Goal: Task Accomplishment & Management: Manage account settings

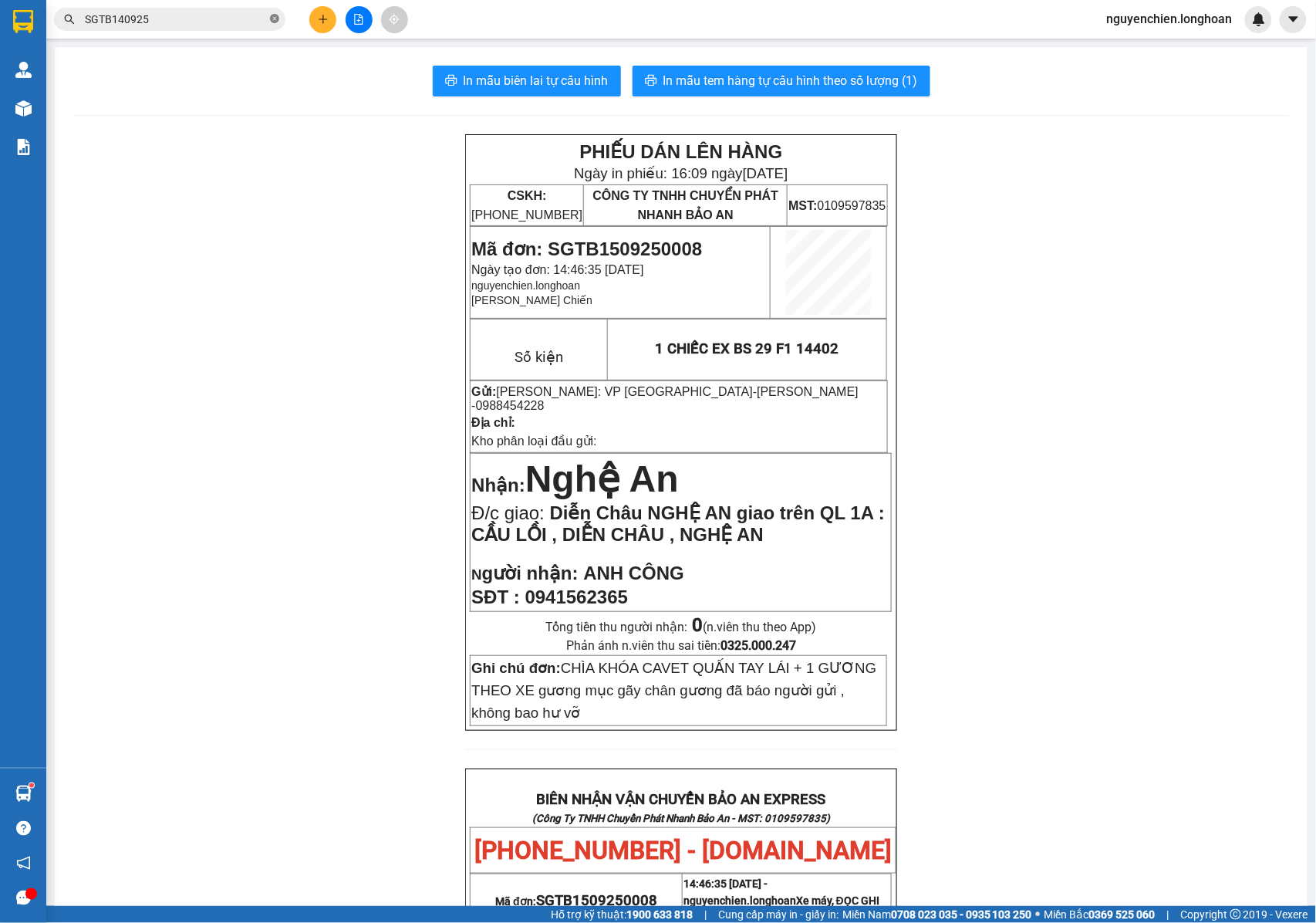
click at [278, 23] on icon "close-circle" at bounding box center [274, 18] width 9 height 9
click at [239, 23] on input "text" at bounding box center [176, 19] width 182 height 17
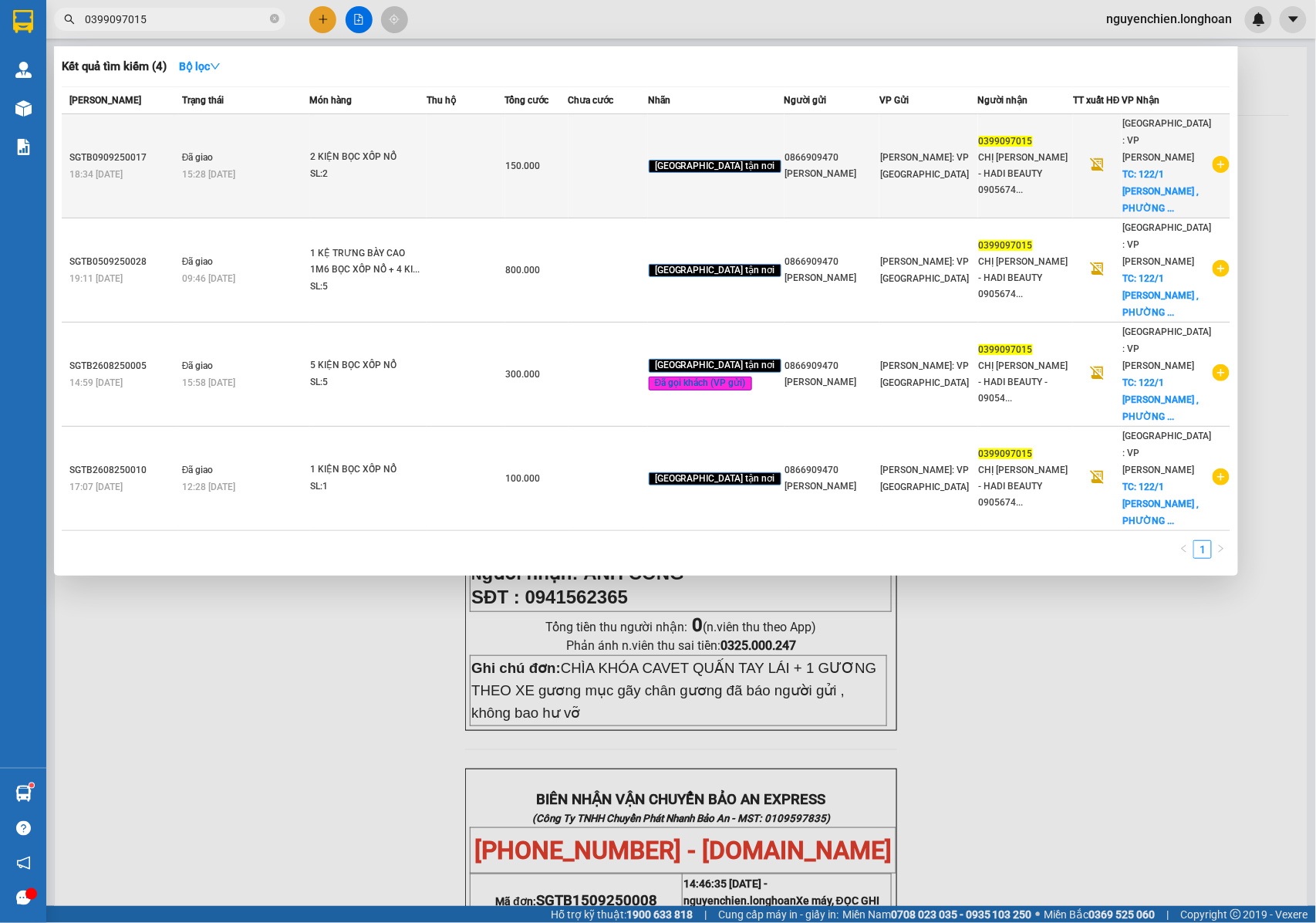
type input "0399097015"
click at [1220, 158] on icon "plus-circle" at bounding box center [1221, 164] width 17 height 17
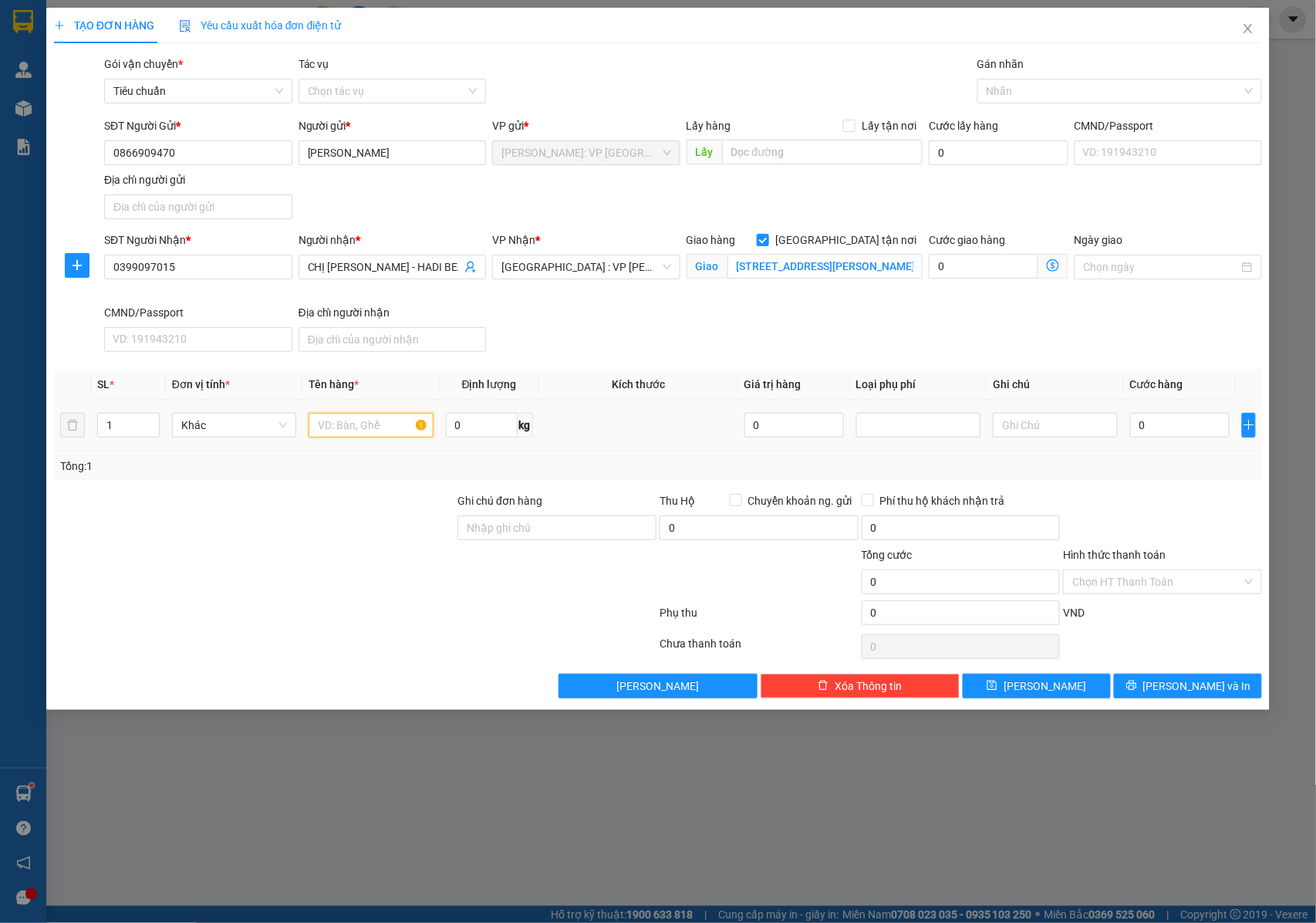
click at [350, 431] on input "text" at bounding box center [370, 425] width 124 height 24
type input "1 KIỆN BỌC XỐP NỔ ( MỸ PHẨM )"
click at [535, 540] on input "Ghi chú đơn hàng" at bounding box center [557, 527] width 199 height 24
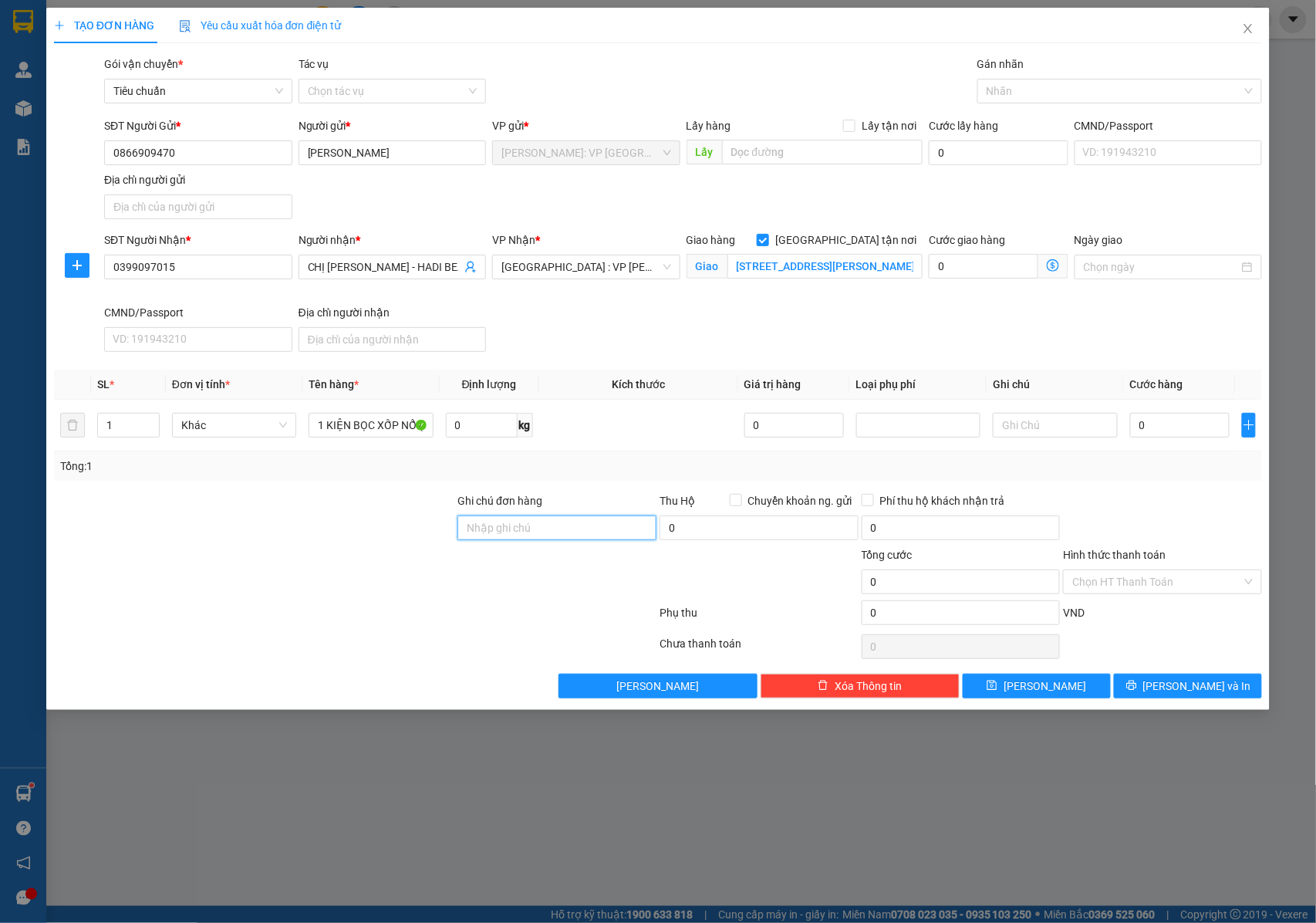
type input "NHẬN NGUYÊN KIỆN GIAO NGUYÊN KIỆN, HƯ VỠ K ĐỀN"
click at [1148, 414] on div "0" at bounding box center [1180, 425] width 99 height 31
click at [1154, 430] on input "0" at bounding box center [1180, 425] width 99 height 24
click at [998, 93] on div at bounding box center [1111, 91] width 261 height 19
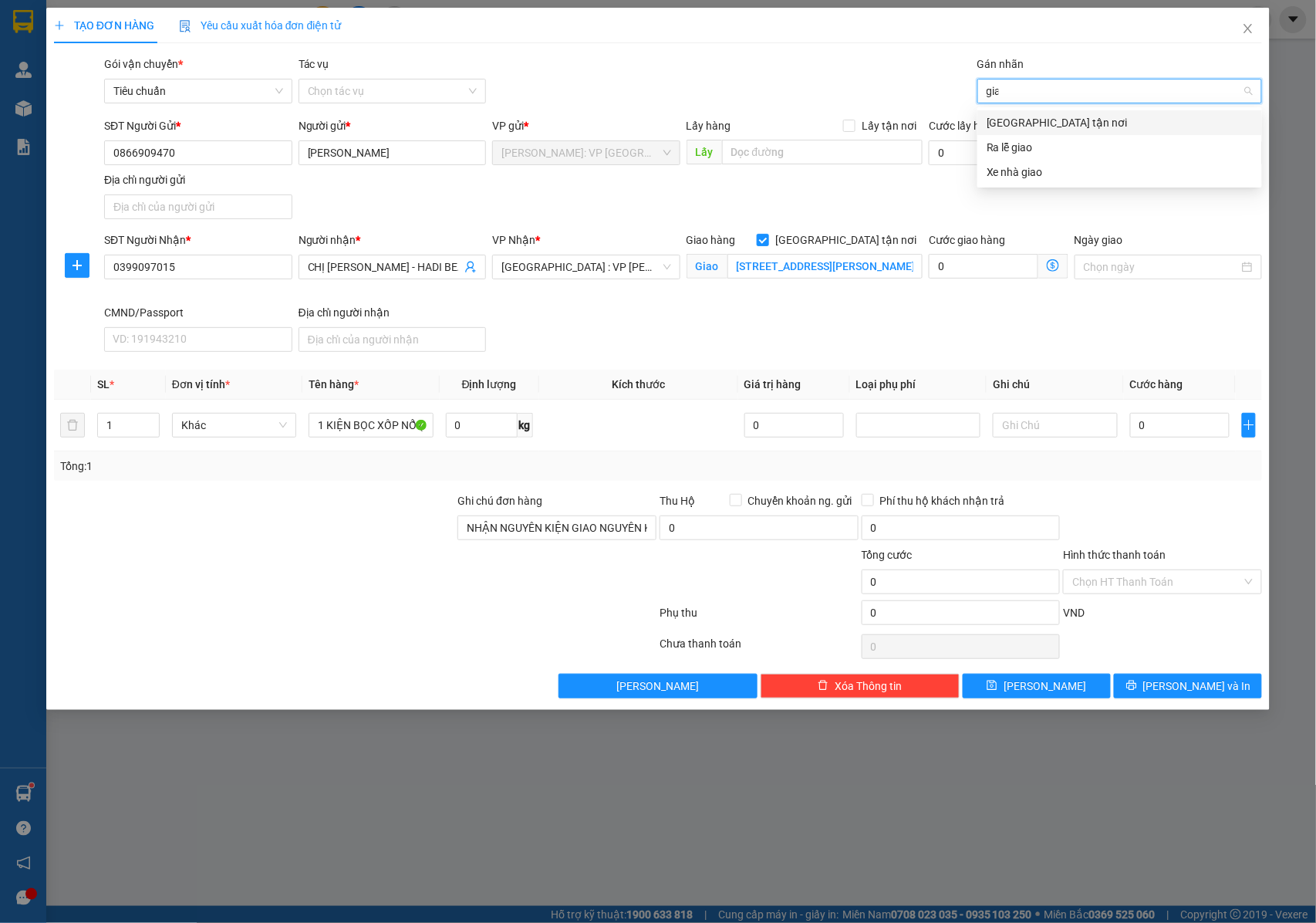
type input "giao"
click at [1001, 121] on div "[GEOGRAPHIC_DATA] tận nơi" at bounding box center [1120, 122] width 266 height 17
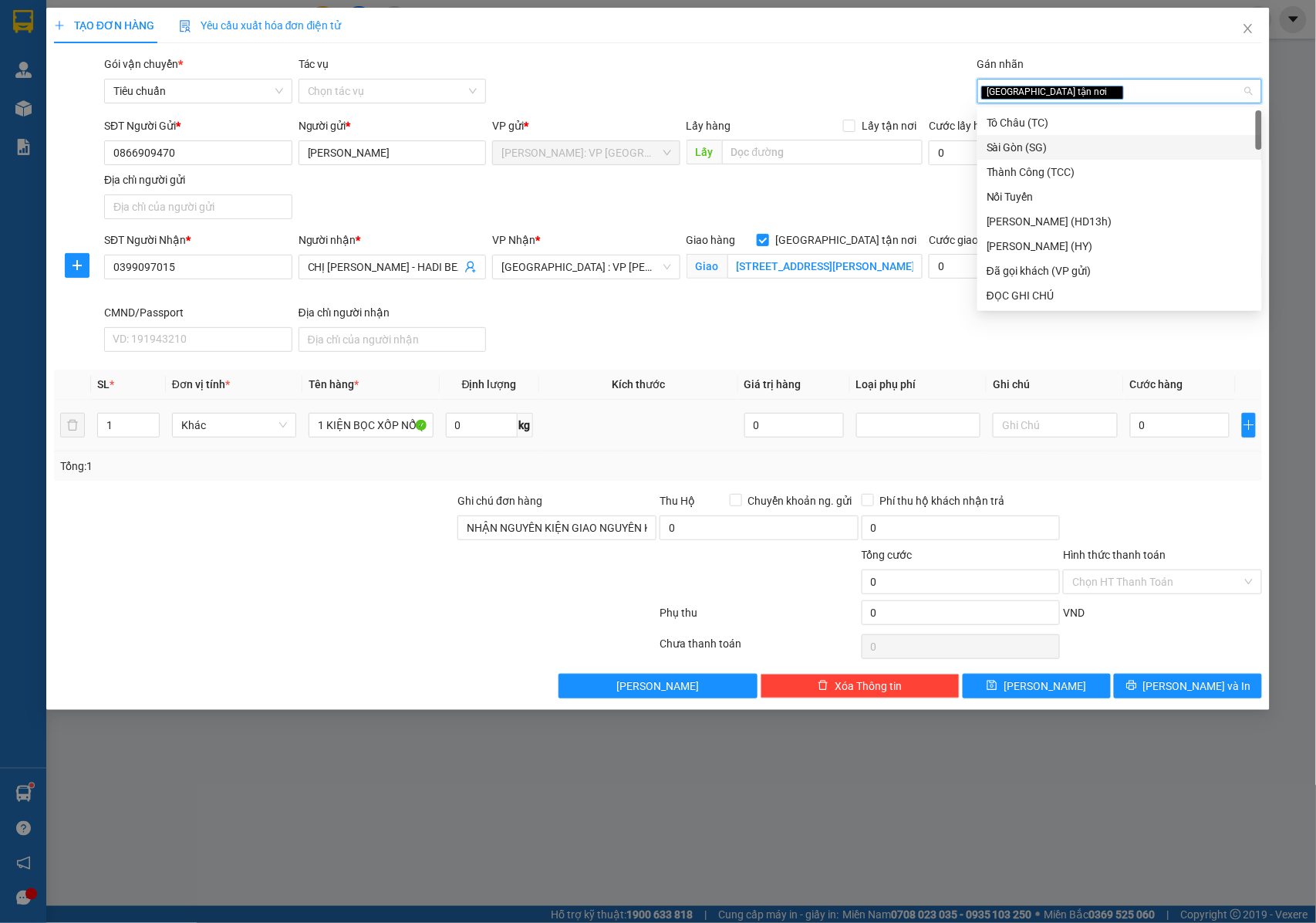
drag, startPoint x: 936, startPoint y: 399, endPoint x: 949, endPoint y: 402, distance: 13.3
click at [936, 400] on th "Loại phụ phí" at bounding box center [918, 384] width 136 height 30
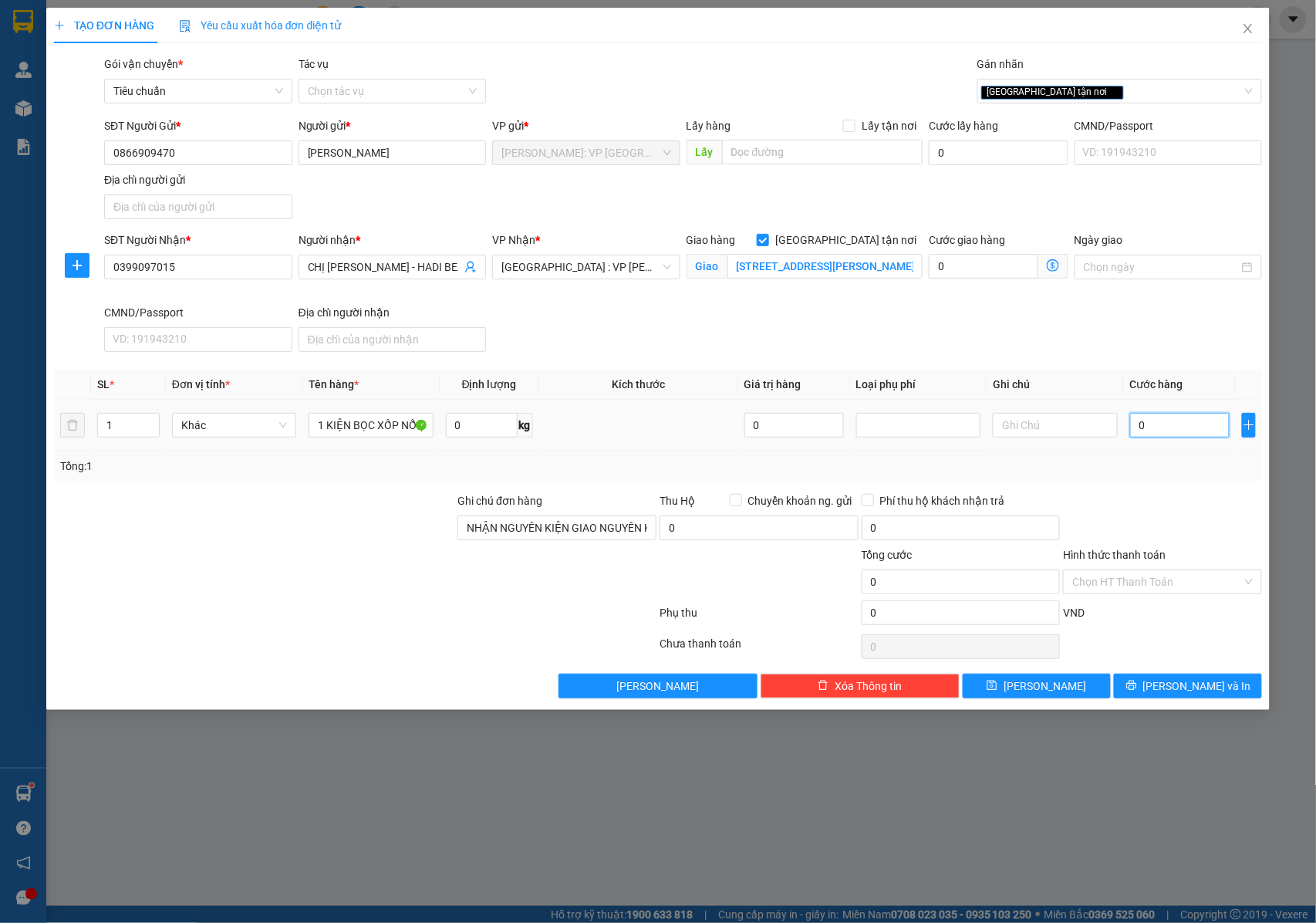
drag, startPoint x: 1189, startPoint y: 433, endPoint x: 1164, endPoint y: 423, distance: 26.9
click at [1188, 433] on input "0" at bounding box center [1180, 425] width 99 height 24
click at [816, 260] on input "122/1 PHAN THANH , PHƯỜNG THẠC GIÁN , QUẬN THANH KHÊ , ĐÀ NẴNG" at bounding box center [825, 266] width 195 height 24
click at [843, 269] on input "122/1 PHAN THANH , PHƯỜNG THẠC GIÁN , QUẬN THANH KHÊ , ĐÀ NẴNG" at bounding box center [825, 266] width 195 height 24
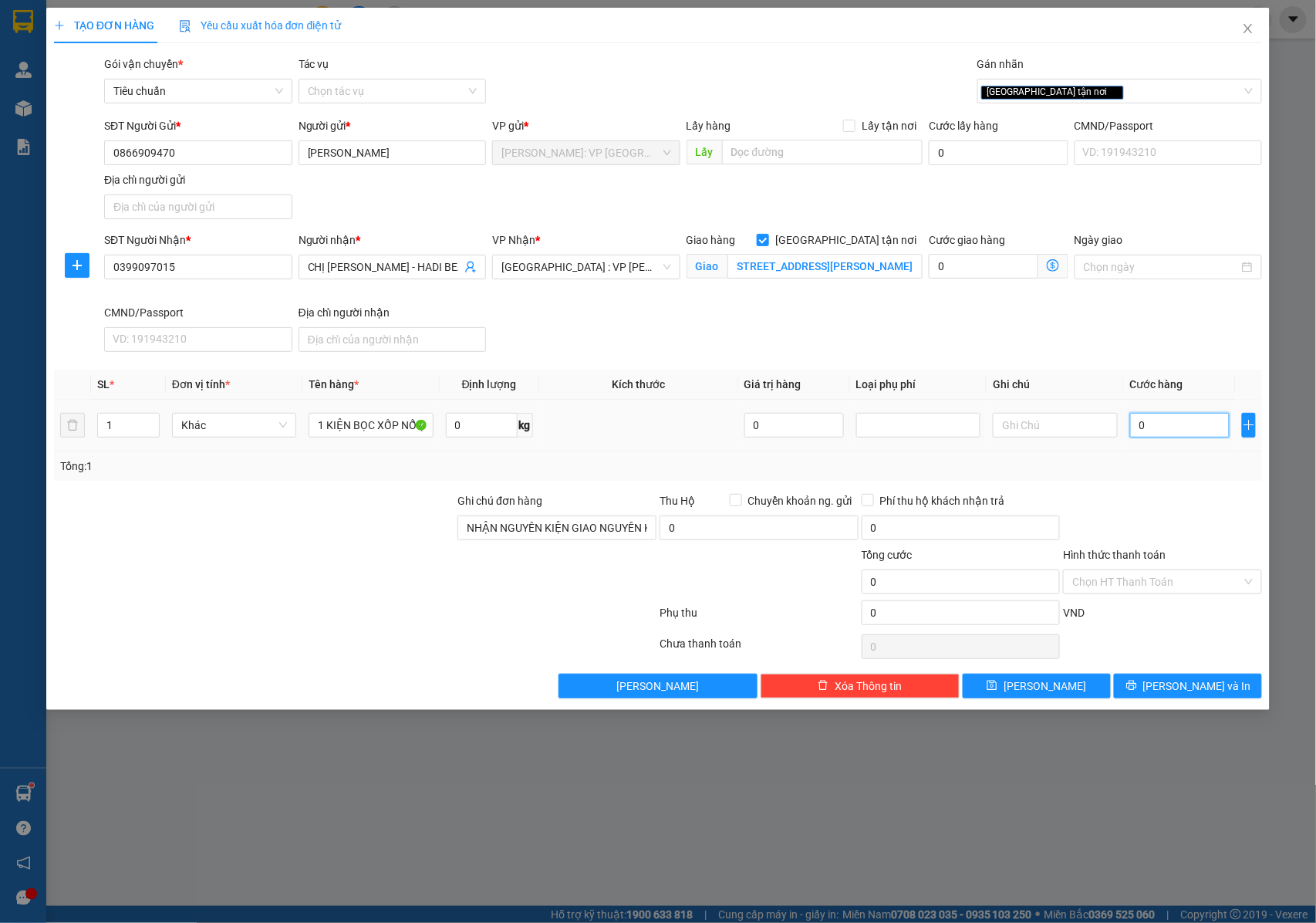
click at [1188, 427] on input "0" at bounding box center [1180, 425] width 99 height 24
type input "1"
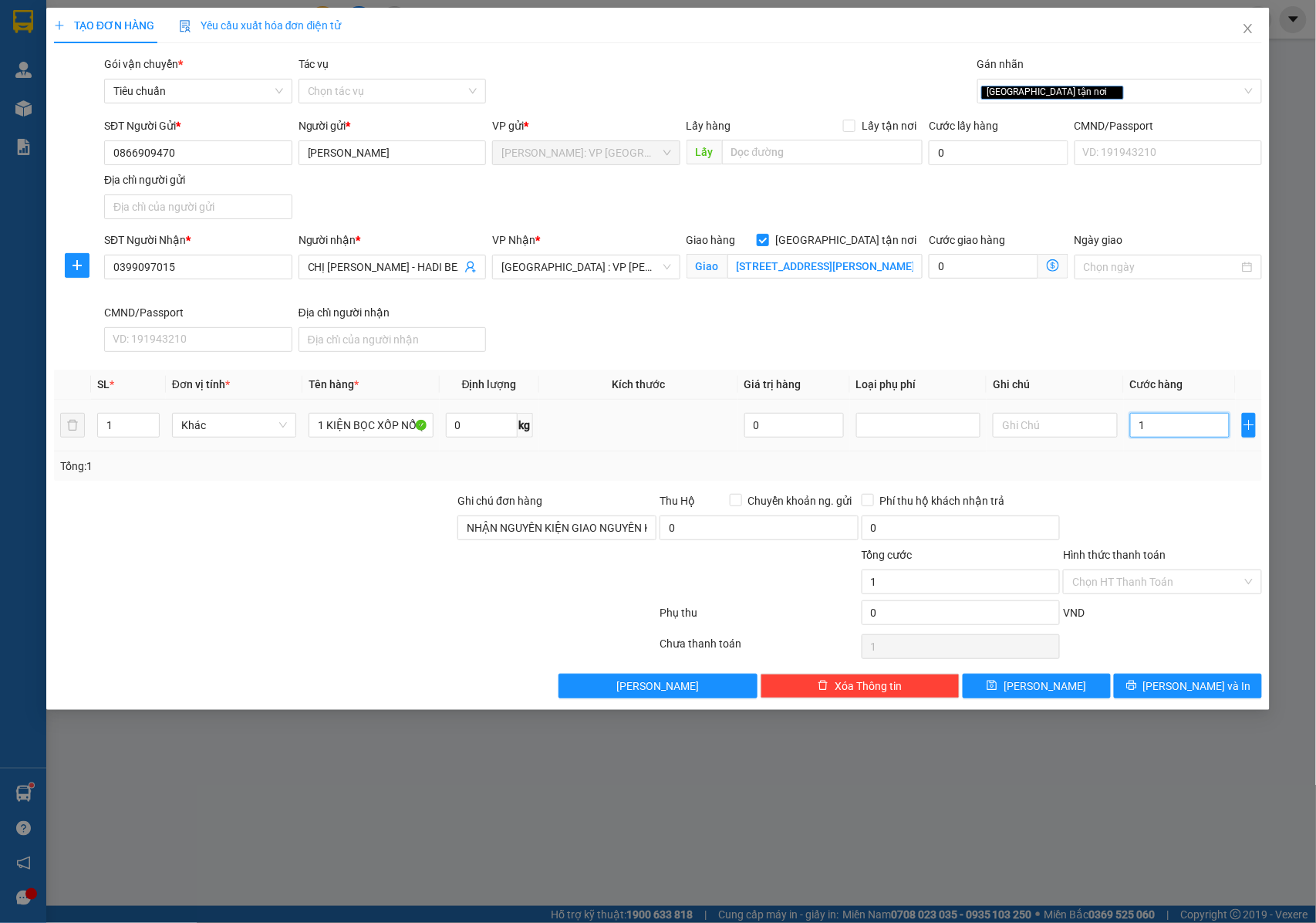
type input "10"
type input "100"
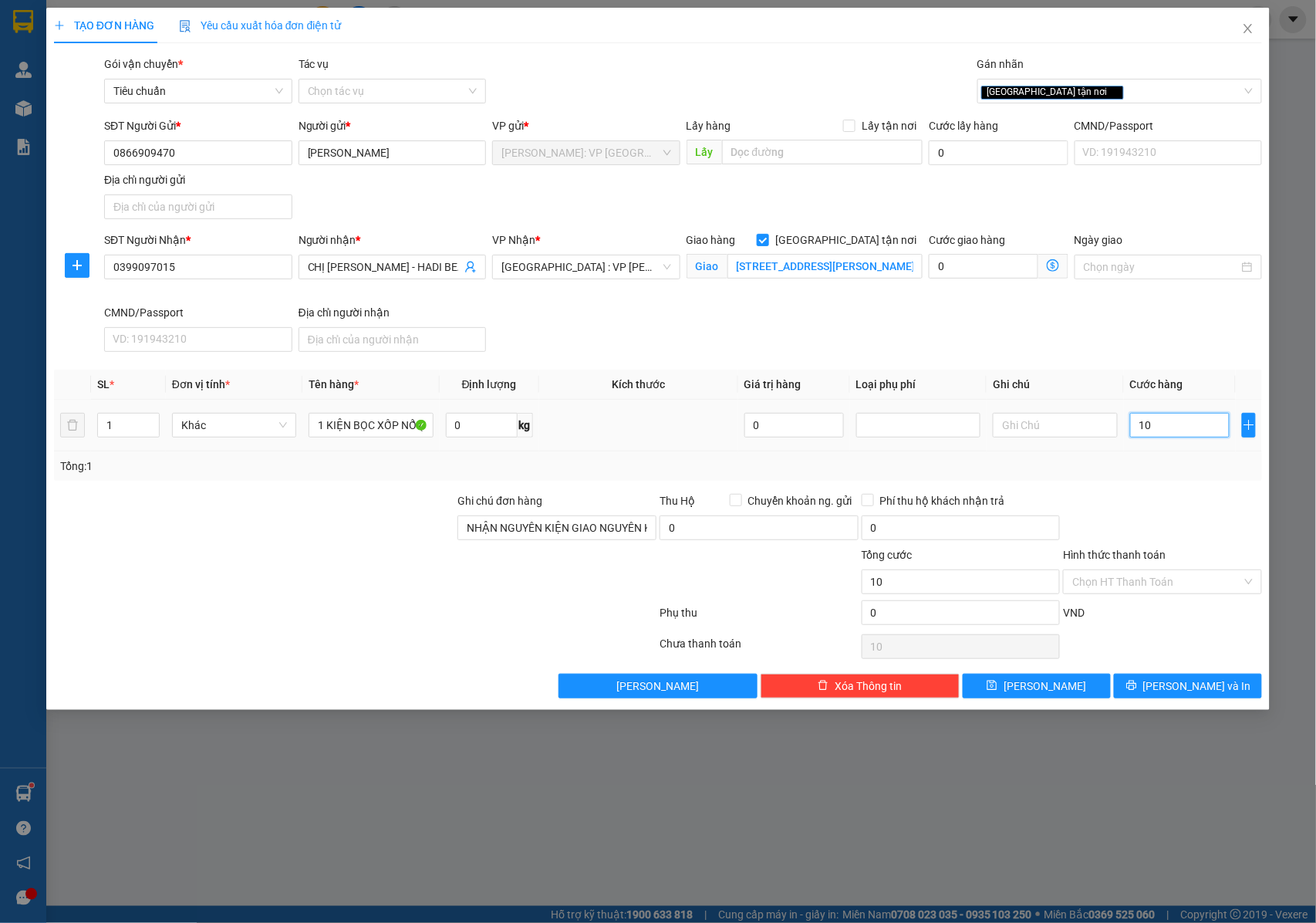
type input "100"
type input "1.000"
type input "10.000"
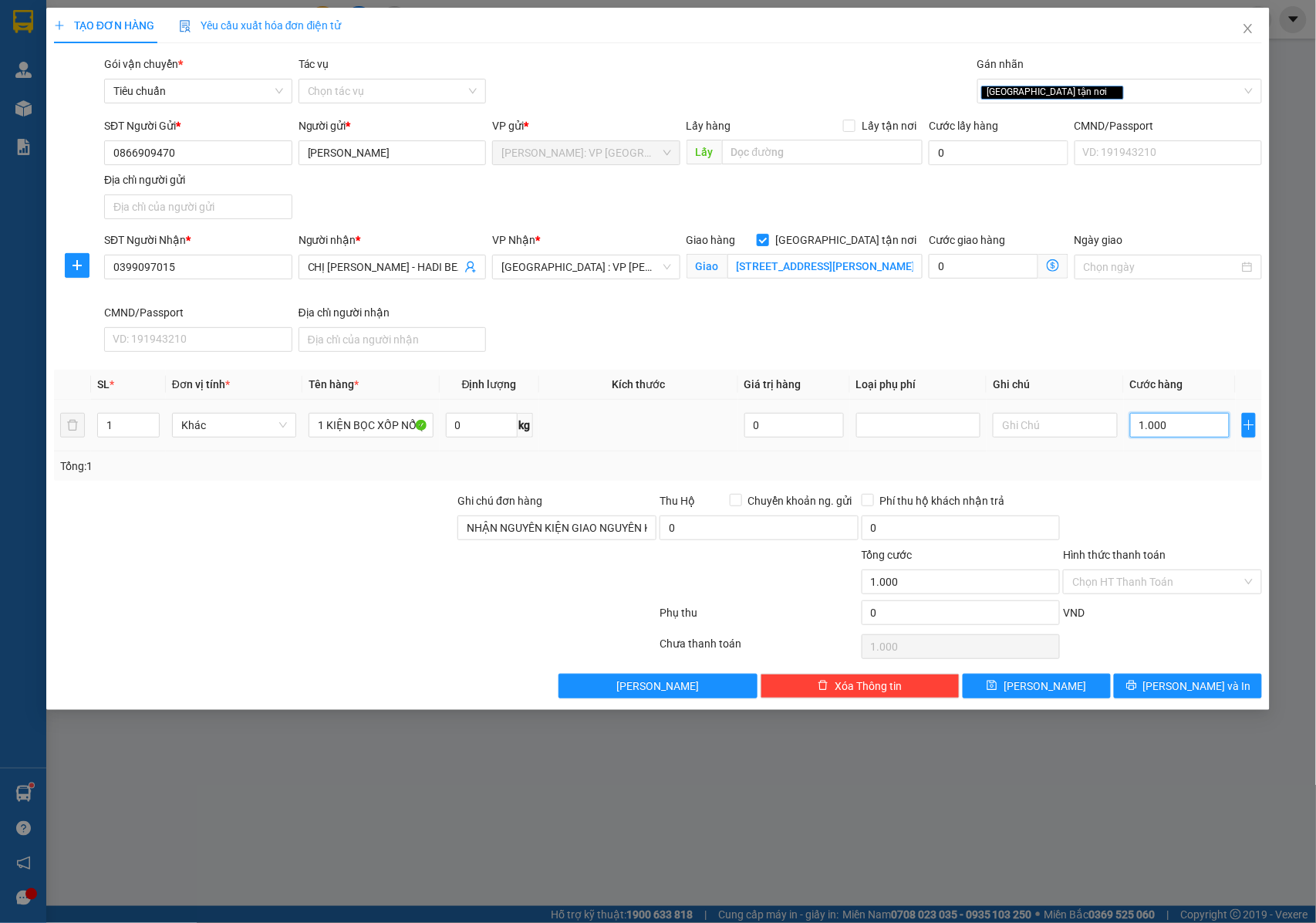
type input "10.000"
type input "100.000"
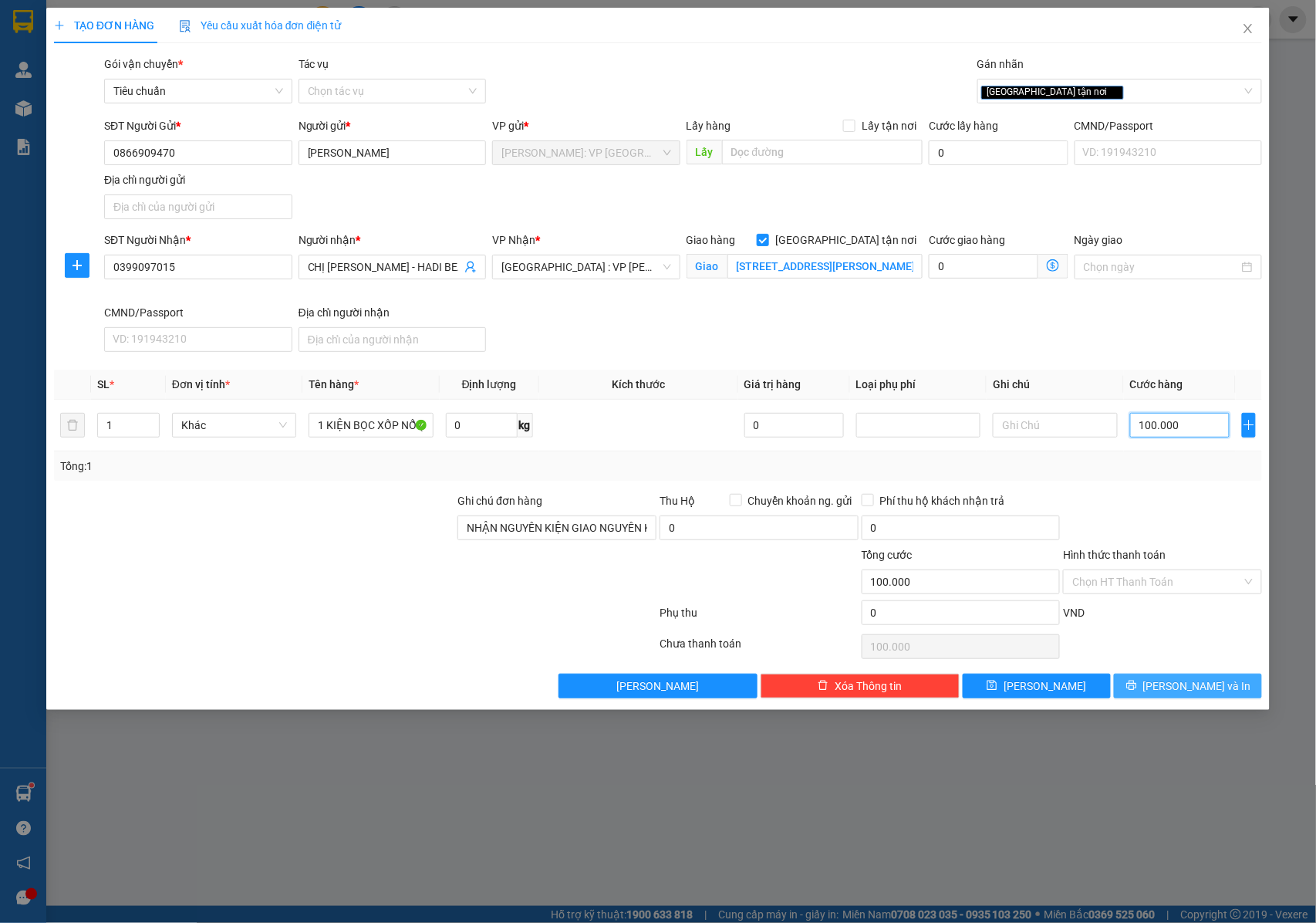
type input "100.000"
click at [1148, 698] on button "[PERSON_NAME] và In" at bounding box center [1188, 685] width 148 height 24
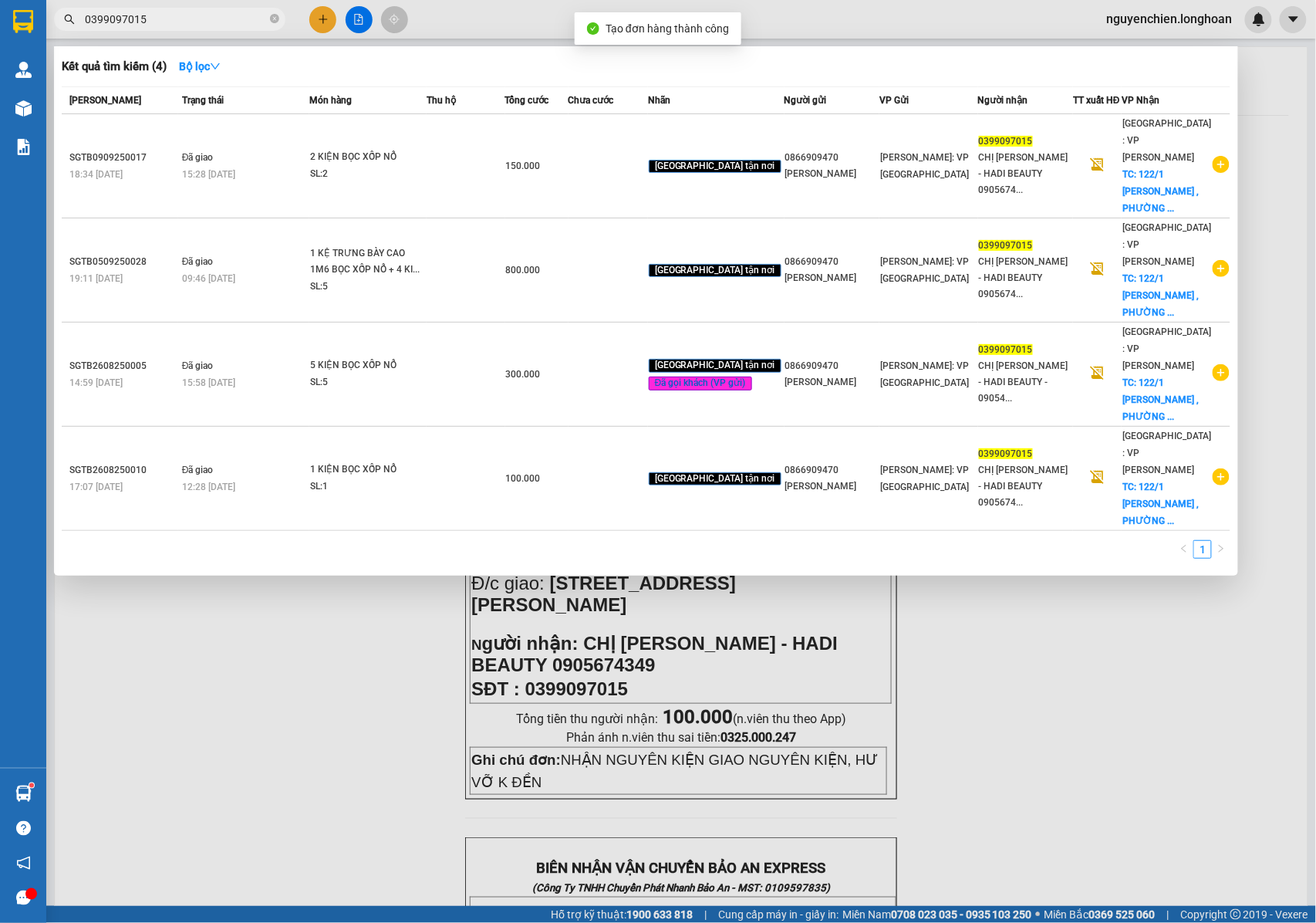
drag, startPoint x: 325, startPoint y: 615, endPoint x: 319, endPoint y: 598, distance: 18.0
click at [319, 598] on div at bounding box center [658, 461] width 1316 height 923
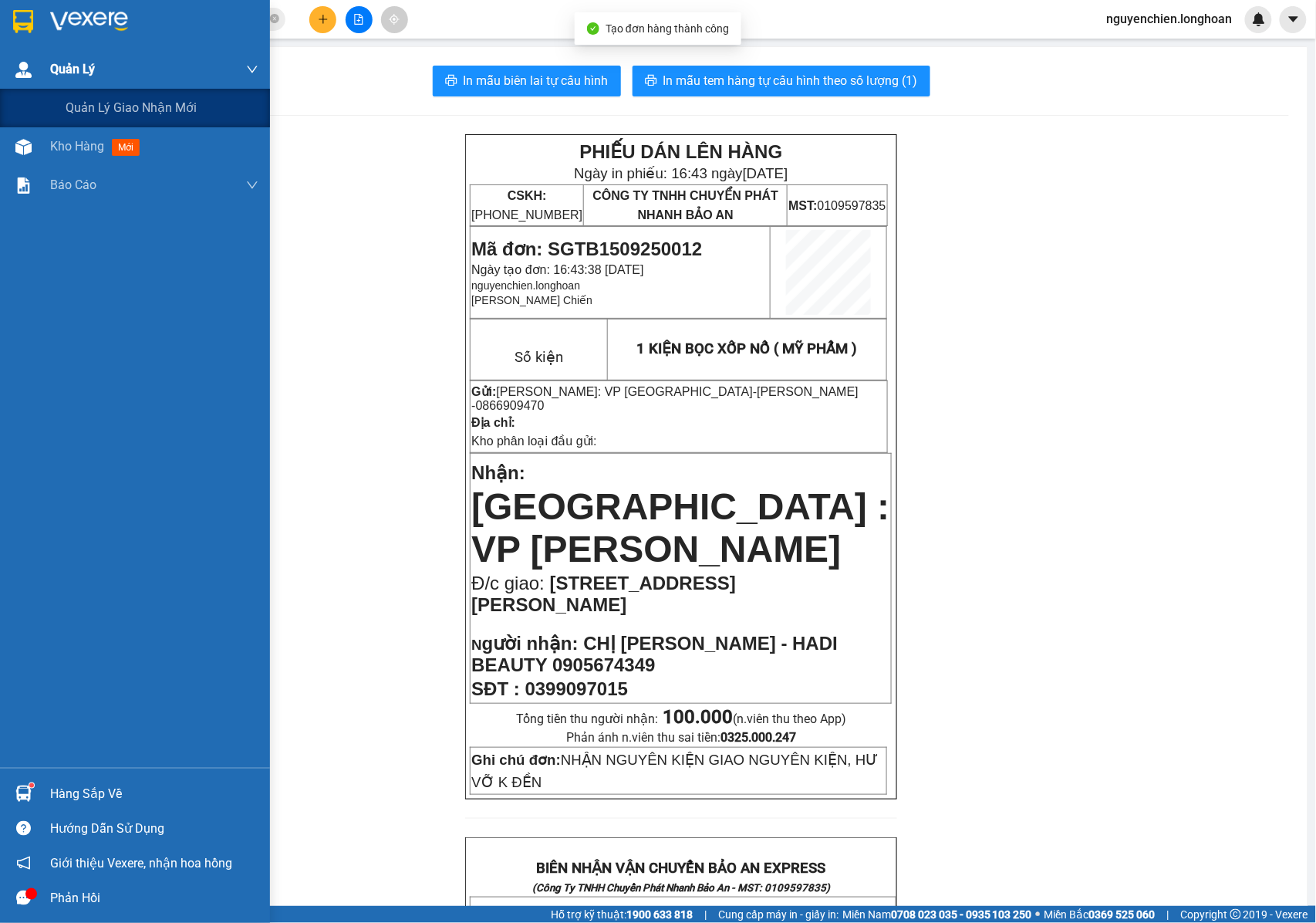
drag, startPoint x: 9, startPoint y: 85, endPoint x: 32, endPoint y: 121, distance: 42.7
click at [9, 87] on div "Quản Lý" at bounding box center [135, 69] width 270 height 39
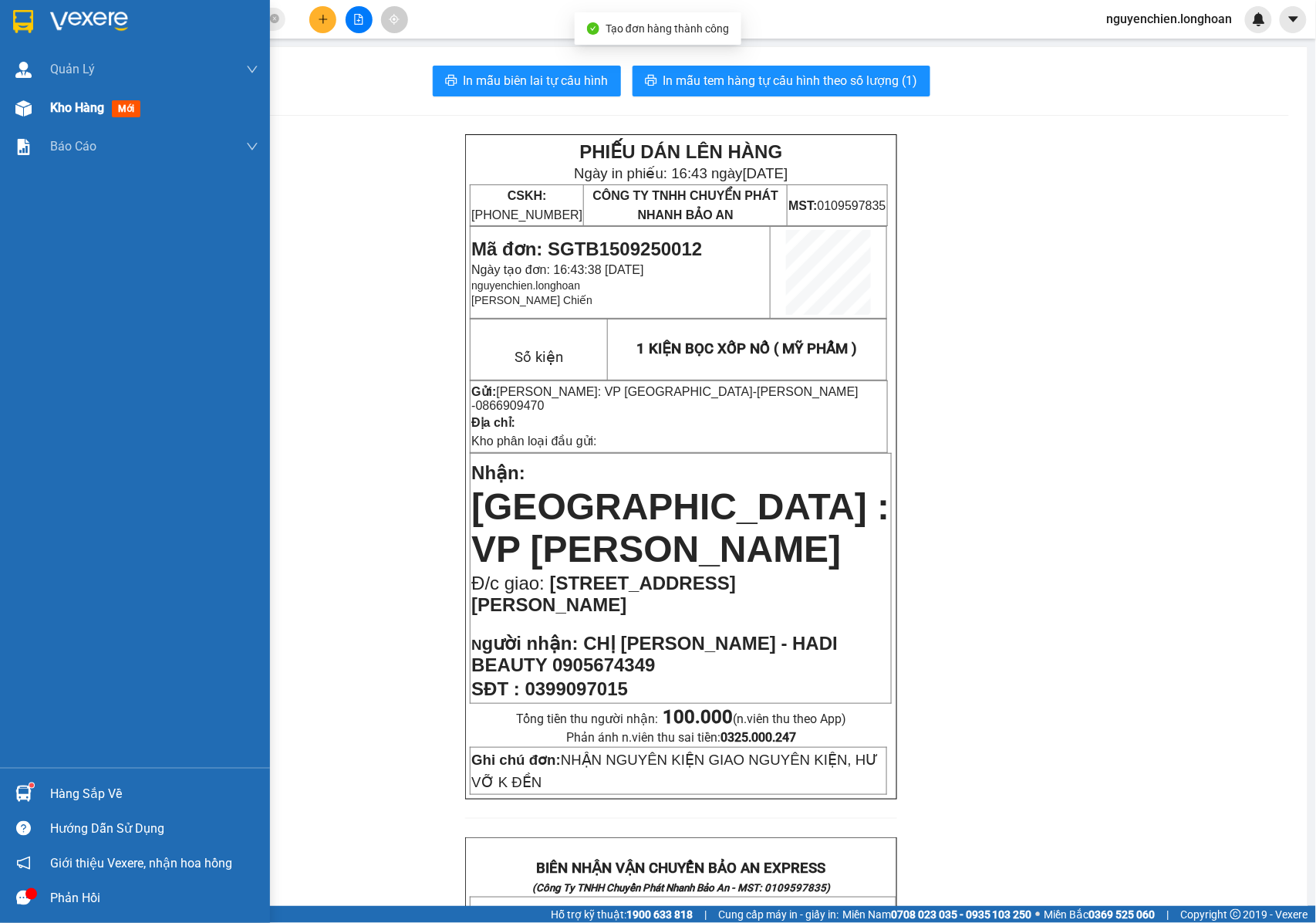
click at [32, 119] on div at bounding box center [24, 109] width 27 height 27
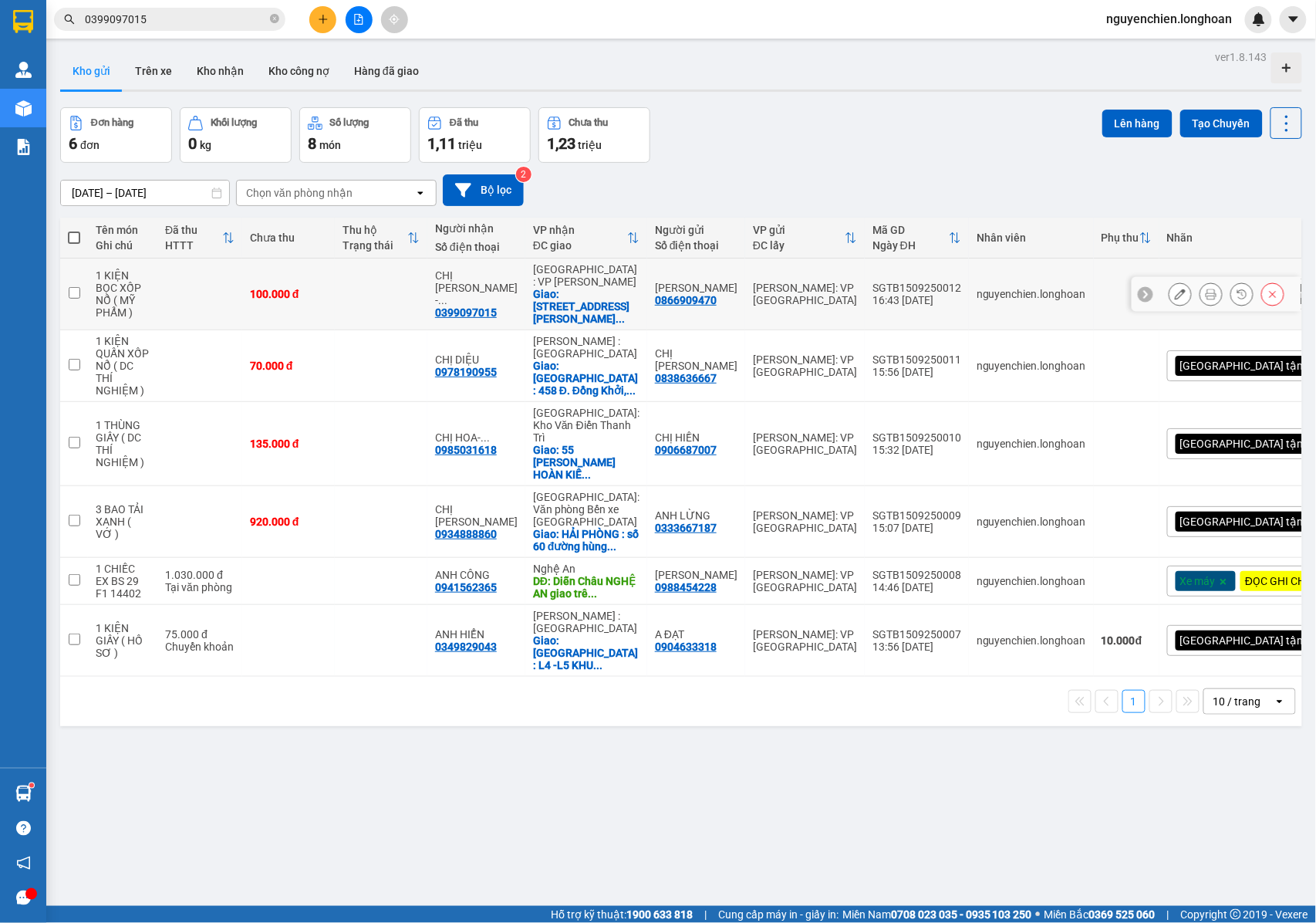
click at [1206, 297] on icon at bounding box center [1211, 293] width 11 height 11
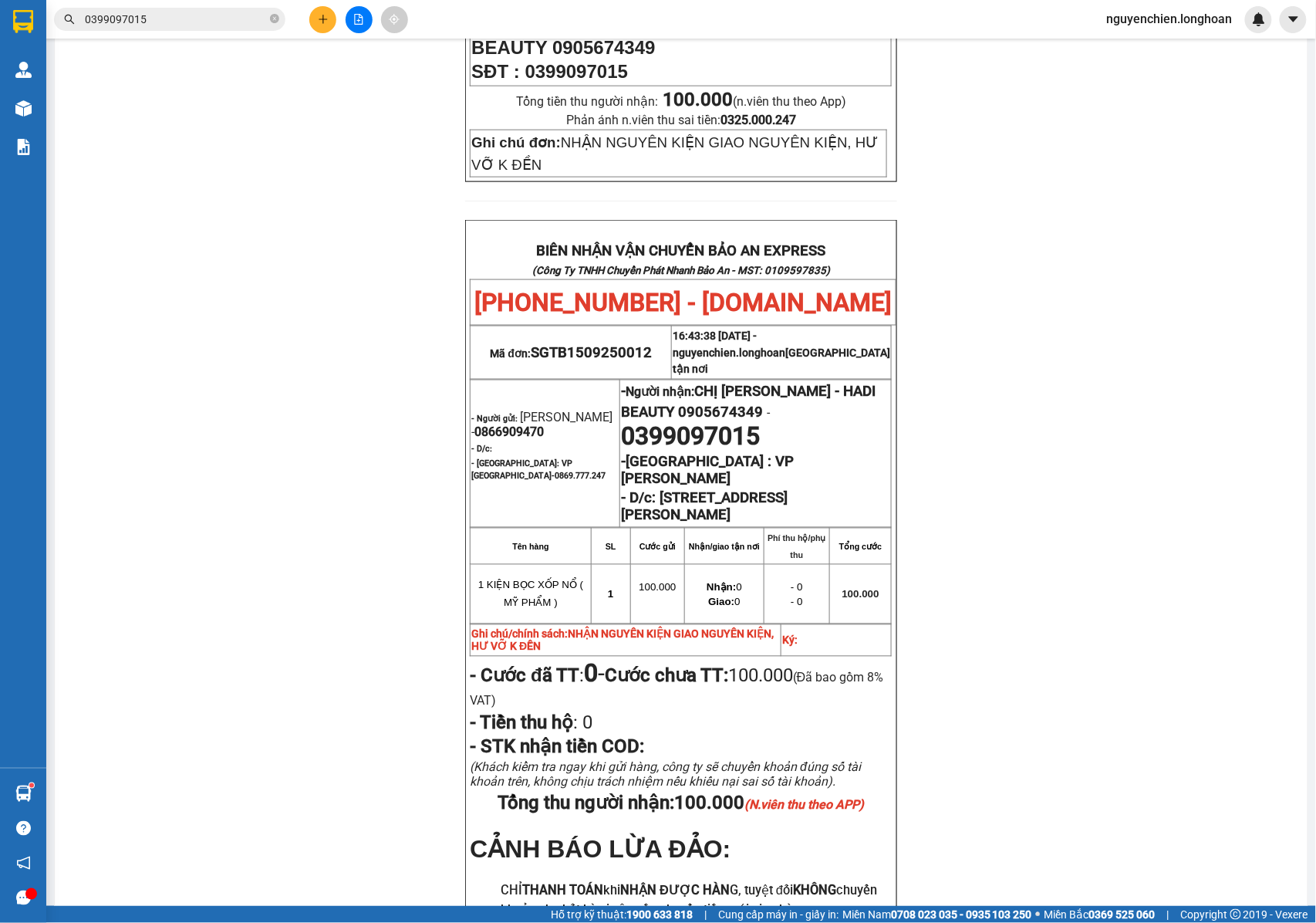
scroll to position [720, 0]
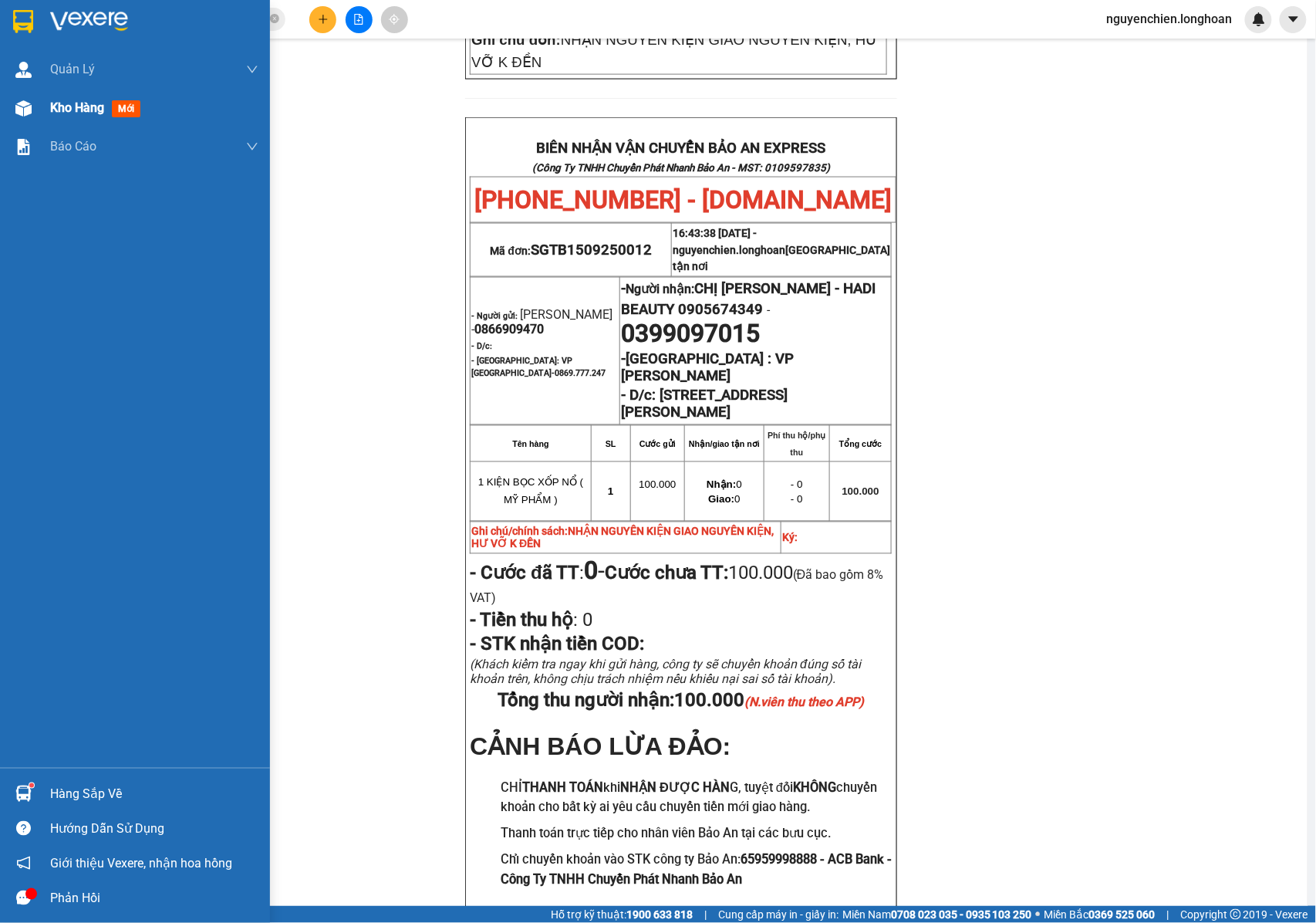
click at [19, 103] on img at bounding box center [23, 108] width 16 height 16
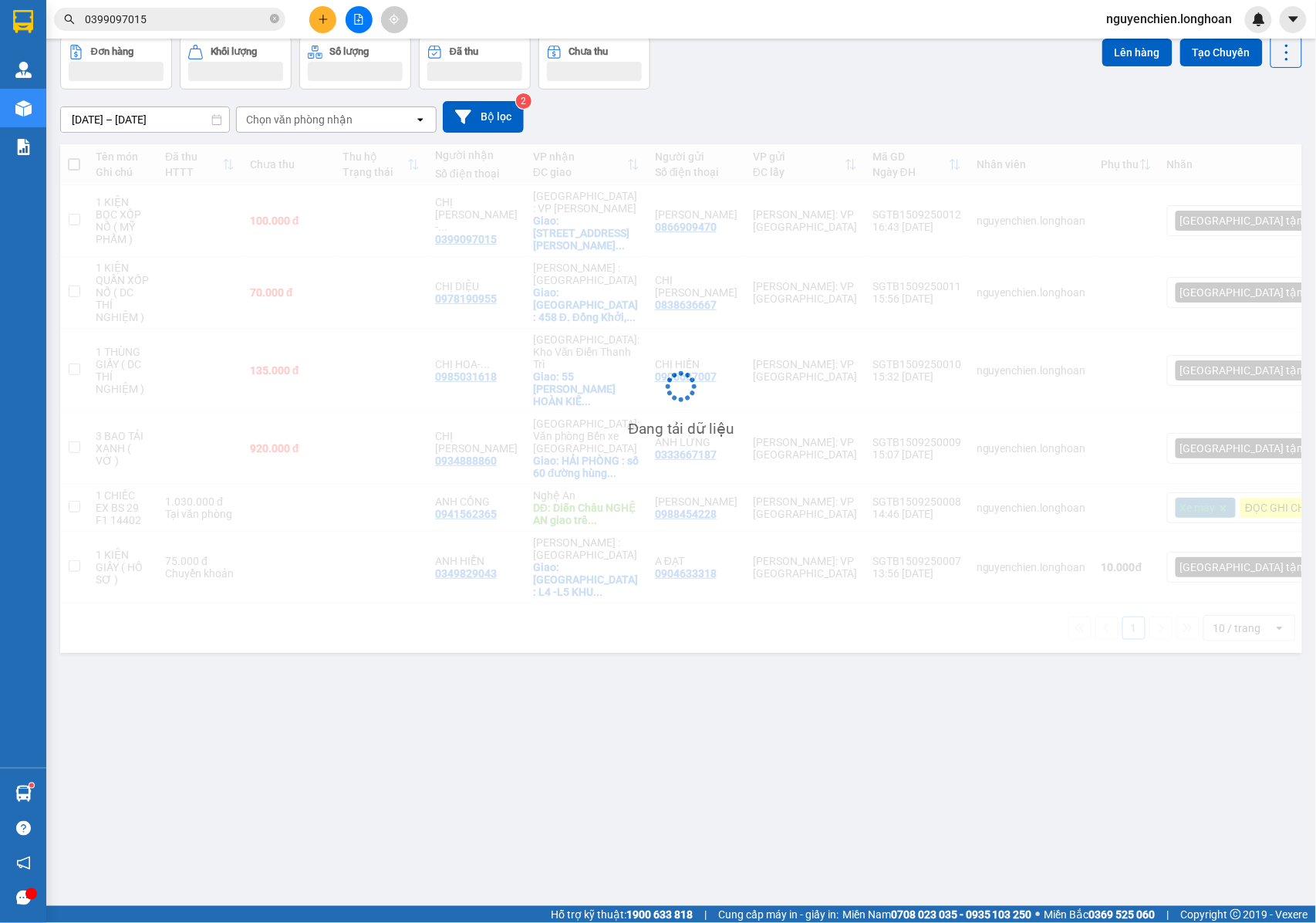
scroll to position [71, 0]
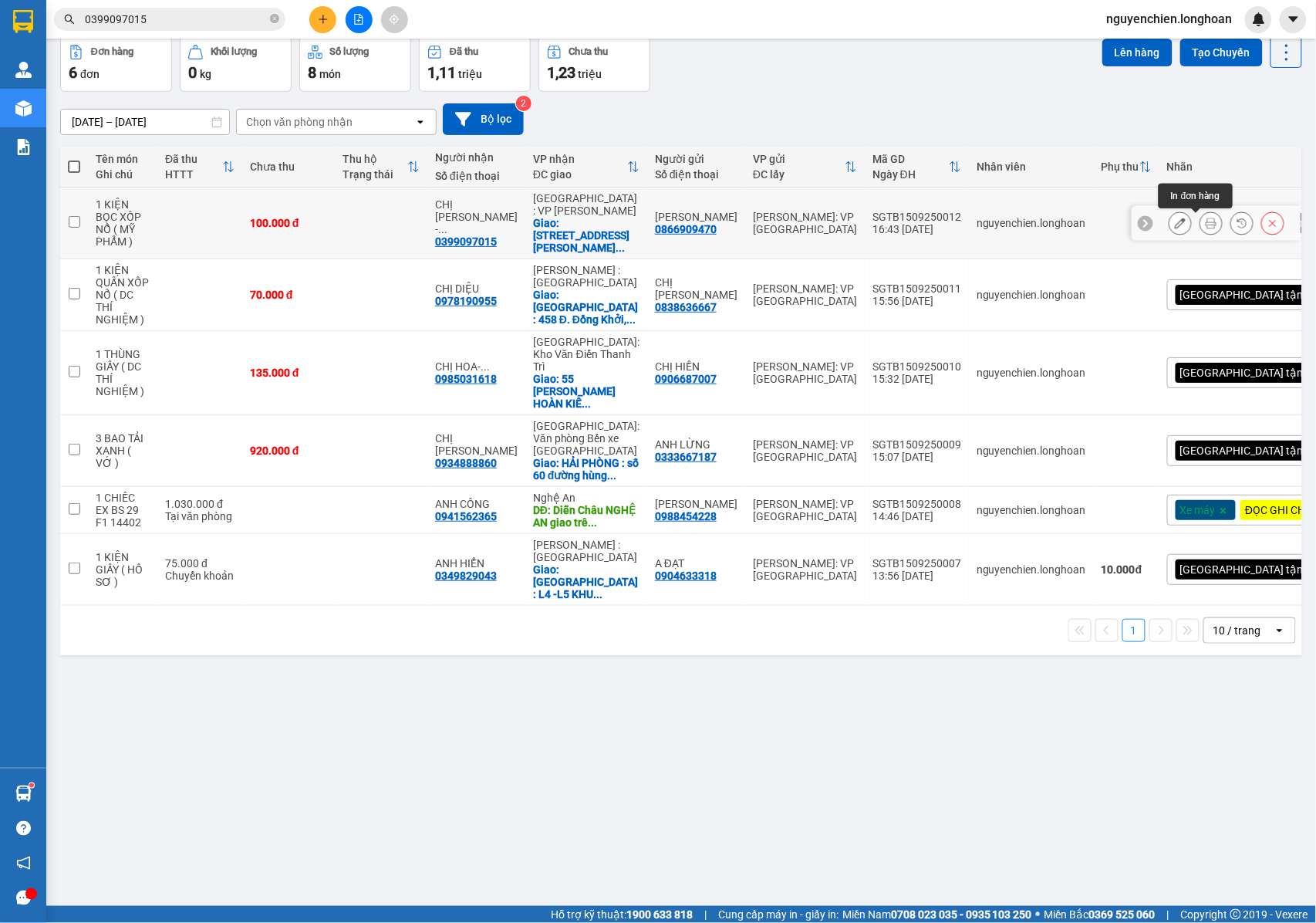
click at [1206, 227] on icon at bounding box center [1211, 223] width 11 height 11
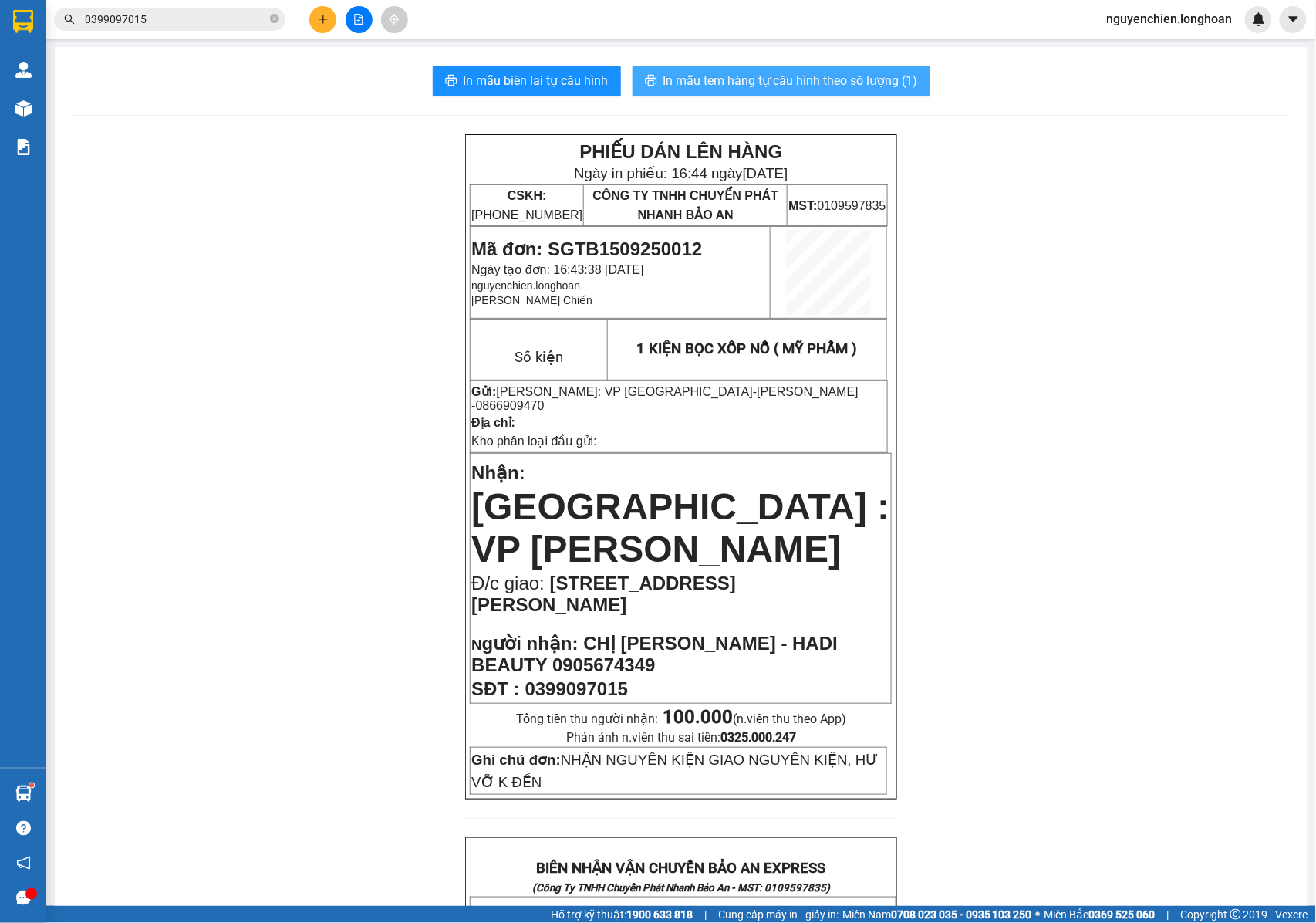
click at [778, 83] on span "In mẫu tem hàng tự cấu hình theo số lượng (1)" at bounding box center [790, 80] width 254 height 19
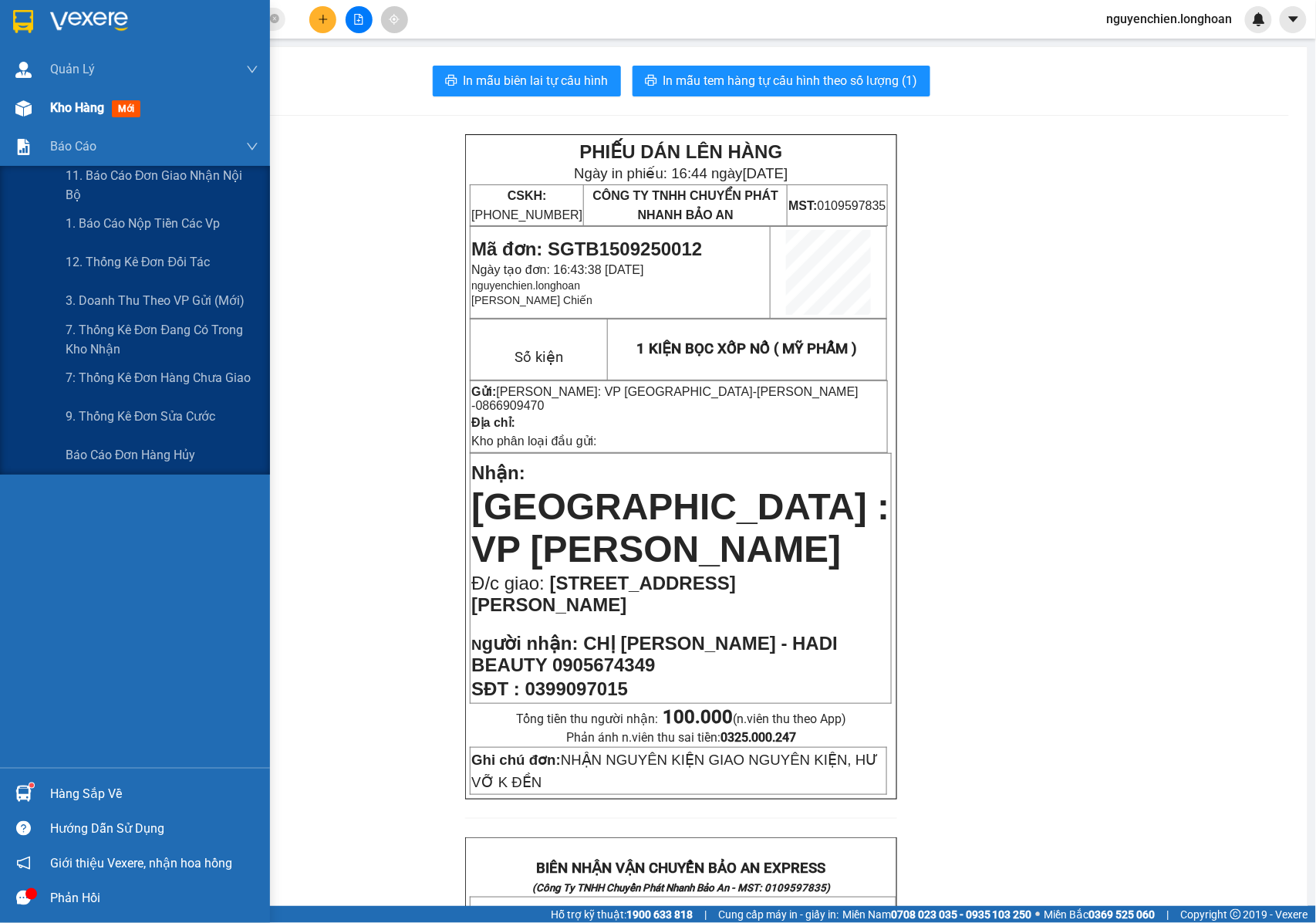
click at [23, 114] on img at bounding box center [23, 108] width 16 height 16
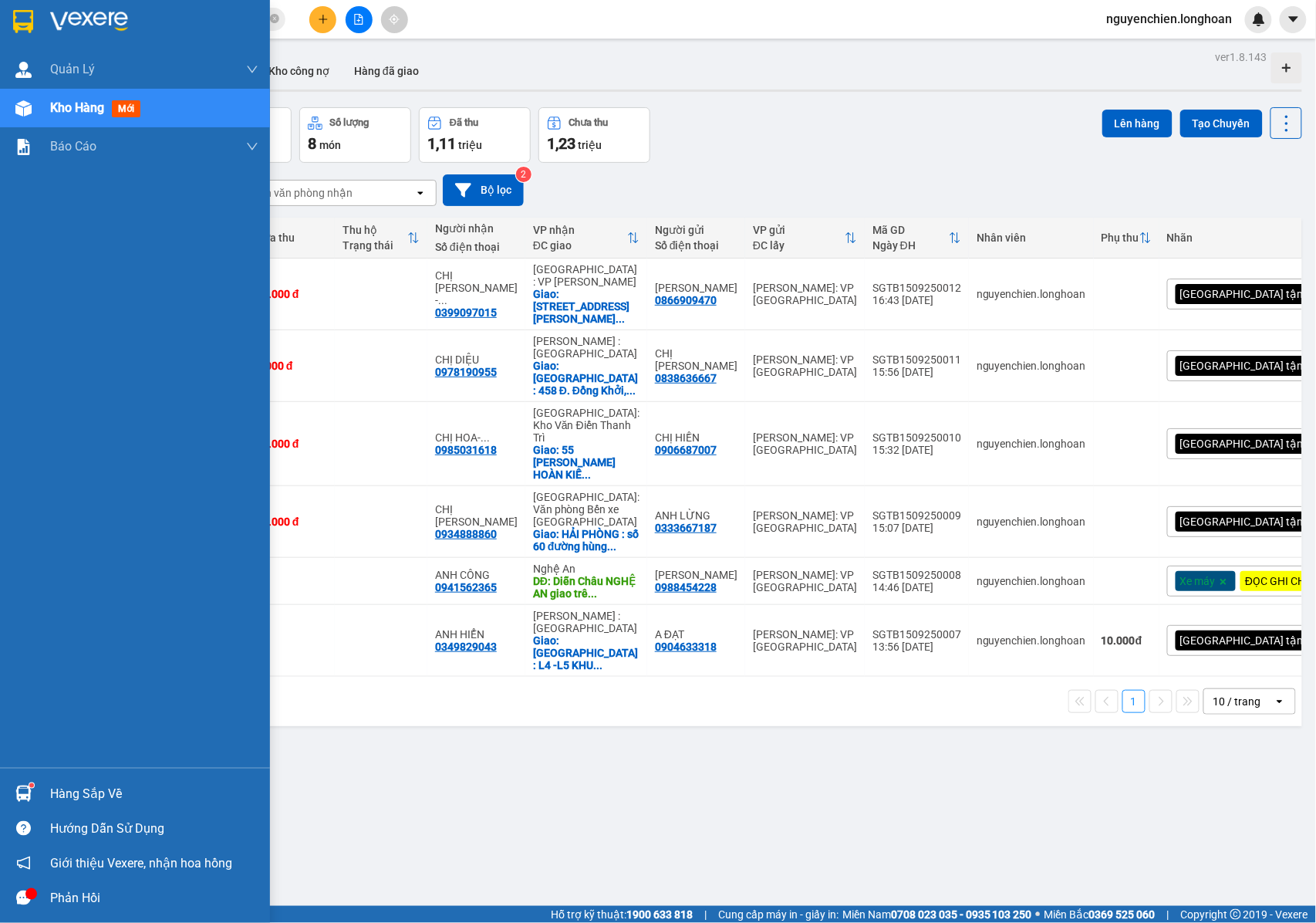
click at [25, 115] on div at bounding box center [24, 109] width 27 height 27
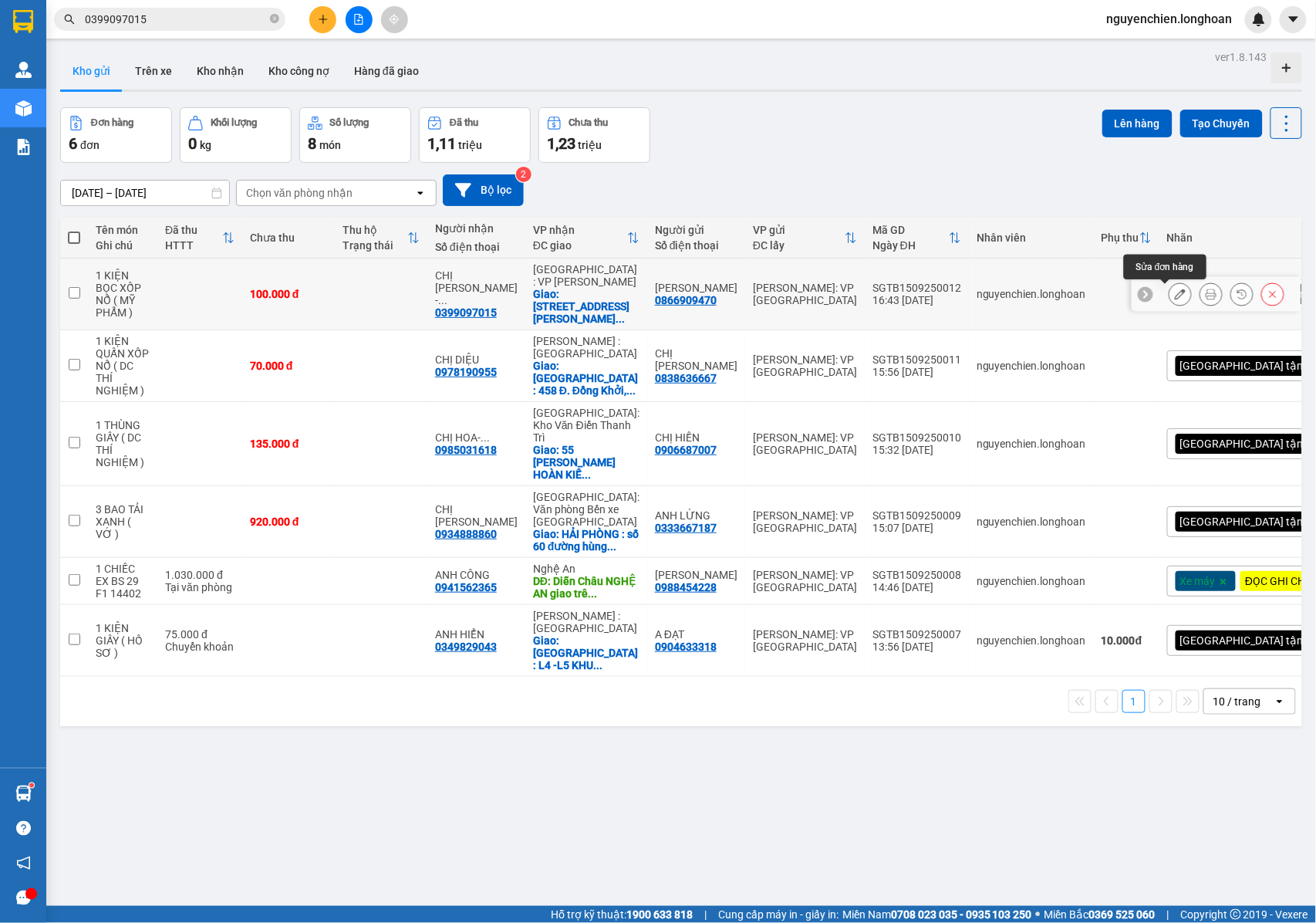
click at [1174, 293] on icon at bounding box center [1180, 293] width 11 height 11
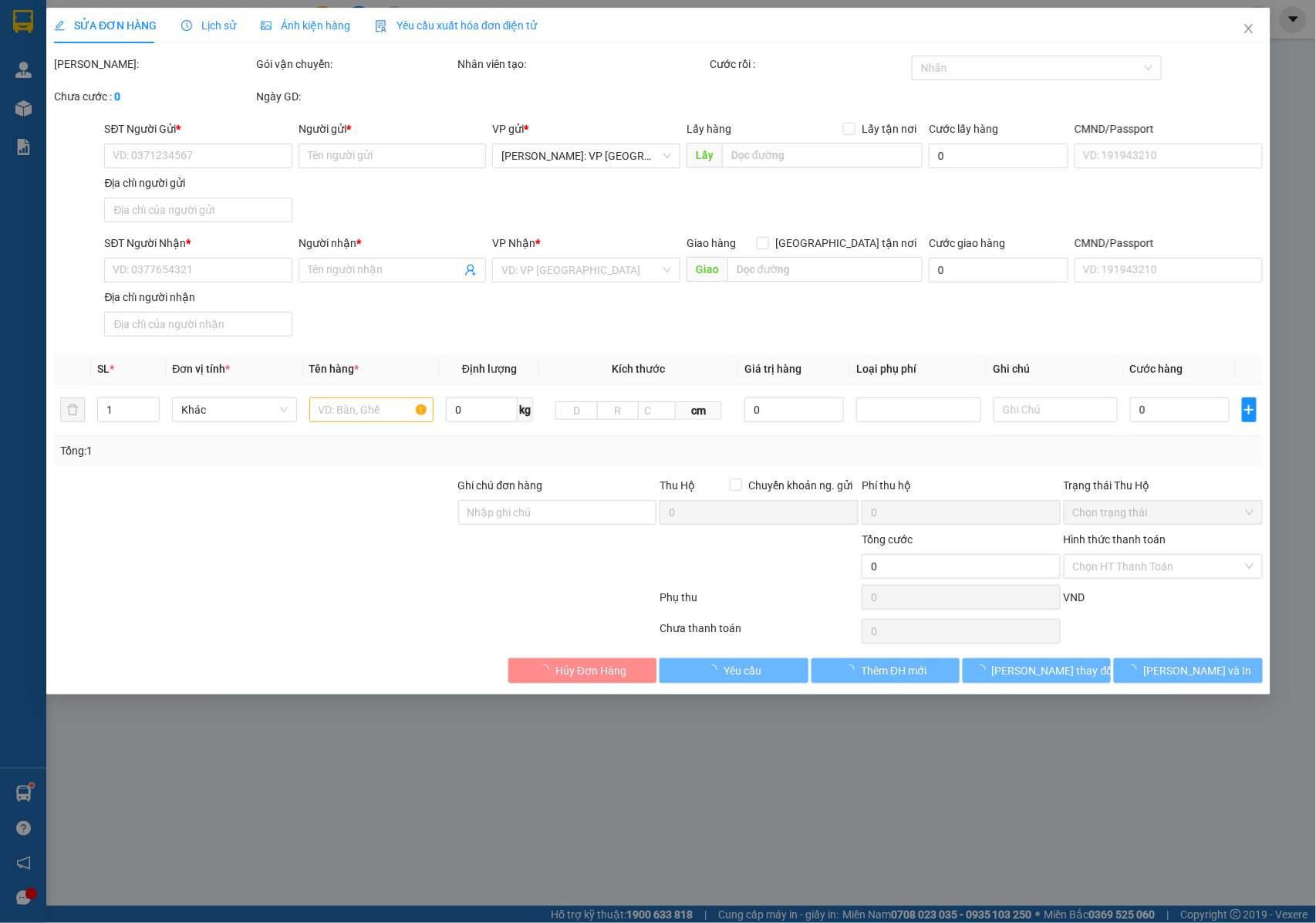
type input "0866909470"
type input "[PERSON_NAME]"
type input "0399097015"
type input "CHỊ THẢO - HADI BEAUTY 0905674349"
checkbox input "true"
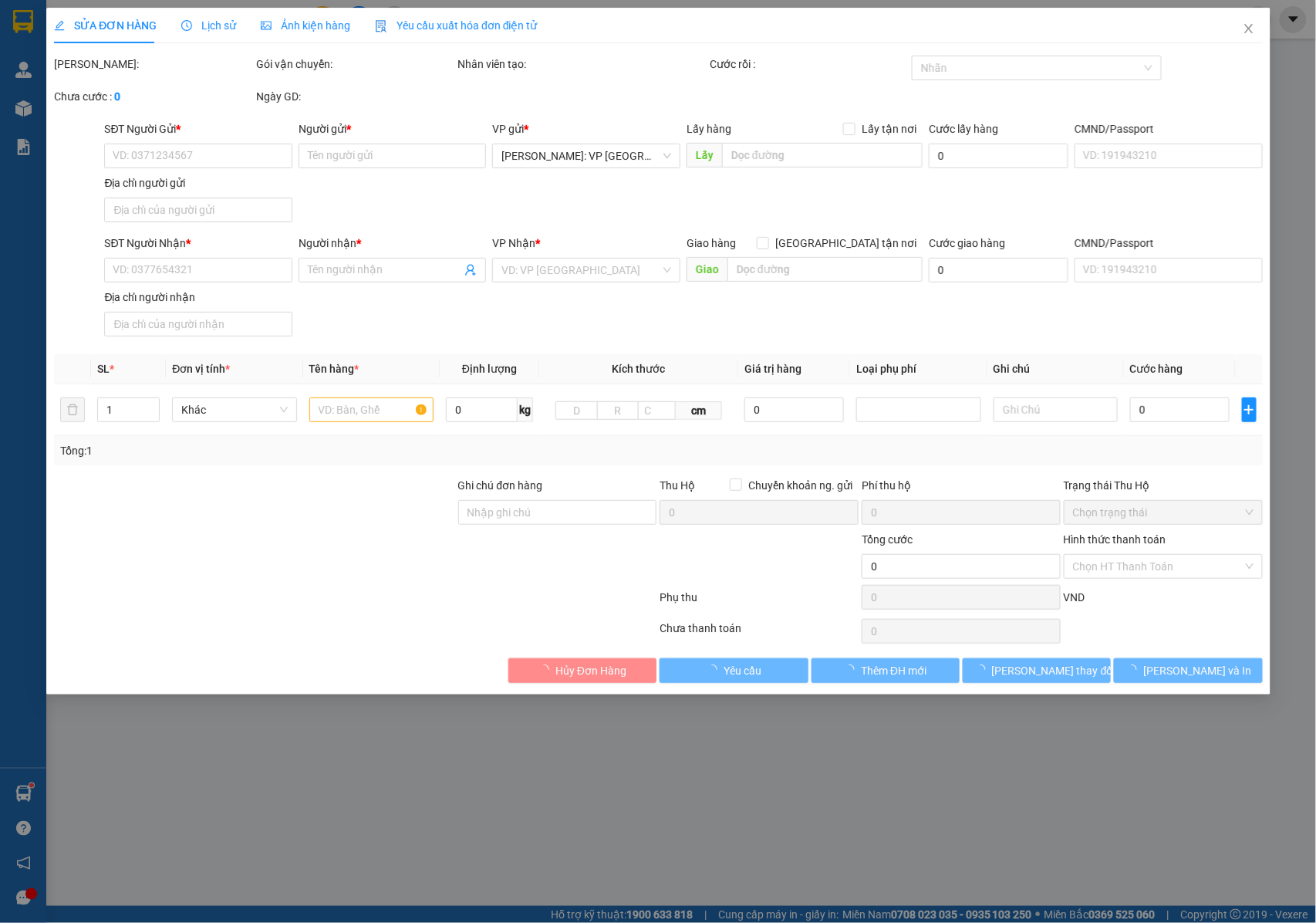
type input "122/1 PHAN THANH , PHƯỜNG THẠC GIÁN , QUẬN THANH KHÊ , ĐÀ NẴNG"
type input "NHẬN NGUYÊN KIỆN GIAO NGUYÊN KIỆN, HƯ VỠ K ĐỀN"
type input "100.000"
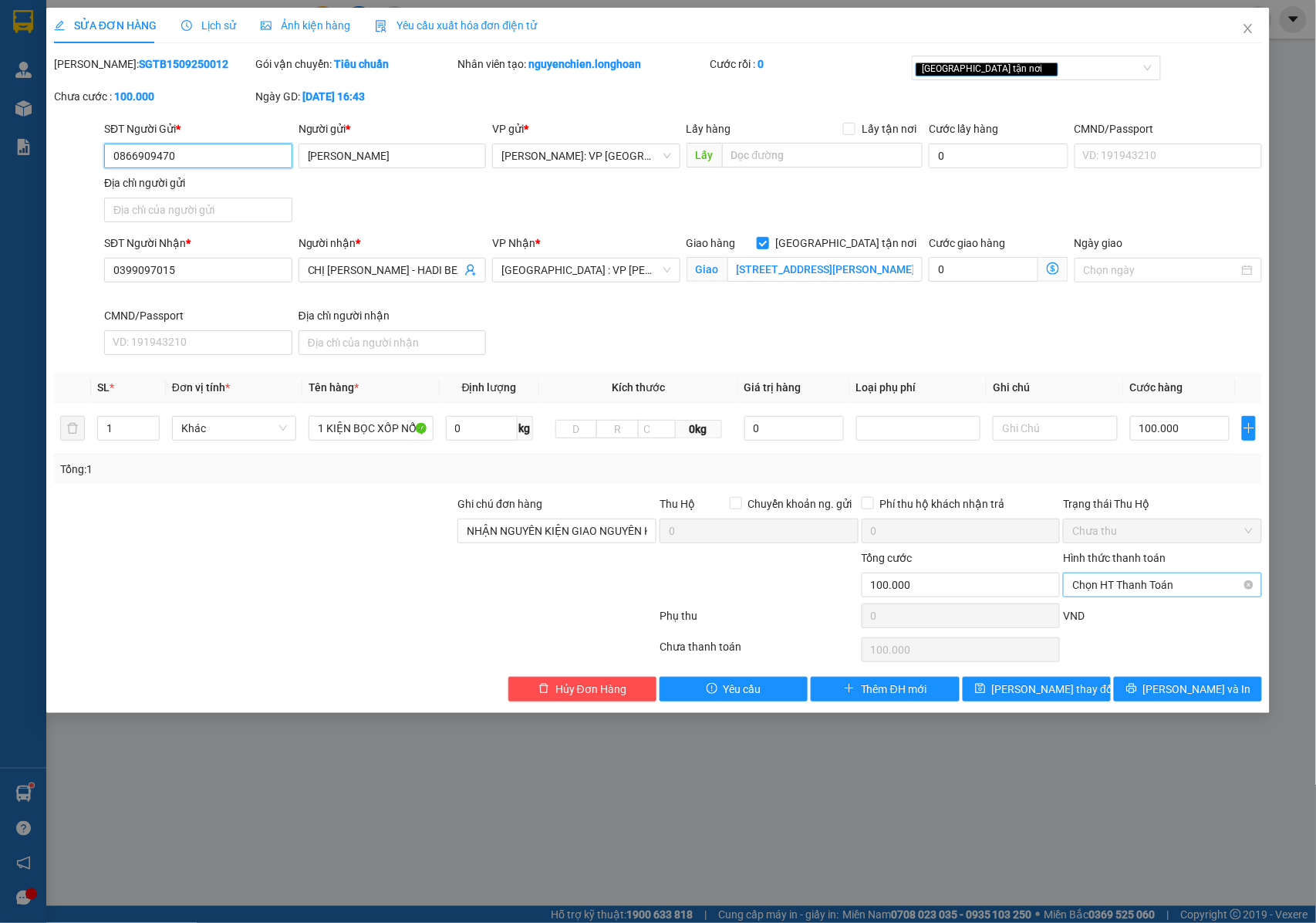
click at [1098, 588] on span "Chọn HT Thanh Toán" at bounding box center [1162, 584] width 180 height 23
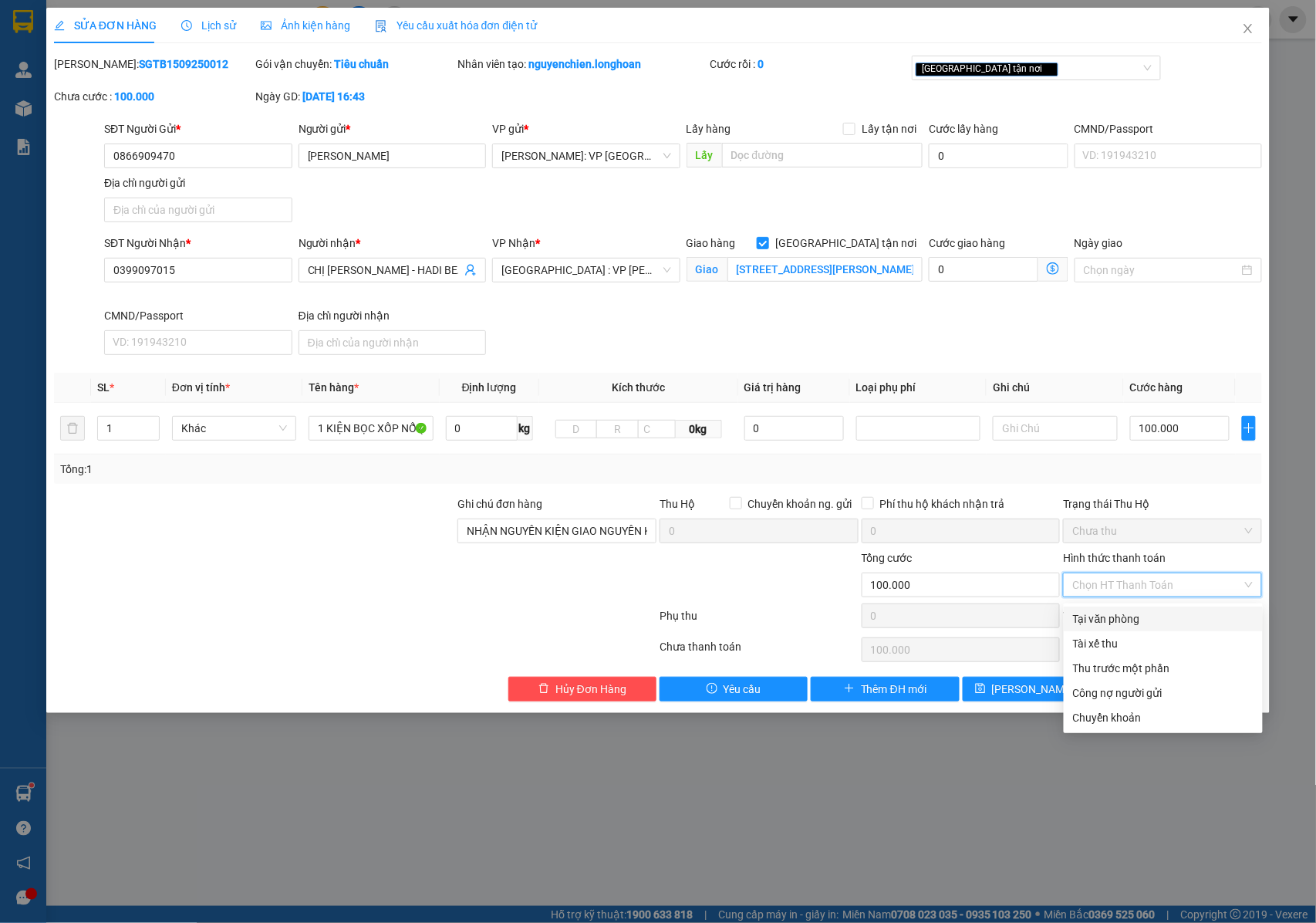
click at [1084, 615] on div "Tại văn phòng" at bounding box center [1163, 619] width 180 height 17
type input "0"
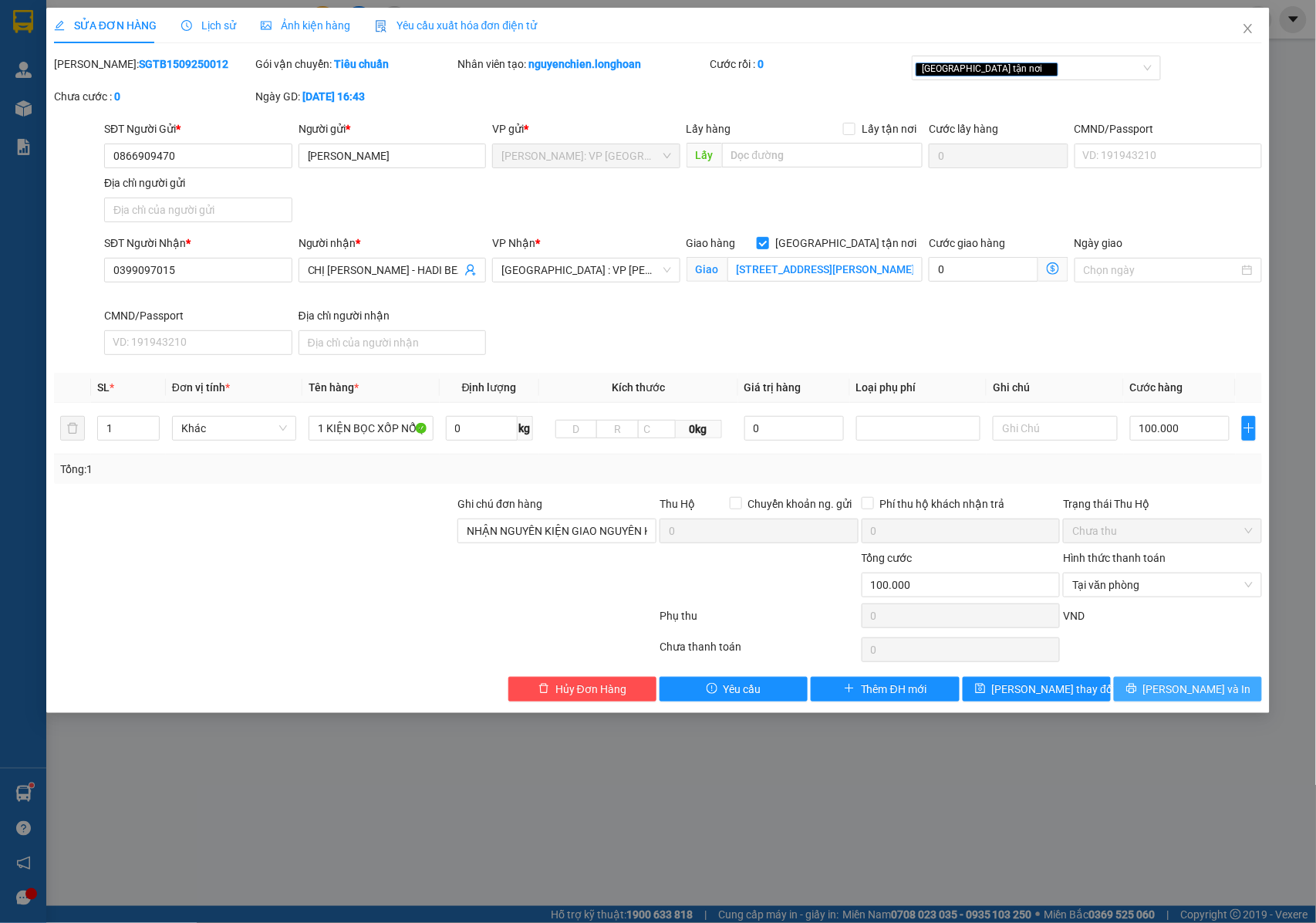
drag, startPoint x: 1154, startPoint y: 693, endPoint x: 709, endPoint y: 479, distance: 493.8
click at [1152, 691] on button "[PERSON_NAME] và In" at bounding box center [1188, 689] width 148 height 24
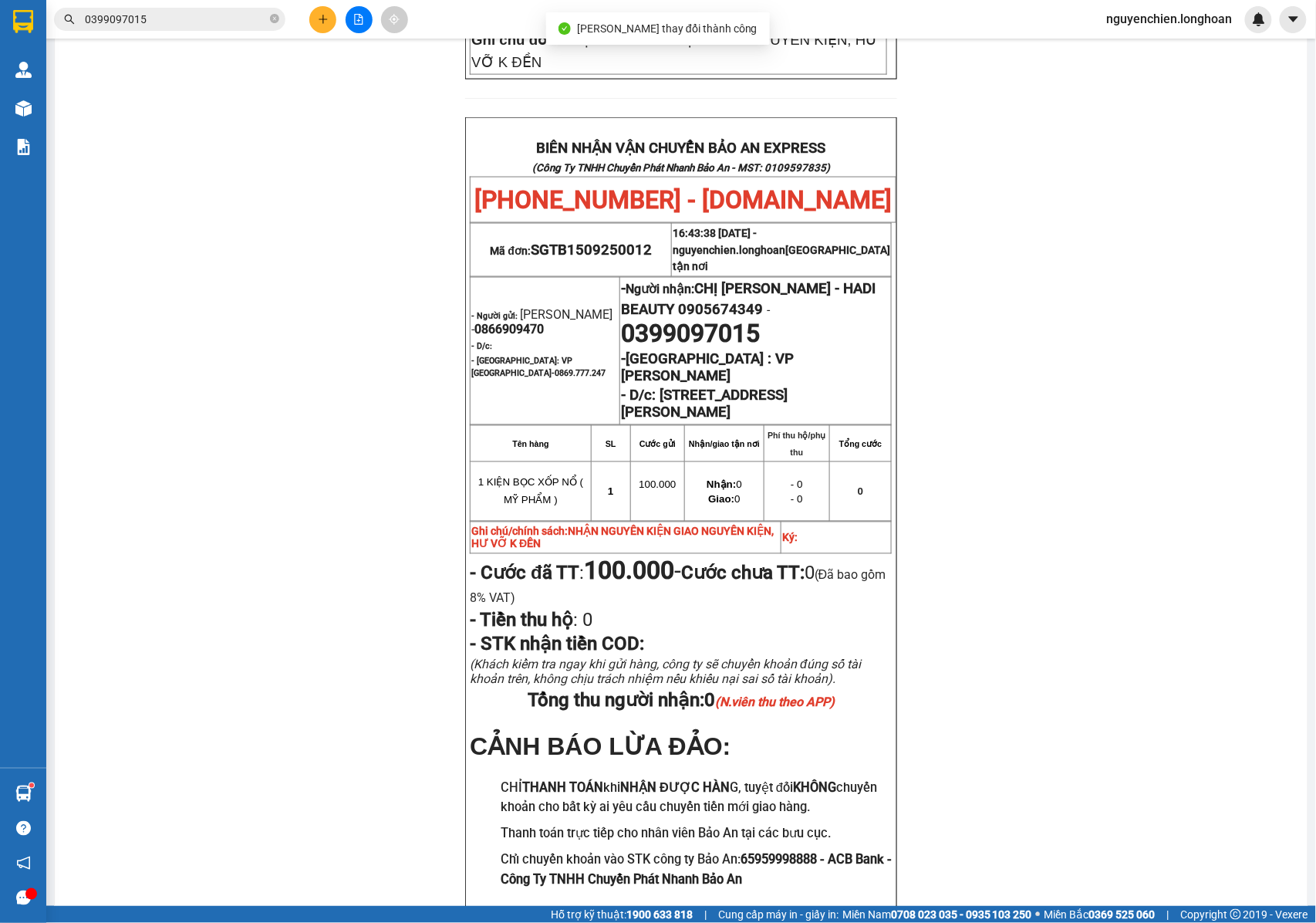
scroll to position [779, 0]
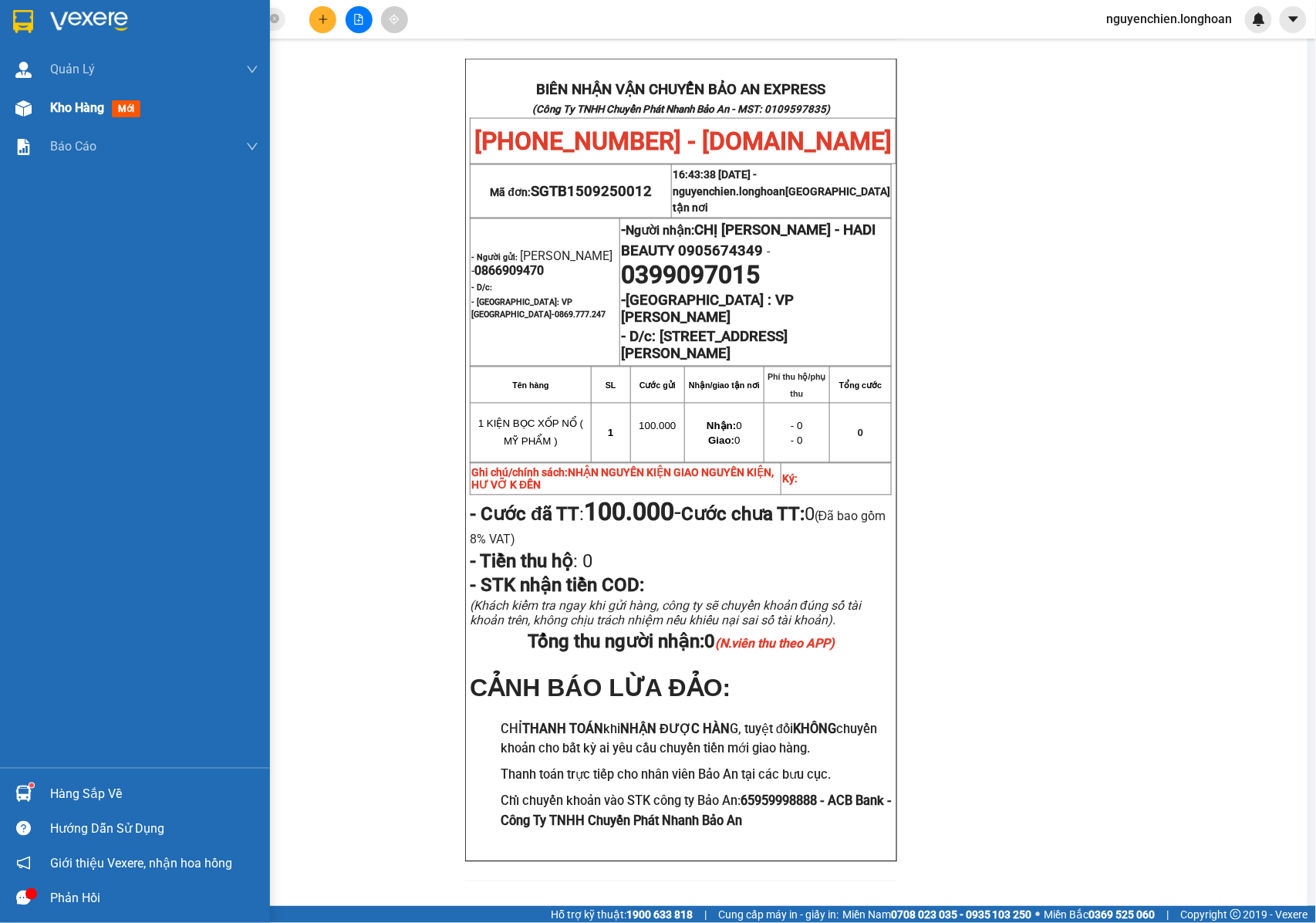
click at [41, 100] on div "Kho hàng mới" at bounding box center [135, 108] width 270 height 39
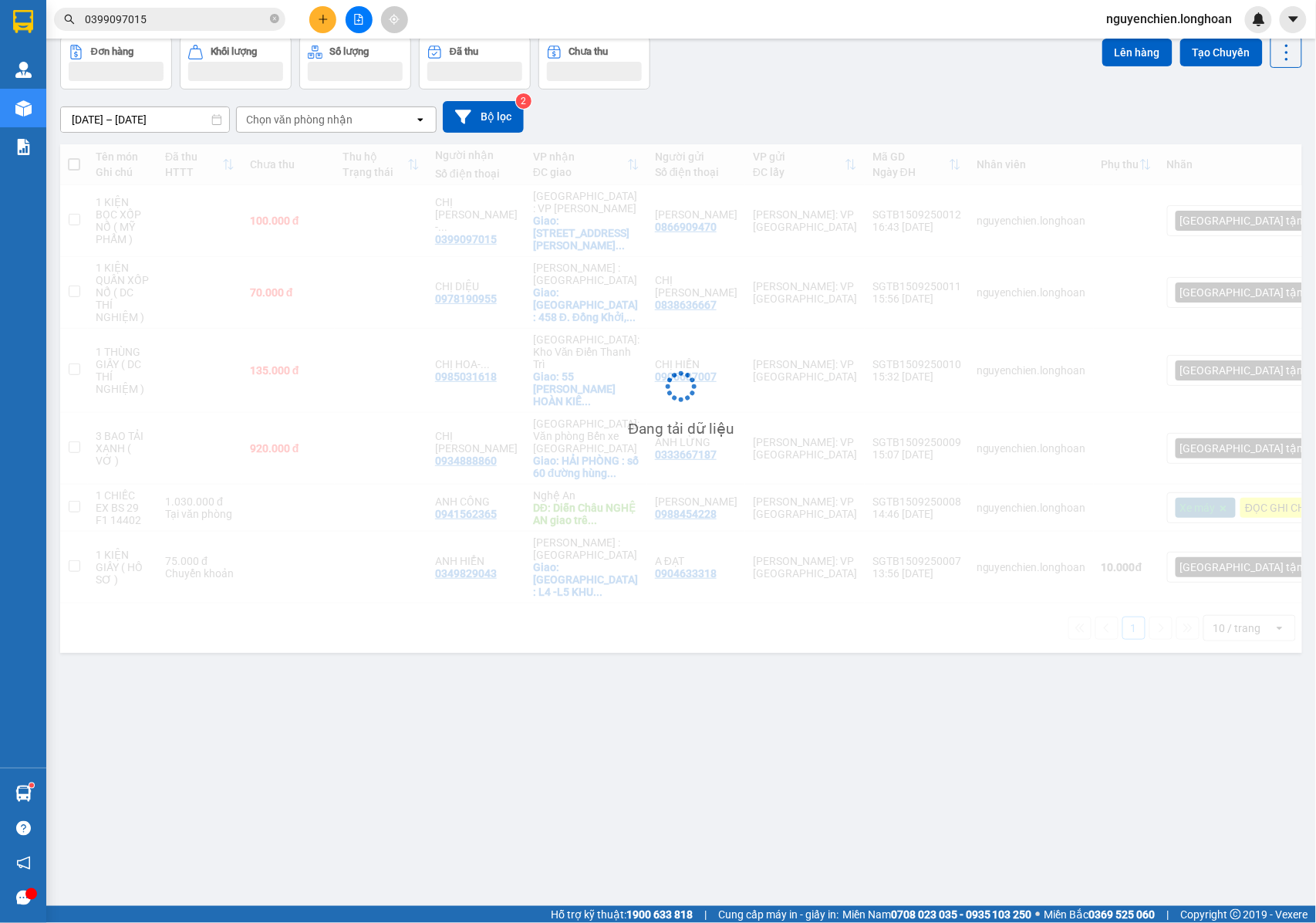
scroll to position [71, 0]
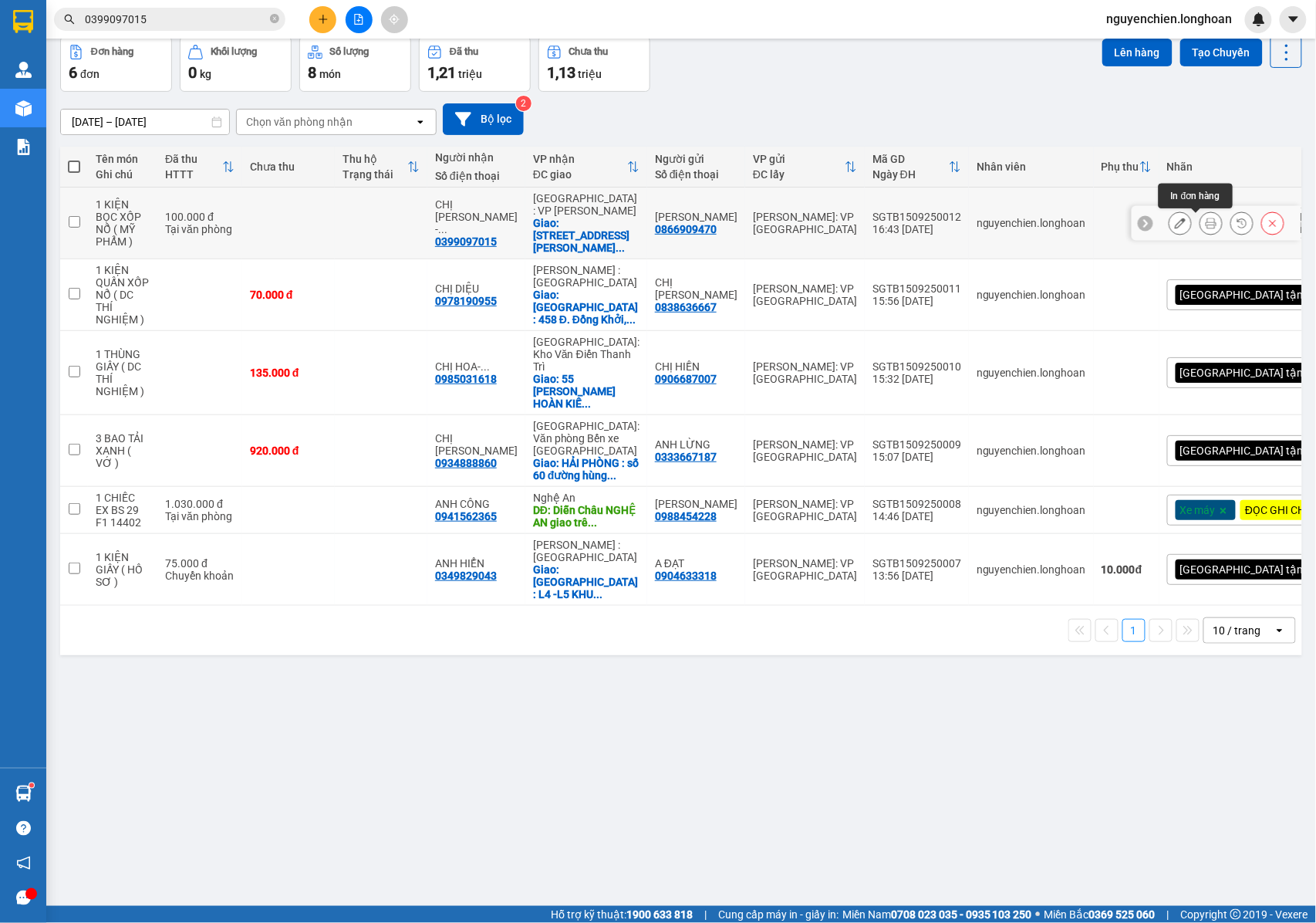
click at [1206, 228] on icon at bounding box center [1211, 223] width 11 height 11
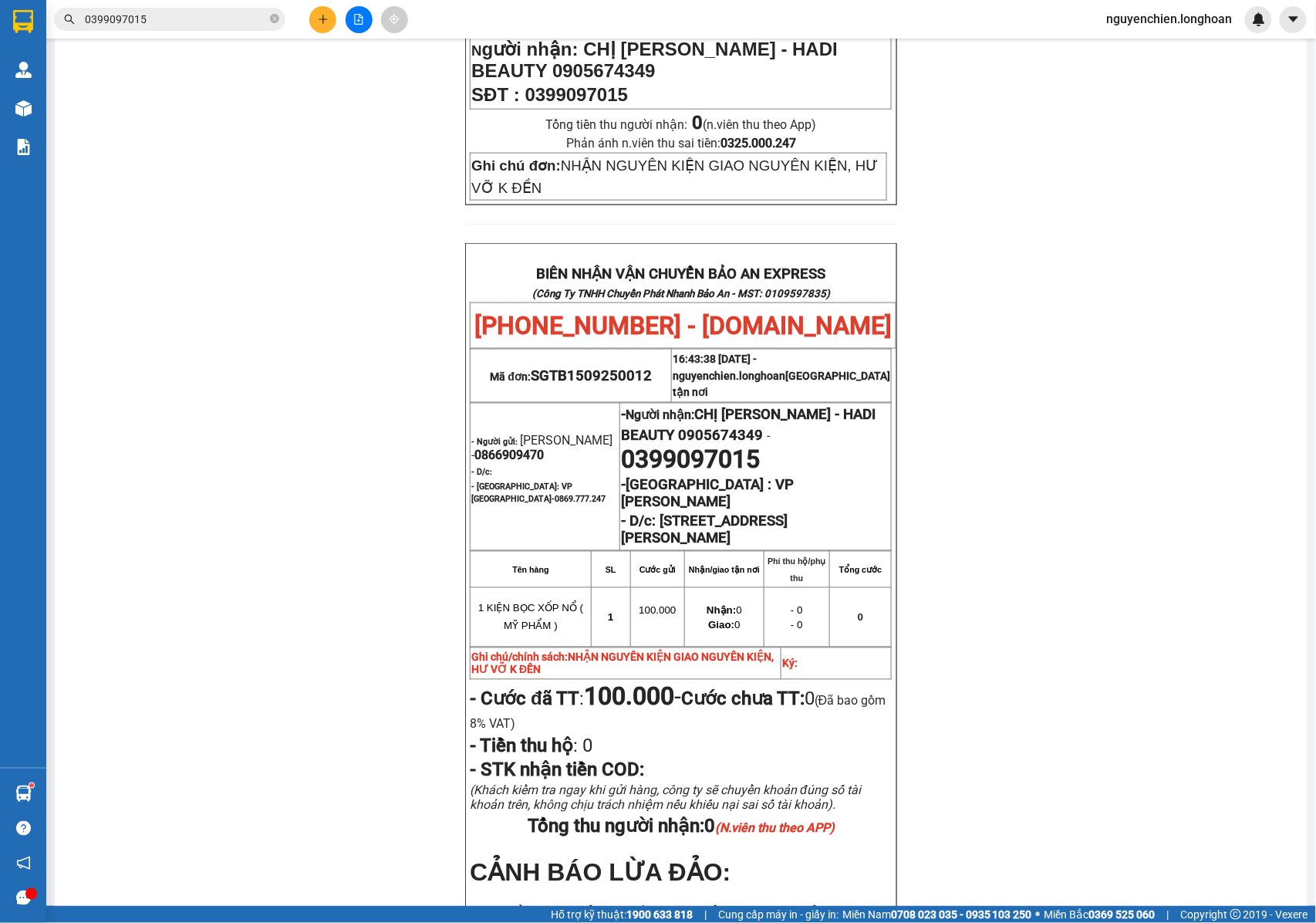
scroll to position [572, 0]
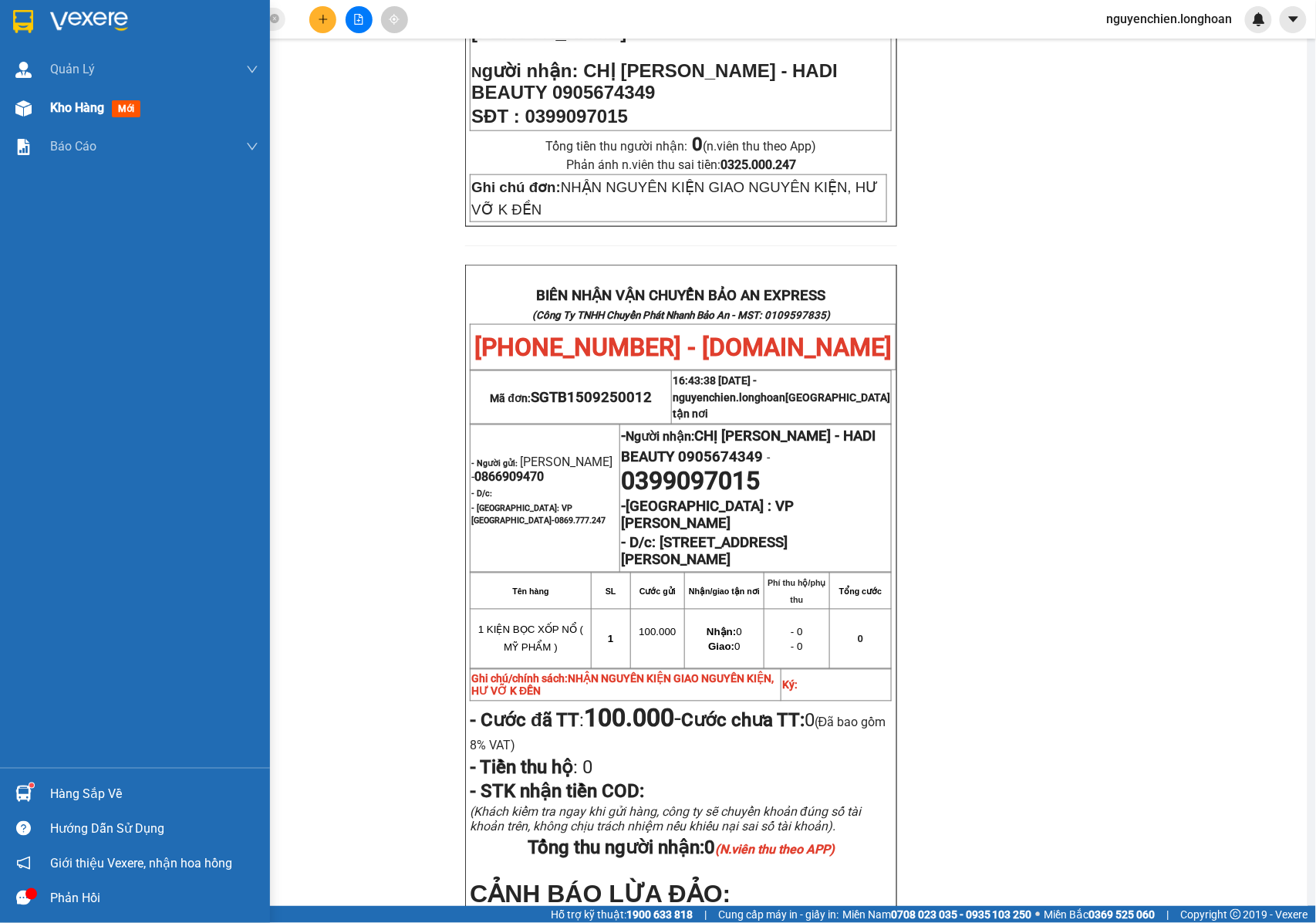
click at [25, 108] on img at bounding box center [23, 108] width 16 height 16
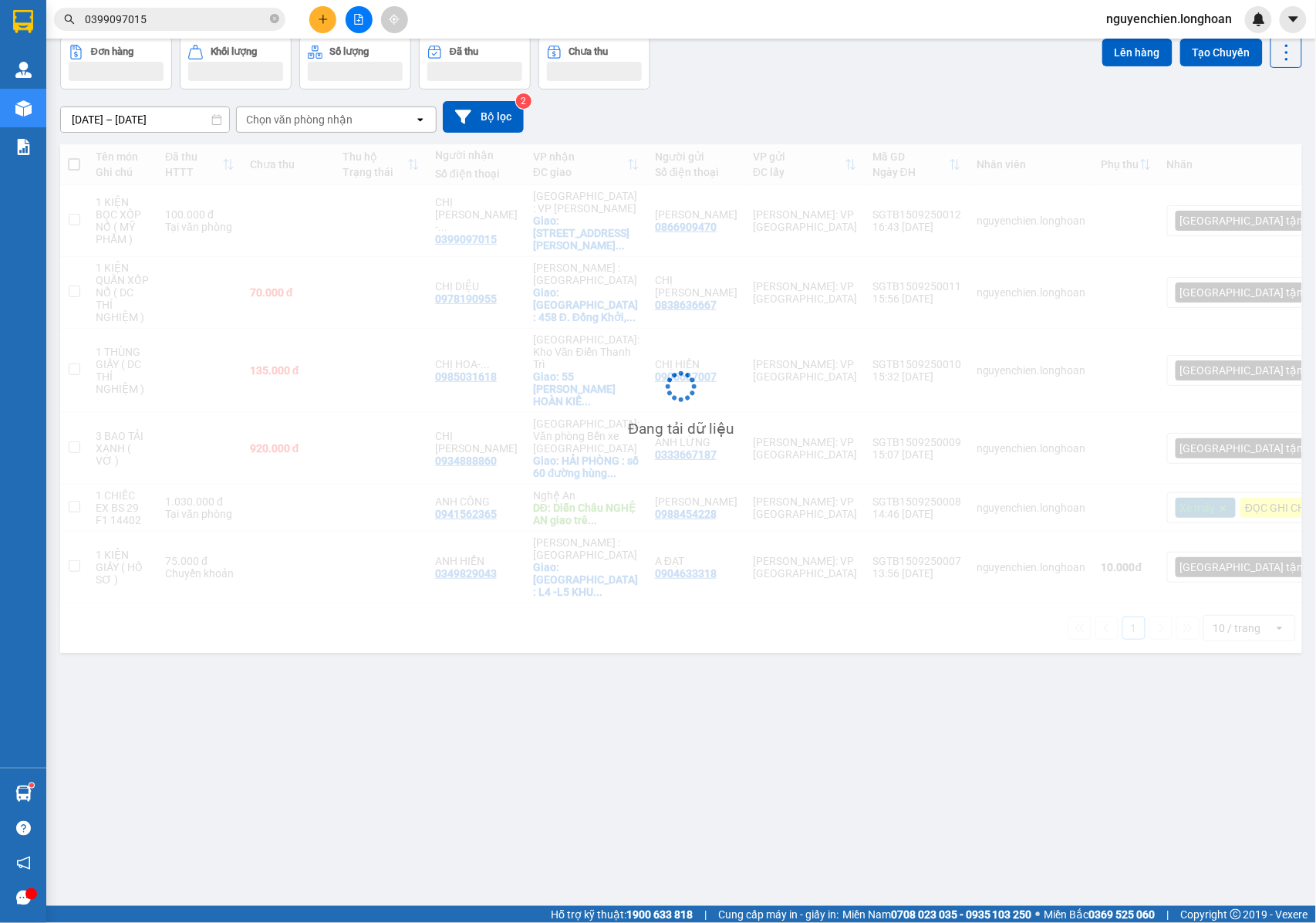
scroll to position [71, 0]
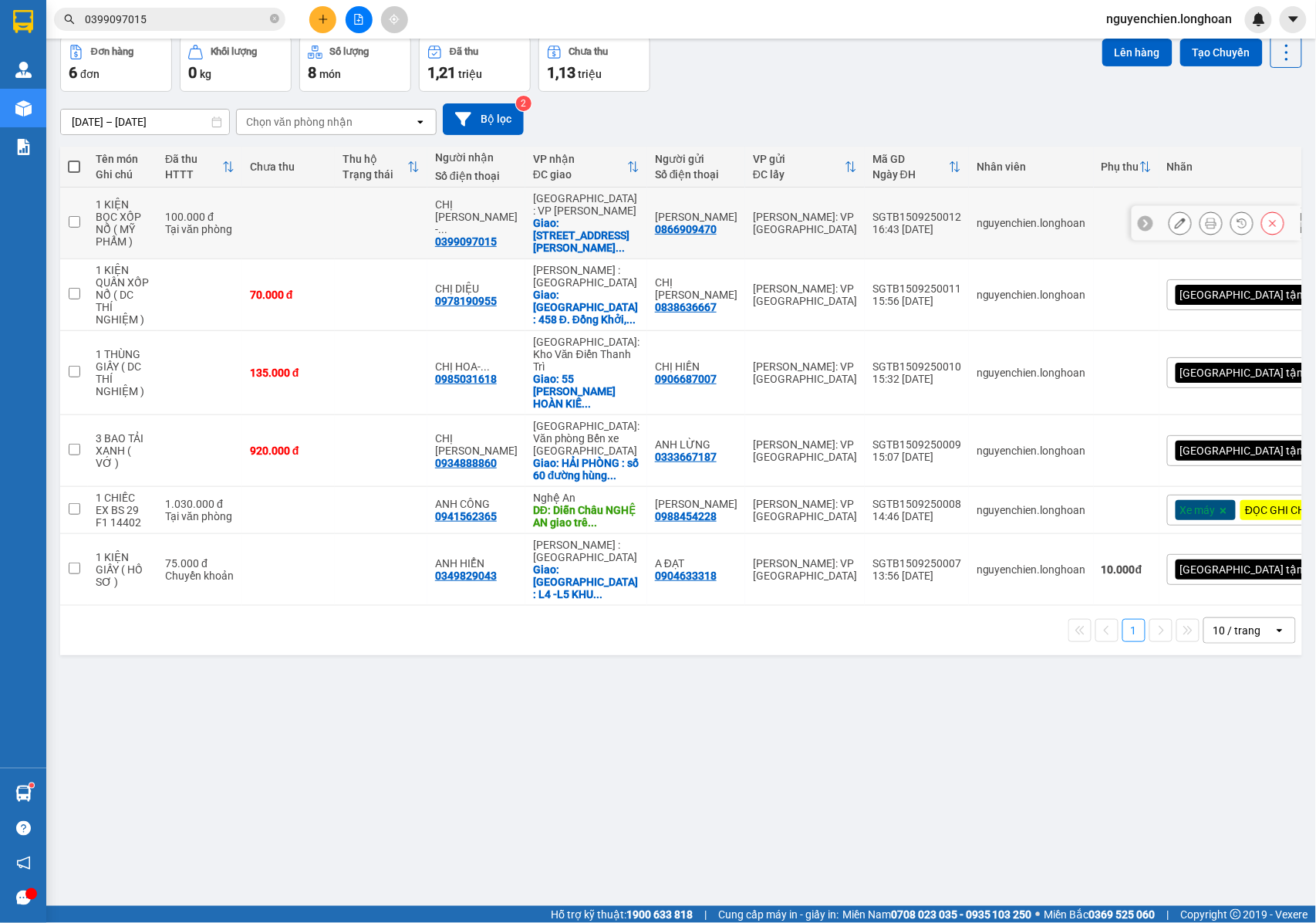
click at [1169, 233] on button at bounding box center [1180, 223] width 22 height 27
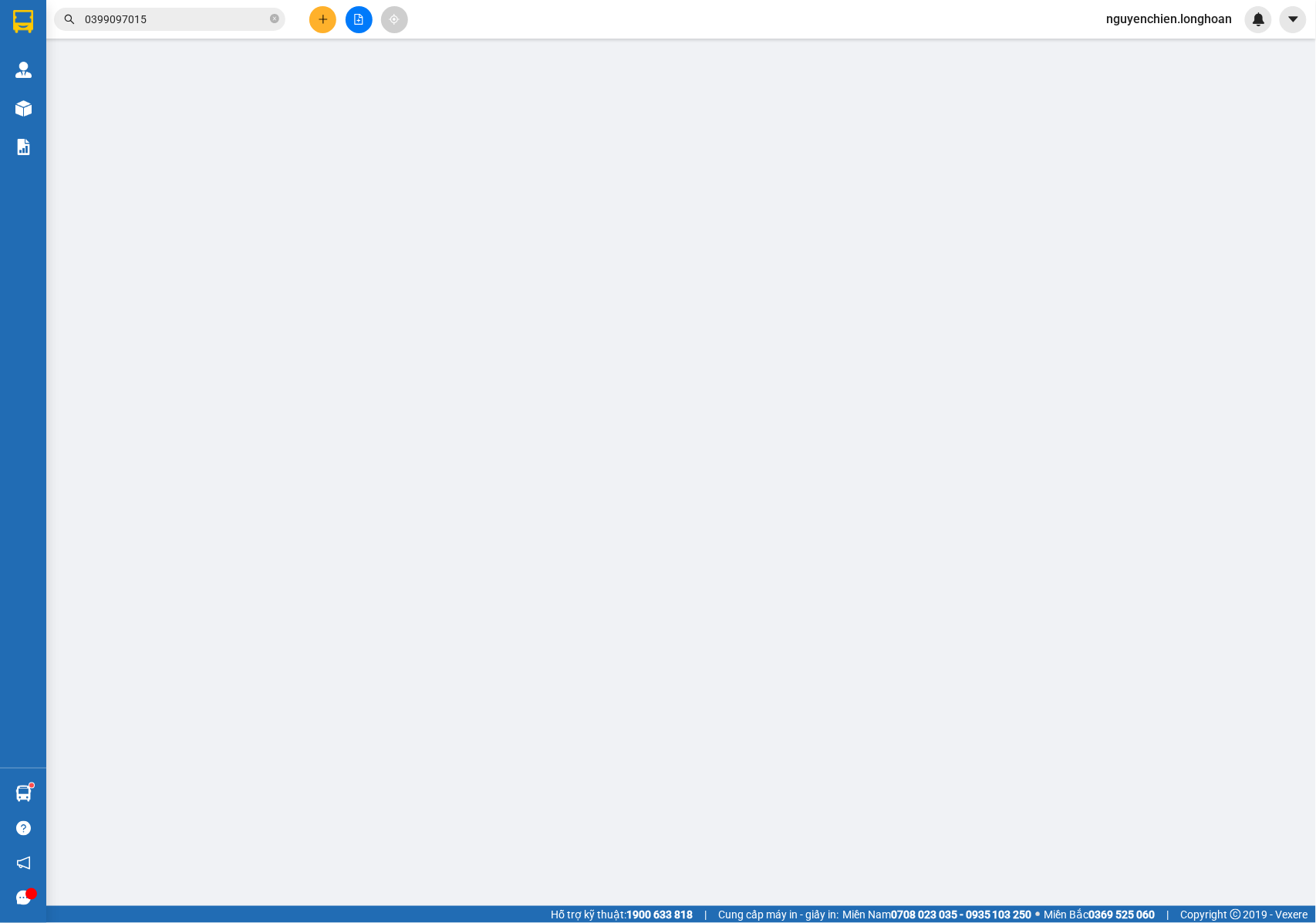
type input "0866909470"
type input "[PERSON_NAME]"
type input "0399097015"
type input "CHỊ THẢO - HADI BEAUTY 0905674349"
checkbox input "true"
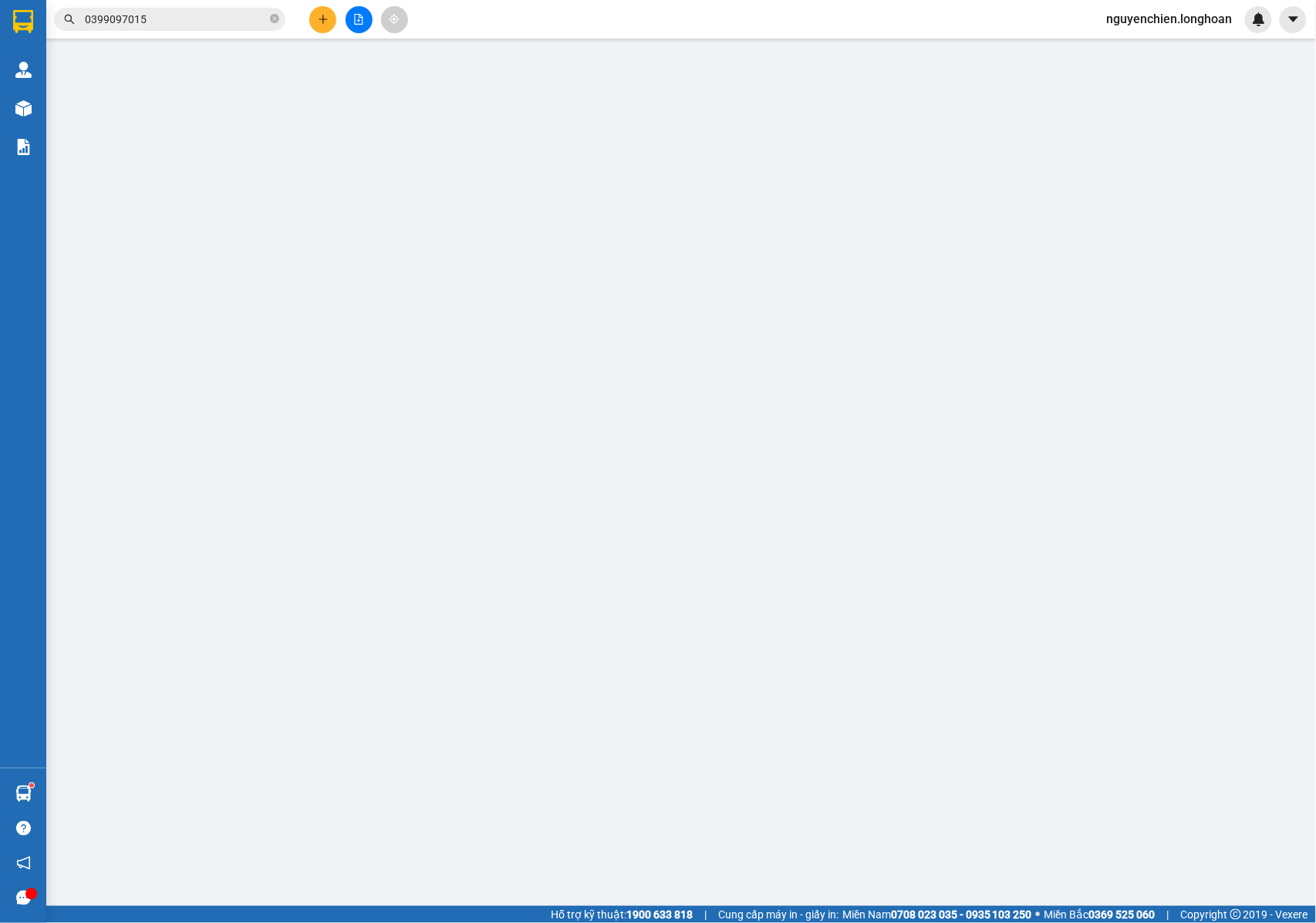
type input "122/1 PHAN THANH , PHƯỜNG THẠC GIÁN , QUẬN THANH KHÊ , ĐÀ NẴNG"
type input "NHẬN NGUYÊN KIỆN GIAO NGUYÊN KIỆN, HƯ VỠ K ĐỀN"
type input "100.000"
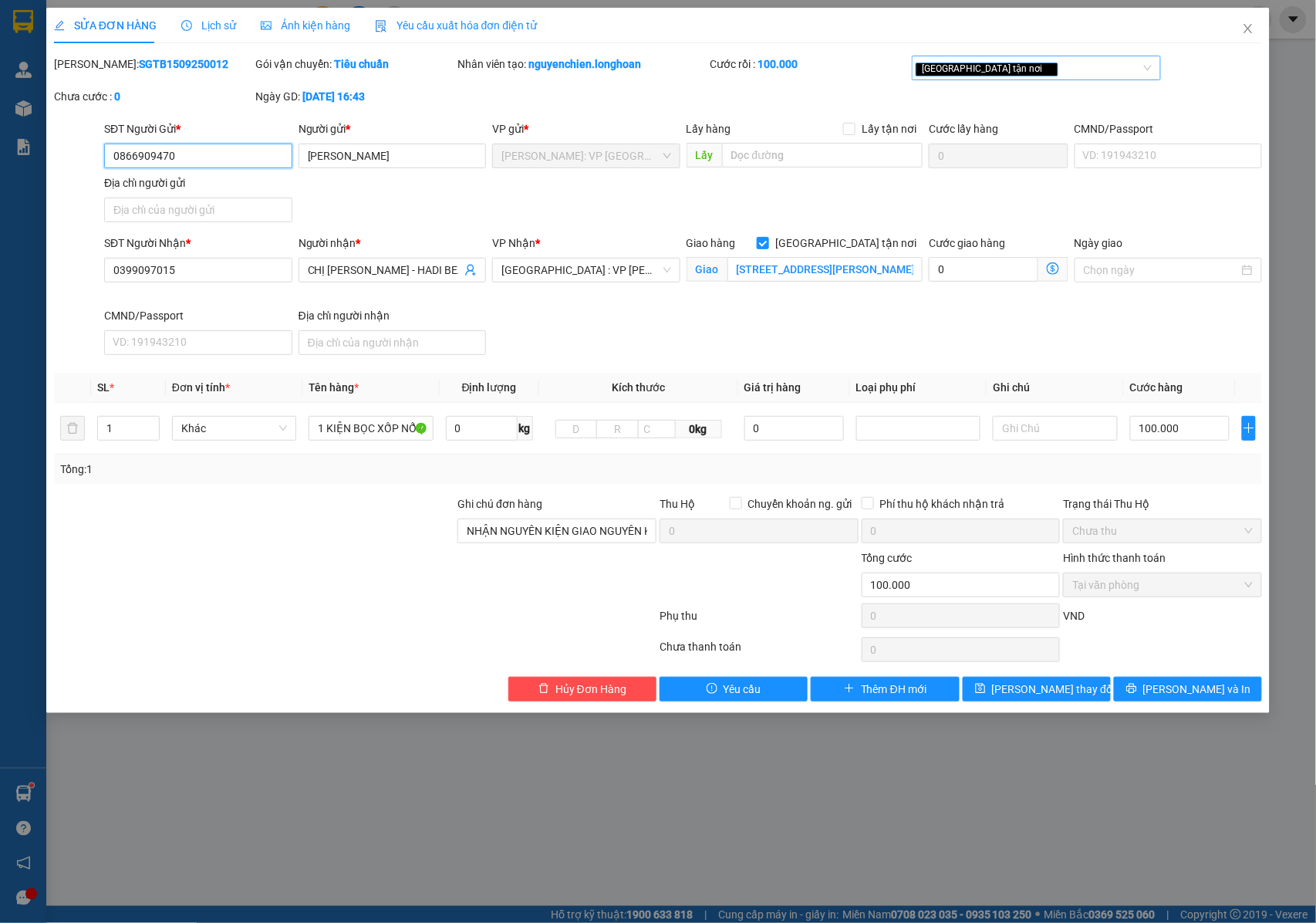
click at [1055, 71] on div "[GEOGRAPHIC_DATA] tận nơi" at bounding box center [1029, 68] width 226 height 19
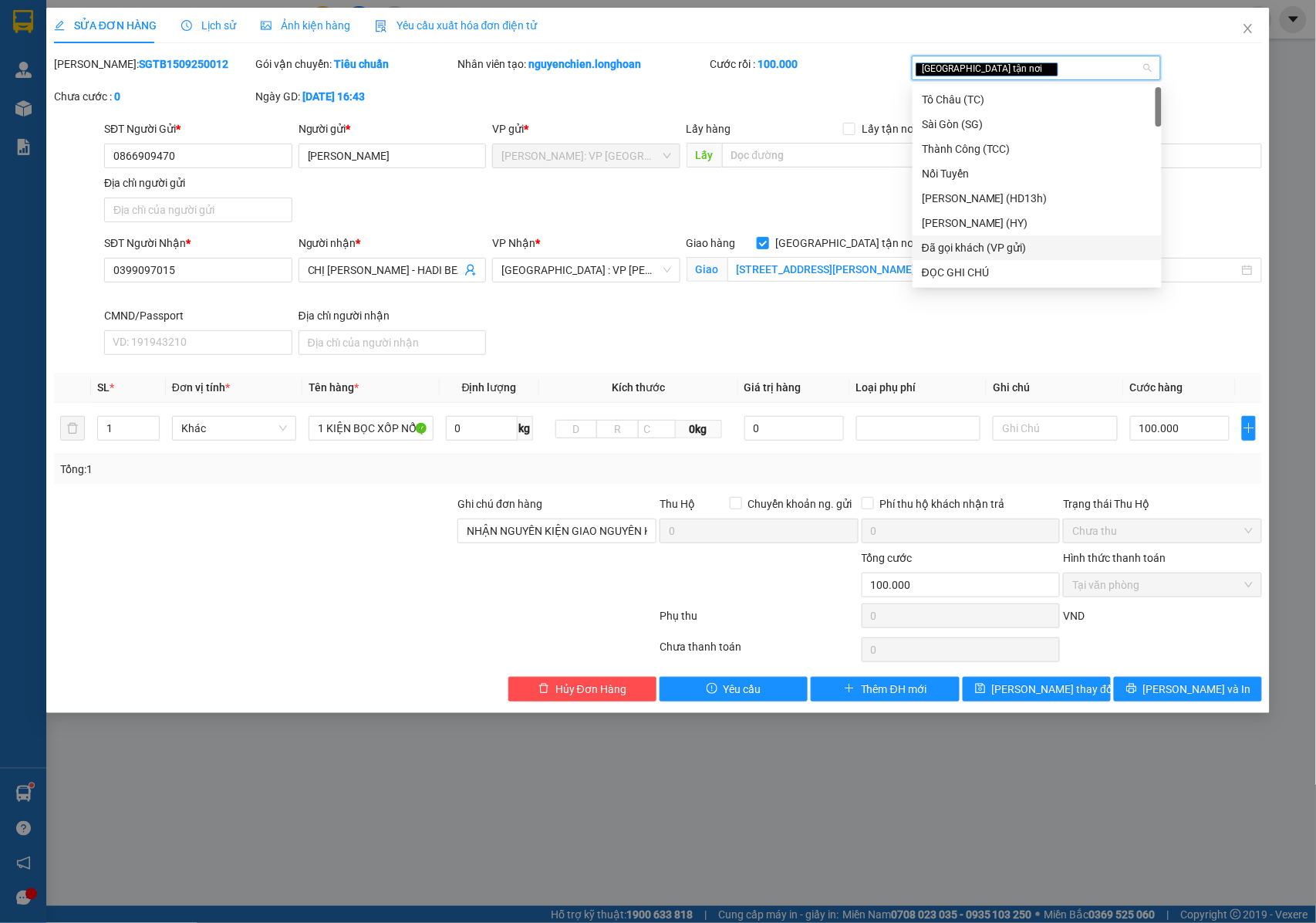
click at [982, 245] on div "Đã gọi khách (VP gửi)" at bounding box center [1037, 248] width 231 height 17
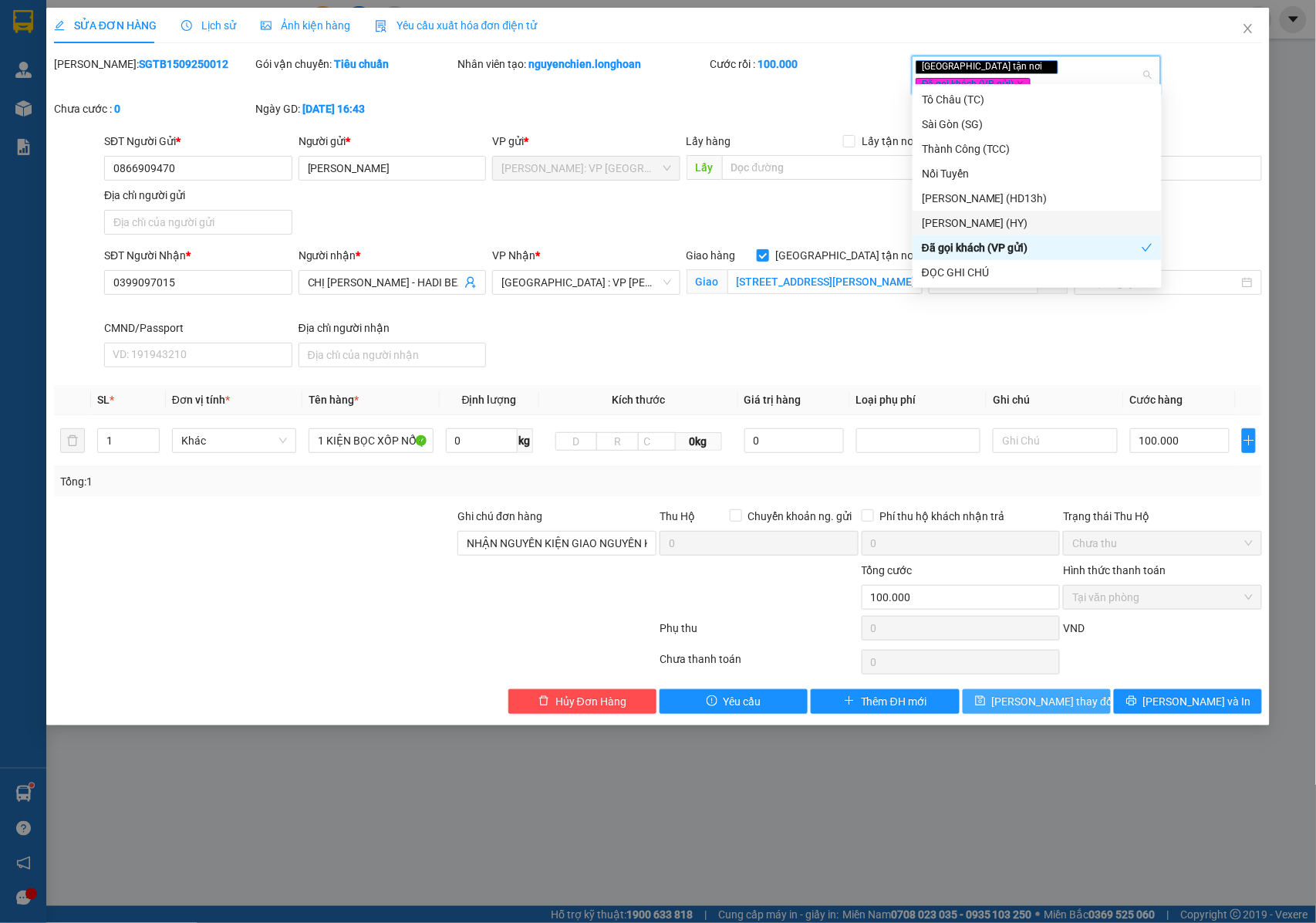
click at [1016, 696] on span "[PERSON_NAME] thay đổi" at bounding box center [1053, 701] width 123 height 17
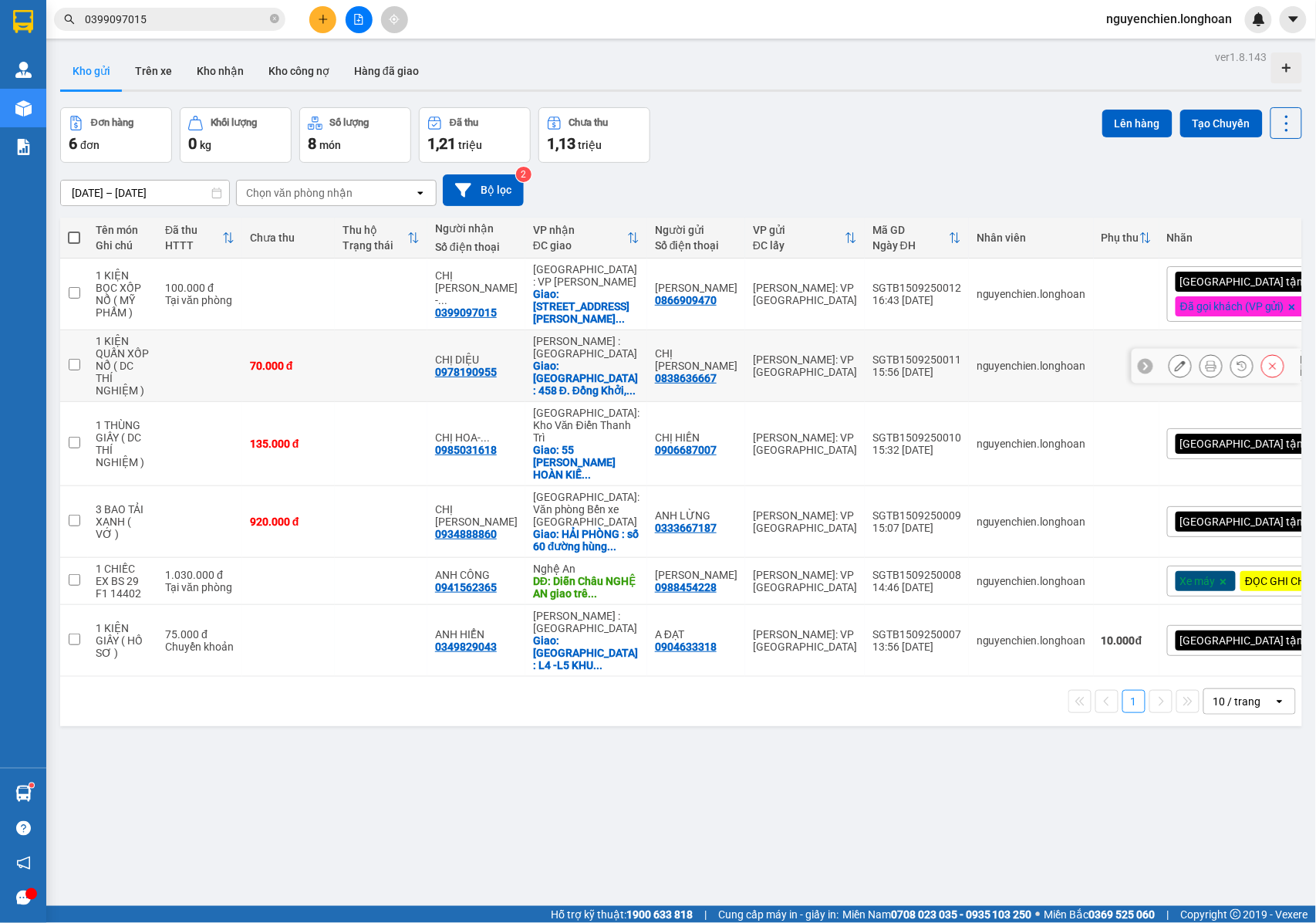
click at [1206, 365] on icon at bounding box center [1211, 365] width 11 height 11
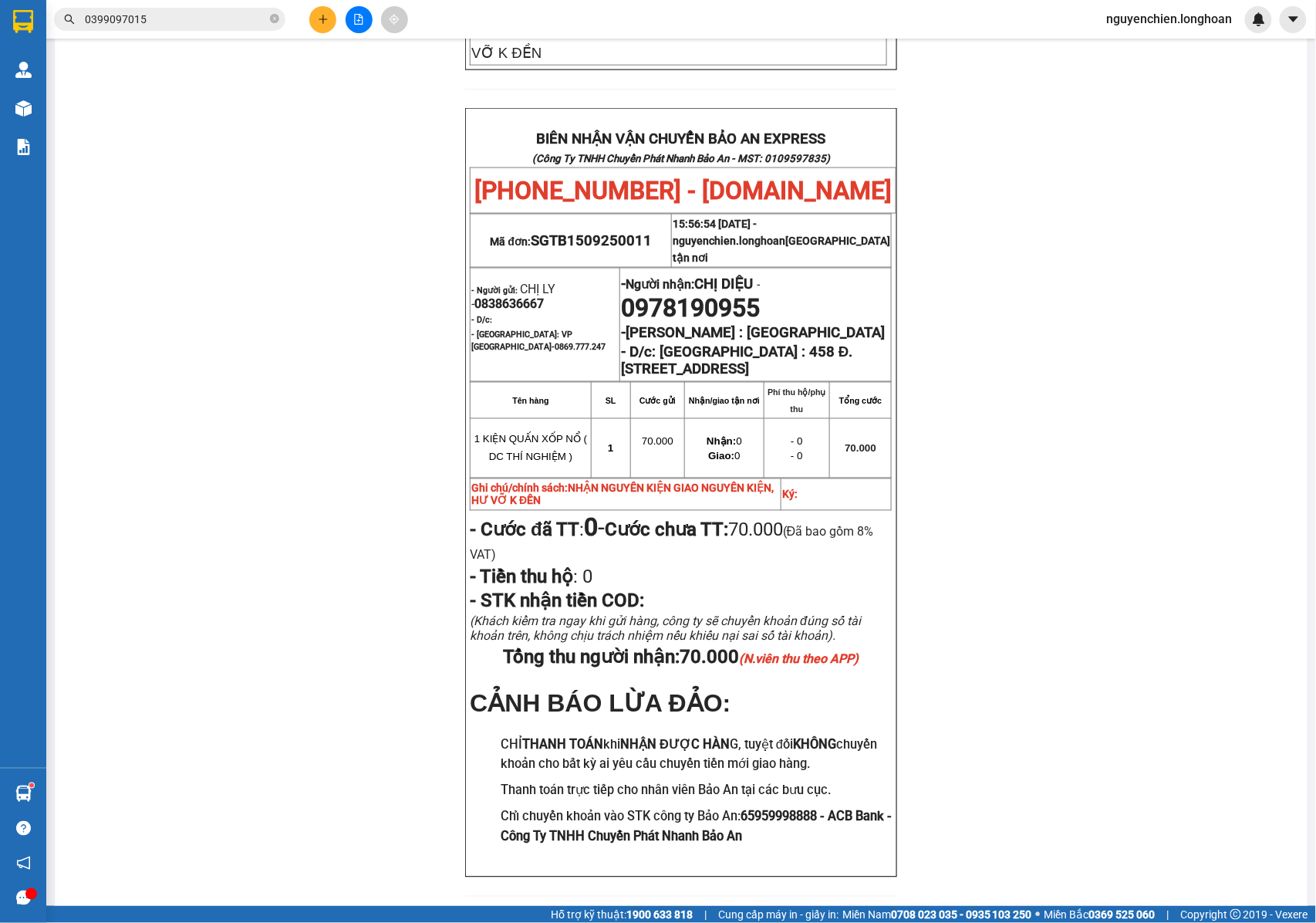
scroll to position [720, 0]
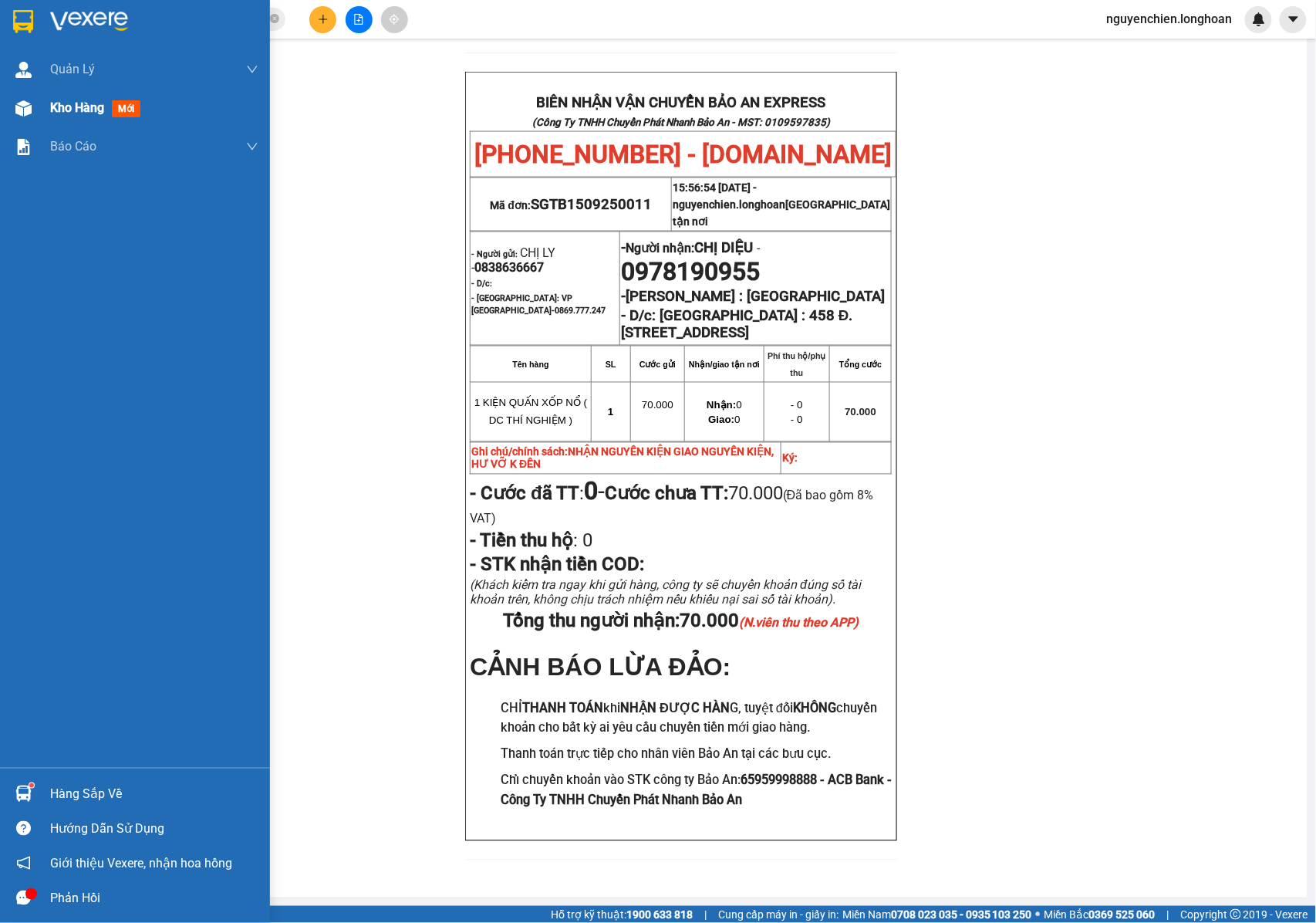
click at [37, 123] on div "Kho hàng mới" at bounding box center [135, 108] width 270 height 39
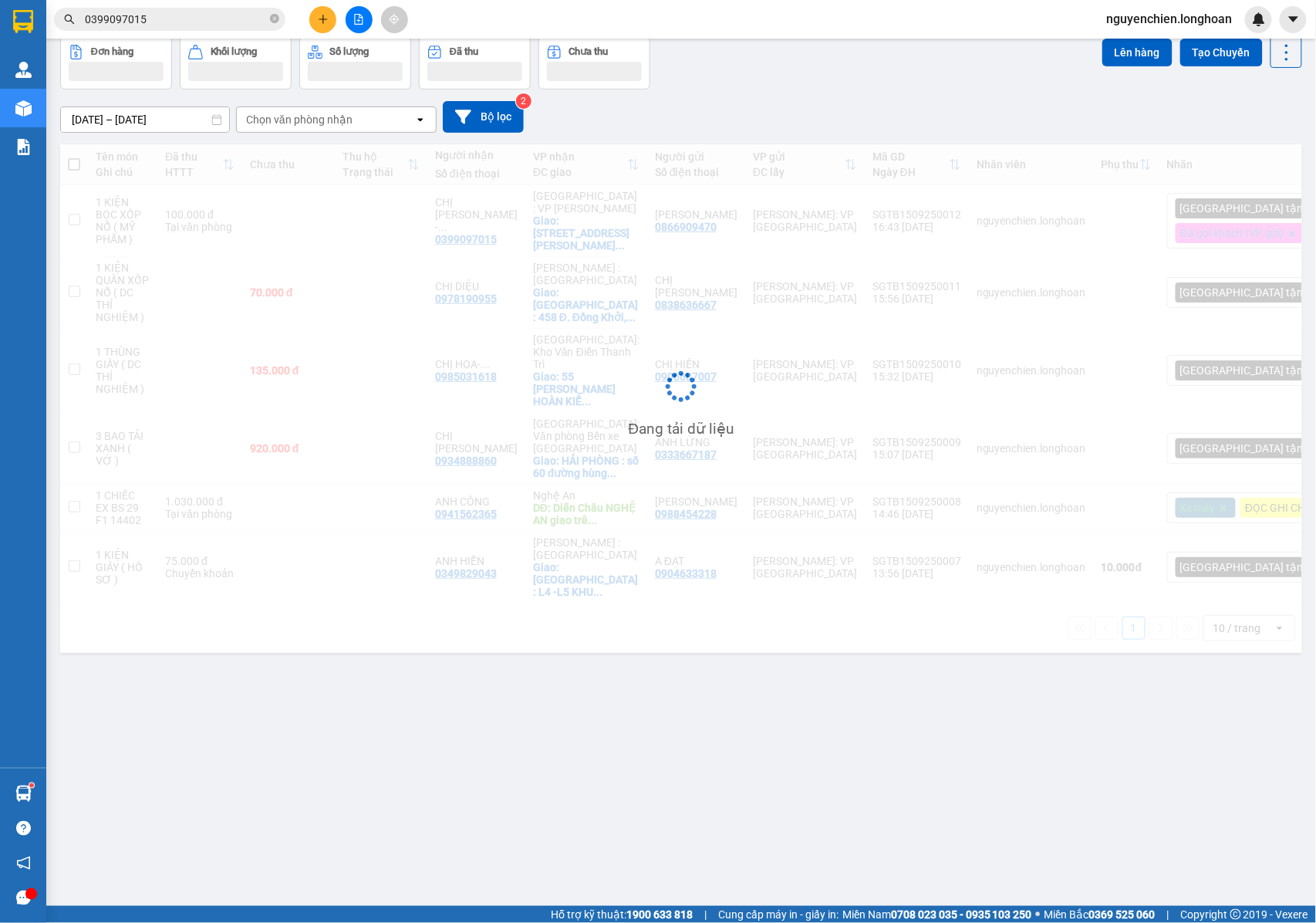
scroll to position [71, 0]
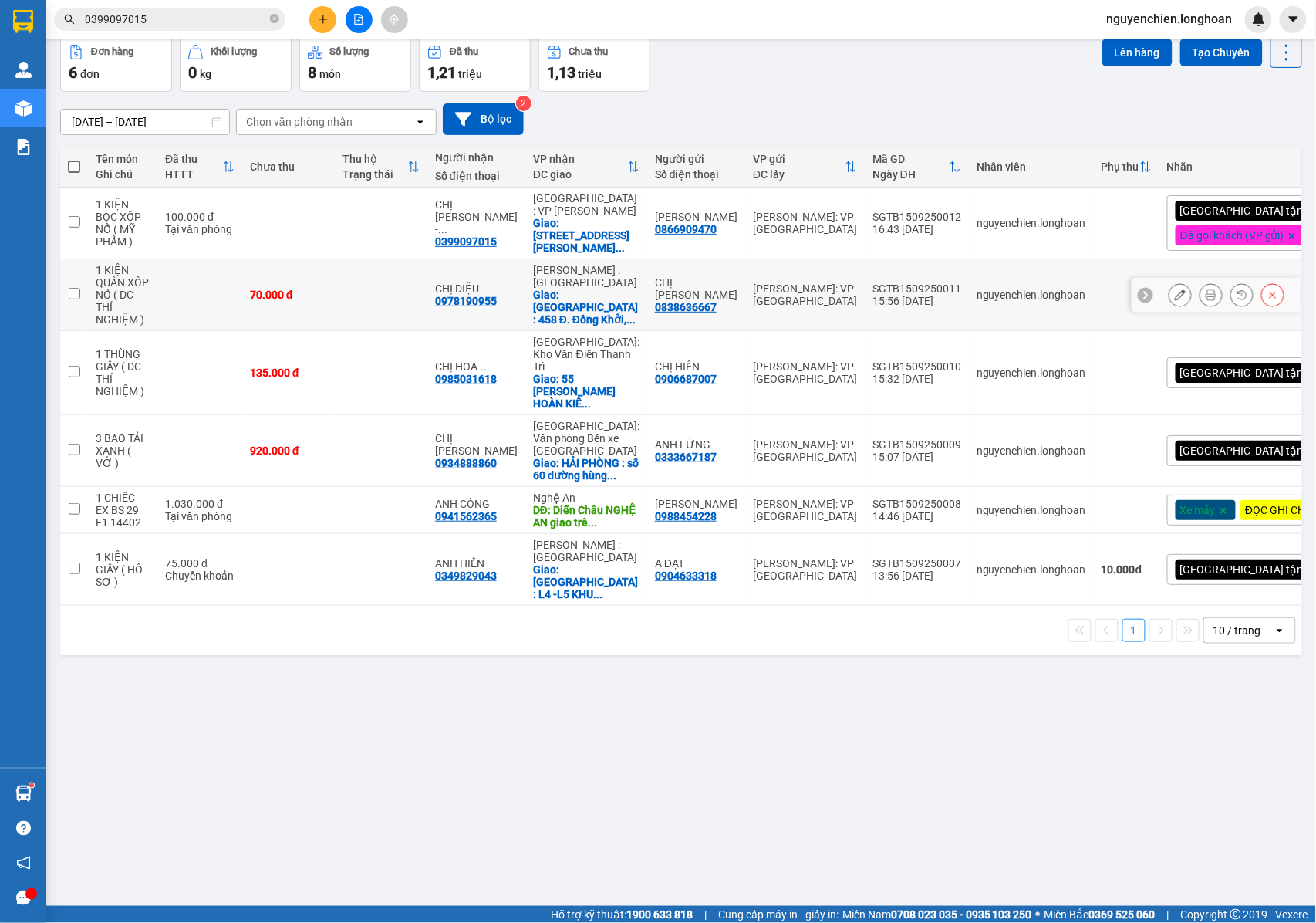
click at [1174, 298] on icon at bounding box center [1180, 294] width 11 height 11
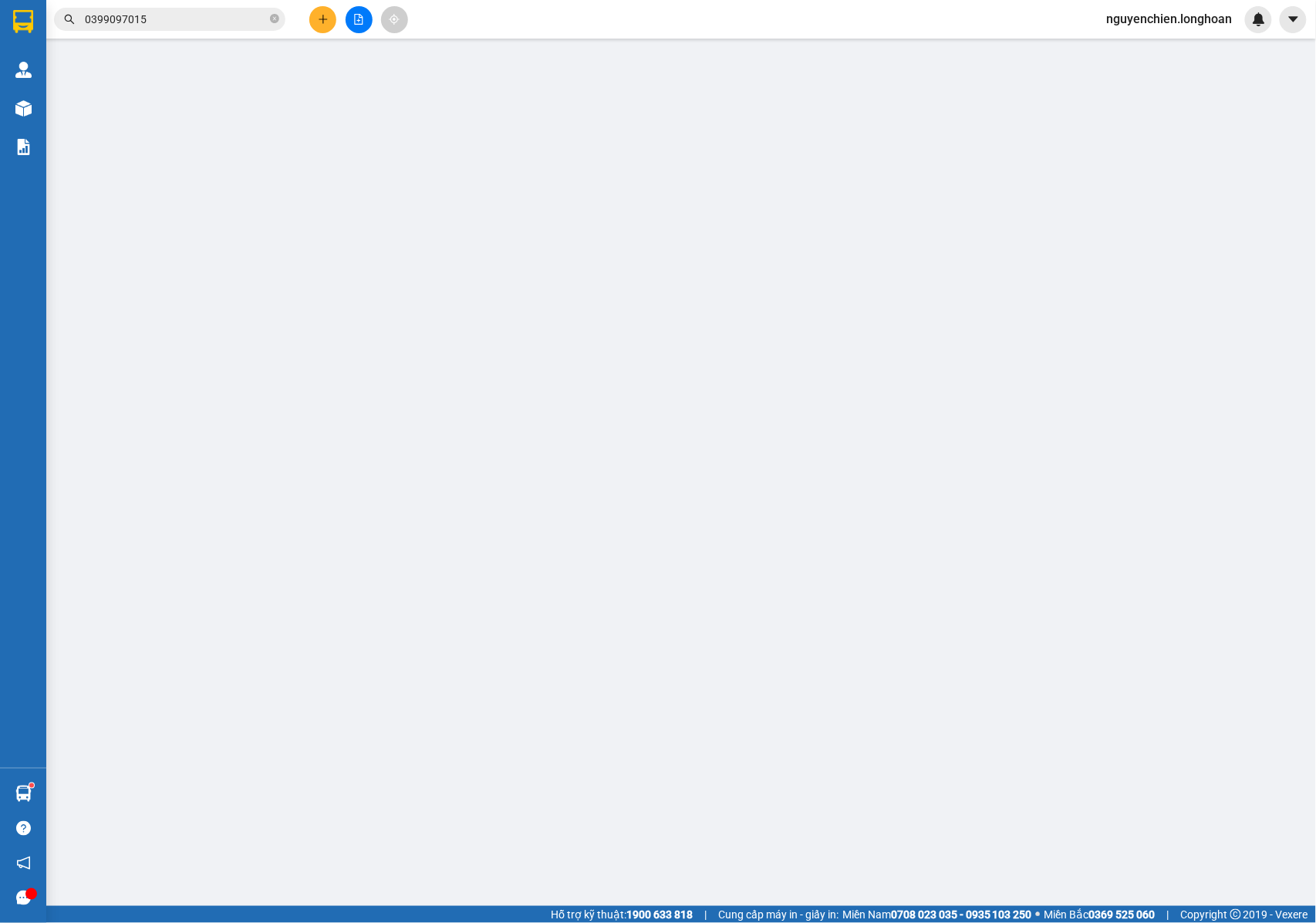
type input "0838636667"
type input "CHỊ [PERSON_NAME]"
type input "0978190955"
type input "CHỊ DIỆU"
checkbox input "true"
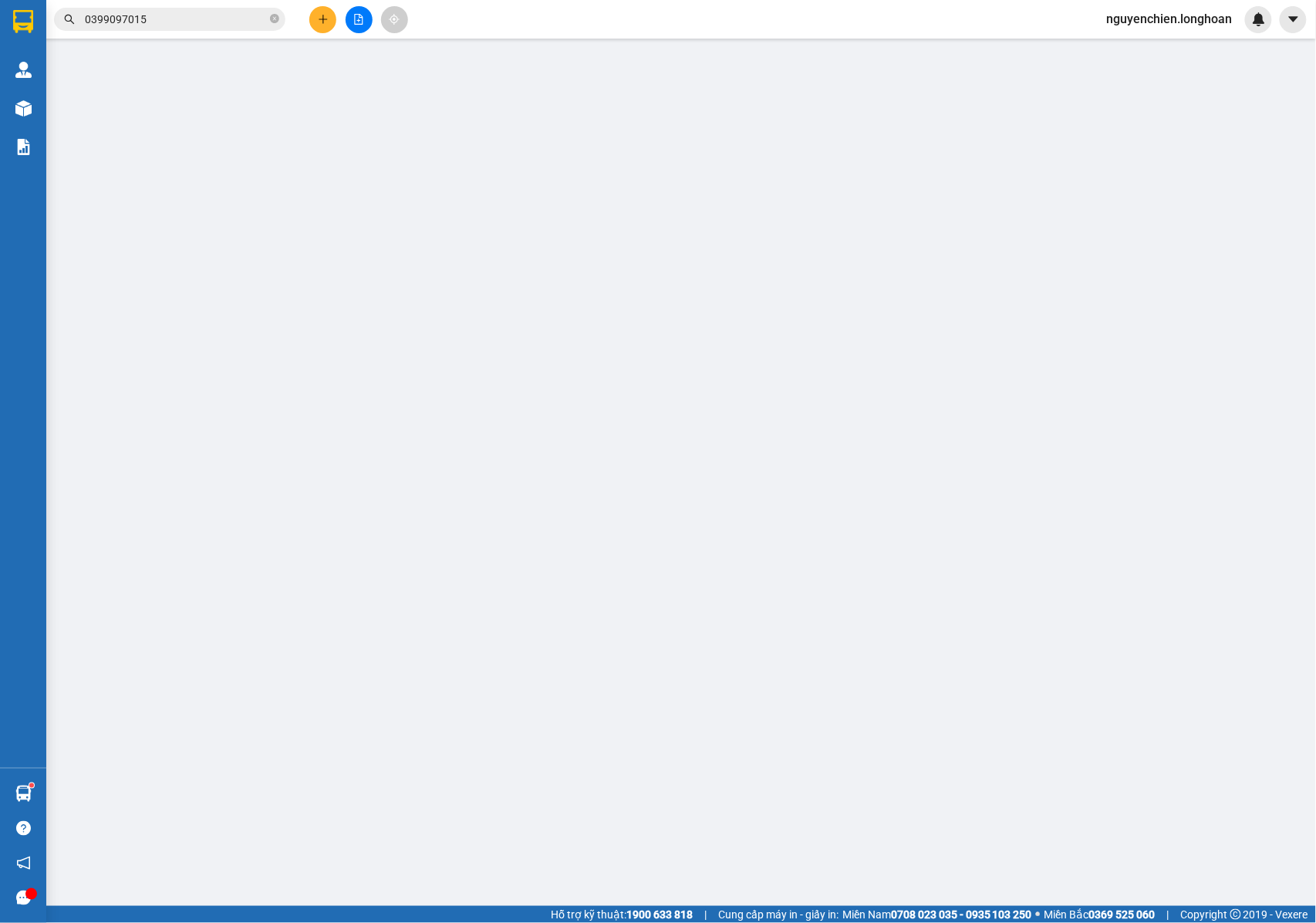
type input "TP BIÊN HÒA : 458 Đ. Đồng Khởi, Khu Phố 3, Biên Hòa, Đồng Nai, Việt Nam"
type input "NHẬN NGUYÊN KIỆN GIAO NGUYÊN KIỆN, HƯ VỠ K ĐỀN"
type input "70.000"
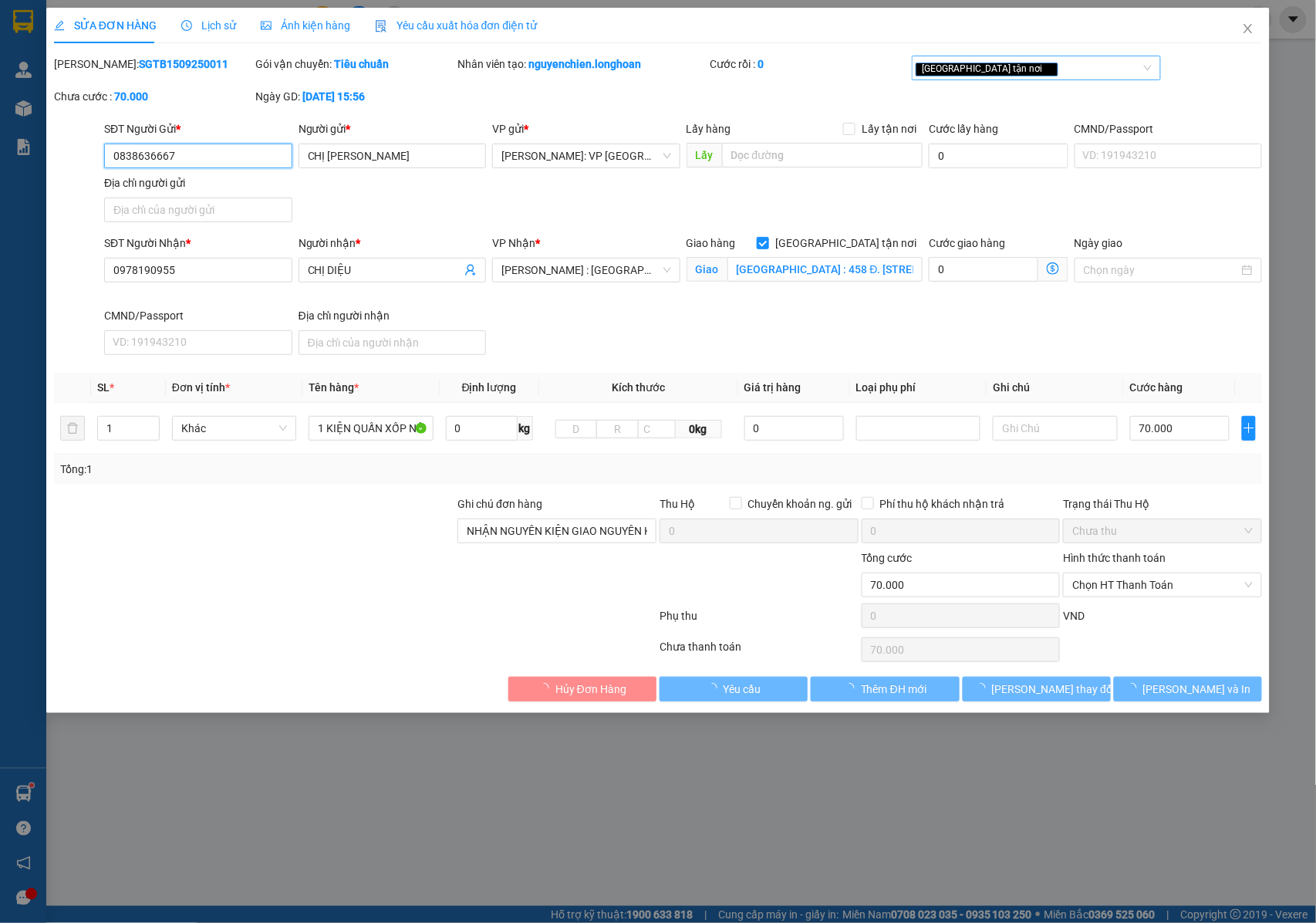
click at [1022, 68] on div "[GEOGRAPHIC_DATA] tận nơi" at bounding box center [1029, 68] width 226 height 19
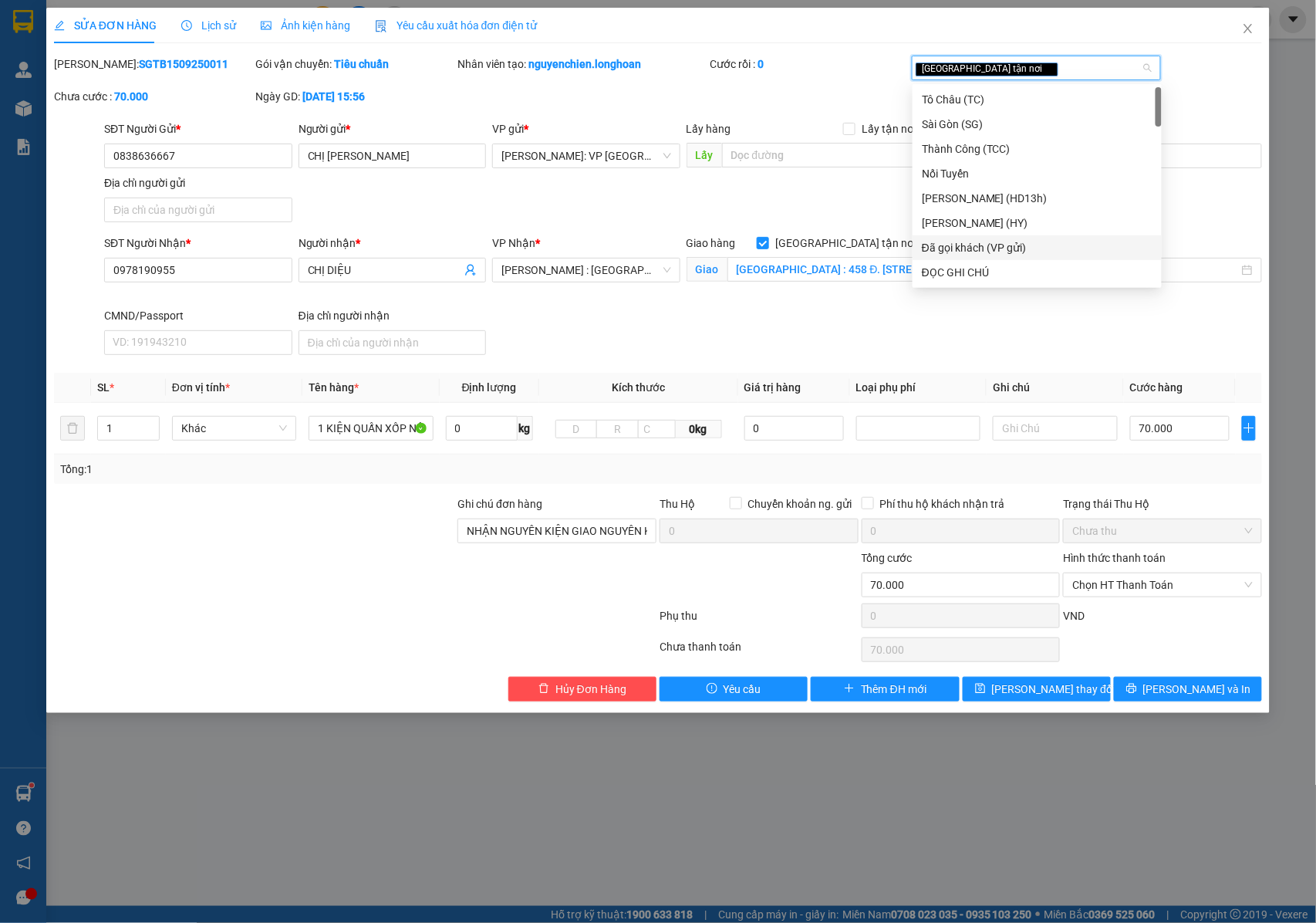
drag, startPoint x: 994, startPoint y: 255, endPoint x: 1025, endPoint y: 260, distance: 31.4
click at [994, 254] on div "Đã gọi khách (VP gửi)" at bounding box center [1037, 248] width 231 height 17
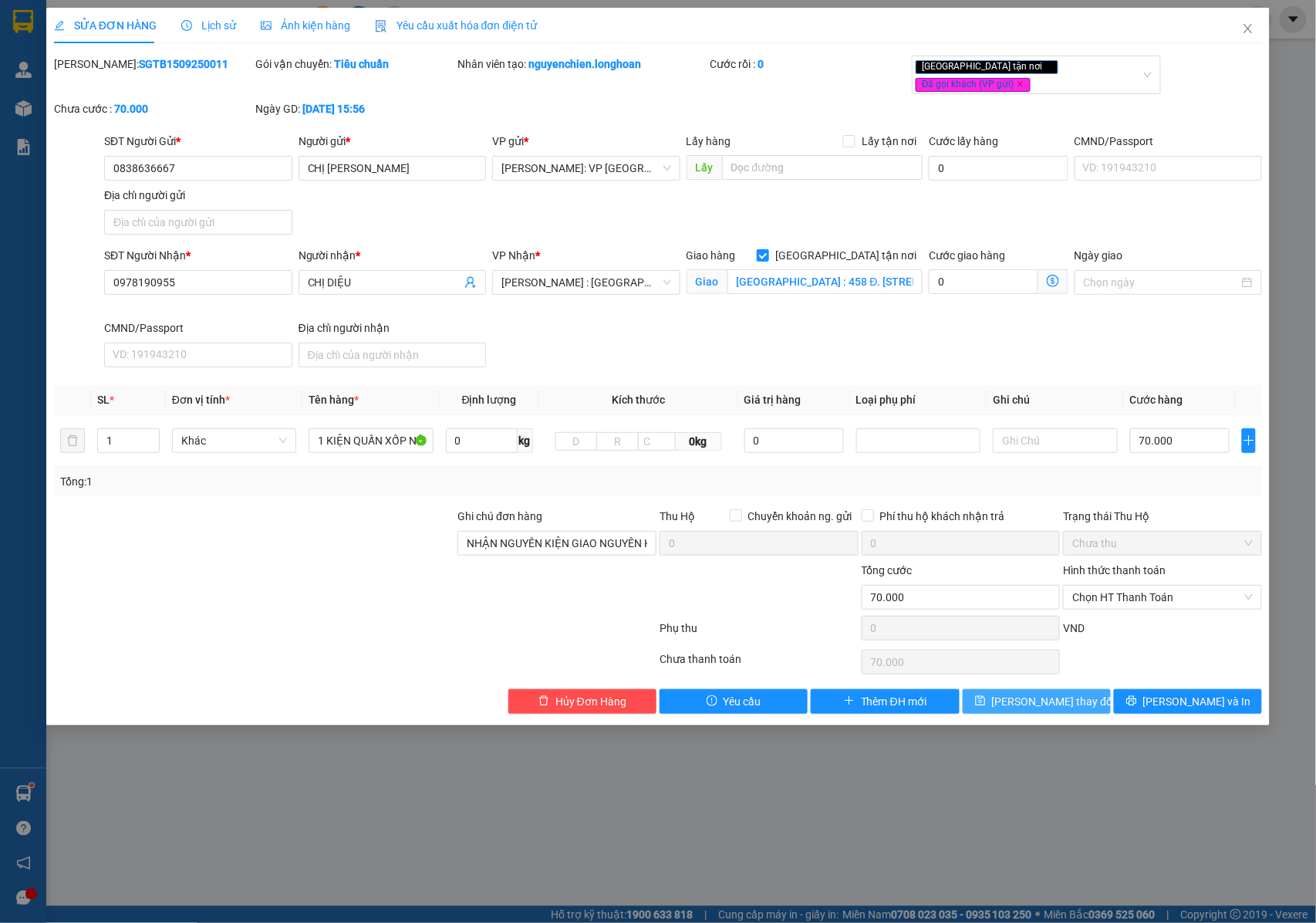
click at [1051, 695] on span "[PERSON_NAME] thay đổi" at bounding box center [1053, 701] width 123 height 17
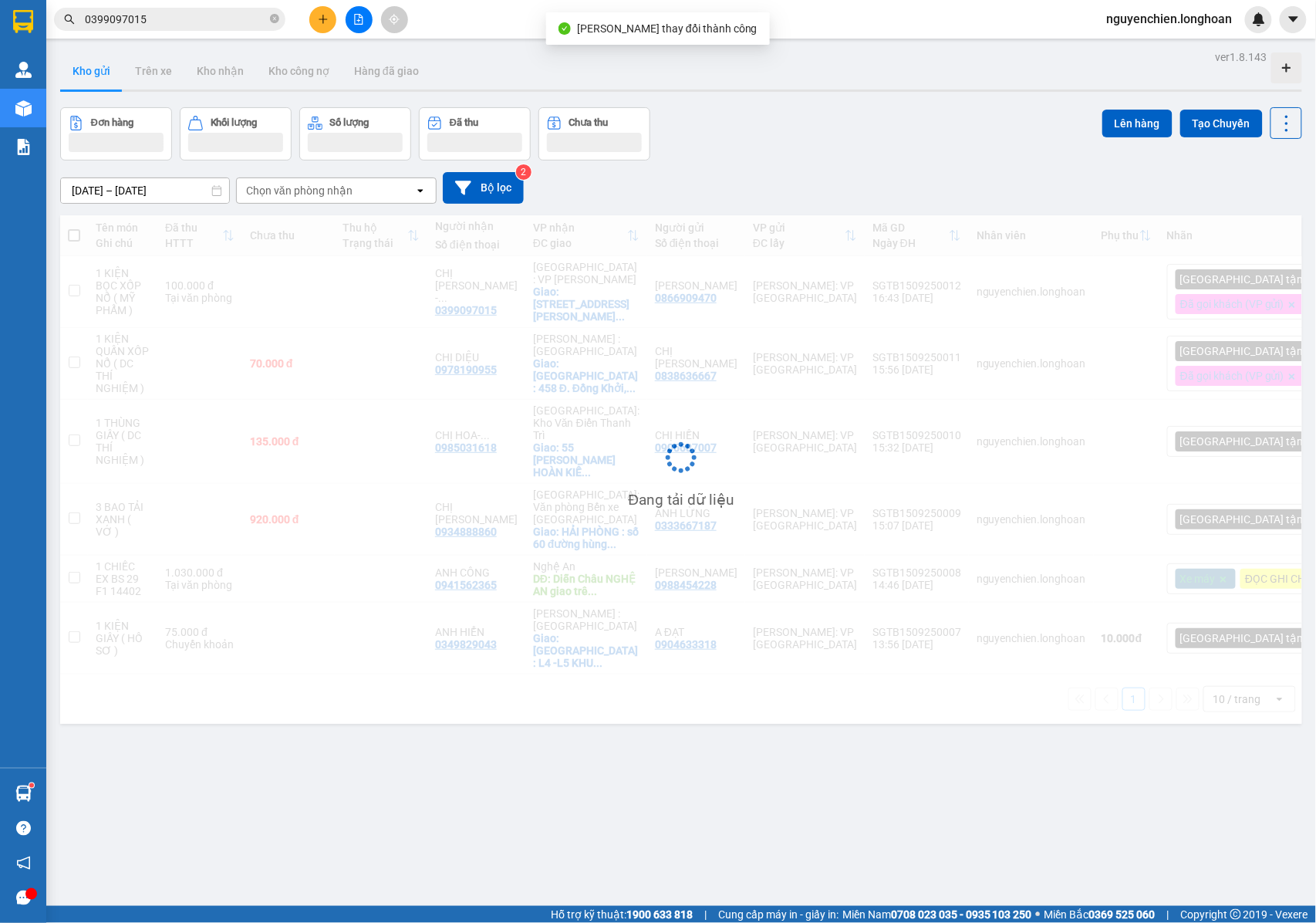
click at [781, 830] on div "ver 1.8.143 Kho gửi Trên xe Kho nhận Kho công nợ Hàng đã giao Đơn hàng Khối lượ…" at bounding box center [681, 507] width 1254 height 923
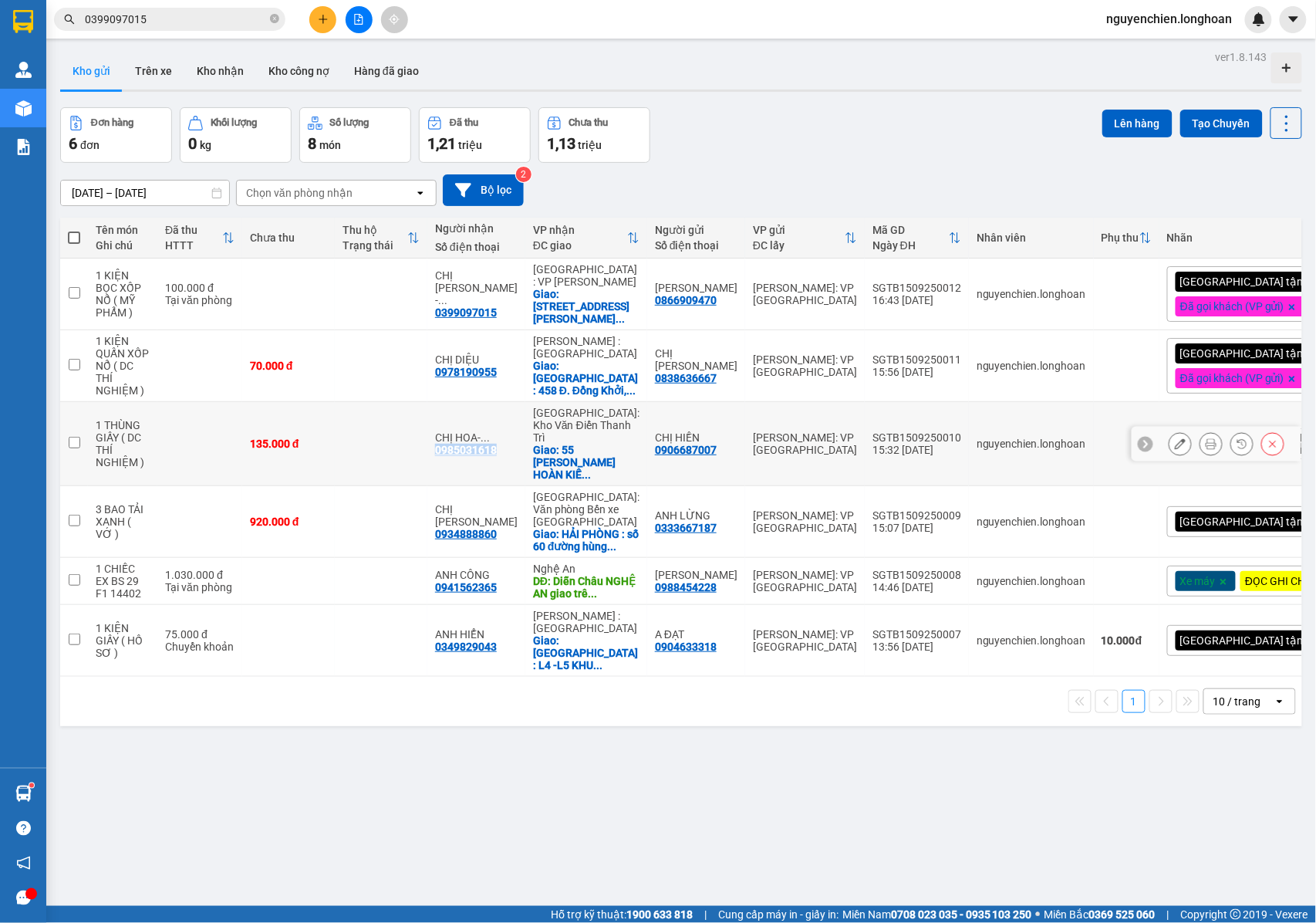
drag, startPoint x: 514, startPoint y: 433, endPoint x: 507, endPoint y: 444, distance: 13.0
click at [507, 444] on div "CHỊ HOA- ... 0985031618" at bounding box center [476, 443] width 83 height 24
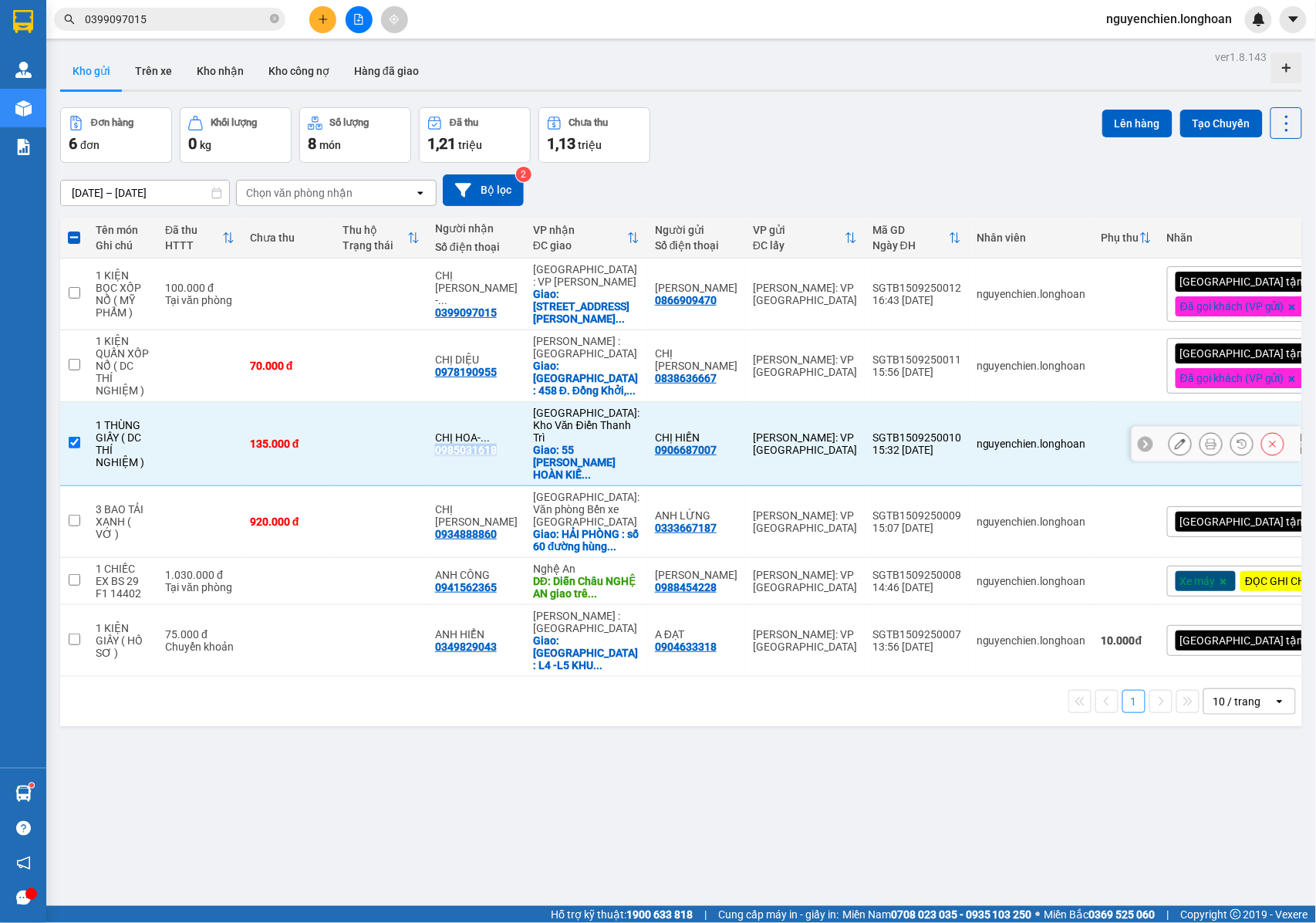
copy div "0985031618"
click at [74, 437] on input "checkbox" at bounding box center [74, 443] width 12 height 12
checkbox input "false"
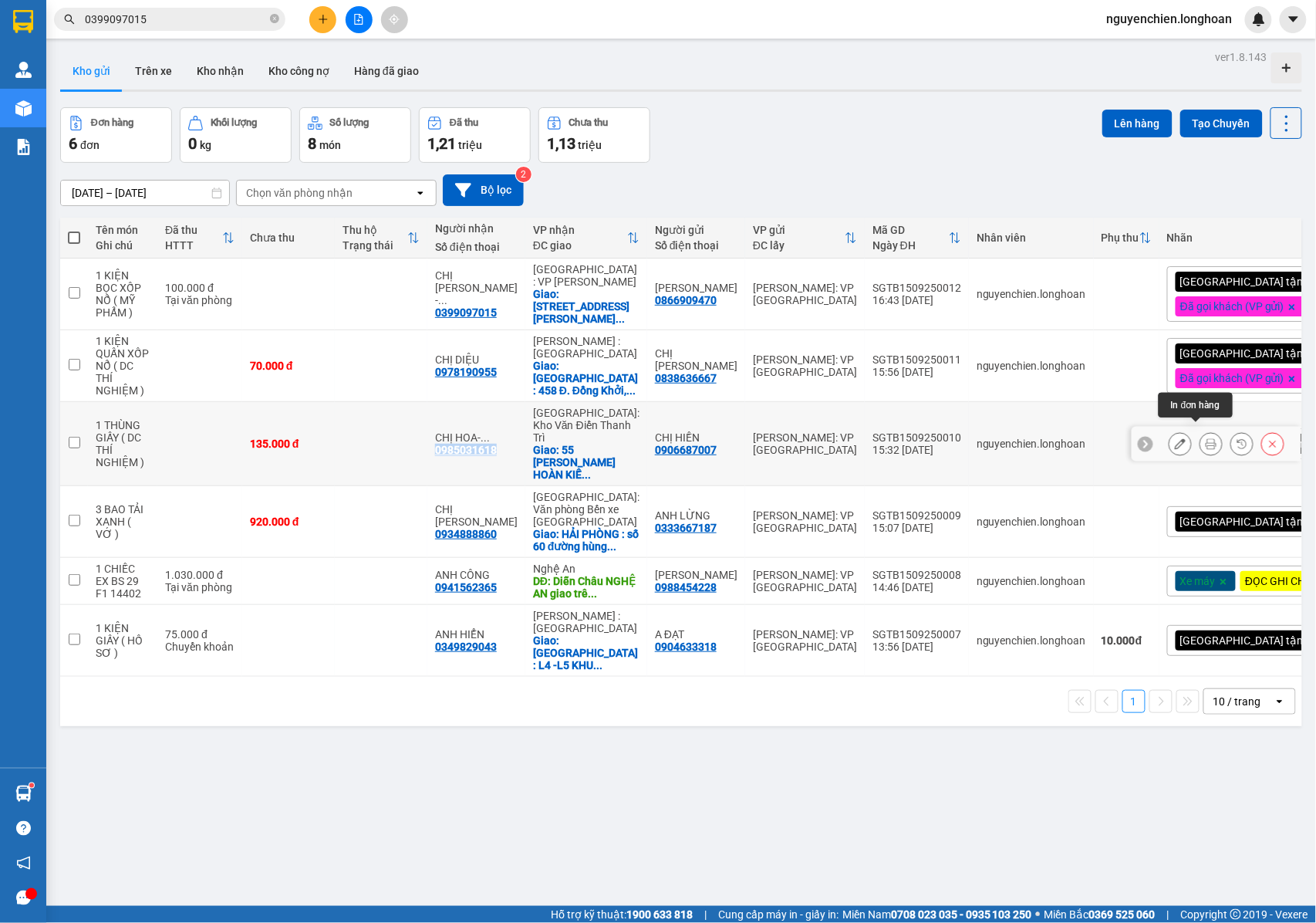
click at [1206, 438] on icon at bounding box center [1211, 443] width 11 height 11
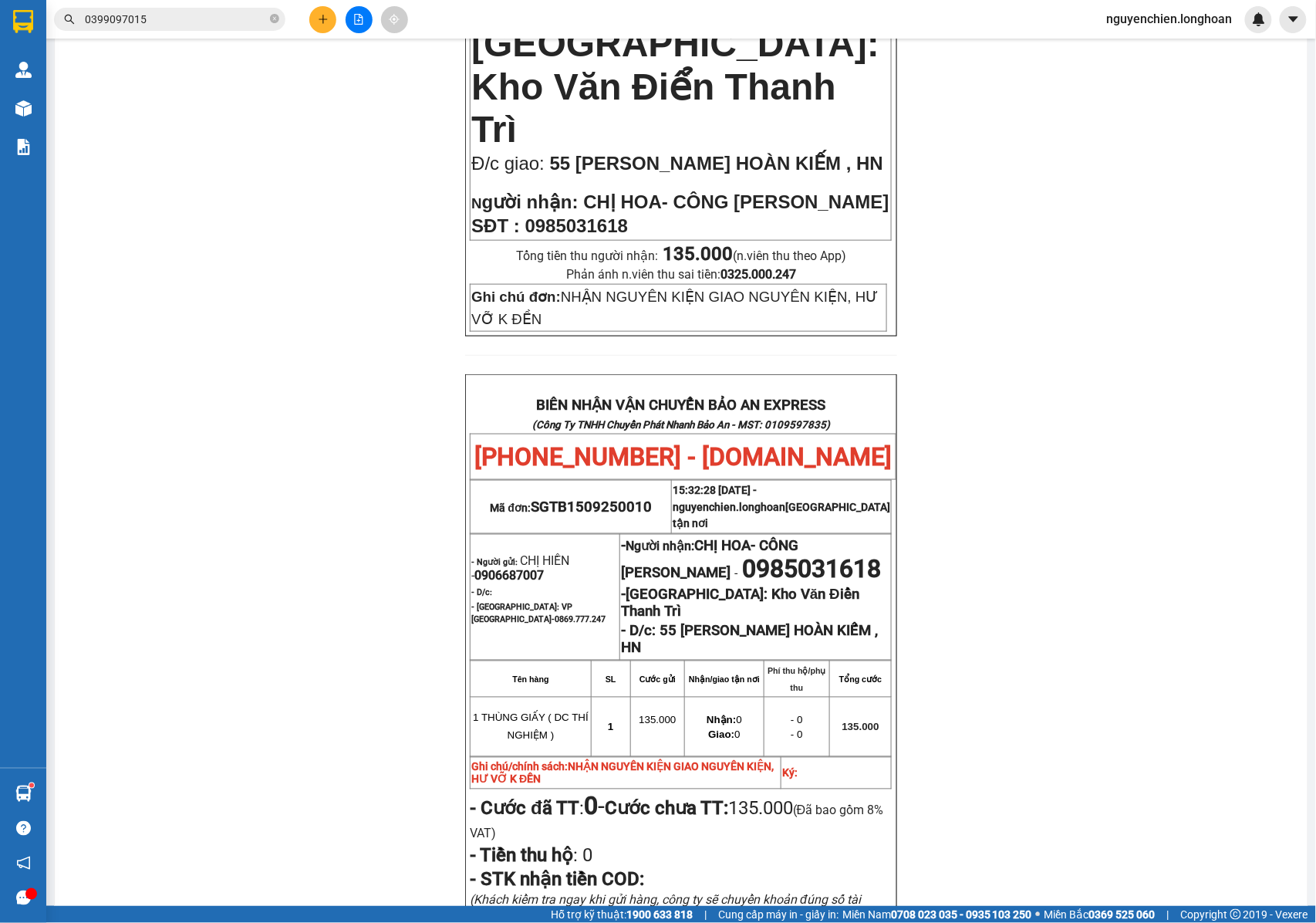
scroll to position [514, 0]
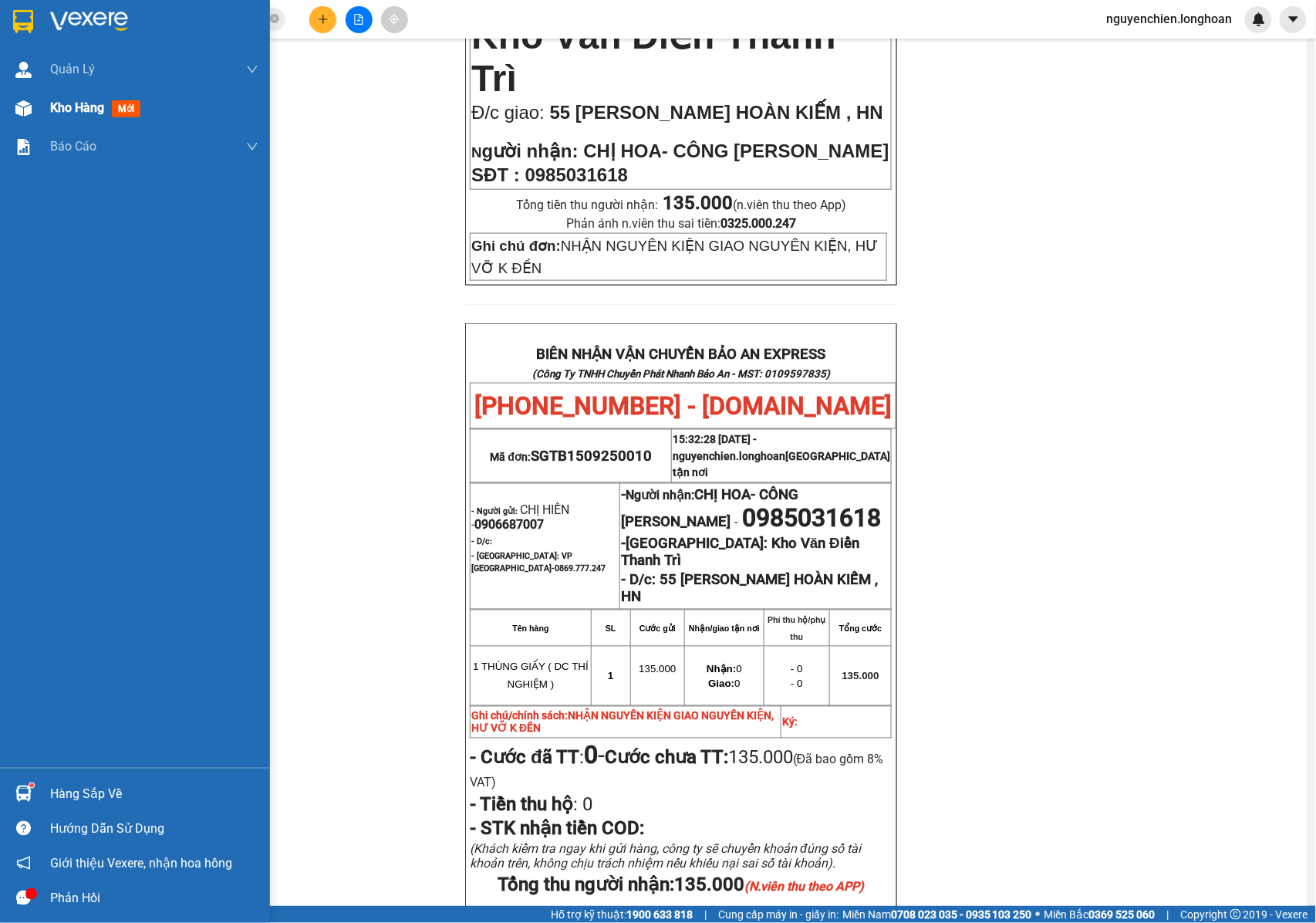
click at [28, 118] on div at bounding box center [24, 109] width 27 height 27
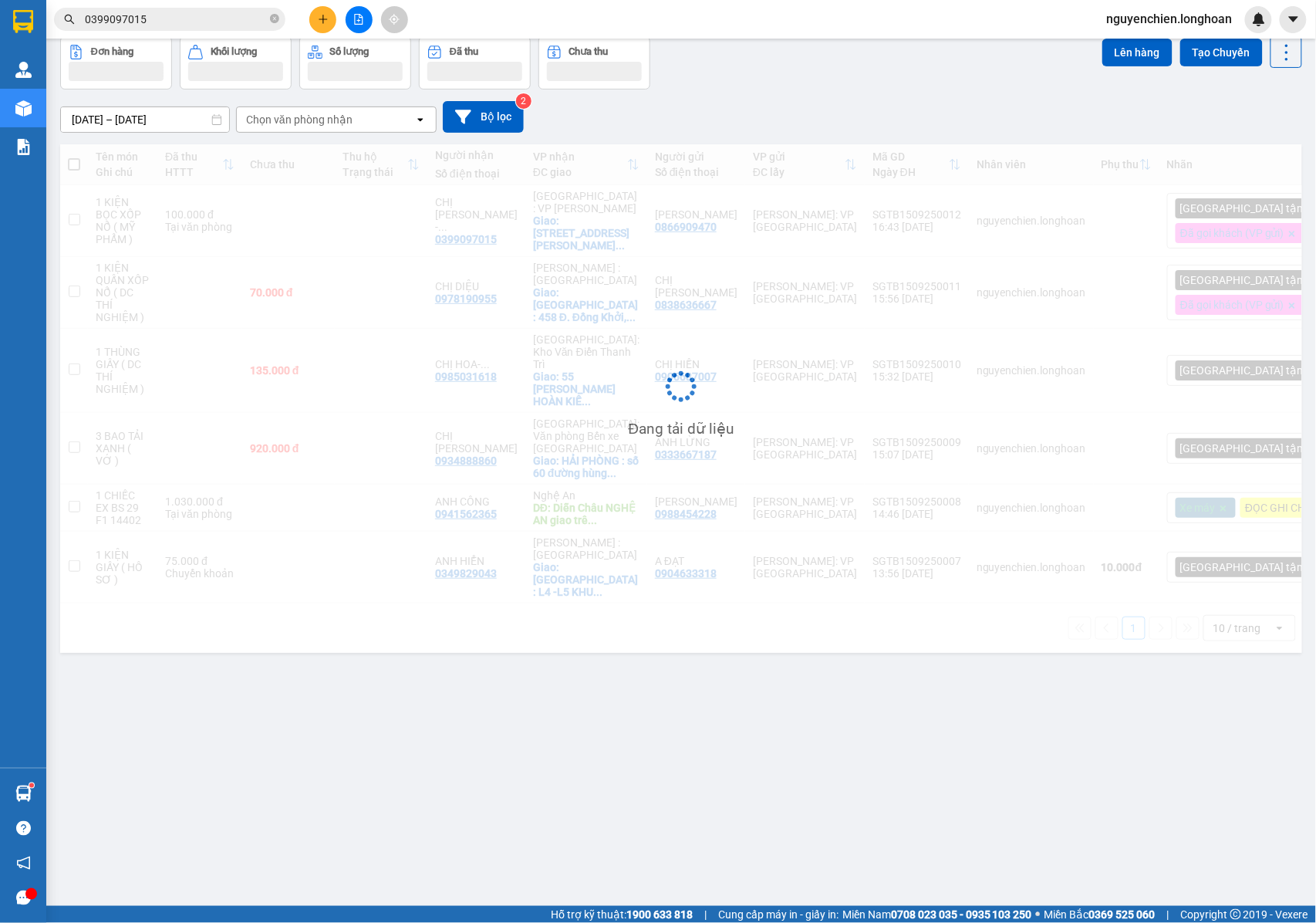
scroll to position [71, 0]
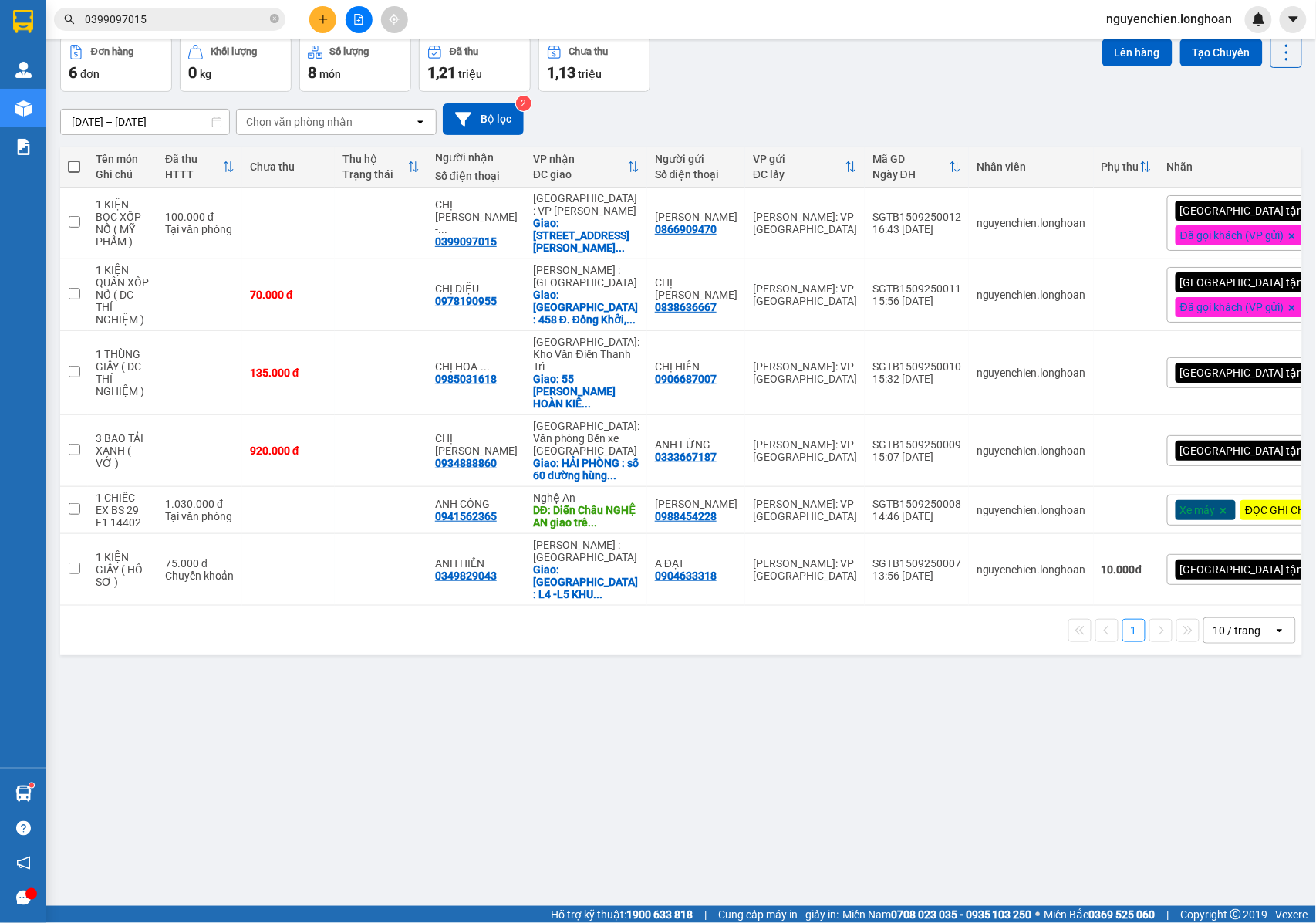
click at [1249, 368] on div "[GEOGRAPHIC_DATA] tận nơi" at bounding box center [1254, 373] width 175 height 31
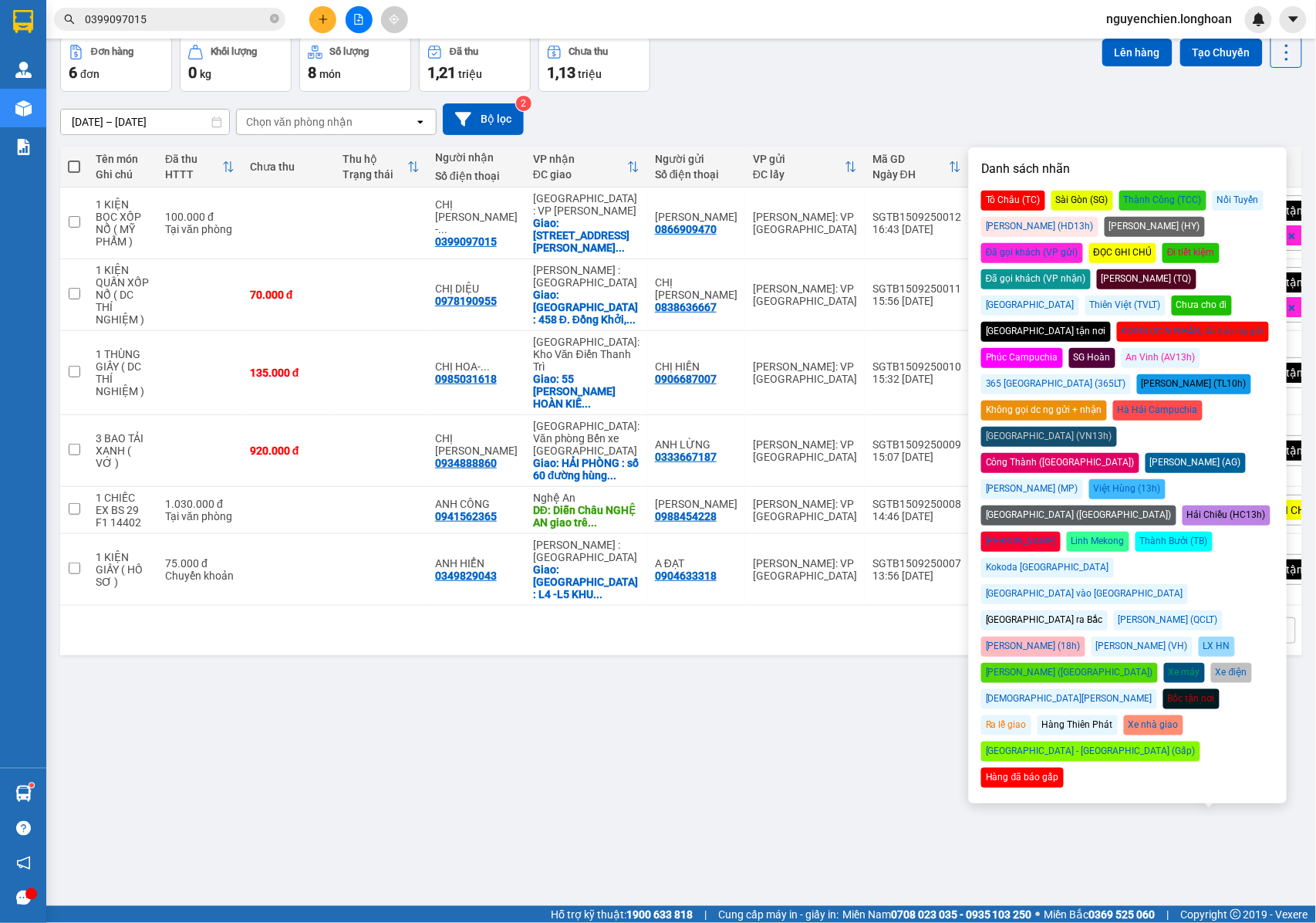
click at [1083, 243] on div "Đã gọi khách (VP gửi)" at bounding box center [1031, 253] width 102 height 20
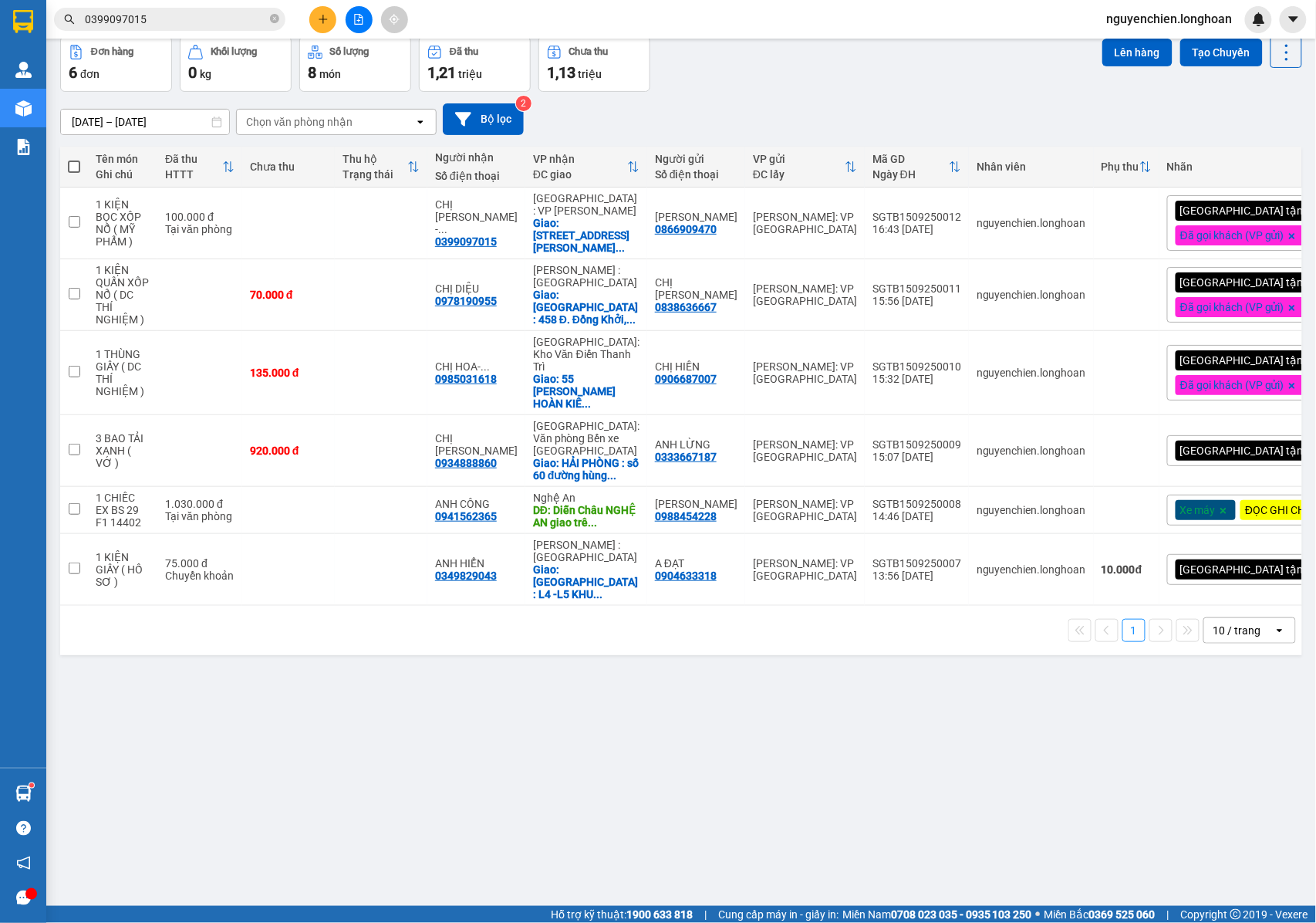
click at [831, 742] on div "ver 1.8.143 Kho gửi Trên xe Kho nhận Kho công nợ Hàng đã giao Đơn hàng 6 đơn Kh…" at bounding box center [681, 437] width 1254 height 923
click at [1203, 437] on button at bounding box center [1211, 451] width 22 height 27
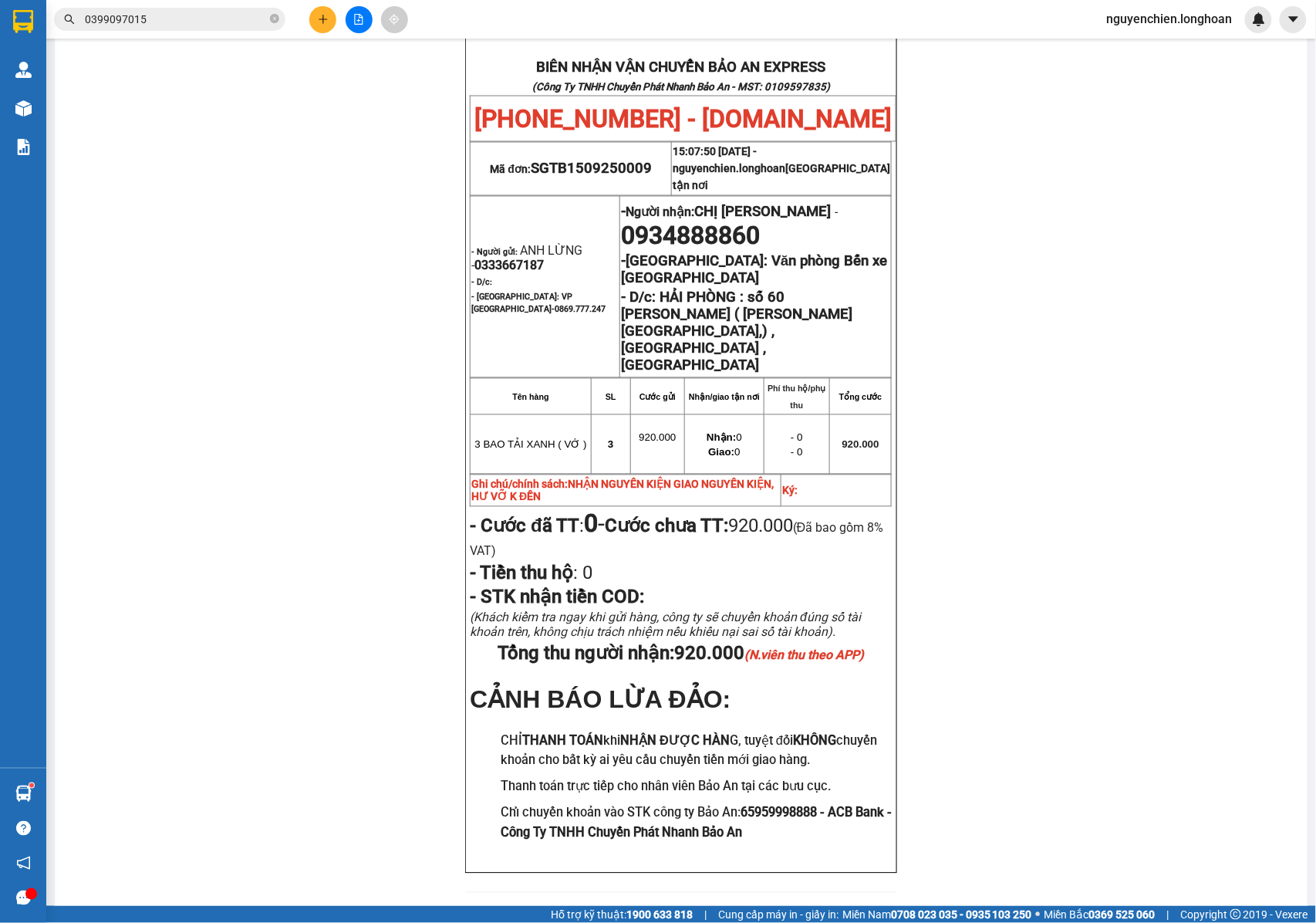
scroll to position [846, 0]
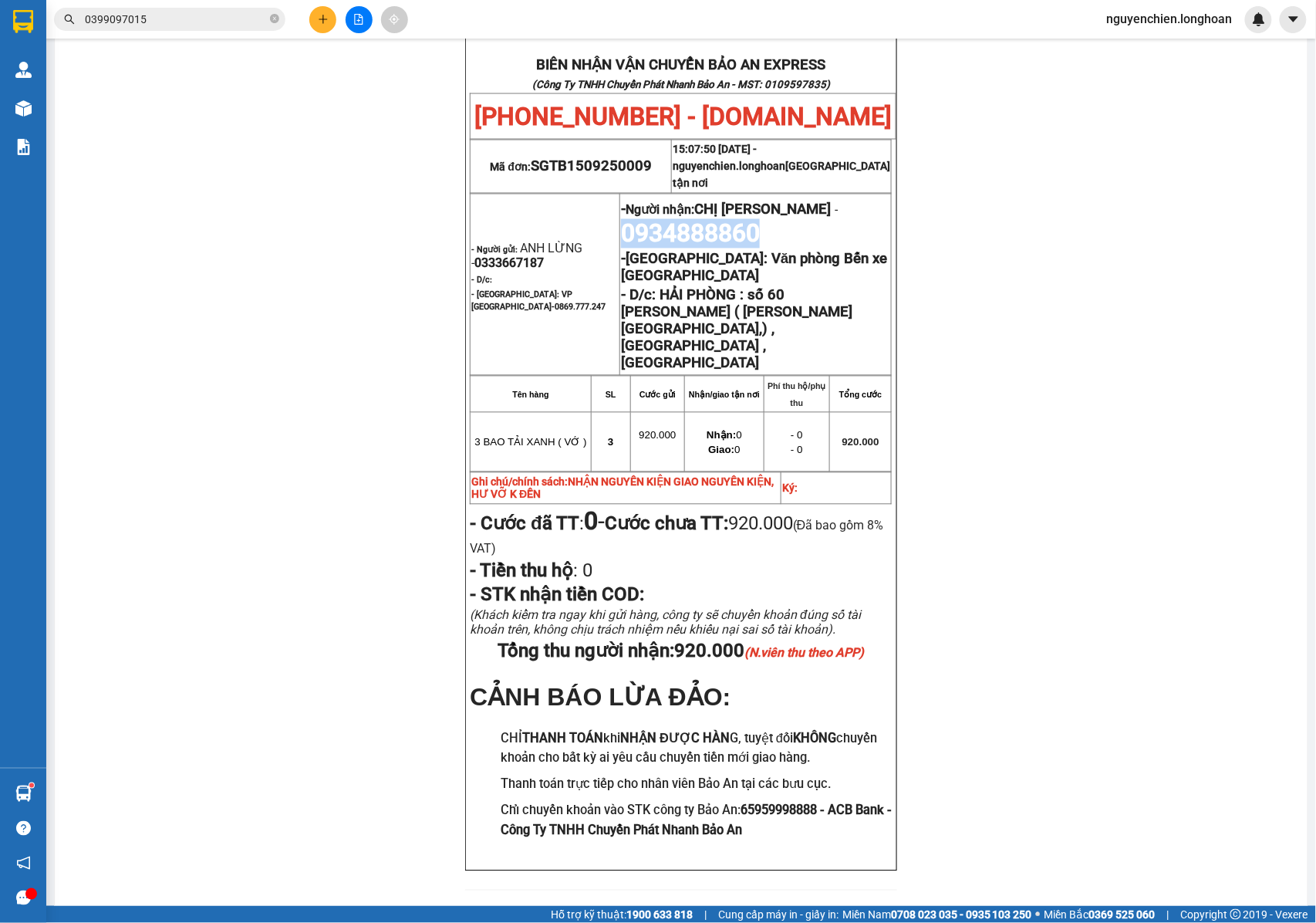
drag, startPoint x: 762, startPoint y: 195, endPoint x: 615, endPoint y: 204, distance: 147.3
click at [621, 204] on p "- Người nhận: CHỊ HUYỀN - 0934888860" at bounding box center [755, 223] width 269 height 51
copy span "0934888860"
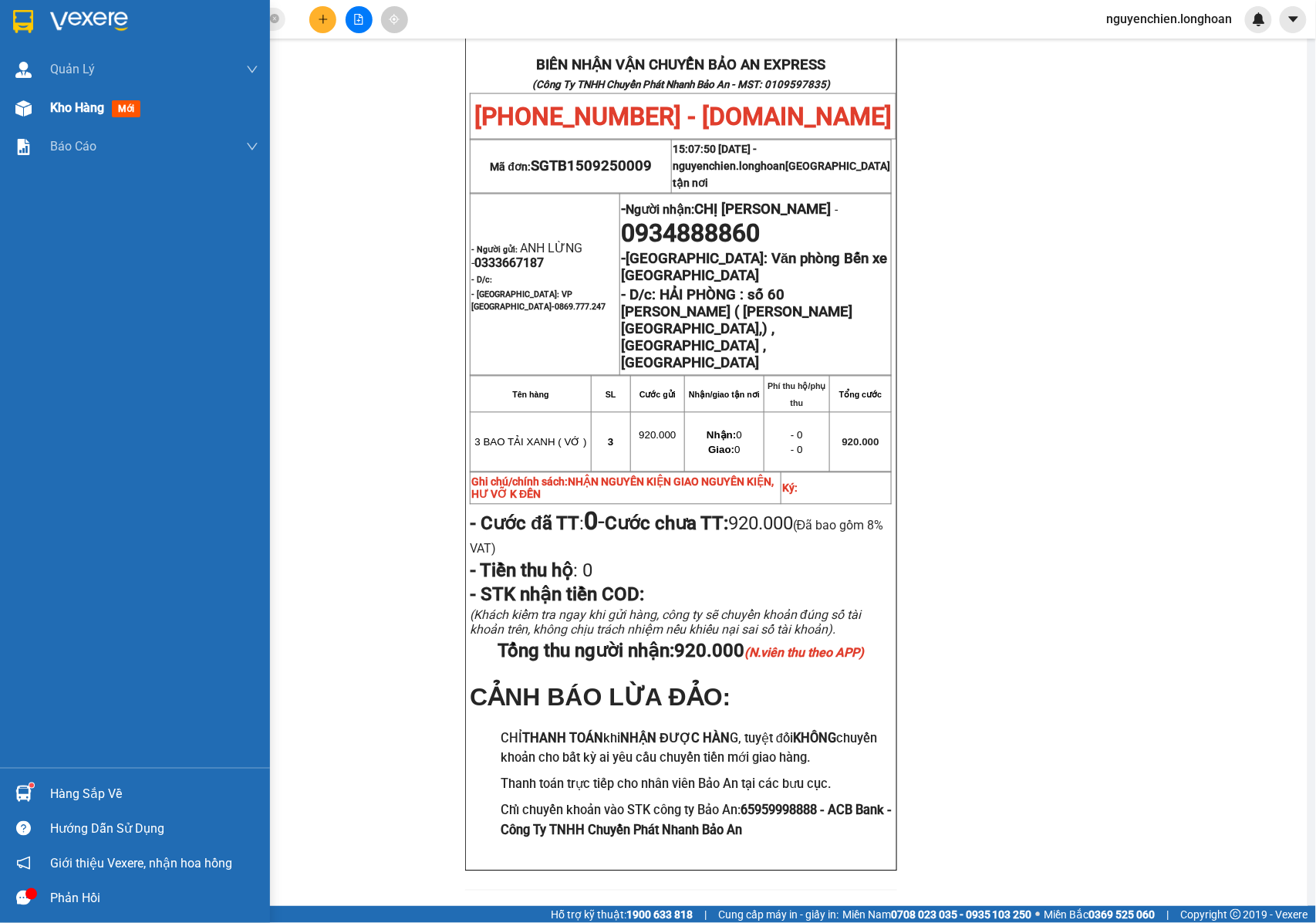
click at [3, 113] on div "Kho hàng mới" at bounding box center [135, 108] width 270 height 39
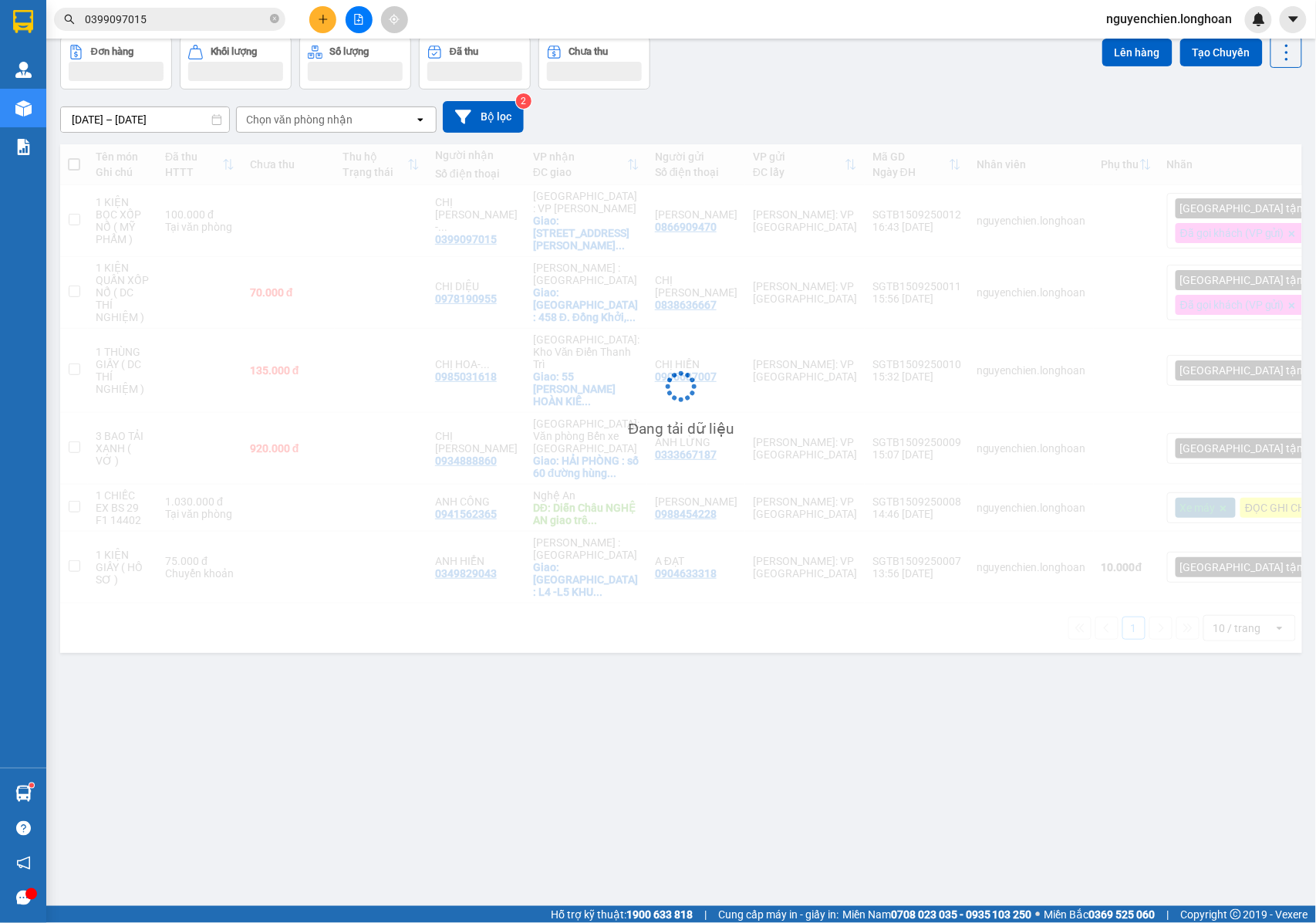
scroll to position [71, 0]
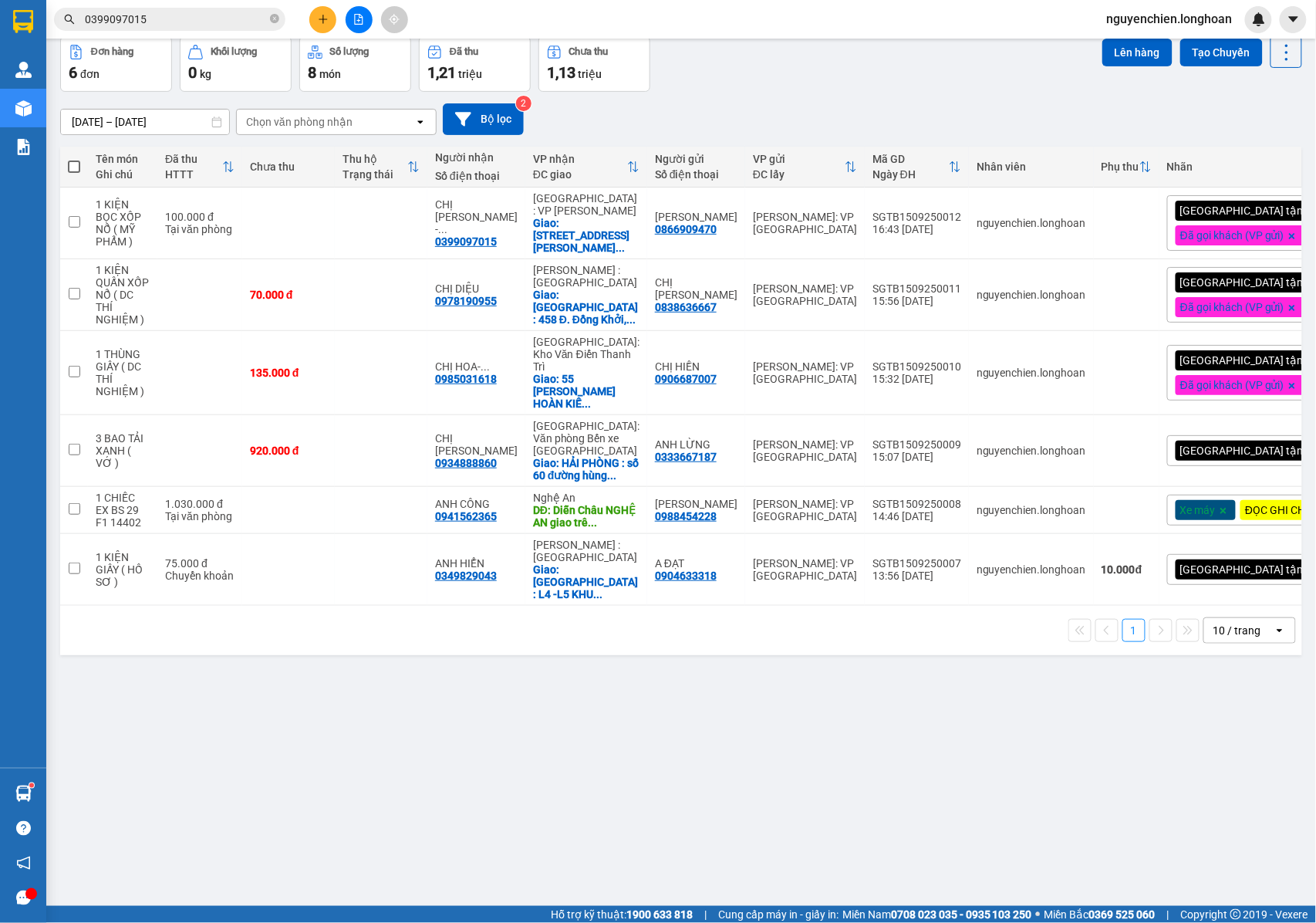
click at [1249, 439] on div "[GEOGRAPHIC_DATA] tận nơi" at bounding box center [1254, 450] width 175 height 31
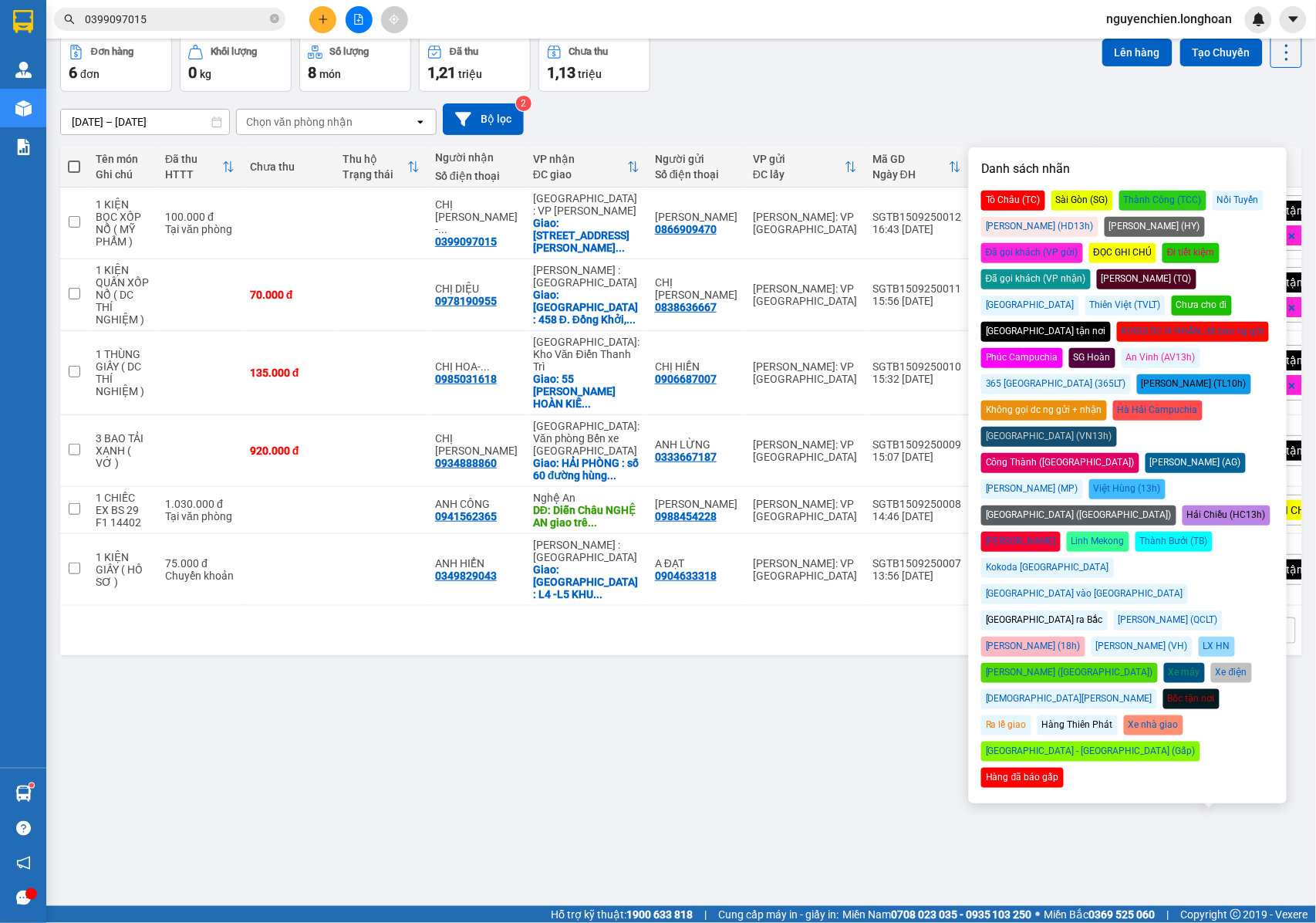
click at [1083, 243] on div "Đã gọi khách (VP gửi)" at bounding box center [1031, 253] width 102 height 20
click at [600, 785] on div "ver 1.8.143 Kho gửi Trên xe Kho nhận Kho công nợ Hàng đã giao Đơn hàng 6 đơn Kh…" at bounding box center [681, 437] width 1254 height 923
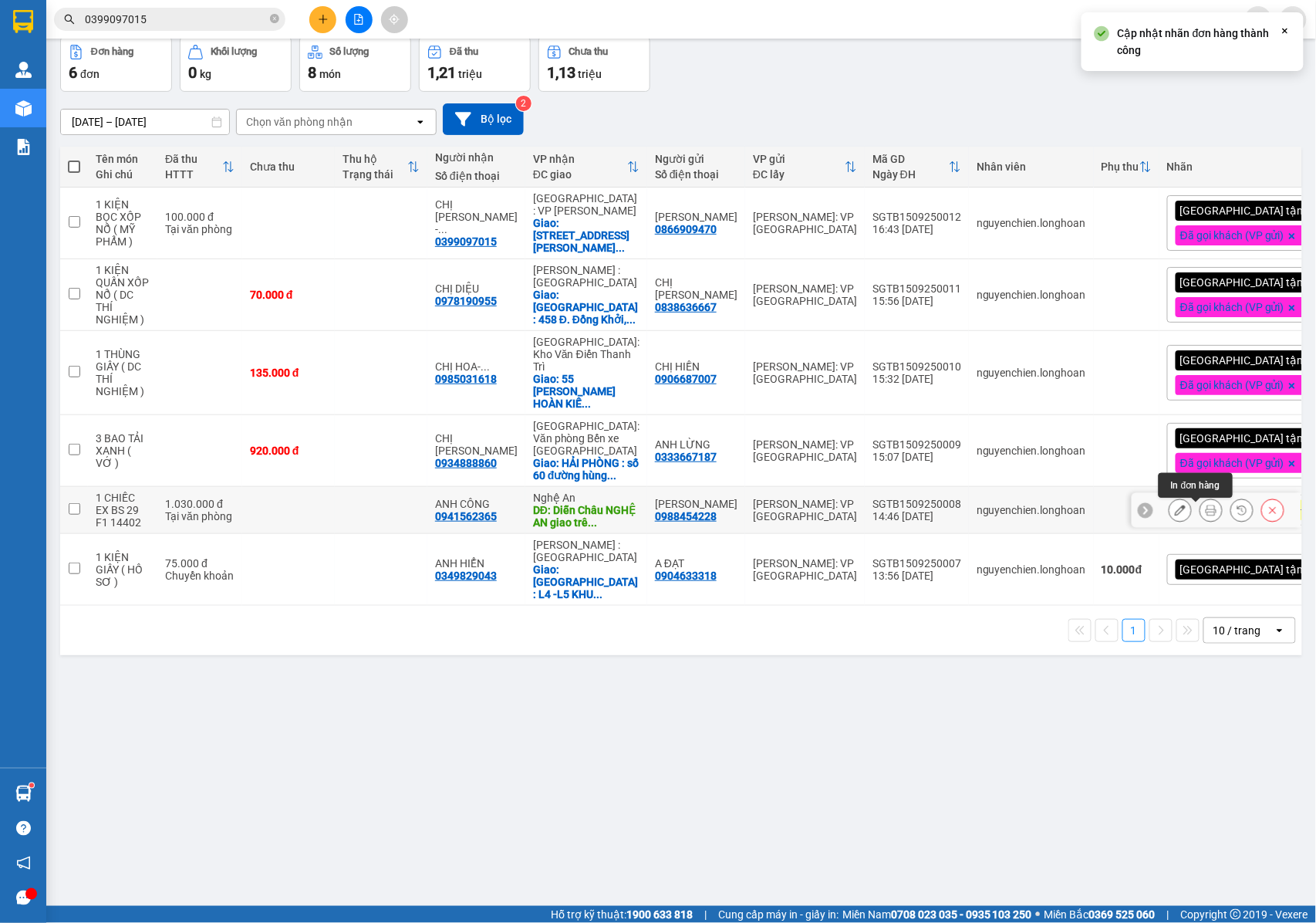
click at [1206, 510] on icon at bounding box center [1211, 510] width 11 height 11
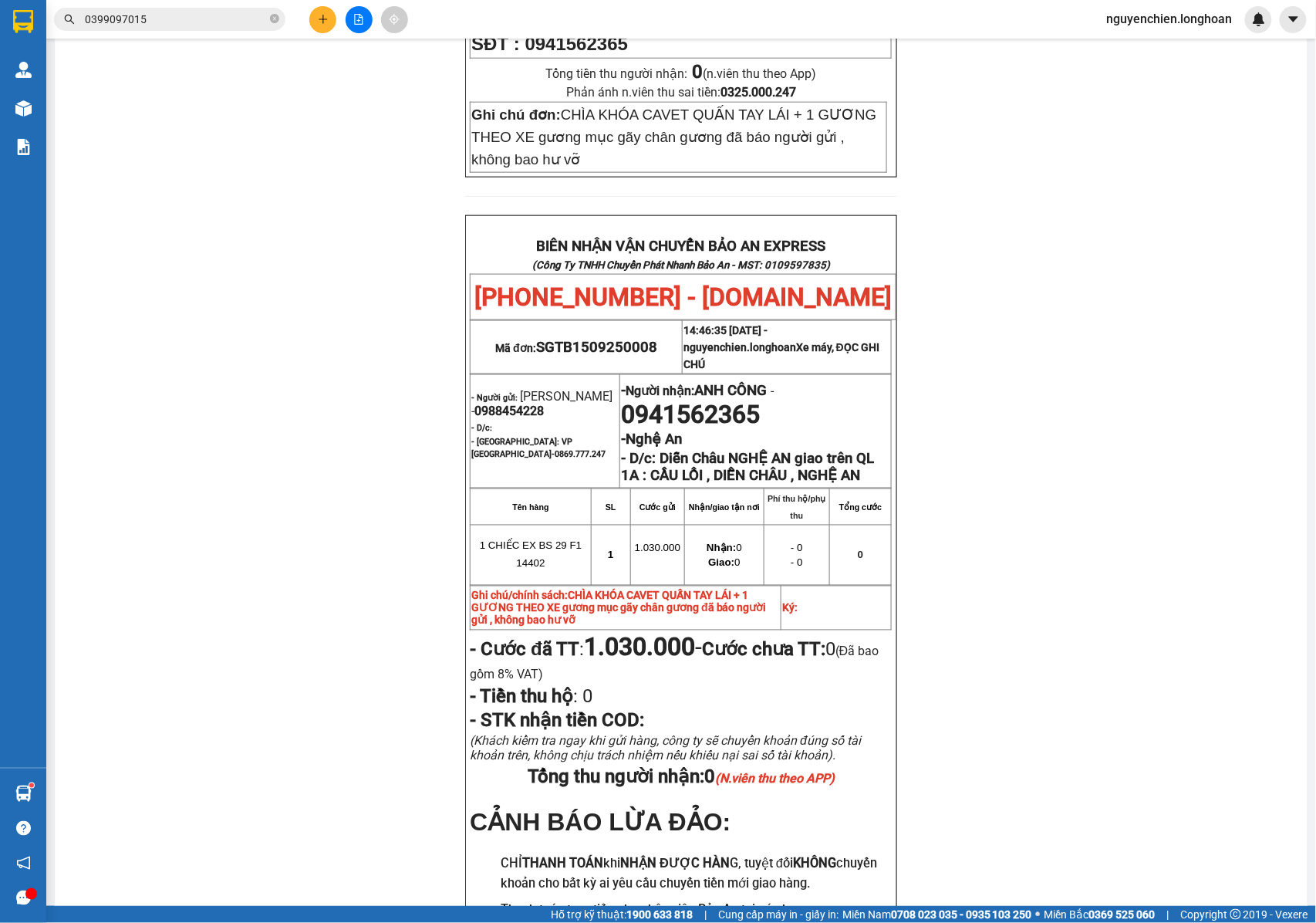
scroll to position [688, 0]
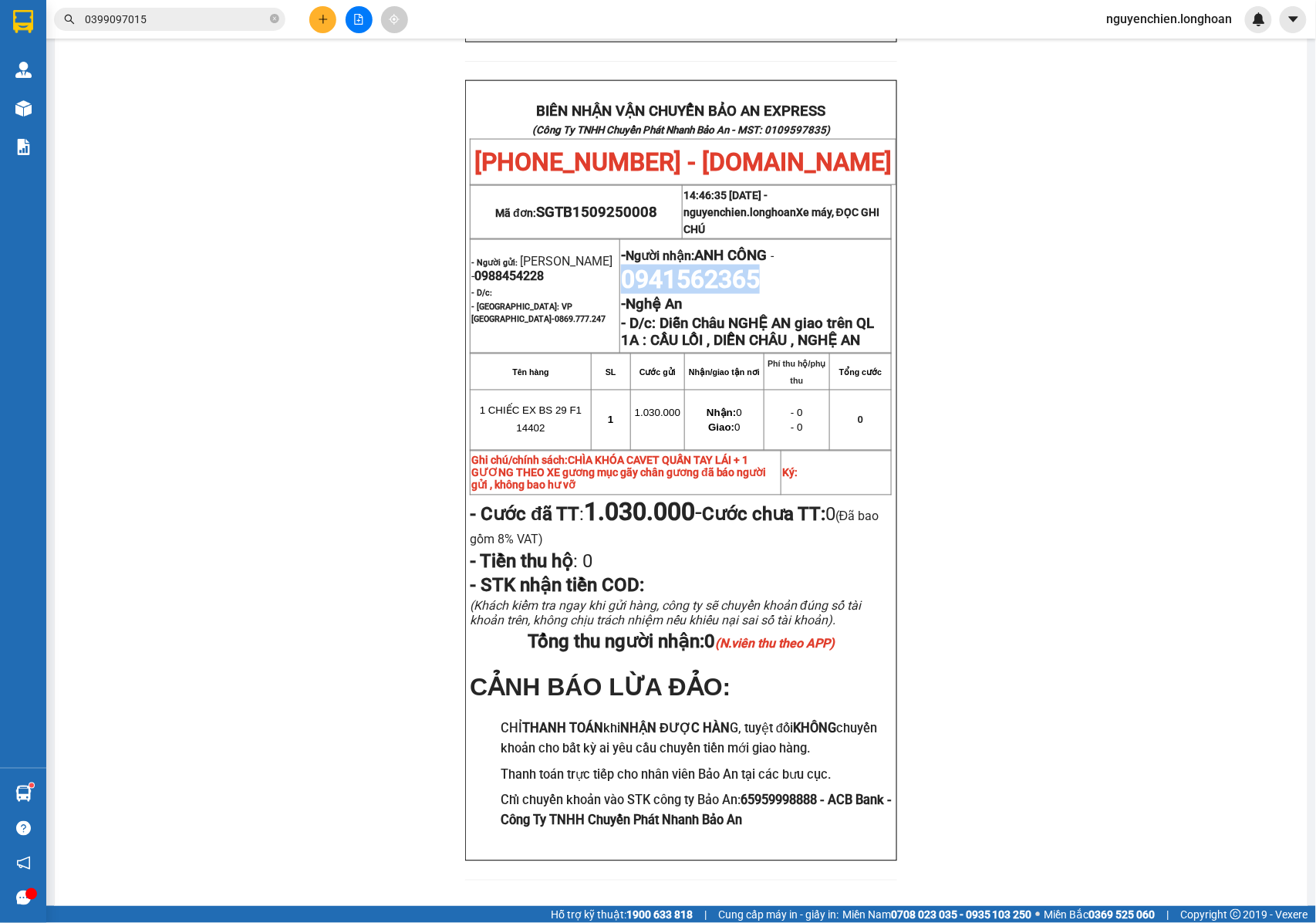
drag, startPoint x: 734, startPoint y: 282, endPoint x: 655, endPoint y: 284, distance: 79.0
click at [622, 291] on p "- Người nhận: ANH CÔNG - 0941562365" at bounding box center [755, 268] width 269 height 51
drag, startPoint x: 655, startPoint y: 284, endPoint x: 793, endPoint y: 269, distance: 138.8
click at [793, 269] on p "- Người nhận: ANH CÔNG - 0941562365" at bounding box center [755, 268] width 269 height 51
drag, startPoint x: 780, startPoint y: 286, endPoint x: 615, endPoint y: 295, distance: 165.2
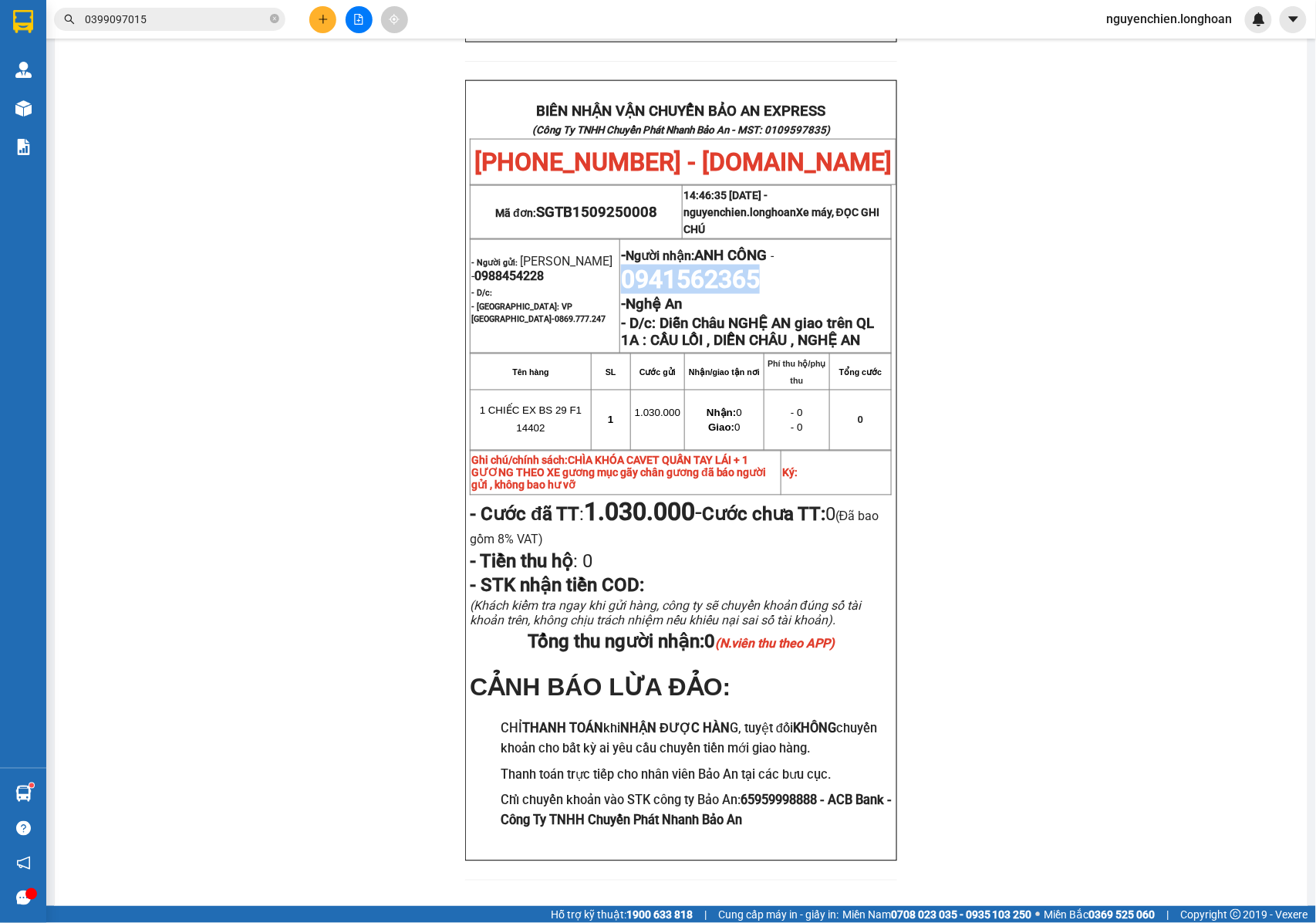
click at [621, 294] on p "- Người nhận: ANH CÔNG - 0941562365" at bounding box center [755, 268] width 269 height 51
copy span "0941562365"
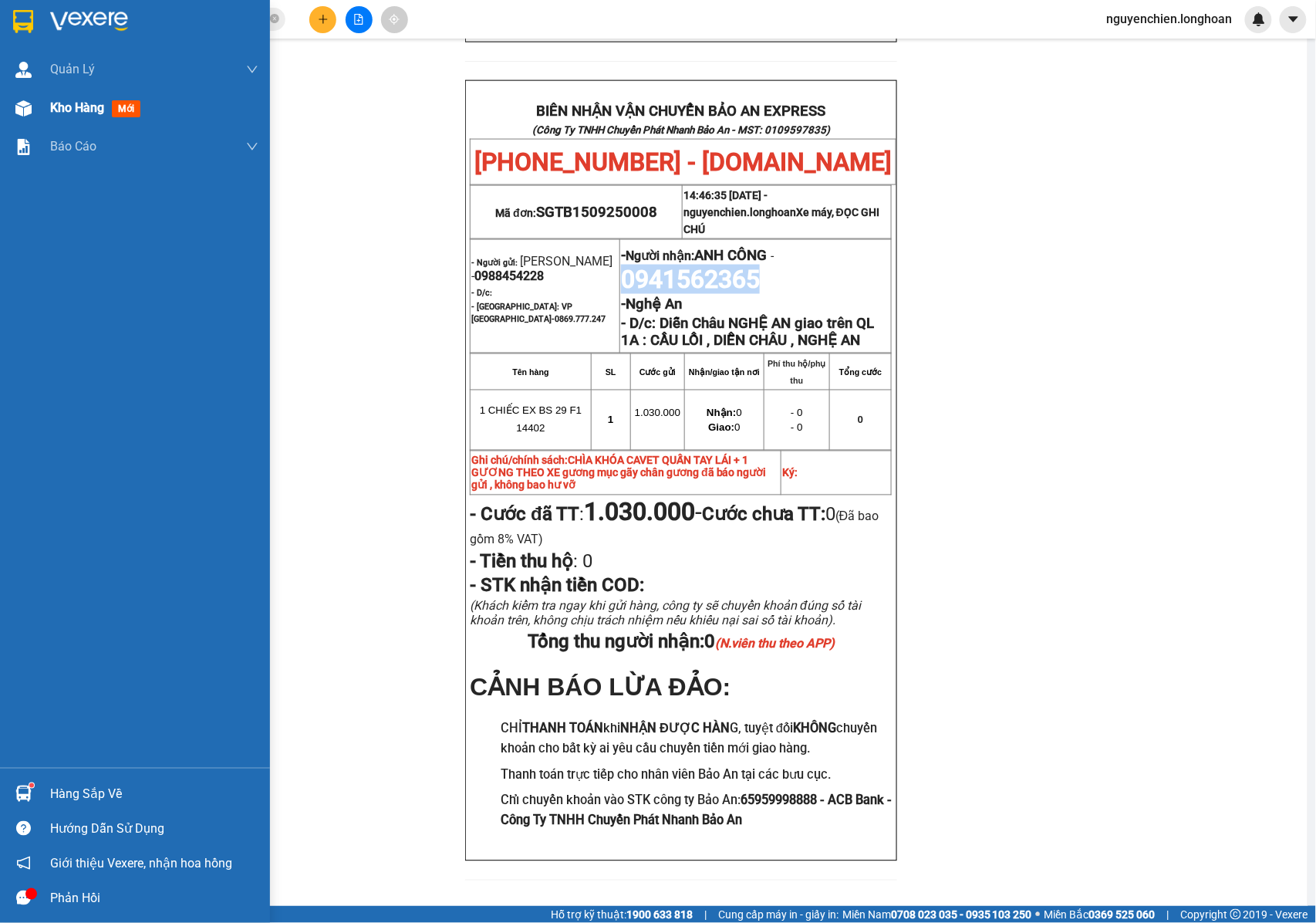
click at [23, 103] on img at bounding box center [23, 108] width 16 height 16
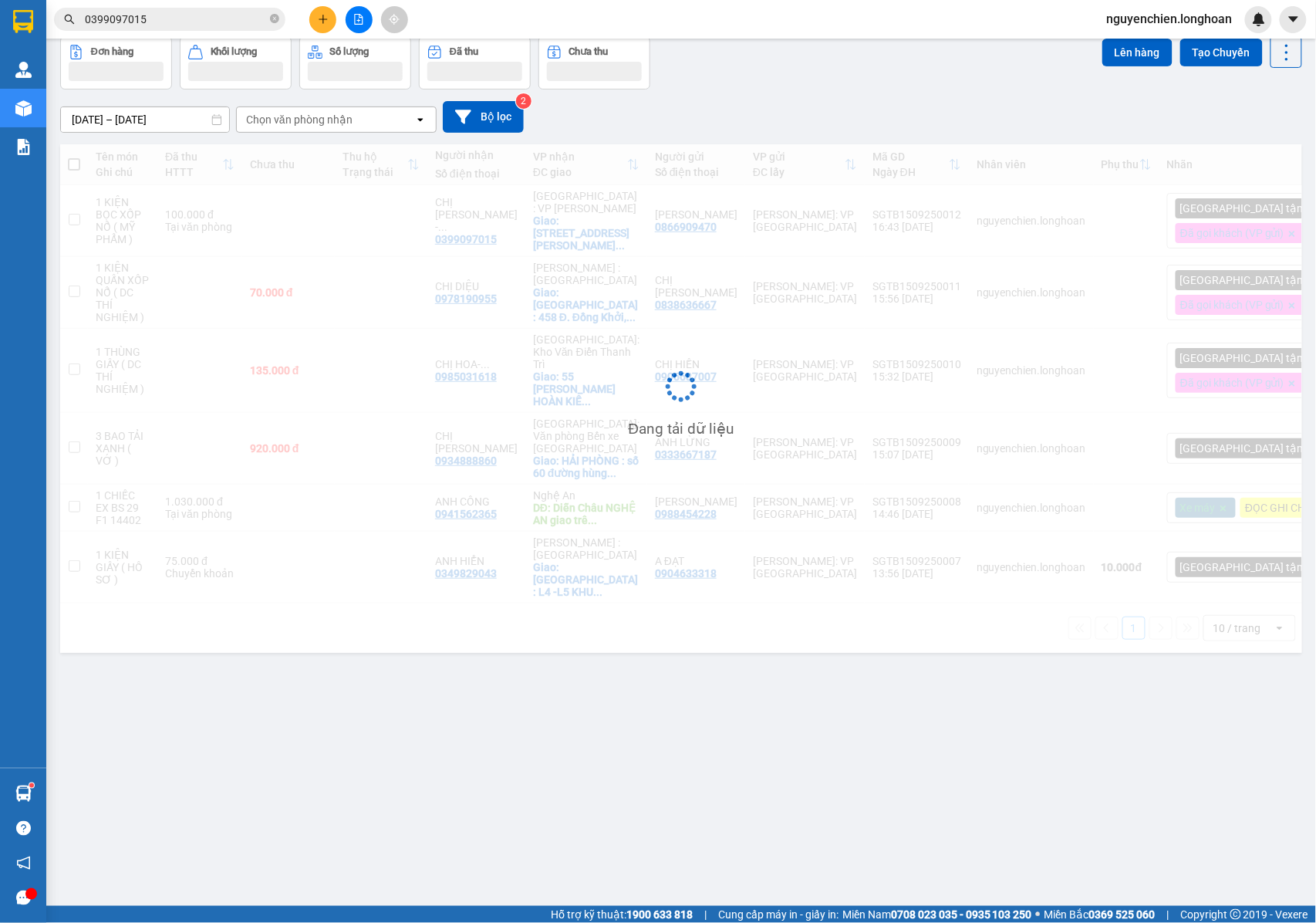
scroll to position [71, 0]
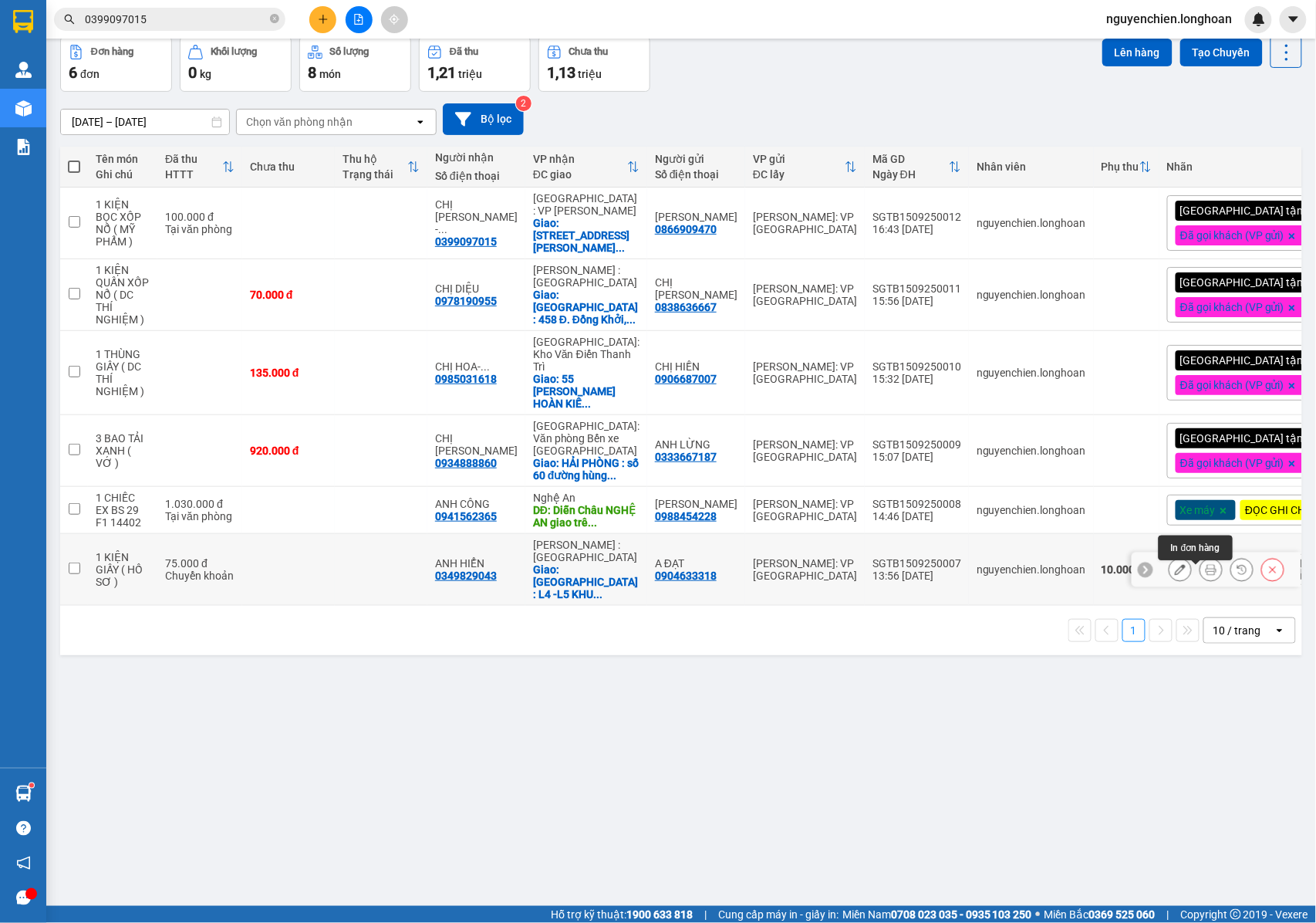
click at [1206, 575] on icon at bounding box center [1211, 569] width 11 height 11
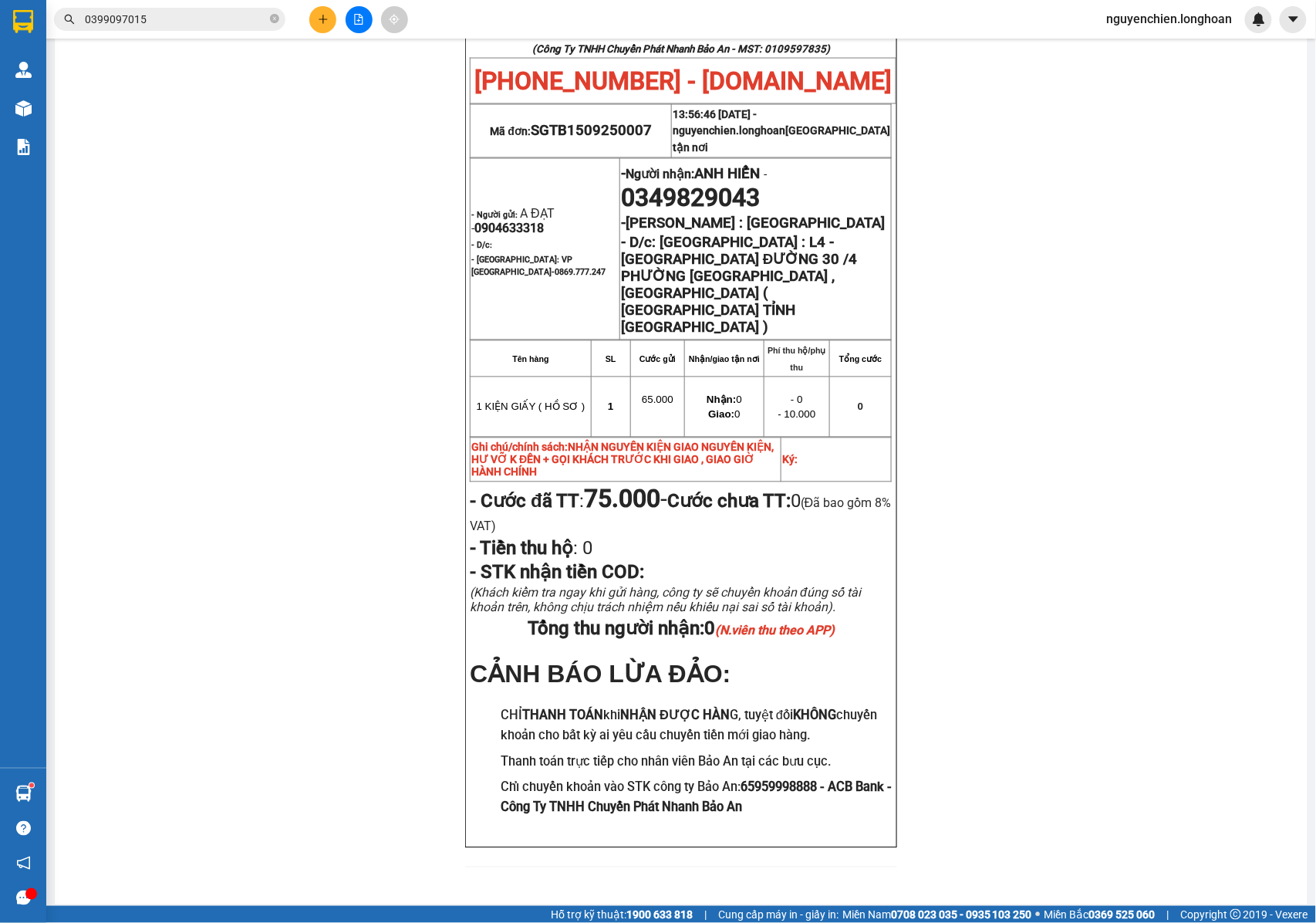
scroll to position [759, 0]
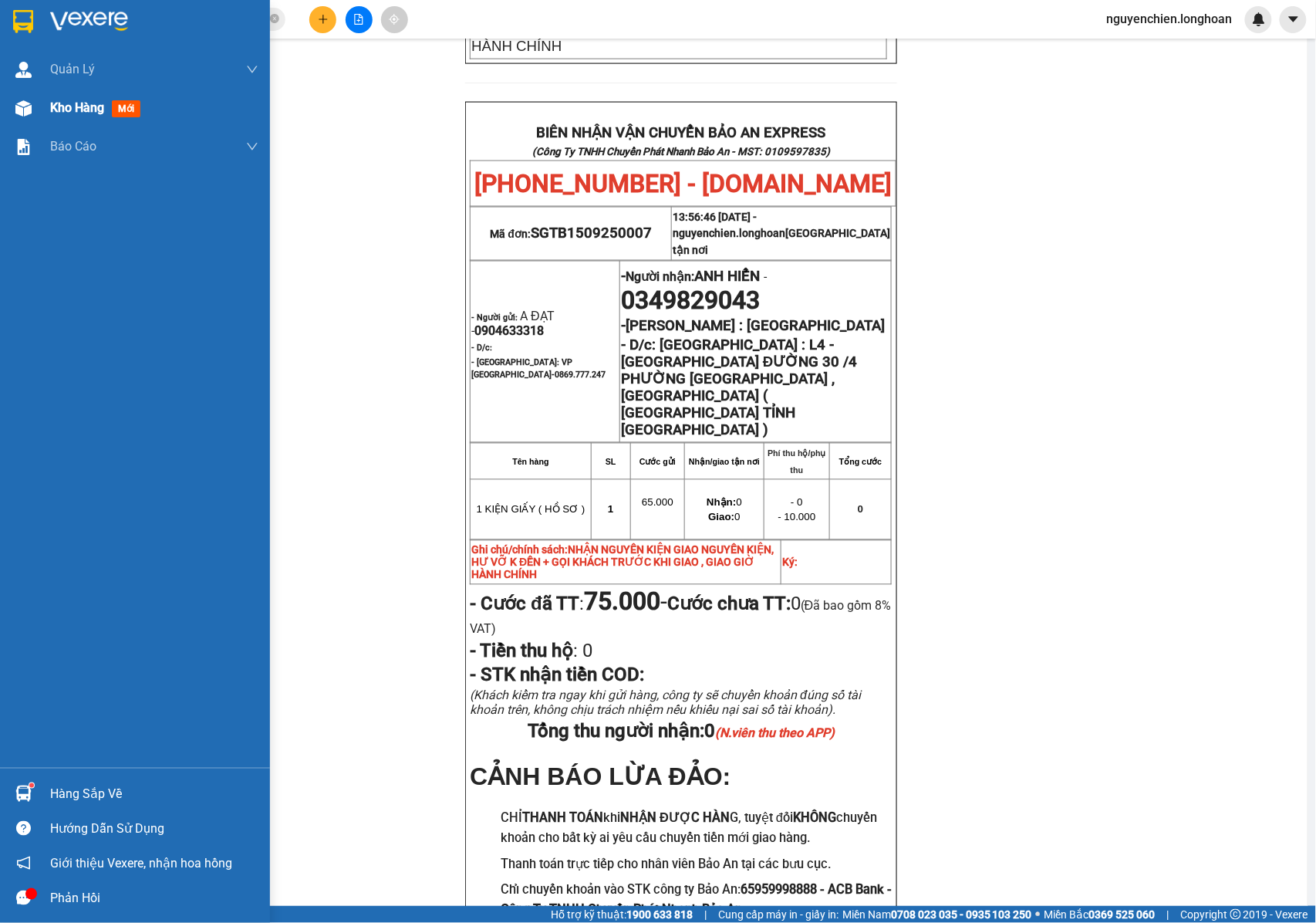
click at [28, 114] on img at bounding box center [23, 108] width 16 height 16
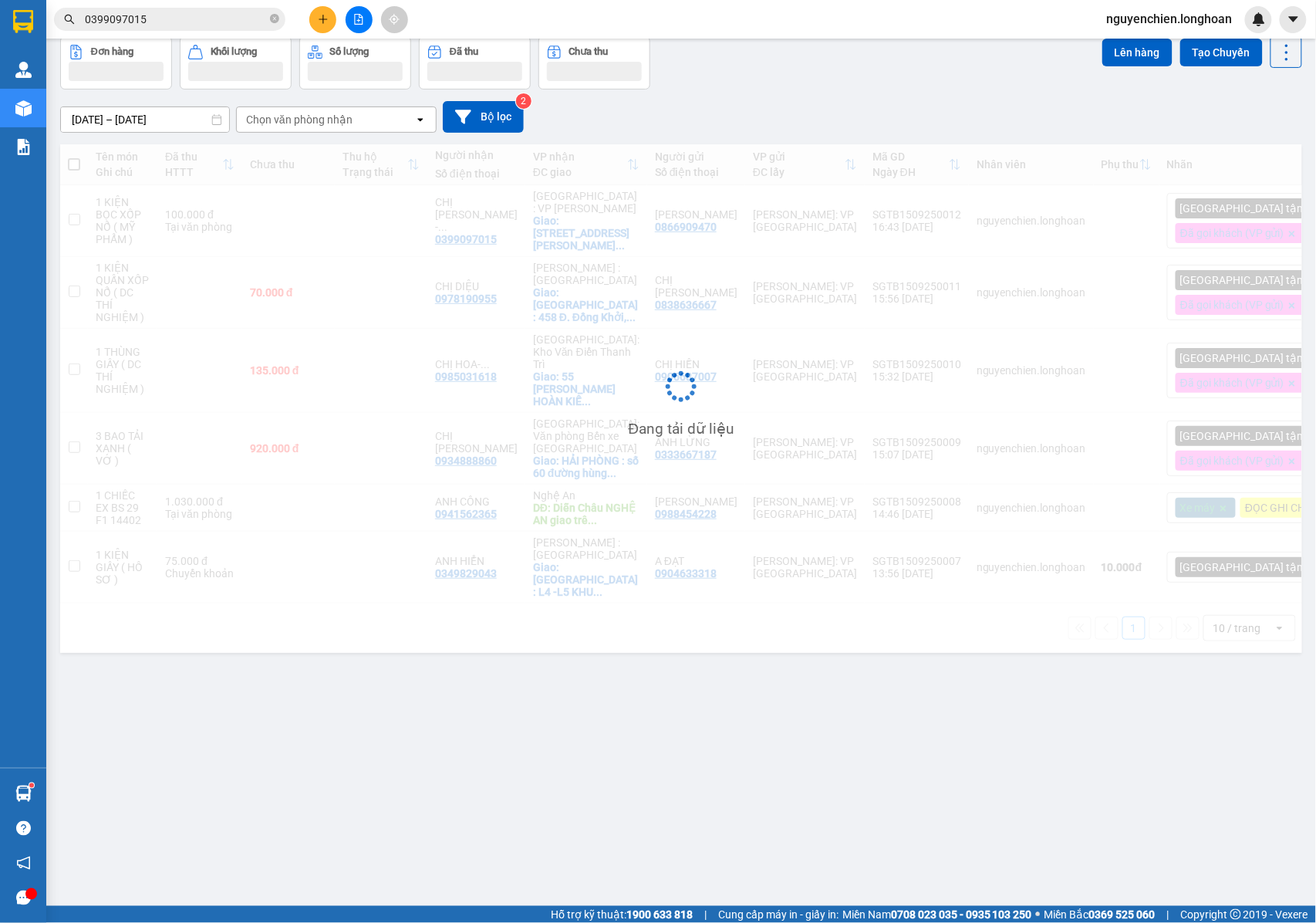
scroll to position [71, 0]
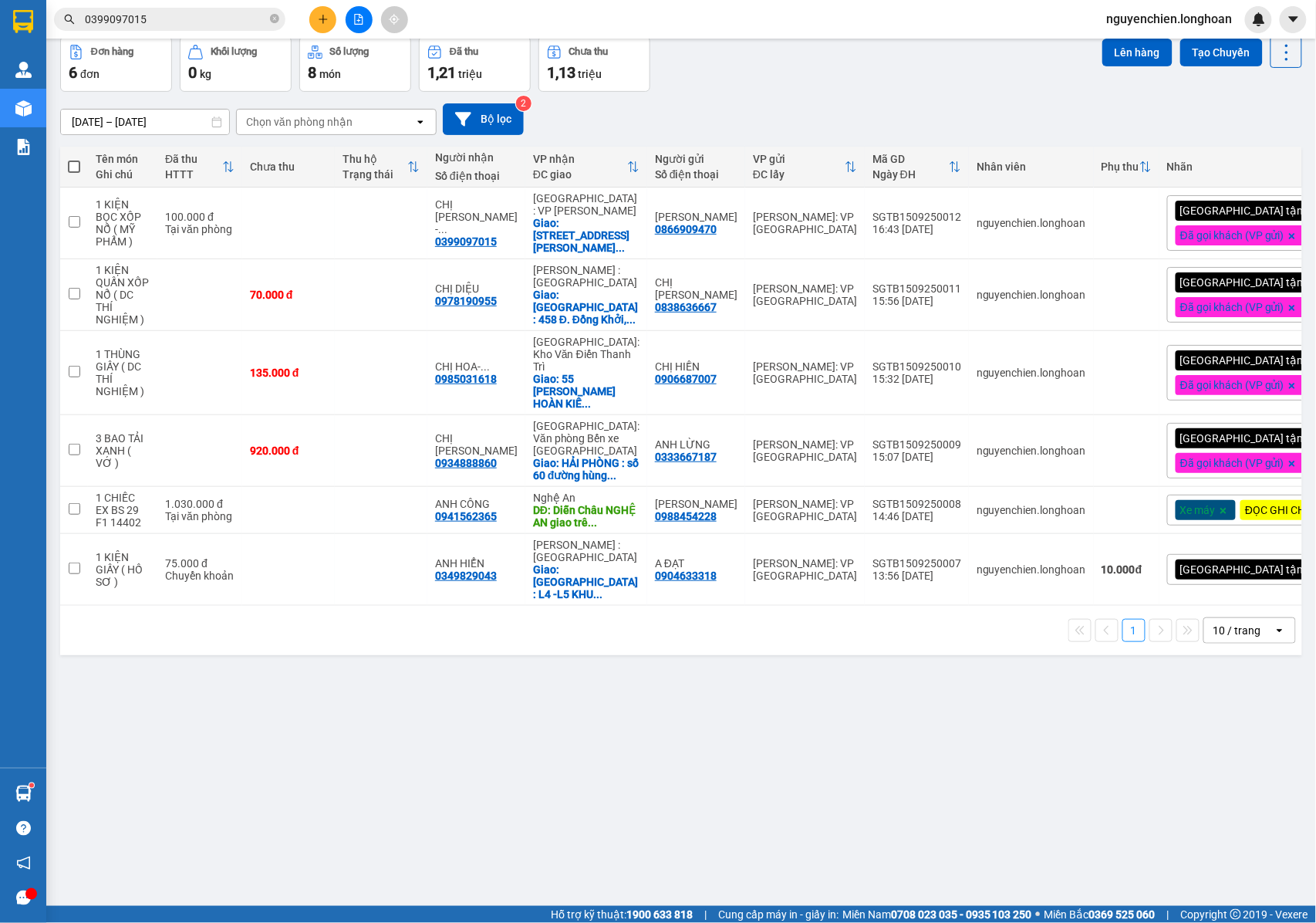
click at [1244, 575] on div "[GEOGRAPHIC_DATA] tận nơi" at bounding box center [1254, 569] width 175 height 31
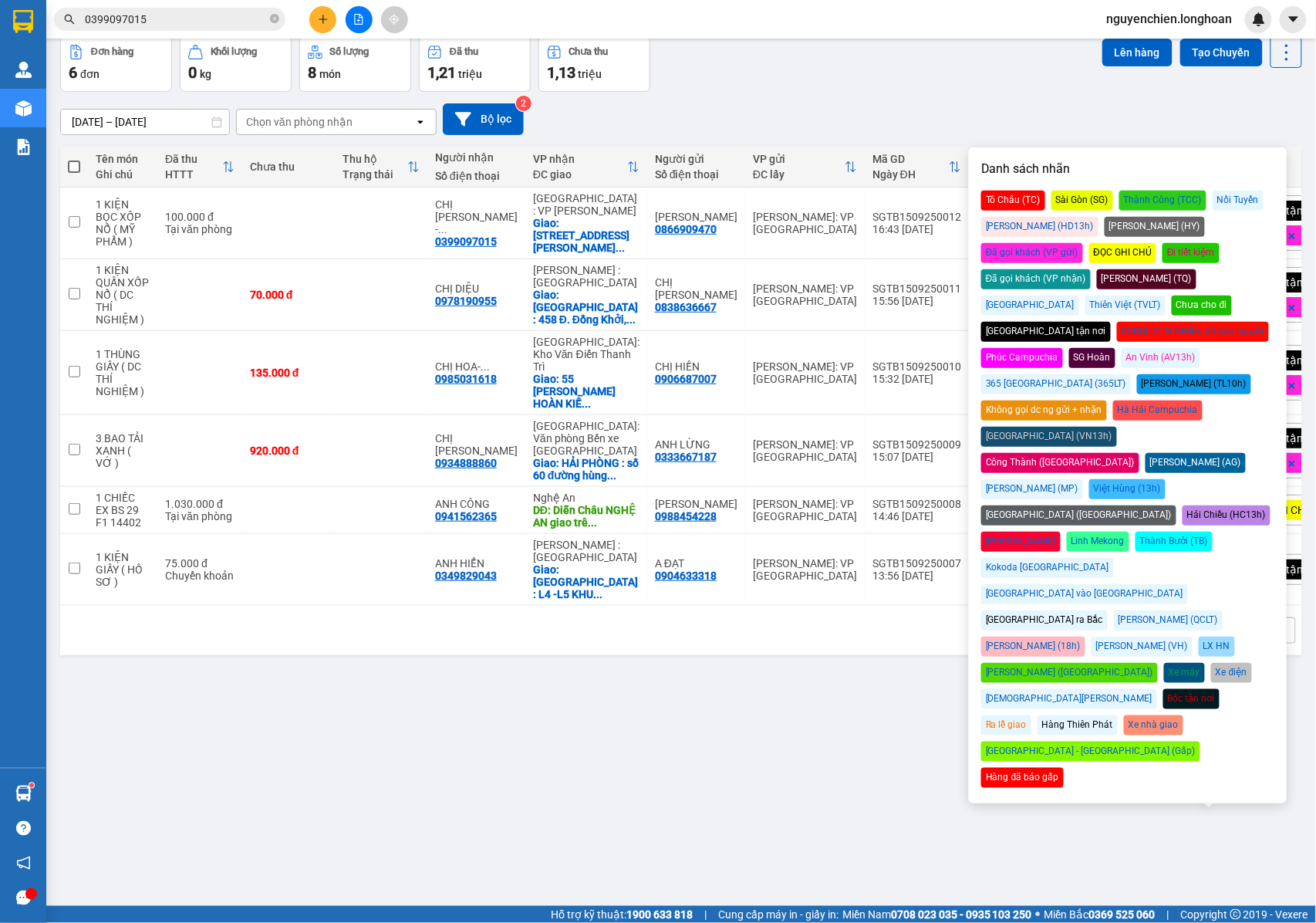
click at [1083, 243] on div "Đã gọi khách (VP gửi)" at bounding box center [1031, 253] width 102 height 20
drag, startPoint x: 726, startPoint y: 880, endPoint x: 966, endPoint y: 778, distance: 260.8
click at [725, 880] on div "ver 1.8.143 Kho gửi Trên xe Kho nhận Kho công nợ Hàng đã giao Đơn hàng 6 đơn Kh…" at bounding box center [681, 437] width 1254 height 923
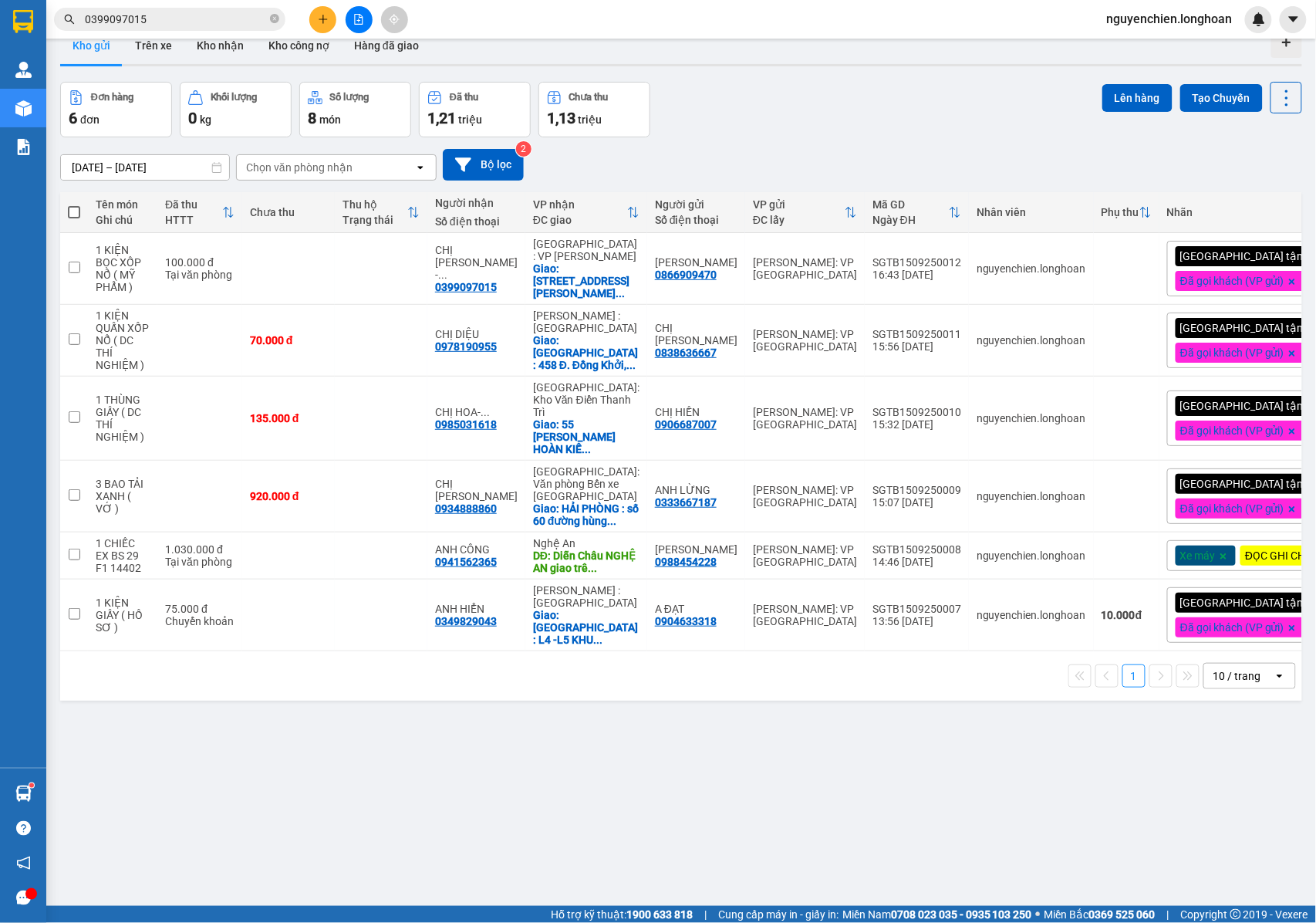
scroll to position [0, 0]
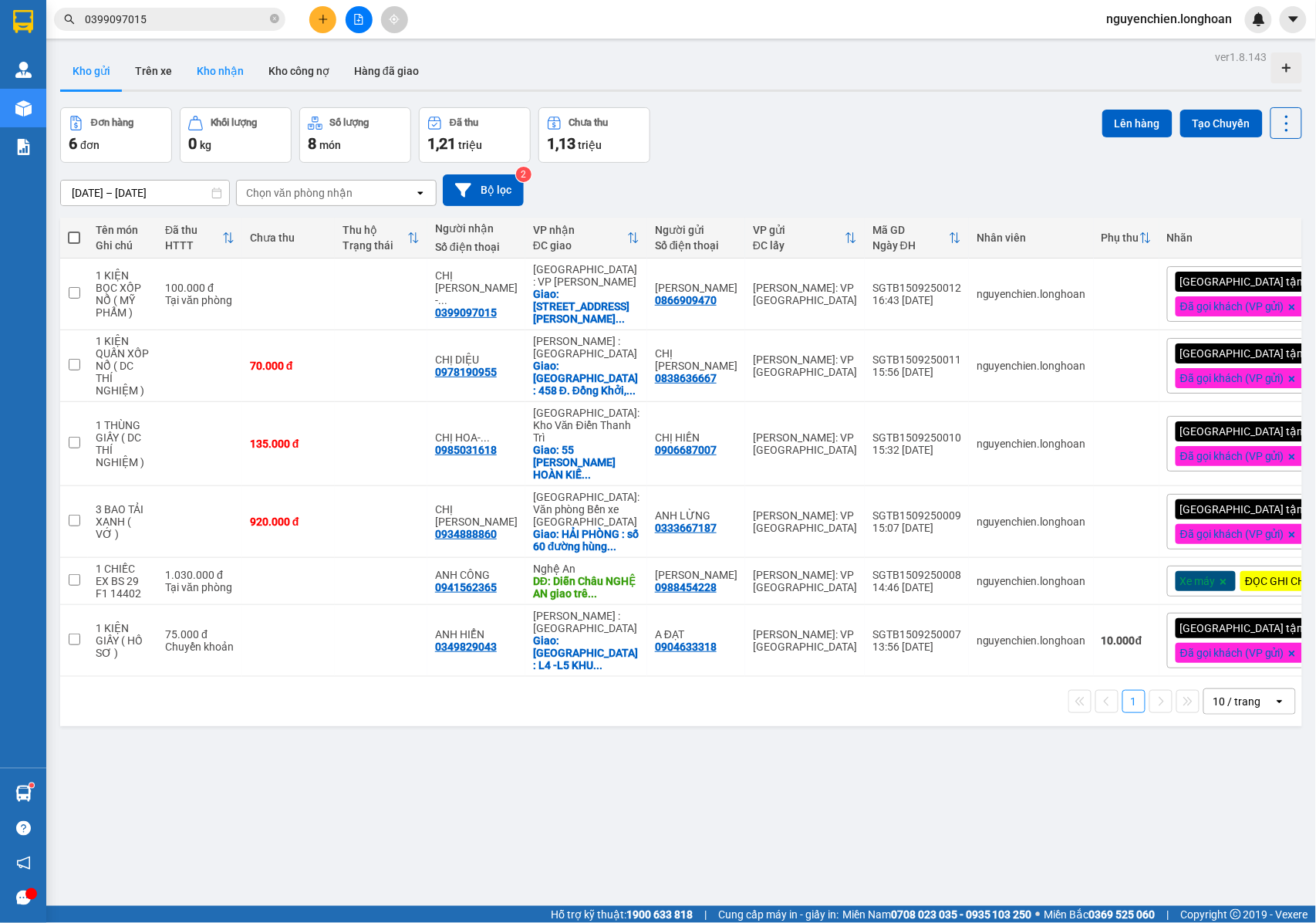
click at [217, 72] on button "Kho nhận" at bounding box center [220, 71] width 72 height 37
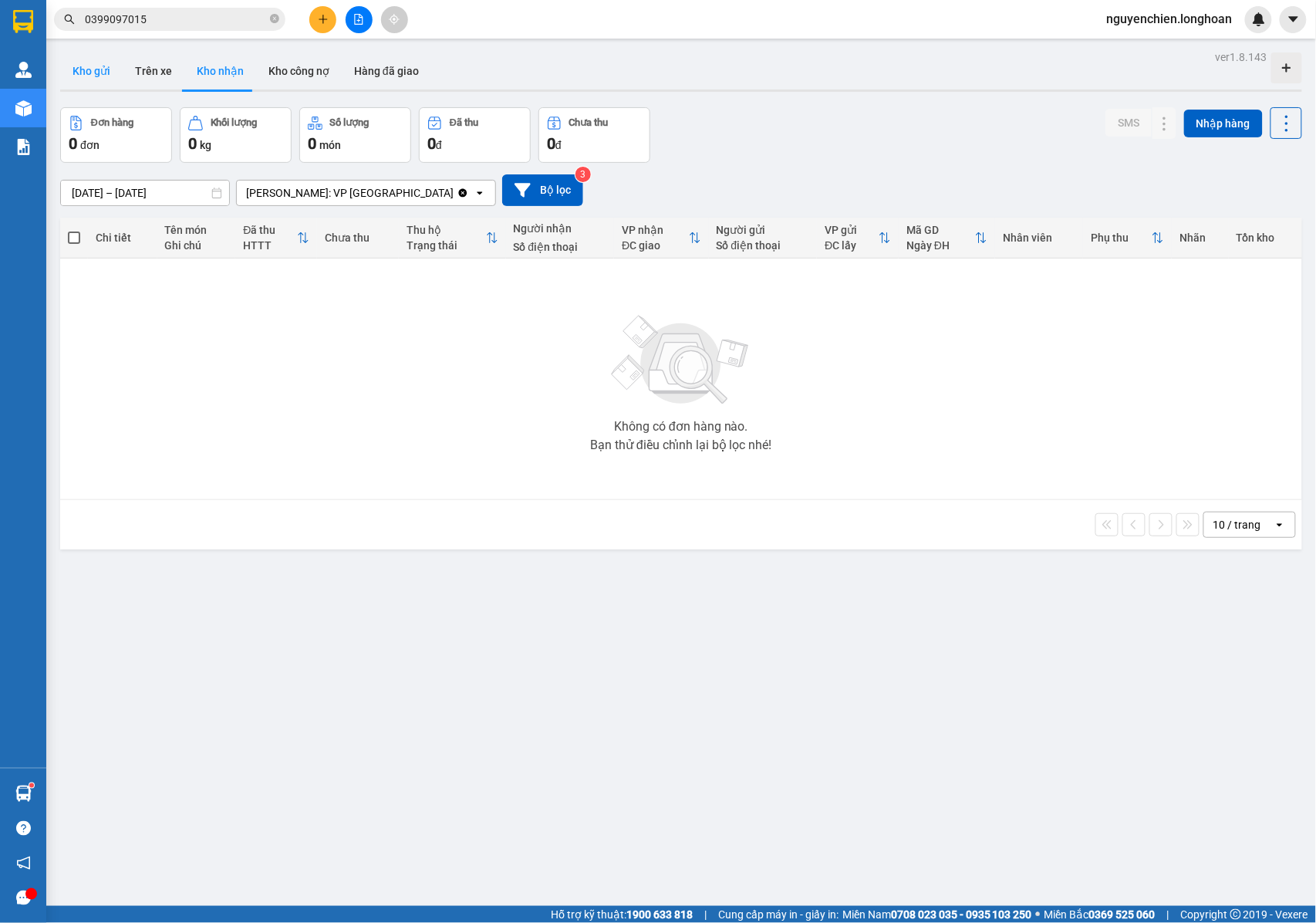
click at [85, 74] on button "Kho gửi" at bounding box center [91, 71] width 62 height 37
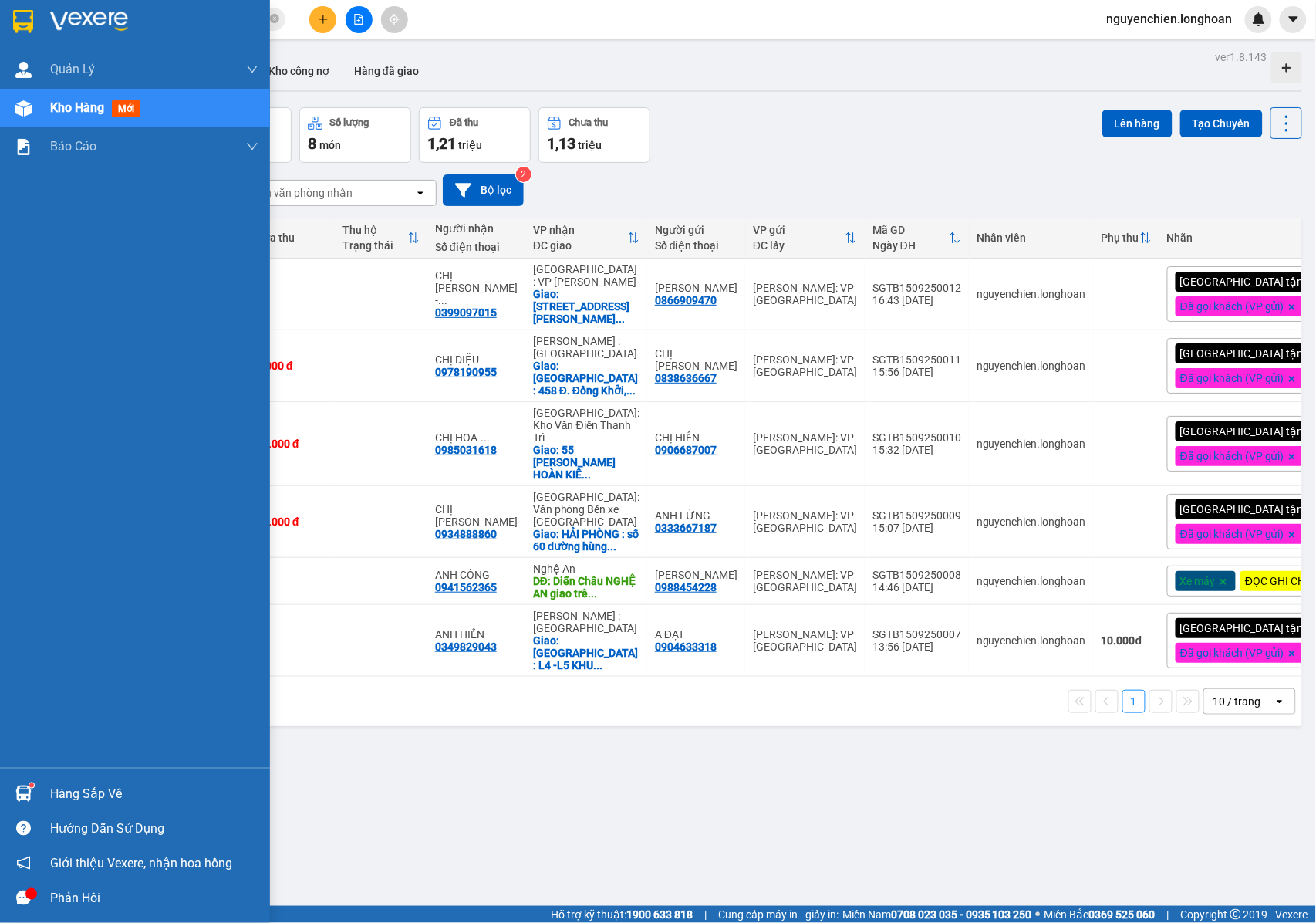
click at [13, 788] on div at bounding box center [24, 793] width 27 height 27
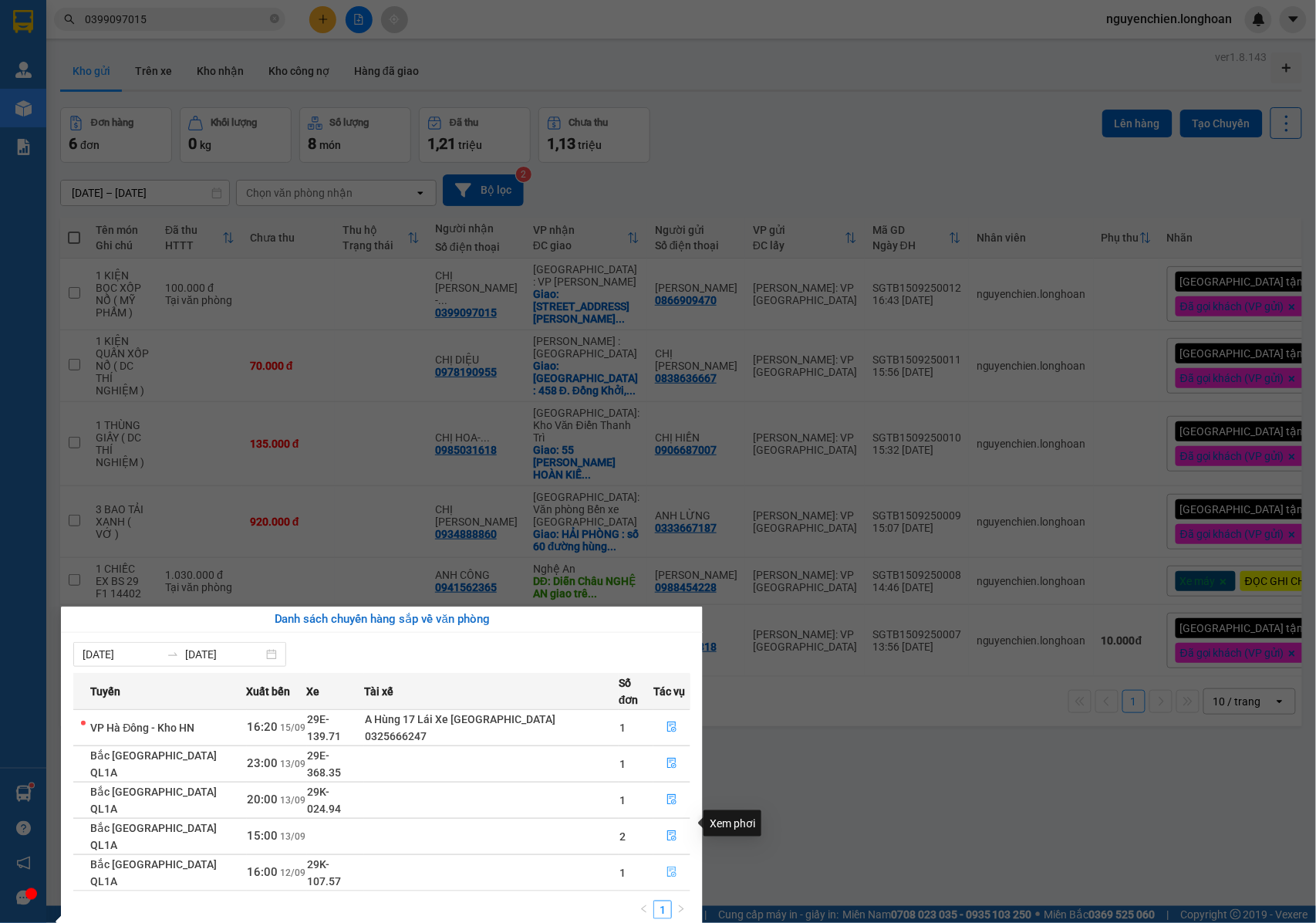
click at [666, 867] on icon "file-done" at bounding box center [671, 872] width 11 height 11
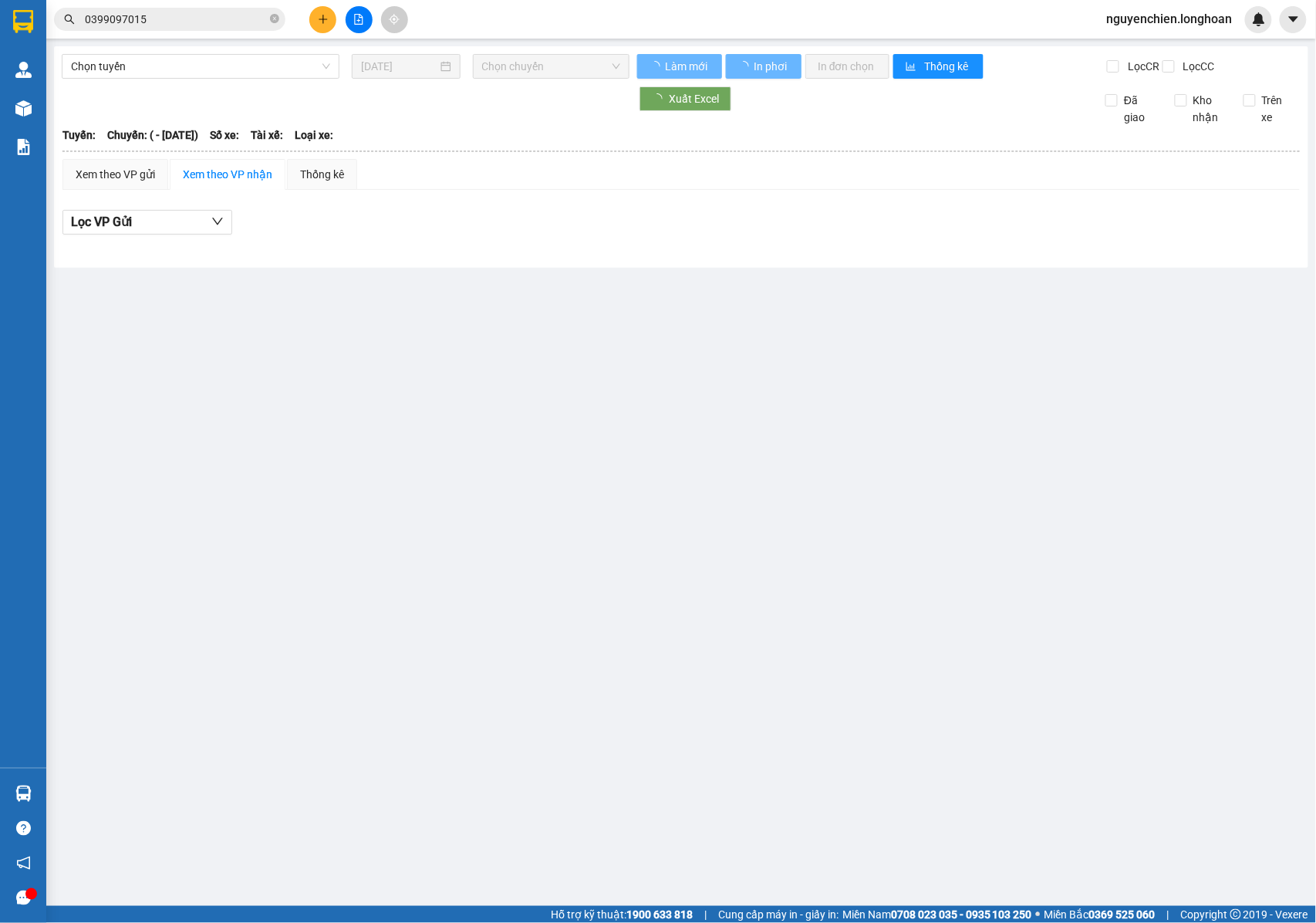
type input "12/09/2025"
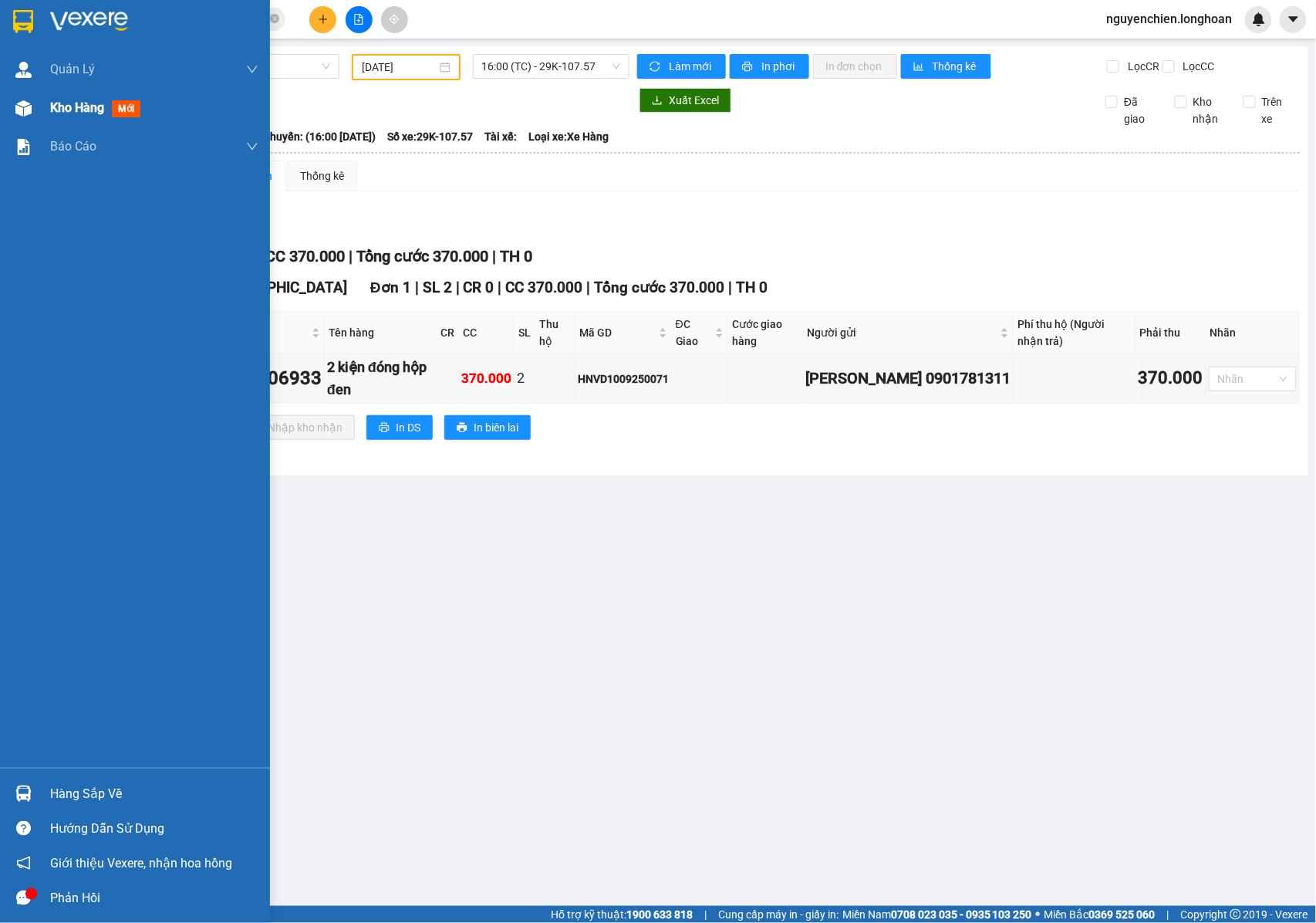
click at [29, 119] on div at bounding box center [24, 109] width 27 height 27
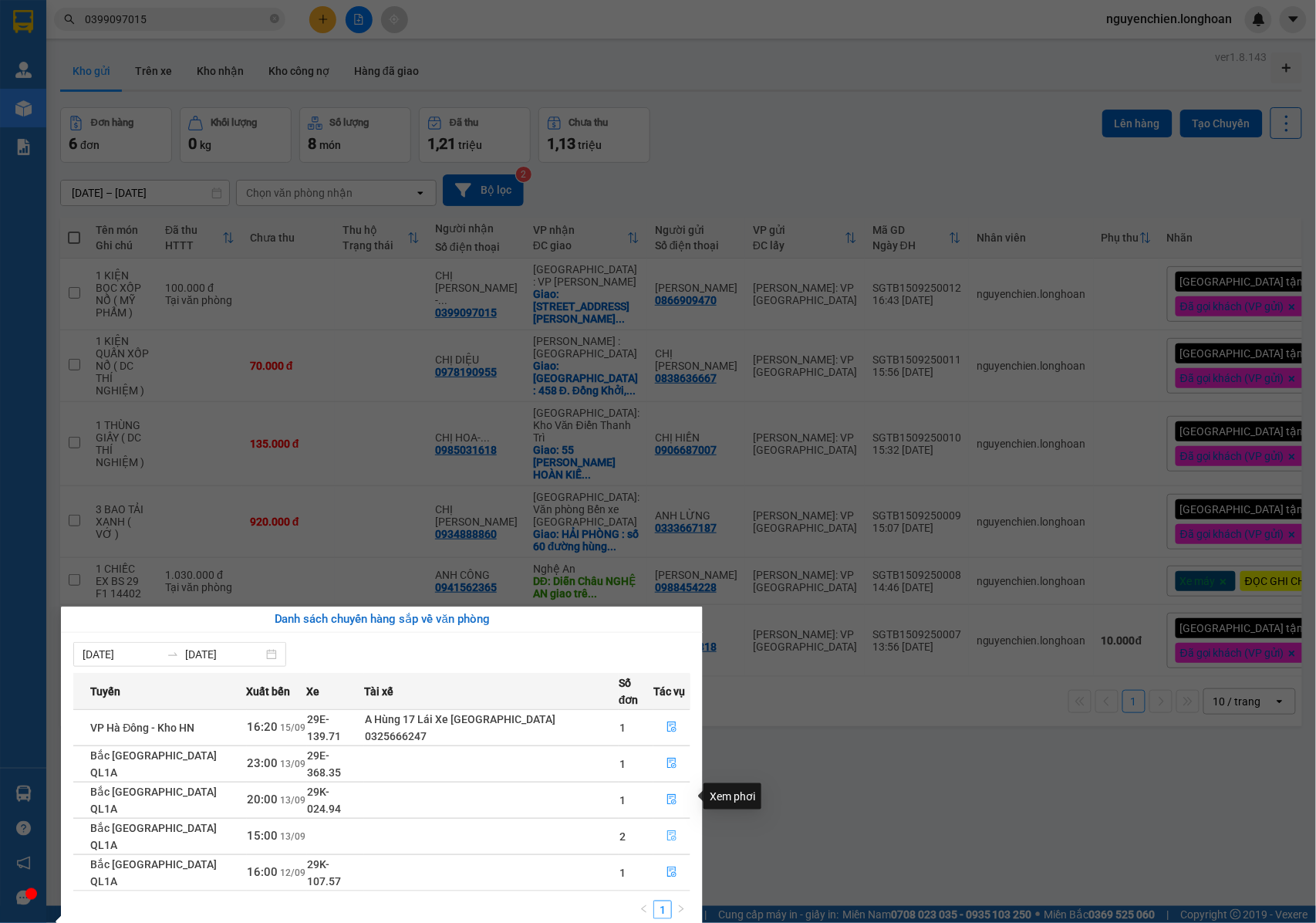
click at [667, 831] on icon "file-done" at bounding box center [671, 836] width 9 height 11
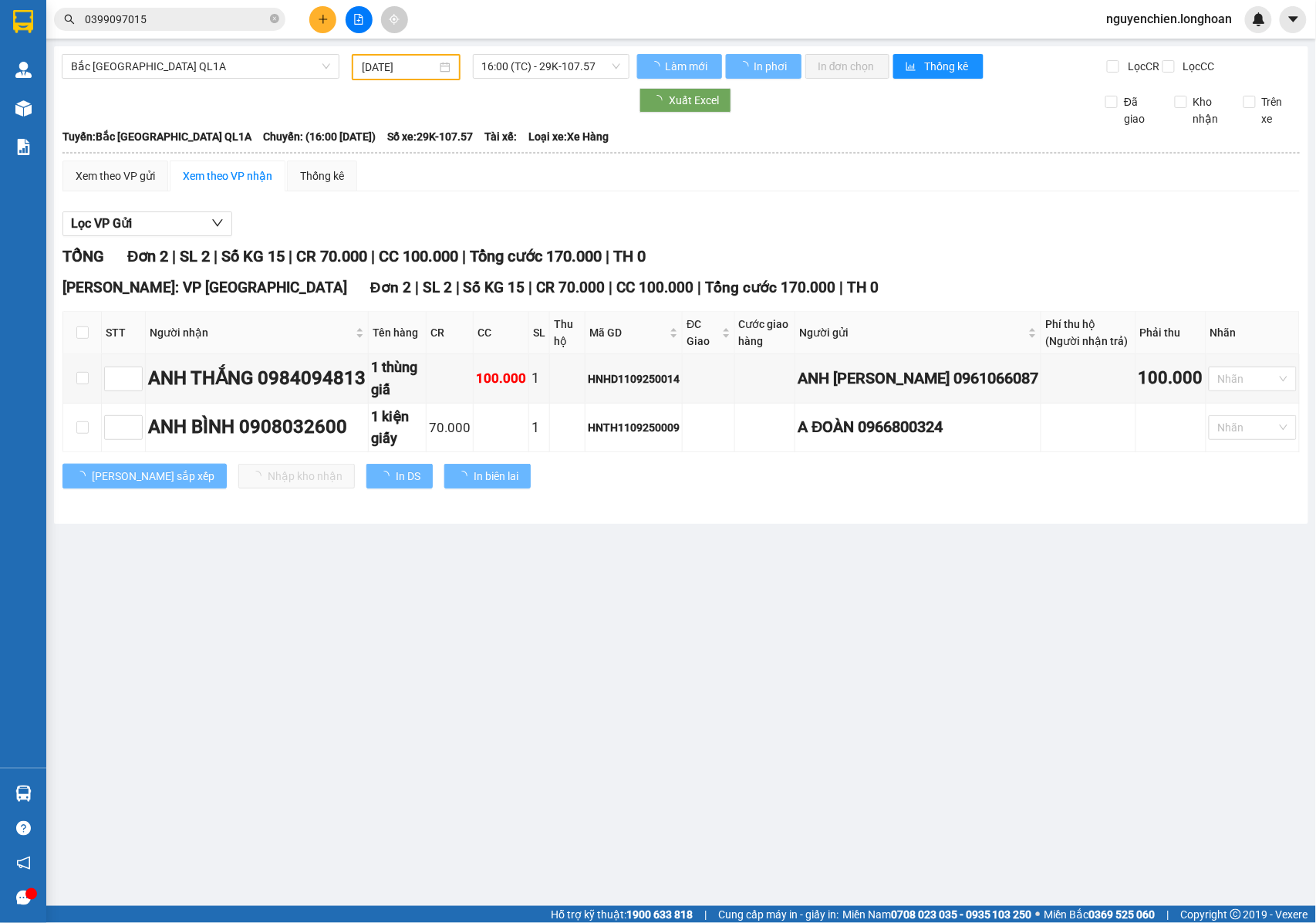
type input "13/09/2025"
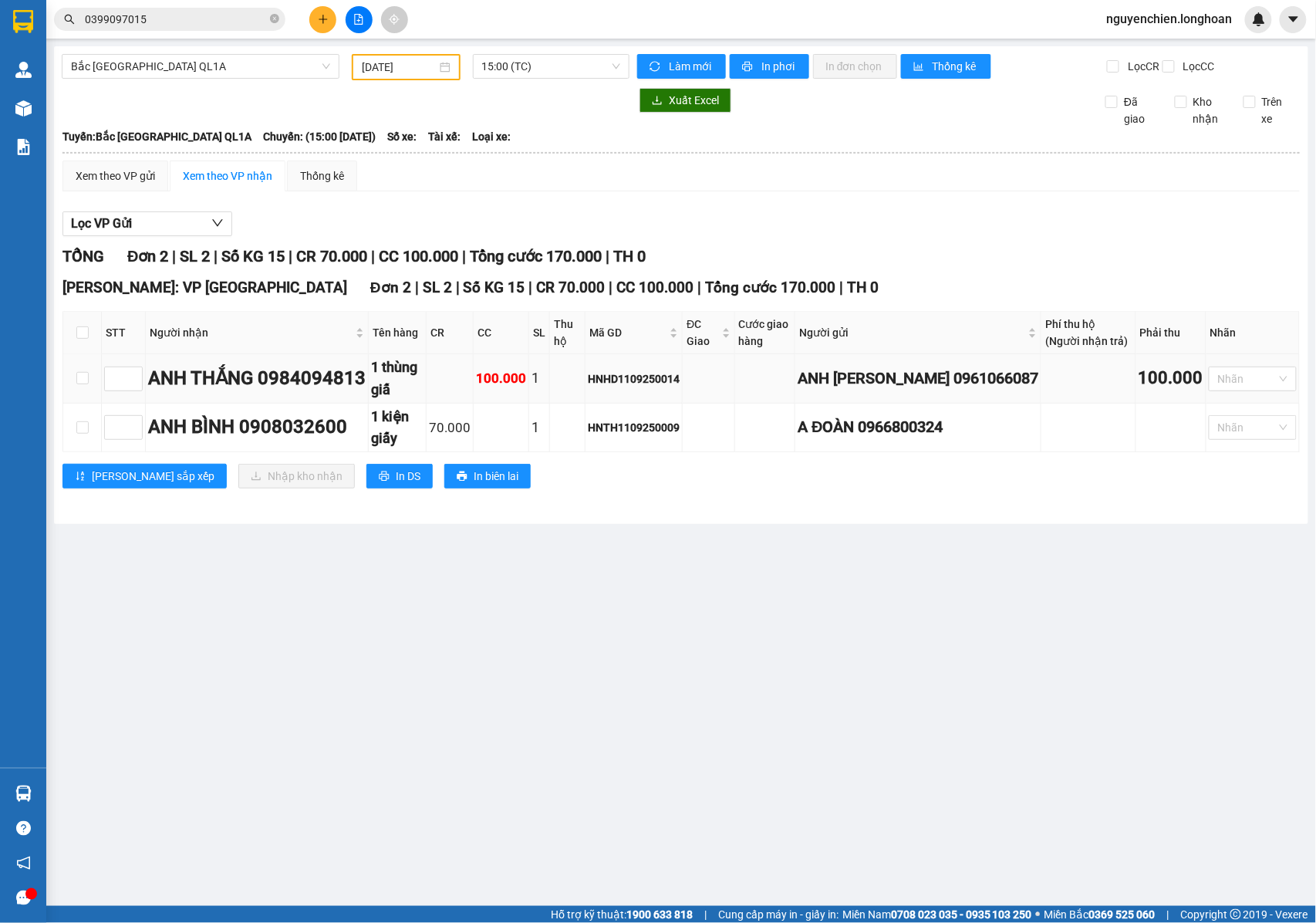
click at [68, 404] on td at bounding box center [83, 378] width 39 height 50
click at [78, 384] on input "checkbox" at bounding box center [83, 378] width 13 height 13
checkbox input "true"
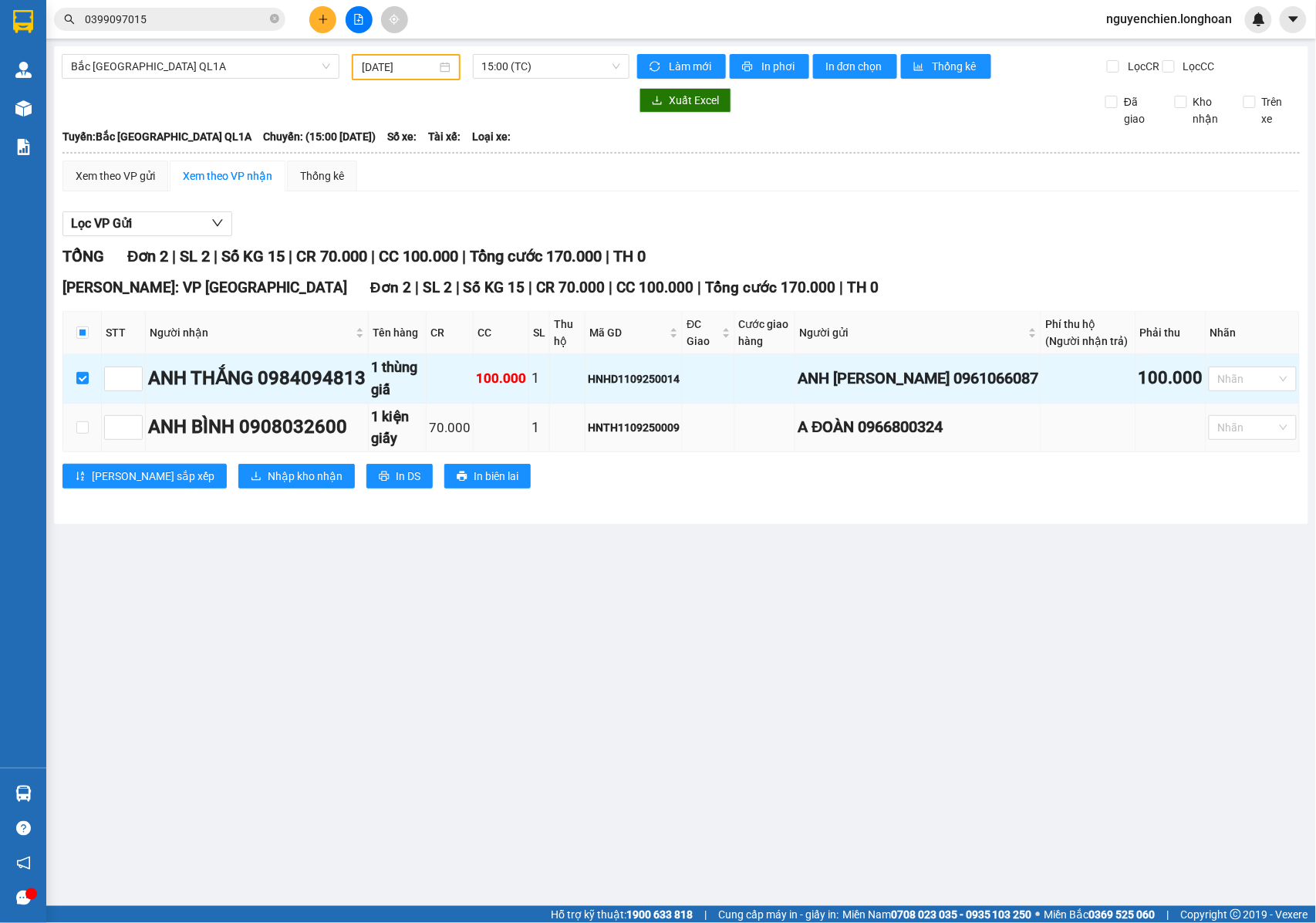
click at [90, 453] on td at bounding box center [83, 428] width 39 height 50
click at [87, 433] on input "checkbox" at bounding box center [83, 427] width 13 height 13
checkbox input "true"
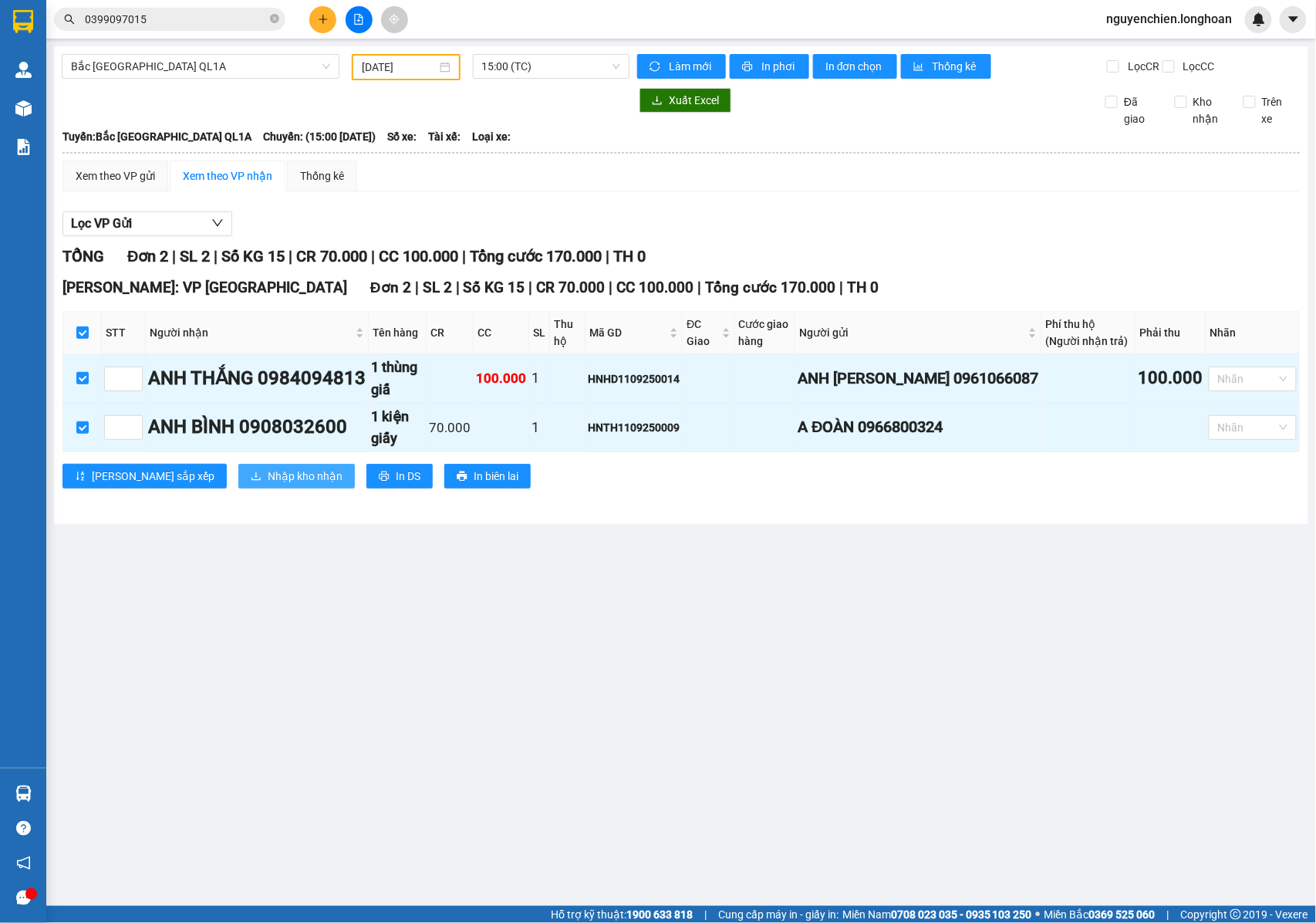
click at [268, 485] on span "Nhập kho nhận" at bounding box center [305, 476] width 75 height 17
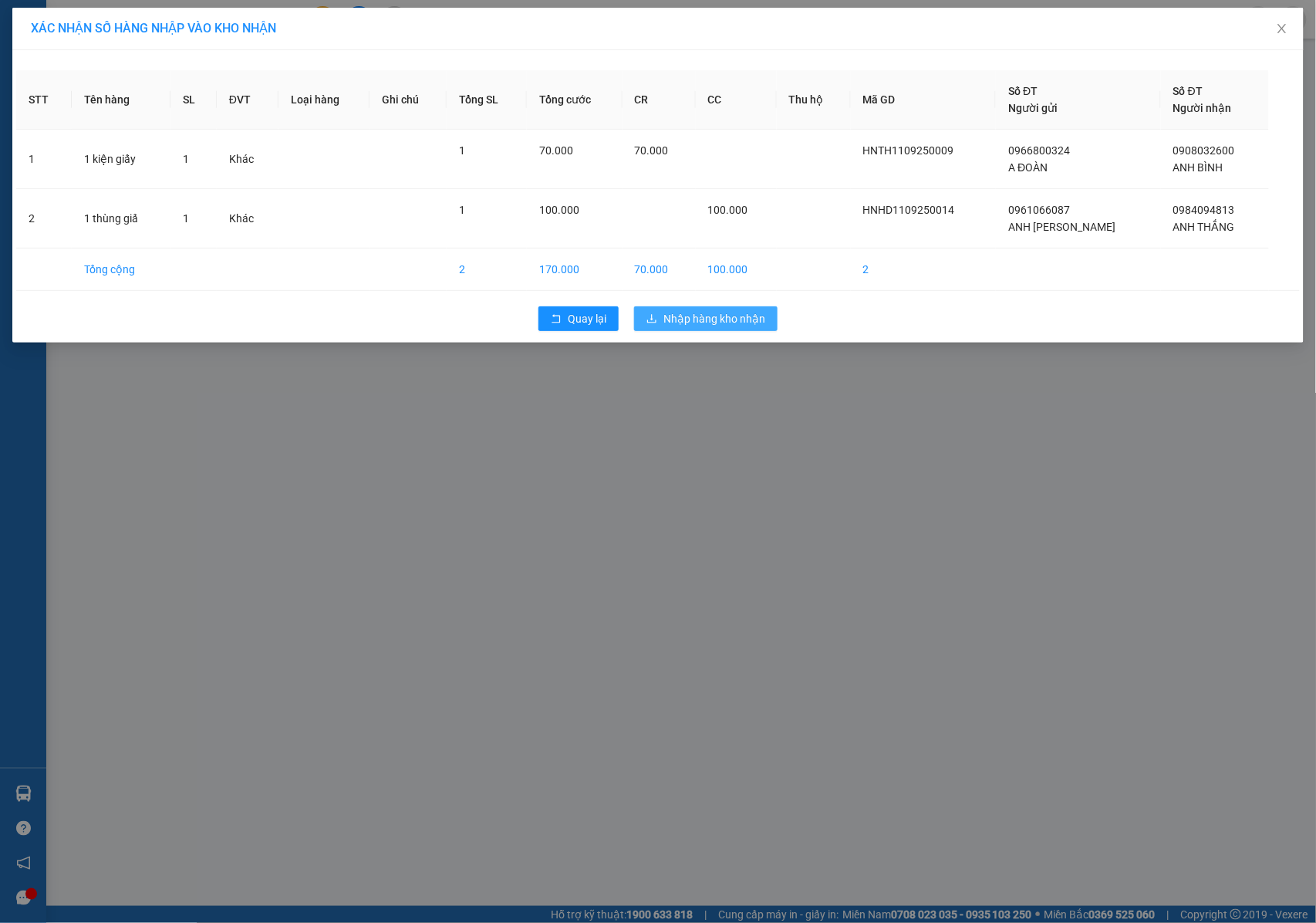
click at [709, 327] on span "Nhập hàng kho nhận" at bounding box center [714, 319] width 102 height 17
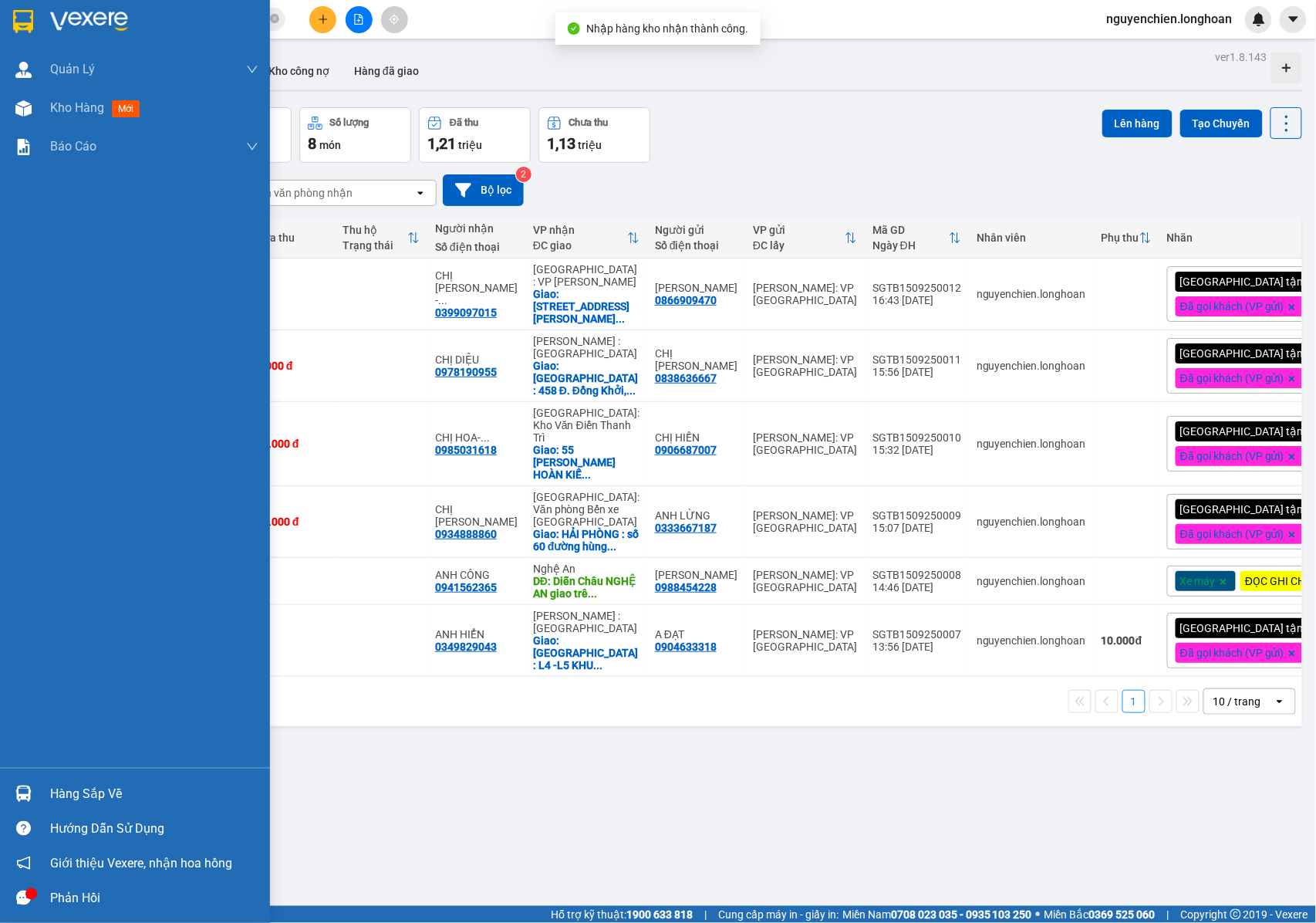
click at [23, 797] on img at bounding box center [23, 793] width 16 height 16
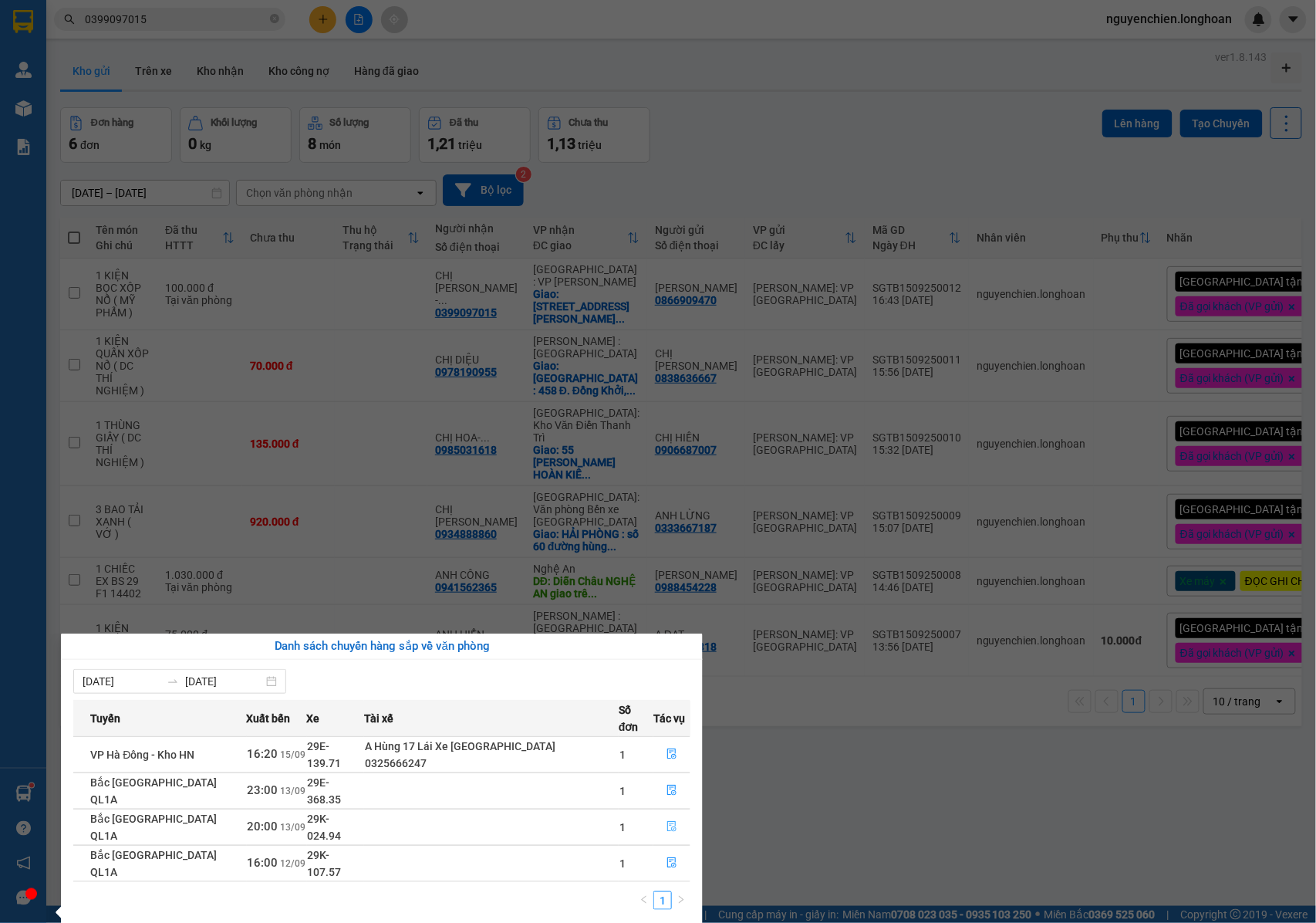
click at [666, 821] on icon "file-done" at bounding box center [671, 826] width 11 height 11
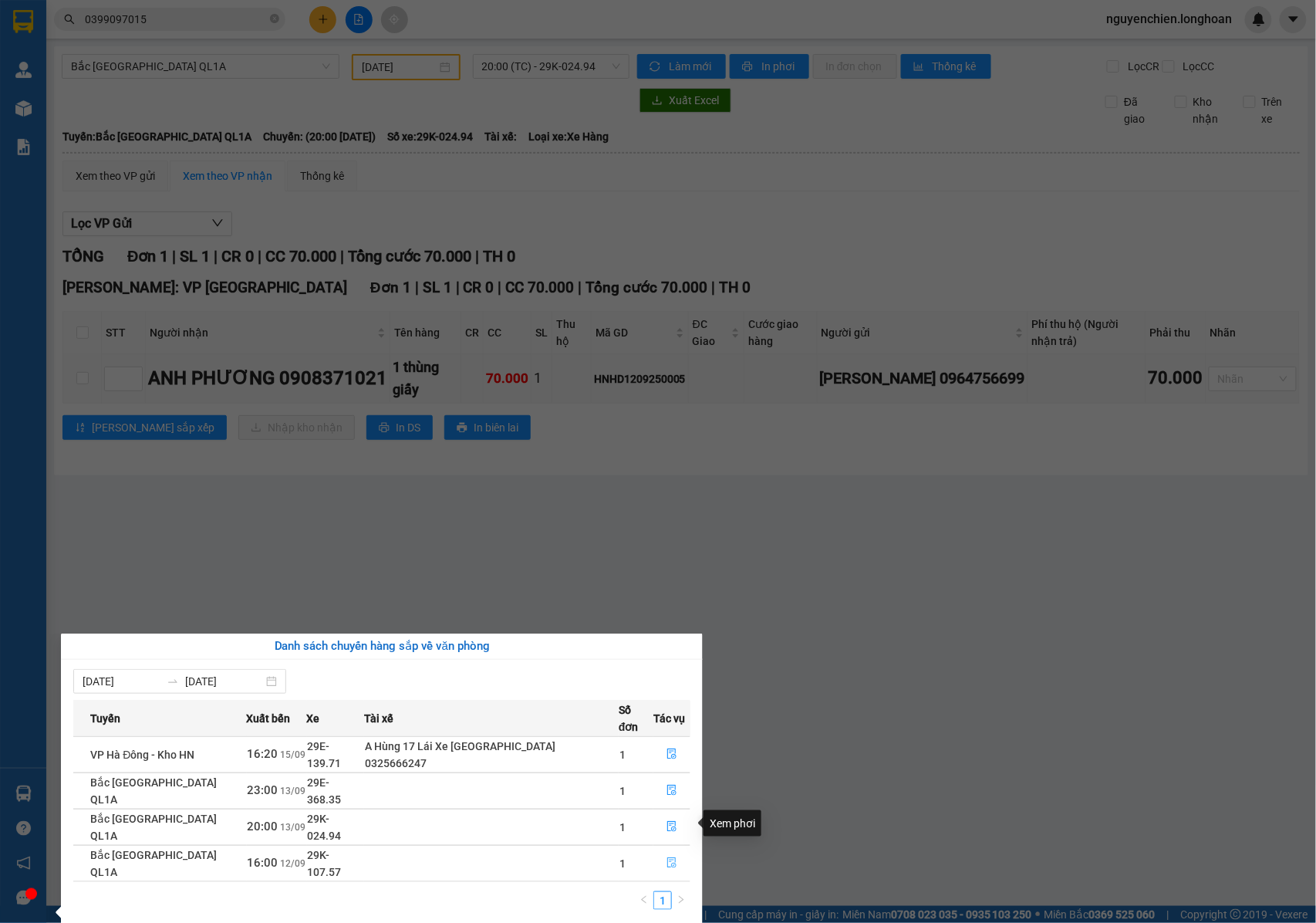
click at [666, 857] on span "file-done" at bounding box center [671, 863] width 11 height 13
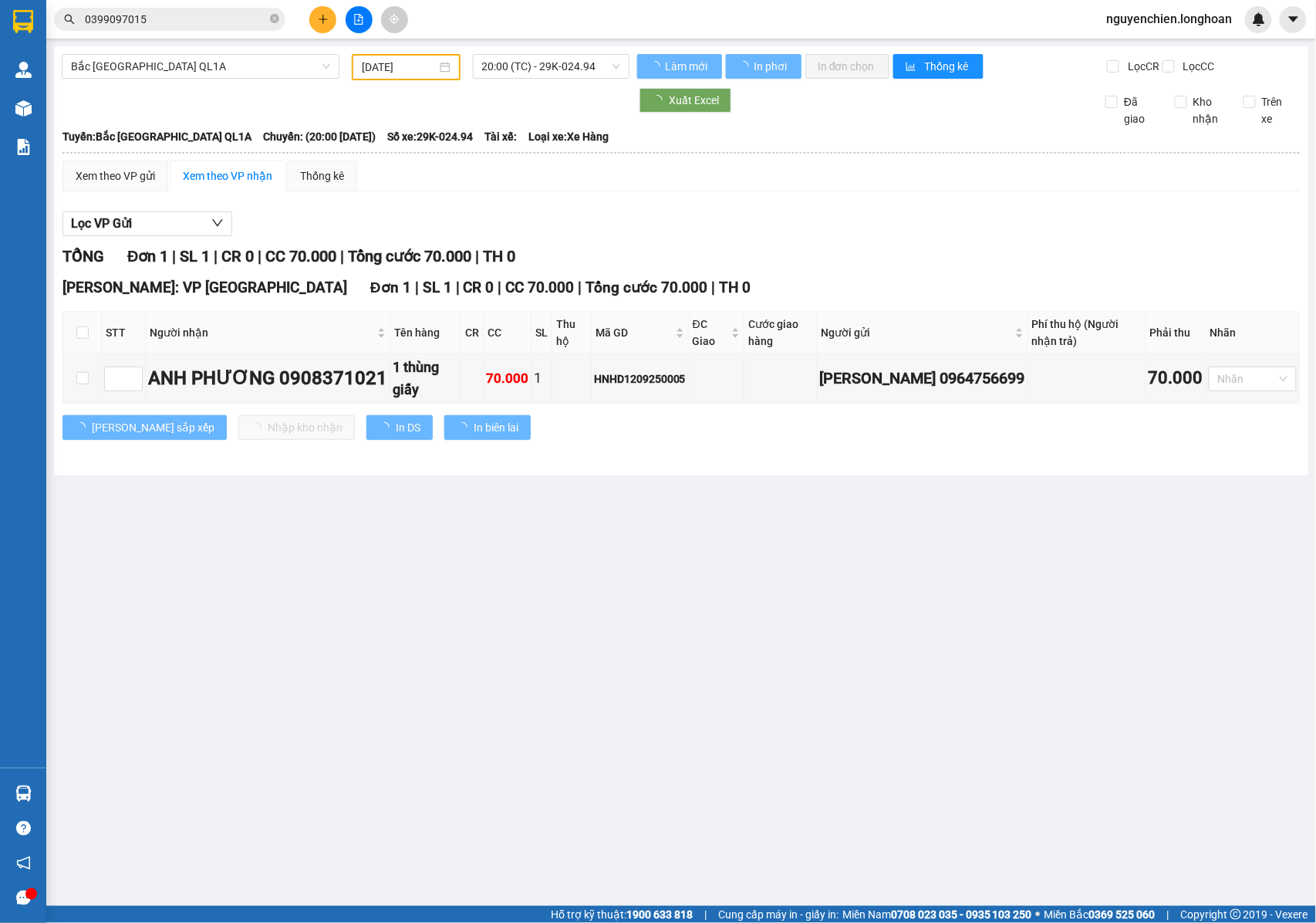
type input "12/09/2025"
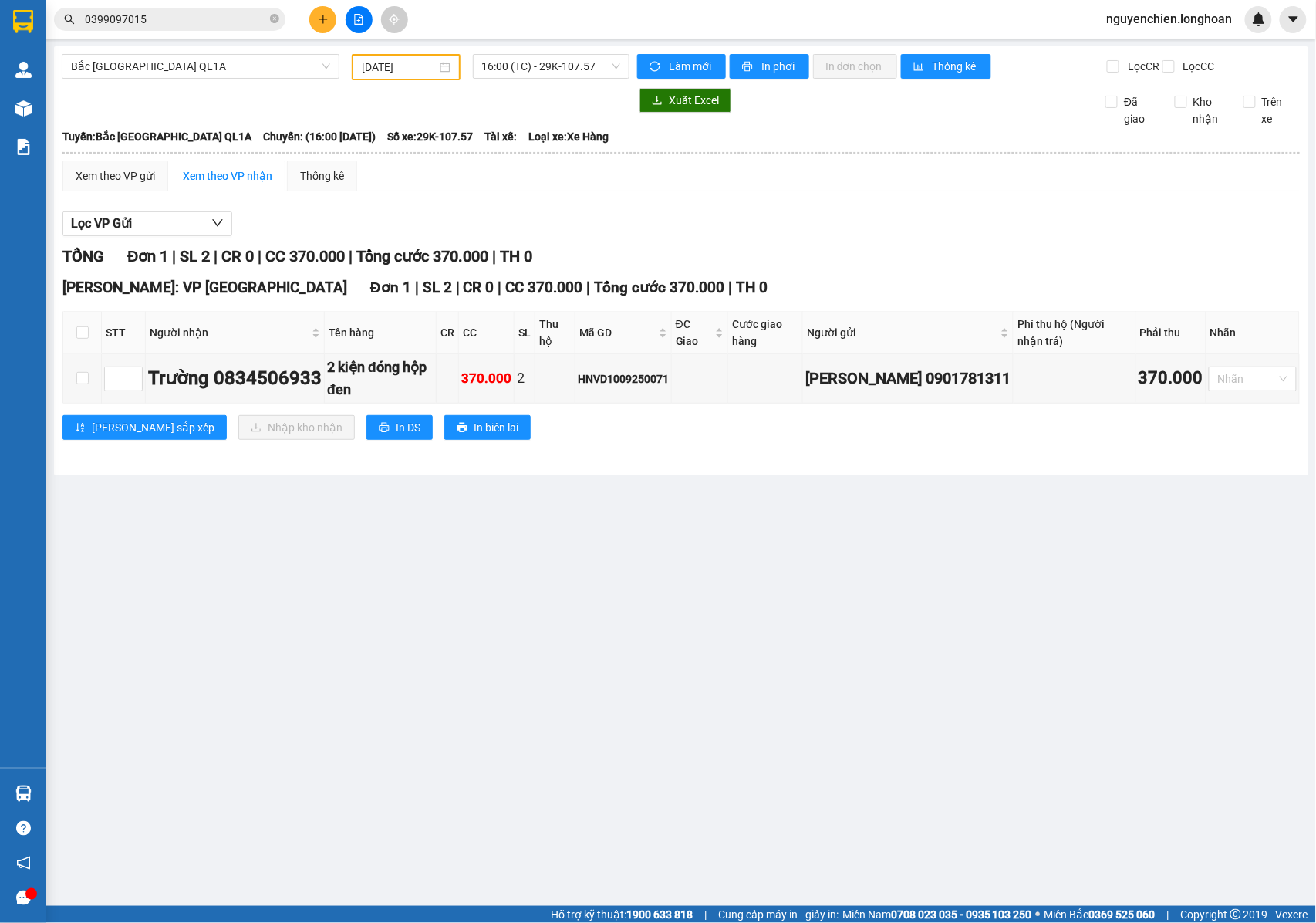
click at [318, 25] on button at bounding box center [323, 19] width 27 height 27
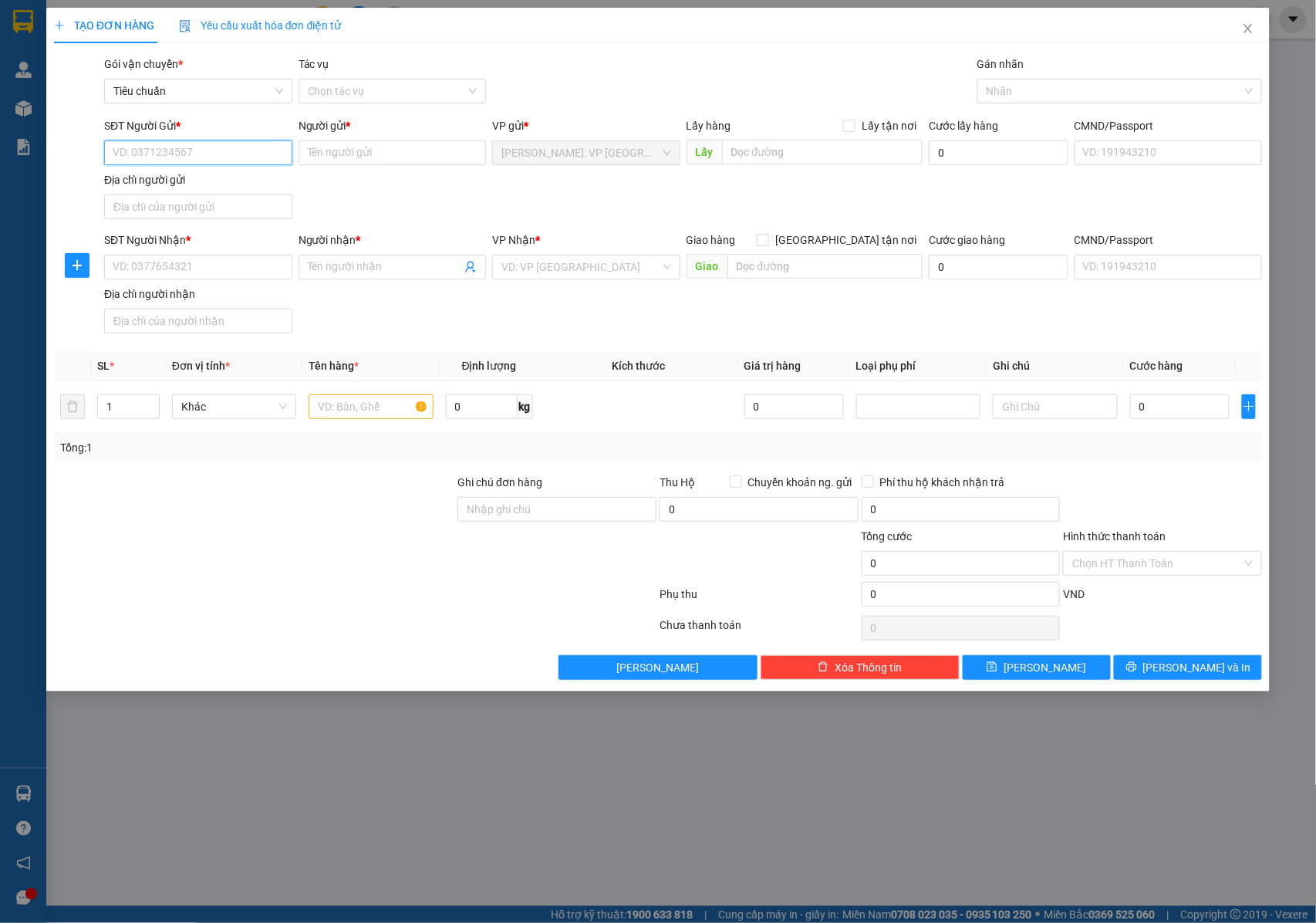
click at [239, 142] on input "SĐT Người Gửi *" at bounding box center [198, 153] width 188 height 24
type input "0931344996"
drag, startPoint x: 244, startPoint y: 185, endPoint x: 276, endPoint y: 239, distance: 62.8
click at [245, 185] on div "0931344996 - PHỤ KIỆN TRƯNG BÀY AMD" at bounding box center [216, 185] width 205 height 17
type input "PHỤ KIỆN TRƯNG BÀY AMD"
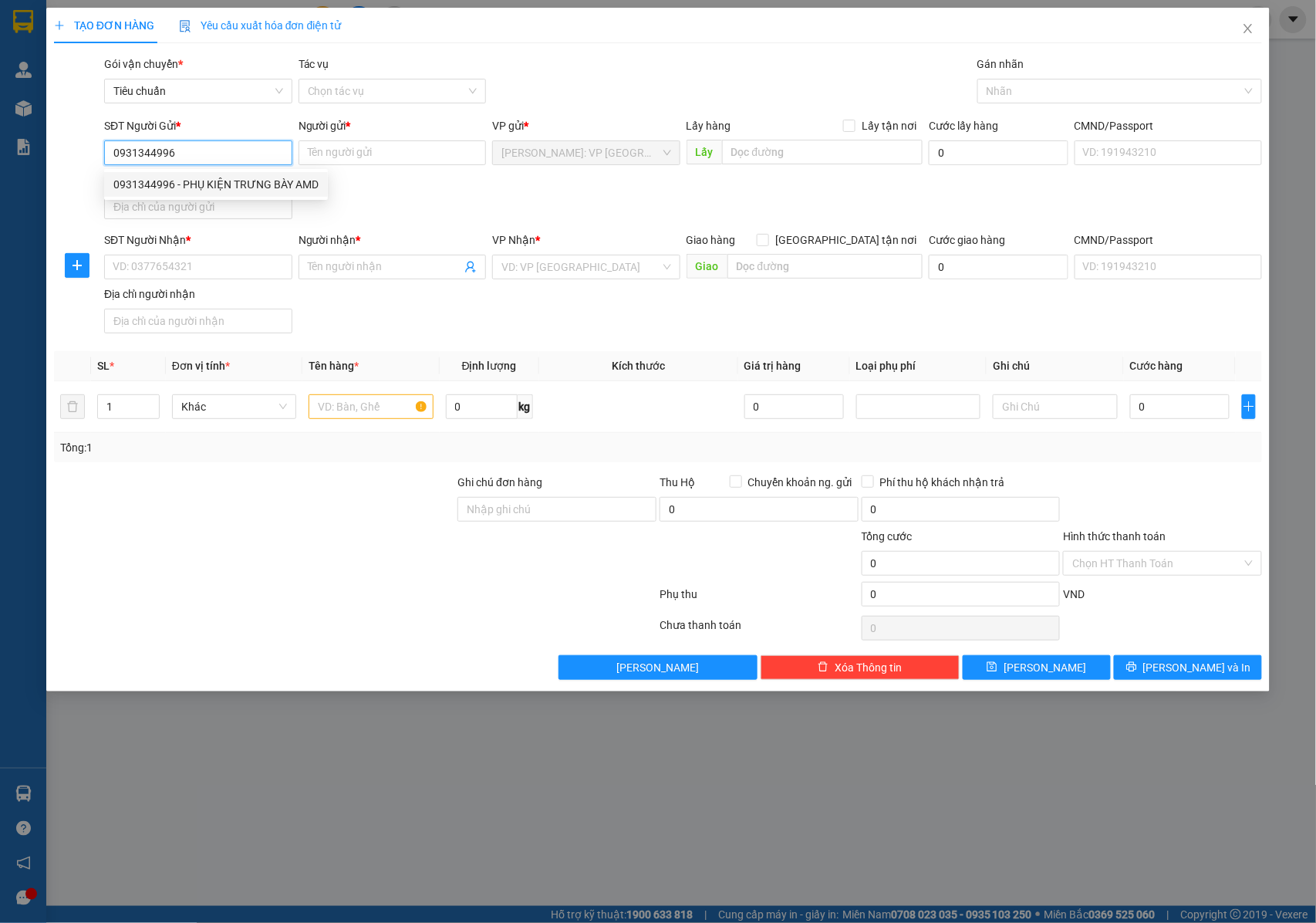
checkbox input "true"
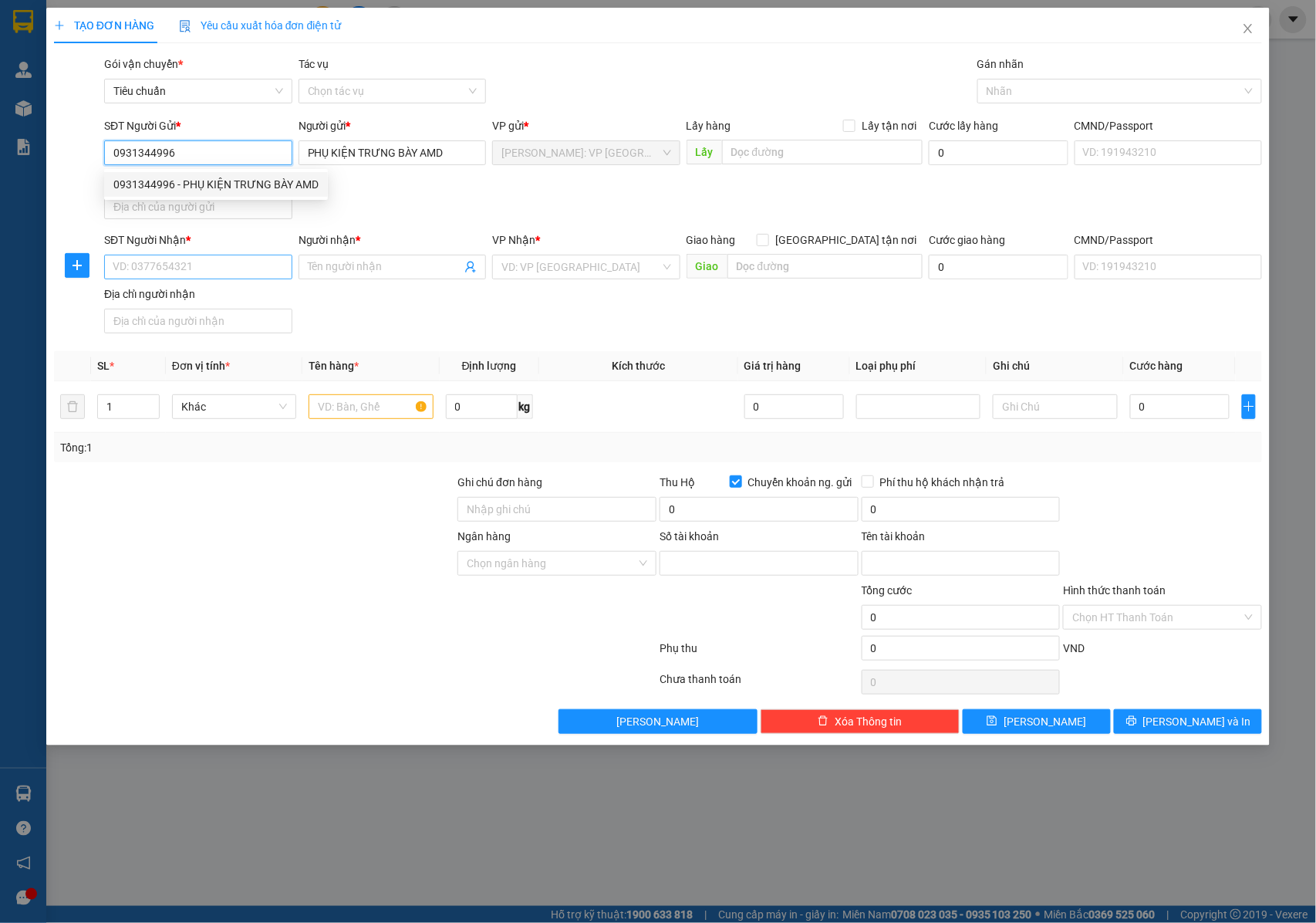
type input "0071004373790"
type input "TRAN THI NGỌC CHI"
type input "0931344996"
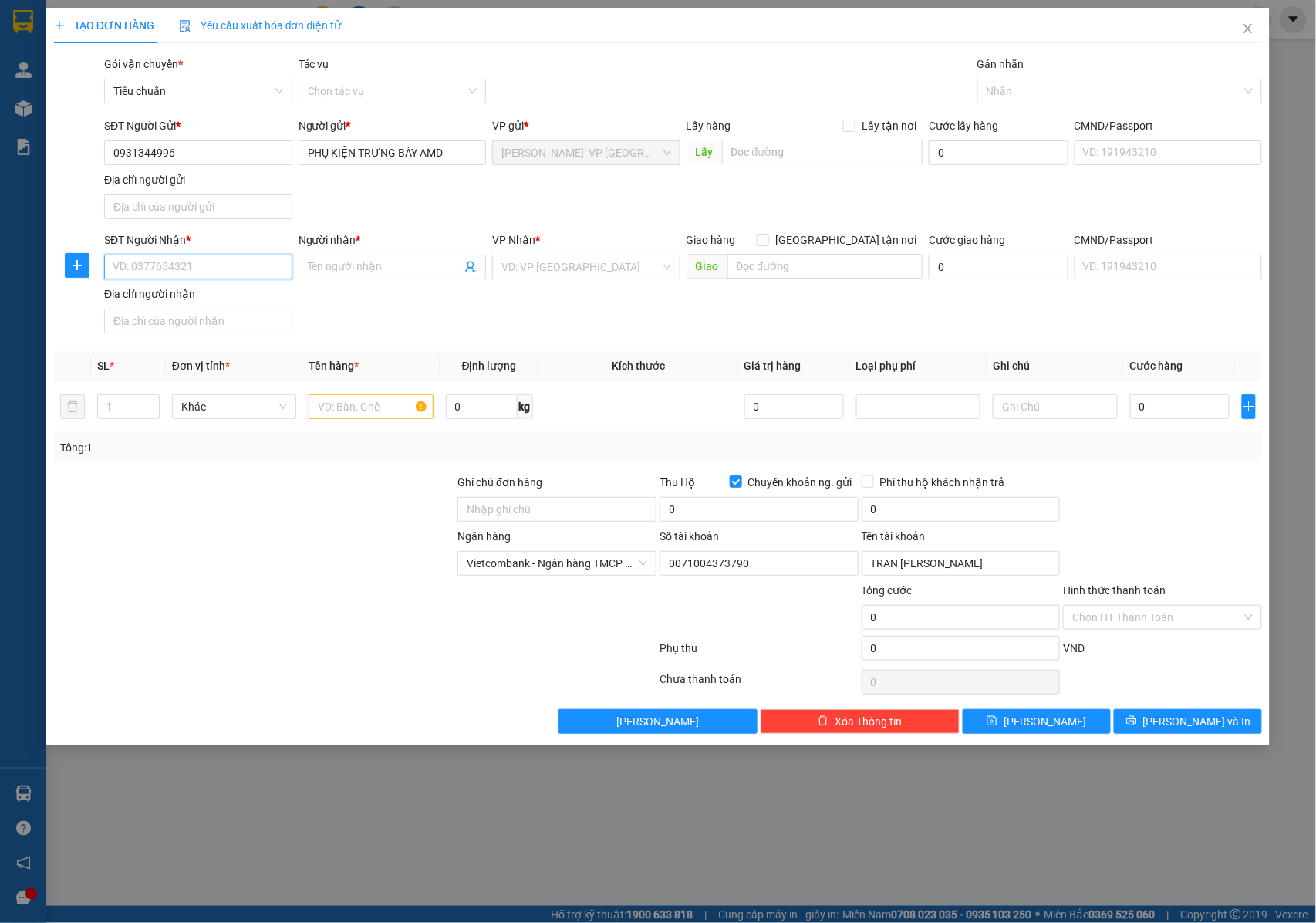
click at [244, 271] on input "SĐT Người Nhận *" at bounding box center [198, 266] width 188 height 24
click at [244, 271] on input "0979711384" at bounding box center [198, 266] width 188 height 24
drag, startPoint x: 184, startPoint y: 273, endPoint x: 104, endPoint y: 273, distance: 80.0
click at [104, 273] on input "0979711384" at bounding box center [198, 266] width 188 height 24
type input "0979711384"
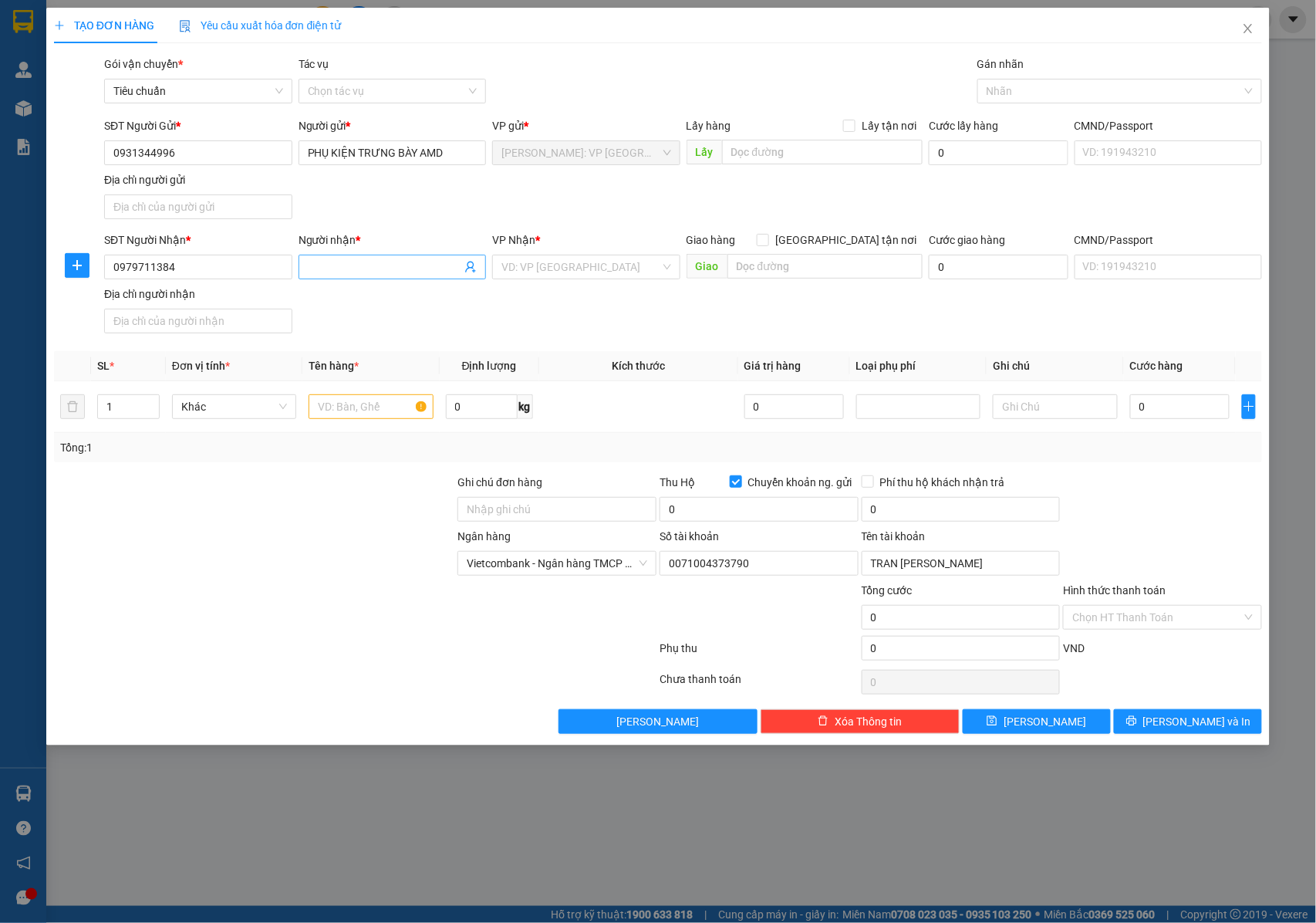
click at [403, 273] on input "Người nhận *" at bounding box center [384, 267] width 154 height 17
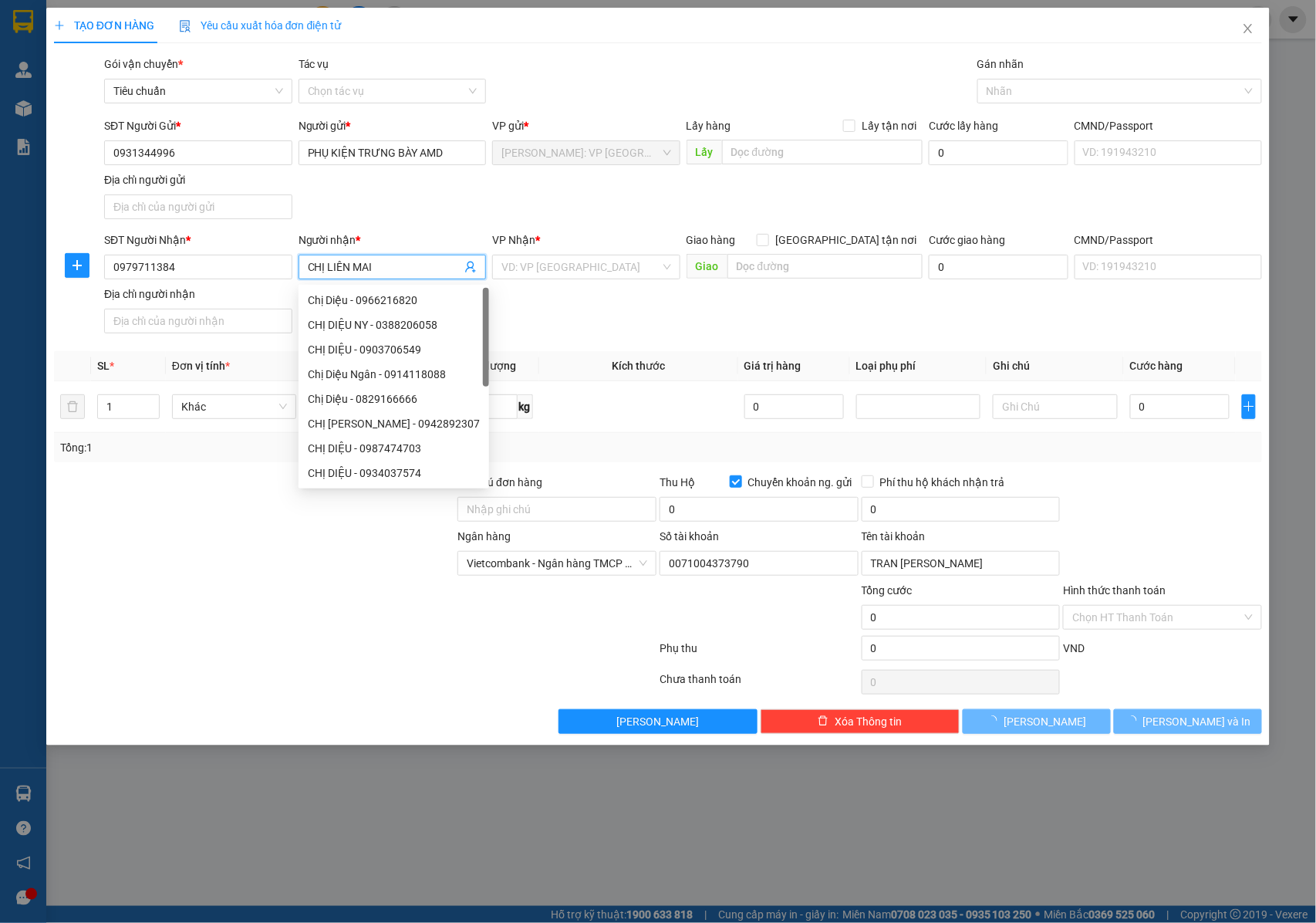
type input "CHỊ LIÊN MAI"
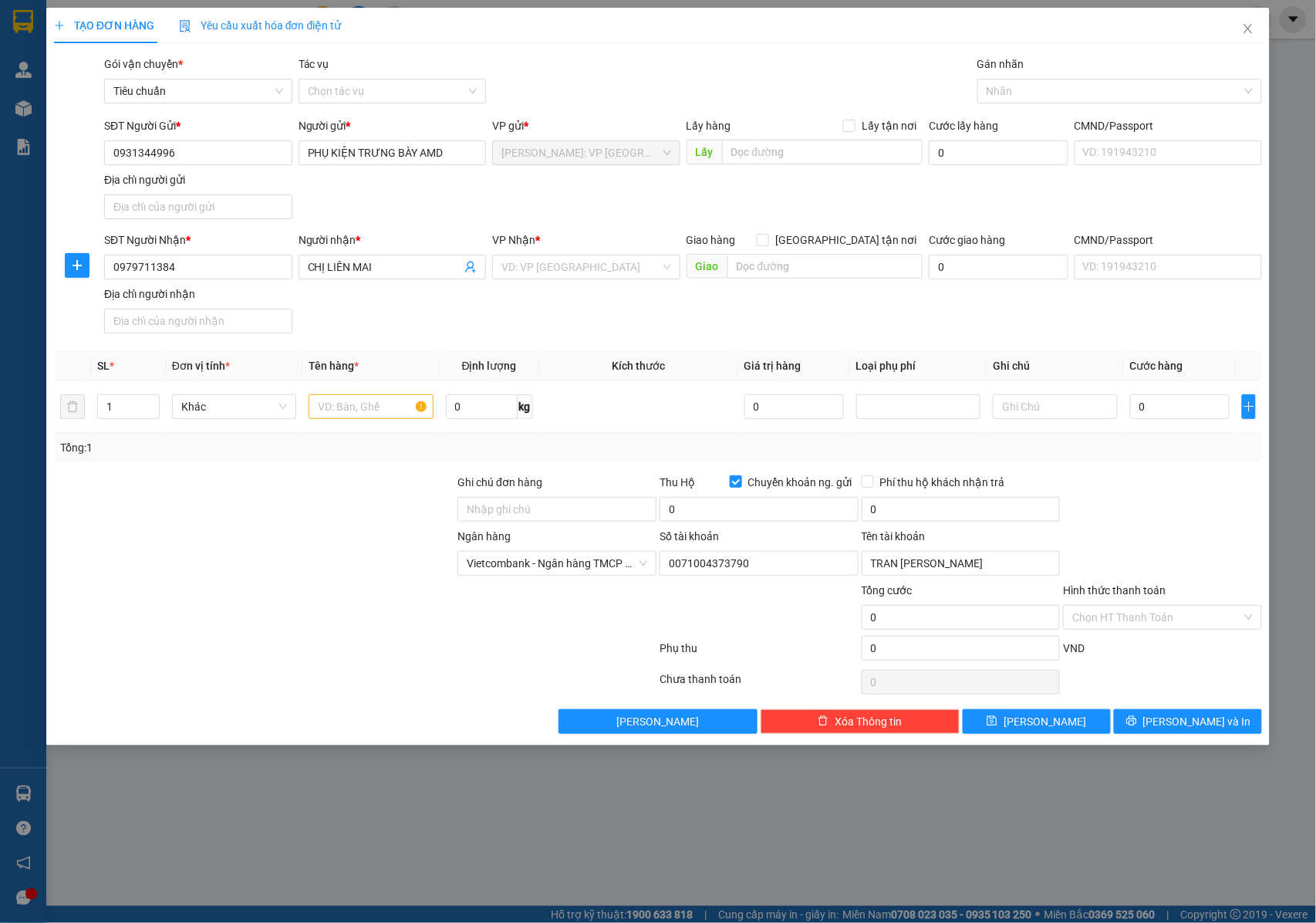
click at [552, 284] on div "VP Nhận * VD: VP Sài Gòn" at bounding box center [586, 259] width 188 height 54
click at [565, 264] on input "search" at bounding box center [580, 266] width 159 height 23
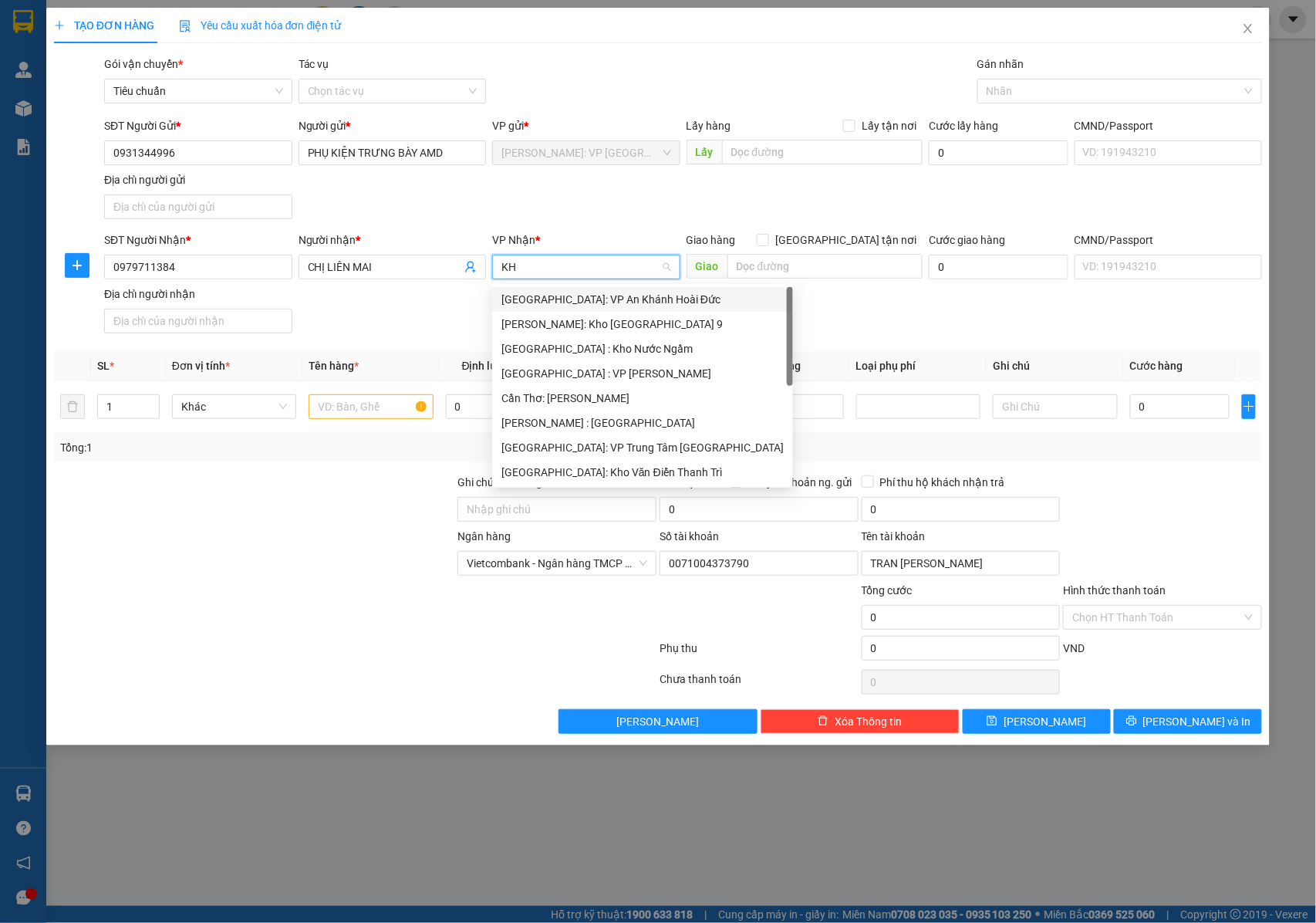
type input "KHO"
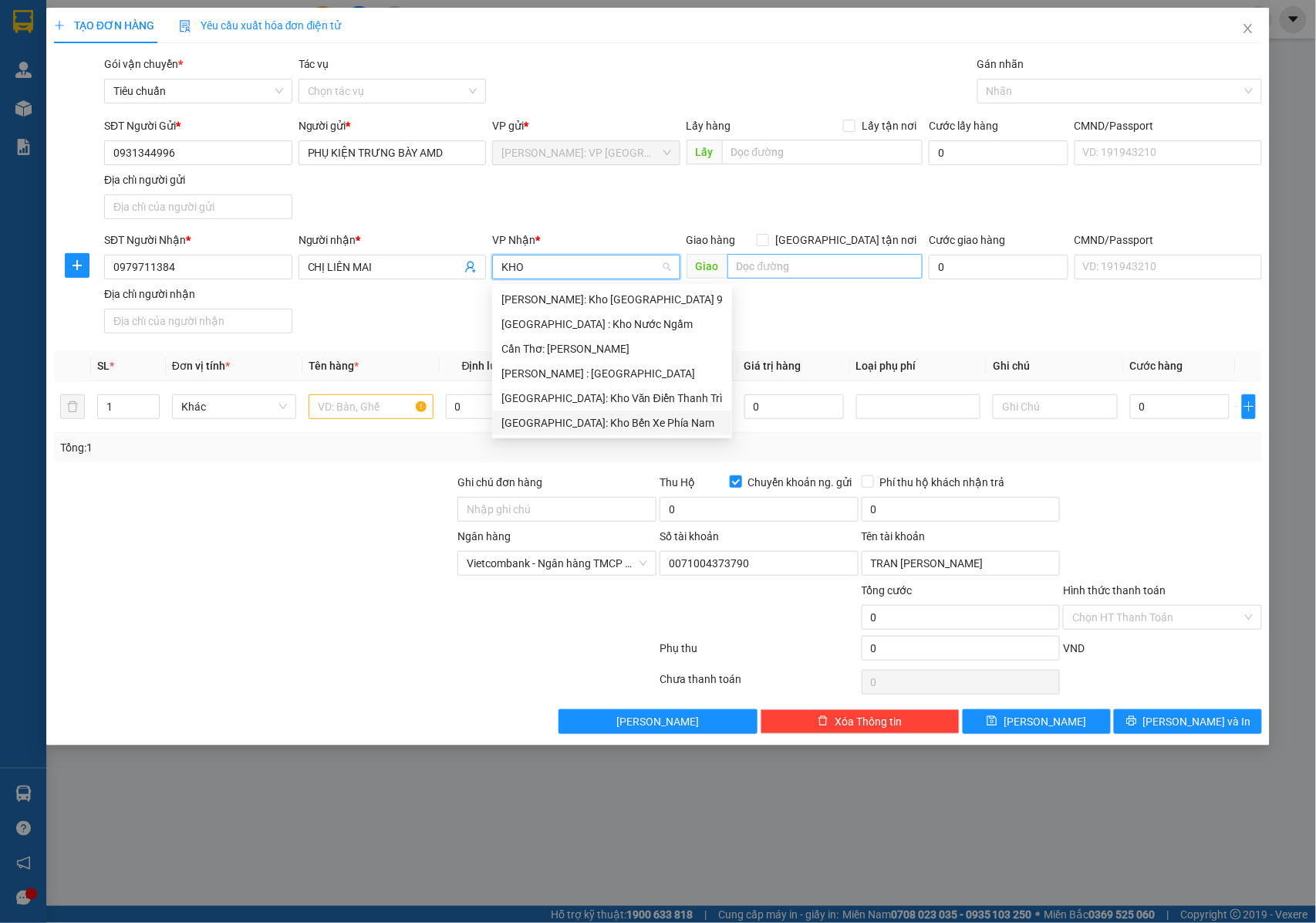
drag, startPoint x: 572, startPoint y: 417, endPoint x: 788, endPoint y: 269, distance: 261.8
click at [574, 417] on div "[GEOGRAPHIC_DATA]: Kho Bến Xe Phía Nam" at bounding box center [612, 423] width 222 height 17
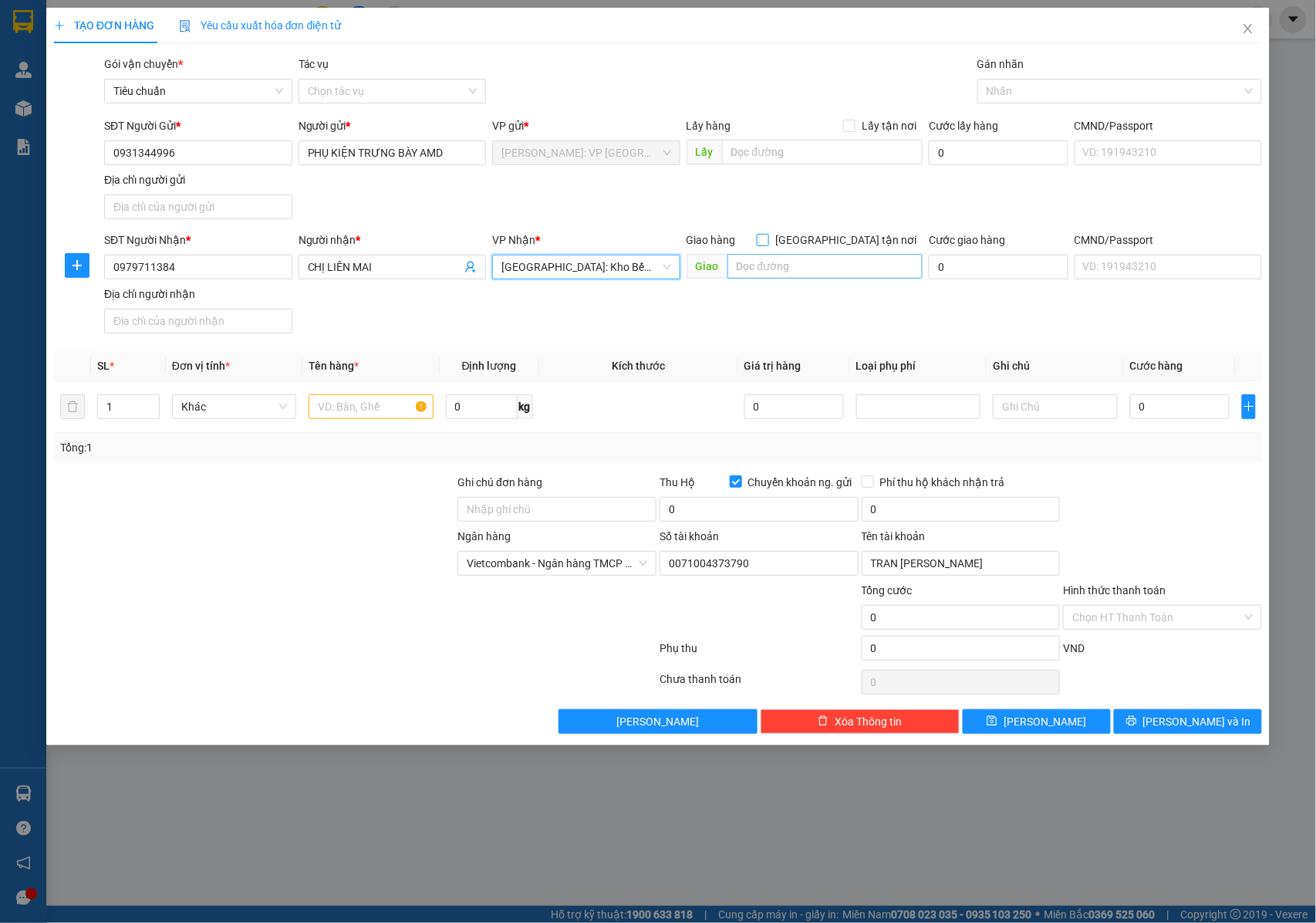
drag, startPoint x: 847, startPoint y: 238, endPoint x: 788, endPoint y: 264, distance: 64.5
click at [768, 239] on input "[GEOGRAPHIC_DATA] tận nơi" at bounding box center [762, 239] width 11 height 11
checkbox input "true"
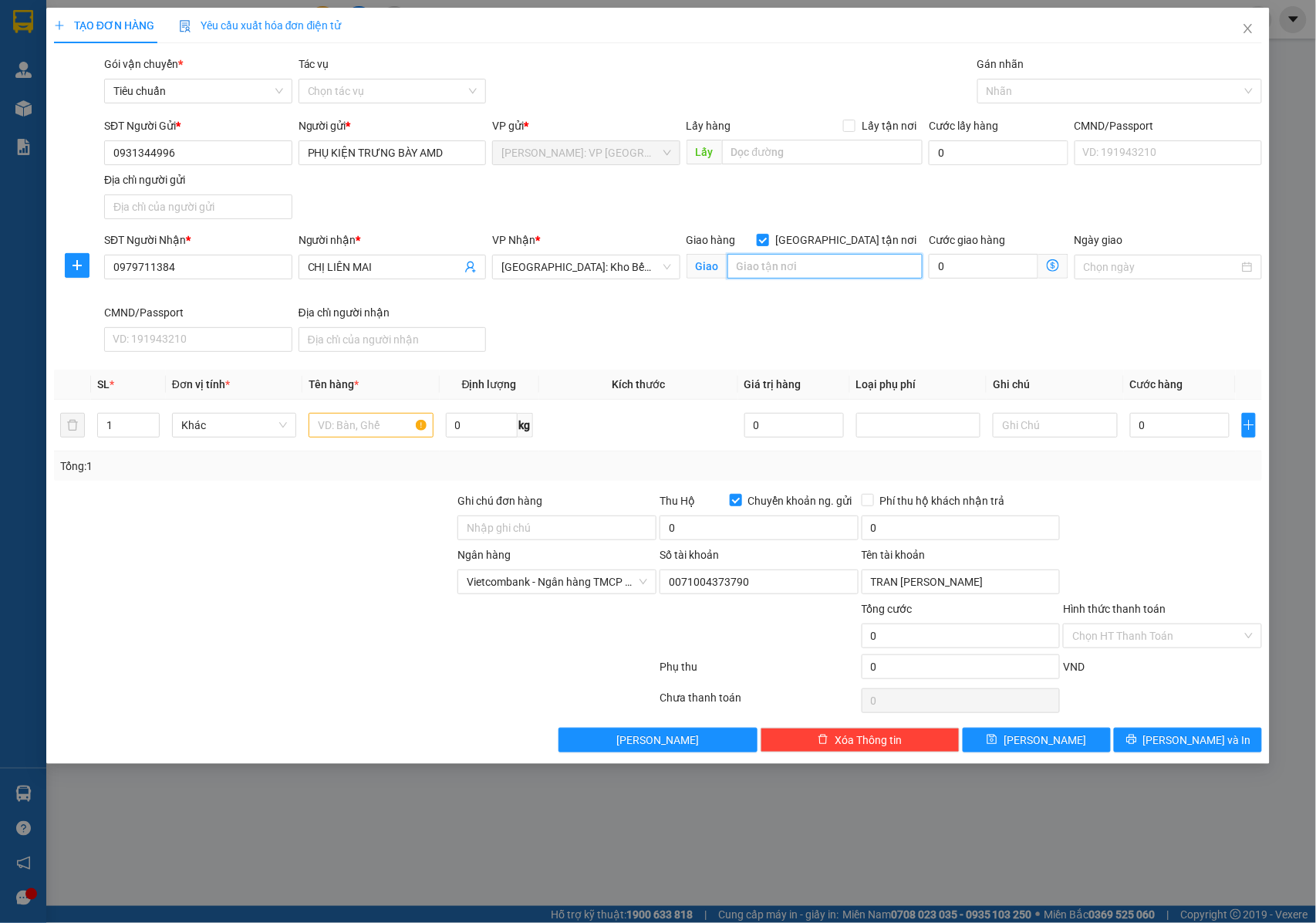
click at [788, 264] on input "text" at bounding box center [825, 266] width 195 height 24
type input "C"
click at [1009, 89] on div at bounding box center [1111, 91] width 261 height 19
type input "TẦNG TRỆT CĂN HỘ 1604 , CHUNG CƯ SSH07 , KHU ĐÔ THỊ HÀ QUANG 2 , PHƯỜNG TÂY NHA…"
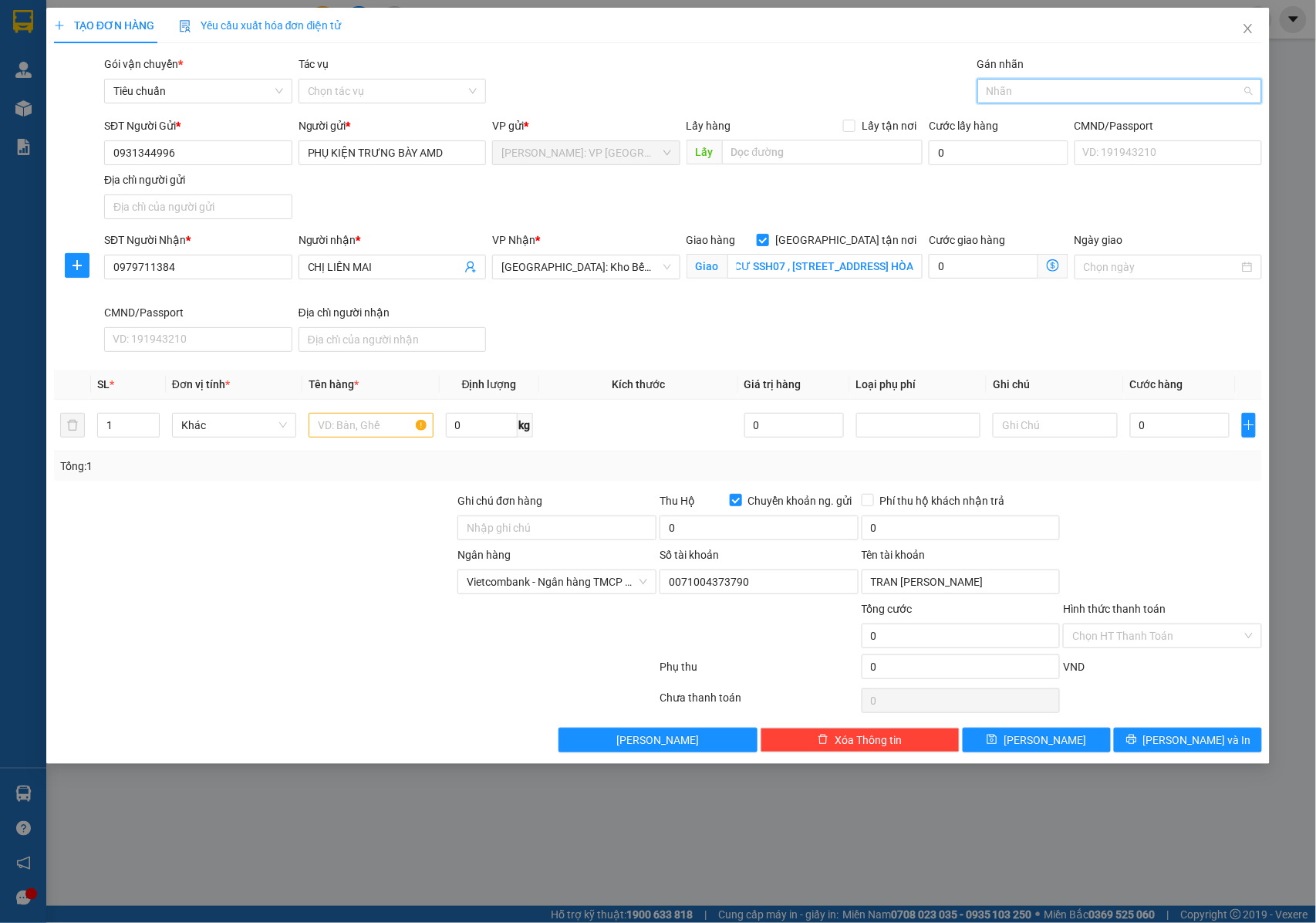
scroll to position [0, 0]
type input "GIAO"
click at [1004, 121] on div "[GEOGRAPHIC_DATA] tận nơi" at bounding box center [1120, 122] width 266 height 17
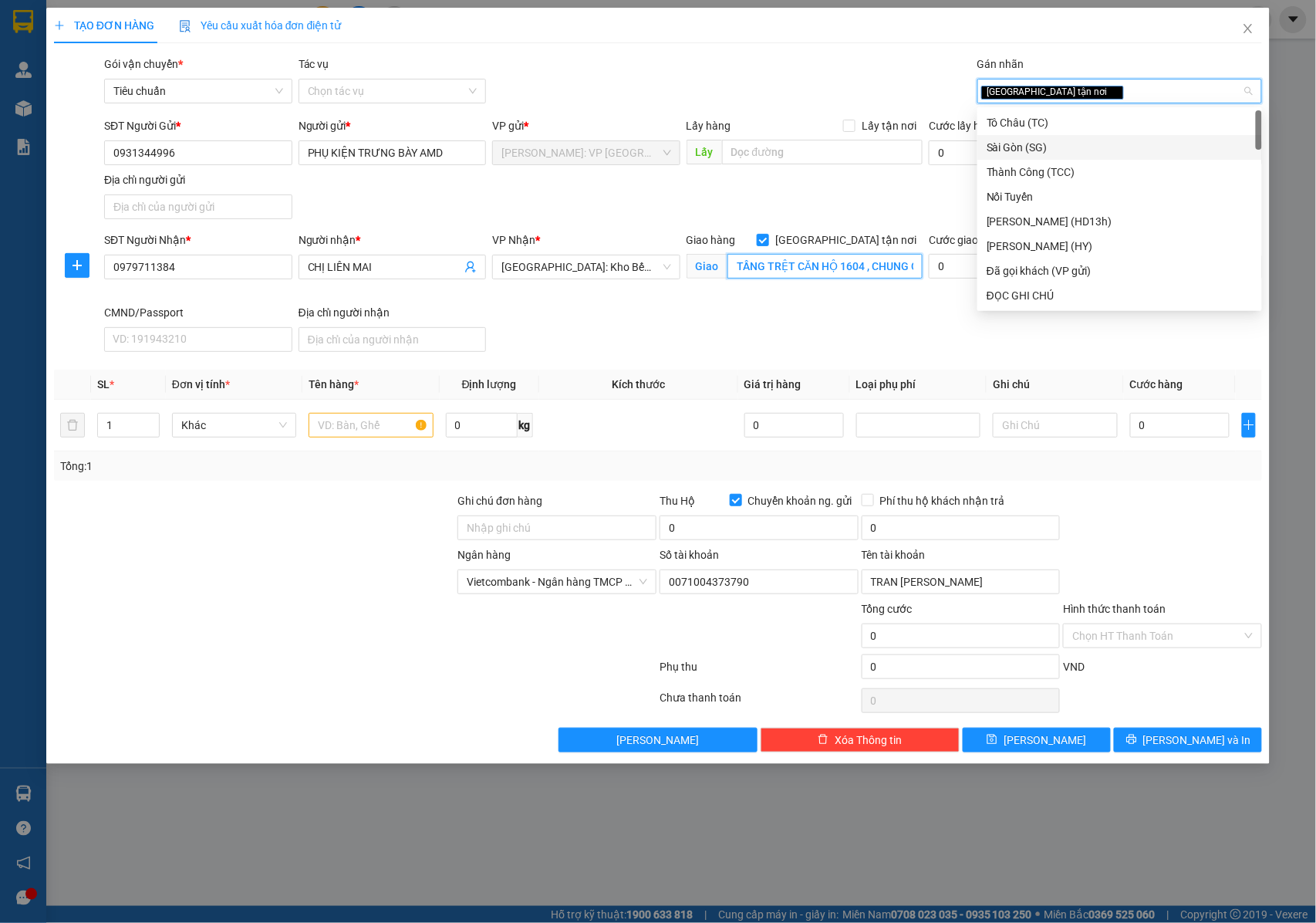
click at [827, 260] on input "TẦNG TRỆT CĂN HỘ 1604 , CHUNG CƯ SSH07 , KHU ĐÔ THỊ HÀ QUANG 2 , PHƯỜNG TÂY NHA…" at bounding box center [825, 266] width 195 height 24
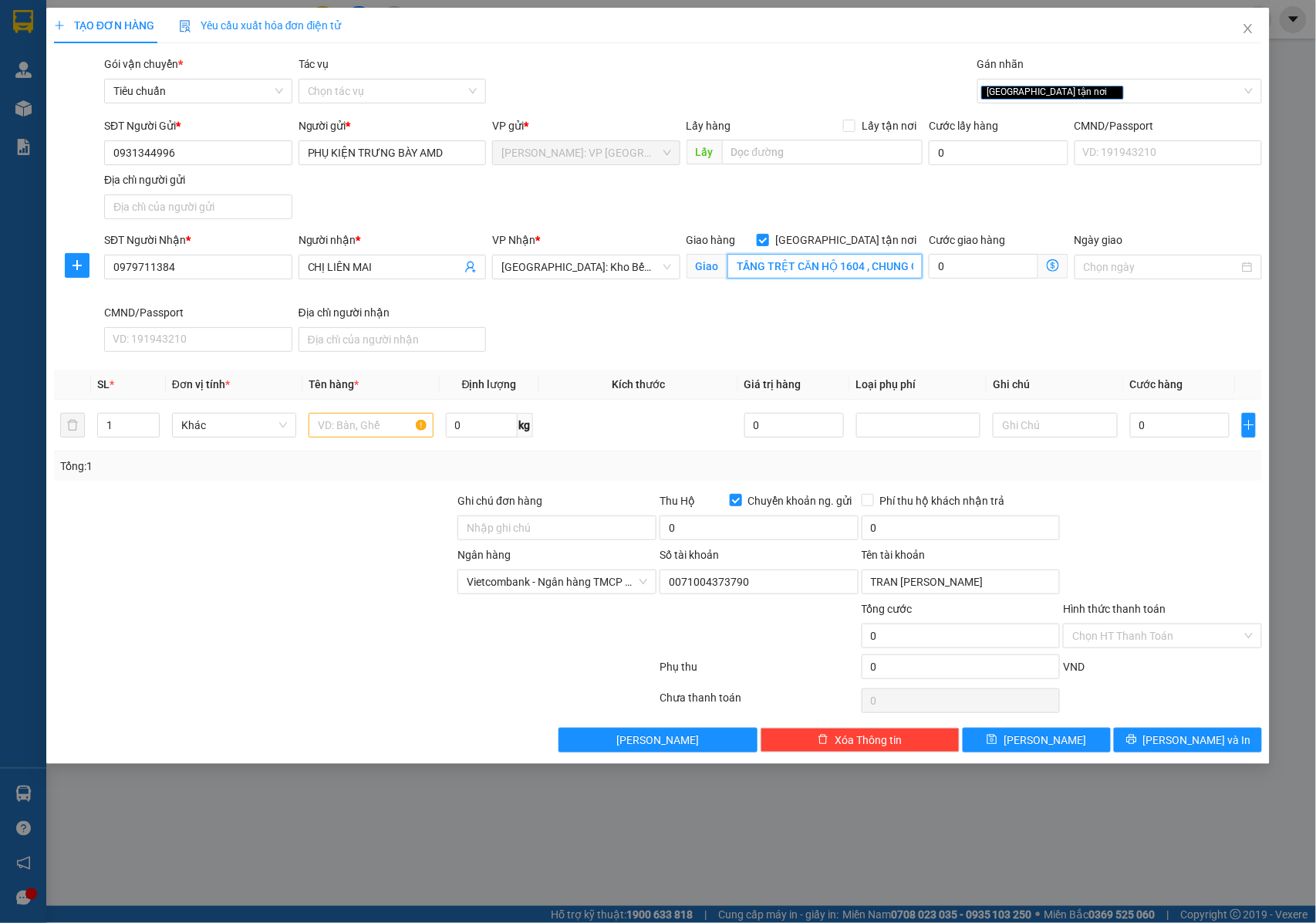
click at [827, 260] on input "TẦNG TRỆT CĂN HỘ 1604 , CHUNG CƯ SSH07 , KHU ĐÔ THỊ HÀ QUANG 2 , PHƯỜNG TÂY NHA…" at bounding box center [825, 266] width 195 height 24
drag, startPoint x: 750, startPoint y: 264, endPoint x: 803, endPoint y: 267, distance: 53.1
click at [804, 266] on input "TẦNG TRỆT CĂN HỘ 1604 , CHUNG CƯ SSH07 , KHU ĐÔ THỊ HÀ QUANG 2 , PHƯỜNG TÂY NHA…" at bounding box center [825, 266] width 195 height 24
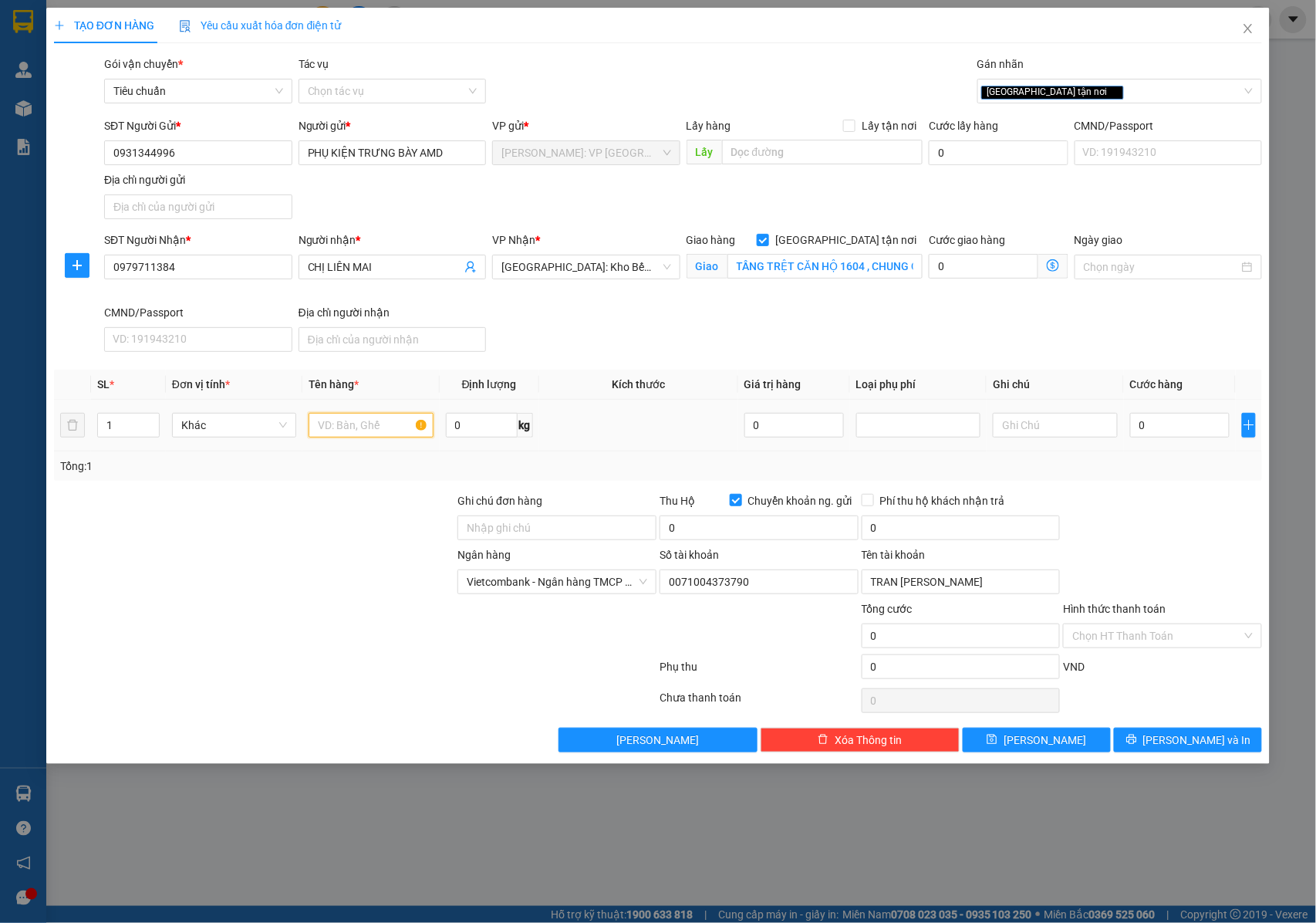
click at [325, 432] on input "text" at bounding box center [370, 425] width 124 height 24
type input "1 KIỆN GIẤY"
click at [149, 424] on icon "up" at bounding box center [151, 421] width 5 height 5
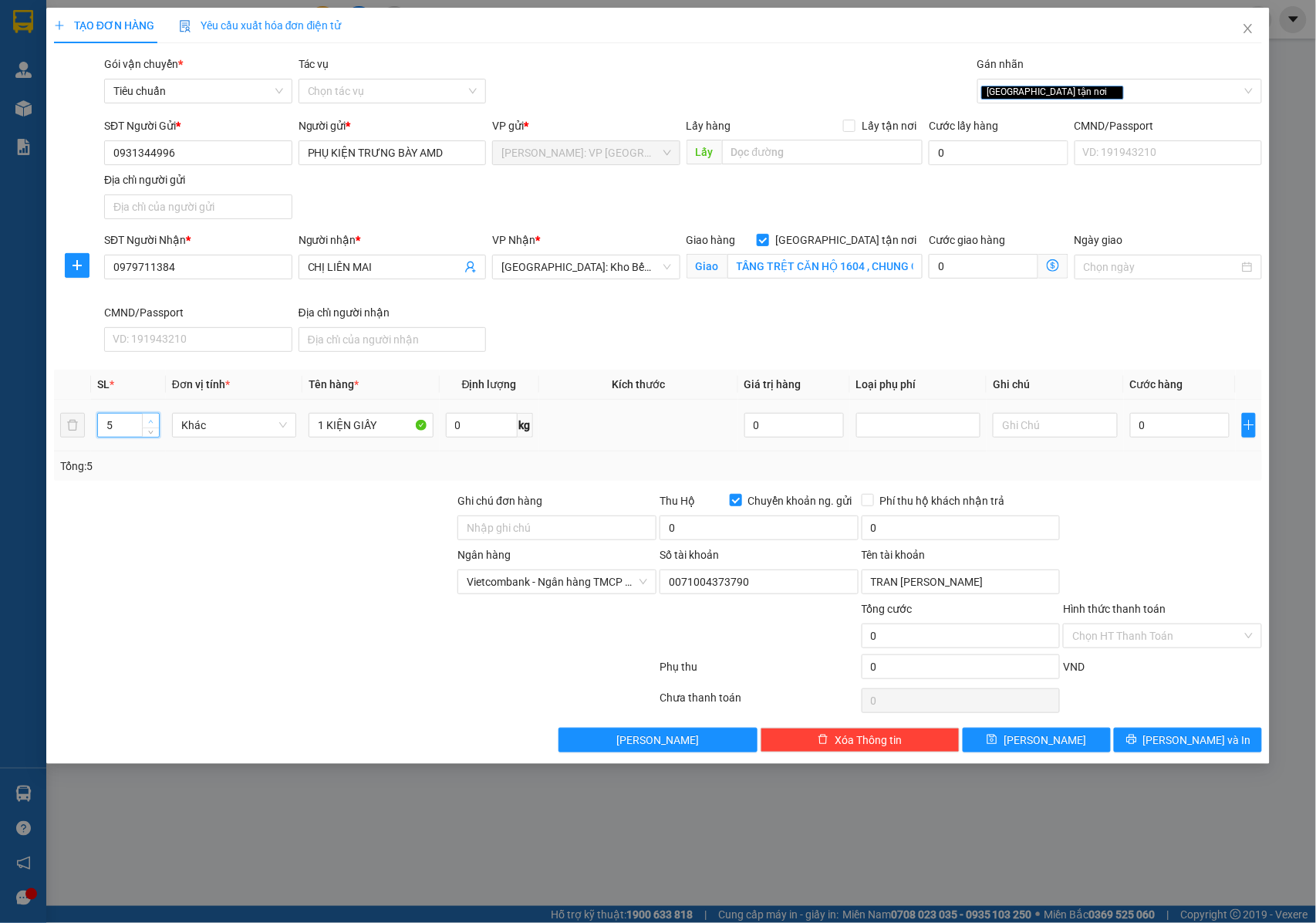
click at [149, 424] on icon "up" at bounding box center [151, 421] width 5 height 5
type input "6"
click at [149, 424] on icon "up" at bounding box center [151, 421] width 5 height 5
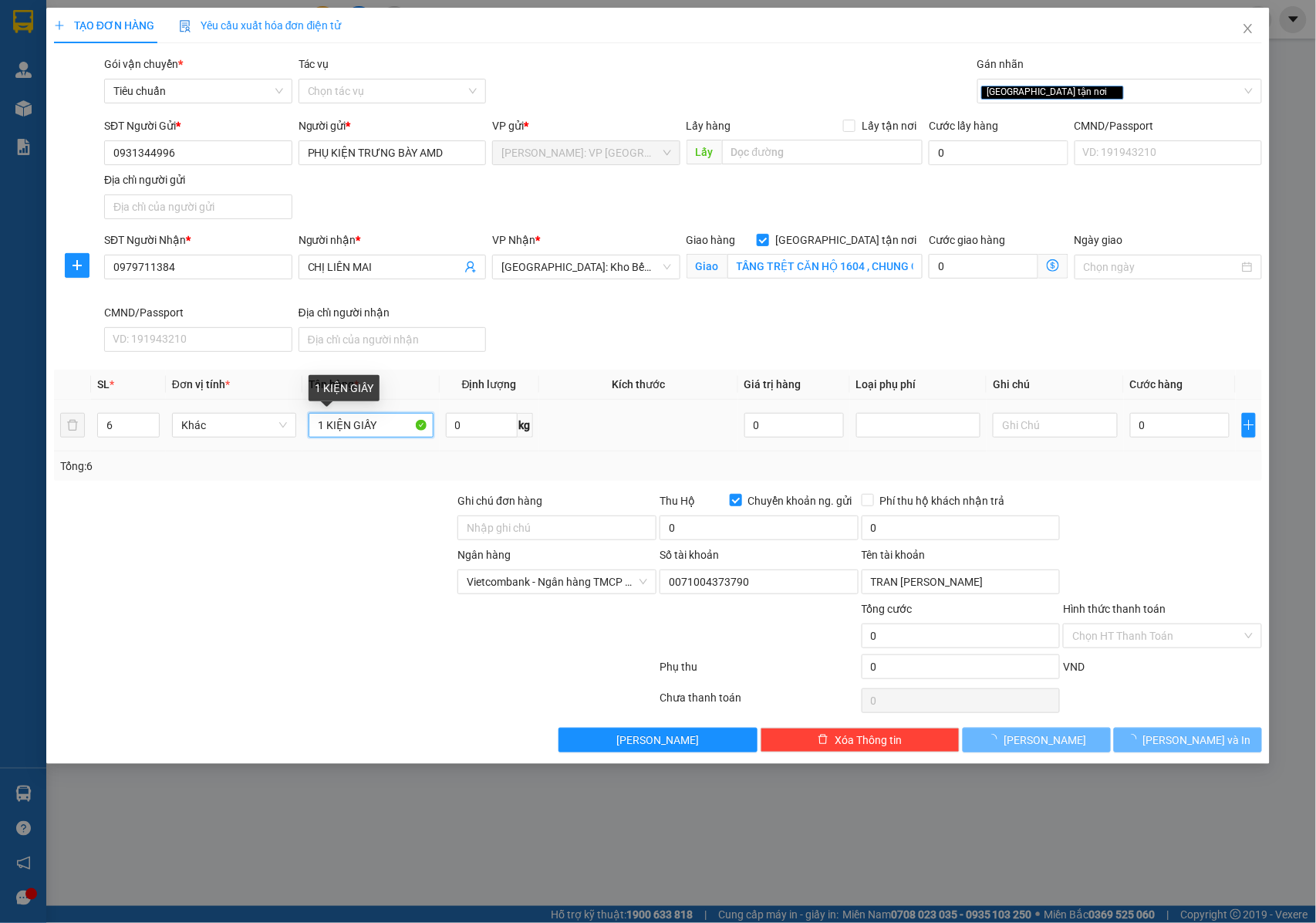
click at [377, 427] on input "1 KIỆN GIẤY" at bounding box center [370, 425] width 124 height 24
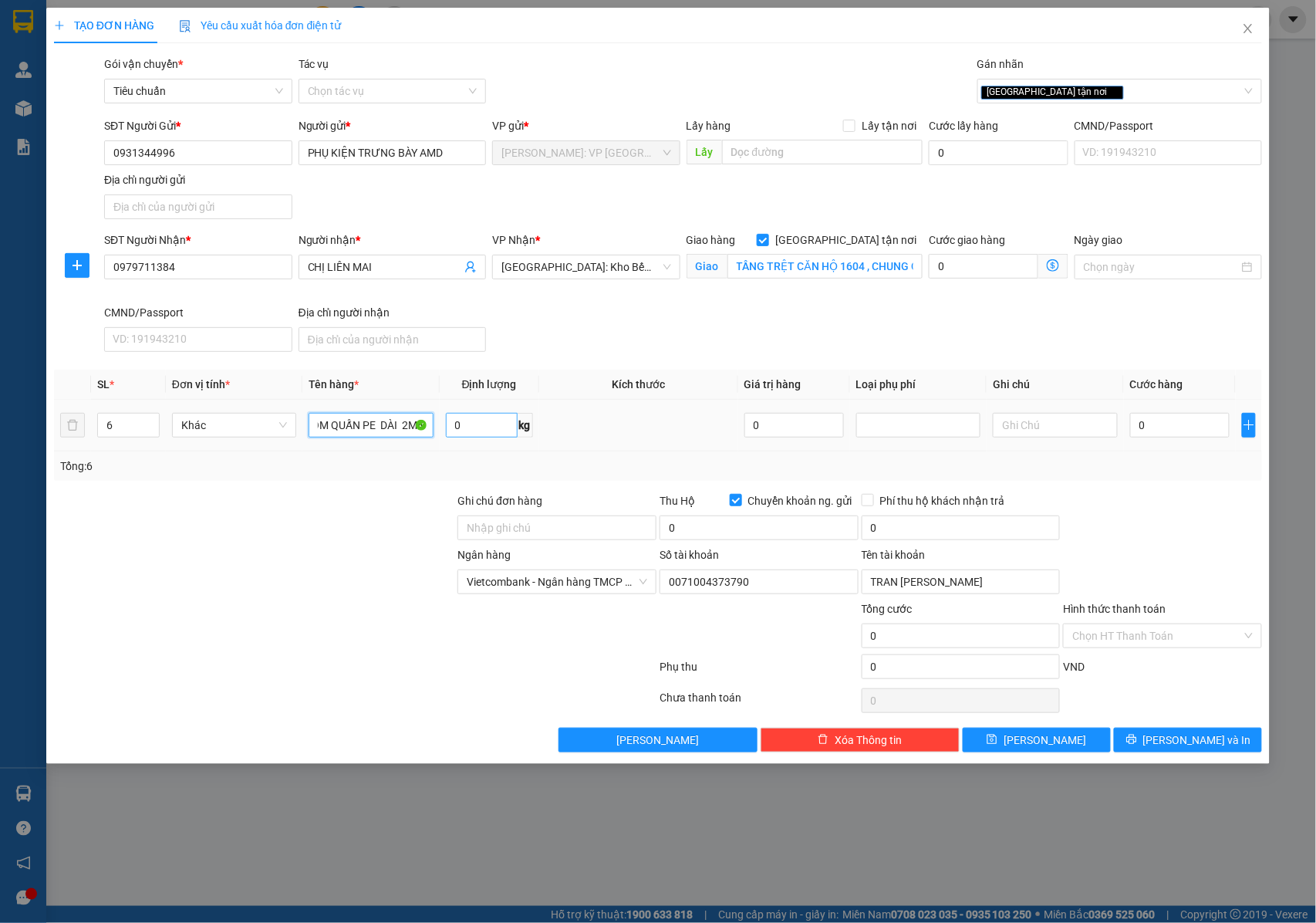
scroll to position [0, 276]
type input "1 KIỆN GIẤY + 4 KIỆN BỌC GIẤY QUẤN PE + 1 KIỆN NHÔM QUẤN PE DÀI 2M4"
drag, startPoint x: 541, startPoint y: 514, endPoint x: 547, endPoint y: 519, distance: 7.8
click at [541, 514] on div "Ghi chú đơn hàng" at bounding box center [557, 503] width 199 height 23
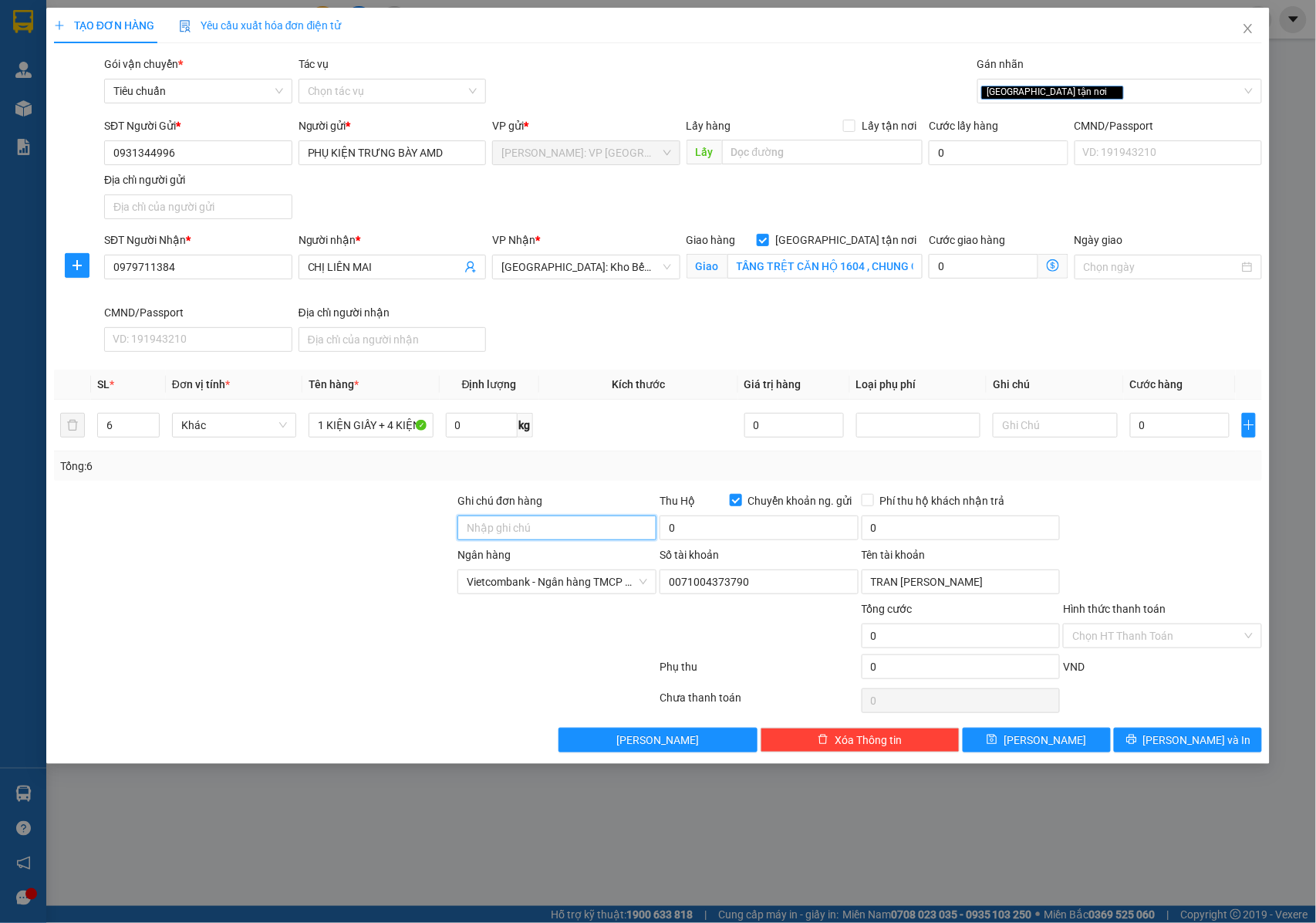
click at [569, 524] on input "Ghi chú đơn hàng" at bounding box center [557, 527] width 199 height 24
type input "NHẬN NGUYÊN KIỆN GIAO NGUYÊN KIỆN, HƯ VỠ K ĐỀN"
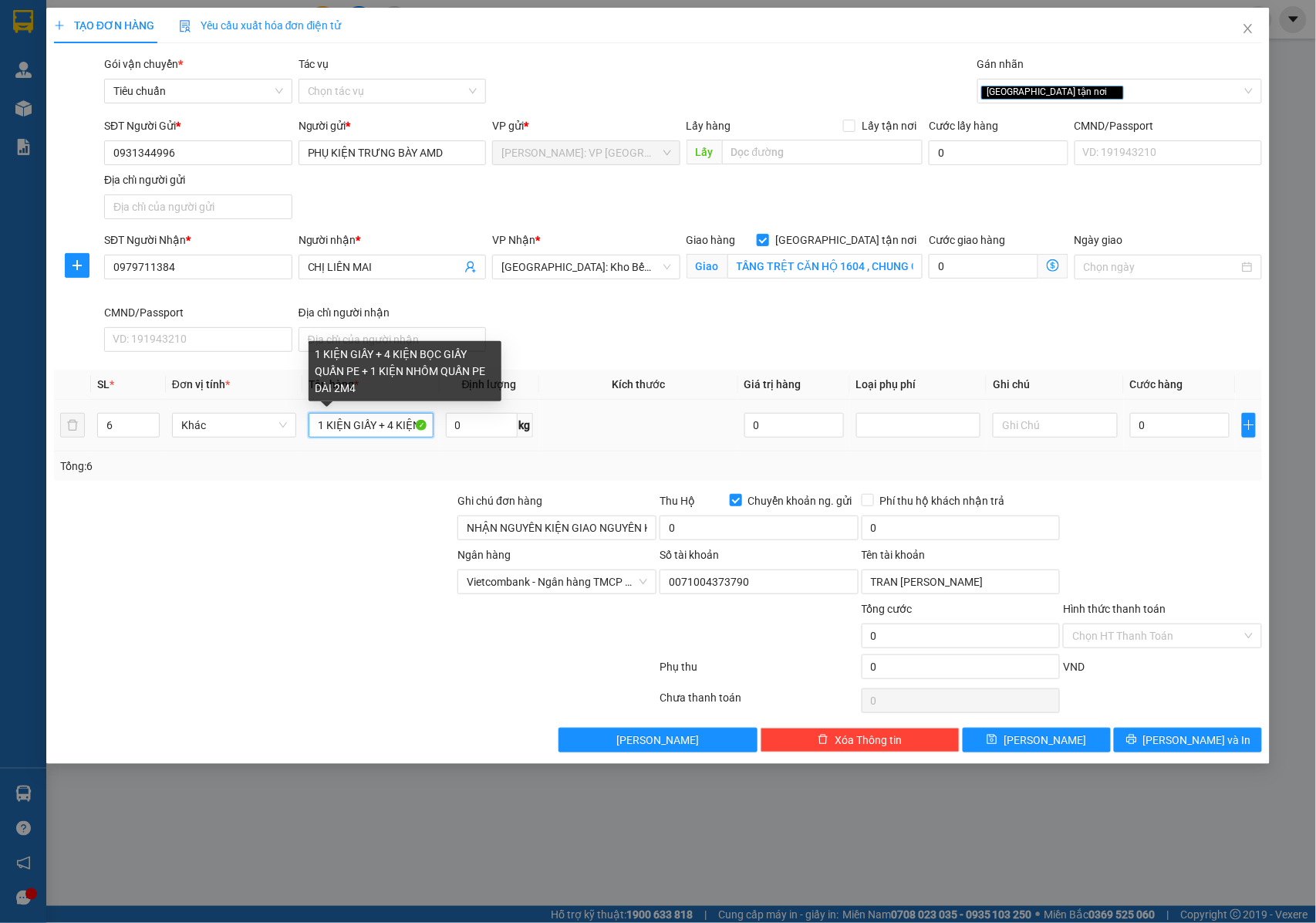
click at [395, 433] on input "1 KIỆN GIẤY + 4 KIỆN BỌC GIẤY QUẤN PE + 1 KIỆN NHÔM QUẤN PE DÀI 2M4" at bounding box center [370, 425] width 124 height 24
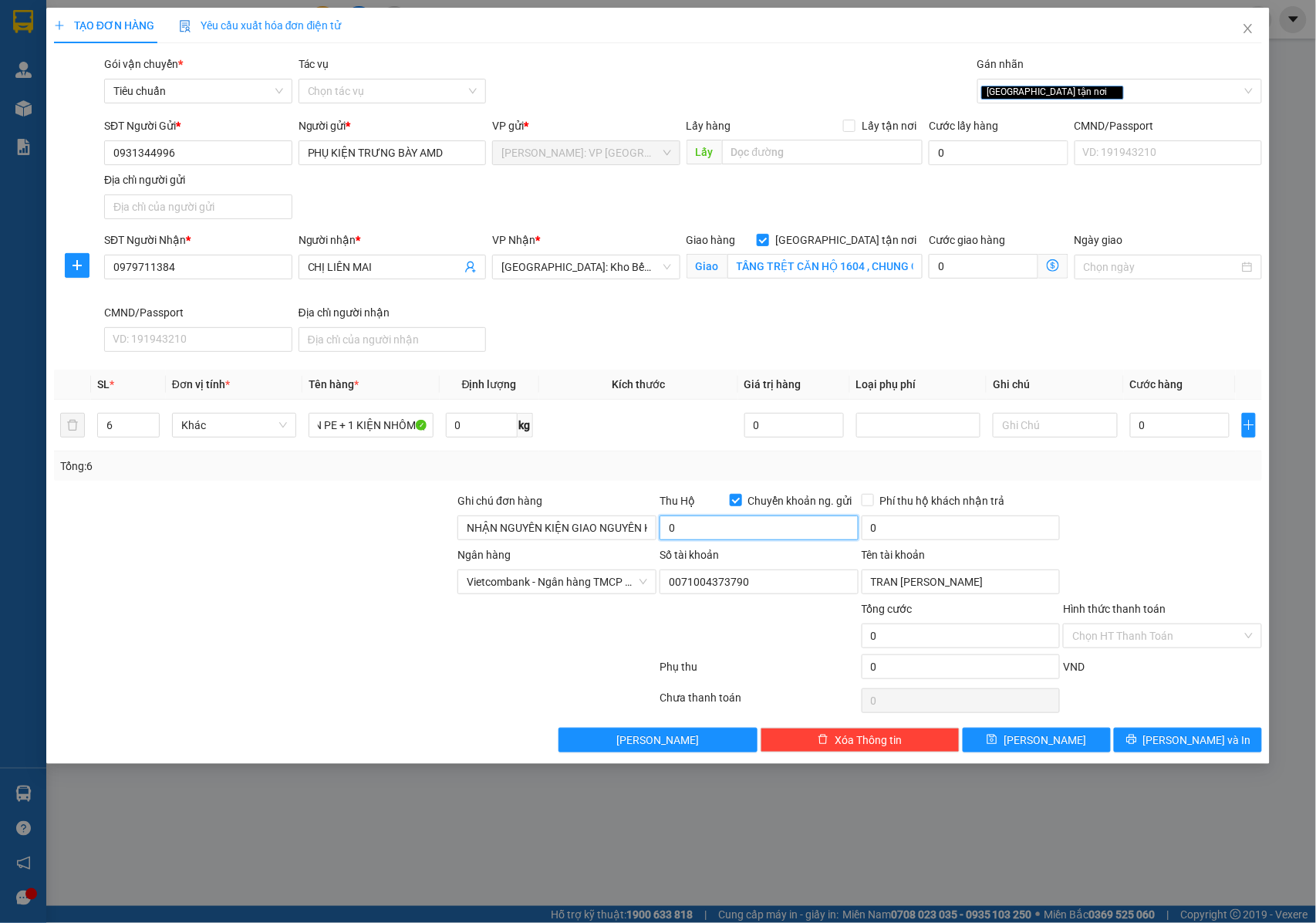
click at [703, 537] on input "0" at bounding box center [759, 527] width 199 height 24
type input "3.943.000"
click at [870, 501] on input "Phí thu hộ khách nhận trả" at bounding box center [866, 499] width 11 height 11
checkbox input "true"
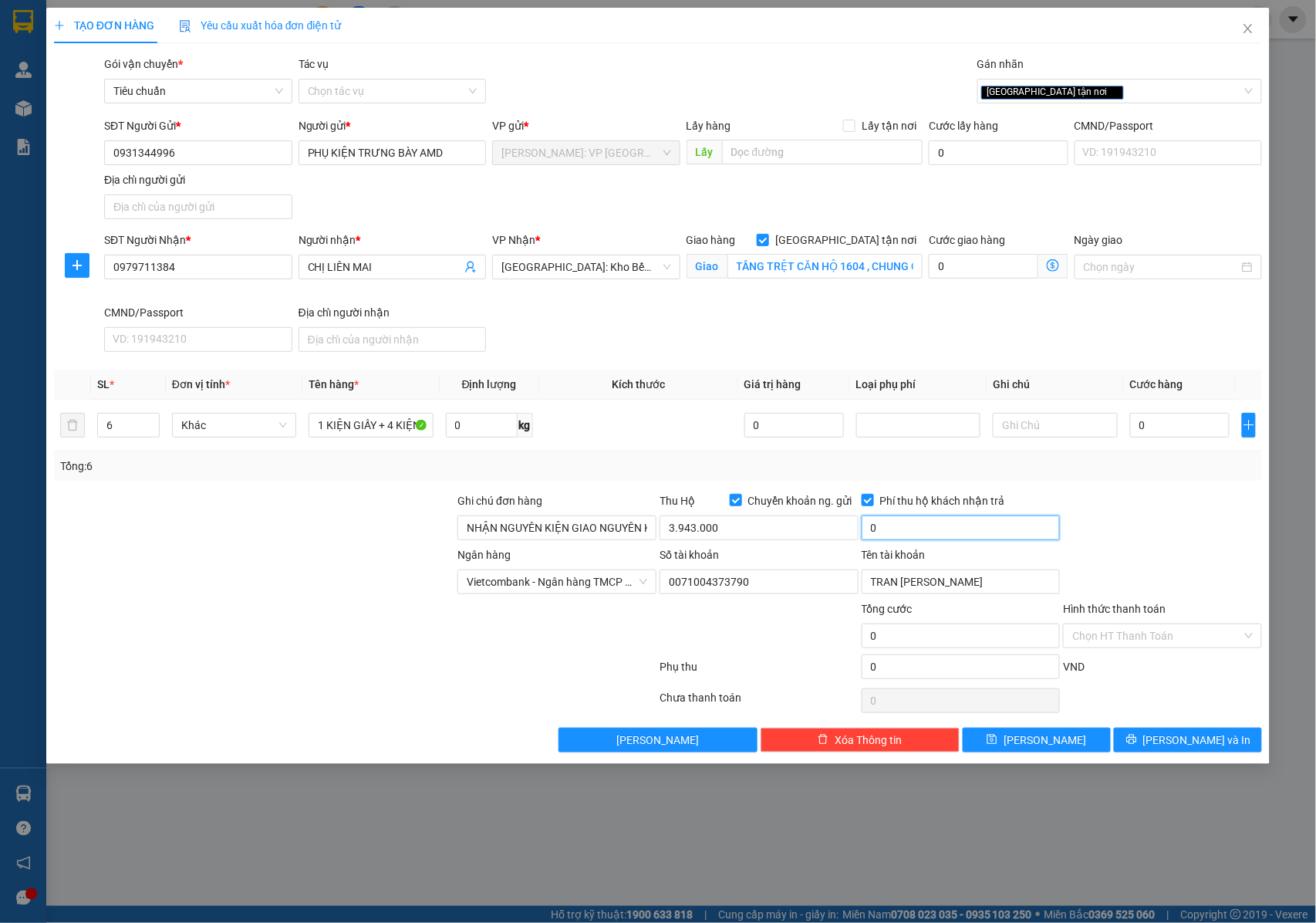
click at [952, 538] on input "0" at bounding box center [960, 527] width 199 height 24
type input "20.000"
click at [1164, 429] on input "0" at bounding box center [1180, 425] width 99 height 24
type input "4"
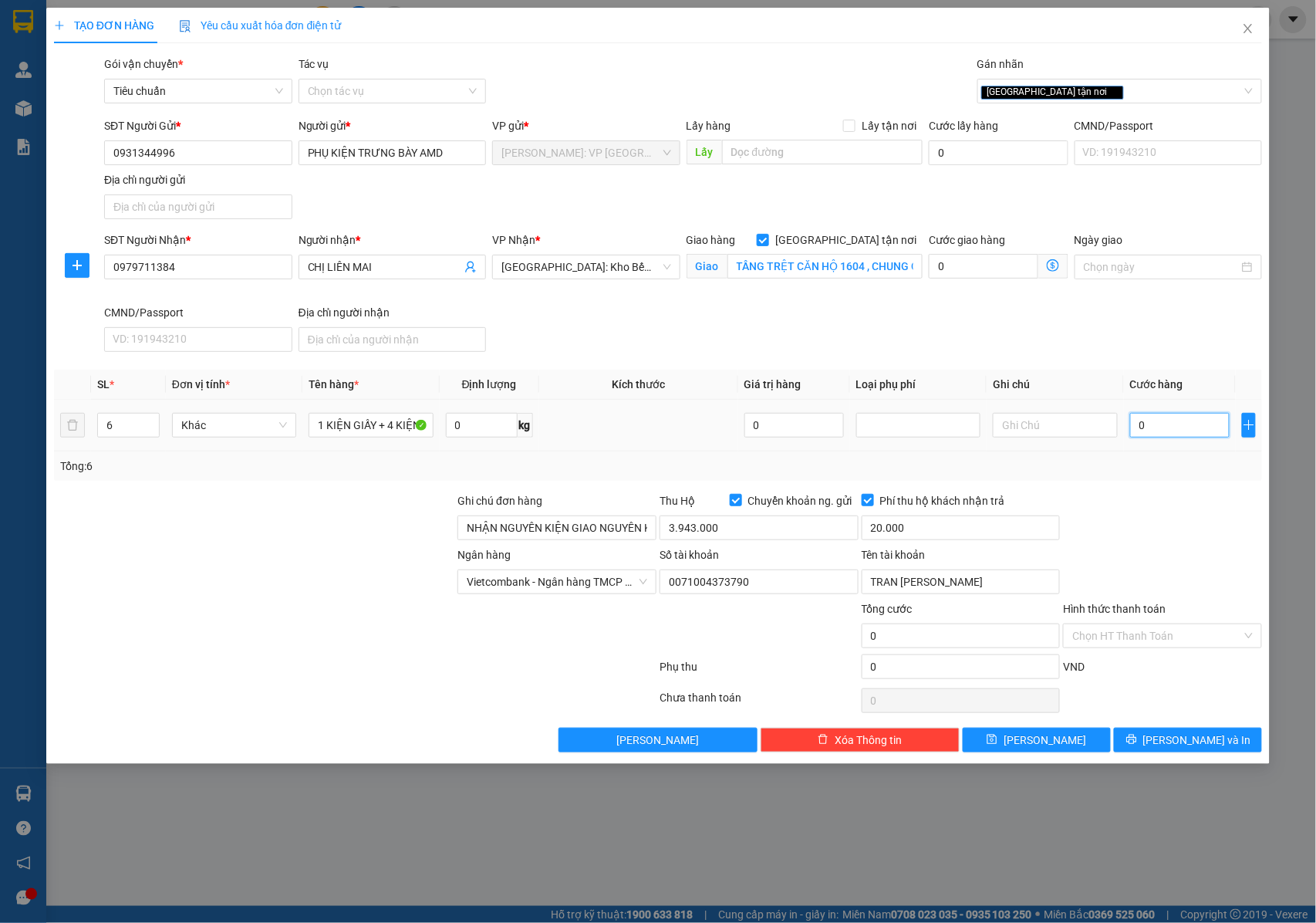
type input "4"
type input "45"
type input "450"
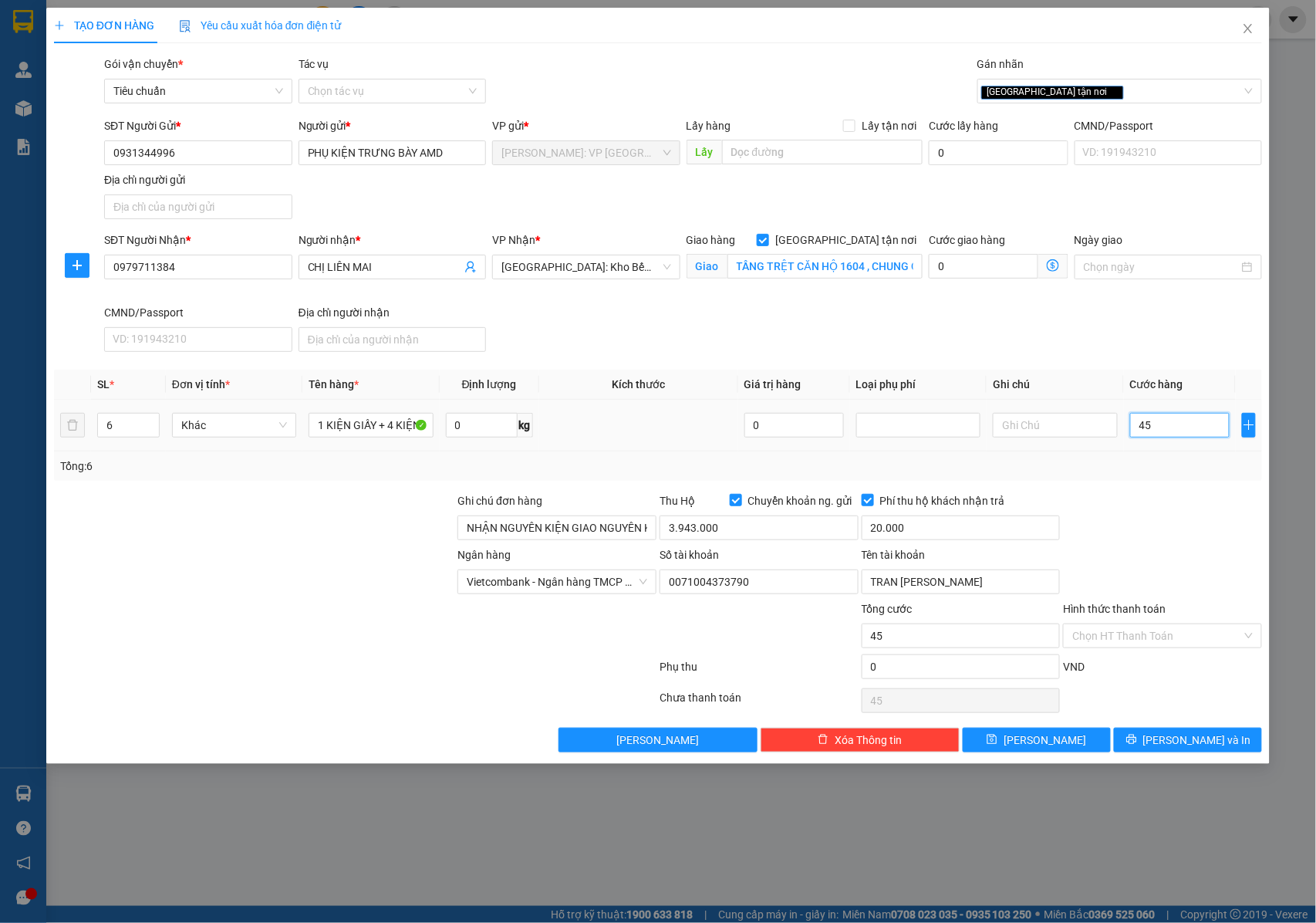
type input "450"
type input "4.500"
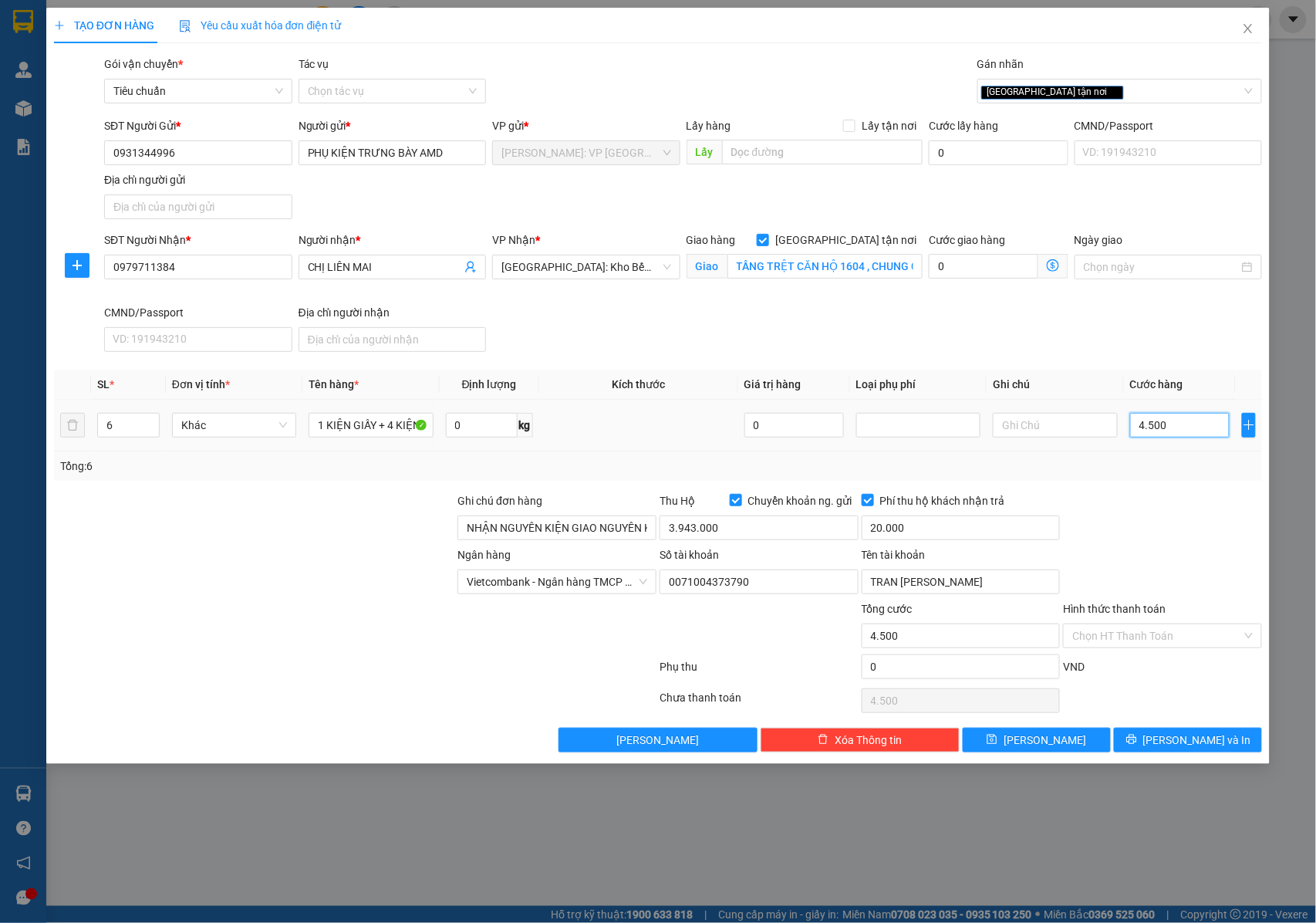
type input "45.000"
type input "450.000"
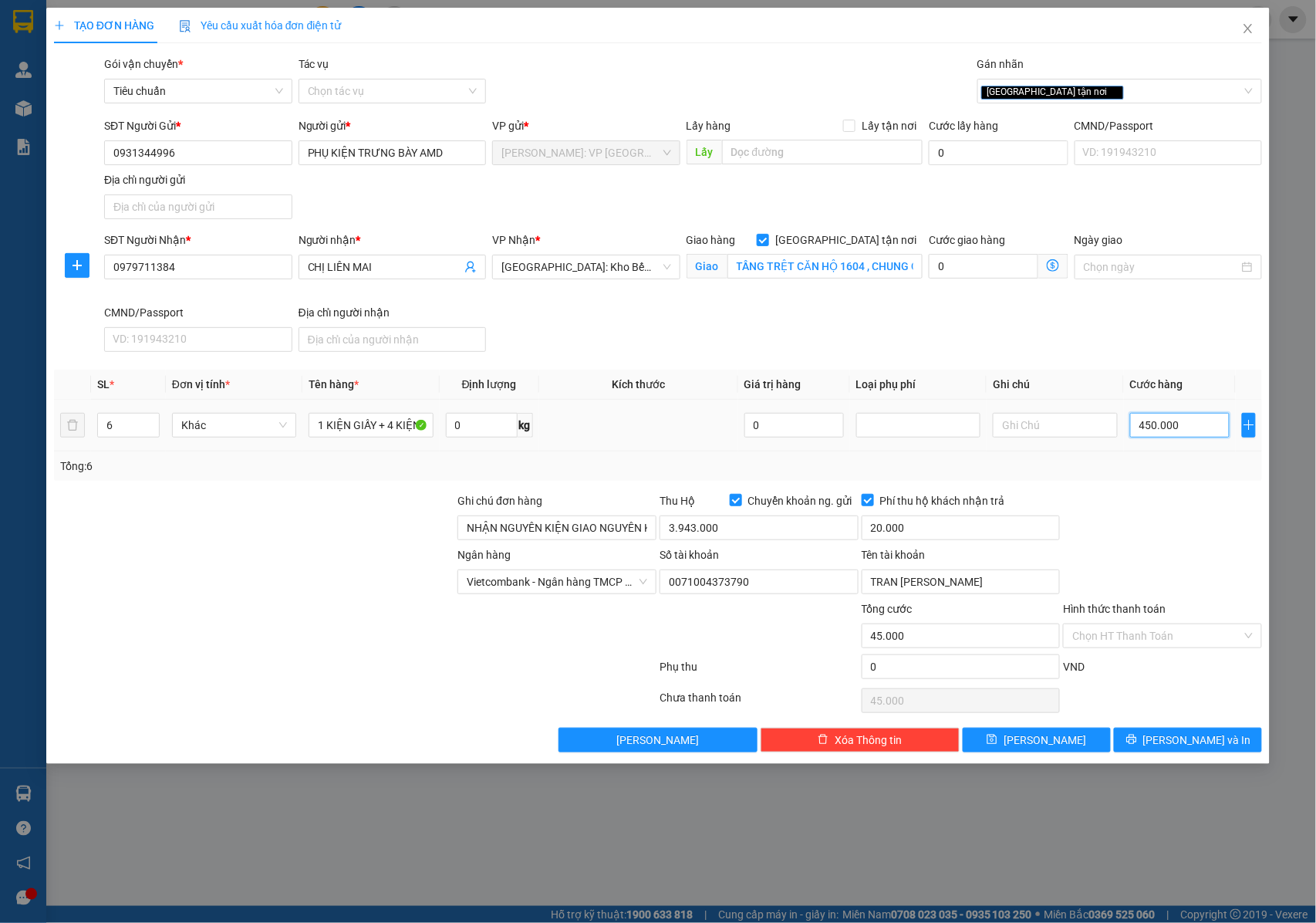
type input "450.000"
click at [1147, 739] on button "[PERSON_NAME] và In" at bounding box center [1188, 739] width 148 height 24
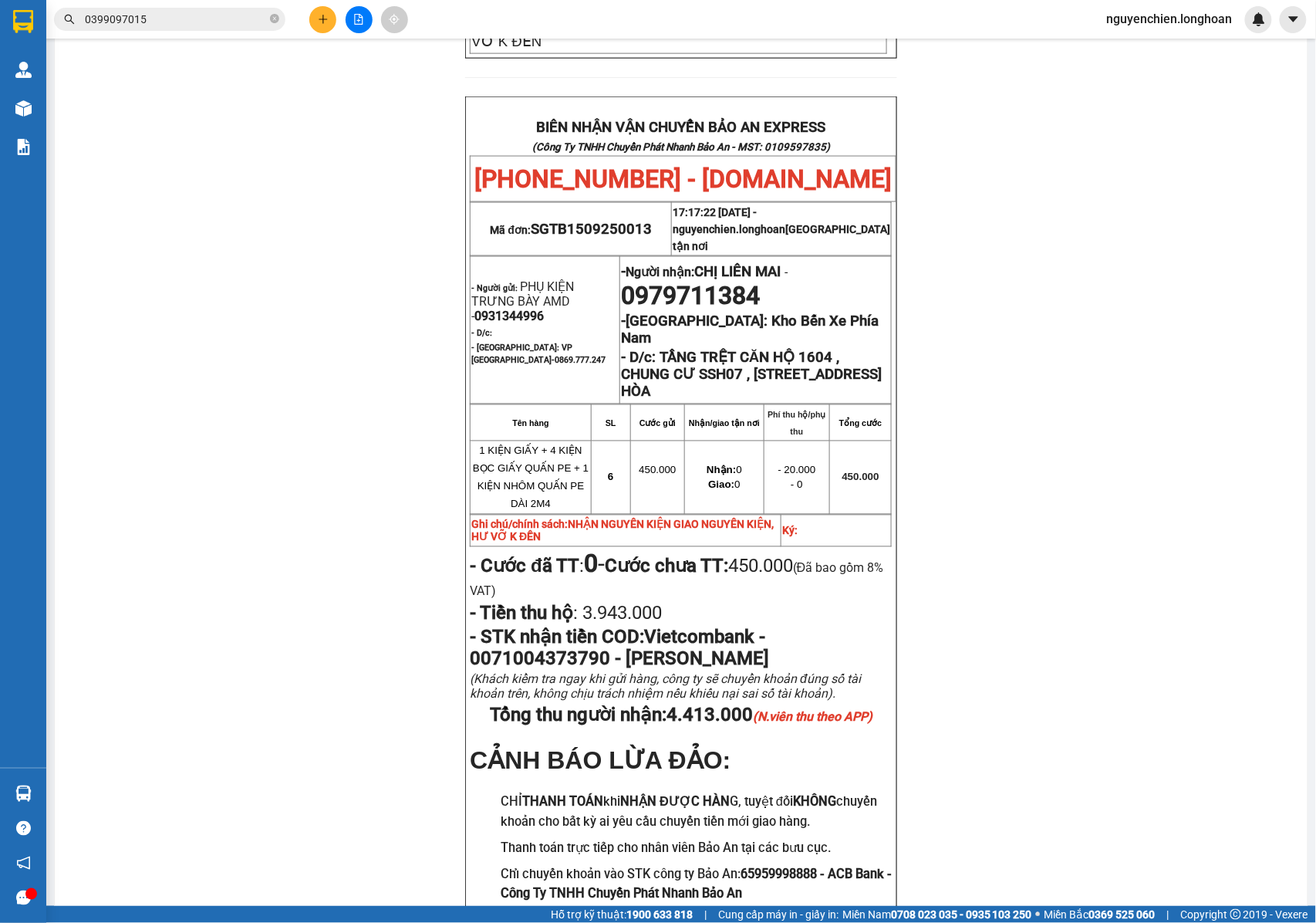
scroll to position [823, 0]
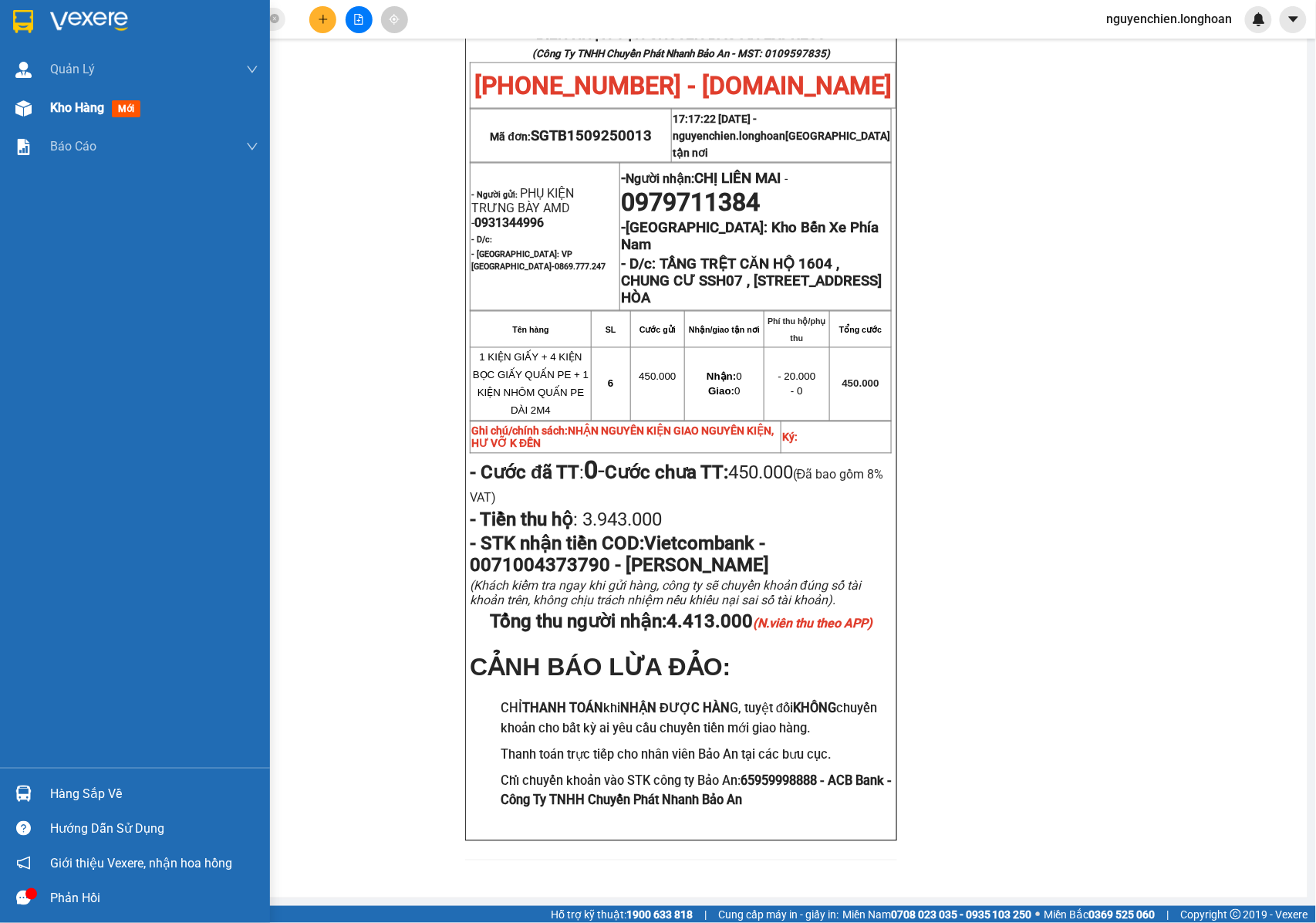
click at [32, 118] on div at bounding box center [24, 109] width 27 height 27
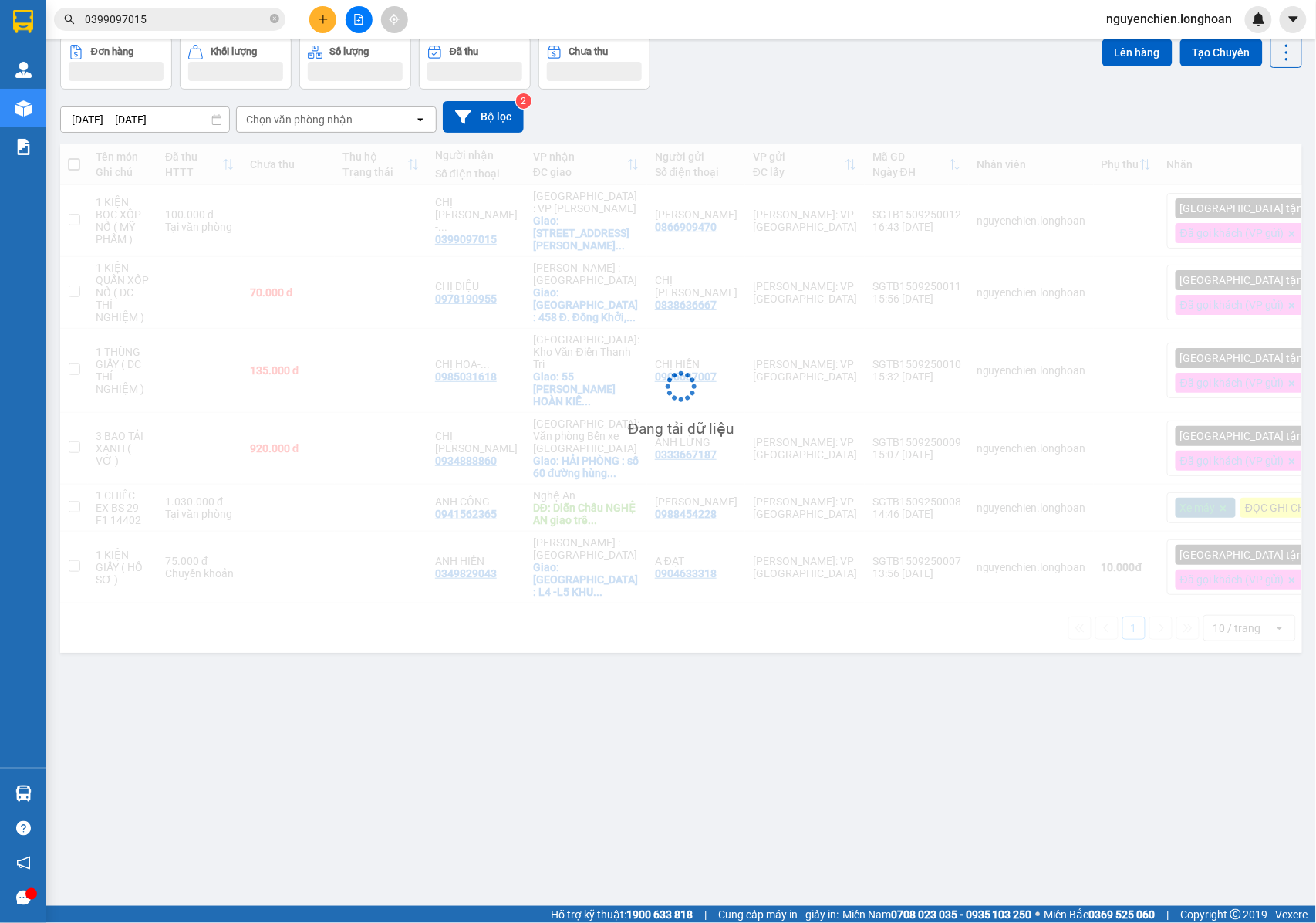
scroll to position [71, 0]
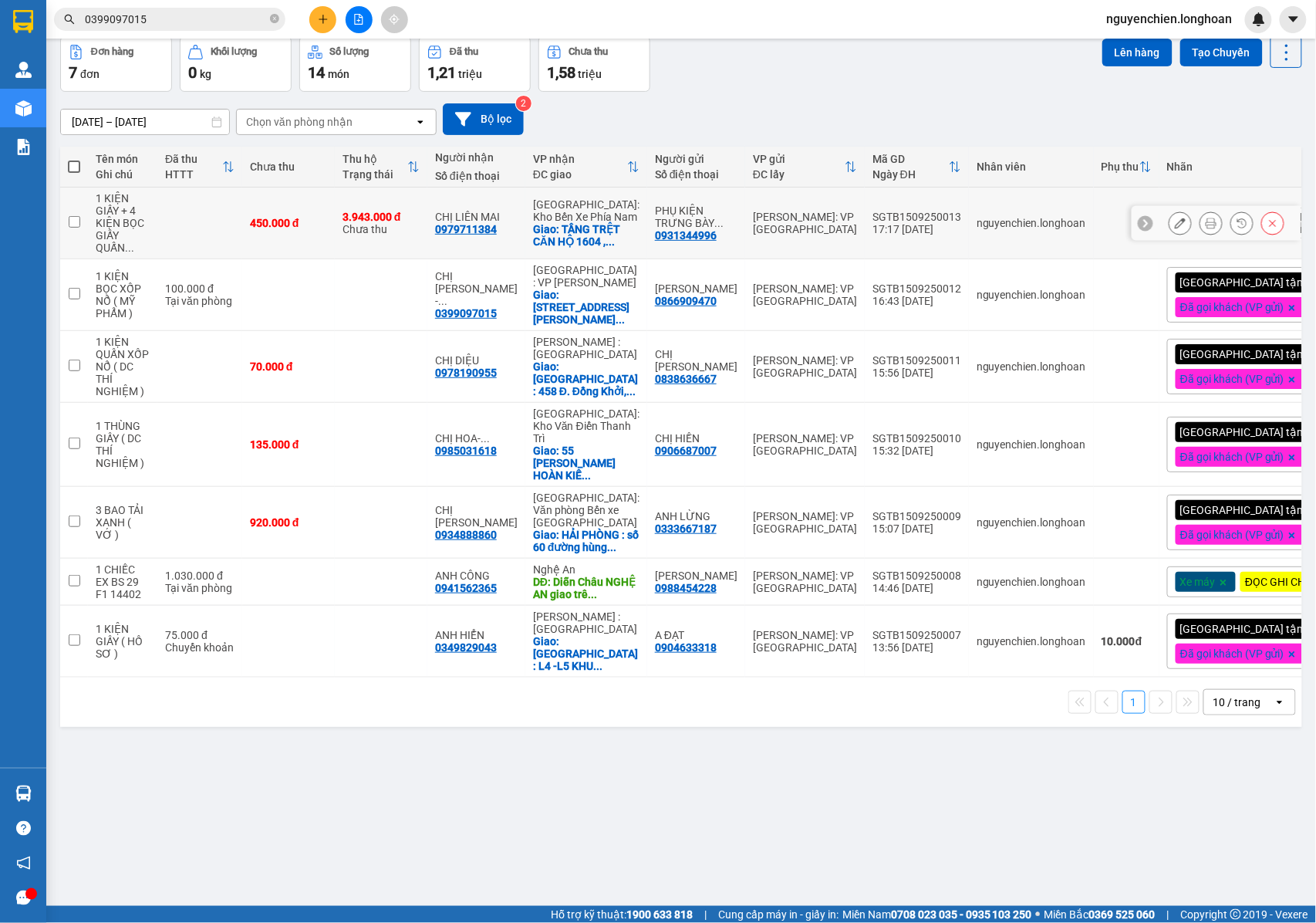
click at [1174, 228] on icon at bounding box center [1180, 223] width 11 height 11
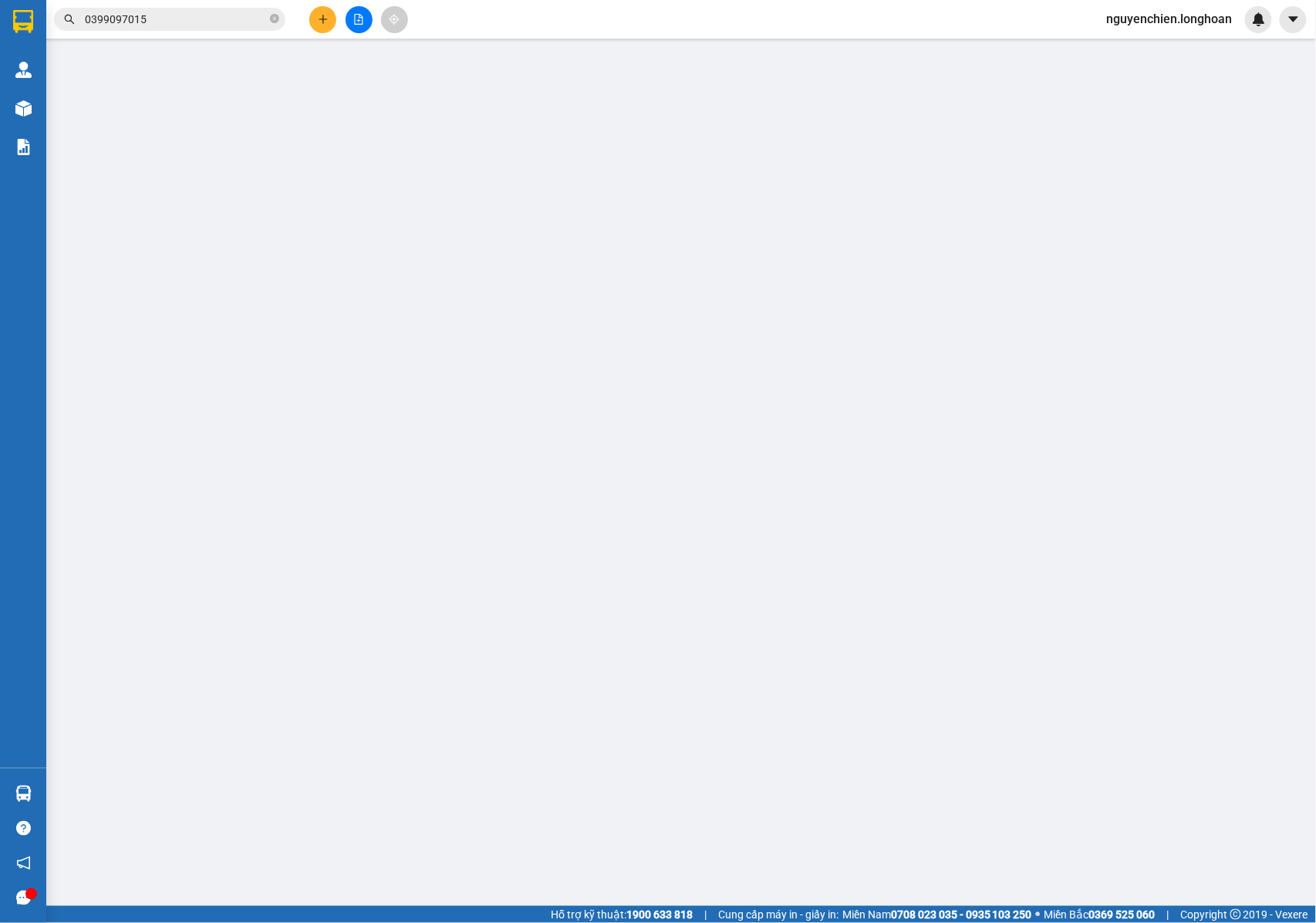
type input "0931344996"
type input "PHỤ KIỆN TRƯNG BÀY AMD"
type input "0979711384"
type input "CHỊ LIÊN MAI"
checkbox input "true"
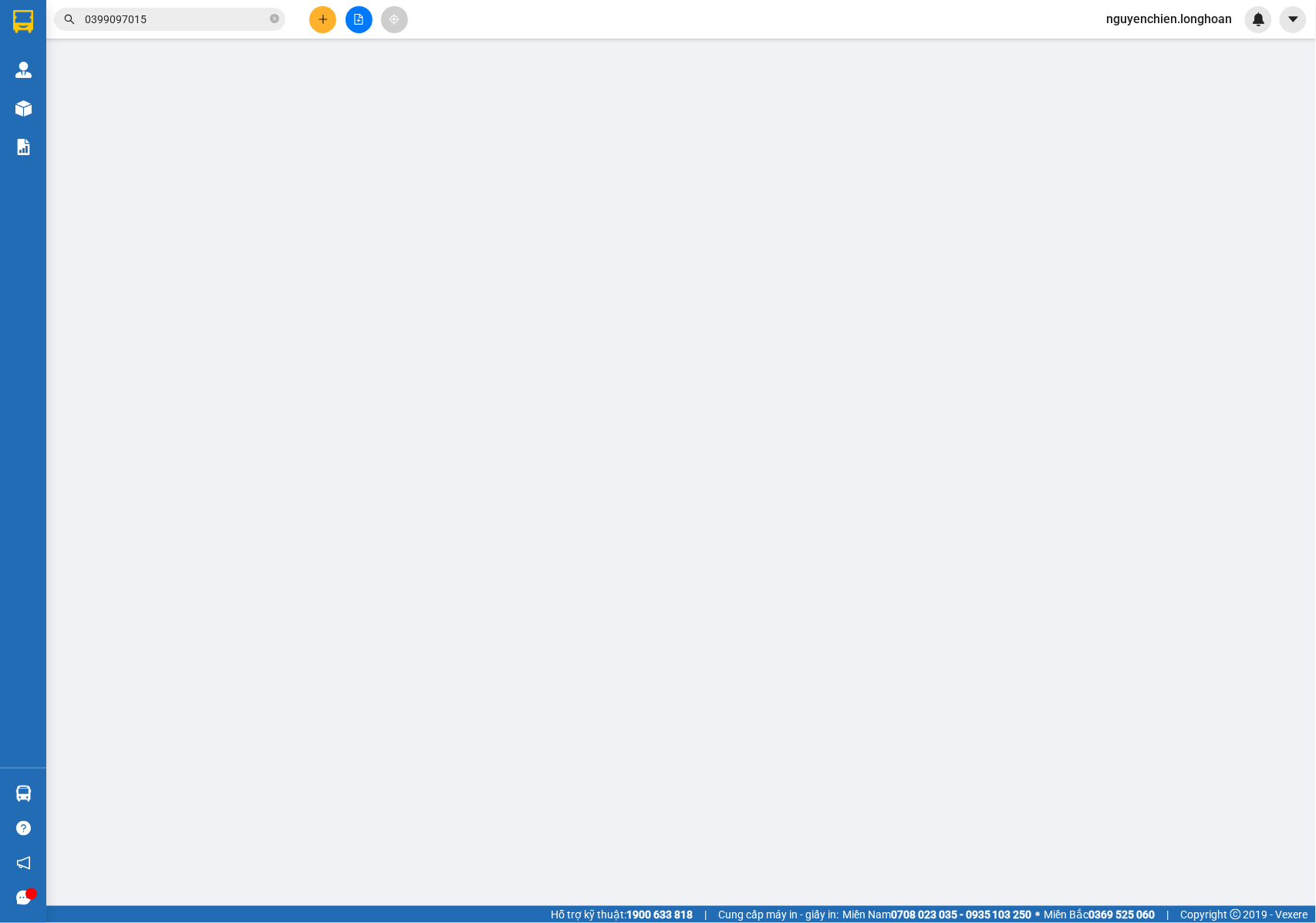
type input "TẦNG TRỆT CĂN HỘ 1604 , CHUNG CƯ SSH07 , KHU ĐÔ THỊ HÀ QUANG 2 , PHƯỜNG TÂY NHA…"
type input "NHẬN NGUYÊN KIỆN GIAO NGUYÊN KIỆN, HƯ VỠ K ĐỀN"
type input "450.000"
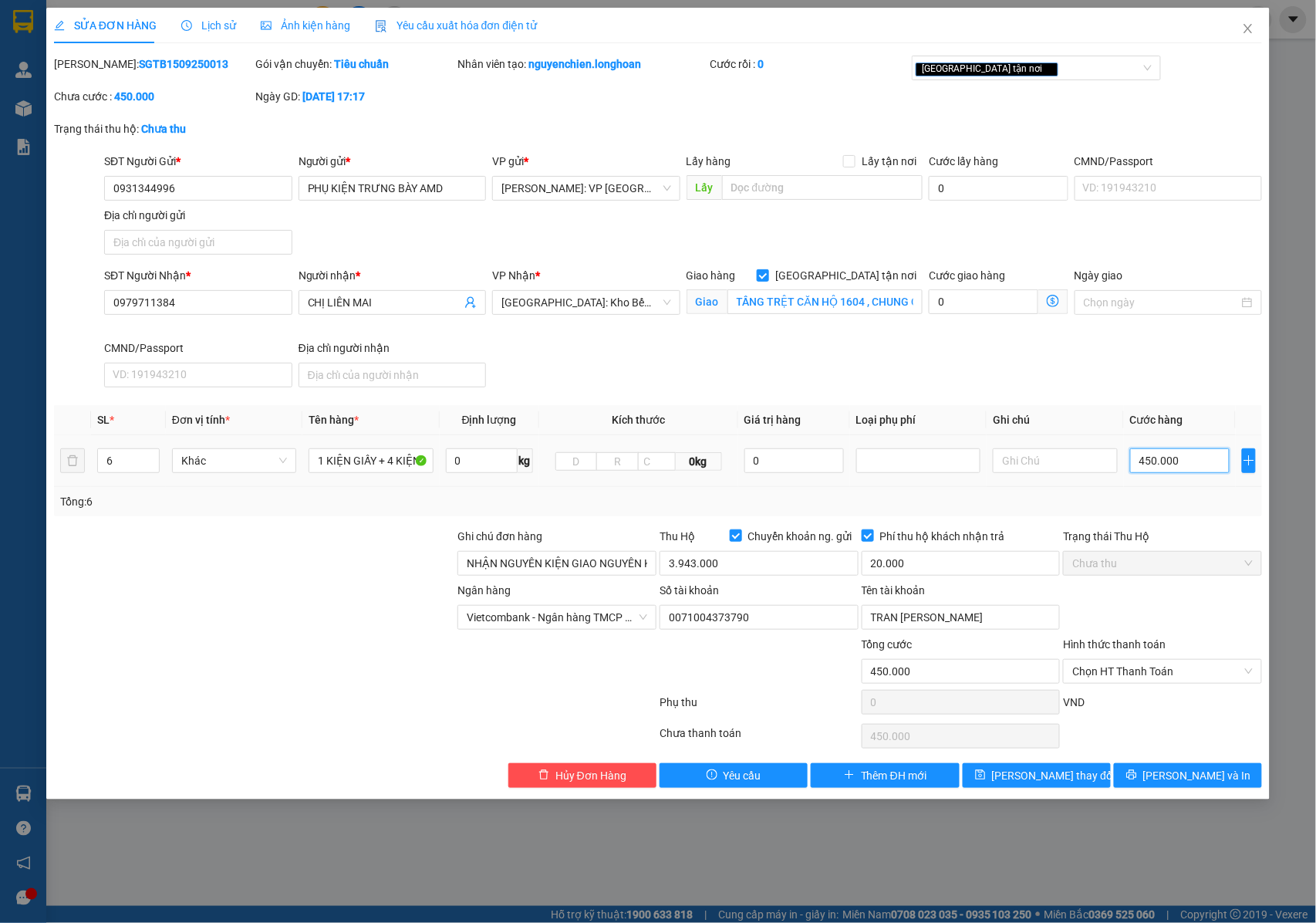
click at [1152, 460] on input "450.000" at bounding box center [1180, 460] width 99 height 24
click at [1153, 458] on input "450.000" at bounding box center [1180, 460] width 99 height 24
type input "45.000"
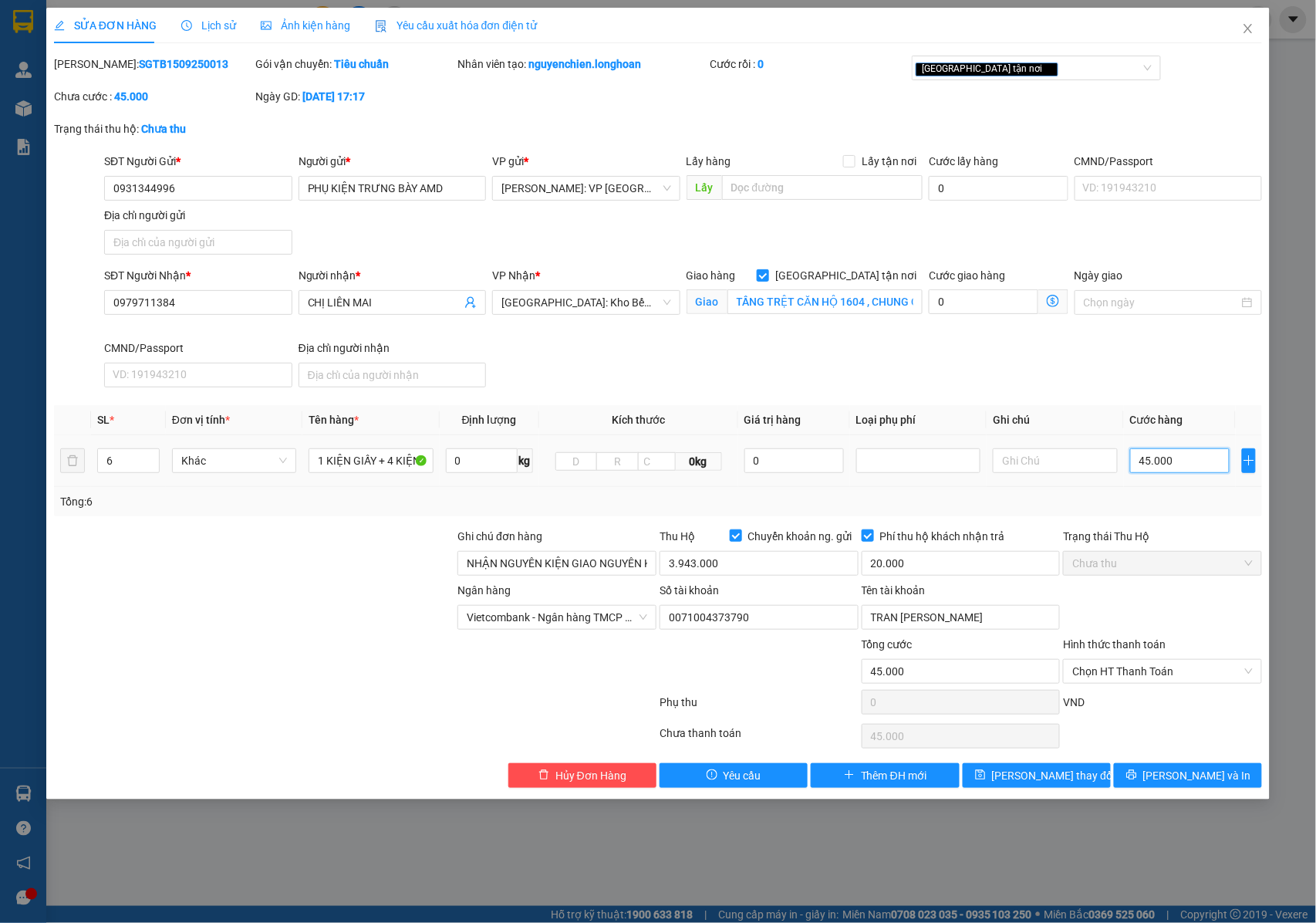
type input "452.000"
type input "45.000"
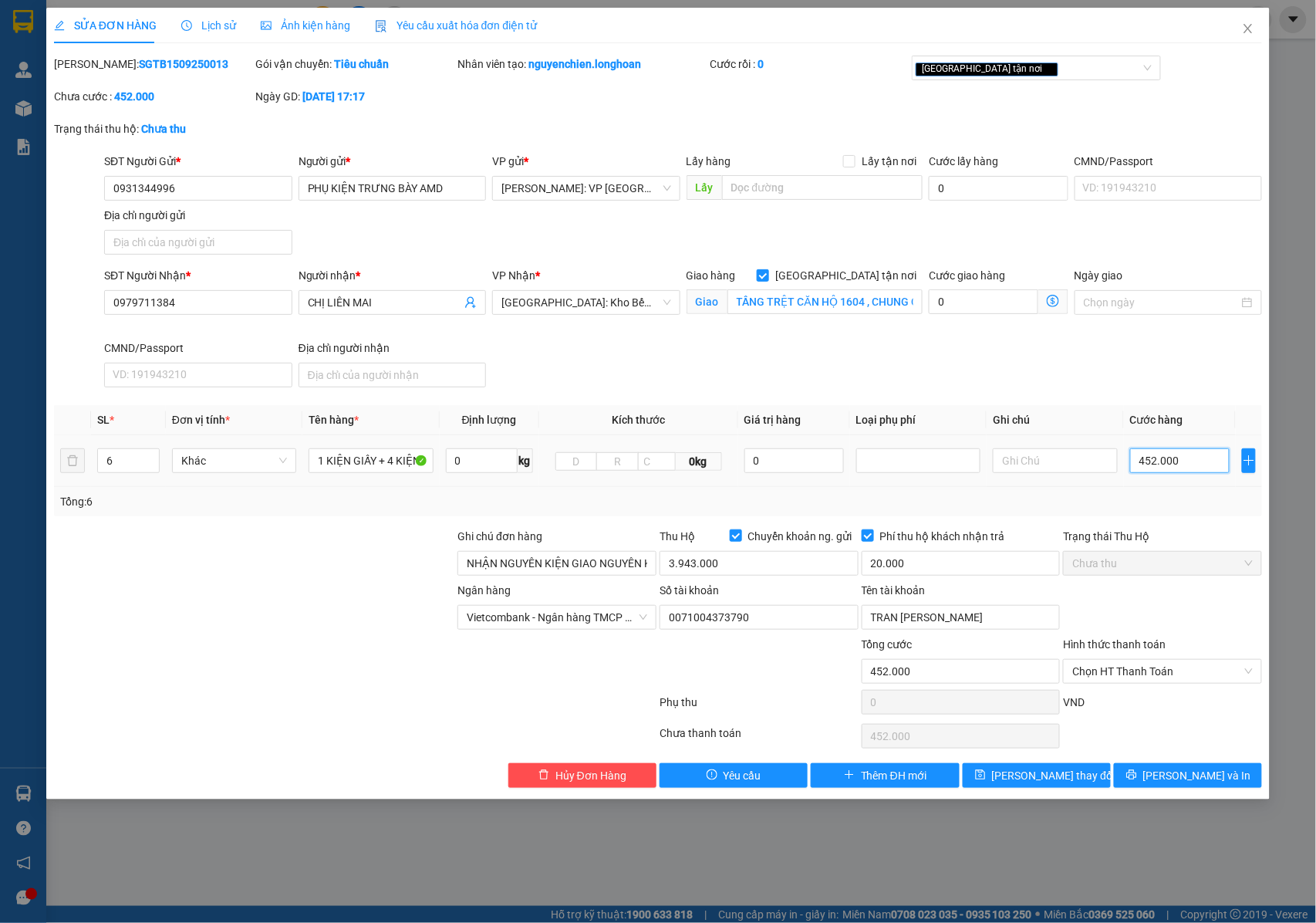
type input "45.000"
type input "4.000"
type input "42.000"
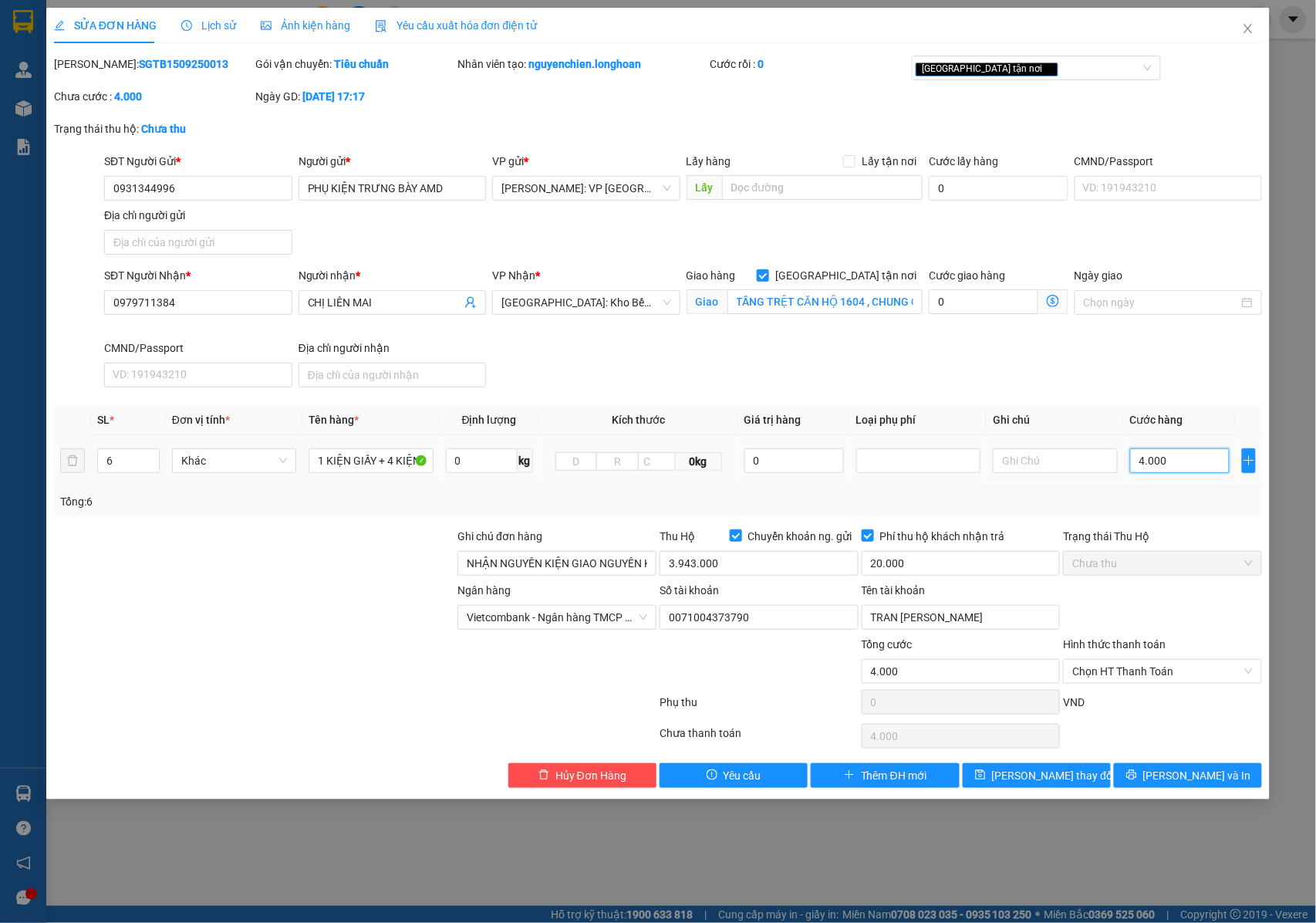
type input "42.000"
type input "4.000"
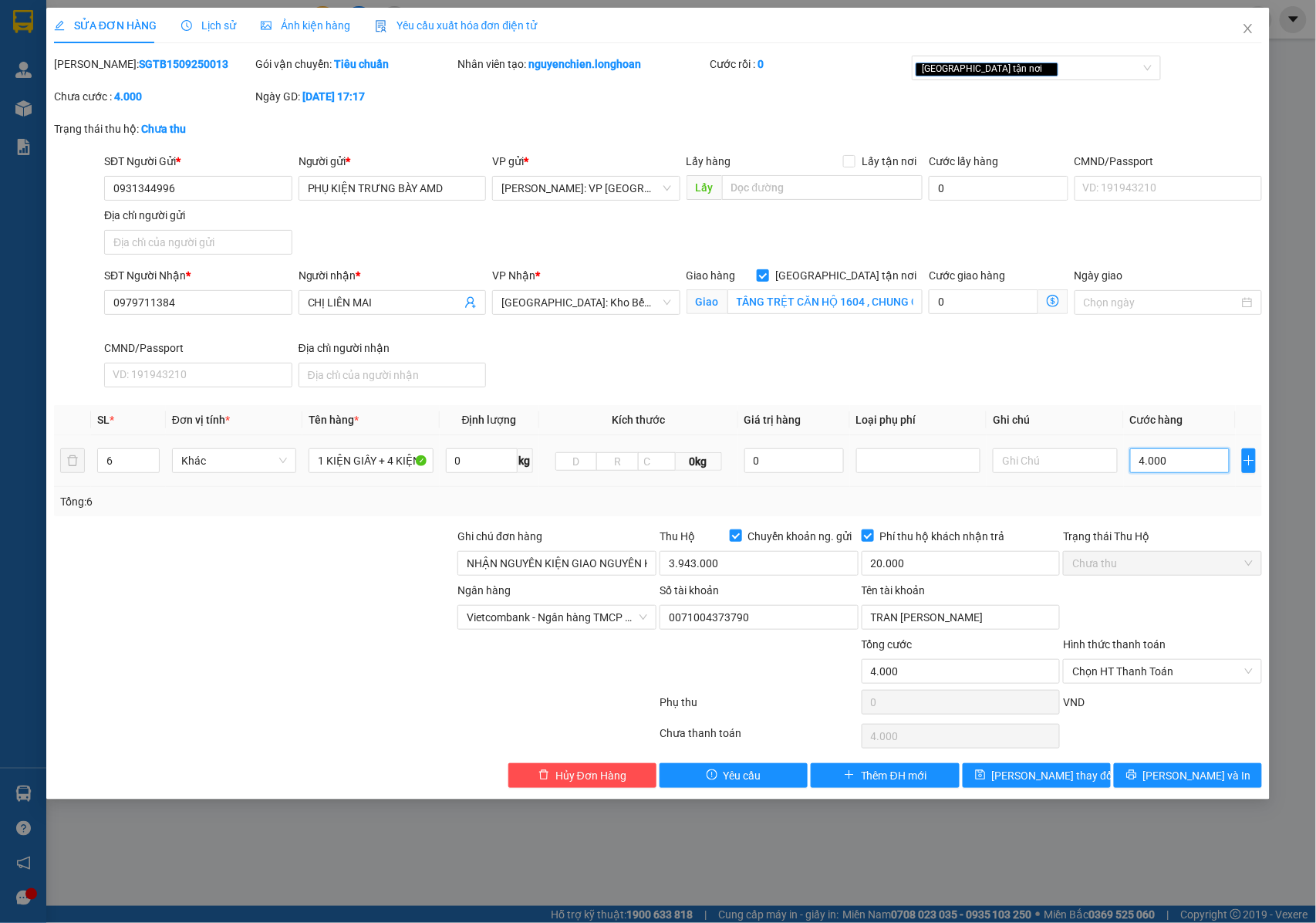
type input "41.000"
type input "410.000"
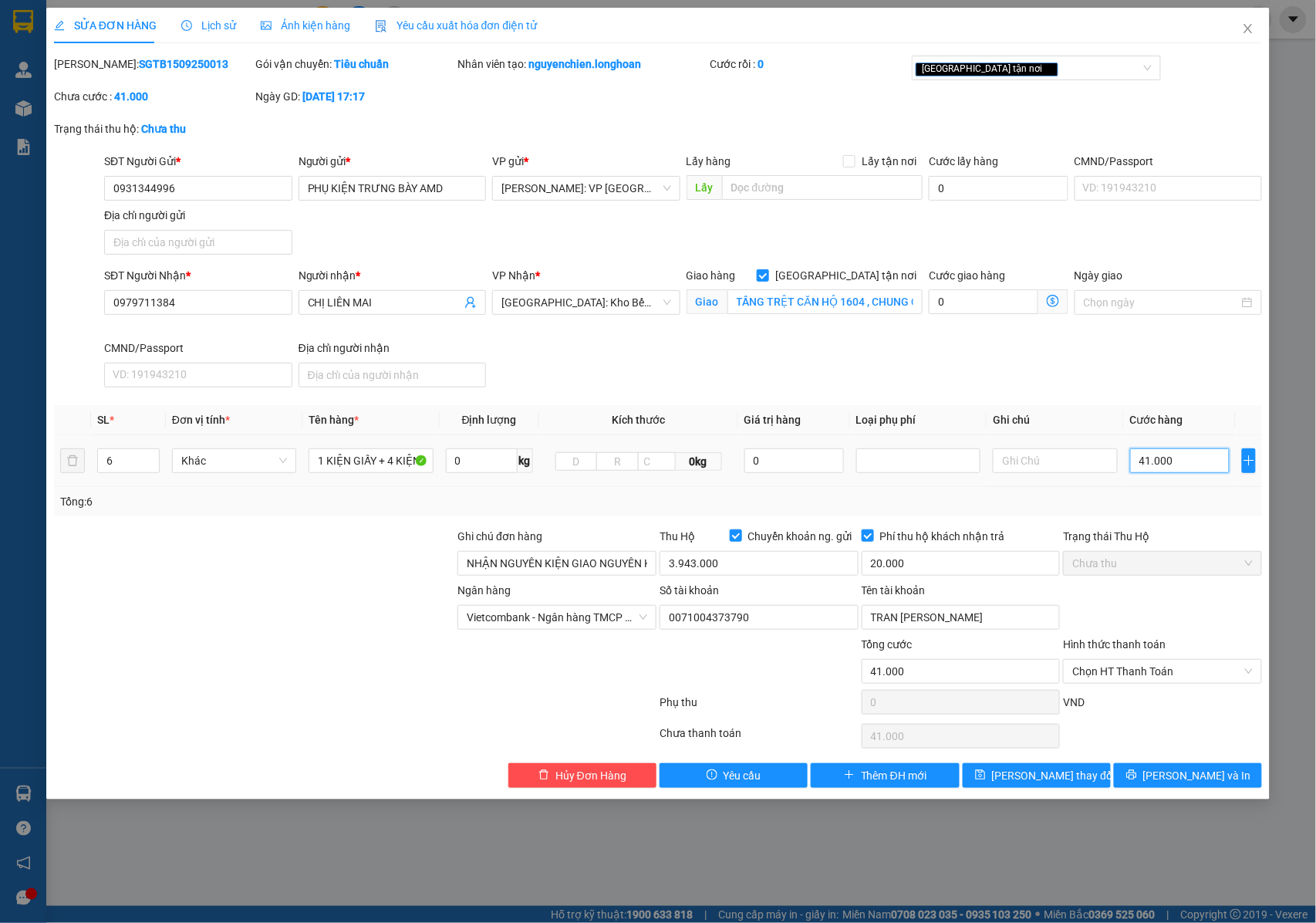
type input "410.000"
type input "41.000"
type input "410.000"
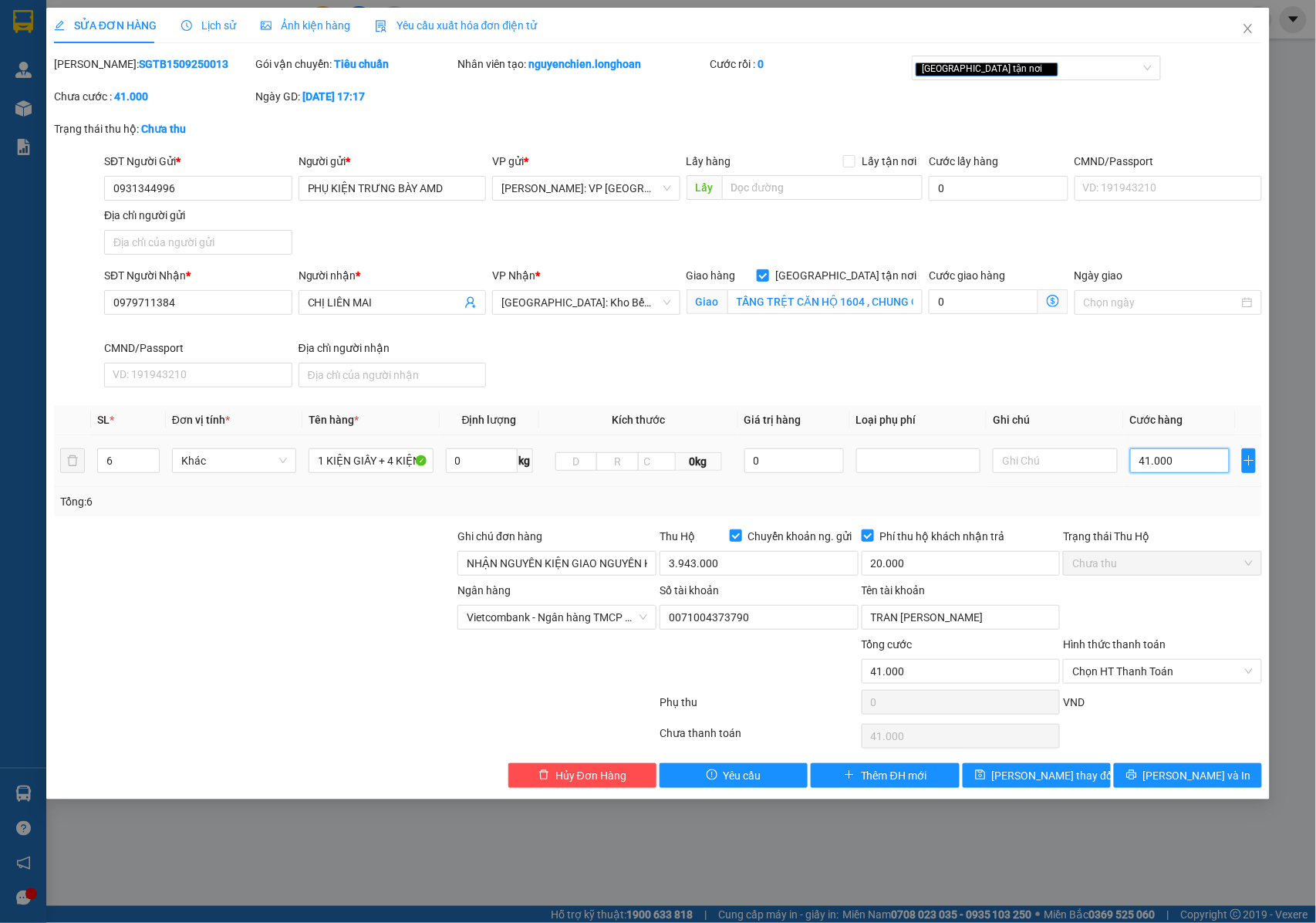
type input "410.000"
type input "41.000"
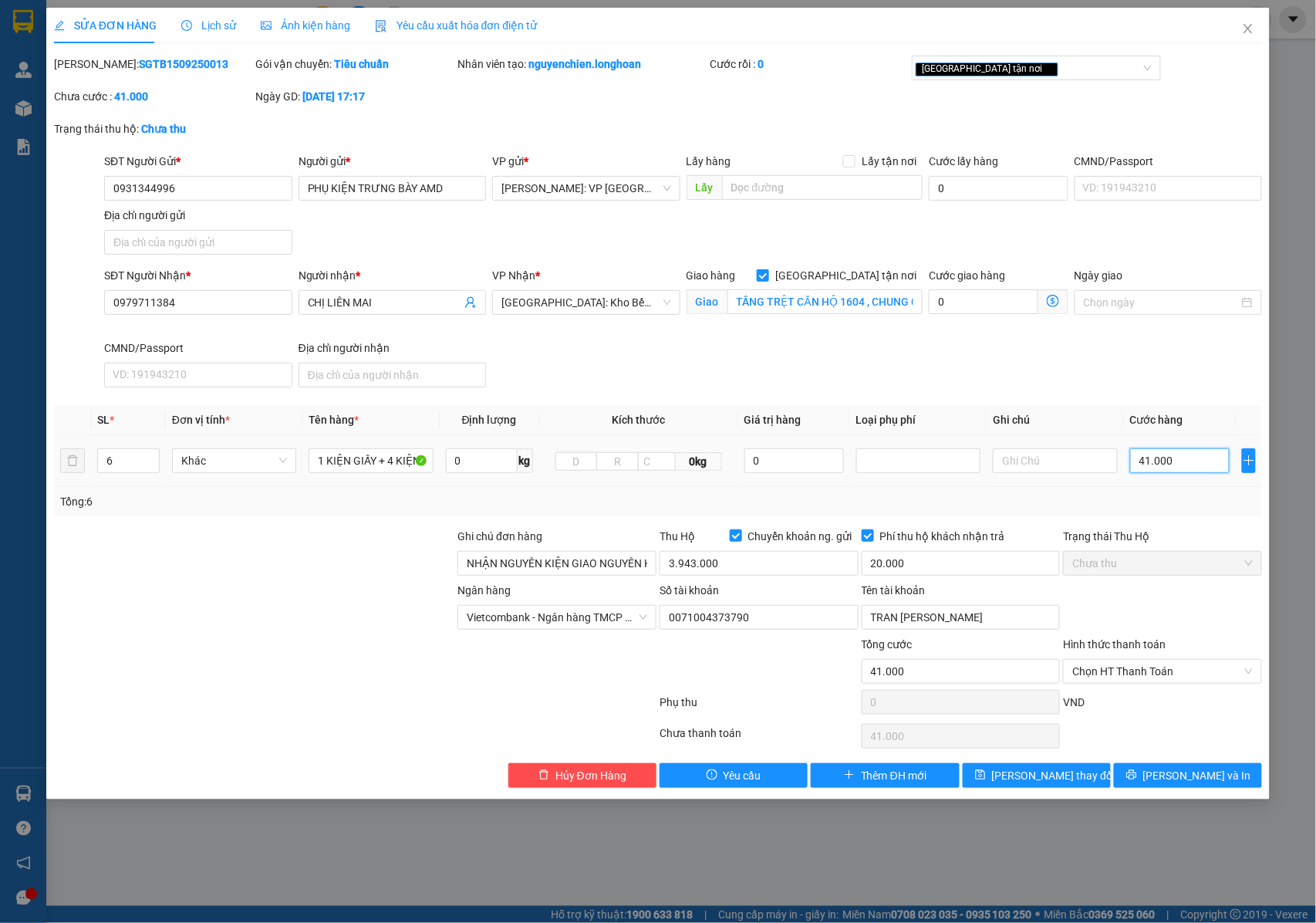
type input "4.000"
type input "46.000"
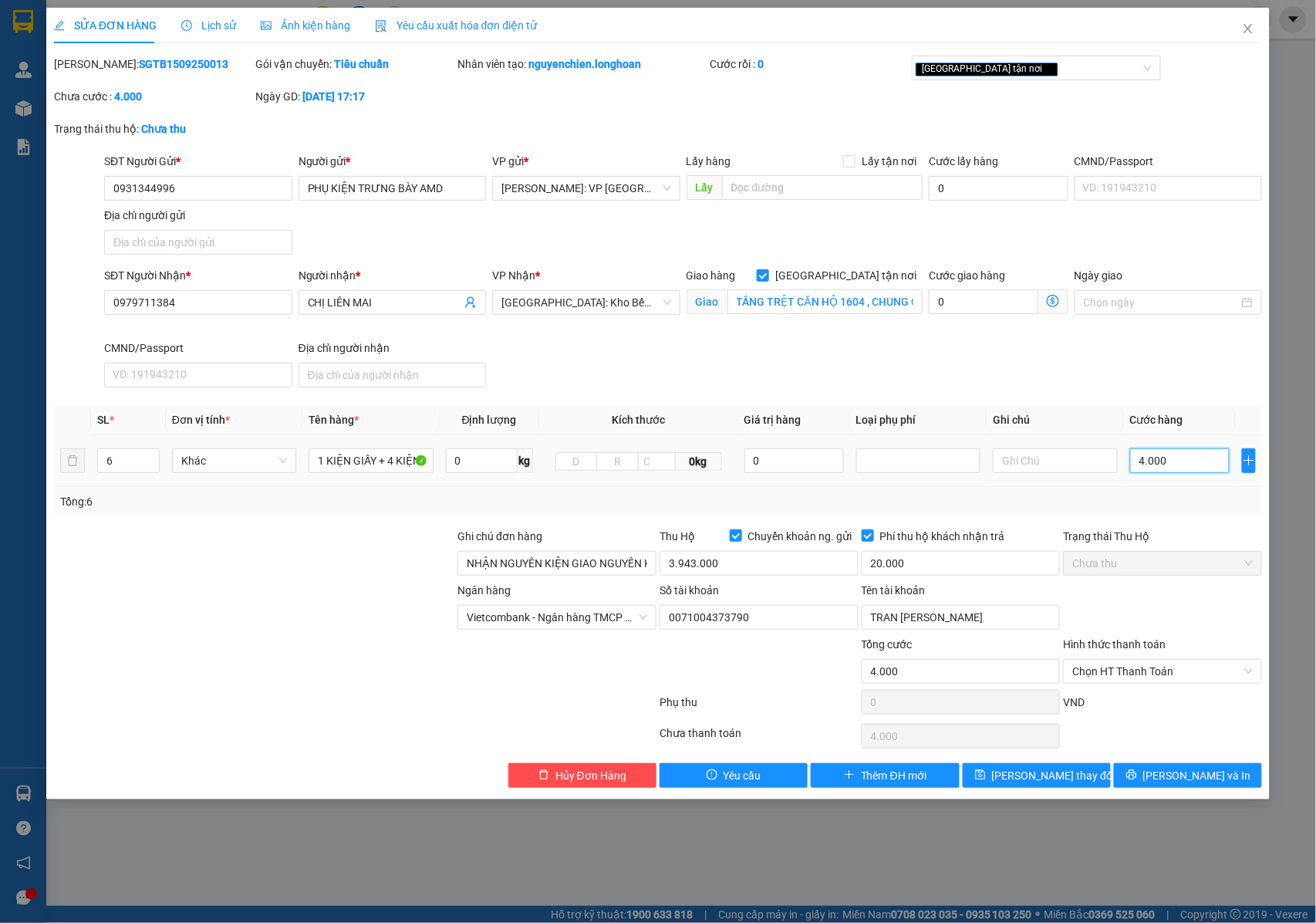
type input "46.000"
type input "460.000"
drag, startPoint x: 1153, startPoint y: 778, endPoint x: 841, endPoint y: 596, distance: 361.2
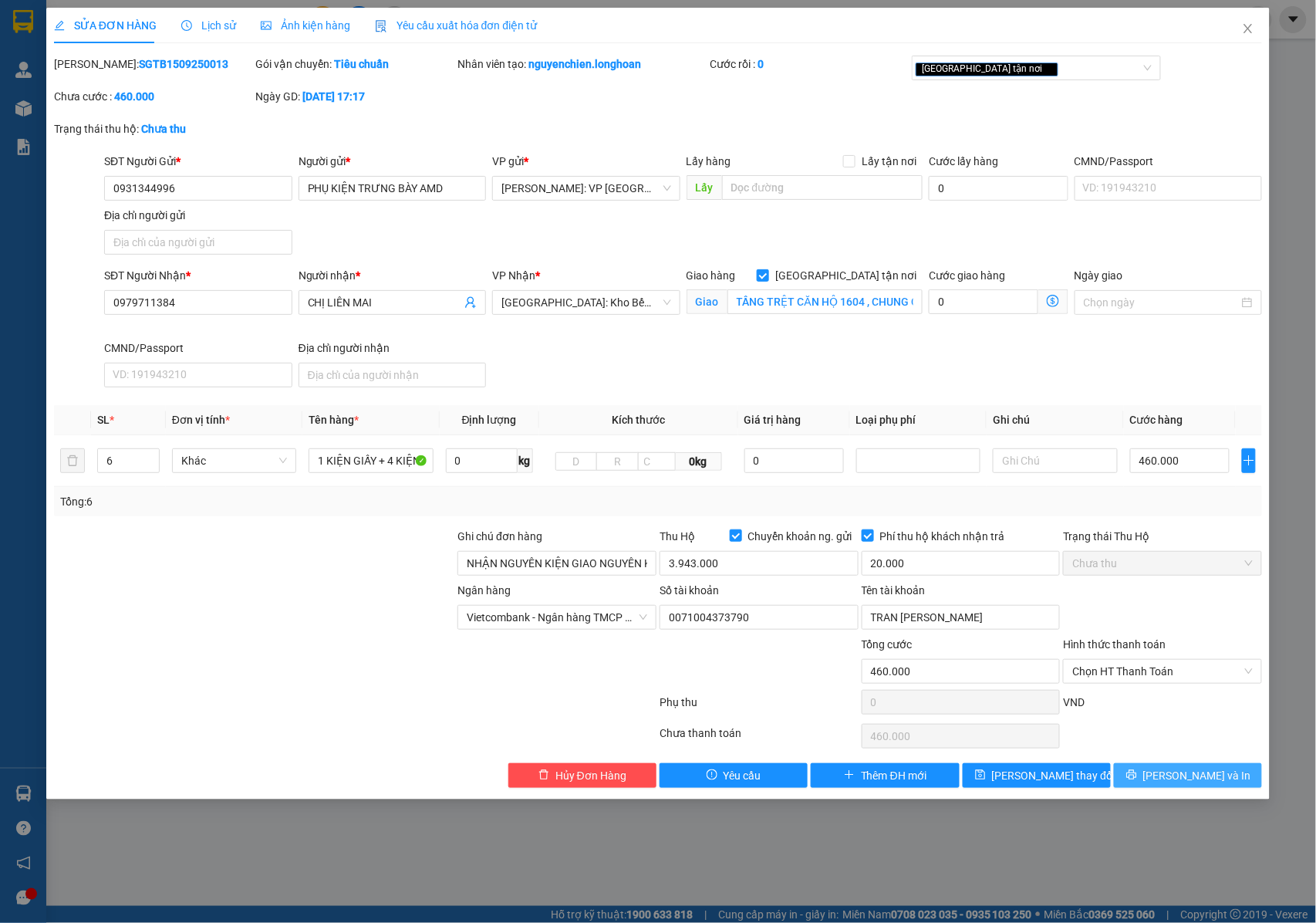
click at [1153, 779] on button "[PERSON_NAME] và In" at bounding box center [1188, 775] width 148 height 24
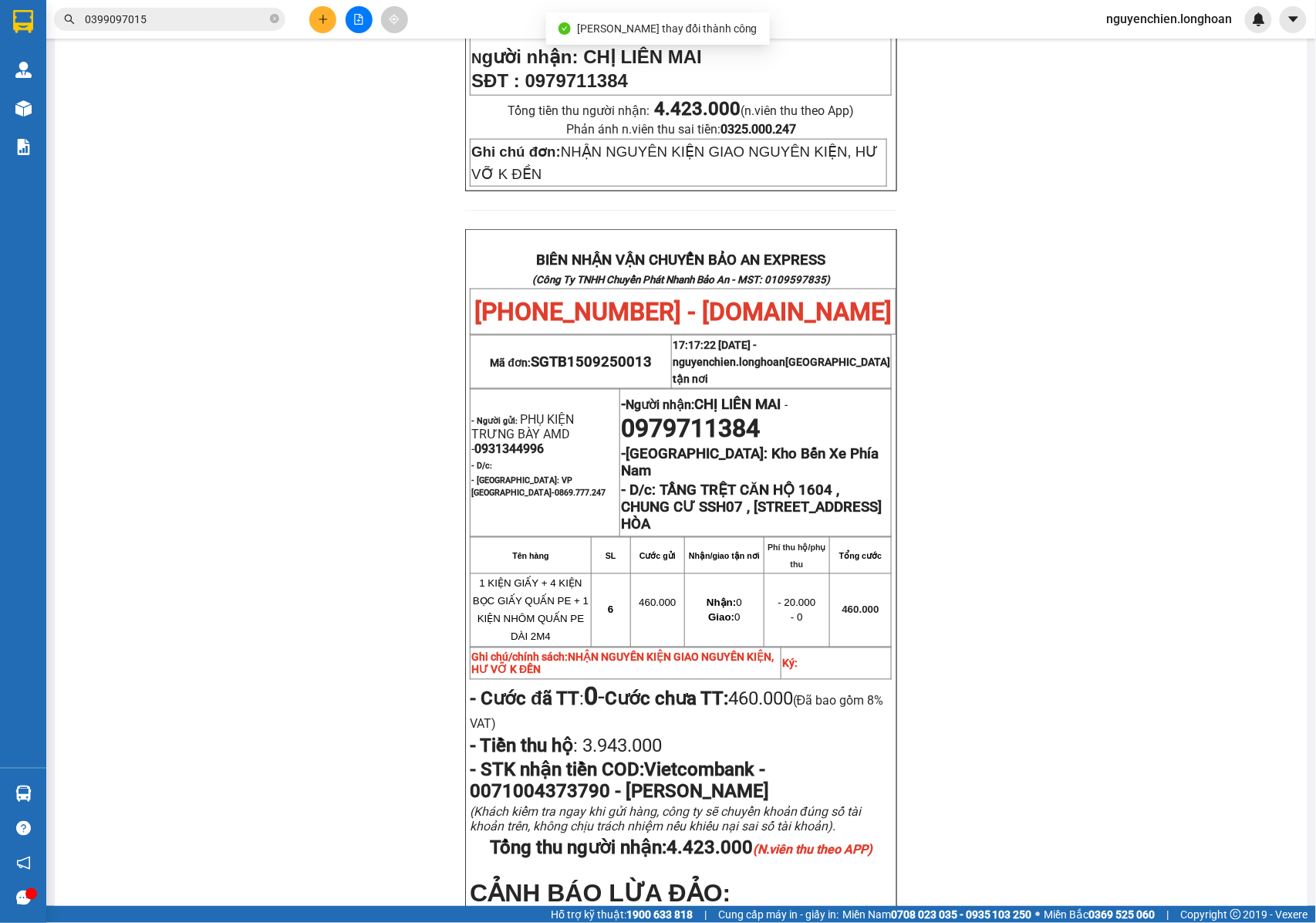
scroll to position [617, 0]
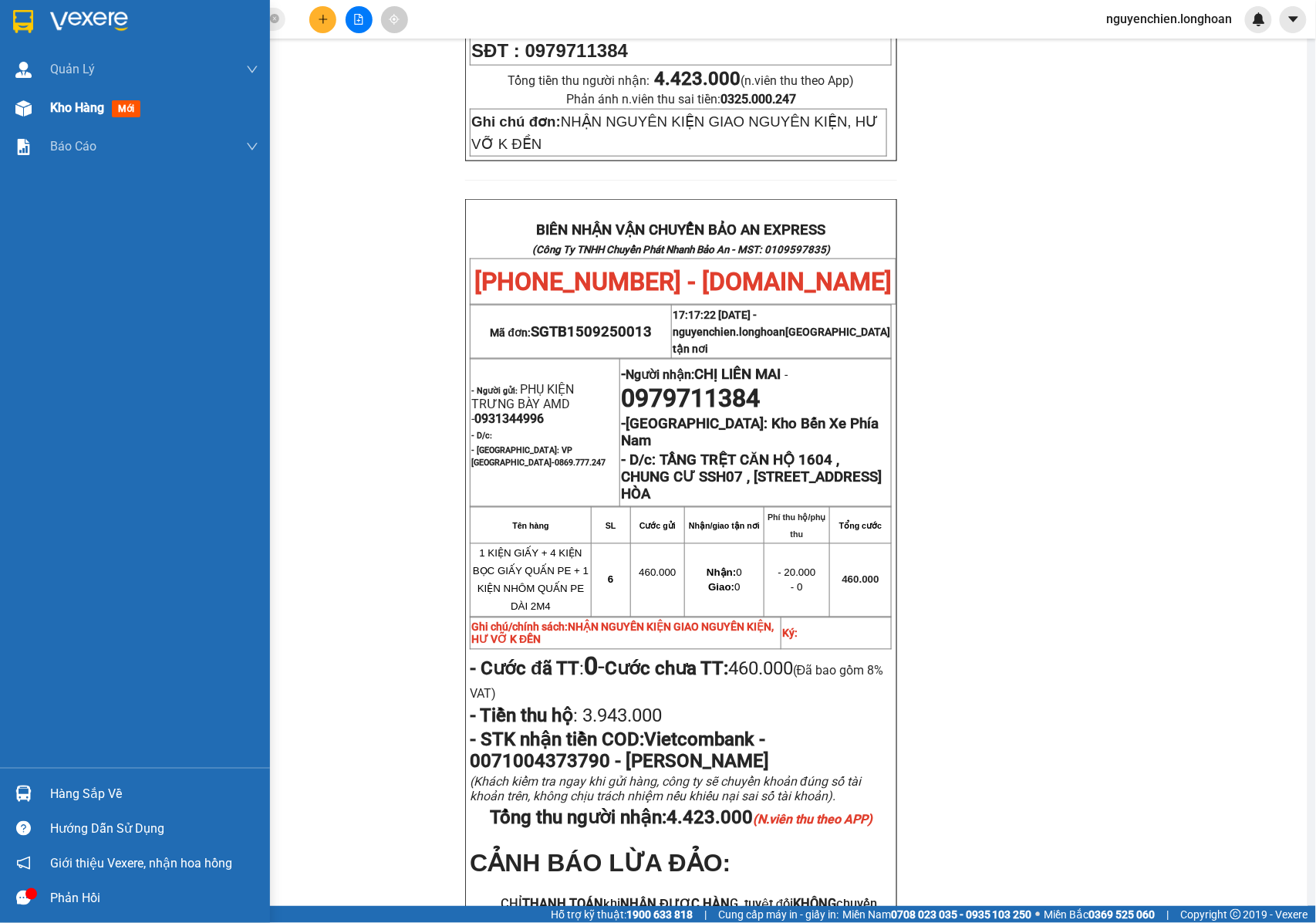
click at [29, 119] on div at bounding box center [24, 109] width 27 height 27
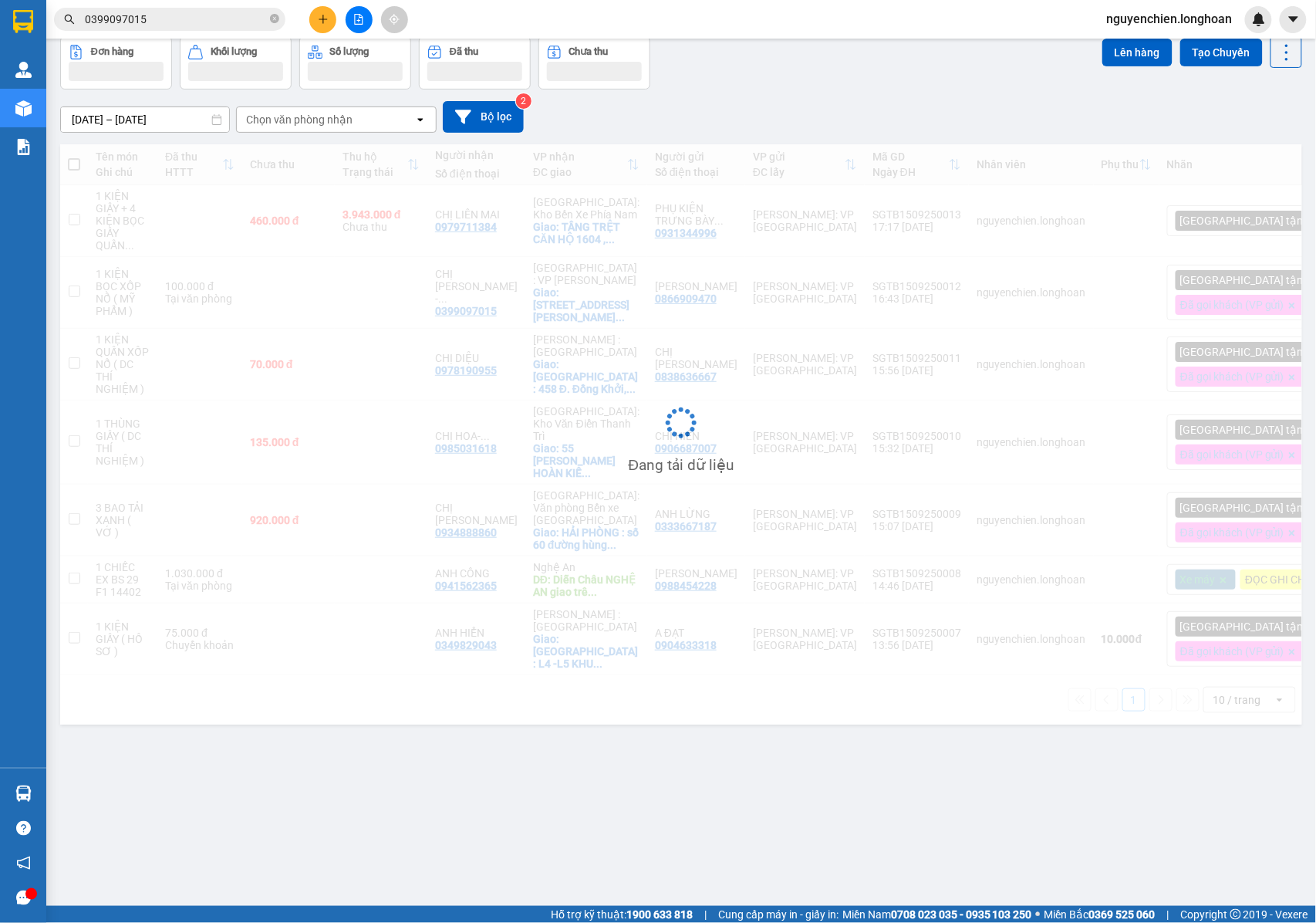
scroll to position [71, 0]
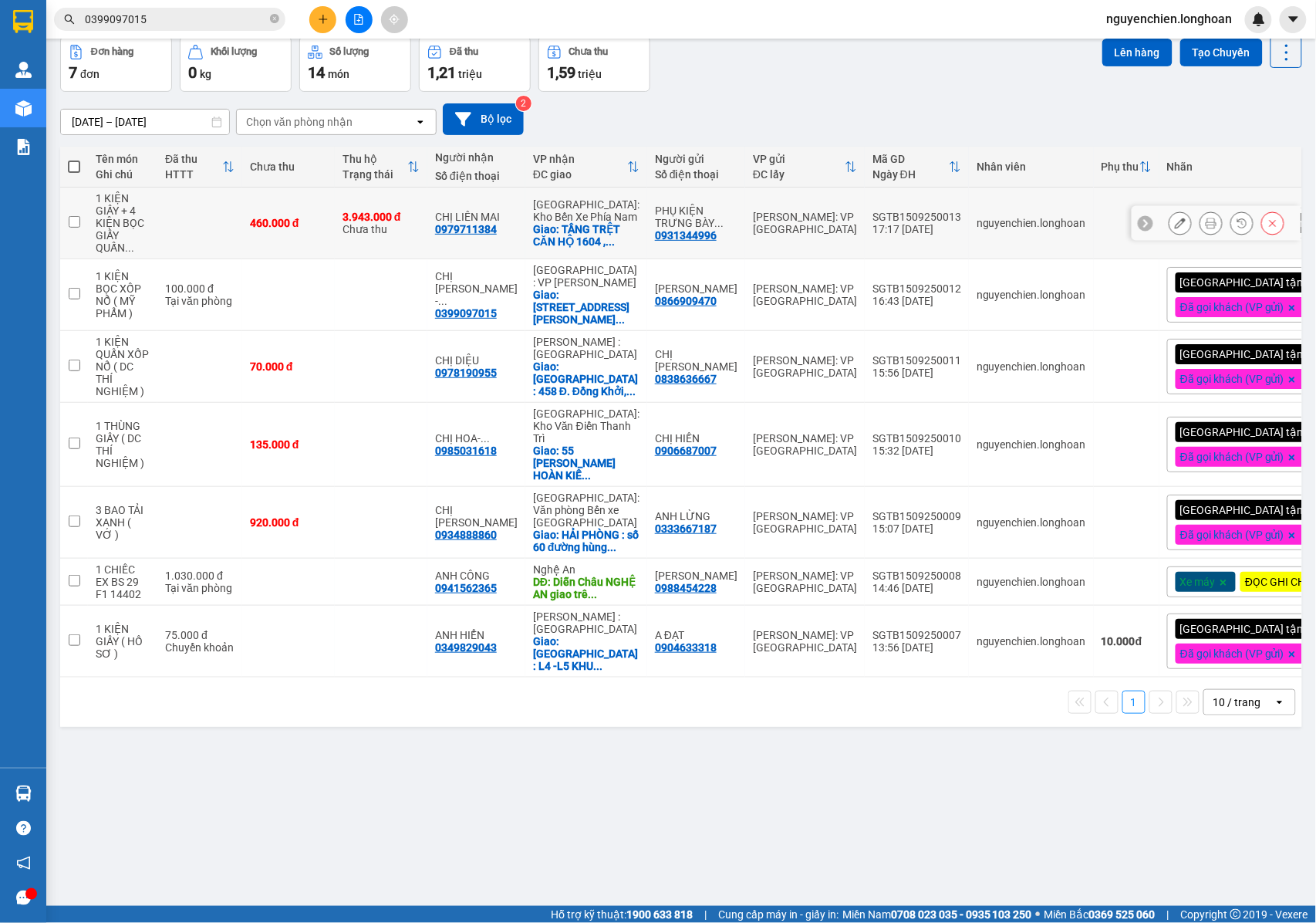
click at [1174, 228] on icon at bounding box center [1180, 223] width 11 height 11
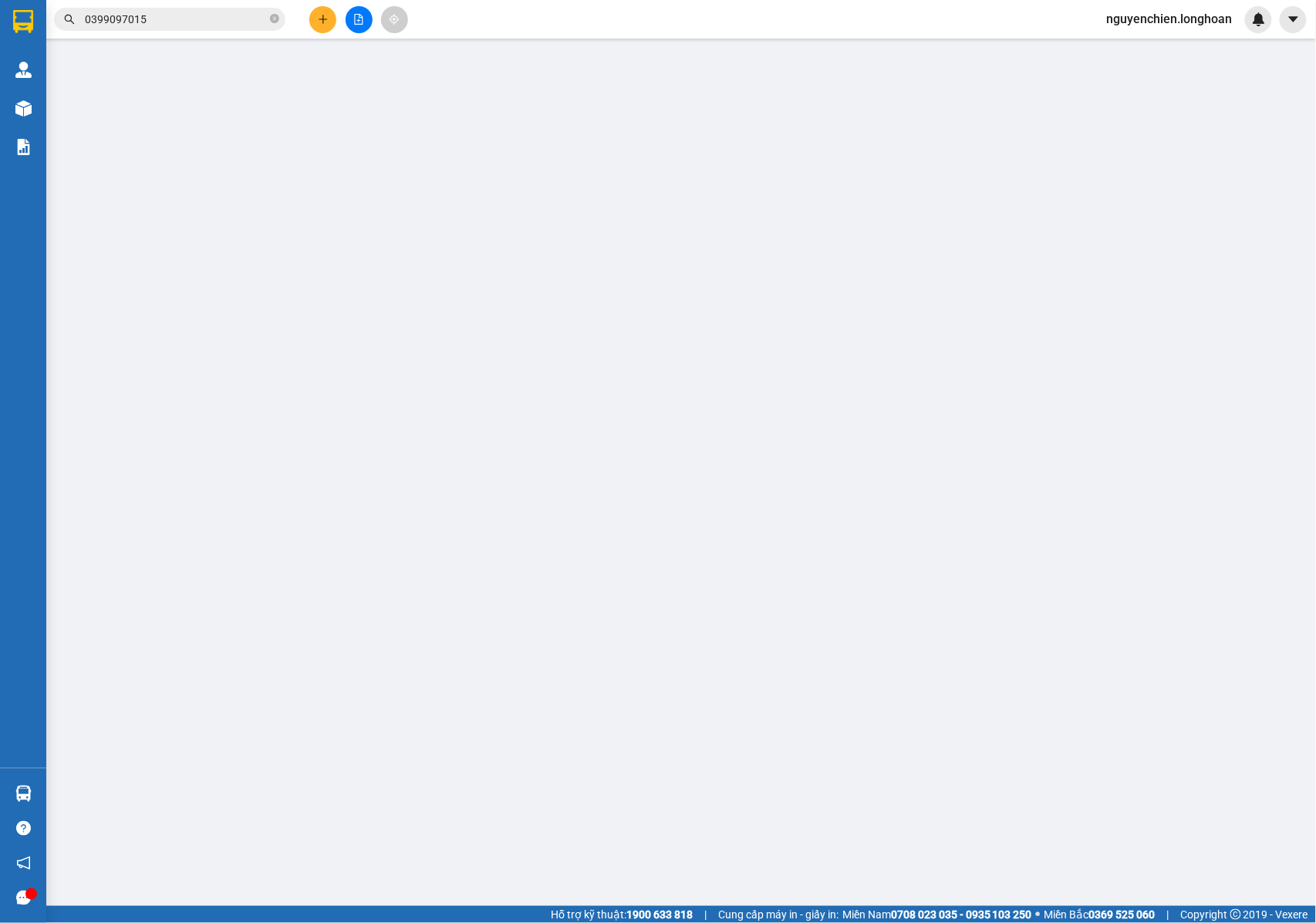
type input "0931344996"
type input "PHỤ KIỆN TRƯNG BÀY AMD"
type input "0979711384"
type input "CHỊ LIÊN MAI"
checkbox input "true"
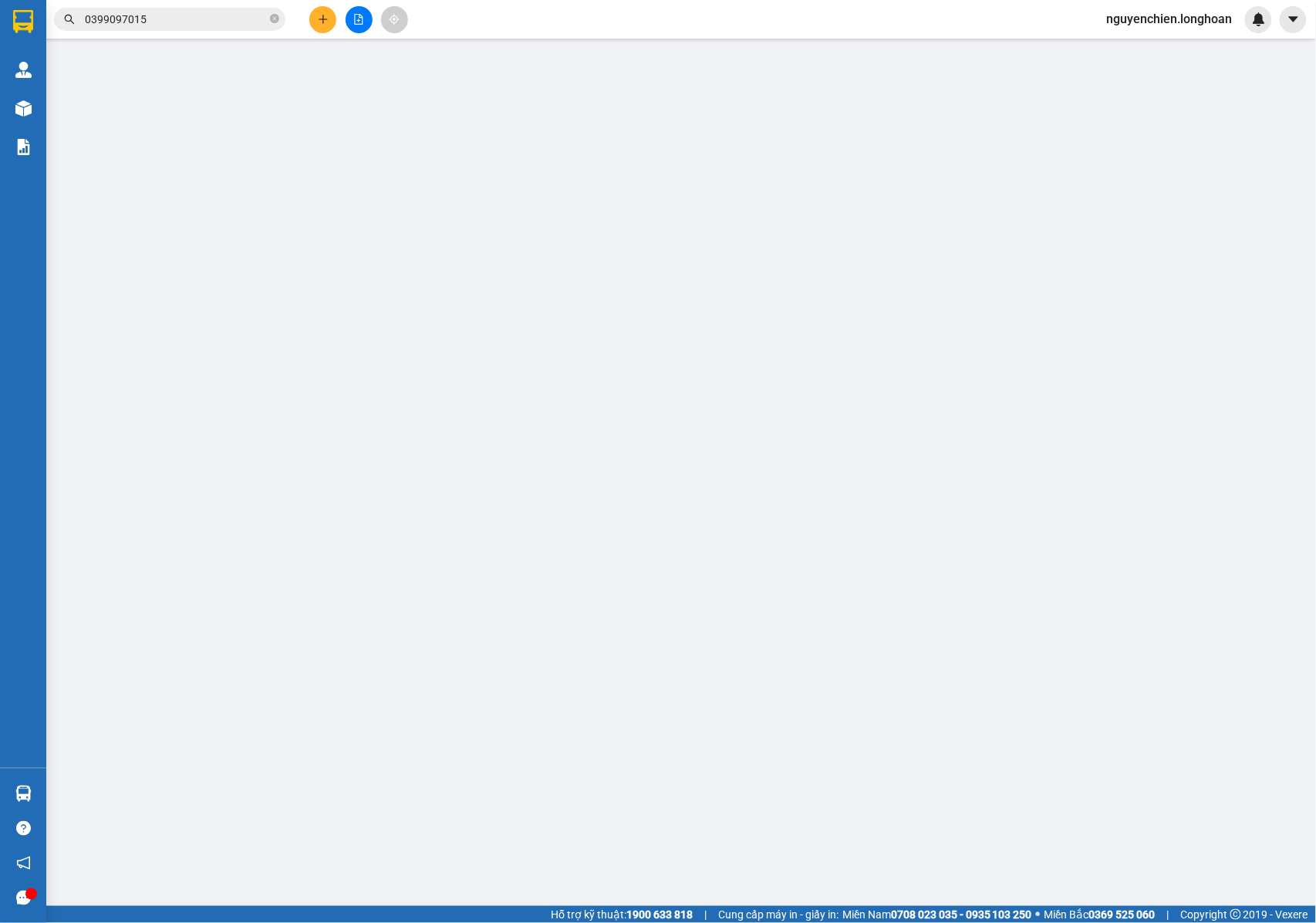
type input "TẦNG TRỆT CĂN HỘ 1604 , CHUNG CƯ SSH07 , KHU ĐÔ THỊ HÀ QUANG 2 , PHƯỜNG TÂY NHA…"
type input "NHẬN NGUYÊN KIỆN GIAO NGUYÊN KIỆN, HƯ VỠ K ĐỀN"
type input "460.000"
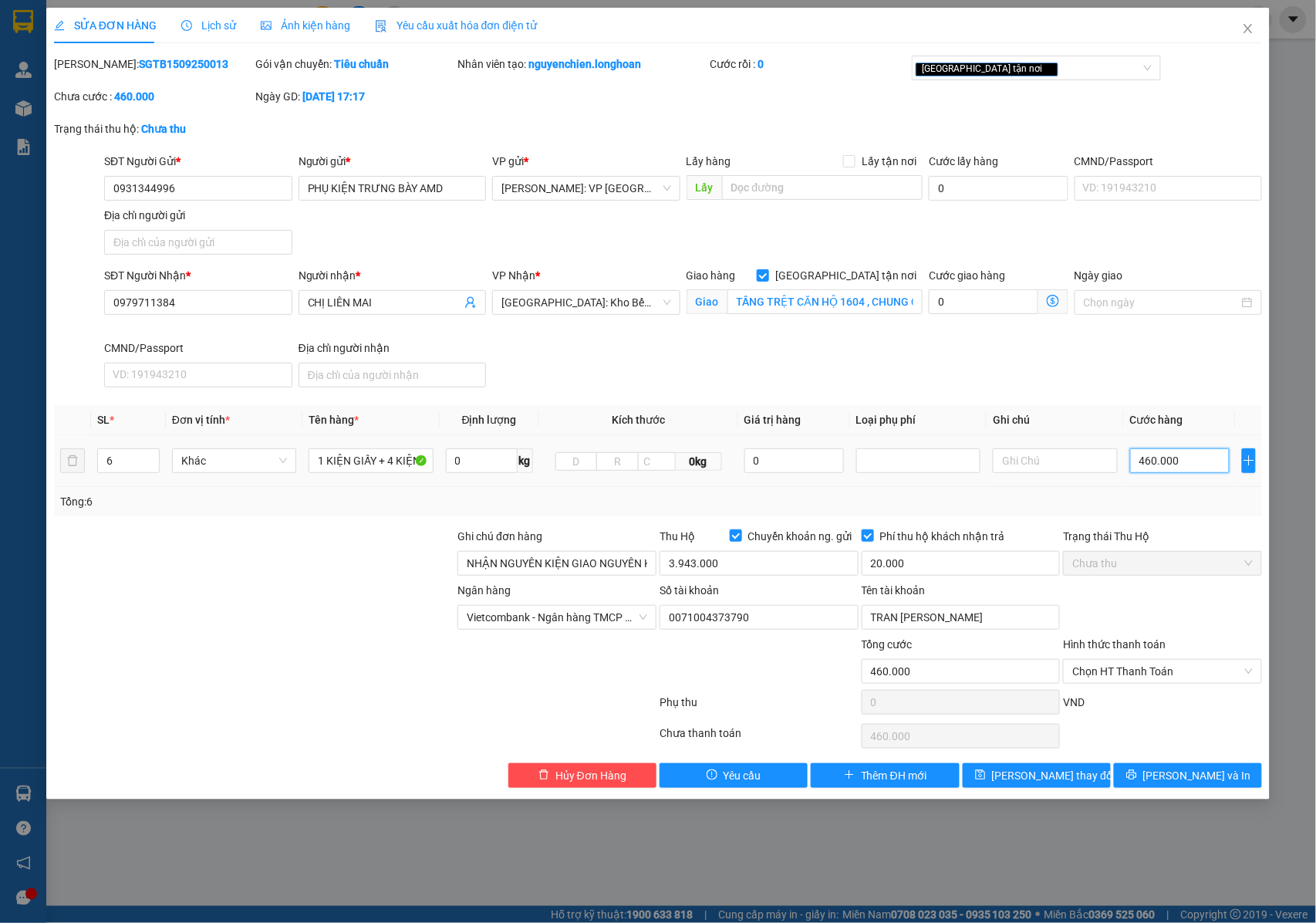
click at [1151, 461] on input "460.000" at bounding box center [1180, 460] width 99 height 24
click at [1152, 461] on input "460.000" at bounding box center [1180, 460] width 99 height 24
type input "40.000"
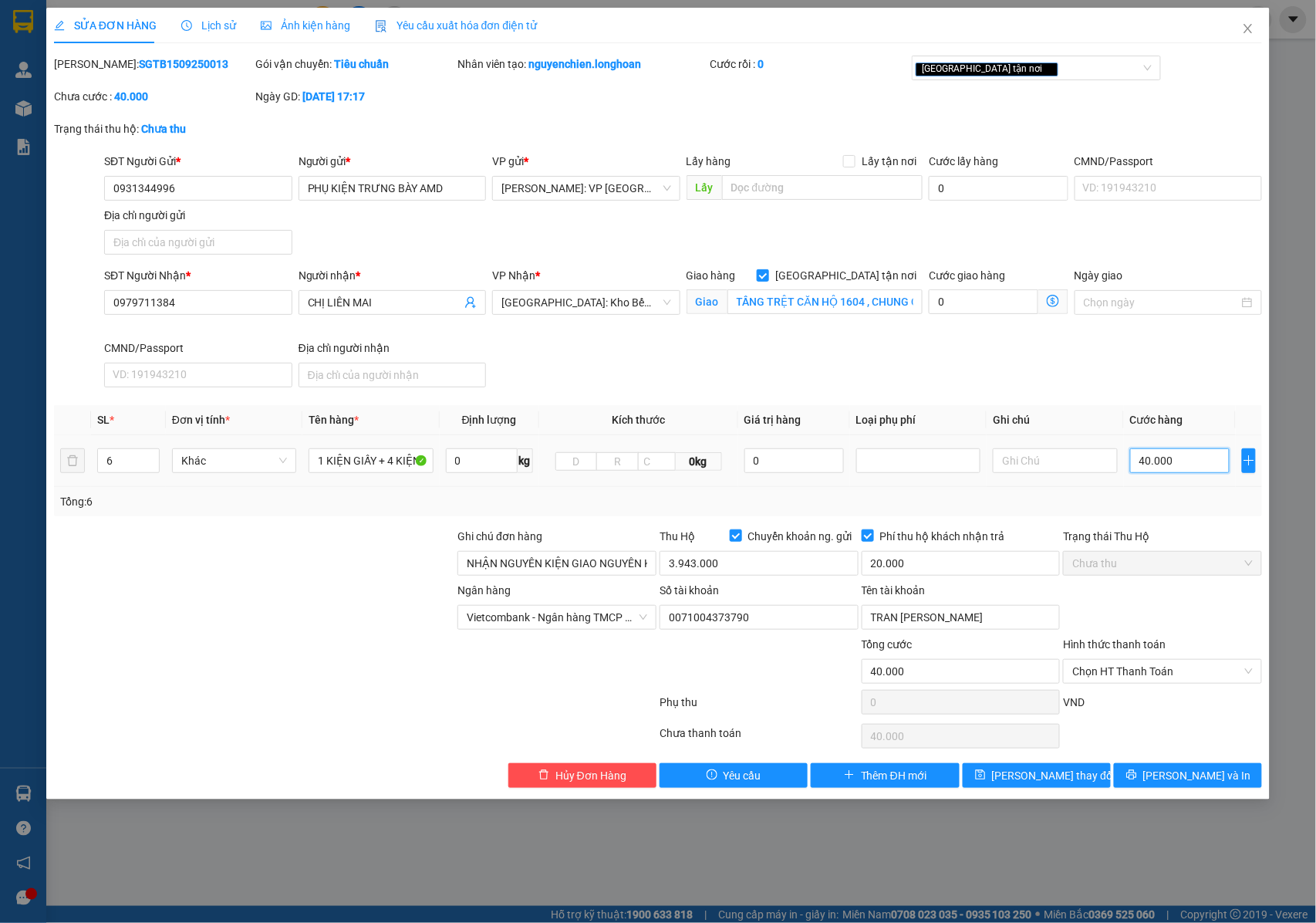
type input "450.000"
click at [1046, 788] on button "[PERSON_NAME] thay đổi" at bounding box center [1036, 775] width 148 height 24
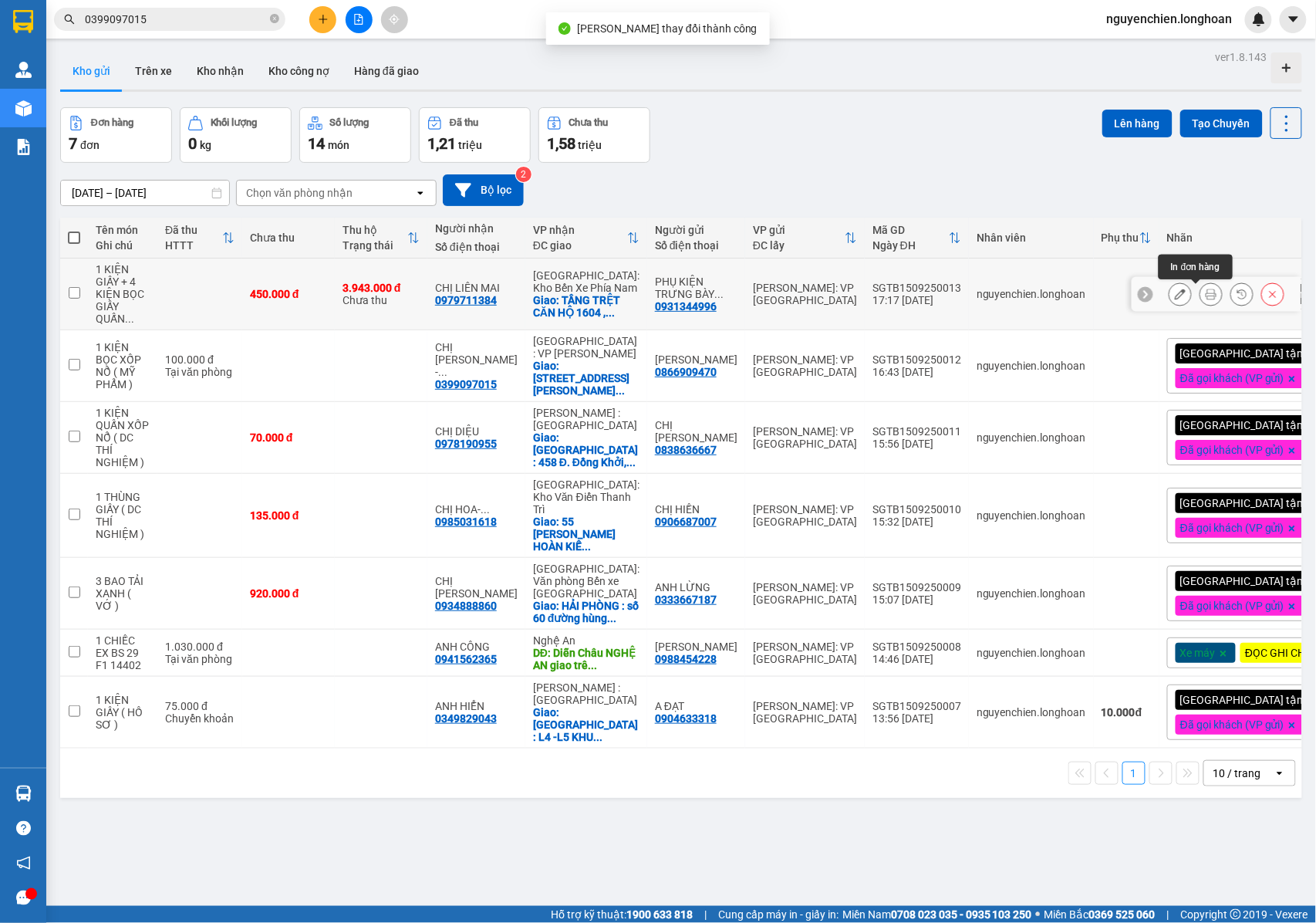
click at [1206, 294] on icon at bounding box center [1211, 293] width 11 height 11
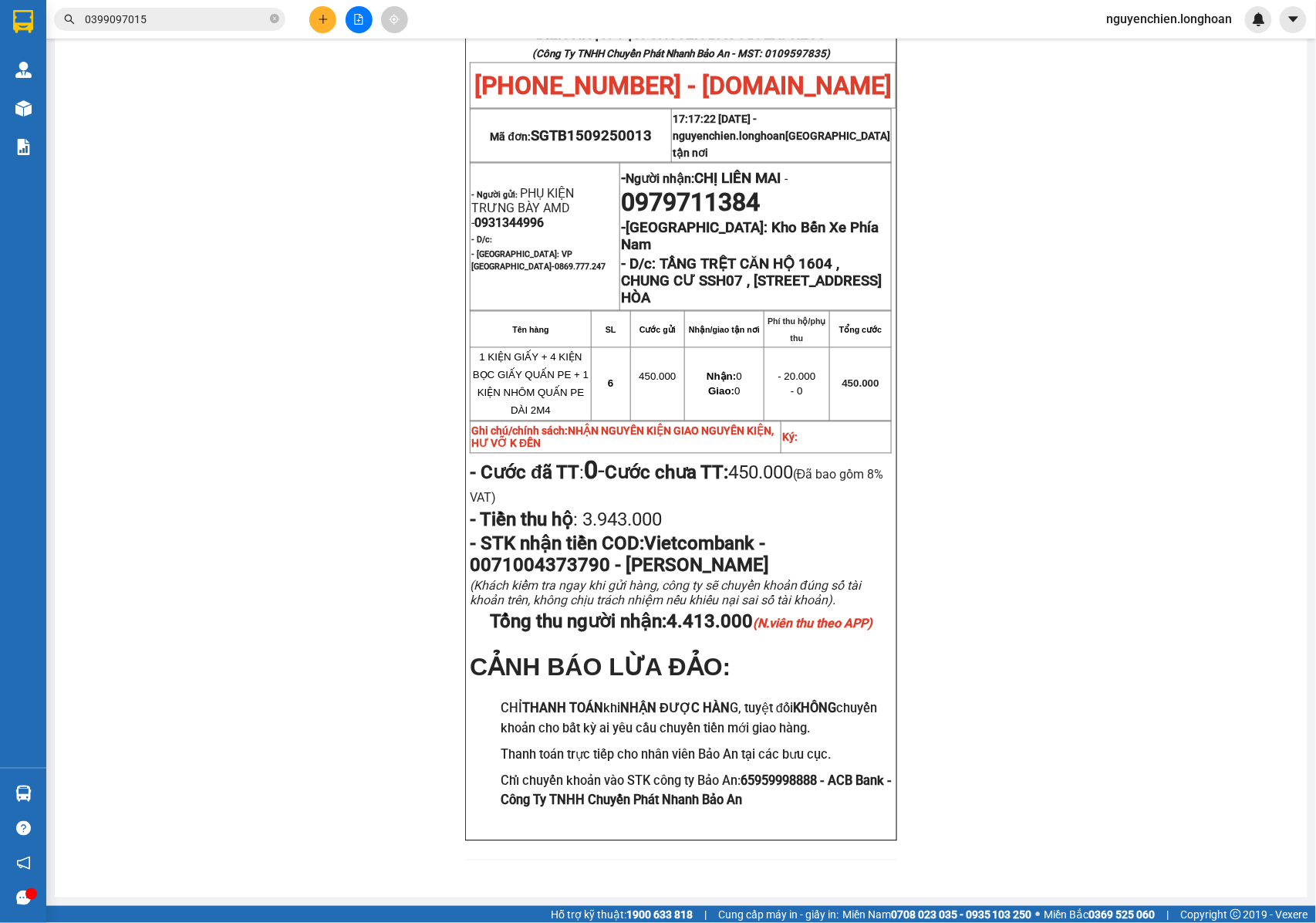
scroll to position [823, 0]
click at [286, 15] on div "0399097015" at bounding box center [150, 19] width 301 height 23
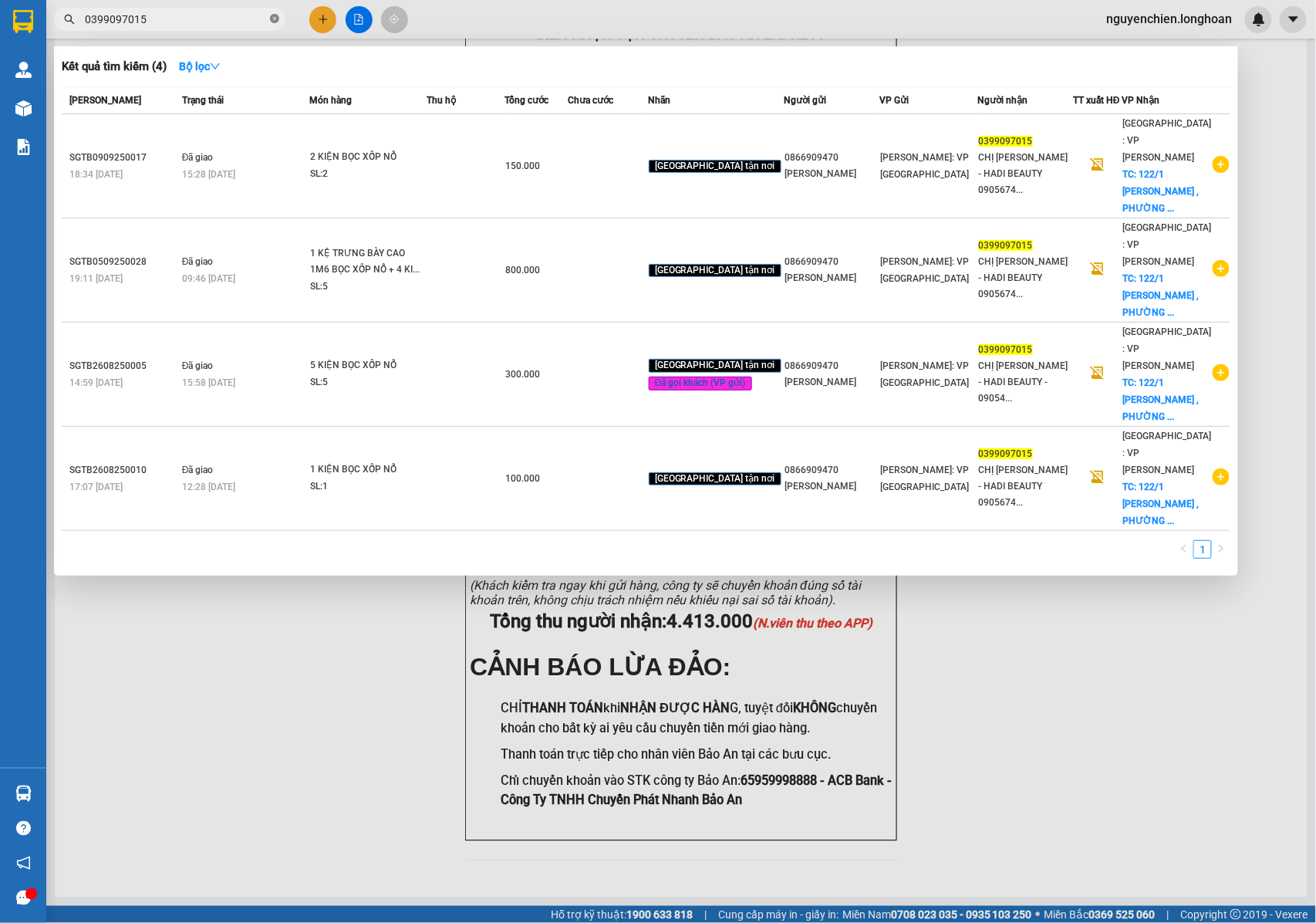
click at [275, 22] on icon "close-circle" at bounding box center [274, 18] width 9 height 9
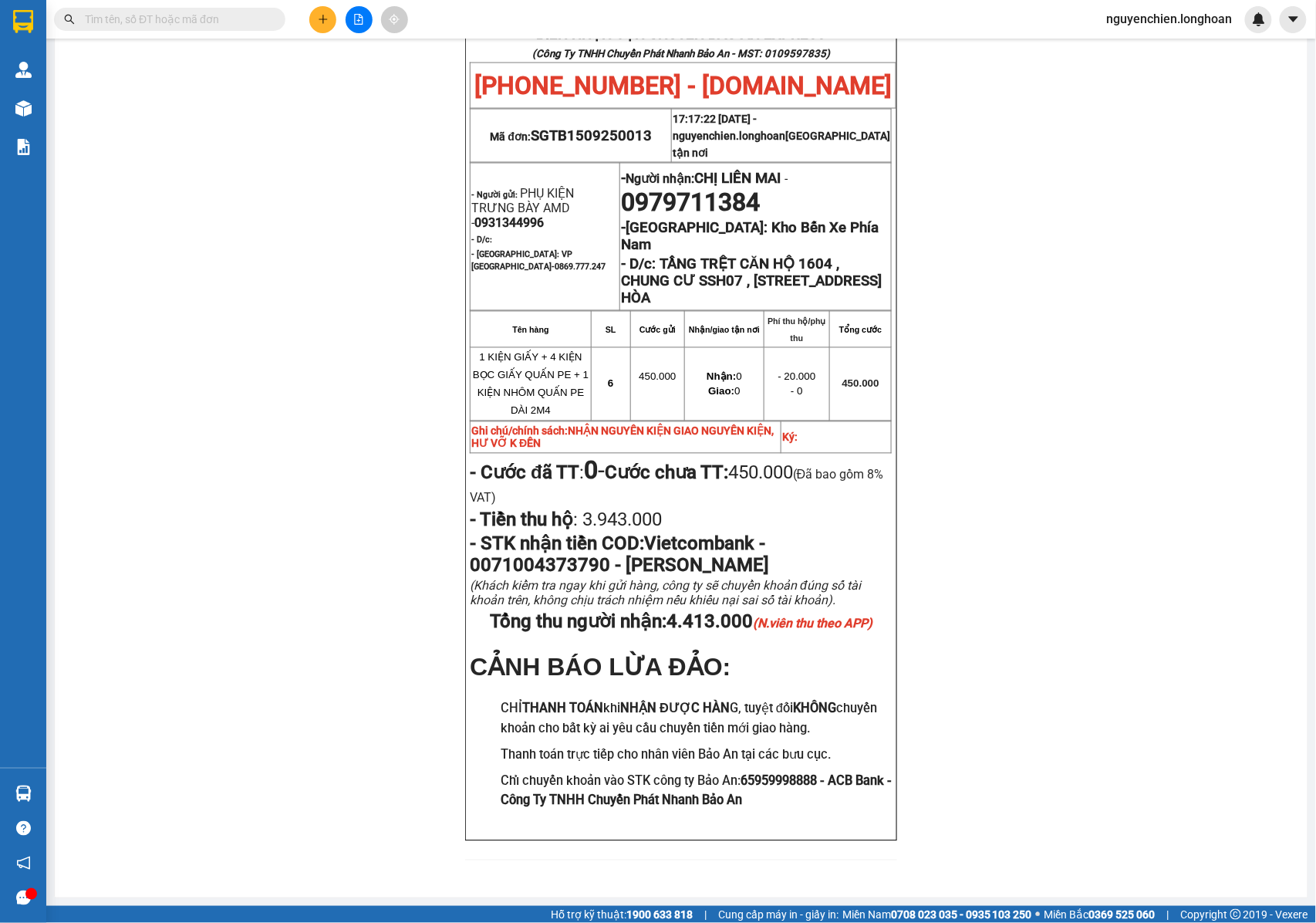
click at [229, 22] on input "text" at bounding box center [176, 19] width 182 height 17
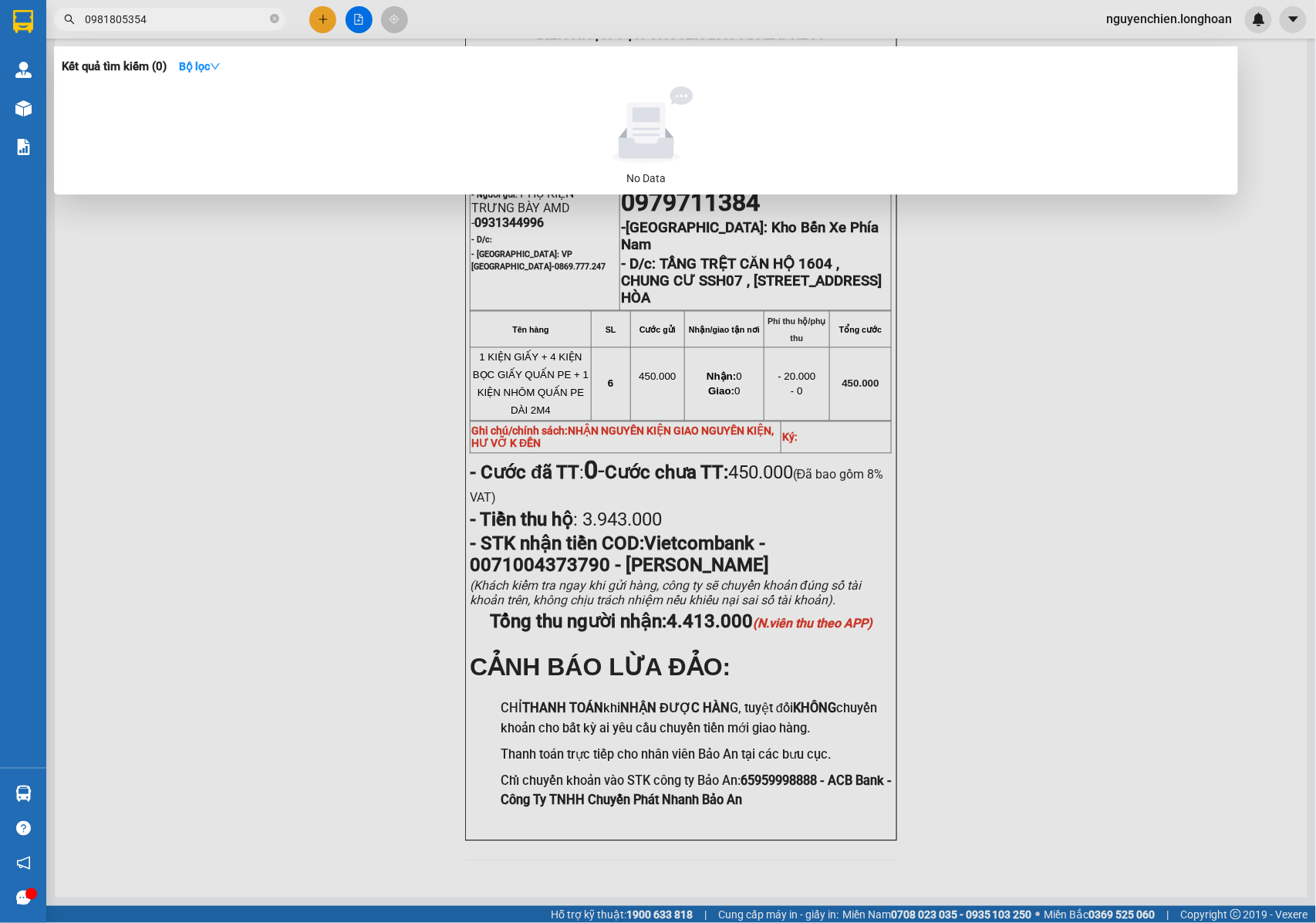
type input "0981805354"
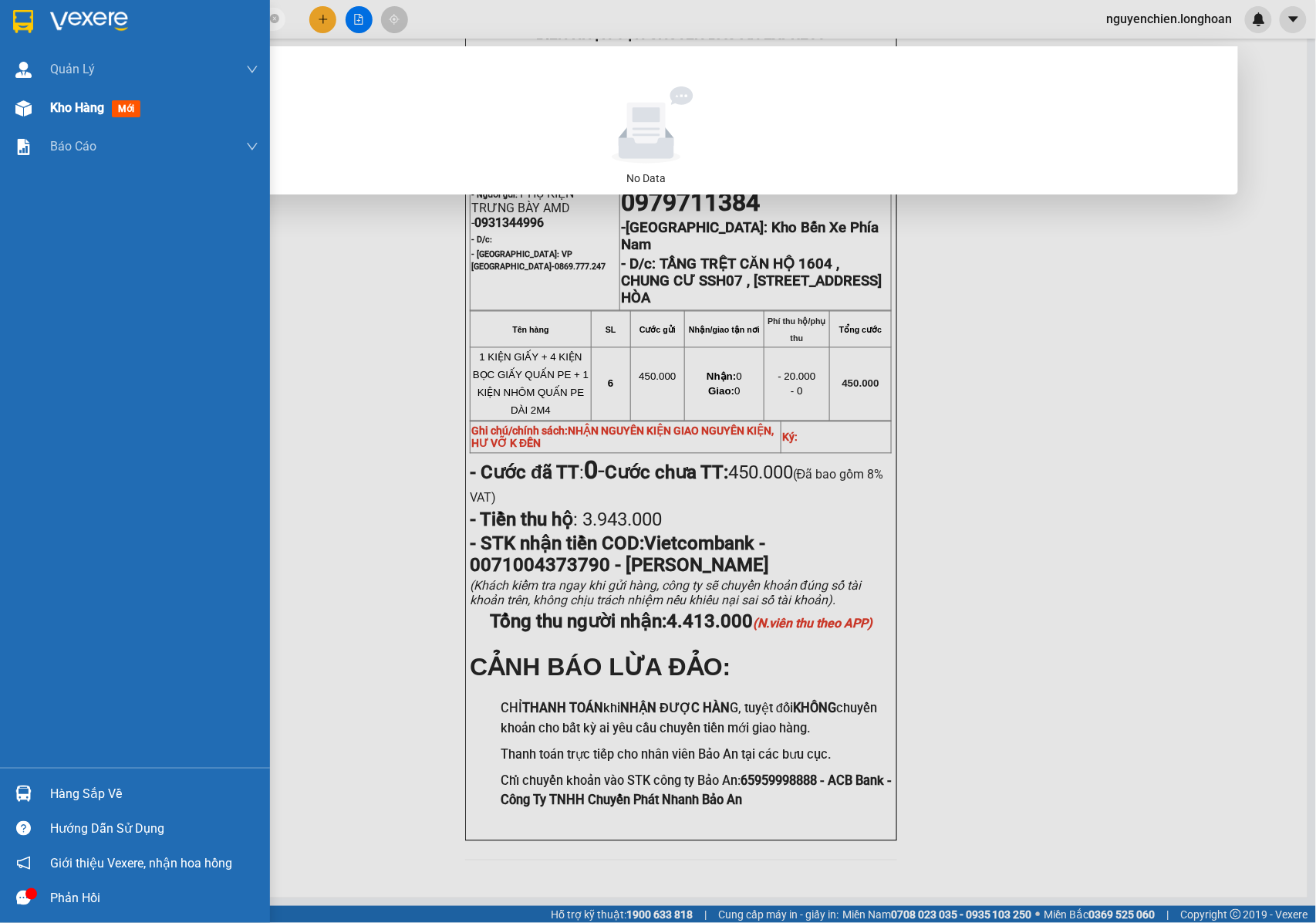
click at [25, 118] on div at bounding box center [24, 109] width 27 height 27
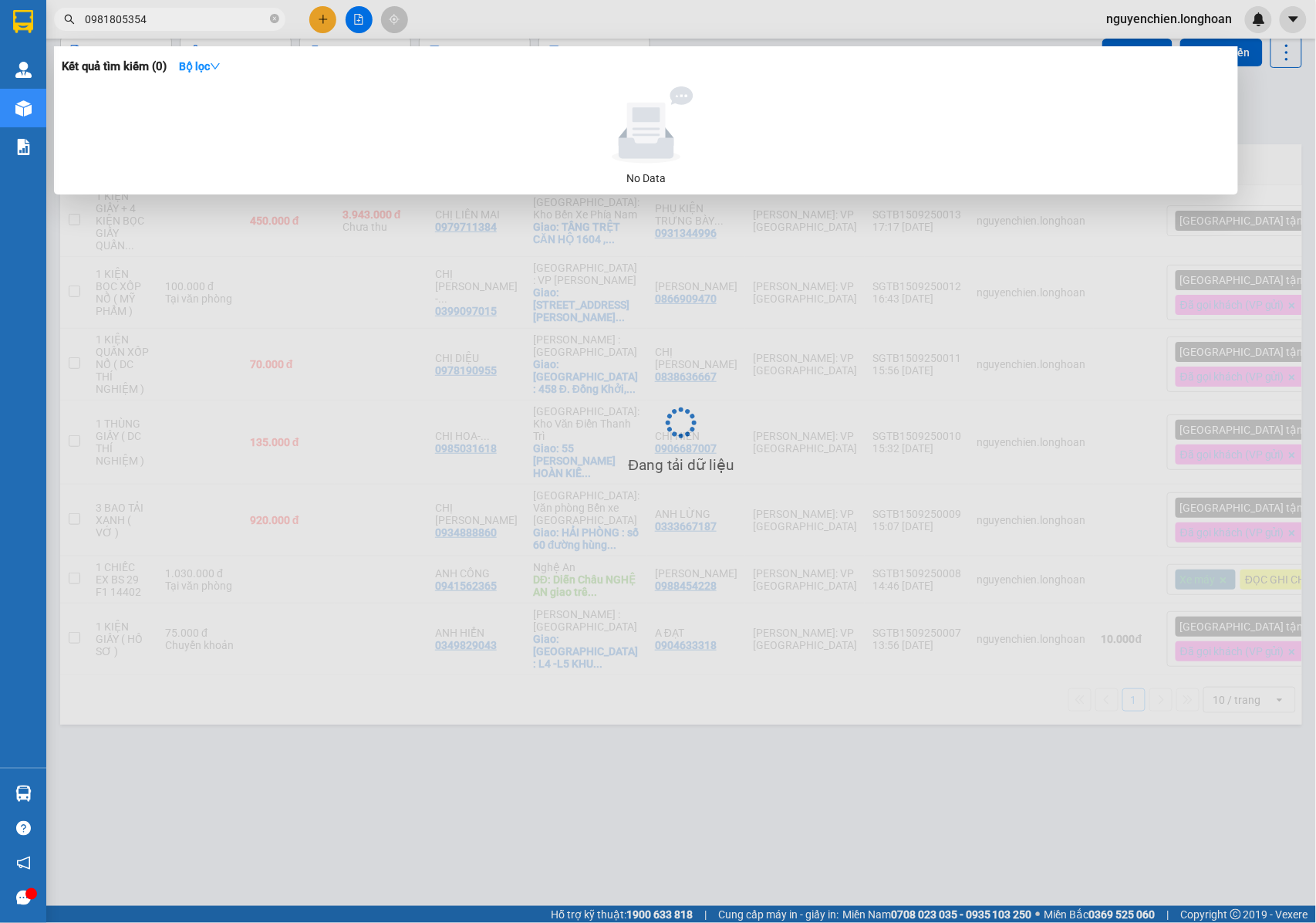
scroll to position [71, 0]
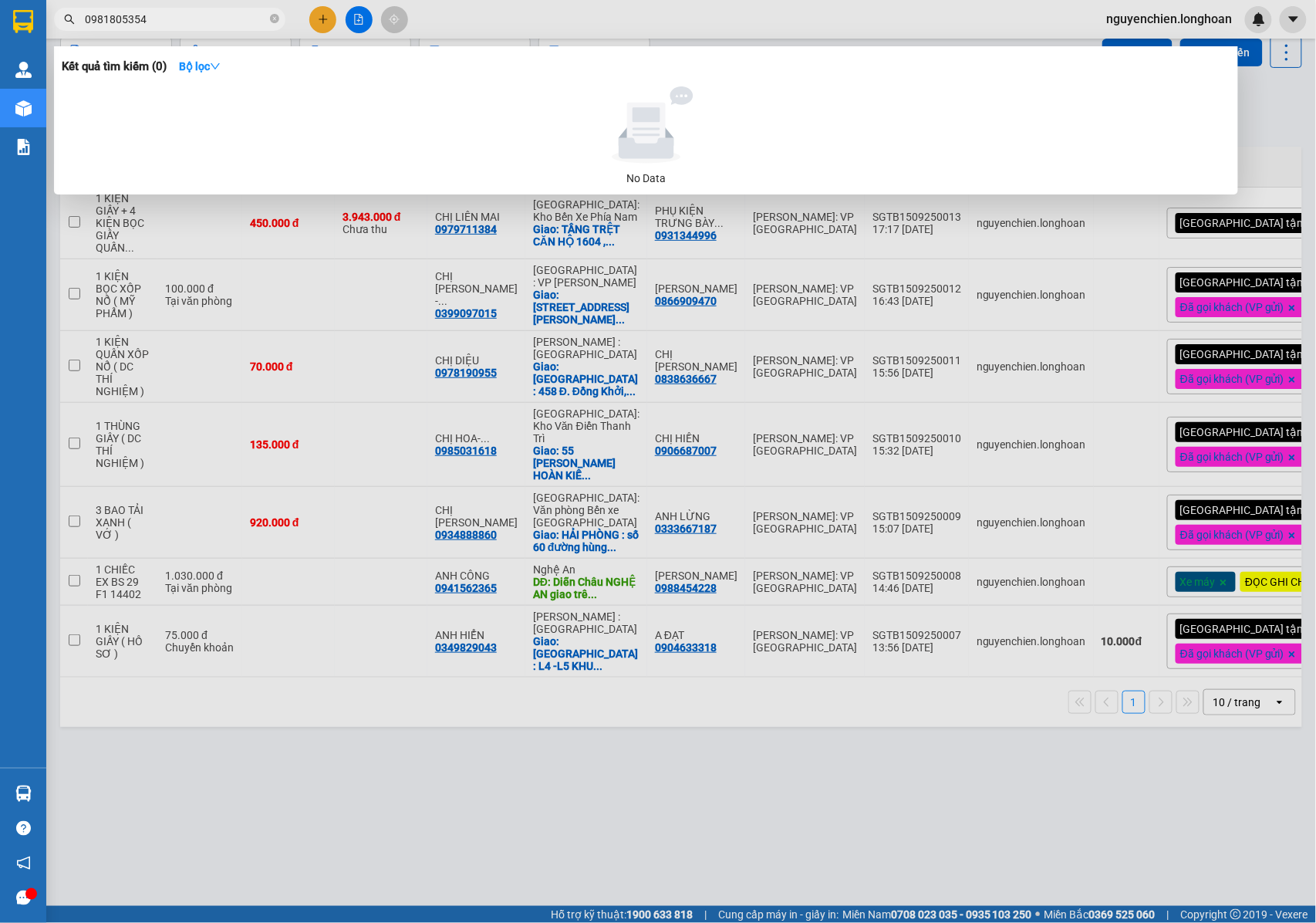
click at [580, 743] on div at bounding box center [658, 461] width 1316 height 923
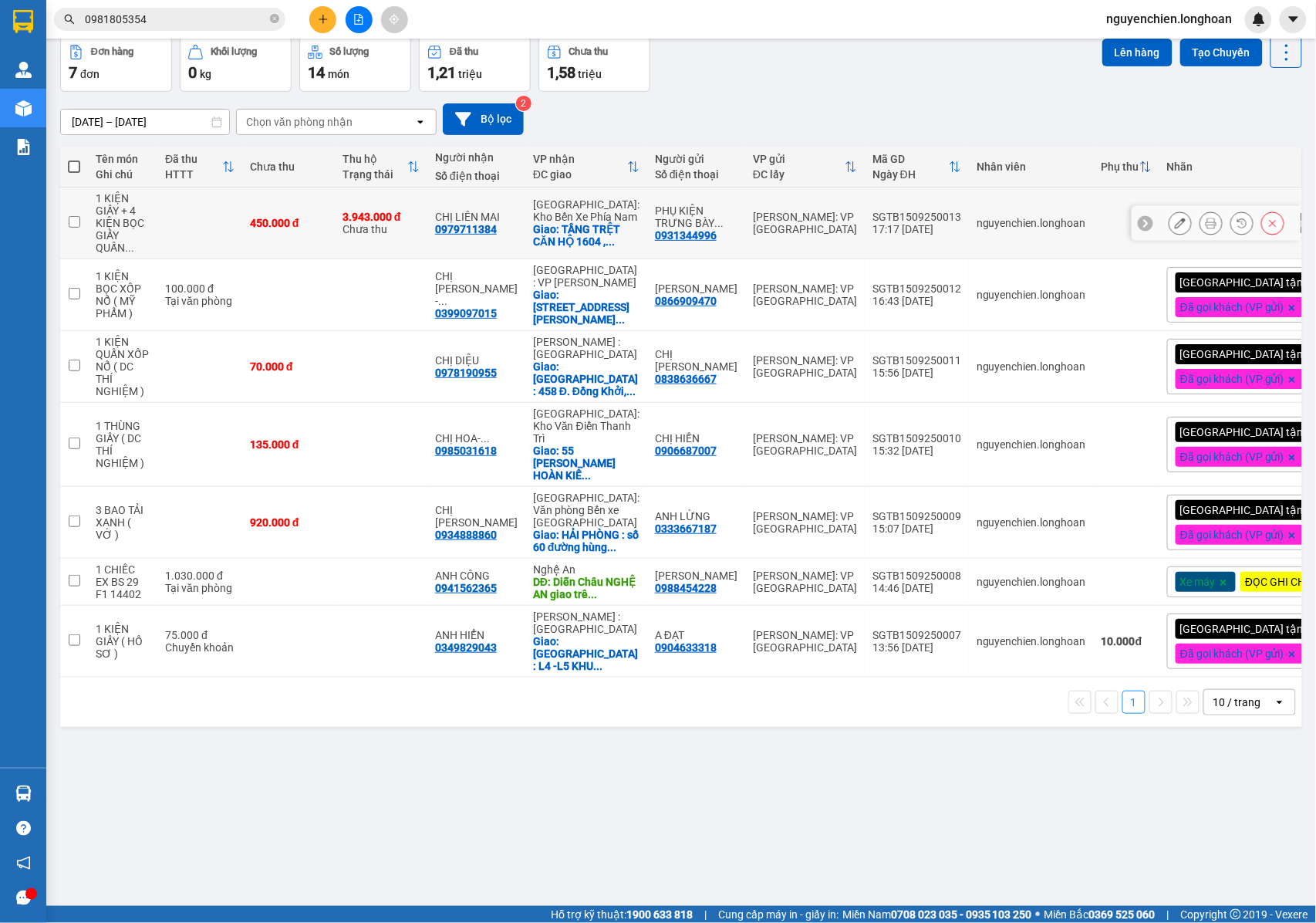
click at [1206, 223] on icon at bounding box center [1211, 223] width 11 height 11
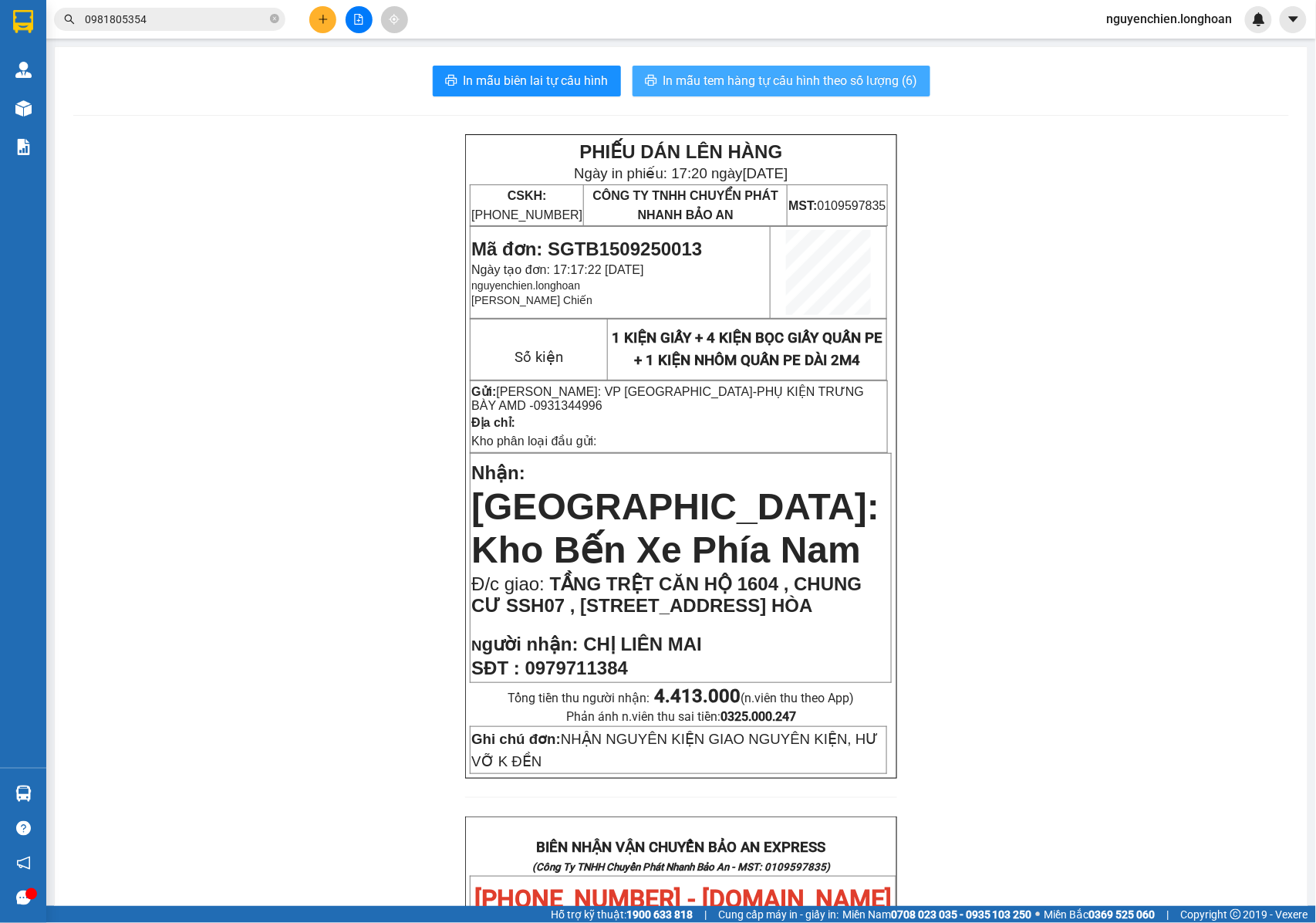
click at [799, 78] on span "In mẫu tem hàng tự cấu hình theo số lượng (6)" at bounding box center [790, 80] width 254 height 19
click at [815, 407] on p "Gửi: Hồ Chí Minh: VP Quận Tân Bình - PHỤ KIỆN TRƯNG BÀY AMD - 0931344996" at bounding box center [678, 399] width 415 height 29
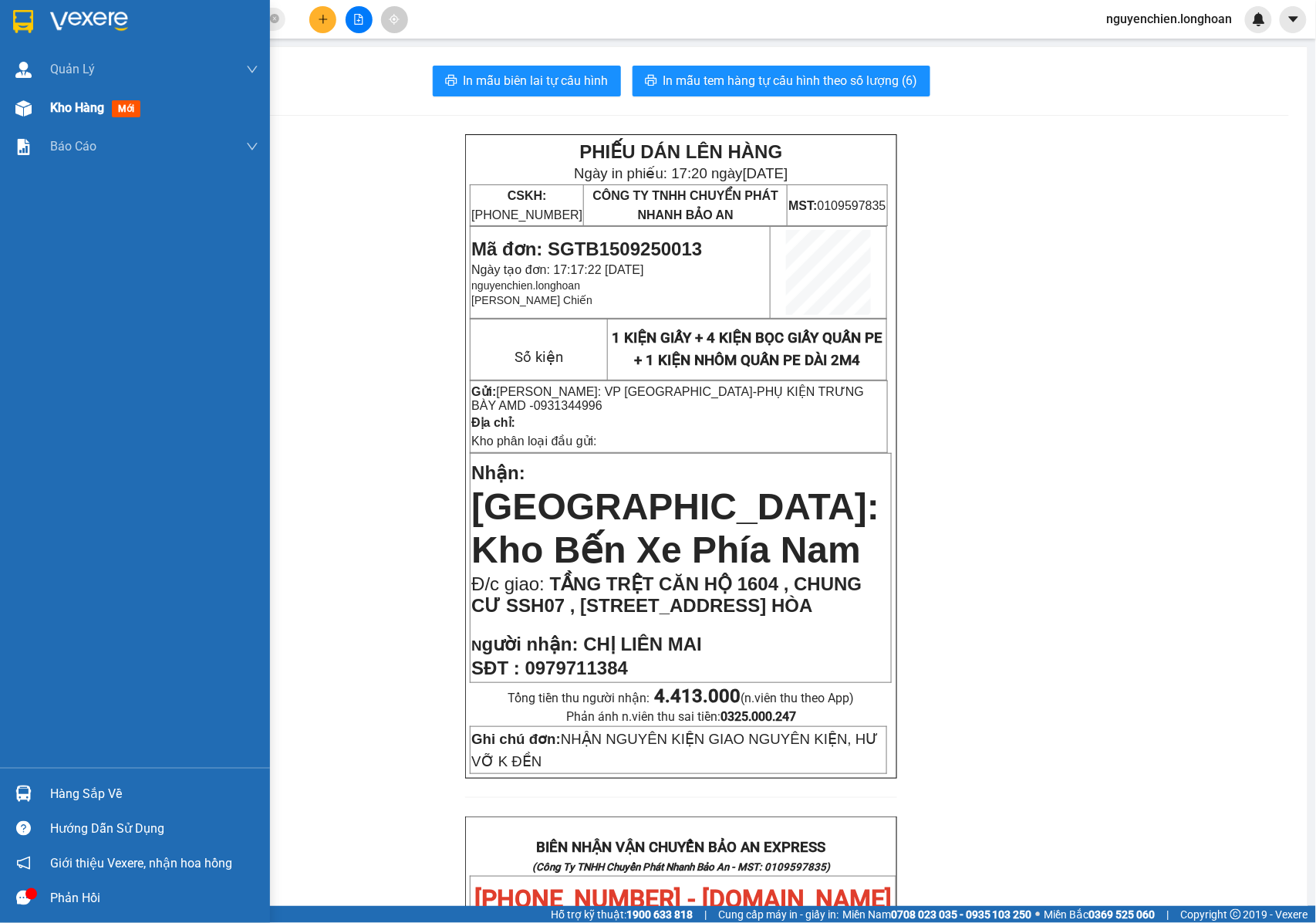
click at [62, 100] on span "Kho hàng" at bounding box center [77, 107] width 54 height 14
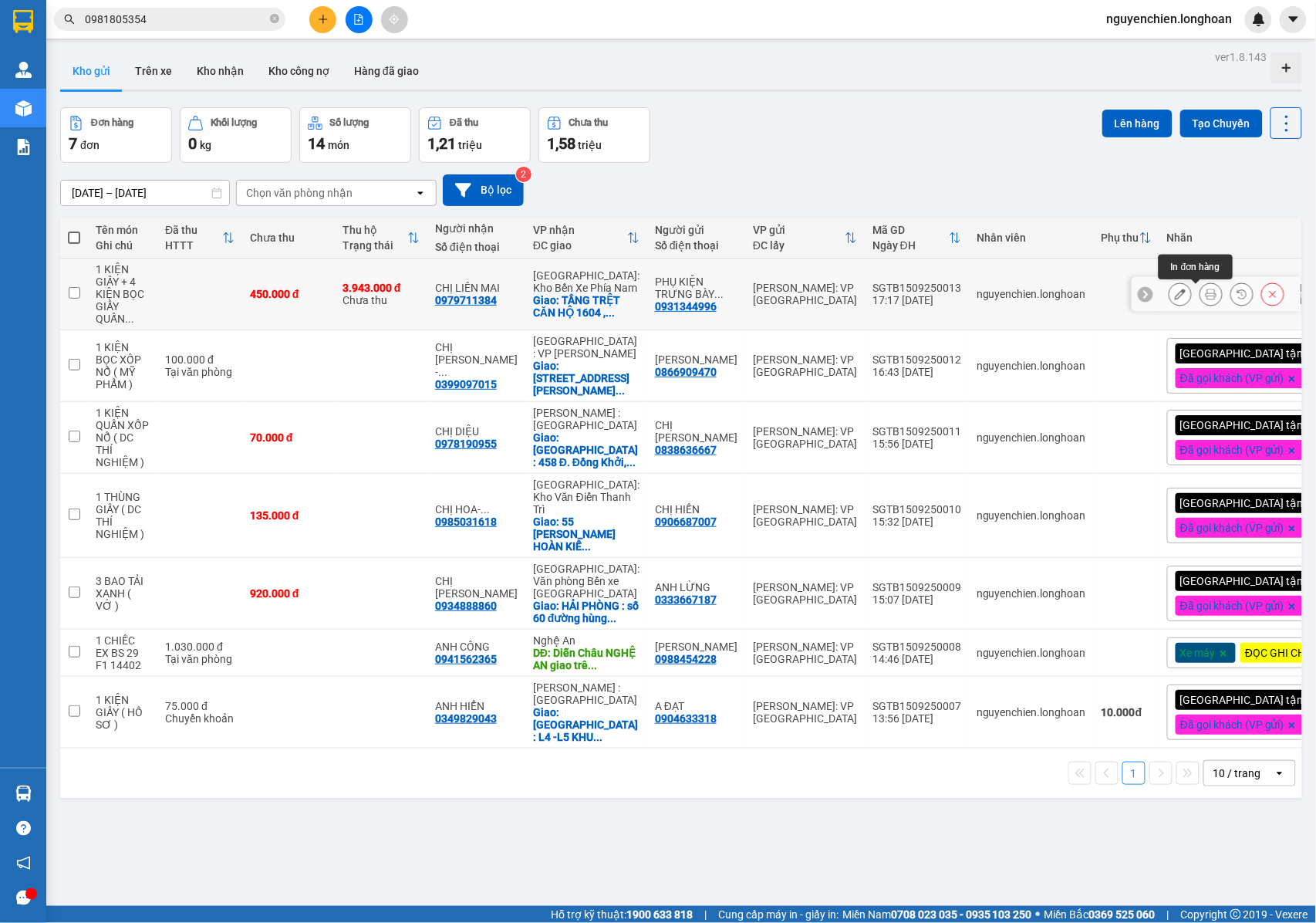
click at [1206, 292] on icon at bounding box center [1211, 293] width 11 height 11
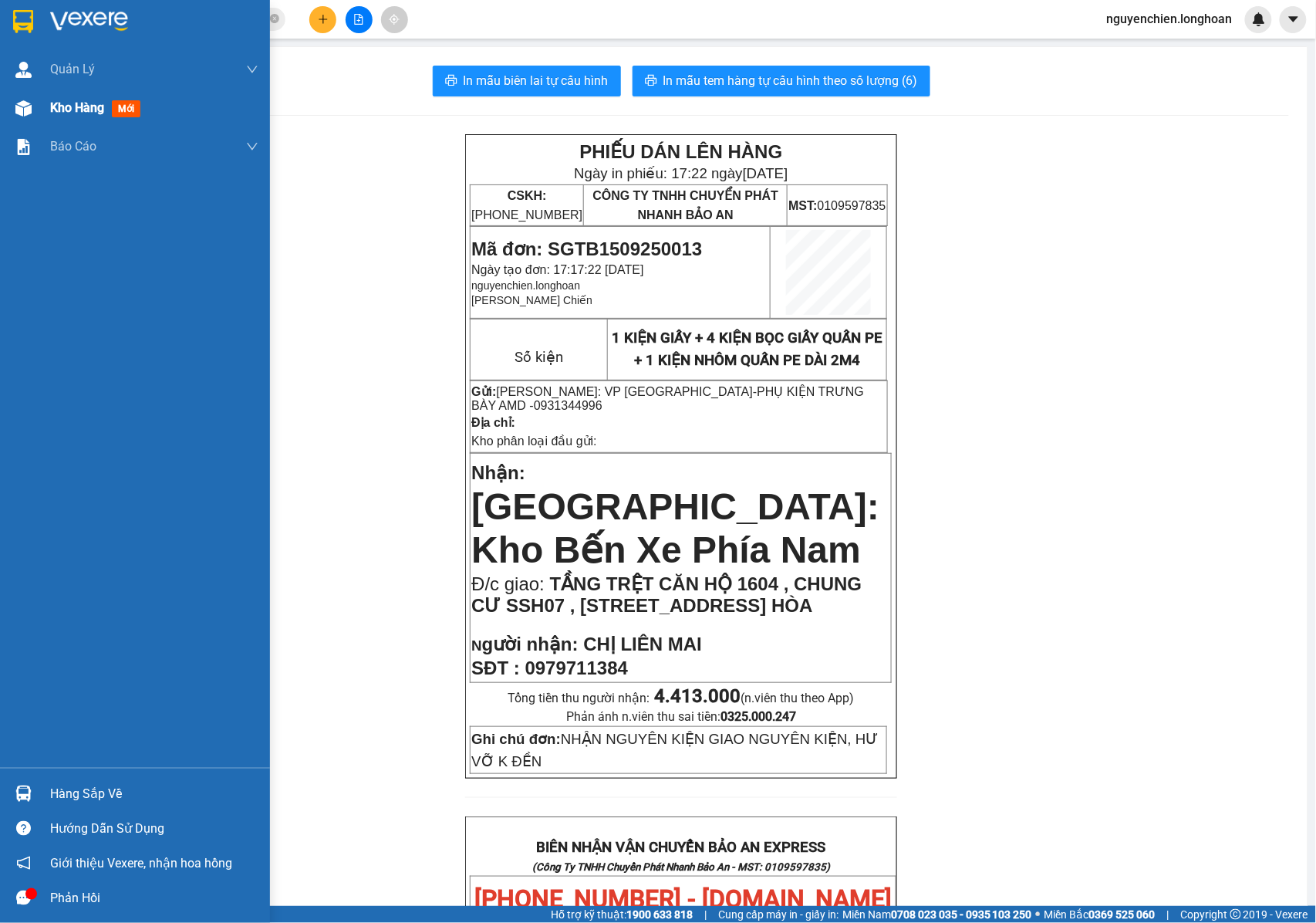
click at [23, 102] on img at bounding box center [23, 108] width 16 height 16
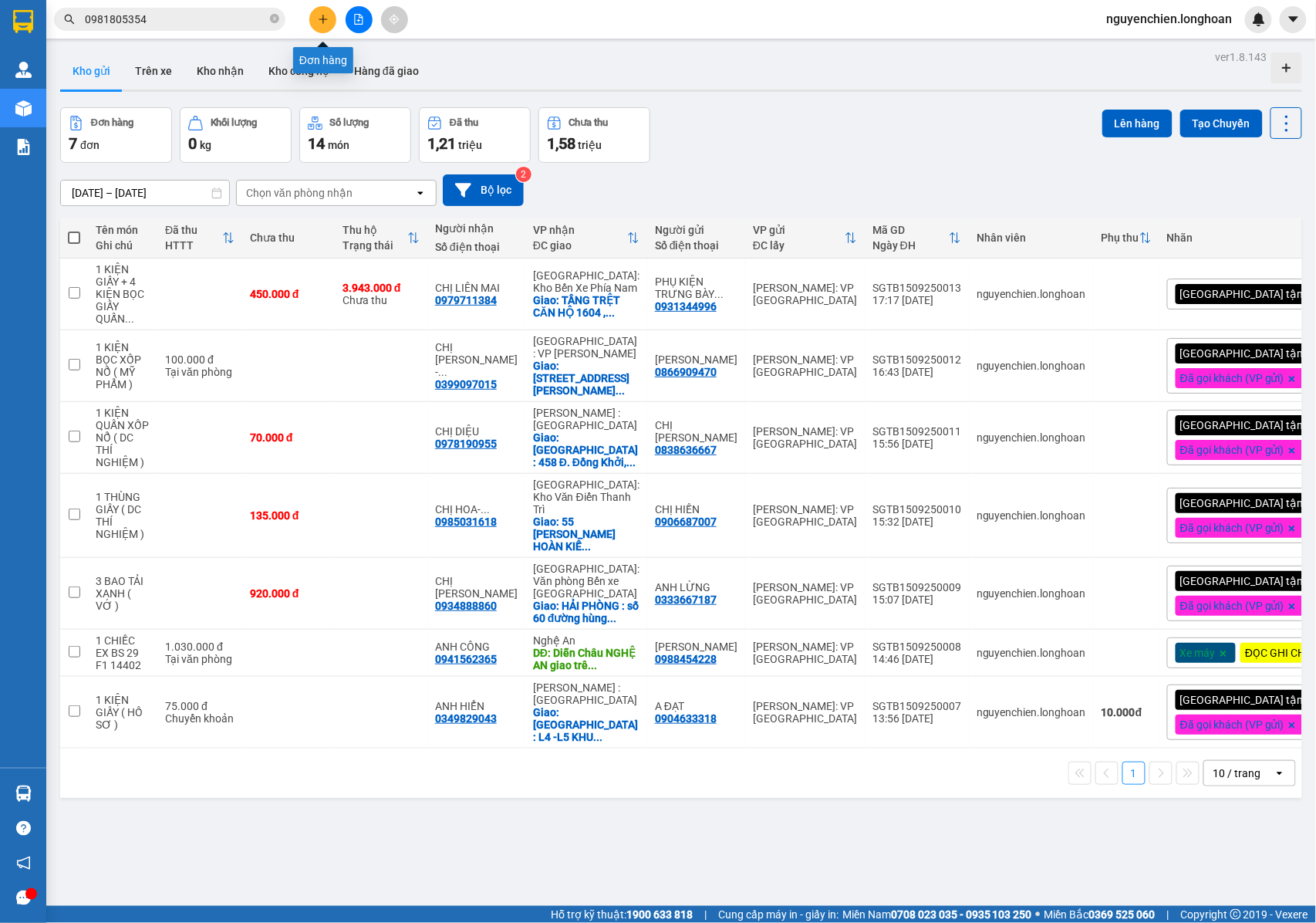
click at [324, 23] on icon "plus" at bounding box center [323, 19] width 11 height 11
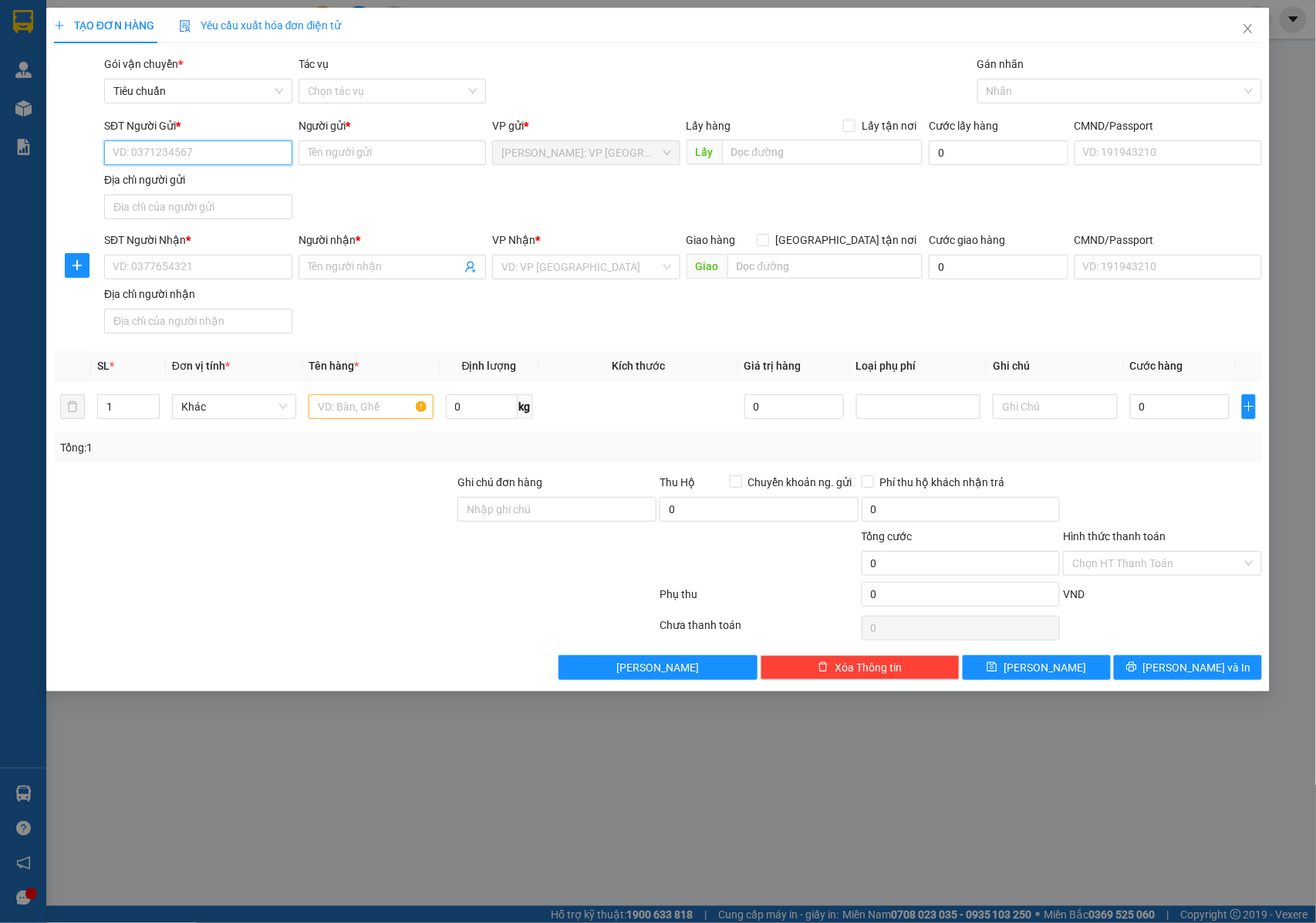
click at [259, 164] on input "SĐT Người Gửi *" at bounding box center [198, 153] width 188 height 24
type input "0947006987"
click at [263, 191] on div "0947006987 - [PERSON_NAME]" at bounding box center [198, 185] width 169 height 17
type input "cty [PERSON_NAME]"
checkbox input "true"
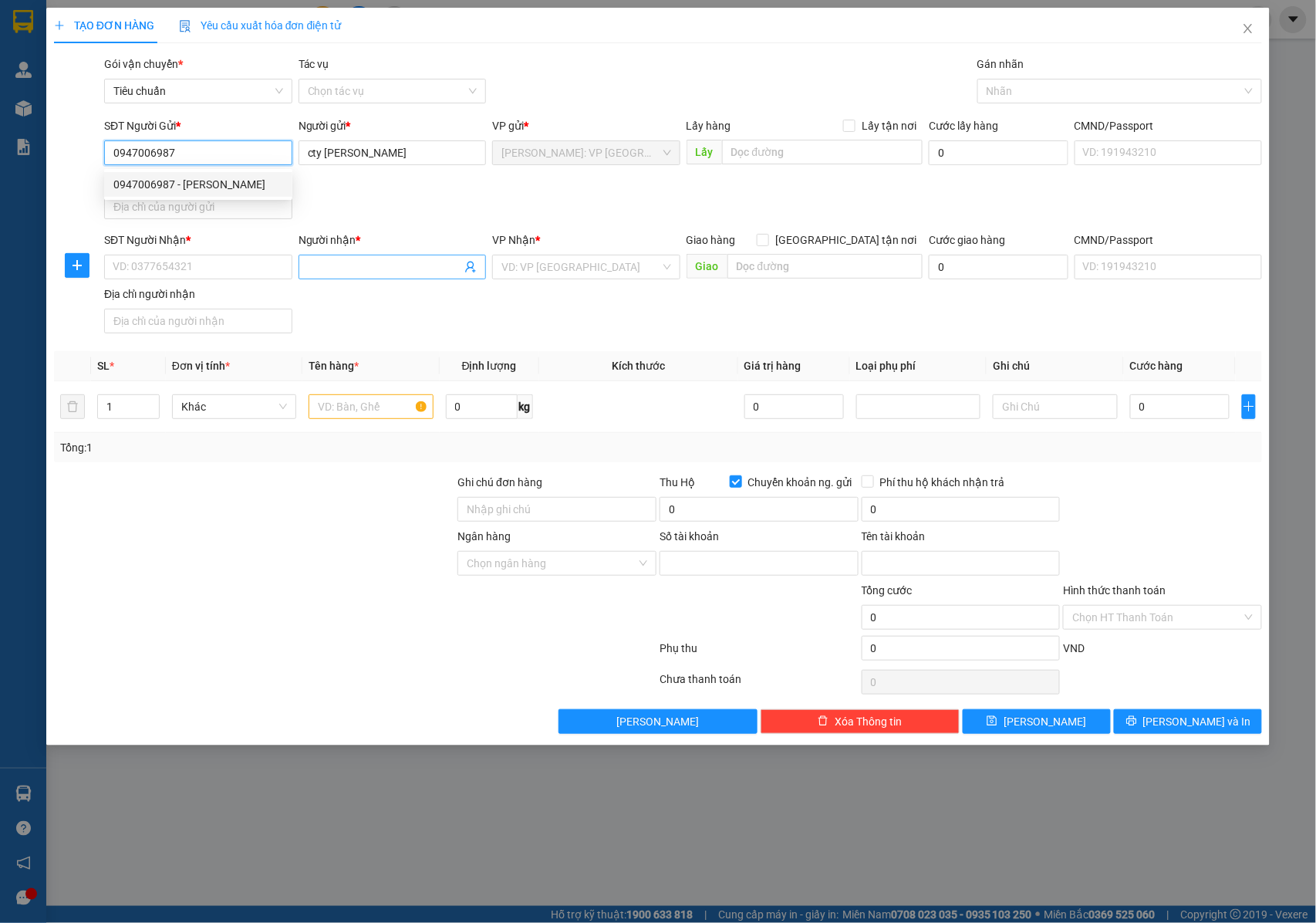
type input "31708977"
type input "[PERSON_NAME]"
type input "0947006987"
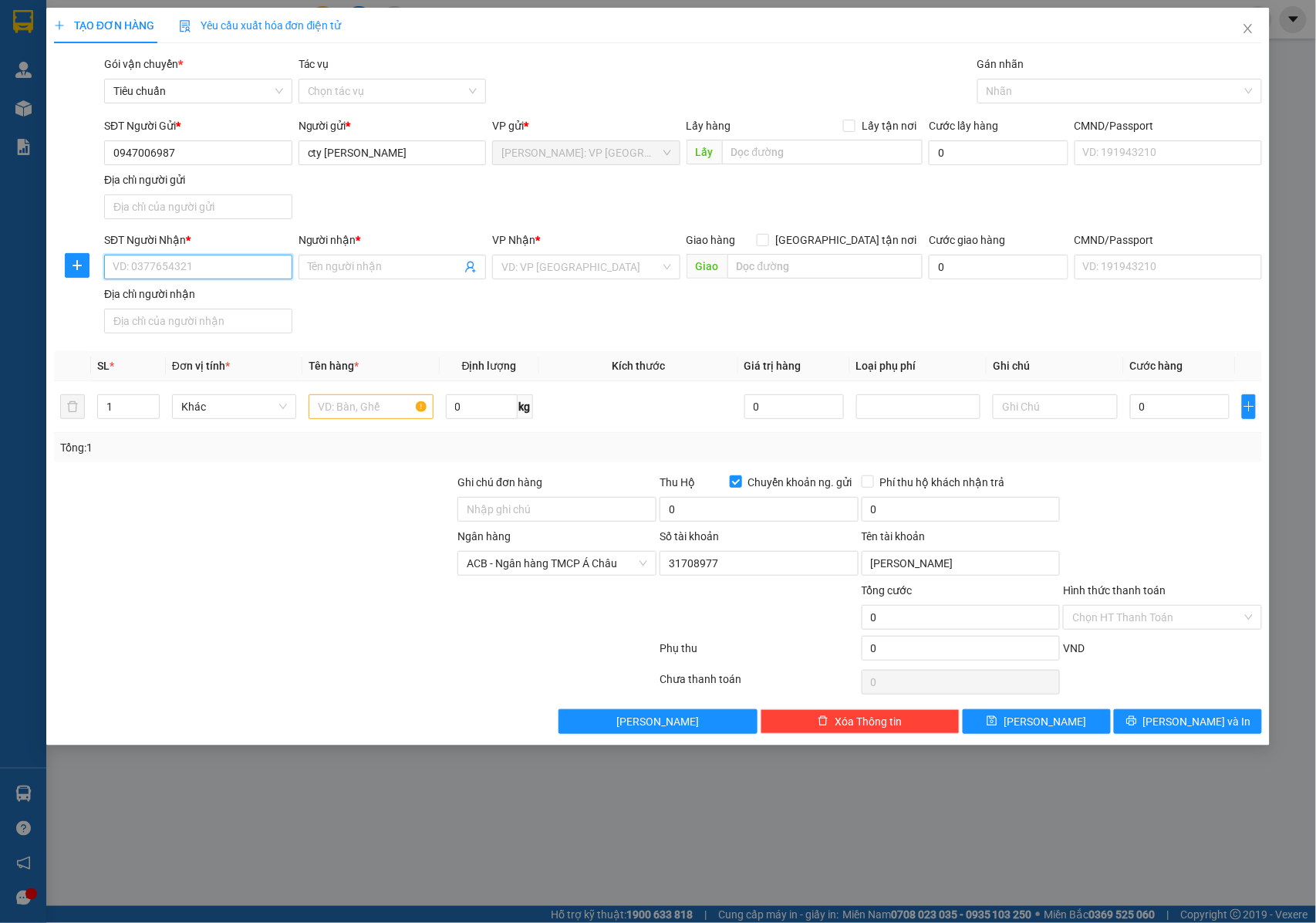
click at [221, 272] on input "SĐT Người Nhận *" at bounding box center [198, 266] width 188 height 24
type input "0984273585"
click at [383, 264] on input "Người nhận *" at bounding box center [384, 267] width 154 height 17
type input "a"
type input "A [PERSON_NAME]"
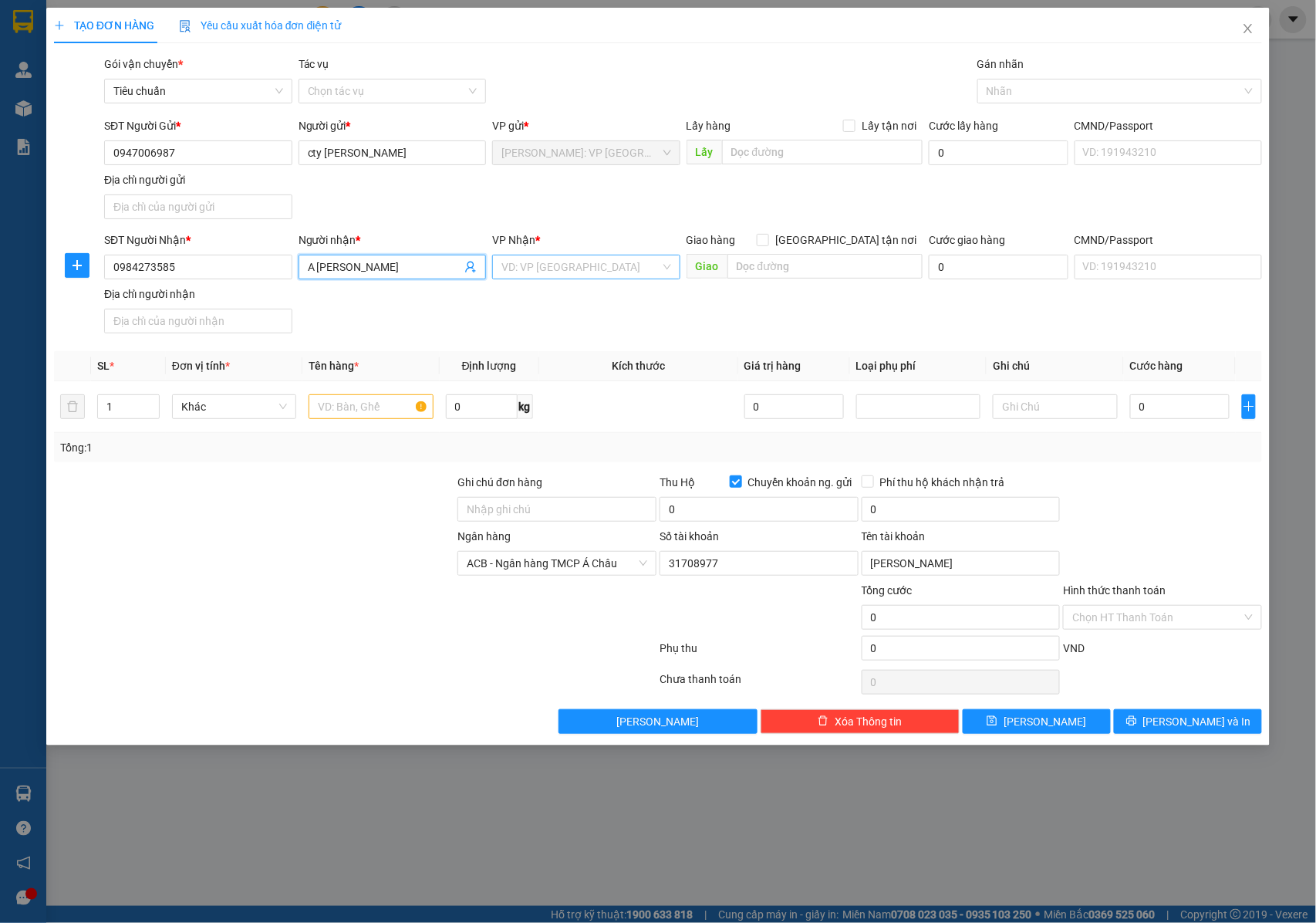
click at [544, 264] on input "search" at bounding box center [580, 266] width 159 height 23
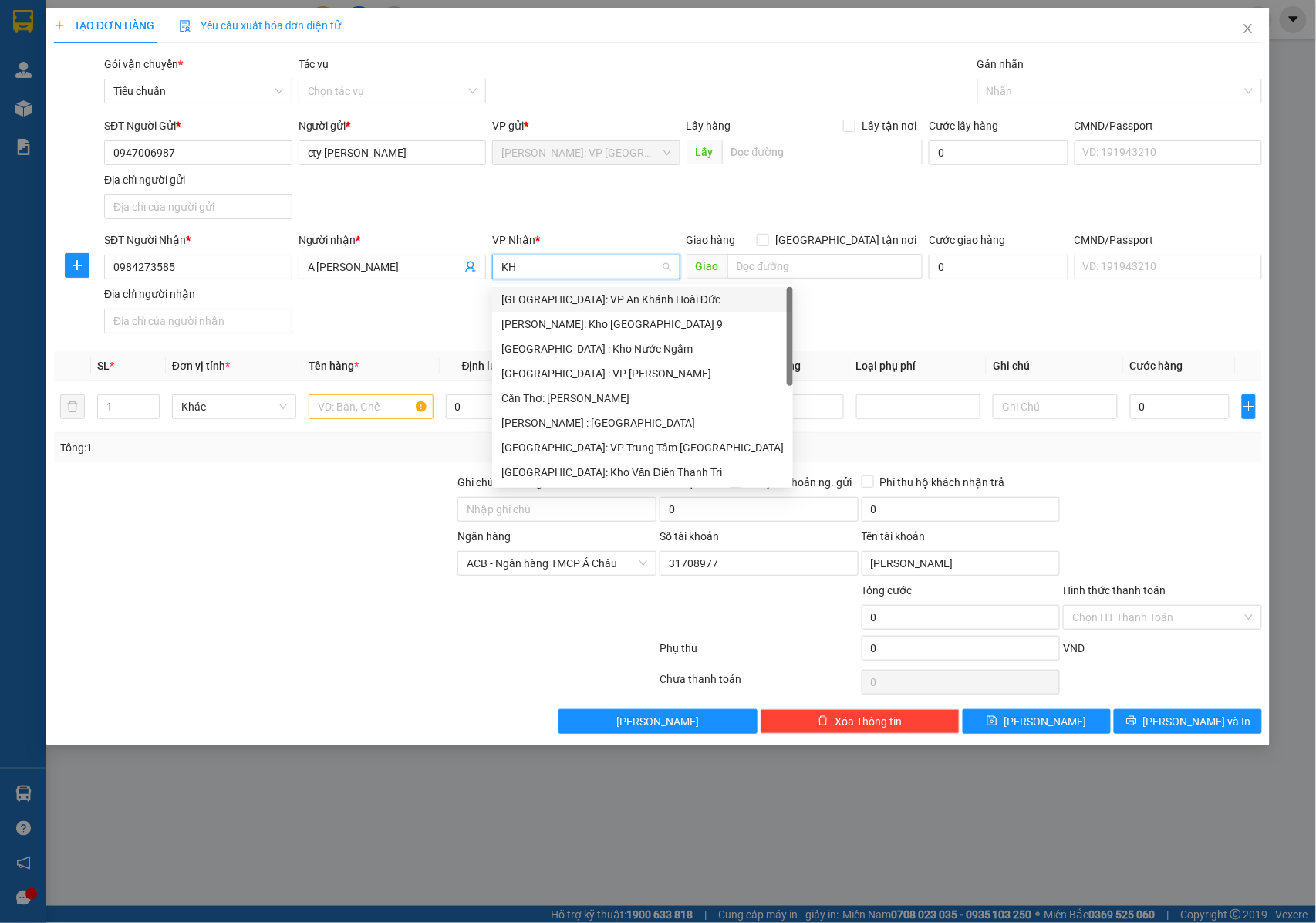
type input "KHO"
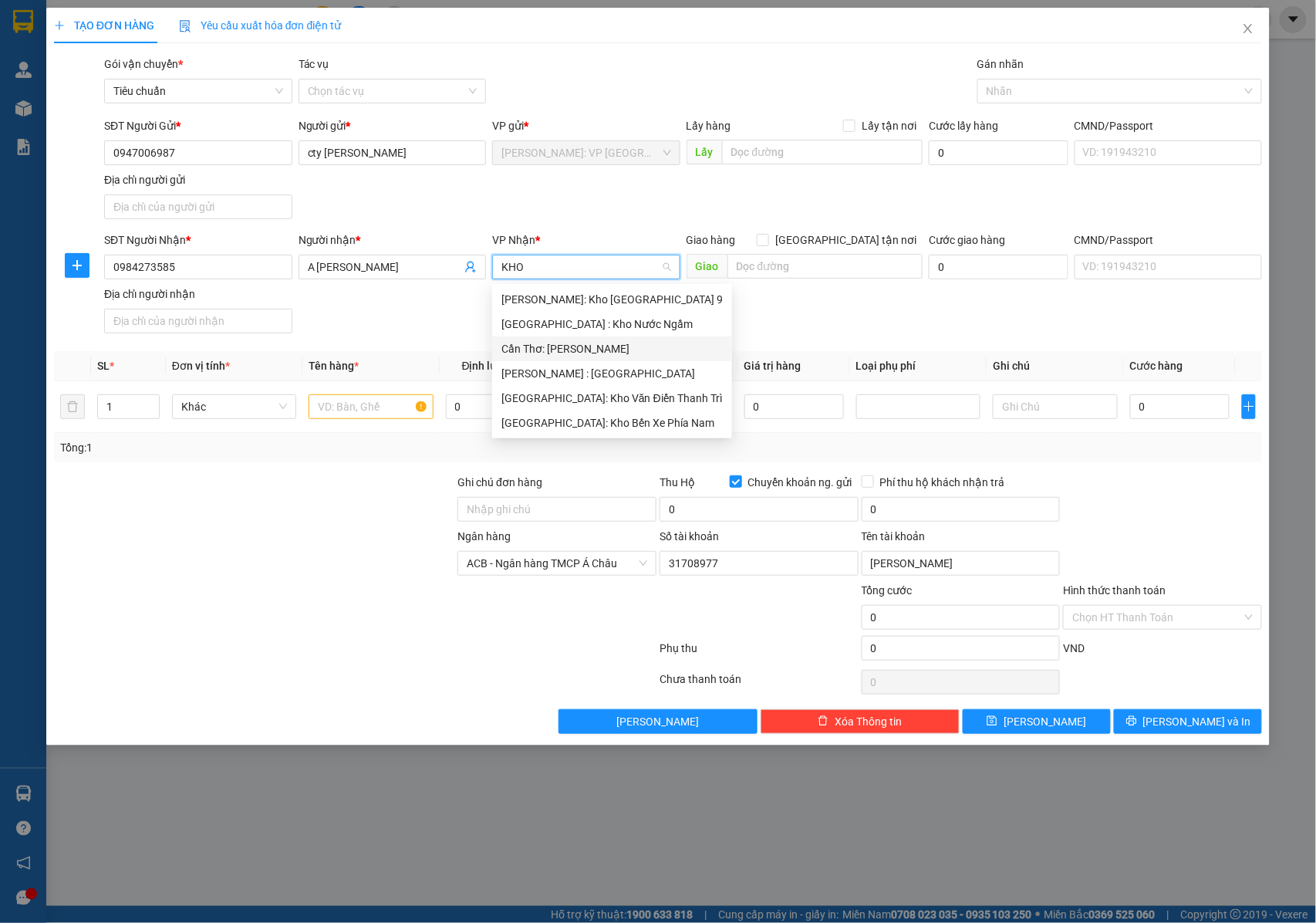
drag, startPoint x: 596, startPoint y: 346, endPoint x: 736, endPoint y: 292, distance: 150.1
click at [605, 346] on div "Cần Thơ: [PERSON_NAME]" at bounding box center [612, 349] width 222 height 17
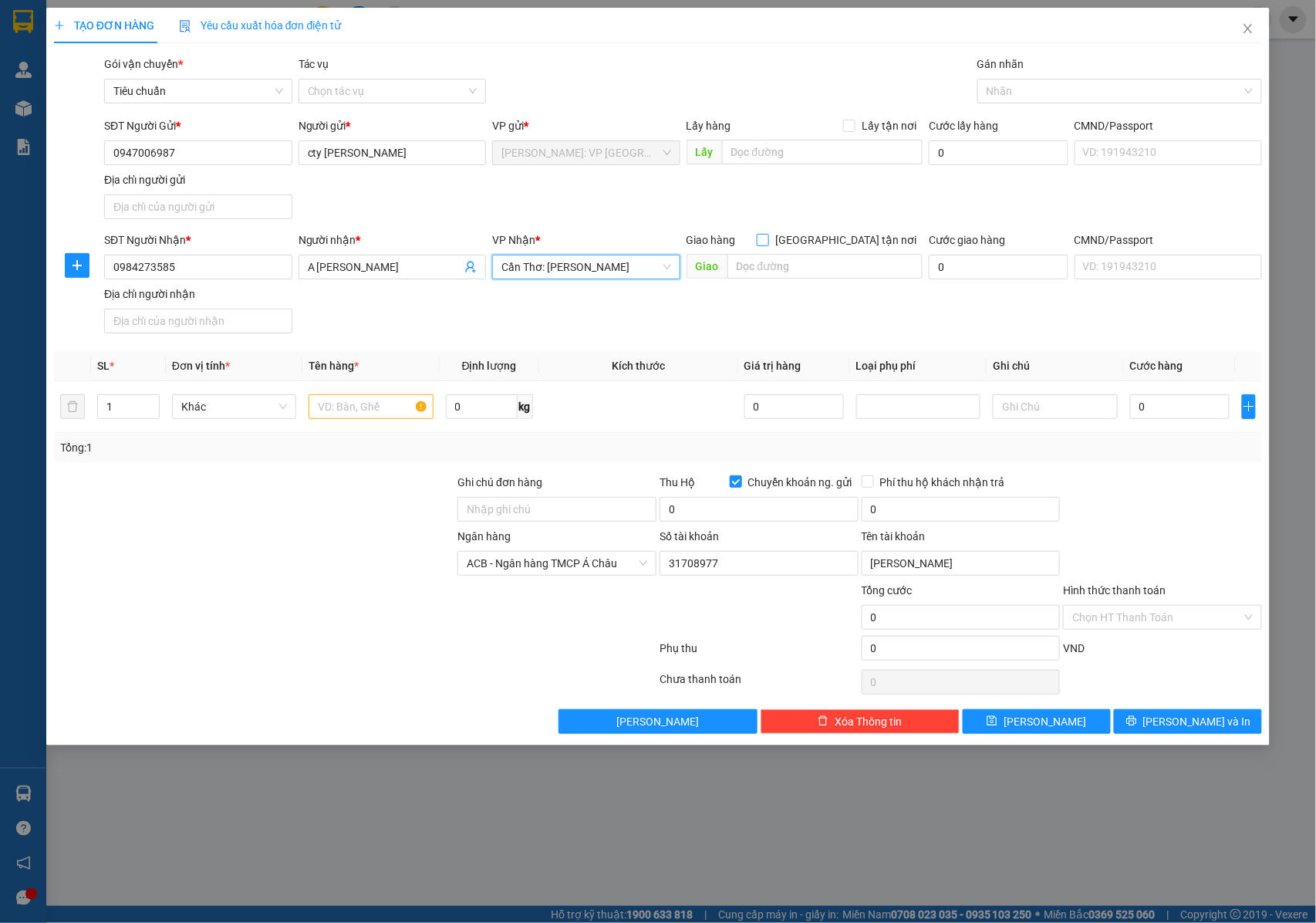
click at [768, 241] on input "[GEOGRAPHIC_DATA] tận nơi" at bounding box center [762, 239] width 11 height 11
checkbox input "true"
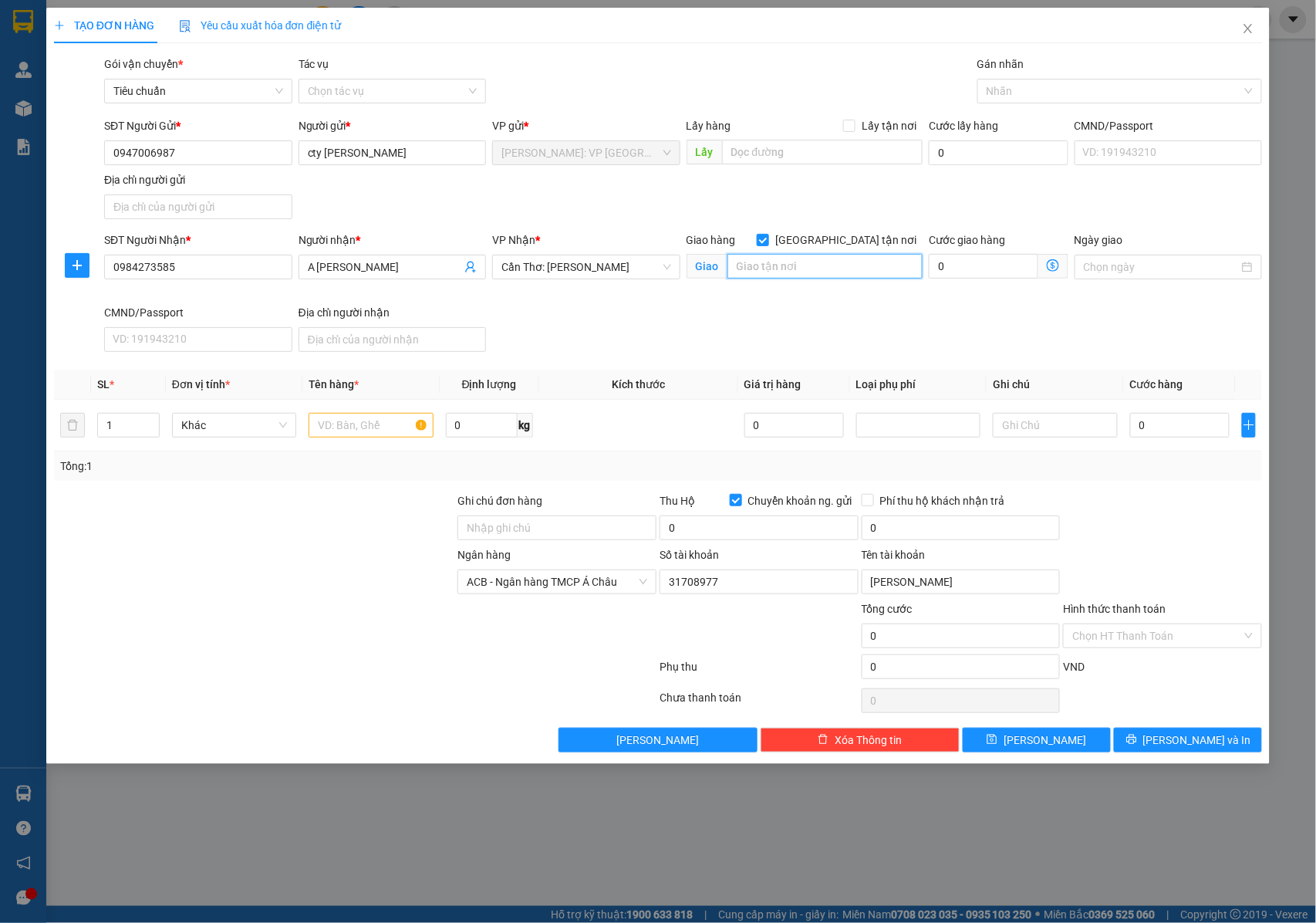
click at [819, 266] on input "text" at bounding box center [825, 266] width 195 height 24
type input "169 LÊ HỒNG PHONG , P TRÀ AN , BÌNH THỦY , CẦN THƠ"
click at [395, 426] on input "text" at bounding box center [370, 425] width 124 height 24
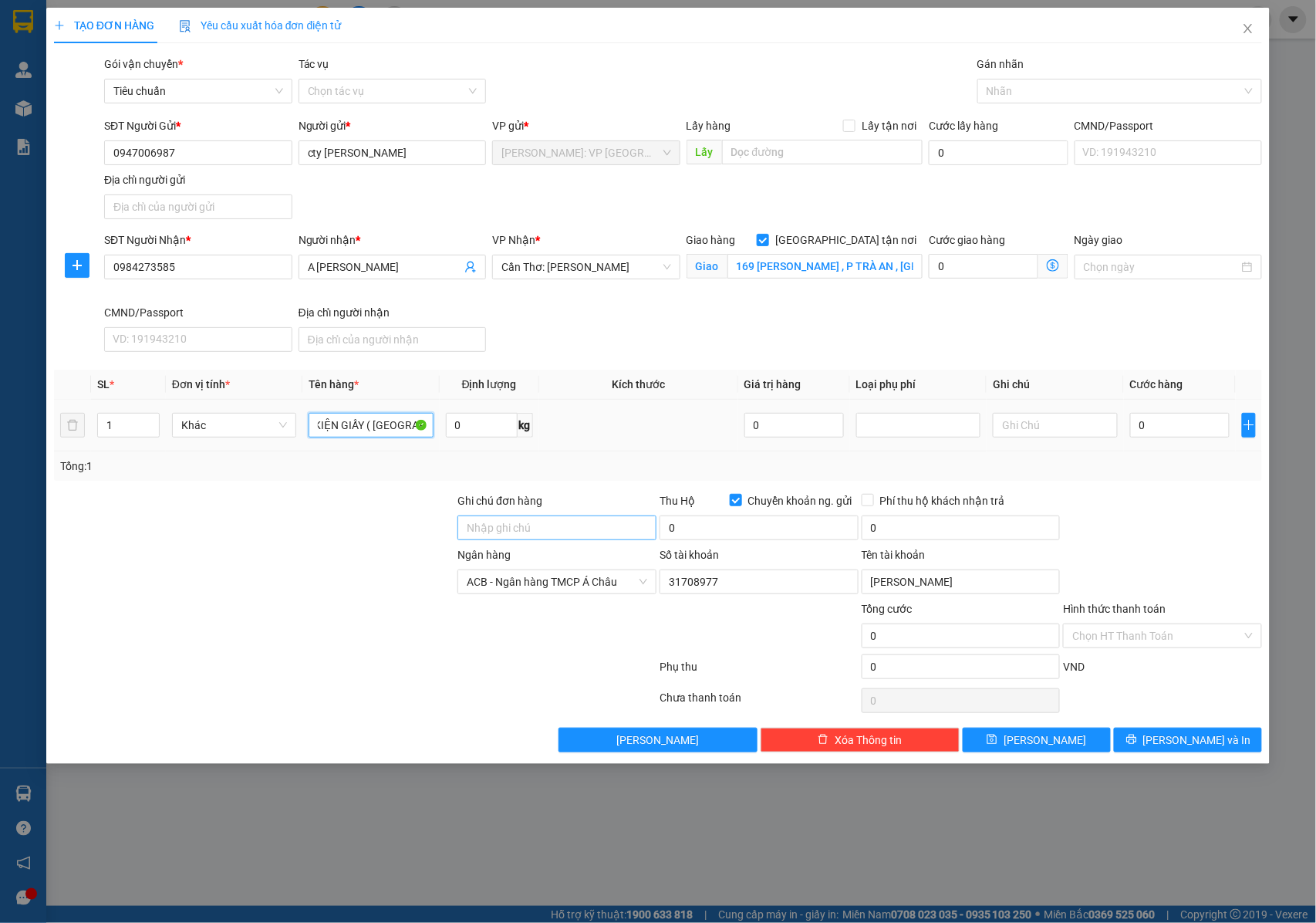
type input "1 KIỆN GIẤY ( [GEOGRAPHIC_DATA] )"
drag, startPoint x: 543, startPoint y: 528, endPoint x: 570, endPoint y: 532, distance: 27.3
click at [543, 528] on input "Ghi chú đơn hàng" at bounding box center [557, 527] width 199 height 24
type input "NHẬN NGUYÊN KIỆN GIAO NGUYÊN KIỆN, HƯ VỠ K ĐỀN"
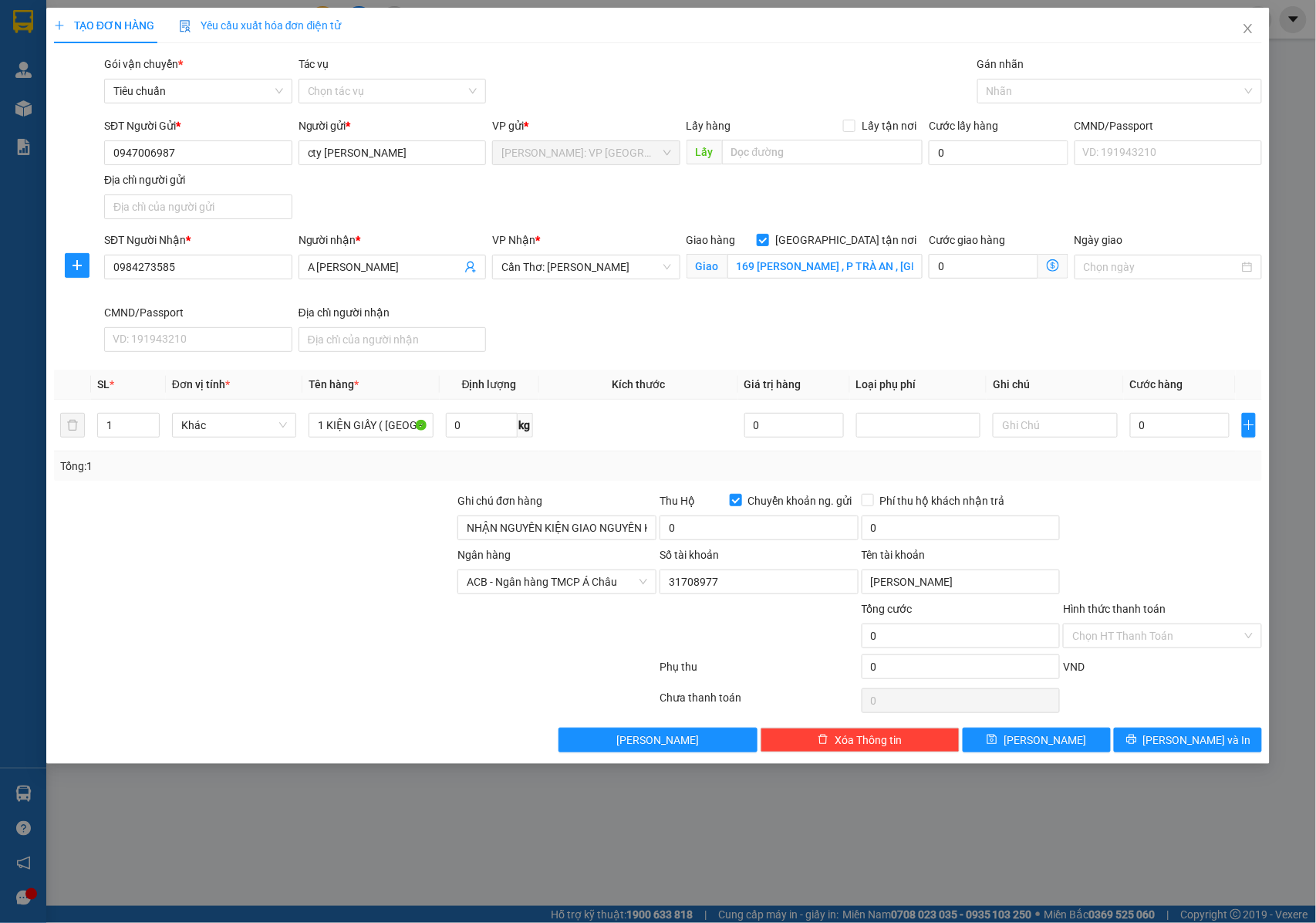
click at [714, 544] on div "0" at bounding box center [759, 530] width 199 height 31
click at [719, 529] on input "0" at bounding box center [759, 527] width 199 height 24
type input "7.050.000"
click at [951, 522] on input "0" at bounding box center [960, 527] width 199 height 24
type input "25.000"
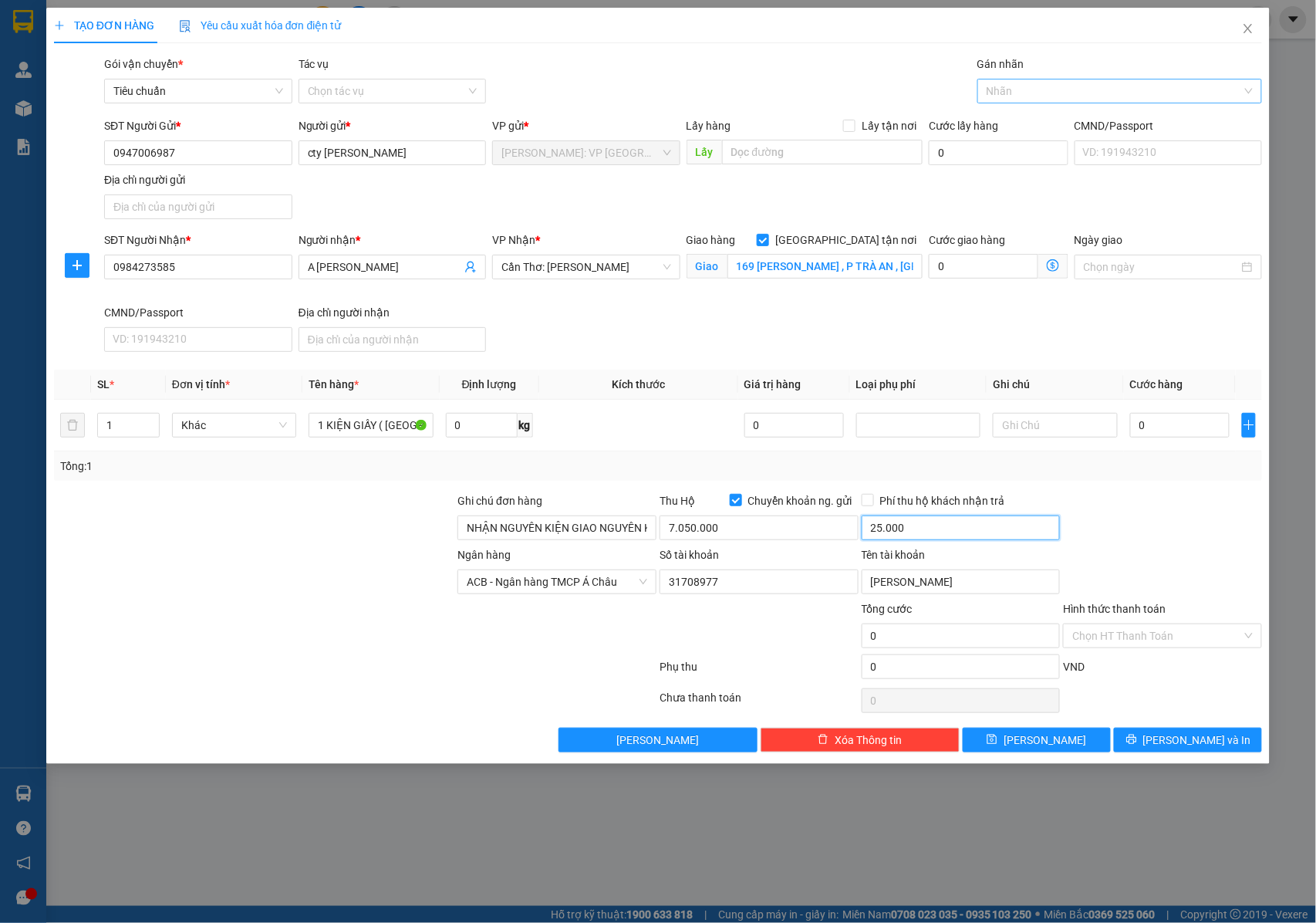
click at [1024, 85] on div at bounding box center [1111, 91] width 261 height 19
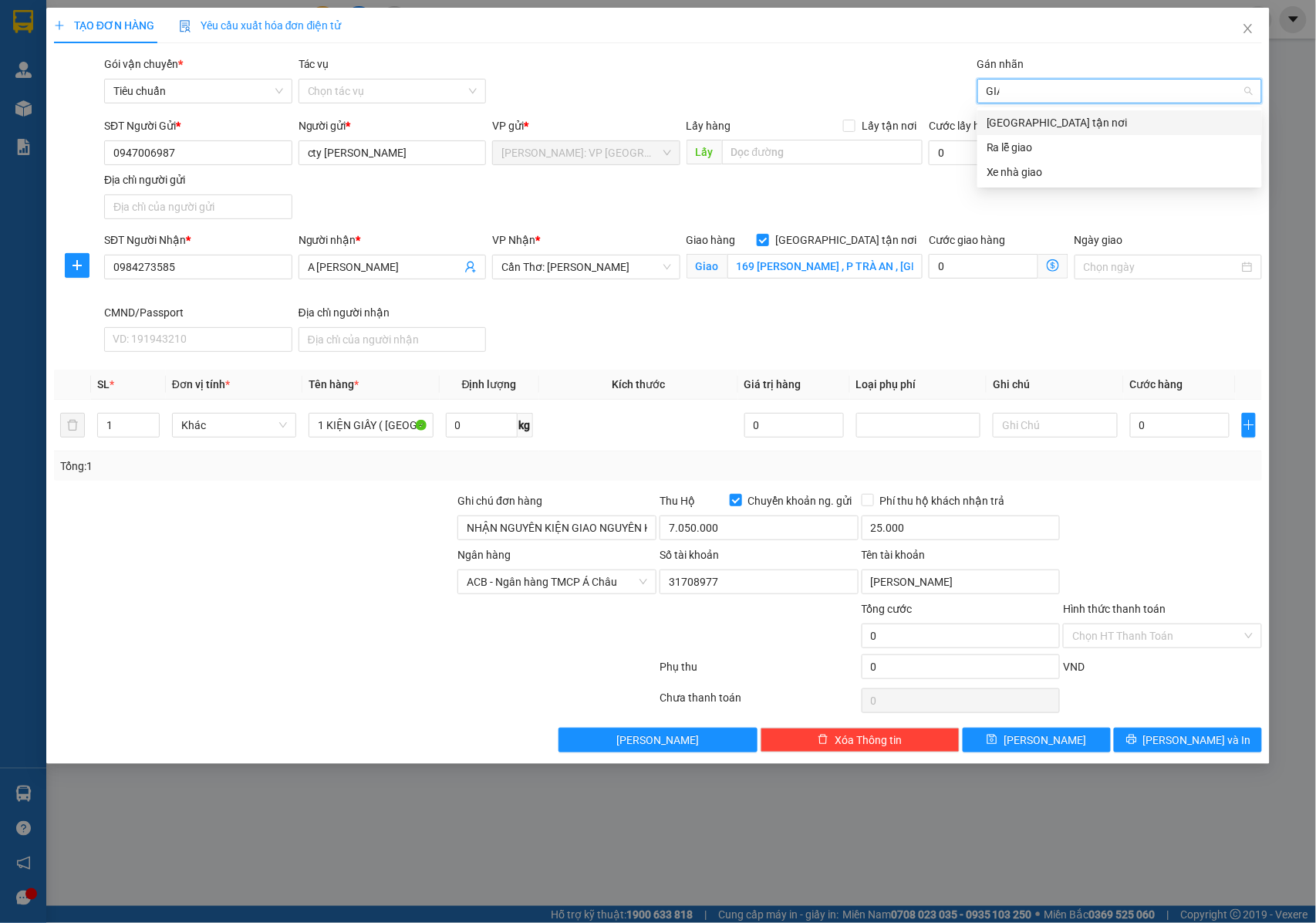
type input "GIAO"
click at [1010, 131] on div "[GEOGRAPHIC_DATA] tận nơi" at bounding box center [1120, 122] width 266 height 17
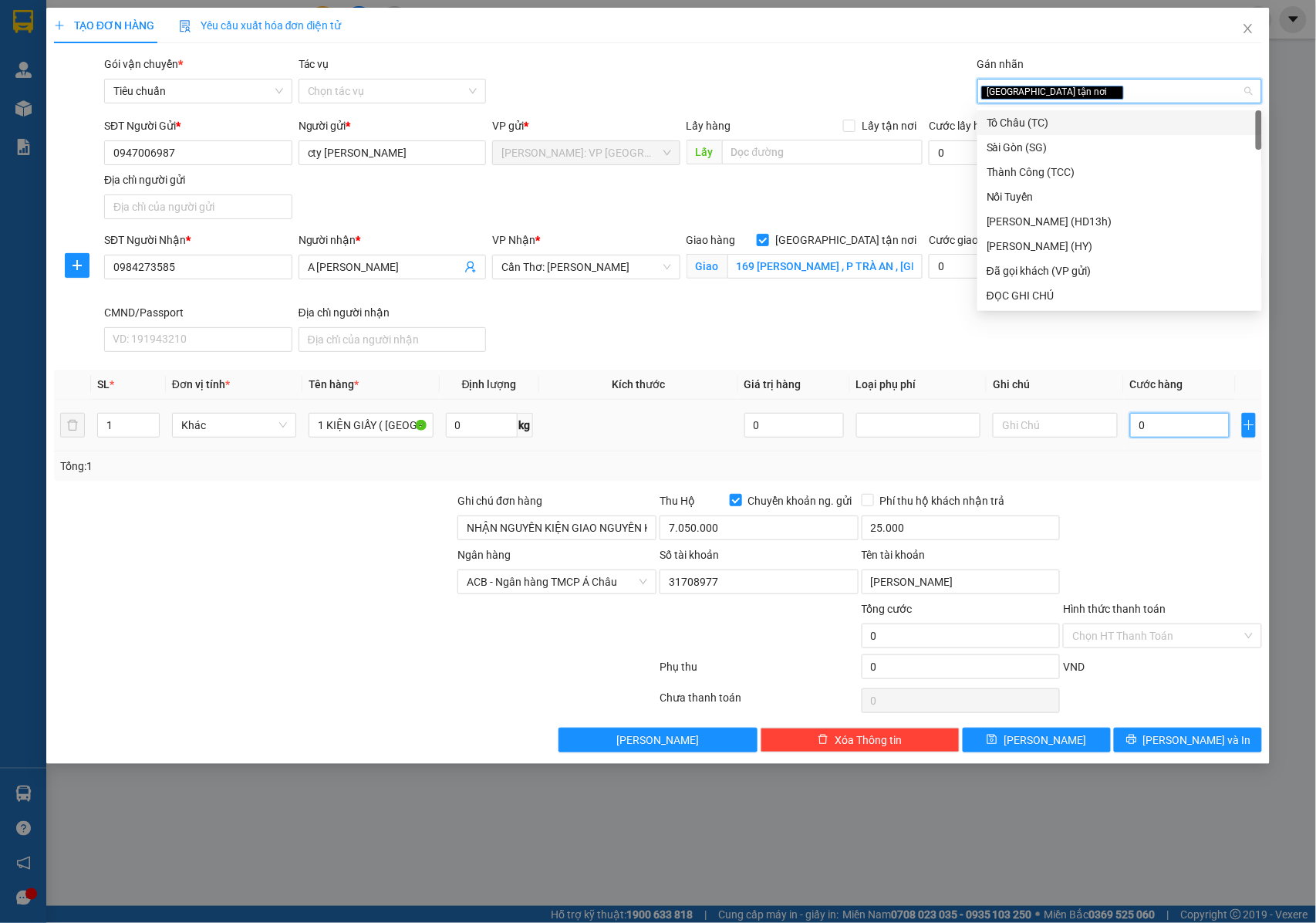
click at [1158, 437] on input "0" at bounding box center [1180, 425] width 99 height 24
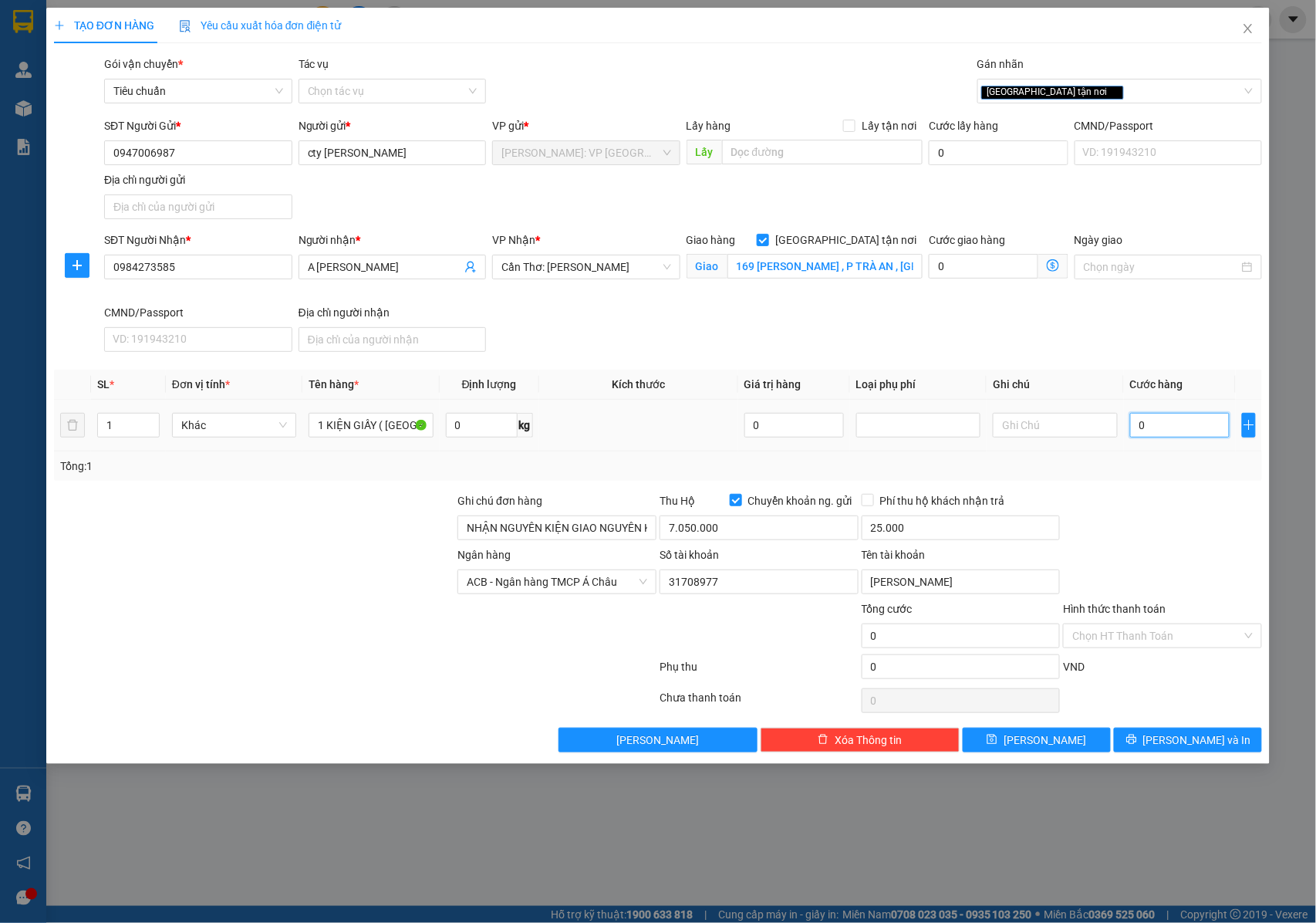
type input "1"
type input "16"
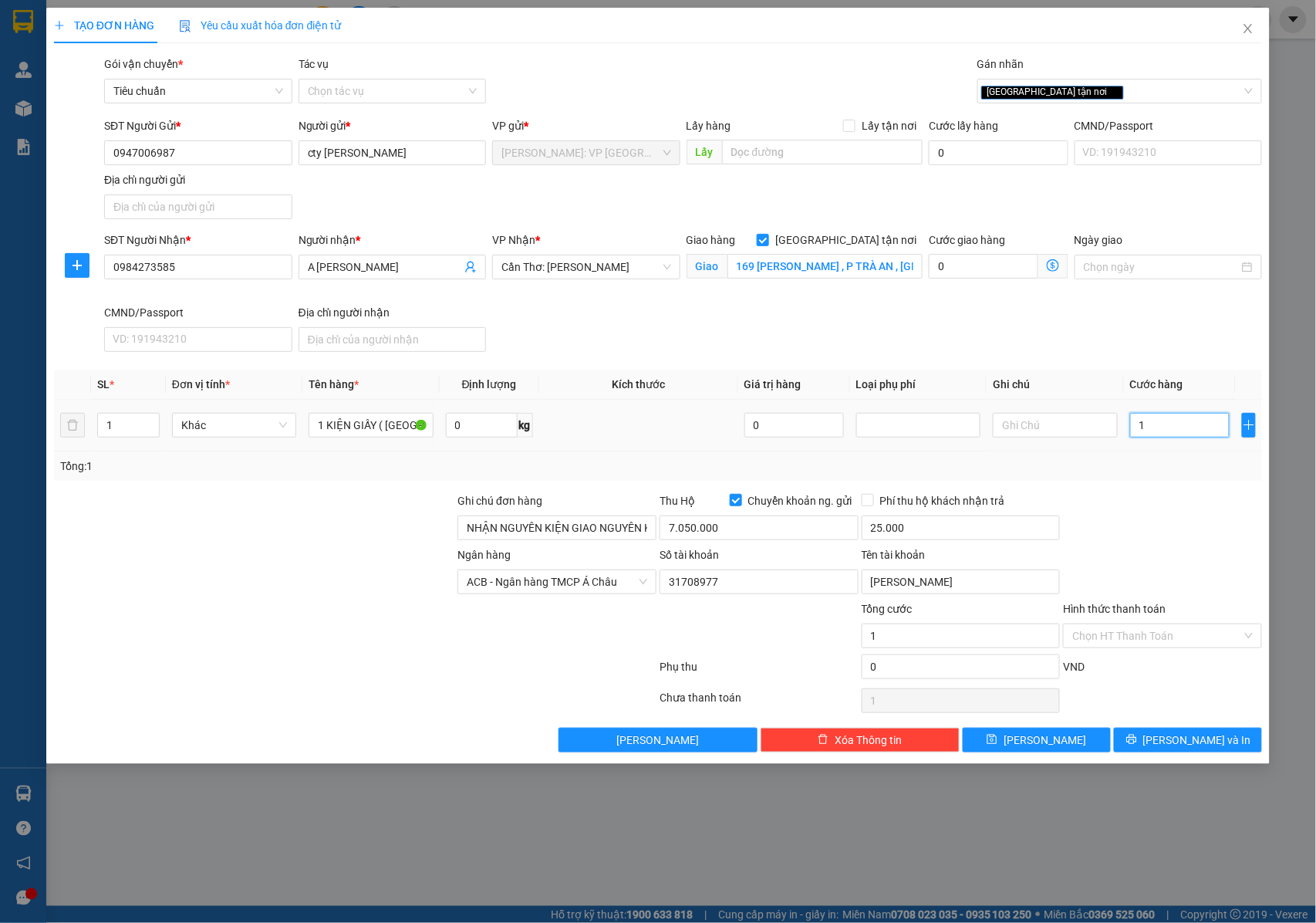
type input "16"
type input "160"
type input "1.600"
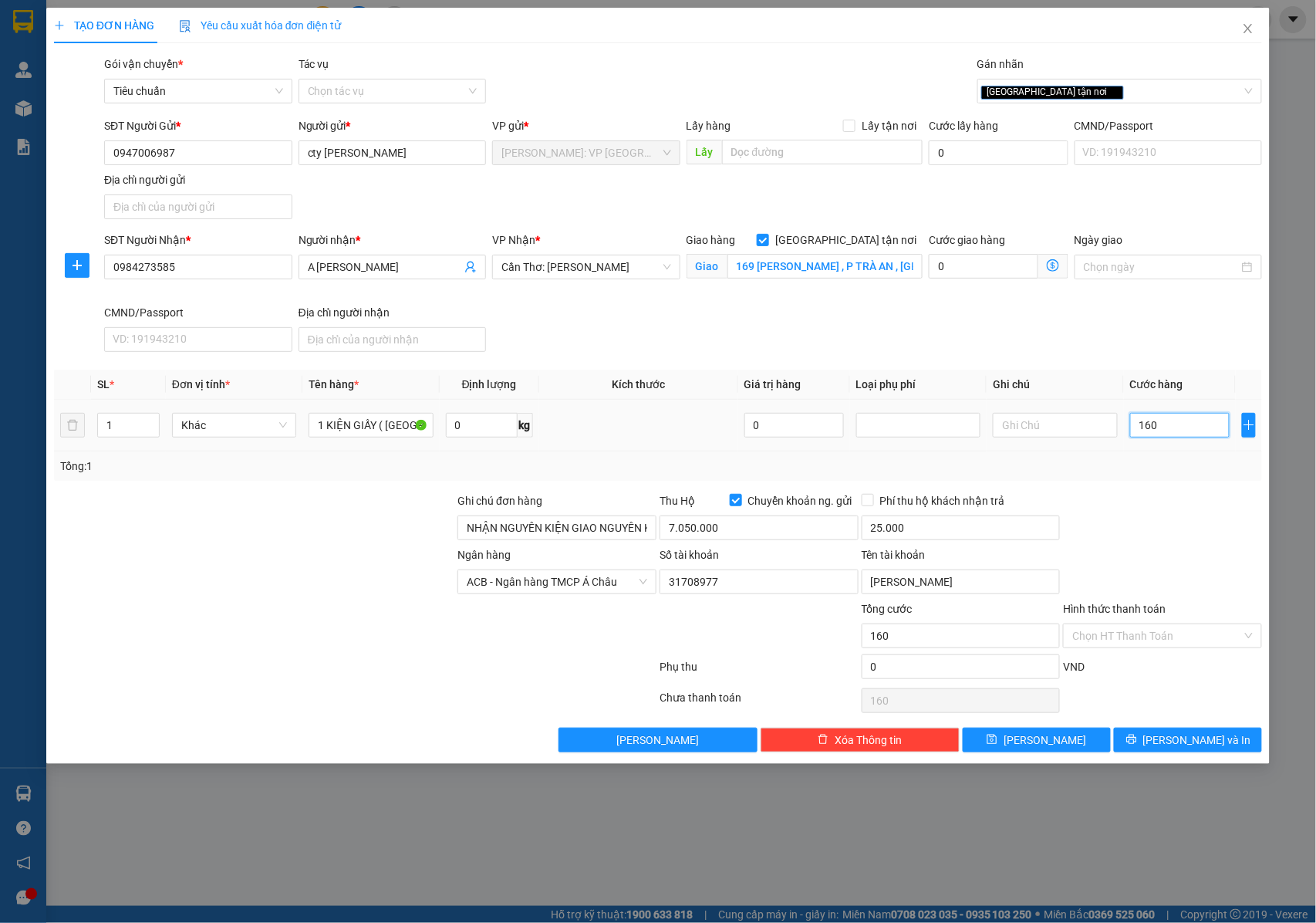
type input "1.600"
type input "16.000"
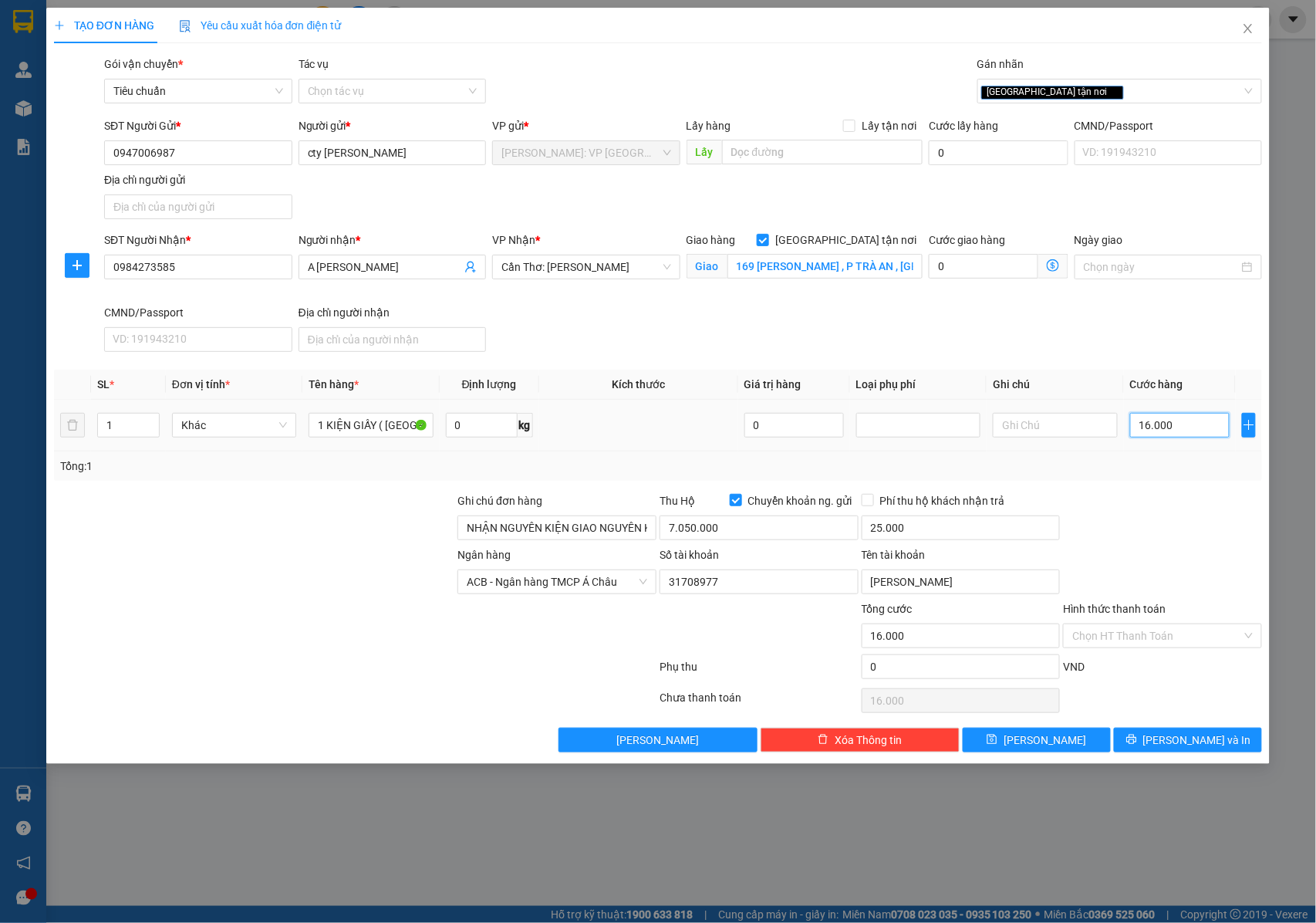
type input "160.000"
click at [771, 515] on div "Thu Hộ Chuyển khoản ng. gửi" at bounding box center [759, 503] width 199 height 23
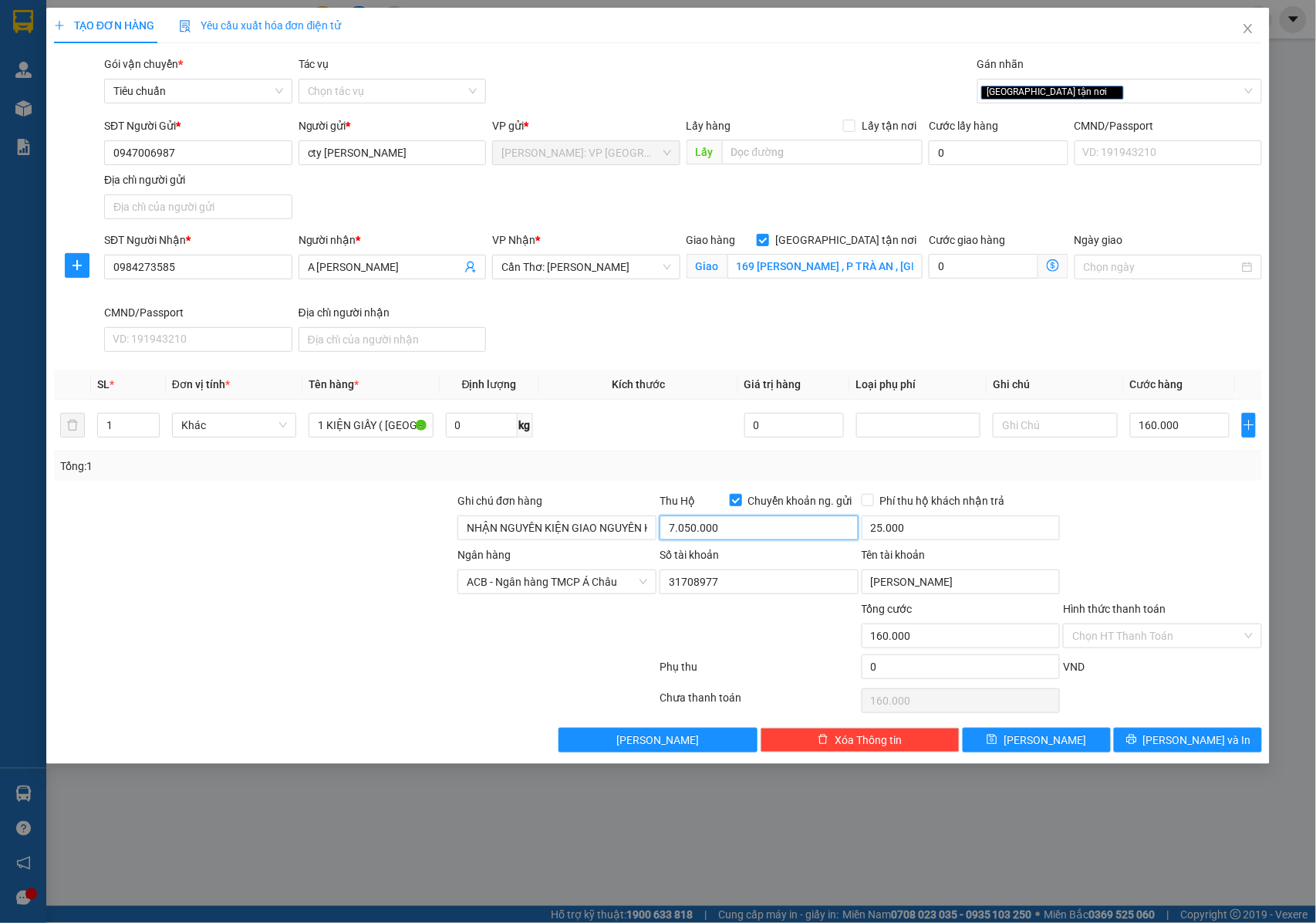
click at [773, 523] on input "7.050.000" at bounding box center [759, 527] width 199 height 24
click at [752, 535] on input "7.050.000" at bounding box center [759, 527] width 199 height 24
type input "6.890.000"
click at [1172, 734] on button "[PERSON_NAME] và In" at bounding box center [1188, 739] width 148 height 24
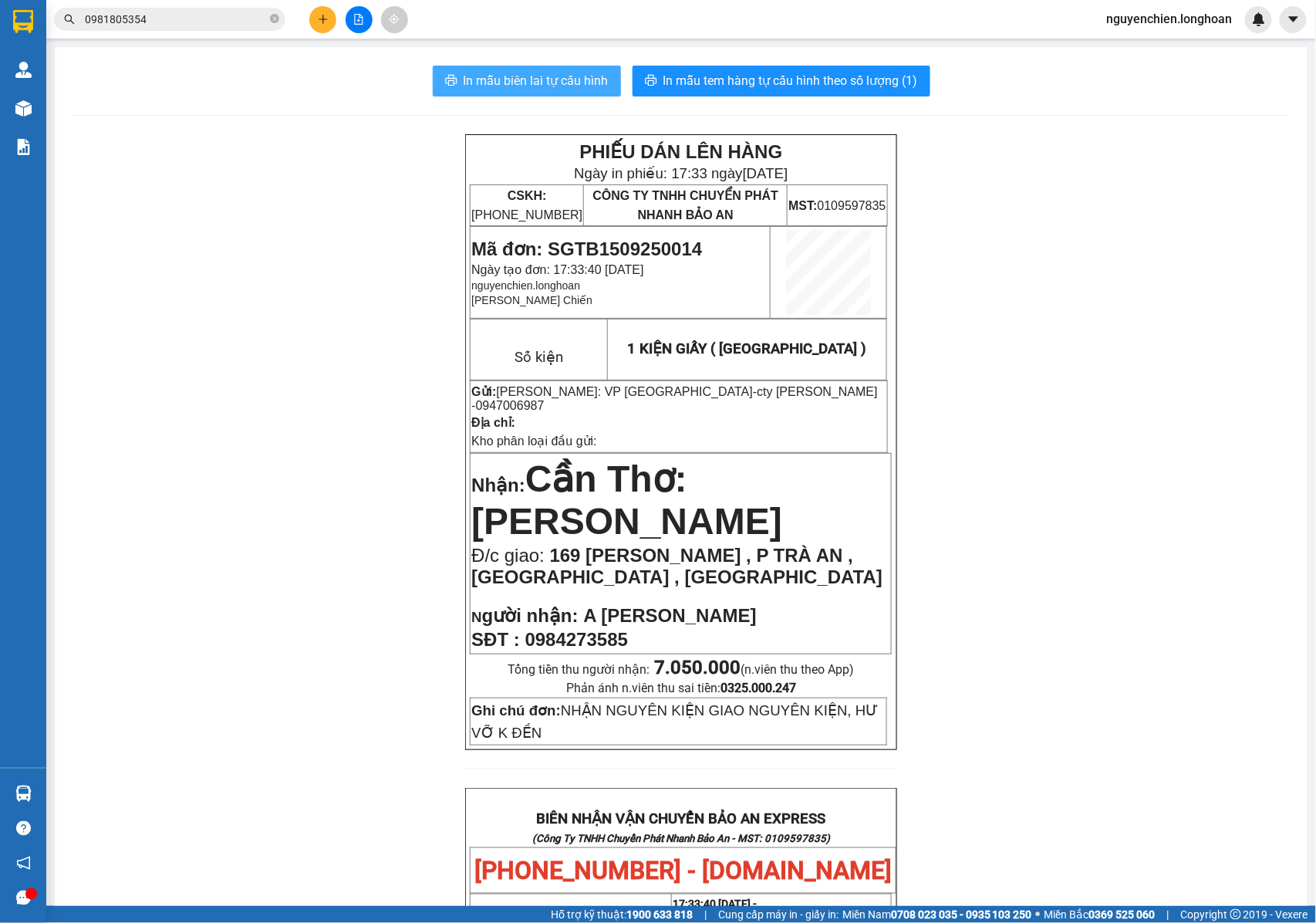
click at [516, 82] on span "In mẫu biên lai tự cấu hình" at bounding box center [536, 80] width 145 height 19
drag, startPoint x: 779, startPoint y: 491, endPoint x: 657, endPoint y: 407, distance: 148.1
click at [779, 491] on p "Nhận: Cần Thơ: Kho Ninh Kiều" at bounding box center [680, 500] width 419 height 86
drag, startPoint x: 834, startPoint y: 395, endPoint x: 762, endPoint y: 399, distance: 72.1
click at [762, 399] on p "Gửi: Hồ Chí Minh: VP Quận Tân Bình - cty bảo minh - 0947006987" at bounding box center [678, 399] width 415 height 29
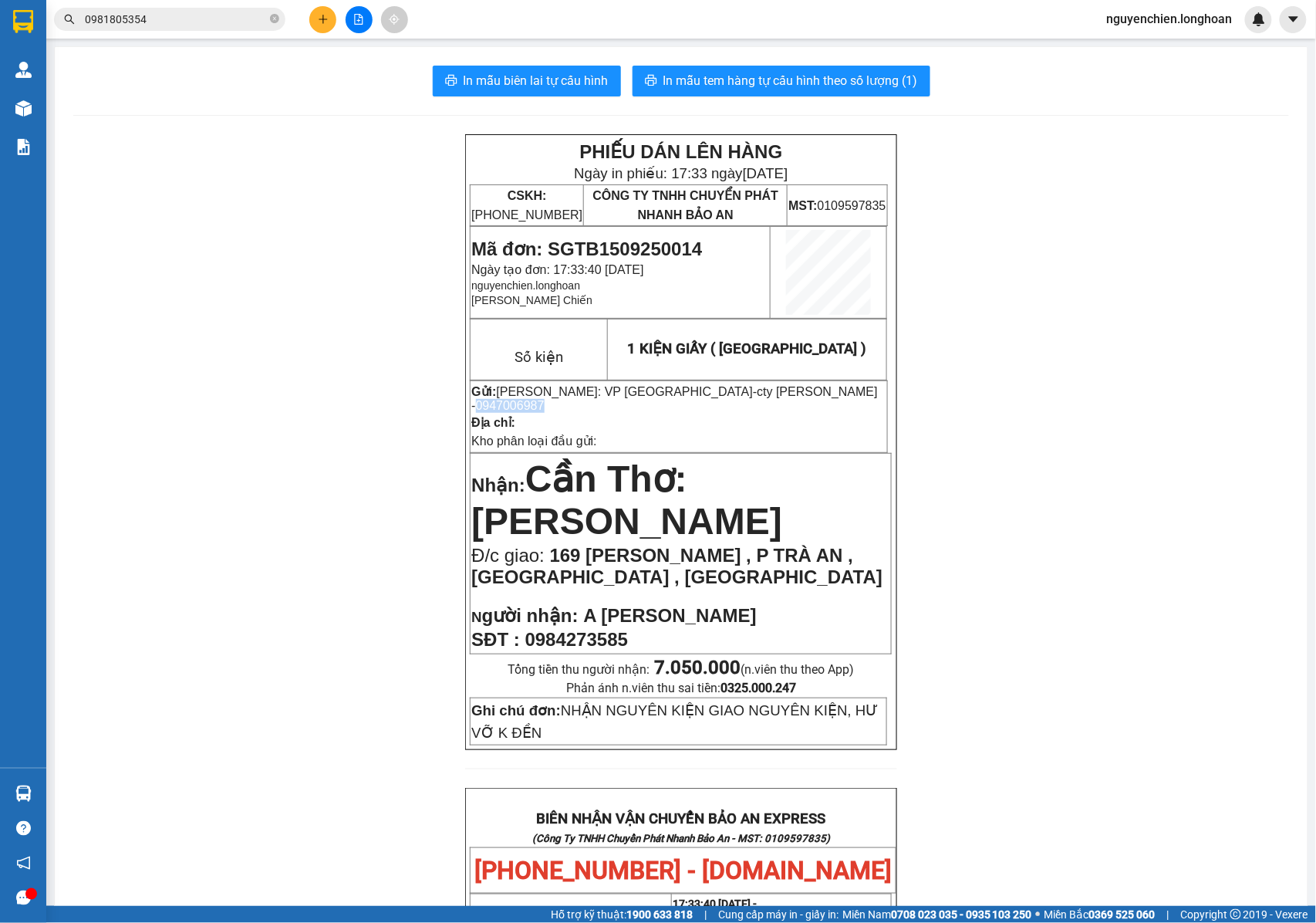
copy span "0947006987"
click at [316, 24] on button at bounding box center [323, 19] width 27 height 27
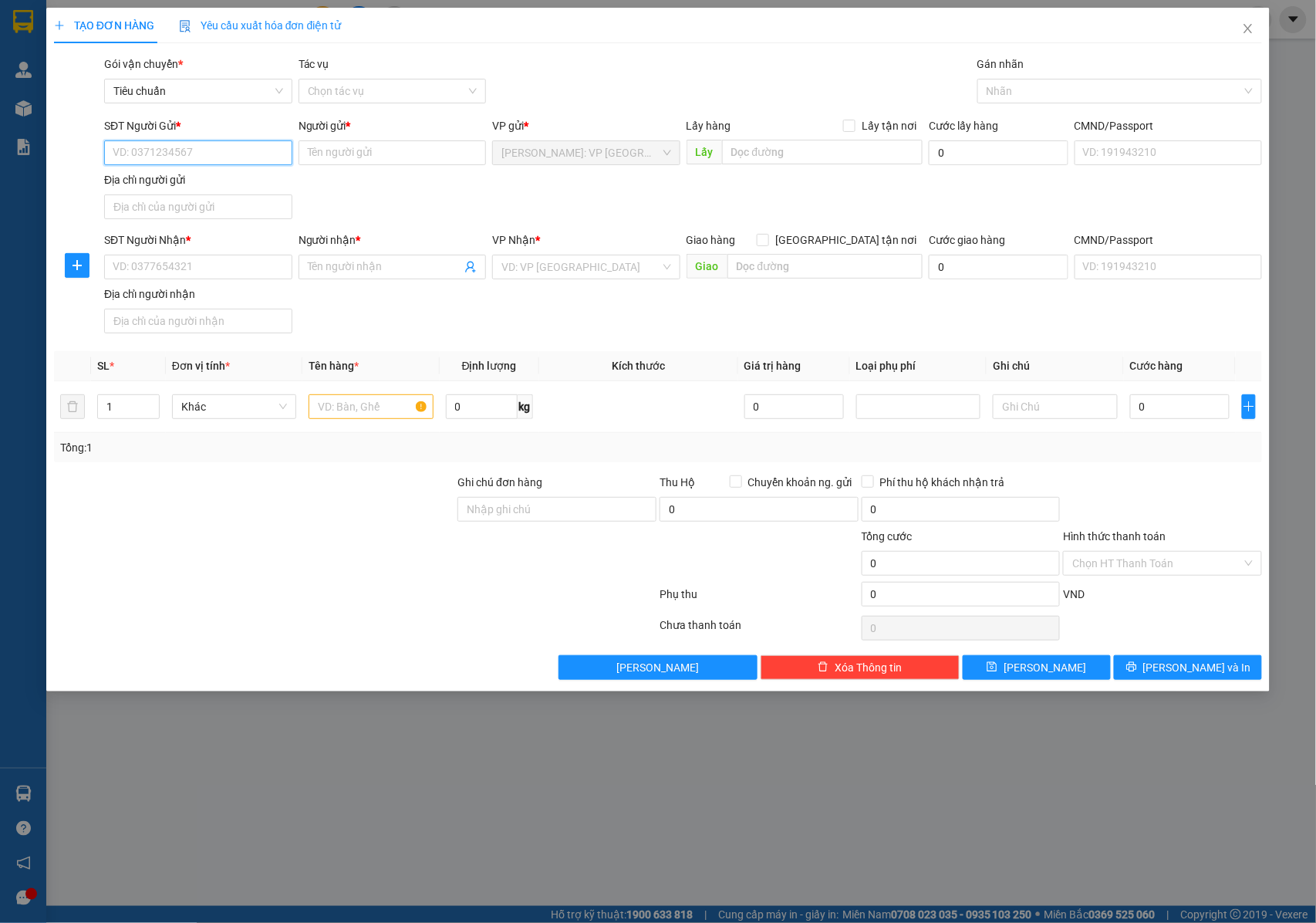
click at [189, 159] on input "SĐT Người Gửi *" at bounding box center [198, 153] width 188 height 24
paste input "0947006987"
type input "0947006987"
click at [201, 193] on div "0947006987 - cty bảo minh" at bounding box center [198, 184] width 188 height 24
type input "cty [PERSON_NAME]"
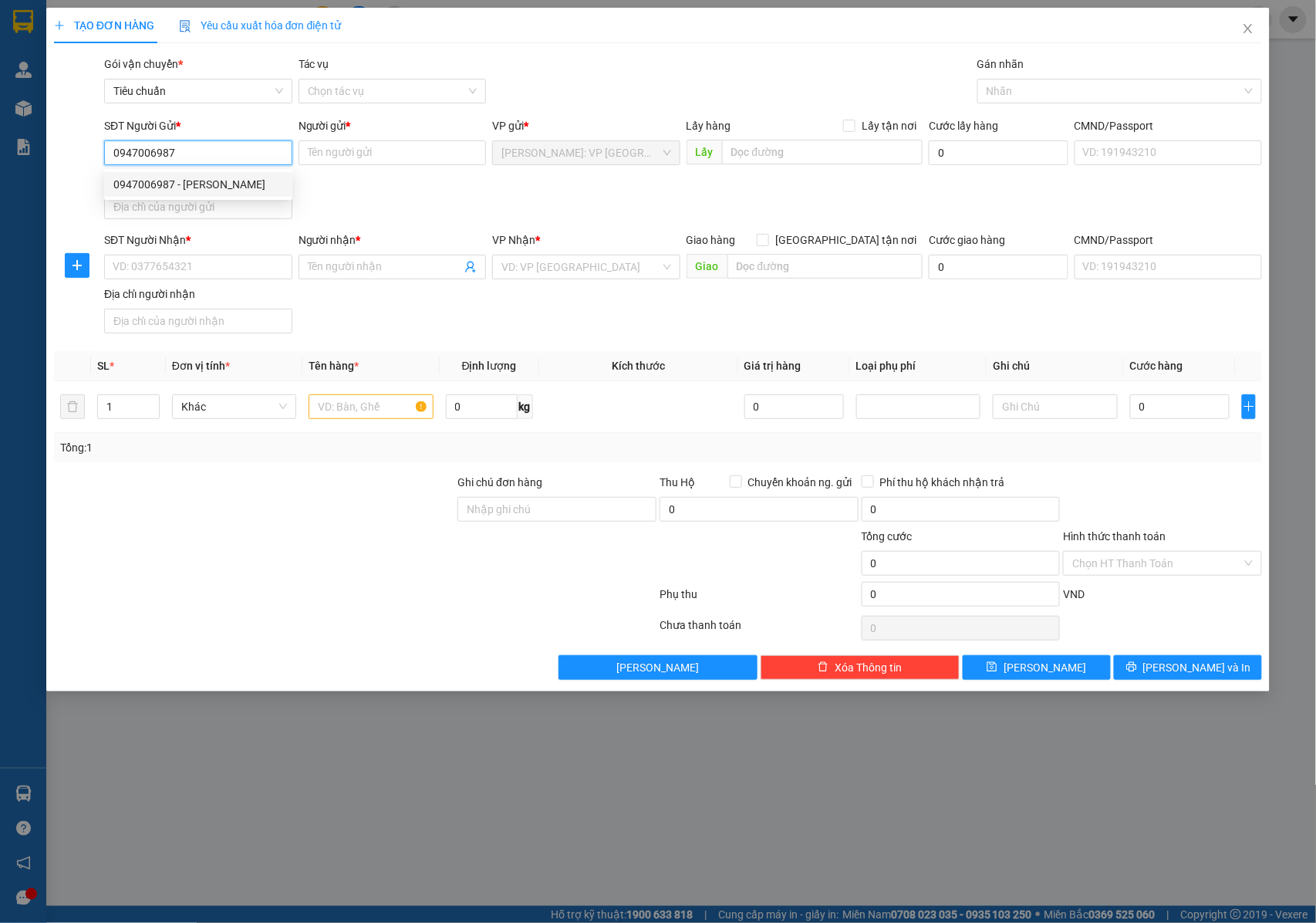
checkbox input "true"
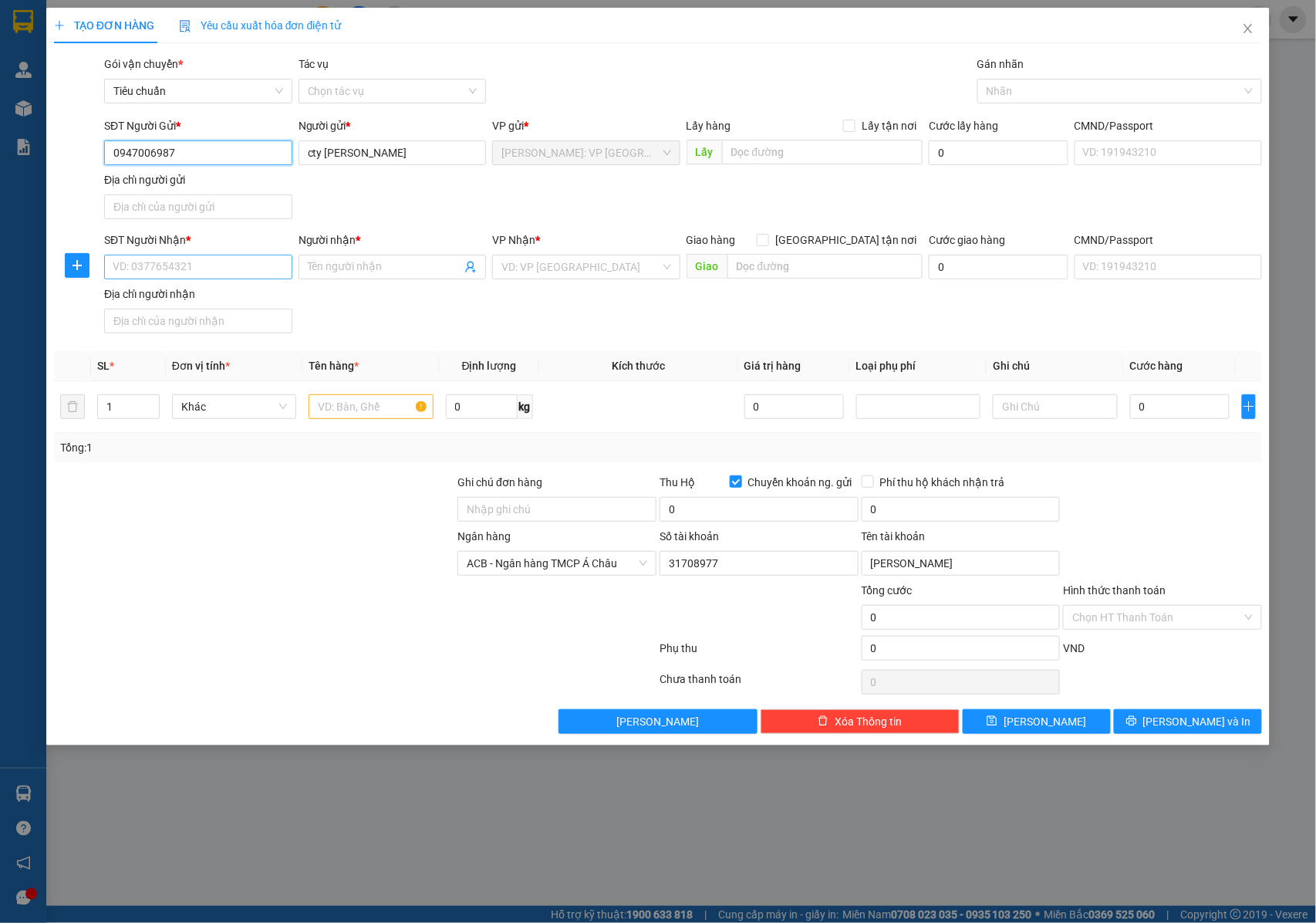
type input "0947006987"
click at [225, 264] on input "SĐT Người Nhận *" at bounding box center [198, 266] width 188 height 24
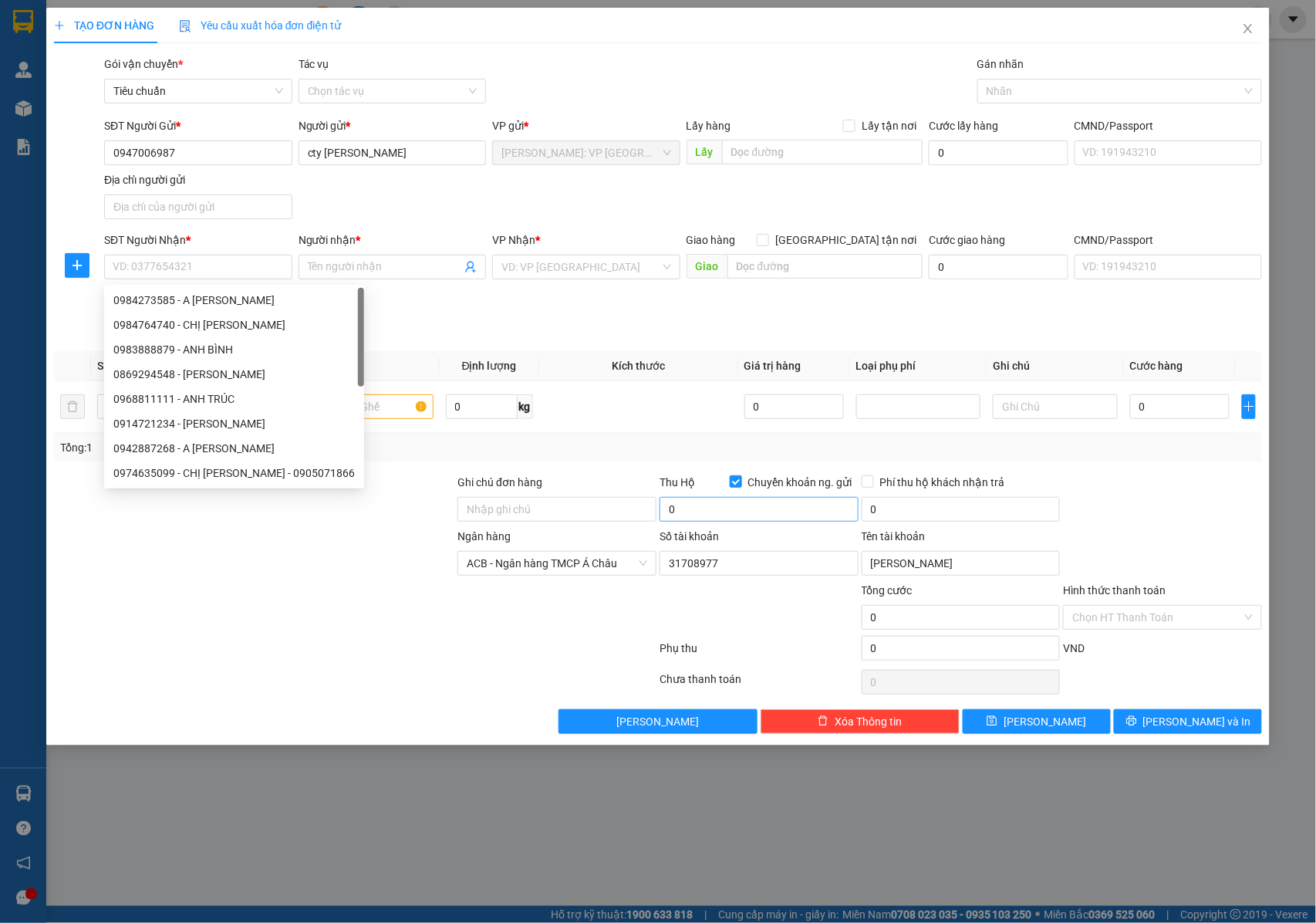
drag, startPoint x: 738, startPoint y: 488, endPoint x: 682, endPoint y: 514, distance: 61.7
click at [738, 486] on input "Chuyển khoản ng. gửi" at bounding box center [735, 480] width 11 height 11
checkbox input "false"
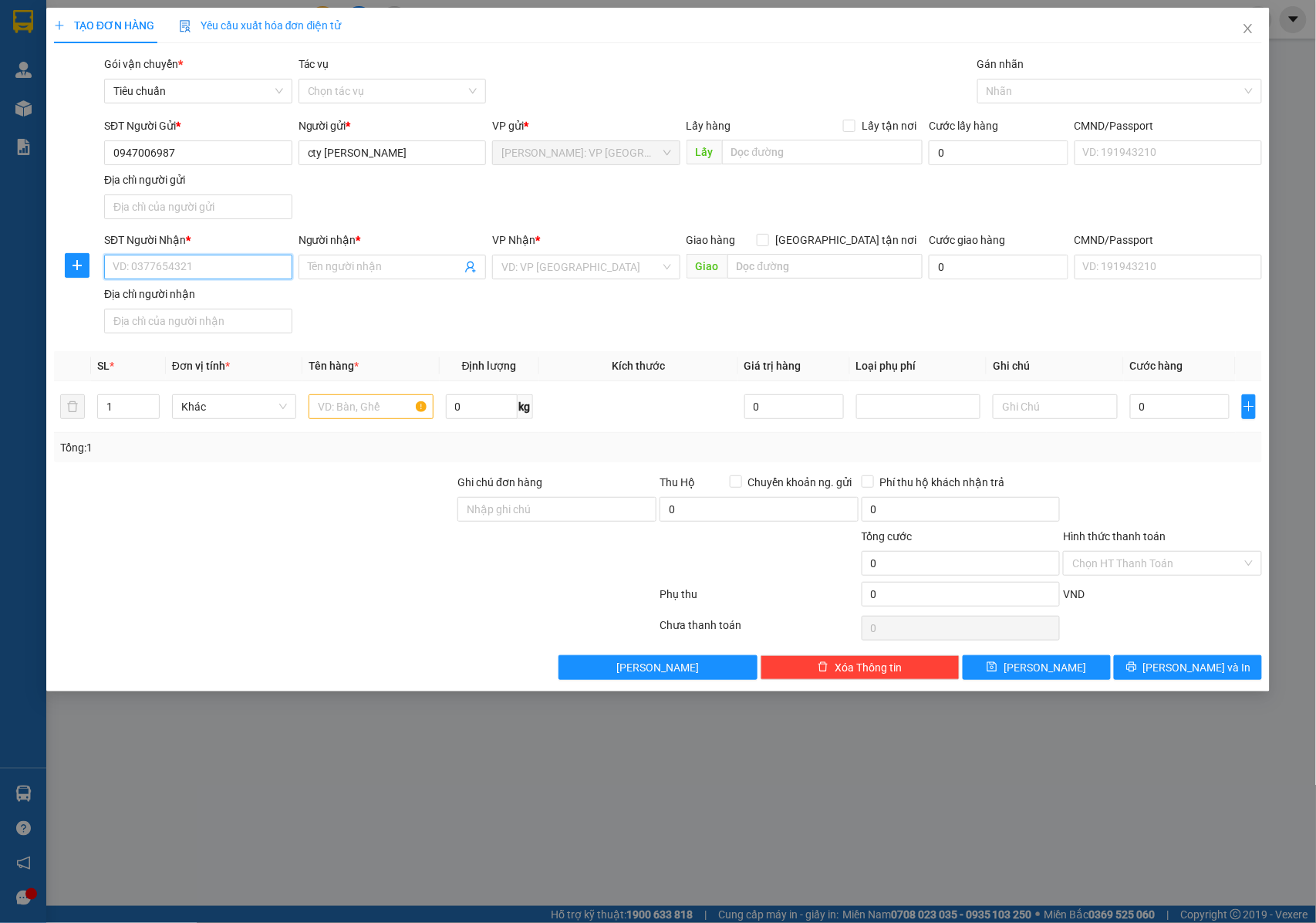
click at [227, 266] on input "SĐT Người Nhận *" at bounding box center [198, 266] width 188 height 24
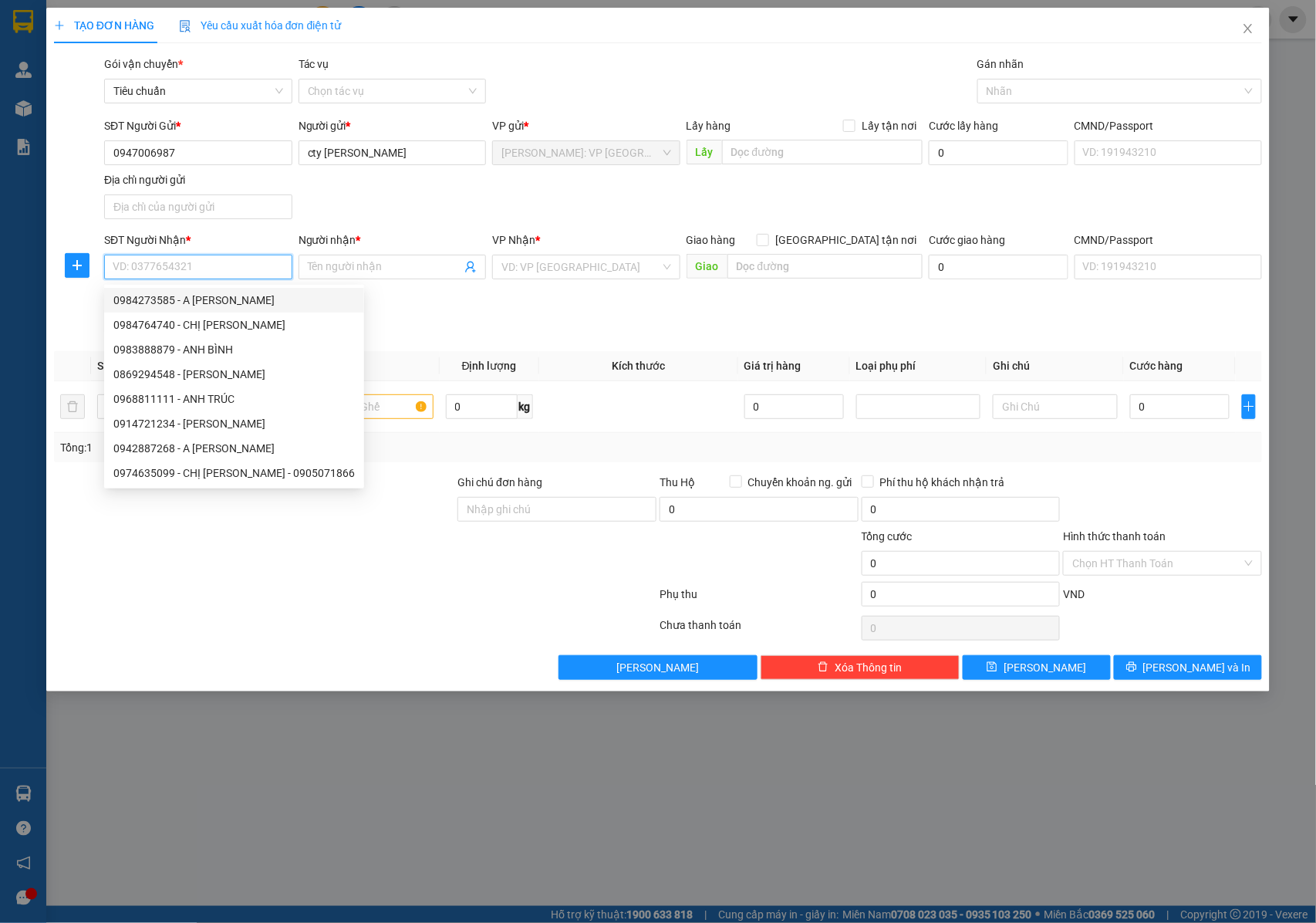
click at [176, 272] on input "SĐT Người Nhận *" at bounding box center [198, 266] width 188 height 24
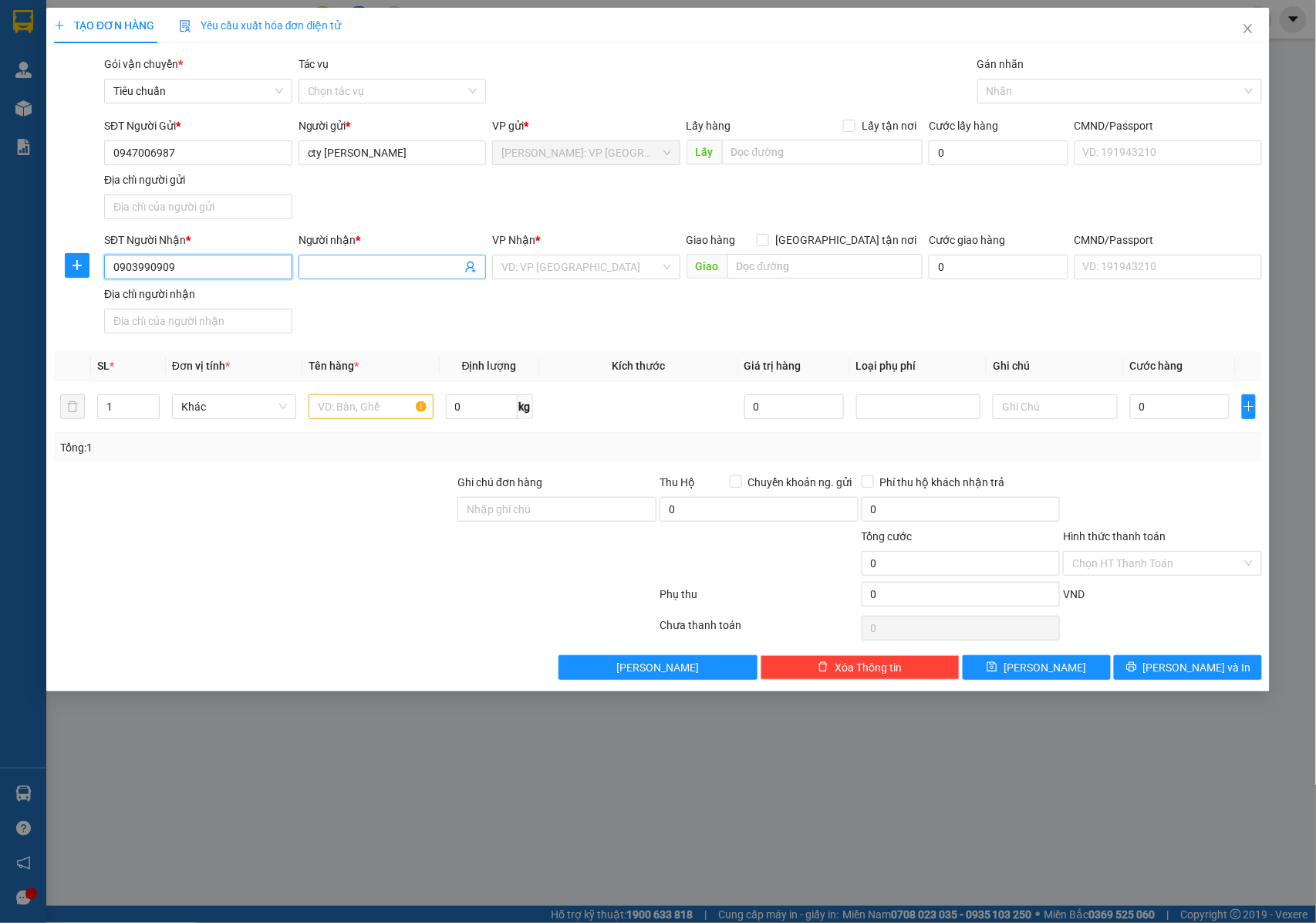
type input "0903990909"
click at [345, 266] on input "Người nhận *" at bounding box center [384, 267] width 154 height 17
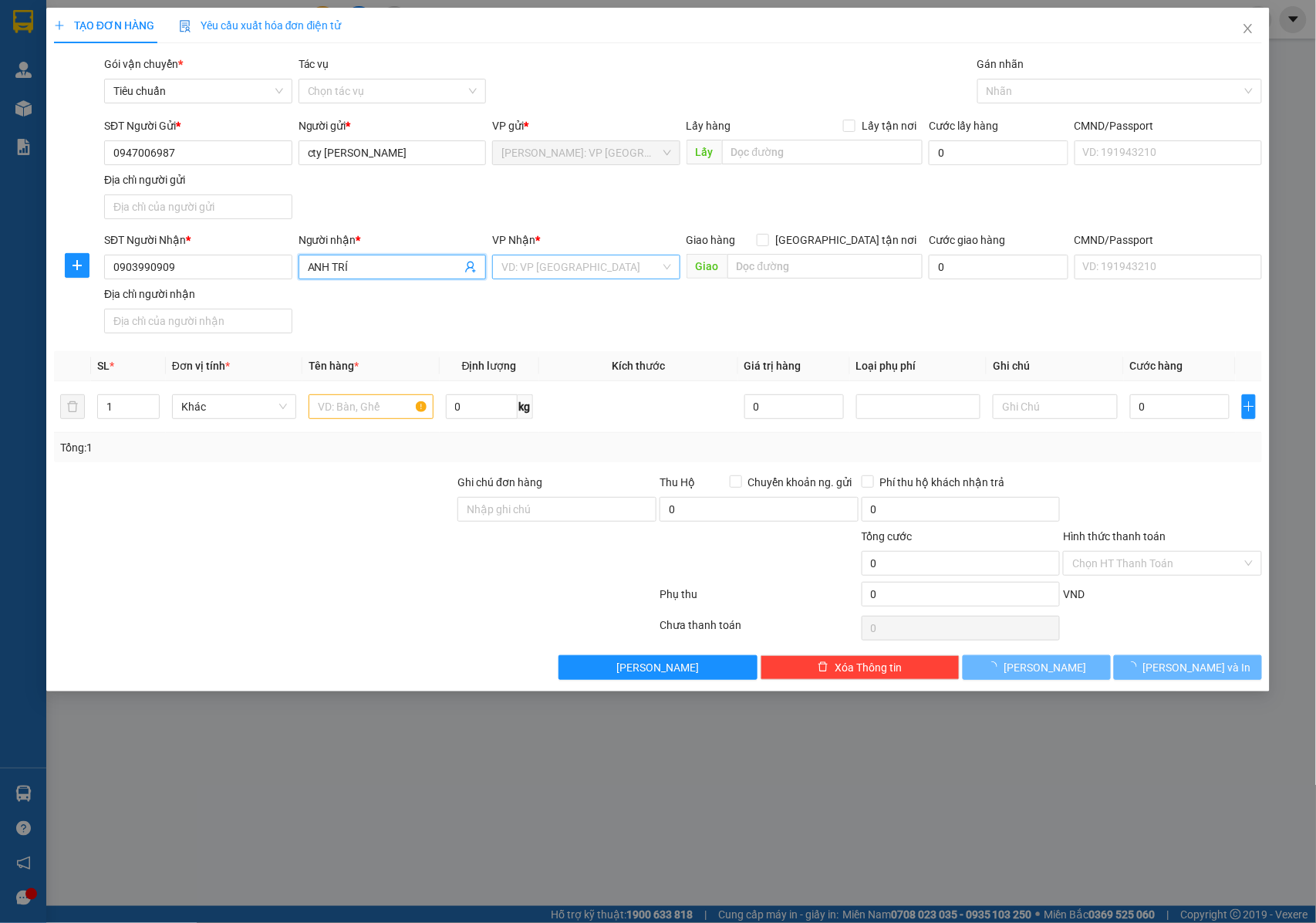
type input "ANH TRÍ"
click at [559, 272] on input "search" at bounding box center [580, 266] width 159 height 23
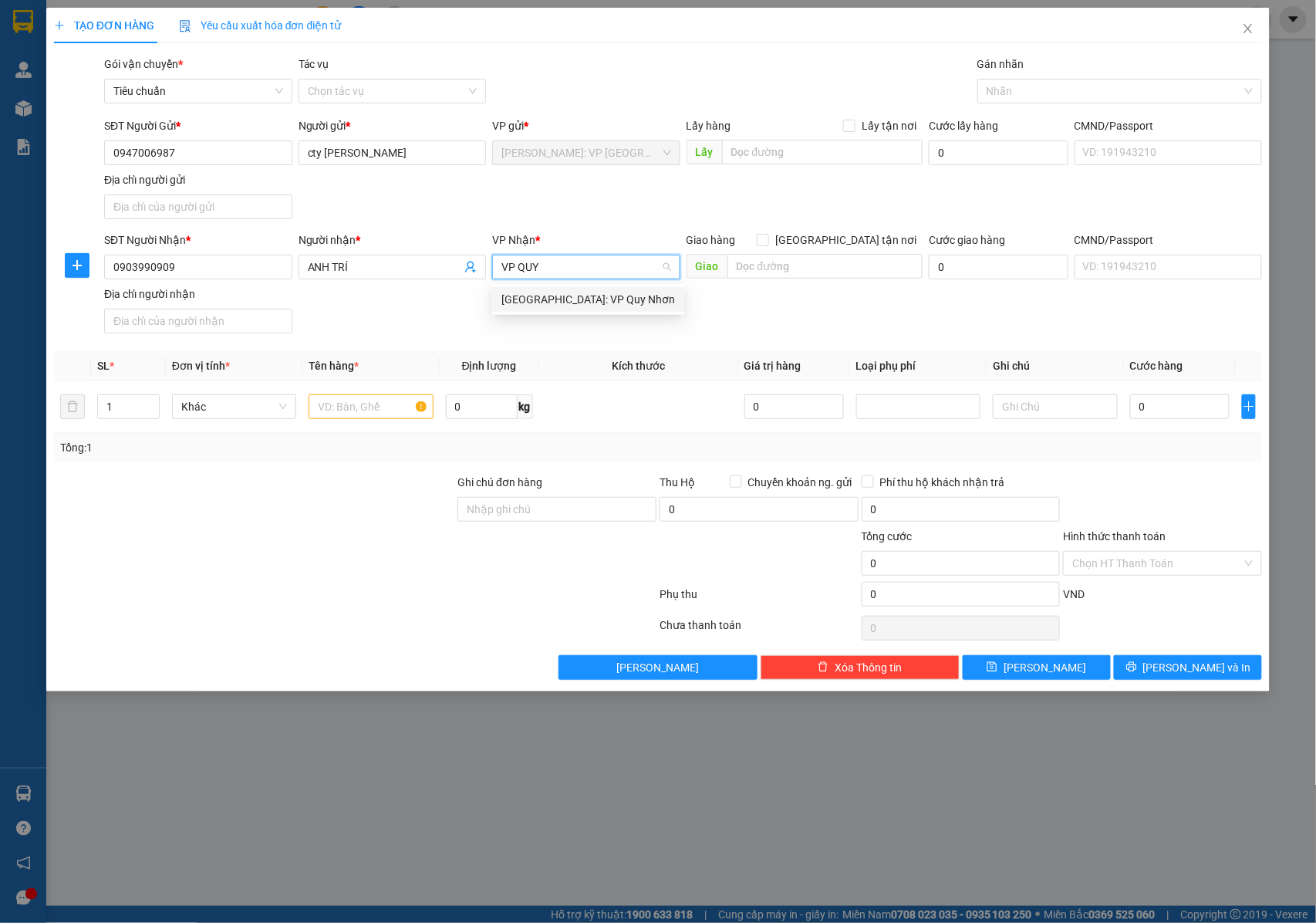
type input "VP QUY"
click at [563, 323] on div "SĐT Người Nhận * 0903990909 Người nhận * ANH TRÍ VP Nhận * VD: VP Sài Gòn Giao …" at bounding box center [682, 286] width 1164 height 108
click at [583, 269] on input "search" at bounding box center [580, 266] width 159 height 23
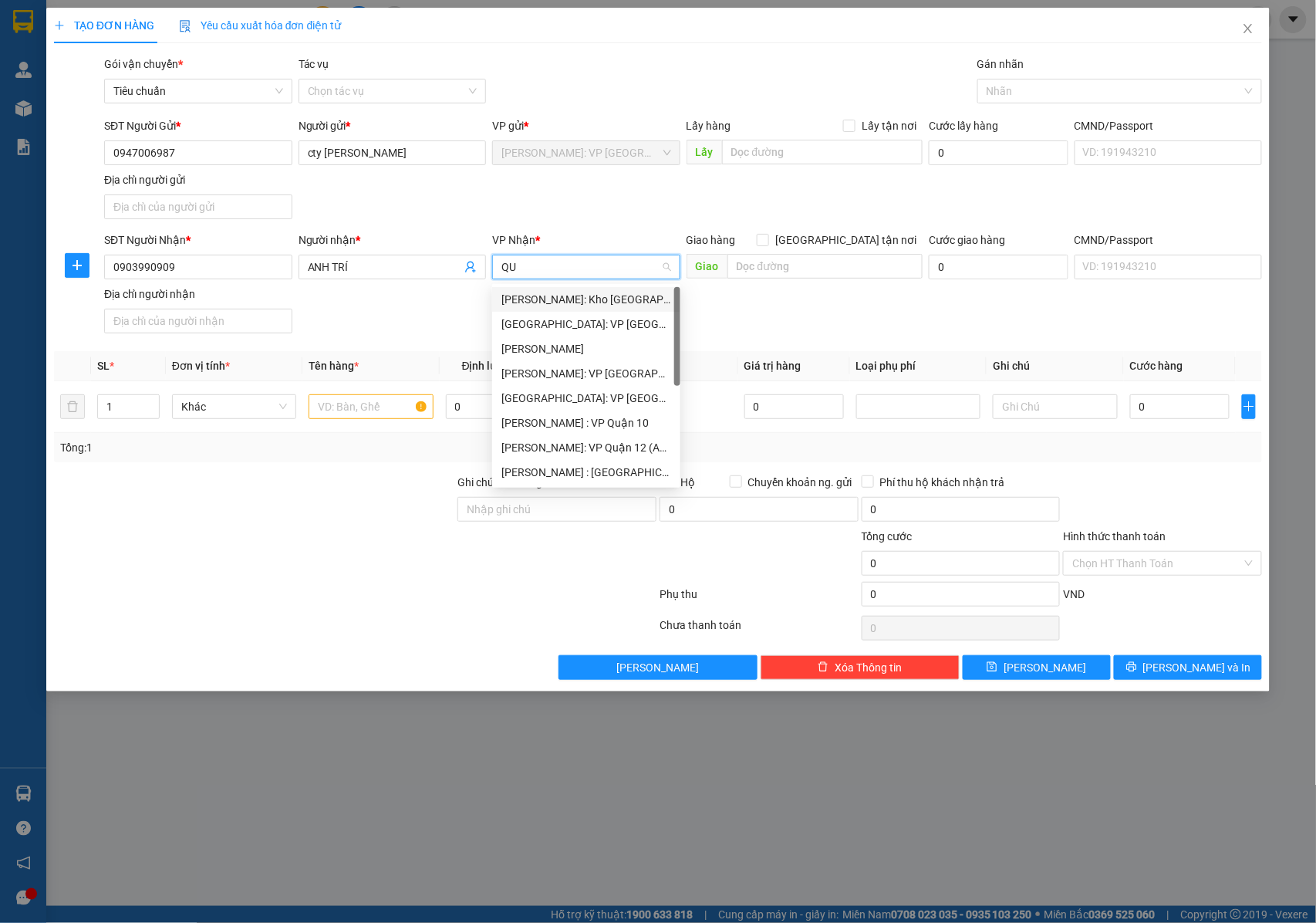
type input "QUY"
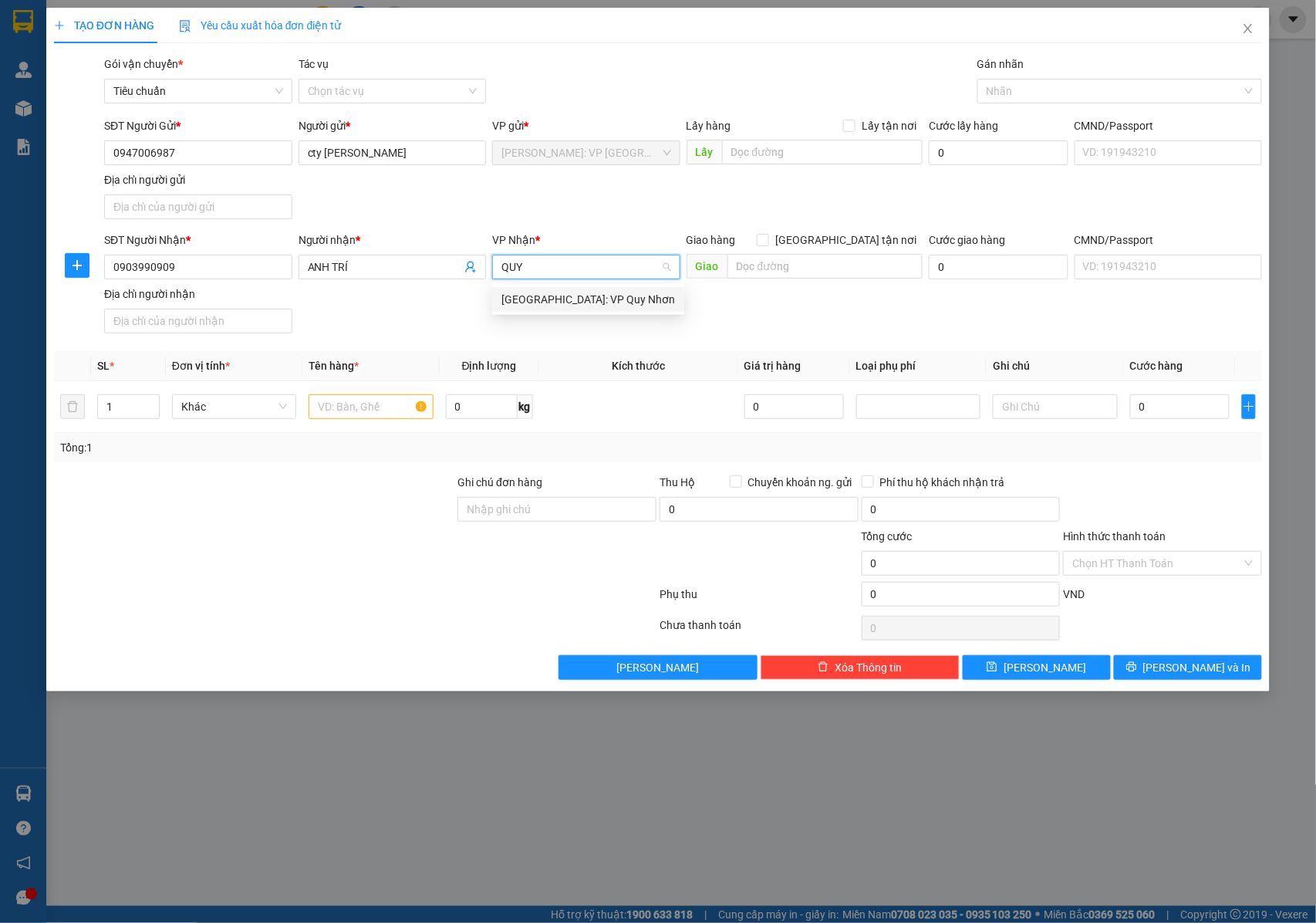
drag, startPoint x: 585, startPoint y: 297, endPoint x: 705, endPoint y: 278, distance: 121.5
click at [590, 297] on div "[GEOGRAPHIC_DATA]: VP Quy Nhơn" at bounding box center [588, 299] width 174 height 17
click at [768, 241] on input "[GEOGRAPHIC_DATA] tận nơi" at bounding box center [762, 239] width 11 height 11
checkbox input "true"
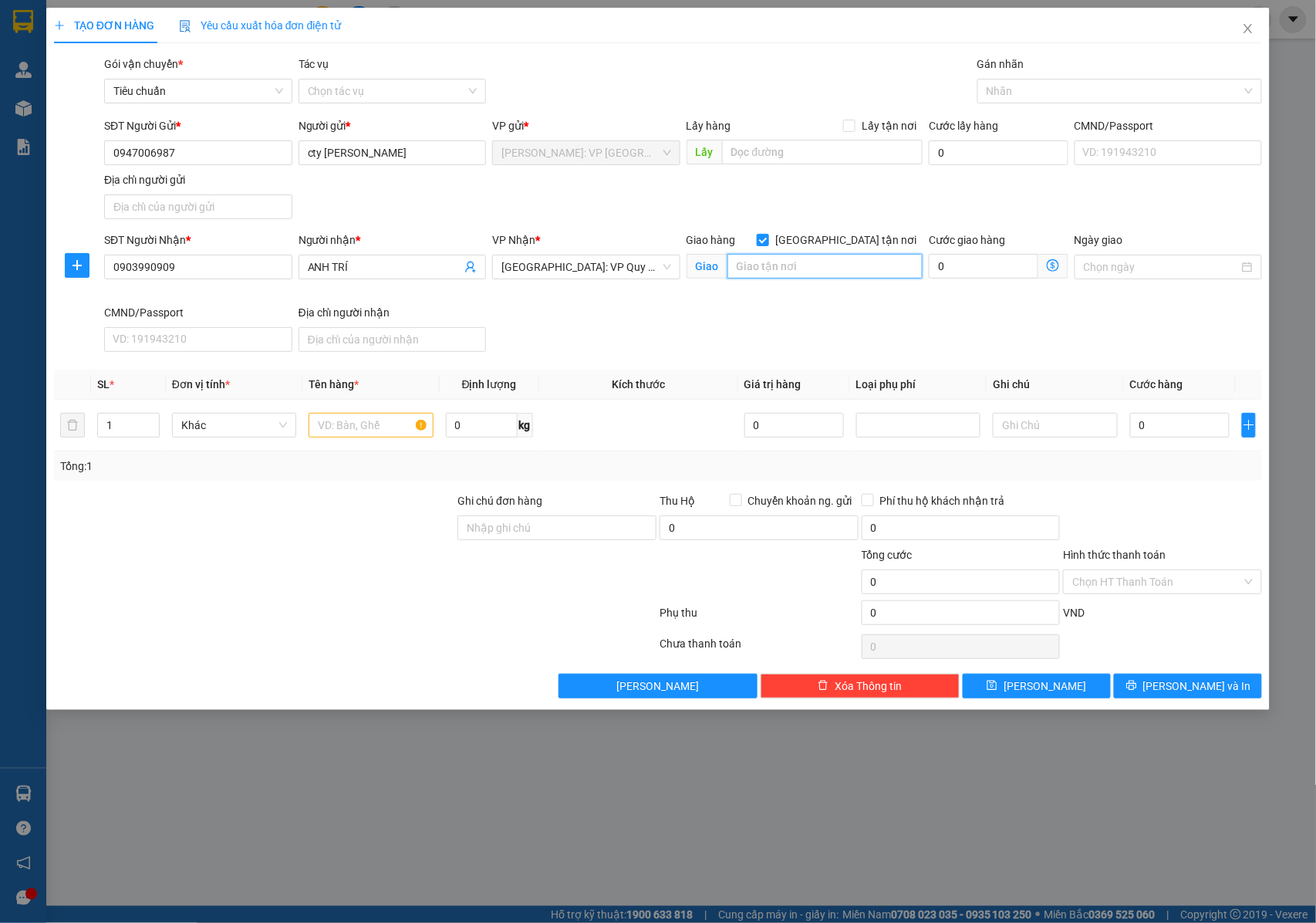
click at [797, 266] on input "text" at bounding box center [825, 266] width 195 height 24
type input "0"
type input "CHUNG CƯ PHÚ TÀI , ĐƯỜNG LƯU HỮU PHƯỚC , QUY NHƠN , BÌNH ĐỊNH"
click at [340, 430] on input "text" at bounding box center [370, 425] width 124 height 24
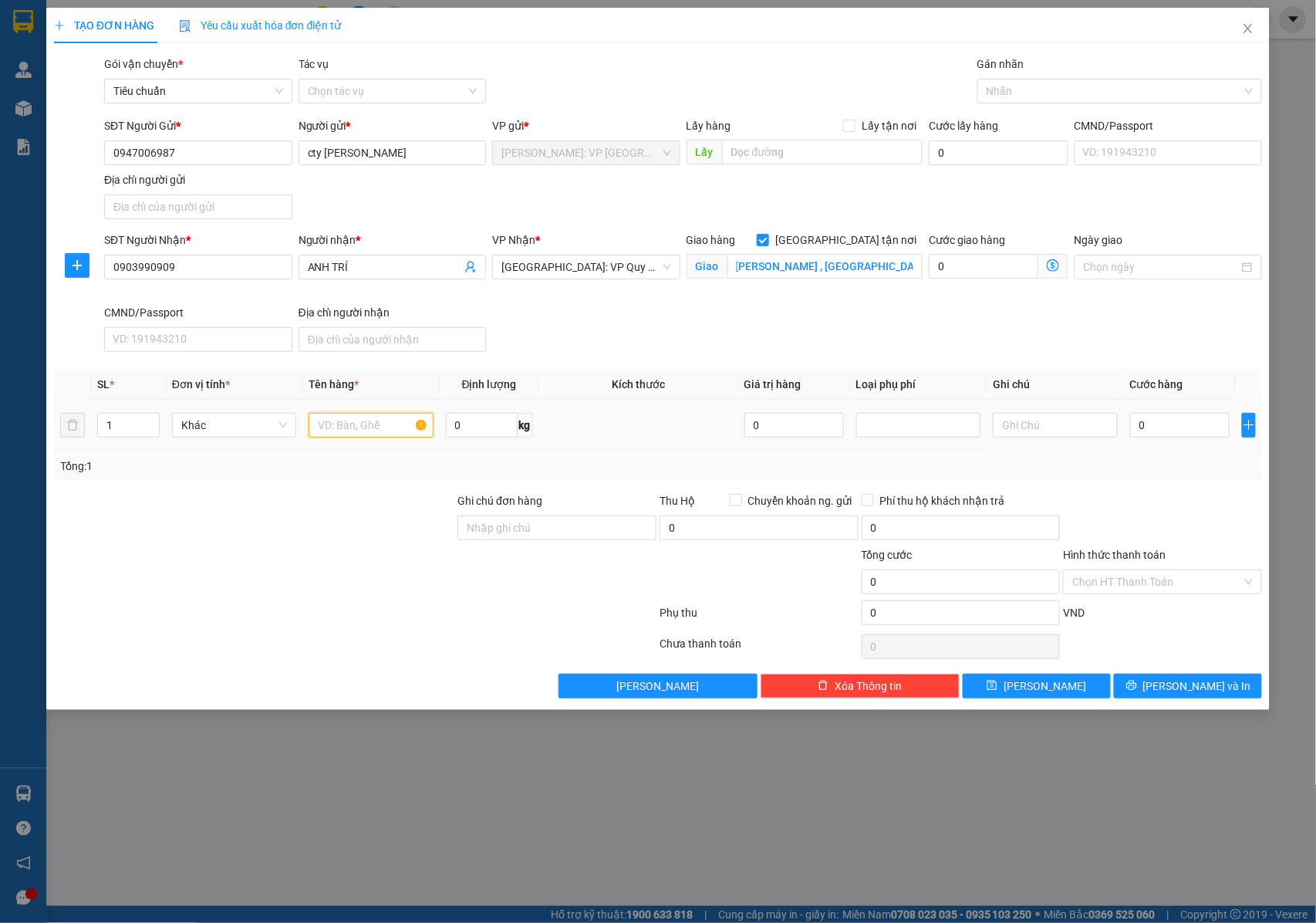
scroll to position [0, 0]
click at [374, 429] on input "1" at bounding box center [370, 425] width 124 height 24
drag, startPoint x: 372, startPoint y: 430, endPoint x: 313, endPoint y: 426, distance: 59.1
click at [312, 427] on input "1" at bounding box center [370, 425] width 124 height 24
type input "1"
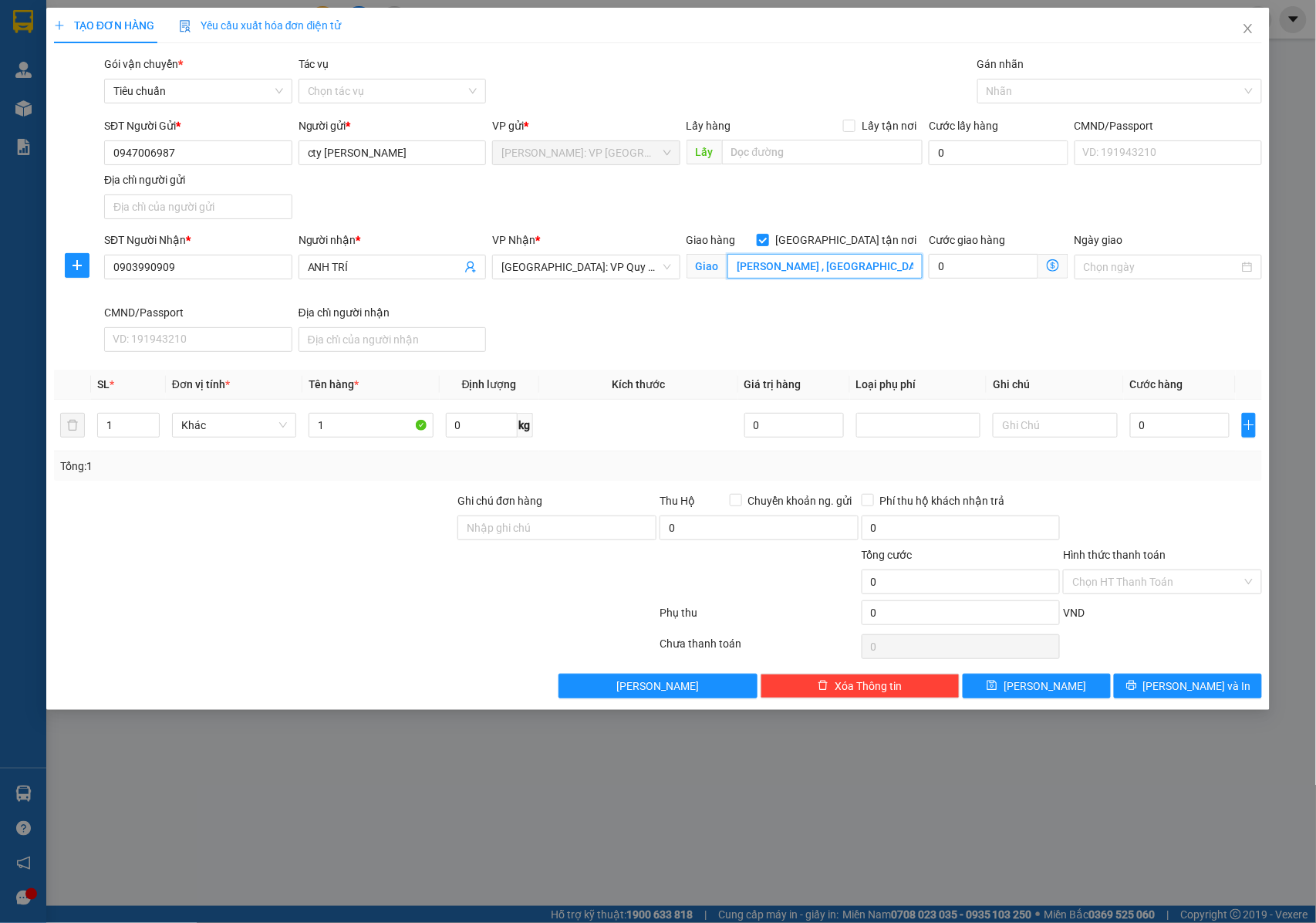
click at [794, 269] on input "CHUNG CƯ PHÚ TÀI , ĐƯỜNG LƯU HỮU PHƯỚC , QUY NHƠN , BÌNH ĐỊNH" at bounding box center [825, 266] width 195 height 24
click at [1157, 427] on input "0" at bounding box center [1180, 425] width 99 height 24
type input "6"
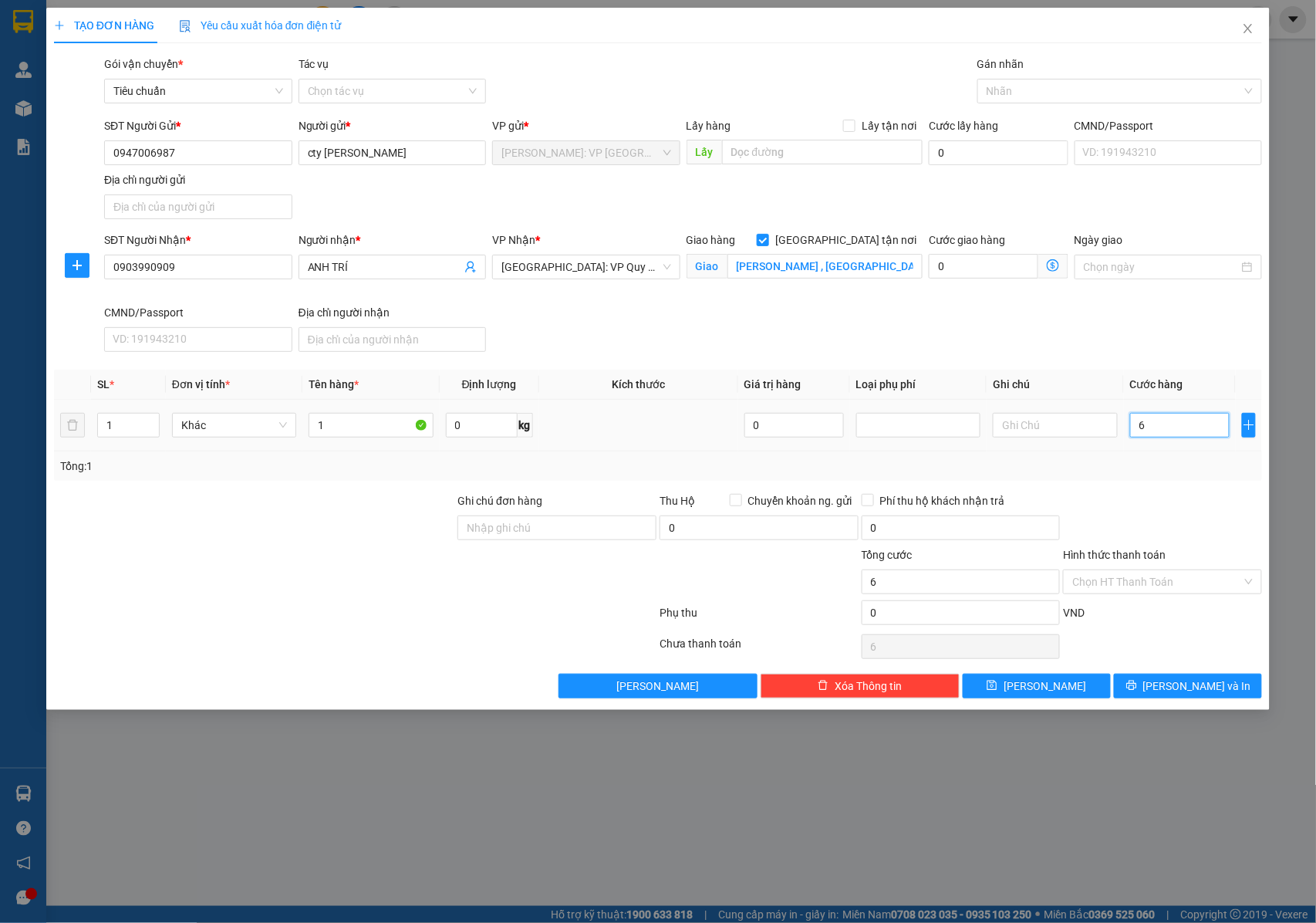
type input "65"
type input "650"
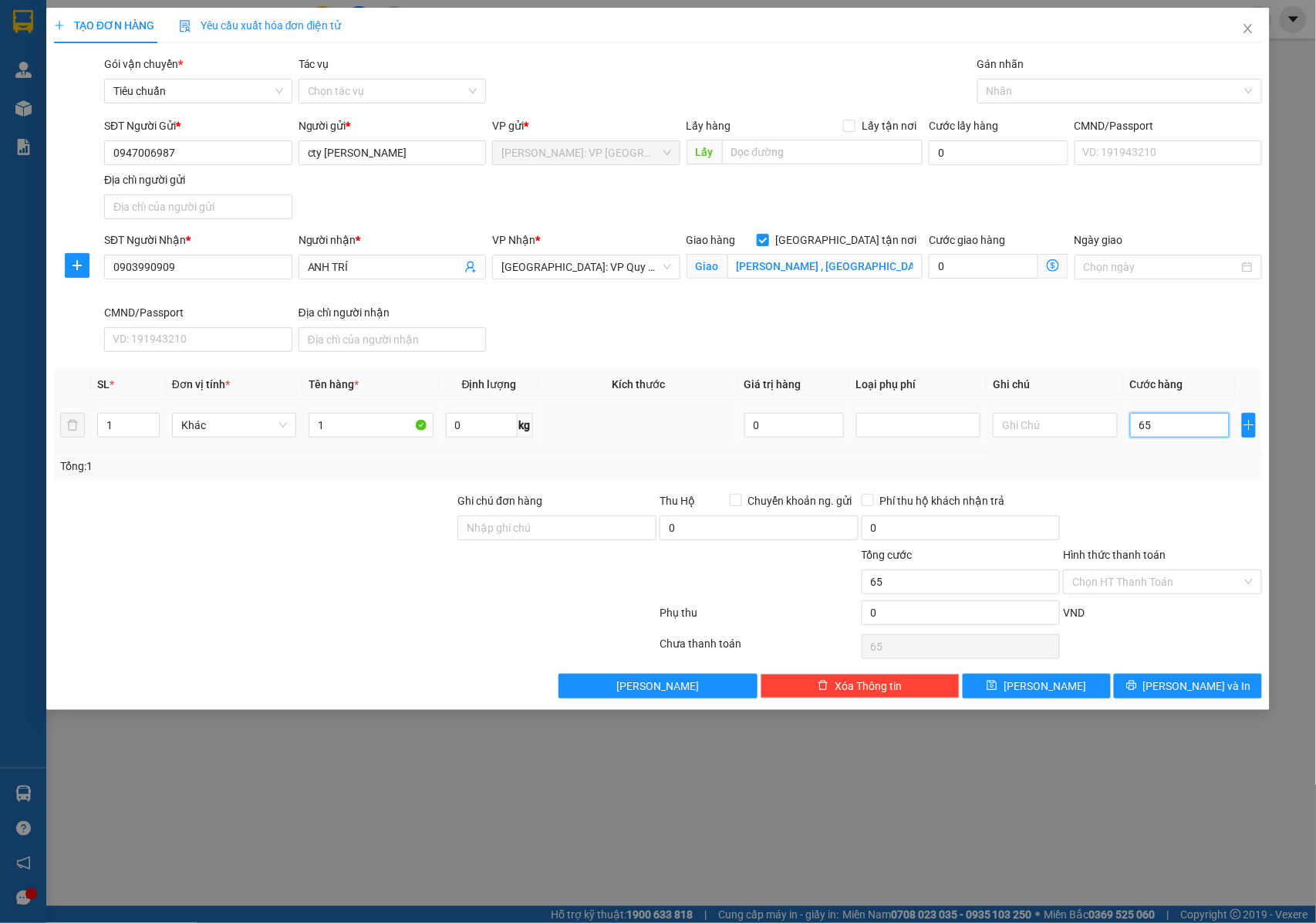
type input "650"
type input "6.500"
type input "65.000"
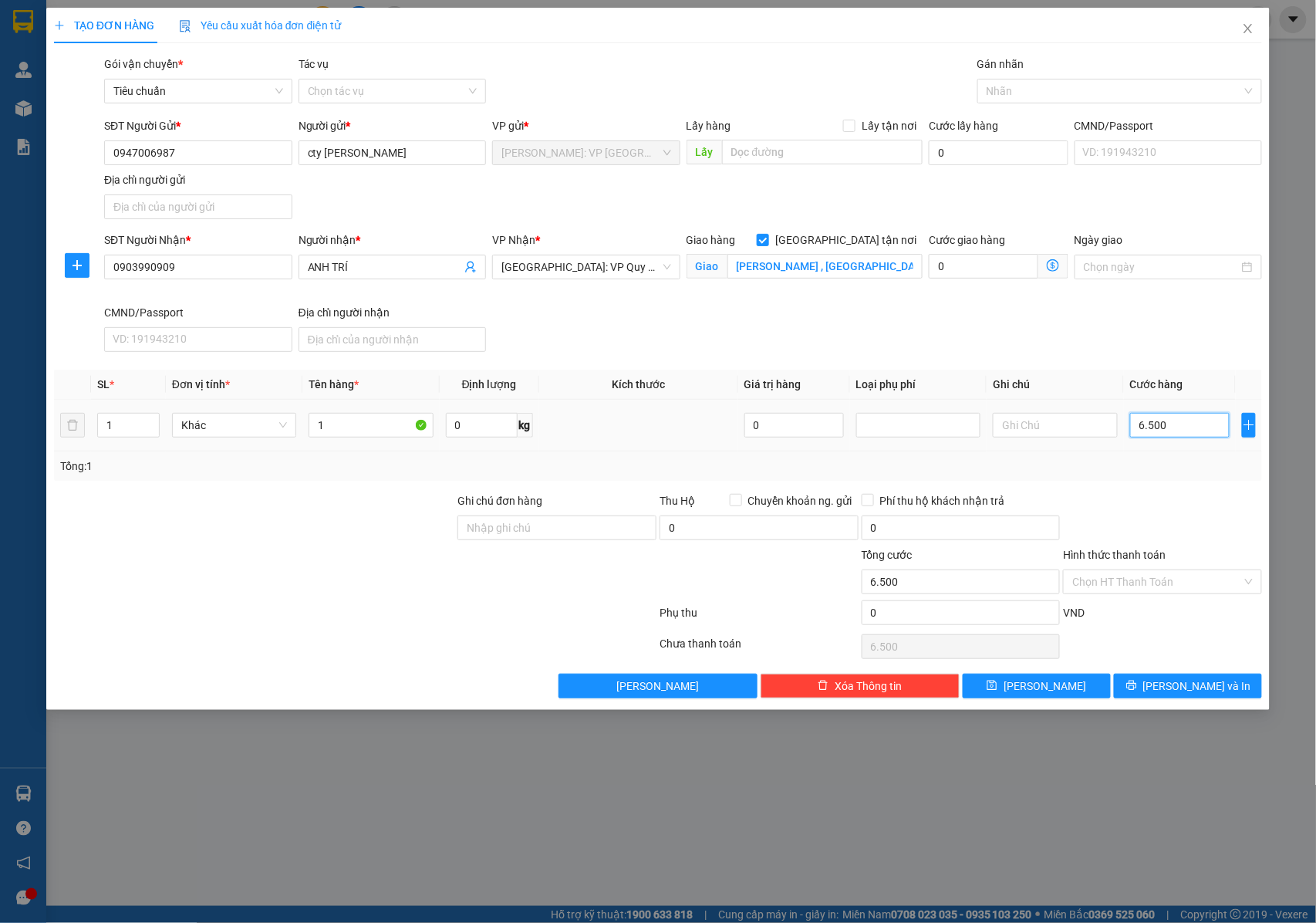
type input "65.000"
type input "650.000"
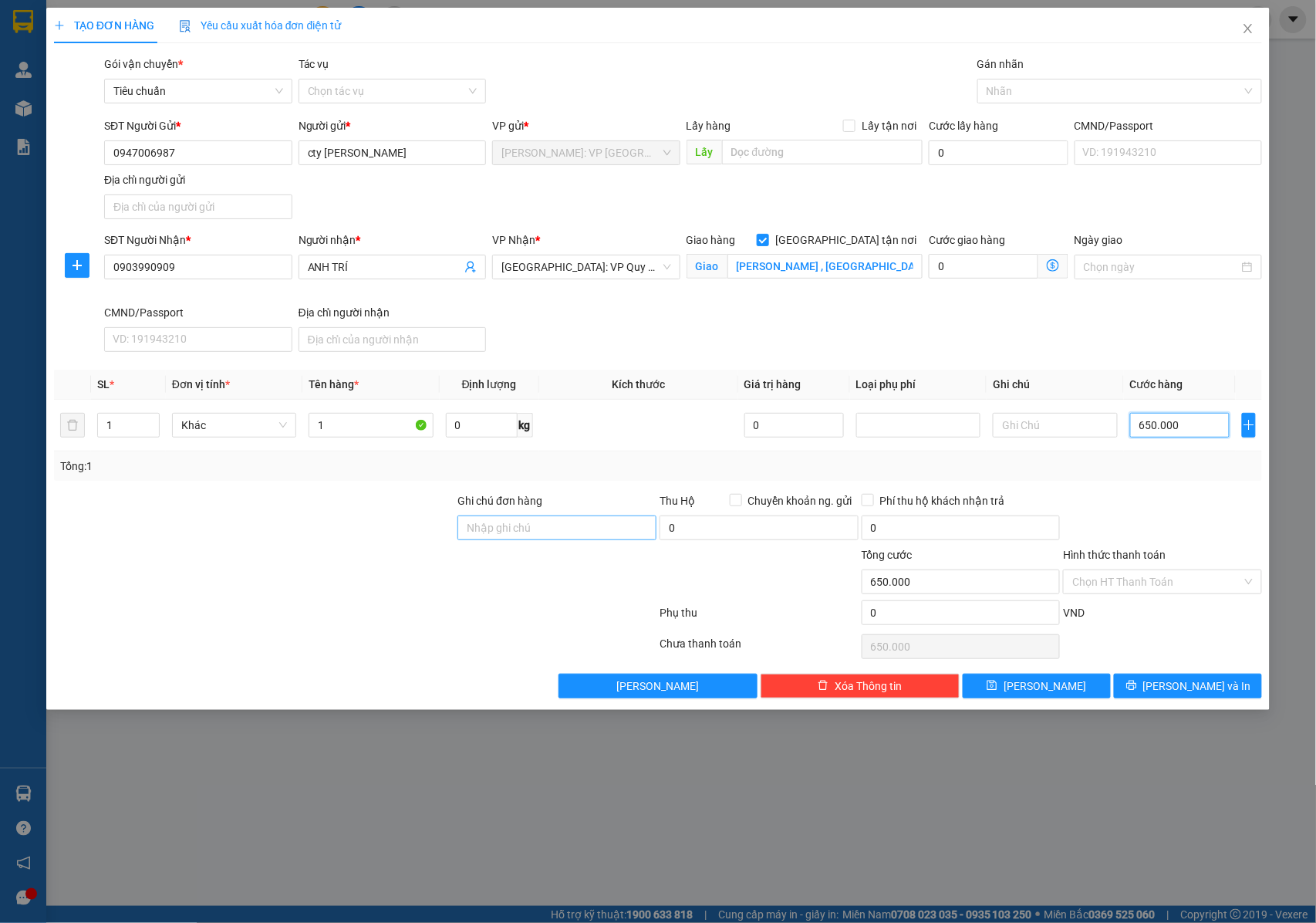
type input "650.000"
drag, startPoint x: 473, startPoint y: 526, endPoint x: 524, endPoint y: 535, distance: 51.8
click at [473, 526] on input "Ghi chú đơn hàng" at bounding box center [557, 527] width 199 height 24
type input "NHẬN NGUYÊN KIỆN GIAO NGUYÊN KIỆN, HƯ VỠ K ĐỀN"
click at [358, 429] on input "1" at bounding box center [370, 425] width 124 height 24
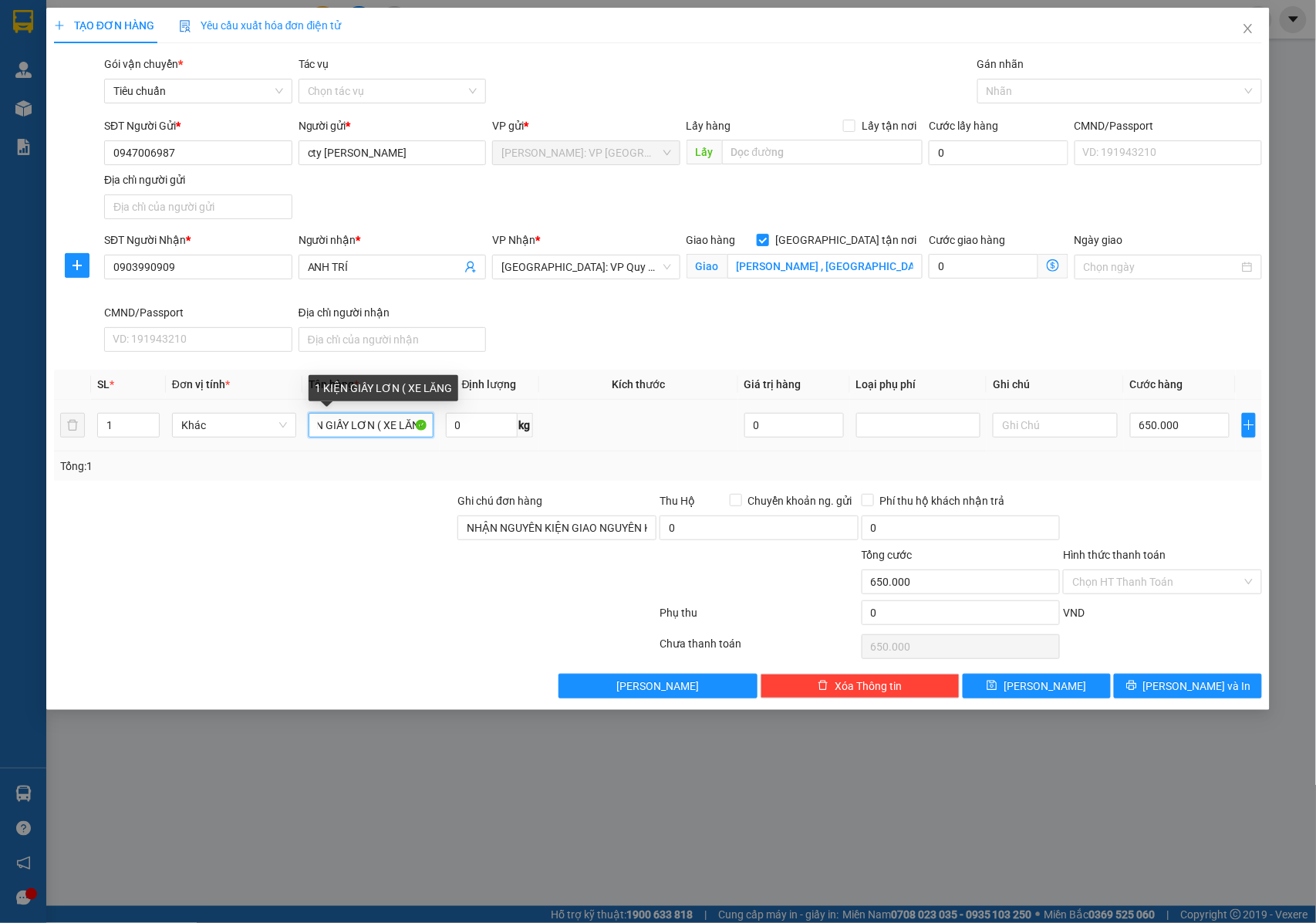
scroll to position [0, 31]
click at [369, 430] on input "1 KIỆN GIẤY LƠN ( XE LĂNG" at bounding box center [370, 425] width 124 height 24
click at [1030, 94] on div at bounding box center [1111, 91] width 261 height 19
type input "1 KIỆN GIẤY LỚN ( XE LĂNG"
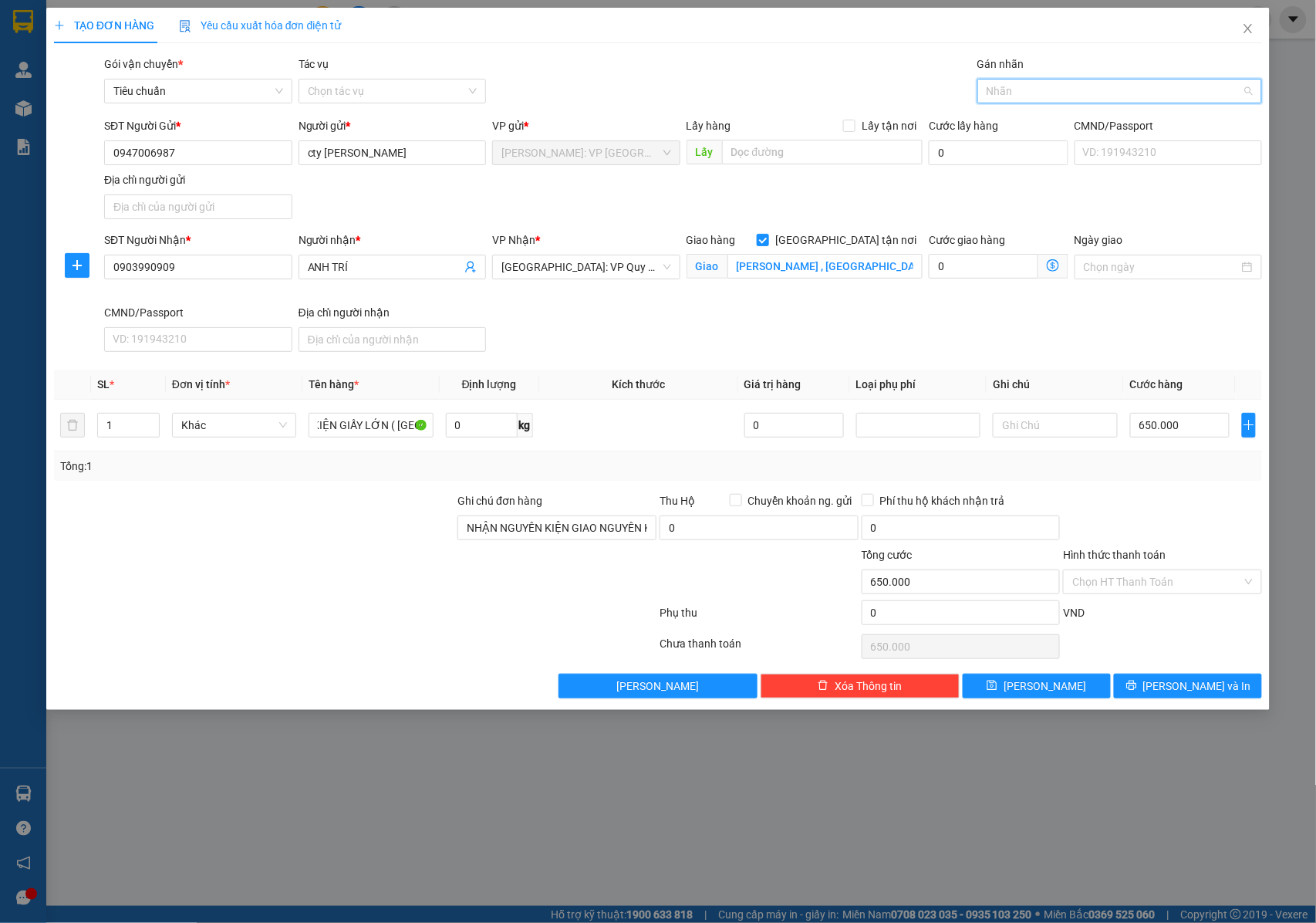
scroll to position [0, 0]
type input "GIAO"
click at [1012, 121] on div "[GEOGRAPHIC_DATA] tận nơi" at bounding box center [1120, 122] width 266 height 17
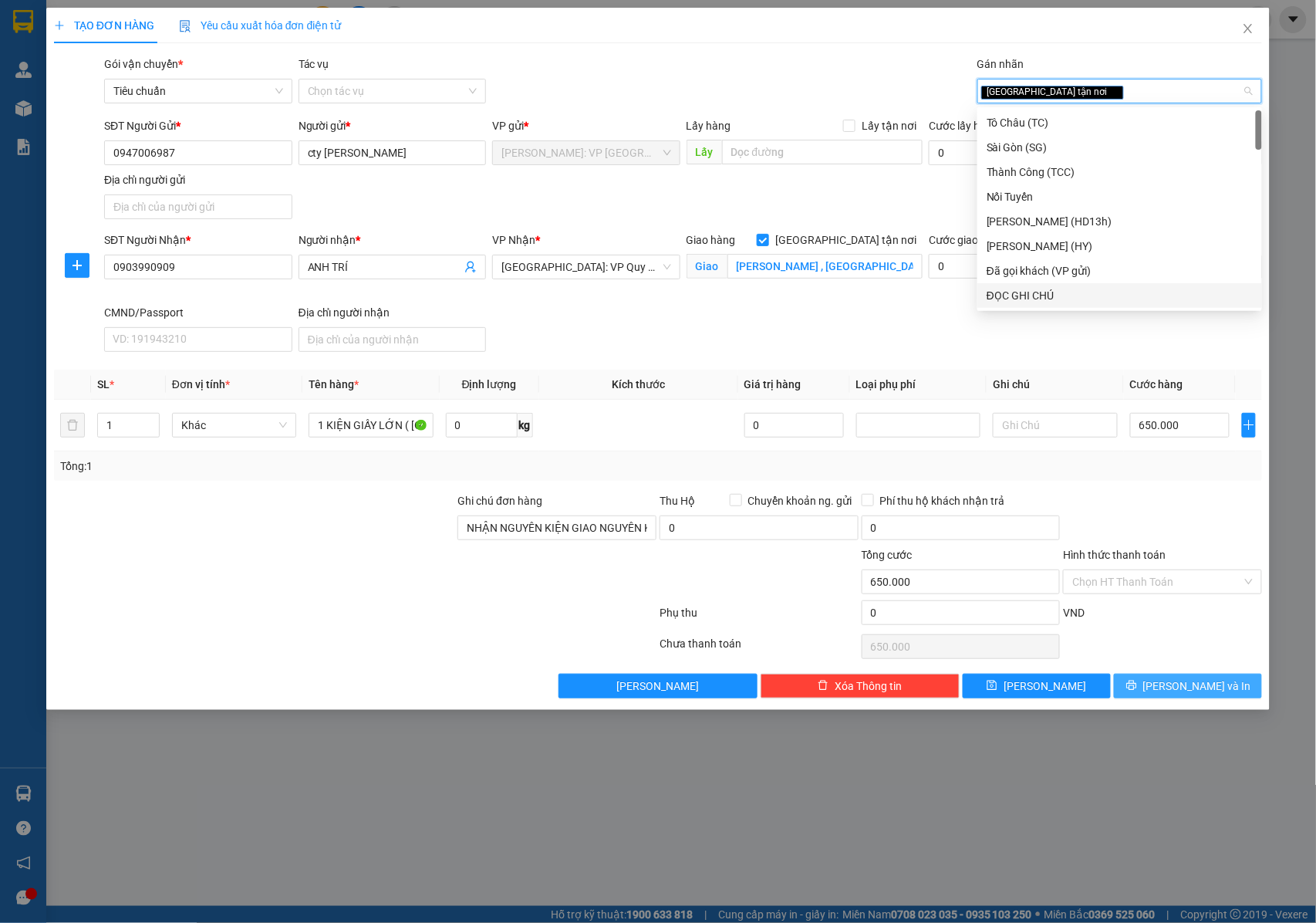
drag, startPoint x: 1170, startPoint y: 682, endPoint x: 1125, endPoint y: 637, distance: 63.6
click at [1169, 683] on button "[PERSON_NAME] và In" at bounding box center [1188, 685] width 148 height 24
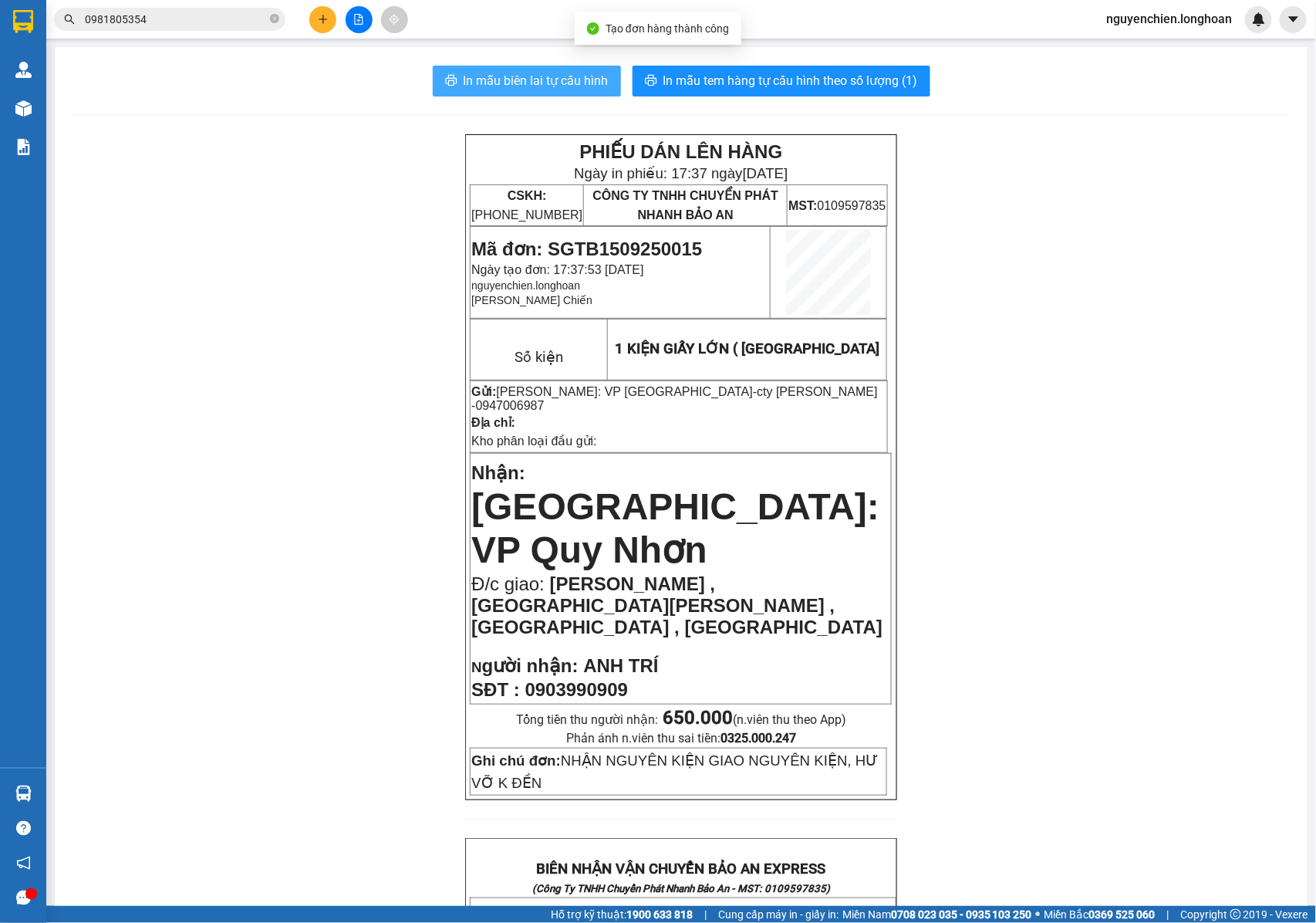
click at [565, 78] on span "In mẫu biên lai tự cấu hình" at bounding box center [536, 80] width 145 height 19
click at [812, 486] on span "[GEOGRAPHIC_DATA]: VP Quy Nhơn" at bounding box center [675, 529] width 408 height 84
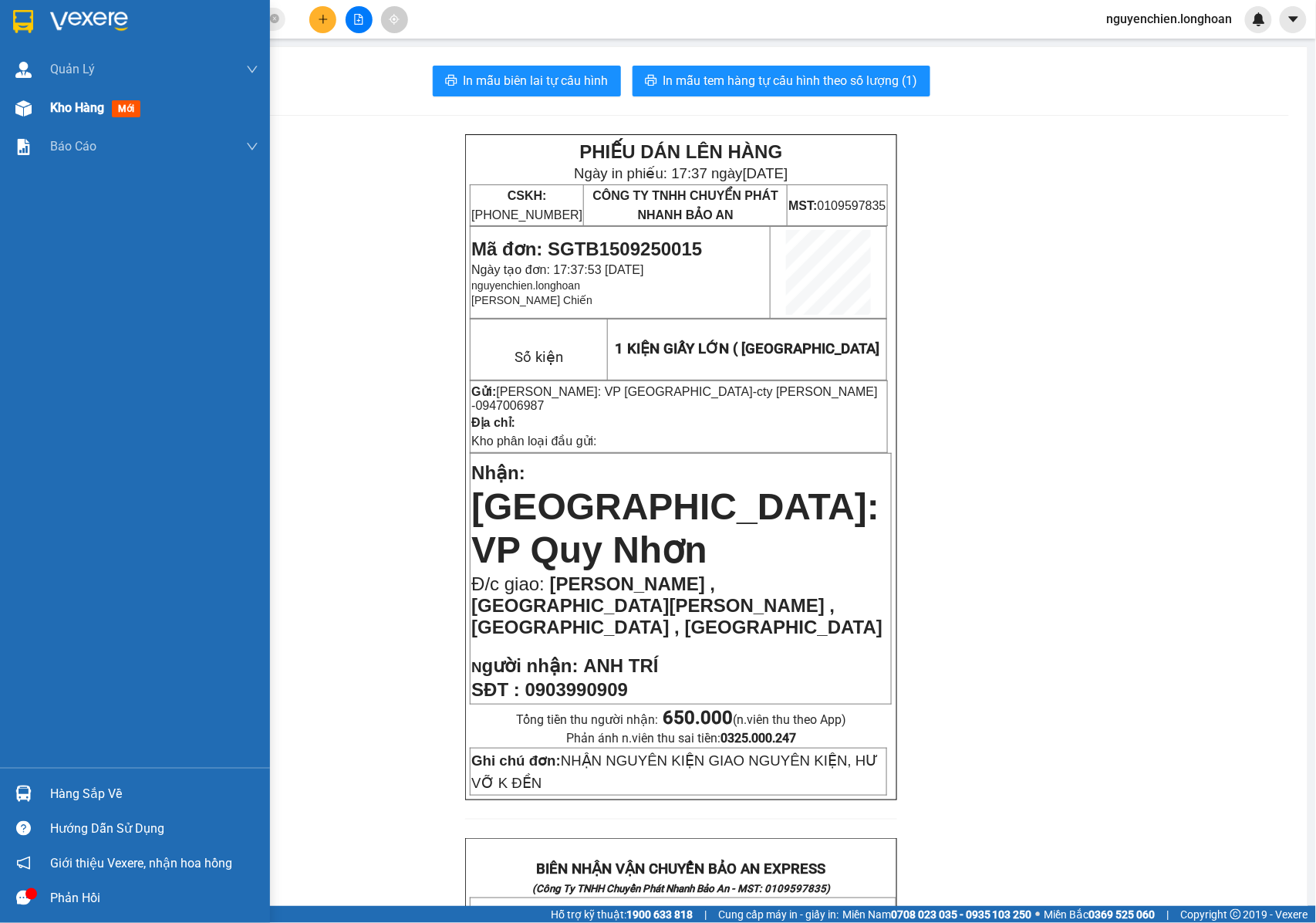
click at [28, 110] on img at bounding box center [23, 108] width 16 height 16
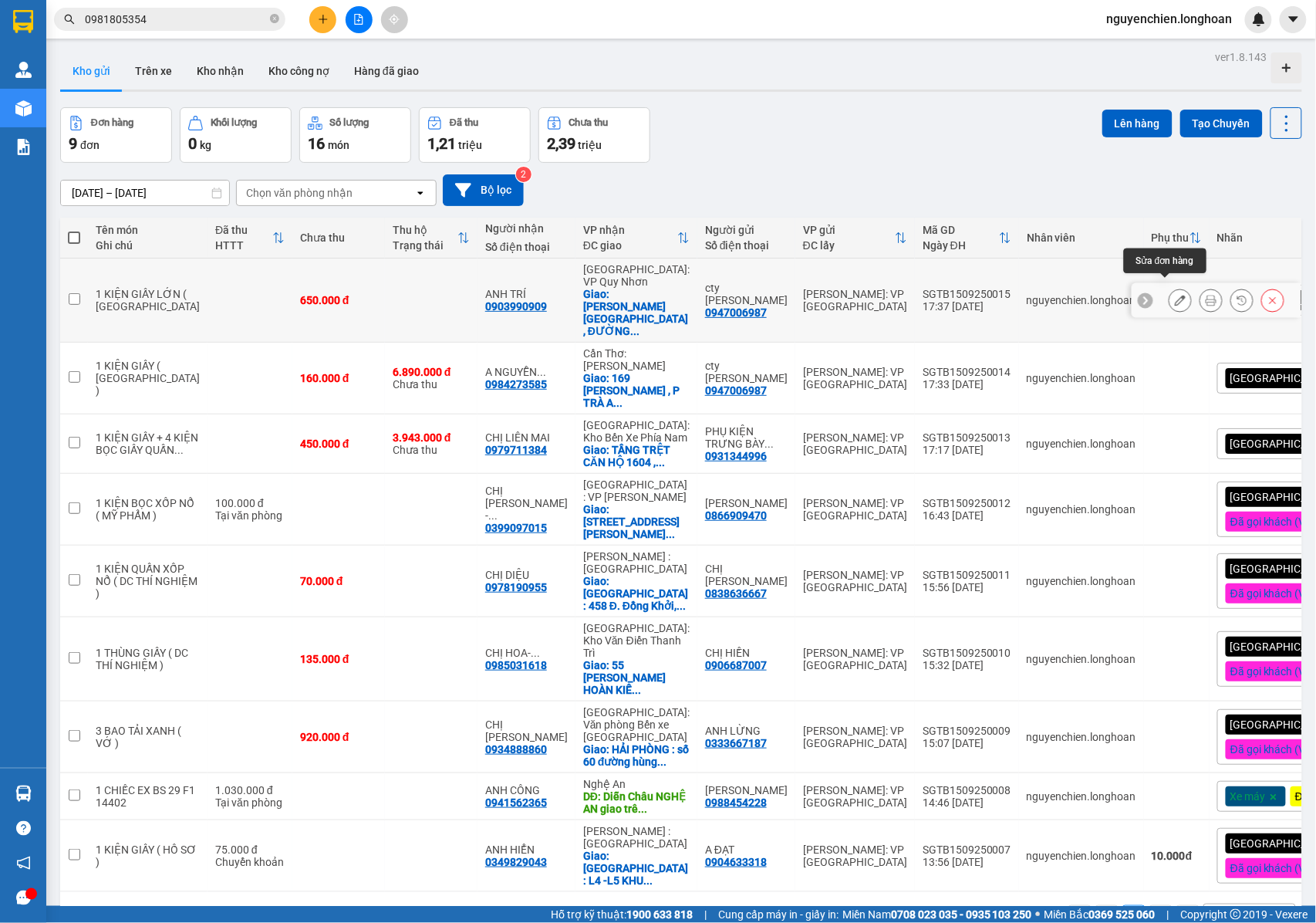
click at [1174, 295] on icon at bounding box center [1180, 300] width 11 height 11
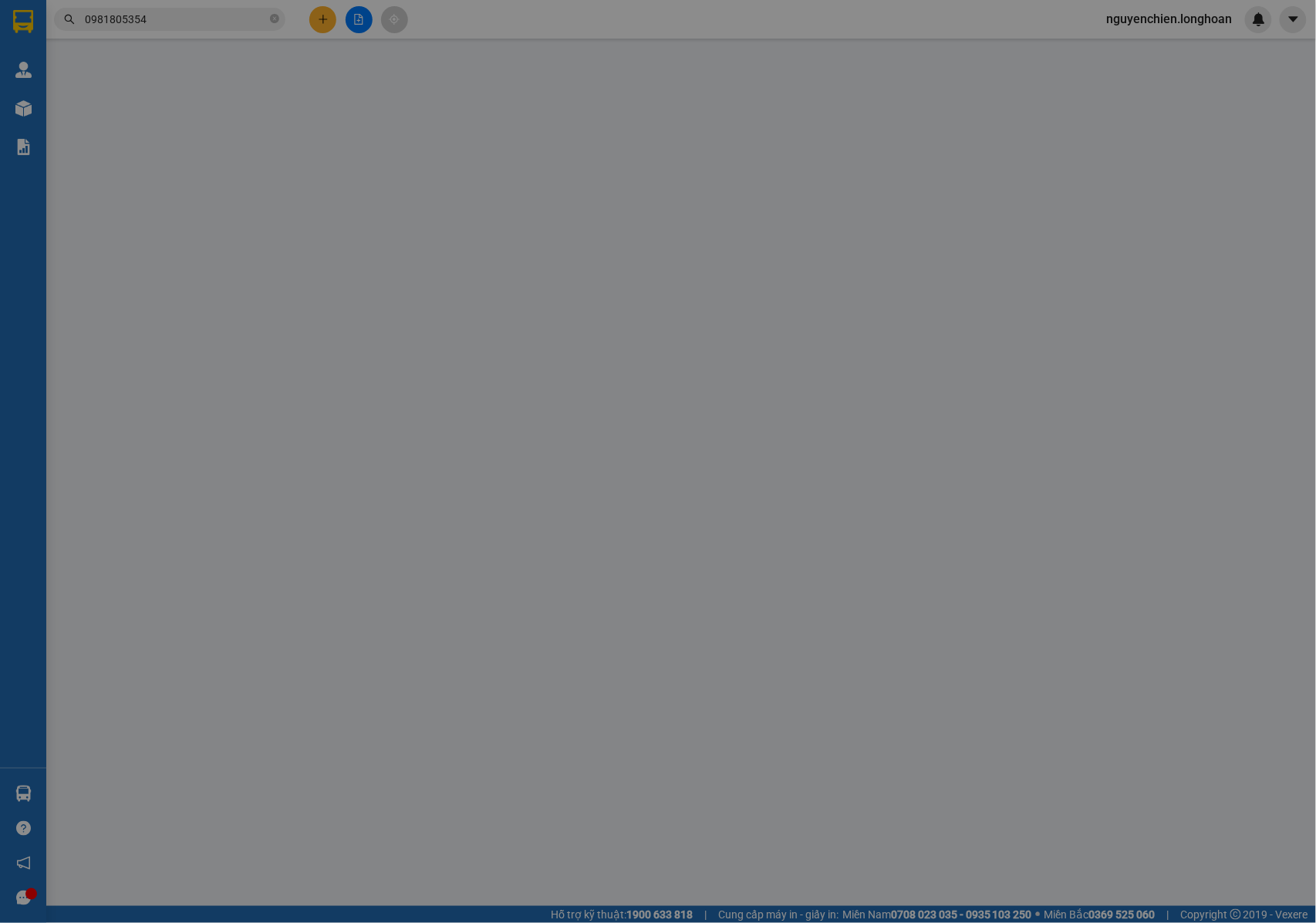
type input "0947006987"
type input "cty [PERSON_NAME]"
type input "0903990909"
type input "ANH TRÍ"
checkbox input "true"
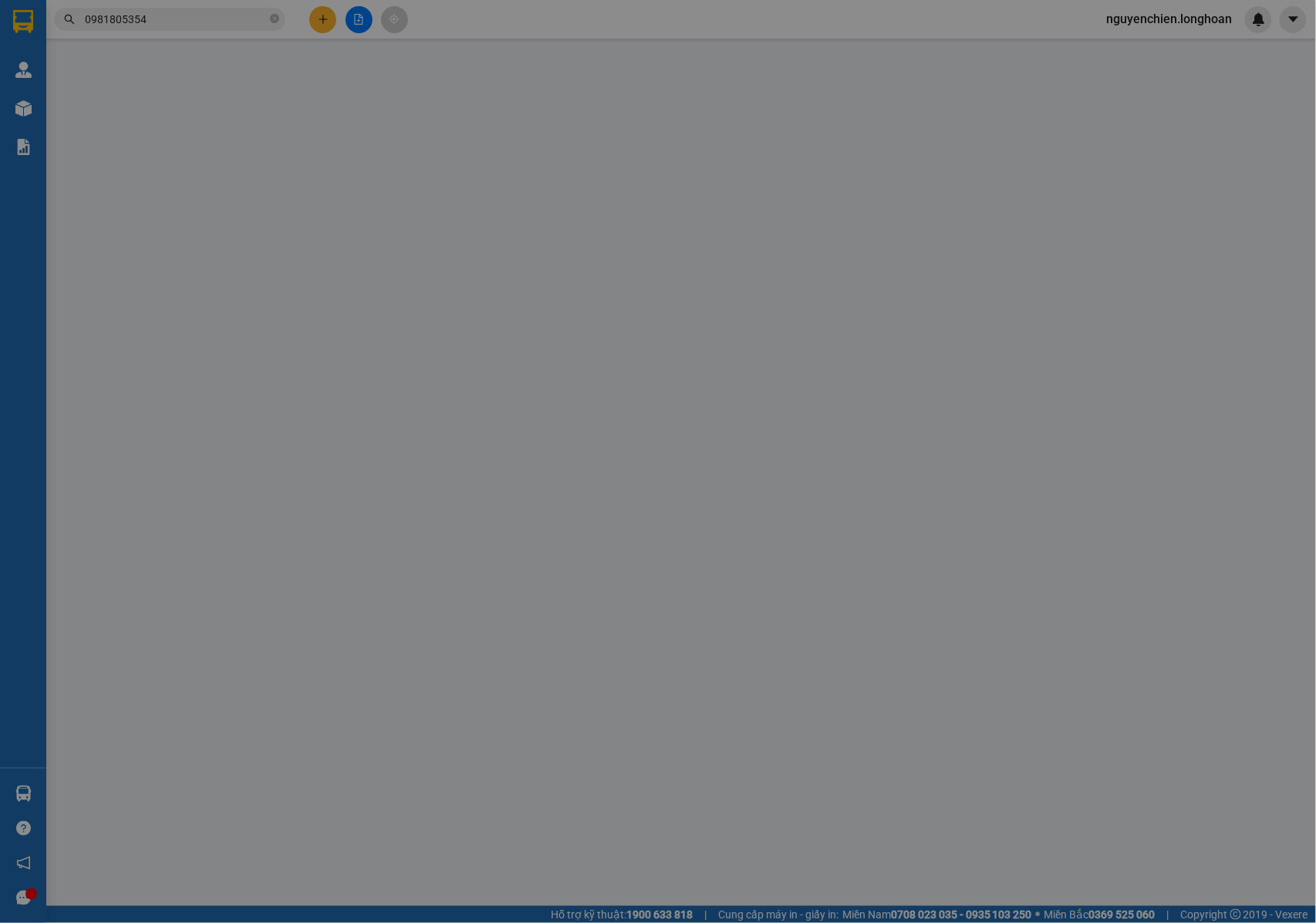
type input "CHUNG CƯ PHÚ TÀI , ĐƯỜNG LƯU HỮU PHƯỚC , QUY NHƠN , BÌNH ĐỊNH"
type input "NHẬN NGUYÊN KIỆN GIAO NGUYÊN KIỆN, HƯ VỠ K ĐỀN"
type input "650.000"
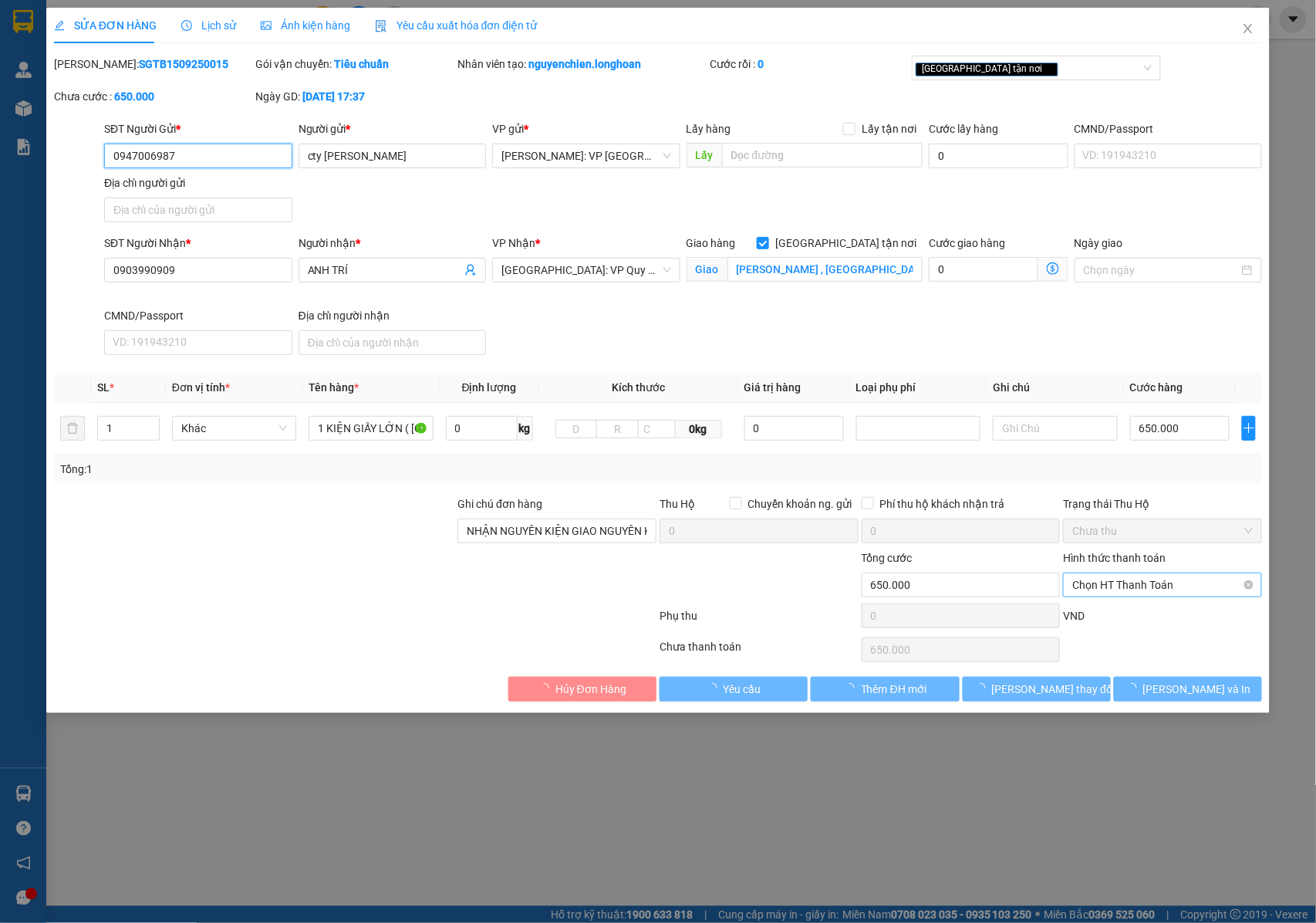
click at [1102, 580] on span "Chọn HT Thanh Toán" at bounding box center [1162, 584] width 180 height 23
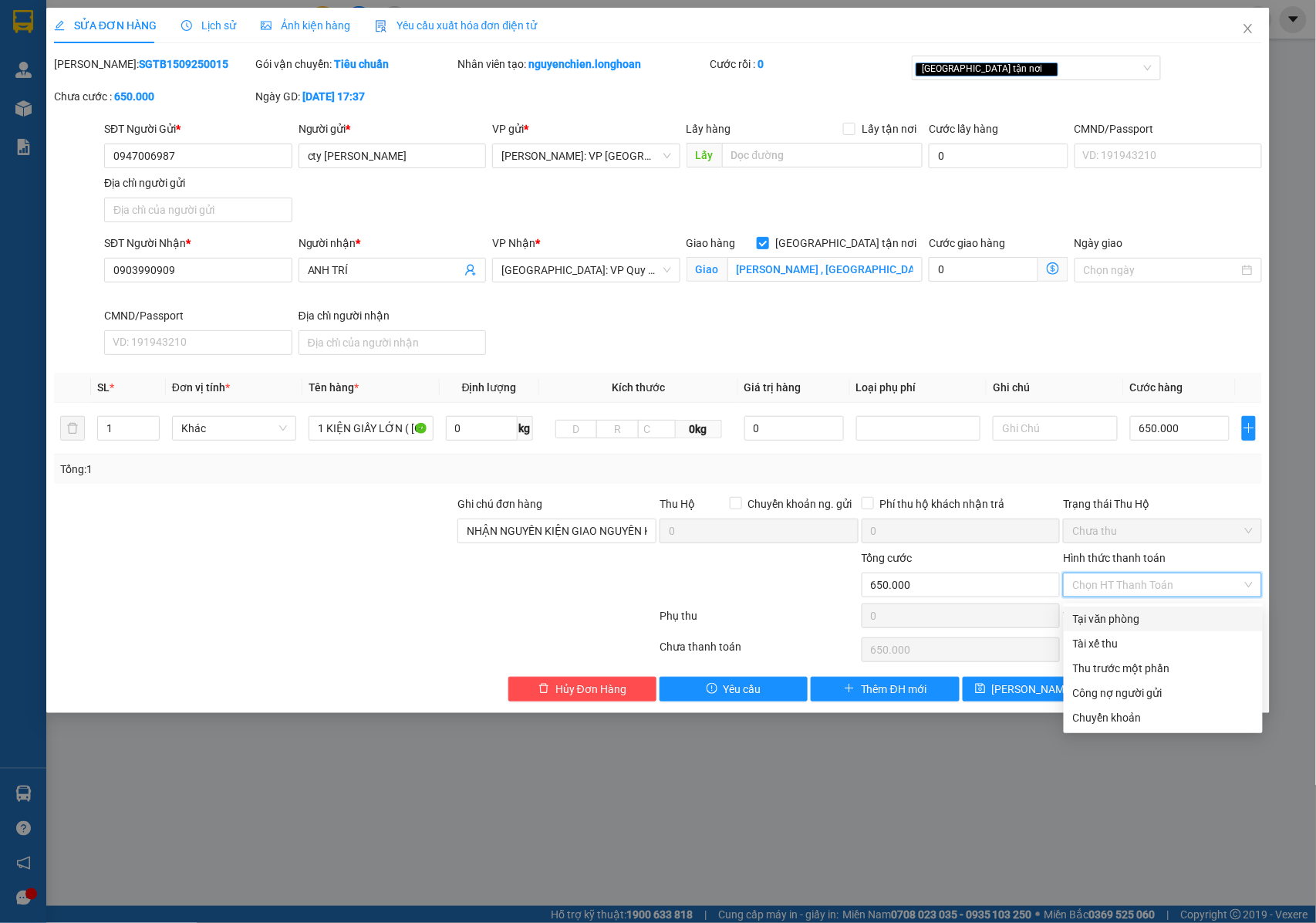
click at [1107, 614] on div "Tại văn phòng" at bounding box center [1163, 619] width 180 height 17
type input "0"
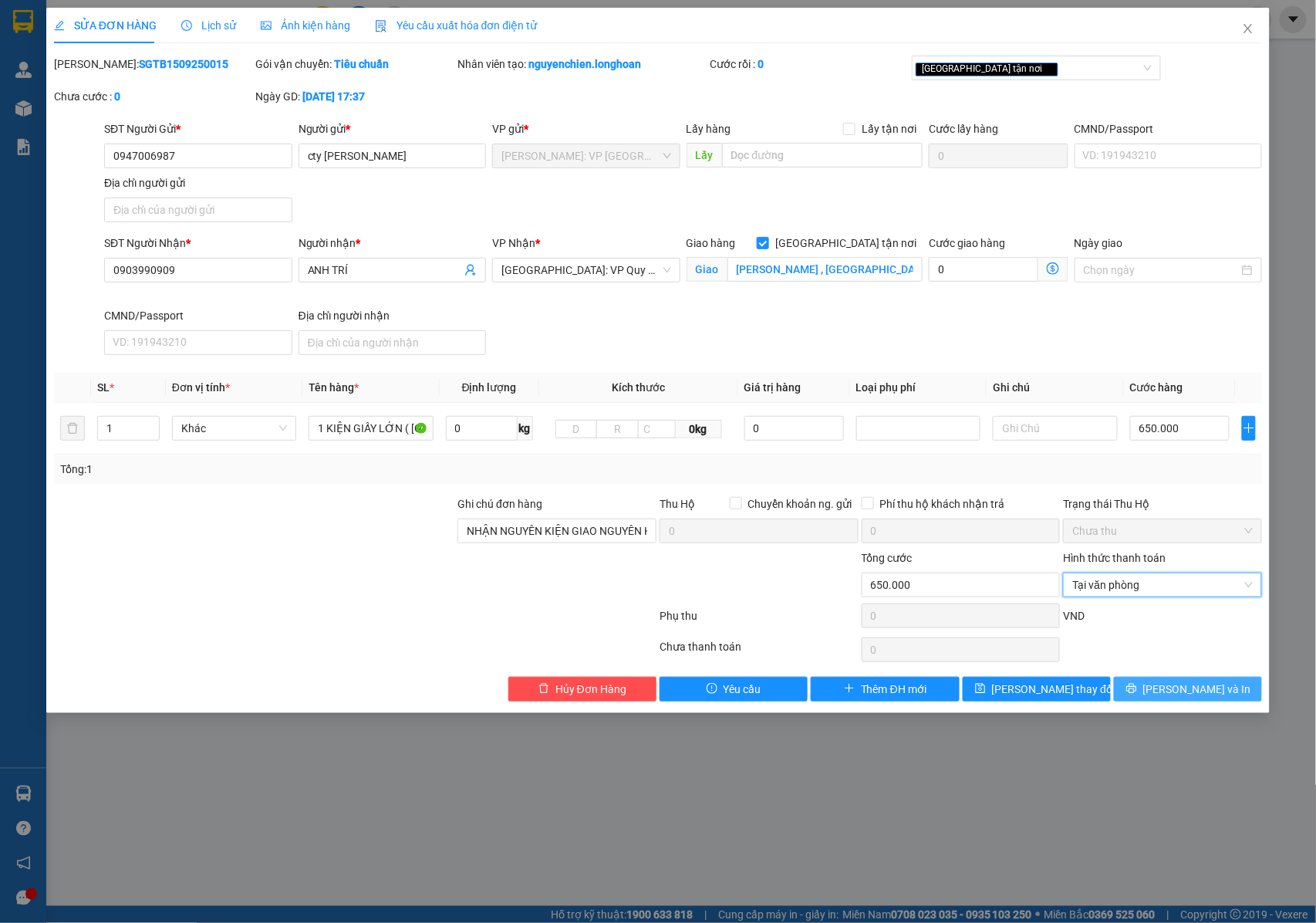
click at [1186, 690] on span "[PERSON_NAME] và In" at bounding box center [1197, 689] width 108 height 17
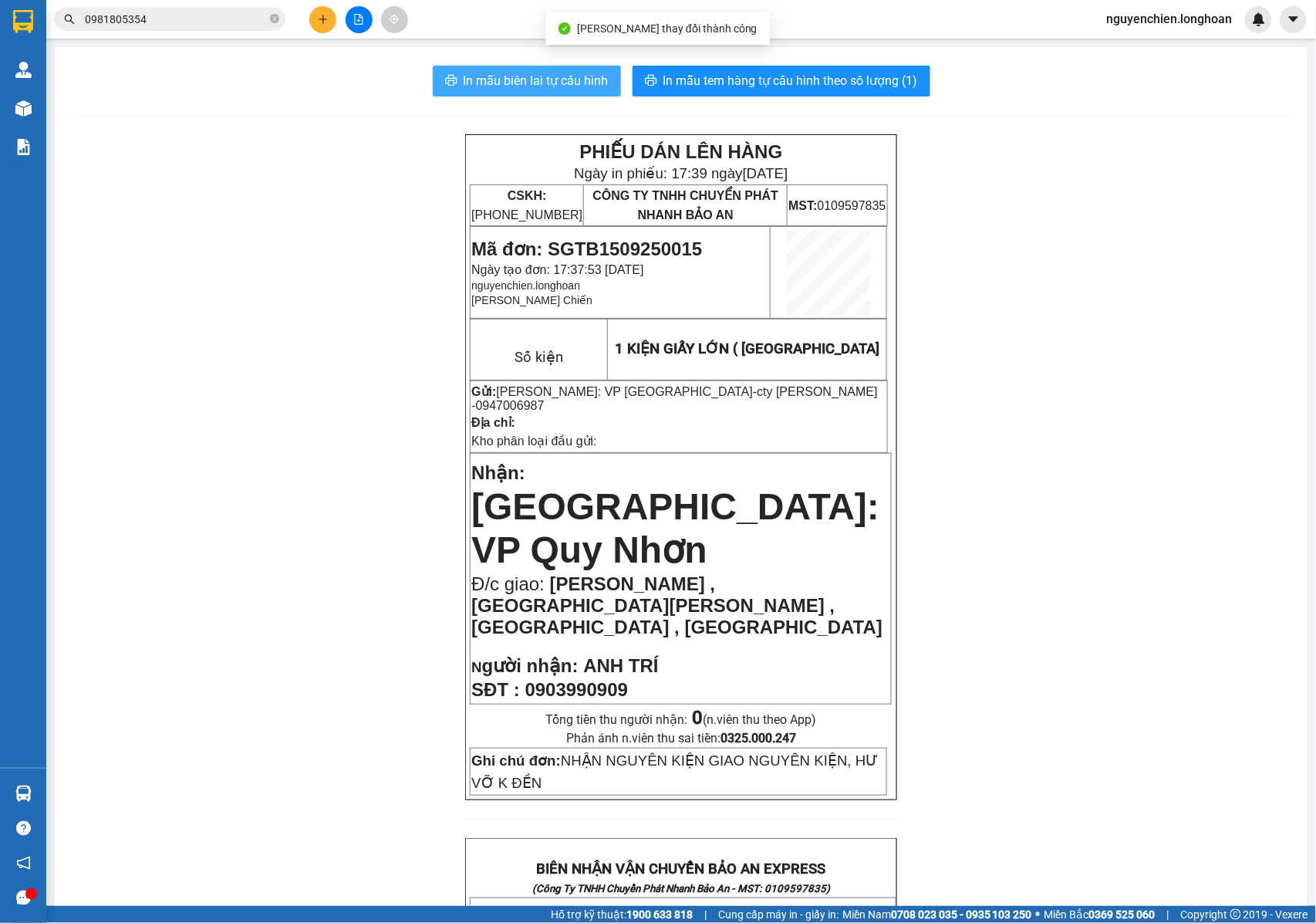
click at [568, 78] on span "In mẫu biên lai tự cấu hình" at bounding box center [536, 80] width 145 height 19
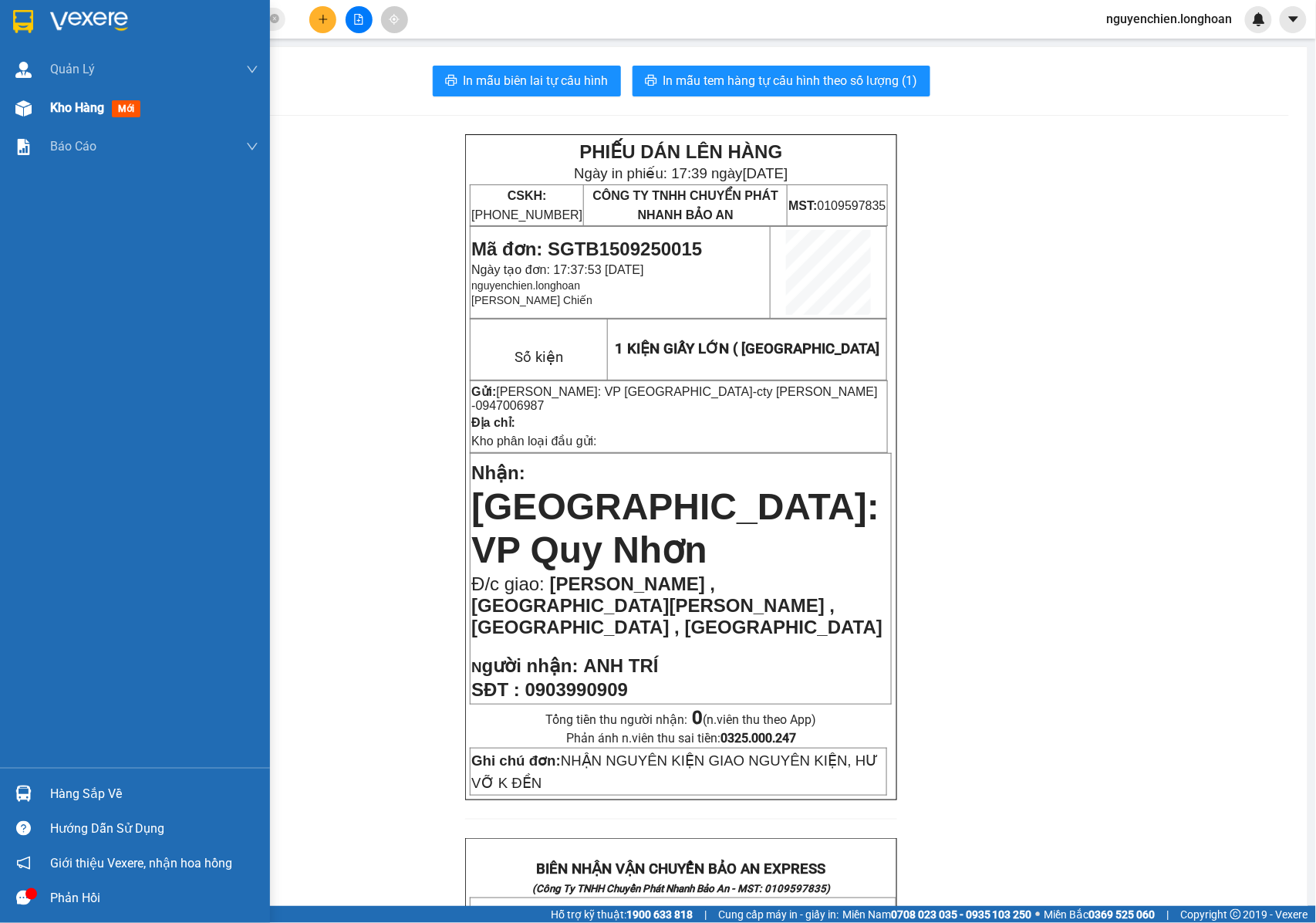
click at [25, 115] on img at bounding box center [23, 108] width 16 height 16
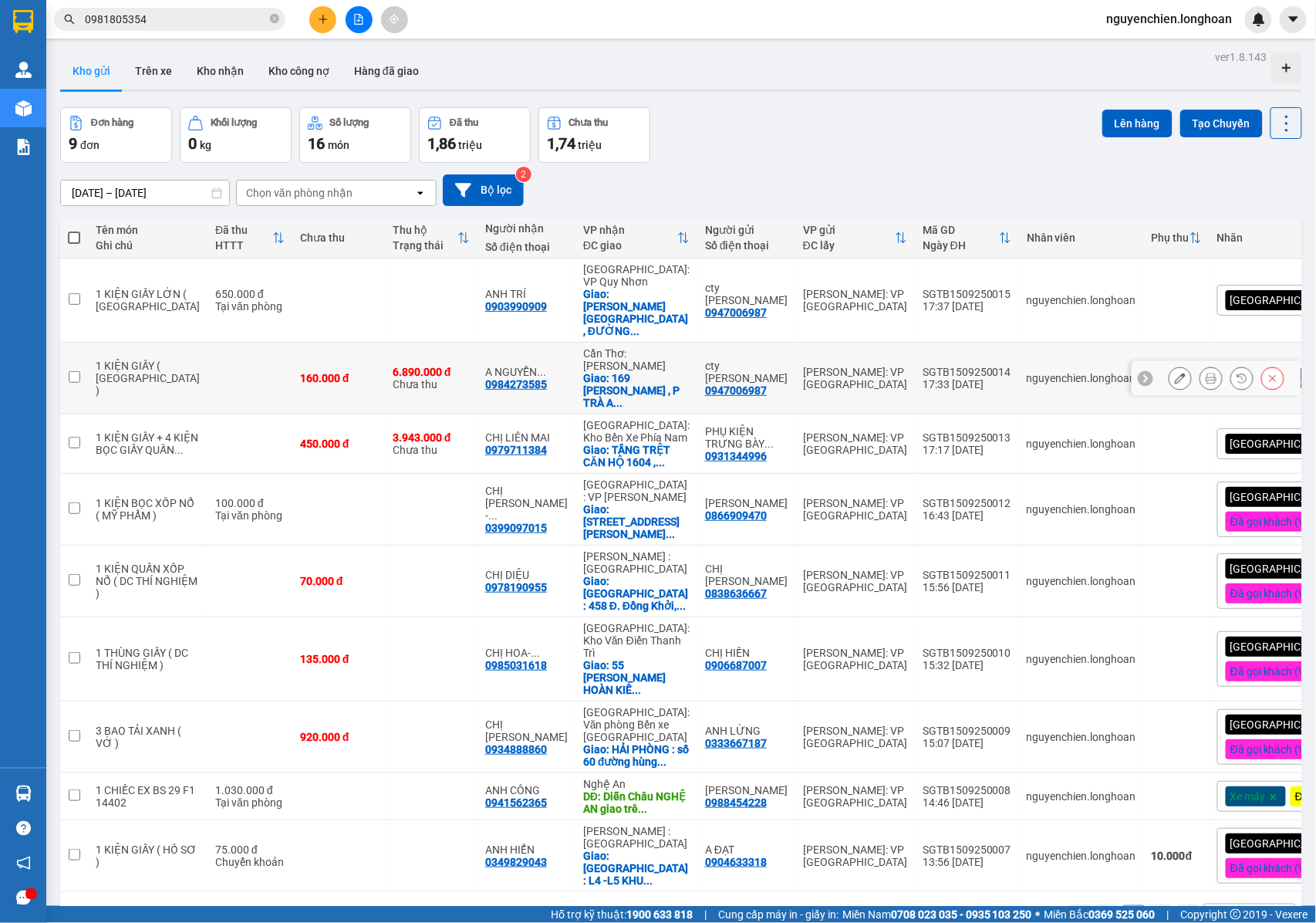
click at [1206, 373] on icon at bounding box center [1211, 378] width 11 height 11
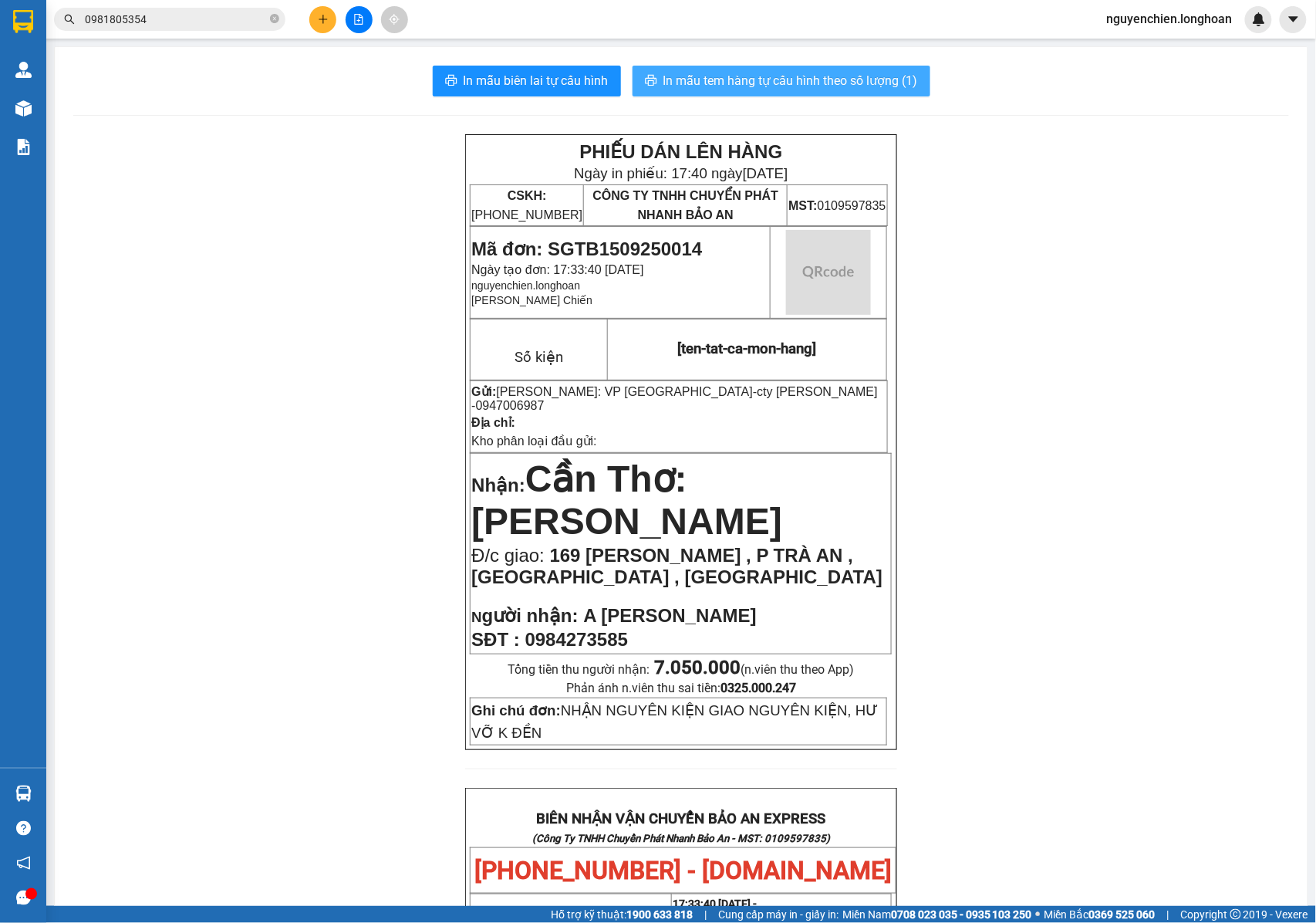
click at [877, 72] on span "In mẫu tem hàng tự cấu hình theo số lượng (1)" at bounding box center [790, 80] width 254 height 19
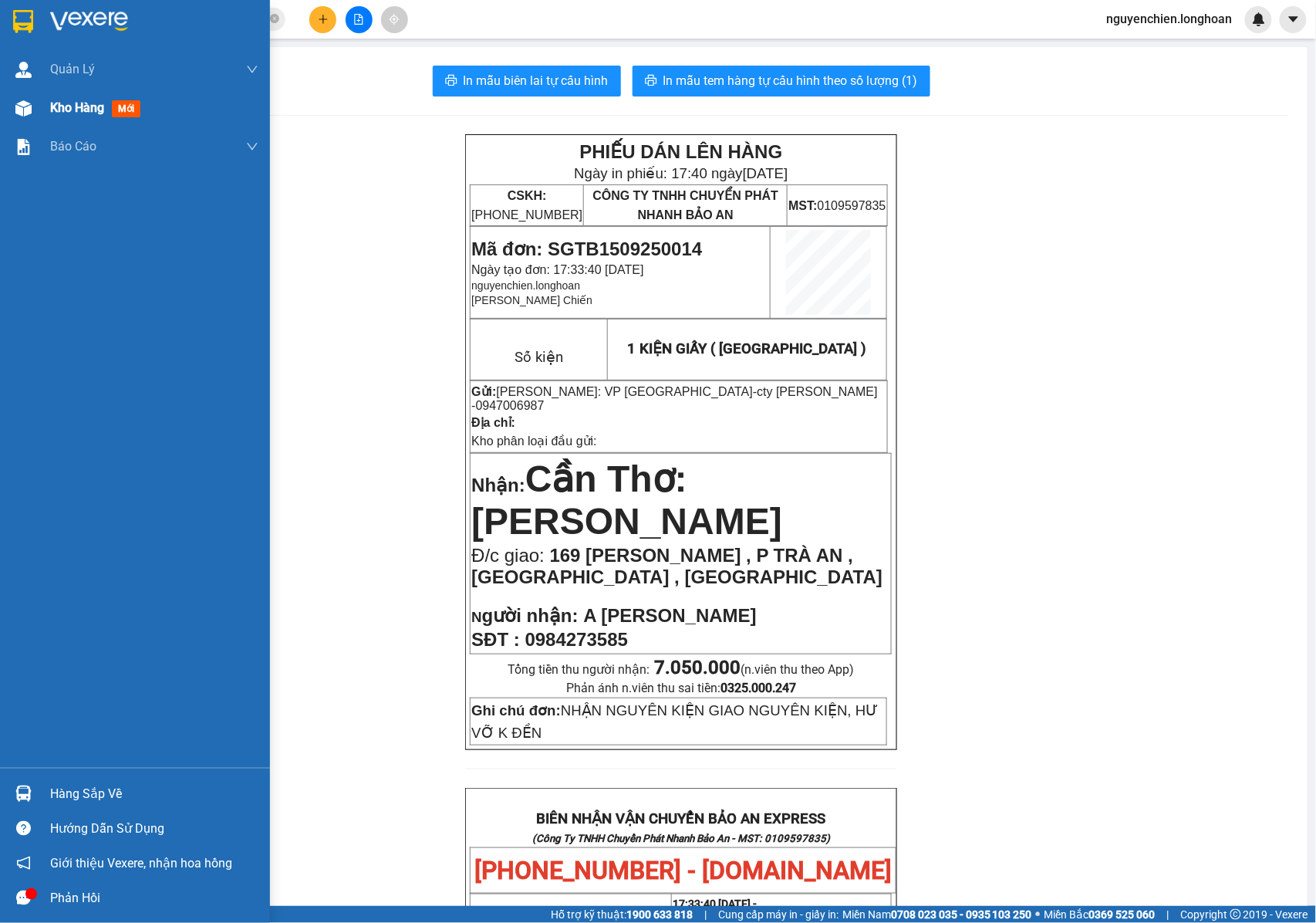
click at [23, 114] on img at bounding box center [23, 108] width 16 height 16
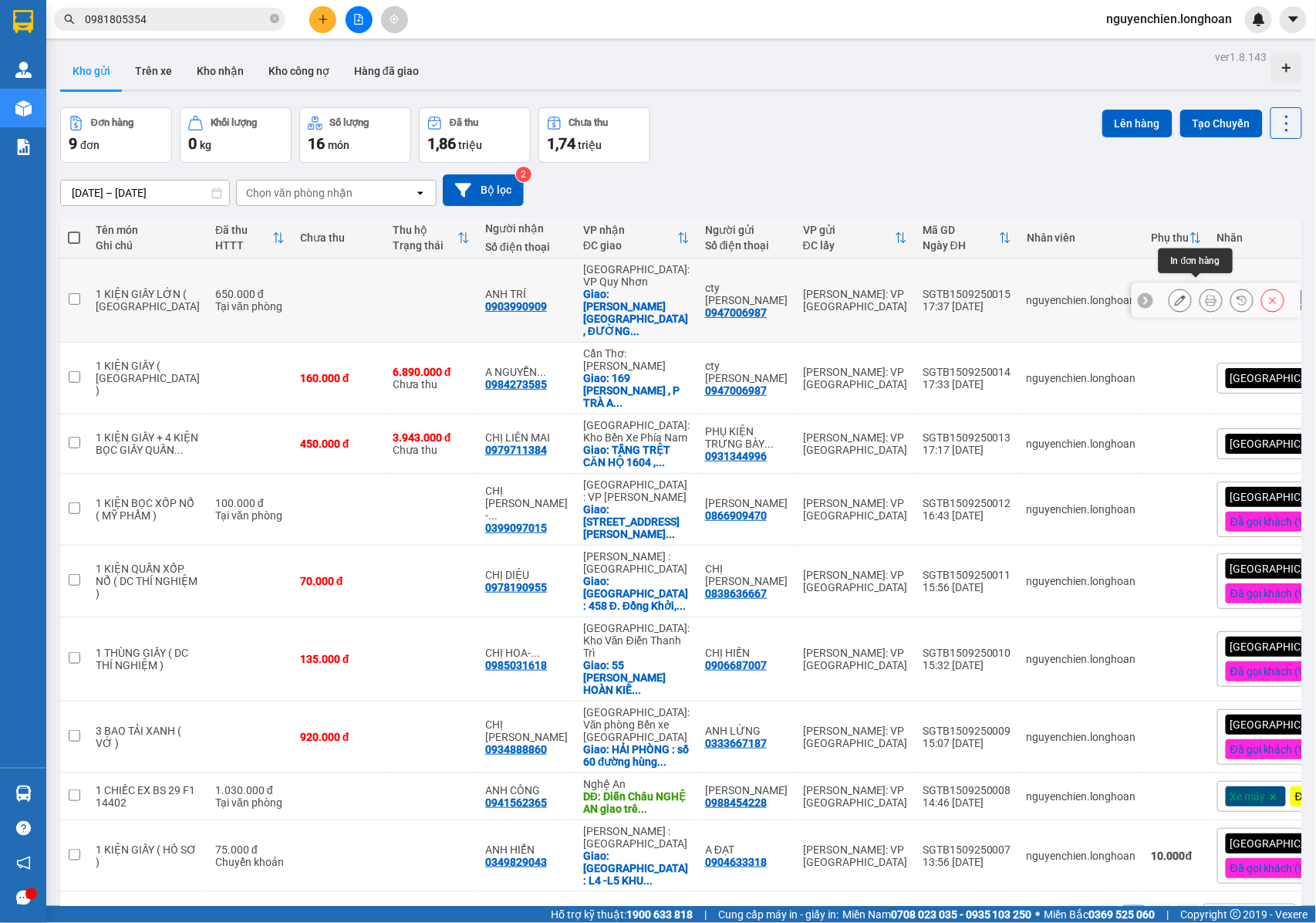
click at [1206, 295] on icon at bounding box center [1211, 300] width 11 height 11
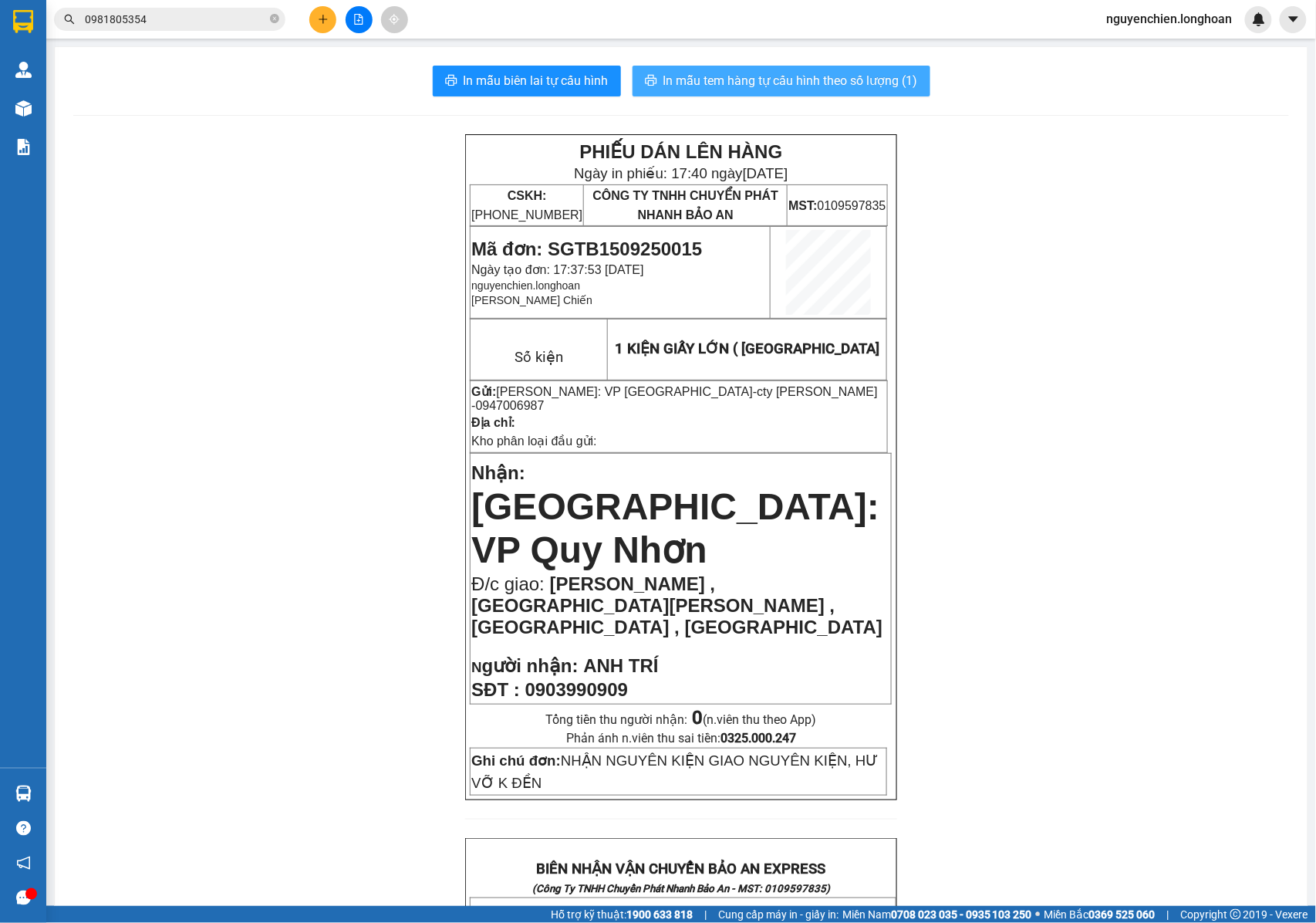
click at [796, 89] on span "In mẫu tem hàng tự cấu hình theo số lượng (1)" at bounding box center [790, 80] width 254 height 19
drag, startPoint x: 649, startPoint y: 634, endPoint x: 537, endPoint y: 630, distance: 112.1
click at [524, 679] on p "SĐT : 0903990909" at bounding box center [680, 690] width 419 height 22
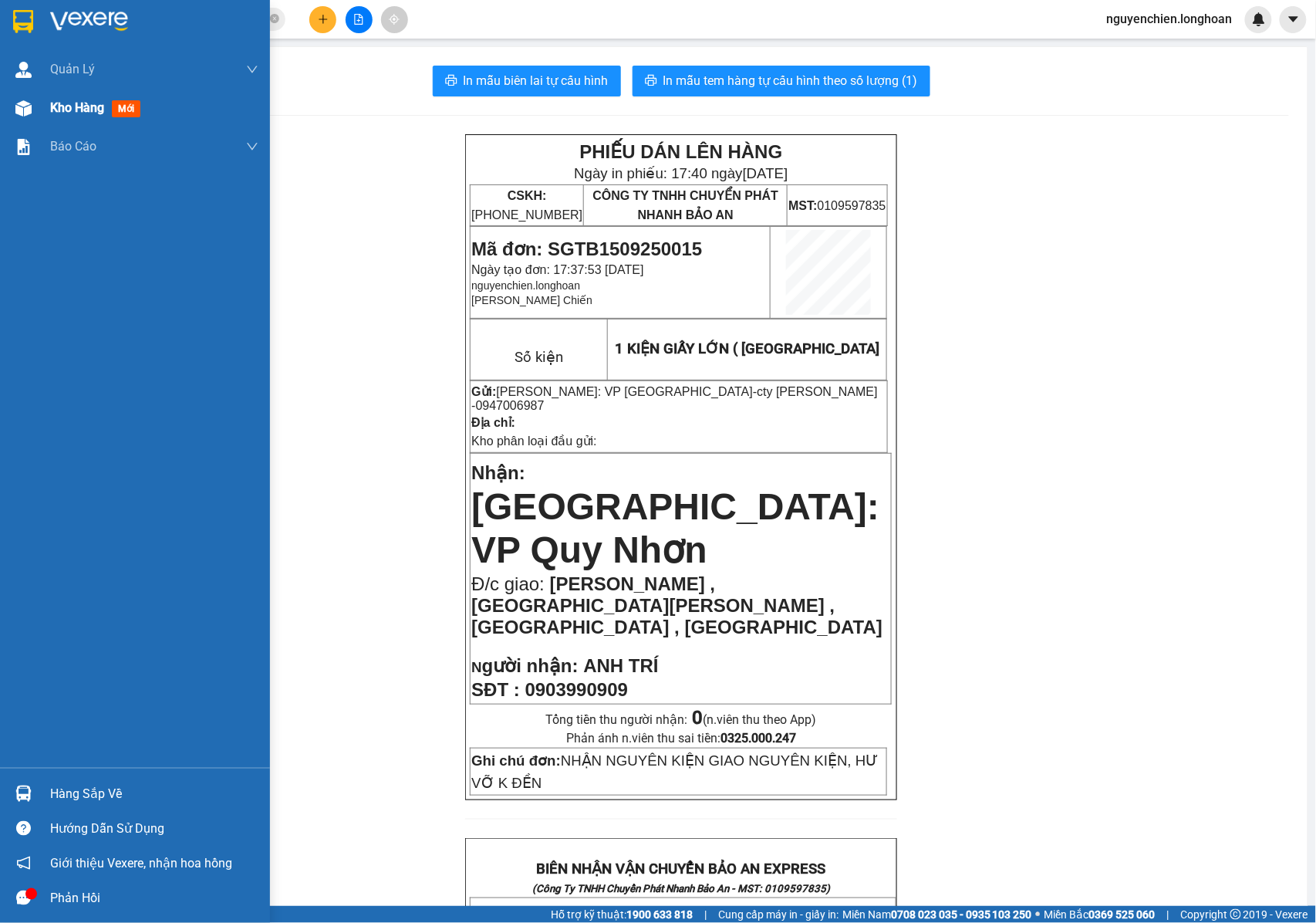
click at [19, 114] on img at bounding box center [23, 108] width 16 height 16
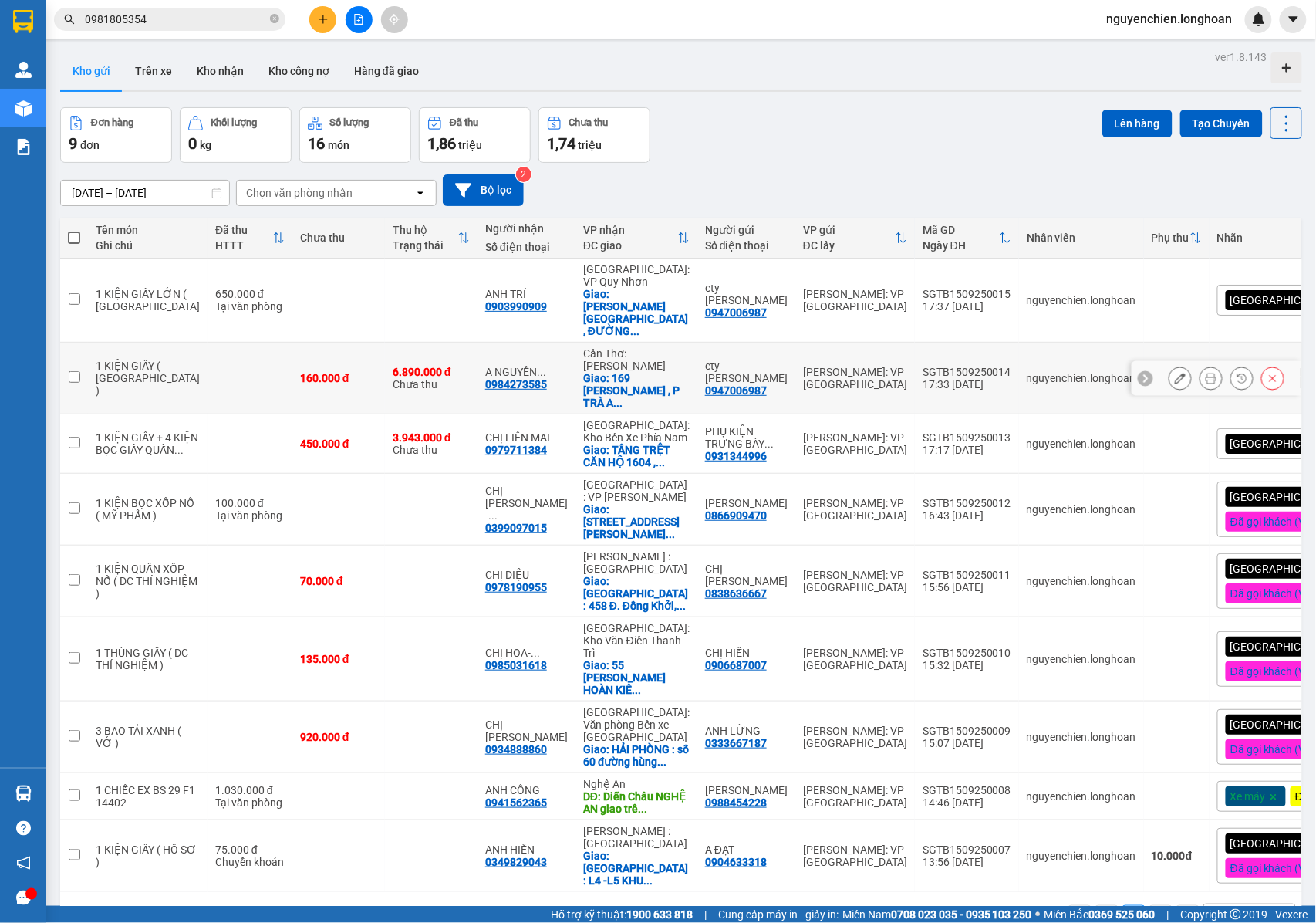
drag, startPoint x: 509, startPoint y: 356, endPoint x: 483, endPoint y: 362, distance: 26.7
click at [478, 362] on td "A NGUYỄN ... 0984273585" at bounding box center [527, 378] width 98 height 72
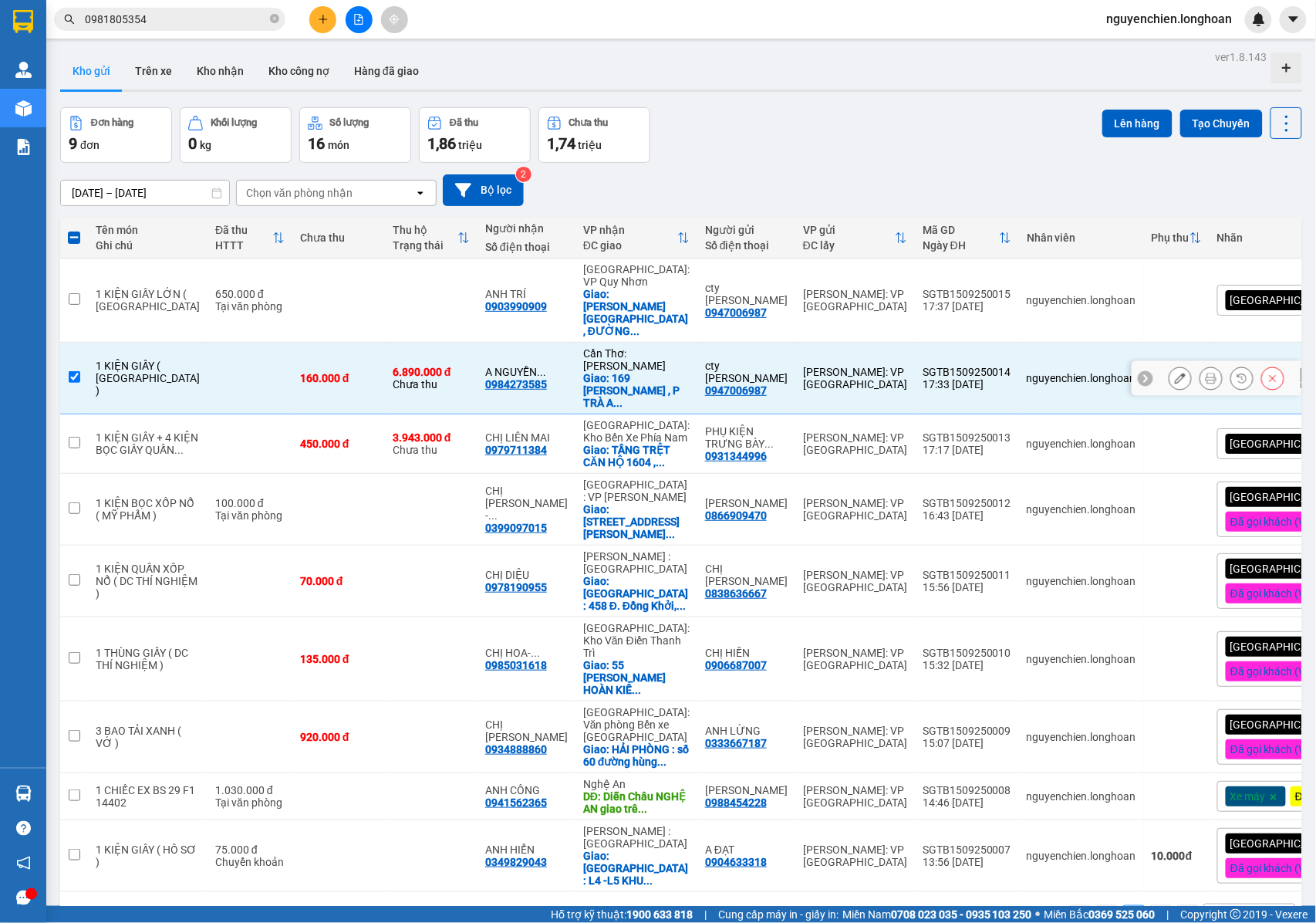
drag, startPoint x: 466, startPoint y: 358, endPoint x: 201, endPoint y: 342, distance: 265.5
click at [68, 371] on input "checkbox" at bounding box center [74, 377] width 12 height 12
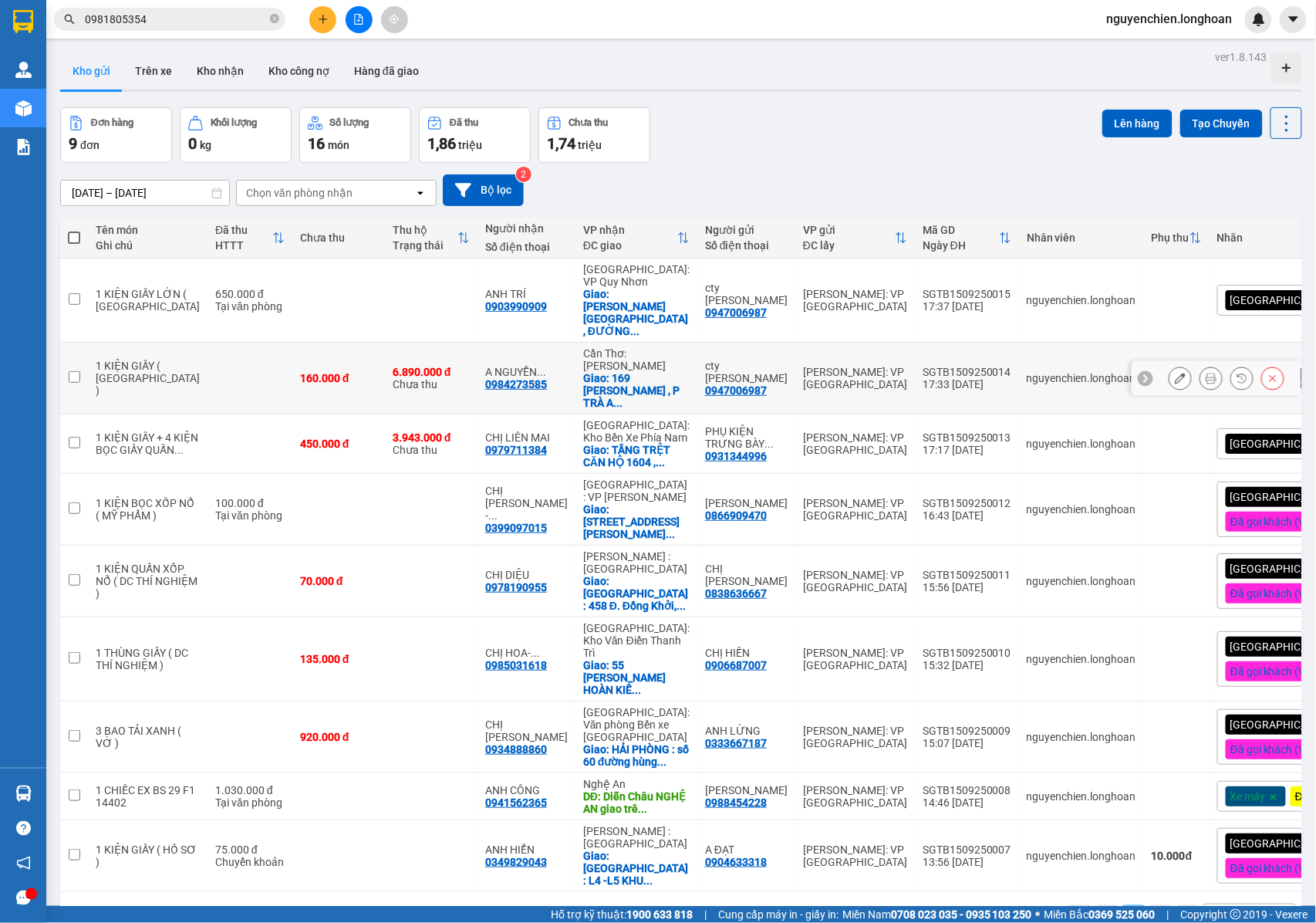
drag, startPoint x: 506, startPoint y: 360, endPoint x: 455, endPoint y: 355, distance: 51.2
click at [485, 366] on div "A NGUYỄN ... 0984273585" at bounding box center [527, 378] width 83 height 24
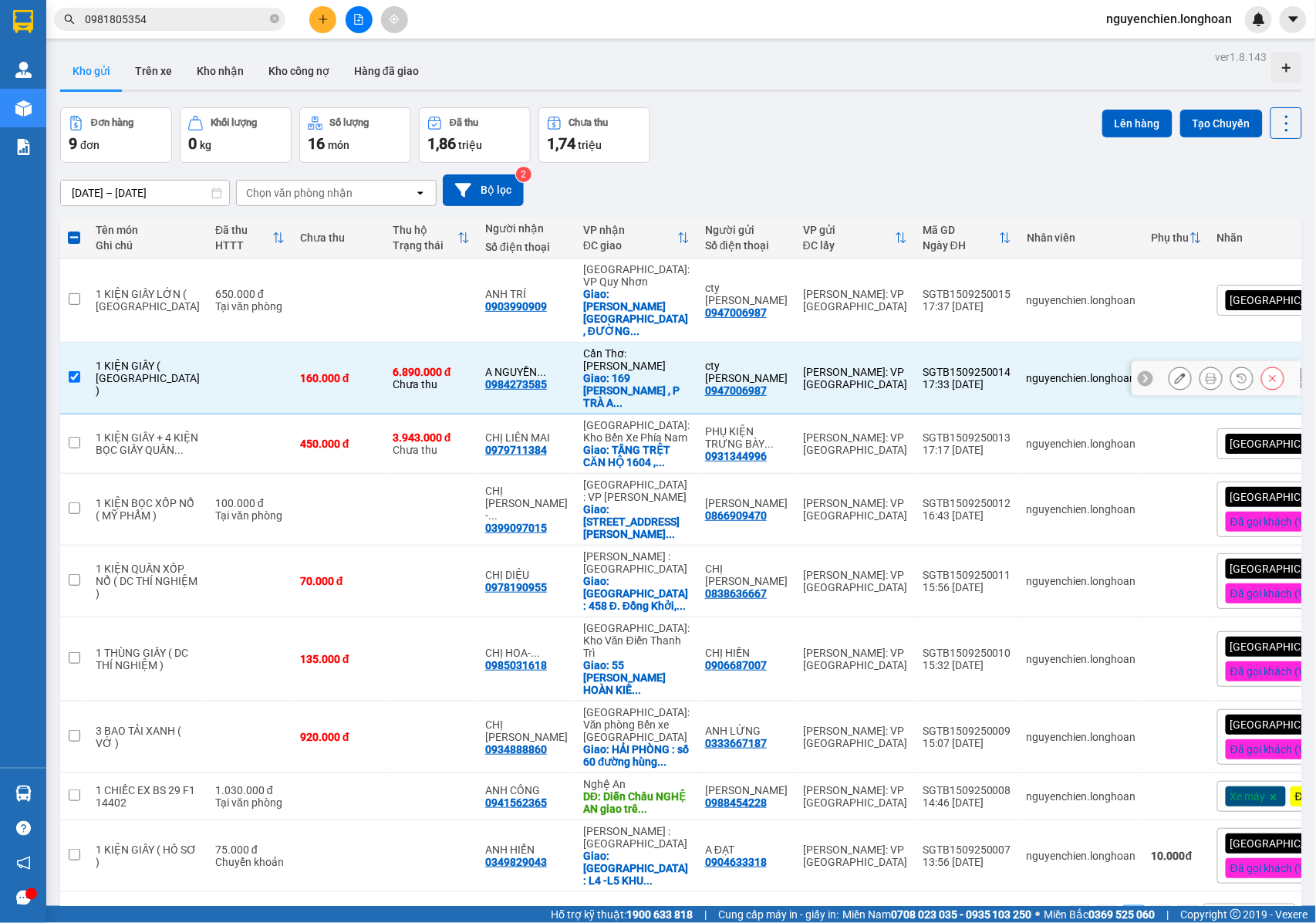
click at [75, 371] on input "checkbox" at bounding box center [74, 377] width 12 height 12
checkbox input "false"
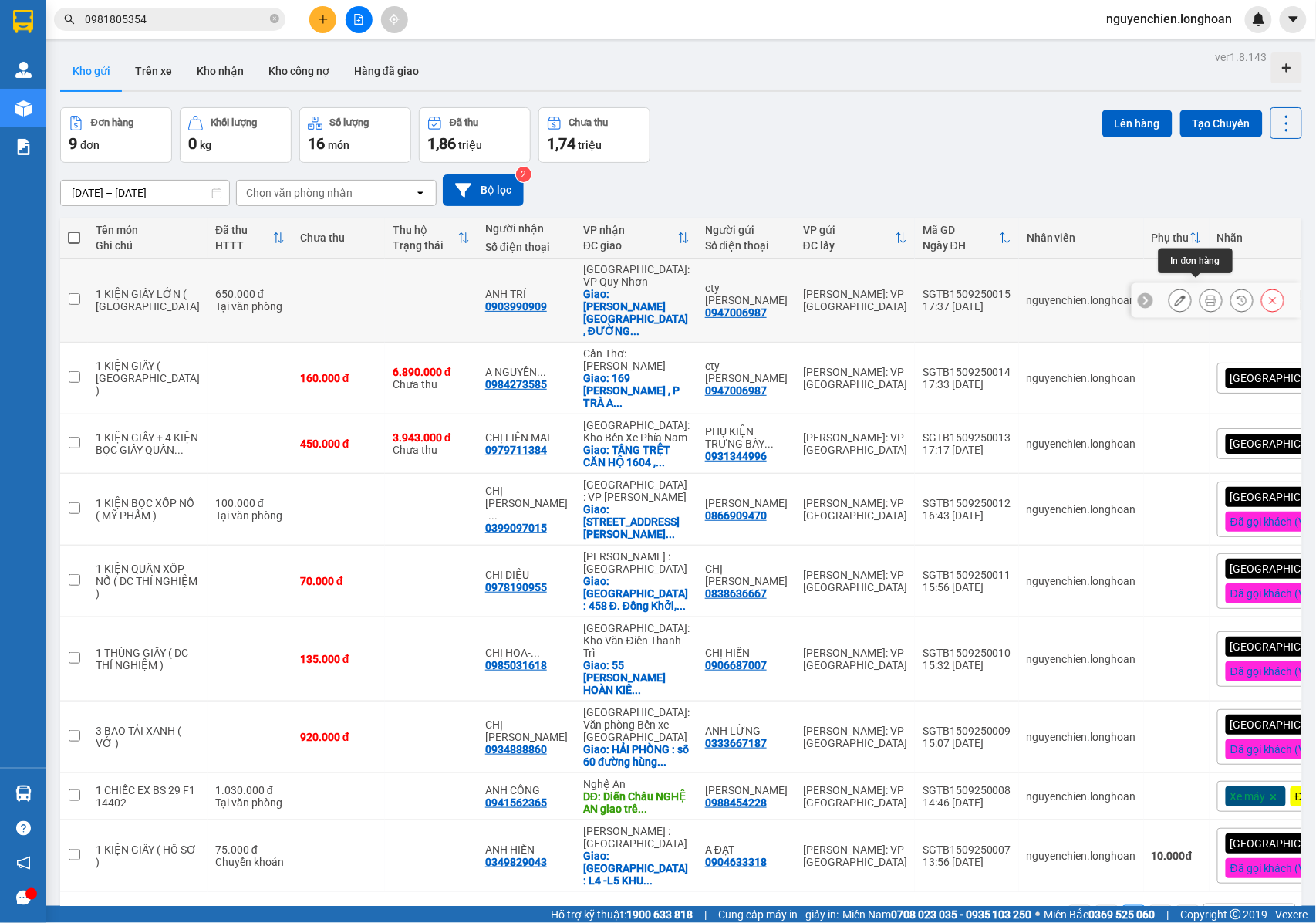
click at [1200, 298] on button at bounding box center [1211, 301] width 22 height 27
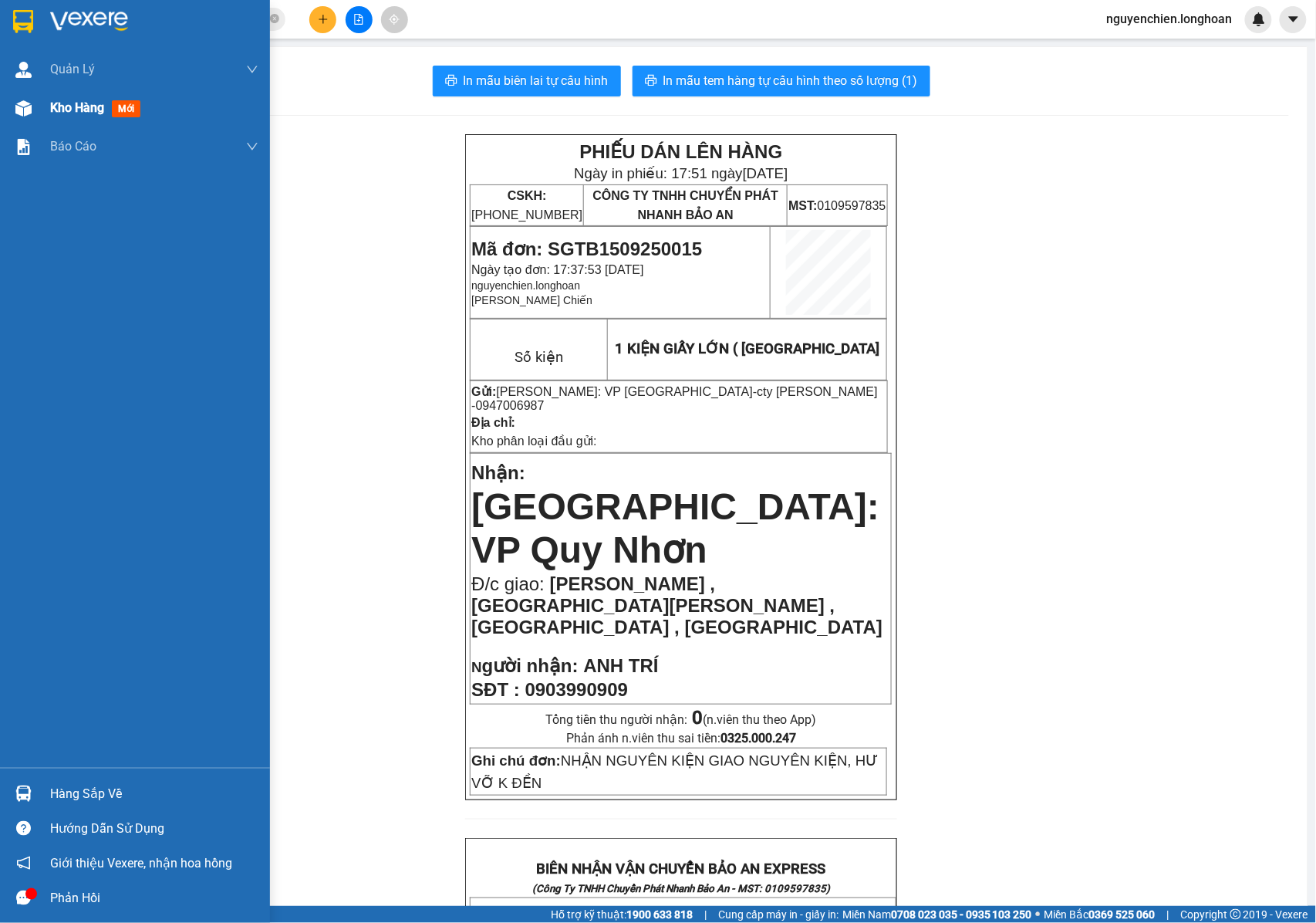
click at [19, 113] on div at bounding box center [24, 109] width 27 height 27
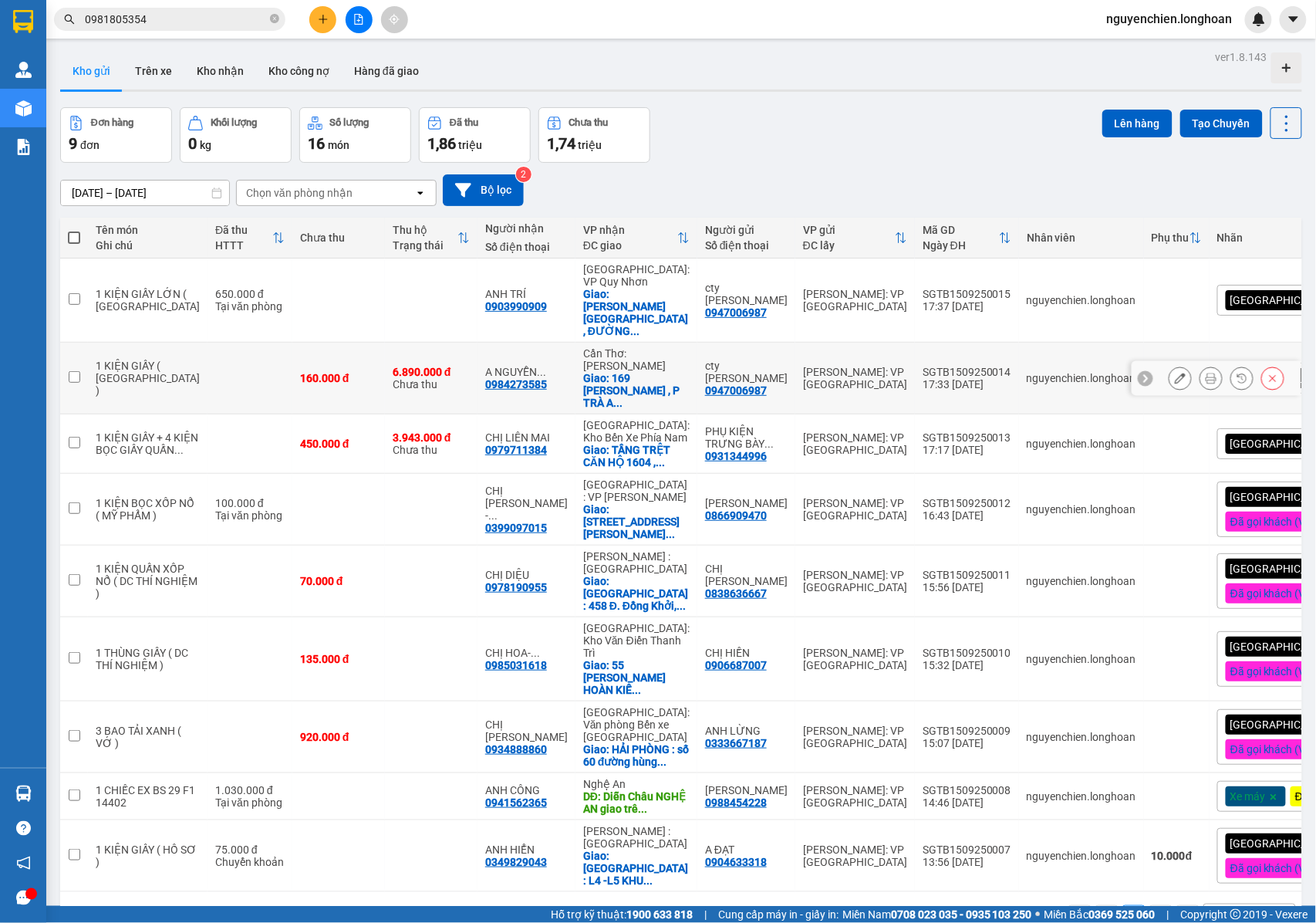
click at [1206, 373] on icon at bounding box center [1211, 378] width 11 height 11
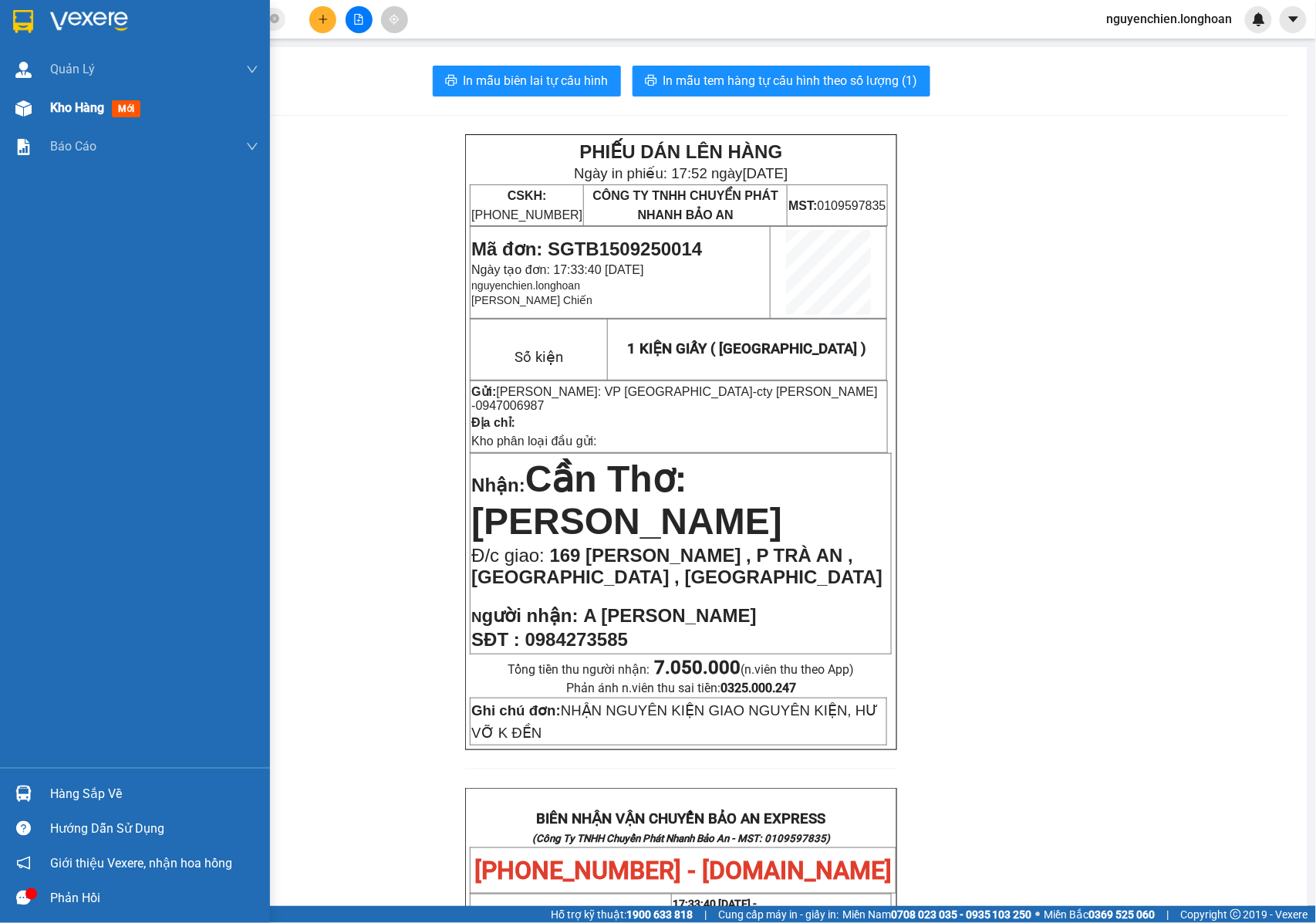
click at [20, 112] on img at bounding box center [23, 108] width 16 height 16
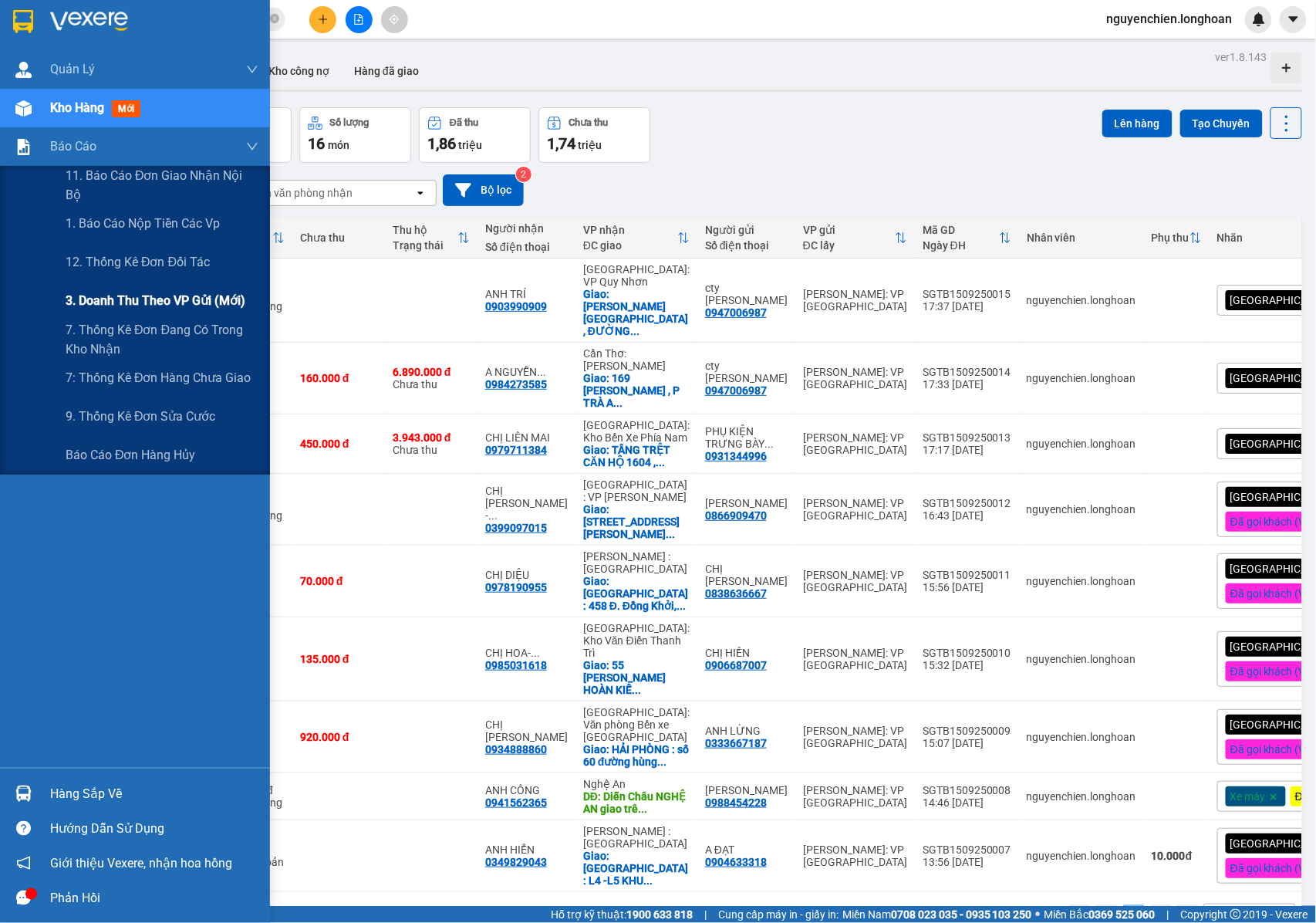
drag, startPoint x: 128, startPoint y: 304, endPoint x: 217, endPoint y: 297, distance: 89.3
click at [131, 303] on span "3. Doanh Thu theo VP Gửi (mới)" at bounding box center [155, 300] width 179 height 19
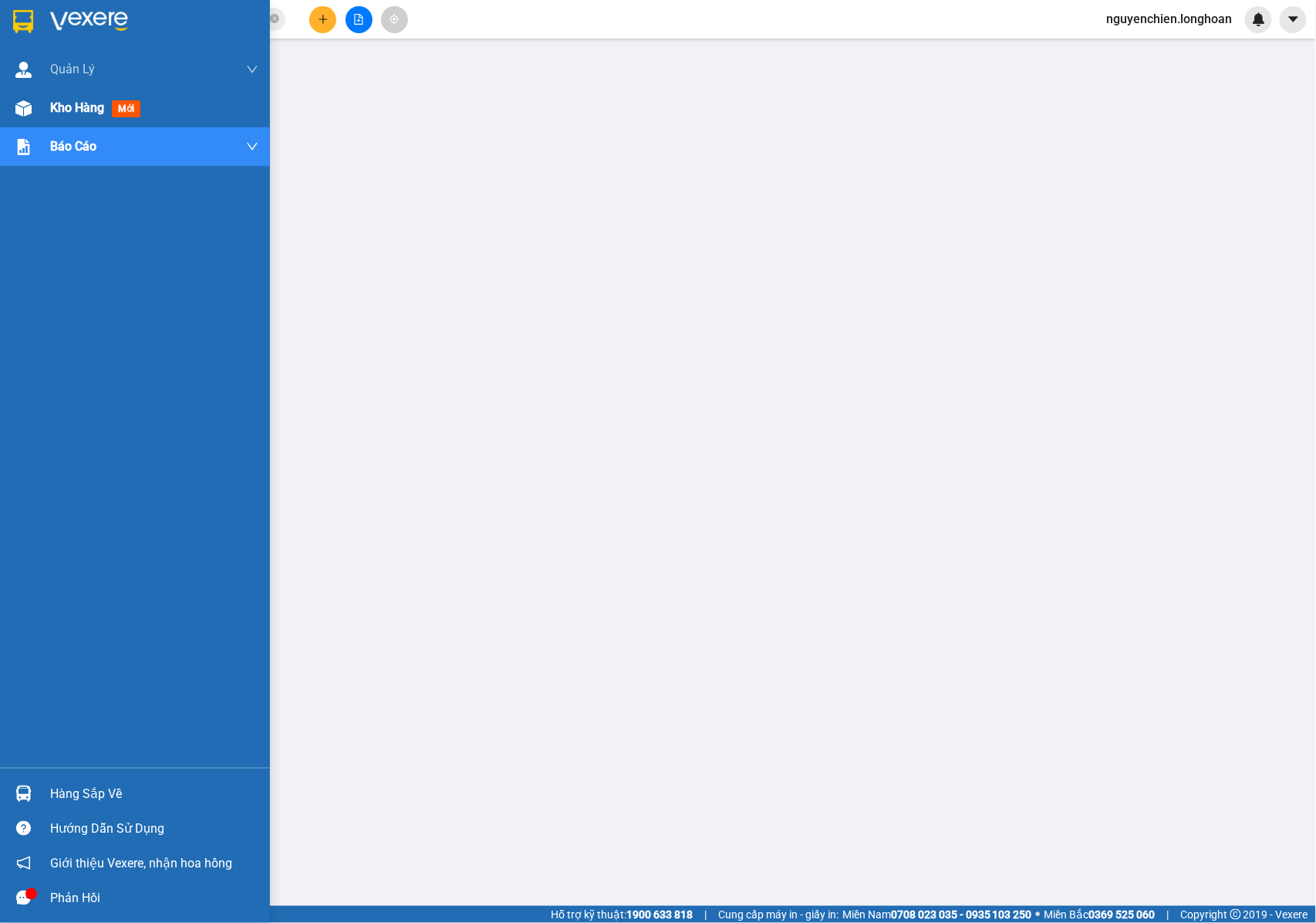
click at [43, 114] on div "Kho hàng mới" at bounding box center [135, 108] width 270 height 39
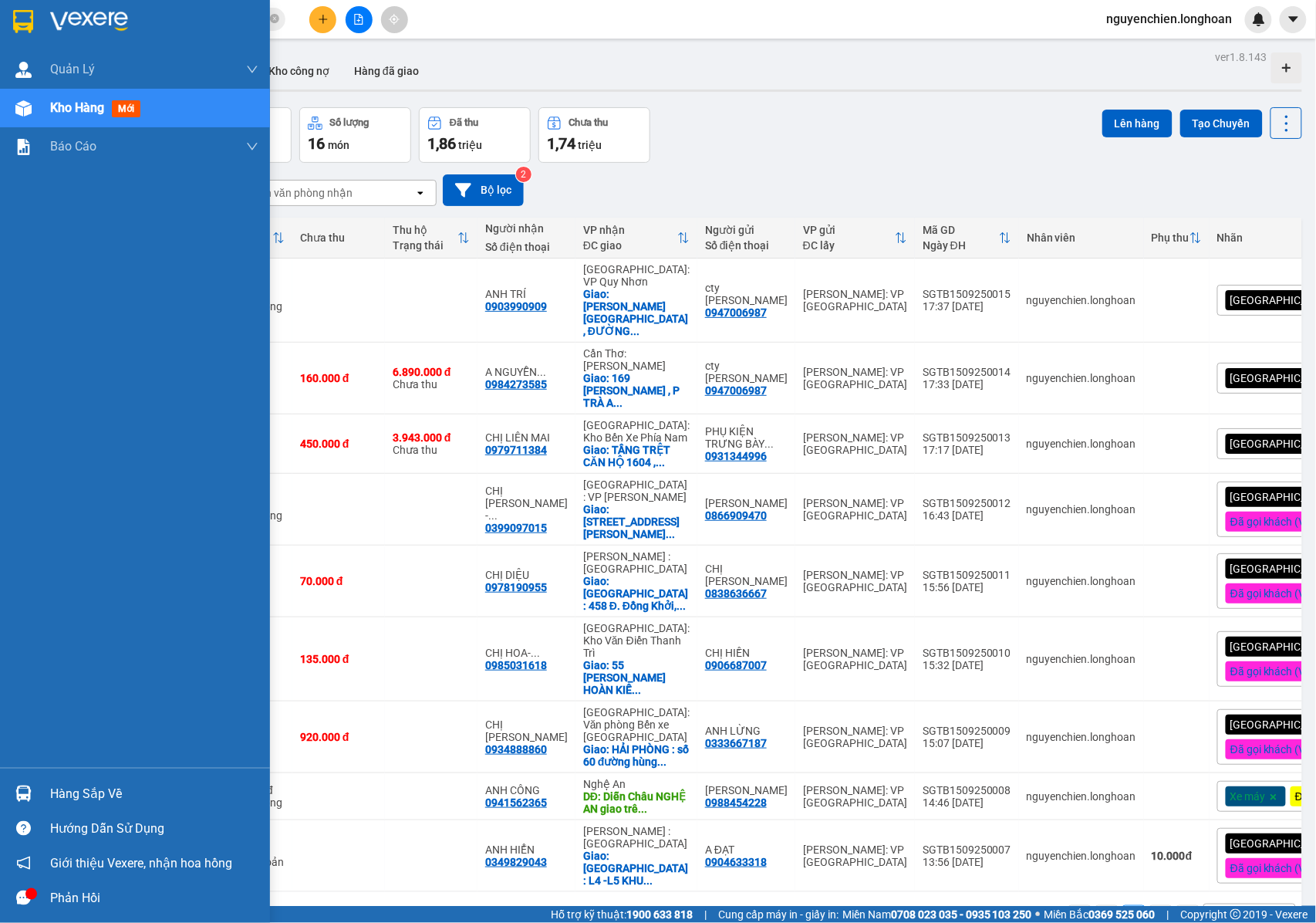
click at [32, 115] on div at bounding box center [24, 109] width 27 height 27
drag, startPoint x: 32, startPoint y: 115, endPoint x: 244, endPoint y: 150, distance: 214.9
click at [35, 114] on div at bounding box center [24, 109] width 27 height 27
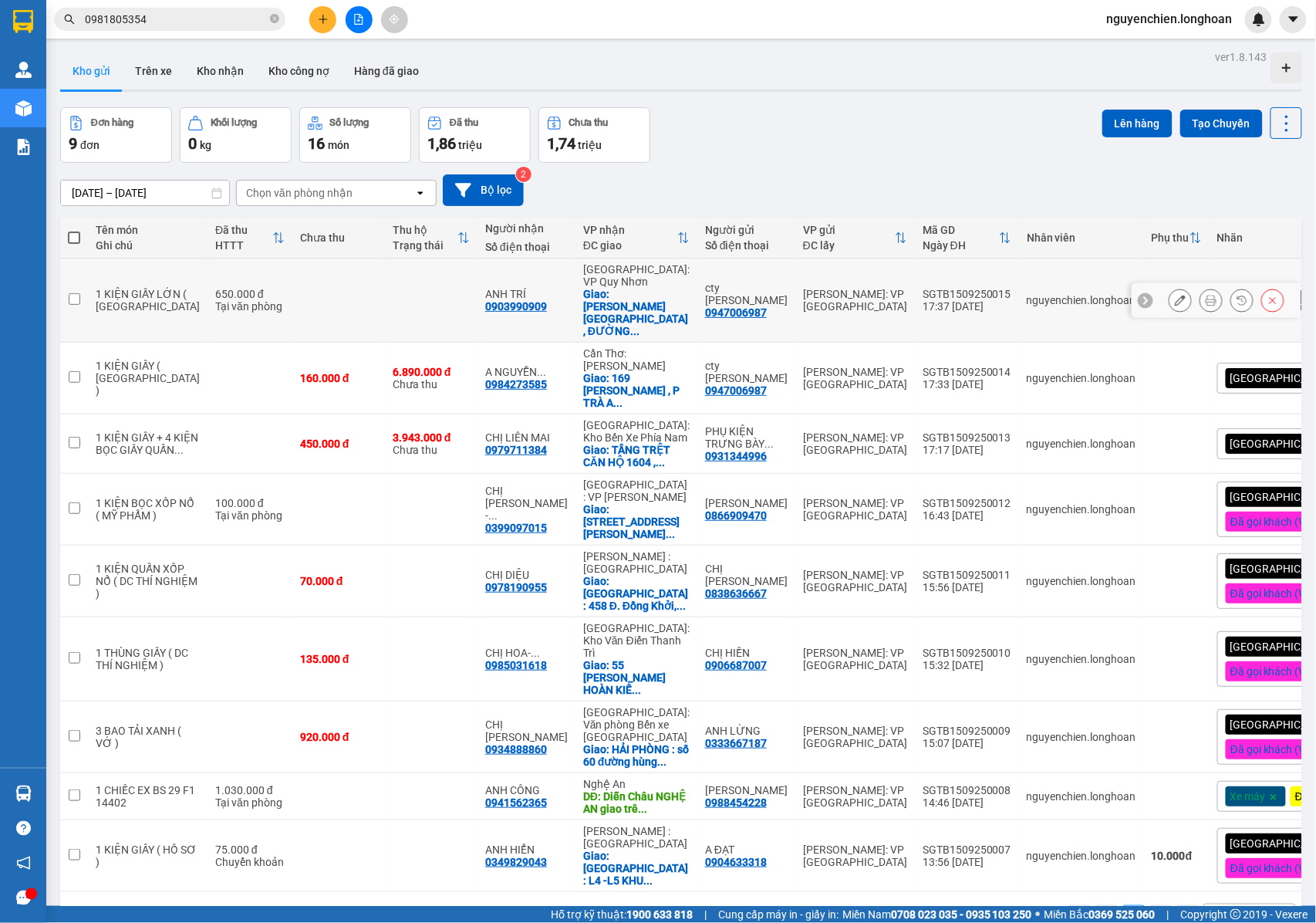
click at [1206, 295] on icon at bounding box center [1211, 300] width 11 height 11
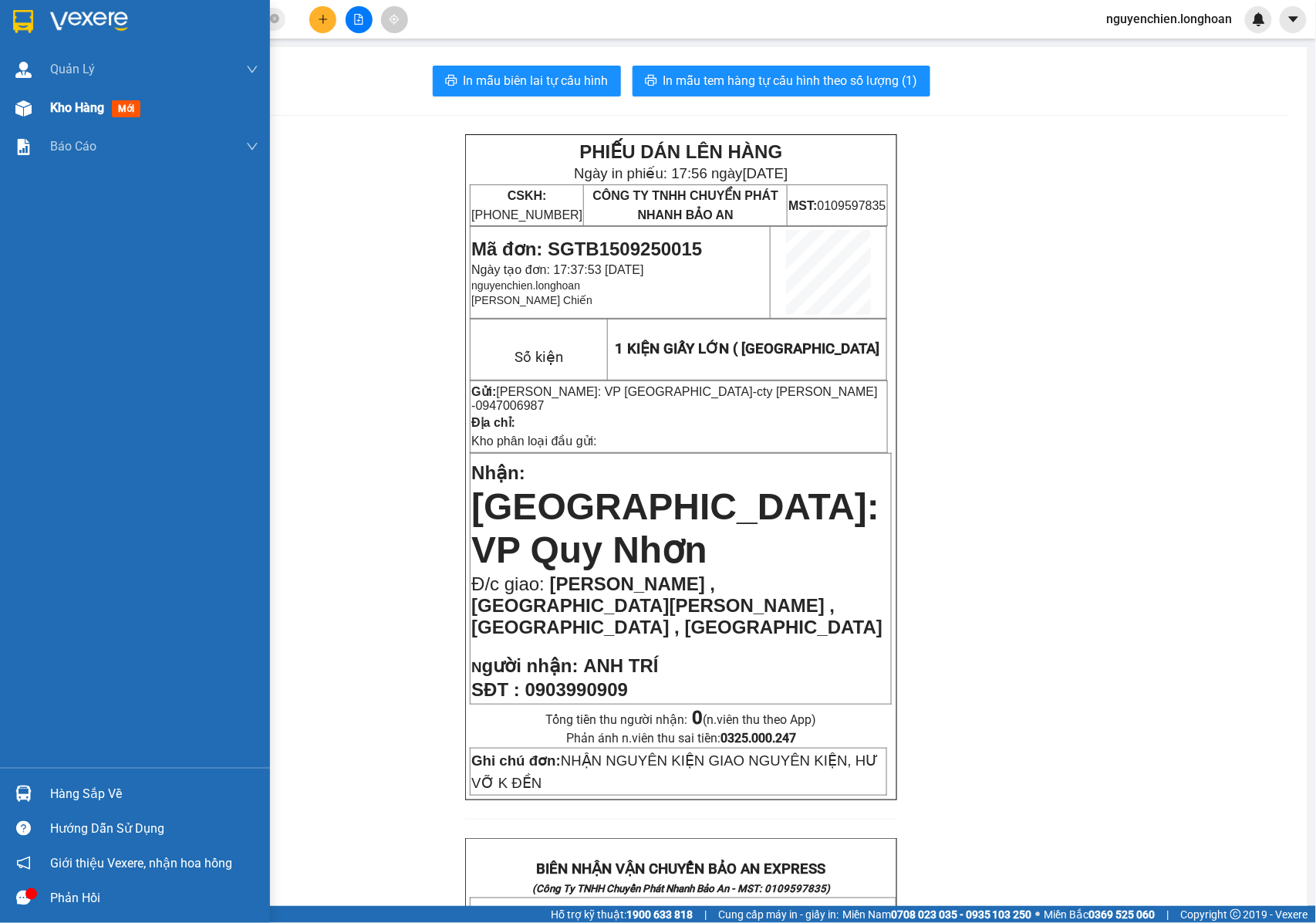
click at [38, 114] on div "Kho hàng mới" at bounding box center [135, 108] width 270 height 39
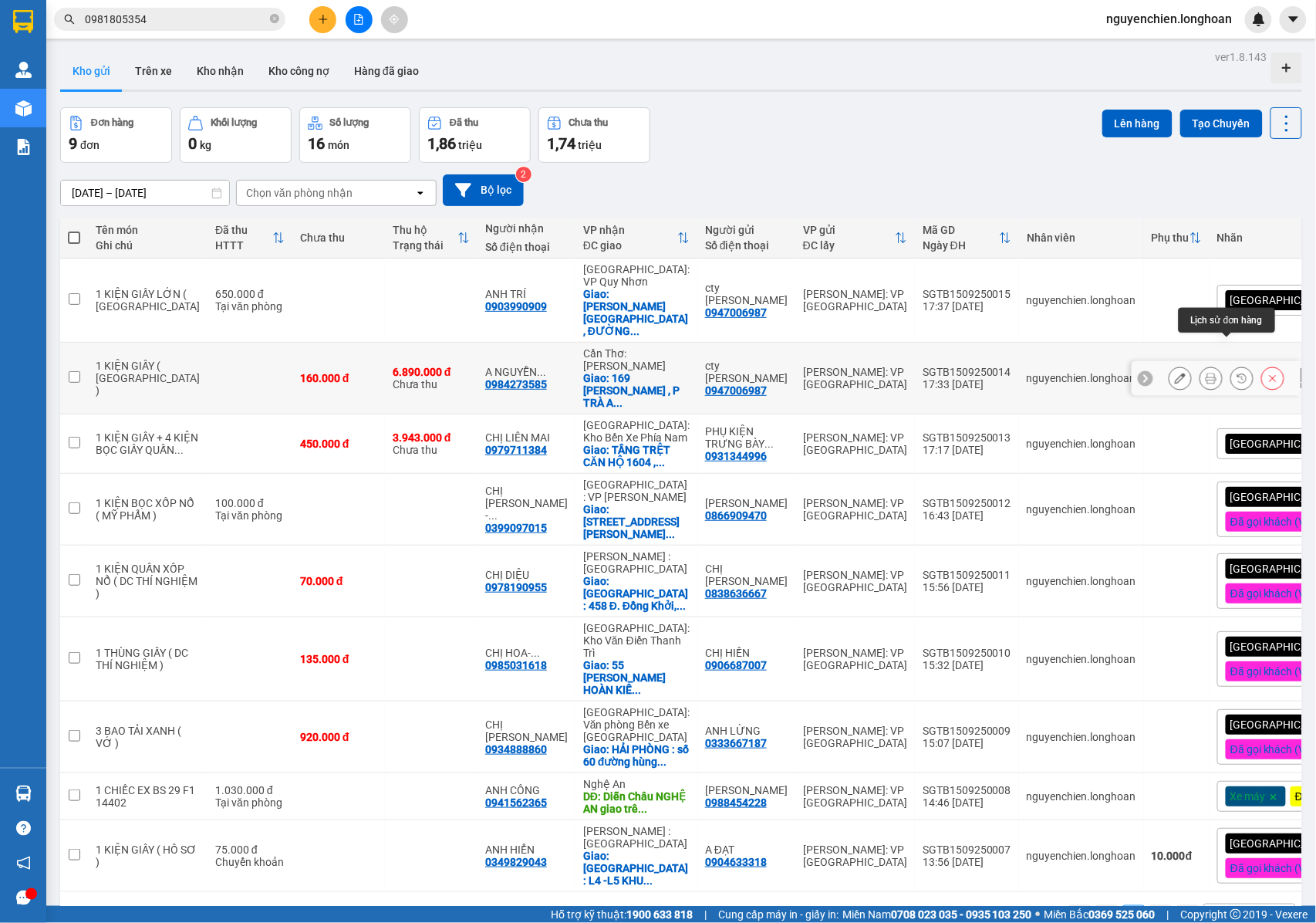
click at [1206, 373] on icon at bounding box center [1211, 378] width 11 height 11
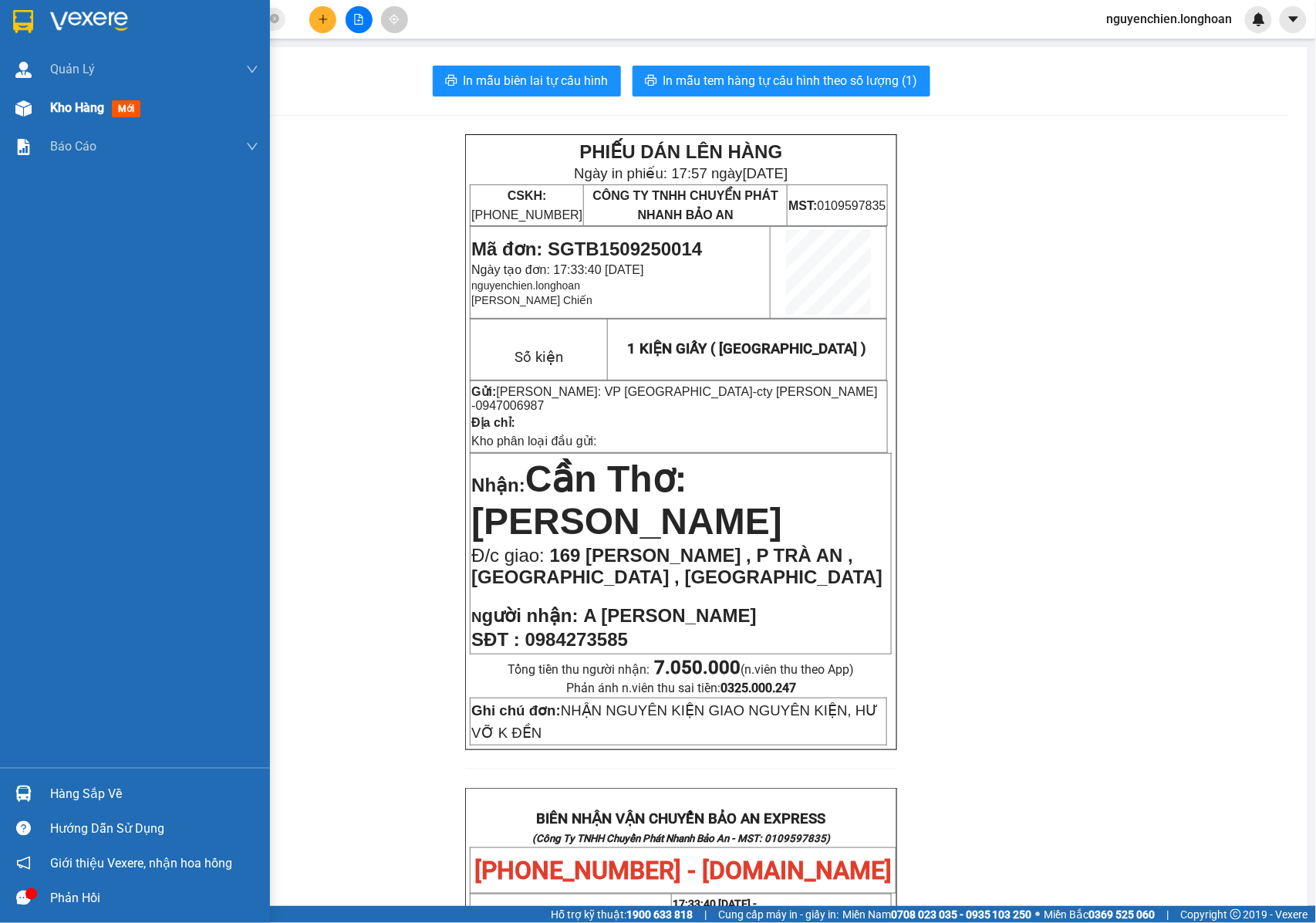
click at [26, 119] on div at bounding box center [24, 109] width 27 height 27
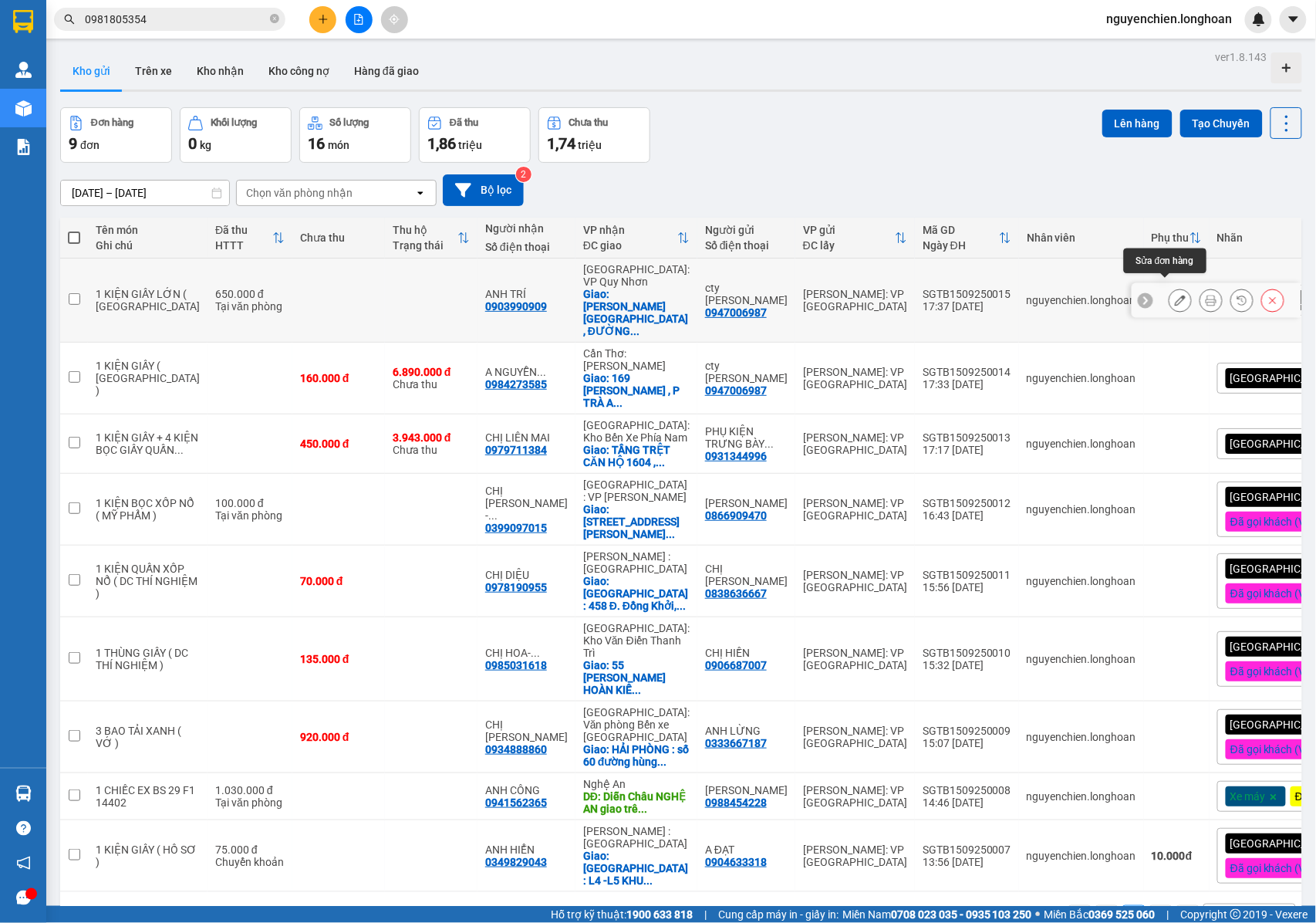
click at [1170, 287] on button at bounding box center [1180, 301] width 22 height 27
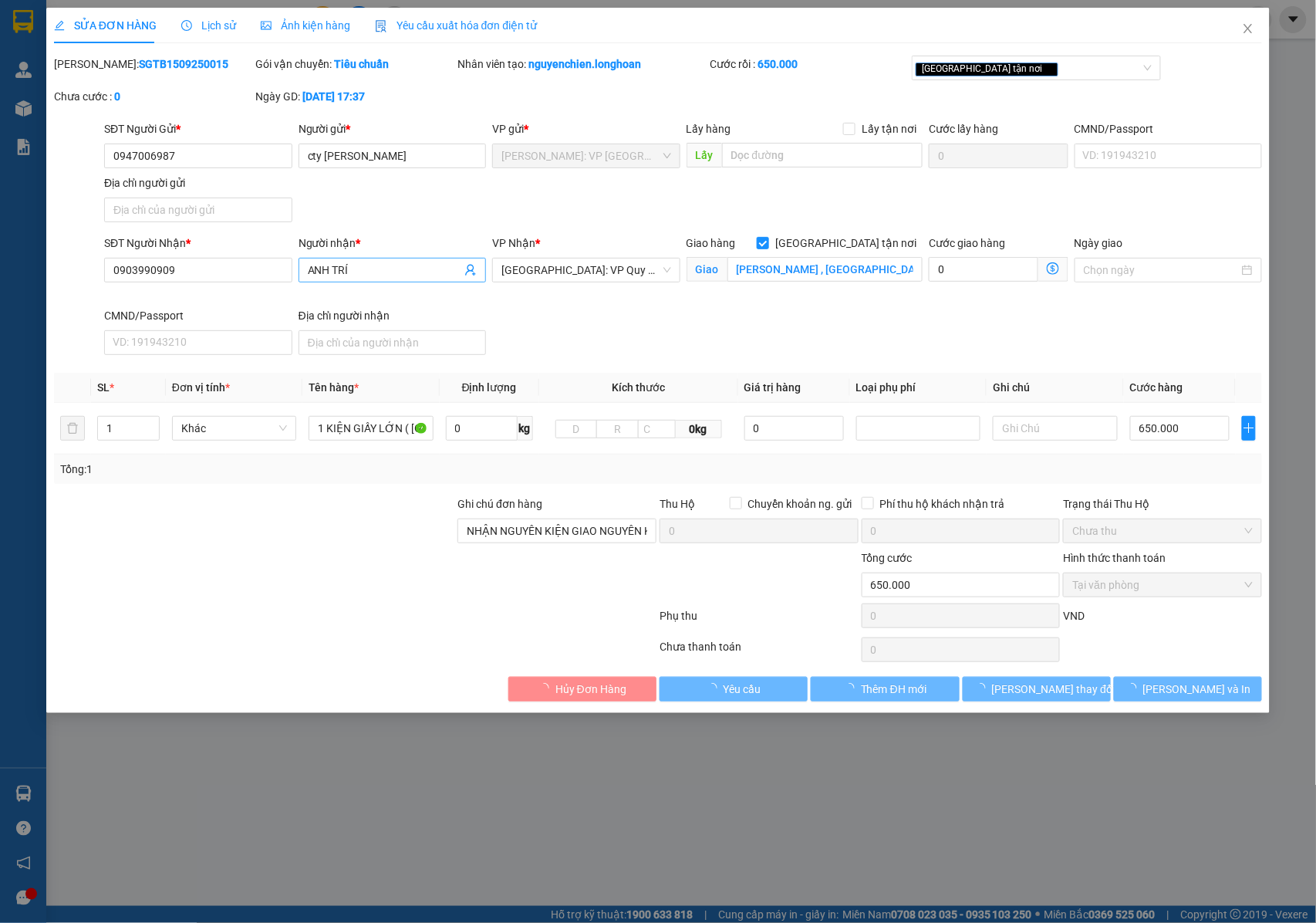
type input "0947006987"
type input "cty [PERSON_NAME]"
type input "0903990909"
type input "ANH TRÍ"
checkbox input "true"
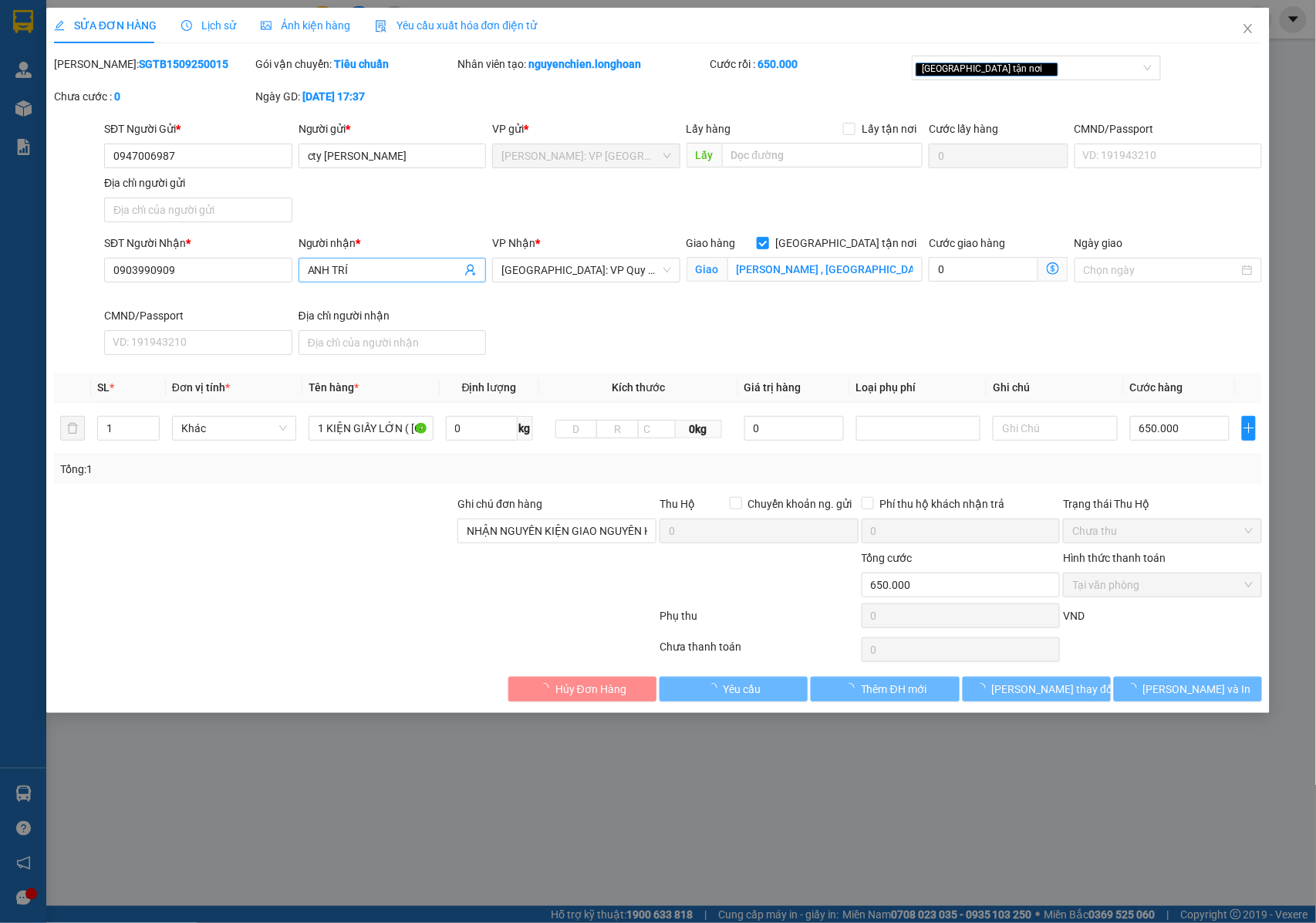
type input "CHUNG CƯ PHÚ TÀI , ĐƯỜNG LƯU HỮU PHƯỚC , QUY NHƠN , BÌNH ĐỊNH"
type input "NHẬN NGUYÊN KIỆN GIAO NGUYÊN KIỆN, HƯ VỠ K ĐỀN"
type input "650.000"
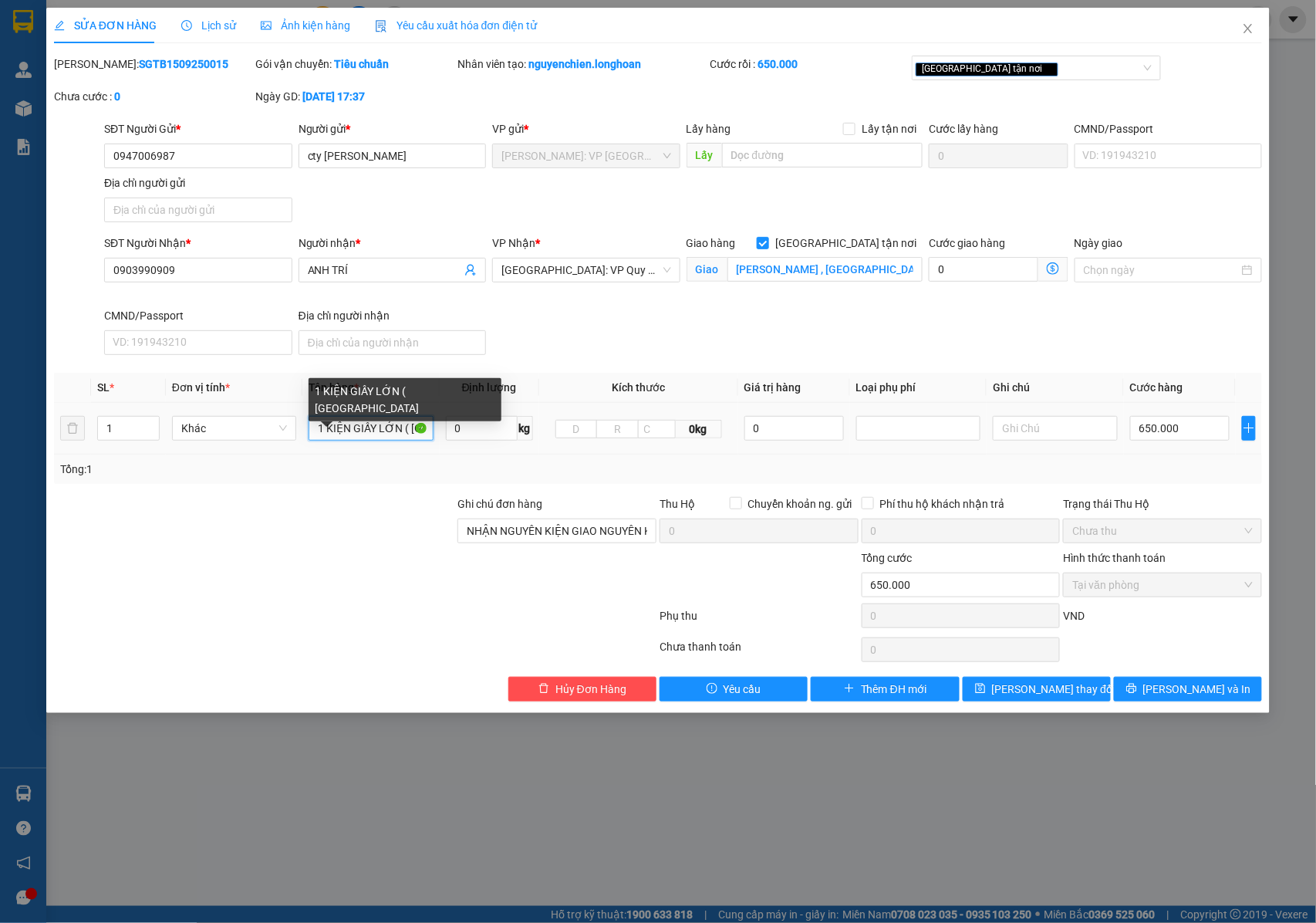
click at [404, 433] on input "1 KIỆN GIẤY LỚN ( XE LĂNG" at bounding box center [370, 427] width 124 height 24
drag, startPoint x: 405, startPoint y: 433, endPoint x: 424, endPoint y: 438, distance: 19.6
click at [430, 438] on input "1 KIỆN GIẤY LỚN ( XE LĂNG" at bounding box center [370, 427] width 124 height 24
type input "1 KIỆN GIẤY LỚN (GIƯỜNG Y"
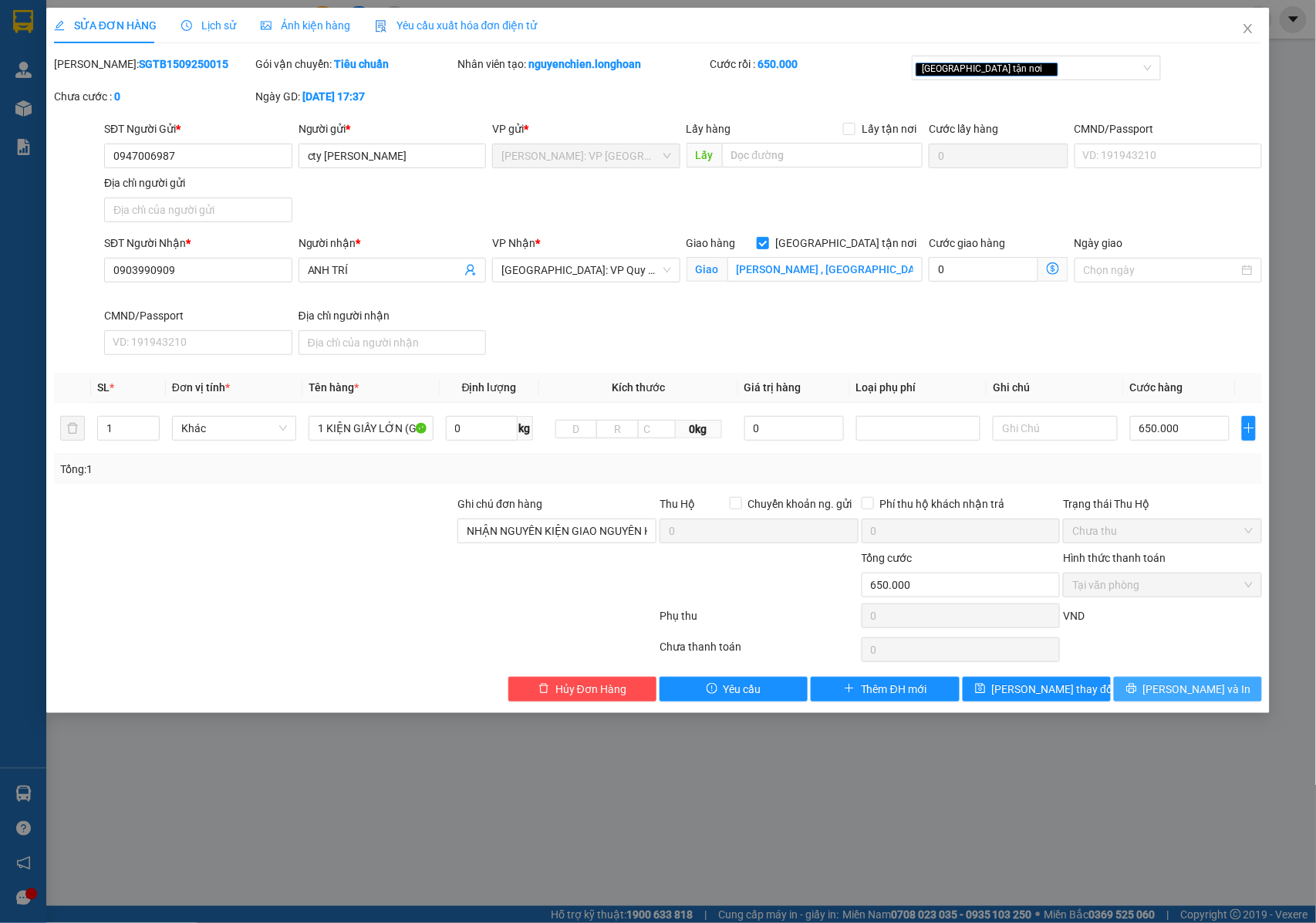
click at [1181, 679] on button "[PERSON_NAME] và In" at bounding box center [1188, 689] width 148 height 24
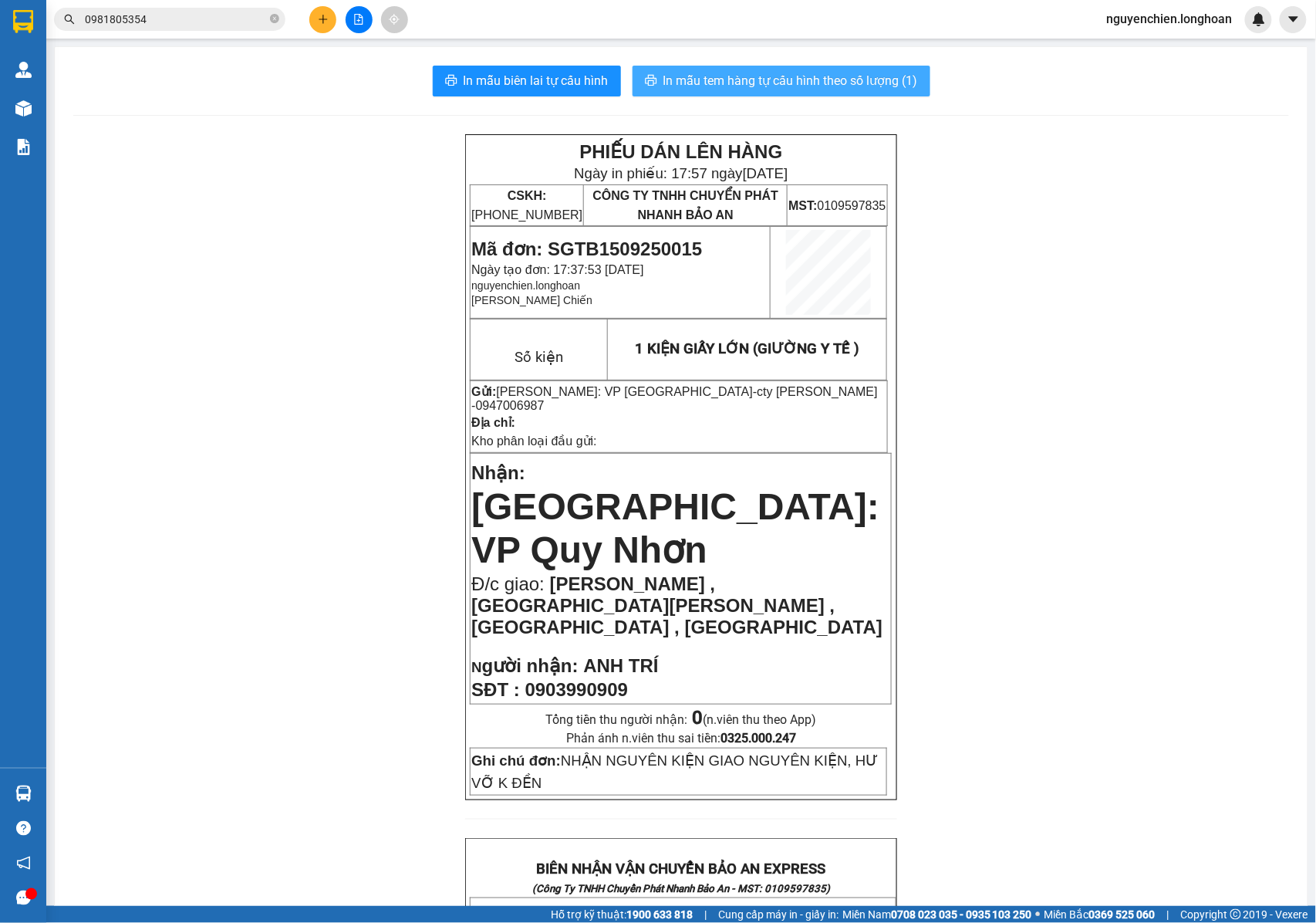
click at [793, 83] on span "In mẫu tem hàng tự cấu hình theo số lượng (1)" at bounding box center [790, 80] width 254 height 19
drag, startPoint x: 958, startPoint y: 389, endPoint x: 947, endPoint y: 386, distance: 11.4
click at [958, 389] on div "PHIẾU DÁN LÊN HÀNG Ngày in phiếu: 17:57 ngày 15-09-2025 CSKH: 1900.06.88.33 CÔN…" at bounding box center [681, 906] width 1216 height 1545
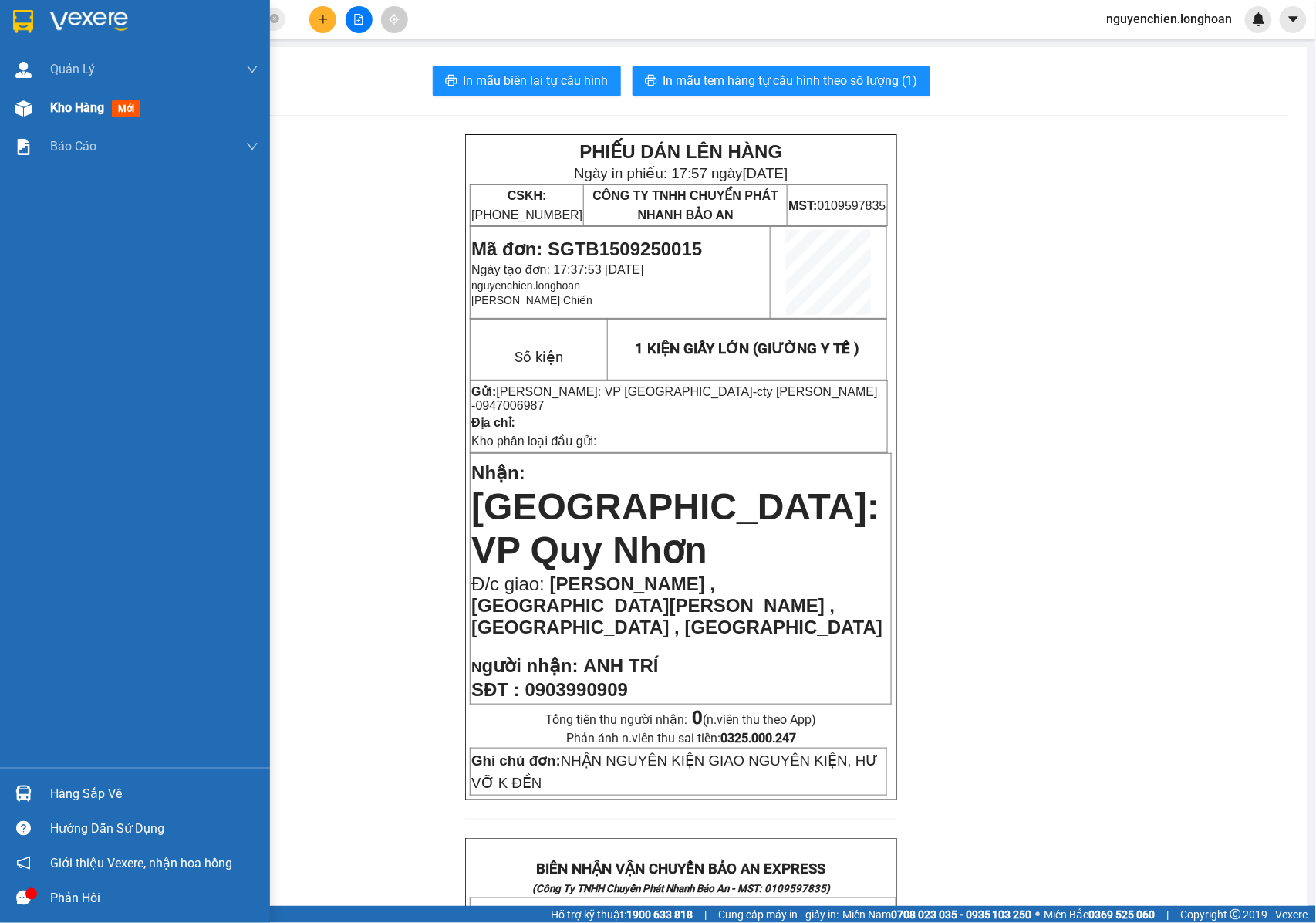
click at [47, 109] on div "Kho hàng mới" at bounding box center [135, 108] width 270 height 39
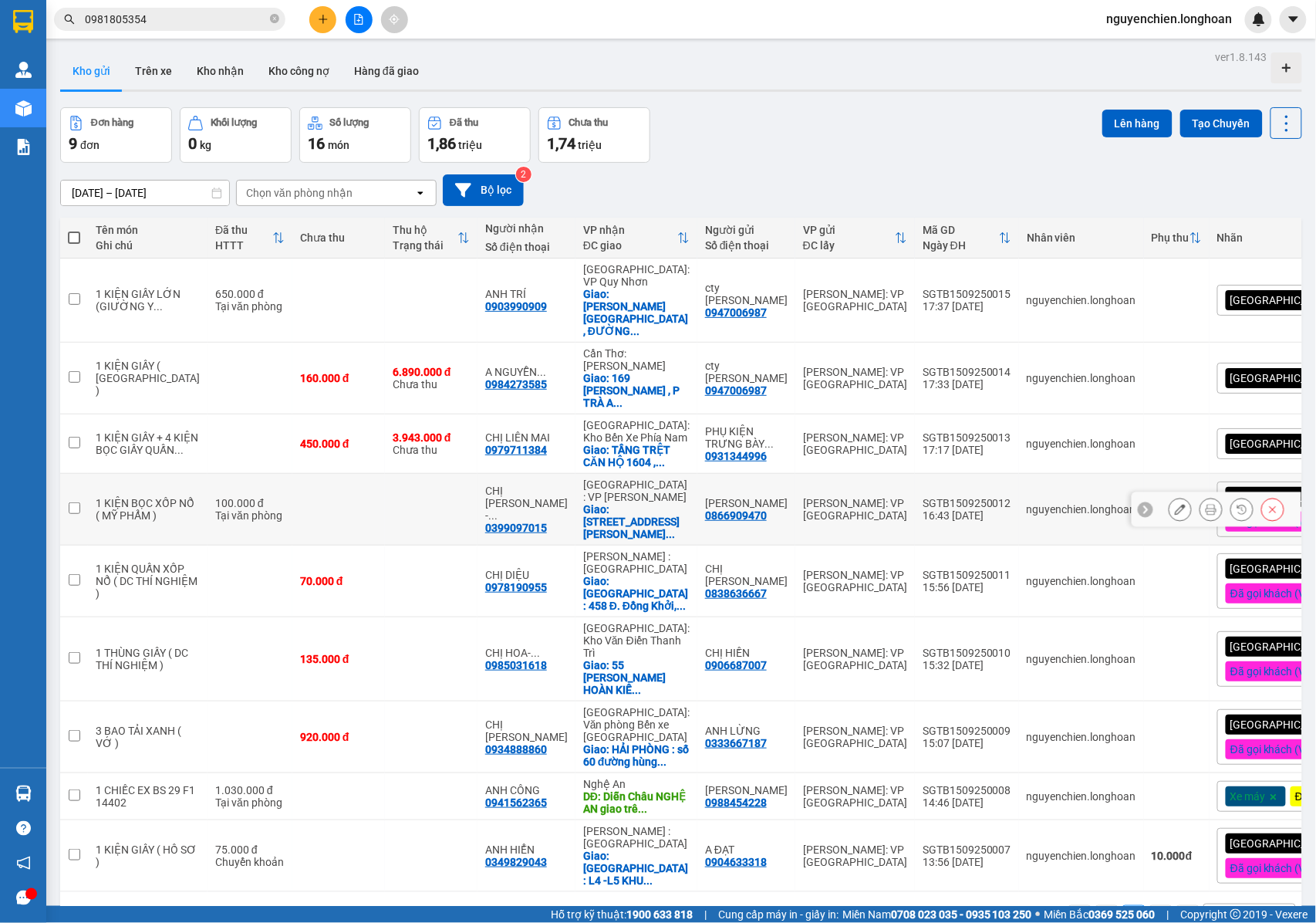
click at [1206, 504] on icon at bounding box center [1211, 509] width 11 height 11
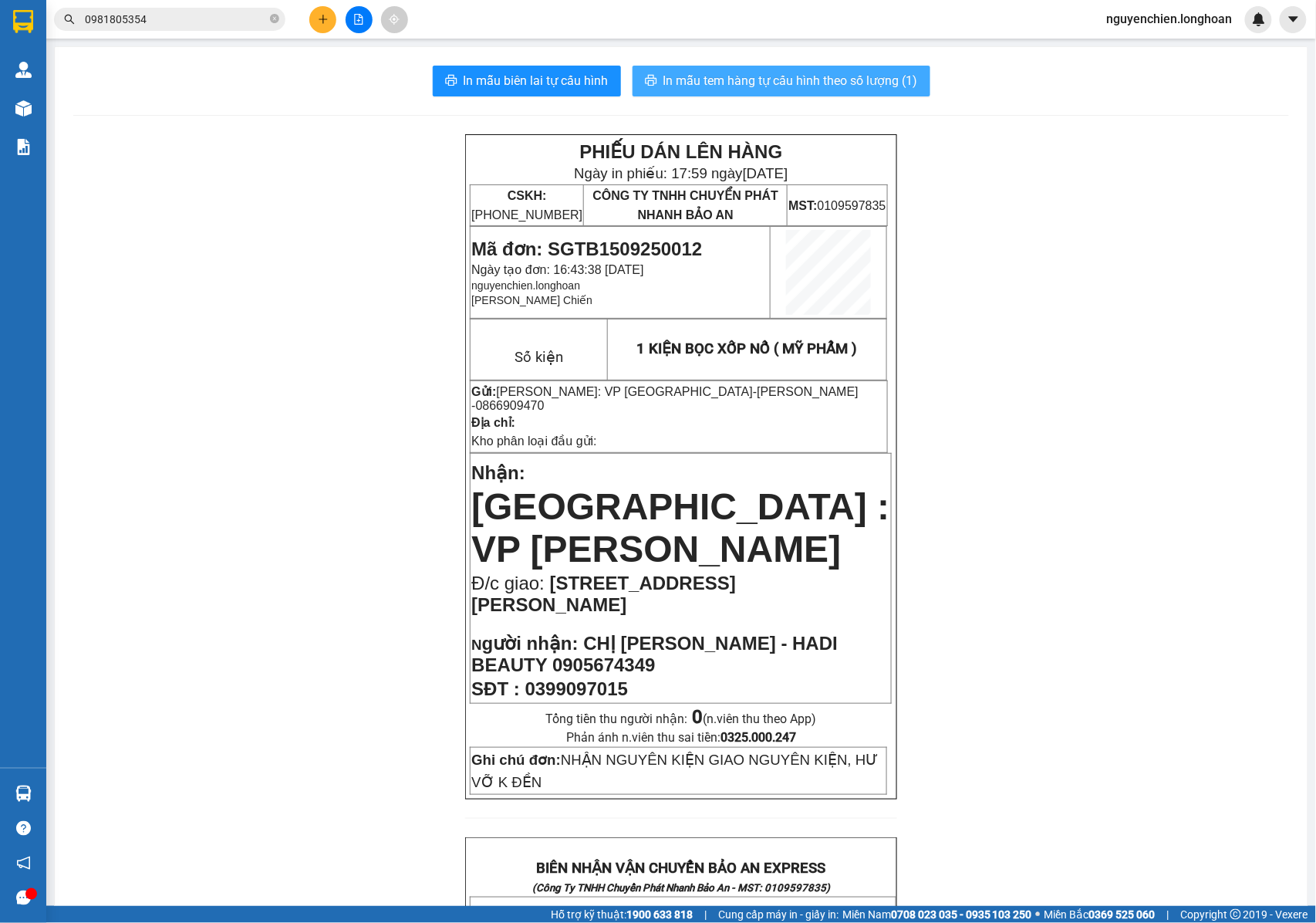
click at [731, 85] on span "In mẫu tem hàng tự cấu hình theo số lượng (1)" at bounding box center [790, 80] width 254 height 19
drag, startPoint x: 855, startPoint y: 408, endPoint x: 714, endPoint y: 405, distance: 141.0
click at [854, 415] on p "Địa chỉ:" at bounding box center [678, 421] width 415 height 14
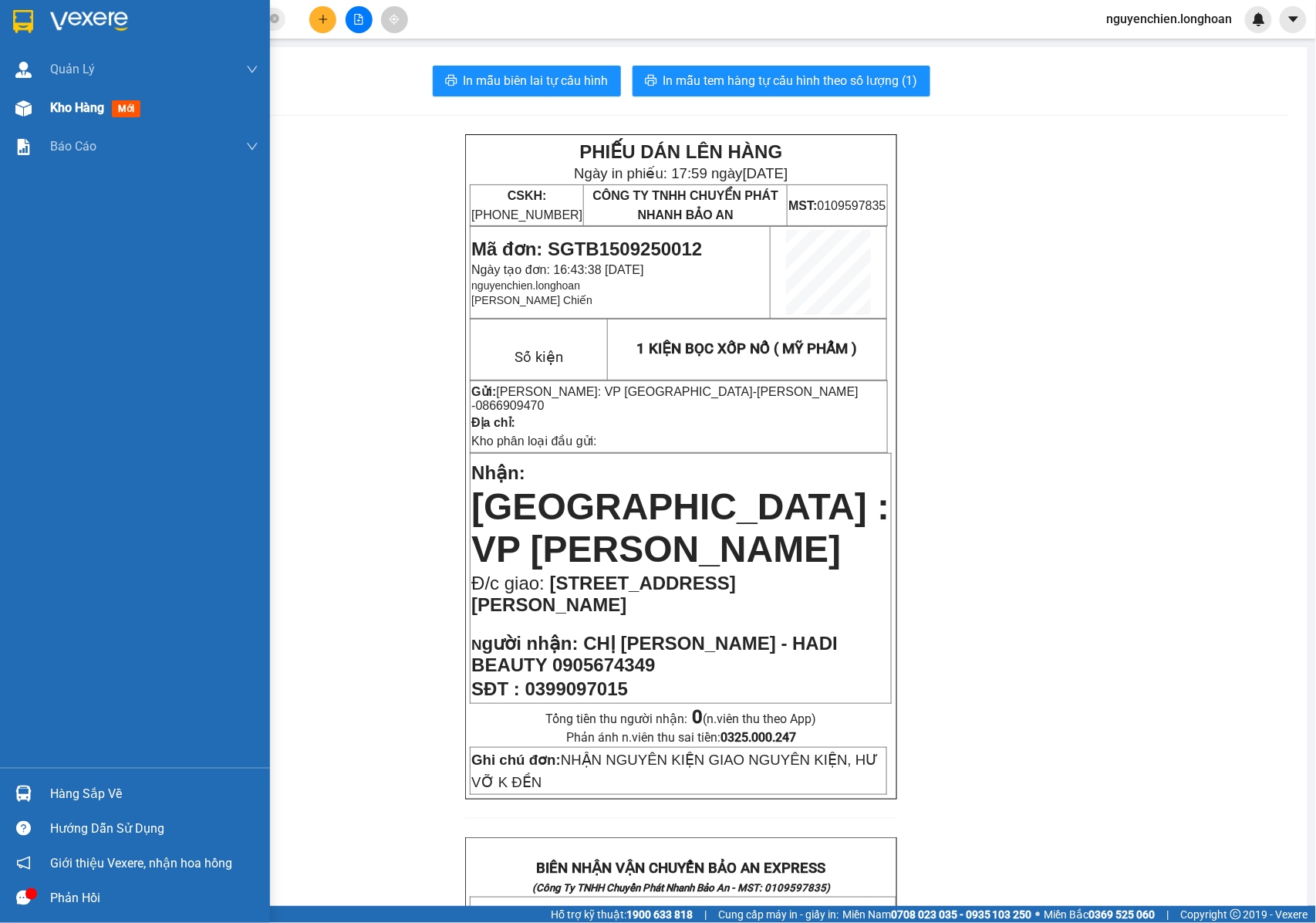
click at [26, 115] on img at bounding box center [23, 108] width 16 height 16
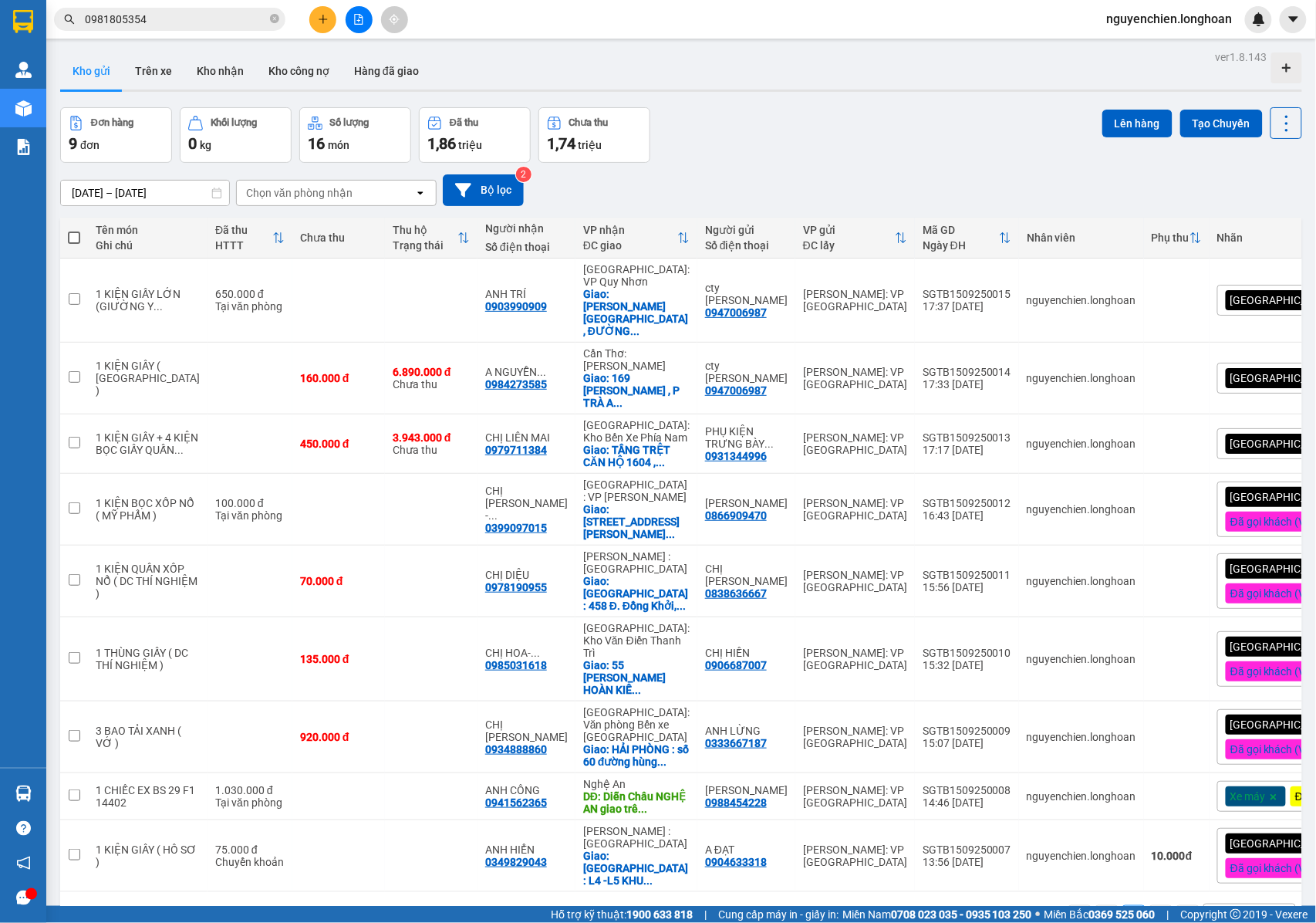
click at [316, 26] on button at bounding box center [323, 19] width 27 height 27
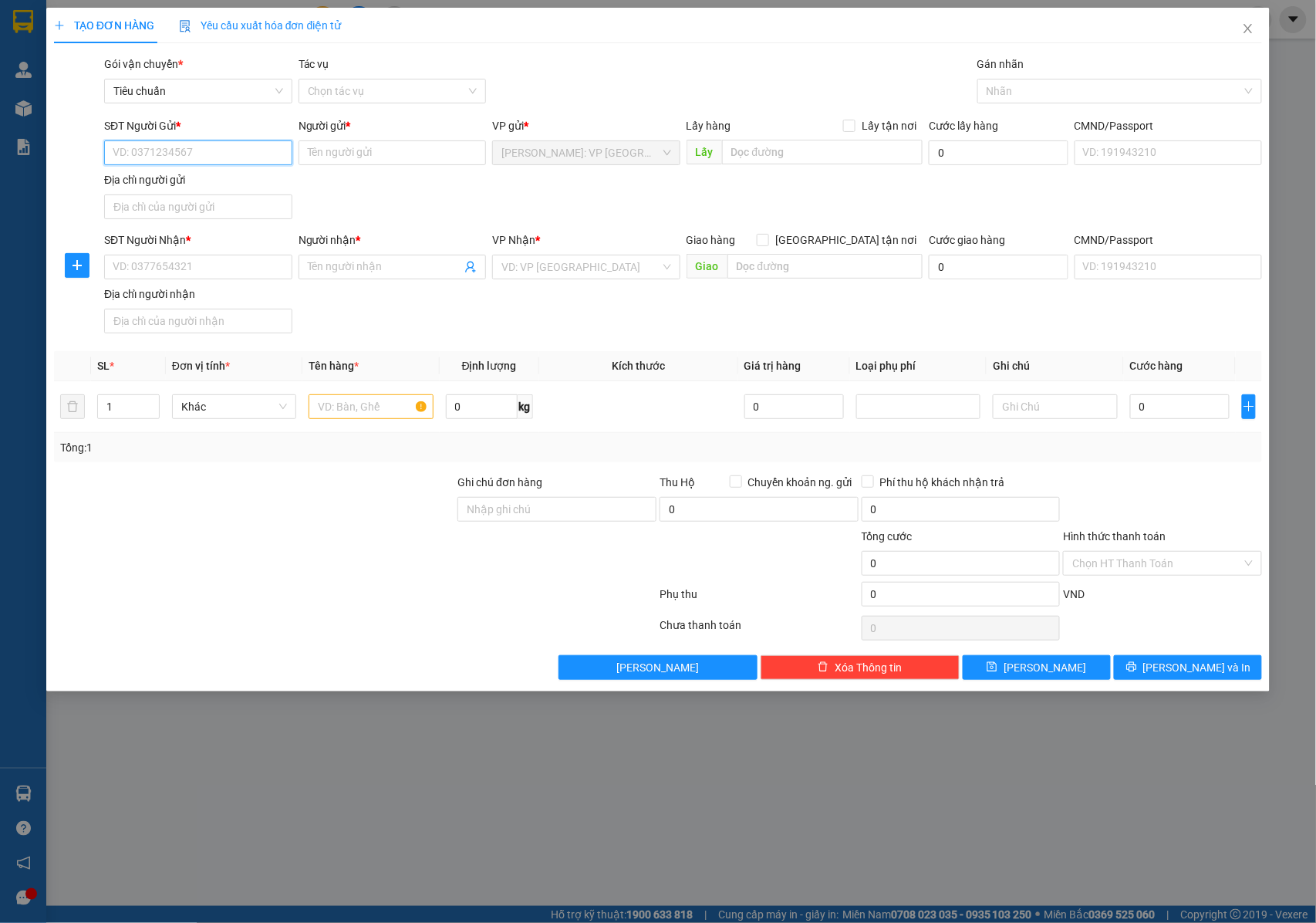
click at [187, 159] on input "SĐT Người Gửi *" at bounding box center [198, 153] width 188 height 24
click at [214, 156] on input "SĐT Người Gửi *" at bounding box center [198, 153] width 188 height 24
click at [216, 148] on input "SĐT Người Gửi *" at bounding box center [198, 153] width 188 height 24
type input "0765717814"
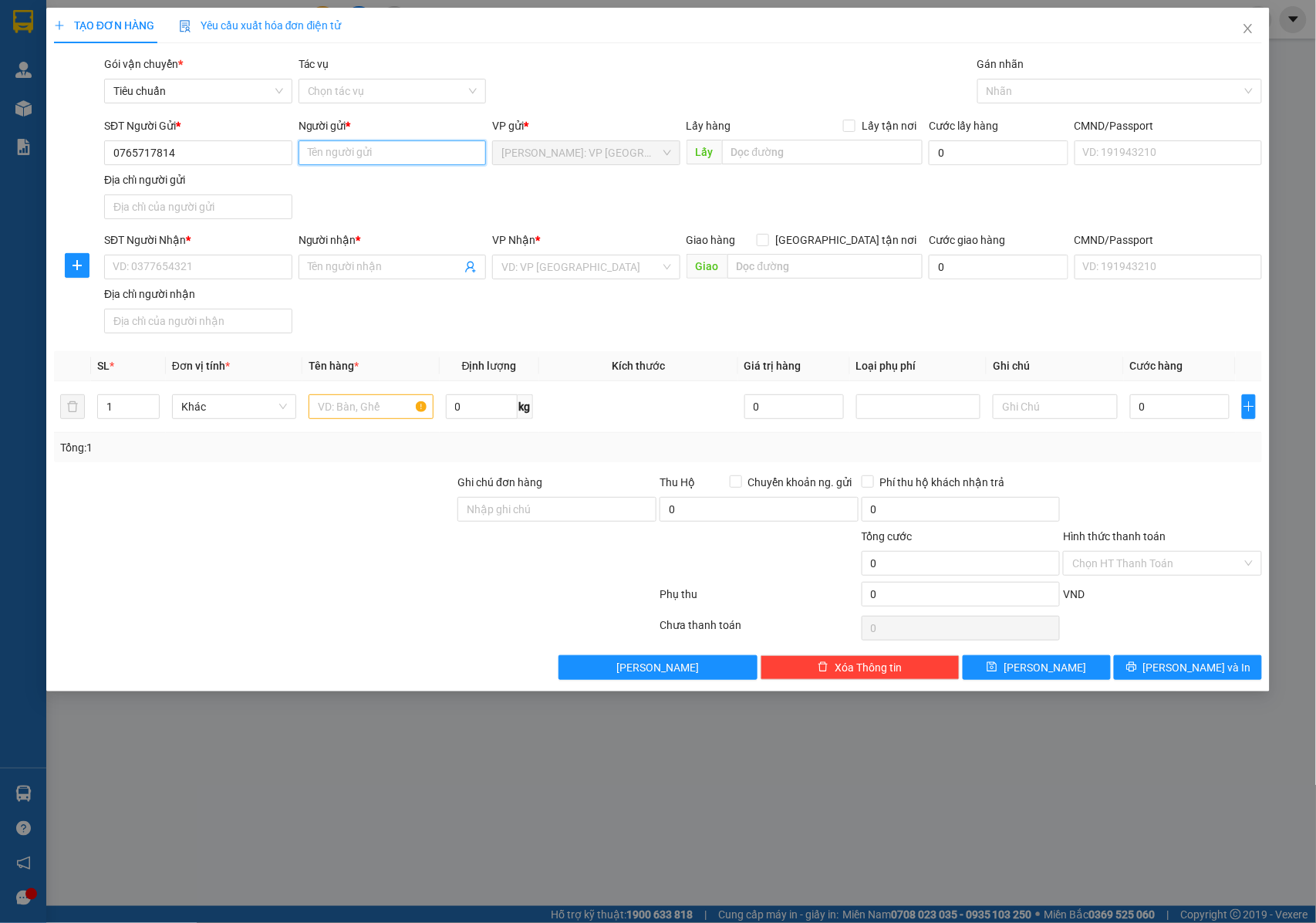
click at [358, 147] on input "Người gửi *" at bounding box center [392, 153] width 188 height 24
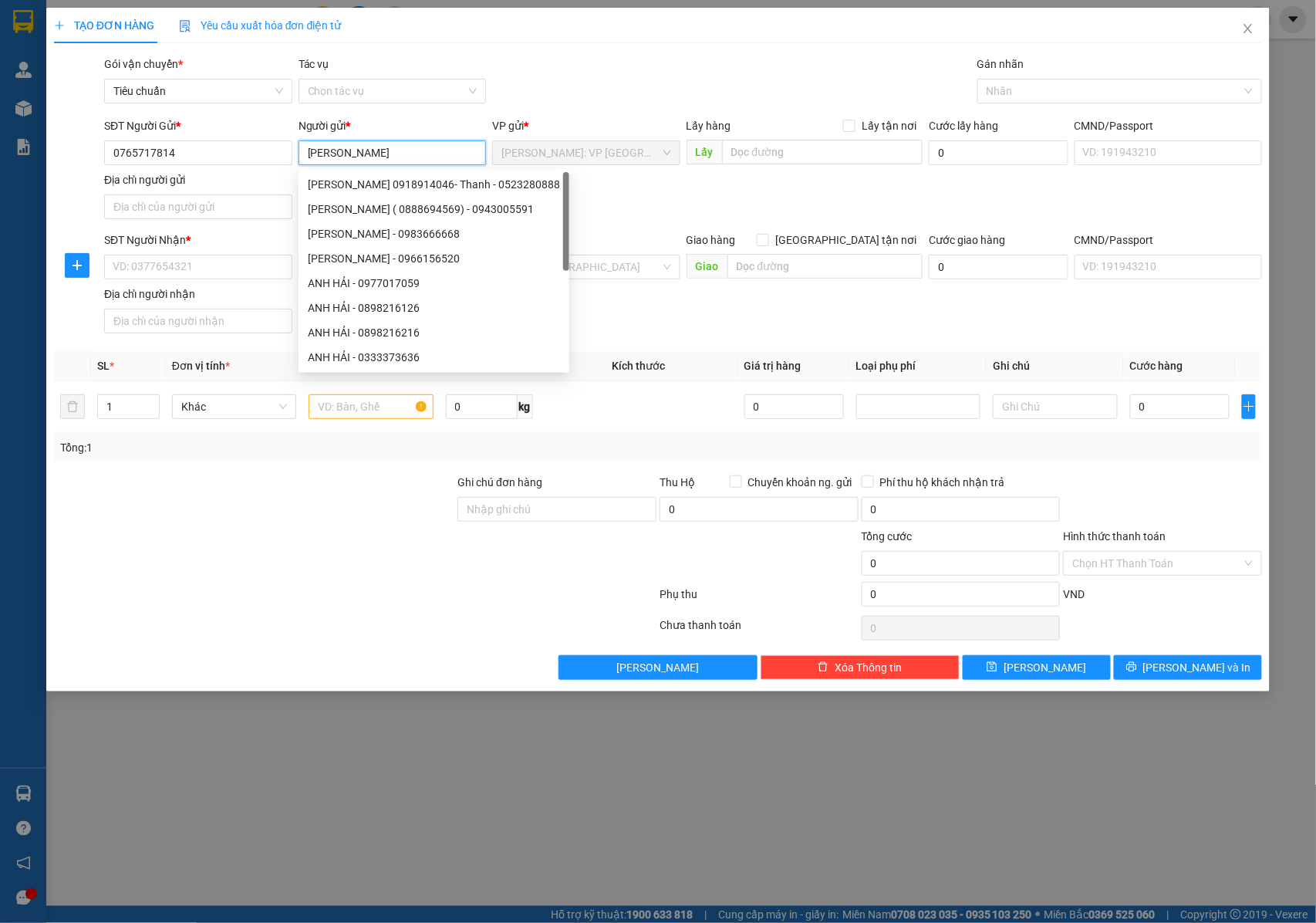
type input "[PERSON_NAME]"
click at [661, 208] on div "SĐT Người Gửi * 0765717814 Người gửi * ANH HẢI VP gửi * Hồ Chí Minh: VP Quận Tâ…" at bounding box center [682, 171] width 1164 height 108
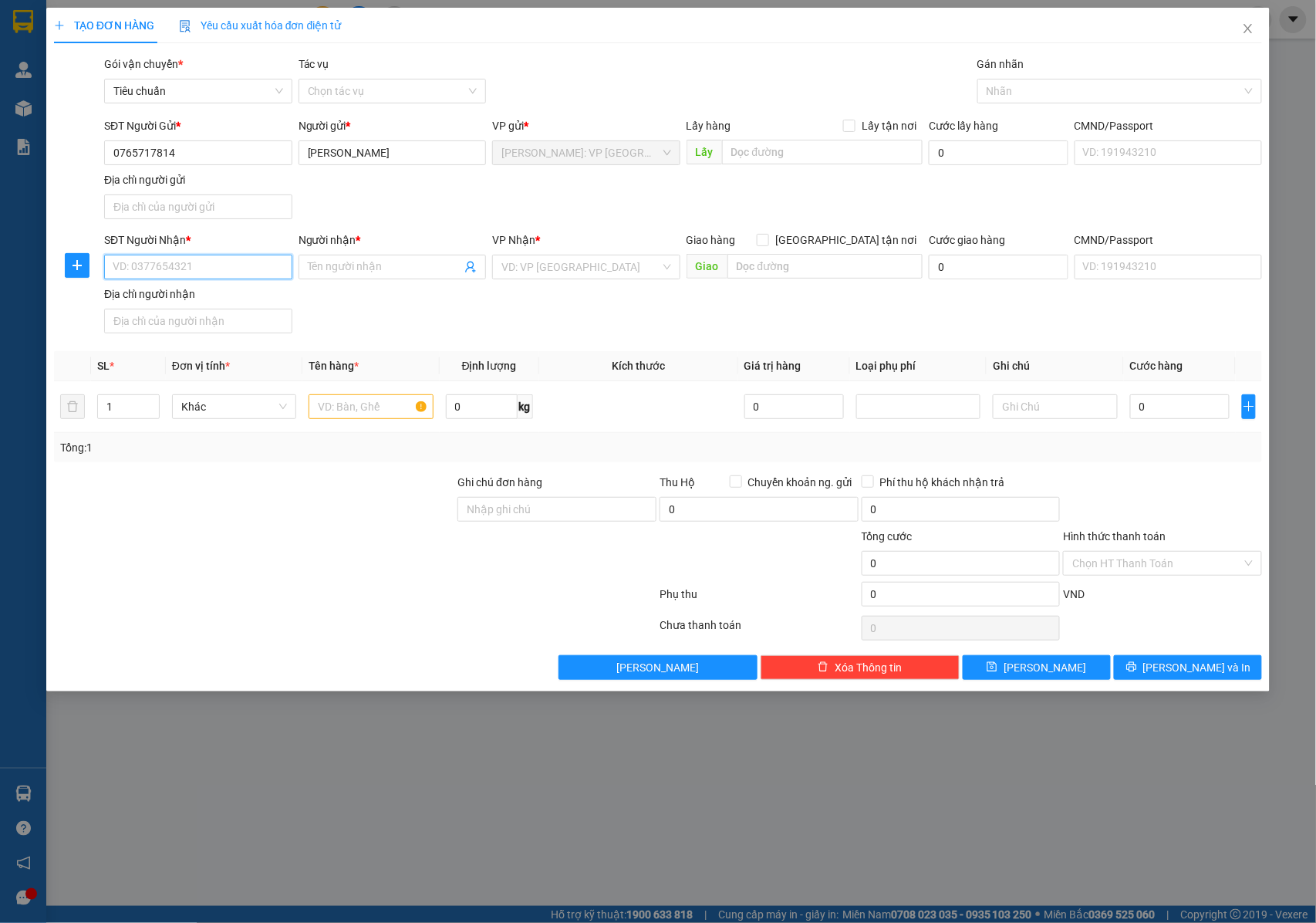
click at [169, 260] on input "SĐT Người Nhận *" at bounding box center [198, 266] width 188 height 24
click at [199, 262] on input "0378692451" at bounding box center [198, 266] width 188 height 24
type input "0378692451"
click at [378, 275] on input "Người nhận *" at bounding box center [384, 267] width 154 height 17
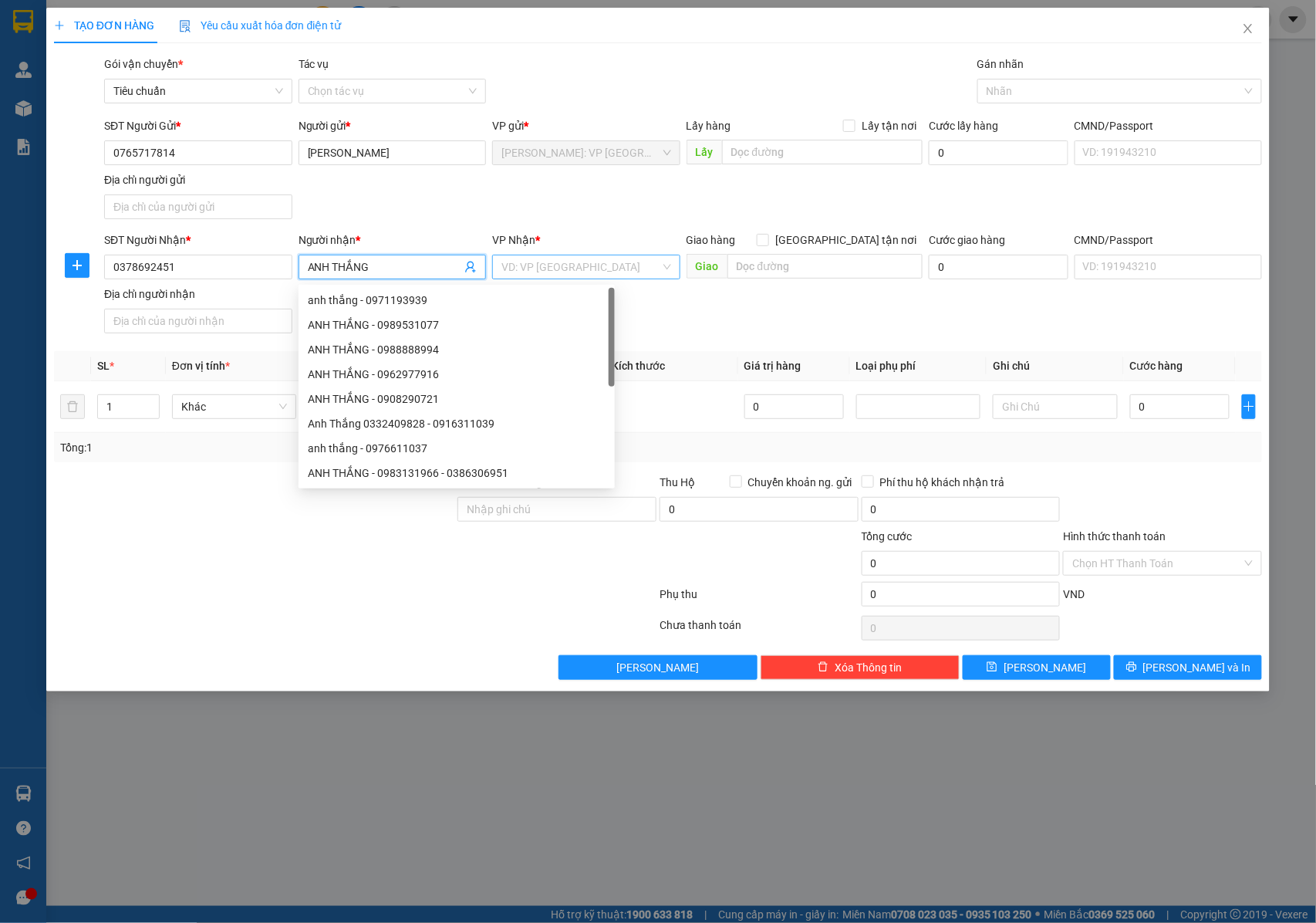
type input "ANH THẮNG"
click at [538, 270] on input "search" at bounding box center [580, 266] width 159 height 23
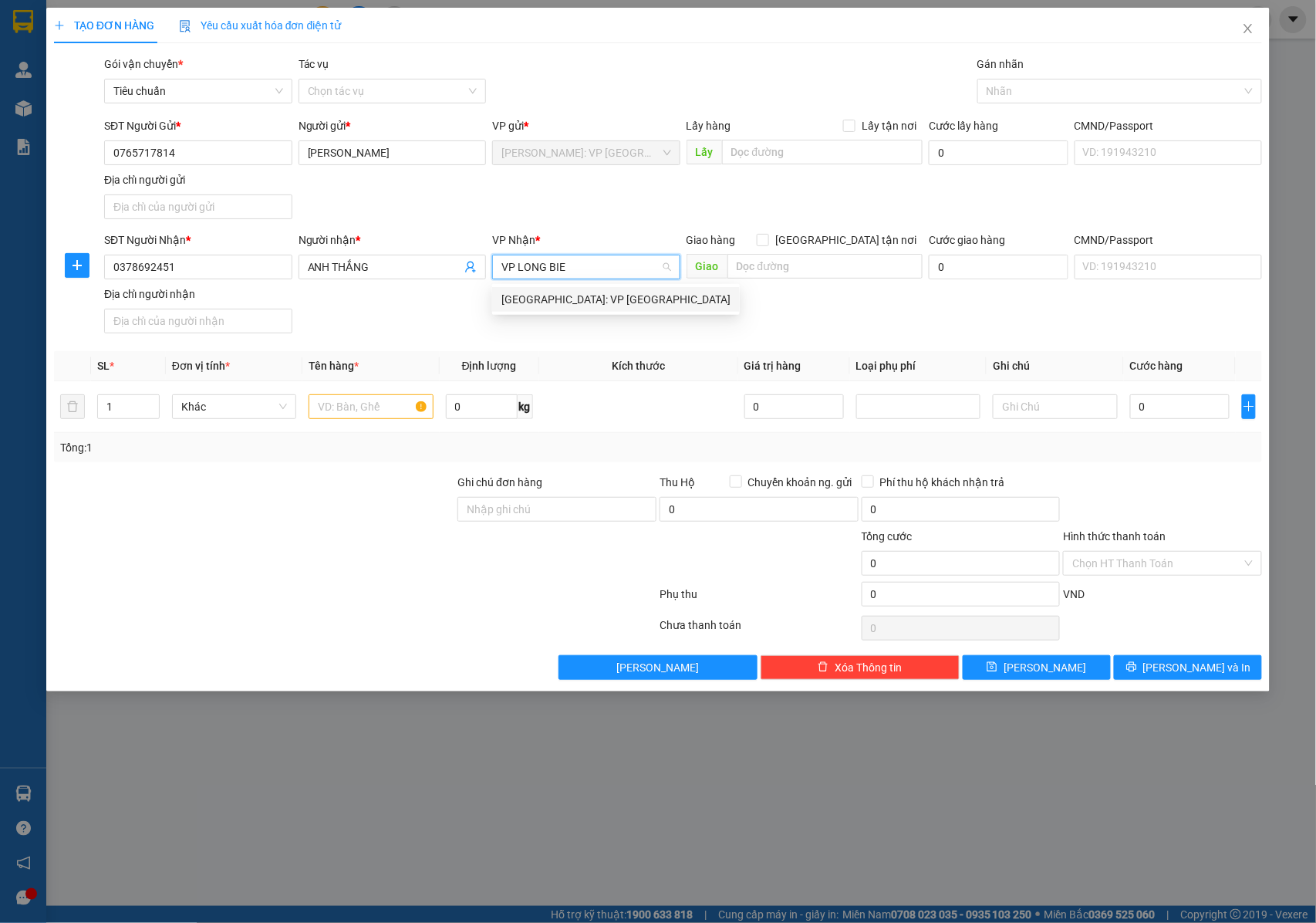
type input "VP LONG BIEN"
click at [559, 299] on div "[GEOGRAPHIC_DATA]: VP [GEOGRAPHIC_DATA]" at bounding box center [616, 299] width 229 height 17
drag, startPoint x: 816, startPoint y: 270, endPoint x: 862, endPoint y: 239, distance: 55.5
click at [816, 269] on input "text" at bounding box center [825, 266] width 195 height 24
click at [853, 242] on span "[GEOGRAPHIC_DATA] tận nơi" at bounding box center [846, 240] width 153 height 17
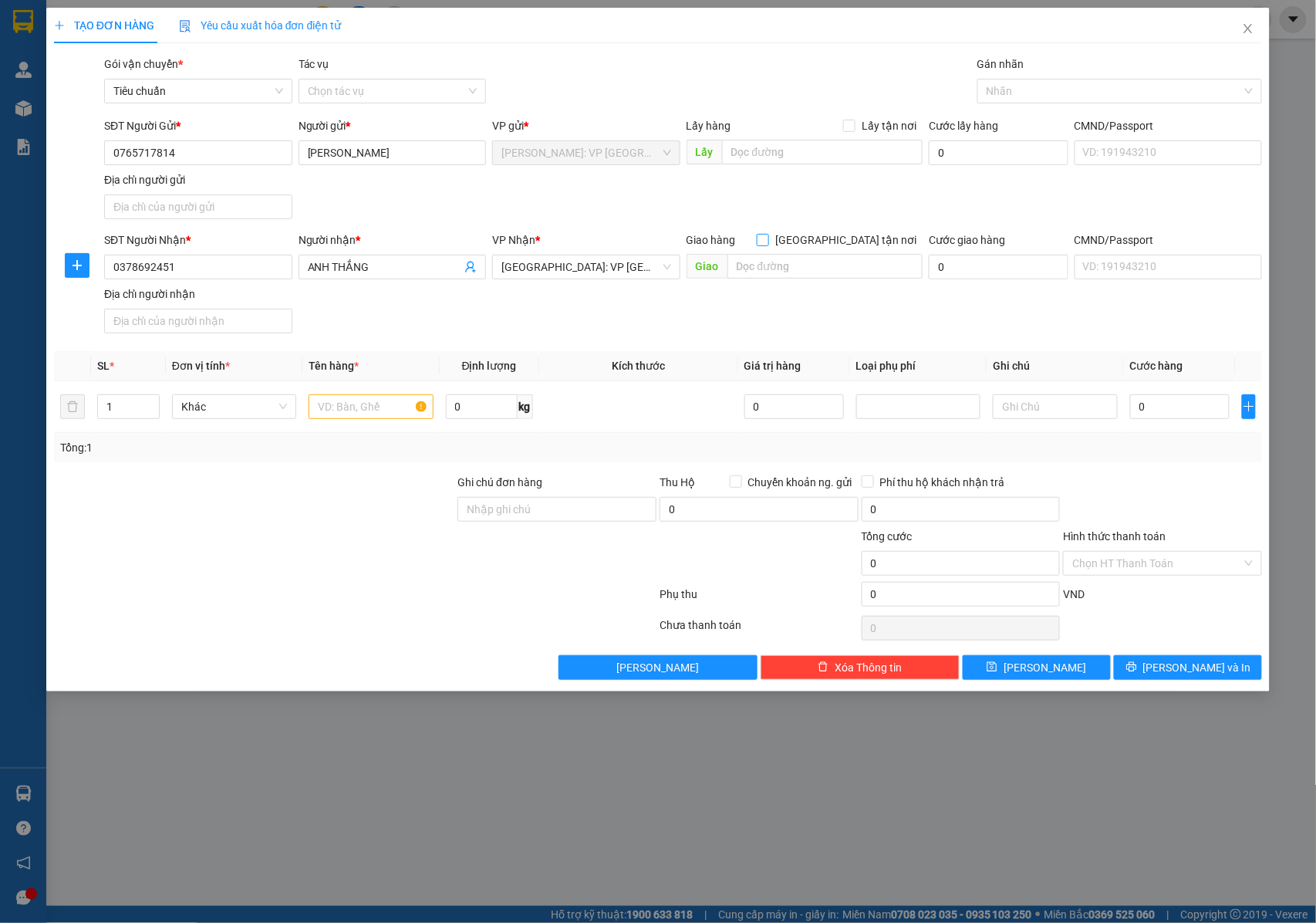
click at [768, 242] on input "[GEOGRAPHIC_DATA] tận nơi" at bounding box center [762, 239] width 11 height 11
checkbox input "true"
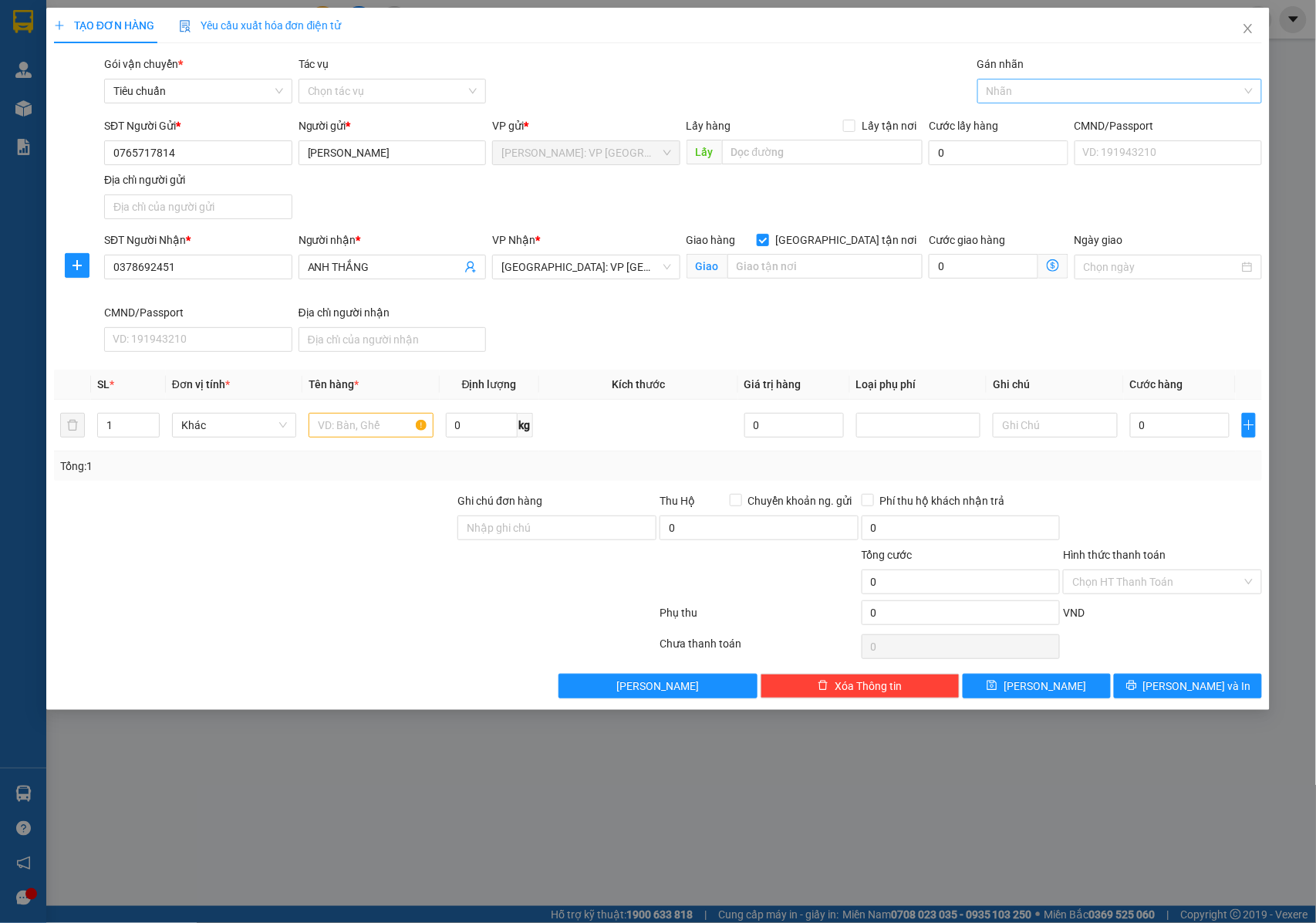
click at [1027, 93] on div at bounding box center [1111, 91] width 261 height 19
type input "G"
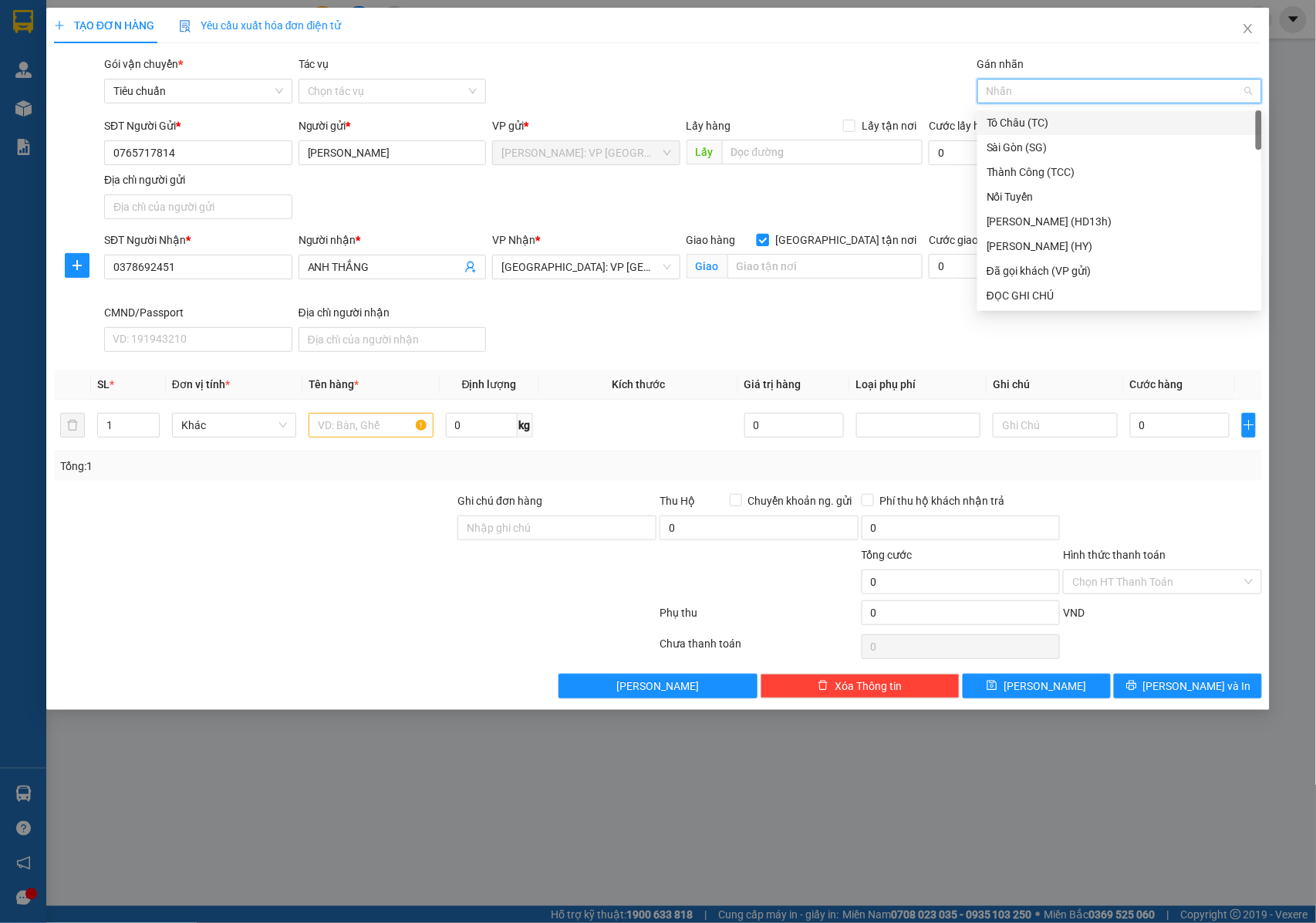
click at [769, 238] on span at bounding box center [762, 239] width 13 height 13
click at [768, 238] on input "[GEOGRAPHIC_DATA] tận nơi" at bounding box center [762, 239] width 11 height 11
checkbox input "false"
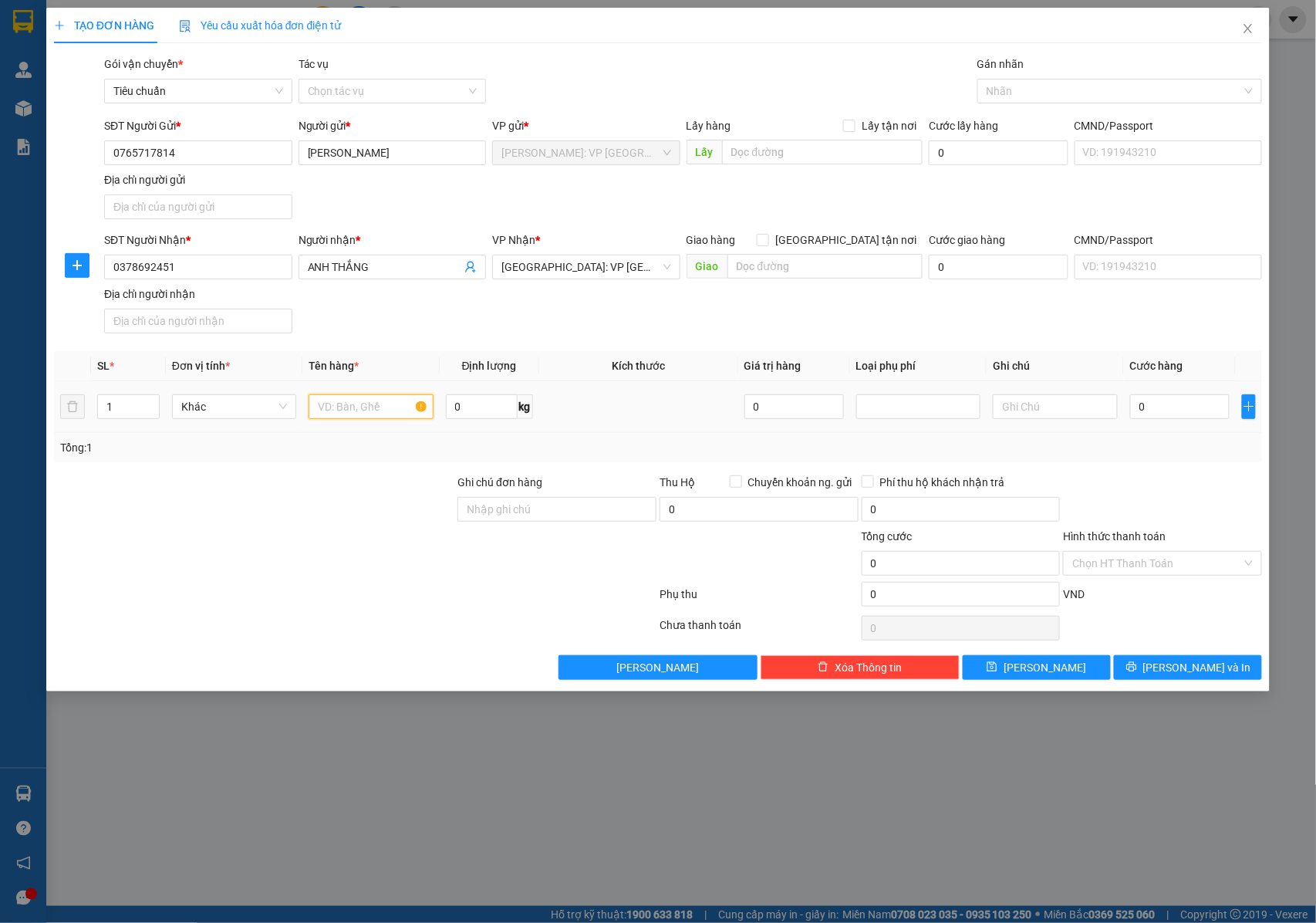
click at [330, 418] on input "text" at bounding box center [370, 406] width 124 height 24
type input "1 KIỆN NHIỀU MÀU QUẤN PE"
drag, startPoint x: 500, startPoint y: 506, endPoint x: 515, endPoint y: 509, distance: 15.3
click at [503, 506] on input "Ghi chú đơn hàng" at bounding box center [557, 508] width 199 height 24
type input "NHẬN NGUYÊN KIỆN GIAO NGUYÊN KIỆN, HƯ VỠ K ĐỀN"
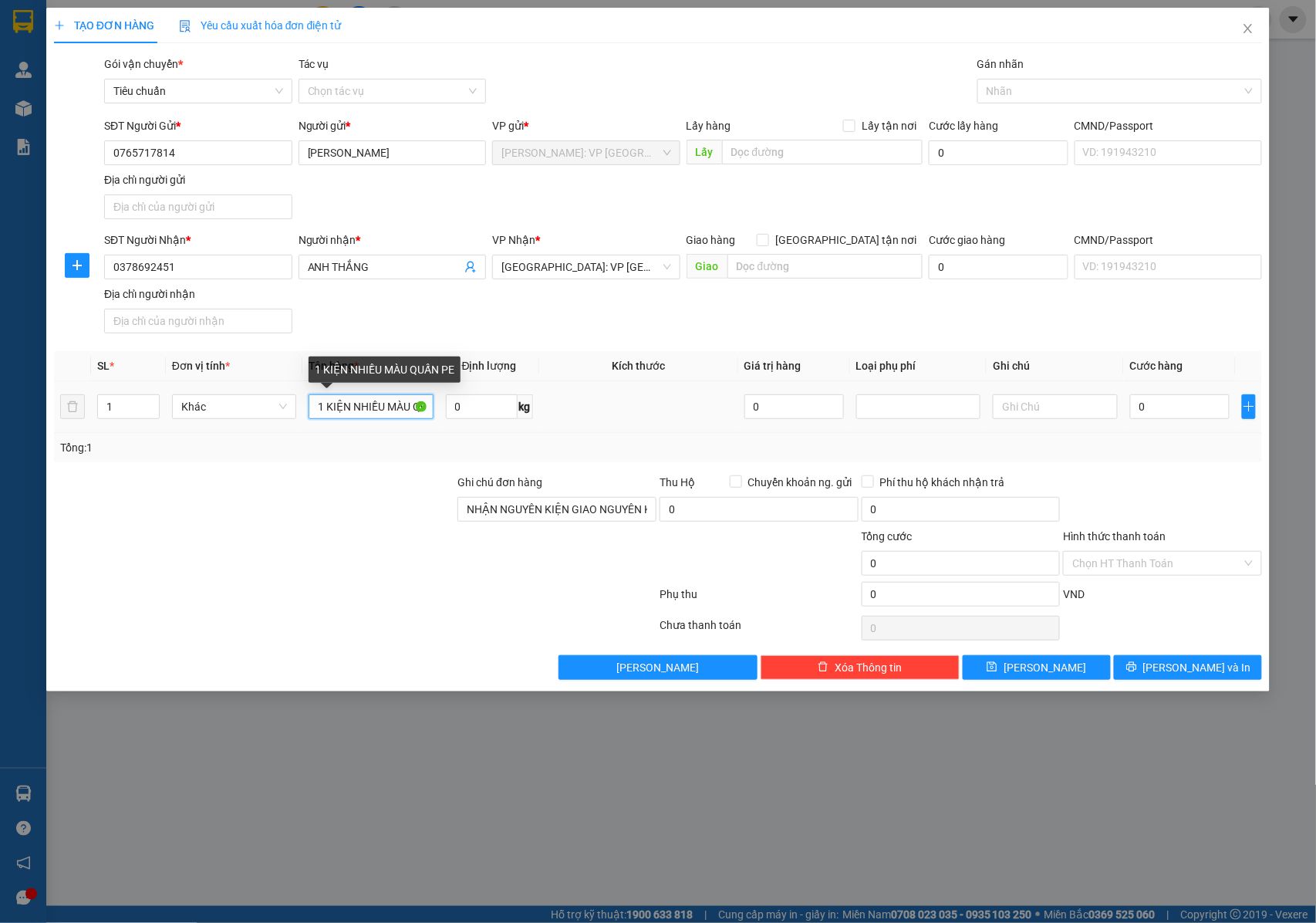
click at [402, 407] on input "1 KIỆN NHIỀU MÀU QUẤN PE" at bounding box center [370, 406] width 124 height 24
click at [370, 156] on input "[PERSON_NAME]" at bounding box center [392, 153] width 188 height 24
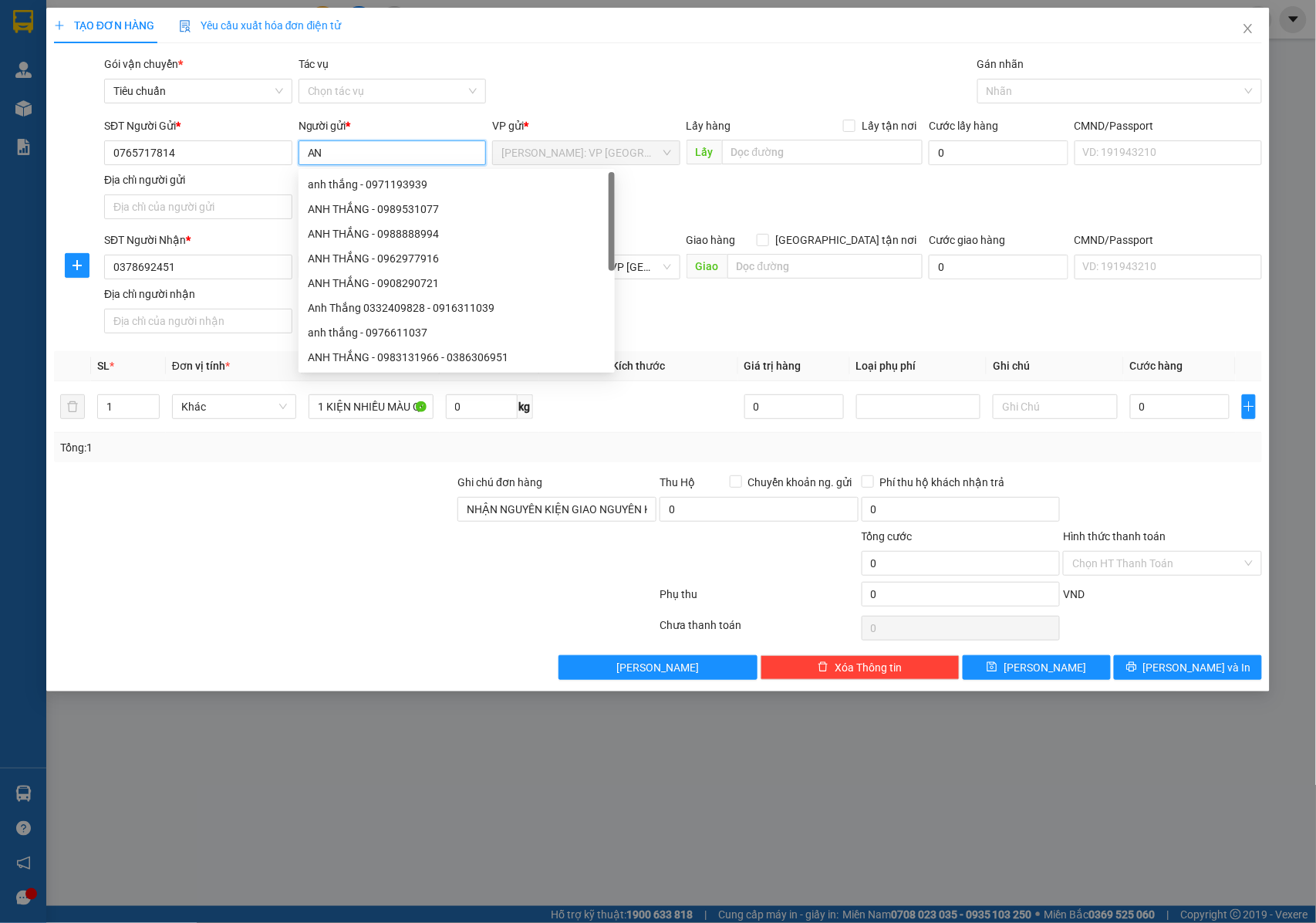
type input "A"
type input "CHỊ NGỌC"
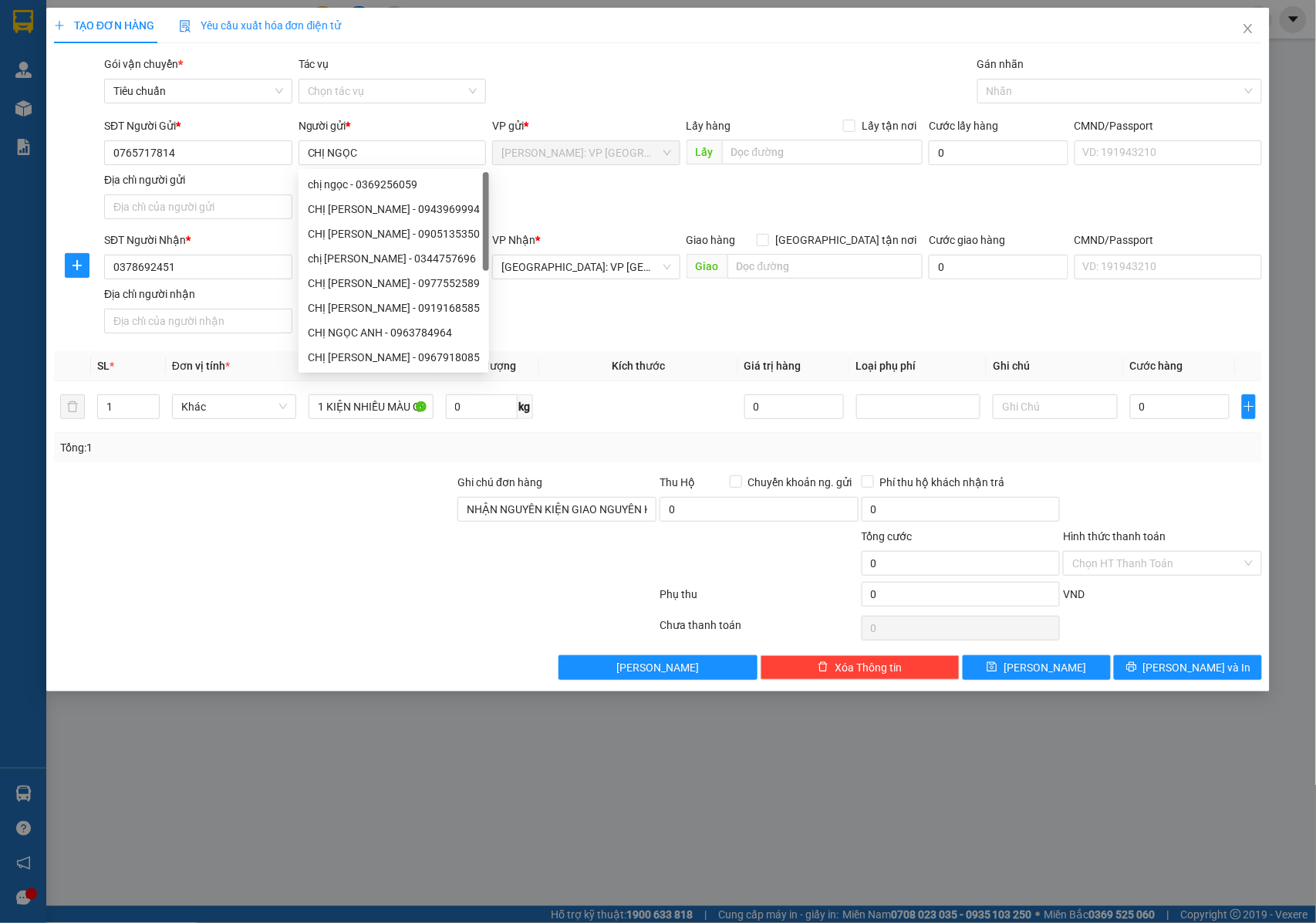
click at [663, 346] on div "Transit Pickup Surcharge Ids Transit Deliver Surcharge Ids Transit Deliver Surc…" at bounding box center [658, 368] width 1208 height 625
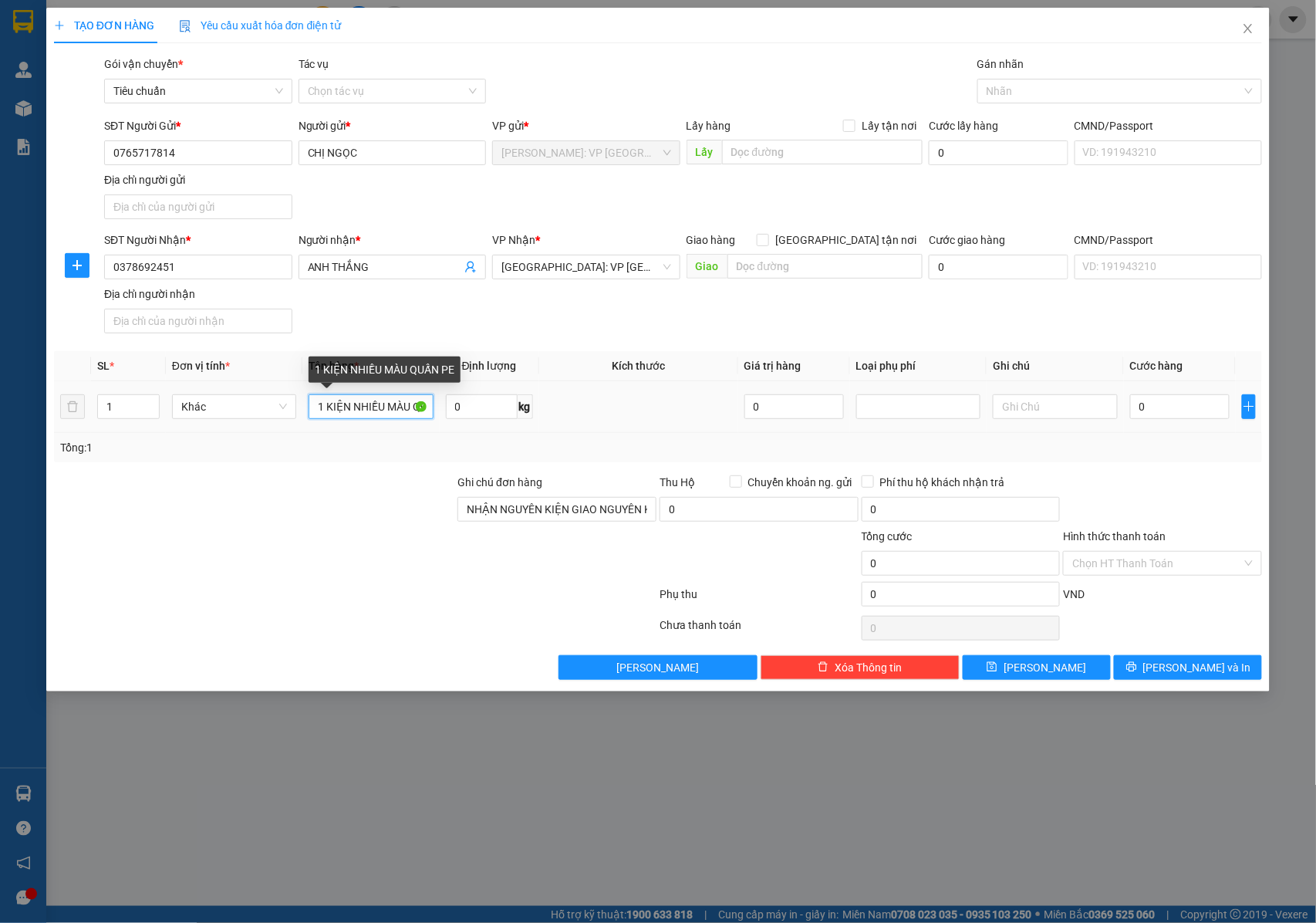
click at [365, 411] on input "1 KIỆN NHIỀU MÀU QUẤN PE" at bounding box center [370, 406] width 124 height 24
type input "1 KIỆN NHIỀU MÀU QUẤN PE ( PHỤ KIỆN DA)"
click at [1147, 415] on input "0" at bounding box center [1180, 406] width 99 height 24
type input "1"
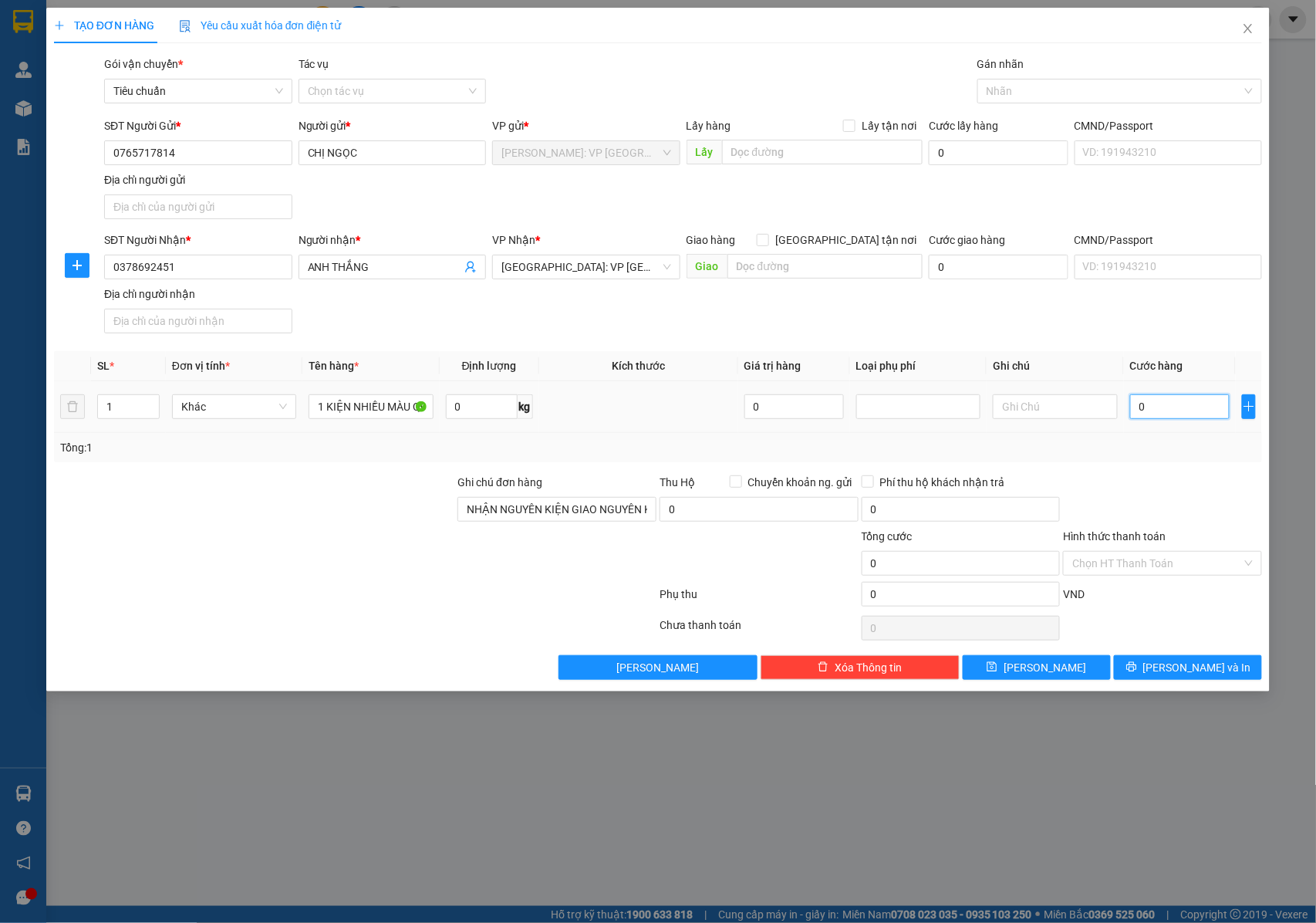
type input "1"
type input "16"
type input "160"
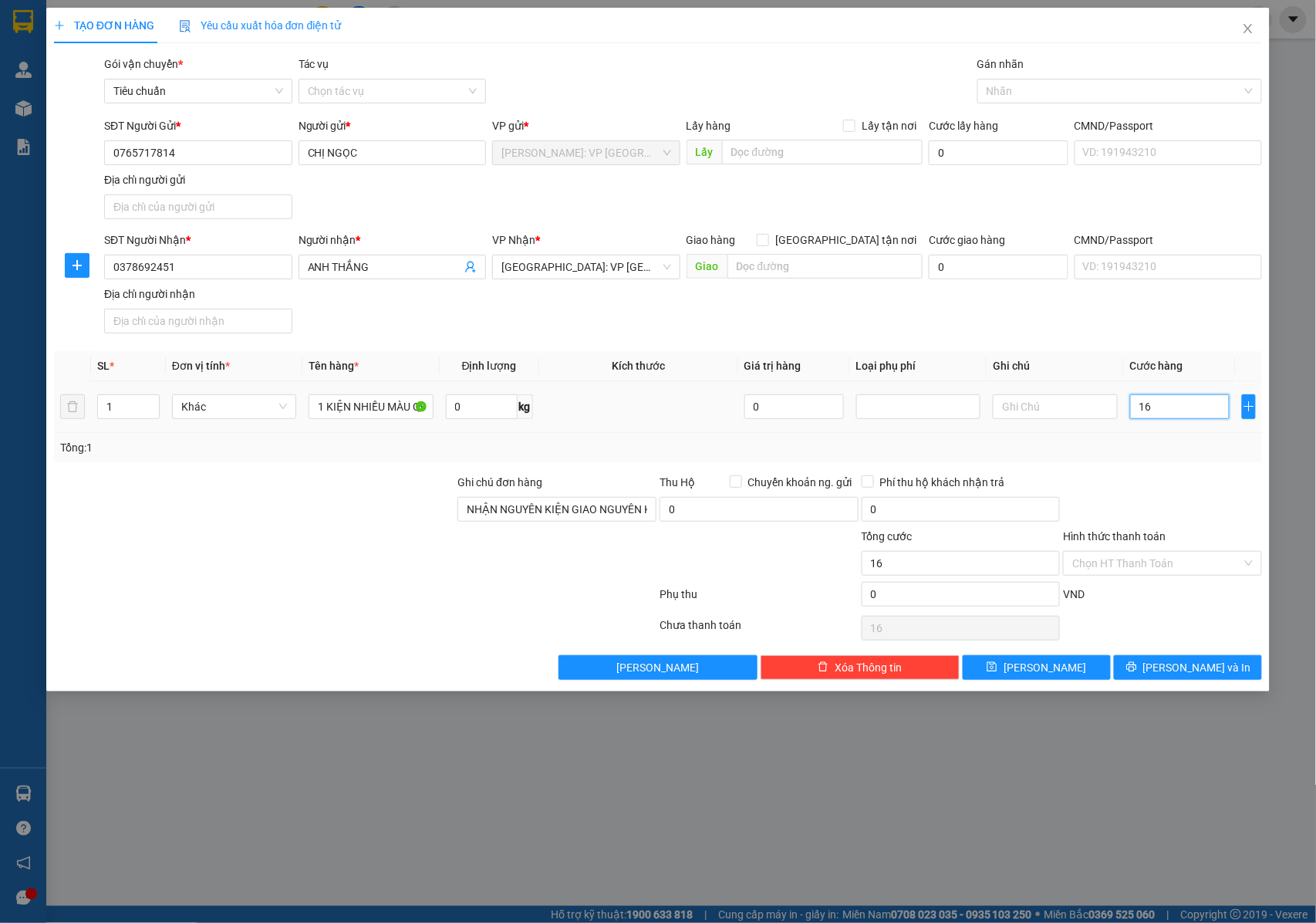
type input "160"
type input "1.600"
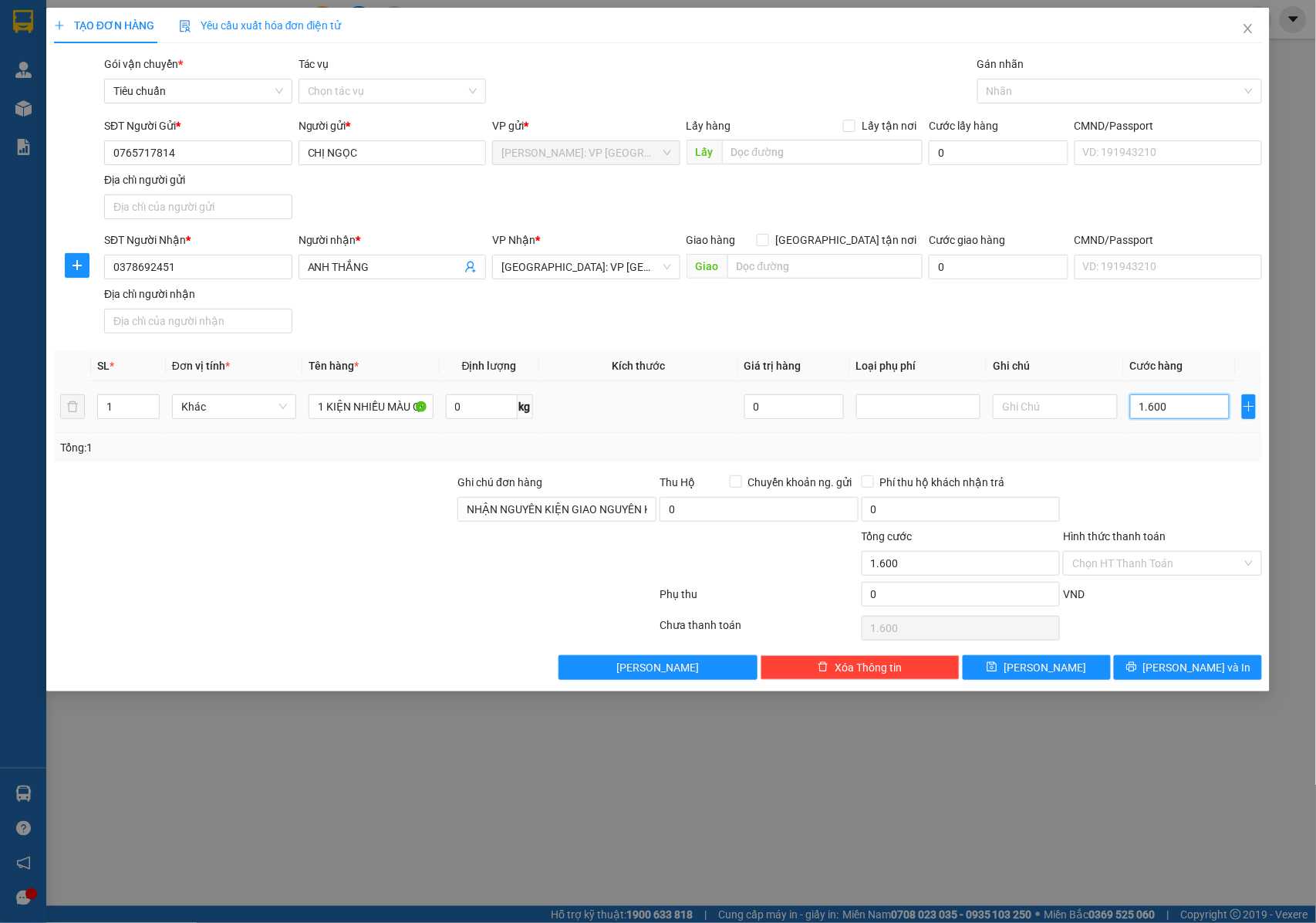
type input "16.000"
type input "160.000"
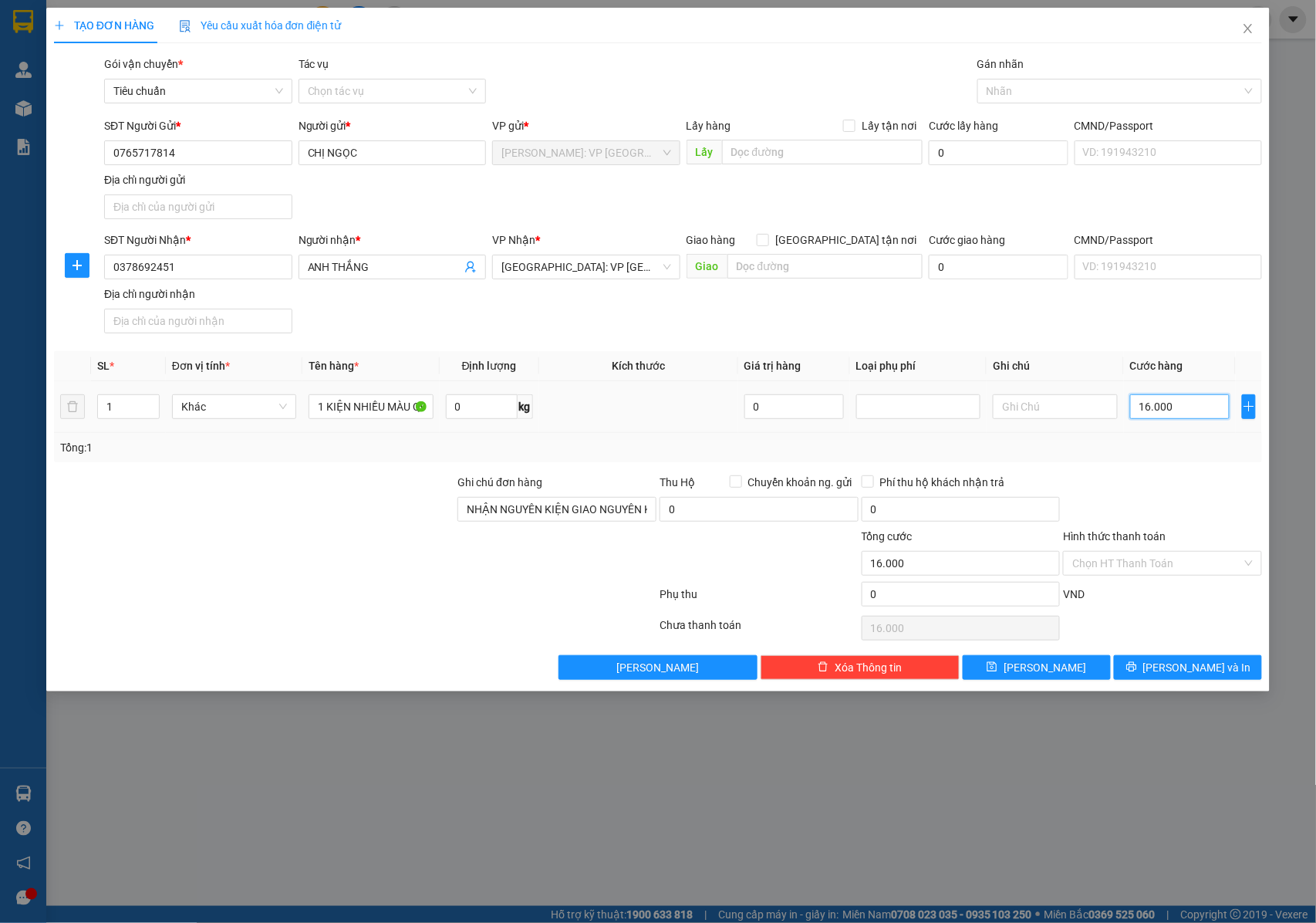
type input "160.000"
drag, startPoint x: 1170, startPoint y: 670, endPoint x: 864, endPoint y: 496, distance: 352.0
click at [1164, 668] on button "[PERSON_NAME] và In" at bounding box center [1188, 667] width 148 height 24
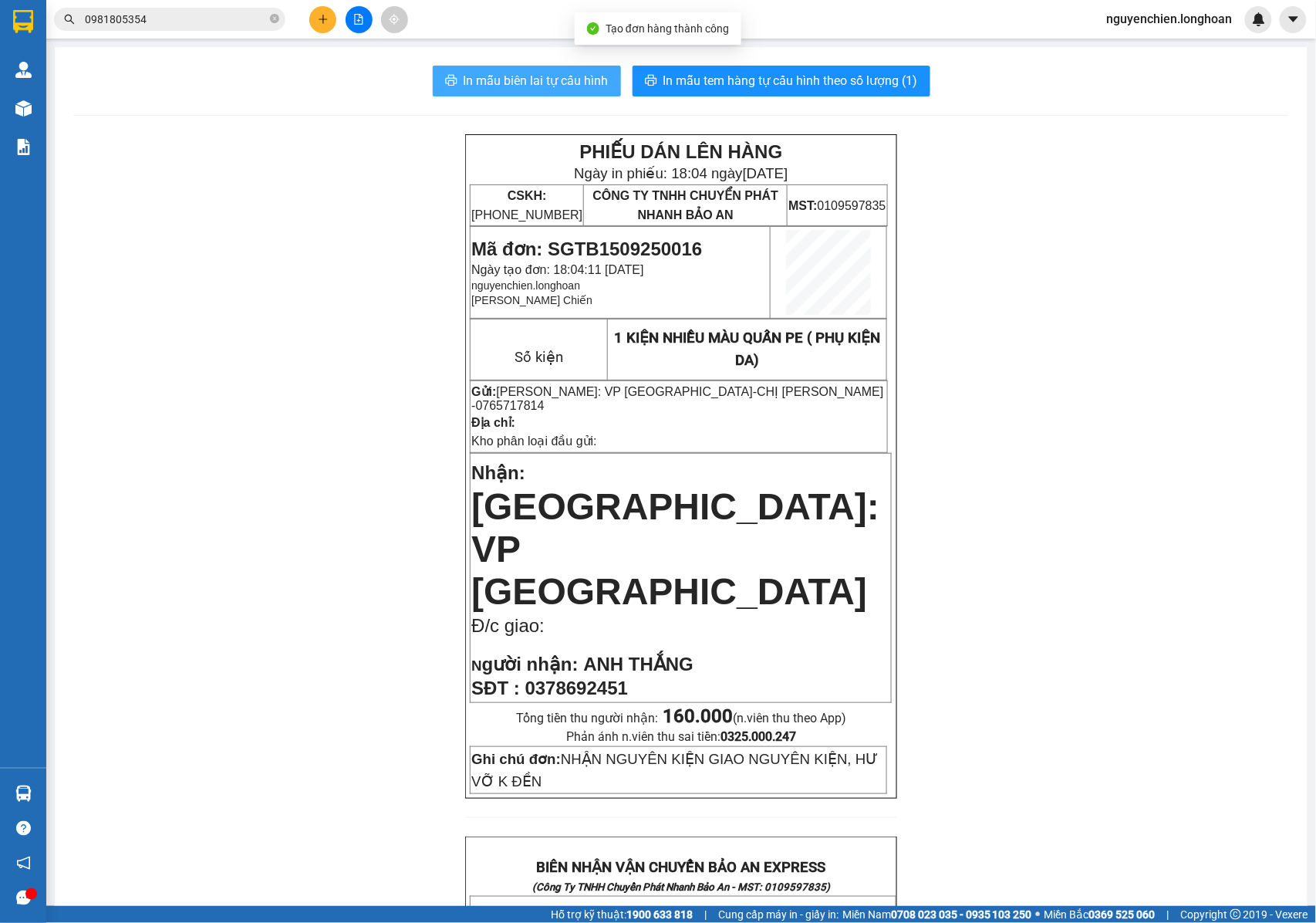
drag, startPoint x: 550, startPoint y: 81, endPoint x: 913, endPoint y: 400, distance: 483.2
click at [549, 80] on span "In mẫu biên lai tự cấu hình" at bounding box center [536, 80] width 145 height 19
click at [839, 436] on td "Gửi: Hồ Chí Minh: VP Quận Tân Bình - CHỊ NGỌC - 0765717814 Địa chỉ: Kho phân lo…" at bounding box center [678, 416] width 417 height 72
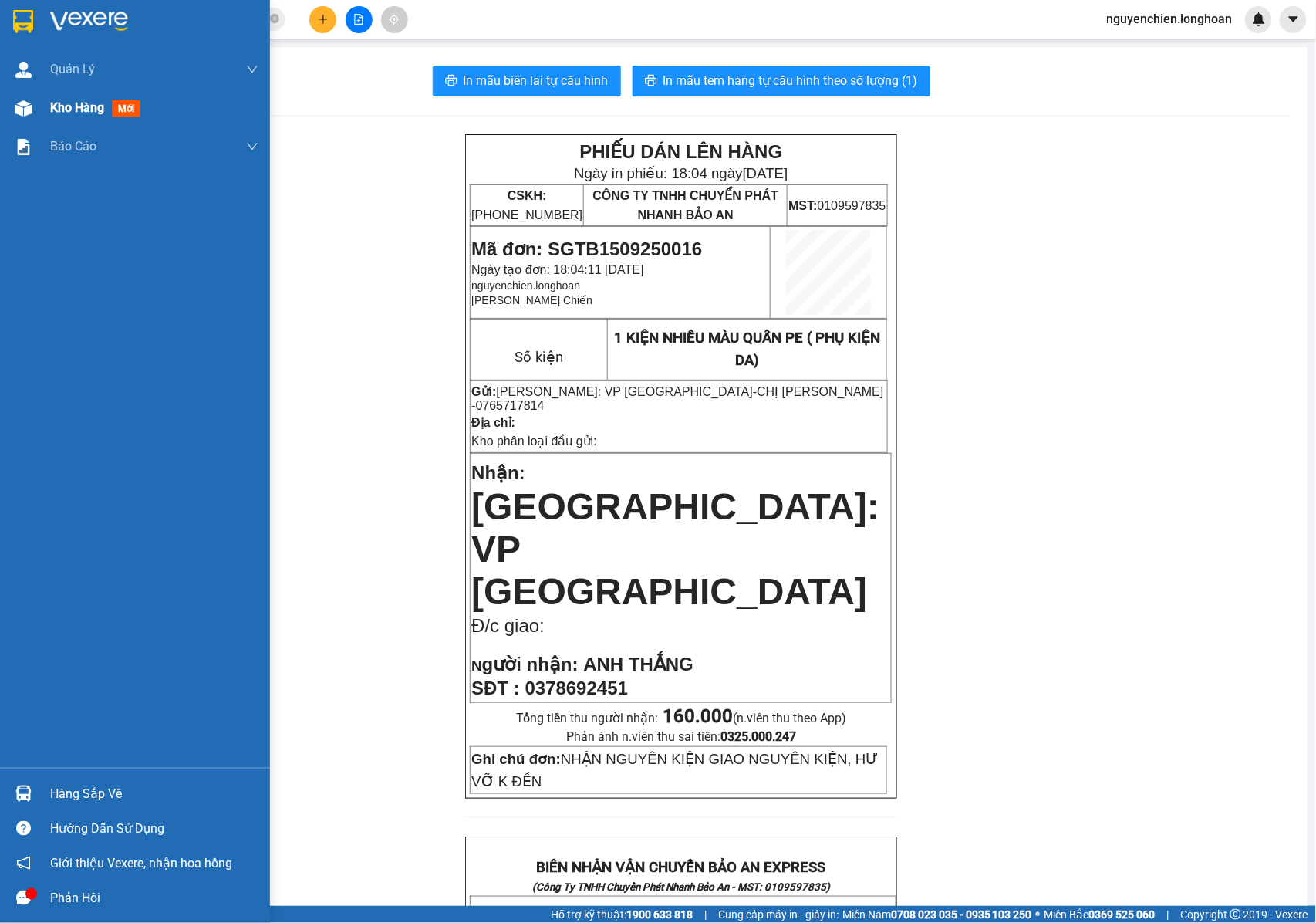
click at [31, 119] on div at bounding box center [24, 109] width 27 height 27
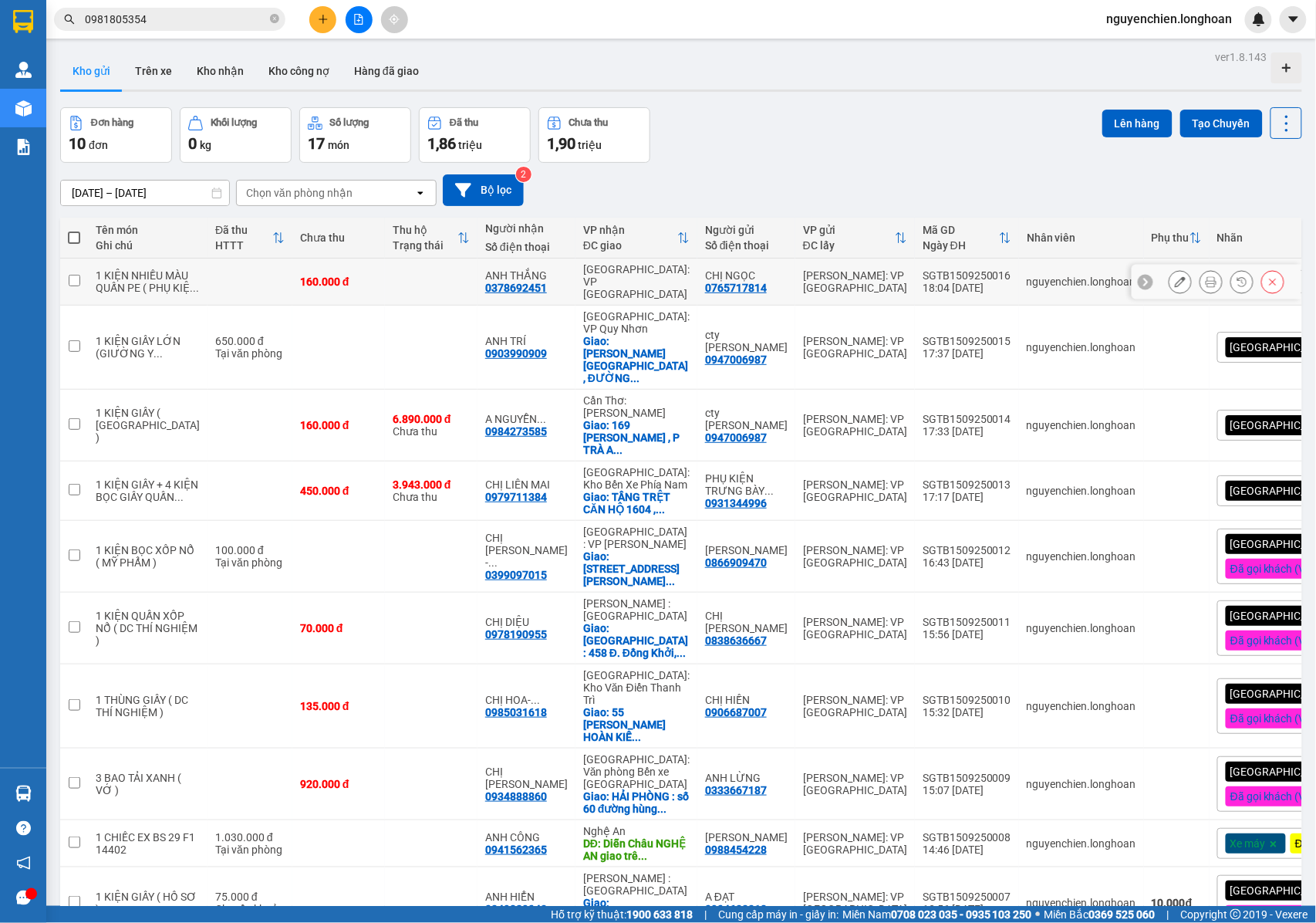
click at [1206, 287] on icon at bounding box center [1211, 282] width 11 height 11
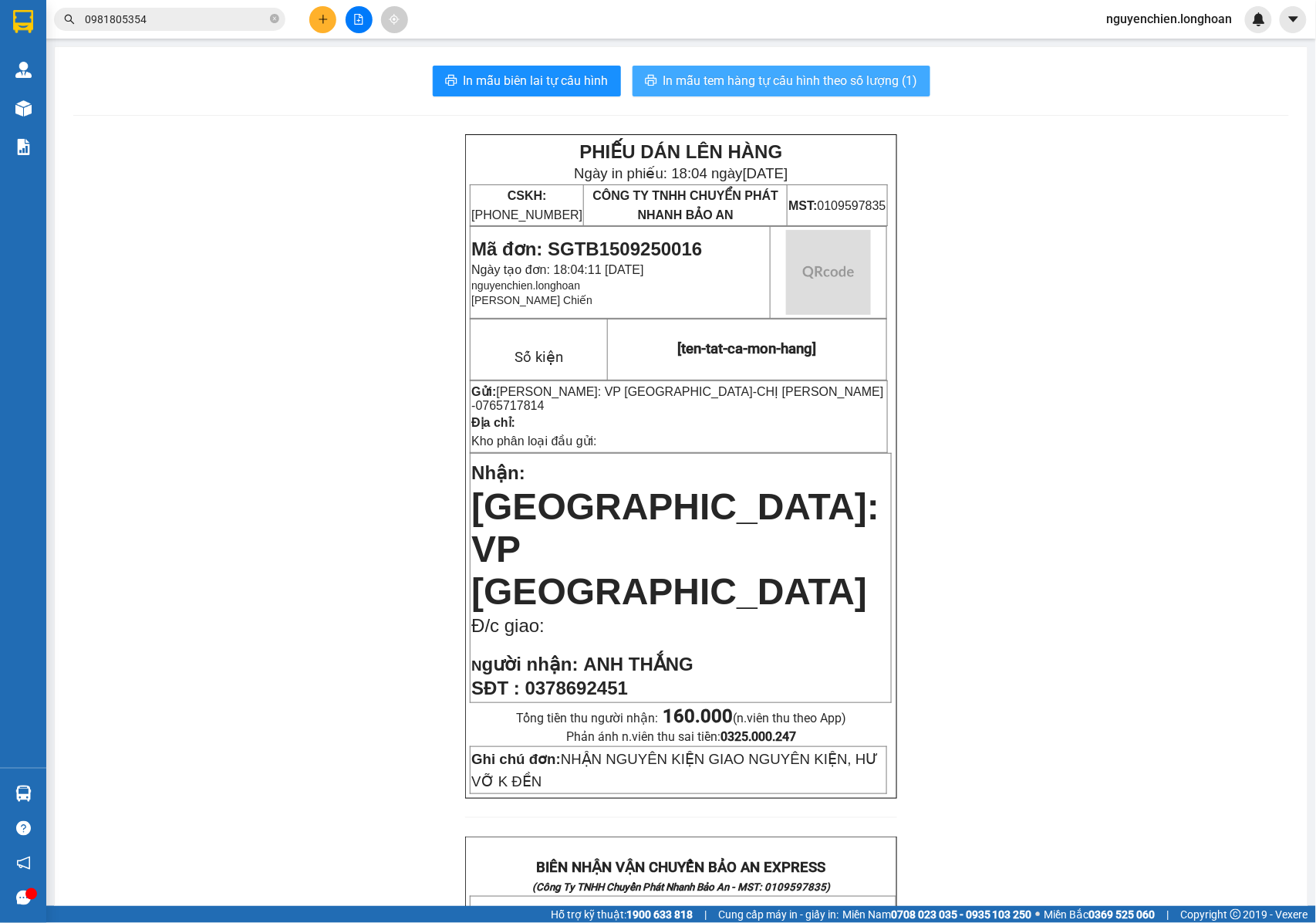
click at [778, 84] on span "In mẫu tem hàng tự cấu hình theo số lượng (1)" at bounding box center [790, 80] width 254 height 19
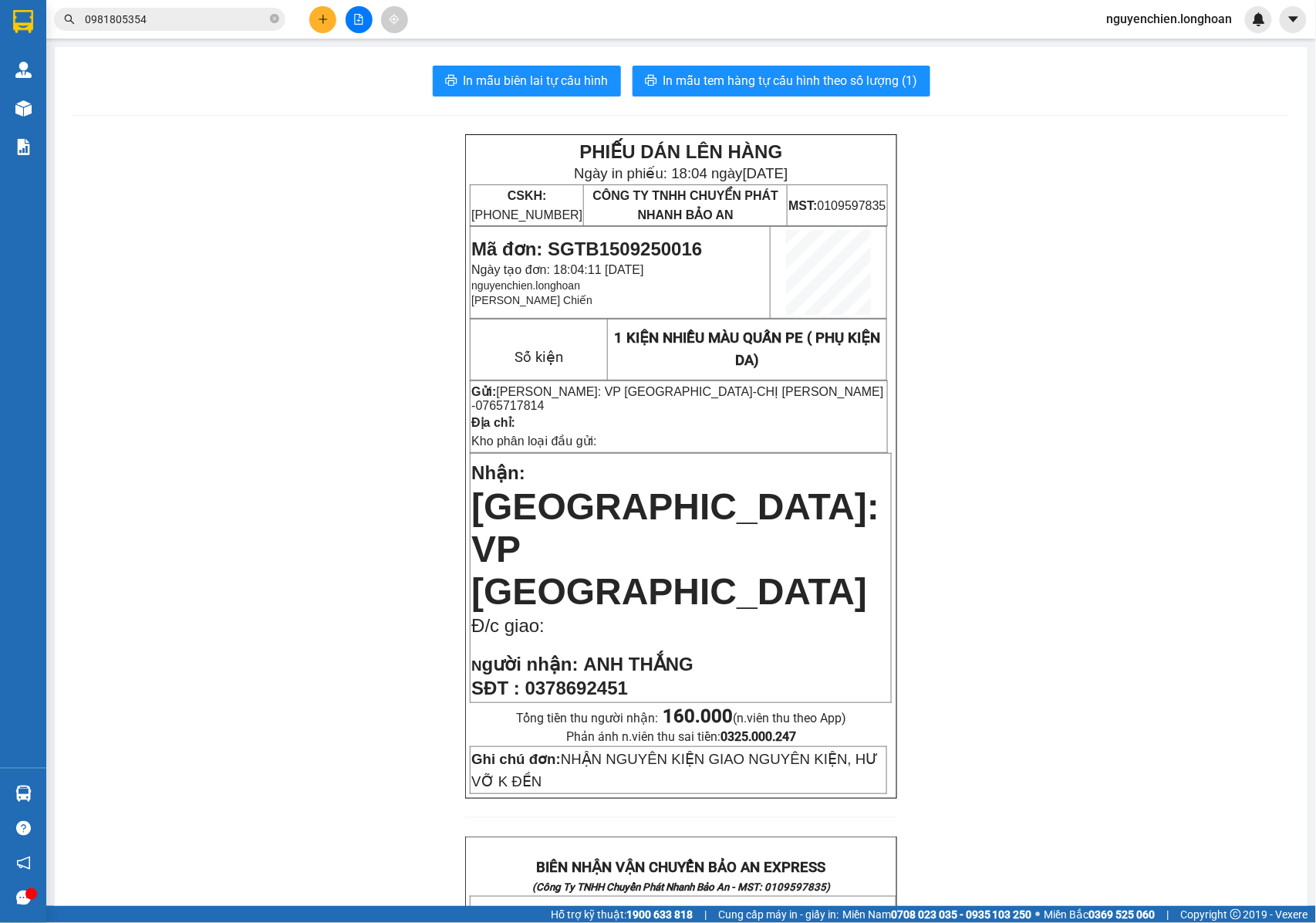
drag, startPoint x: 849, startPoint y: 451, endPoint x: 581, endPoint y: 314, distance: 301.0
click at [837, 453] on td "Nhận: Hà Nội: VP Long Biên Đ/c giao: N gười nhận: ANH THẮNG SĐT : 0378692451" at bounding box center [681, 577] width 421 height 250
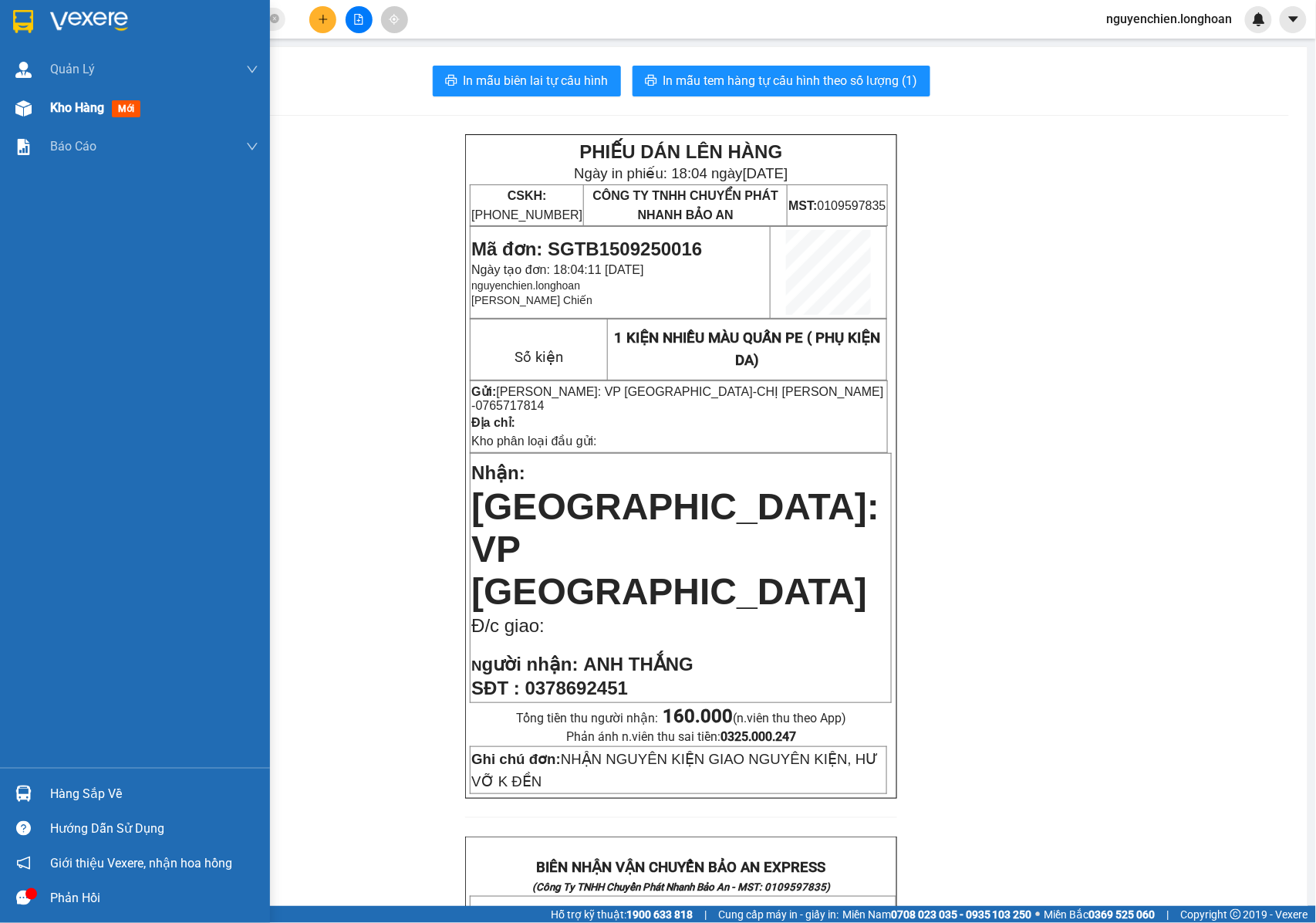
click at [31, 105] on img at bounding box center [23, 108] width 16 height 16
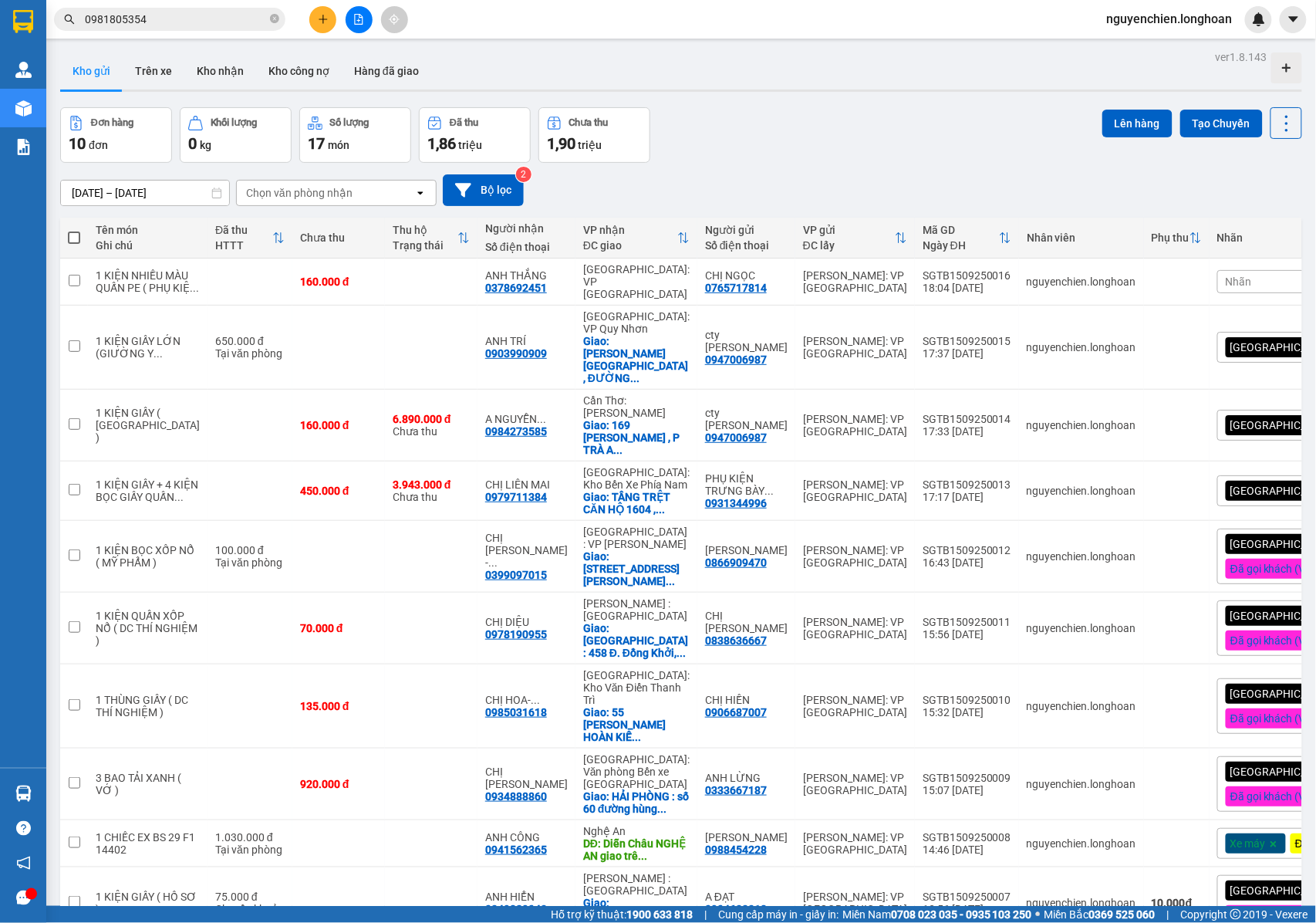
click at [1244, 492] on div "[GEOGRAPHIC_DATA] tận nơi" at bounding box center [1304, 491] width 175 height 31
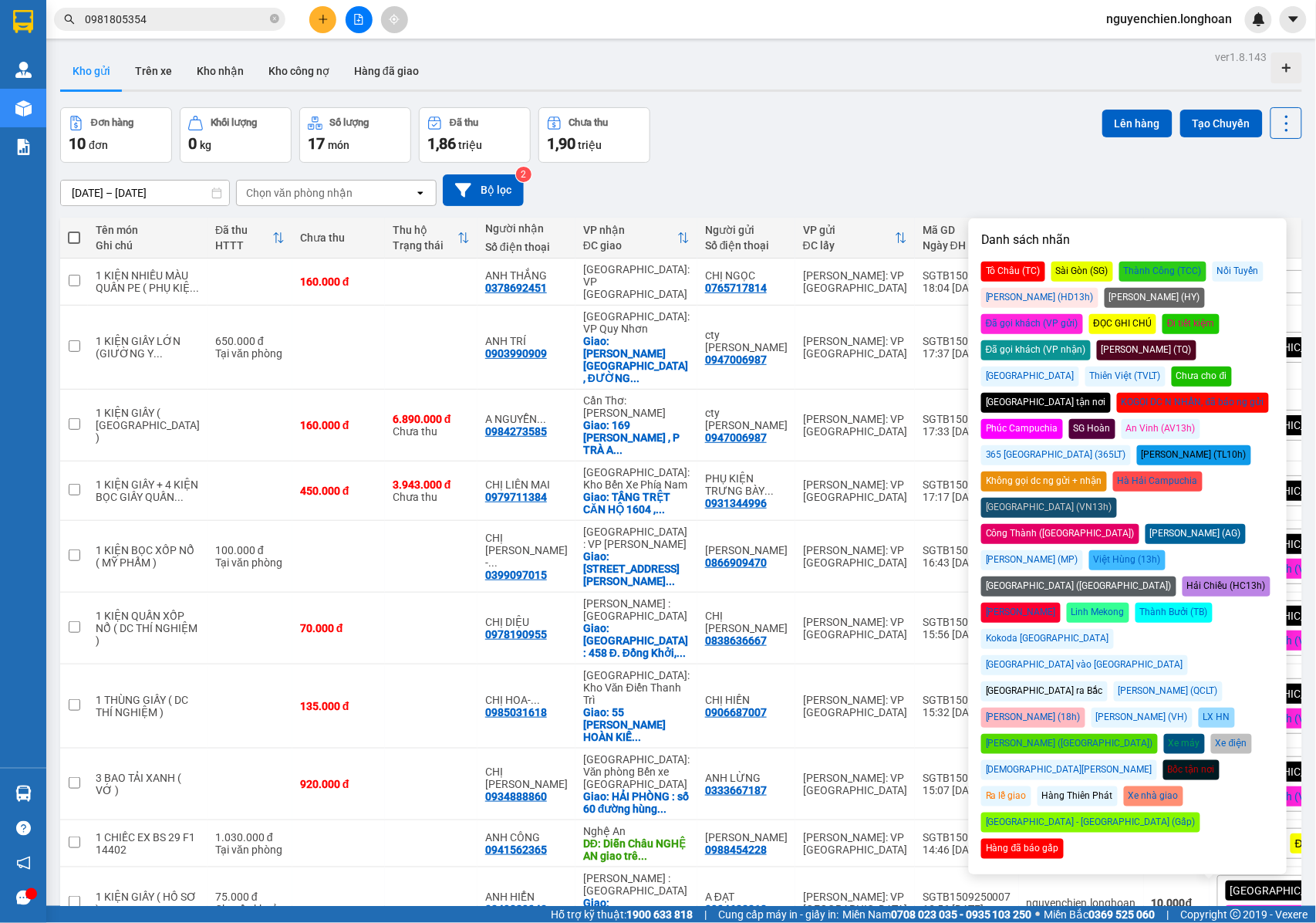
click at [1083, 314] on div "Đã gọi khách (VP gửi)" at bounding box center [1031, 325] width 102 height 20
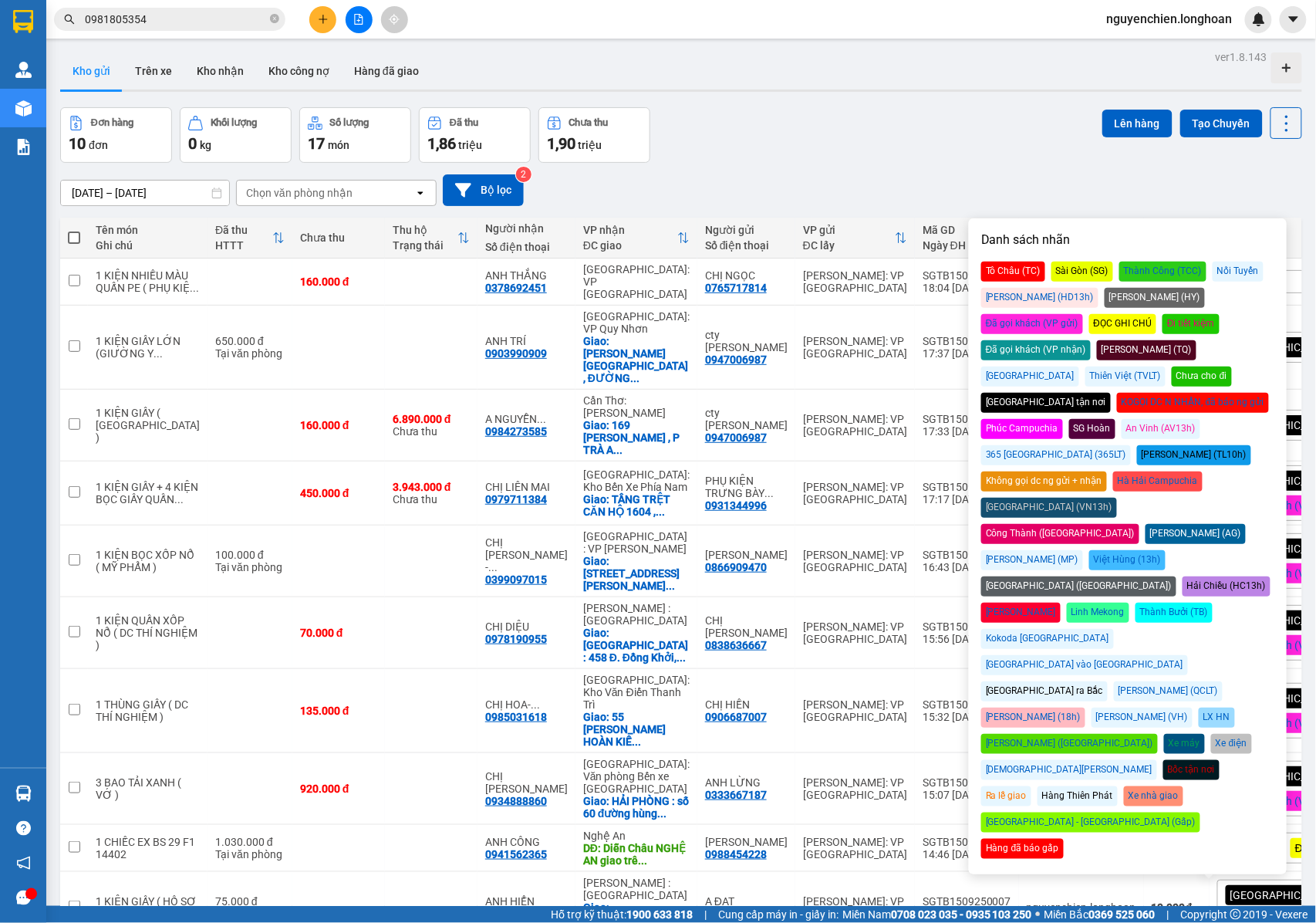
click at [1083, 314] on div "Đã gọi khách (VP gửi)" at bounding box center [1031, 325] width 102 height 20
click at [1021, 152] on div "Đơn hàng 10 đơn Khối lượng 0 kg Số lượng 17 món Đã thu 1,86 triệu Chưa thu 1,90…" at bounding box center [681, 135] width 1242 height 56
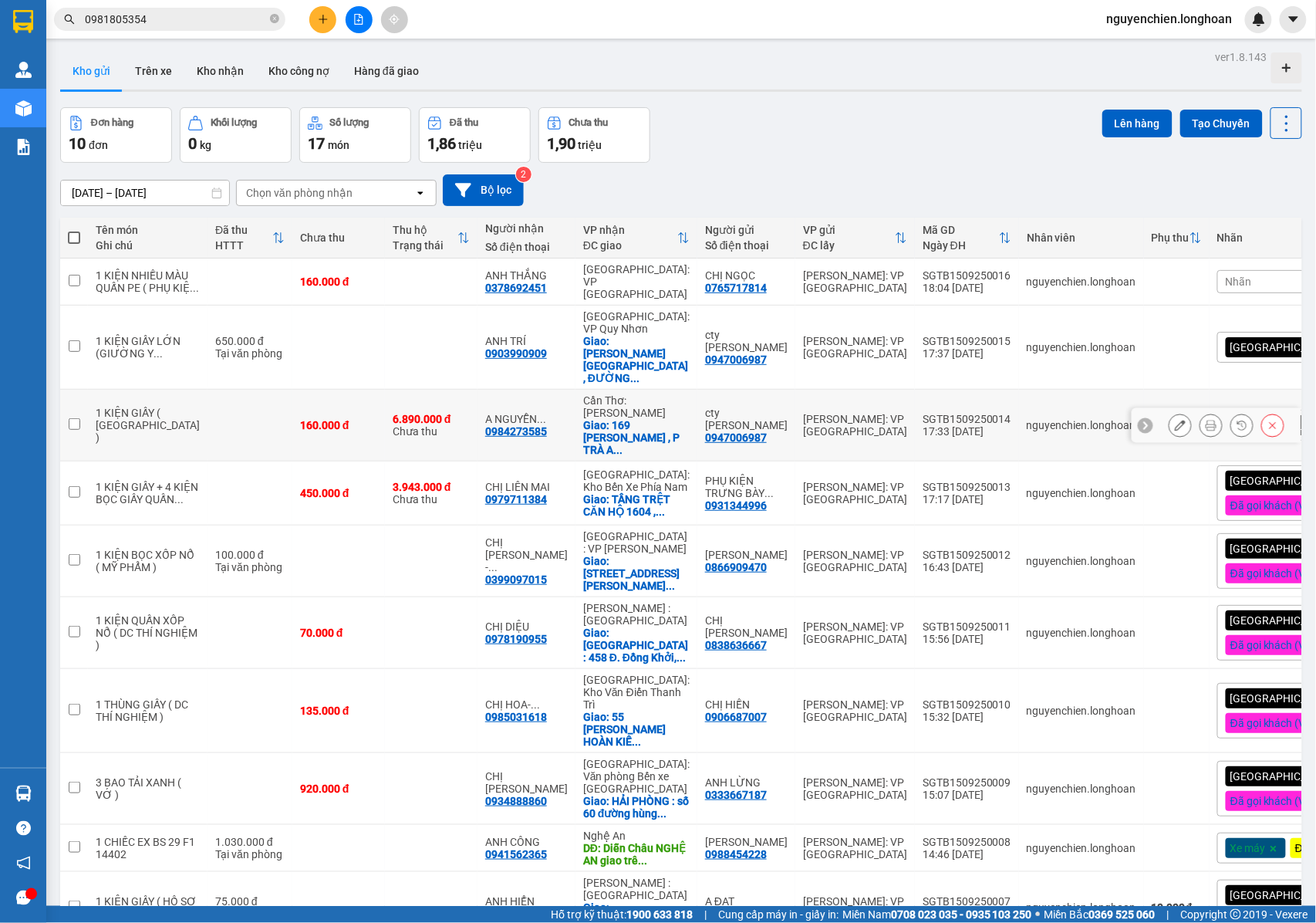
click at [1201, 420] on button at bounding box center [1211, 426] width 22 height 27
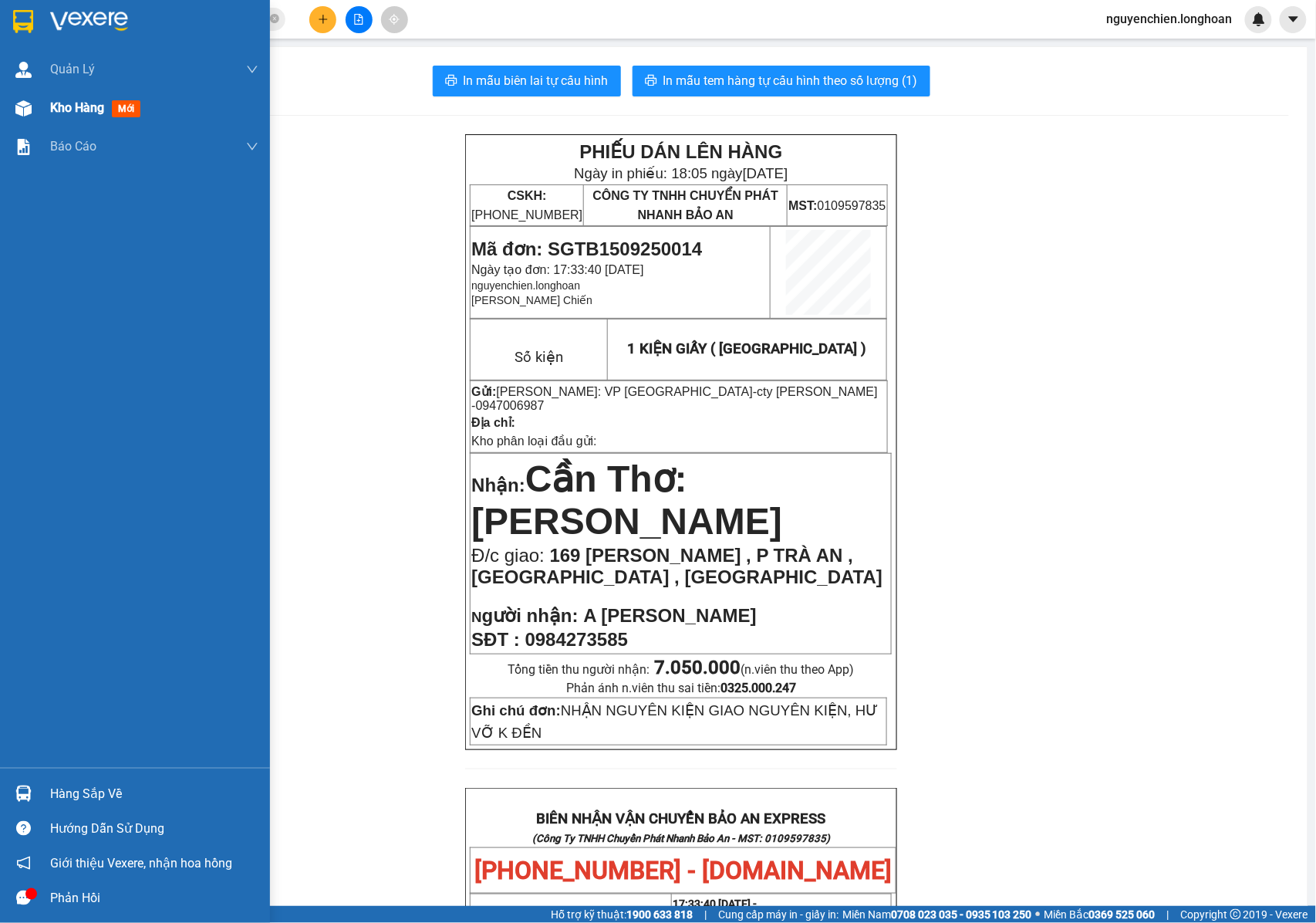
click at [28, 119] on div at bounding box center [24, 109] width 27 height 27
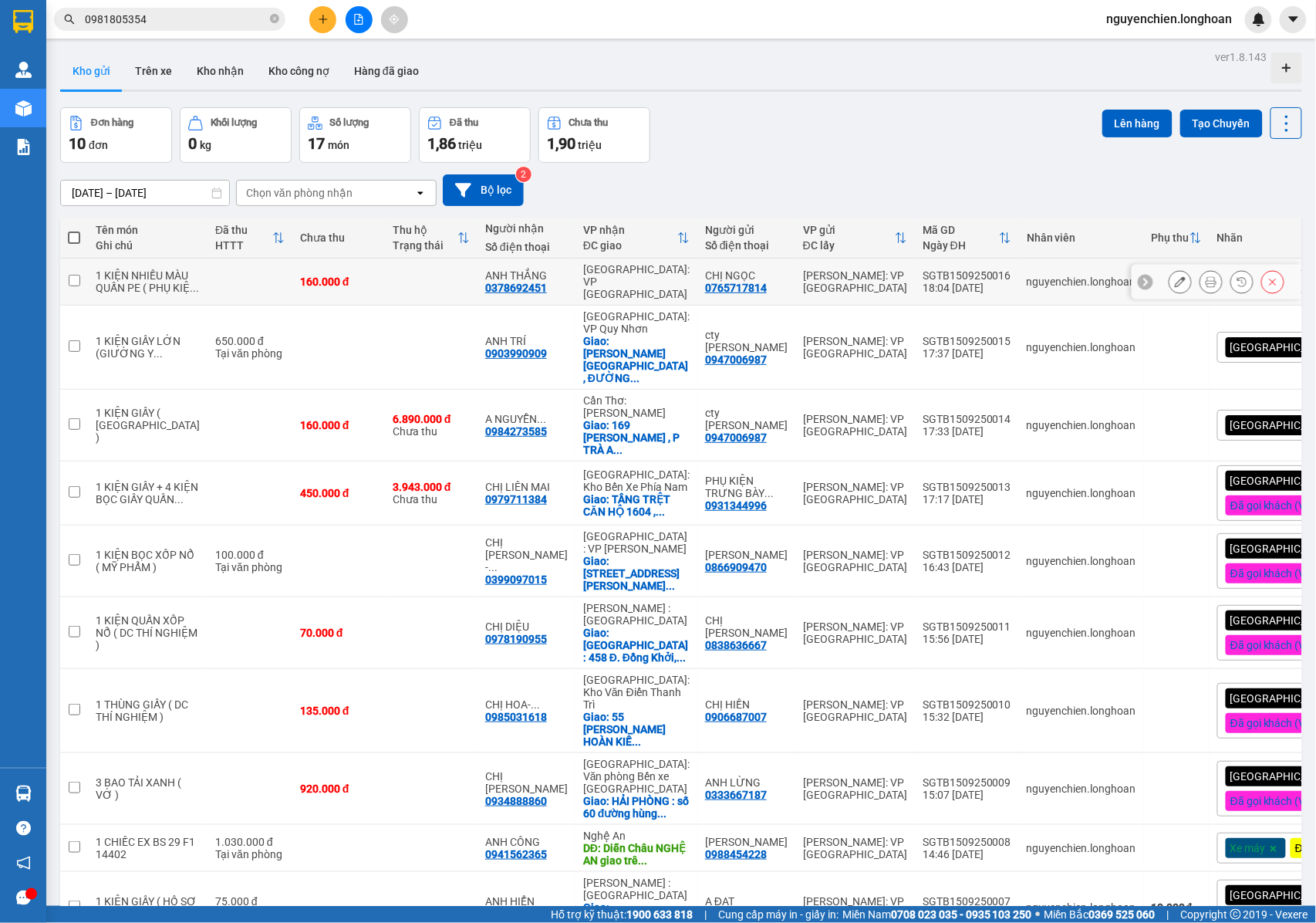
drag, startPoint x: 707, startPoint y: 306, endPoint x: 682, endPoint y: 307, distance: 25.0
click at [697, 305] on td "CHỊ NGỌC 0765717814" at bounding box center [746, 282] width 98 height 47
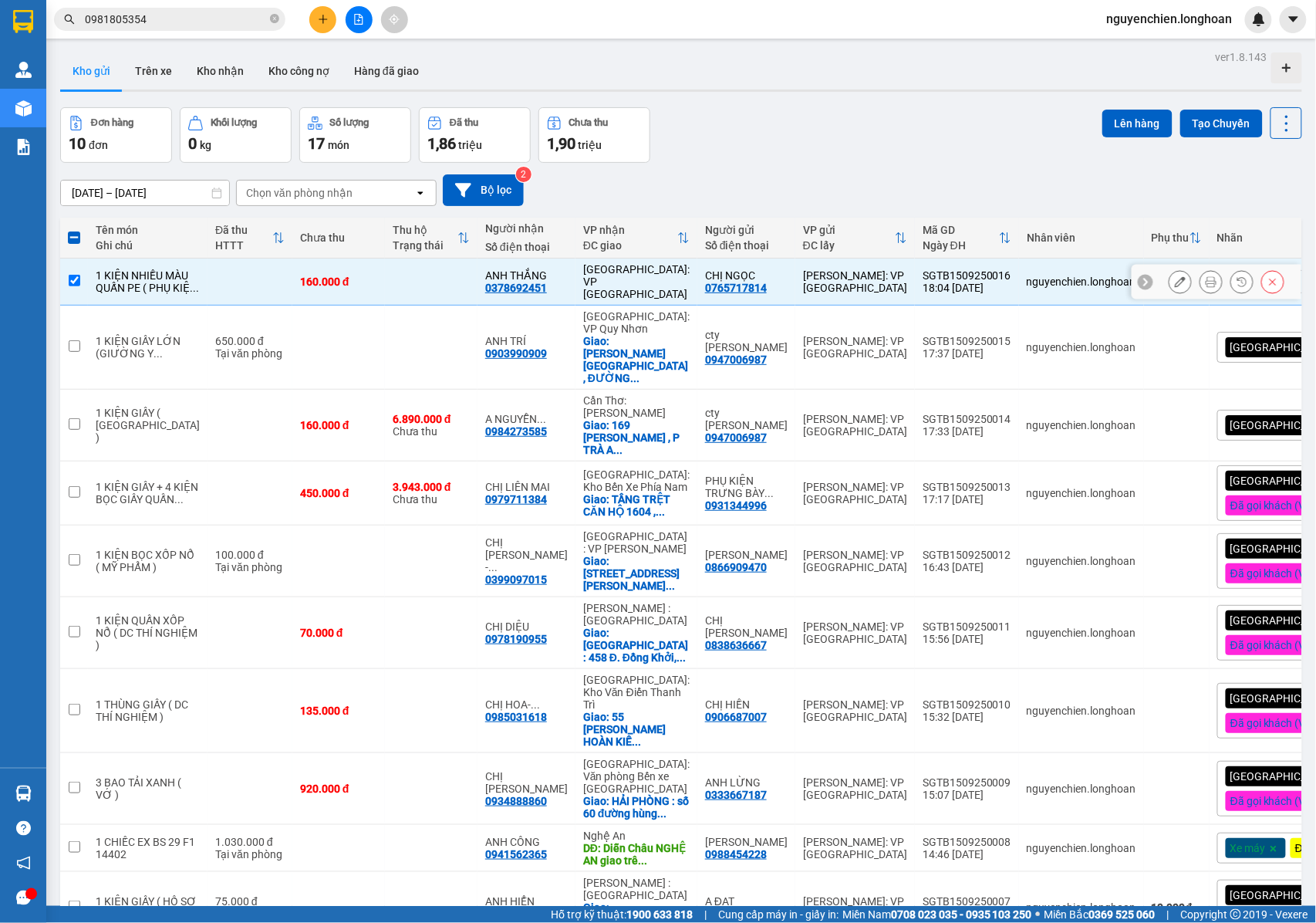
drag, startPoint x: 702, startPoint y: 300, endPoint x: 691, endPoint y: 297, distance: 11.4
click at [705, 294] on div "0765717814" at bounding box center [736, 287] width 62 height 13
drag, startPoint x: 691, startPoint y: 297, endPoint x: 84, endPoint y: 296, distance: 607.0
click at [72, 287] on input "checkbox" at bounding box center [74, 281] width 12 height 12
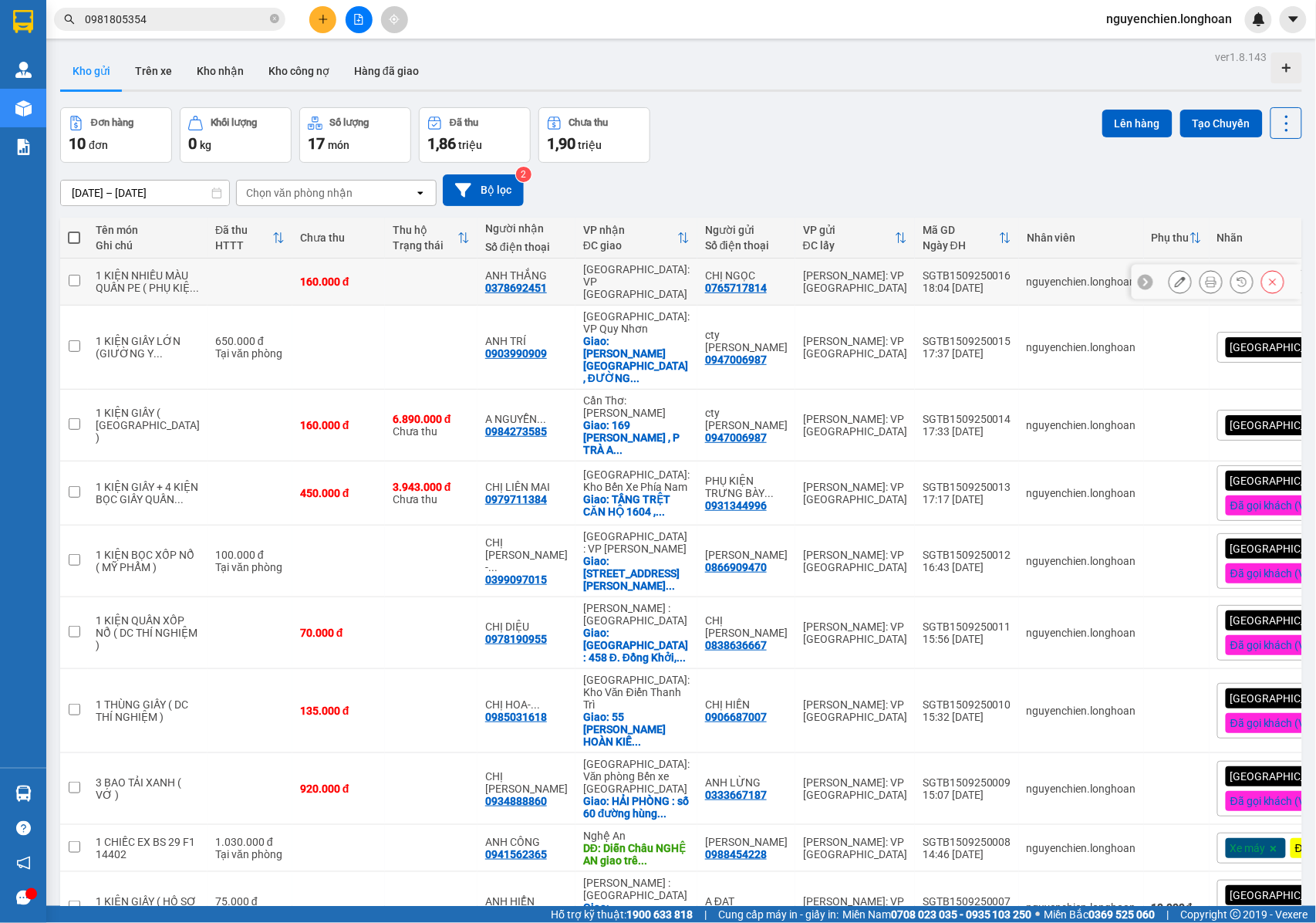
drag, startPoint x: 715, startPoint y: 303, endPoint x: 642, endPoint y: 303, distance: 73.0
click at [697, 303] on td "CHỊ NGỌC 0765717814" at bounding box center [746, 282] width 98 height 47
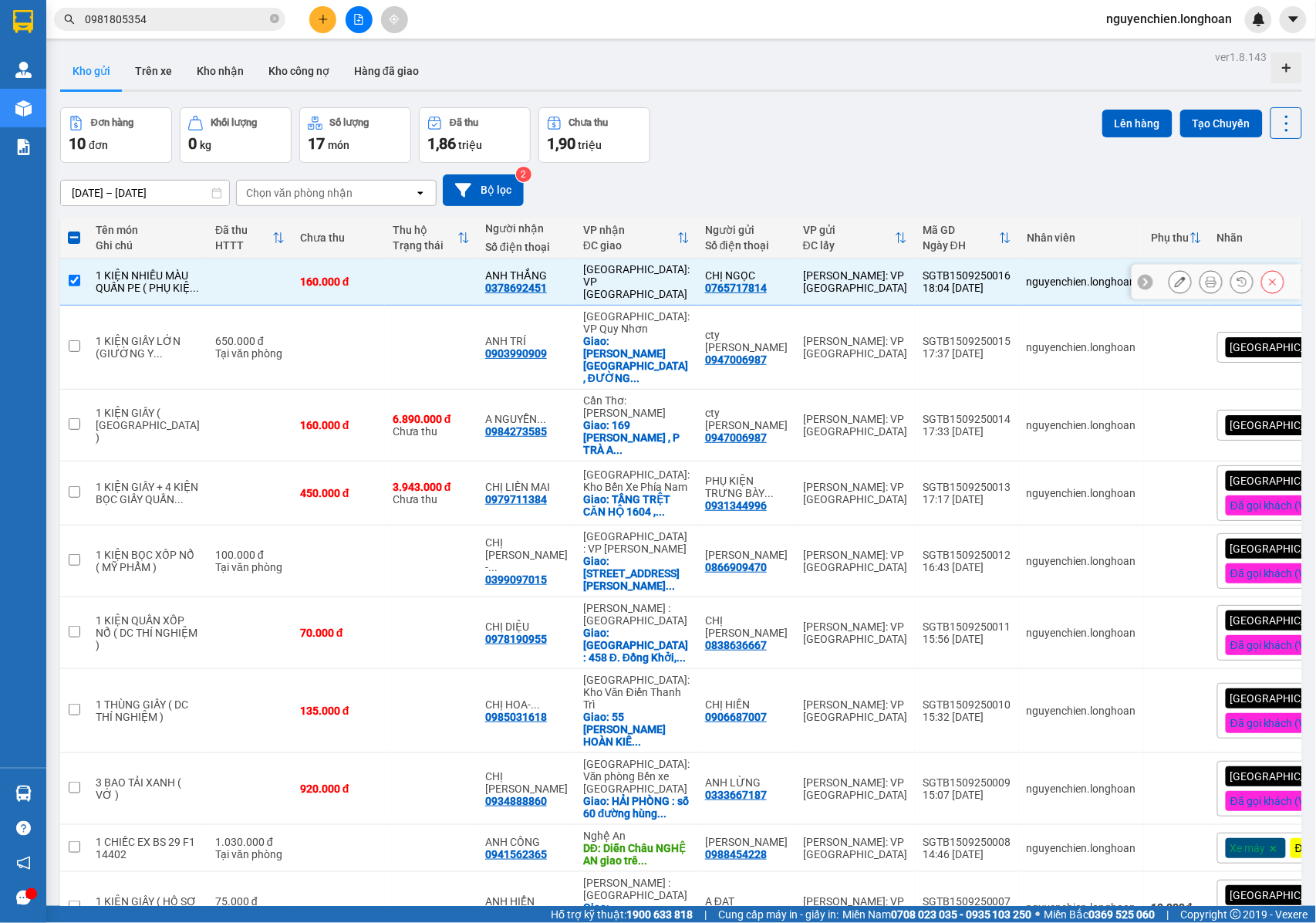
click at [72, 287] on input "checkbox" at bounding box center [74, 281] width 12 height 12
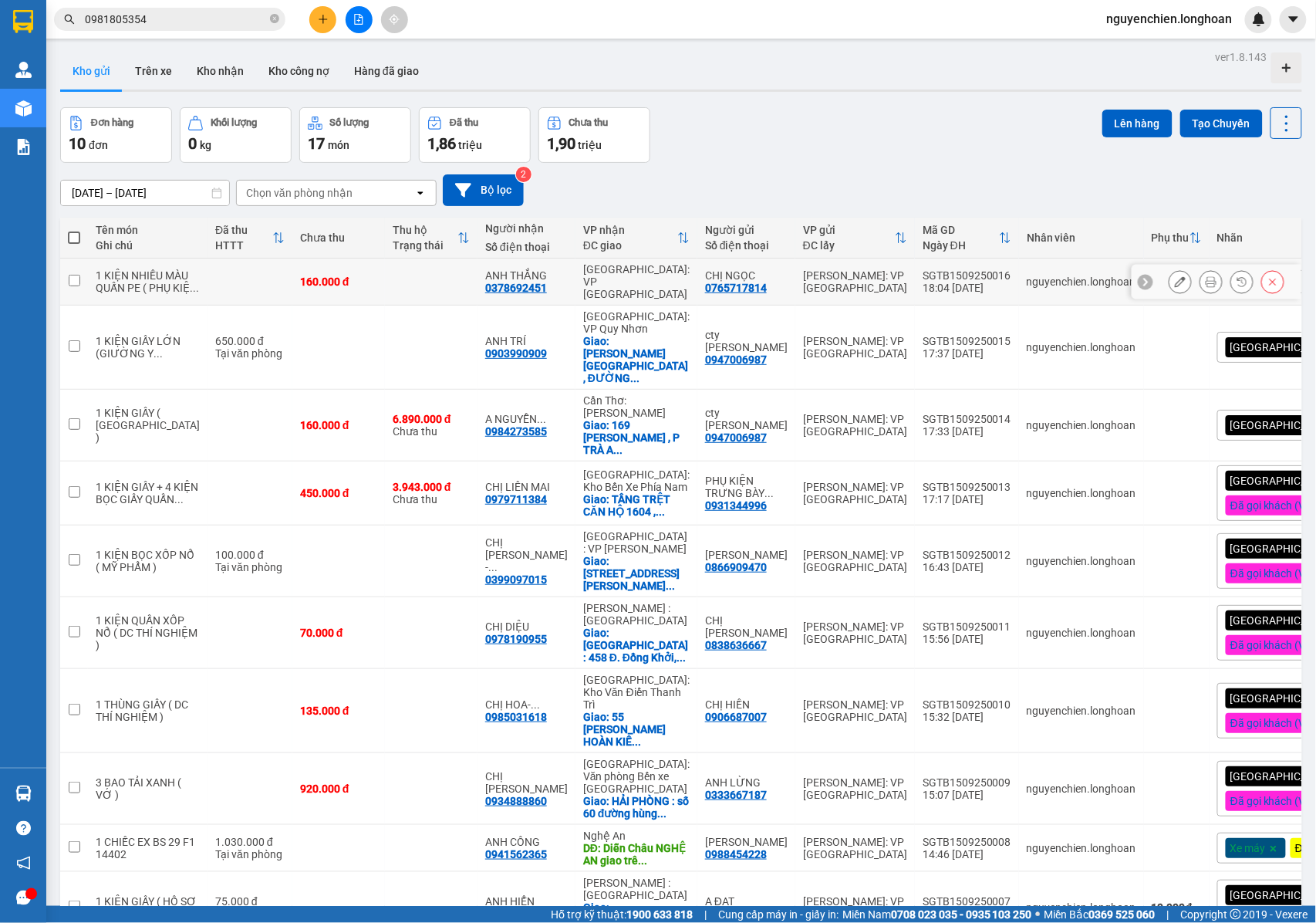
click at [795, 305] on td "[PERSON_NAME]: VP [GEOGRAPHIC_DATA]" at bounding box center [855, 282] width 120 height 47
checkbox input "true"
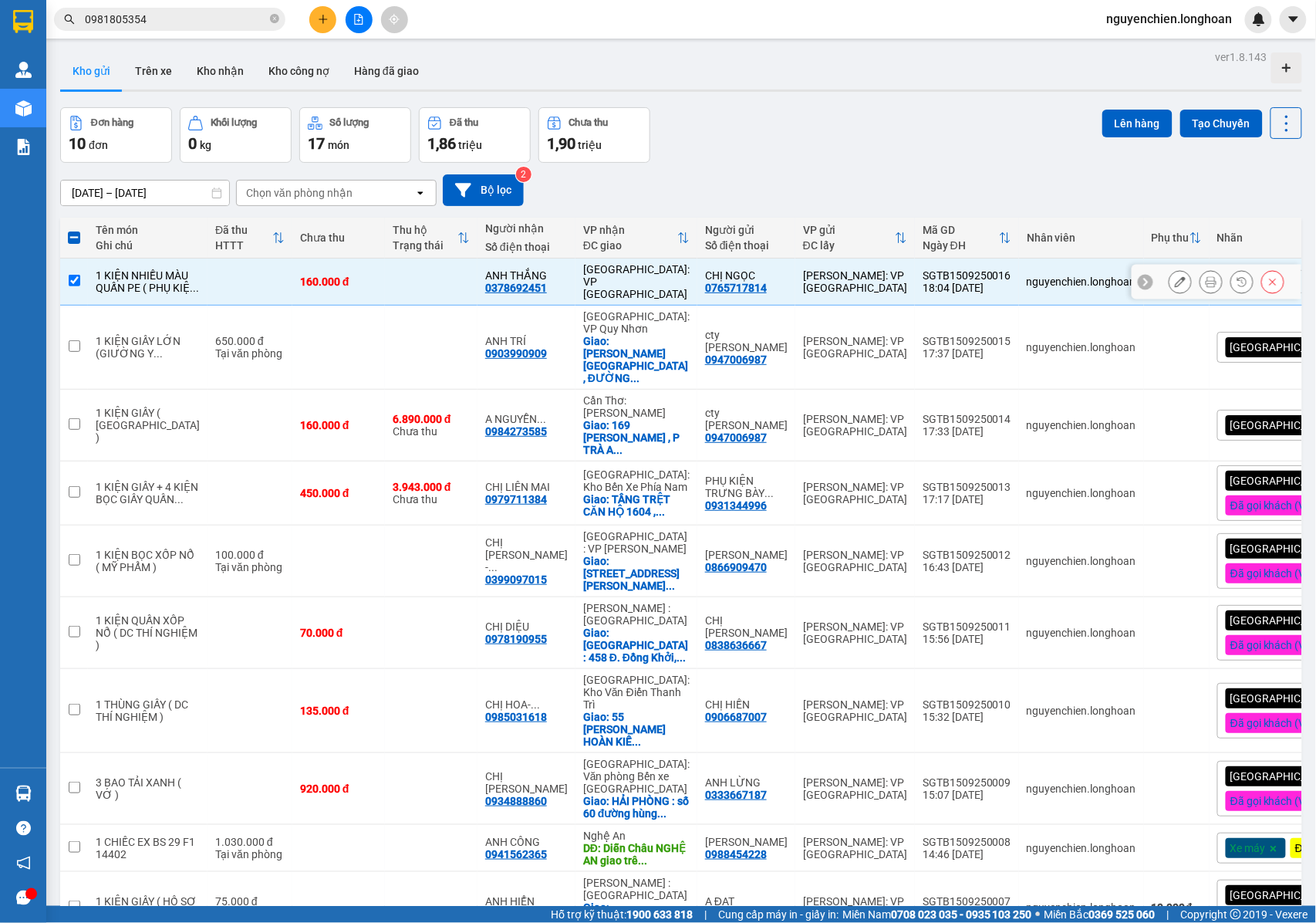
drag, startPoint x: 68, startPoint y: 294, endPoint x: 870, endPoint y: 294, distance: 802.0
click at [72, 287] on input "checkbox" at bounding box center [74, 281] width 12 height 12
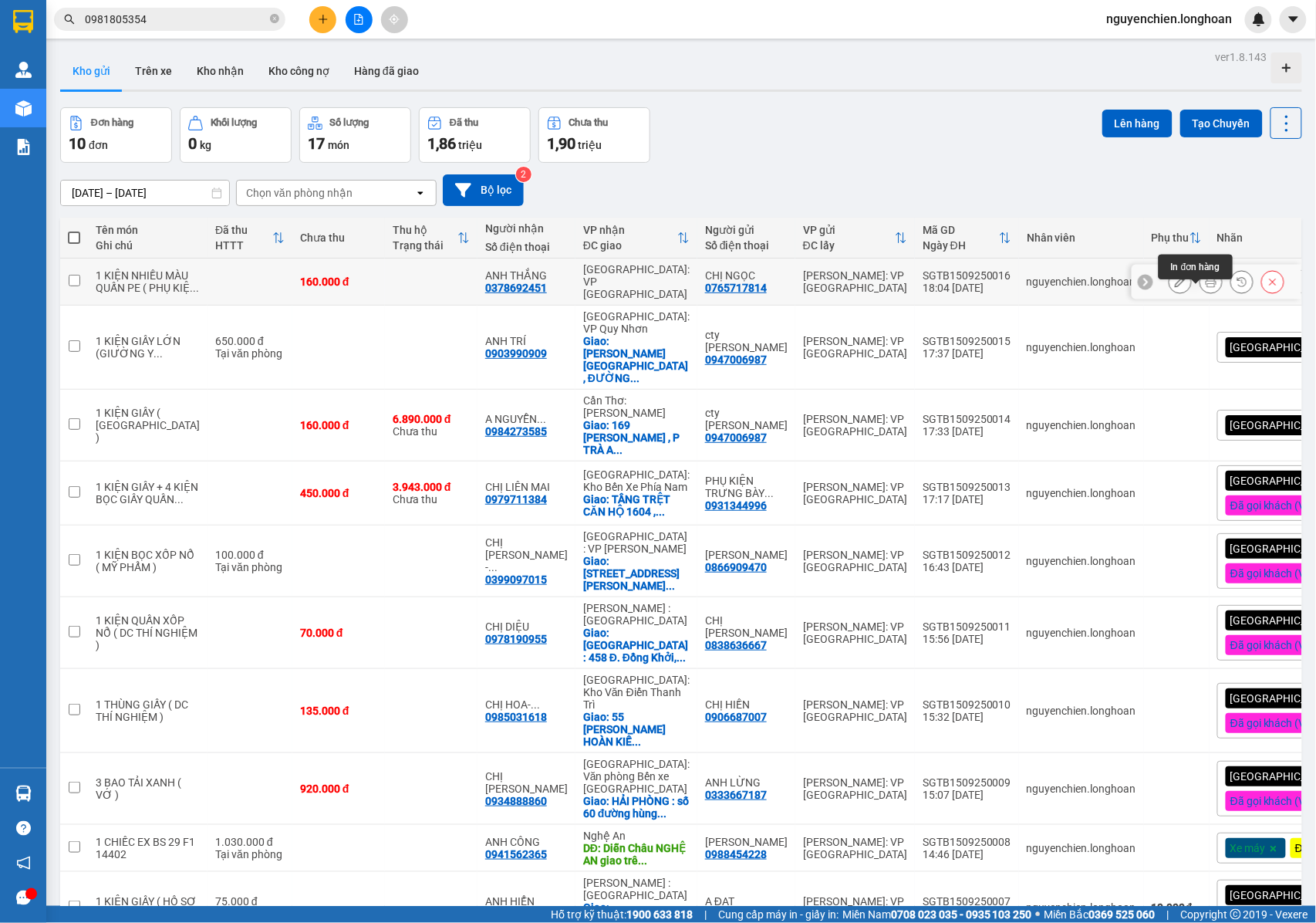
click at [1201, 296] on button at bounding box center [1211, 282] width 22 height 27
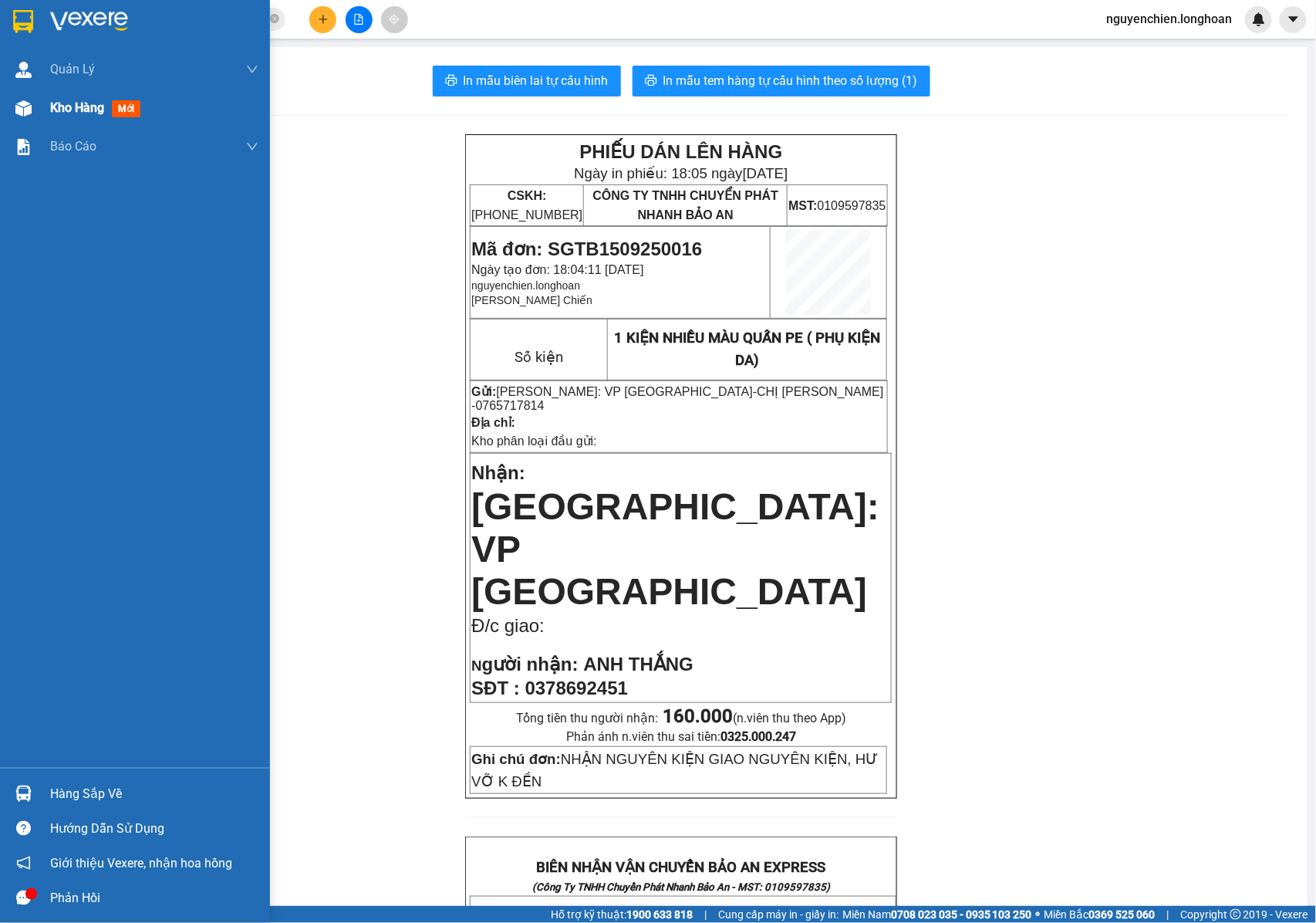
click at [31, 110] on img at bounding box center [23, 108] width 16 height 16
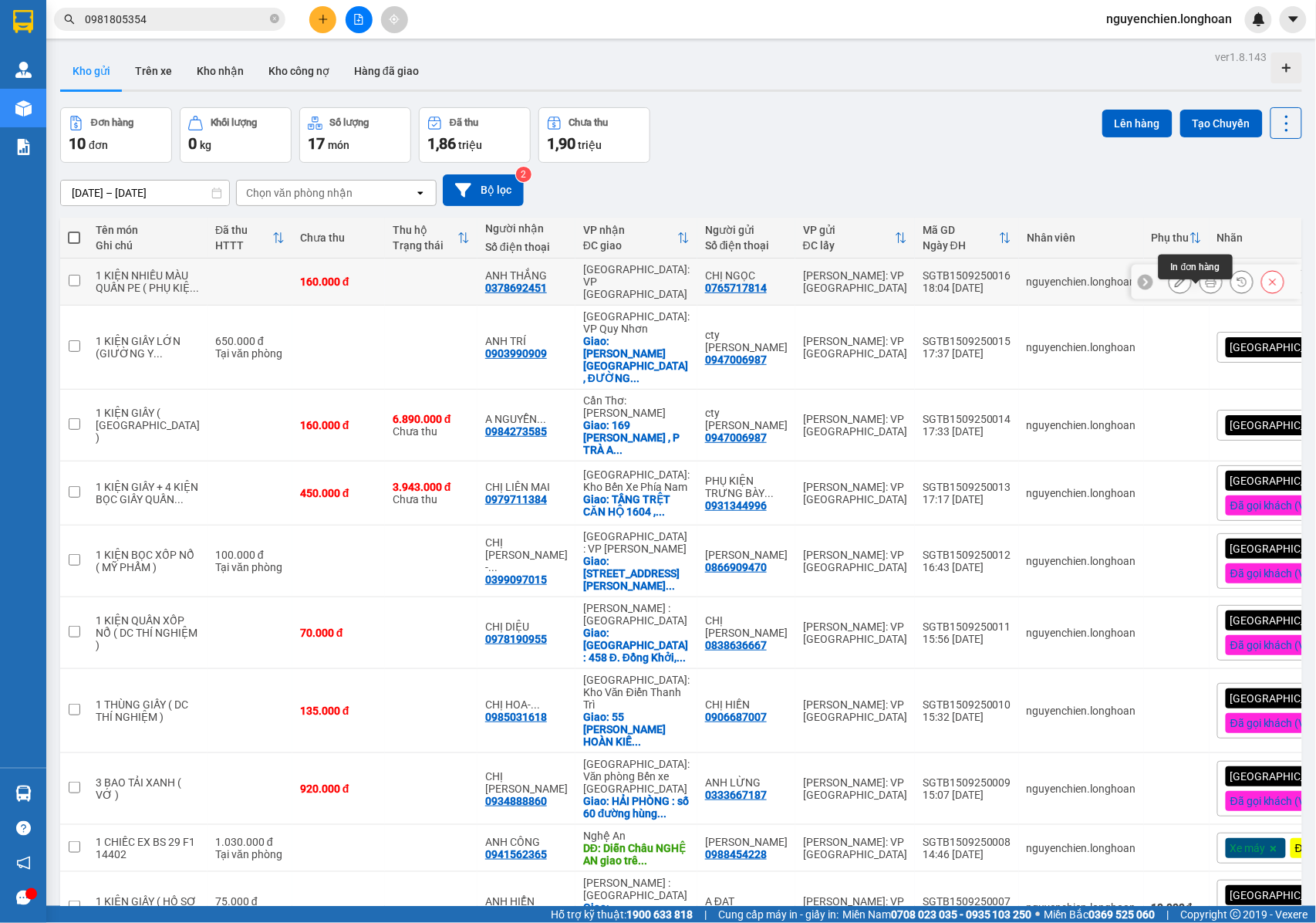
click at [1205, 269] on button at bounding box center [1211, 282] width 22 height 27
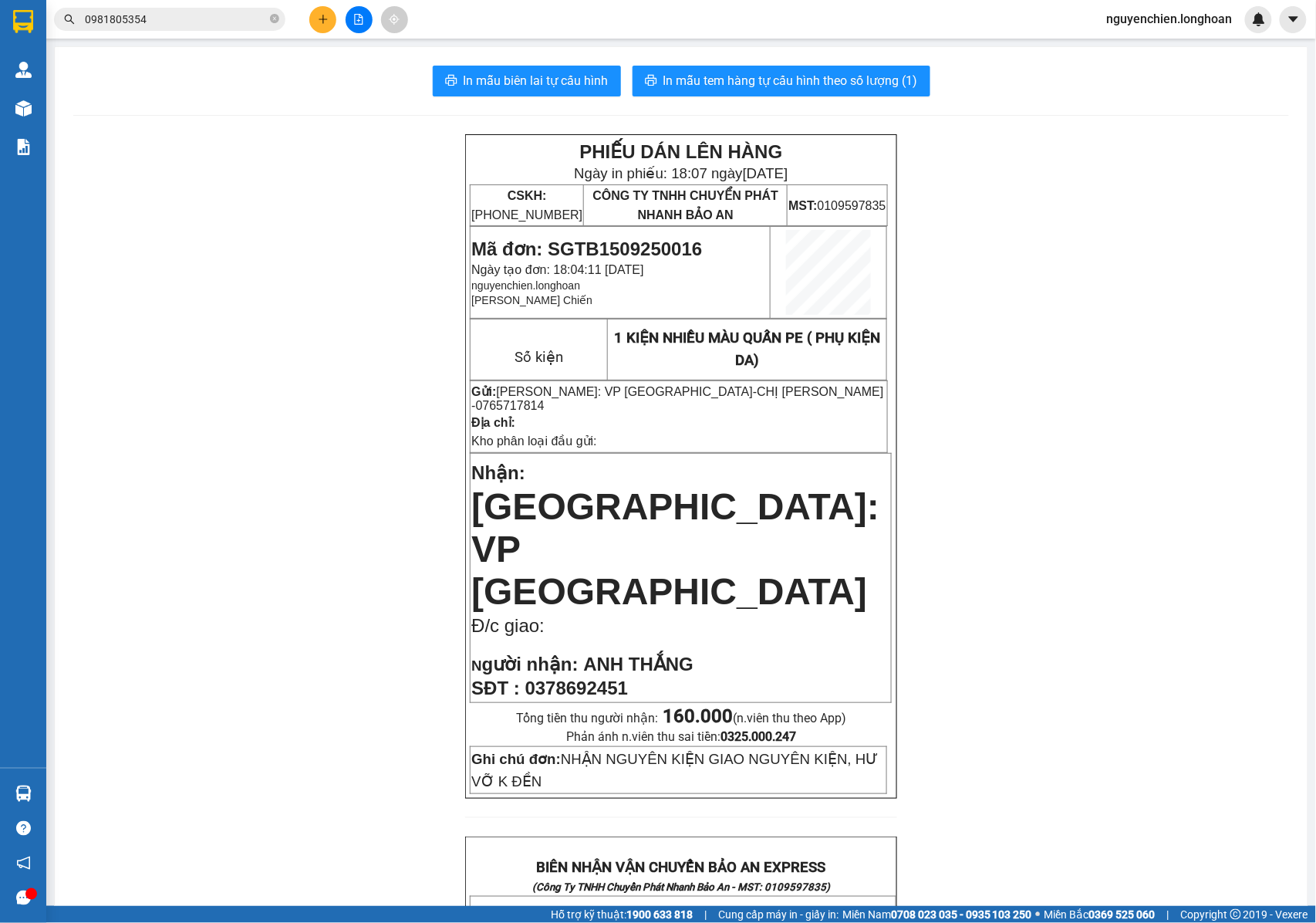
drag, startPoint x: 579, startPoint y: 453, endPoint x: 548, endPoint y: 429, distance: 39.2
click at [579, 817] on div at bounding box center [681, 817] width 431 height 1
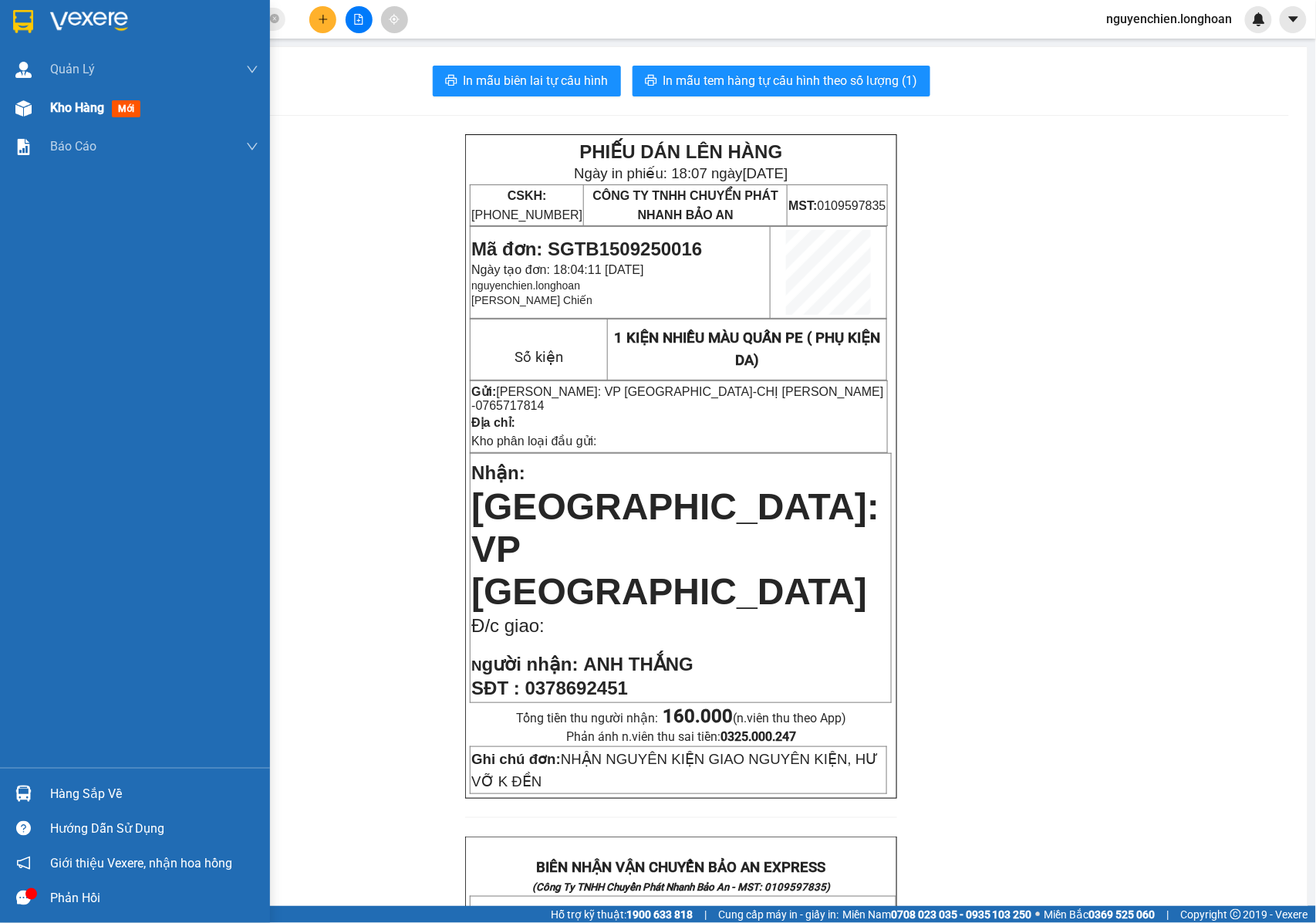
click at [32, 110] on div at bounding box center [24, 109] width 27 height 27
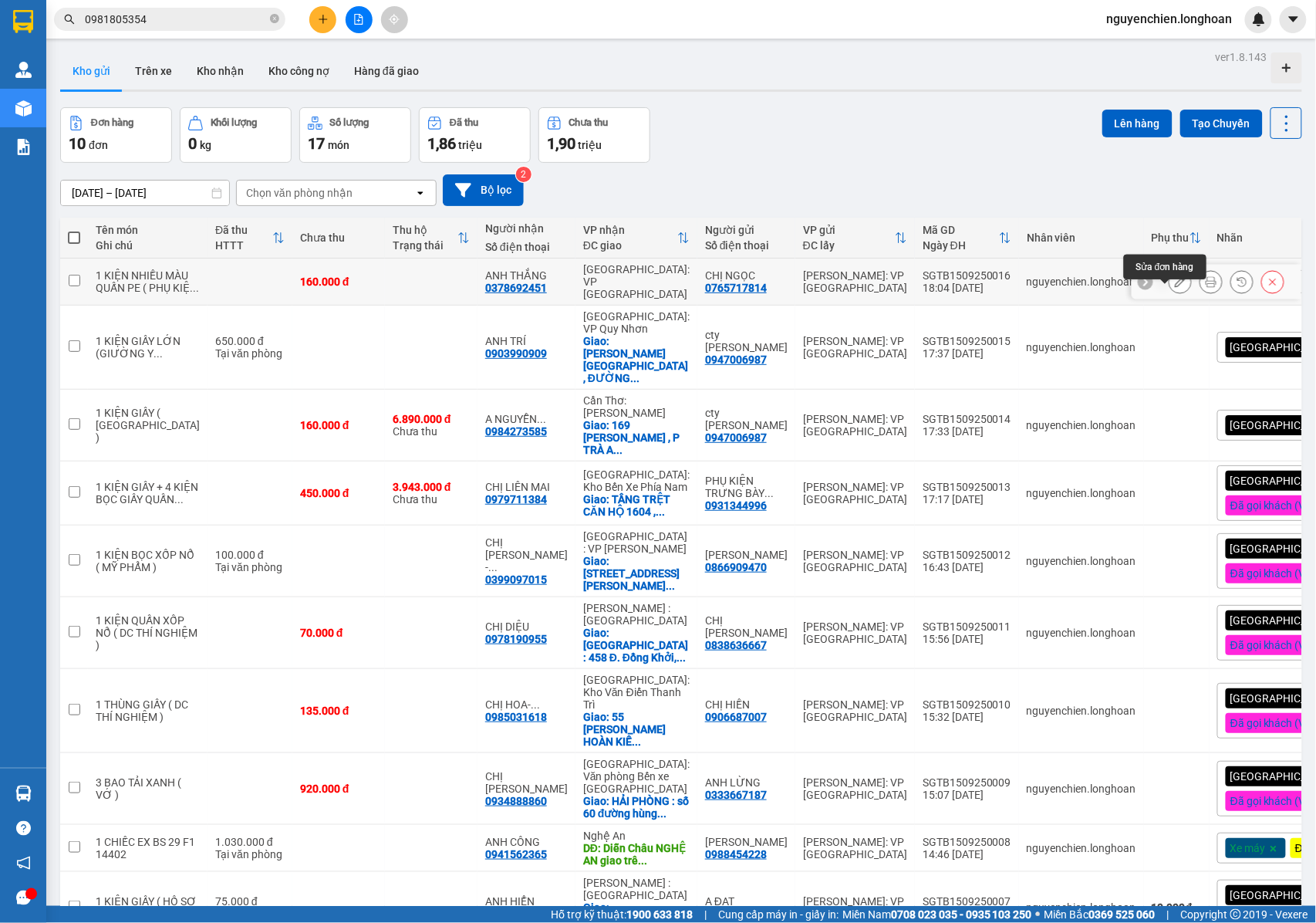
click at [1174, 287] on icon at bounding box center [1180, 282] width 11 height 11
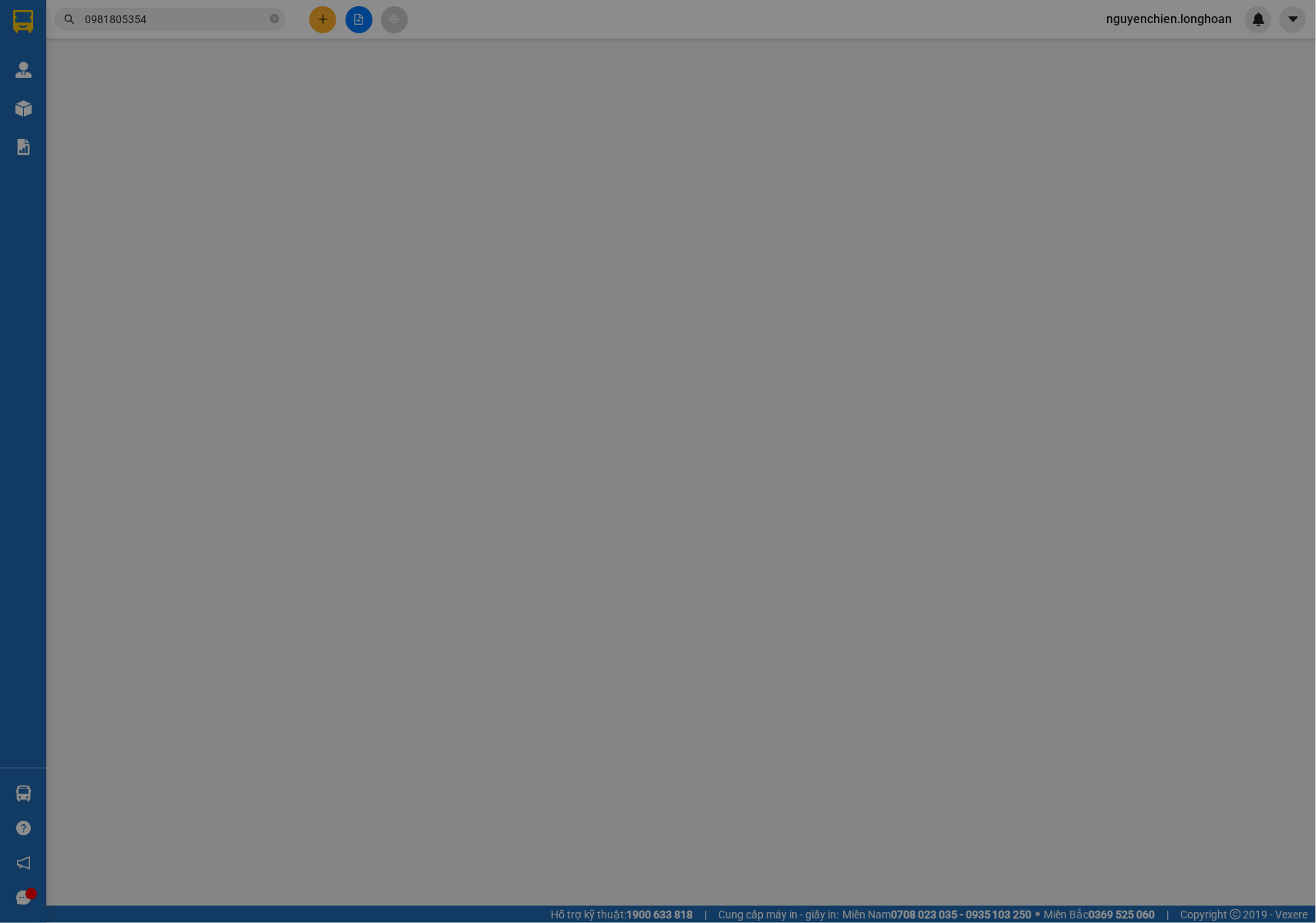
type input "0765717814"
type input "CHỊ NGỌC"
type input "0378692451"
type input "ANH THẮNG"
type input "NHẬN NGUYÊN KIỆN GIAO NGUYÊN KIỆN, HƯ VỠ K ĐỀN"
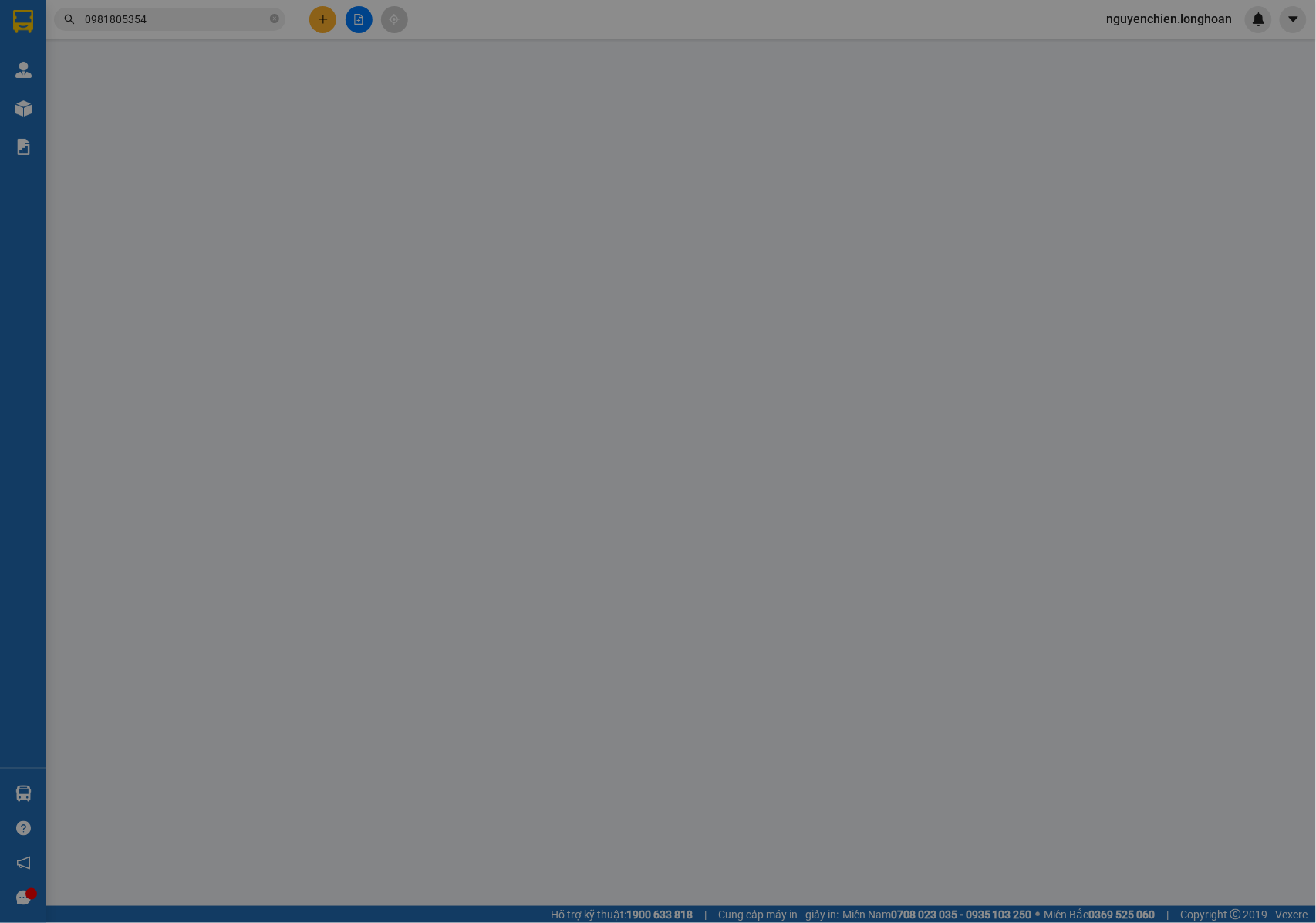
type input "160.000"
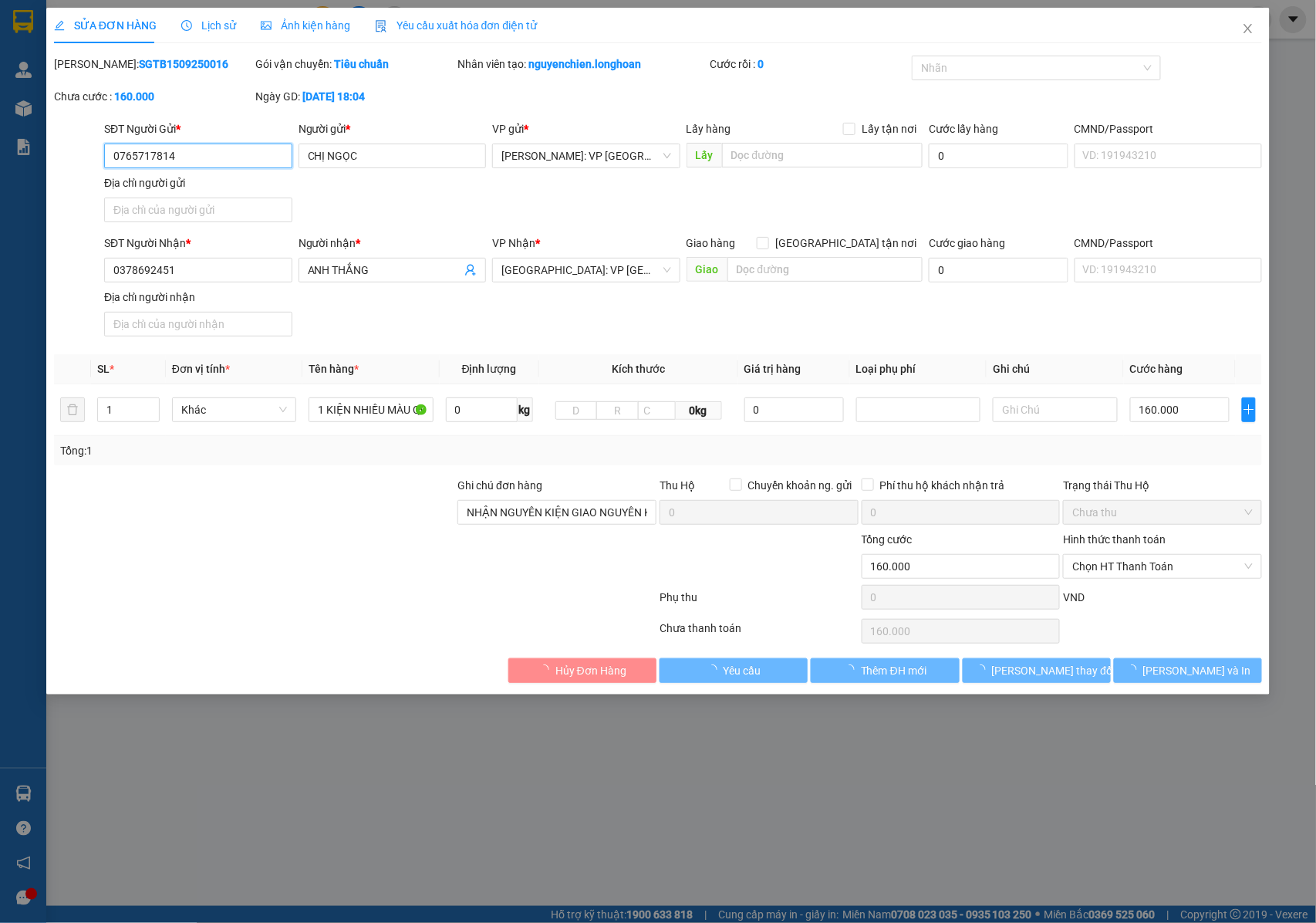
click at [1041, 72] on div at bounding box center [1029, 68] width 226 height 19
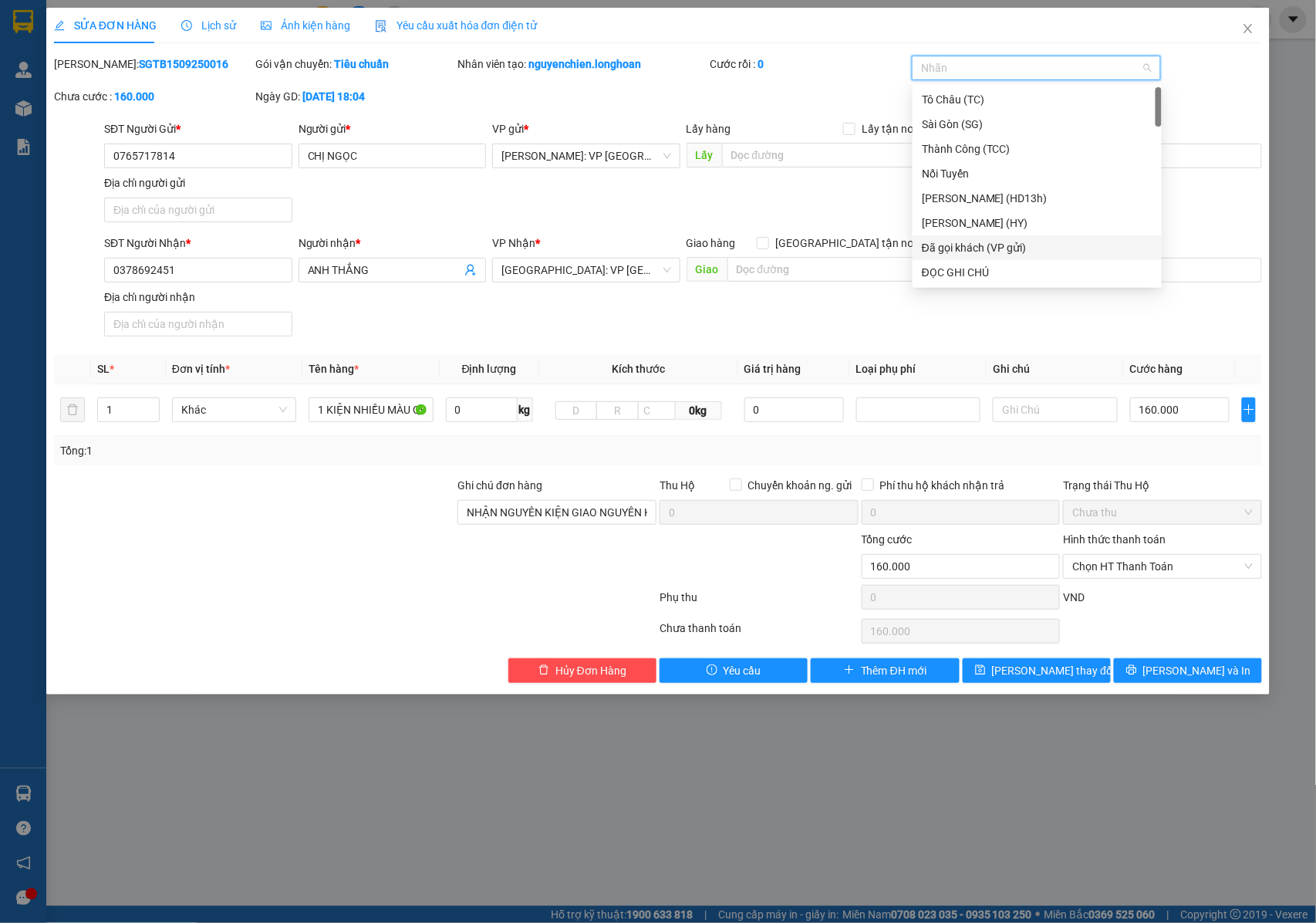
drag, startPoint x: 992, startPoint y: 242, endPoint x: 1093, endPoint y: 290, distance: 111.8
click at [992, 242] on div "Đã gọi khách (VP gửi)" at bounding box center [1037, 248] width 231 height 17
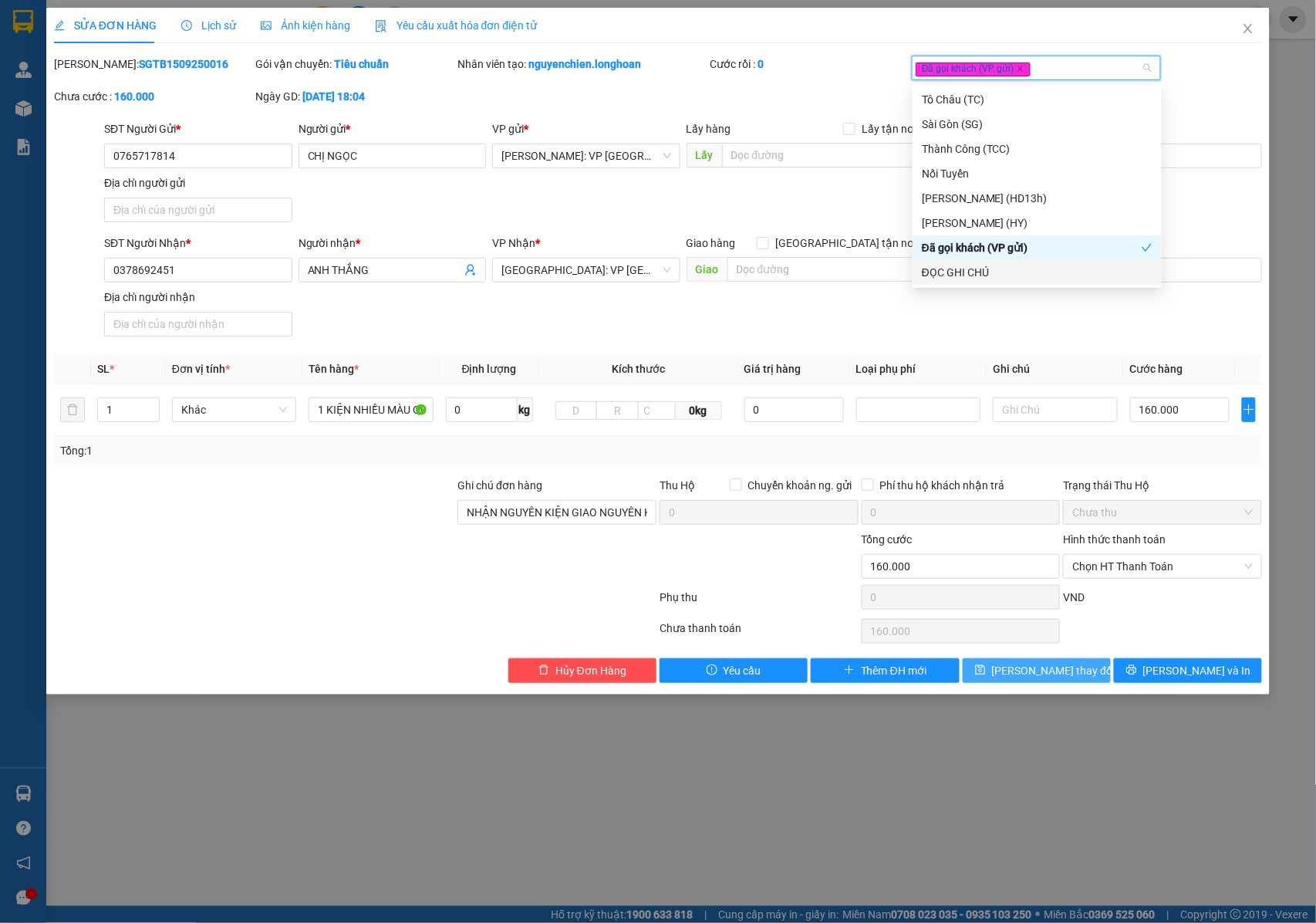
click at [1012, 673] on button "[PERSON_NAME] thay đổi" at bounding box center [1036, 670] width 148 height 24
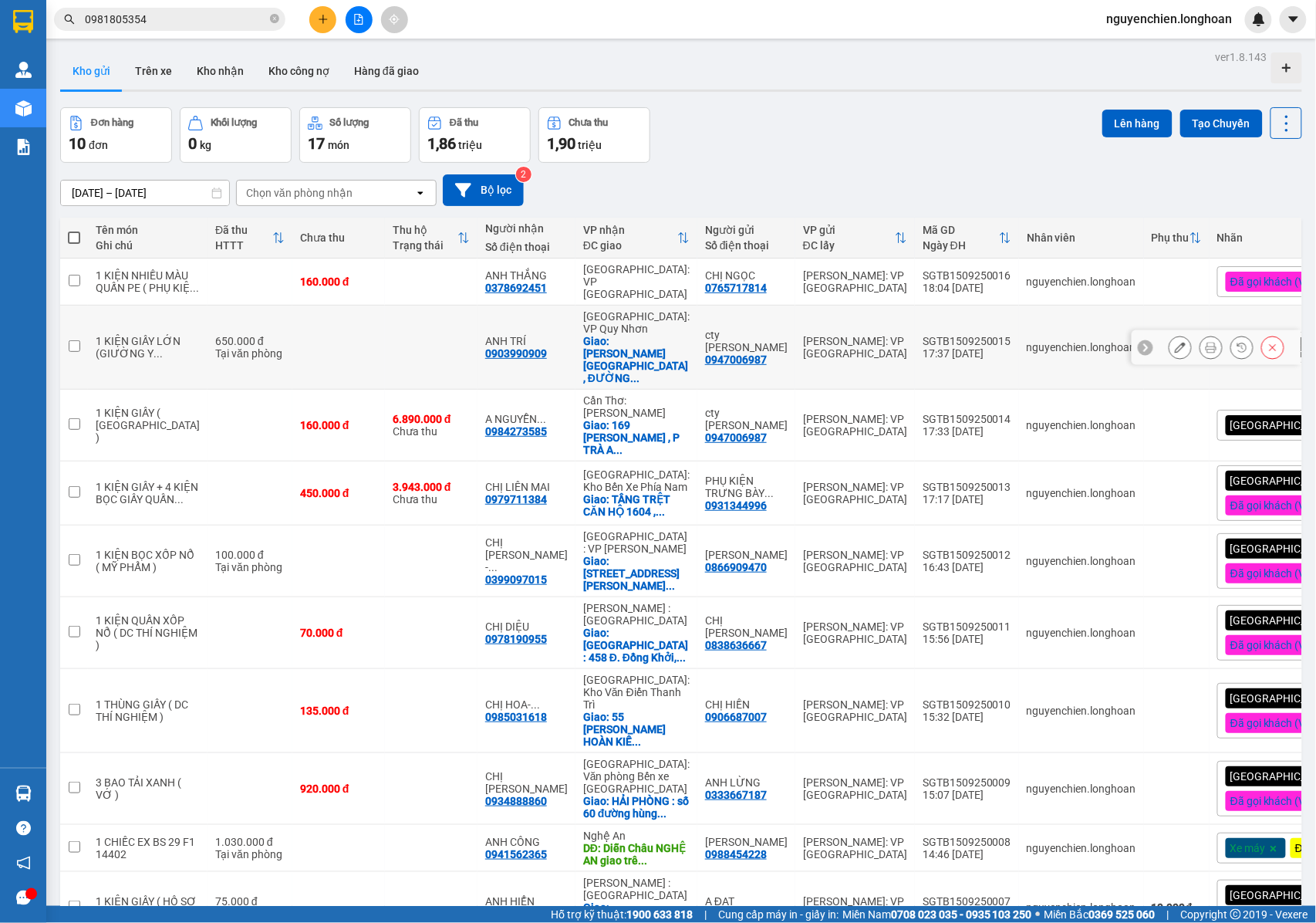
drag, startPoint x: 515, startPoint y: 365, endPoint x: 453, endPoint y: 371, distance: 62.3
click at [478, 371] on td "ANH TRÍ 0903990909" at bounding box center [527, 347] width 98 height 84
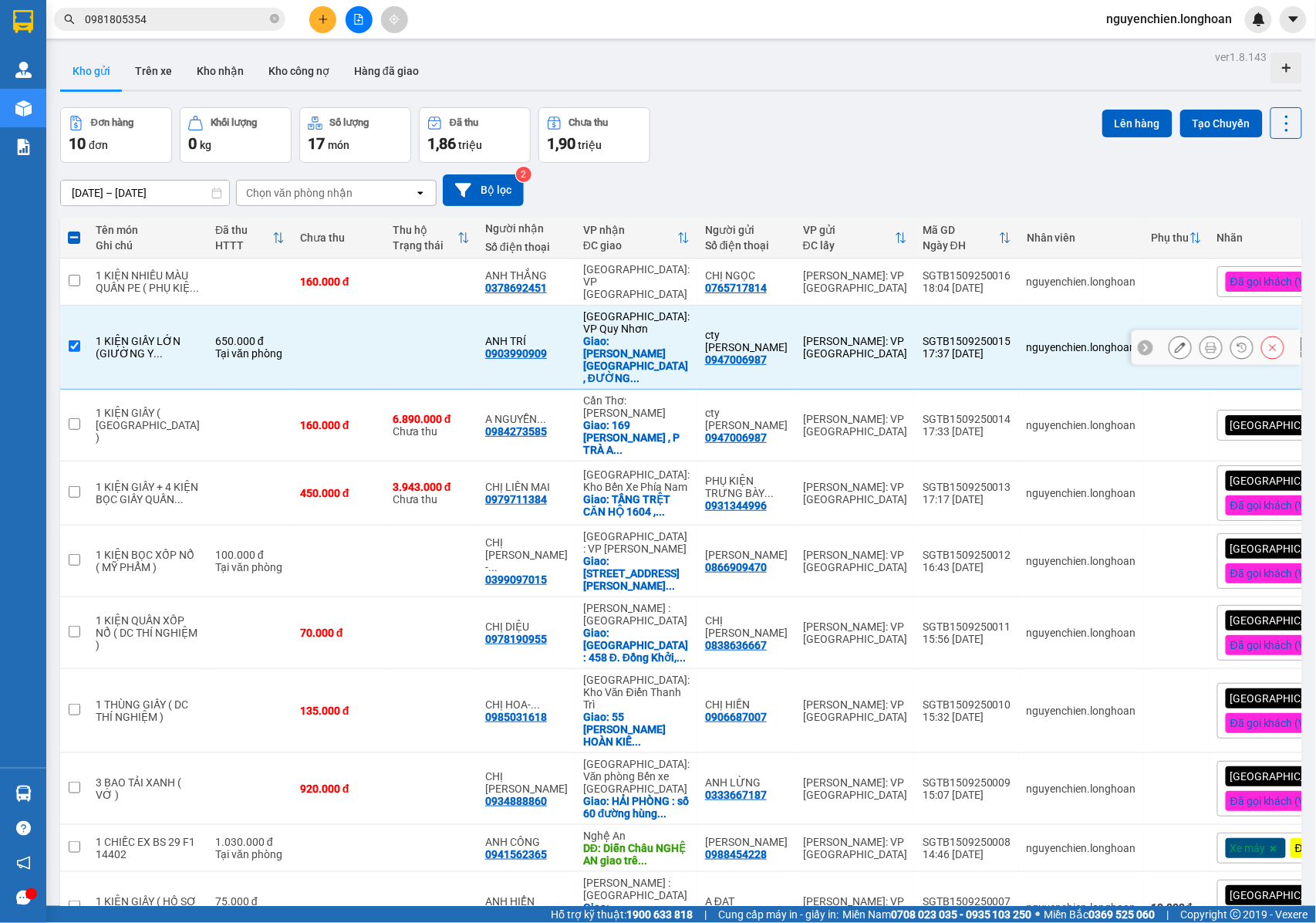
click at [69, 351] on input "checkbox" at bounding box center [74, 346] width 12 height 12
checkbox input "false"
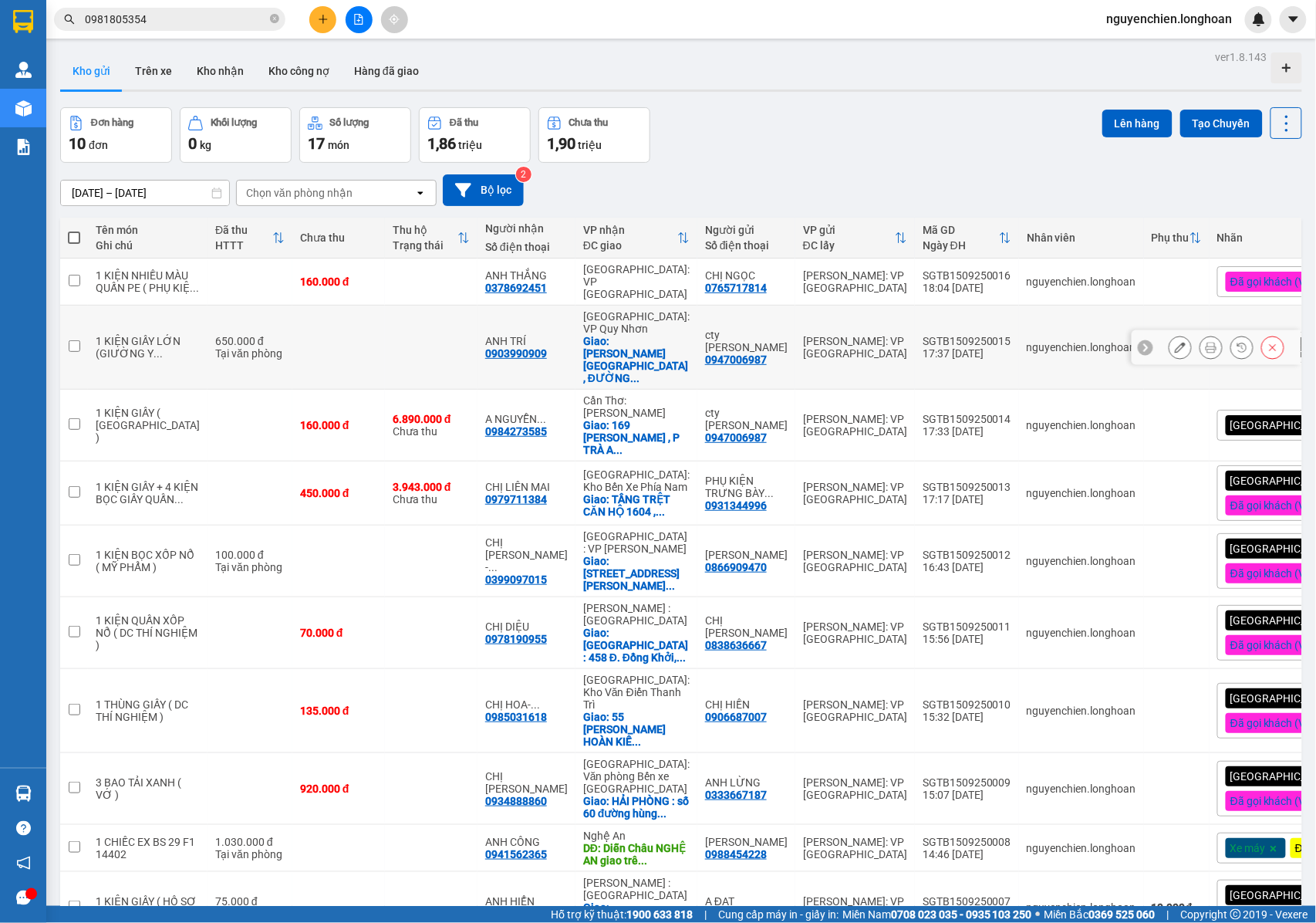
click at [1203, 361] on button at bounding box center [1211, 347] width 22 height 27
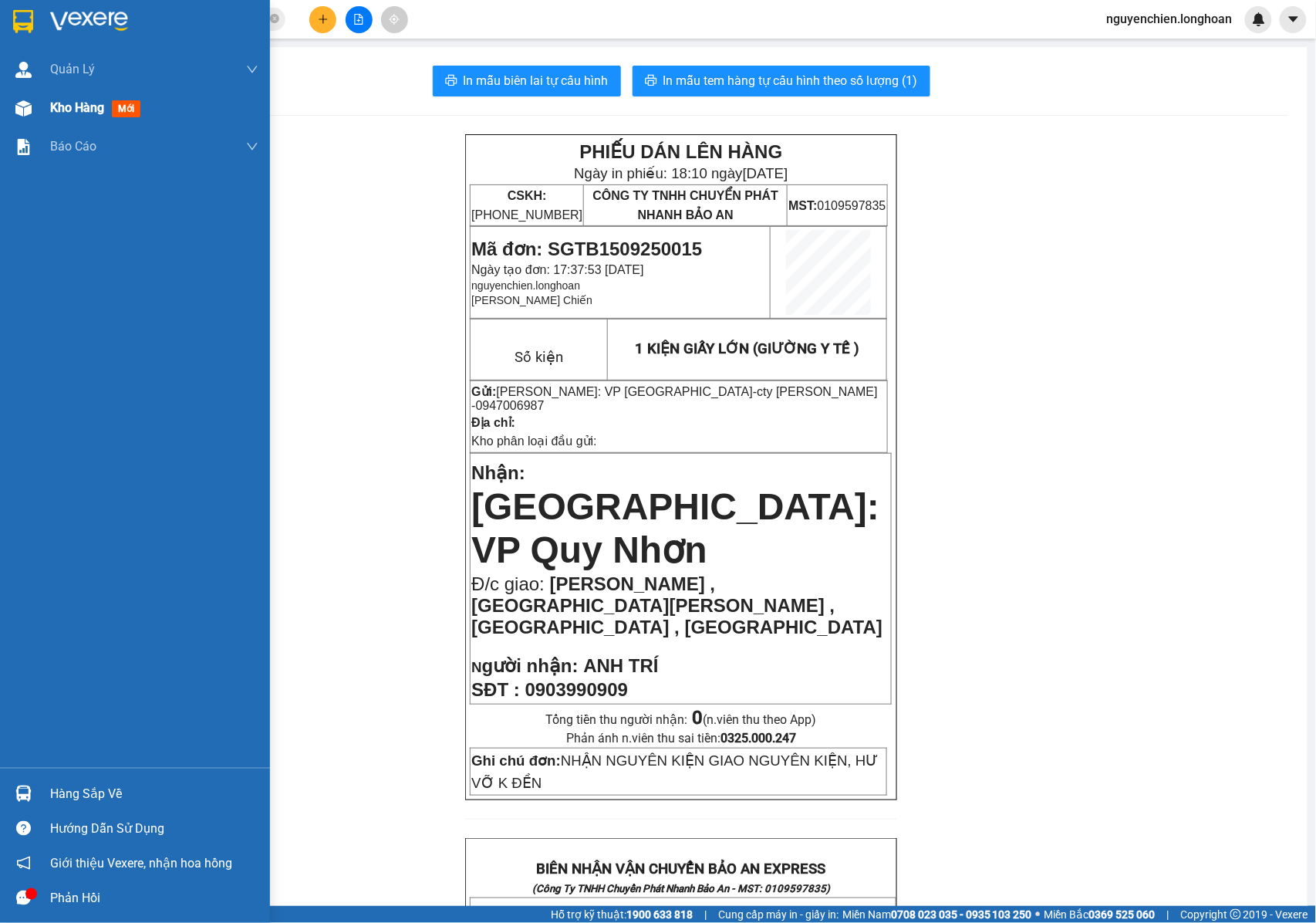
click at [19, 117] on div at bounding box center [24, 109] width 27 height 27
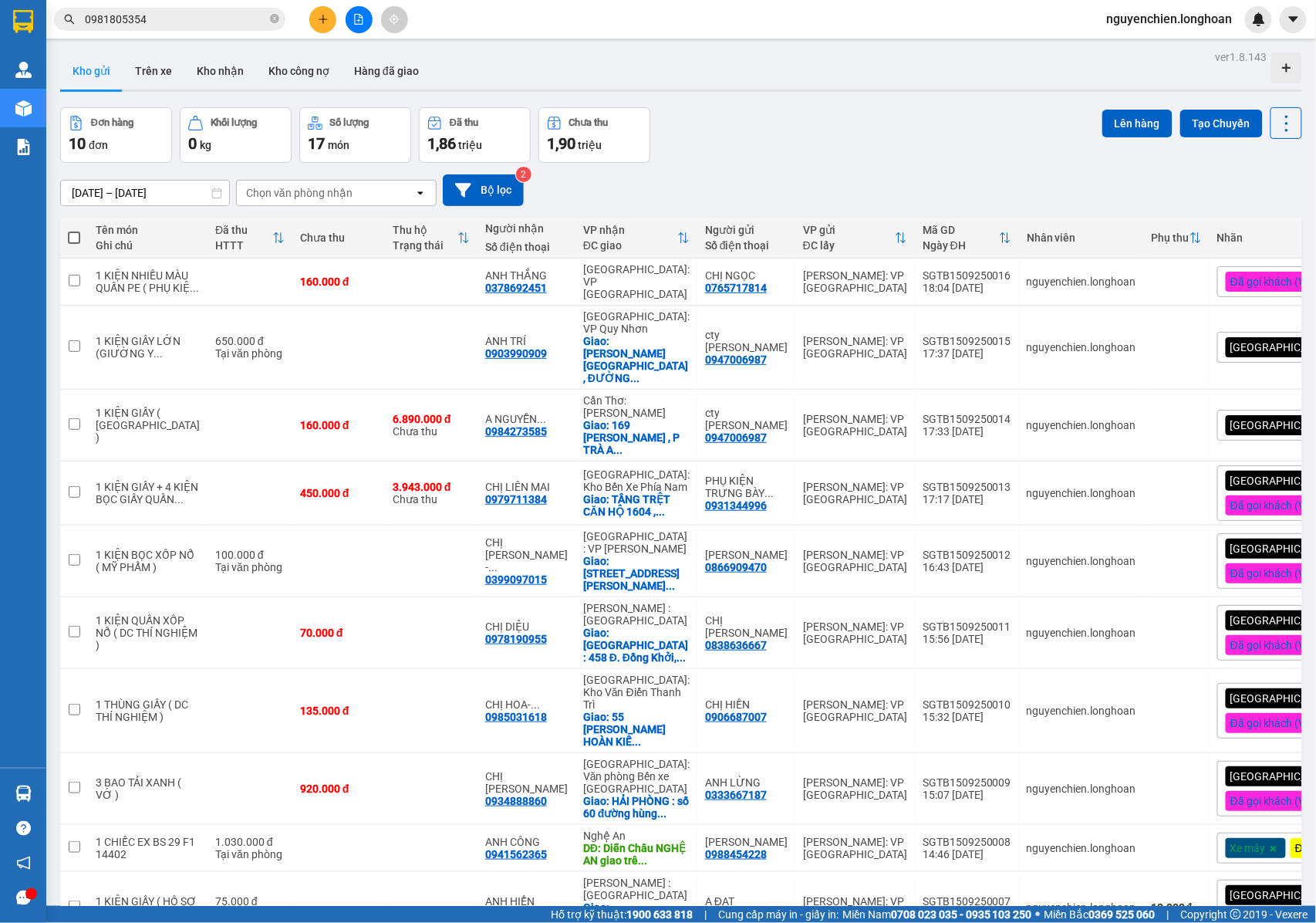
click at [1253, 332] on div "[GEOGRAPHIC_DATA] tận nơi" at bounding box center [1304, 347] width 175 height 31
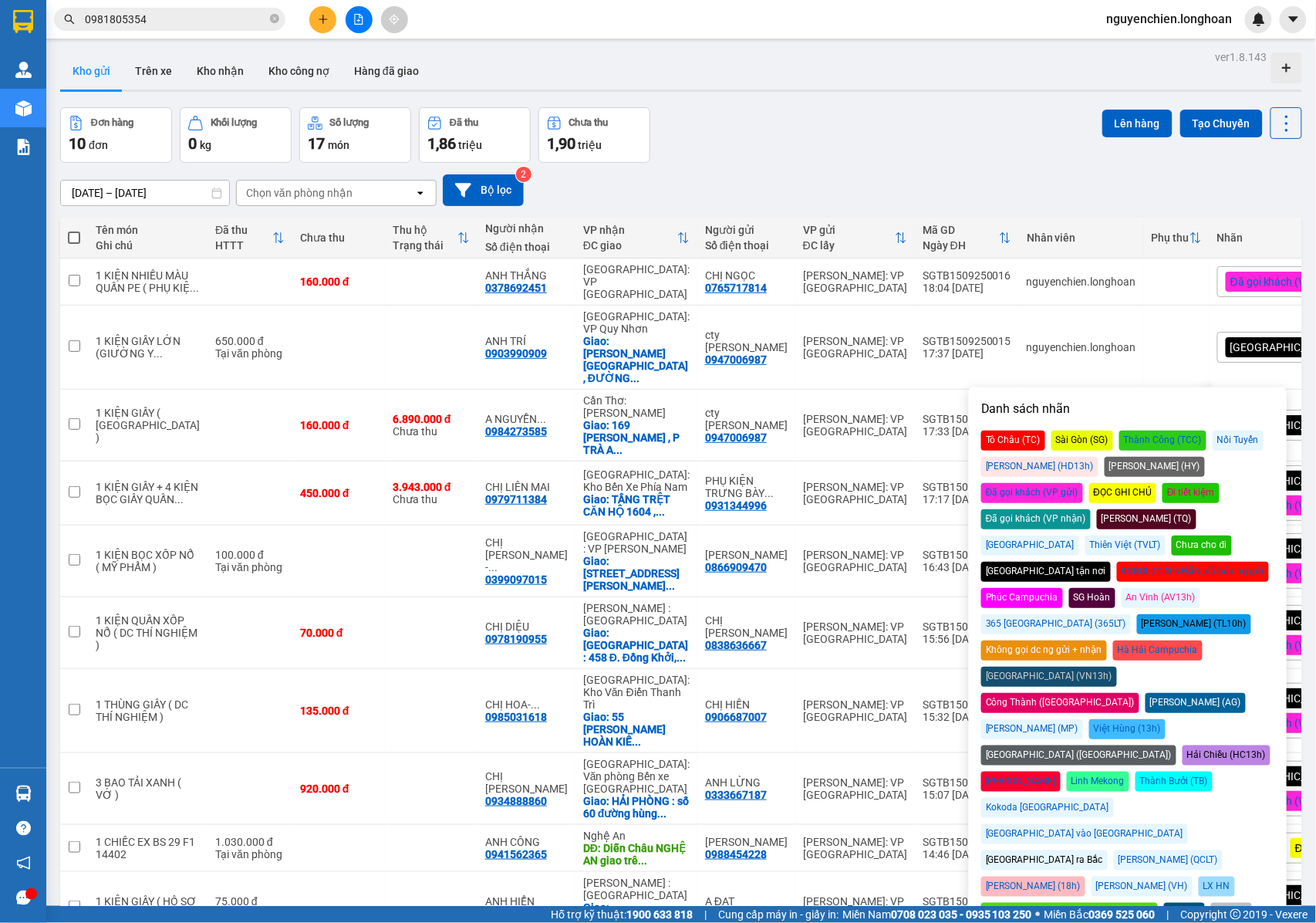
click at [1083, 483] on div "Đã gọi khách (VP gửi)" at bounding box center [1031, 493] width 102 height 20
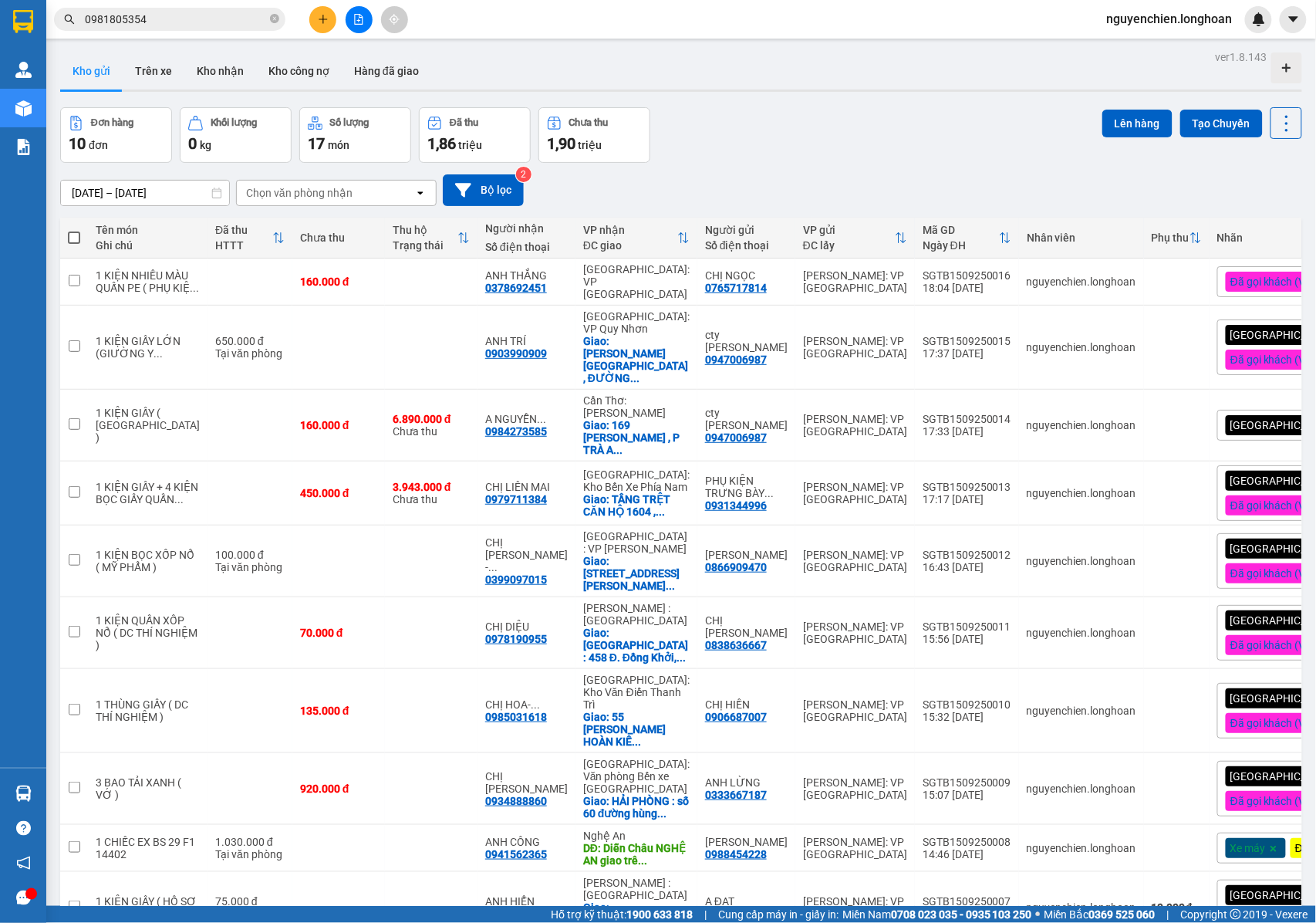
click at [949, 174] on div "17/08/2025 – 15/09/2025 Press the down arrow key to interact with the calendar …" at bounding box center [681, 191] width 1242 height 32
click at [353, 24] on button at bounding box center [359, 19] width 27 height 27
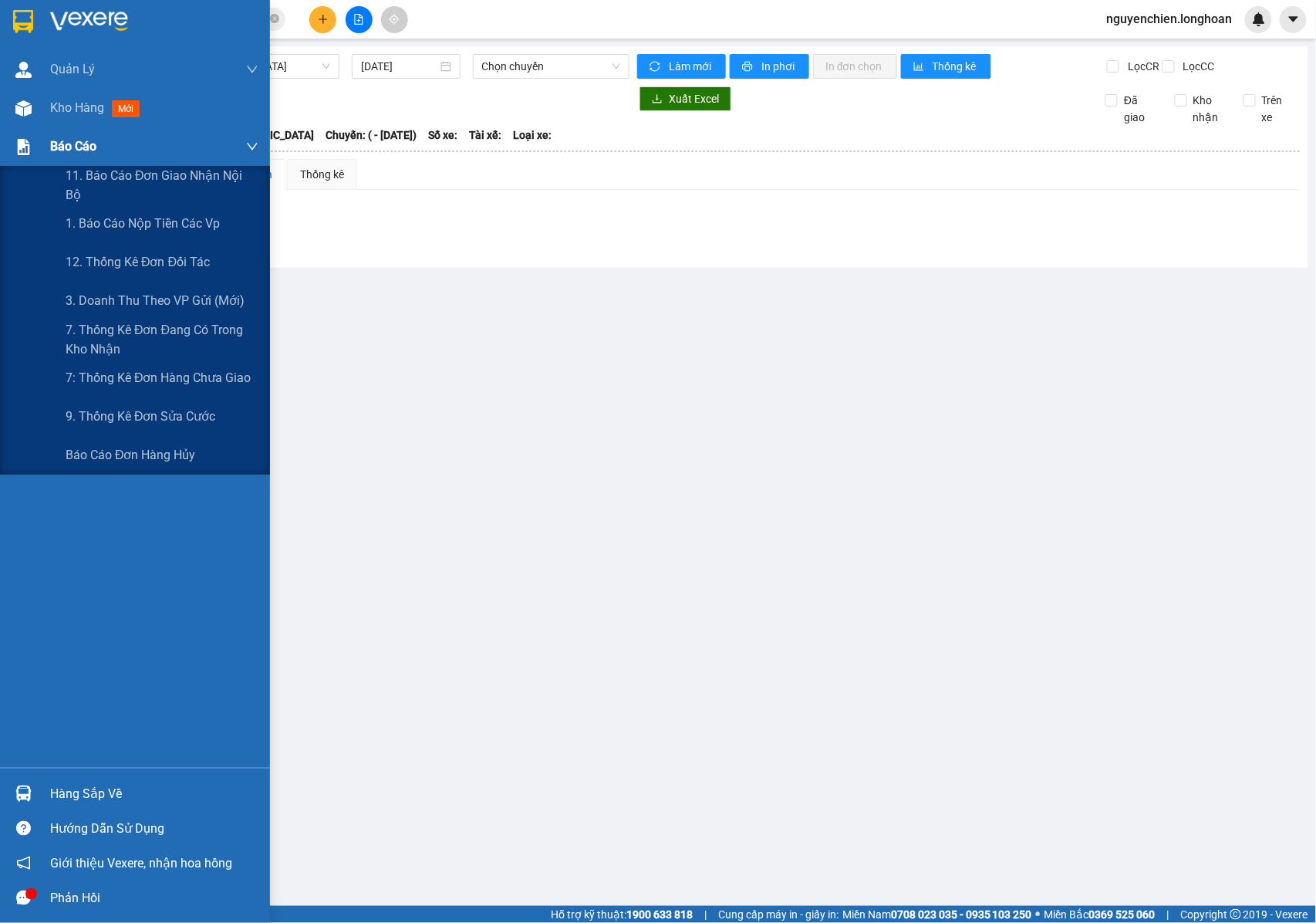
click at [44, 127] on div "Báo cáo" at bounding box center [135, 147] width 270 height 39
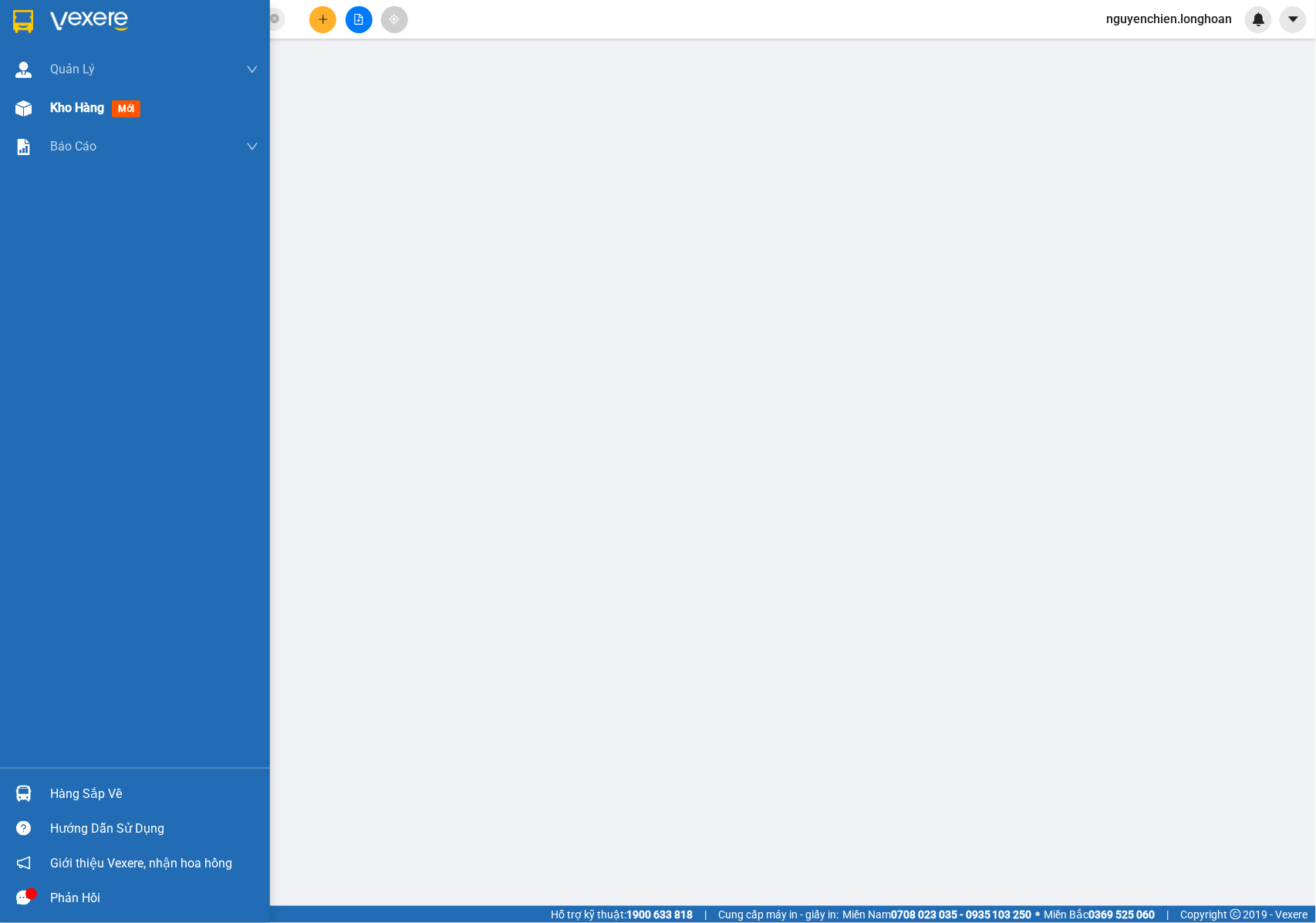
click at [39, 102] on div "Kho hàng mới" at bounding box center [135, 108] width 270 height 39
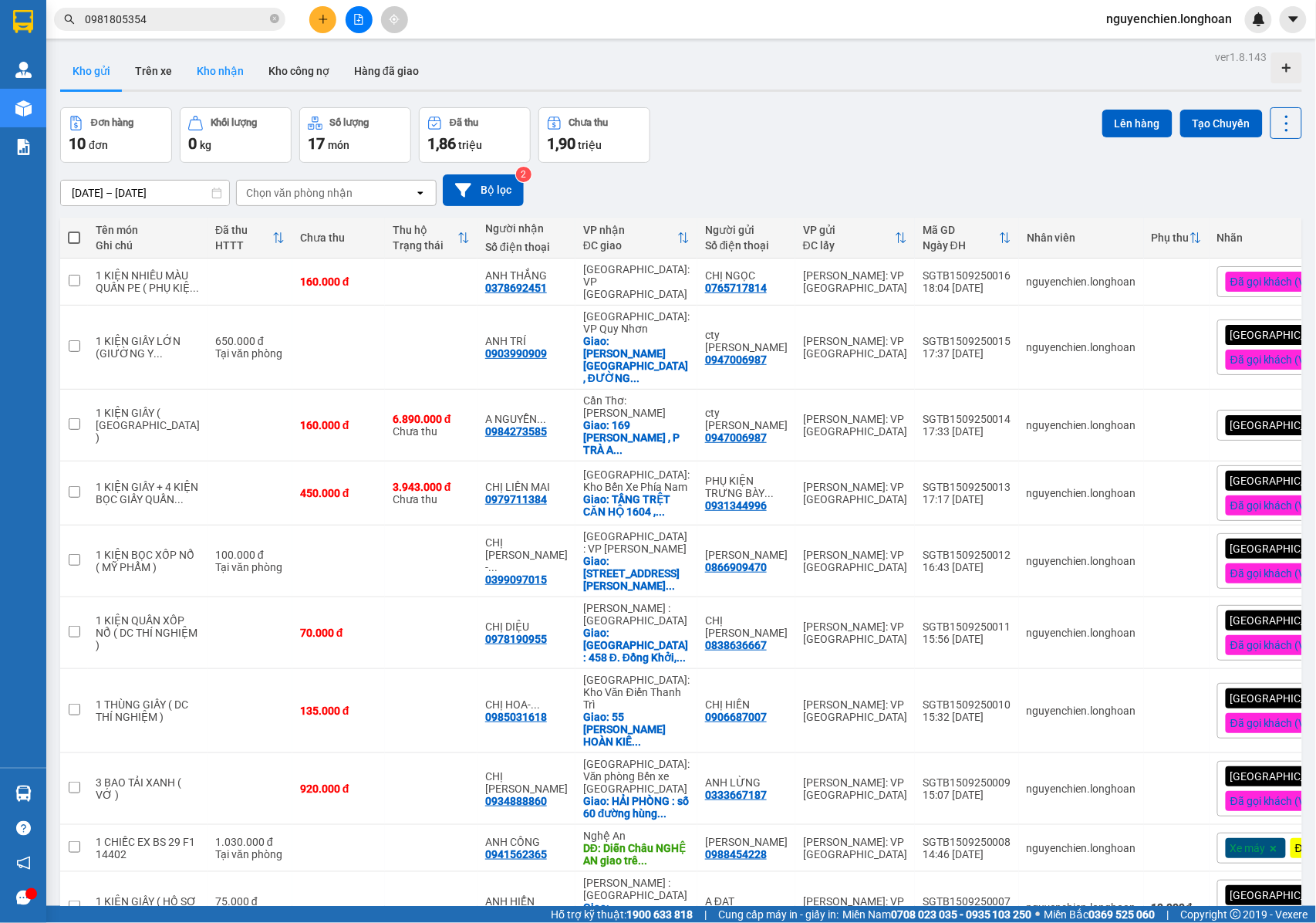
click at [214, 72] on button "Kho nhận" at bounding box center [220, 71] width 72 height 37
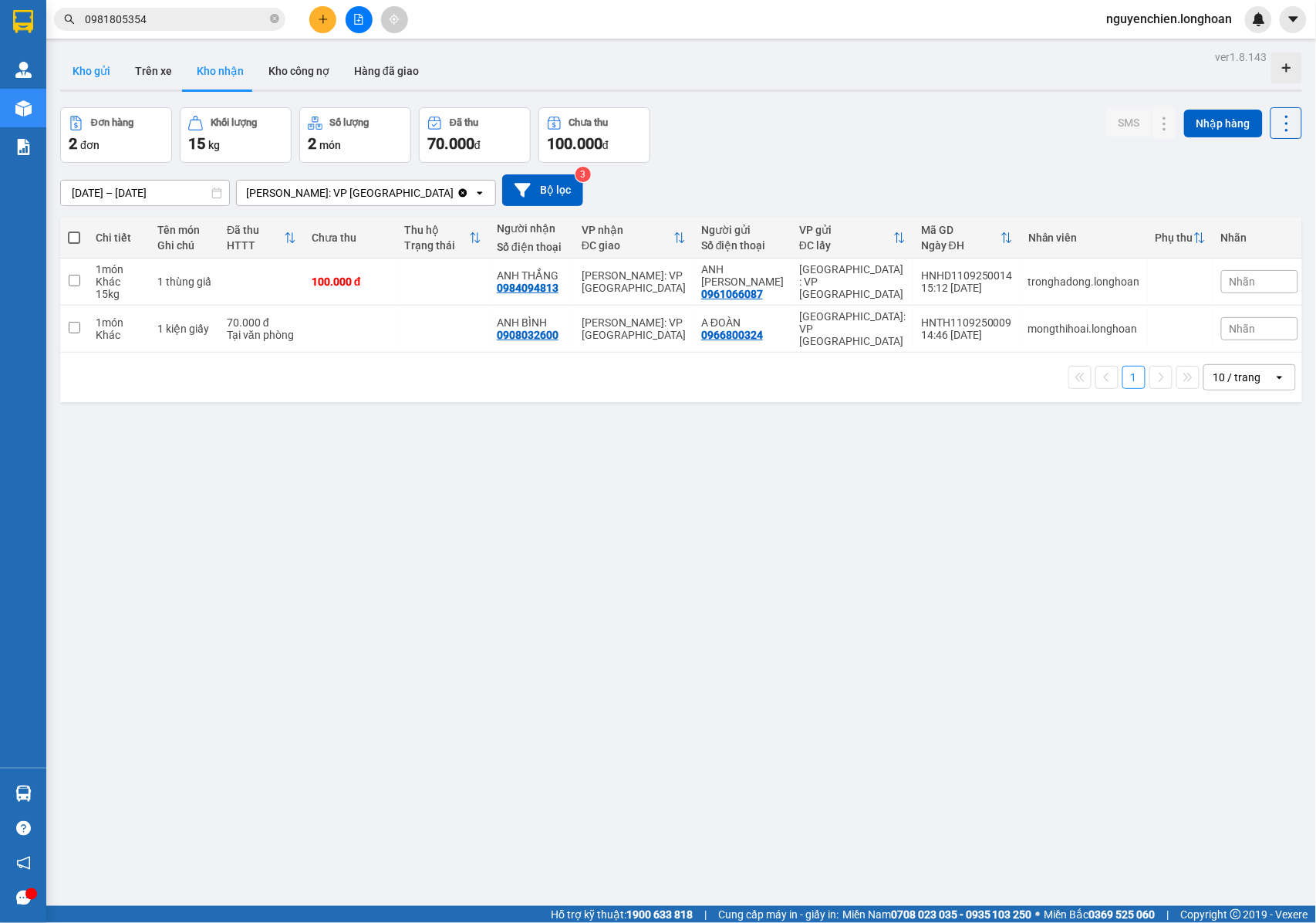
click at [96, 63] on button "Kho gửi" at bounding box center [91, 71] width 62 height 37
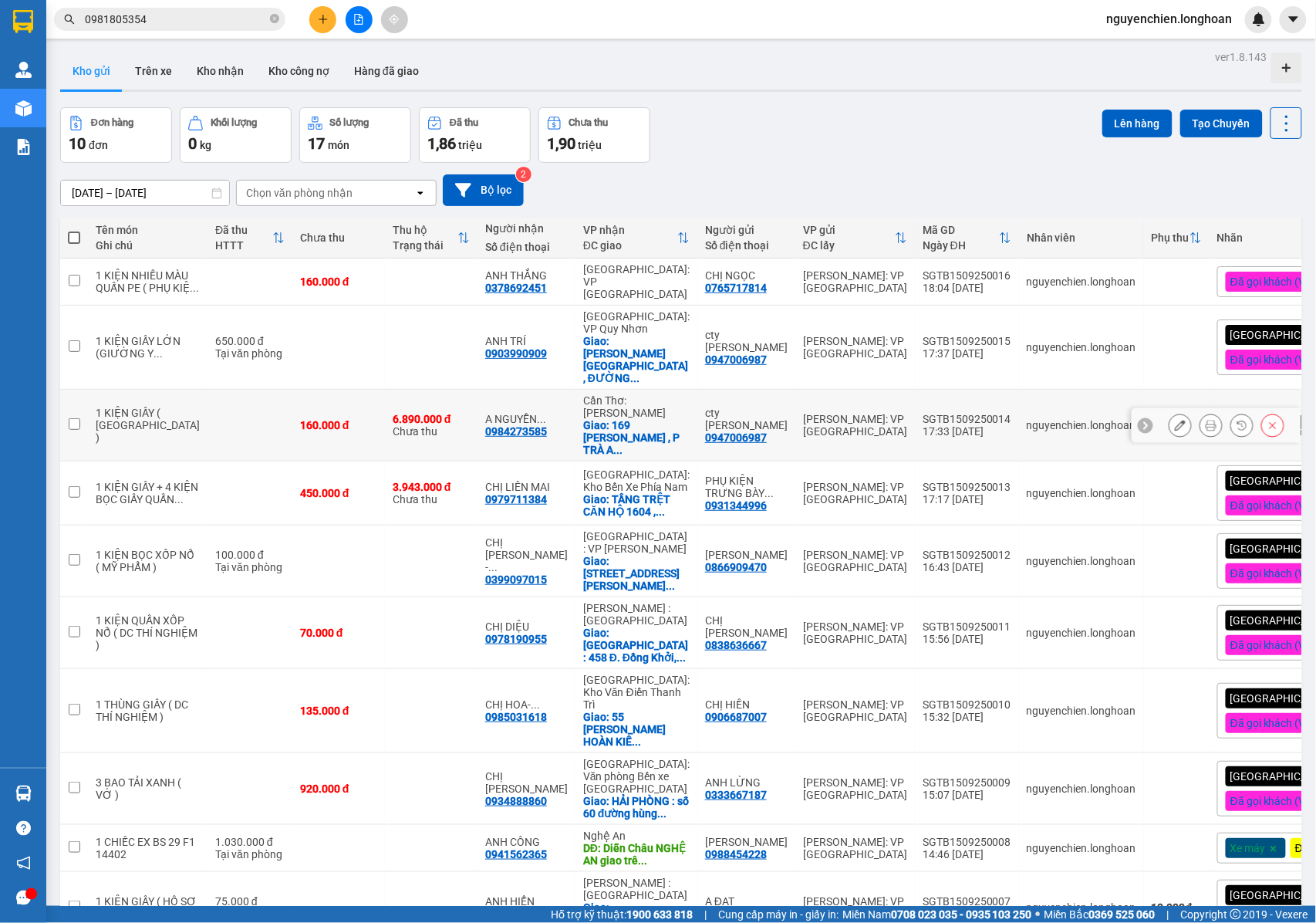
drag, startPoint x: 509, startPoint y: 430, endPoint x: 442, endPoint y: 430, distance: 67.0
click at [478, 430] on td "A NGUYỄN ... 0984273585" at bounding box center [527, 425] width 98 height 72
checkbox input "true"
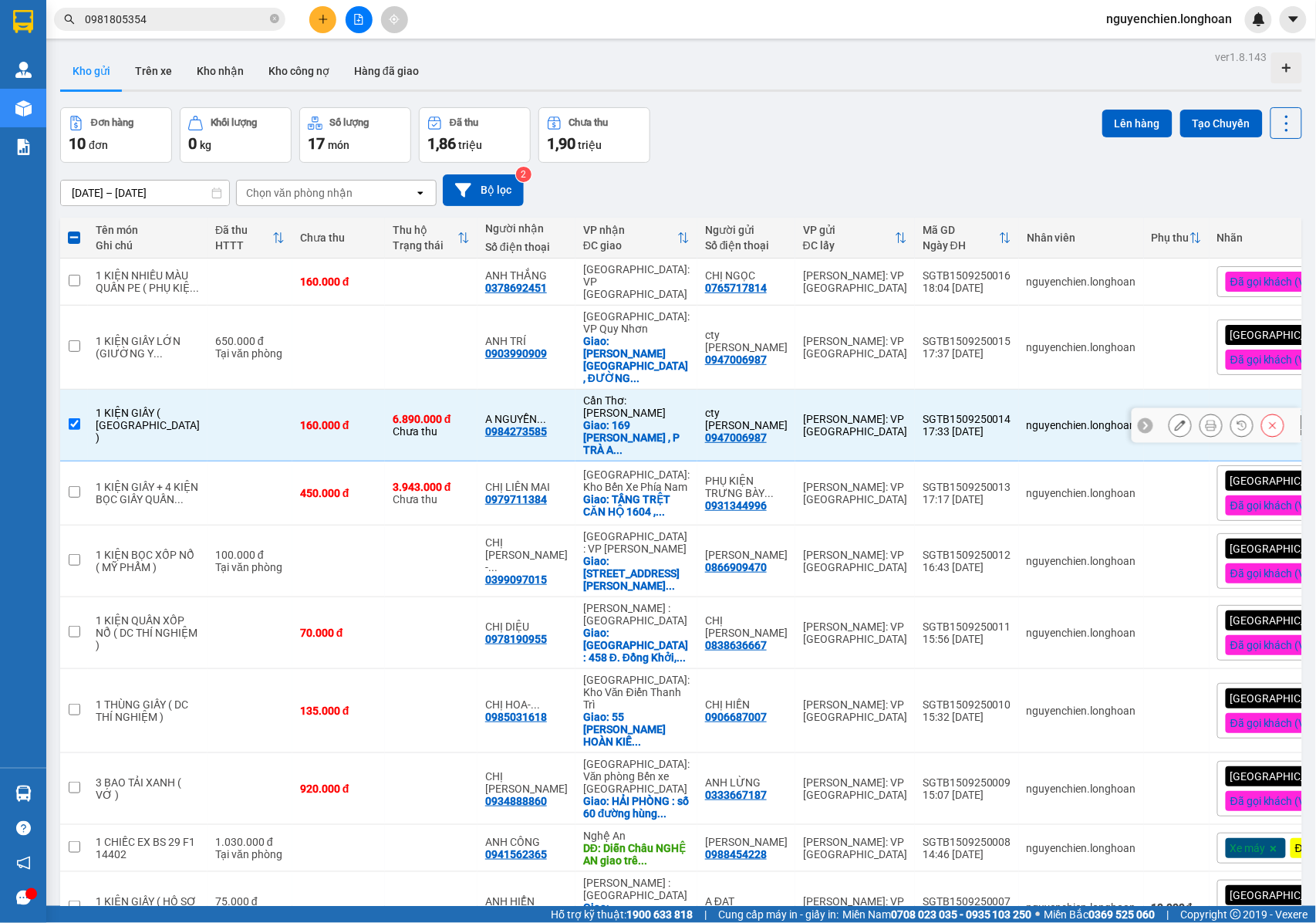
click at [1200, 432] on button at bounding box center [1211, 426] width 22 height 27
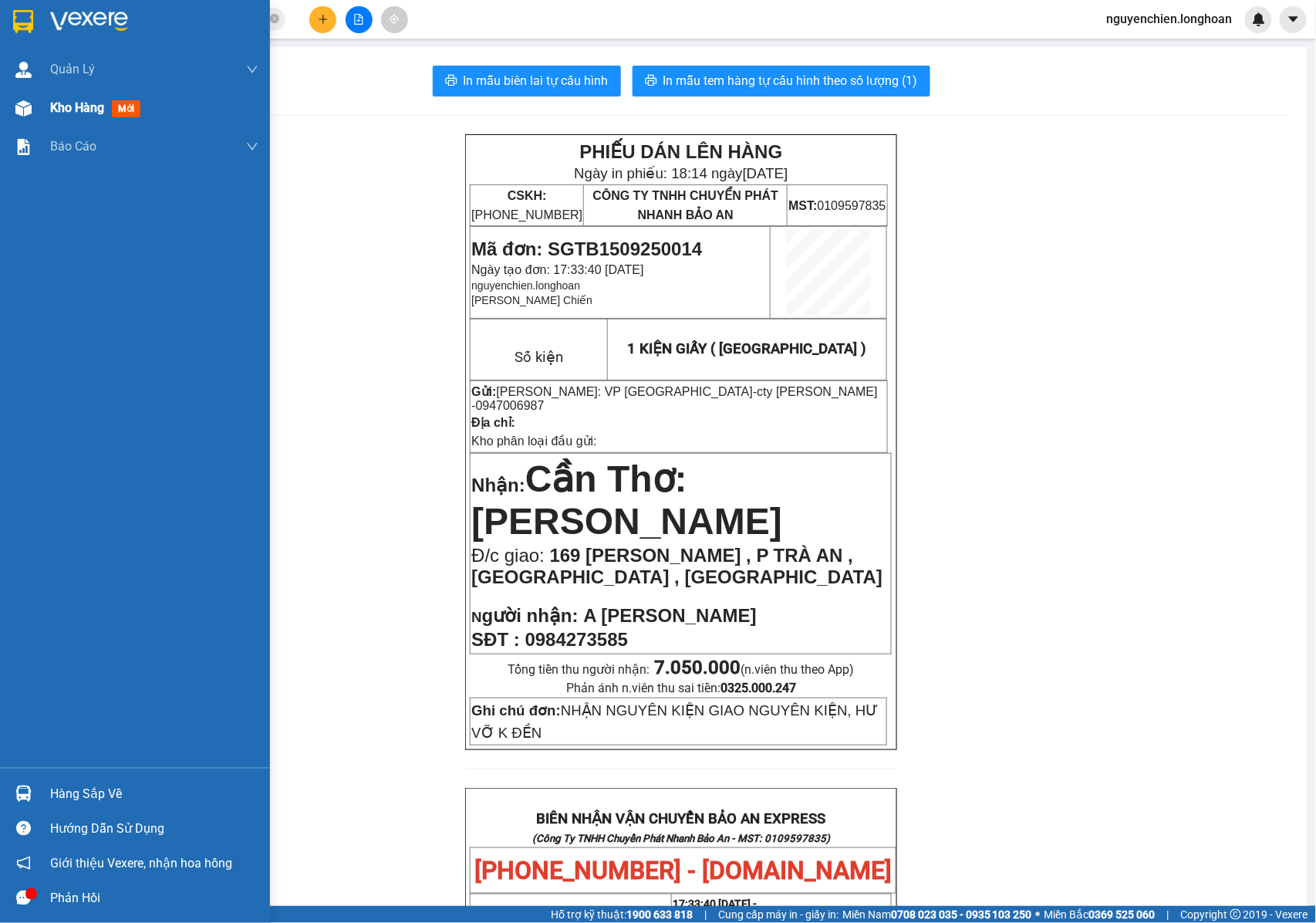
click at [41, 122] on div "Kho hàng mới" at bounding box center [135, 108] width 270 height 39
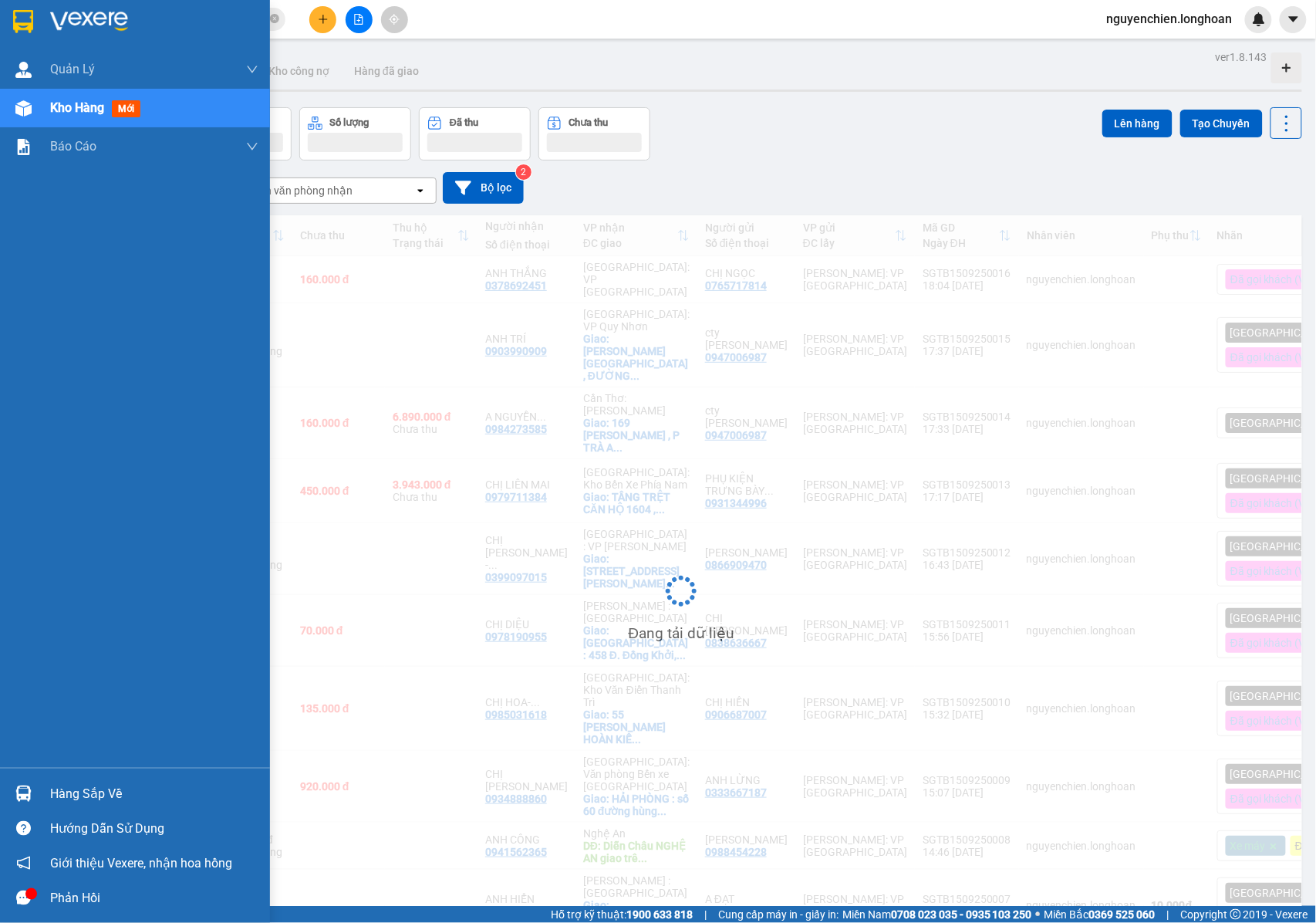
click at [4, 109] on div "Kho hàng mới" at bounding box center [135, 108] width 270 height 39
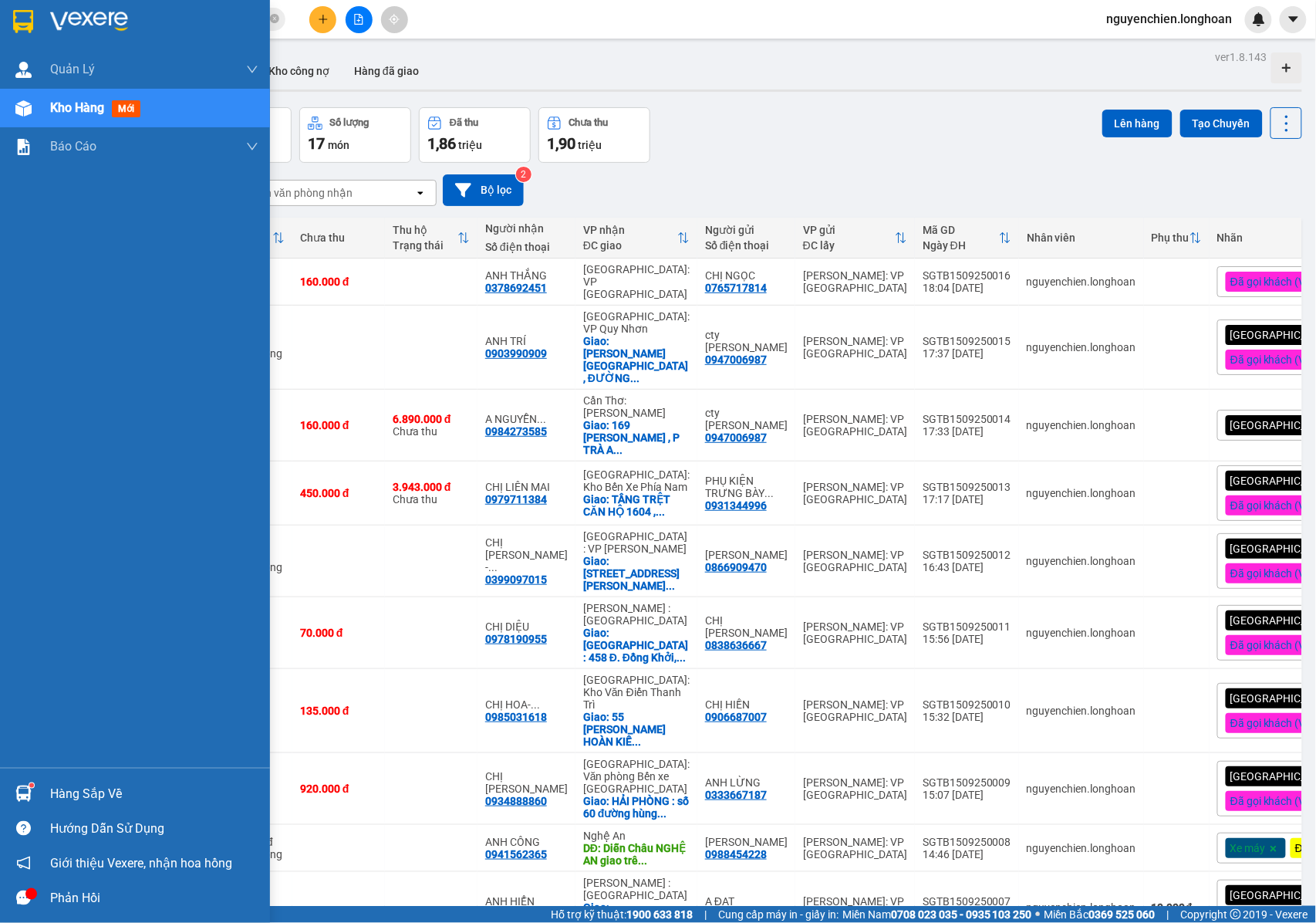
click at [22, 110] on img at bounding box center [23, 108] width 16 height 16
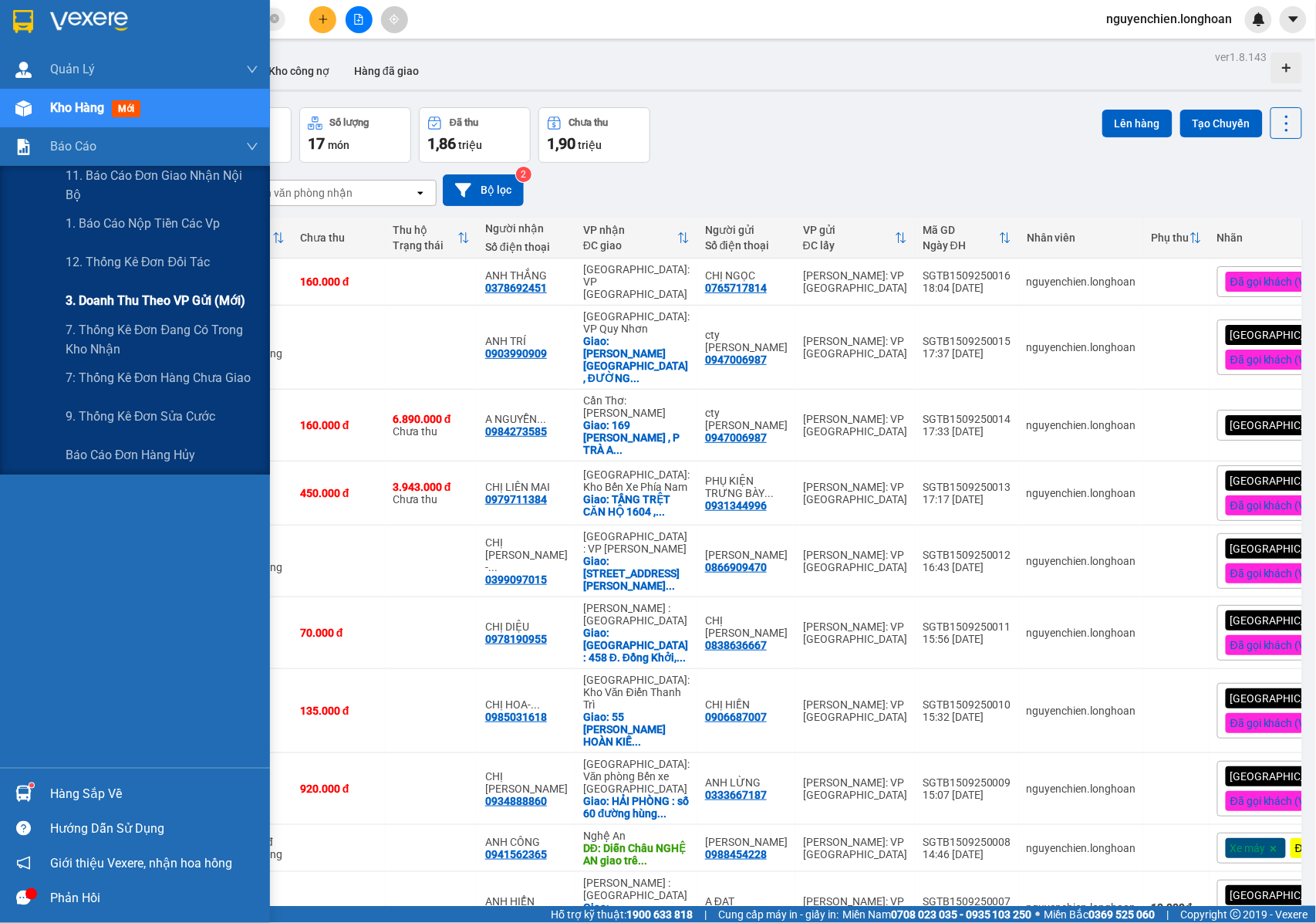
click at [115, 300] on span "3. Doanh Thu theo VP Gửi (mới)" at bounding box center [155, 300] width 179 height 19
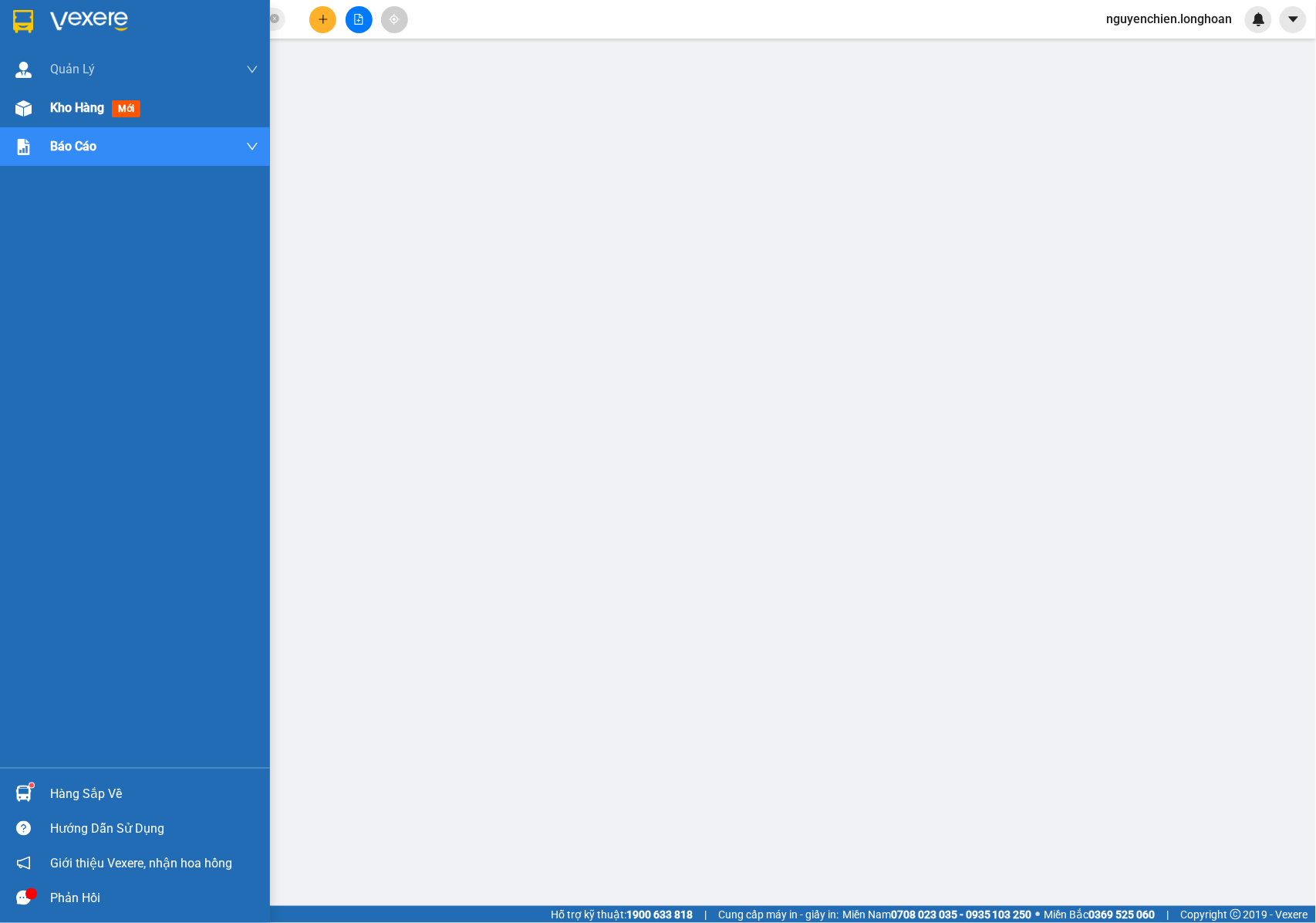
click at [23, 96] on div at bounding box center [24, 109] width 27 height 27
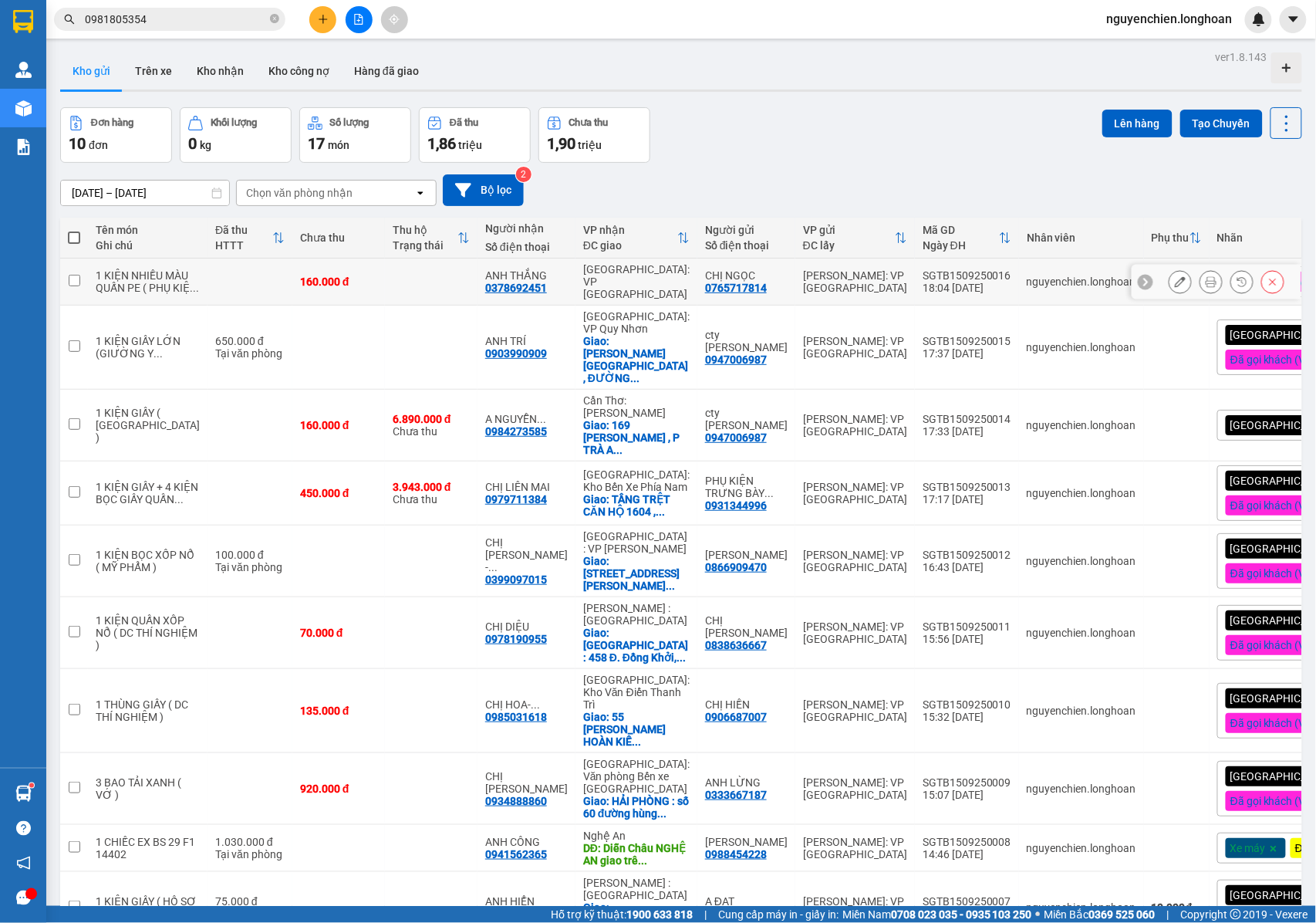
scroll to position [109, 0]
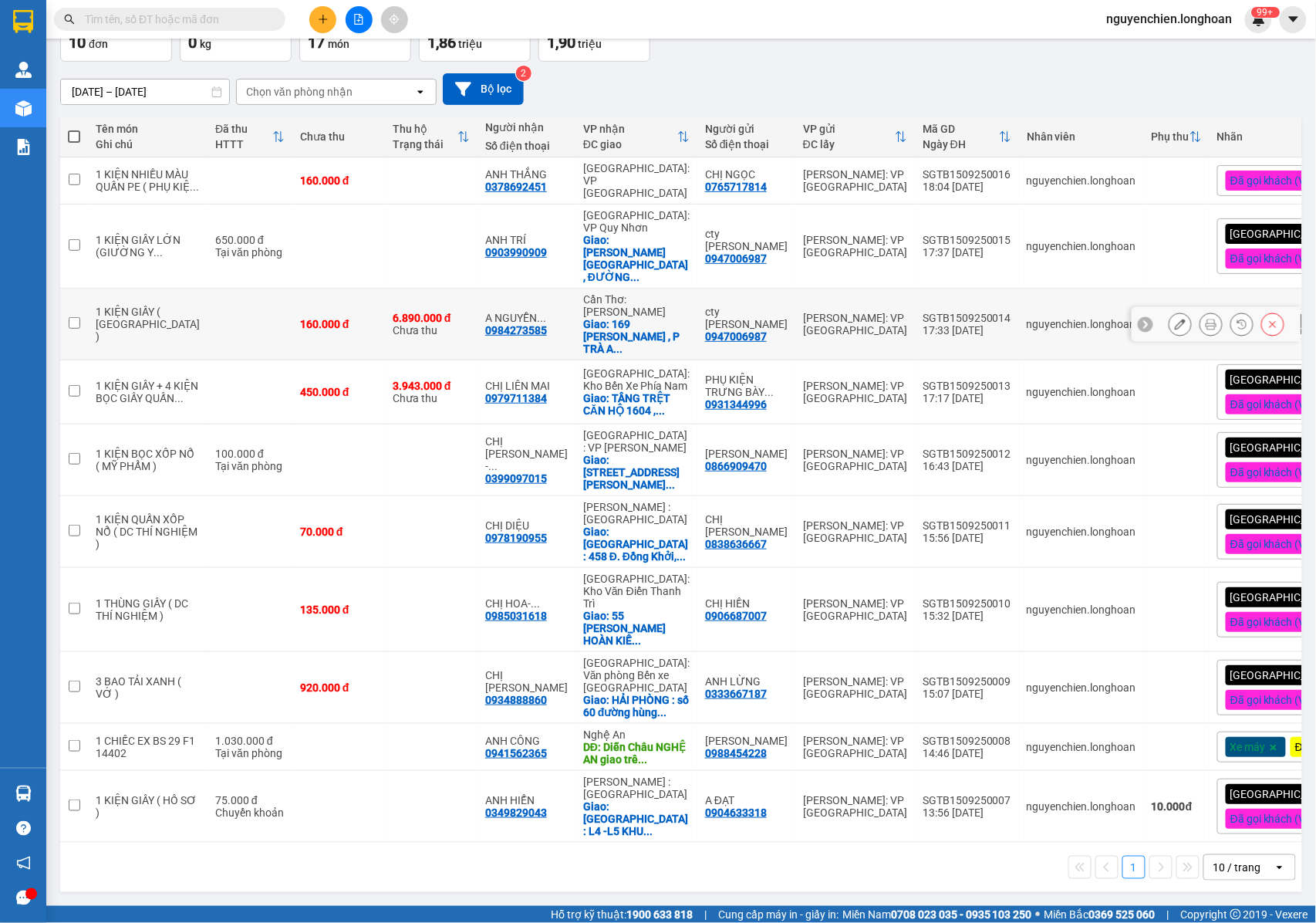
scroll to position [109, 0]
click at [1206, 321] on icon at bounding box center [1211, 324] width 11 height 11
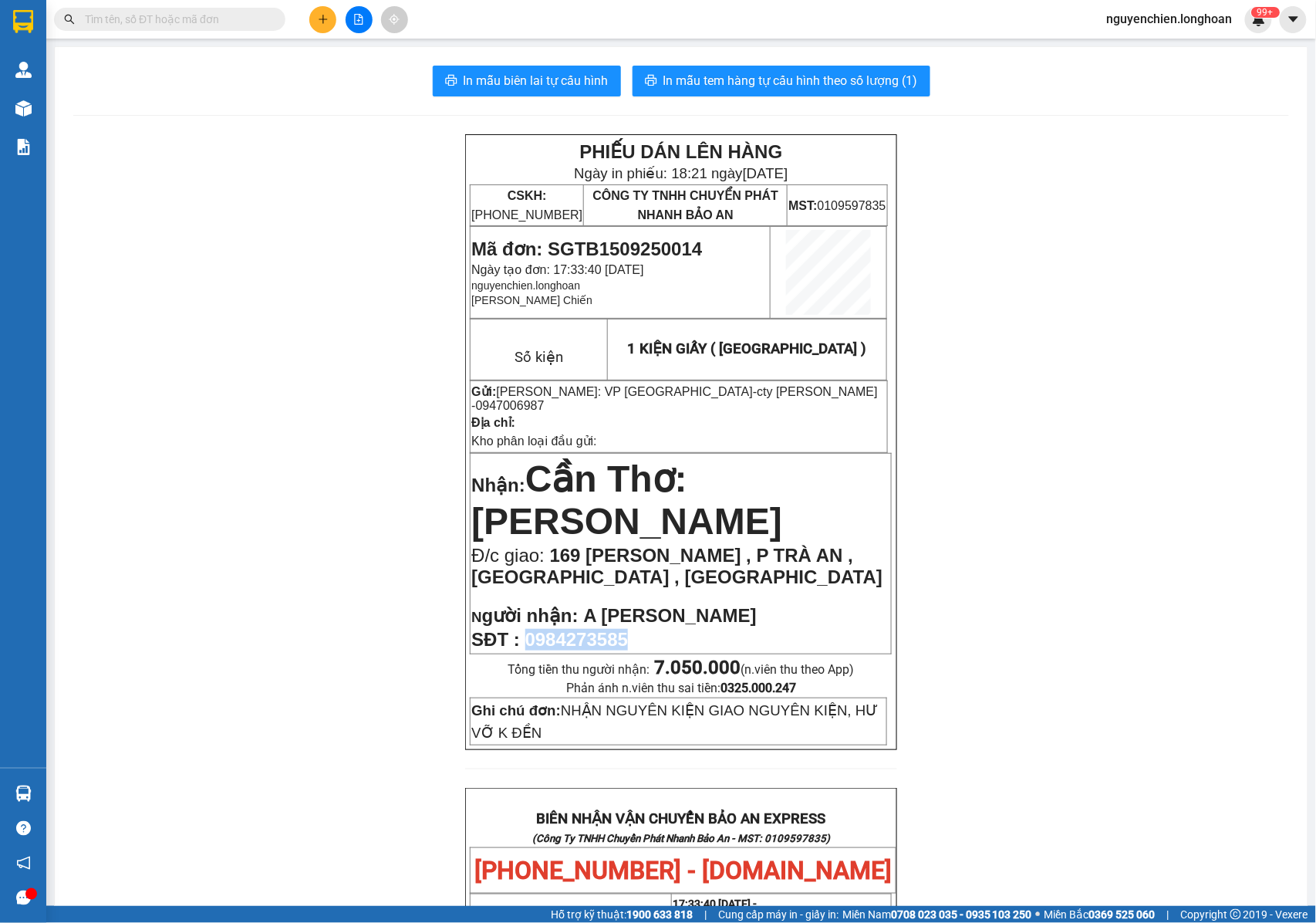
drag, startPoint x: 634, startPoint y: 637, endPoint x: 540, endPoint y: 633, distance: 94.1
click at [526, 636] on p "SĐT : 0984273585" at bounding box center [680, 640] width 419 height 22
copy span "0984273585"
drag, startPoint x: 840, startPoint y: 381, endPoint x: 766, endPoint y: 396, distance: 75.5
click at [766, 396] on td "Gửi: Hồ Chí Minh: VP Quận Tân Bình - cty bảo minh - 0947006987 Địa chỉ: Kho phâ…" at bounding box center [678, 416] width 417 height 72
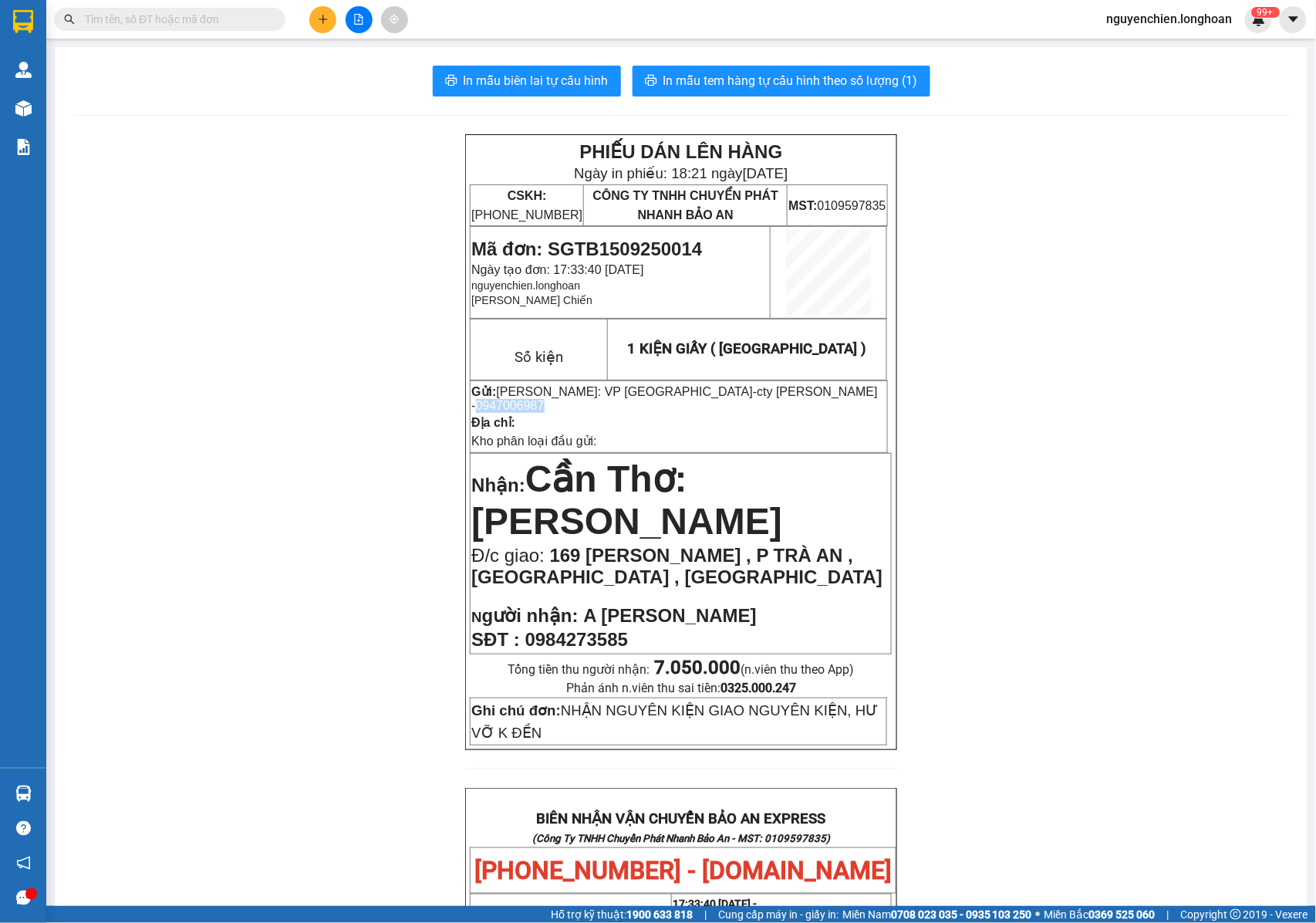
copy span "0947006987"
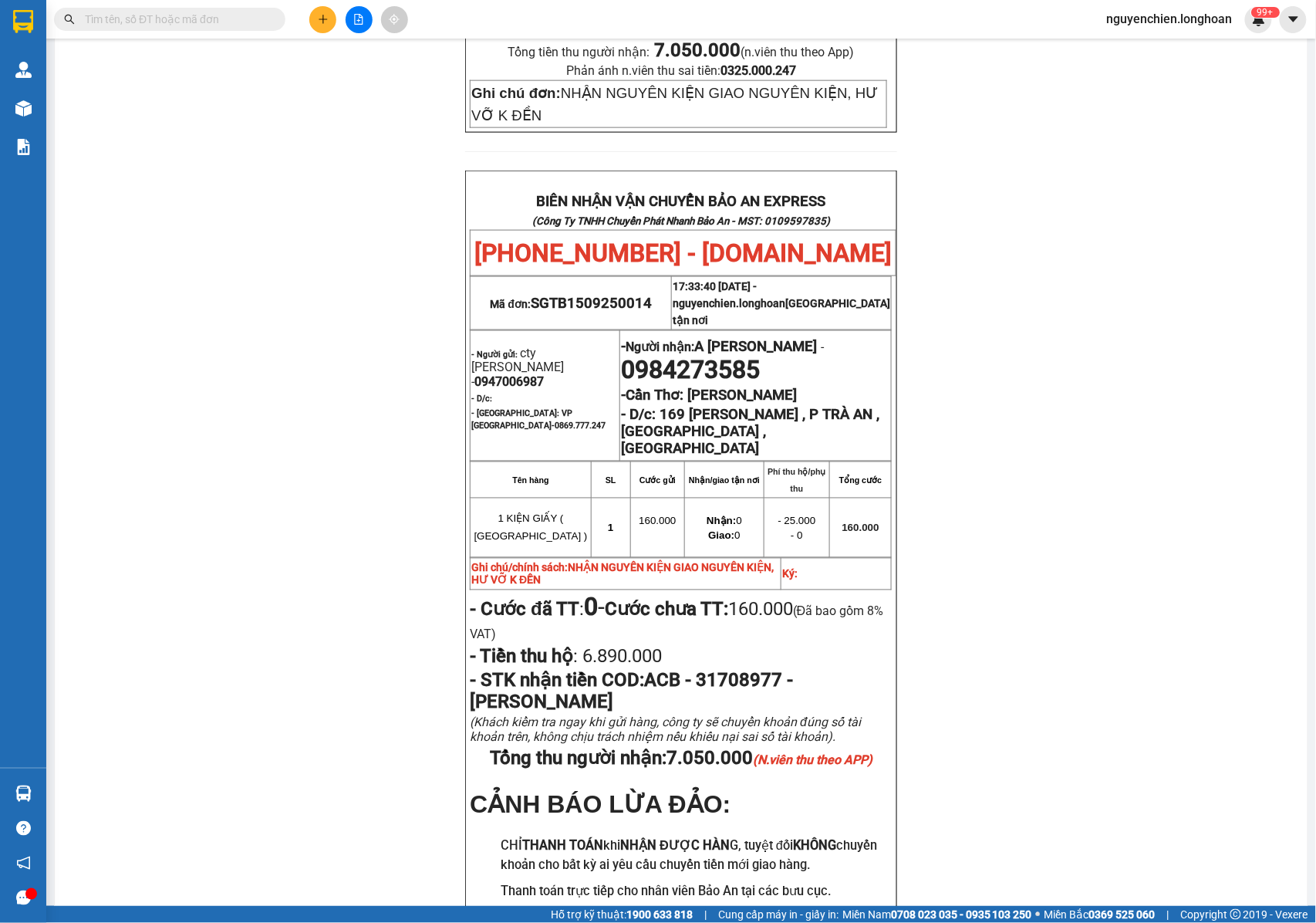
scroll to position [720, 0]
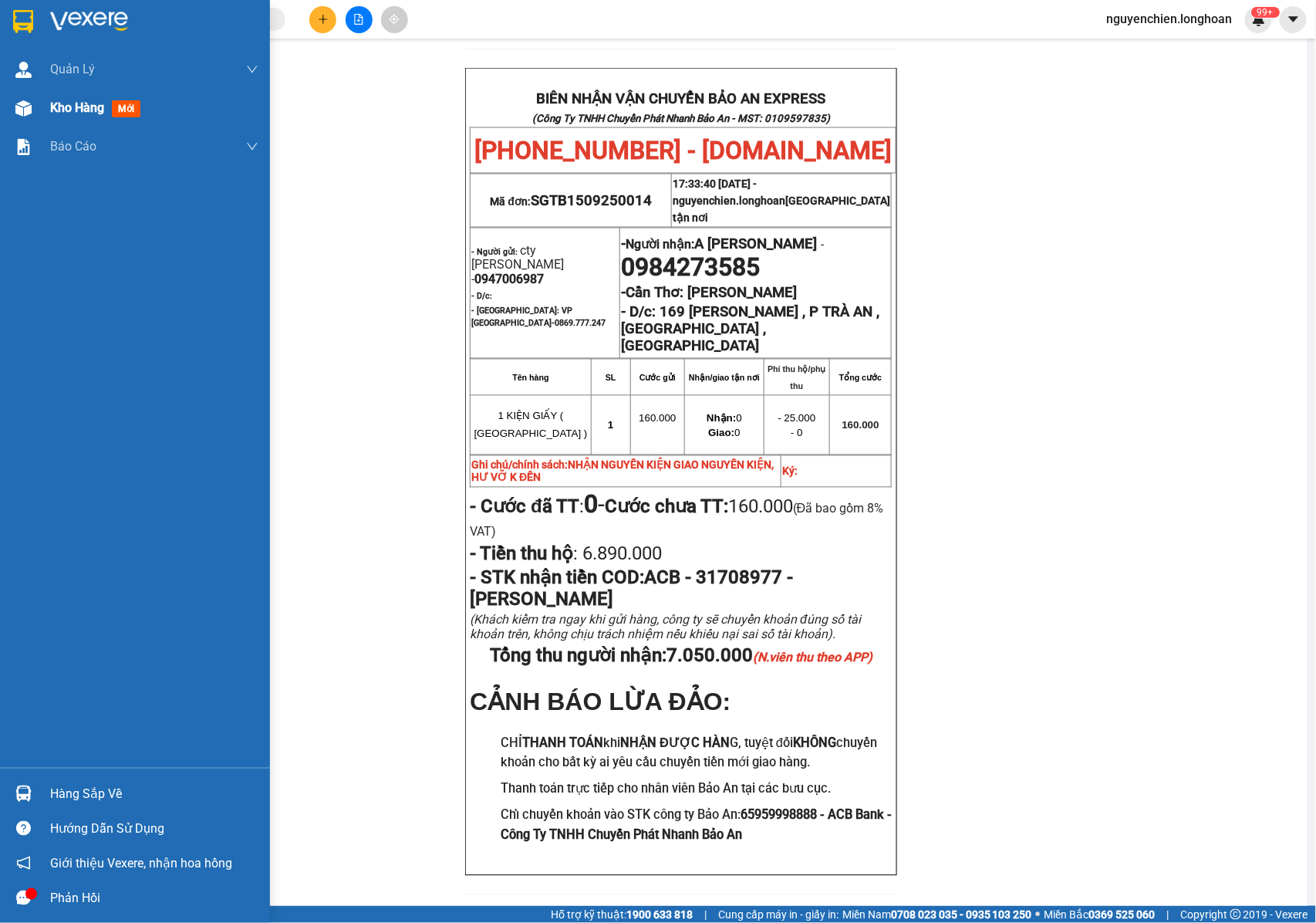
click at [22, 91] on div "Kho hàng mới" at bounding box center [135, 108] width 270 height 39
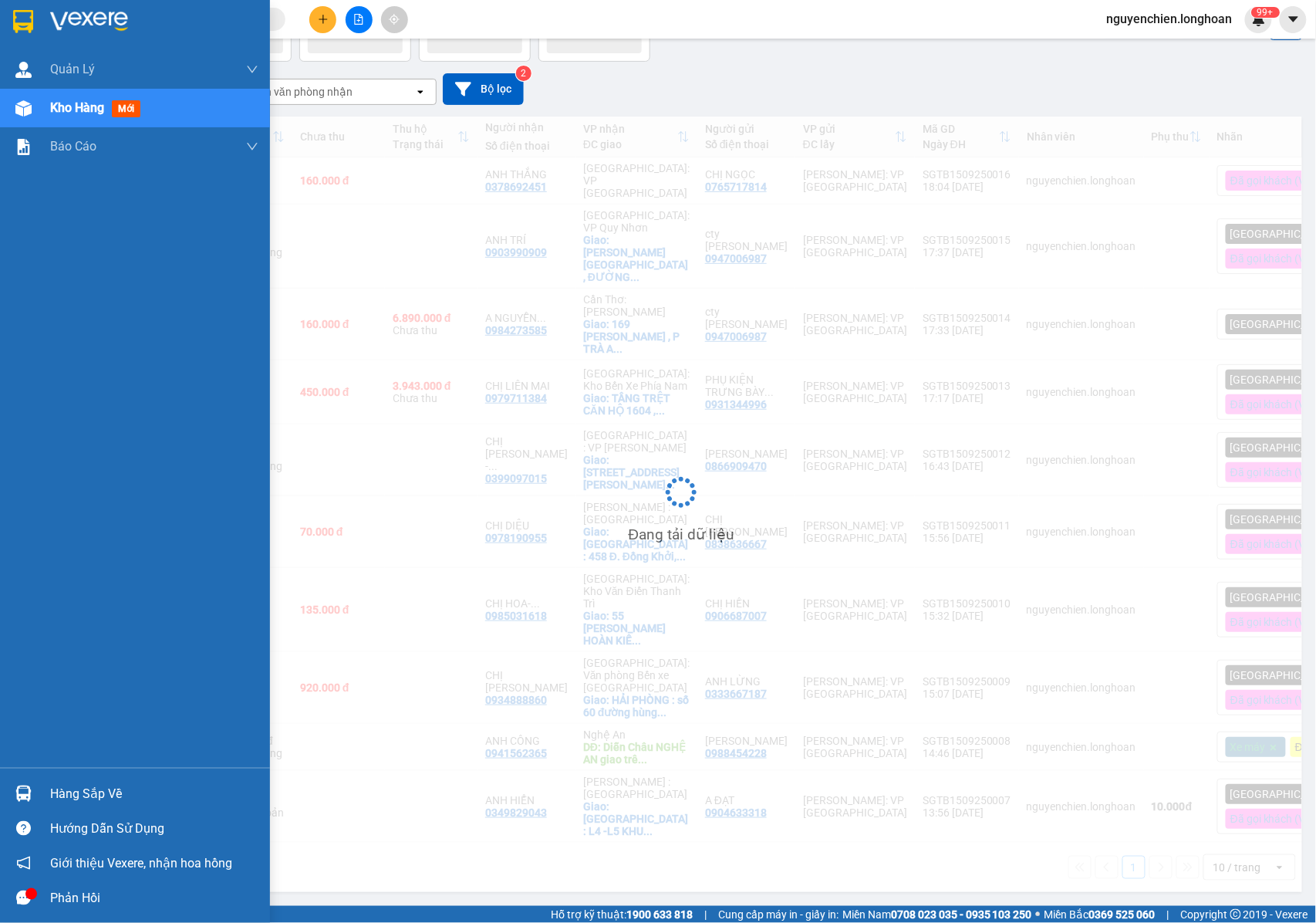
click at [23, 110] on img at bounding box center [23, 108] width 16 height 16
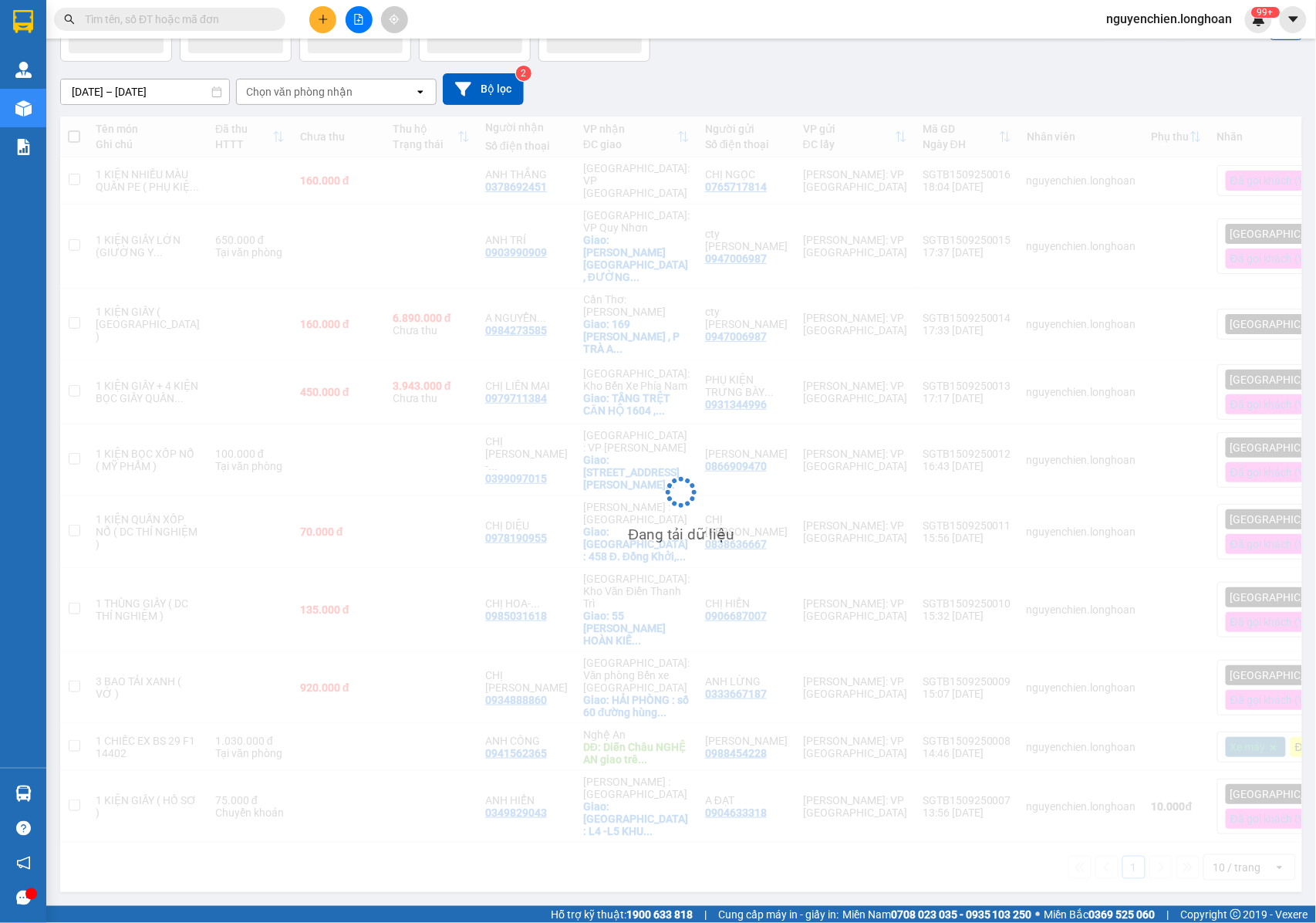
scroll to position [109, 0]
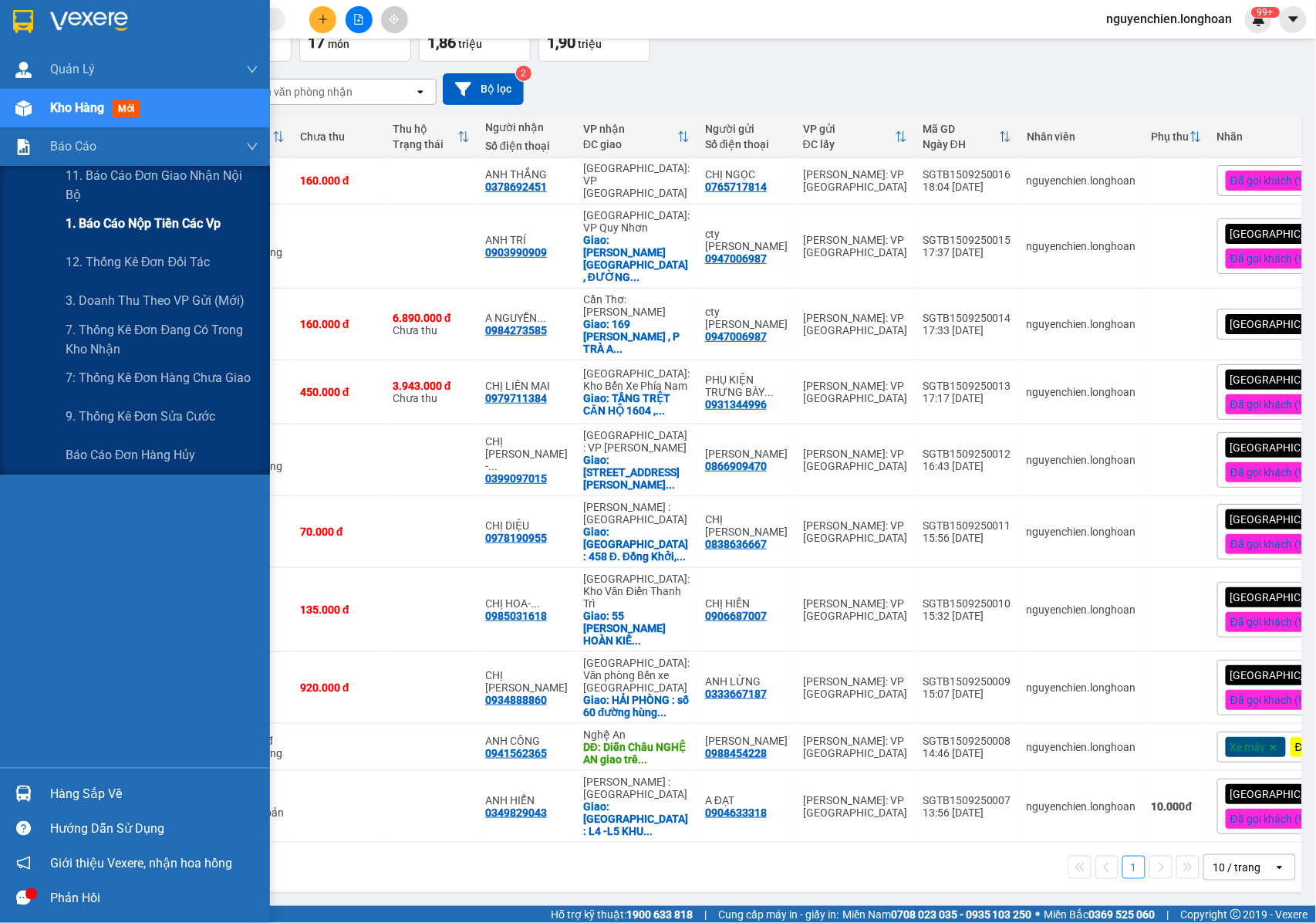
click at [140, 233] on span "1. Báo cáo nộp tiền các vp" at bounding box center [143, 223] width 155 height 19
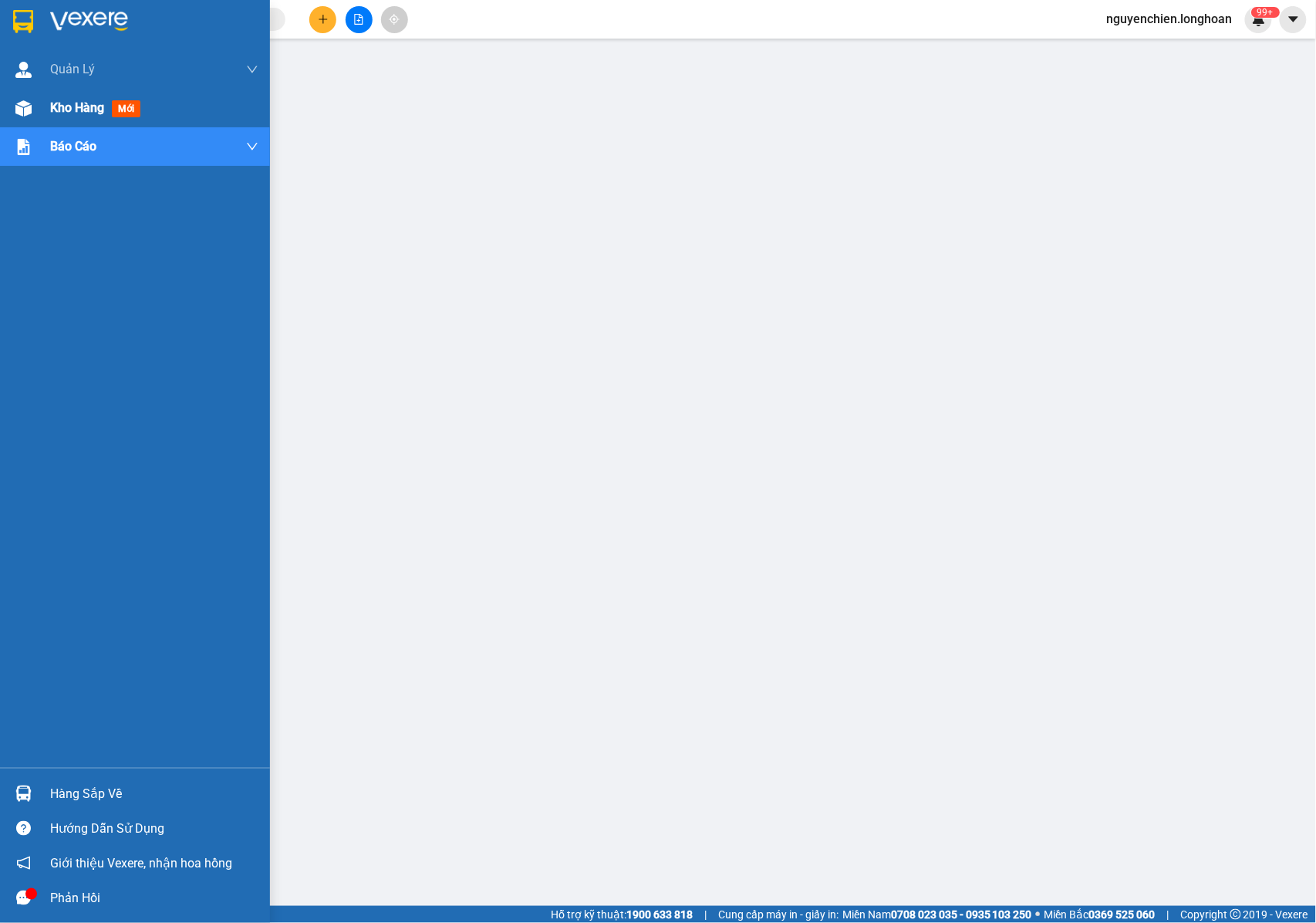
click at [23, 117] on div at bounding box center [24, 109] width 27 height 27
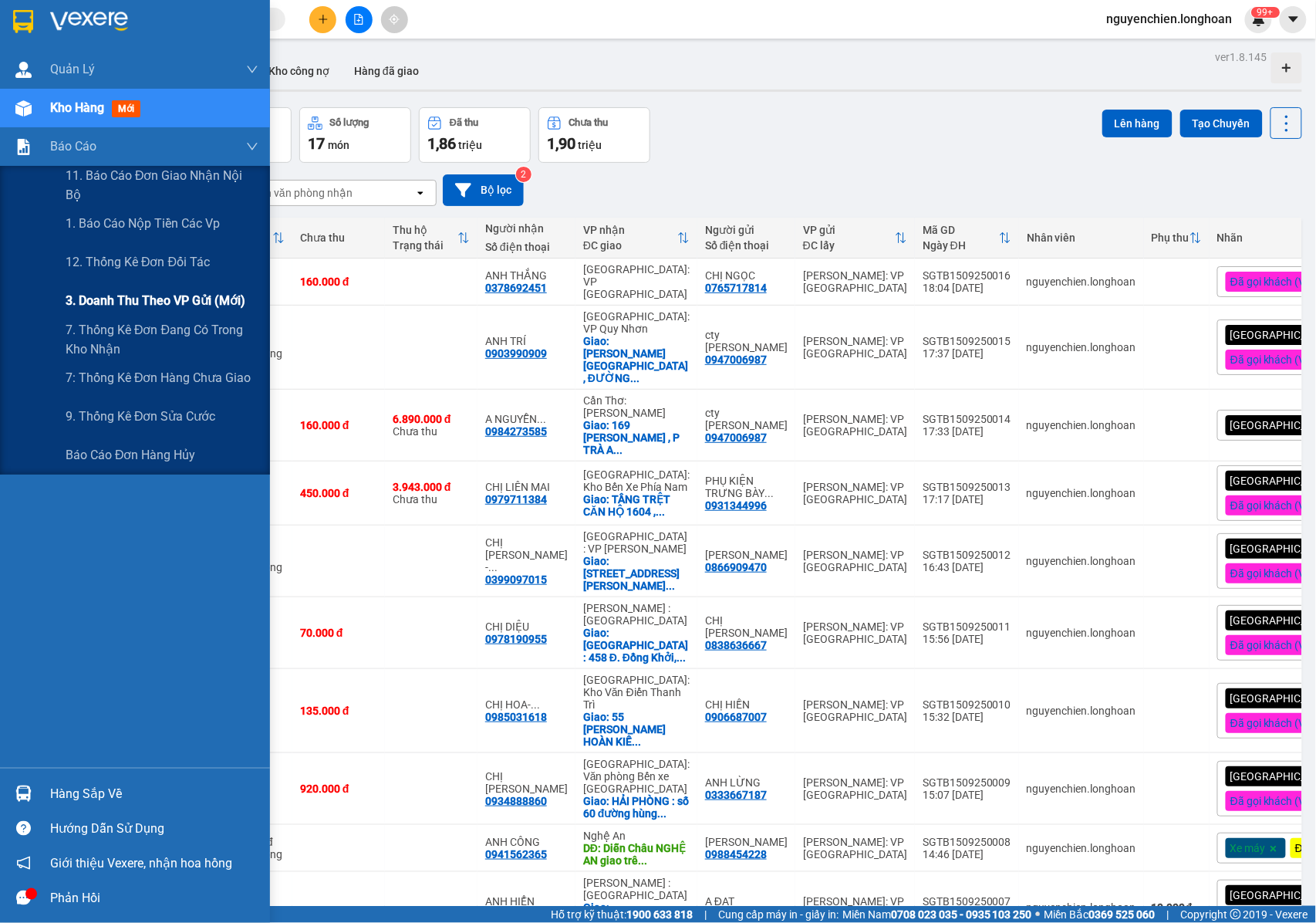
click at [137, 306] on span "3. Doanh Thu theo VP Gửi (mới)" at bounding box center [155, 300] width 179 height 19
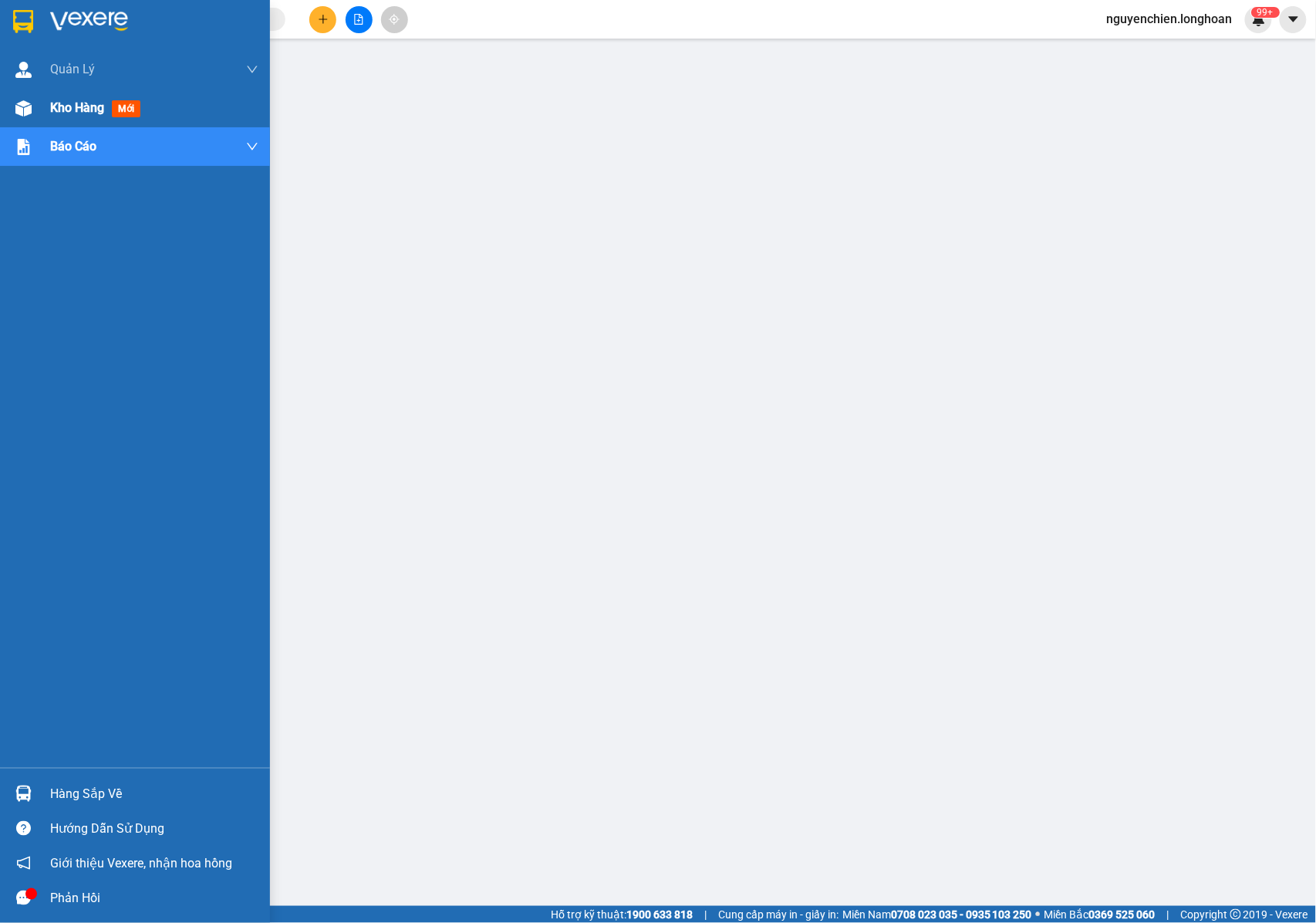
click at [29, 114] on img at bounding box center [23, 108] width 16 height 16
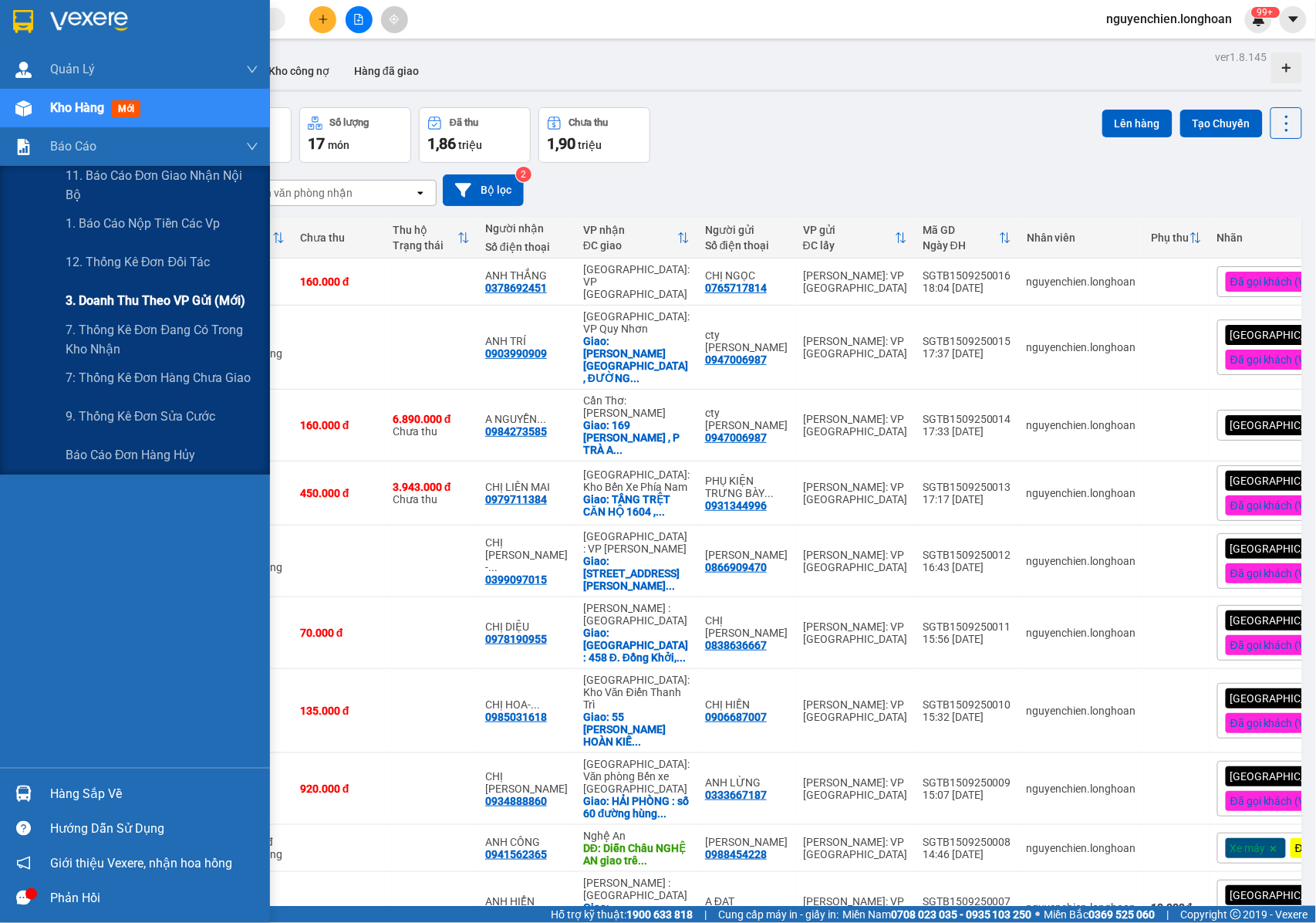
click at [136, 300] on span "3. Doanh Thu theo VP Gửi (mới)" at bounding box center [155, 300] width 179 height 19
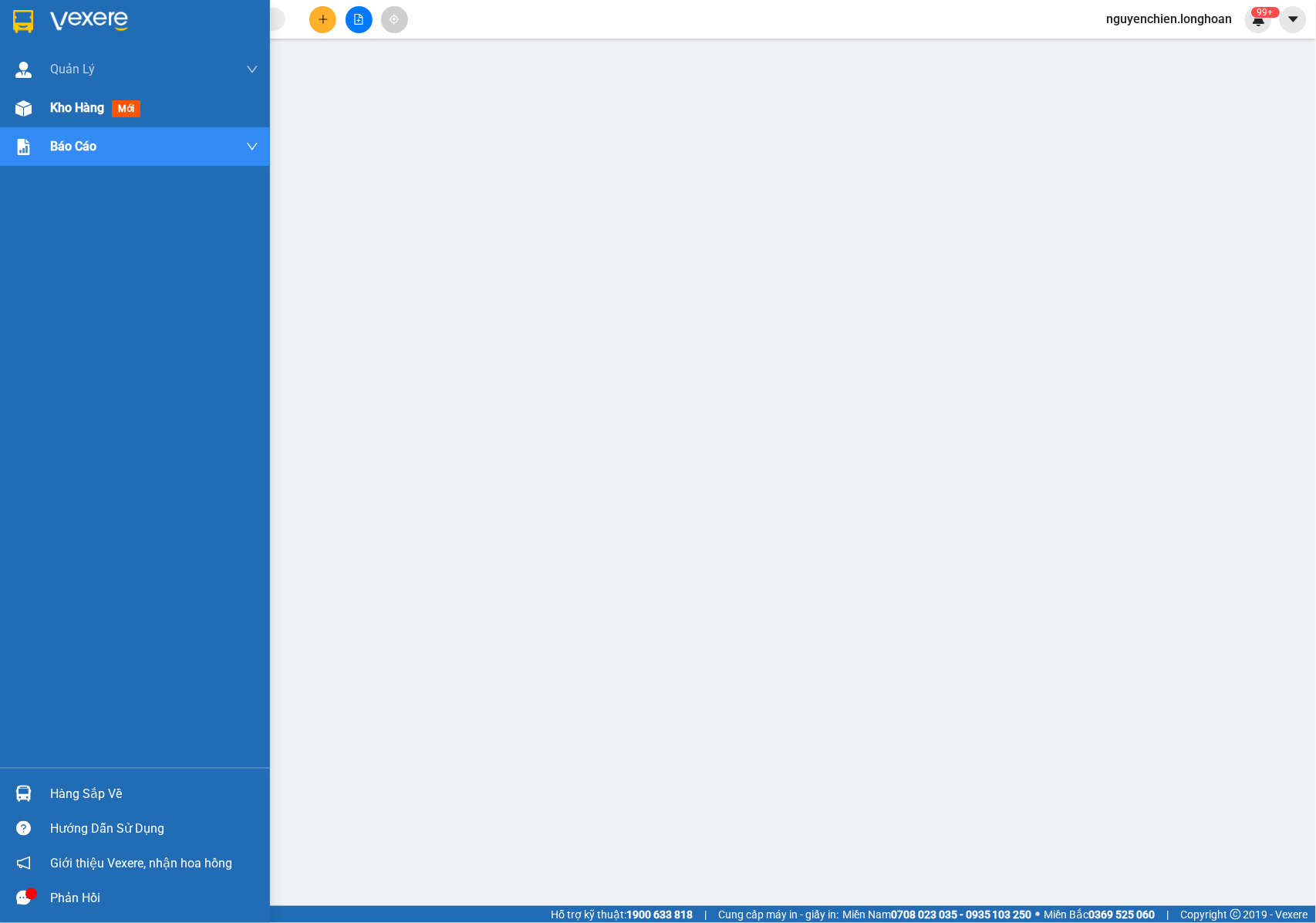
click at [29, 106] on img at bounding box center [23, 108] width 16 height 16
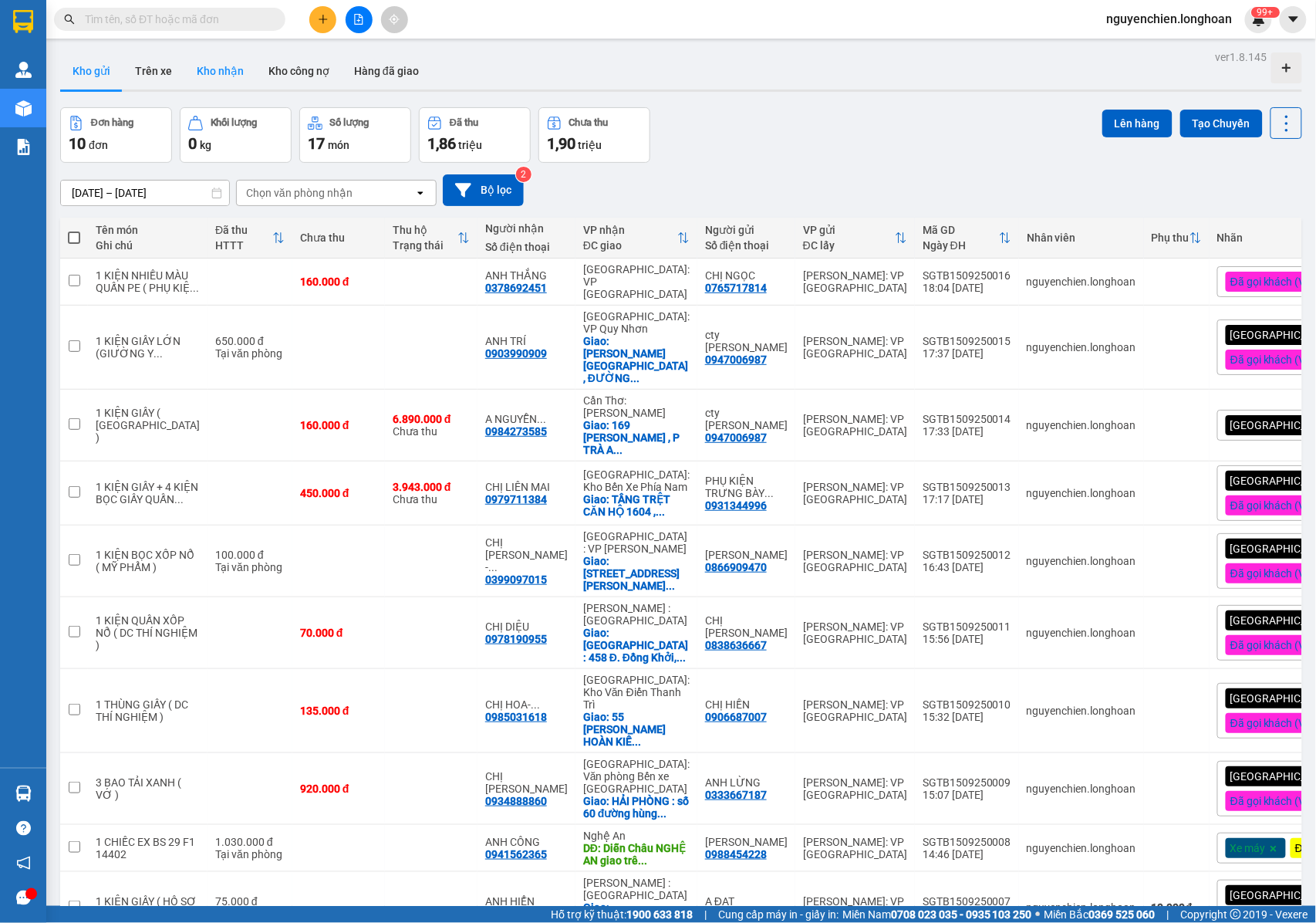
click at [222, 72] on button "Kho nhận" at bounding box center [220, 71] width 72 height 37
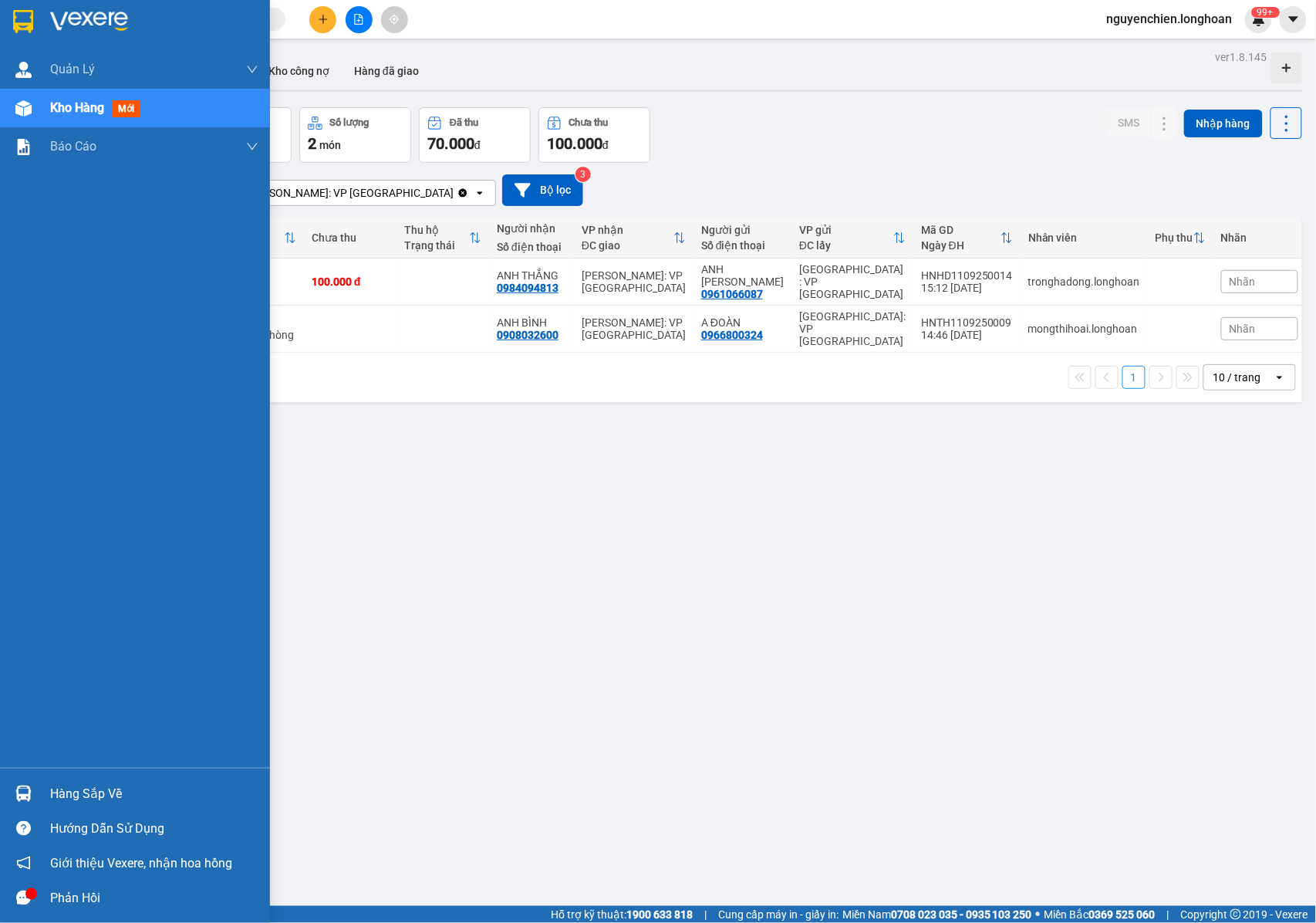
drag, startPoint x: 41, startPoint y: 794, endPoint x: 72, endPoint y: 793, distance: 31.0
click at [43, 802] on div "Hàng sắp về" at bounding box center [135, 793] width 270 height 35
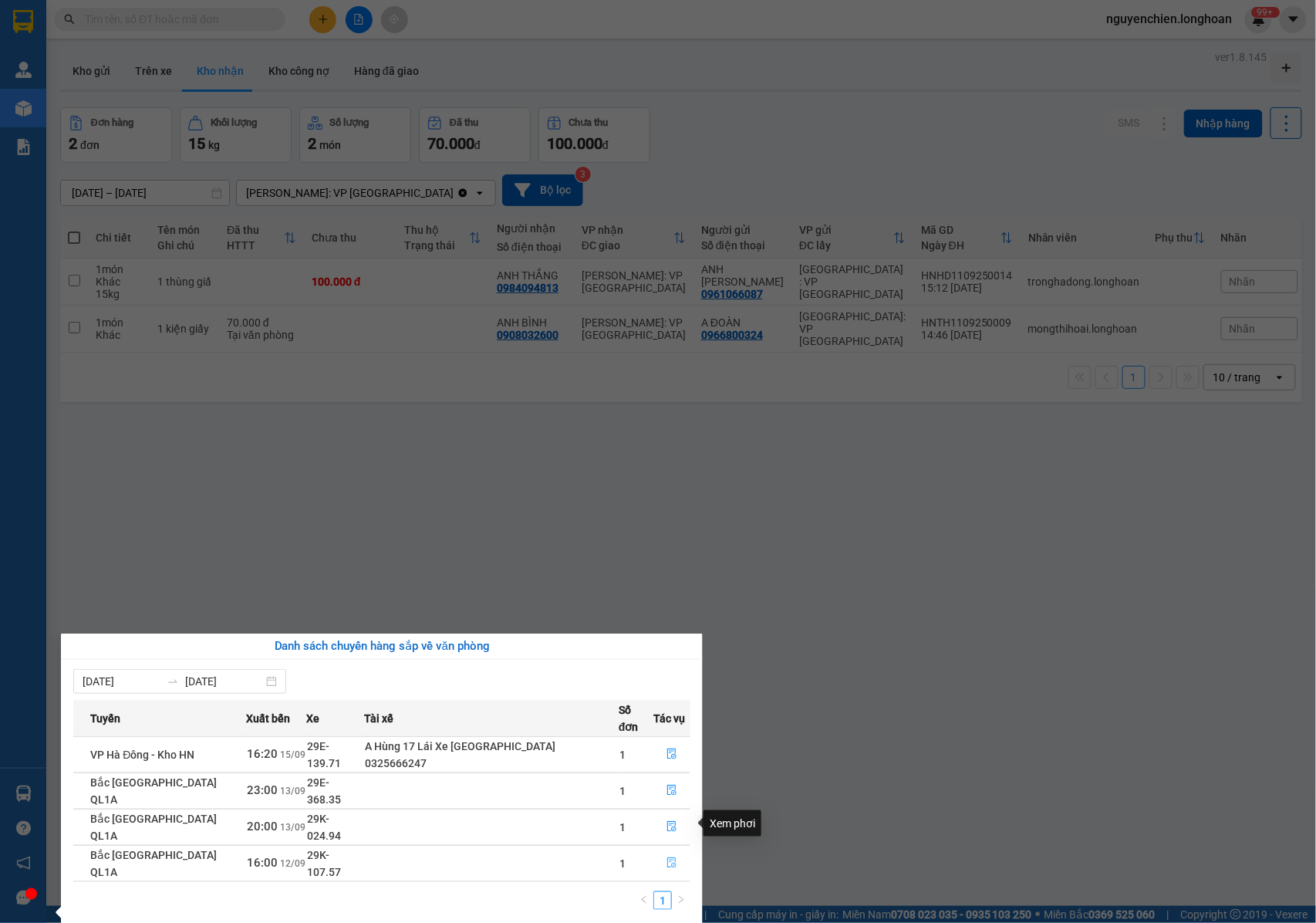
click at [668, 857] on icon "file-done" at bounding box center [671, 862] width 11 height 11
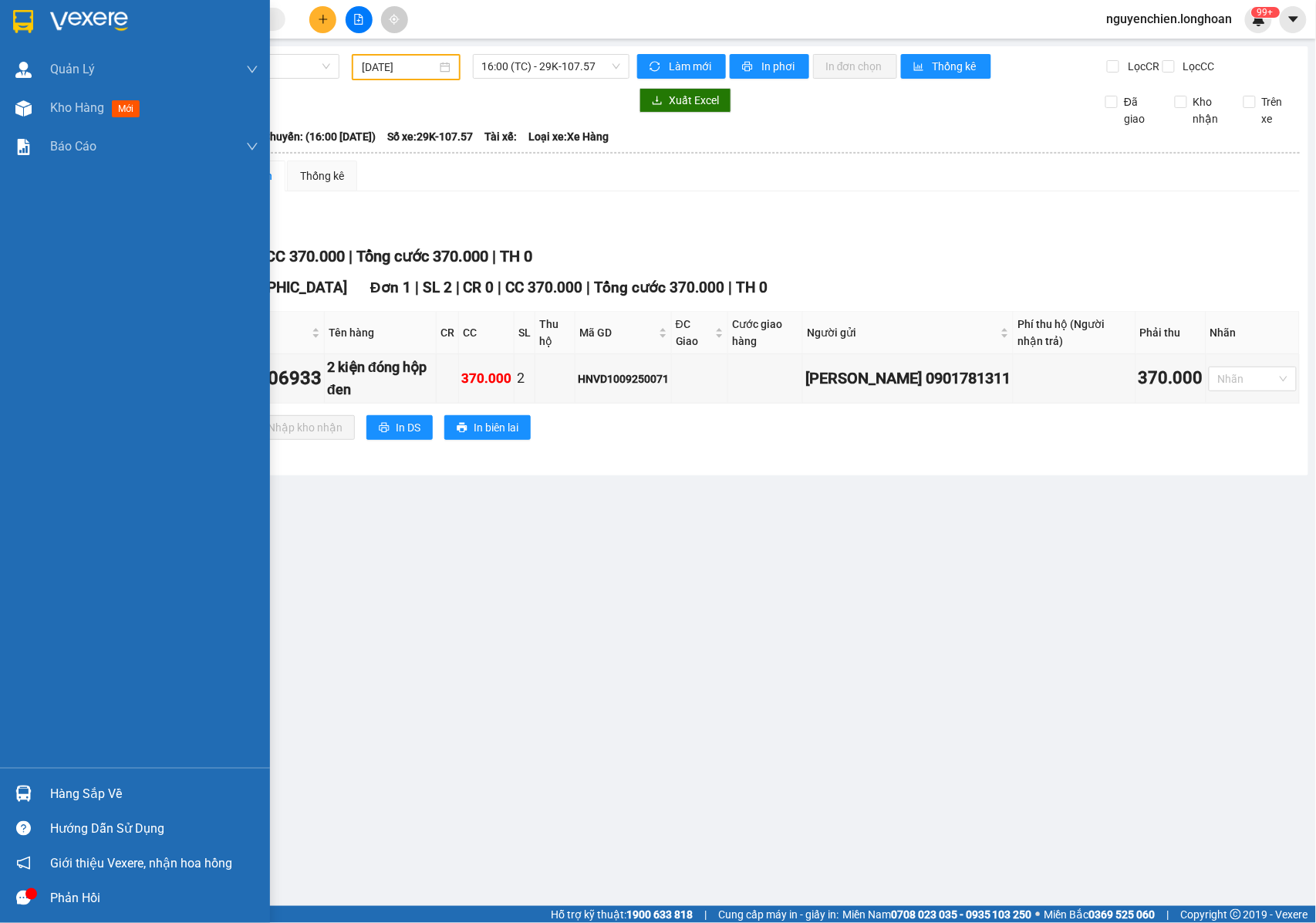
drag, startPoint x: 72, startPoint y: 795, endPoint x: 249, endPoint y: 802, distance: 177.1
click at [76, 794] on div "Hàng sắp về" at bounding box center [153, 793] width 208 height 23
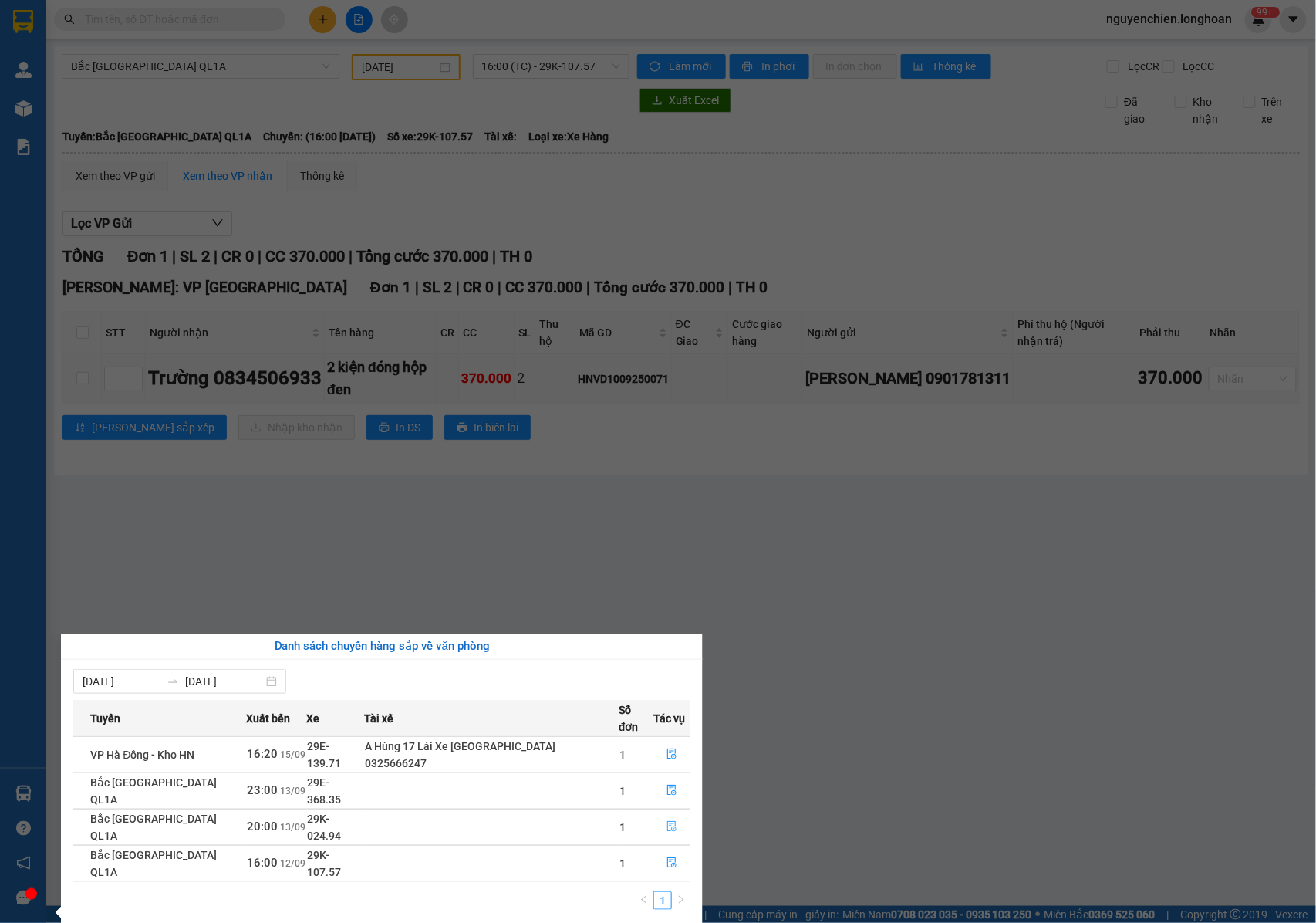
click at [667, 822] on icon "file-done" at bounding box center [671, 827] width 9 height 11
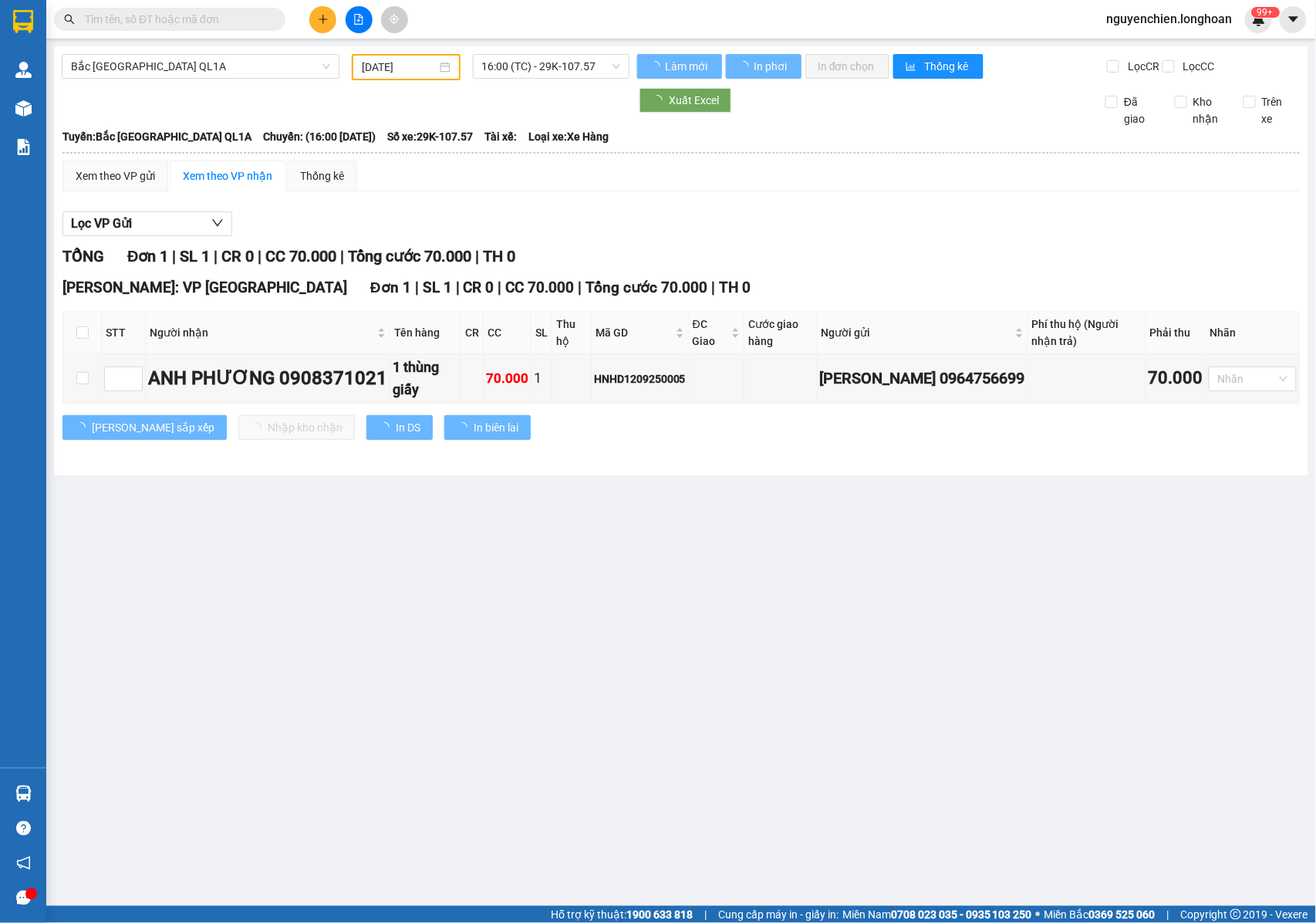
type input "13/09/2025"
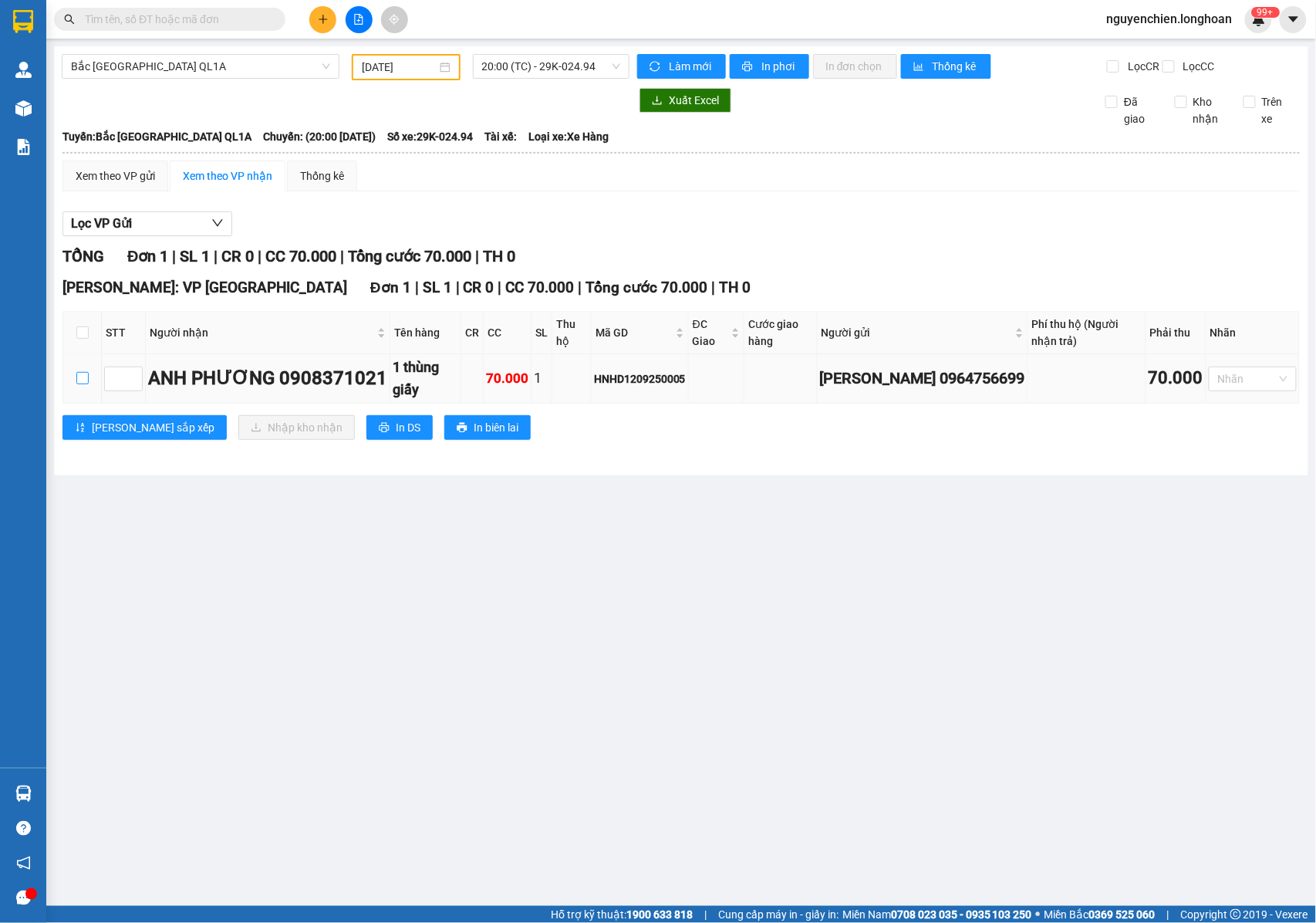
click at [84, 384] on input "checkbox" at bounding box center [83, 378] width 13 height 13
checkbox input "true"
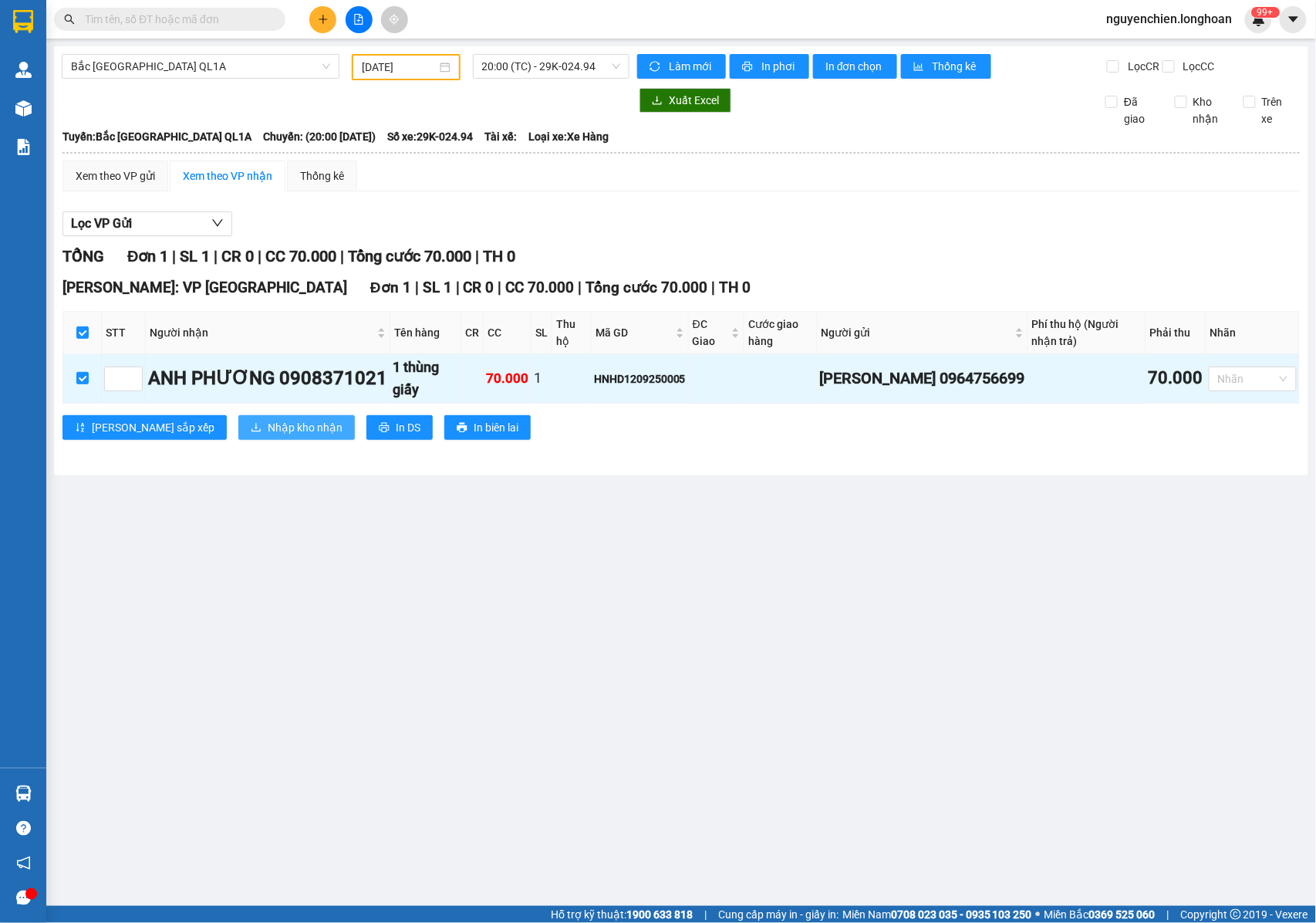
click at [268, 436] on span "Nhập kho nhận" at bounding box center [305, 427] width 75 height 17
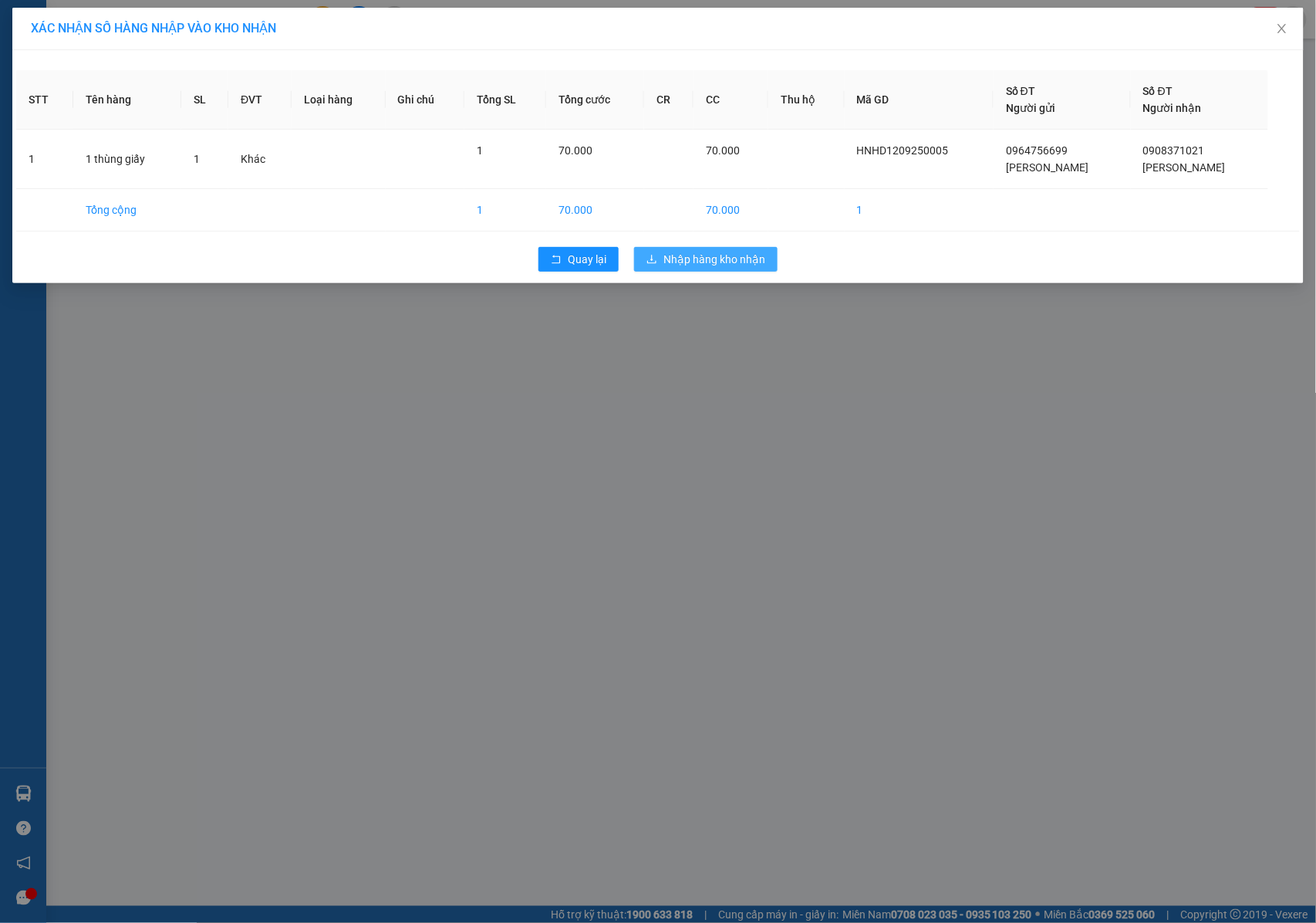
click at [705, 255] on span "Nhập hàng kho nhận" at bounding box center [714, 259] width 102 height 17
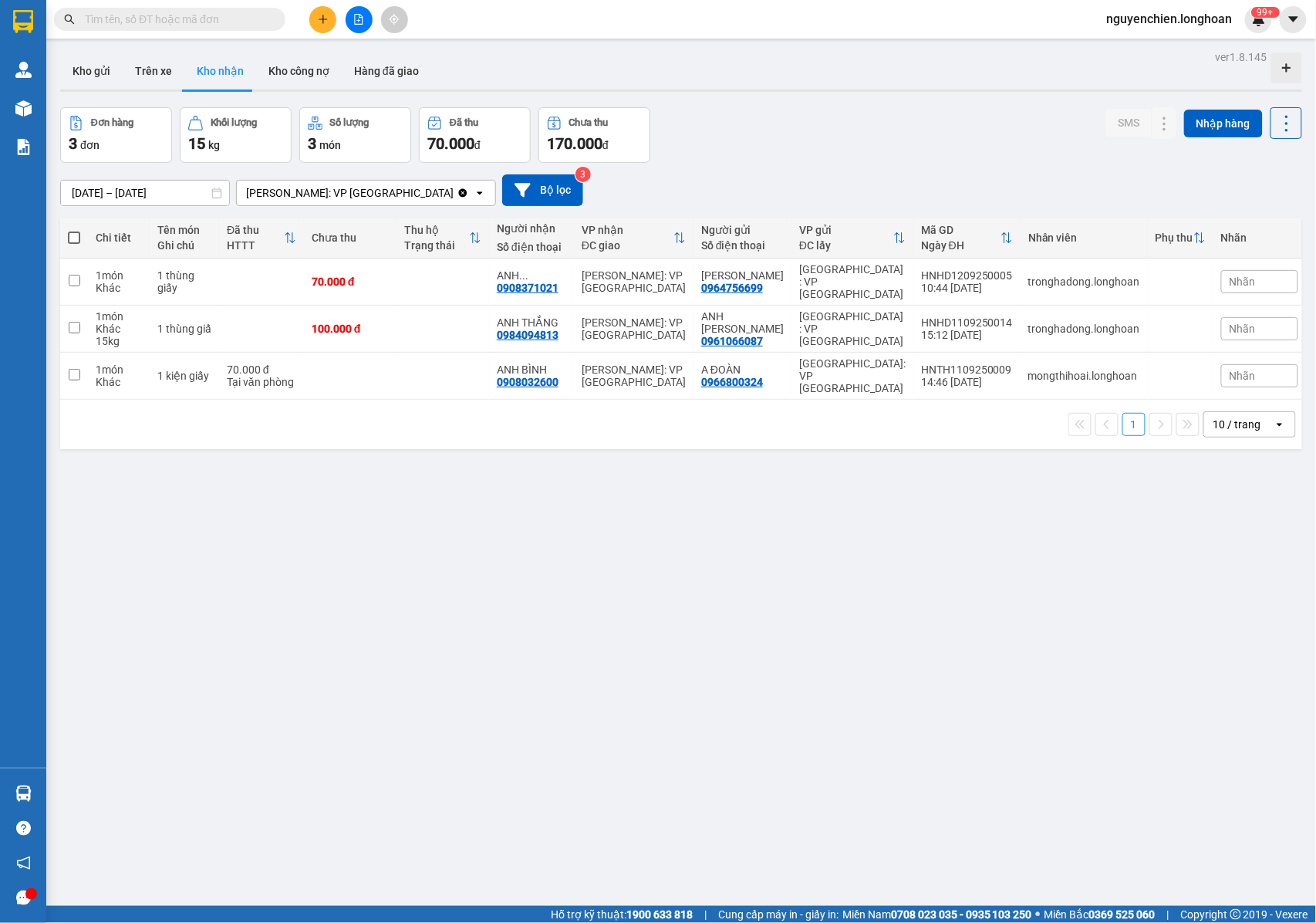
click at [1257, 282] on div "Nhãn" at bounding box center [1260, 281] width 78 height 23
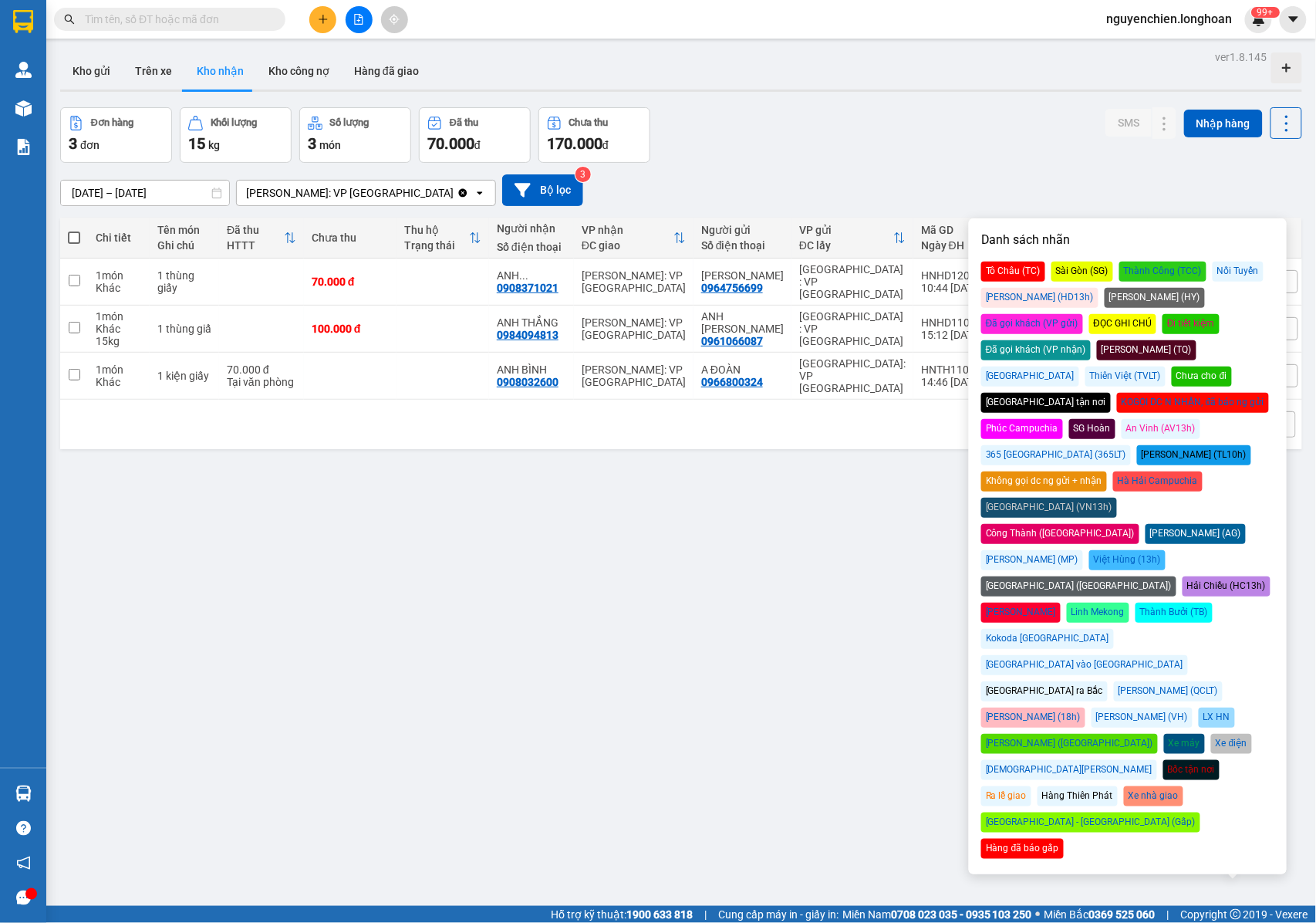
click at [1090, 341] on div "Đã gọi khách (VP nhận)" at bounding box center [1035, 351] width 110 height 20
click at [806, 532] on div "ver 1.8.145 Kho gửi Trên xe Kho nhận Kho công nợ Hàng đã giao Đơn hàng 3 đơn Kh…" at bounding box center [681, 507] width 1254 height 923
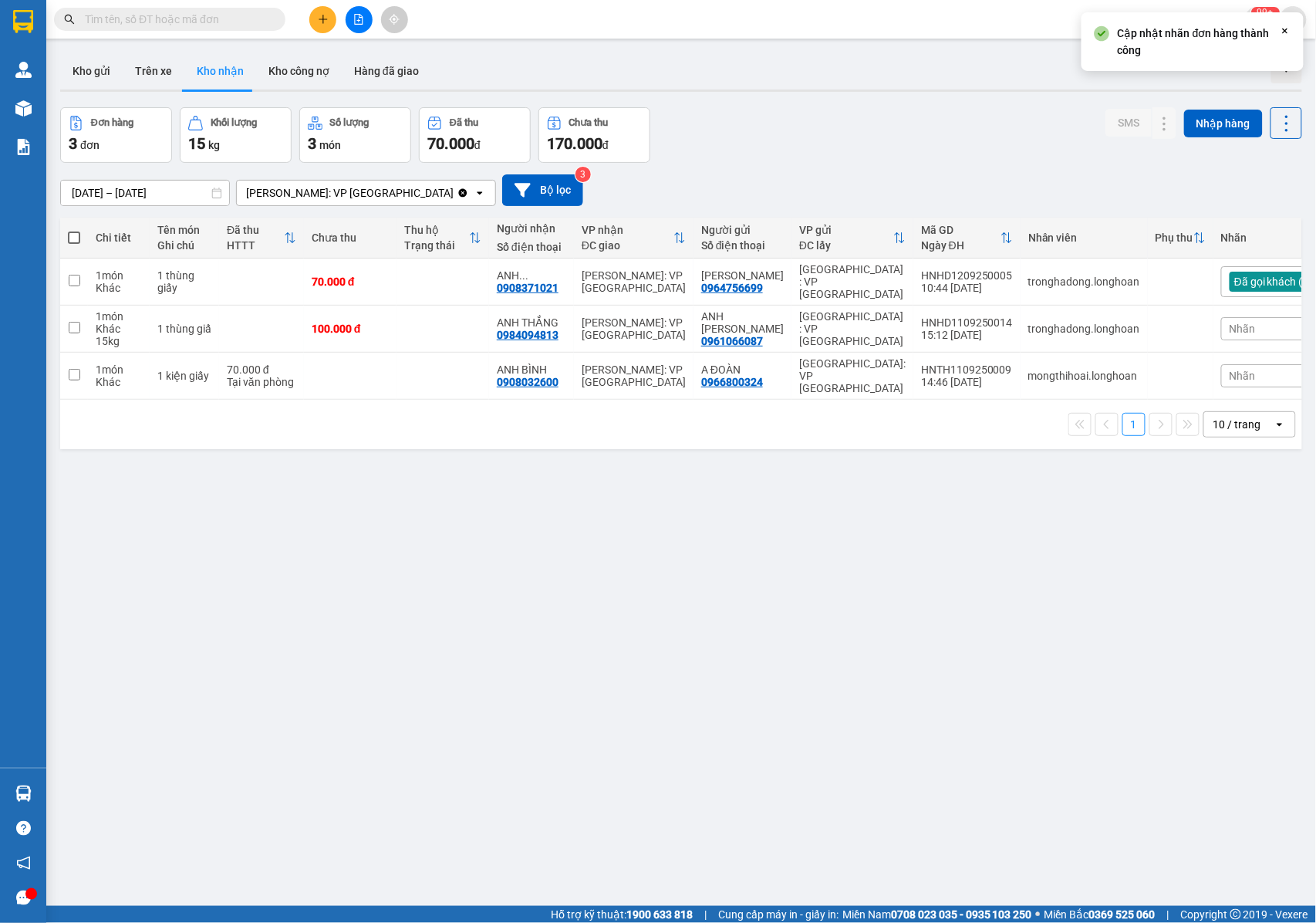
click at [1238, 322] on div "Nhãn" at bounding box center [1295, 328] width 148 height 23
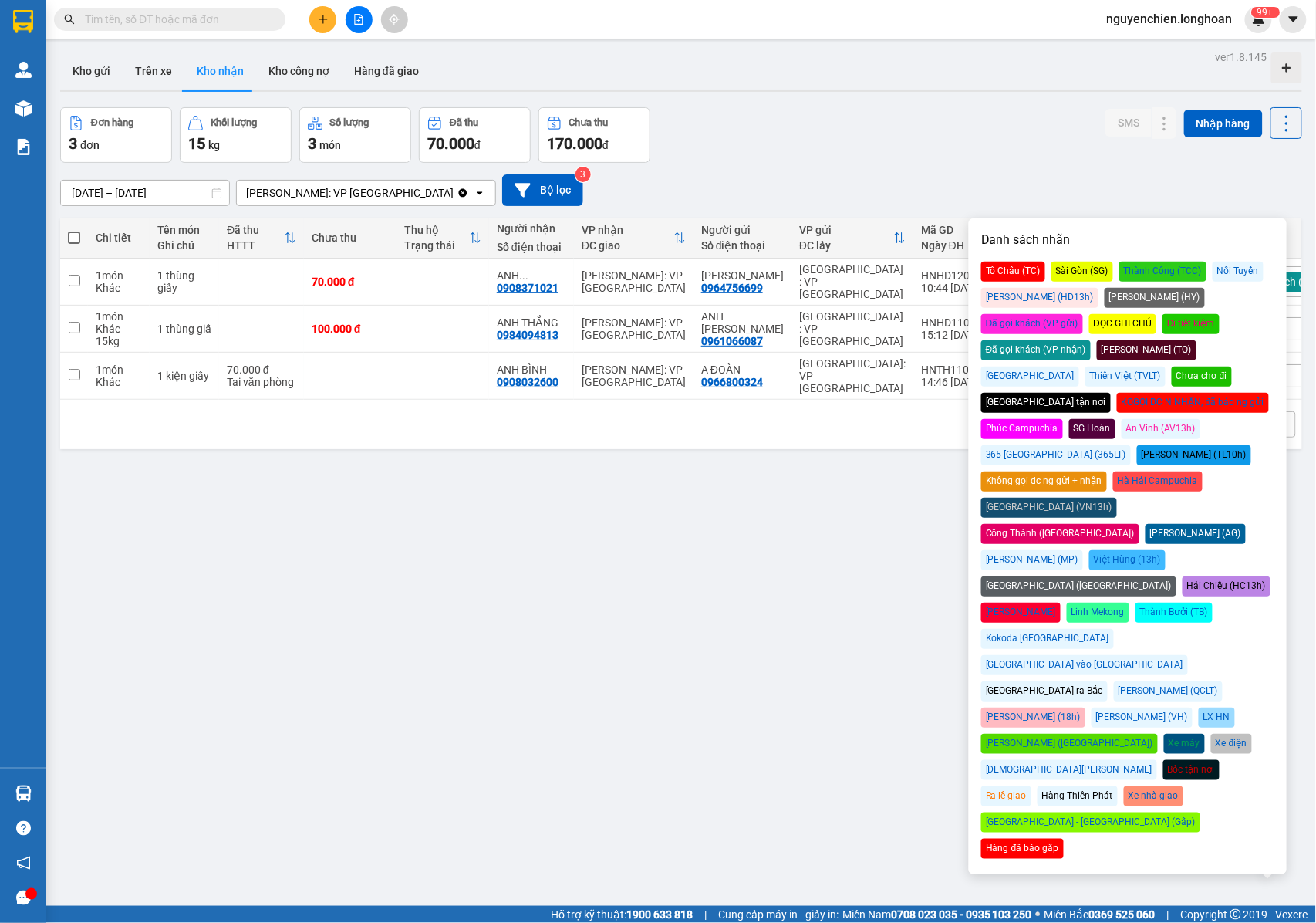
click at [1090, 341] on div "Đã gọi khách (VP nhận)" at bounding box center [1035, 351] width 110 height 20
click at [753, 569] on div "ver 1.8.145 Kho gửi Trên xe Kho nhận Kho công nợ Hàng đã giao Đơn hàng 3 đơn Kh…" at bounding box center [681, 507] width 1254 height 923
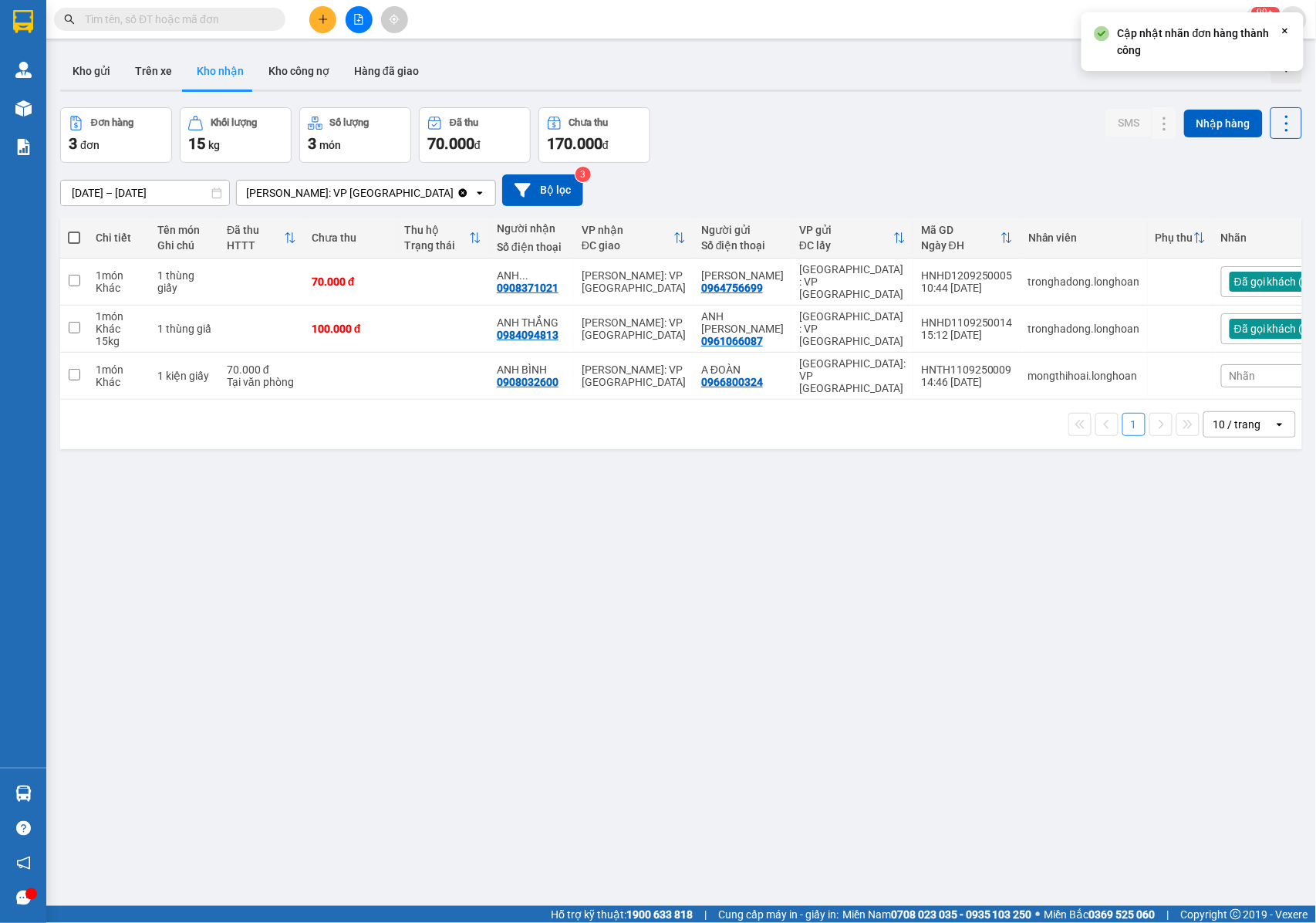
click at [1225, 371] on div "Nhãn" at bounding box center [1295, 375] width 148 height 23
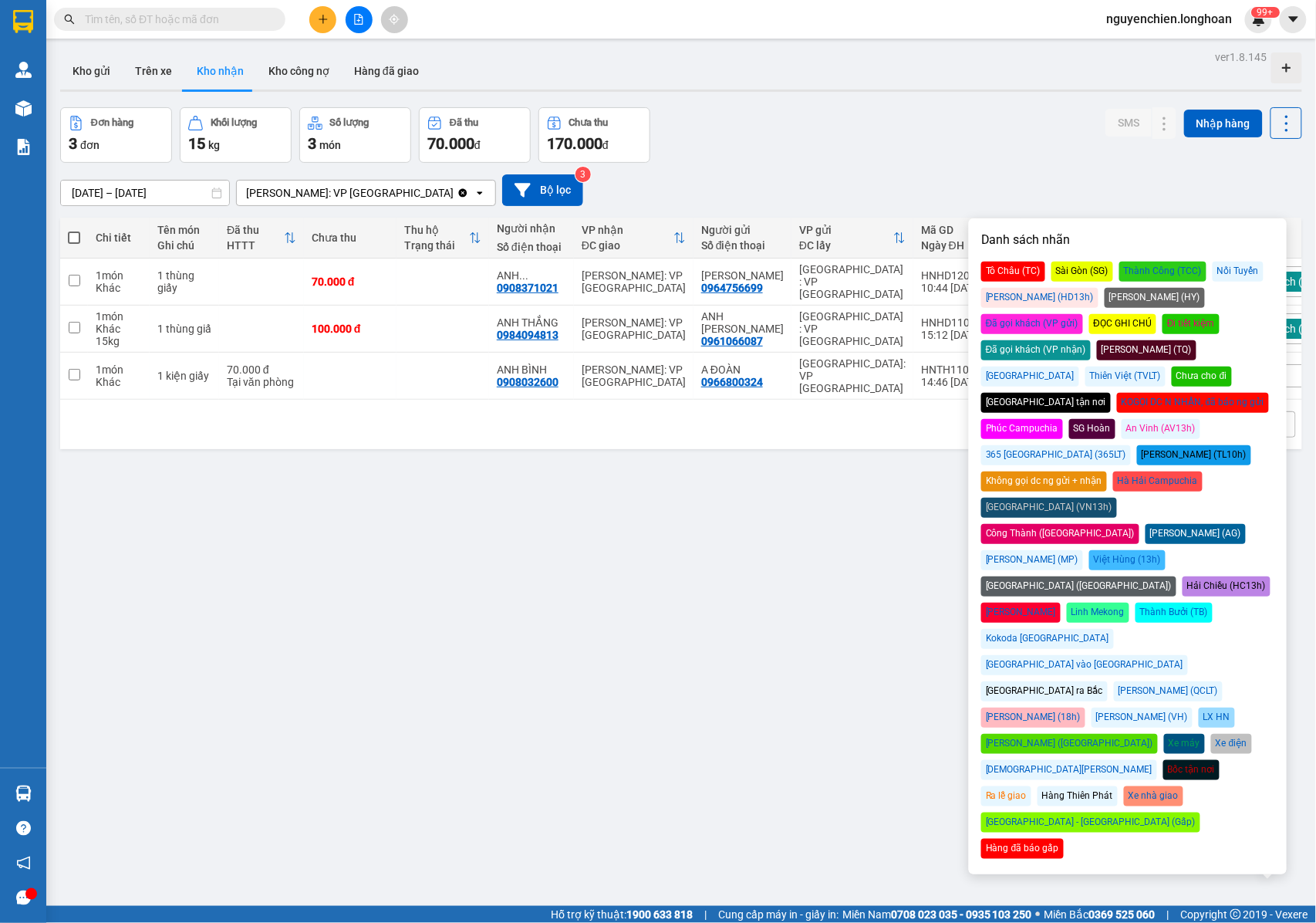
click at [1090, 341] on div "Đã gọi khách (VP nhận)" at bounding box center [1035, 351] width 110 height 20
click at [708, 590] on div "ver 1.8.145 Kho gửi Trên xe Kho nhận Kho công nợ Hàng đã giao Đơn hàng 3 đơn Kh…" at bounding box center [681, 507] width 1254 height 923
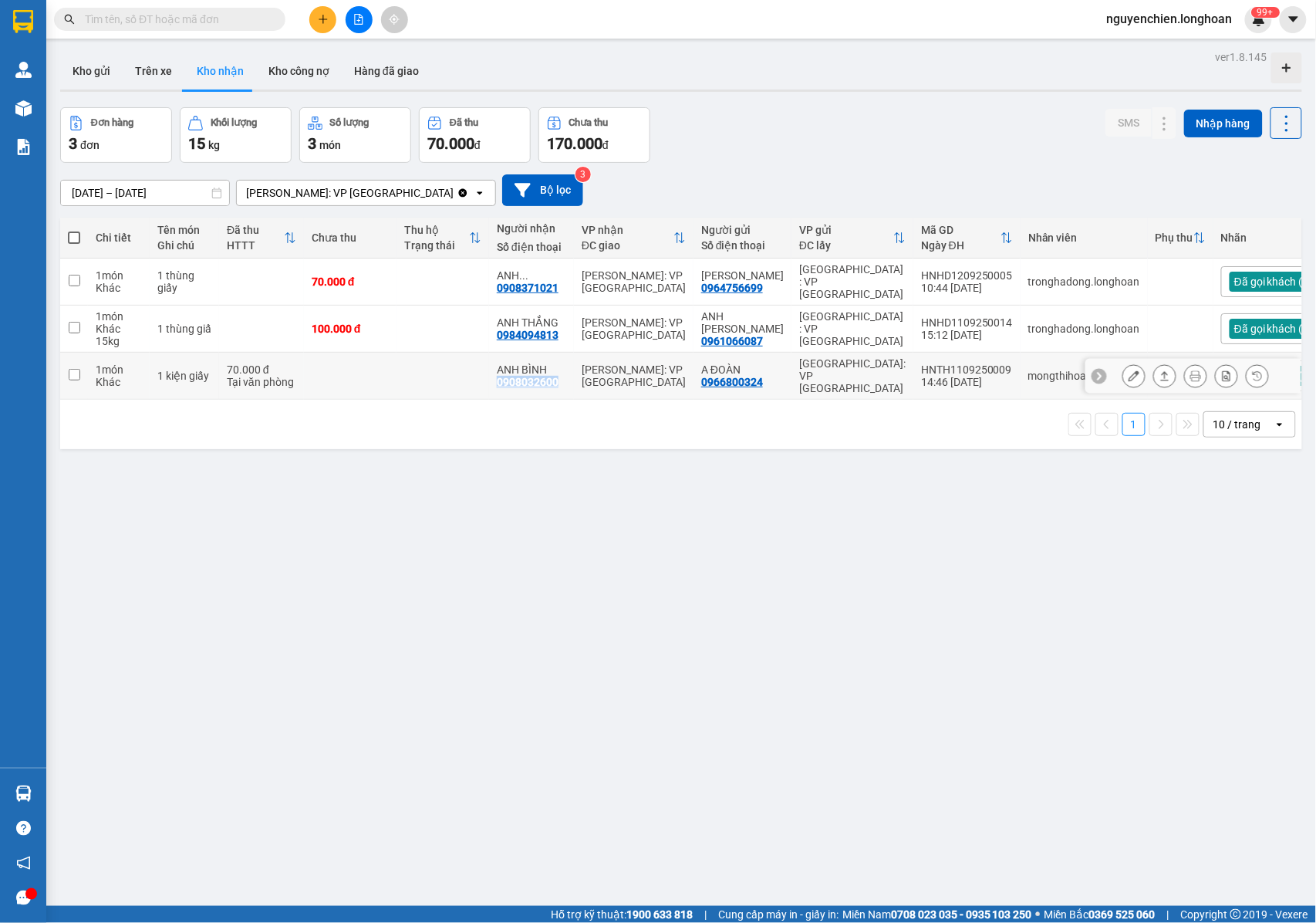
drag, startPoint x: 565, startPoint y: 378, endPoint x: 497, endPoint y: 378, distance: 68.0
click at [497, 378] on div "ANH BÌNH 0908032600" at bounding box center [531, 375] width 69 height 24
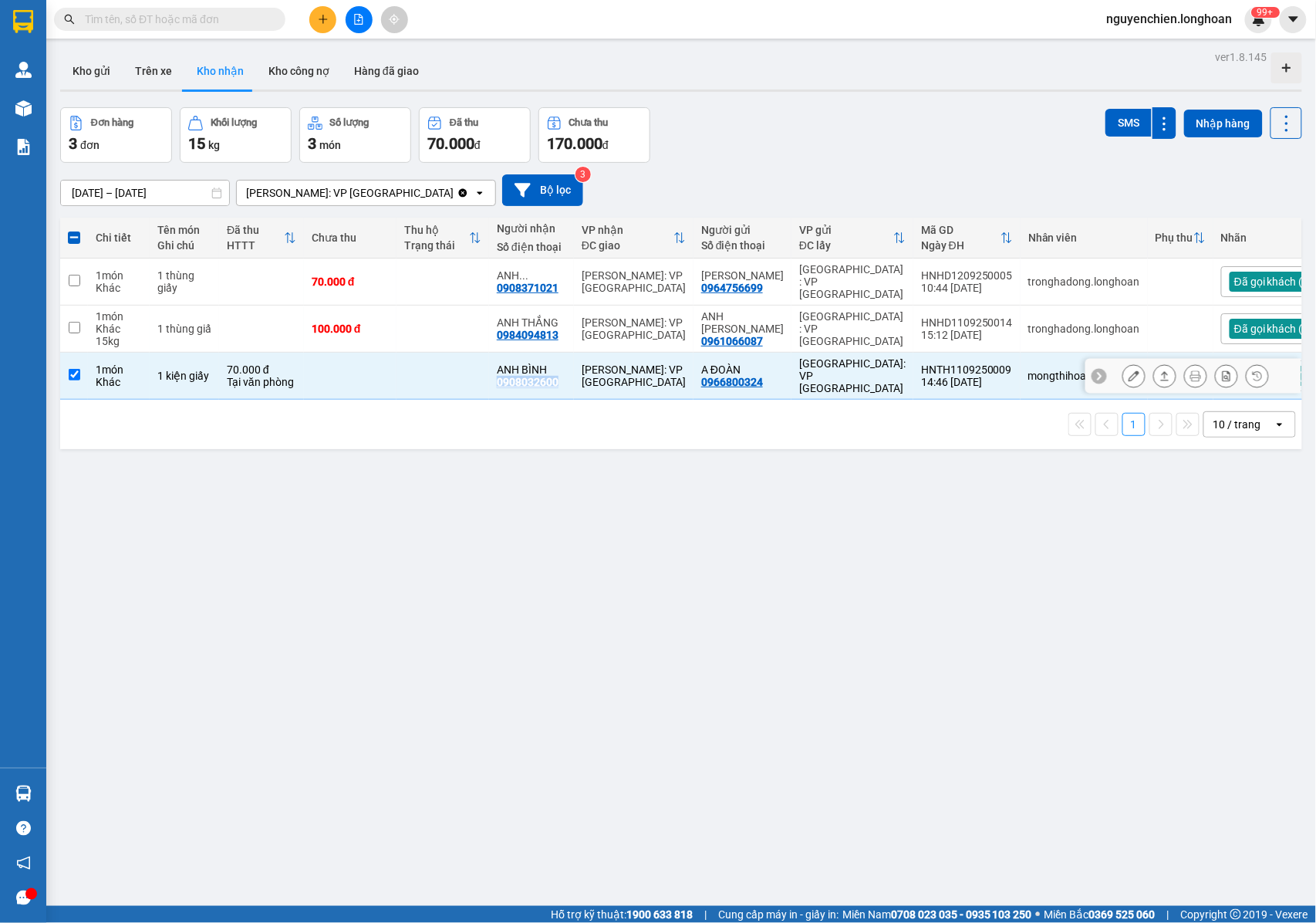
copy div "0908032600"
click at [74, 369] on input "checkbox" at bounding box center [74, 375] width 12 height 12
checkbox input "false"
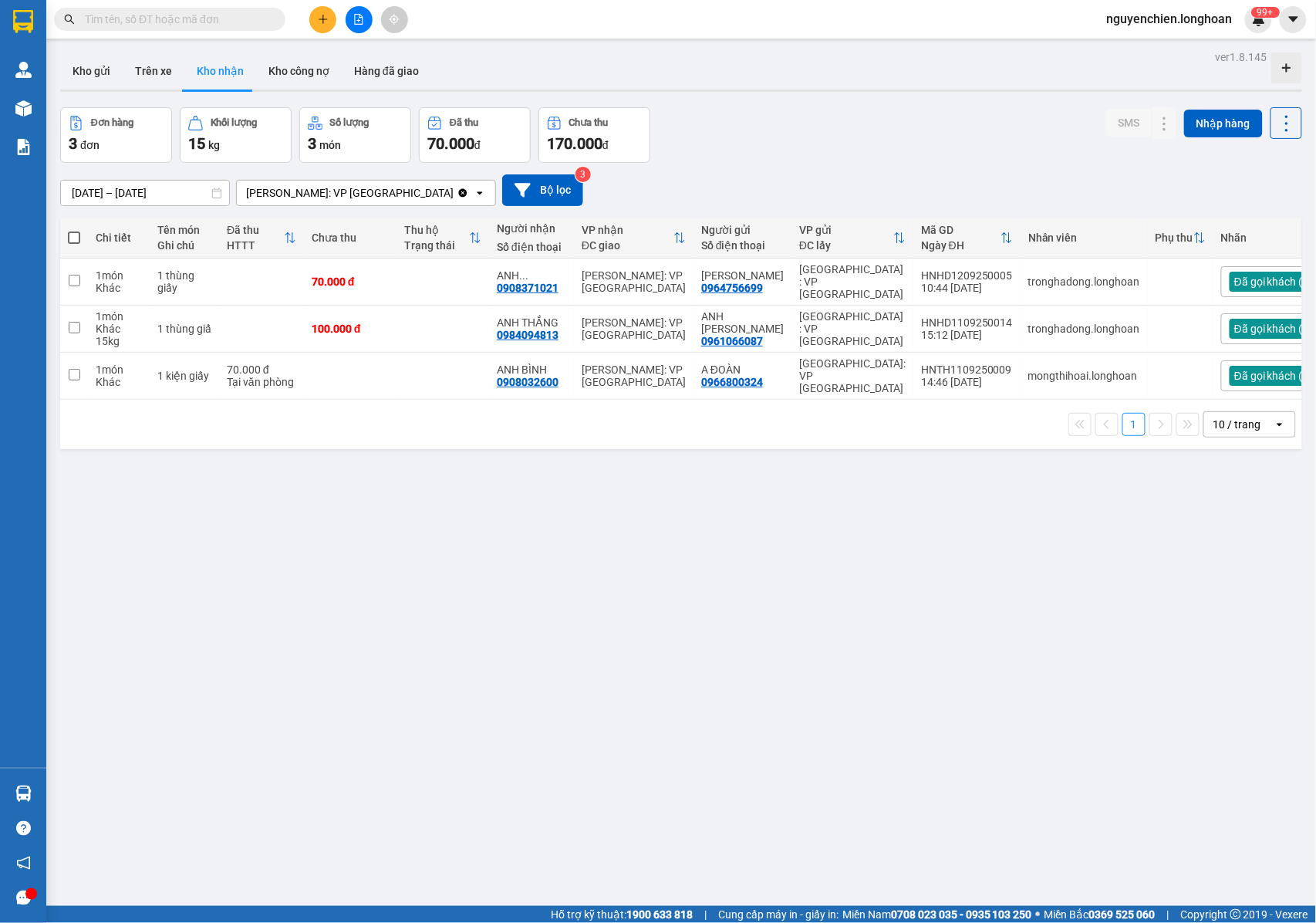
click at [192, 23] on input "text" at bounding box center [176, 19] width 182 height 17
paste input "0908032600"
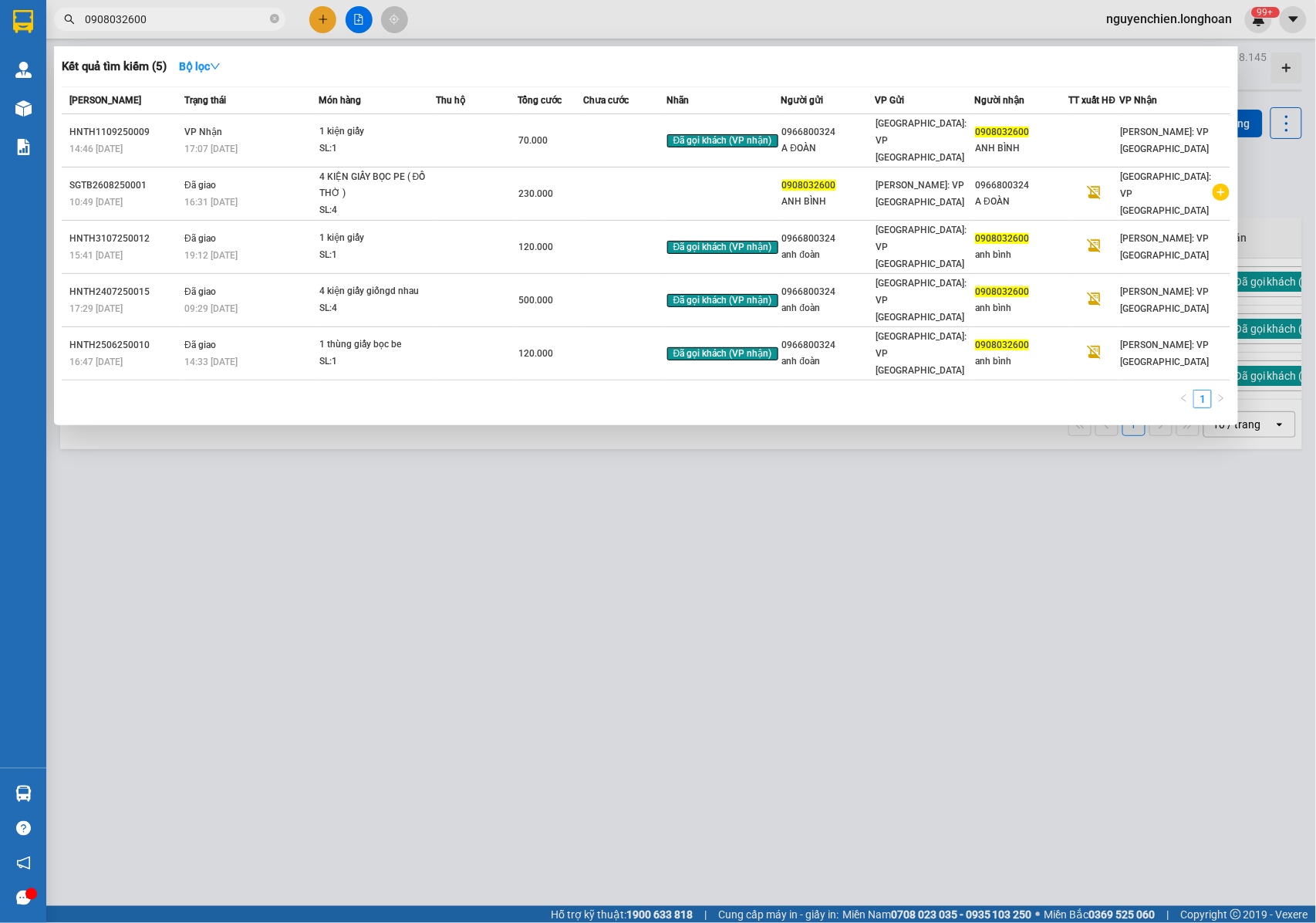
type input "0908032600"
click at [401, 440] on div at bounding box center [658, 461] width 1316 height 923
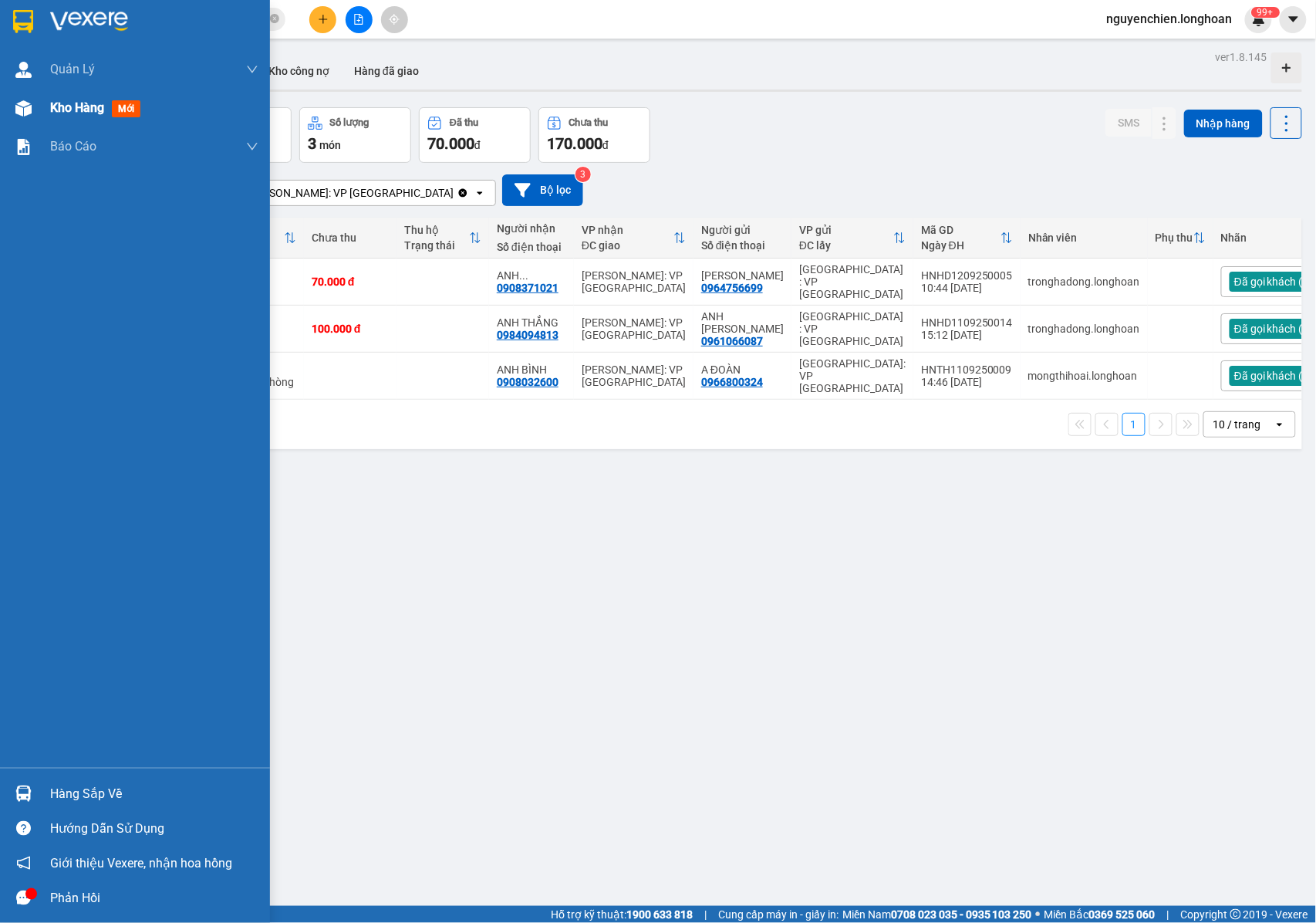
click at [35, 97] on div at bounding box center [24, 109] width 27 height 27
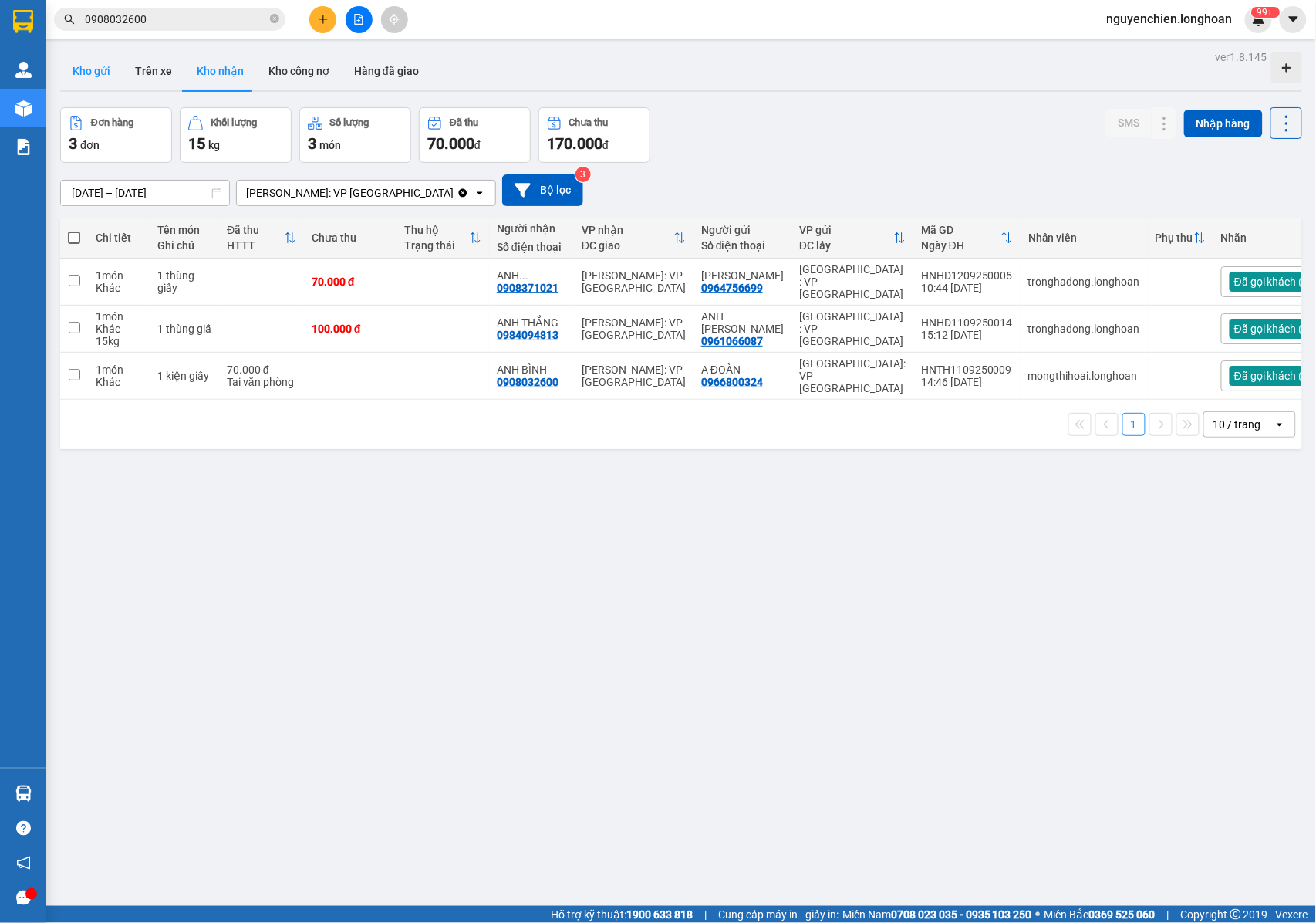
click at [112, 68] on button "Kho gửi" at bounding box center [91, 71] width 62 height 37
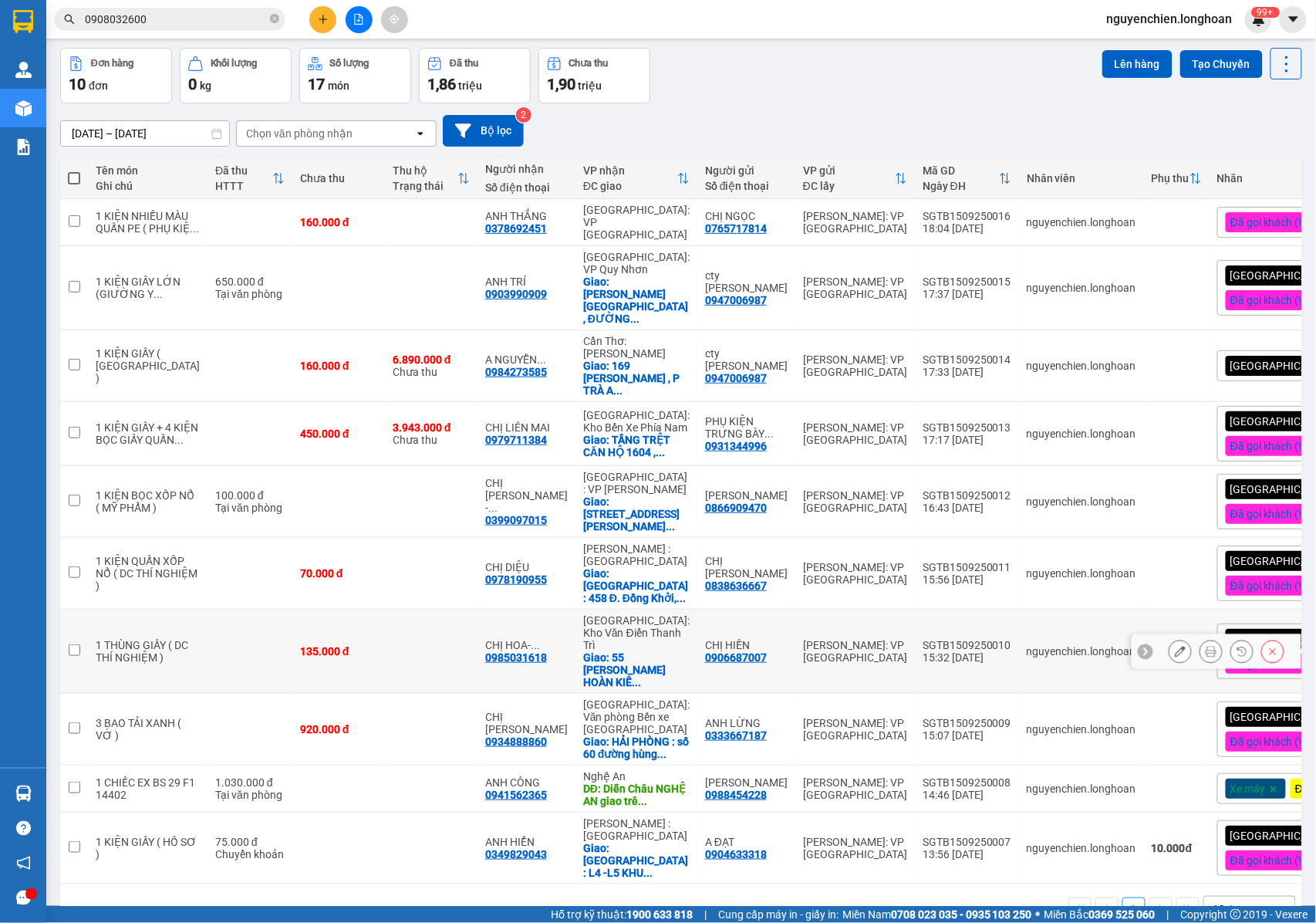
scroll to position [109, 0]
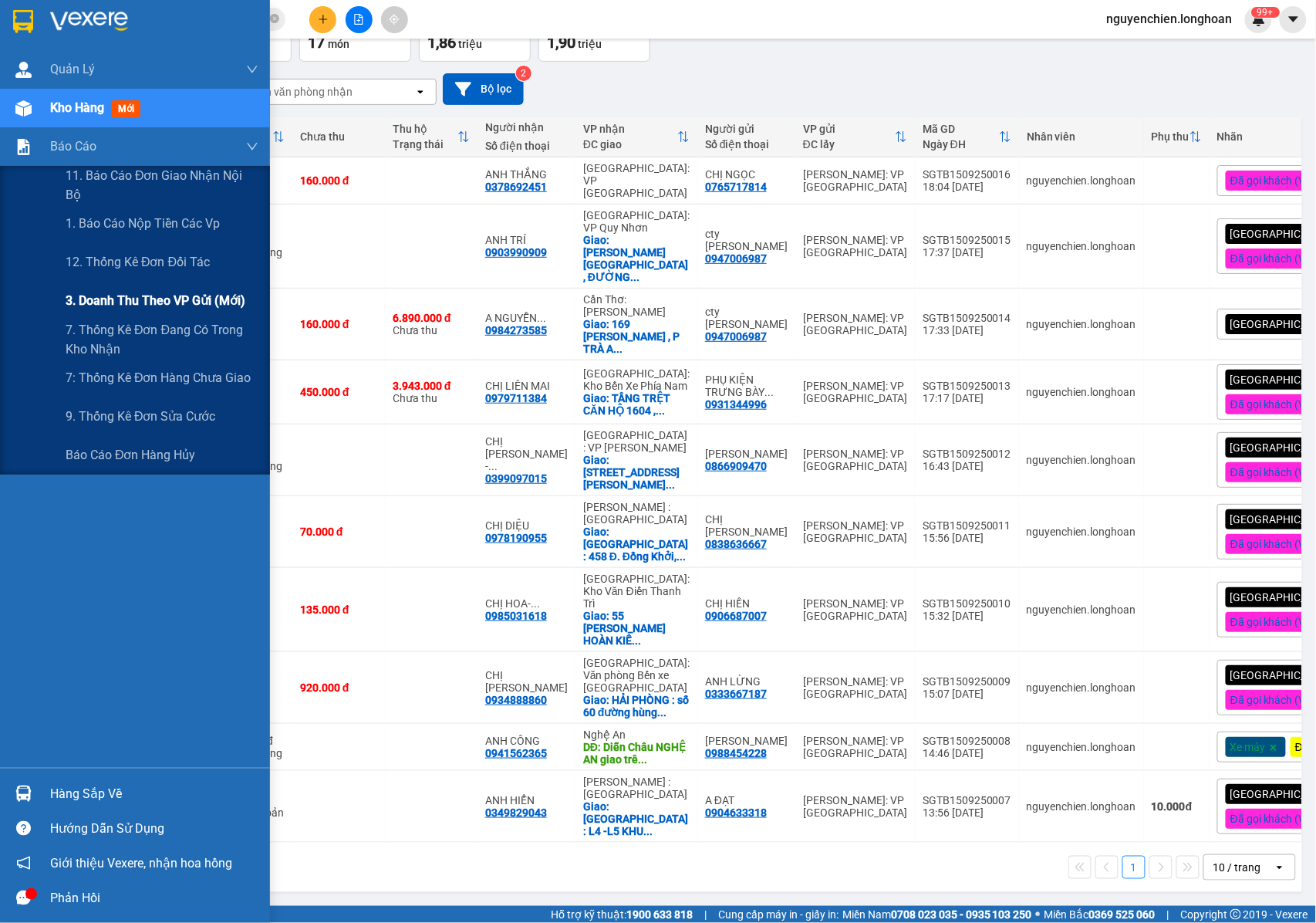
click at [142, 291] on span "3. Doanh Thu theo VP Gửi (mới)" at bounding box center [155, 300] width 179 height 19
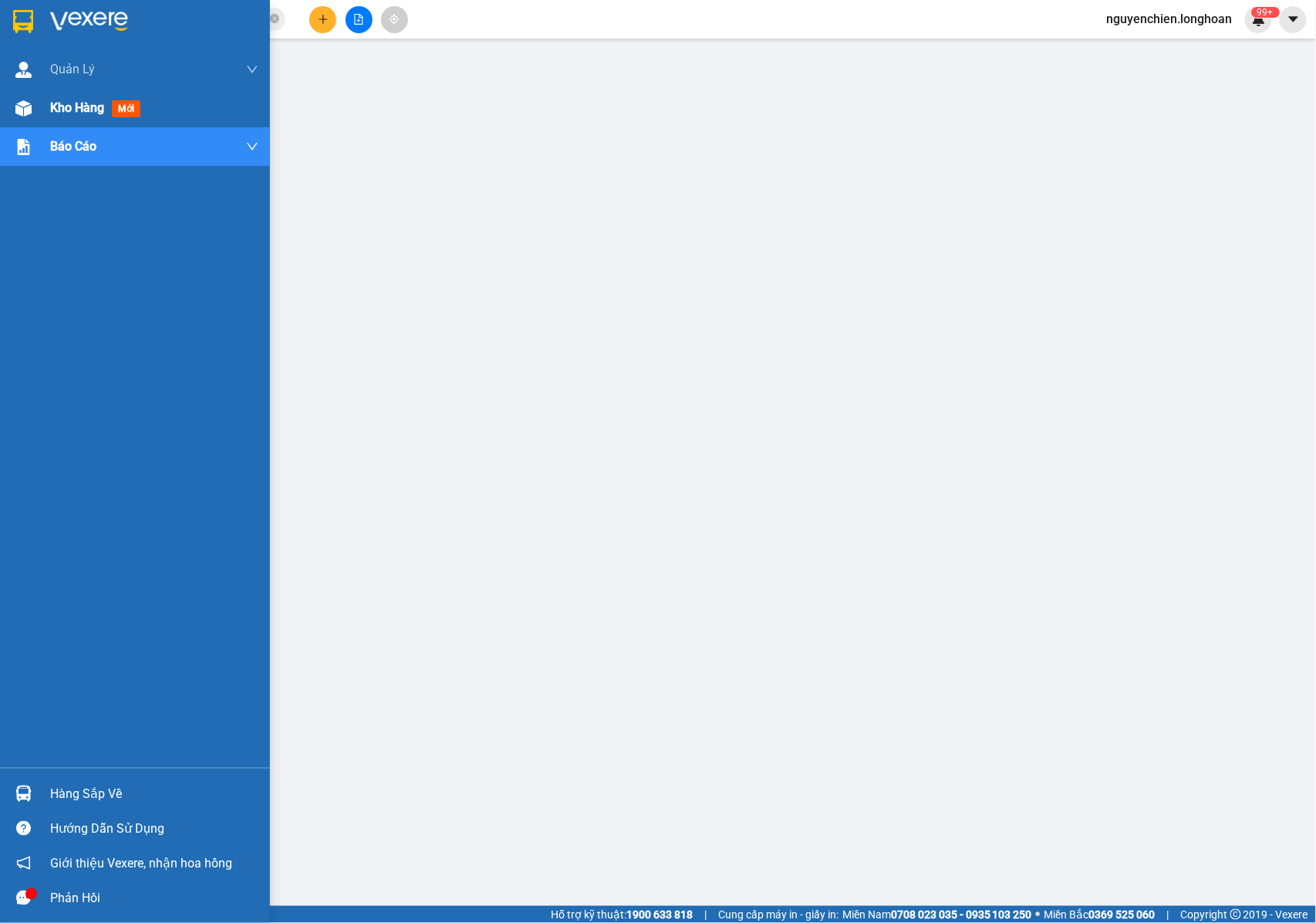
click at [26, 109] on img at bounding box center [23, 108] width 16 height 16
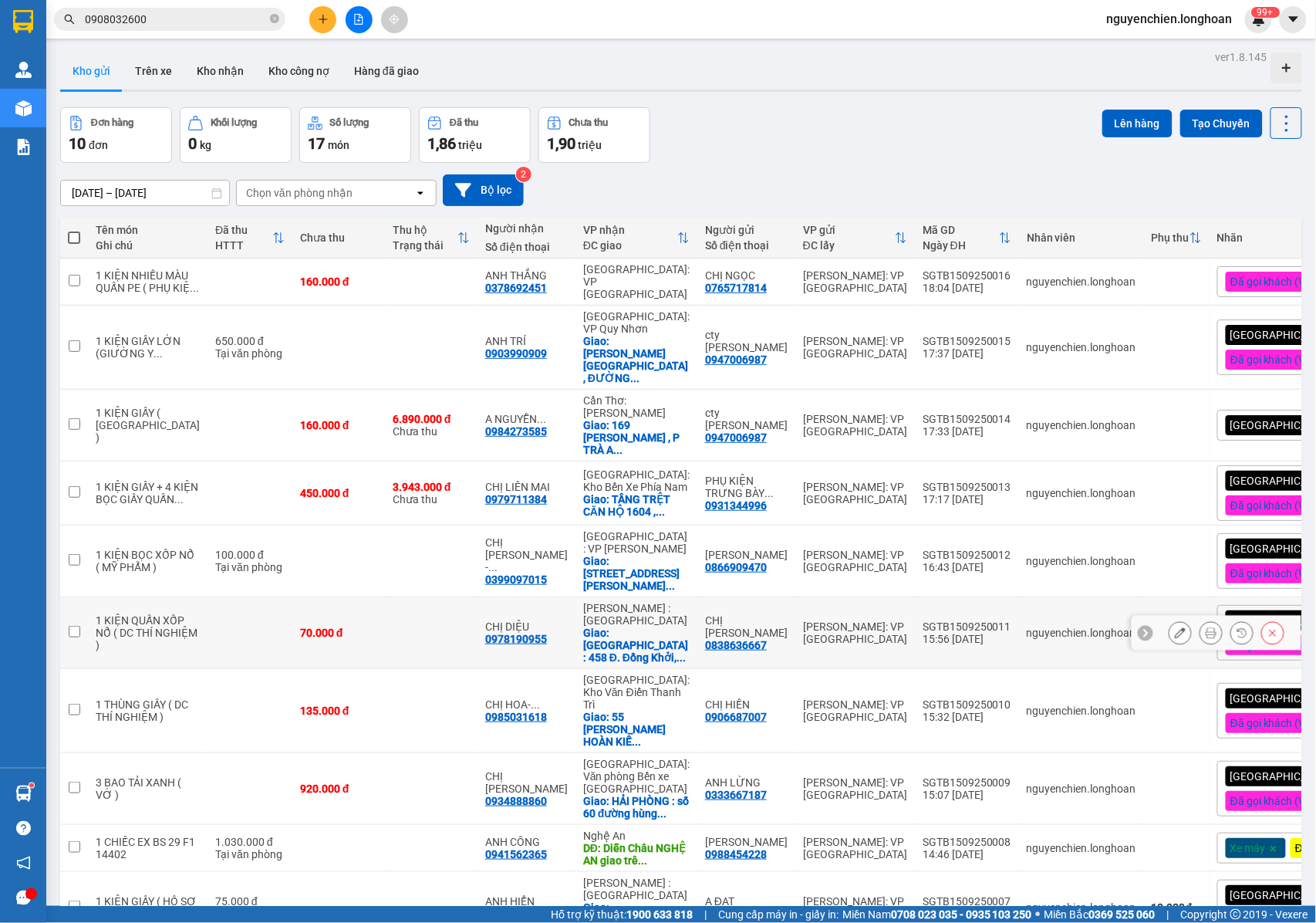
scroll to position [109, 0]
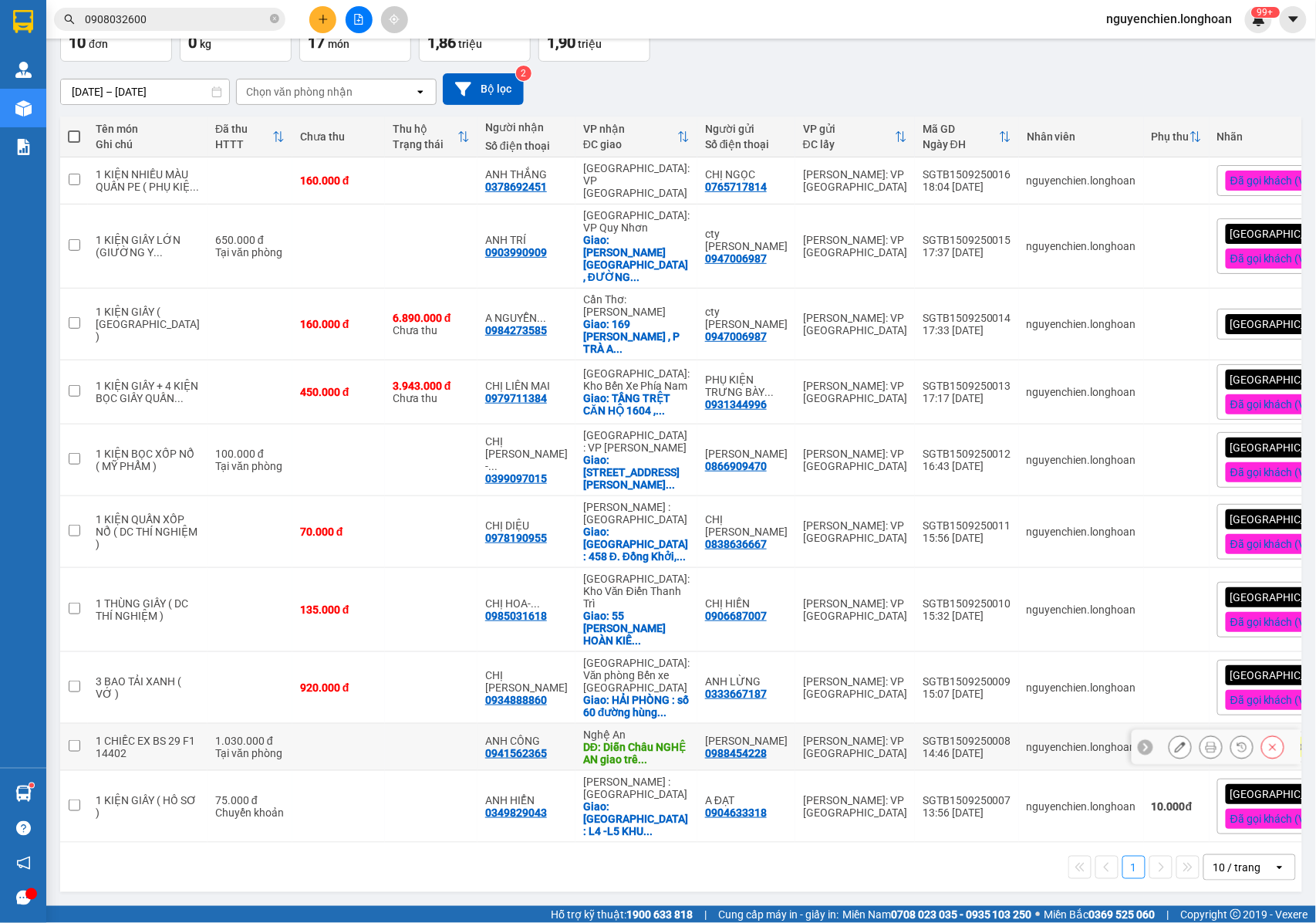
click at [1206, 747] on icon at bounding box center [1211, 747] width 11 height 11
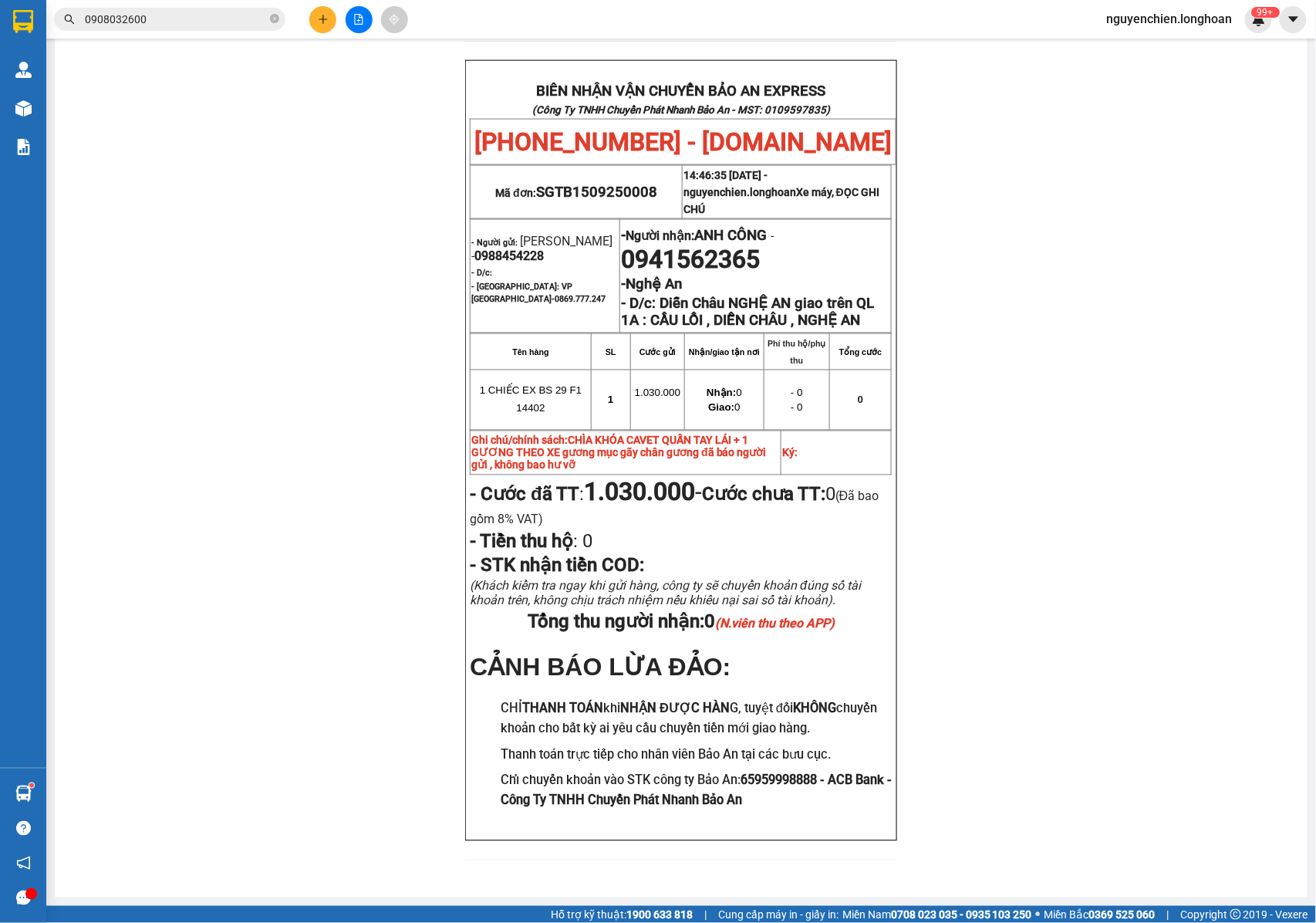
scroll to position [726, 0]
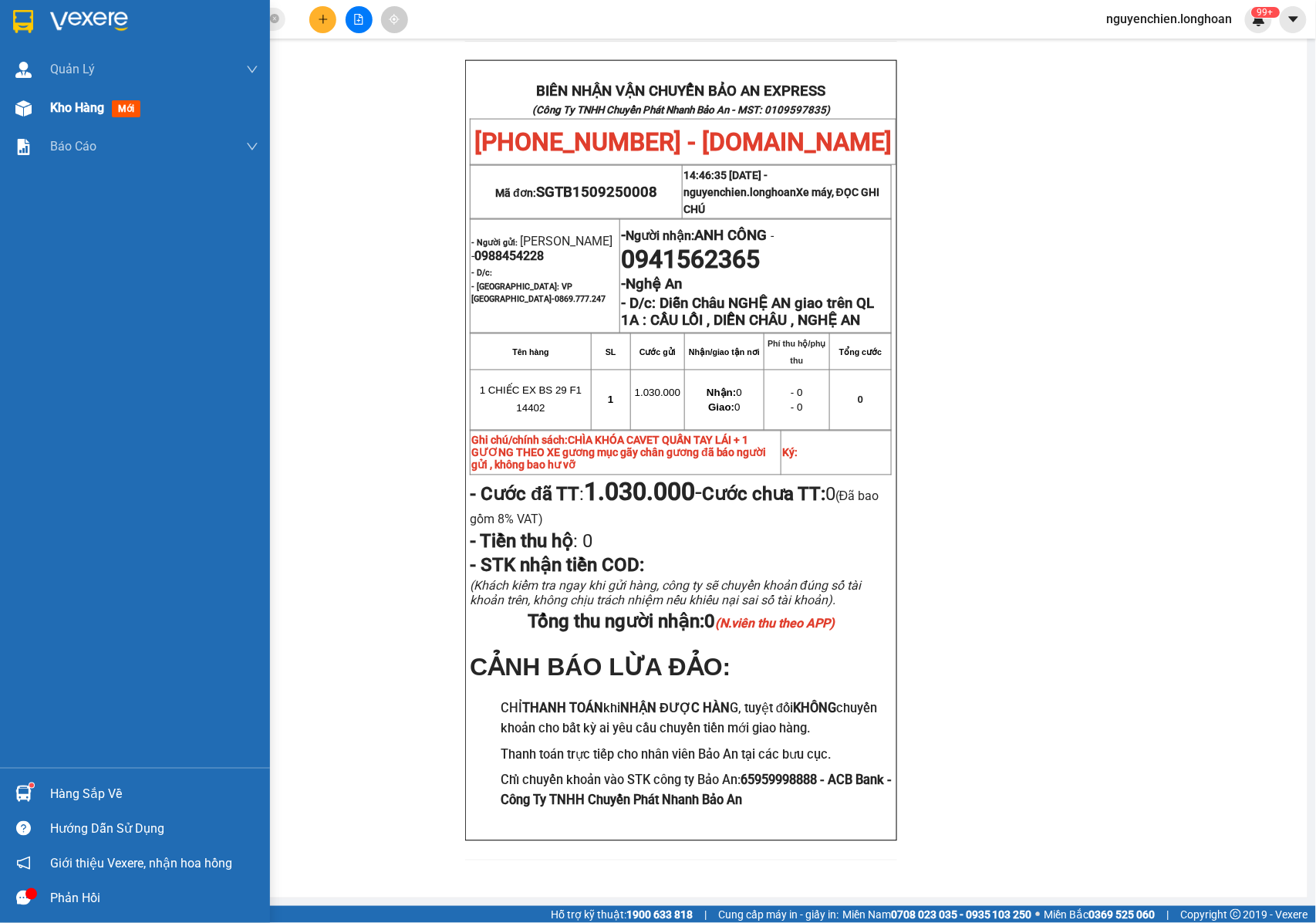
click at [20, 109] on img at bounding box center [23, 108] width 16 height 16
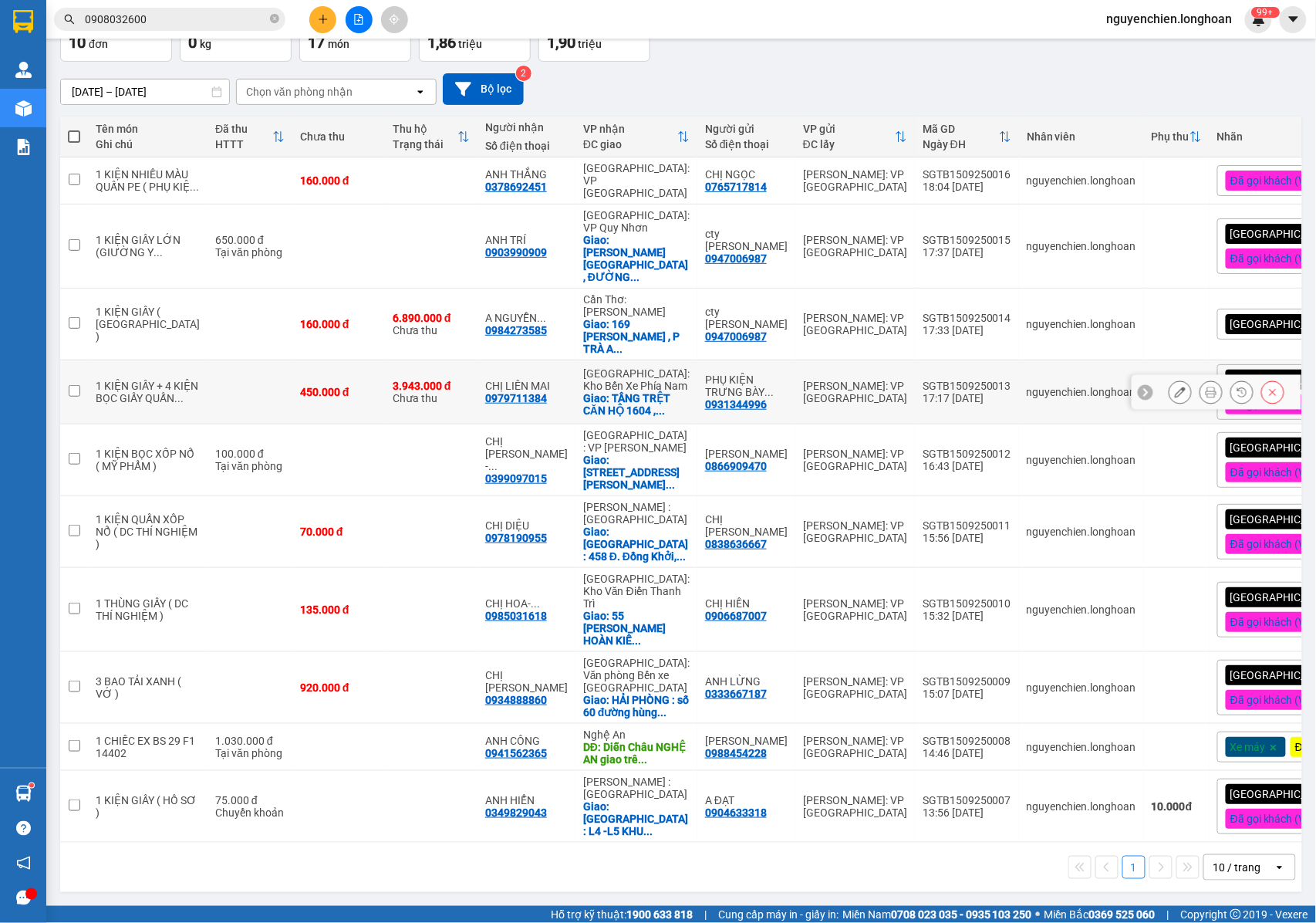
scroll to position [109, 0]
drag, startPoint x: 518, startPoint y: 750, endPoint x: 442, endPoint y: 757, distance: 76.3
click at [478, 757] on td "ANH CÔNG 0941562365" at bounding box center [527, 748] width 98 height 47
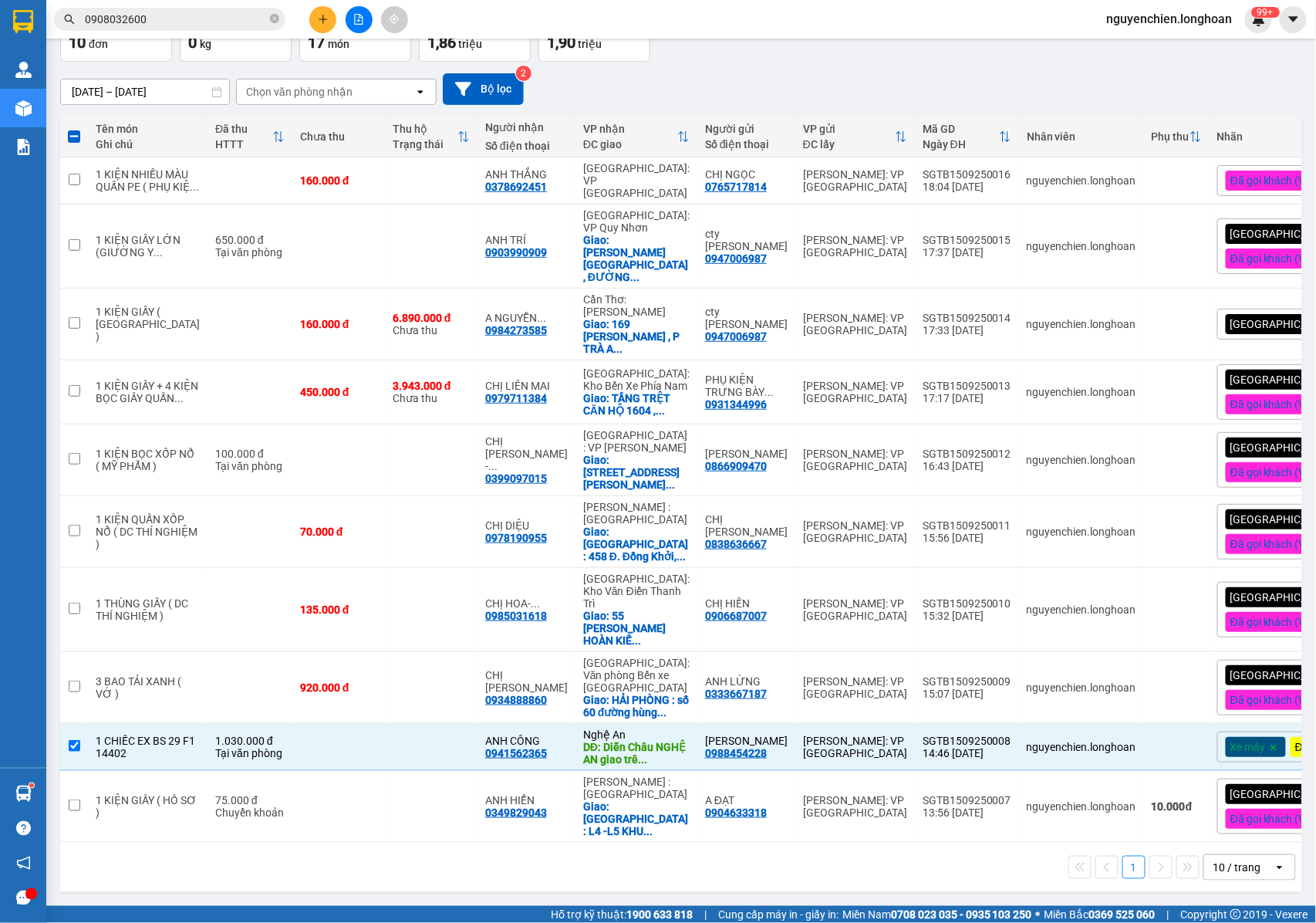
drag, startPoint x: 344, startPoint y: 883, endPoint x: 213, endPoint y: 804, distance: 153.0
click at [342, 883] on div "1 10 / trang open" at bounding box center [681, 867] width 1242 height 50
click at [72, 742] on input "checkbox" at bounding box center [74, 746] width 12 height 12
checkbox input "false"
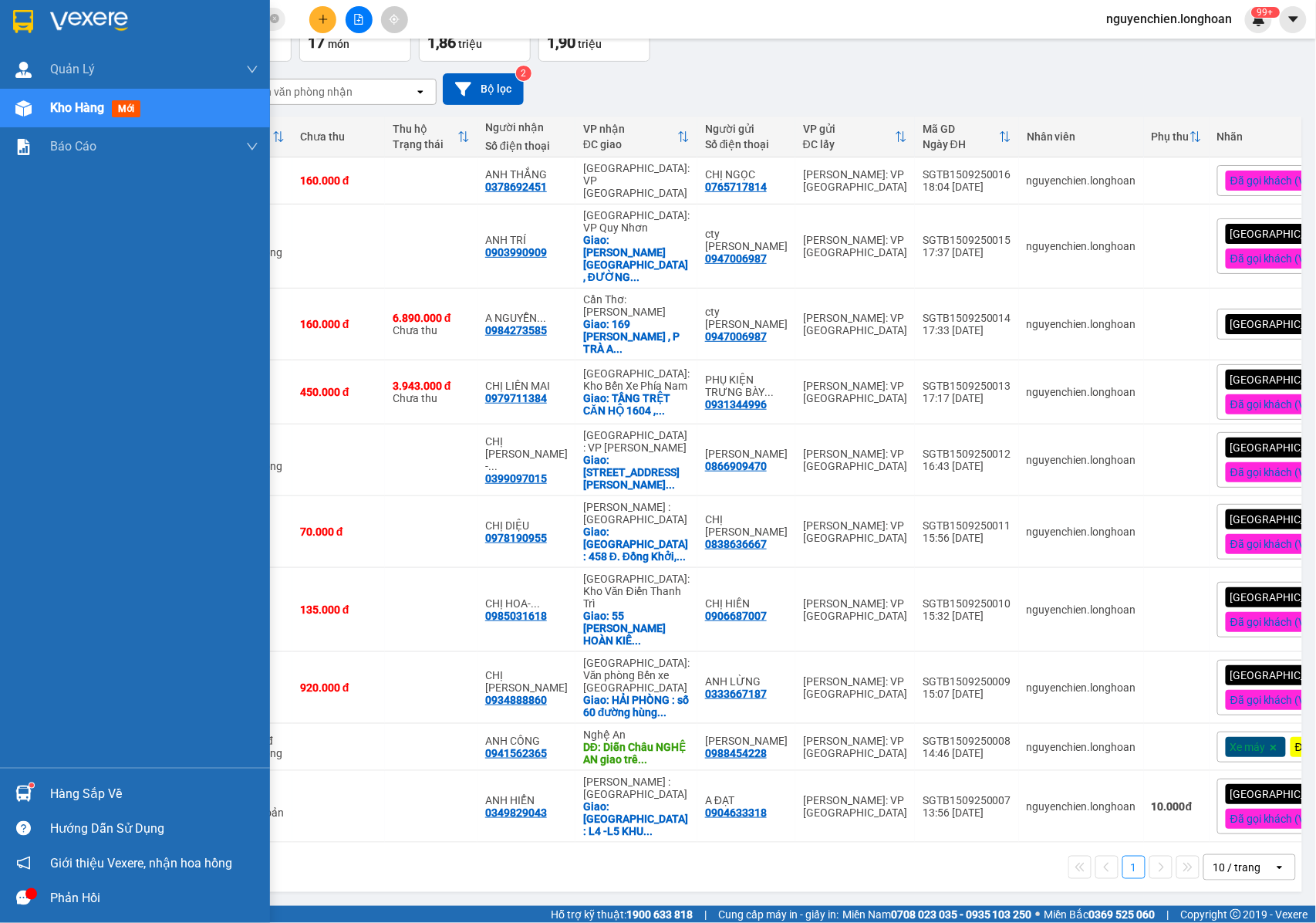
click at [28, 788] on img at bounding box center [23, 793] width 16 height 16
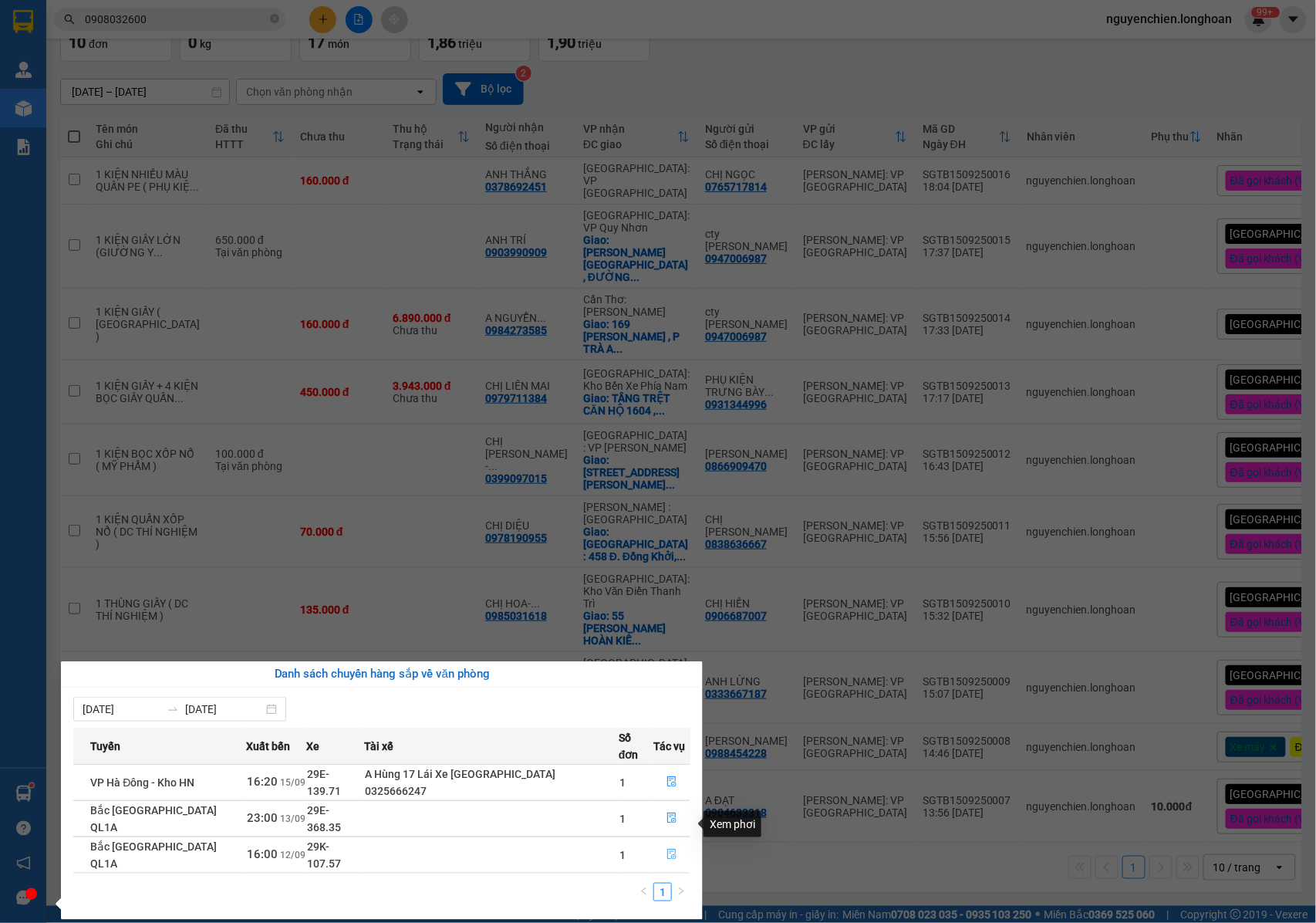
click at [668, 850] on icon "file-done" at bounding box center [671, 855] width 9 height 11
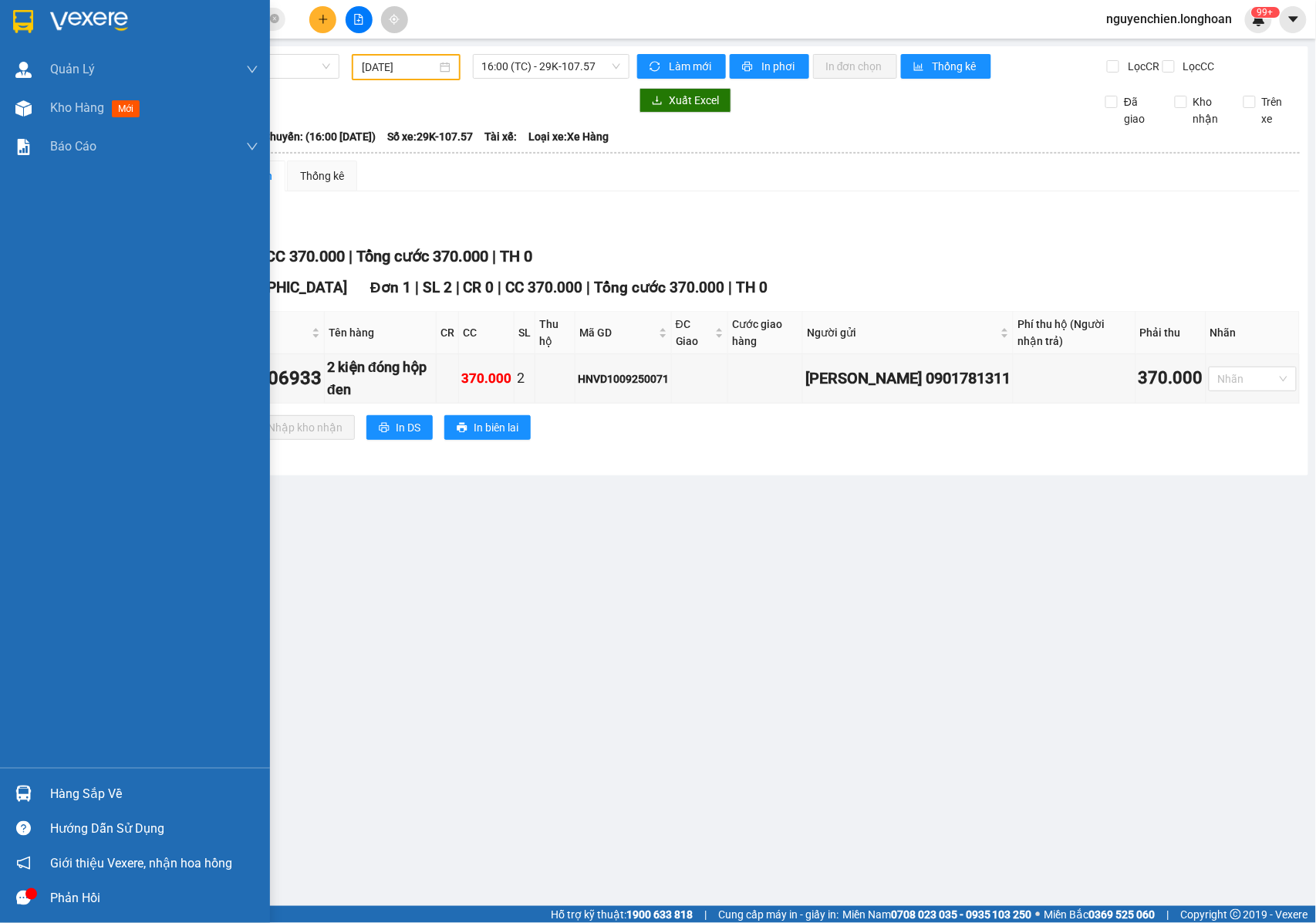
click at [19, 797] on img at bounding box center [23, 793] width 16 height 16
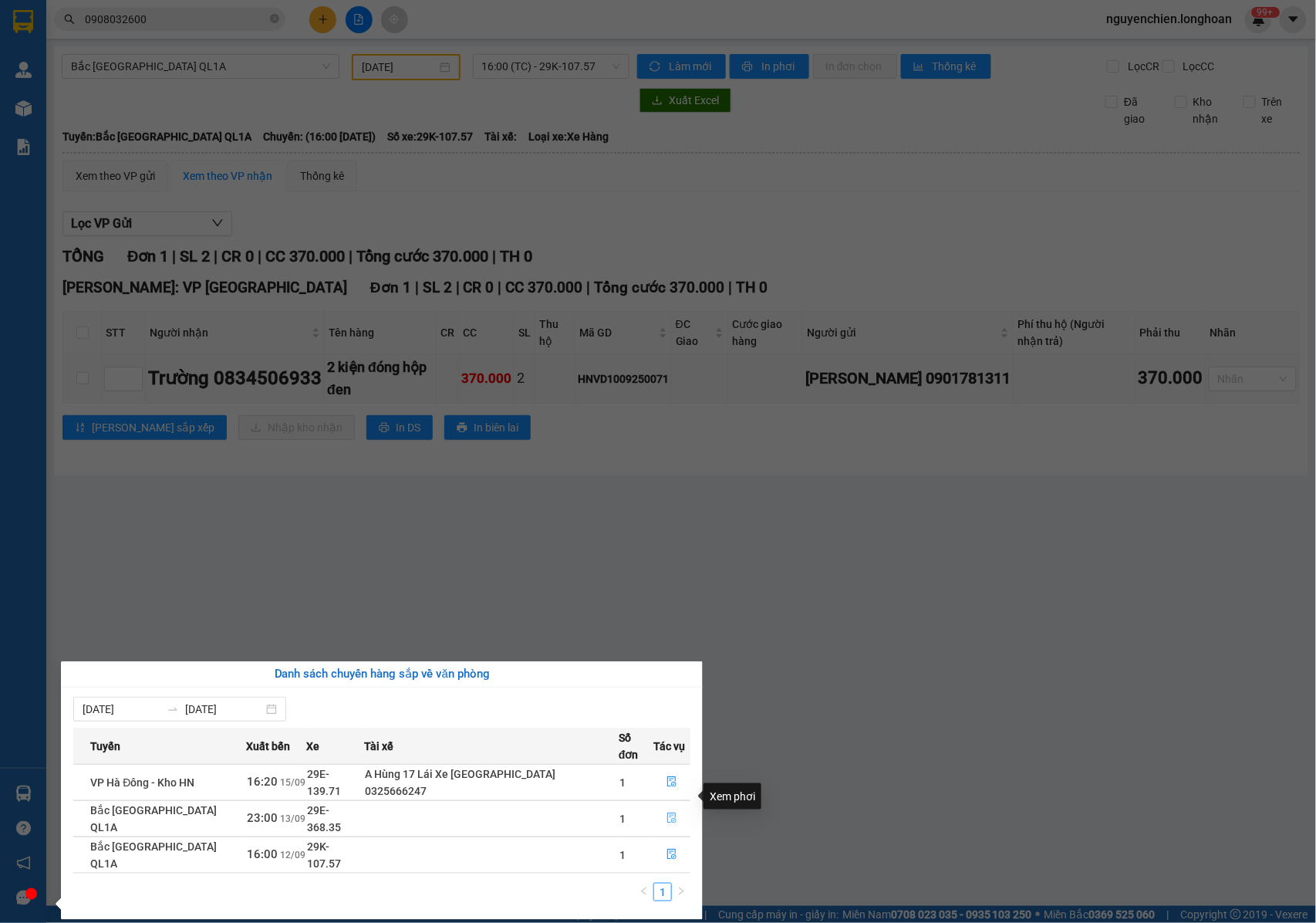
click at [670, 813] on icon "file-done" at bounding box center [671, 818] width 11 height 11
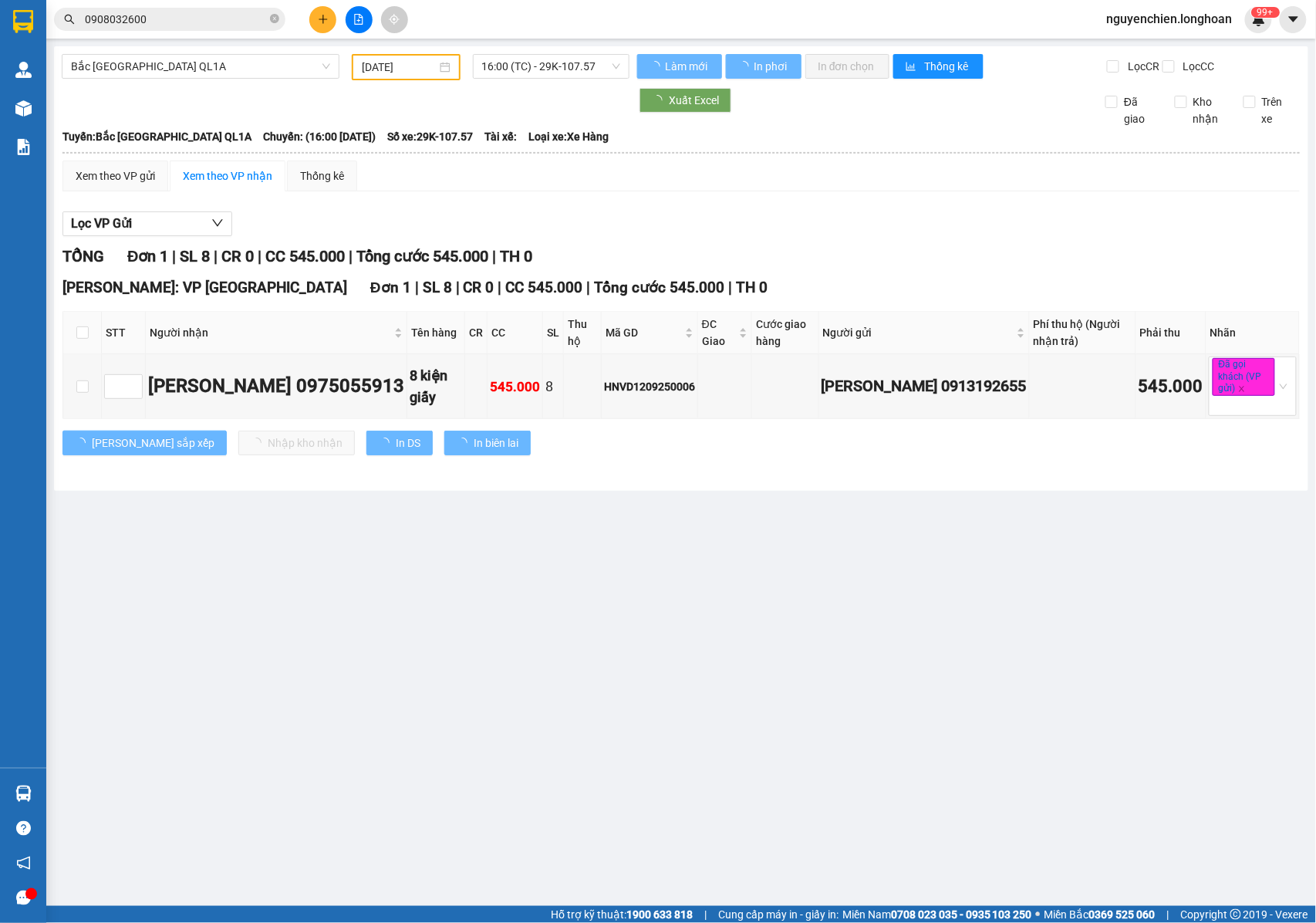
type input "13/09/2025"
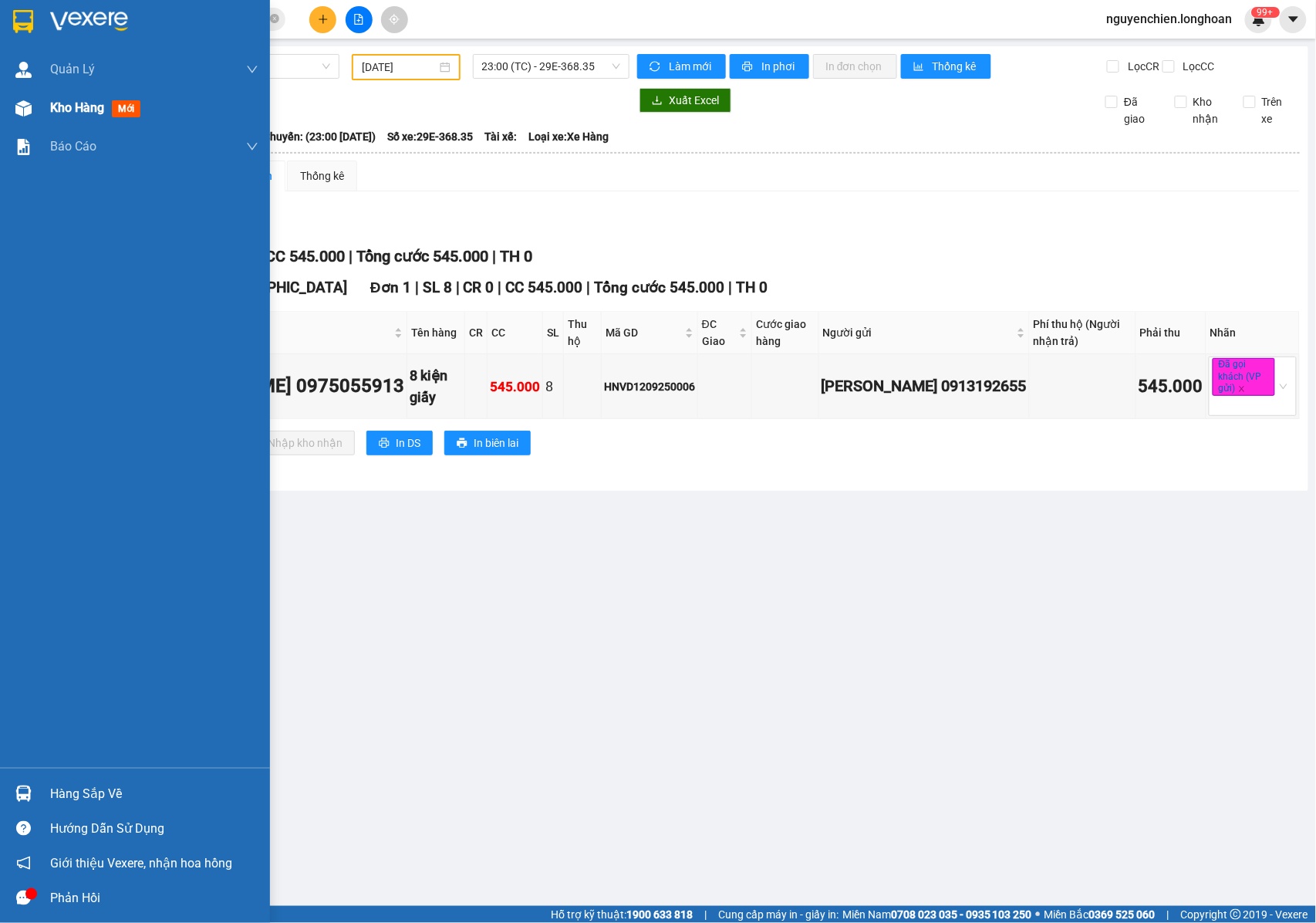
click at [68, 94] on div "Kho hàng mới" at bounding box center [153, 108] width 208 height 39
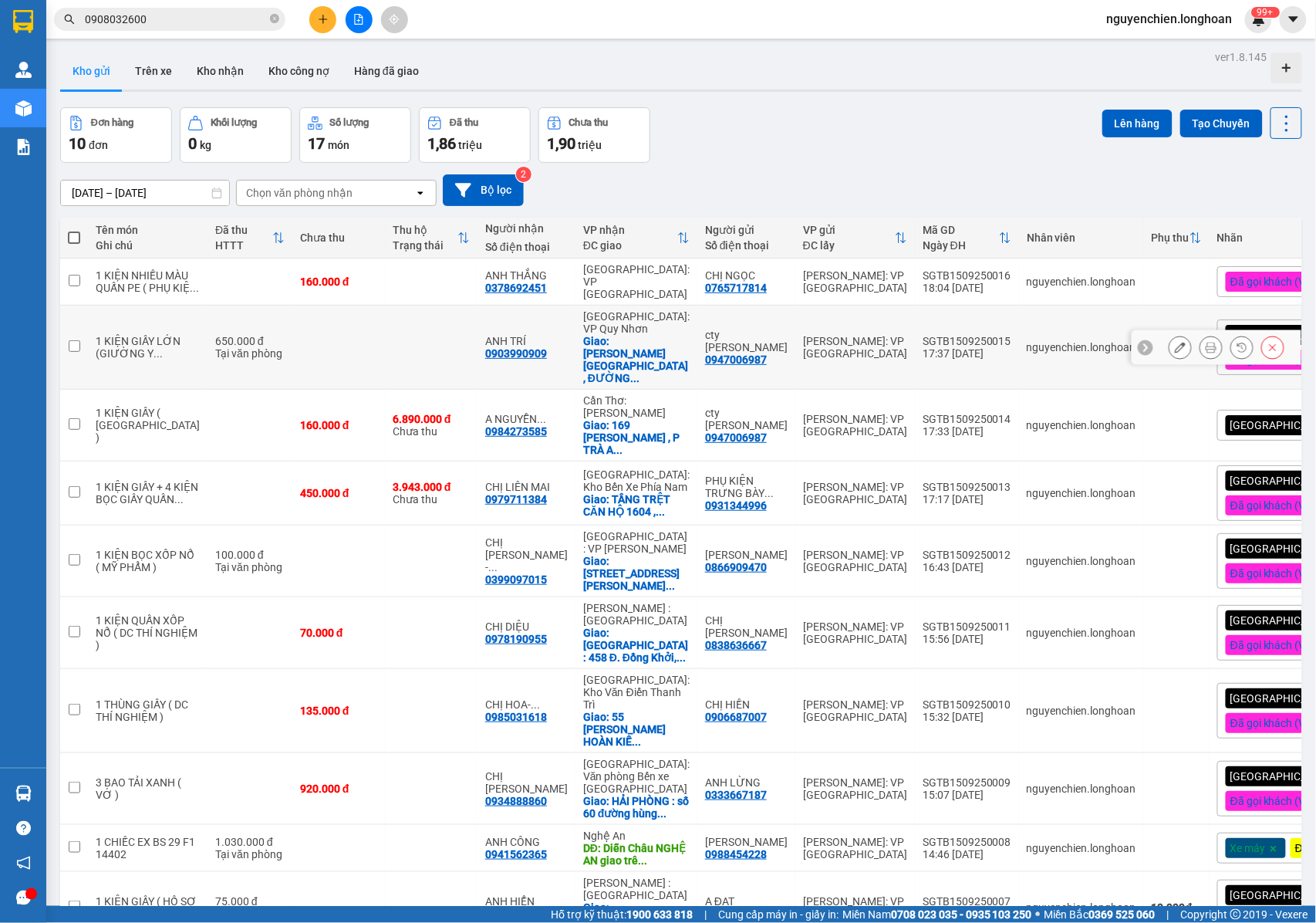
scroll to position [109, 0]
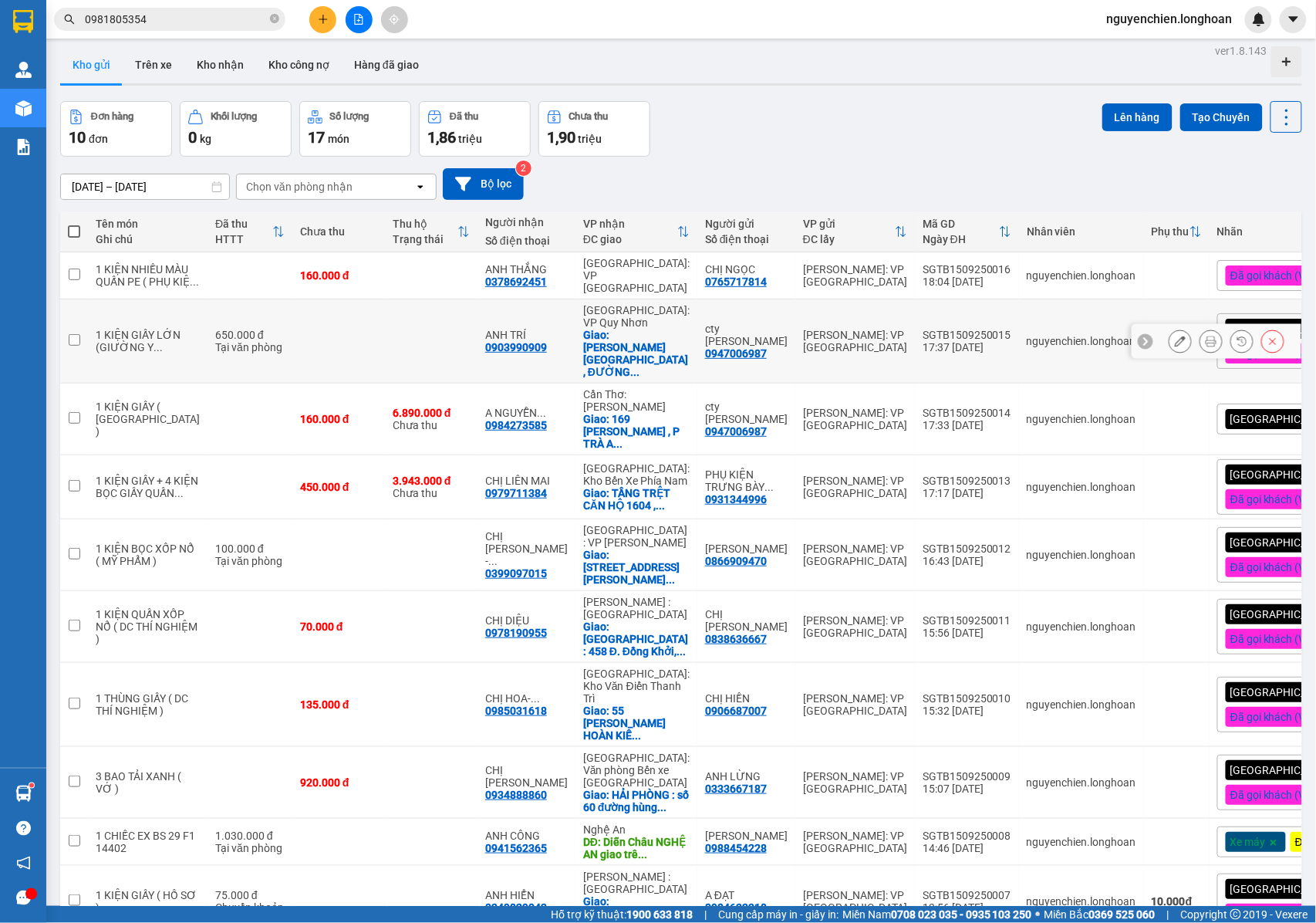
scroll to position [109, 0]
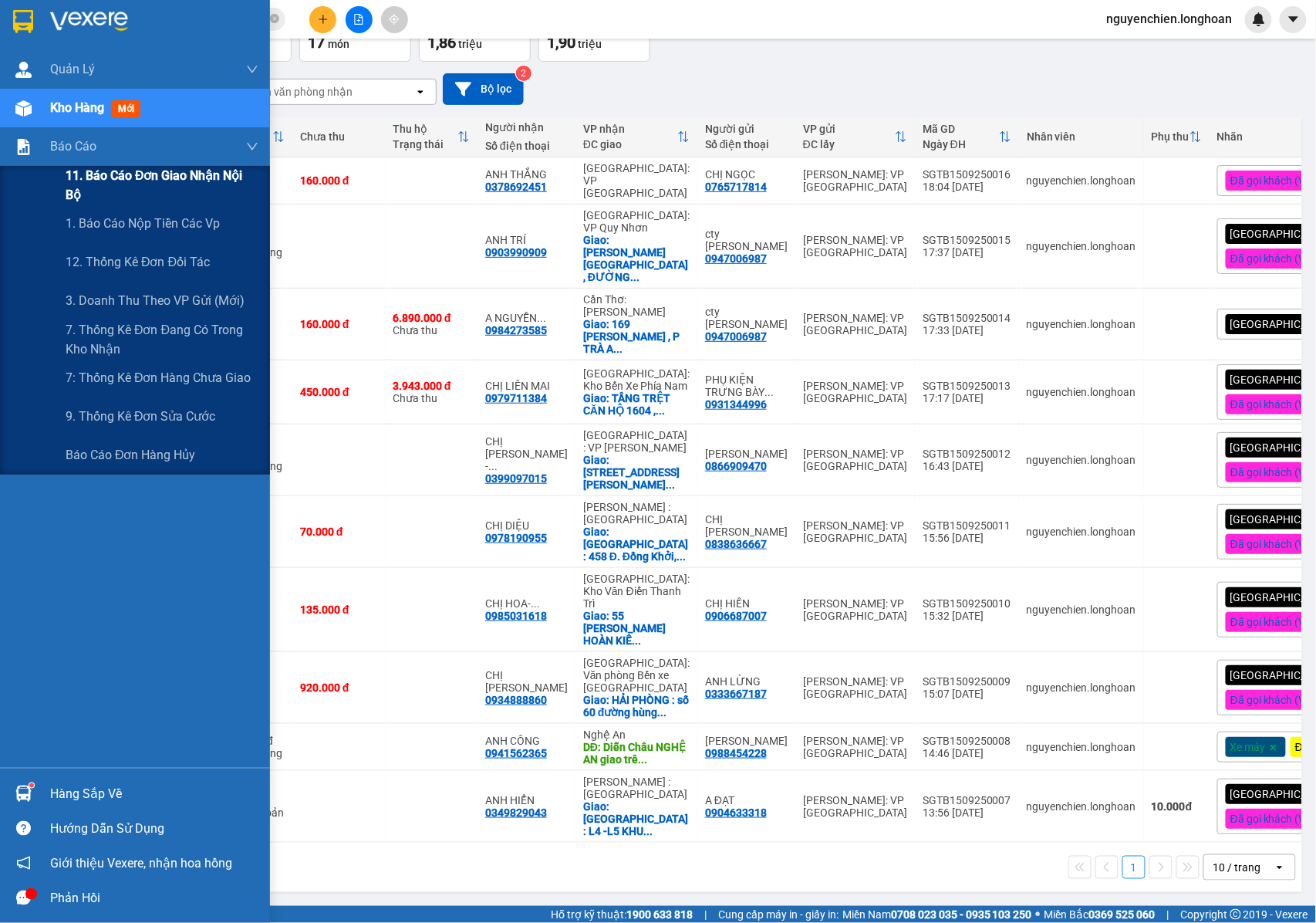
click at [4, 174] on div "11. Báo cáo đơn giao nhận nội bộ" at bounding box center [135, 185] width 270 height 39
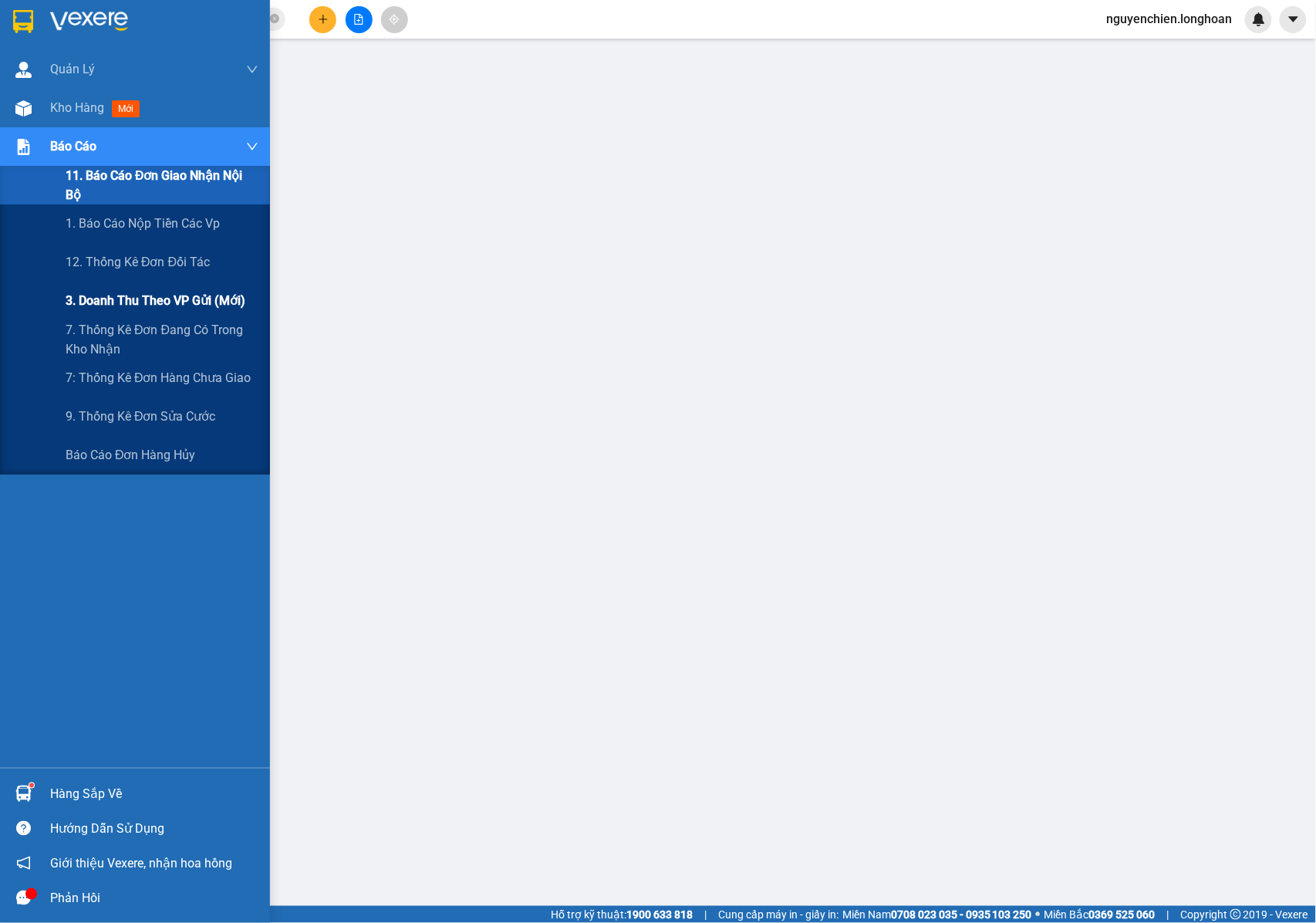
click at [118, 296] on span "3. Doanh Thu theo VP Gửi (mới)" at bounding box center [155, 300] width 179 height 19
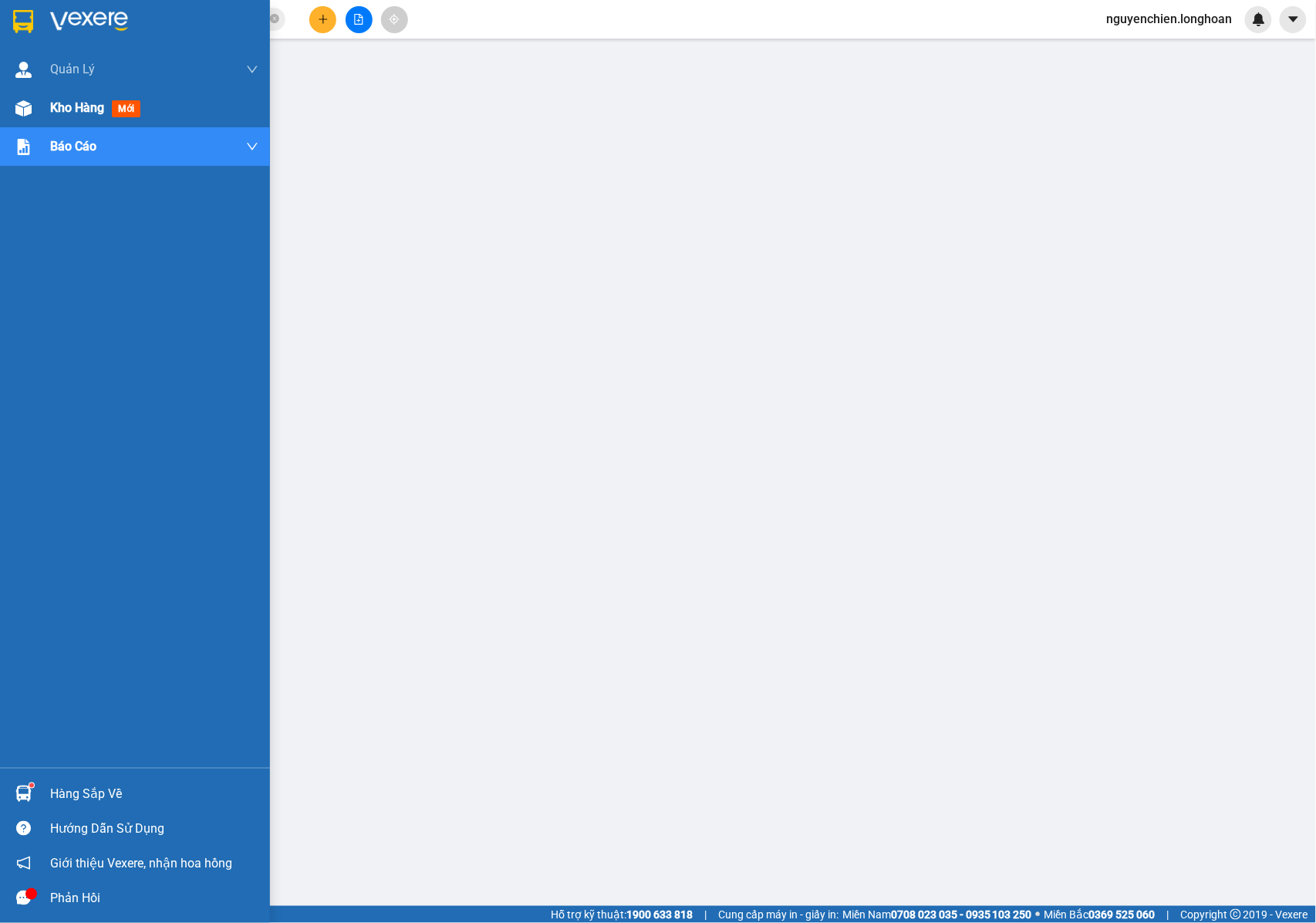
click at [28, 105] on img at bounding box center [23, 108] width 16 height 16
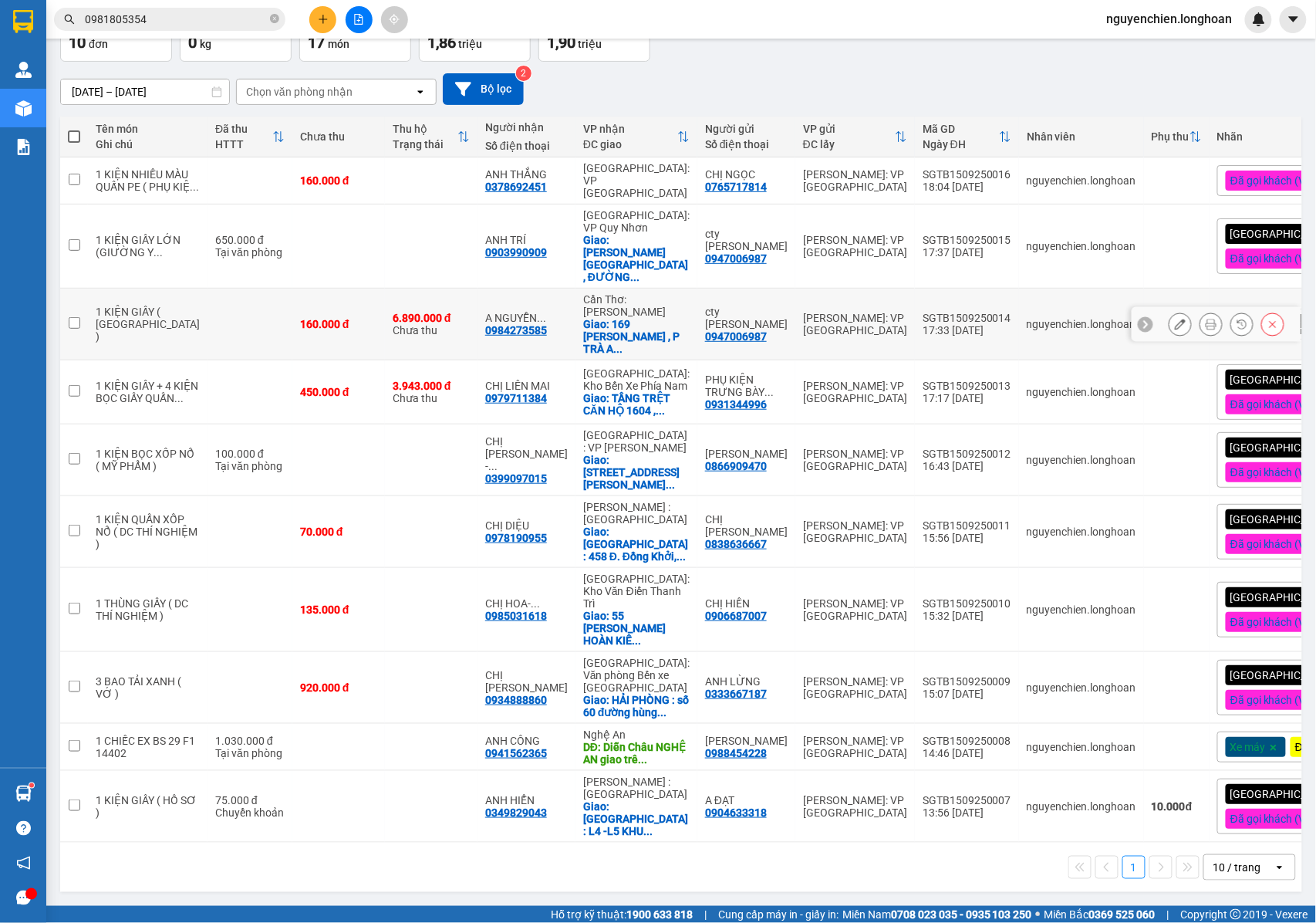
scroll to position [109, 0]
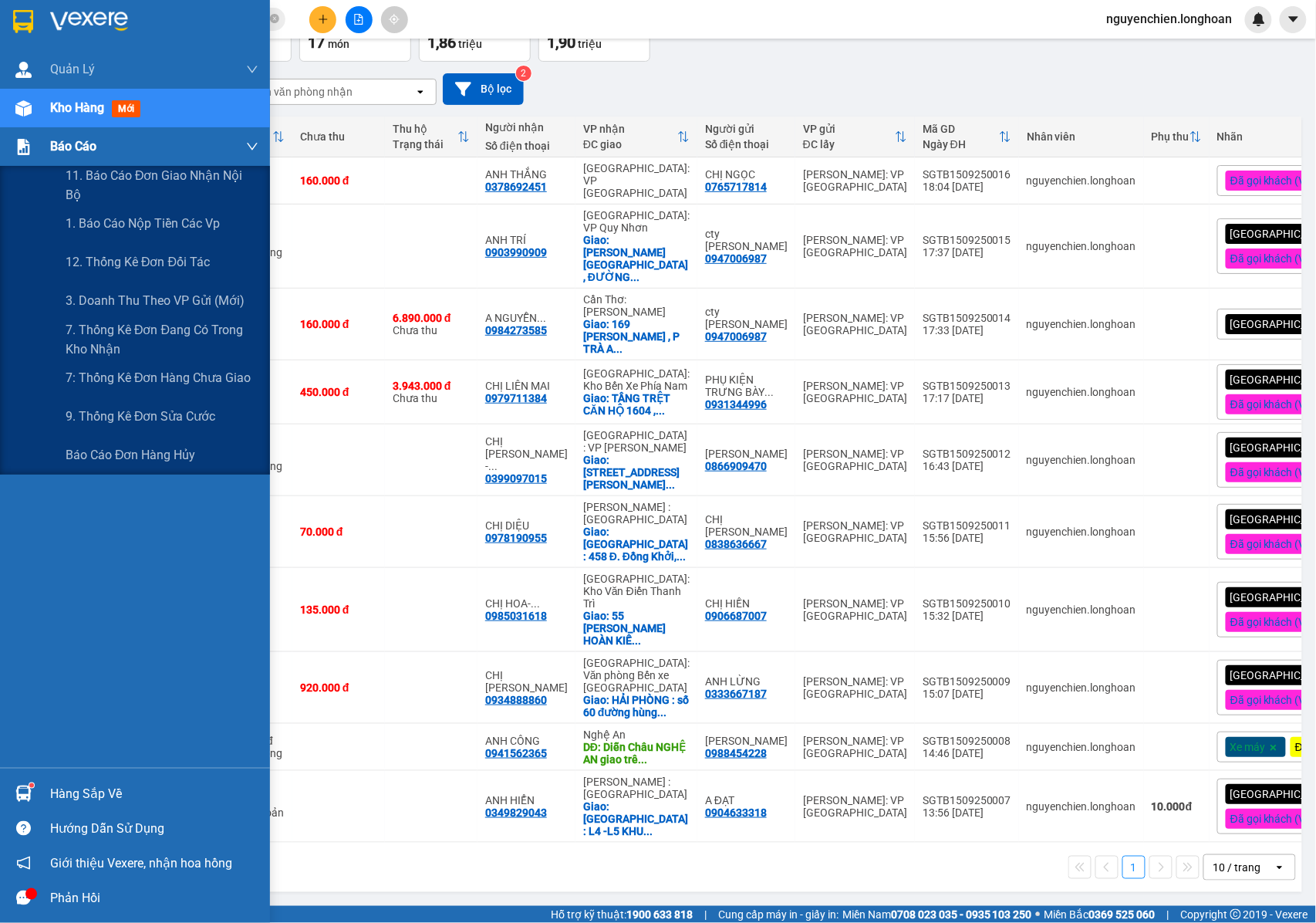
click at [45, 134] on div "Báo cáo" at bounding box center [135, 147] width 270 height 39
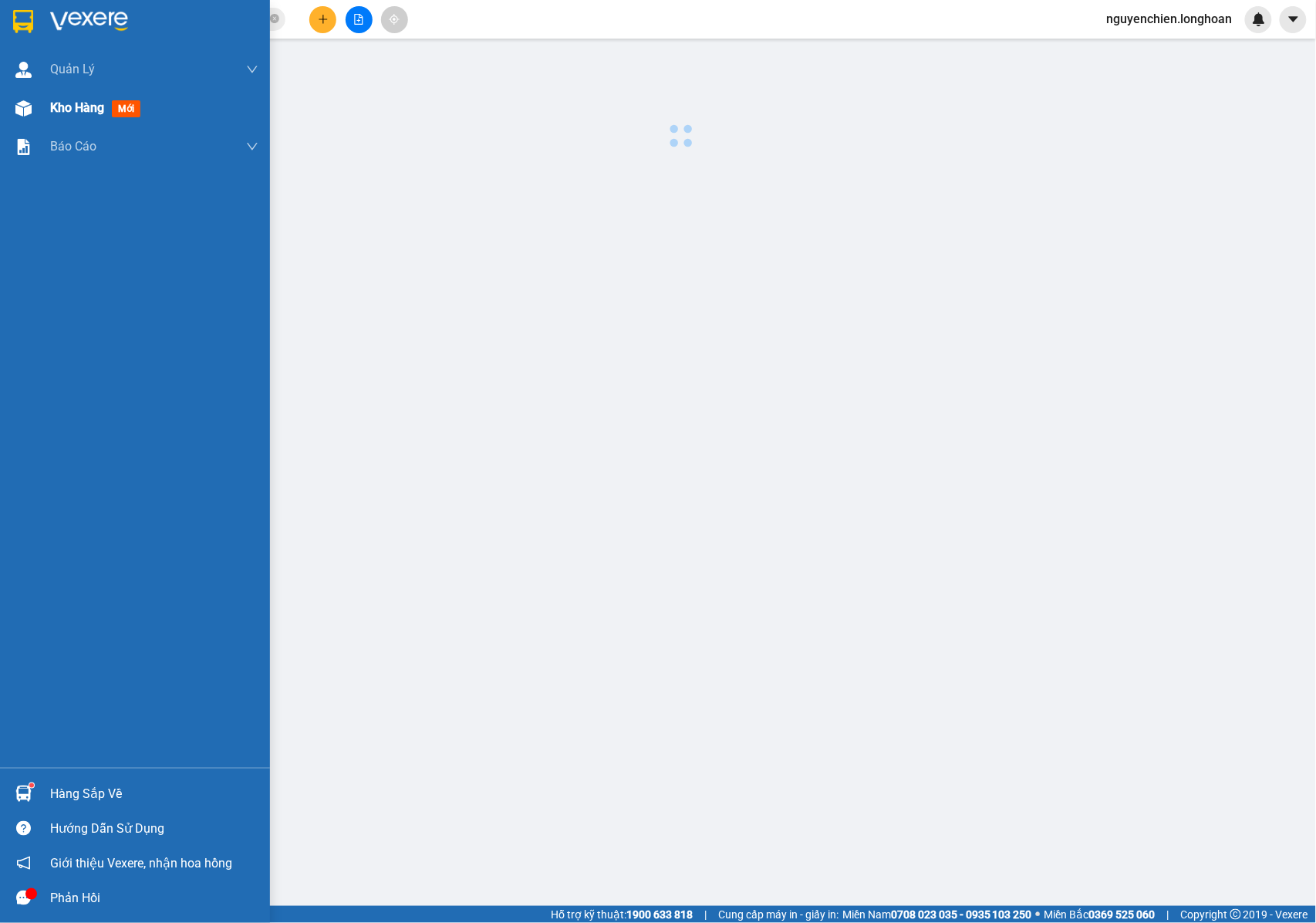
click at [68, 118] on div "Kho hàng mới" at bounding box center [153, 108] width 208 height 39
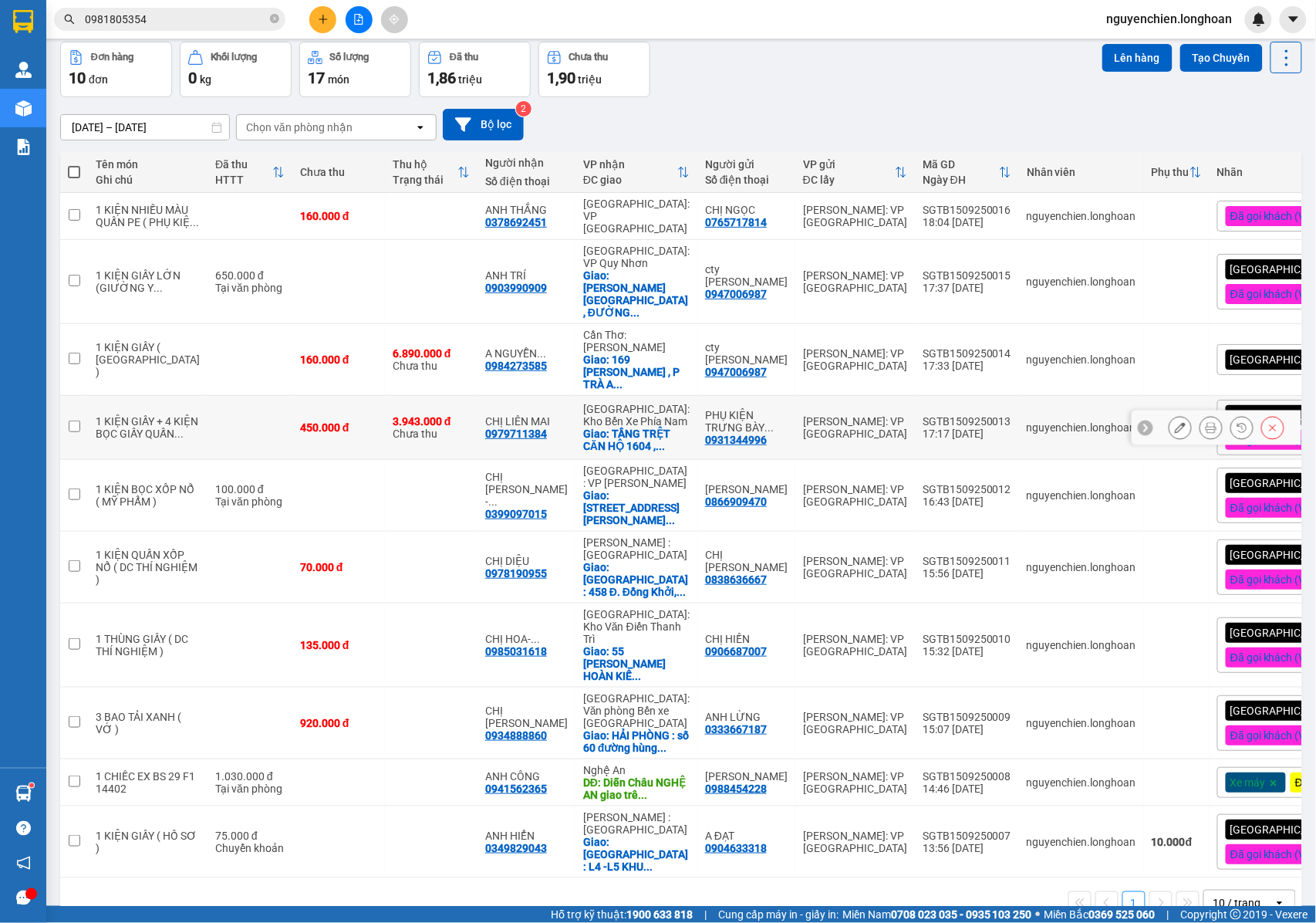
scroll to position [109, 0]
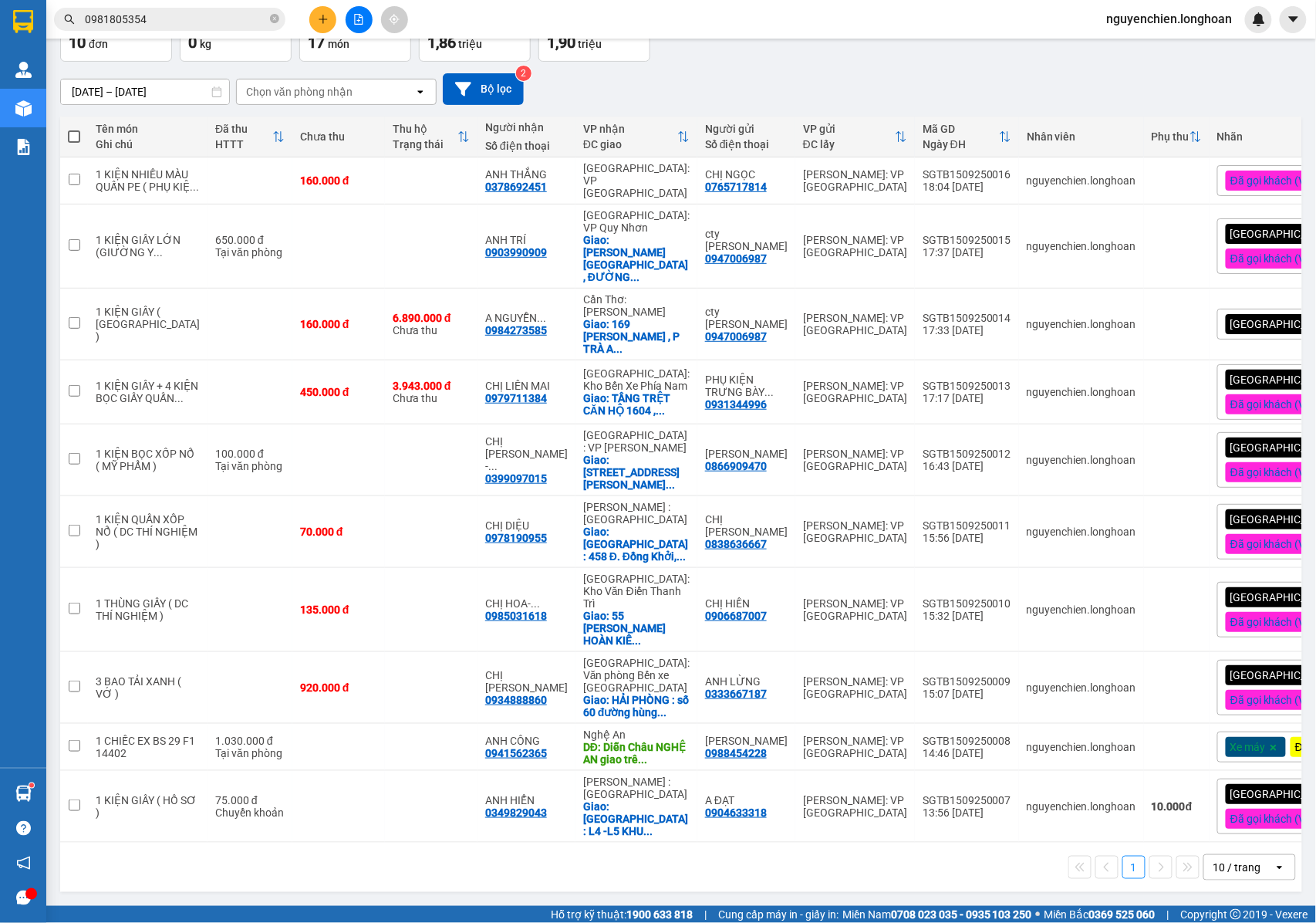
click at [152, 15] on input "0981805354" at bounding box center [176, 19] width 182 height 17
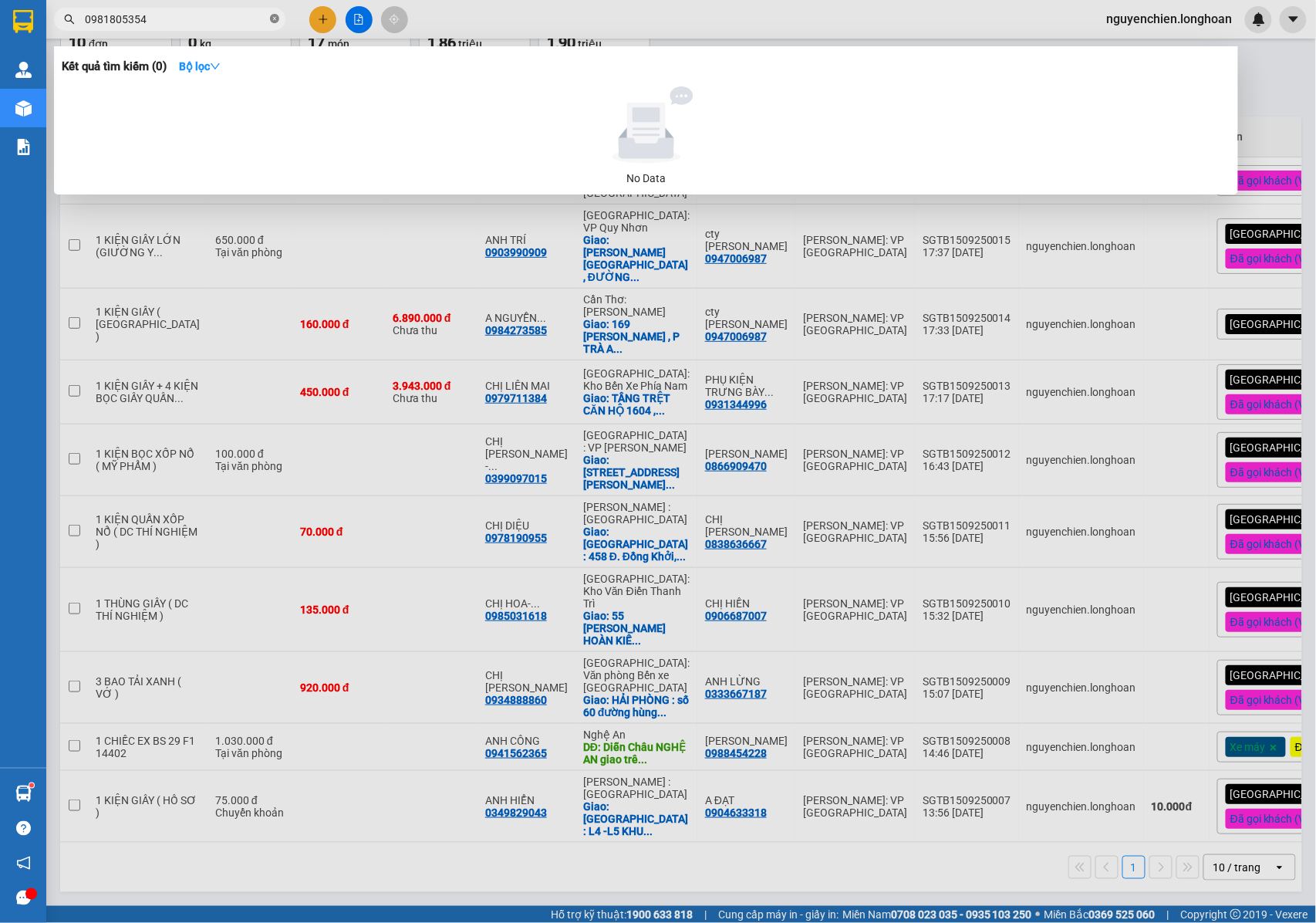
click at [276, 15] on icon "close-circle" at bounding box center [274, 18] width 9 height 9
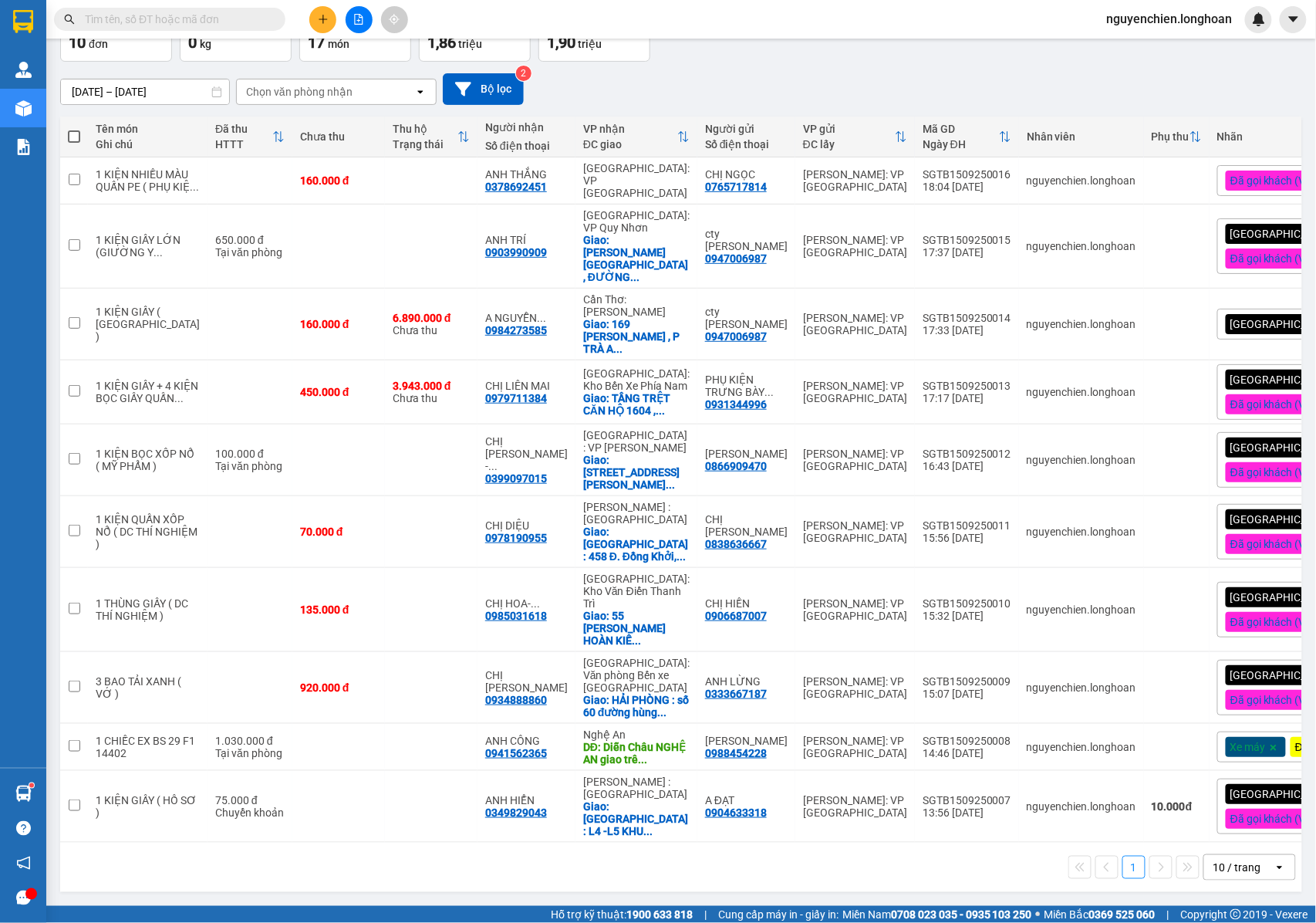
click at [151, 35] on div "Kết quả tìm kiếm ( 0 ) Bộ lọc No Data nguyenchien.longhoan" at bounding box center [658, 19] width 1316 height 39
click at [150, 22] on input "text" at bounding box center [176, 19] width 182 height 17
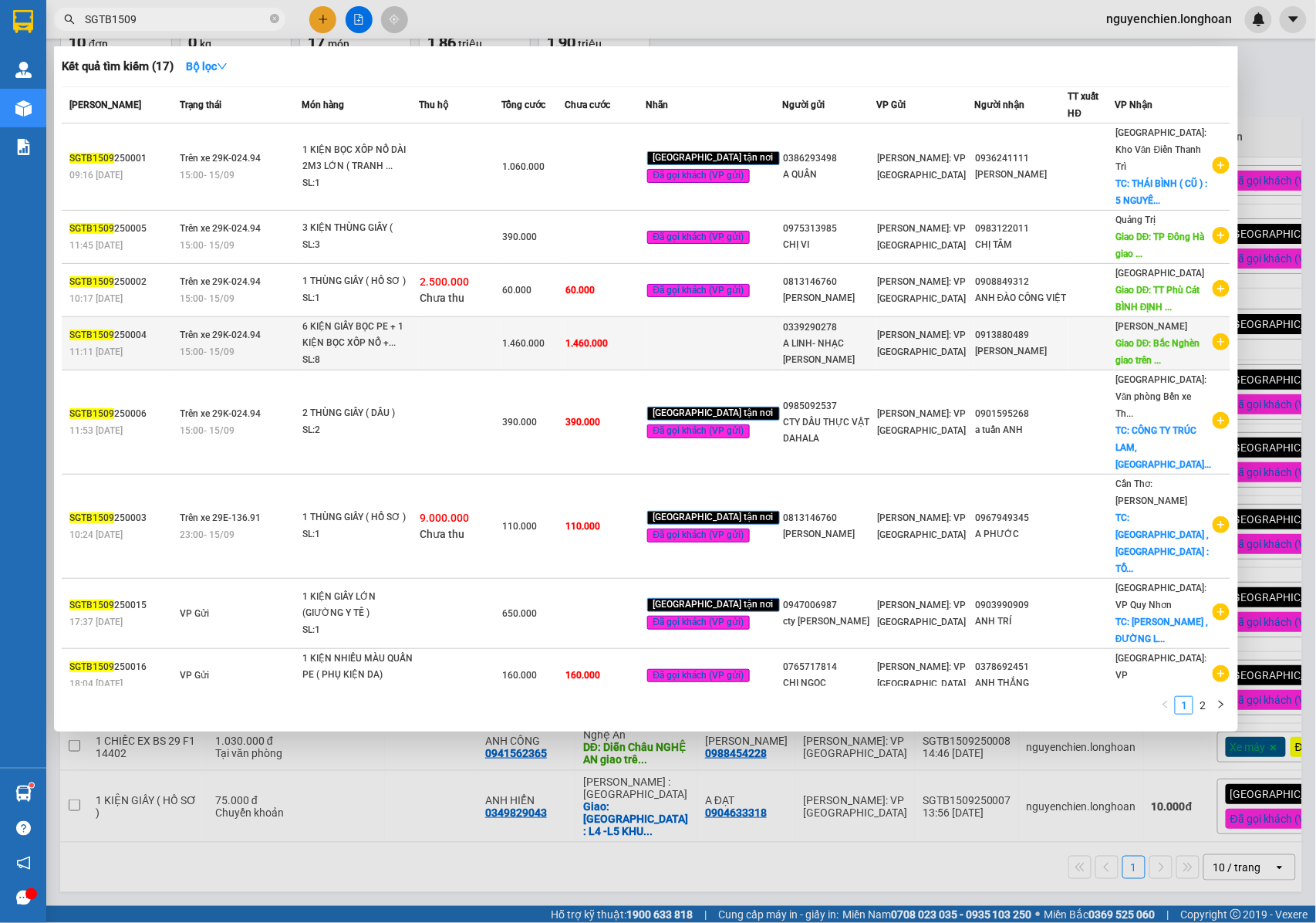
type input "SGTB1509"
click at [360, 319] on div "6 KIỆN GIẤY BỌC PE + 1 KIỆN BỌC XỐP NỔ +..." at bounding box center [360, 335] width 115 height 33
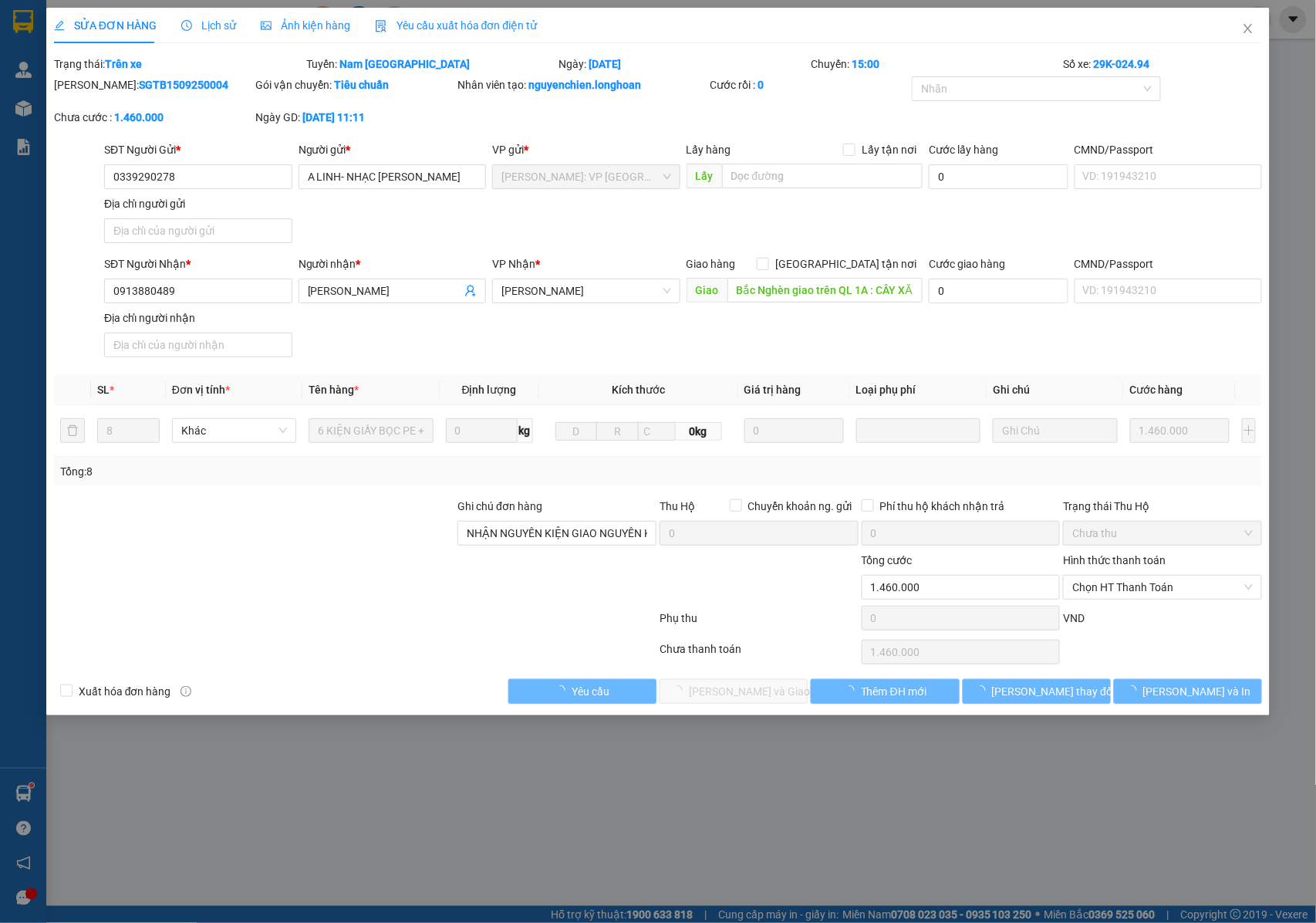
type input "0339290278"
type input "A LINH- NHẠC [PERSON_NAME]"
type input "0913880489"
type input "[PERSON_NAME]"
type input "Bắc Nghèn giao trên QL 1A : CÂY XĂNG BẮC NGHÈN , CẦU NGHÈN"
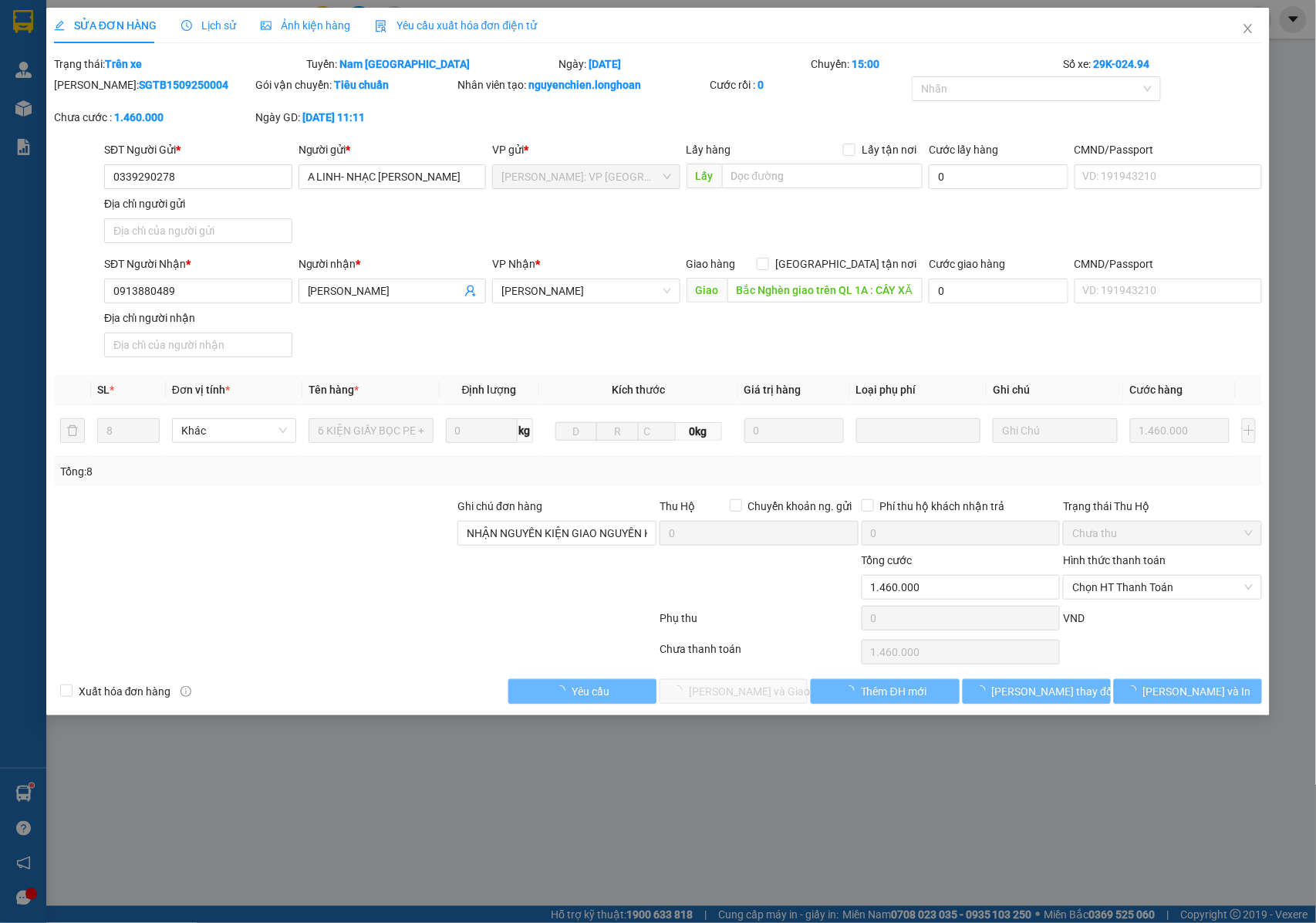
type input "NHẬN NGUYÊN KIỆN GIAO NGUYÊN KIỆN, HƯ VỠ K ĐỀN"
type input "1.460.000"
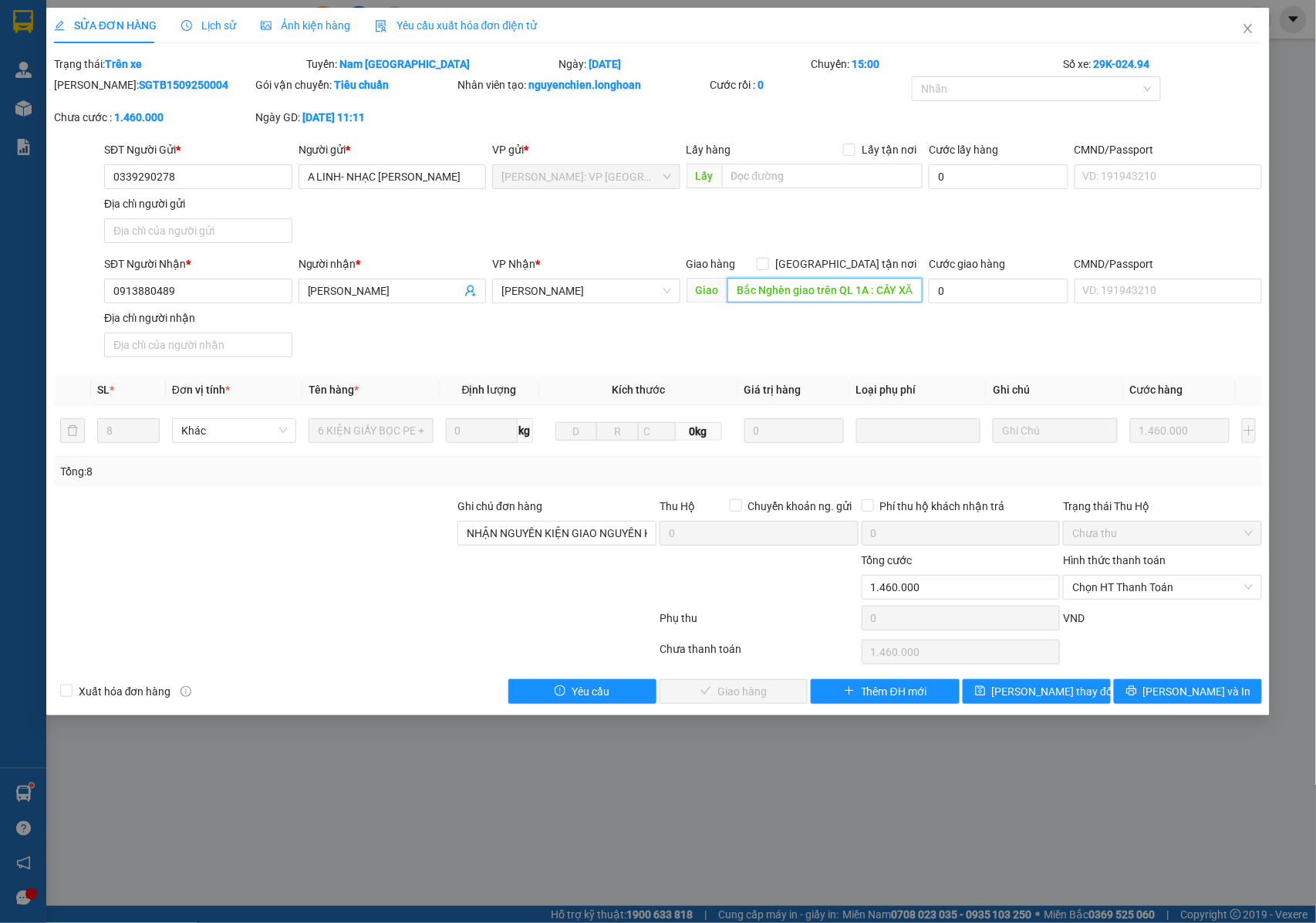
click at [873, 291] on input "Bắc Nghèn giao trên QL 1A : CÂY XĂNG BẮC NGHÈN , CẦU NGHÈN" at bounding box center [825, 290] width 195 height 24
click at [796, 293] on input "Bắc Nghèn giao trên QL 1A : CÂY XĂNG BẮC NGHÈN , CẦU NGHÈN" at bounding box center [825, 290] width 195 height 24
type input "Bắc Nghèn HÀ TĨNH giao trên QL 1A : CÂY XĂNG BẮC NGHÈN , [GEOGRAPHIC_DATA]"
click at [1037, 695] on span "[PERSON_NAME] thay đổi" at bounding box center [1053, 691] width 123 height 17
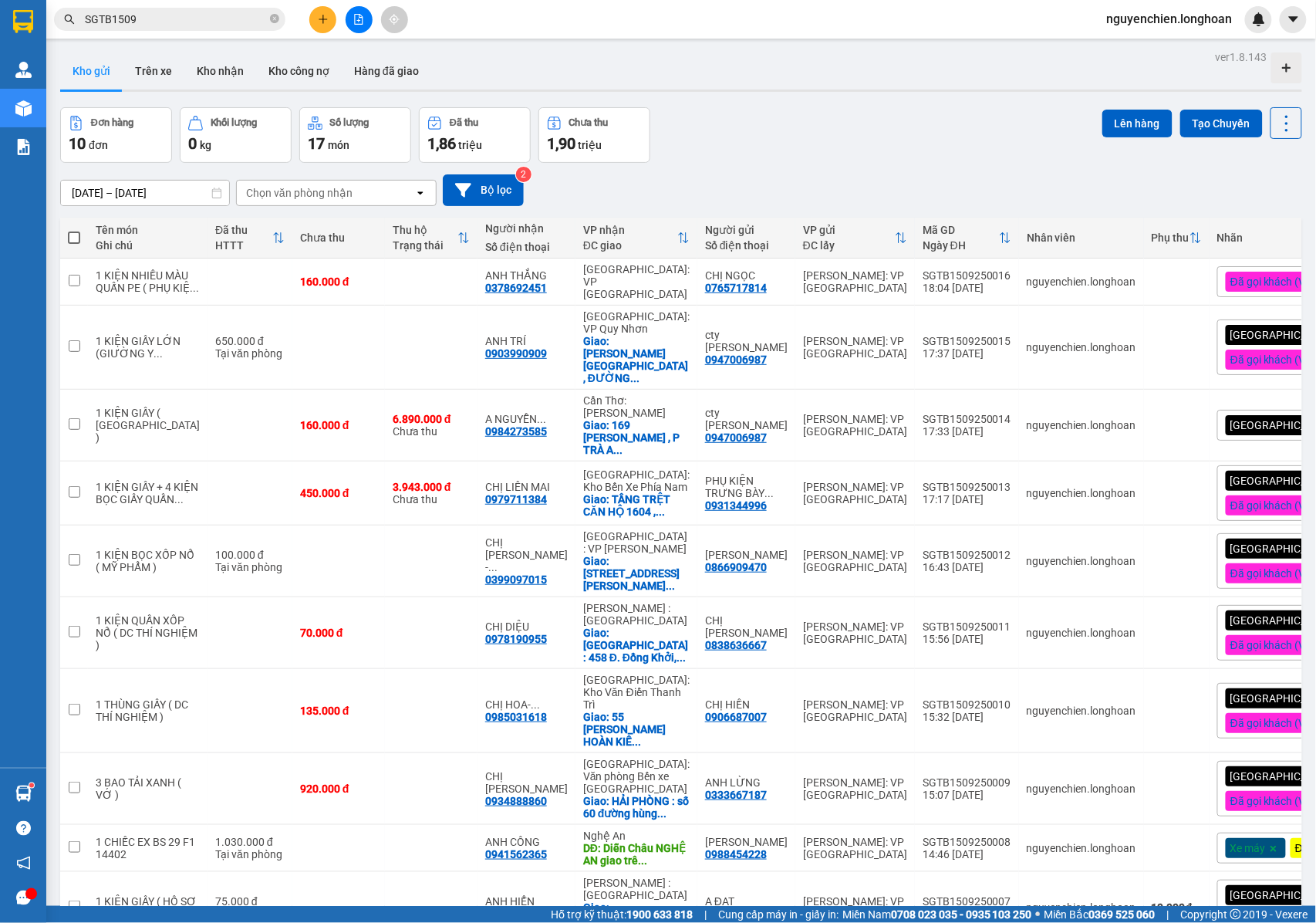
click at [197, 23] on input "SGTB1509" at bounding box center [176, 19] width 182 height 17
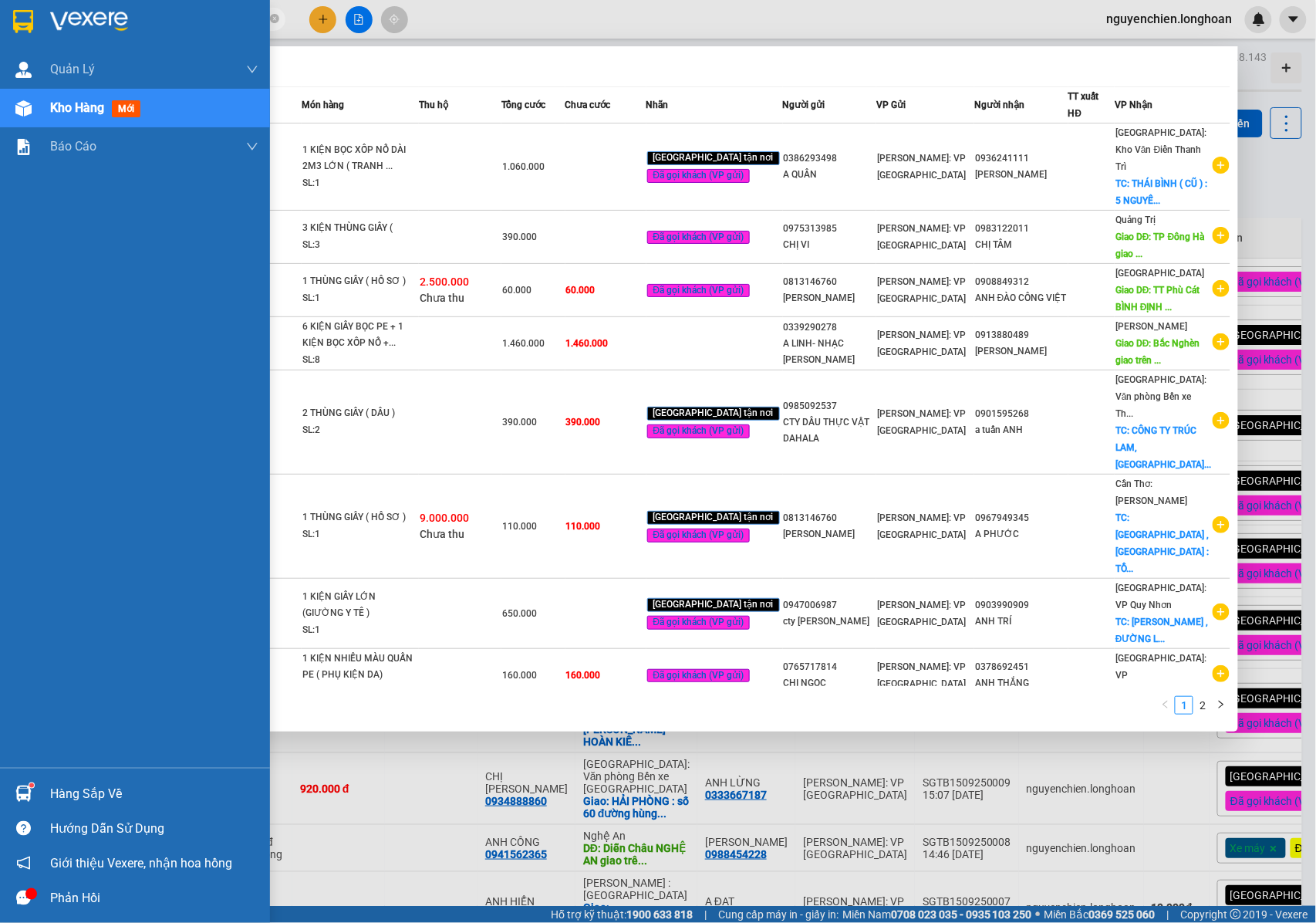
click at [22, 312] on div "Quản [PERSON_NAME] lý giao nhận mới Kho hàng mới Báo cáo 11. Báo cáo đơn giao n…" at bounding box center [135, 408] width 270 height 717
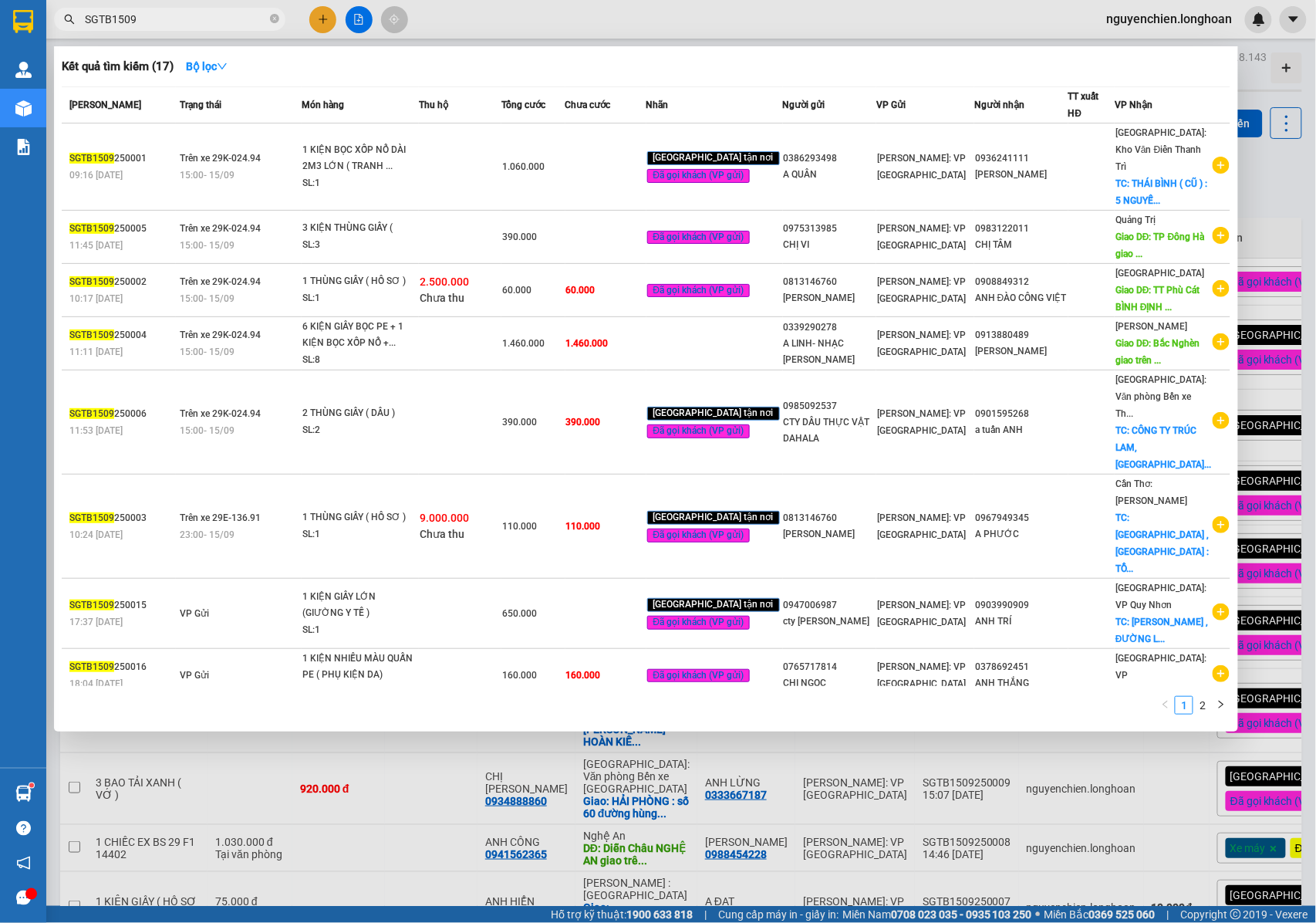
click at [205, 13] on input "SGTB1509" at bounding box center [176, 19] width 182 height 17
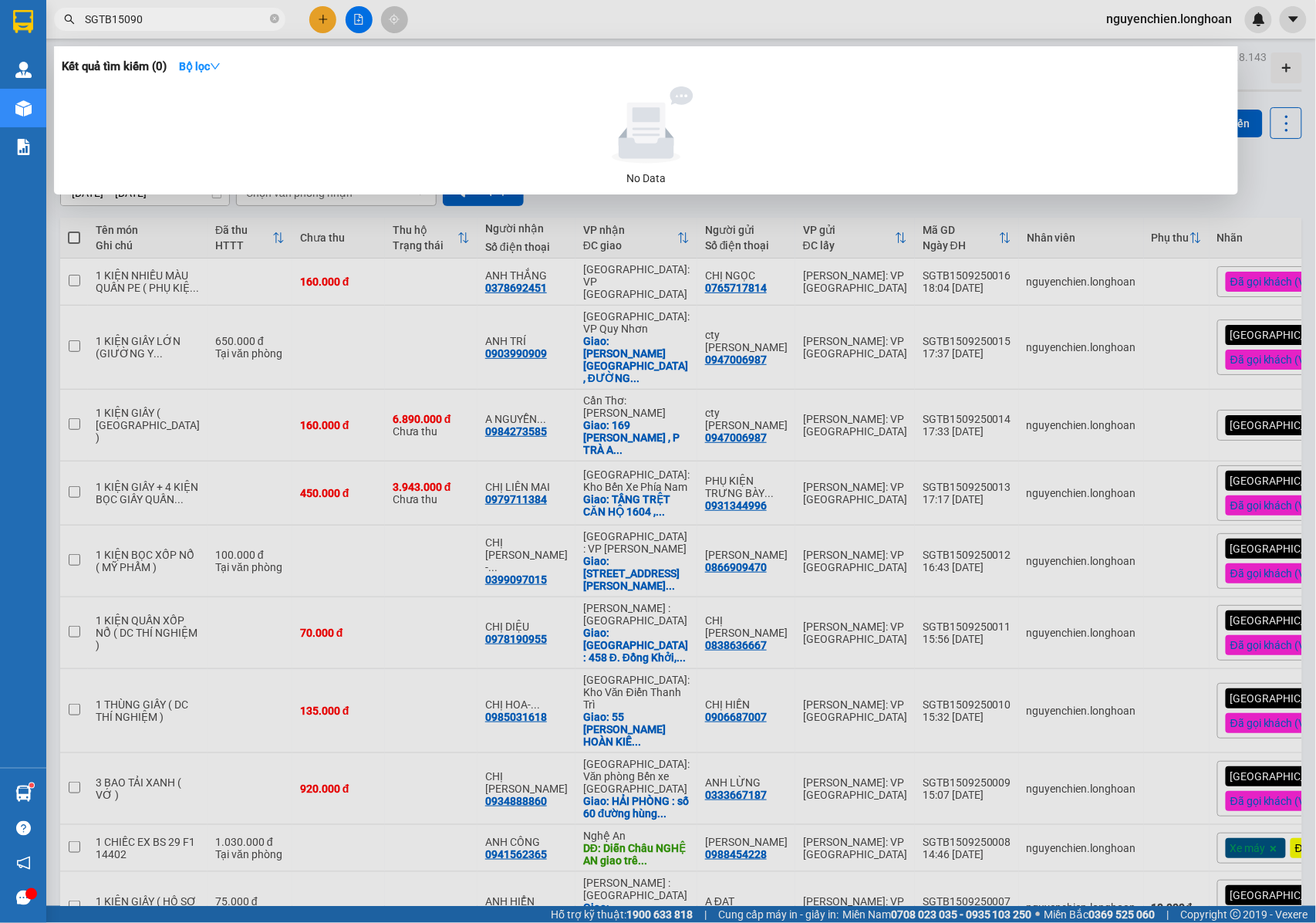
type input "SGTB1509"
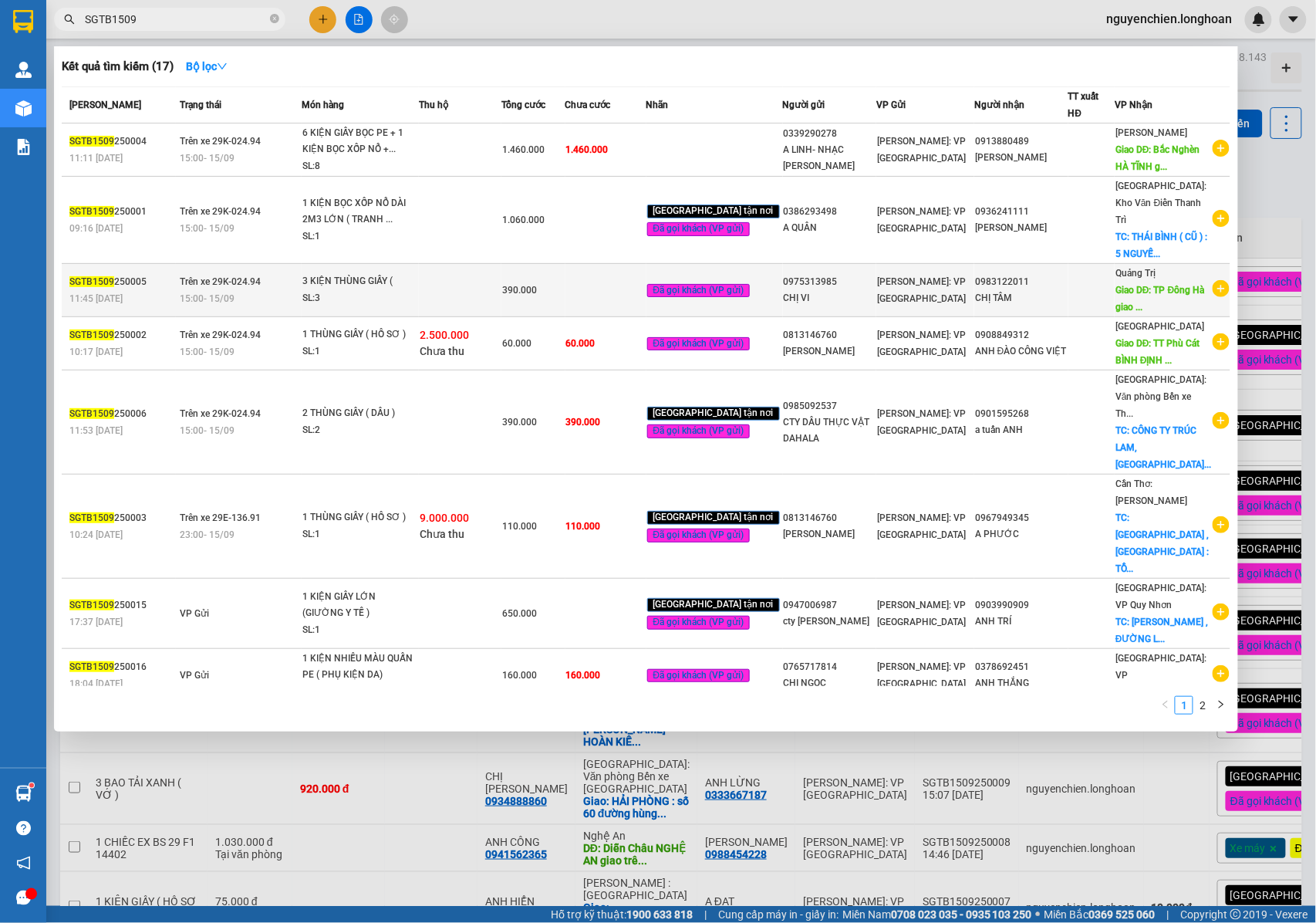
click at [1149, 285] on span "Giao DĐ: TP Đông Hà giao ..." at bounding box center [1159, 298] width 88 height 28
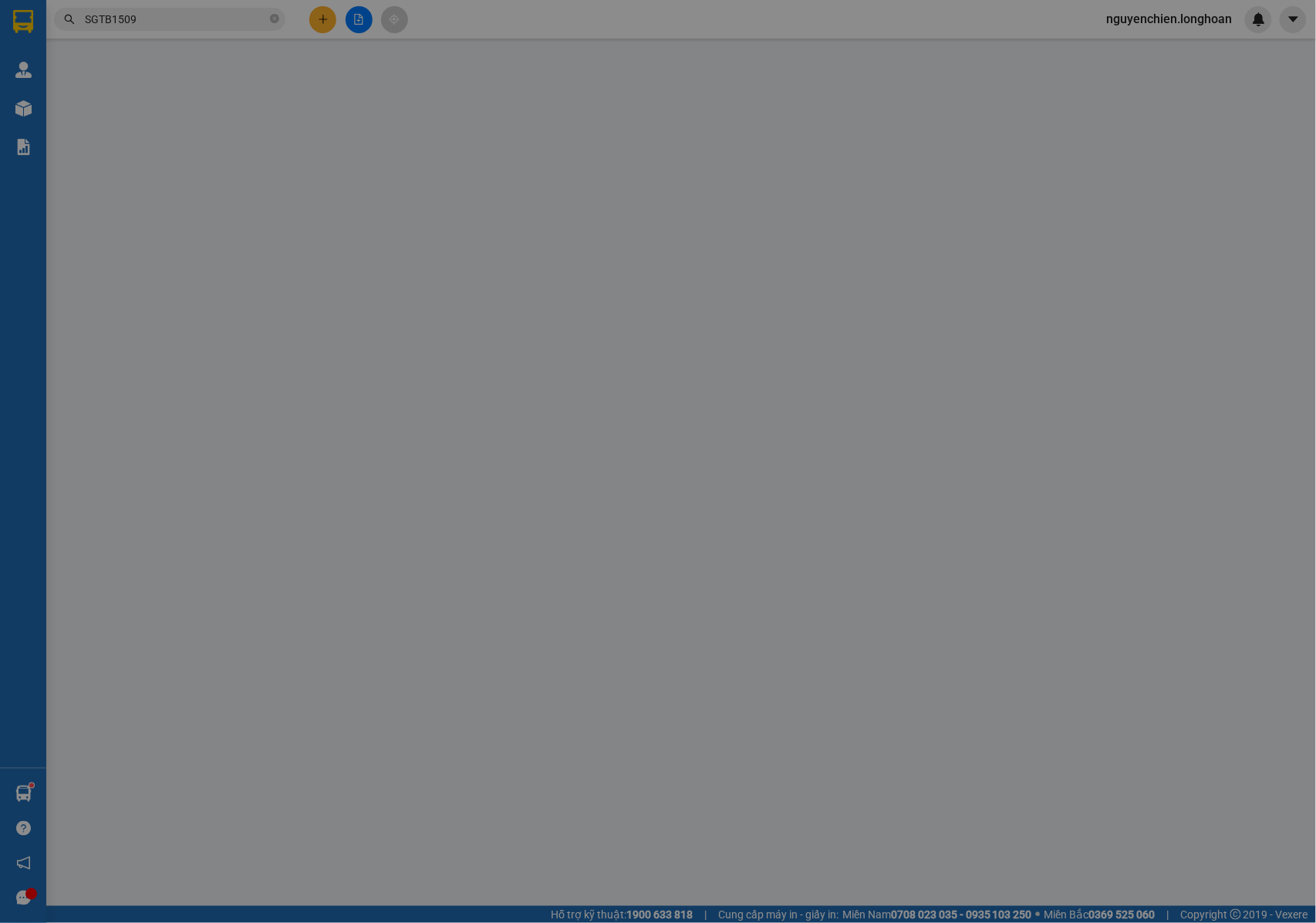
type input "0975313985"
type input "CHỊ VI"
type input "0983122011"
type input "CHỊ TÂM"
type input "TP Đông Hà giao trên QL 1A"
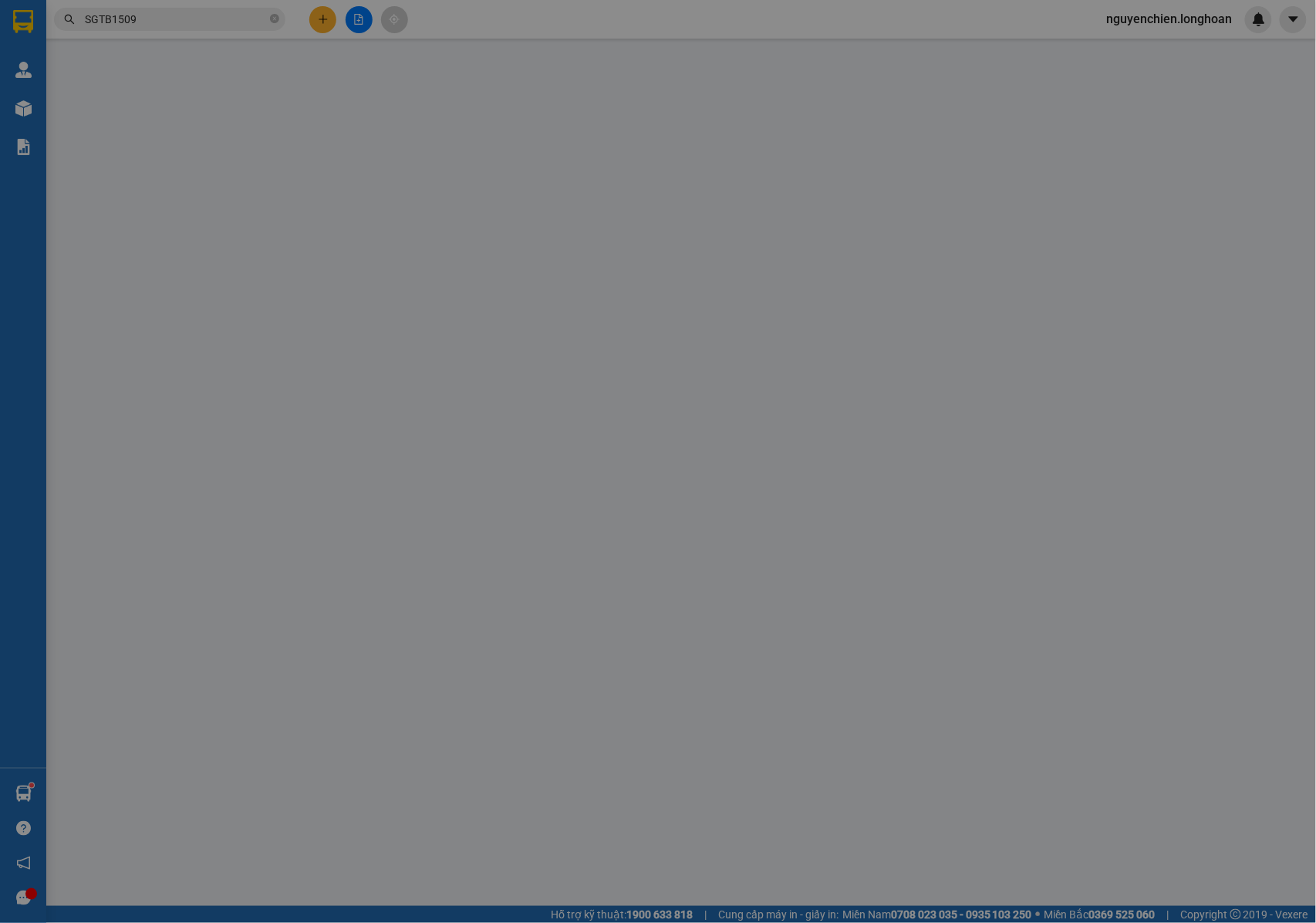
type input "NHẬN NGUYÊN KIỆN GIAO NGUYÊN KIỆN, HƯ VỠ K ĐỀN"
type input "390.000"
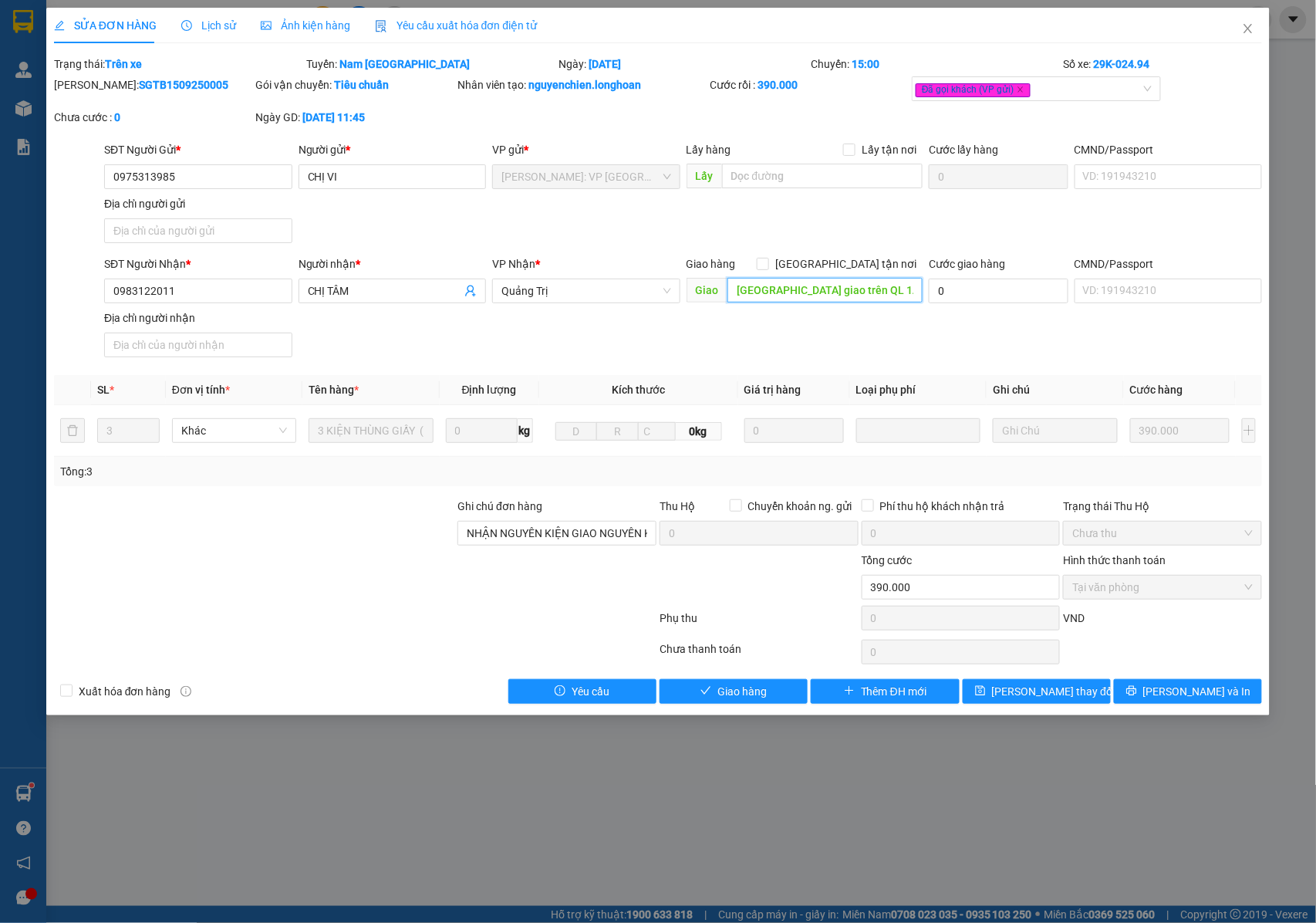
click at [824, 288] on input "TP Đông Hà giao trên QL 1A" at bounding box center [825, 290] width 195 height 24
click at [821, 295] on input "TP Đông Hà giao trên QL 1A" at bounding box center [825, 290] width 195 height 24
type input "[GEOGRAPHIC_DATA], [GEOGRAPHIC_DATA] giao trên QL 1A"
click at [1049, 704] on button "[PERSON_NAME] thay đổi" at bounding box center [1036, 691] width 148 height 24
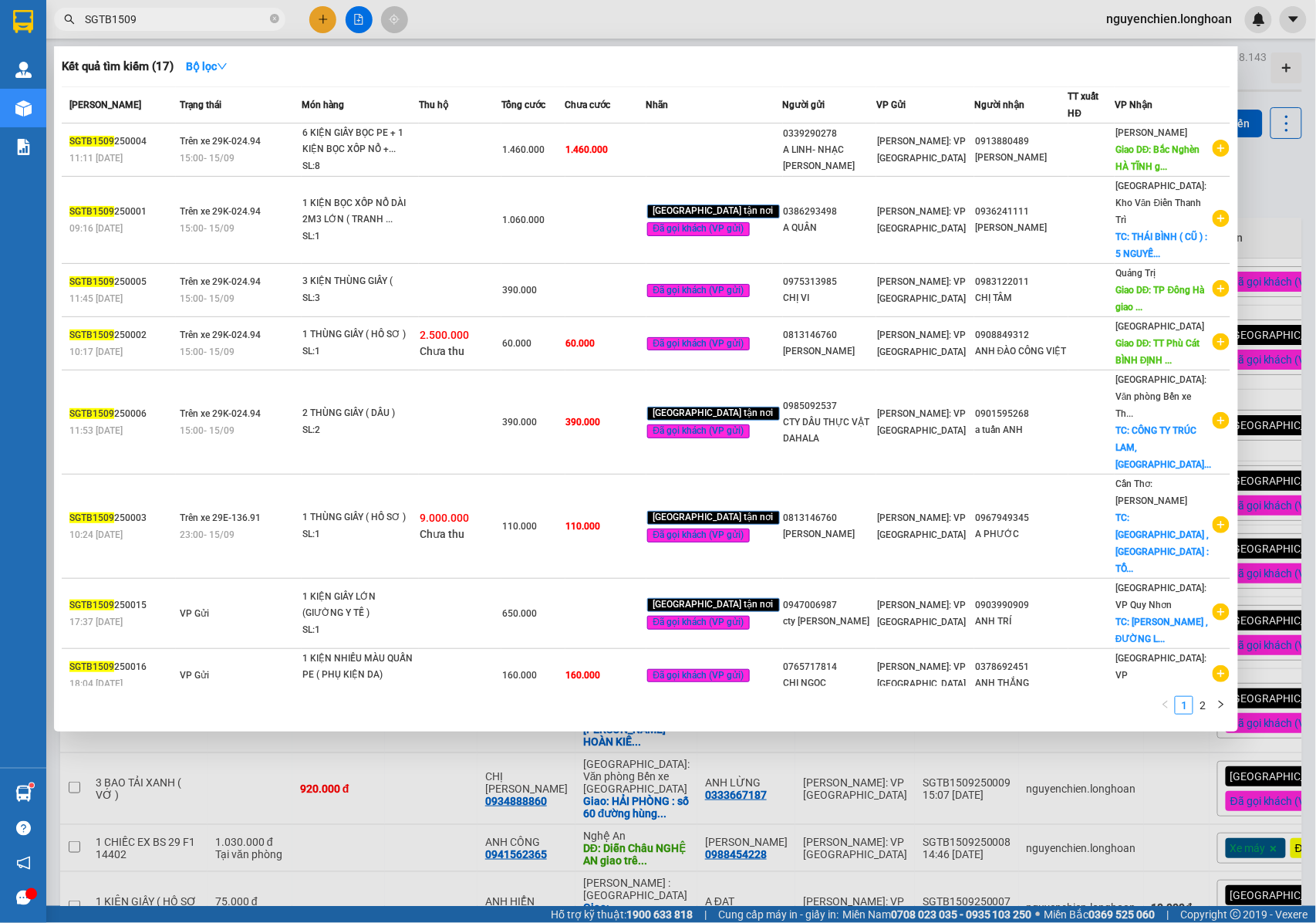
click at [167, 17] on input "SGTB1509" at bounding box center [176, 19] width 182 height 17
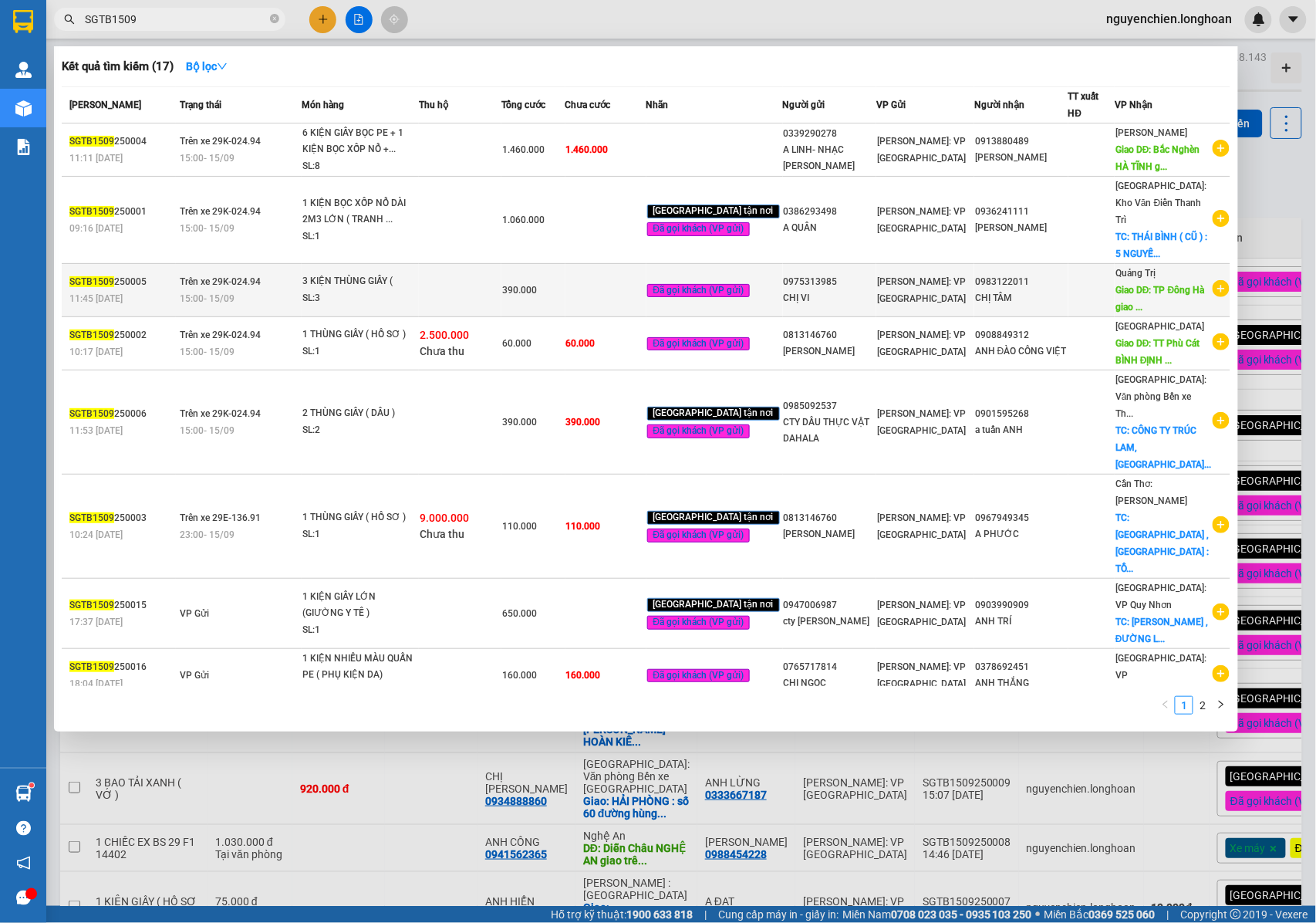
click at [1135, 285] on span "Giao DĐ: TP Đông Hà giao ..." at bounding box center [1159, 298] width 88 height 28
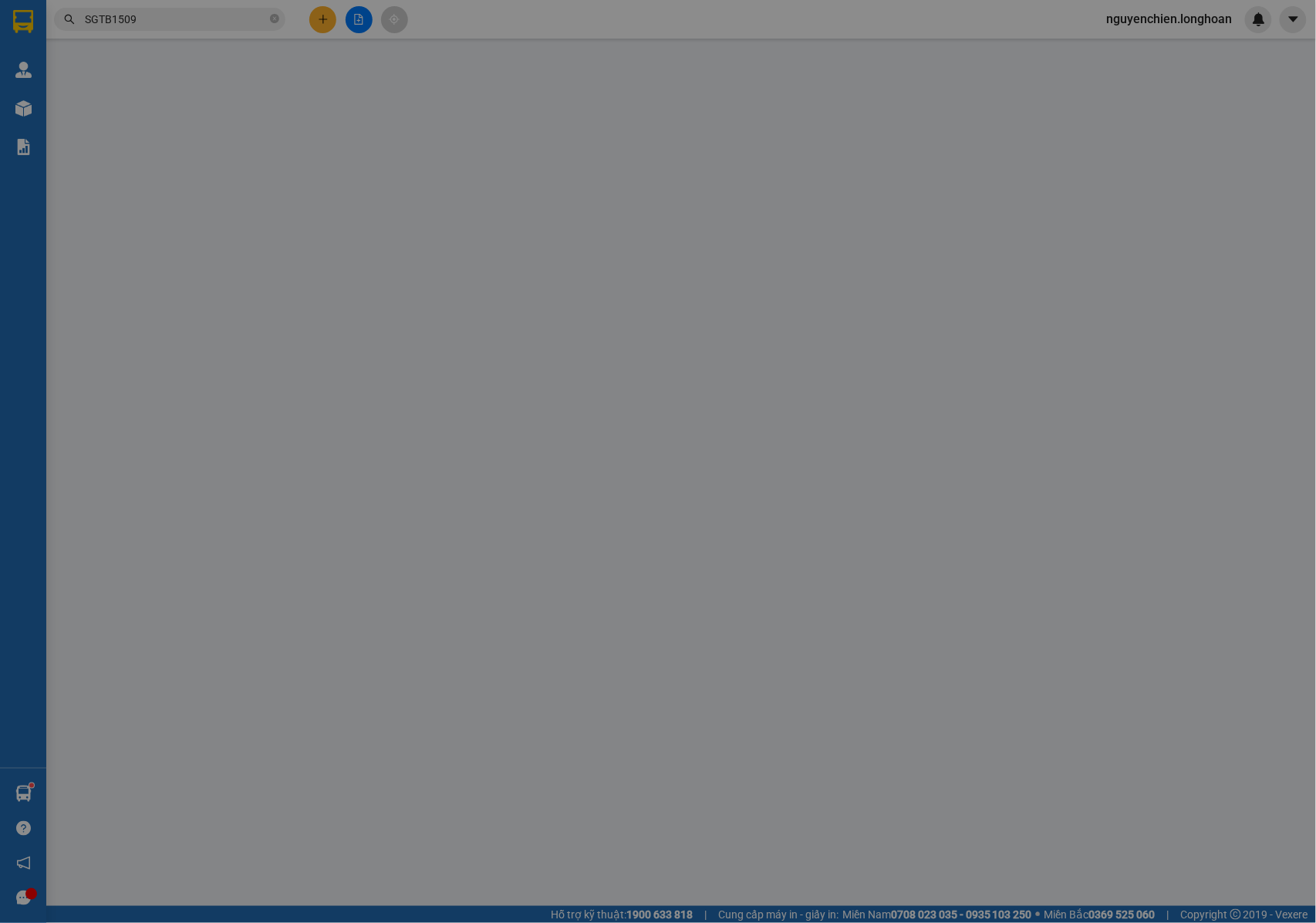
type input "0975313985"
type input "CHỊ VI"
type input "0983122011"
type input "CHỊ TÂM"
type input "[GEOGRAPHIC_DATA], [GEOGRAPHIC_DATA] giao trên QL 1A"
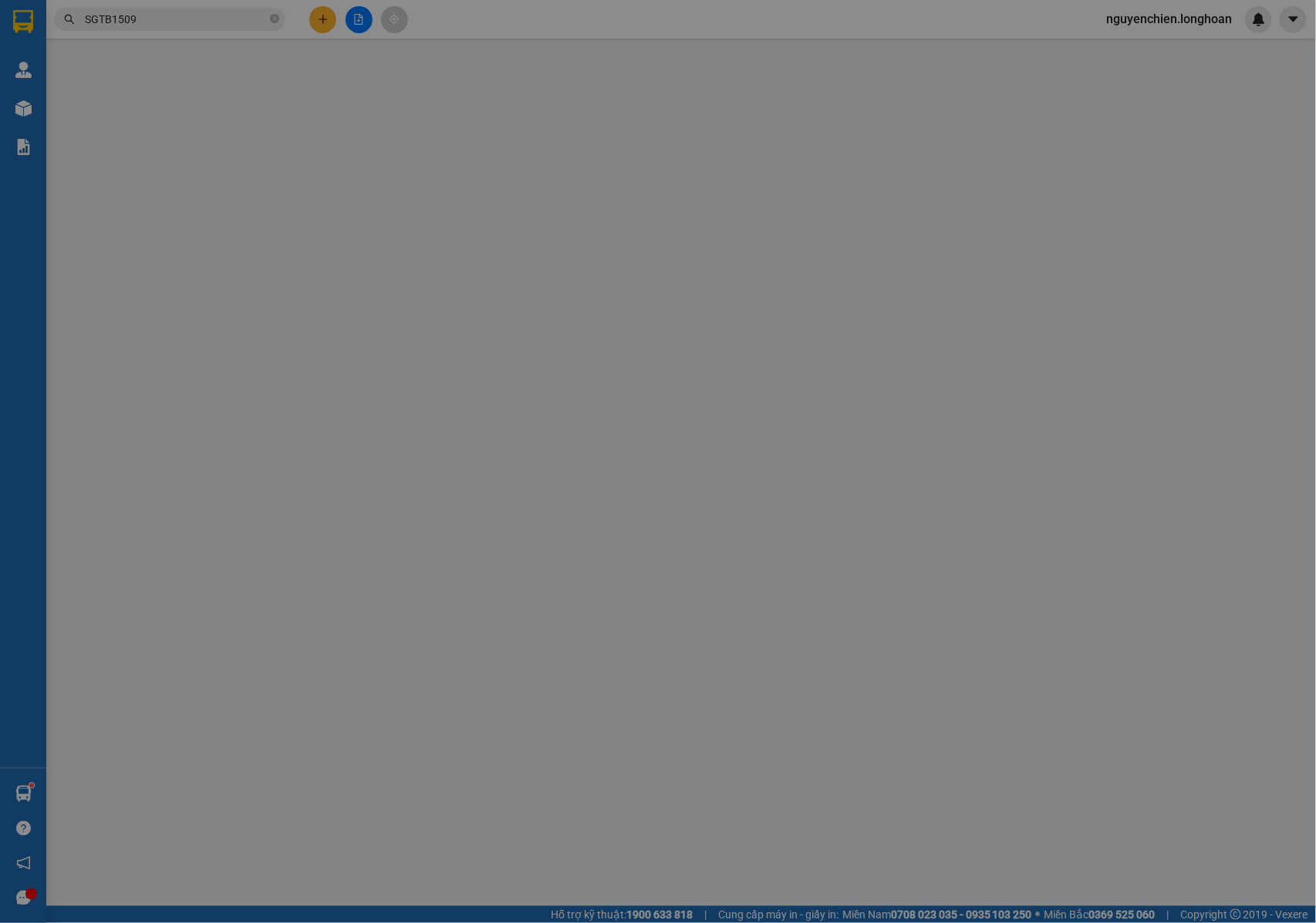
type input "NHẬN NGUYÊN KIỆN GIAO NGUYÊN KIỆN, HƯ VỠ K ĐỀN"
type input "390.000"
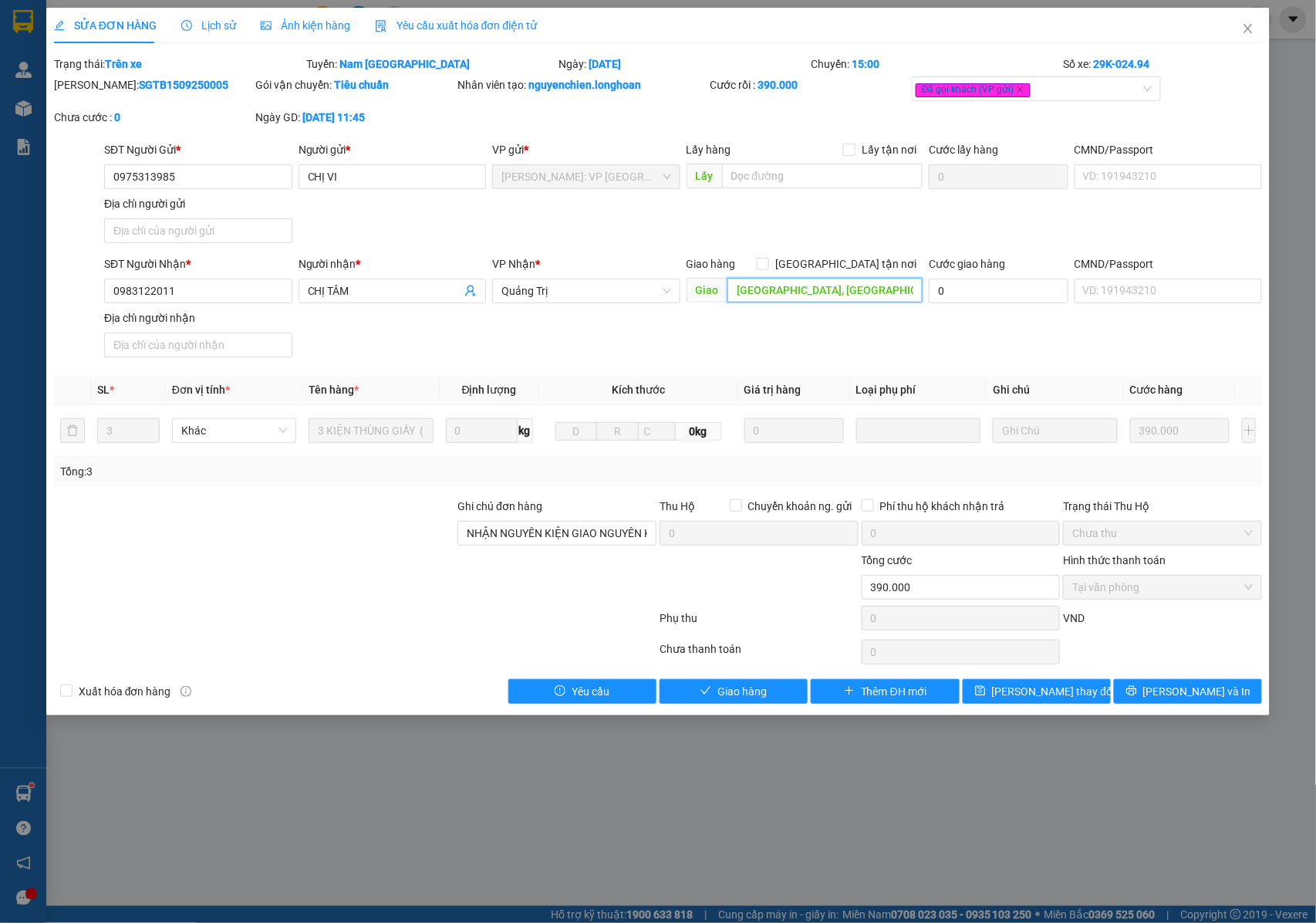
click at [886, 292] on input "[GEOGRAPHIC_DATA], [GEOGRAPHIC_DATA] giao trên QL 1A" at bounding box center [825, 290] width 195 height 24
click at [893, 291] on input "[GEOGRAPHIC_DATA], [GEOGRAPHIC_DATA] giao trên QL 1A" at bounding box center [825, 290] width 195 height 24
click at [1064, 692] on span "[PERSON_NAME] thay đổi" at bounding box center [1053, 691] width 123 height 17
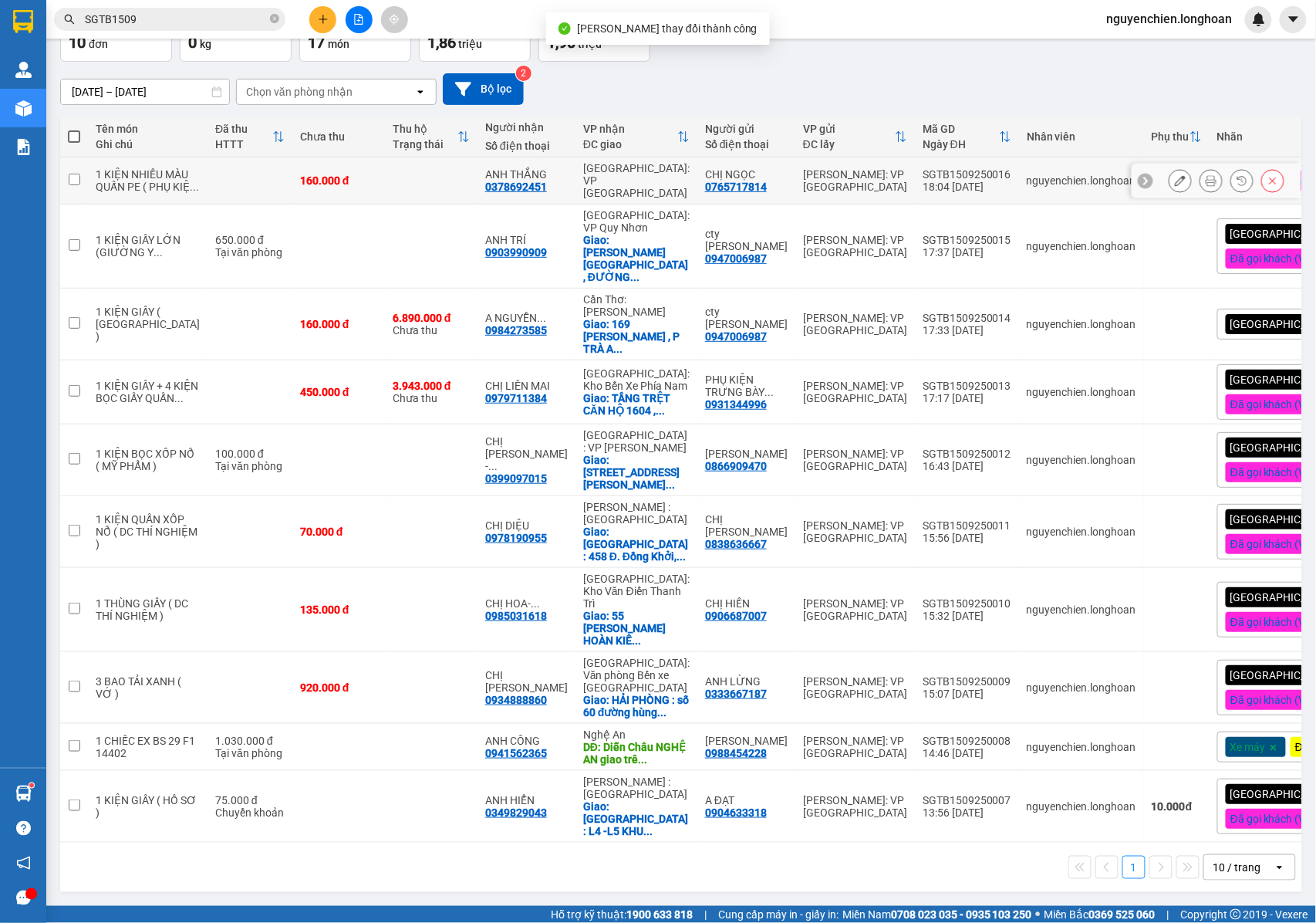
scroll to position [109, 0]
click at [173, 17] on input "SGTB1509" at bounding box center [176, 19] width 182 height 17
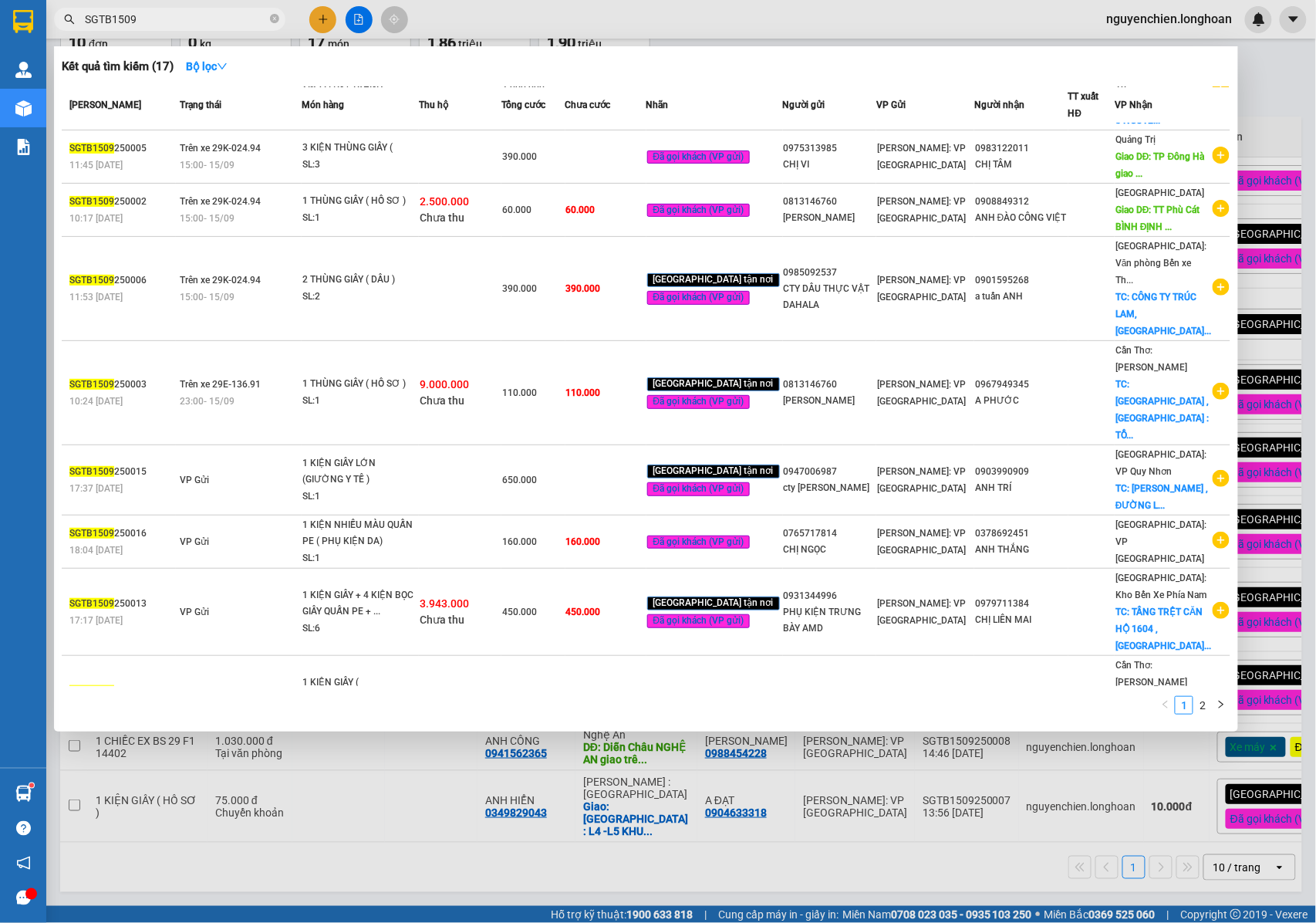
scroll to position [136, 0]
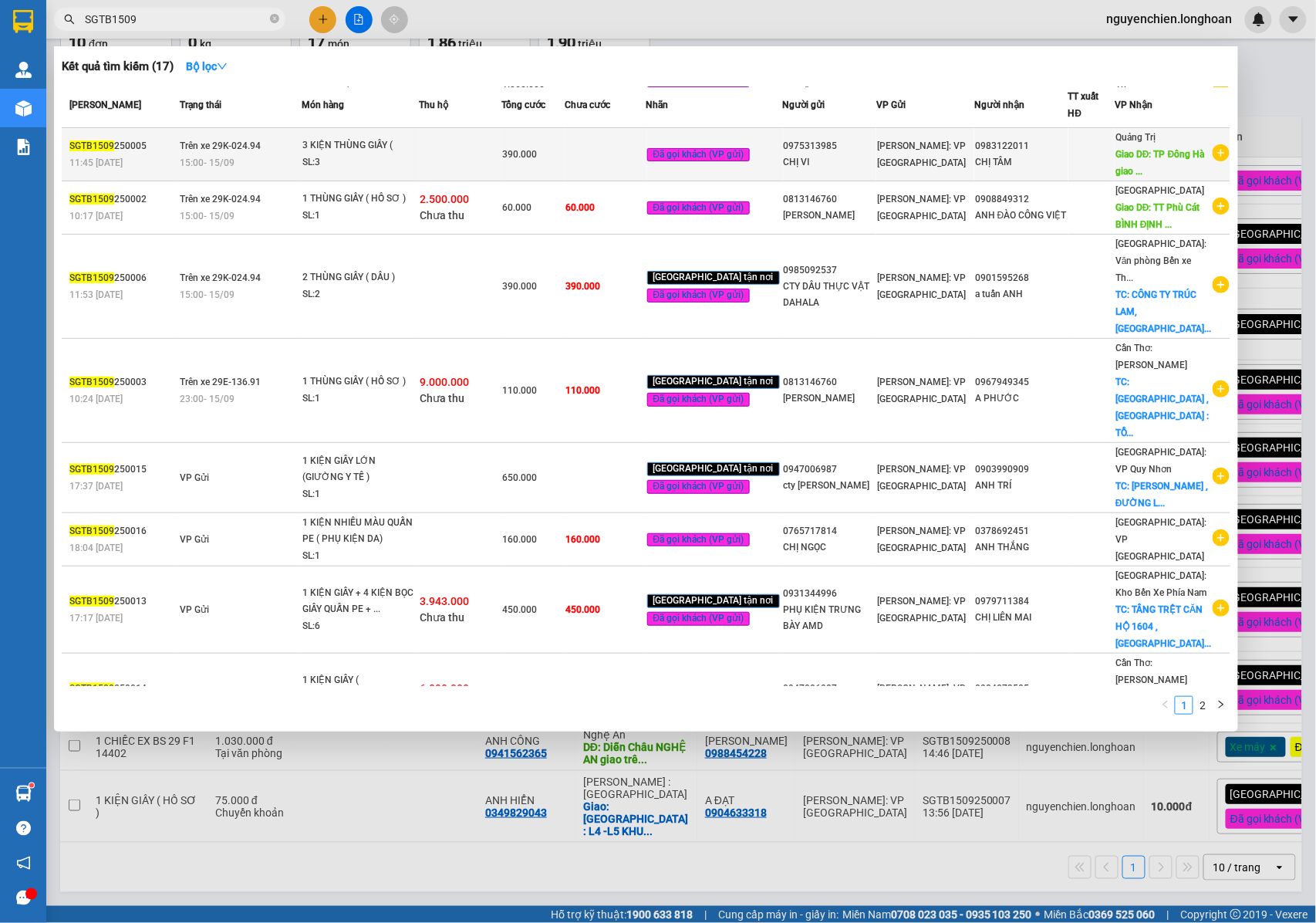
click at [985, 154] on div "CHỊ TÂM" at bounding box center [1021, 162] width 93 height 16
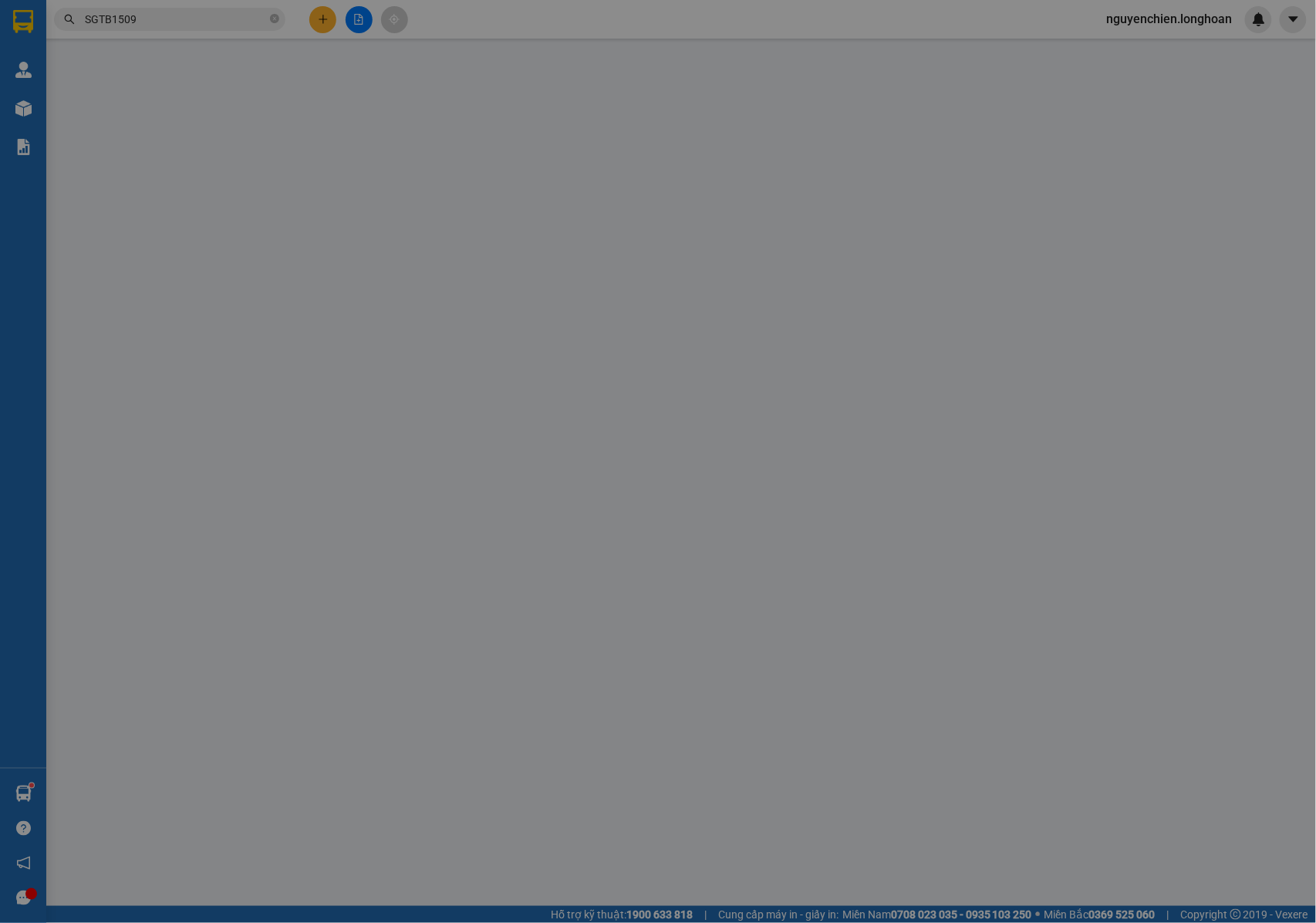
type input "0975313985"
type input "CHỊ VI"
type input "0983122011"
type input "CHỊ TÂM"
type input "[GEOGRAPHIC_DATA], [GEOGRAPHIC_DATA] giao trên QL 1A"
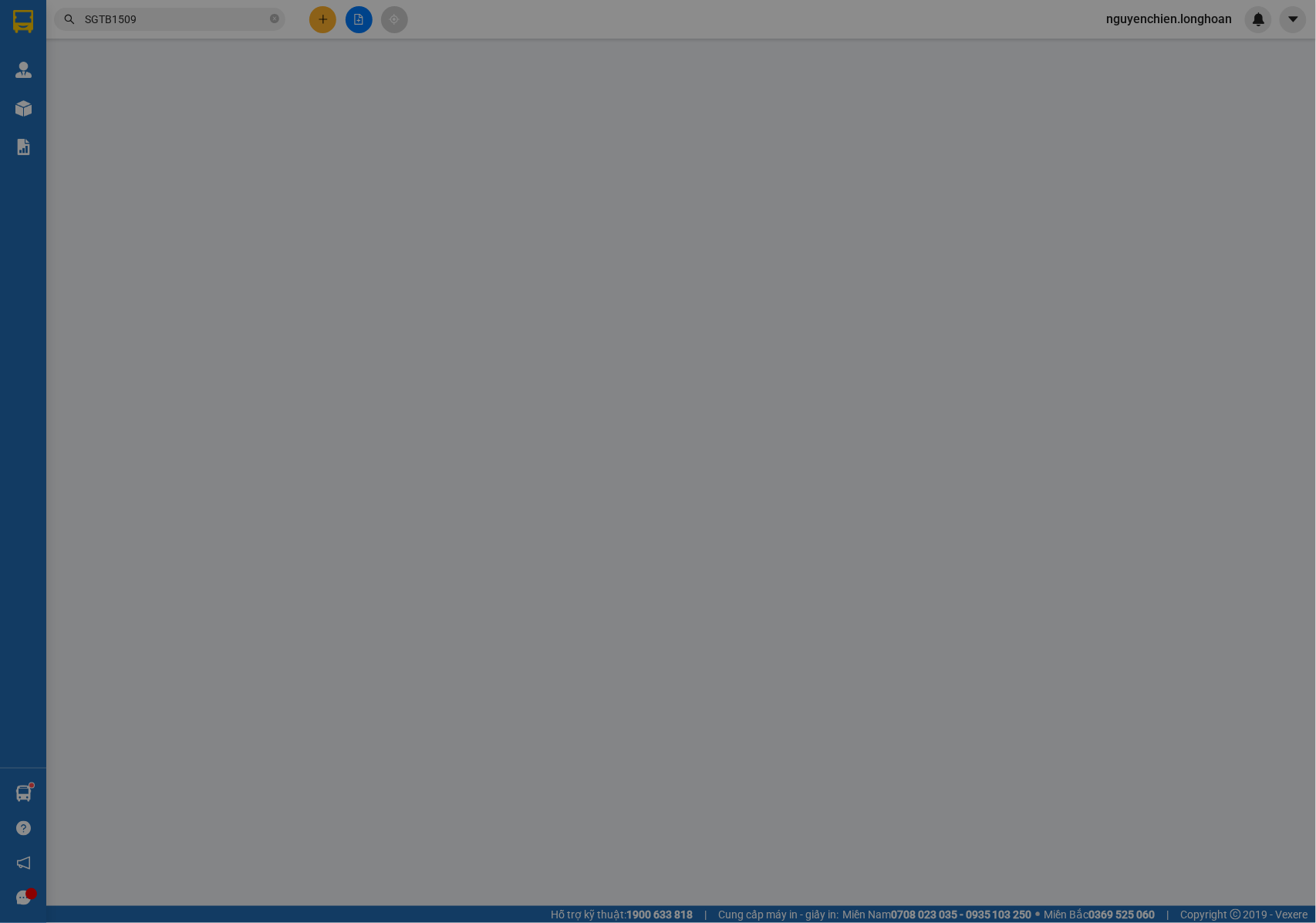
type input "NHẬN NGUYÊN KIỆN GIAO NGUYÊN KIỆN, HƯ VỠ K ĐỀN"
type input "390.000"
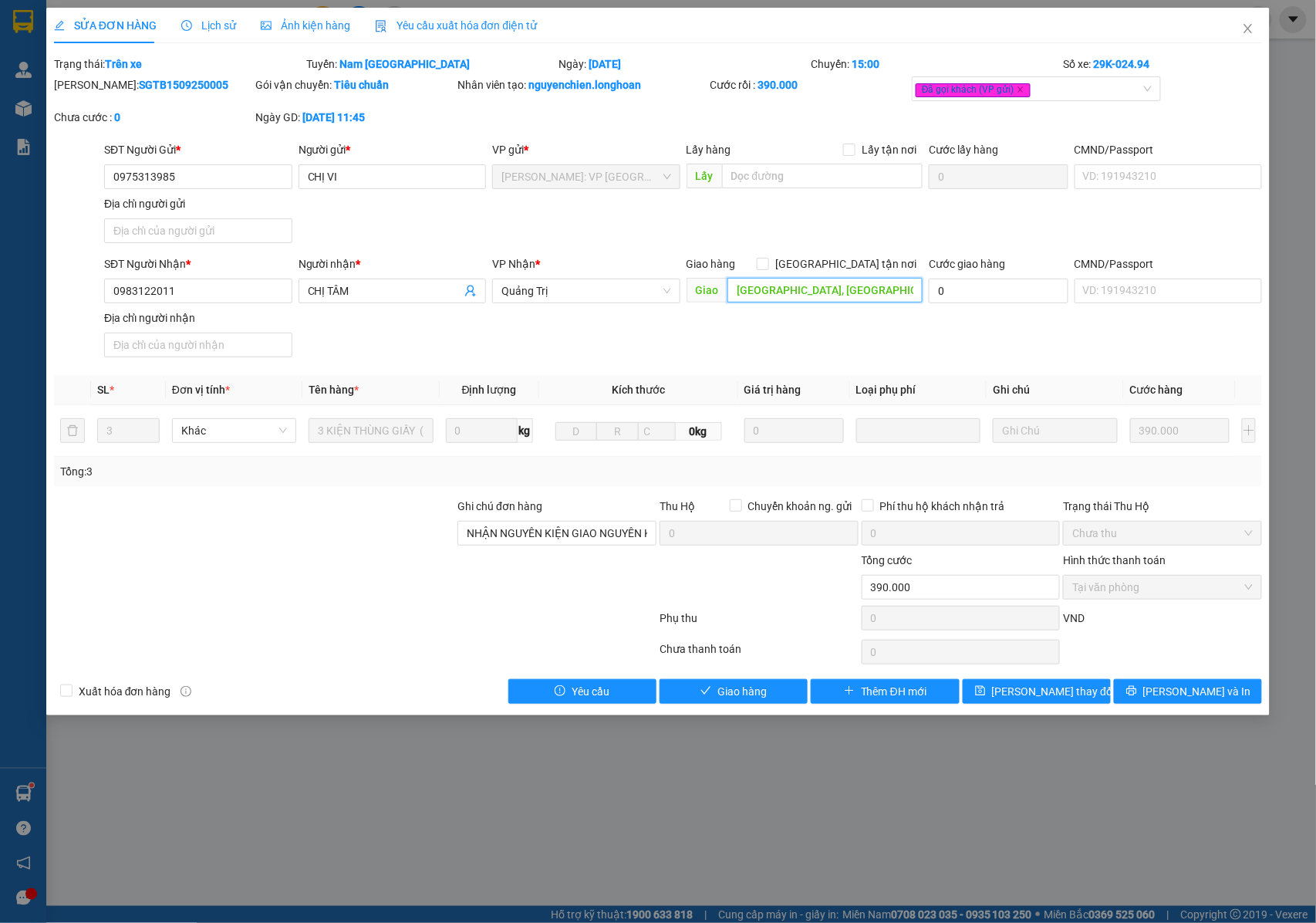
click at [891, 285] on input "[GEOGRAPHIC_DATA], [GEOGRAPHIC_DATA] giao trên QL 1A" at bounding box center [825, 290] width 195 height 24
click at [891, 287] on input "[GEOGRAPHIC_DATA], [GEOGRAPHIC_DATA] giao trên QL 1A" at bounding box center [825, 290] width 195 height 24
click at [1253, 25] on icon "close" at bounding box center [1248, 28] width 8 height 9
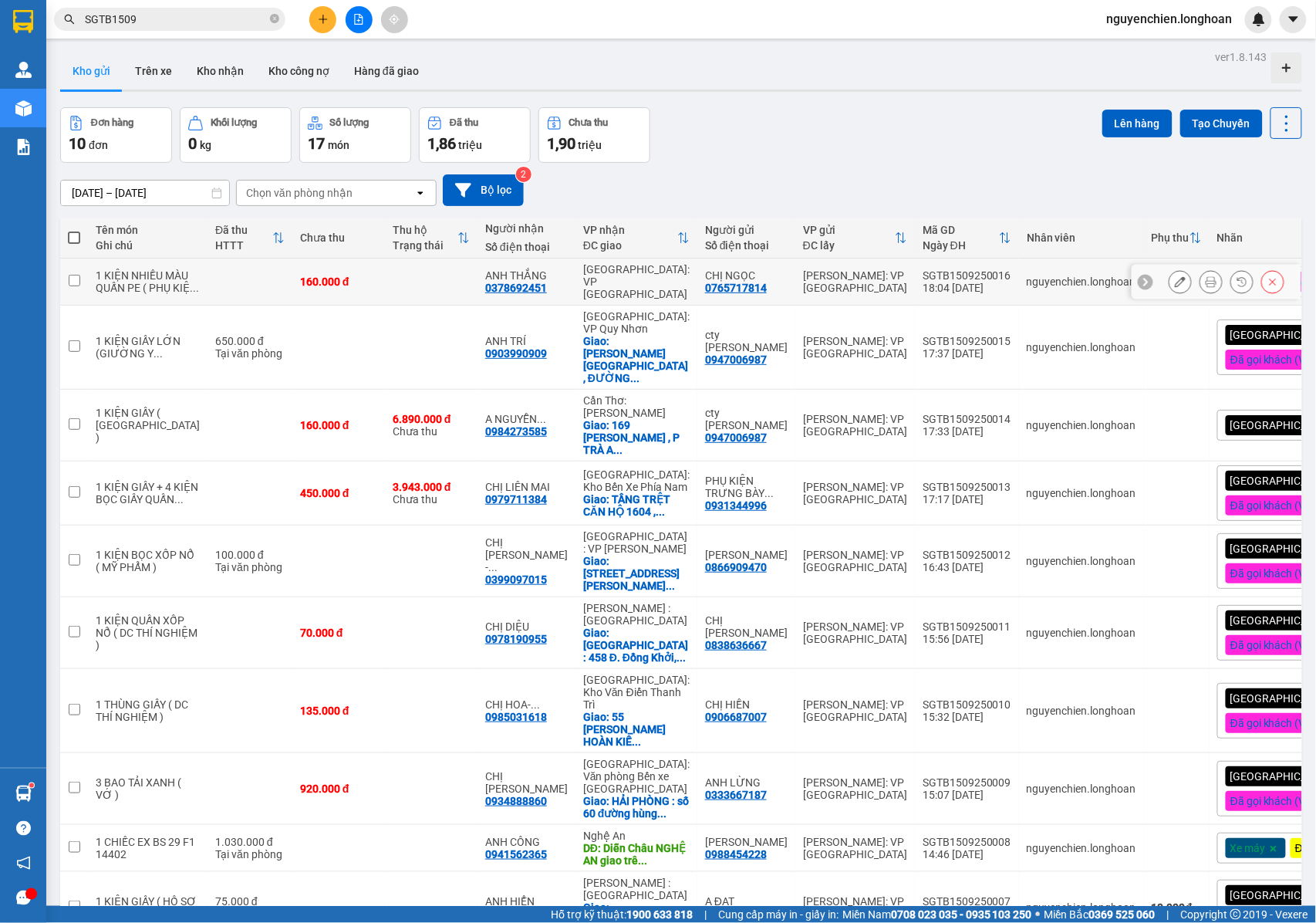
click at [1200, 296] on button at bounding box center [1211, 282] width 22 height 27
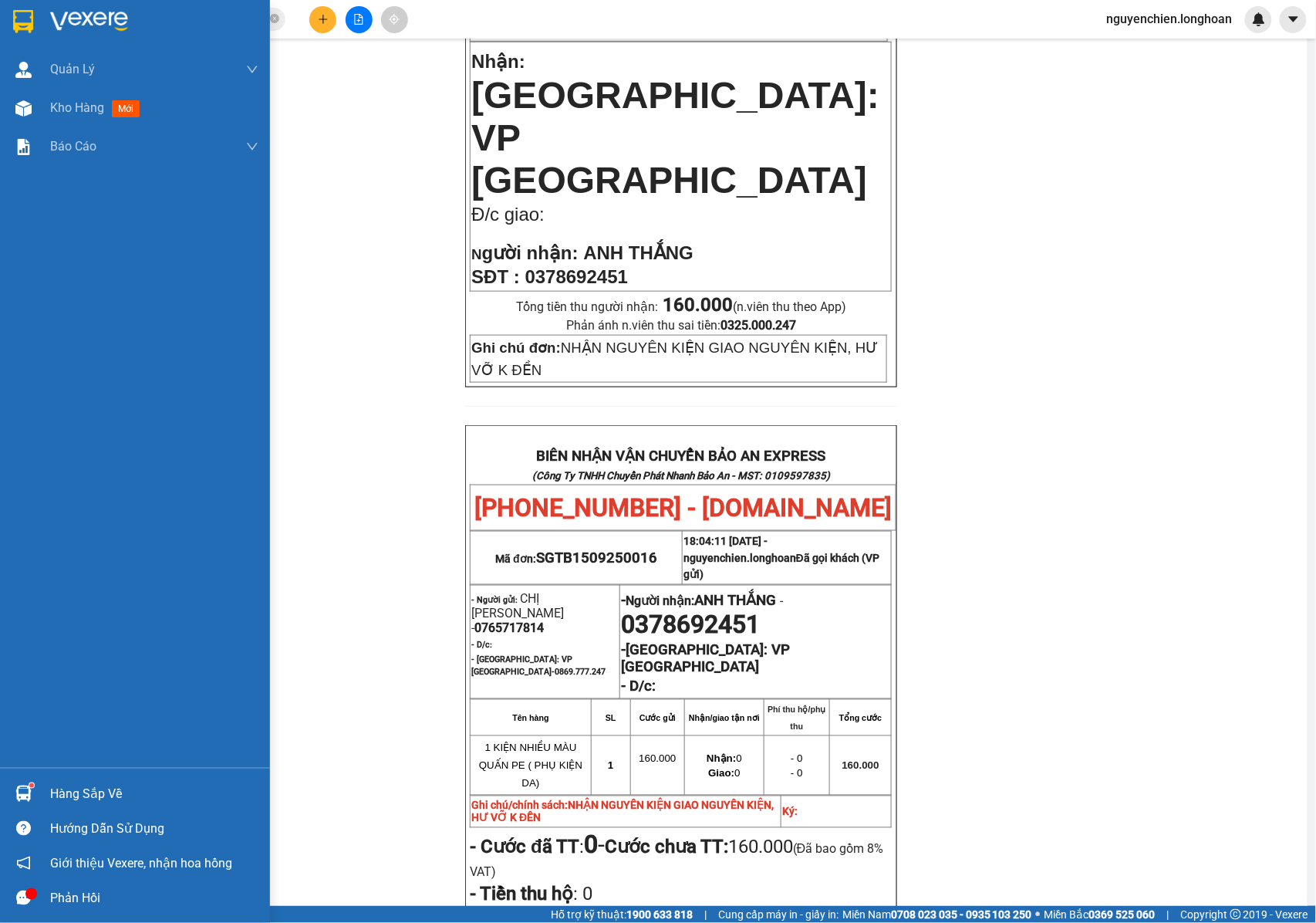
scroll to position [409, 0]
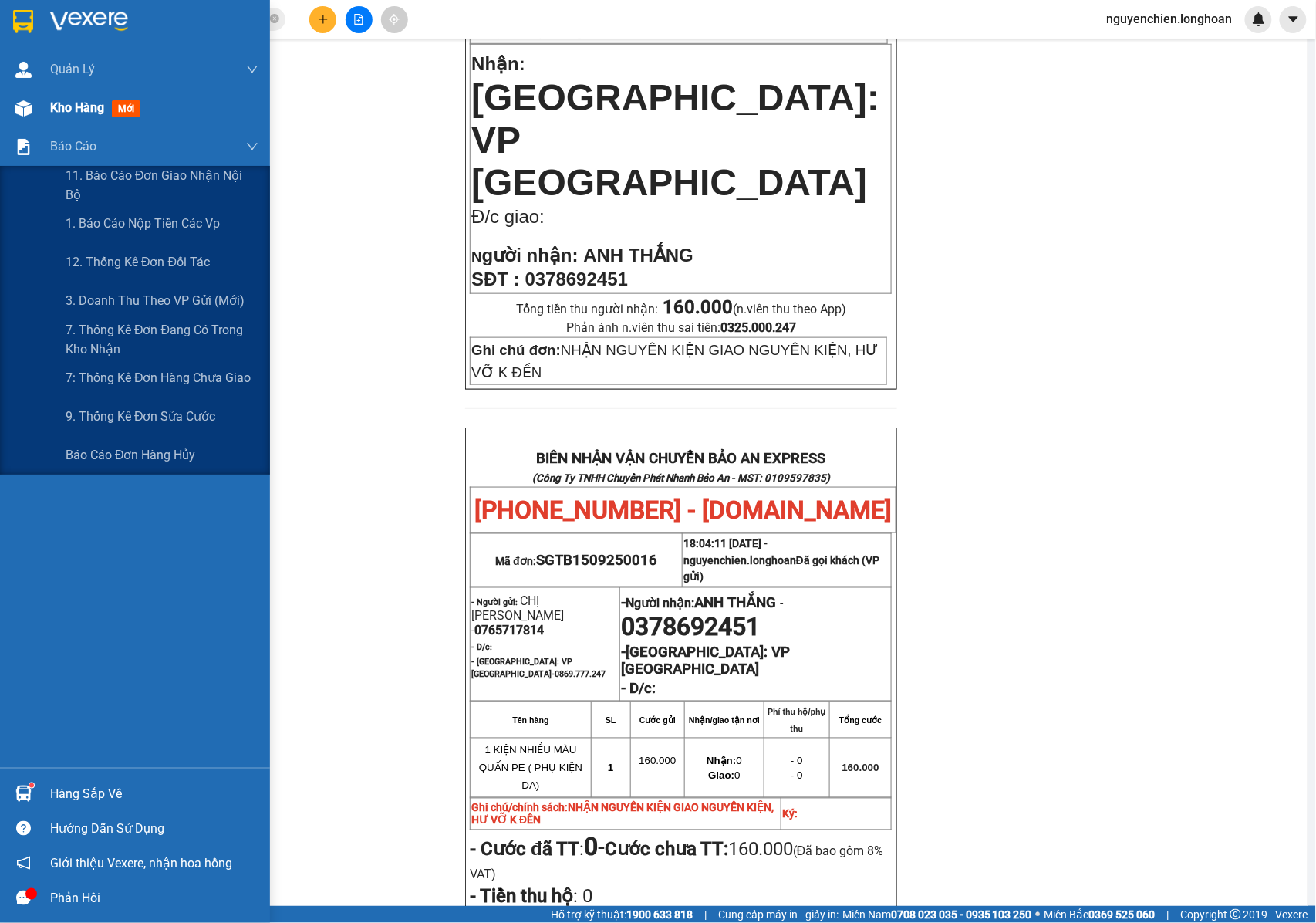
click at [47, 117] on div "Kho hàng mới" at bounding box center [135, 108] width 270 height 39
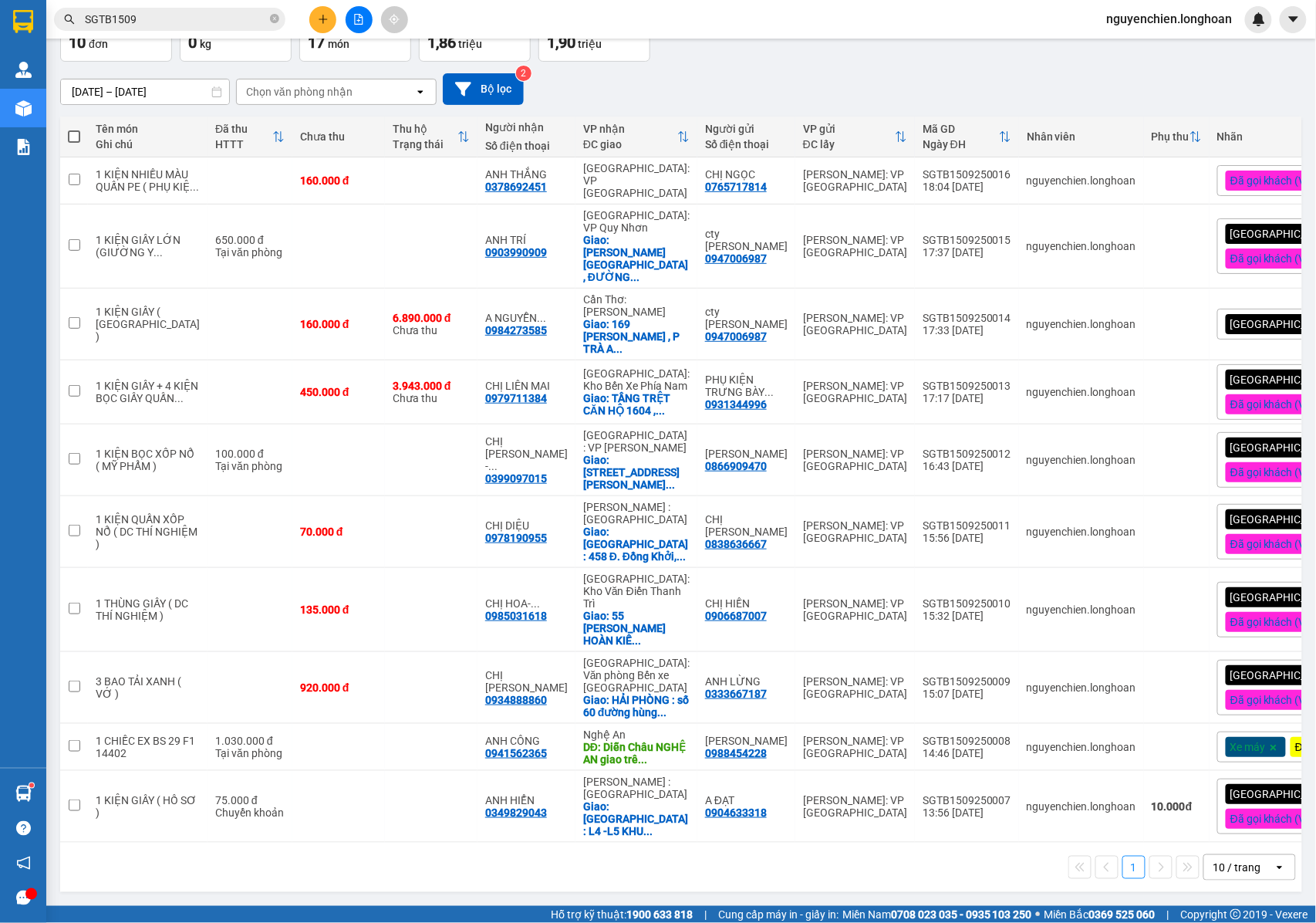
scroll to position [109, 0]
click at [161, 13] on input "SGTB1509" at bounding box center [176, 19] width 182 height 17
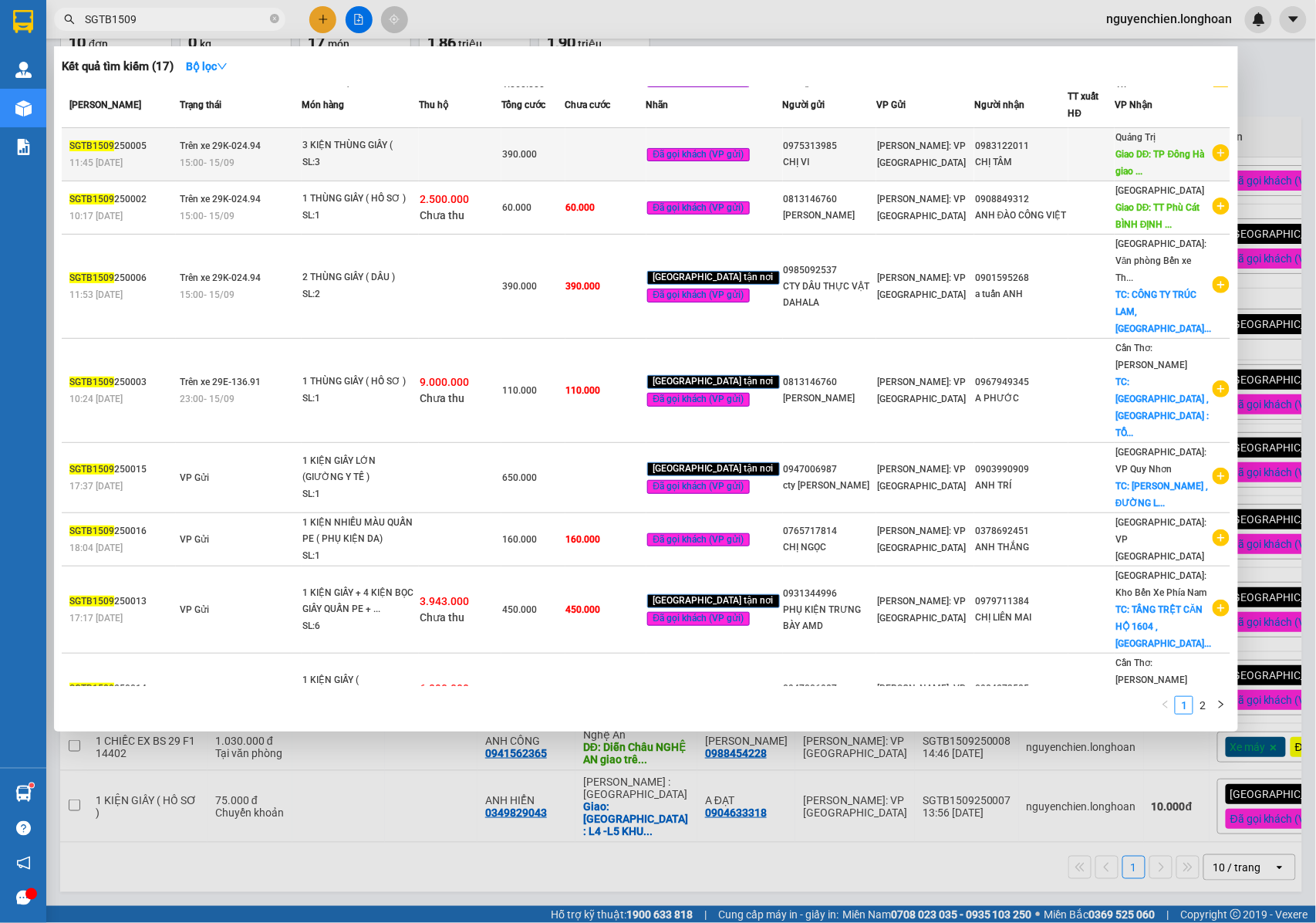
click at [1062, 154] on div "CHỊ TÂM" at bounding box center [1021, 162] width 93 height 16
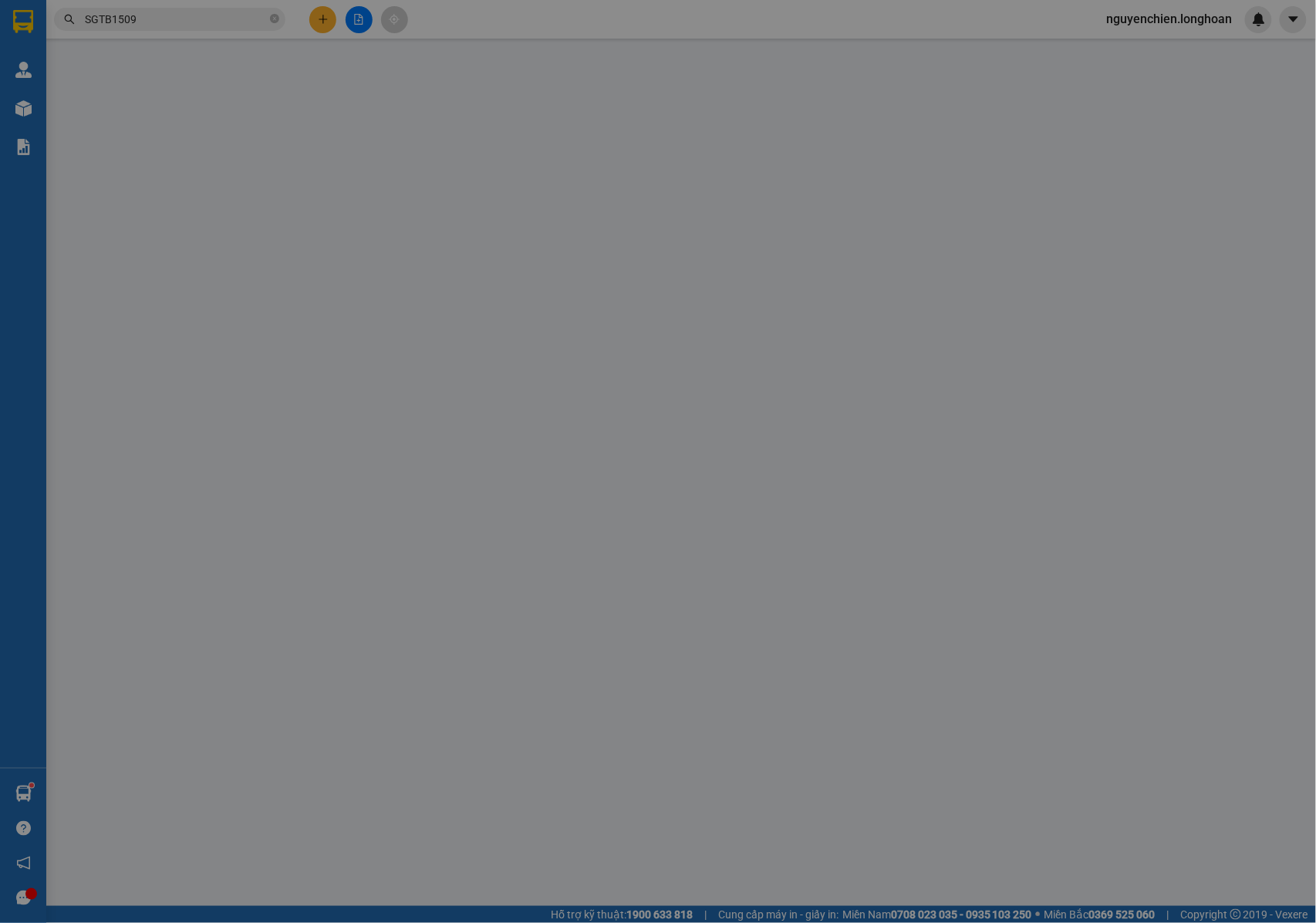
type input "0975313985"
type input "CHỊ VI"
type input "0983122011"
type input "CHỊ TÂM"
type input "[GEOGRAPHIC_DATA], [GEOGRAPHIC_DATA] giao trên QL 1A"
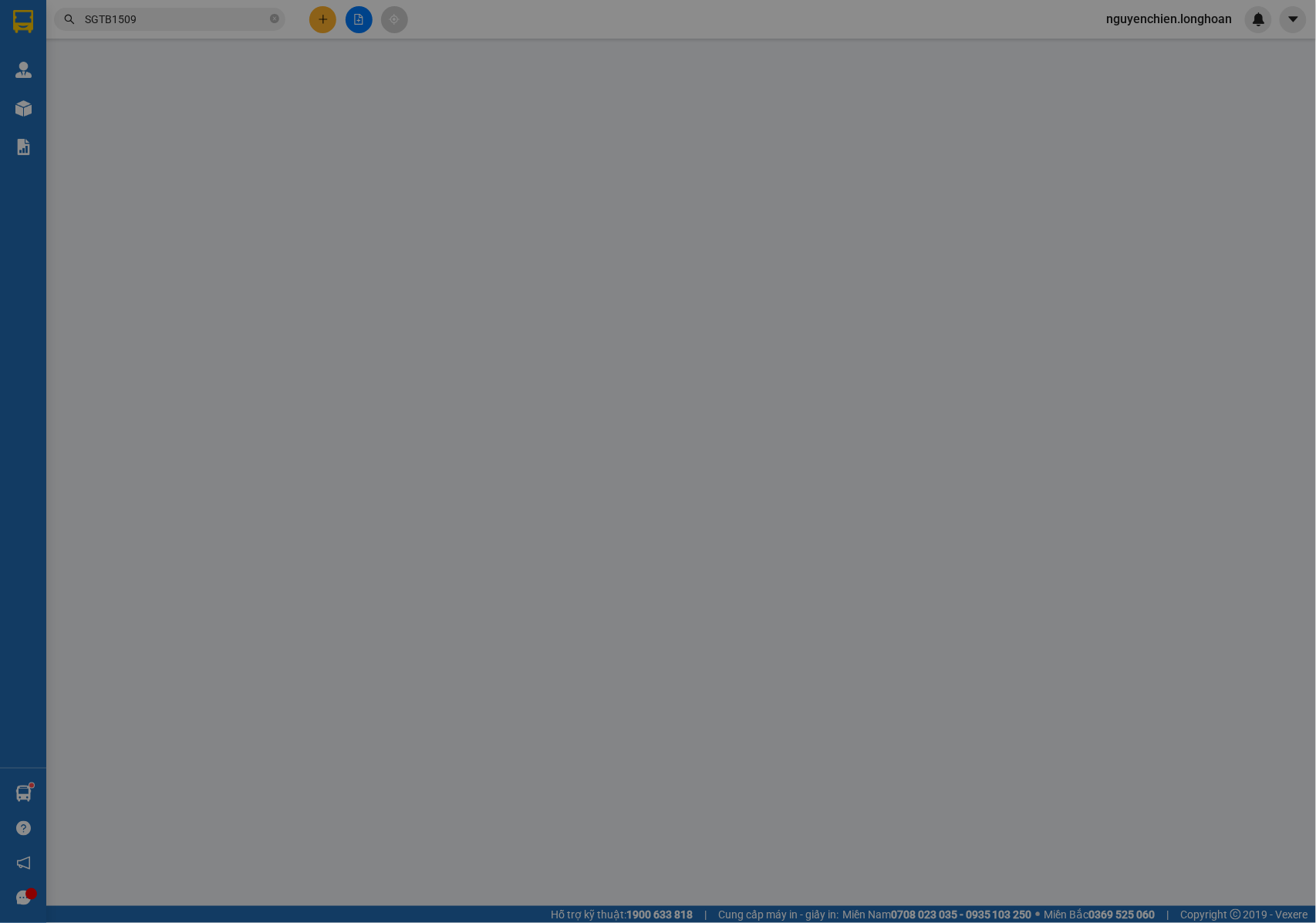
type input "NHẬN NGUYÊN KIỆN GIAO NGUYÊN KIỆN, HƯ VỠ K ĐỀN"
type input "390.000"
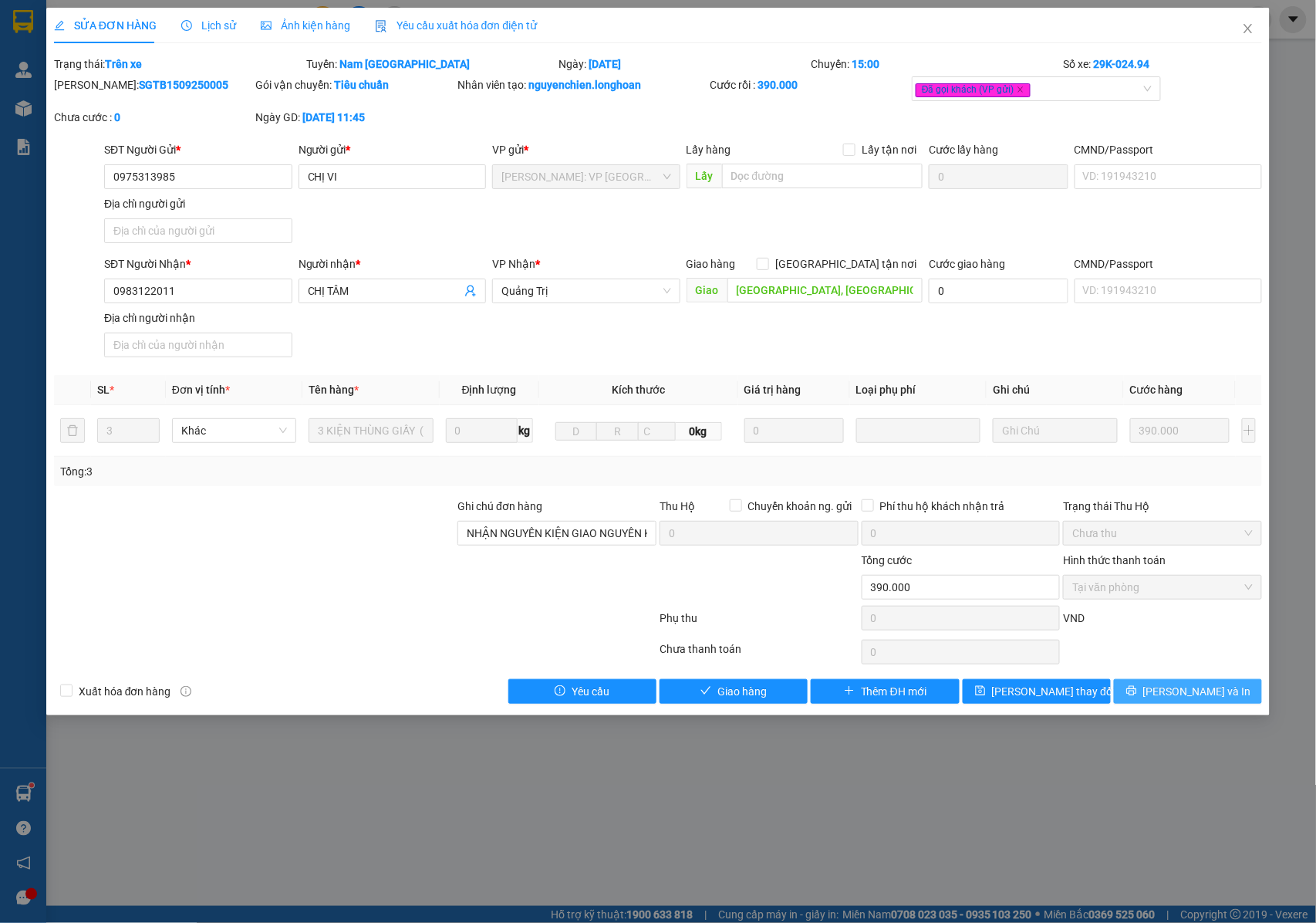
click at [1152, 690] on button "[PERSON_NAME] và In" at bounding box center [1188, 691] width 148 height 24
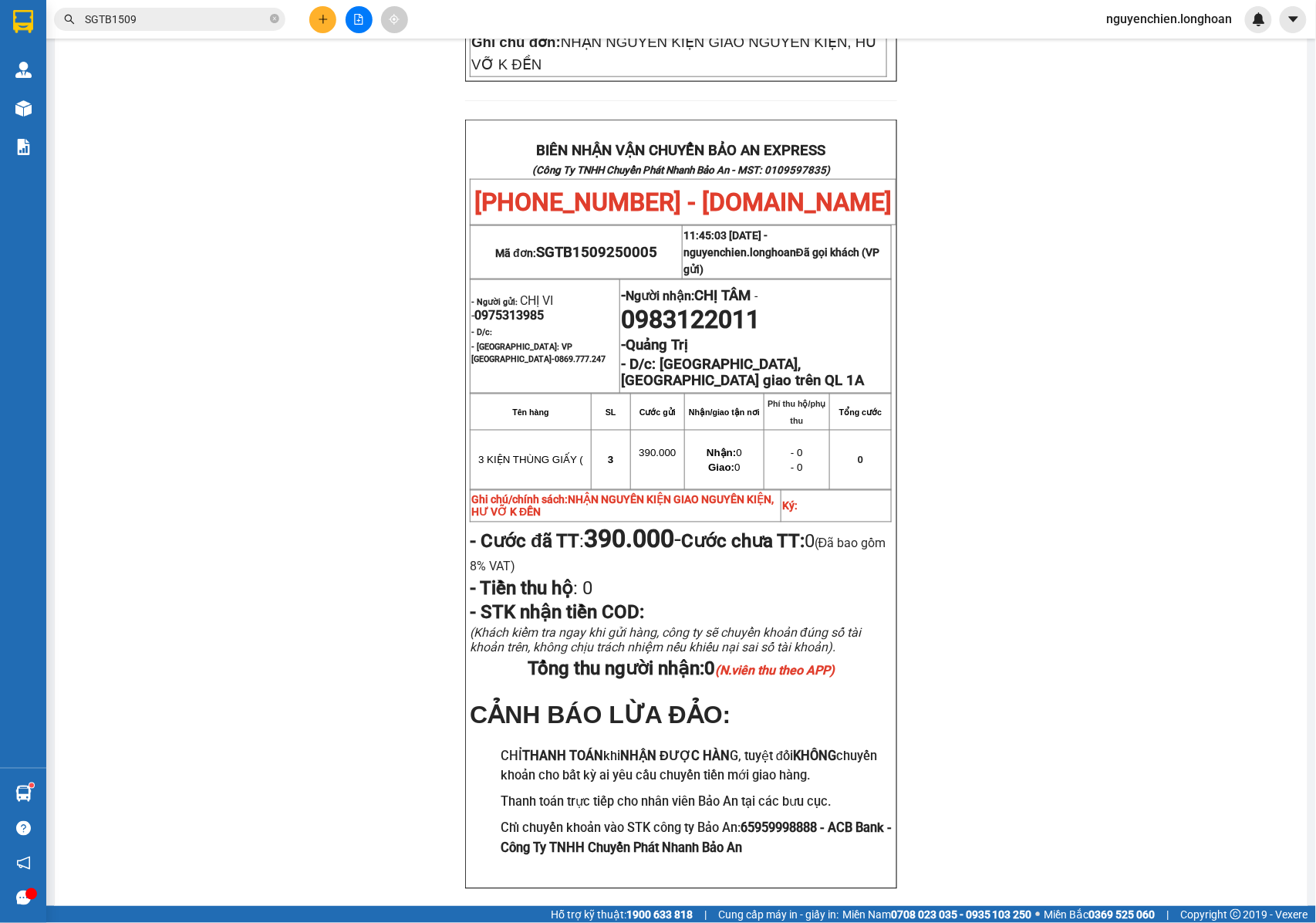
scroll to position [613, 0]
drag, startPoint x: 655, startPoint y: 386, endPoint x: 734, endPoint y: 388, distance: 79.0
click at [734, 388] on strong "[GEOGRAPHIC_DATA], [GEOGRAPHIC_DATA] giao trên QL 1A" at bounding box center [742, 372] width 243 height 34
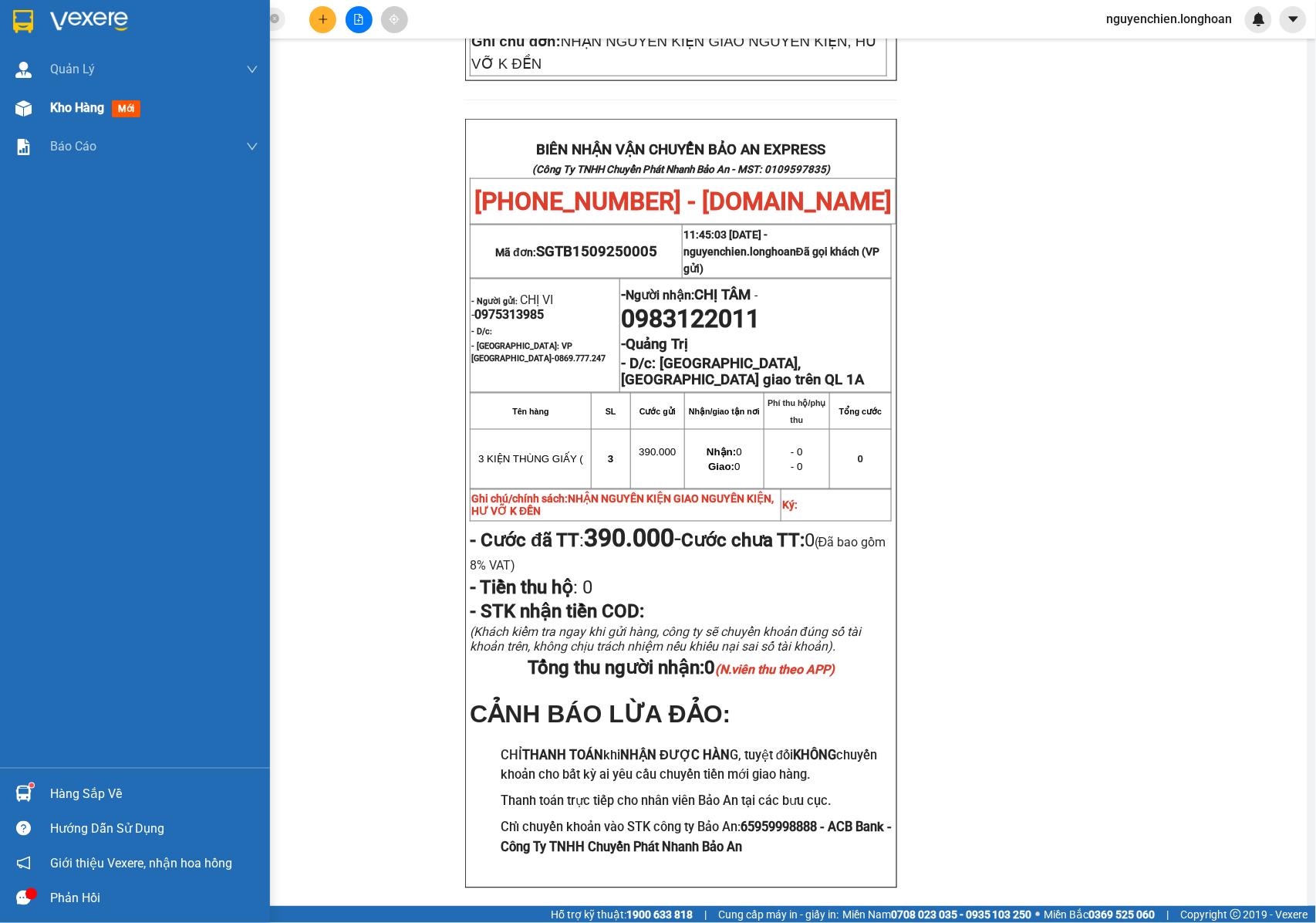
click at [46, 122] on div "Kho hàng mới" at bounding box center [135, 108] width 270 height 39
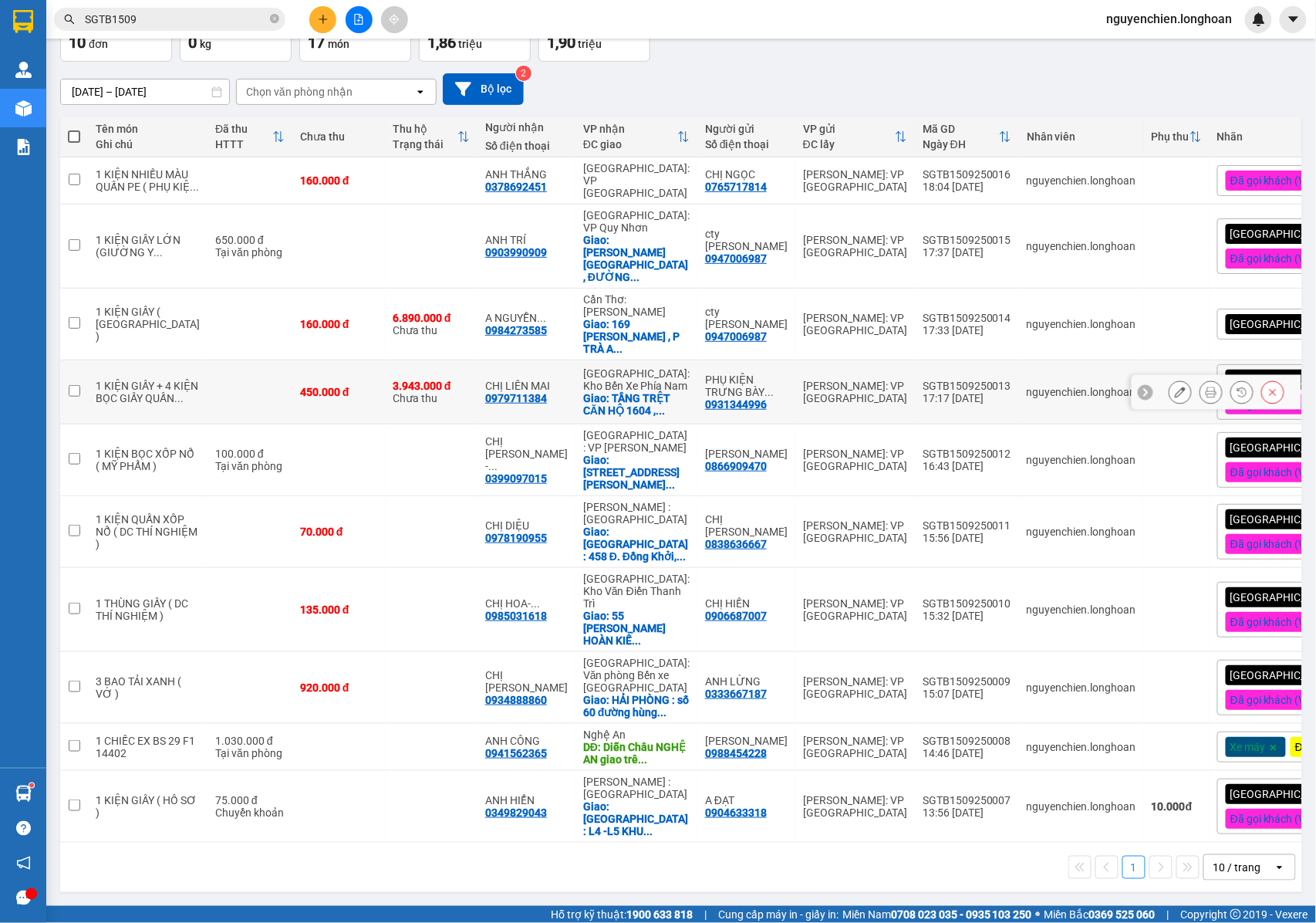
scroll to position [109, 0]
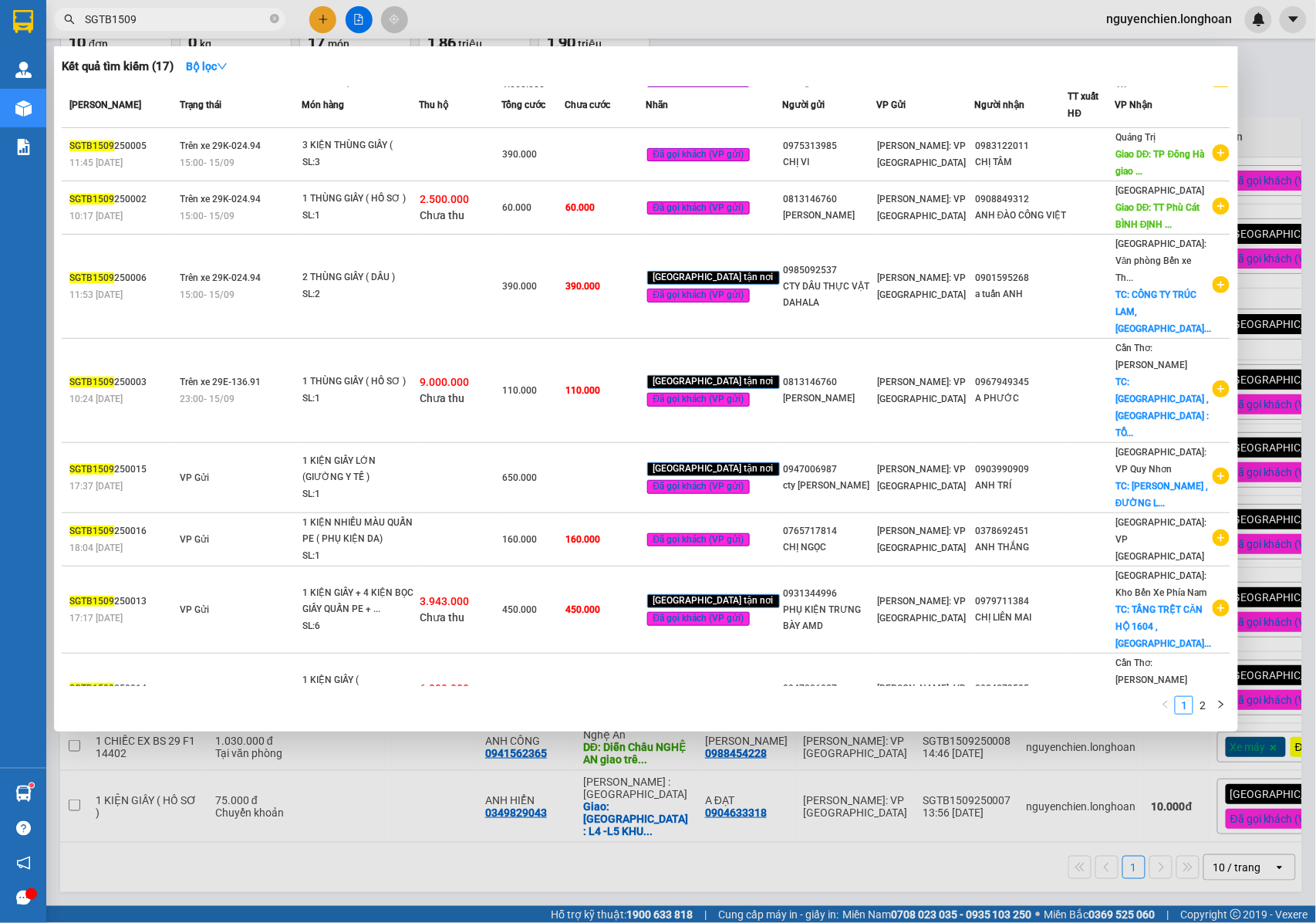
click at [162, 19] on input "SGTB1509" at bounding box center [176, 19] width 182 height 17
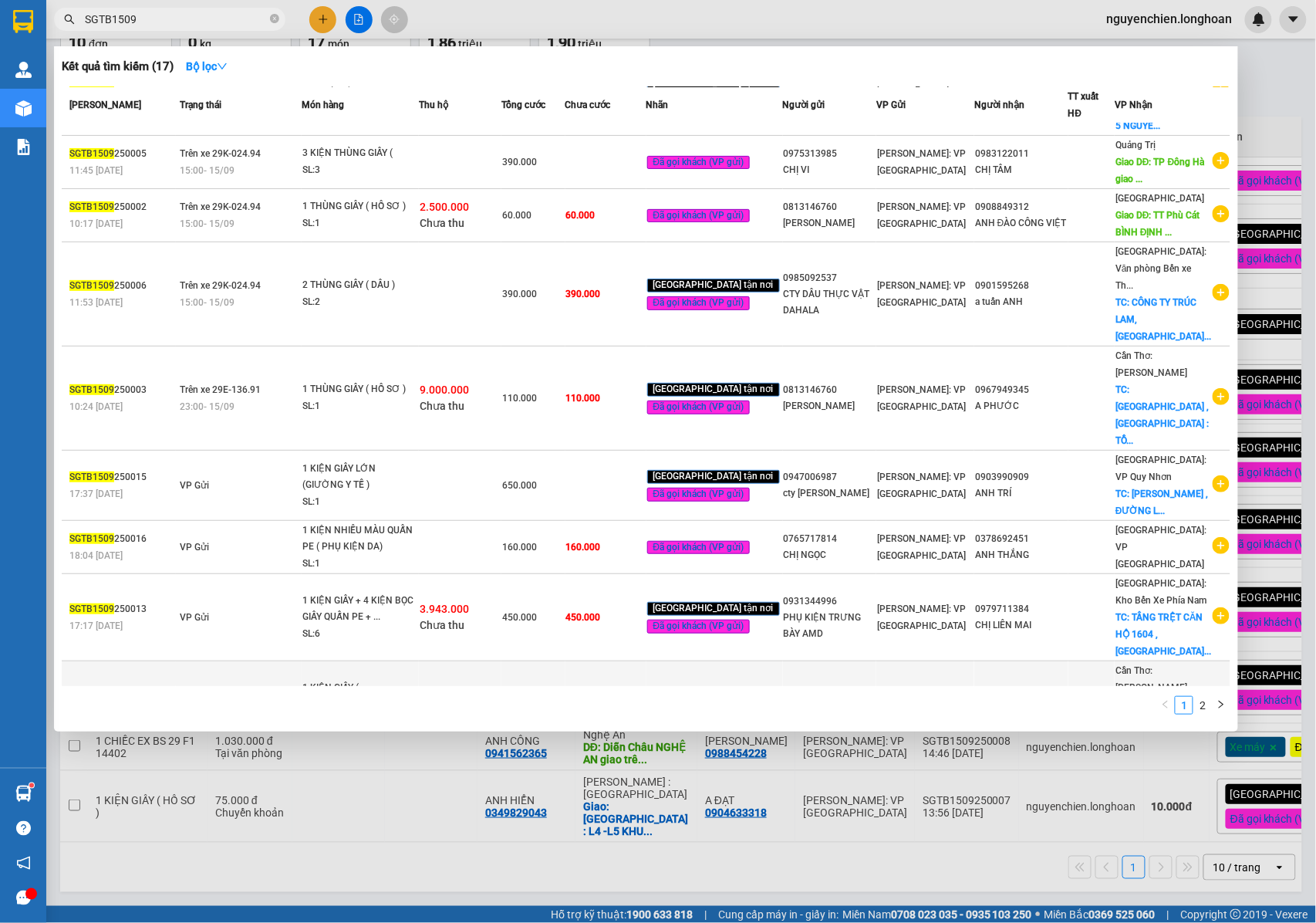
scroll to position [136, 0]
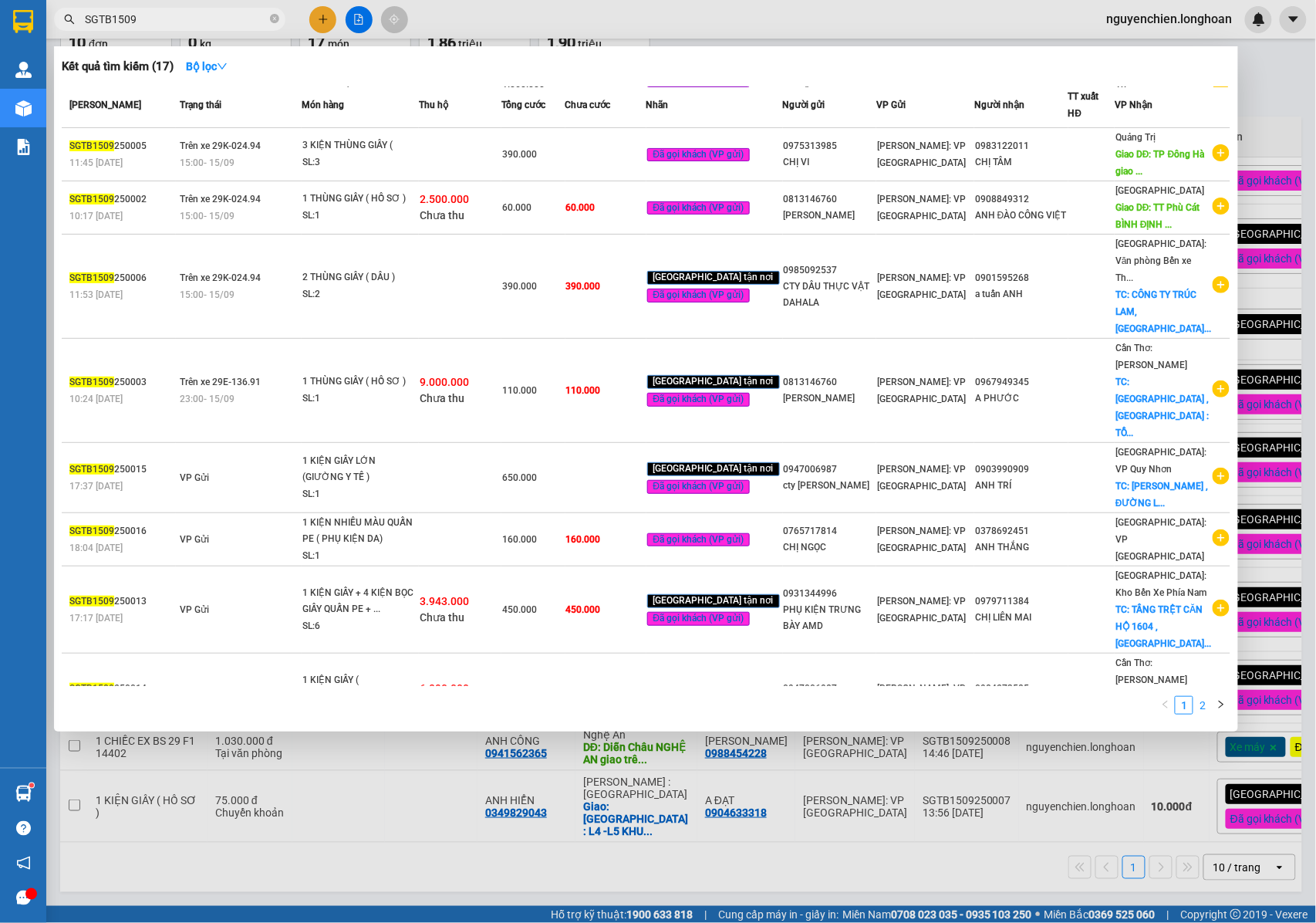
click at [1198, 711] on link "2" at bounding box center [1202, 706] width 17 height 17
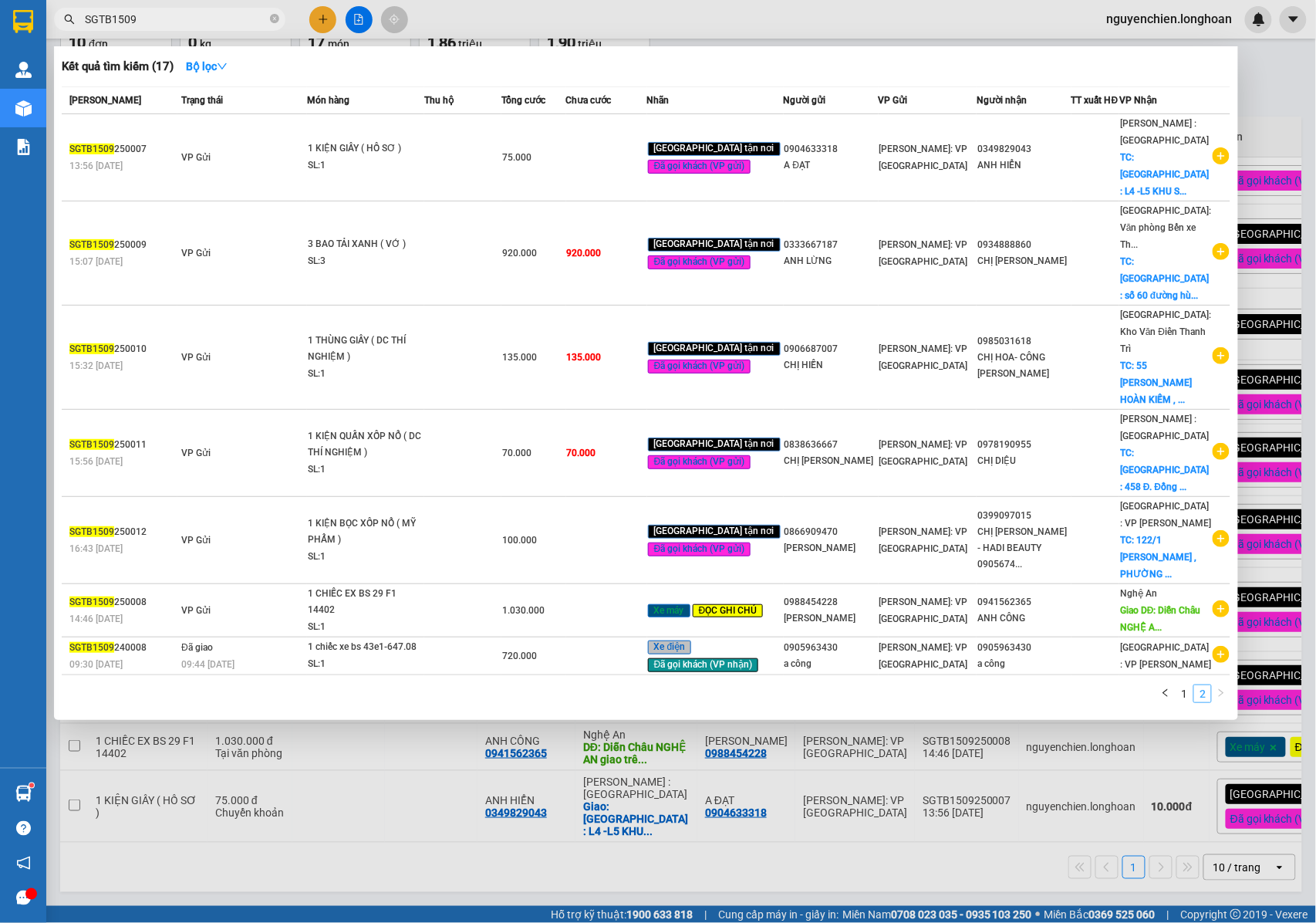
scroll to position [0, 0]
click at [424, 878] on div at bounding box center [658, 461] width 1316 height 923
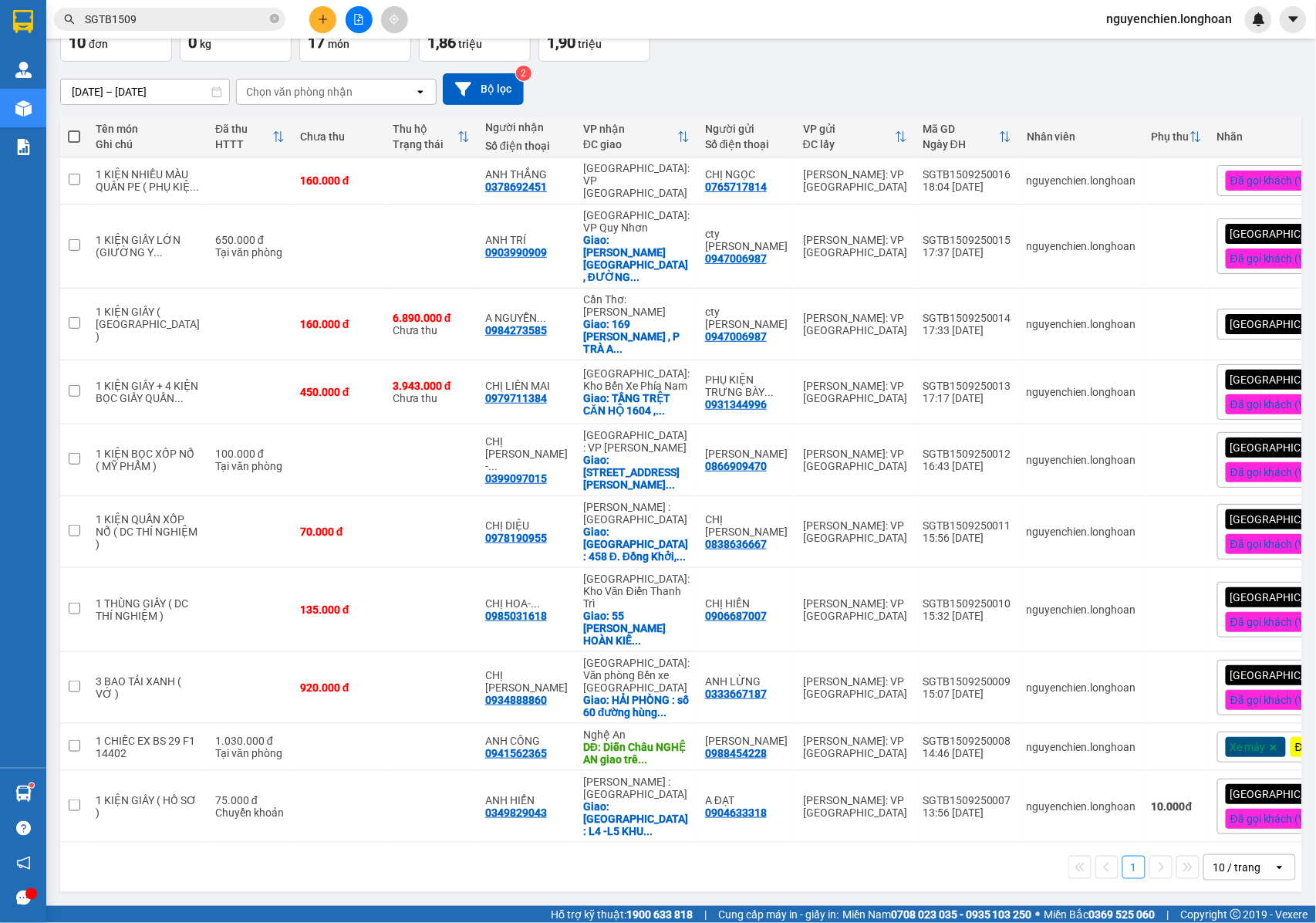
click at [201, 16] on input "SGTB1509" at bounding box center [176, 19] width 182 height 17
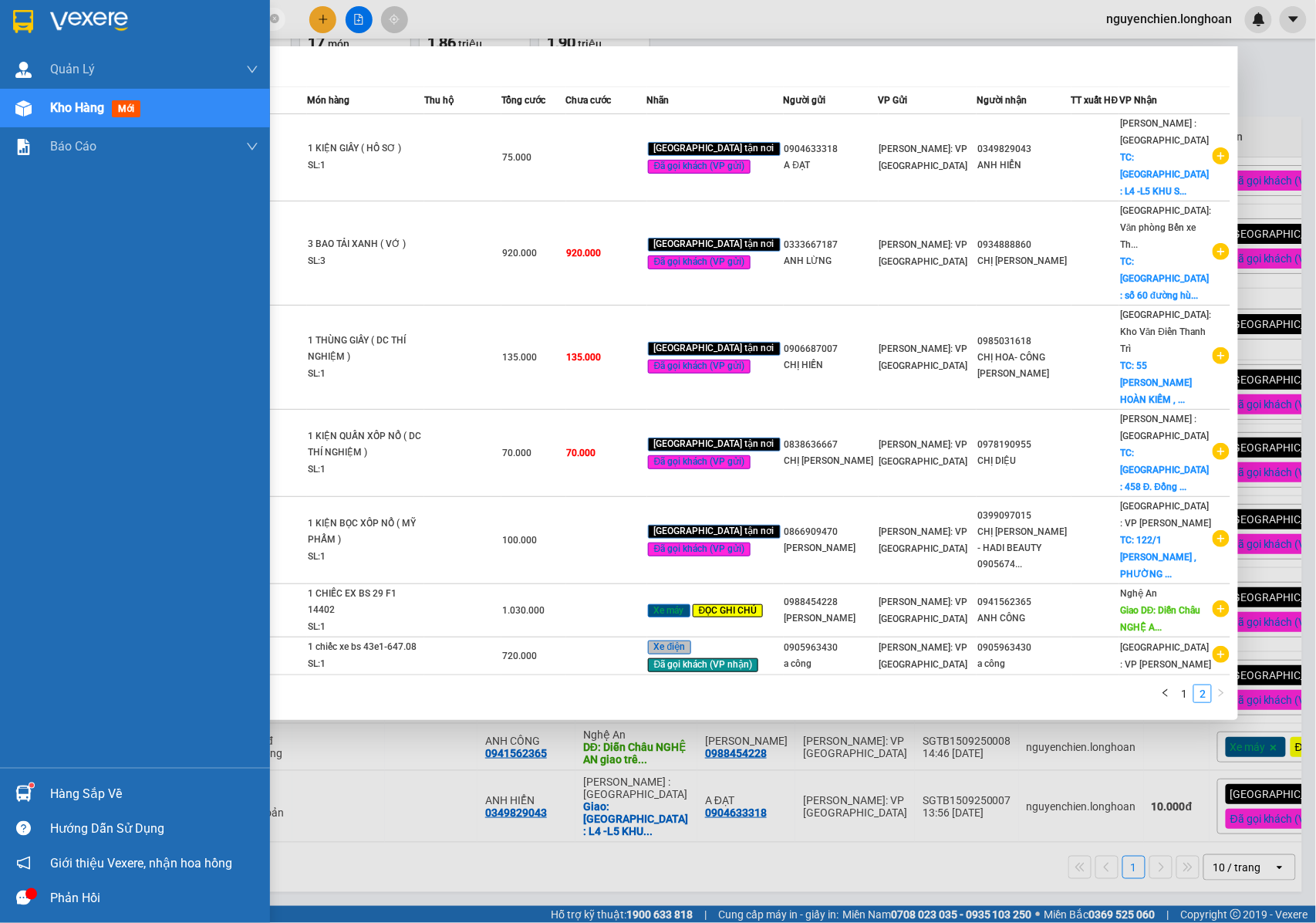
click at [29, 790] on img at bounding box center [23, 793] width 16 height 16
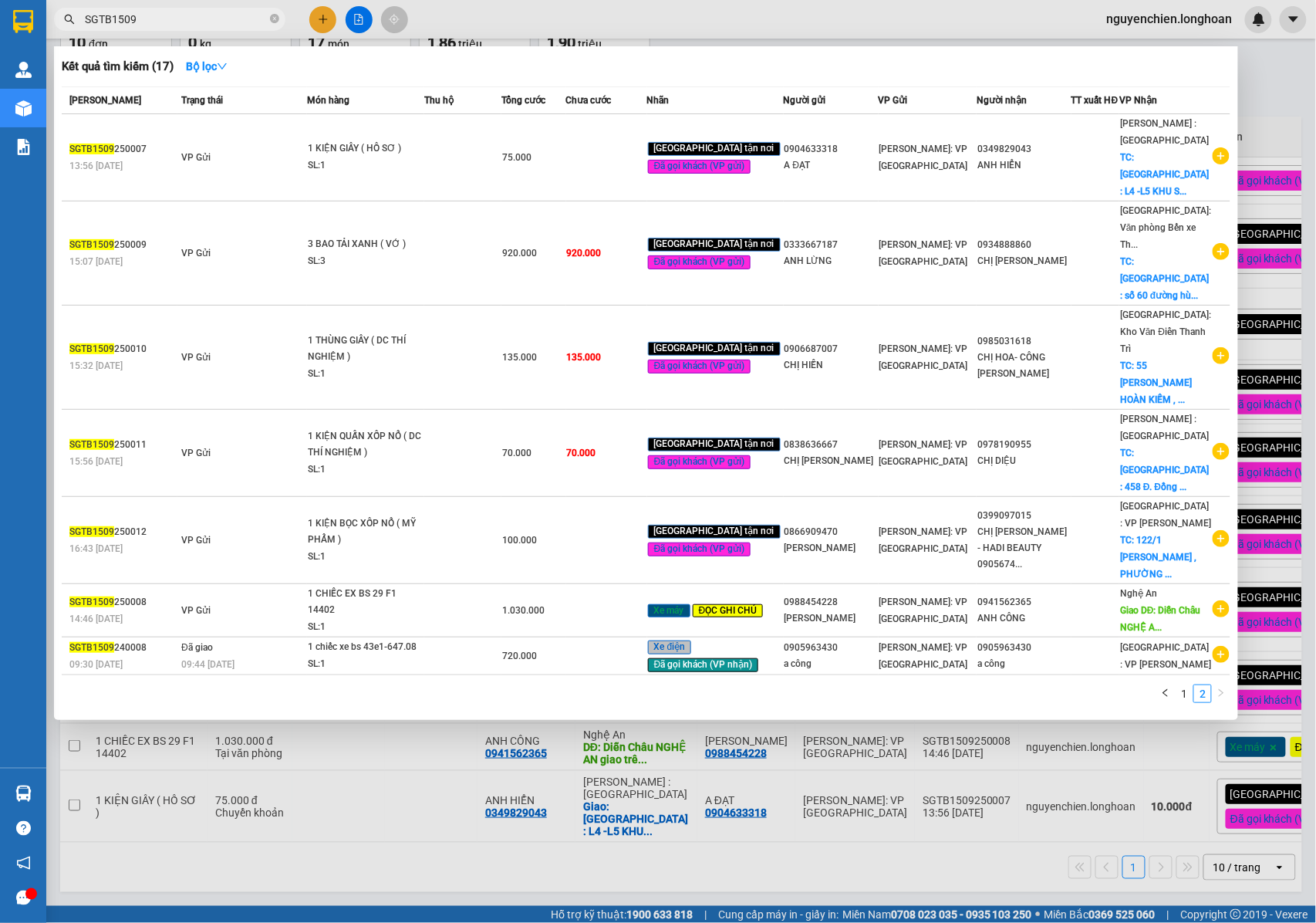
click at [907, 888] on section "Kết quả tìm kiếm ( 17 ) Bộ lọc Mã ĐH Trạng thái Món hàng Thu hộ Tổng cước Chưa …" at bounding box center [658, 461] width 1316 height 923
click at [176, 24] on input "SGTB1509" at bounding box center [176, 19] width 182 height 17
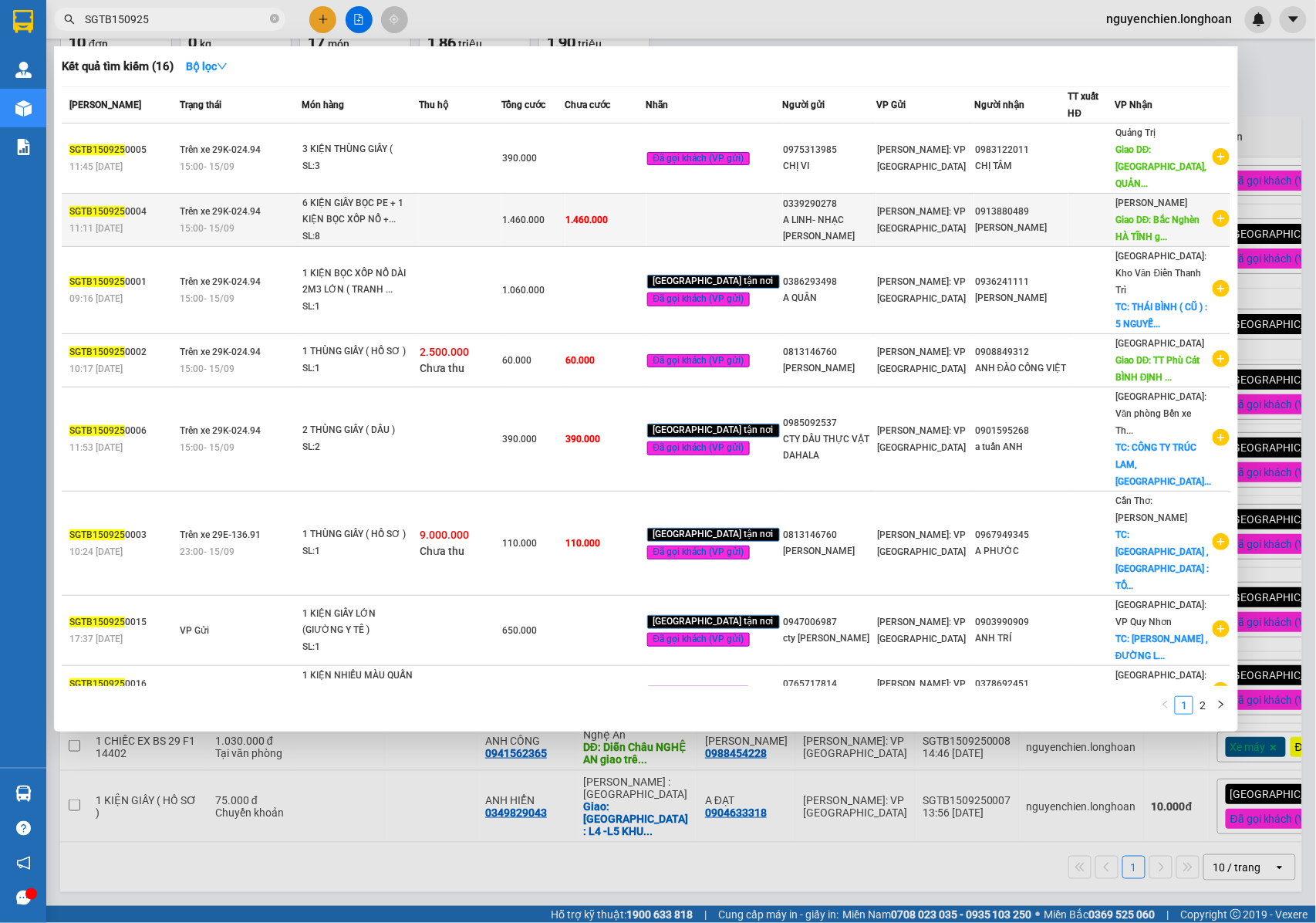
type input "SGTB150925"
click at [646, 205] on td "1.460.000" at bounding box center [606, 220] width 81 height 53
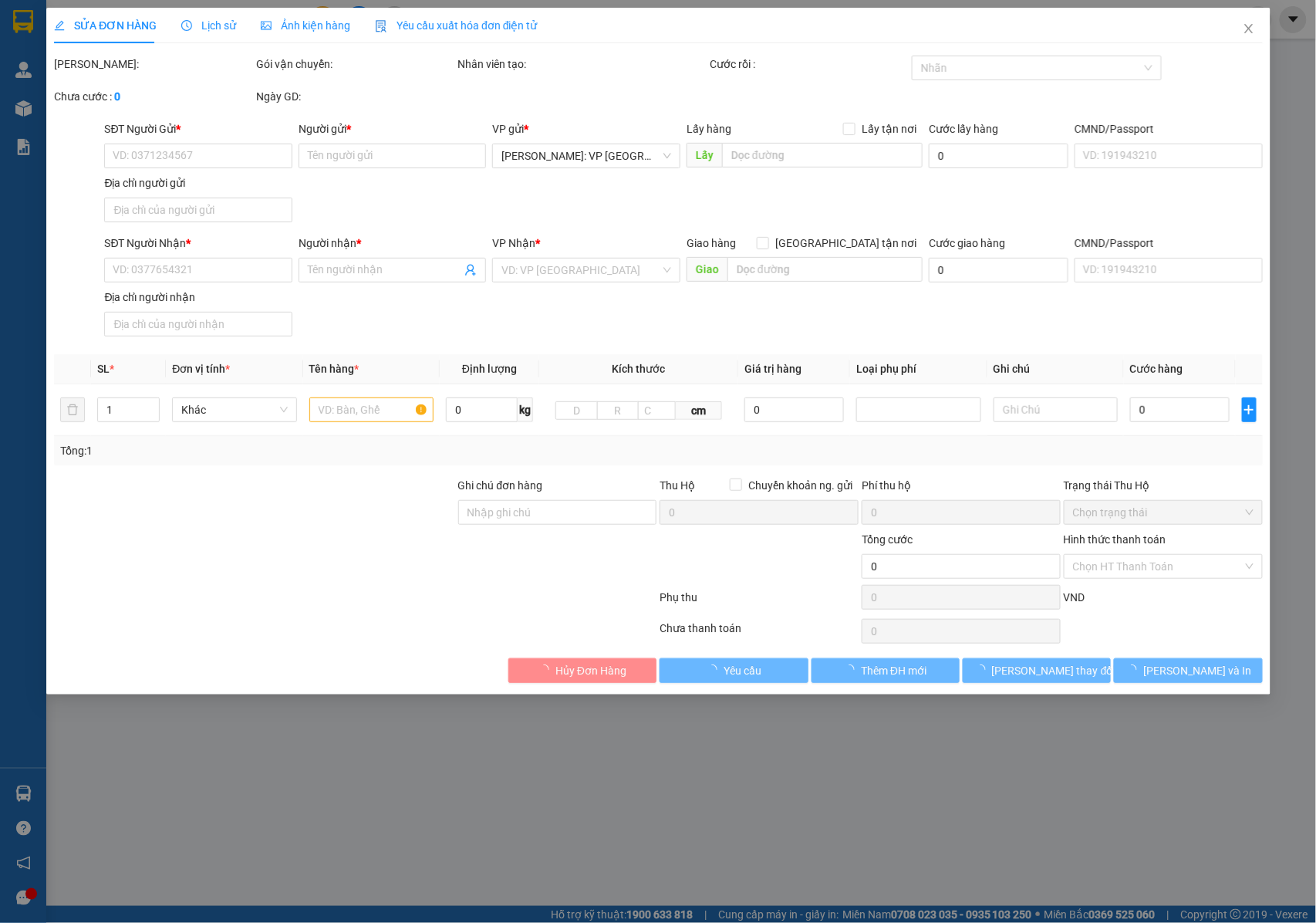
type input "0339290278"
type input "A LINH- NHẠC [PERSON_NAME]"
type input "0913880489"
type input "[PERSON_NAME]"
type input "Bắc Nghèn HÀ TĨNH giao trên QL 1A : CÂY XĂNG BẮC NGHÈN , [GEOGRAPHIC_DATA]"
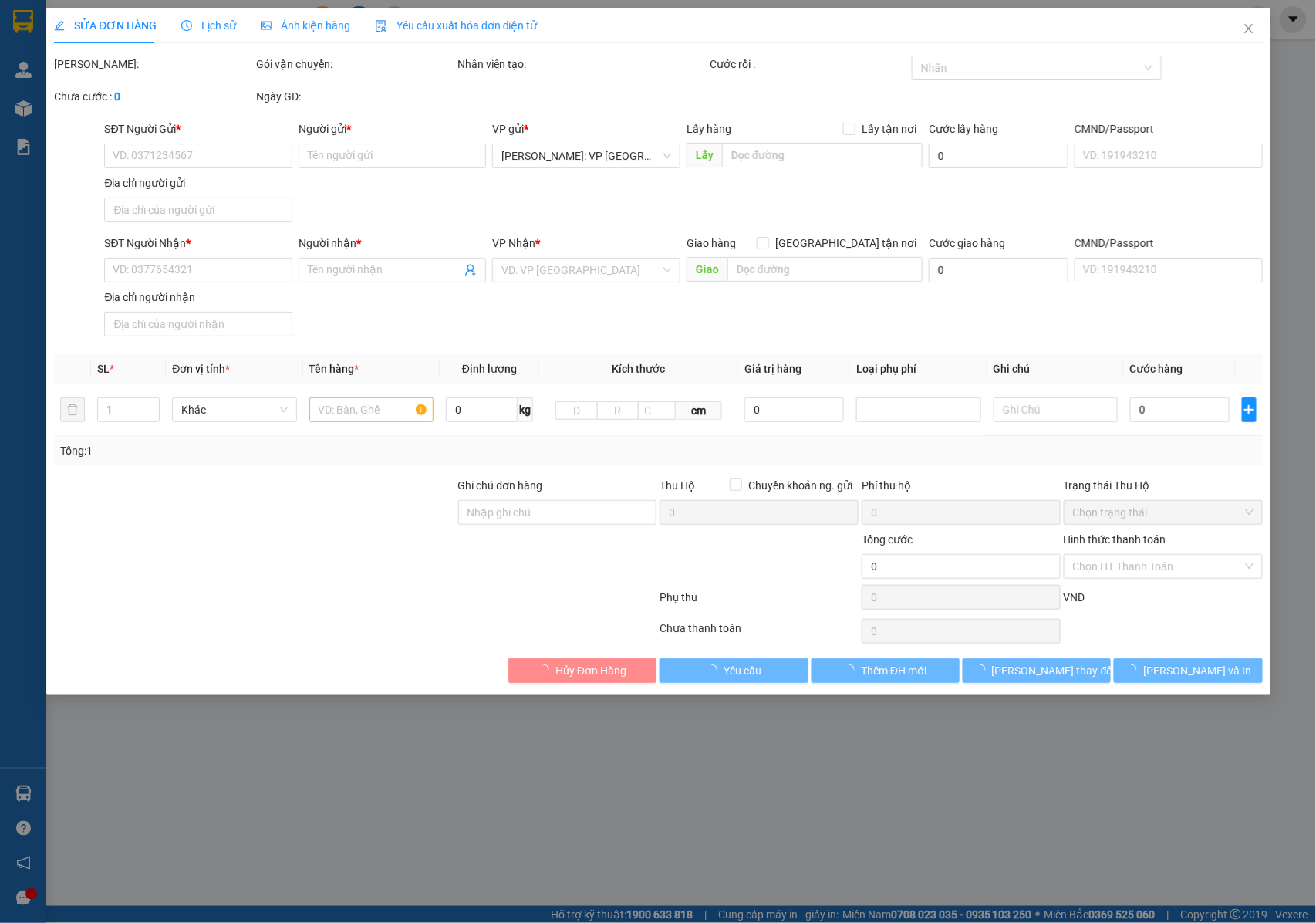
type input "NHẬN NGUYÊN KIỆN GIAO NGUYÊN KIỆN, HƯ VỠ K ĐỀN"
type input "1.460.000"
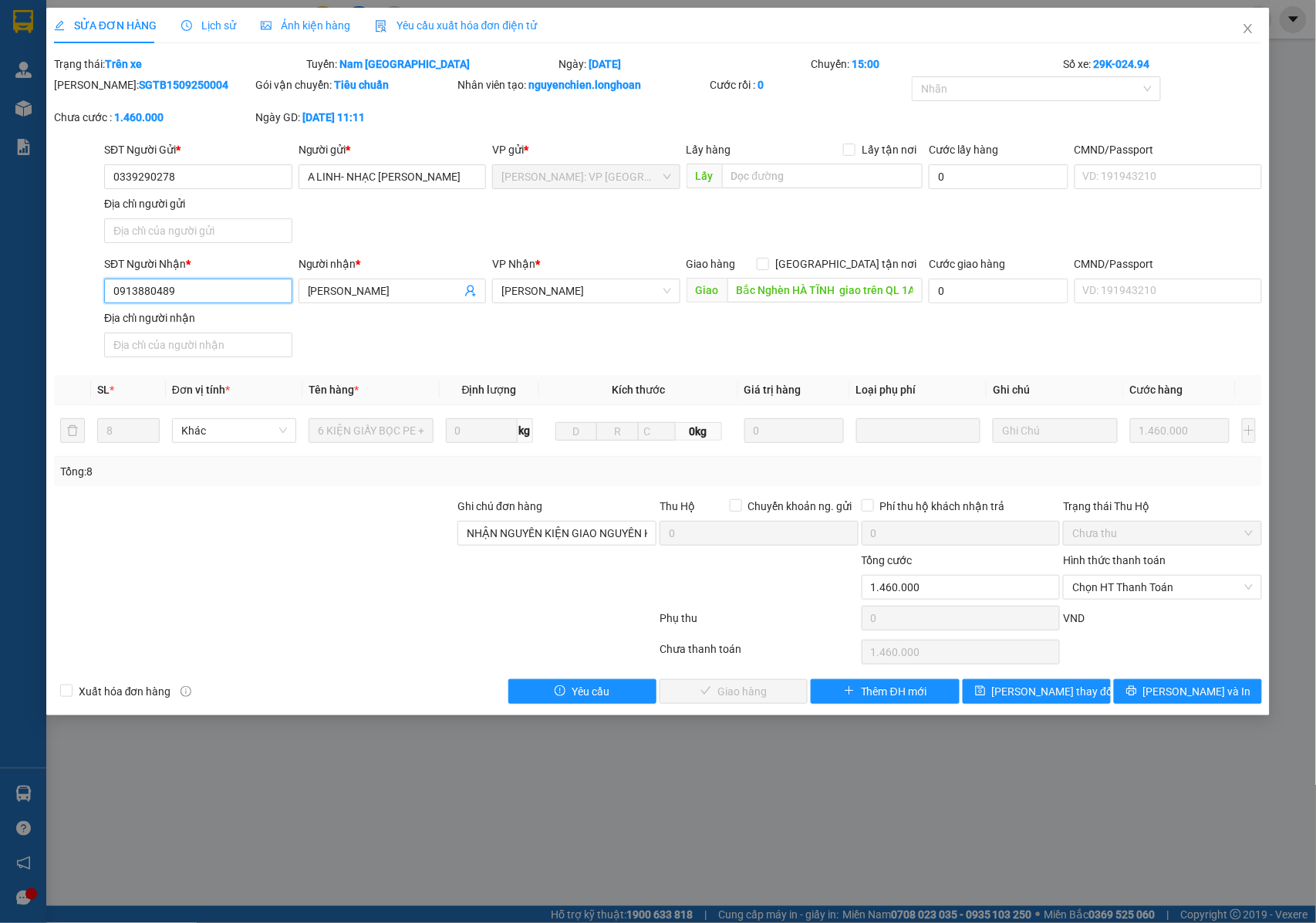
drag, startPoint x: 192, startPoint y: 288, endPoint x: 109, endPoint y: 288, distance: 83.0
click at [109, 288] on input "0913880489" at bounding box center [198, 290] width 188 height 24
click at [853, 297] on input "Bắc Nghèn HÀ TĨNH giao trên QL 1A : CÂY XĂNG BẮC NGHÈN , [GEOGRAPHIC_DATA]" at bounding box center [825, 290] width 195 height 24
click at [870, 287] on input "Bắc Nghèn HÀ TĨNH giao trên QL 1A : CÂY XĂNG BẮC NGHÈN , [GEOGRAPHIC_DATA]" at bounding box center [825, 290] width 195 height 24
drag, startPoint x: 186, startPoint y: 292, endPoint x: 99, endPoint y: 296, distance: 87.1
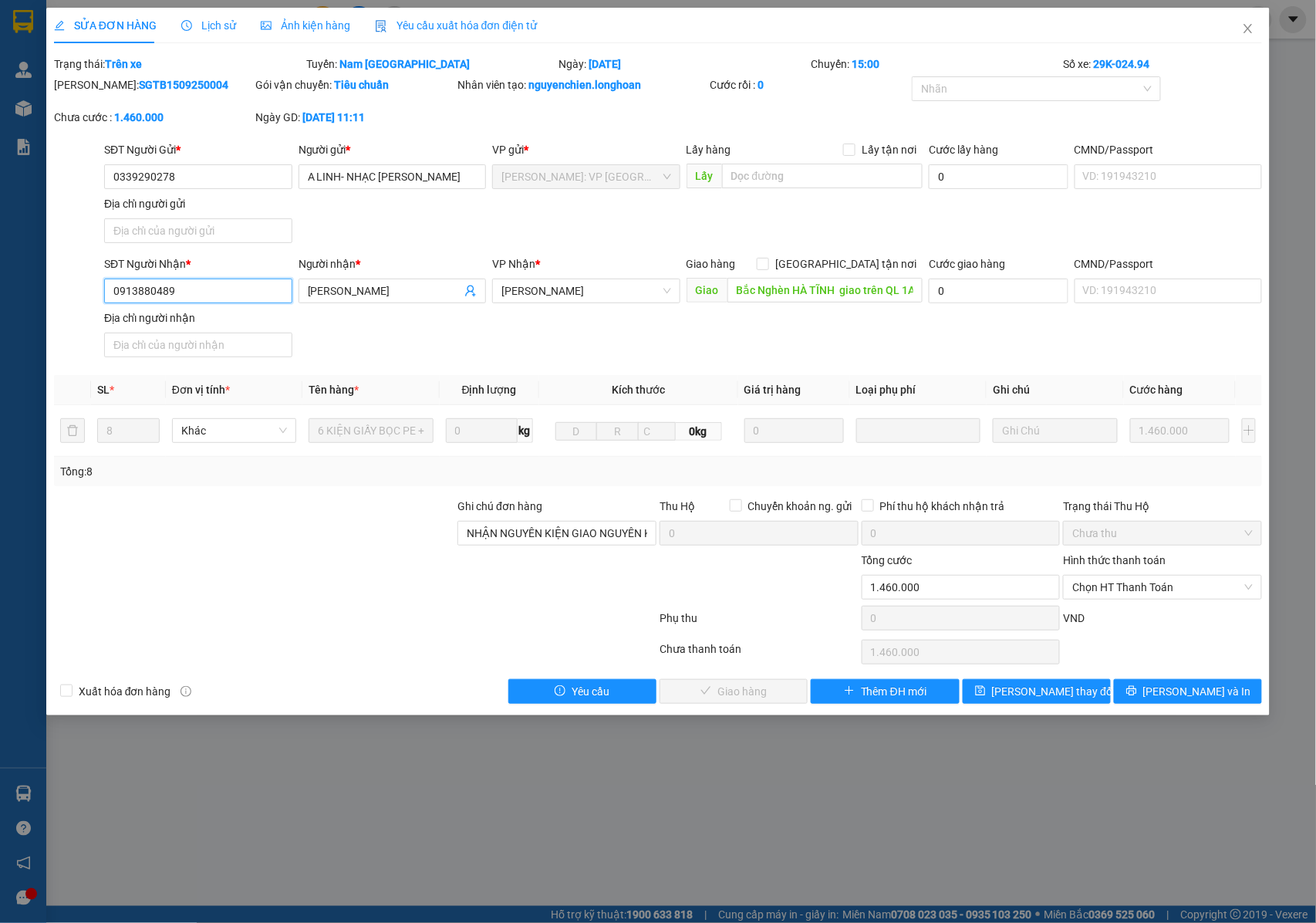
click at [99, 296] on div "SĐT Người Nhận * 0913880489 0913880489 Người nhận * NGUYỄN THỊ HẠNH VP Nhận * H…" at bounding box center [658, 309] width 1212 height 108
click at [1242, 24] on icon "close" at bounding box center [1248, 29] width 13 height 13
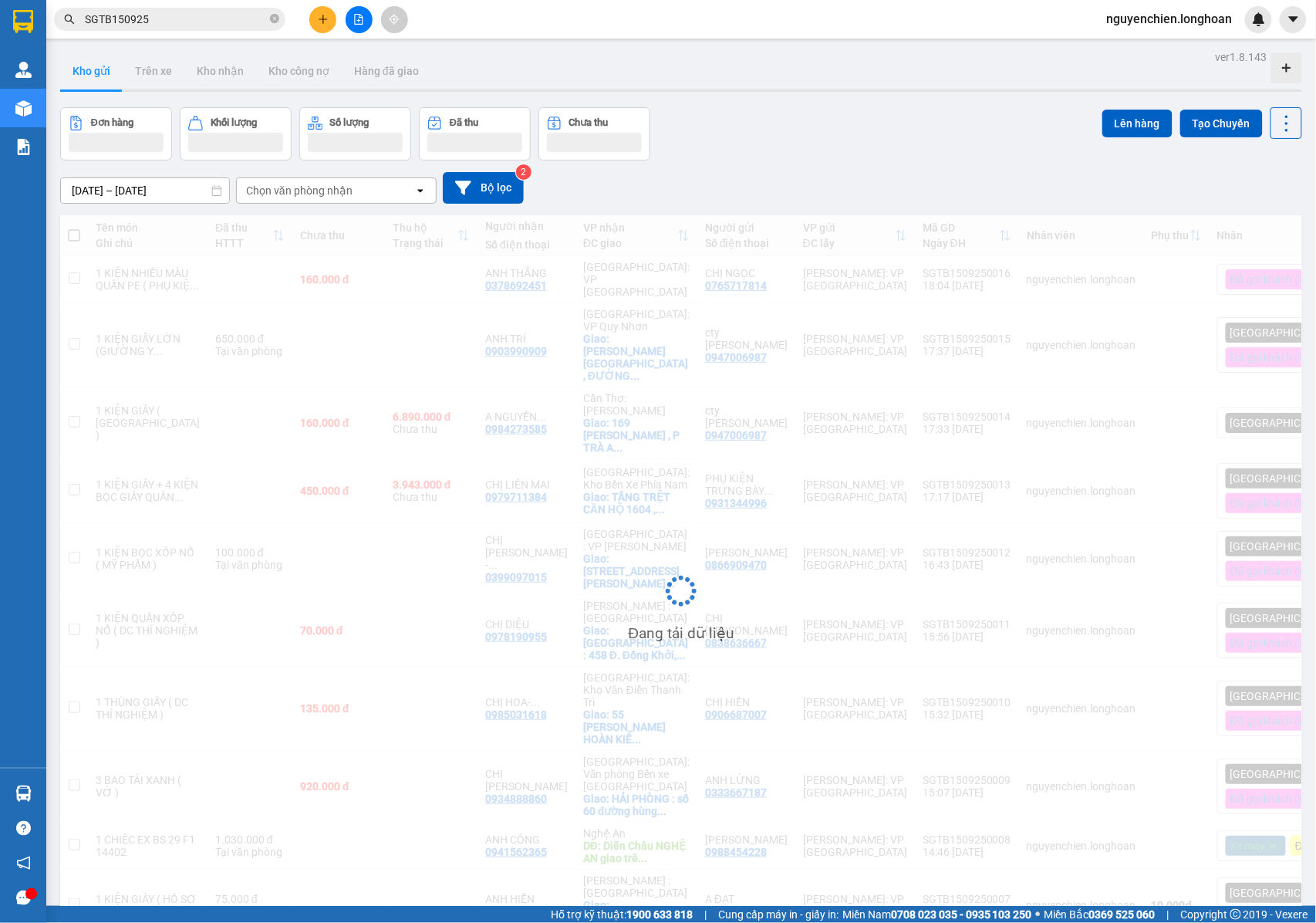
click at [167, 24] on input "SGTB150925" at bounding box center [176, 19] width 182 height 17
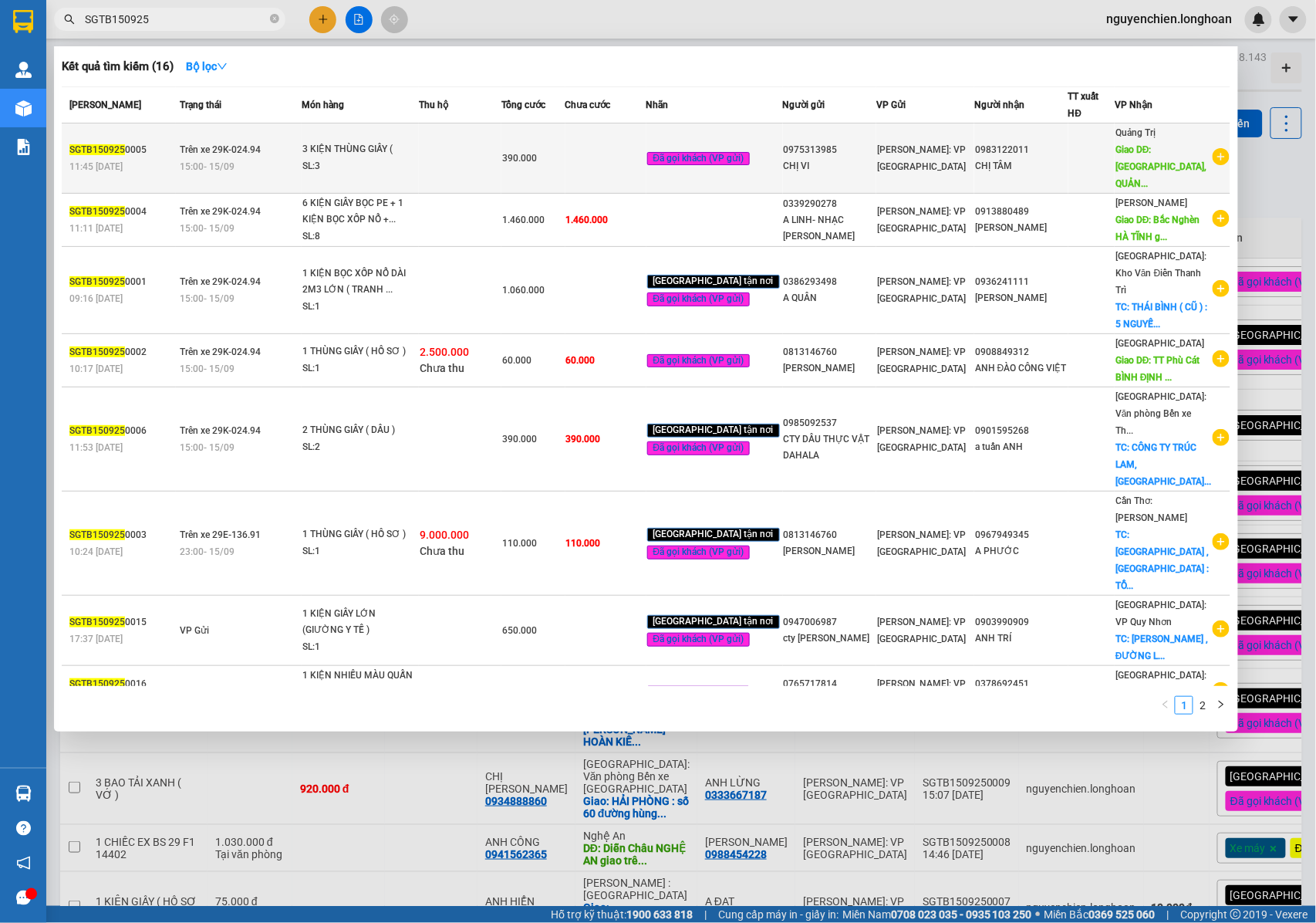
click at [1163, 152] on span "Giao DĐ: [GEOGRAPHIC_DATA], QUẢN..." at bounding box center [1161, 166] width 91 height 45
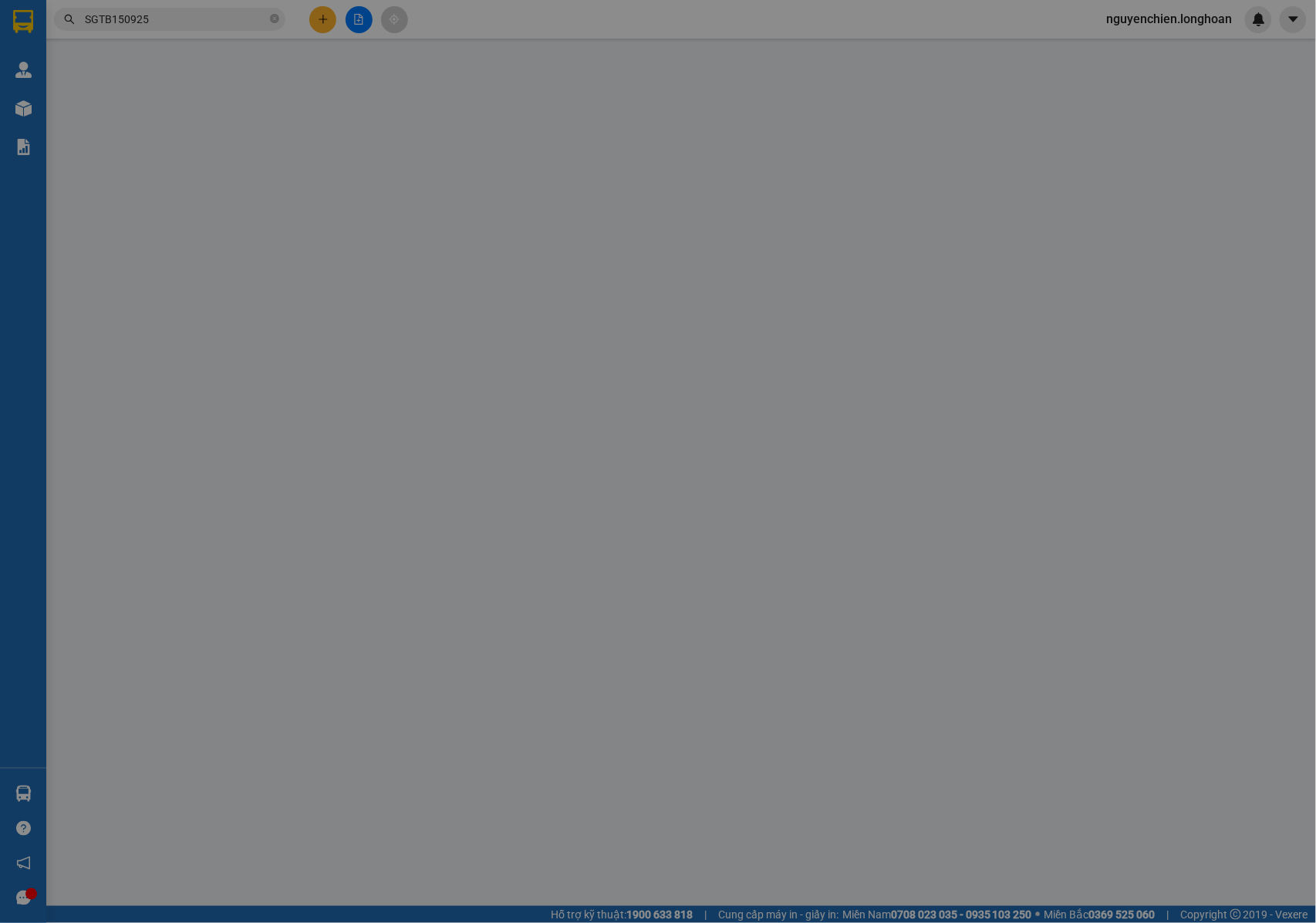
type input "0975313985"
type input "CHỊ VI"
type input "0983122011"
type input "CHỊ TÂM"
type input "[GEOGRAPHIC_DATA], [GEOGRAPHIC_DATA] giao trên QL 1A"
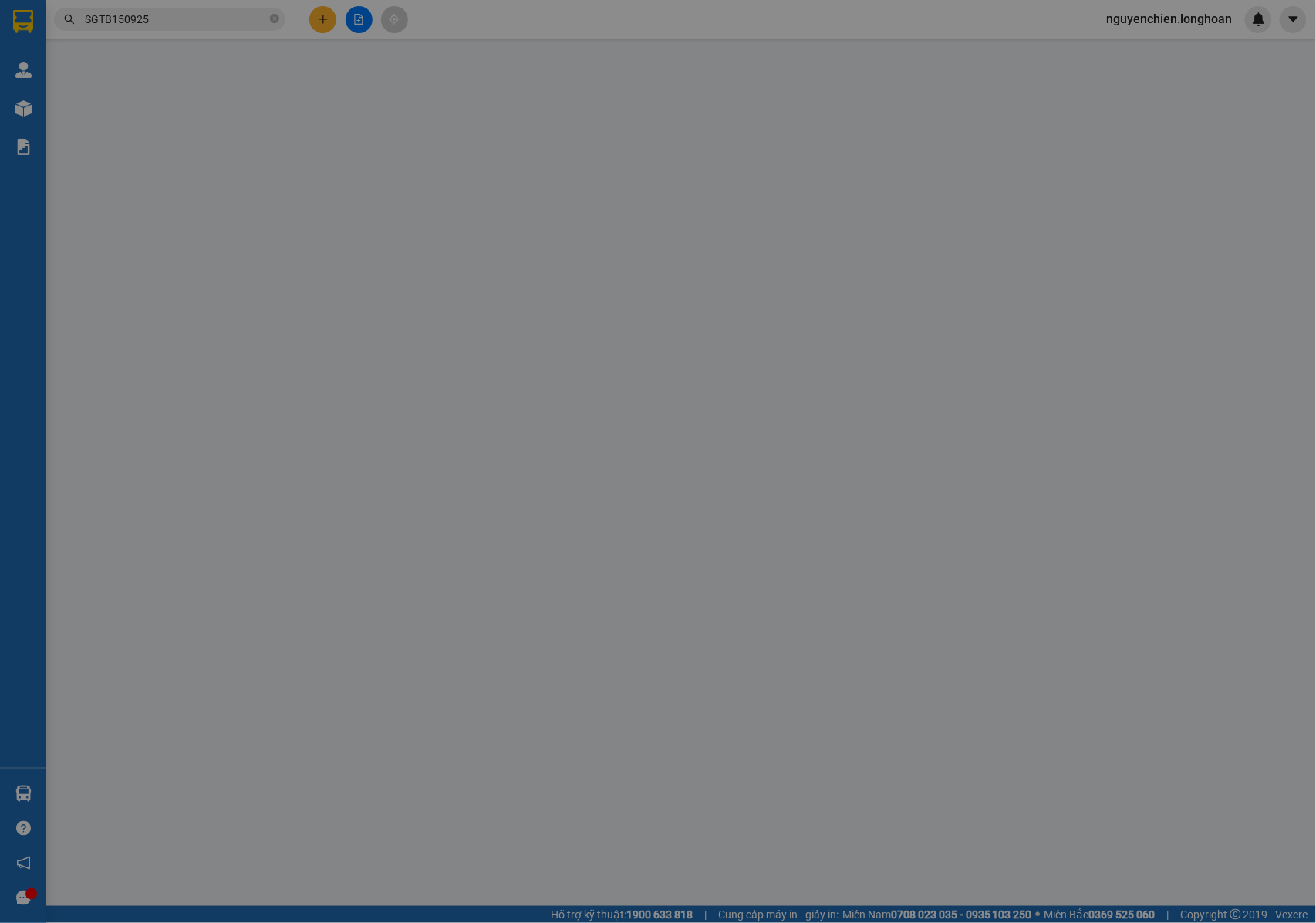
type input "NHẬN NGUYÊN KIỆN GIAO NGUYÊN KIỆN, HƯ VỠ K ĐỀN"
type input "390.000"
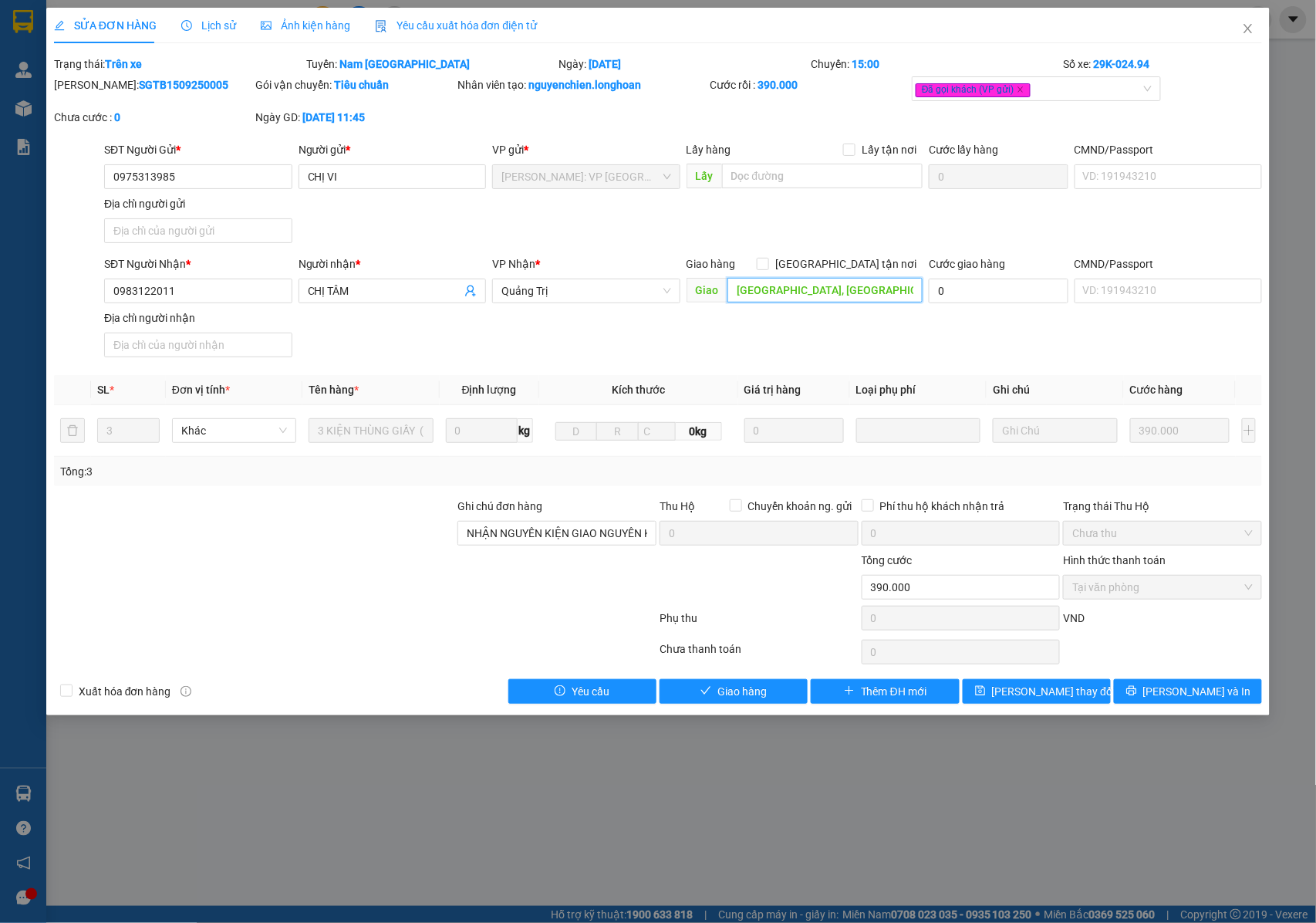
click at [899, 281] on input "[GEOGRAPHIC_DATA], [GEOGRAPHIC_DATA] giao trên QL 1A" at bounding box center [825, 290] width 195 height 24
click at [902, 291] on input "[GEOGRAPHIC_DATA], [GEOGRAPHIC_DATA] giao trên QL 1A" at bounding box center [825, 290] width 195 height 24
click at [1246, 28] on icon "close" at bounding box center [1248, 28] width 8 height 9
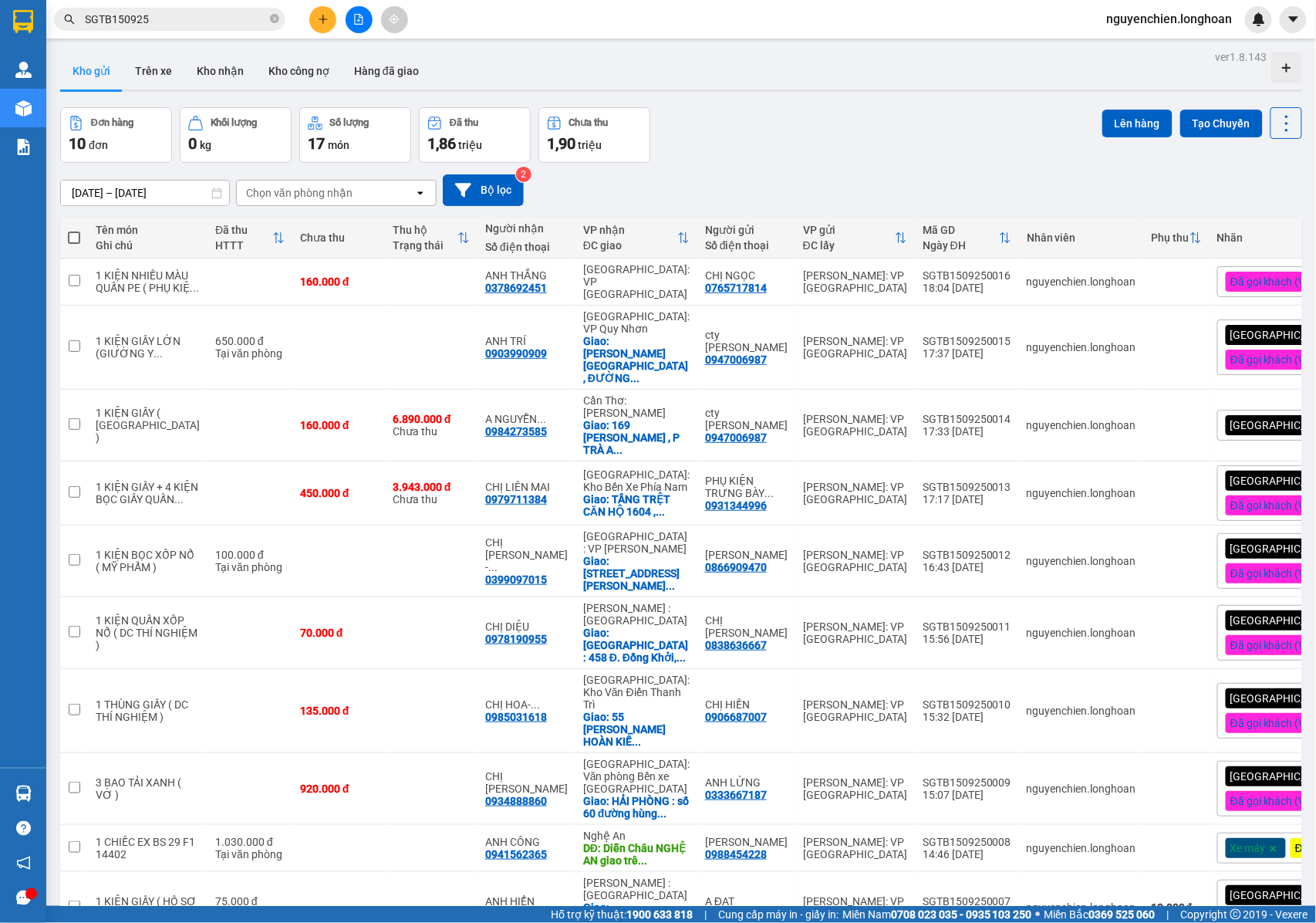
click at [223, 19] on input "SGTB150925" at bounding box center [176, 19] width 182 height 17
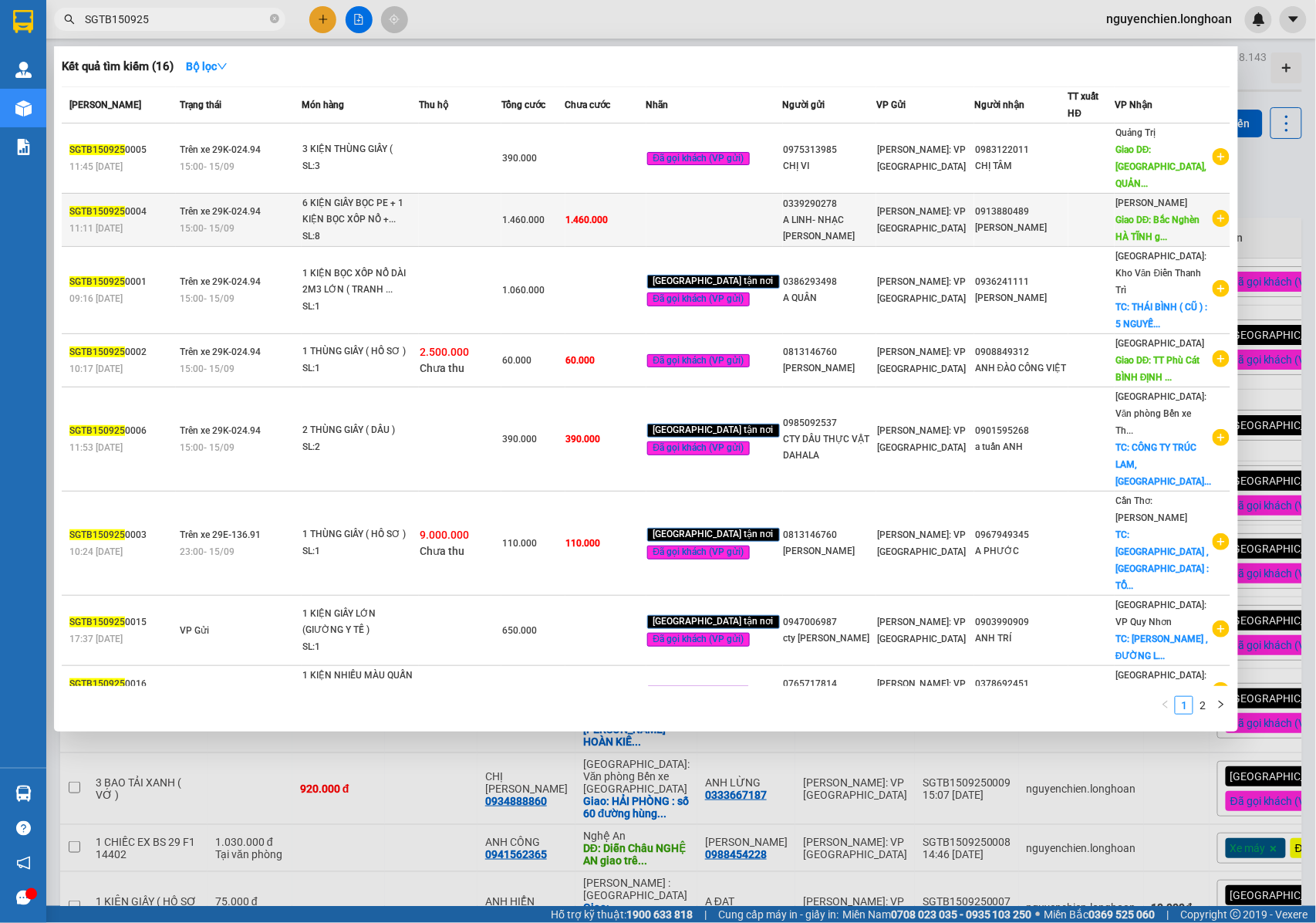
click at [1146, 214] on span "Giao DĐ: Bắc Nghèn HÀ TĨNH g..." at bounding box center [1158, 228] width 85 height 28
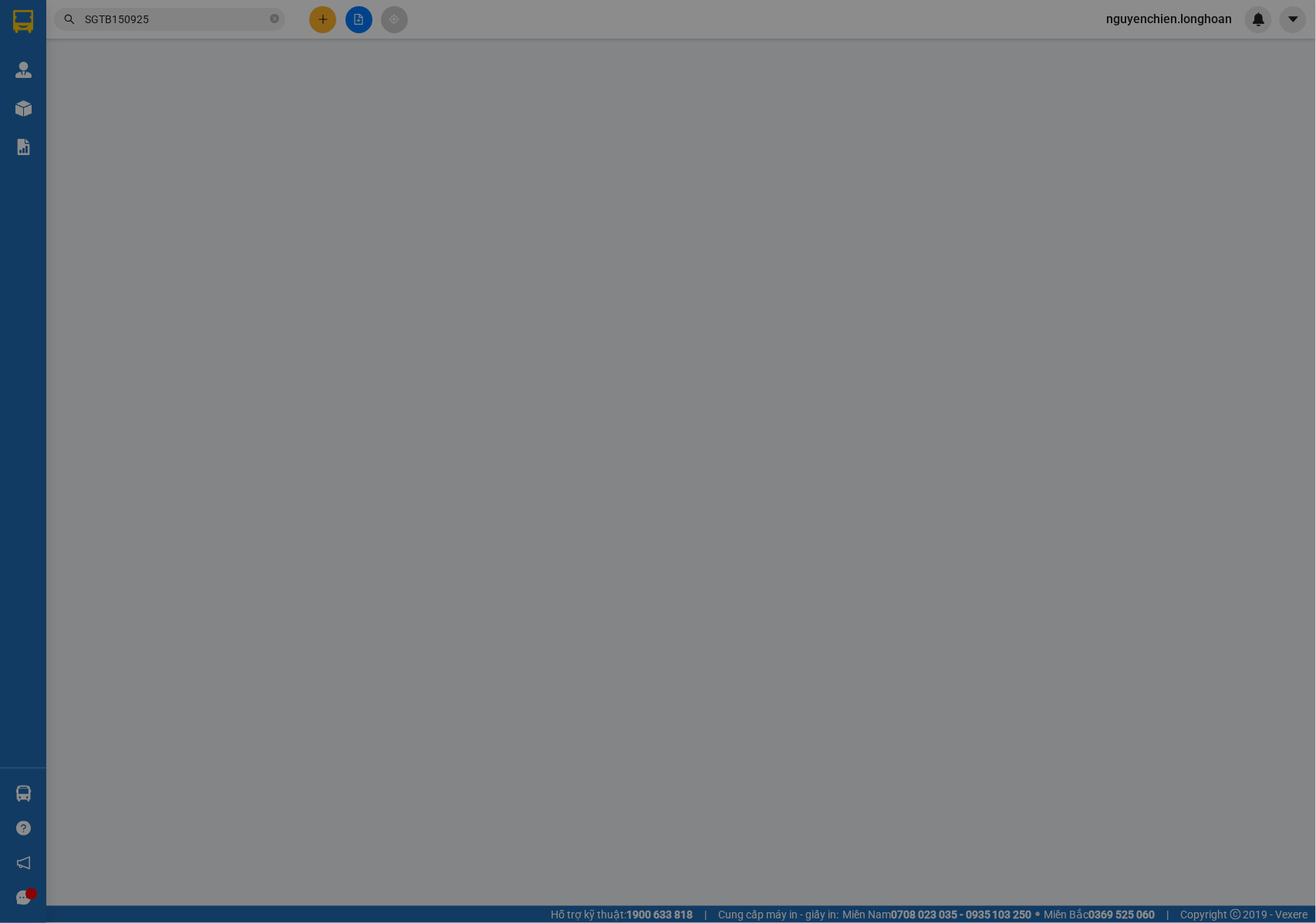
type input "0339290278"
type input "A LINH- NHẠC [PERSON_NAME]"
type input "0913880489"
type input "[PERSON_NAME]"
type input "Bắc Nghèn HÀ TĨNH giao trên QL 1A : CÂY XĂNG BẮC NGHÈN , [GEOGRAPHIC_DATA]"
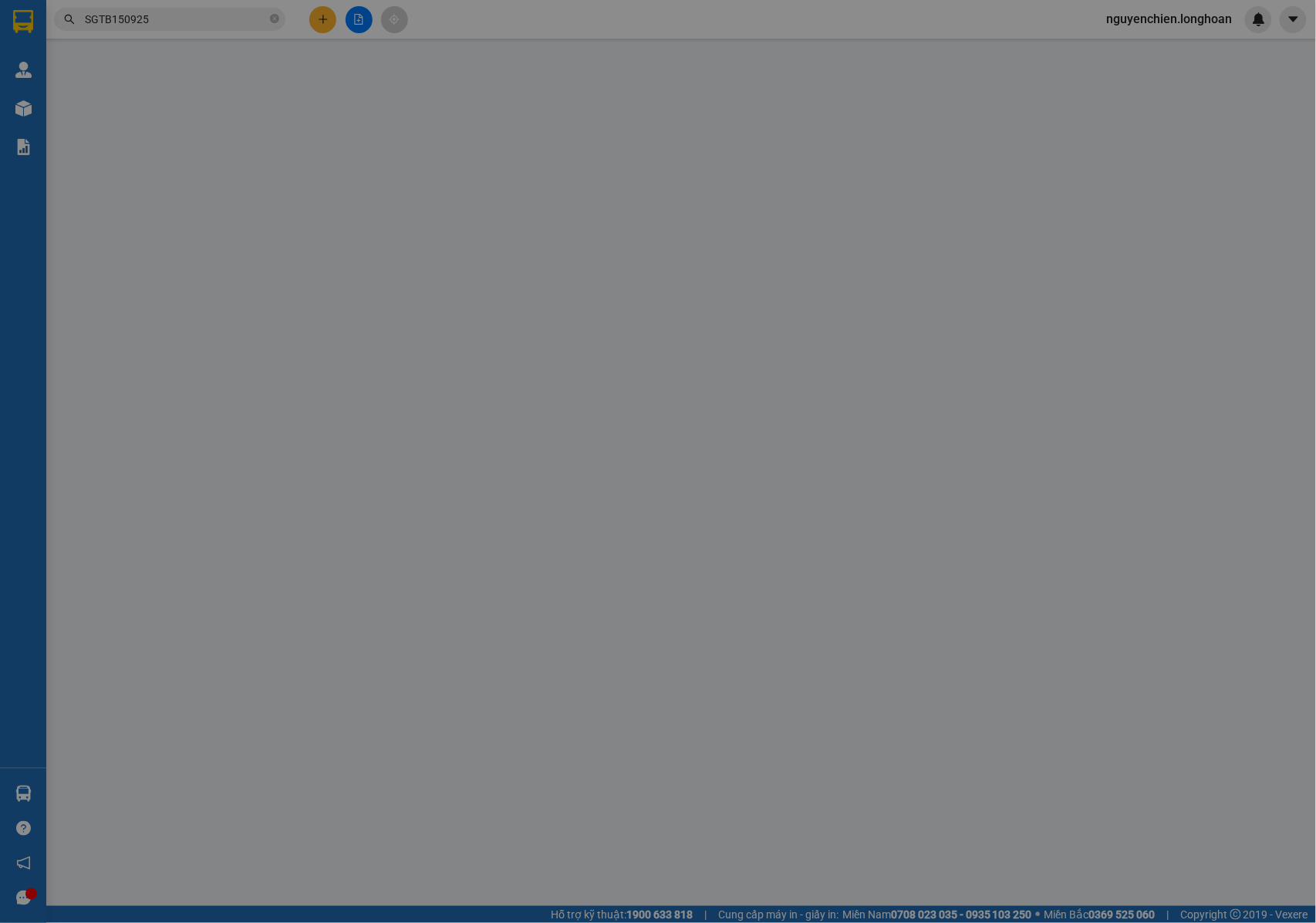
type input "NHẬN NGUYÊN KIỆN GIAO NGUYÊN KIỆN, HƯ VỠ K ĐỀN"
type input "1.460.000"
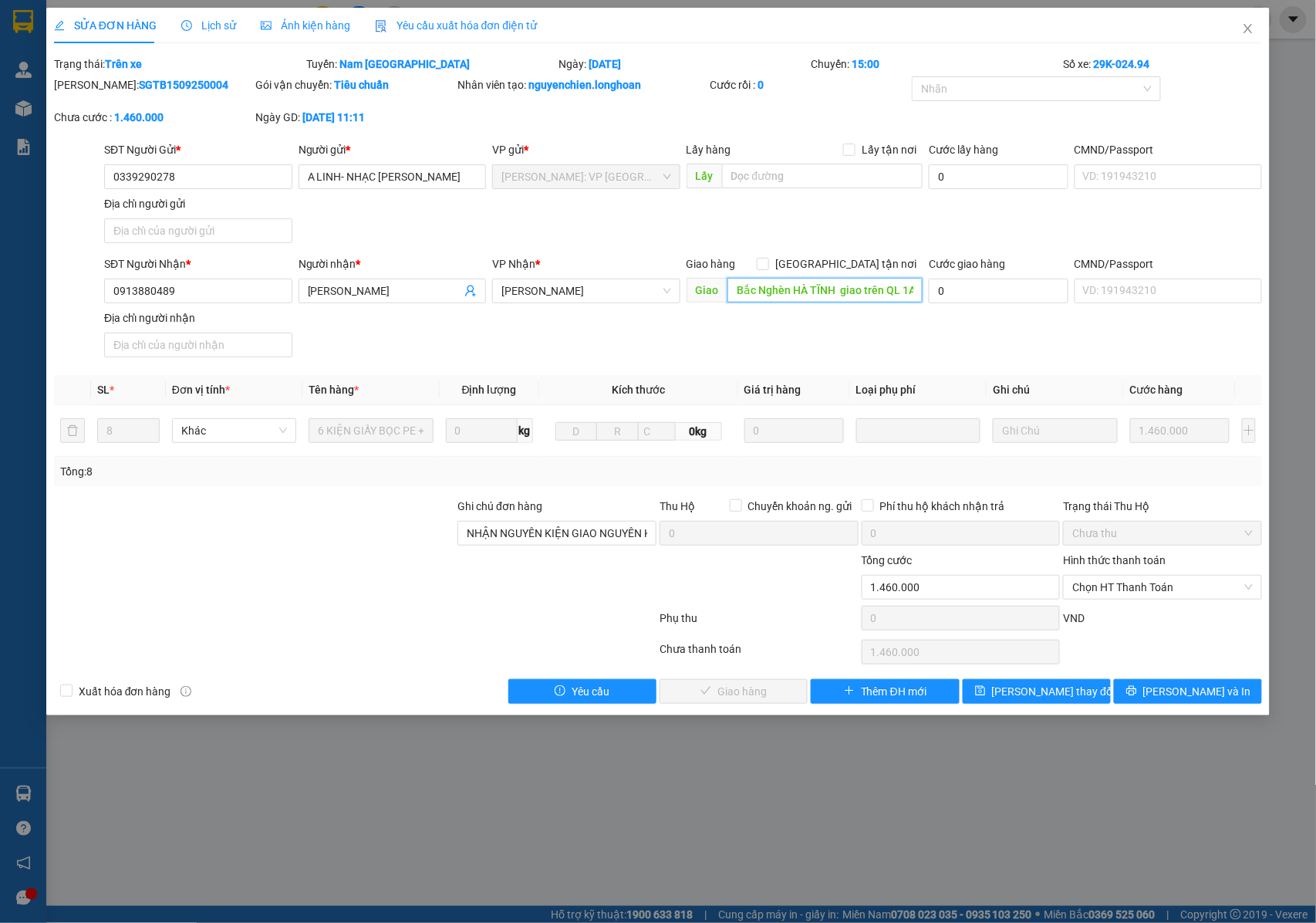
click at [840, 293] on input "Bắc Nghèn HÀ TĨNH giao trên QL 1A : CÂY XĂNG BẮC NGHÈN , [GEOGRAPHIC_DATA]" at bounding box center [825, 290] width 195 height 24
click at [1253, 31] on icon "close" at bounding box center [1248, 29] width 13 height 13
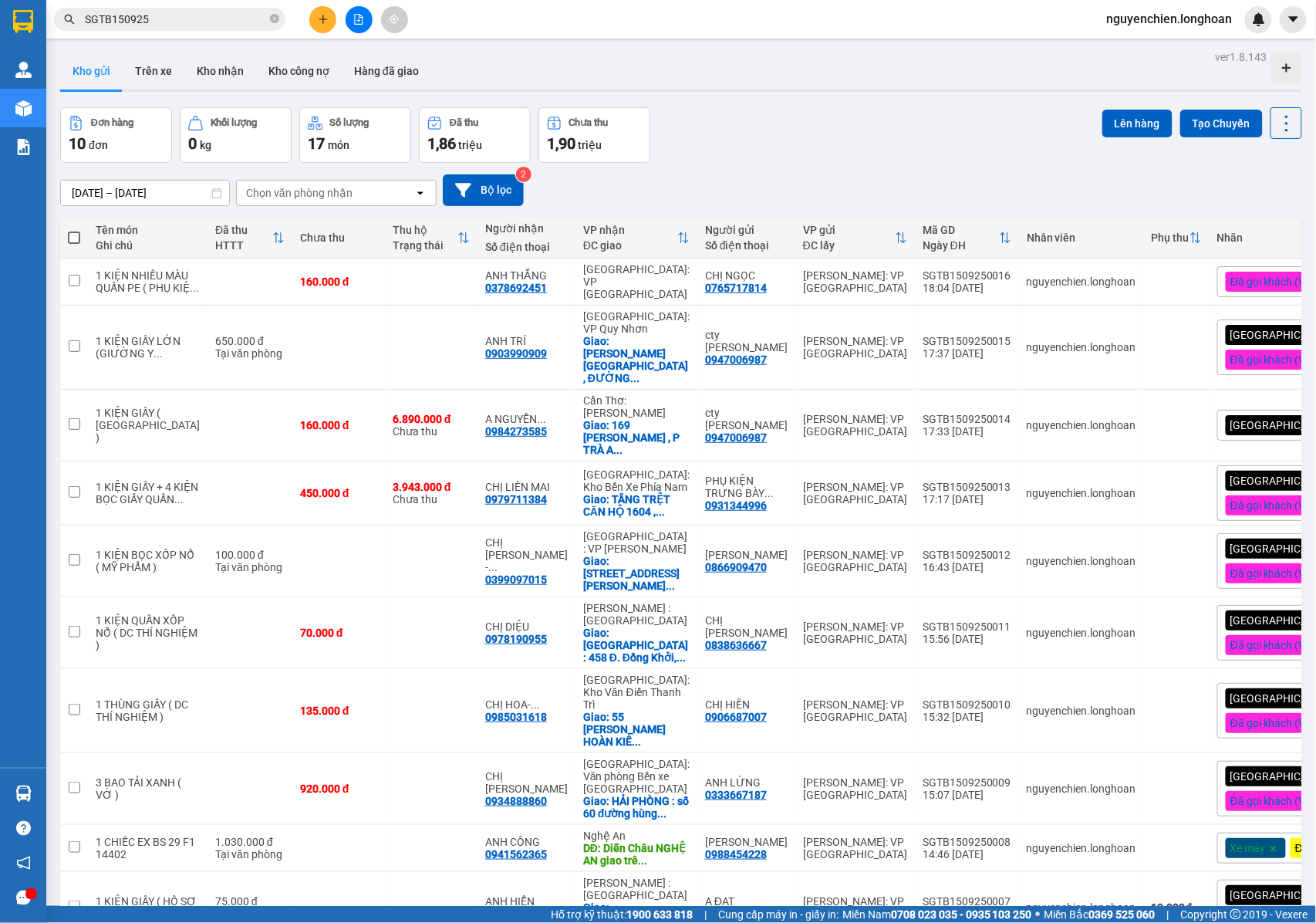
click at [222, 31] on div "Kết quả tìm kiếm ( 16 ) Bộ lọc Mã ĐH Trạng thái Món hàng Thu hộ Tổng cước Chưa …" at bounding box center [150, 19] width 301 height 27
click at [222, 22] on input "SGTB150925" at bounding box center [176, 19] width 182 height 17
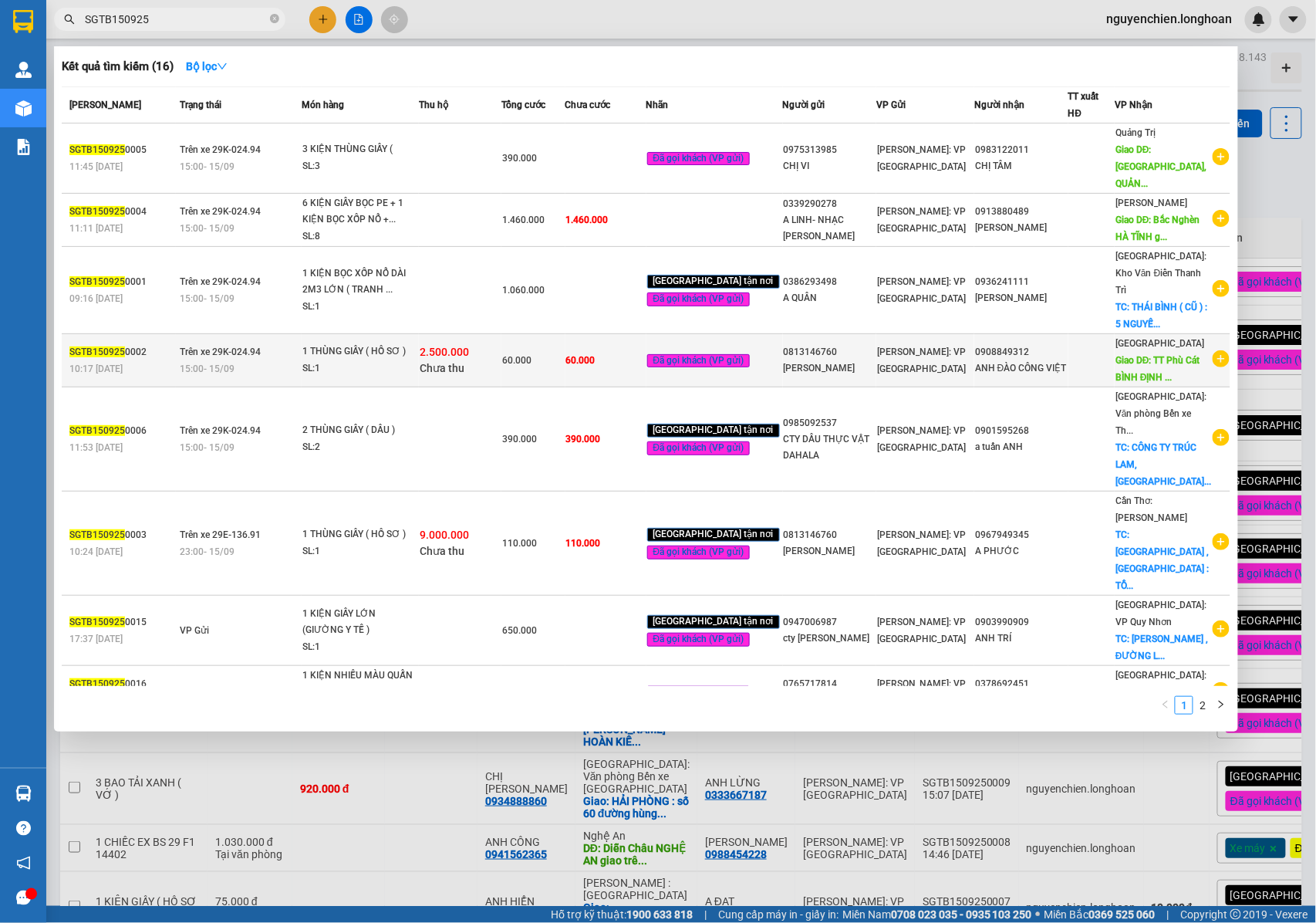
click at [1145, 355] on span "Giao DĐ: TT Phù Cát BÌNH ĐỊNH ..." at bounding box center [1158, 368] width 85 height 28
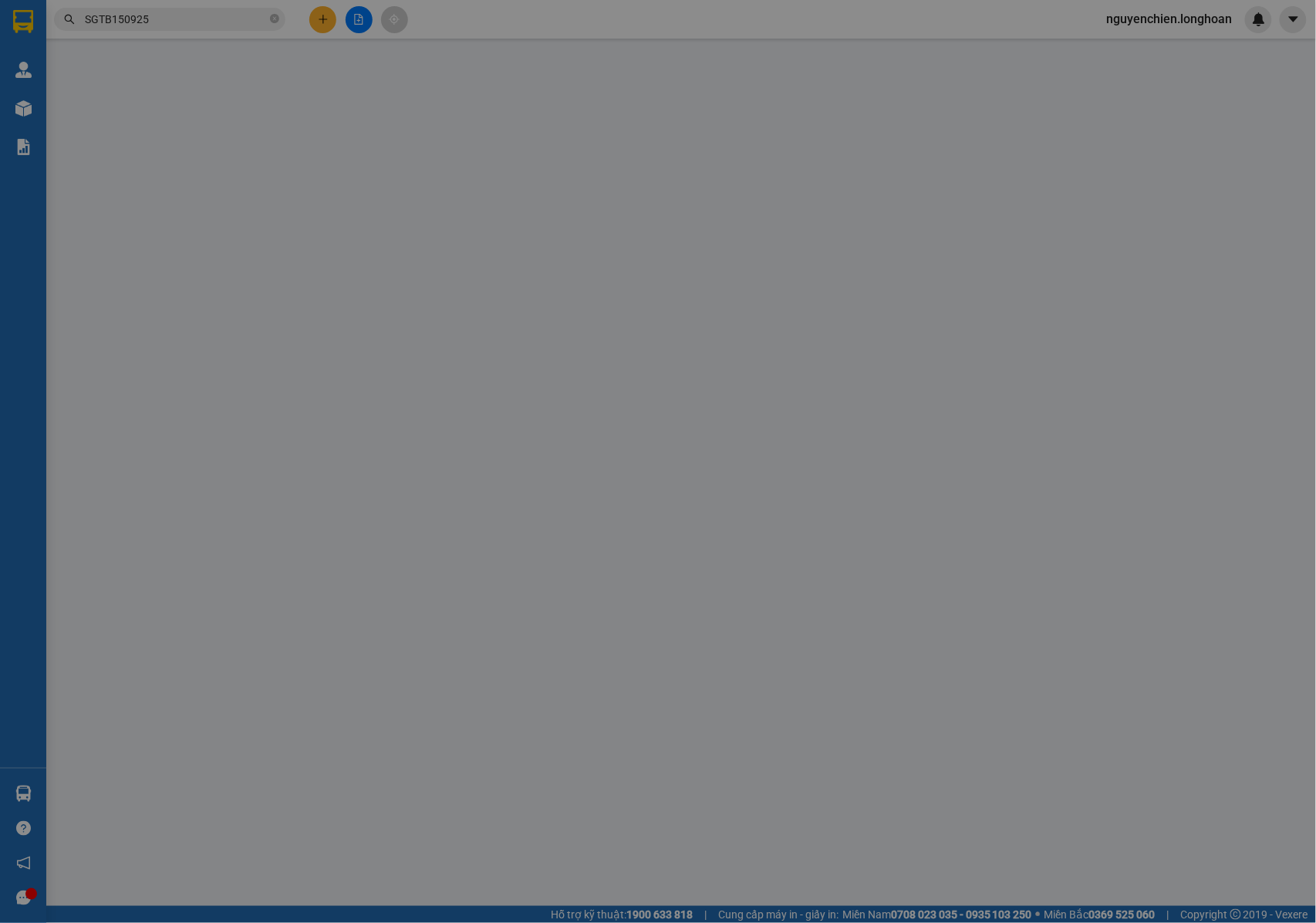
type input "0813146760"
type input "[PERSON_NAME]"
type input "0908849312"
type input "ANH ĐÀO CÔNG VIỆT"
type input "TT Phù Cát BÌNH ĐỊNH giao dọc QL 1A: CÁT TƯỜNG [GEOGRAPHIC_DATA]"
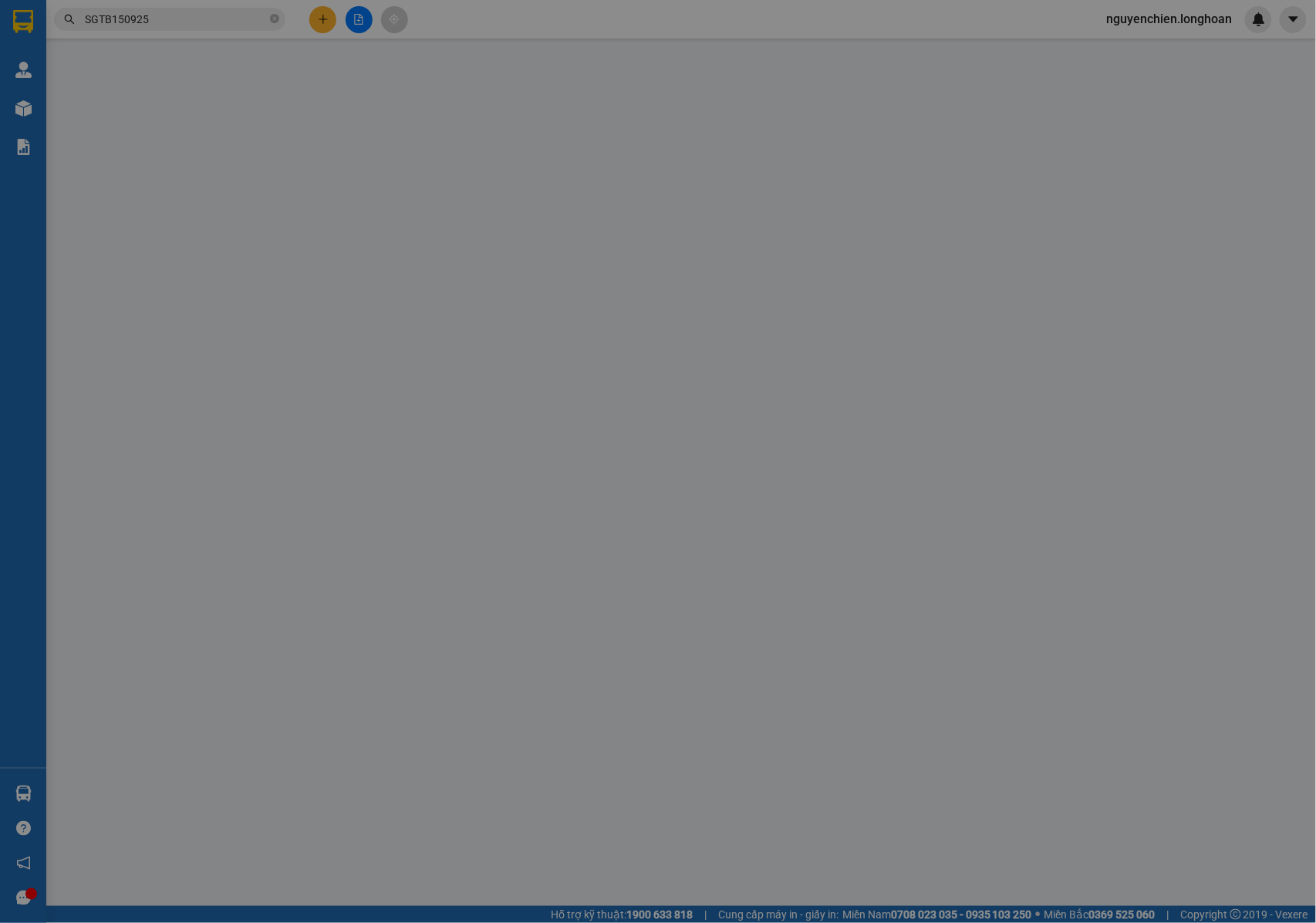
type input "NHẬN NGUYÊN KIỆN GIAO NGUYÊN KIỆN, HƯ VỠ K ĐỀN"
type input "60.000"
type input "10.000"
type input "60.000"
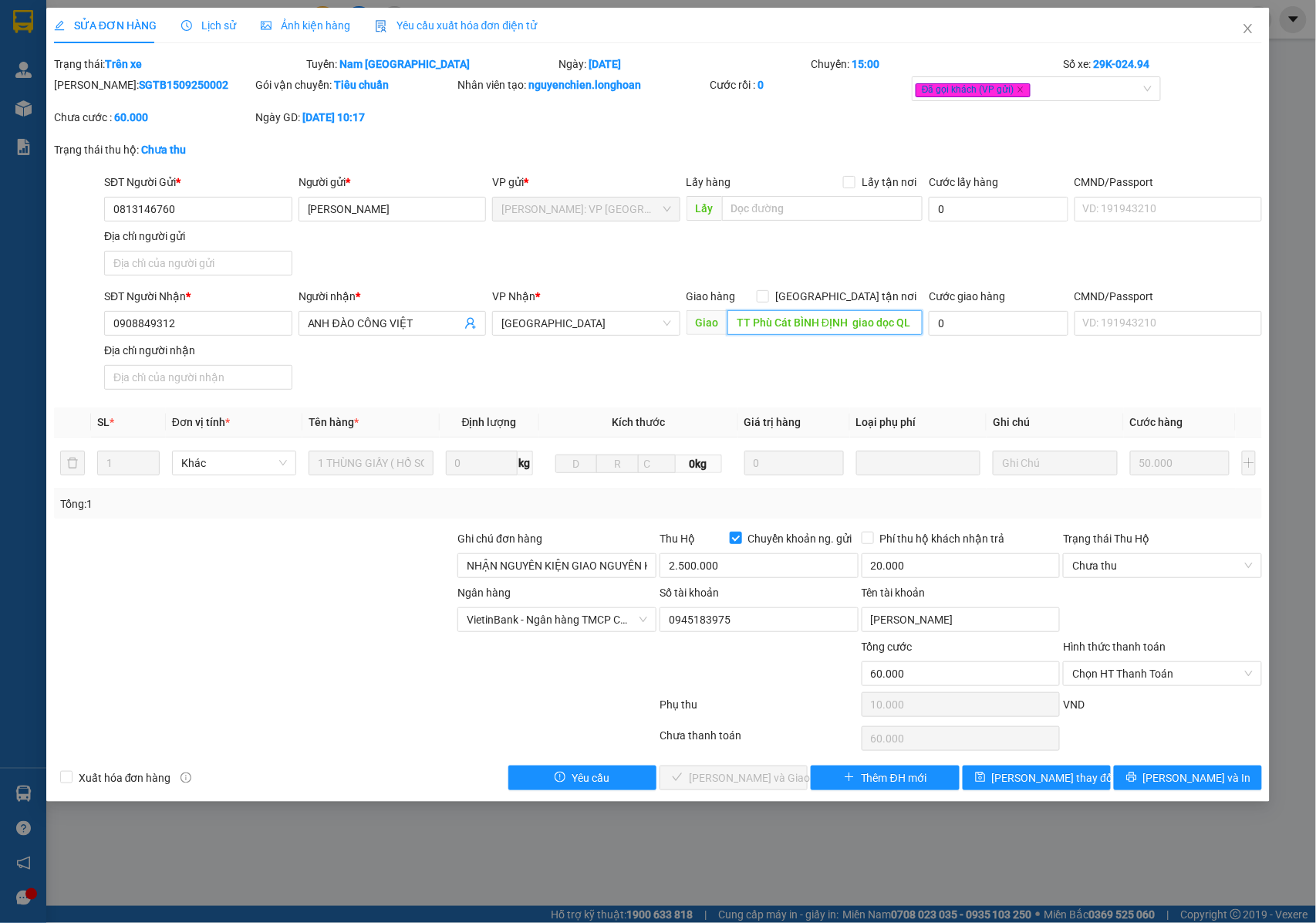
click at [868, 325] on input "TT Phù Cát BÌNH ĐỊNH giao dọc QL 1A: CÁT TƯỜNG [GEOGRAPHIC_DATA]" at bounding box center [825, 322] width 195 height 24
click at [1250, 32] on icon "close" at bounding box center [1248, 28] width 8 height 9
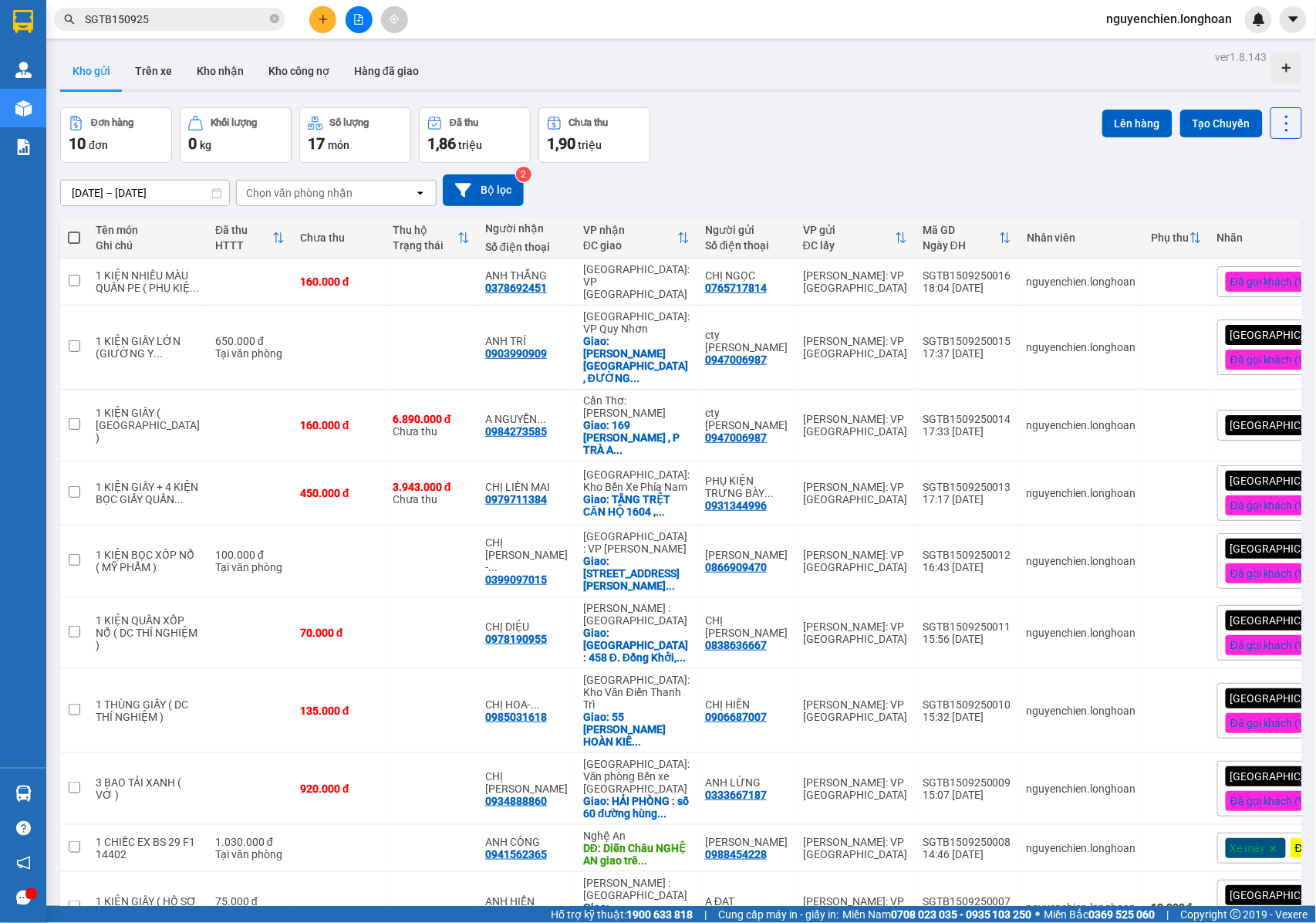
click at [753, 142] on div "Đơn hàng 10 đơn Khối lượng 0 kg Số lượng 17 món Đã thu 1,86 triệu Chưa thu 1,90…" at bounding box center [681, 135] width 1242 height 56
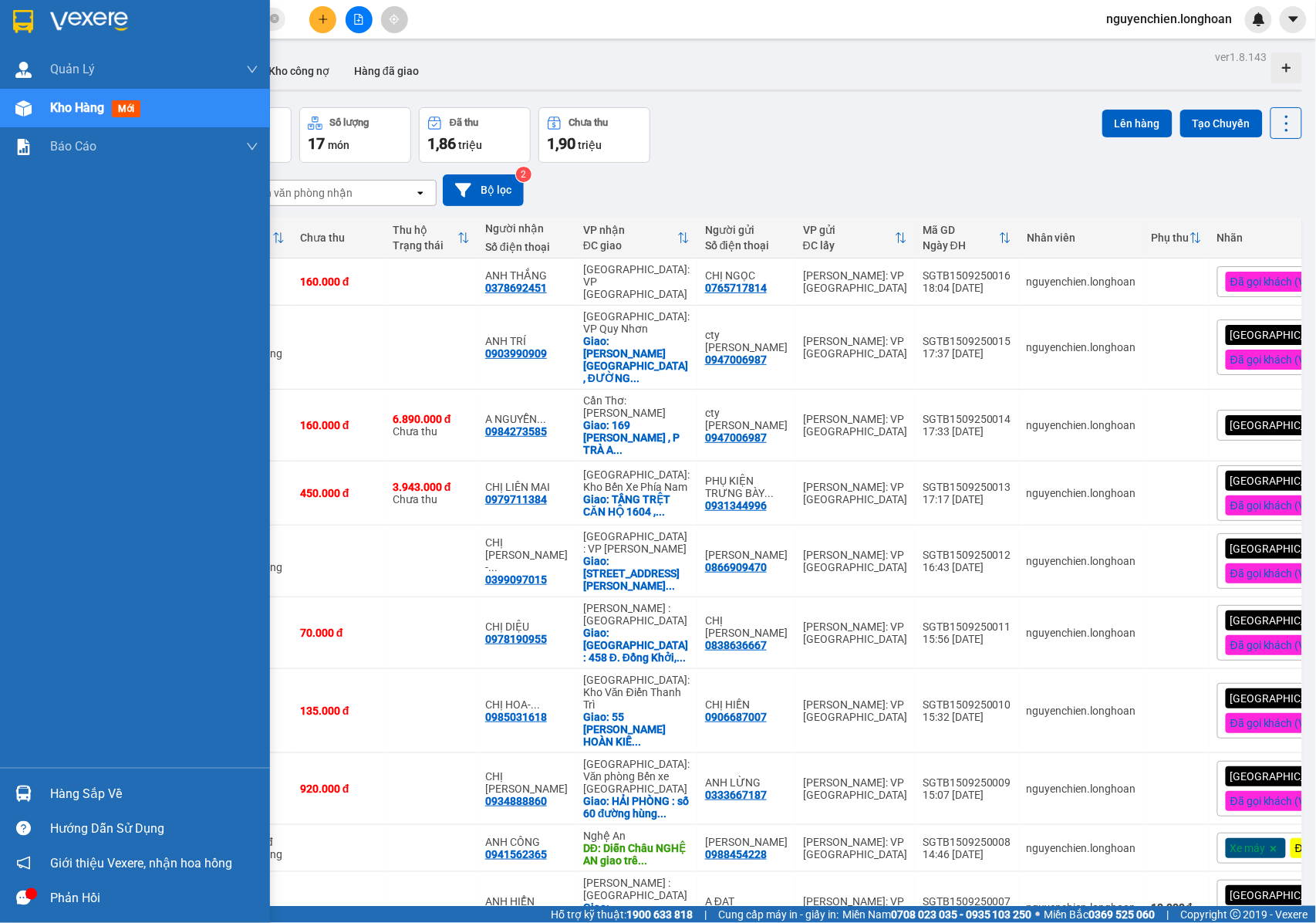
click at [13, 118] on div at bounding box center [24, 109] width 27 height 27
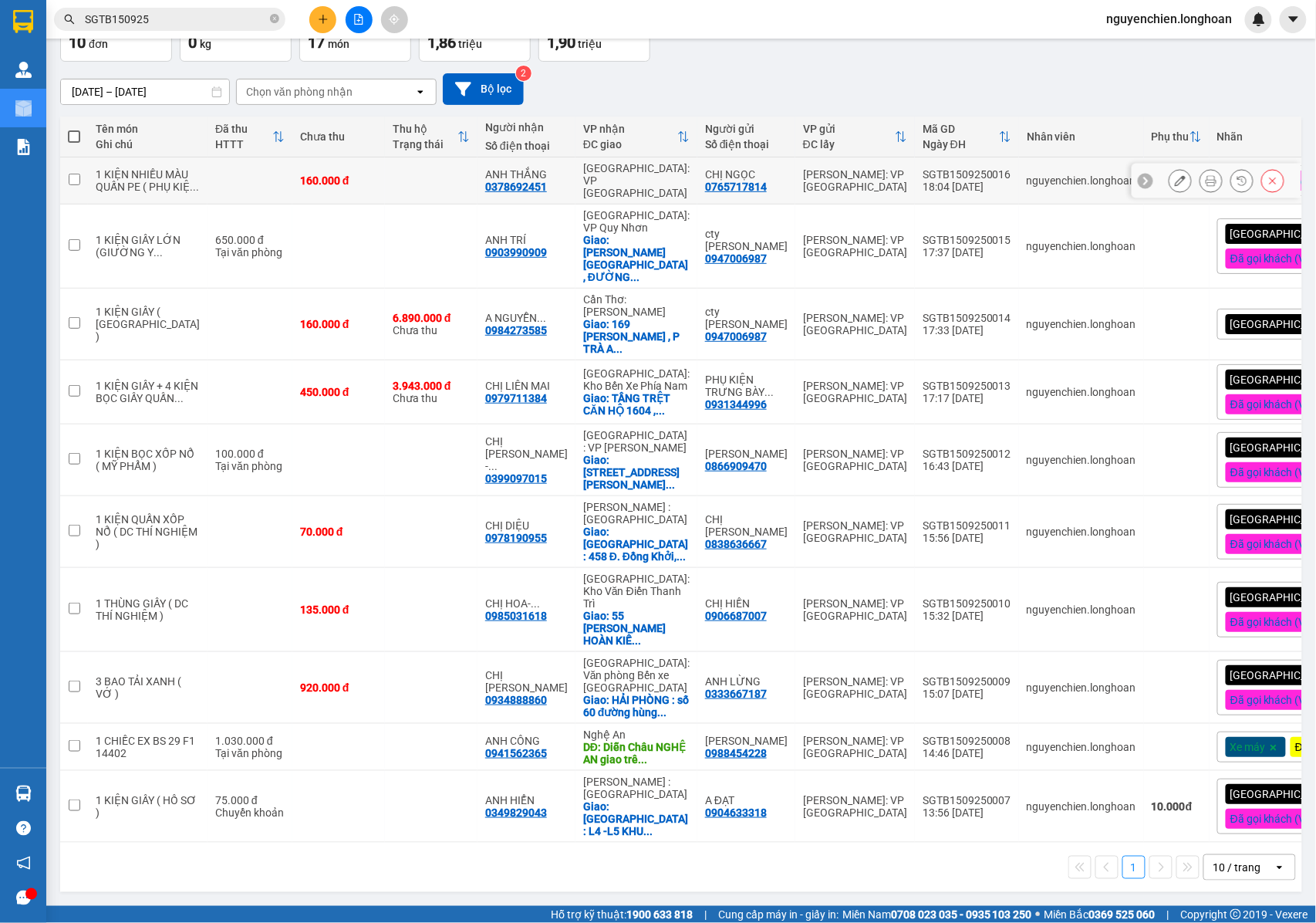
scroll to position [109, 0]
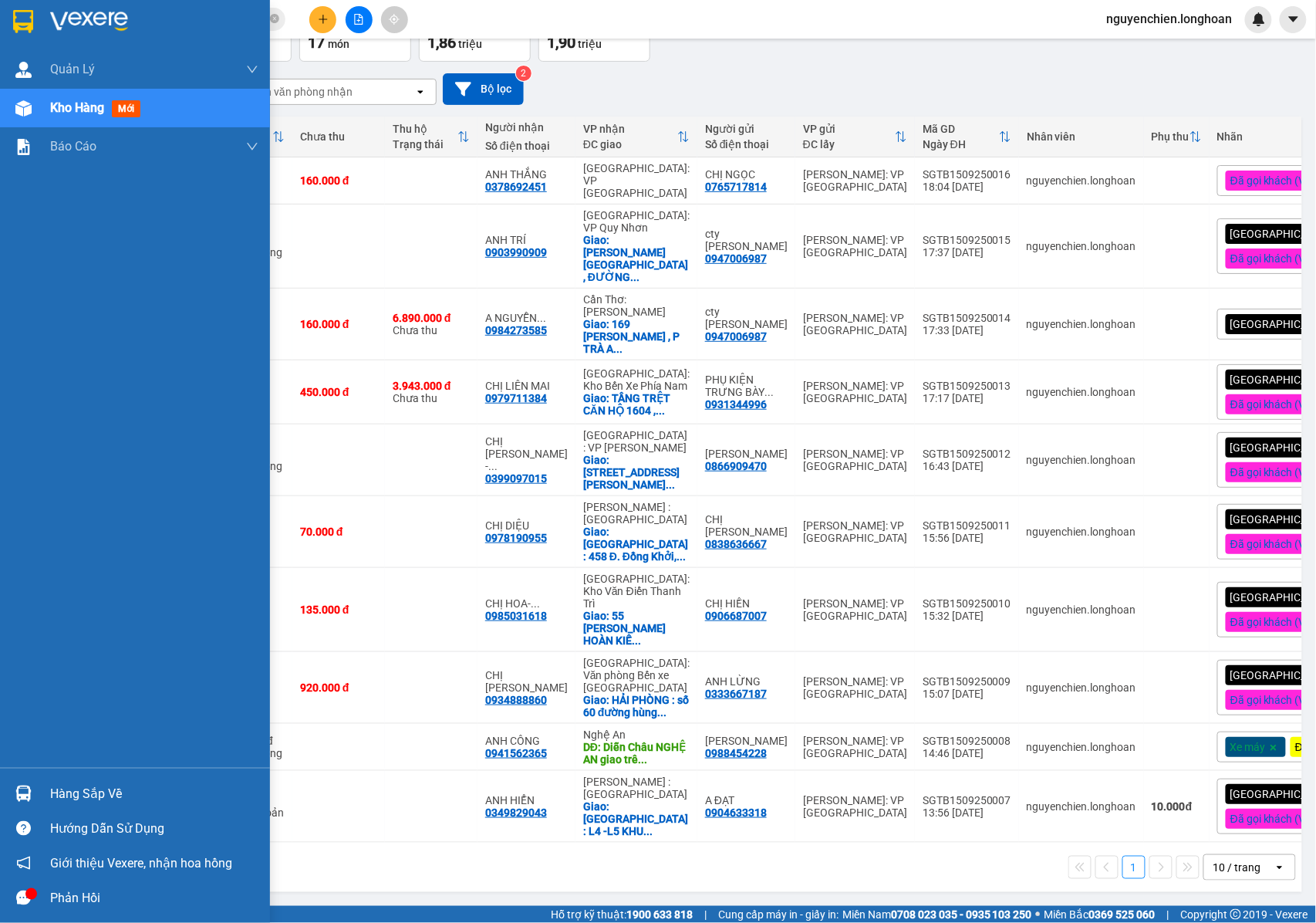
click at [23, 113] on img at bounding box center [23, 108] width 16 height 16
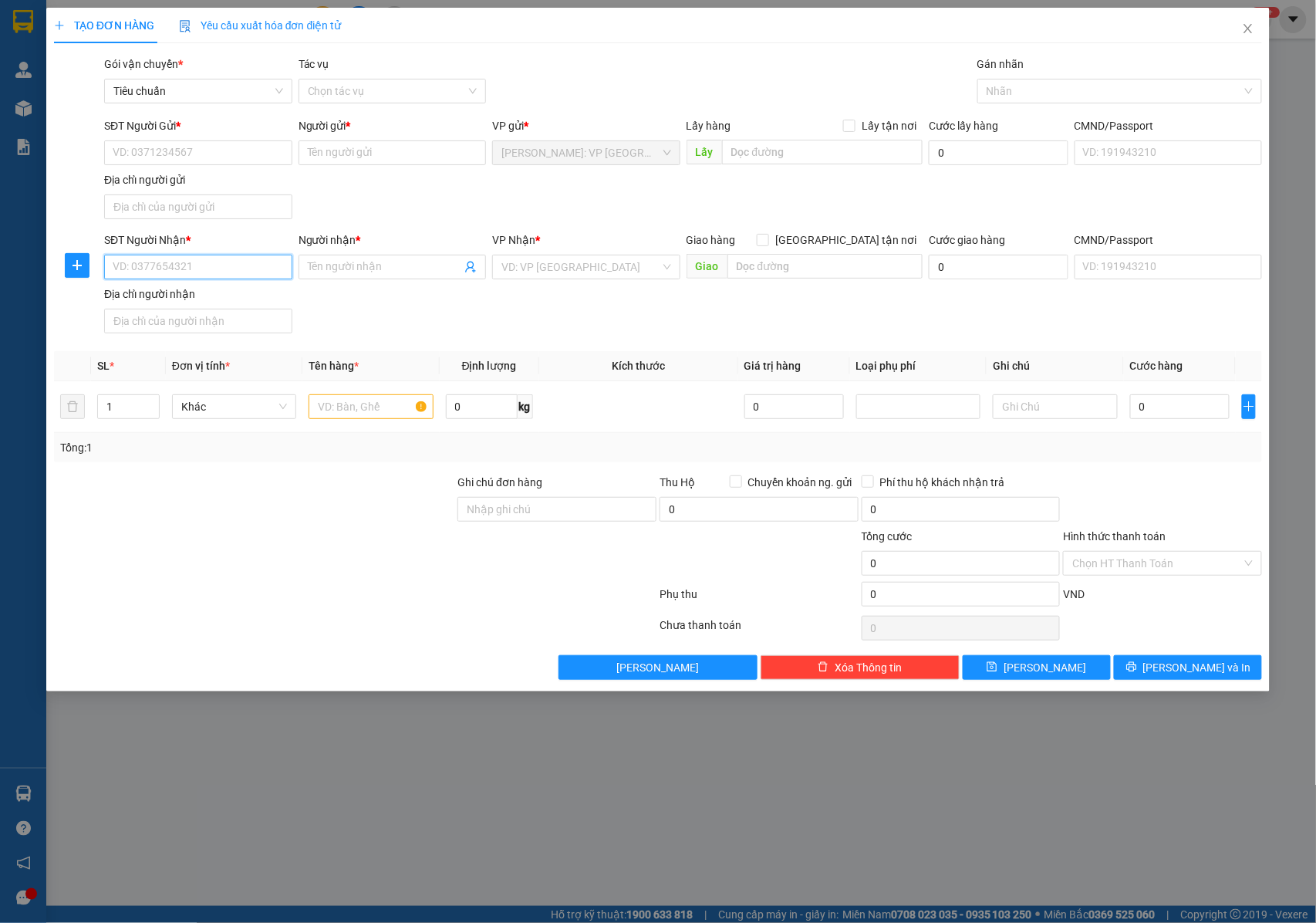
paste input "0913880489"
type input "0913880489"
click at [248, 269] on input "0913880489" at bounding box center [198, 266] width 188 height 24
click at [245, 306] on div "0913880489 - [PERSON_NAME]" at bounding box center [198, 300] width 169 height 17
type input "[PERSON_NAME]"
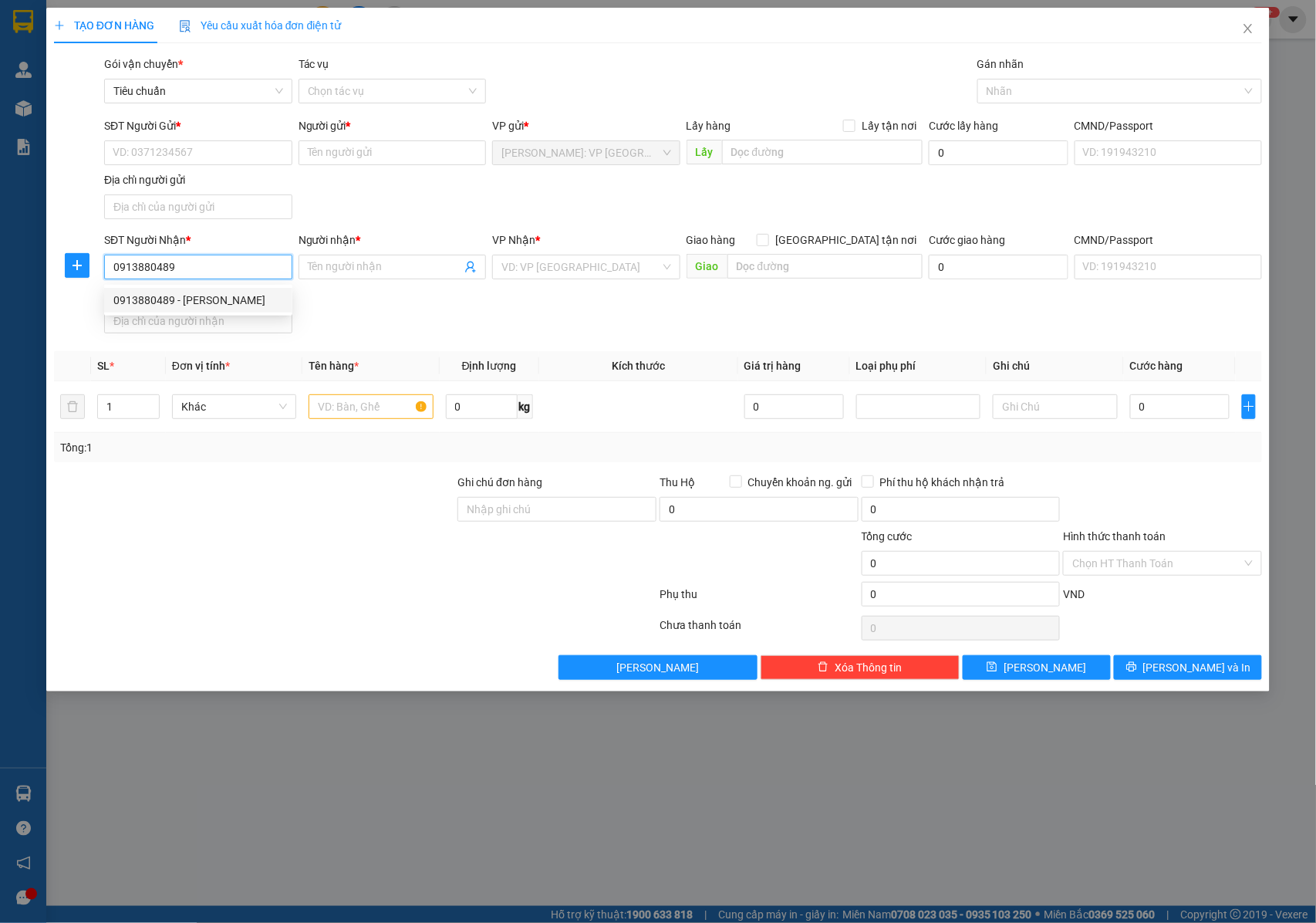
type input "Bắc Nghèn HÀ TĨNH giao trên QL 1A : CÂY XĂNG BẮC NGHÈN , [GEOGRAPHIC_DATA]"
click at [183, 263] on input "0913880489" at bounding box center [198, 266] width 188 height 24
type input "0913880489"
click at [1248, 23] on icon "close" at bounding box center [1248, 29] width 13 height 13
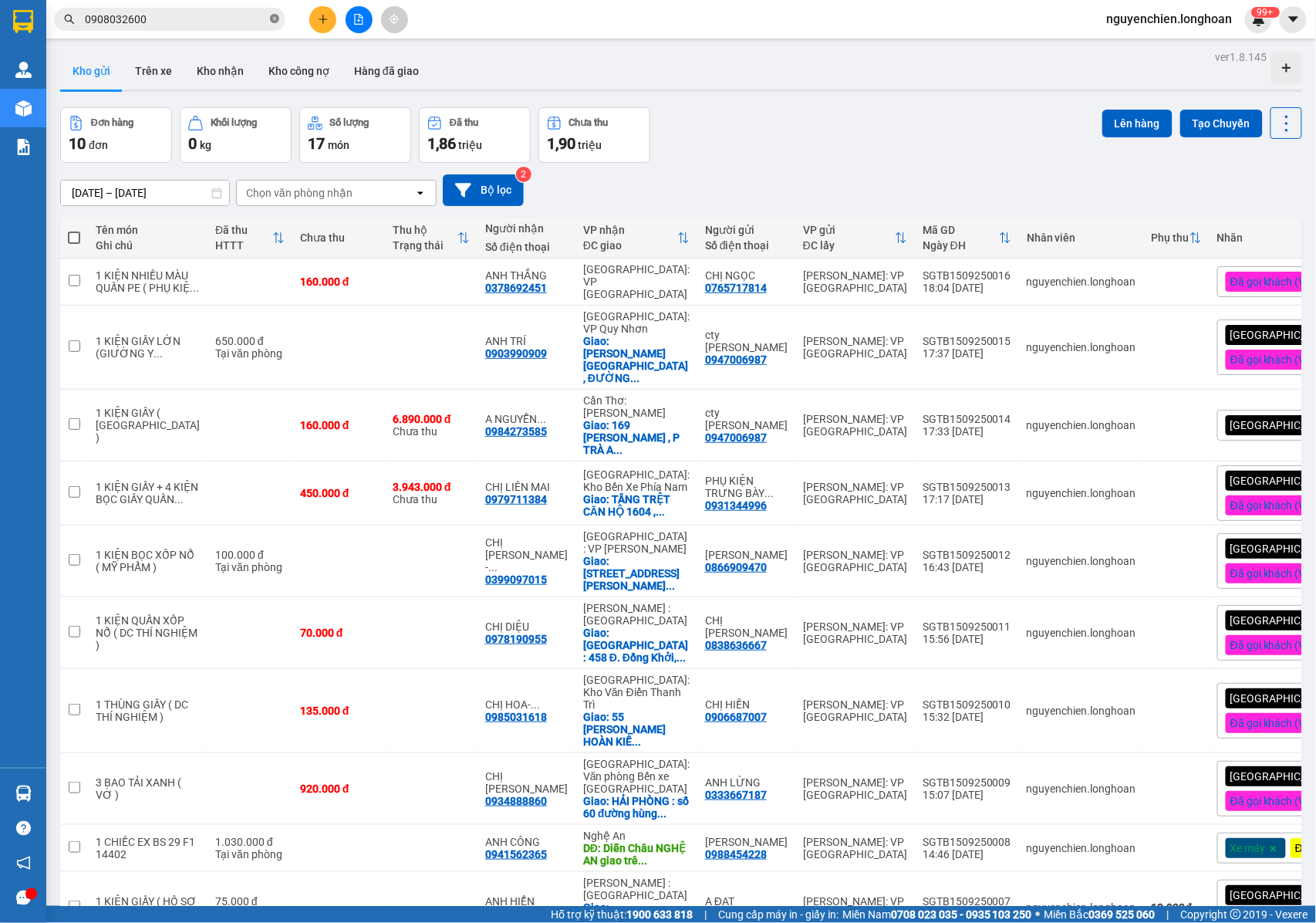
click at [276, 19] on icon "close-circle" at bounding box center [274, 18] width 9 height 9
paste input "0913880489"
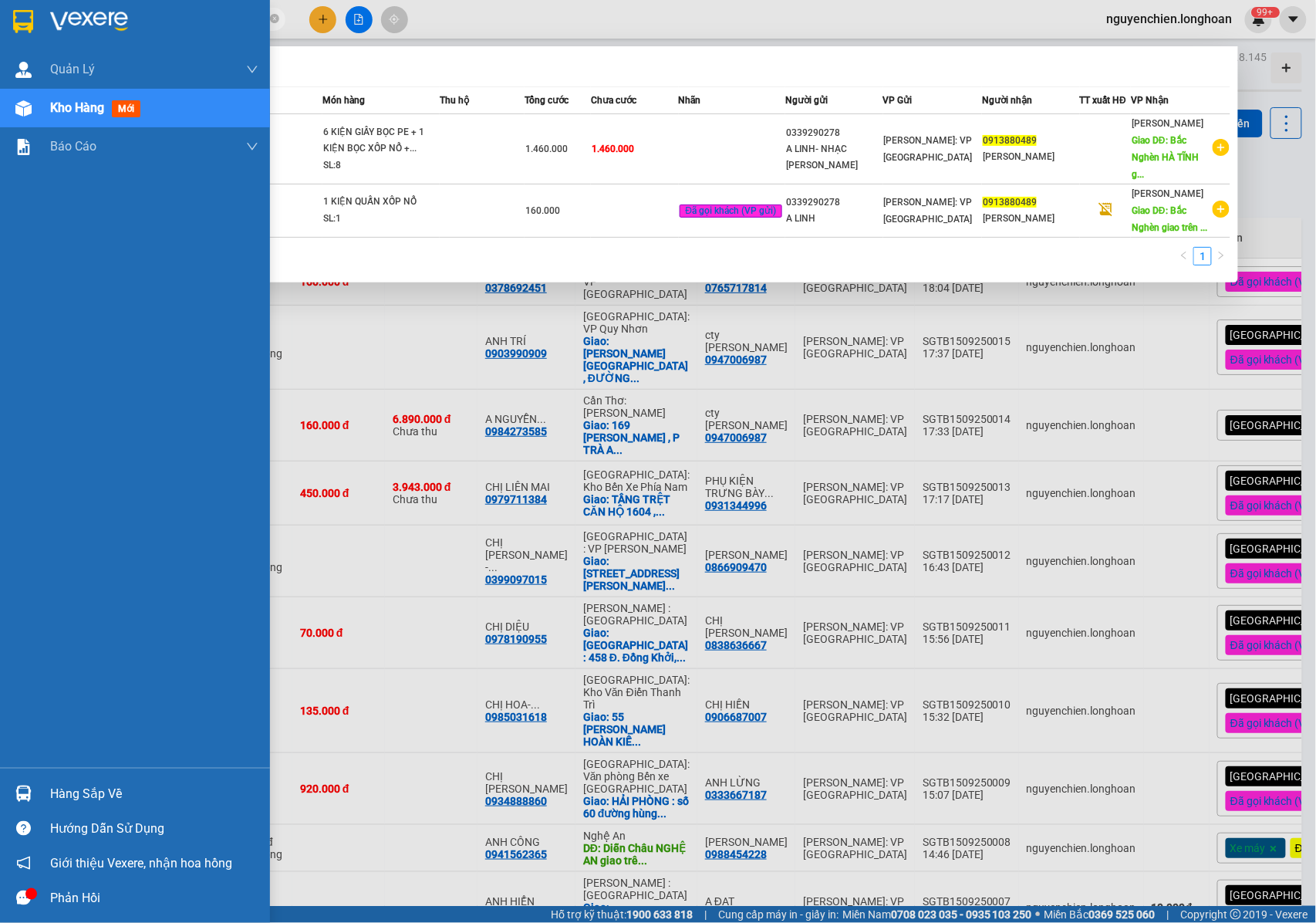
type input "0913880489"
click at [32, 405] on div "Quản [PERSON_NAME] lý giao nhận mới Kho hàng mới Báo cáo 11. Báo cáo đơn giao n…" at bounding box center [135, 408] width 270 height 717
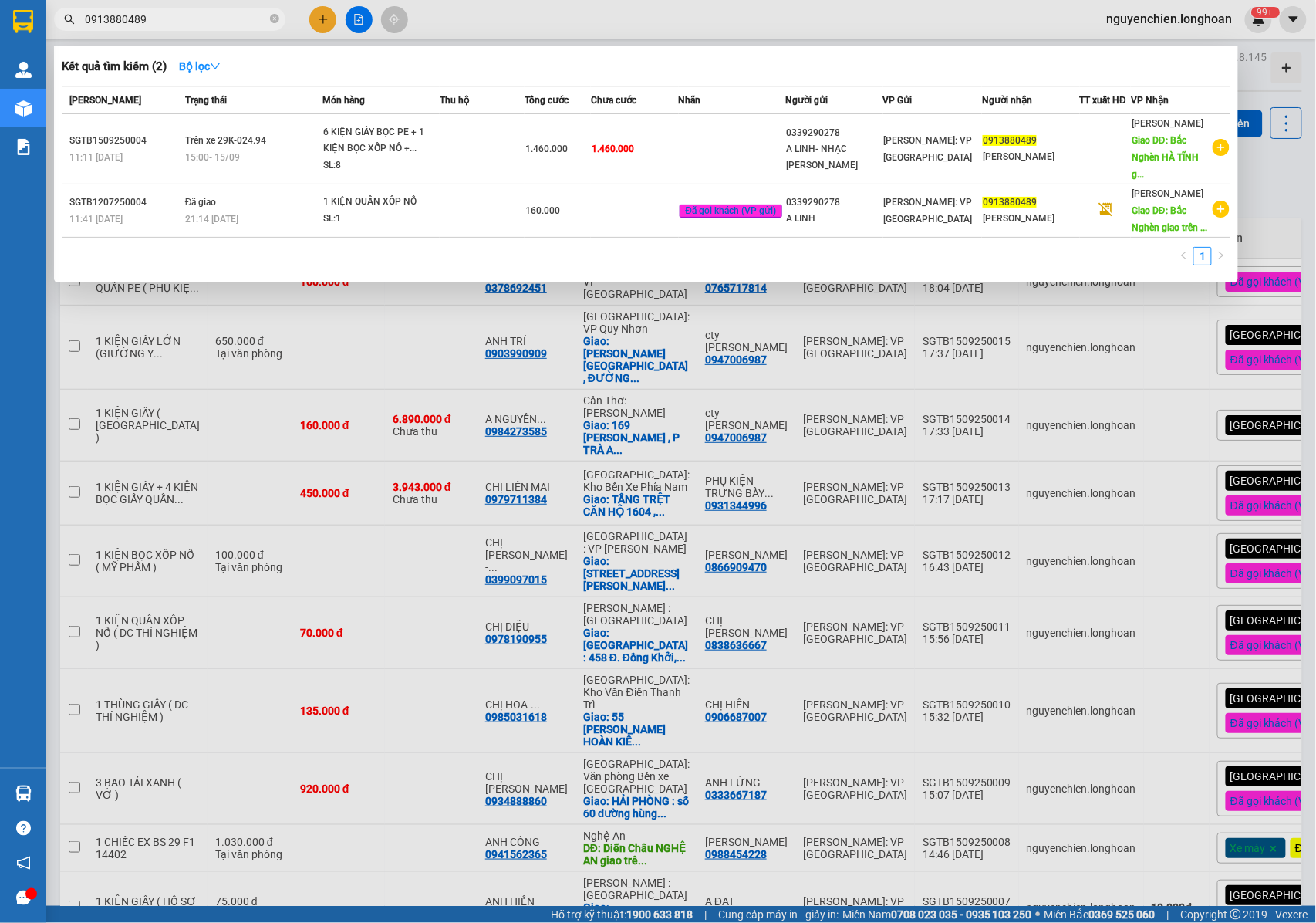
click at [704, 10] on div at bounding box center [658, 461] width 1316 height 923
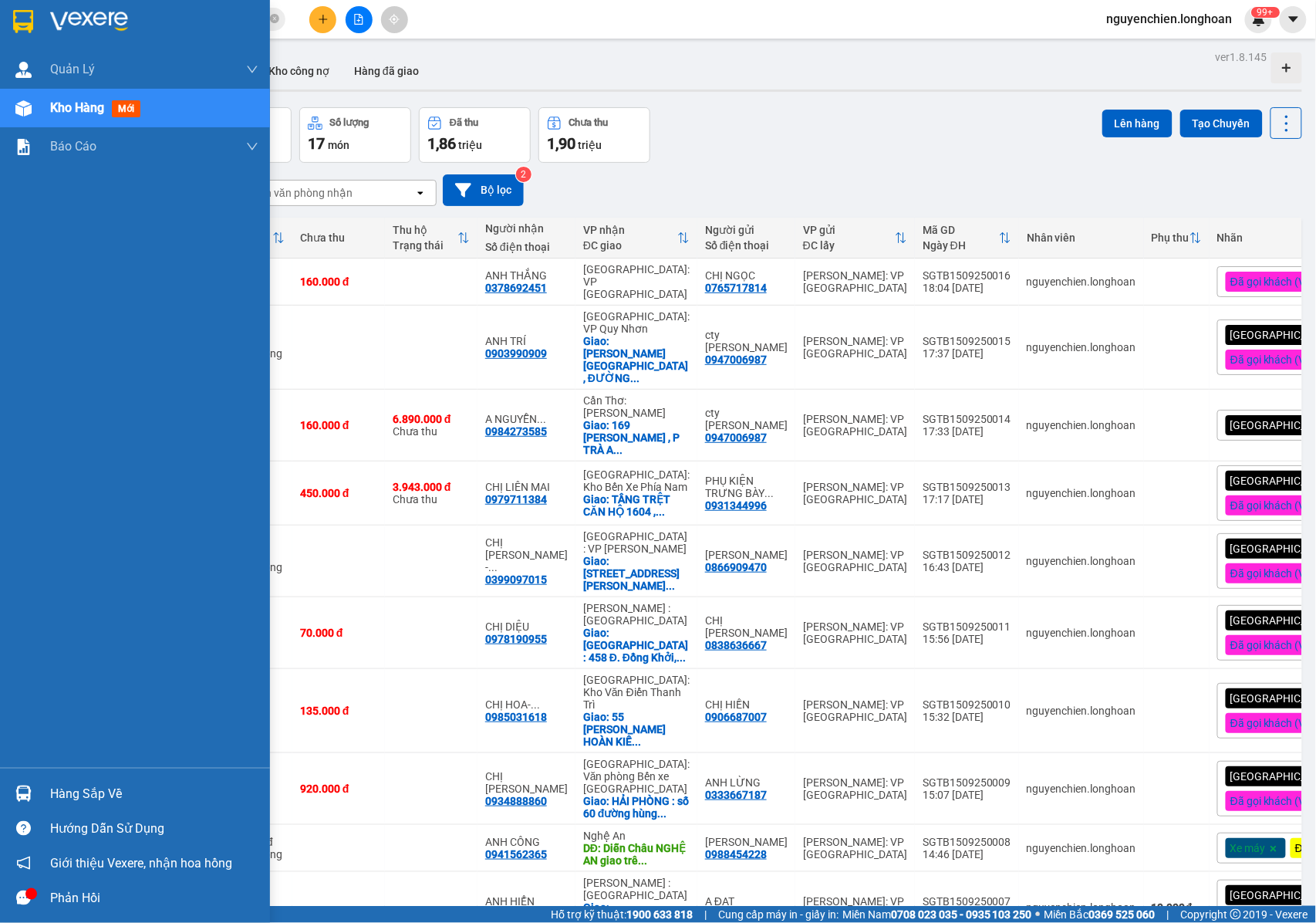
click at [32, 110] on div at bounding box center [24, 109] width 27 height 27
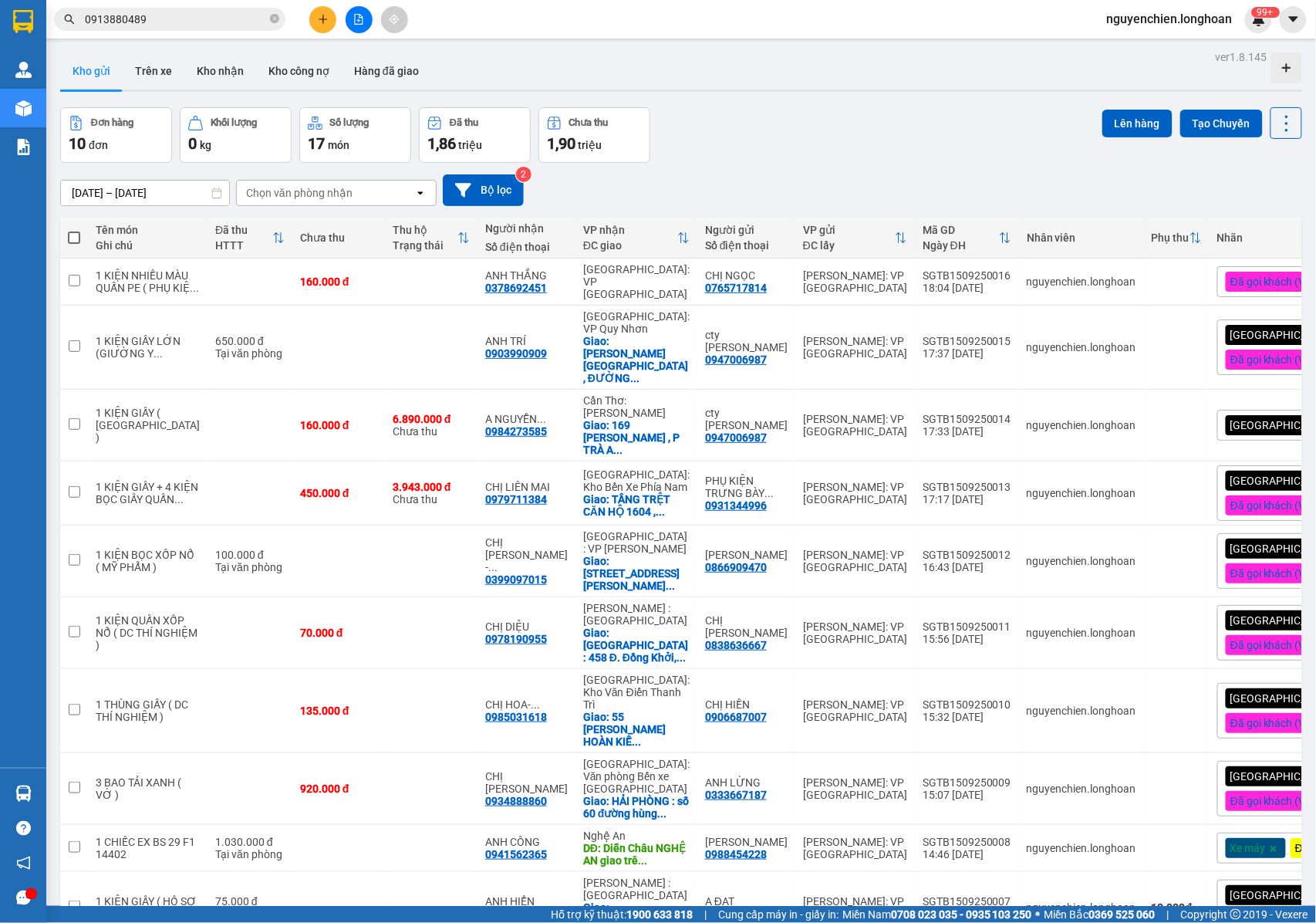
click at [341, 43] on main "ver 1.8.145 Kho gửi Trên xe Kho nhận Kho công nợ Hàng đã giao Đơn hàng 10 đơn K…" at bounding box center [658, 453] width 1316 height 906
click at [356, 28] on button at bounding box center [359, 19] width 27 height 27
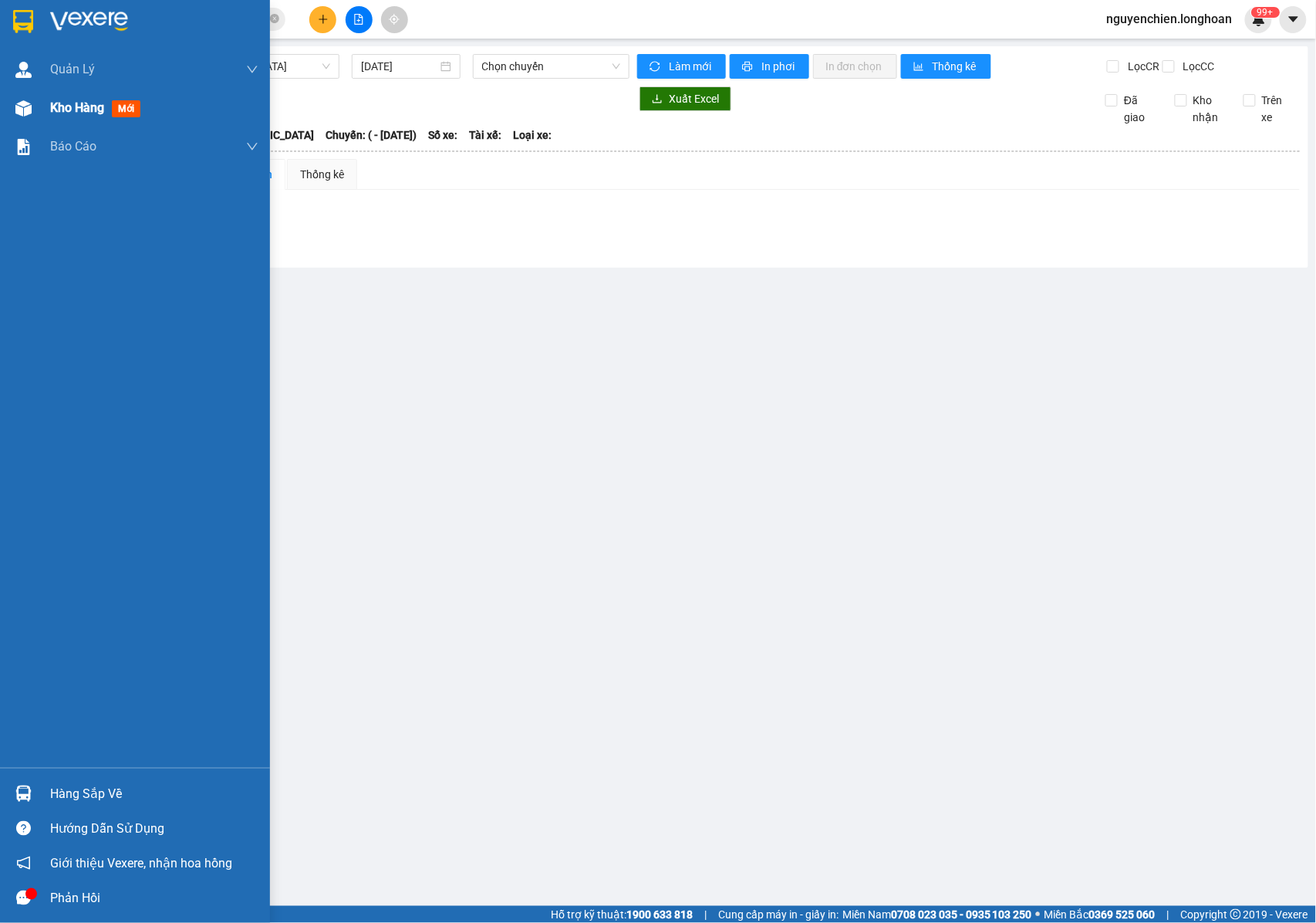
click at [34, 108] on div at bounding box center [24, 109] width 27 height 27
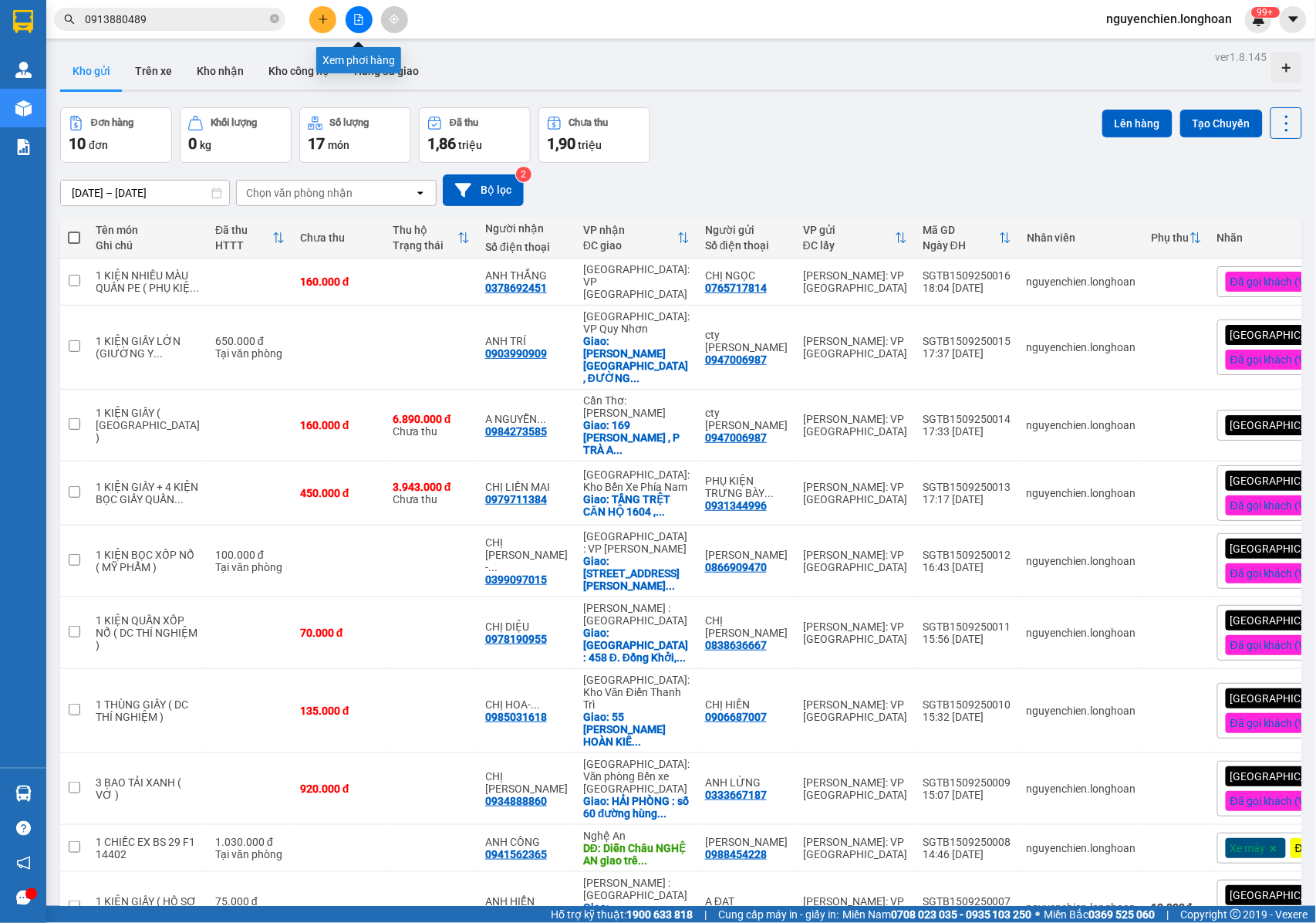
click at [353, 25] on button at bounding box center [359, 19] width 27 height 27
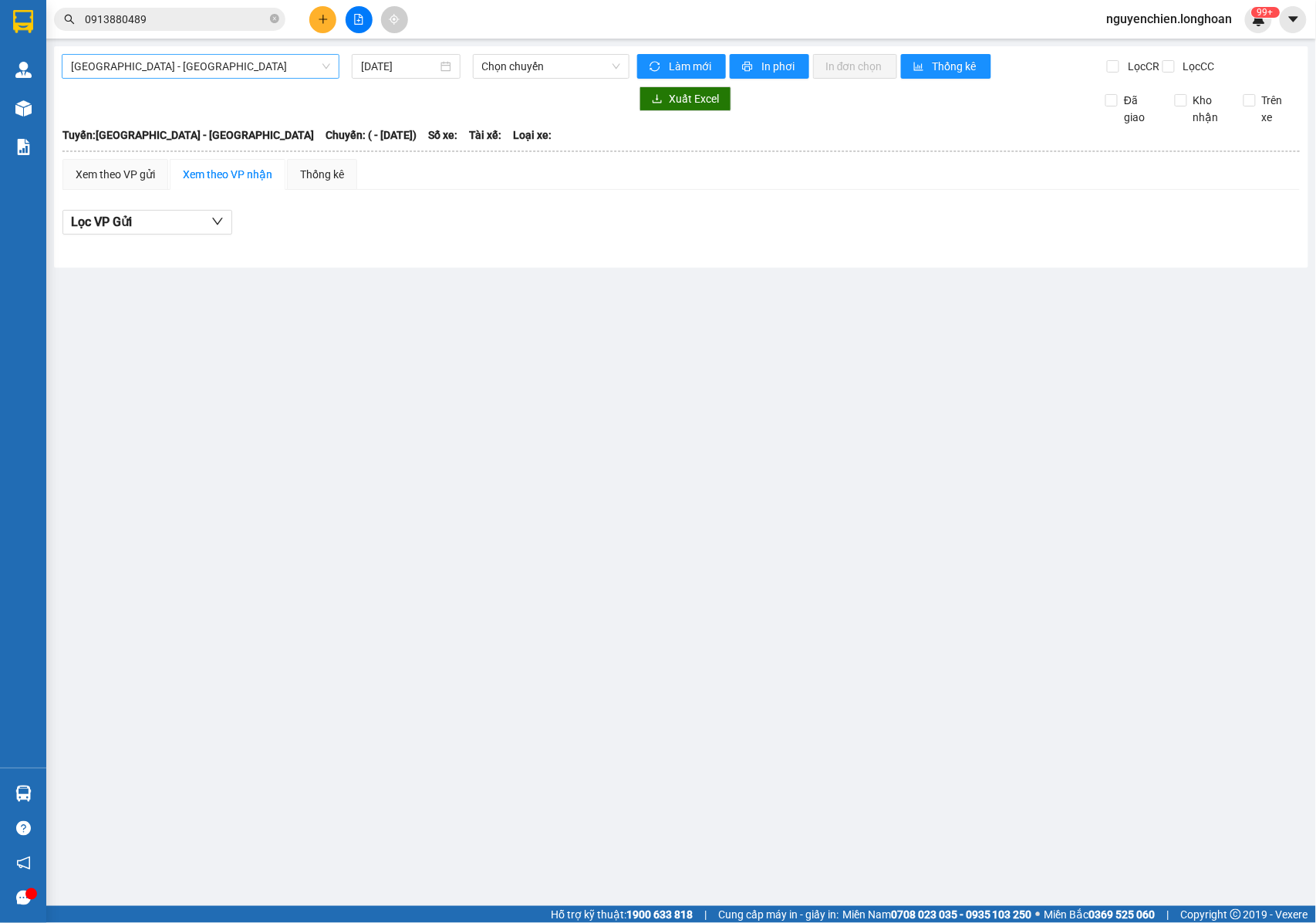
click at [207, 62] on span "[GEOGRAPHIC_DATA] - [GEOGRAPHIC_DATA]" at bounding box center [201, 66] width 259 height 23
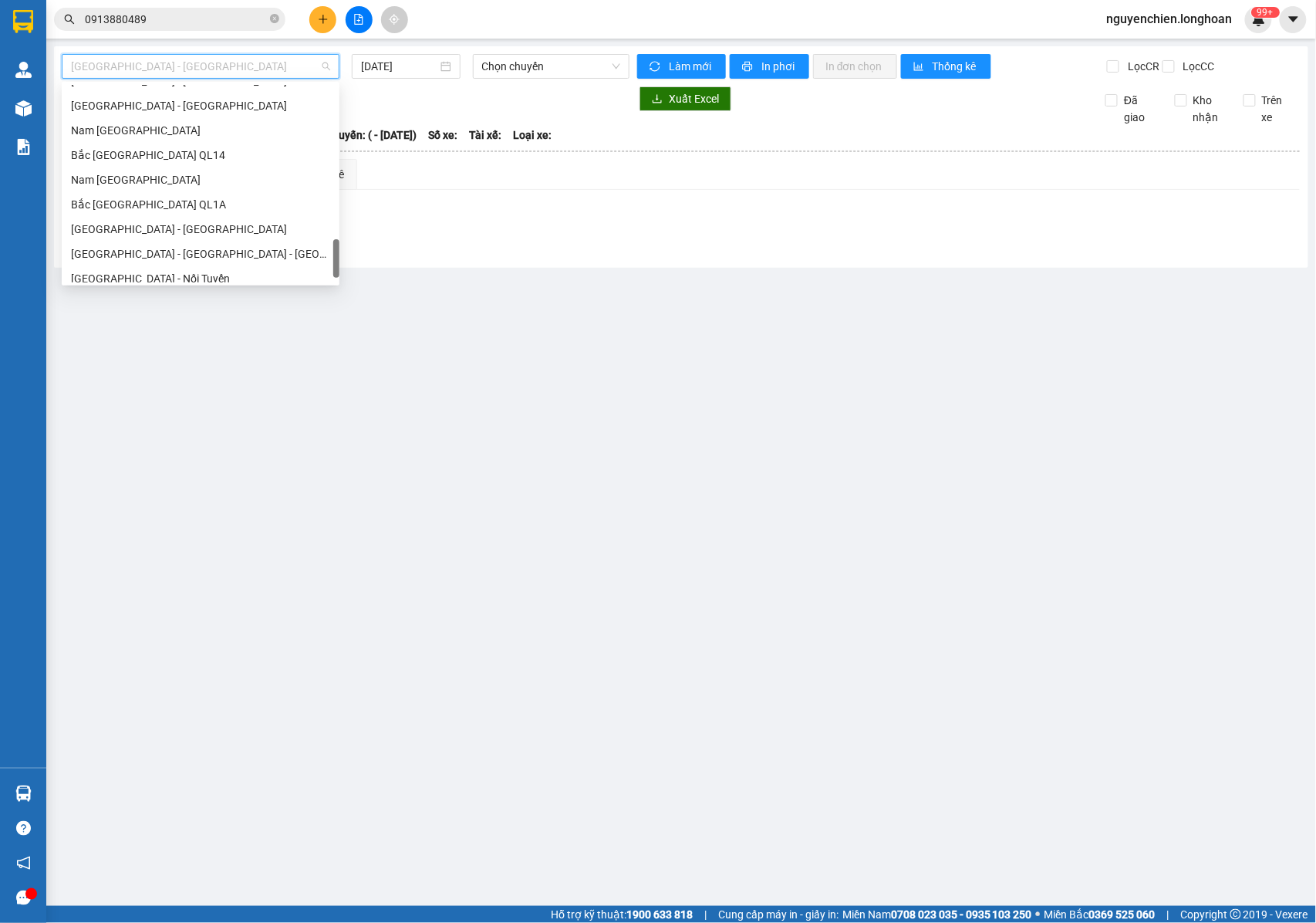
scroll to position [1028, 0]
click at [145, 173] on div "Nam [GEOGRAPHIC_DATA]" at bounding box center [201, 180] width 259 height 17
type input "[DATE]"
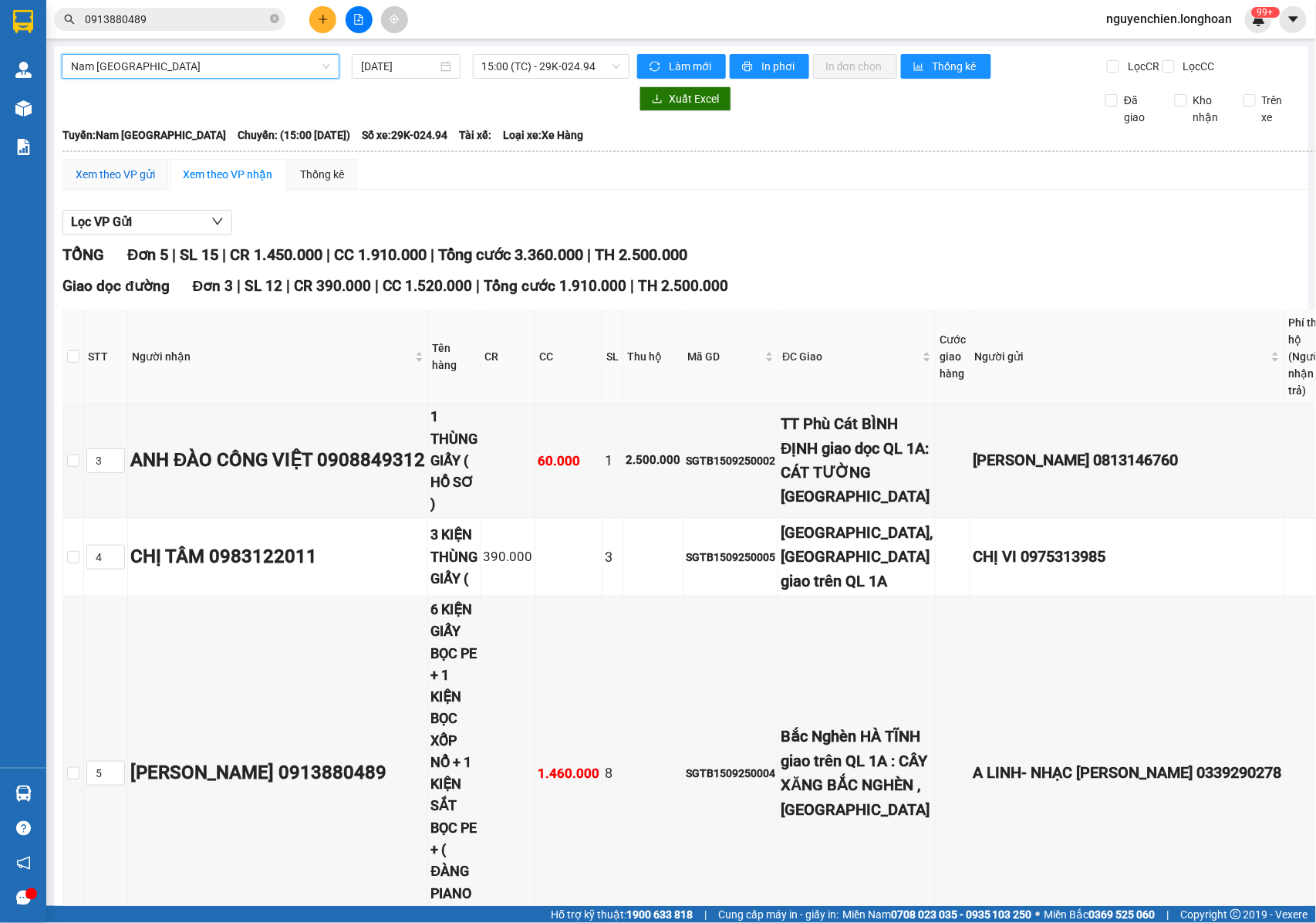
click at [143, 183] on div "Xem theo VP gửi" at bounding box center [115, 174] width 79 height 17
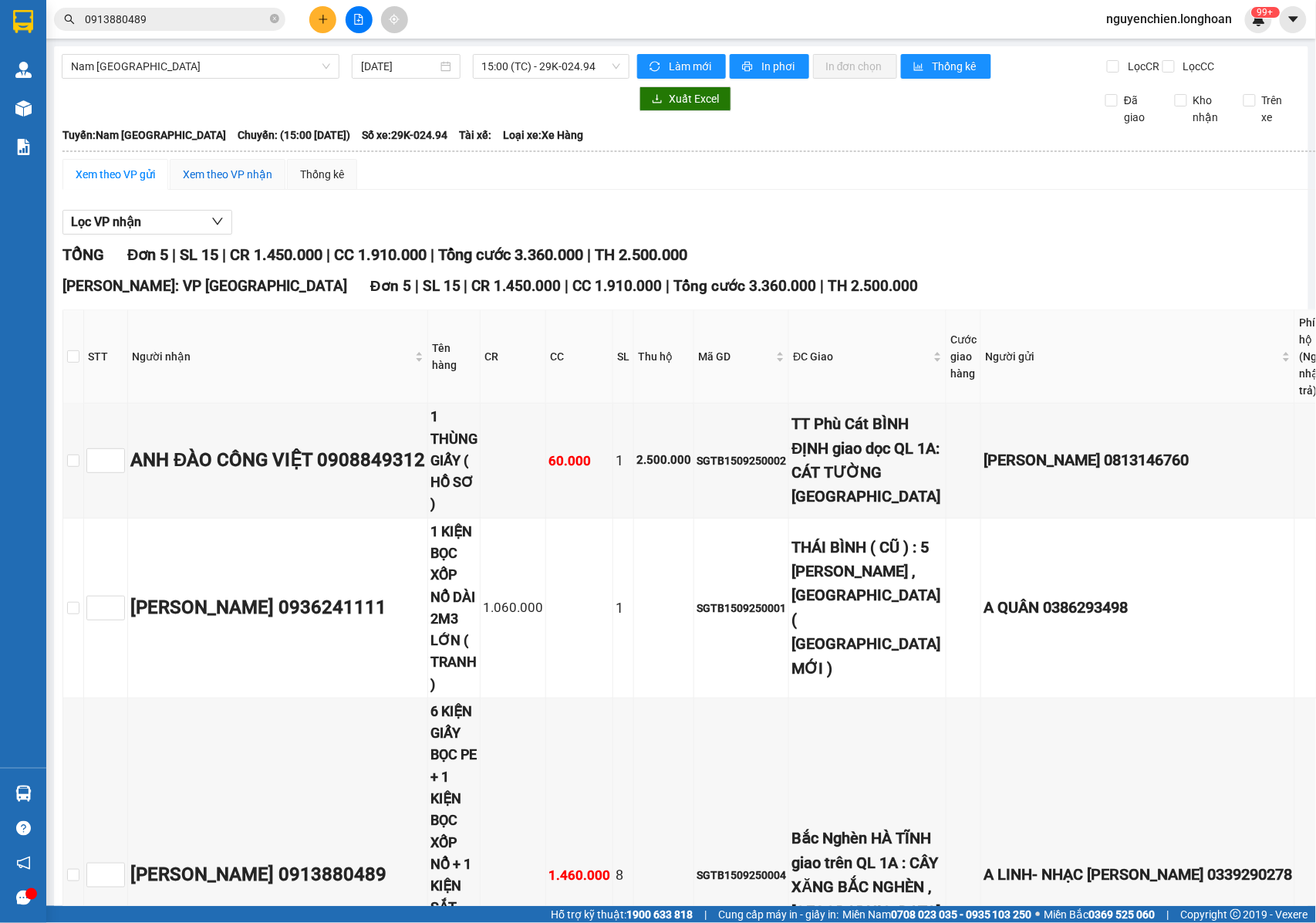
click at [247, 180] on div "Xem theo VP nhận" at bounding box center [227, 174] width 89 height 17
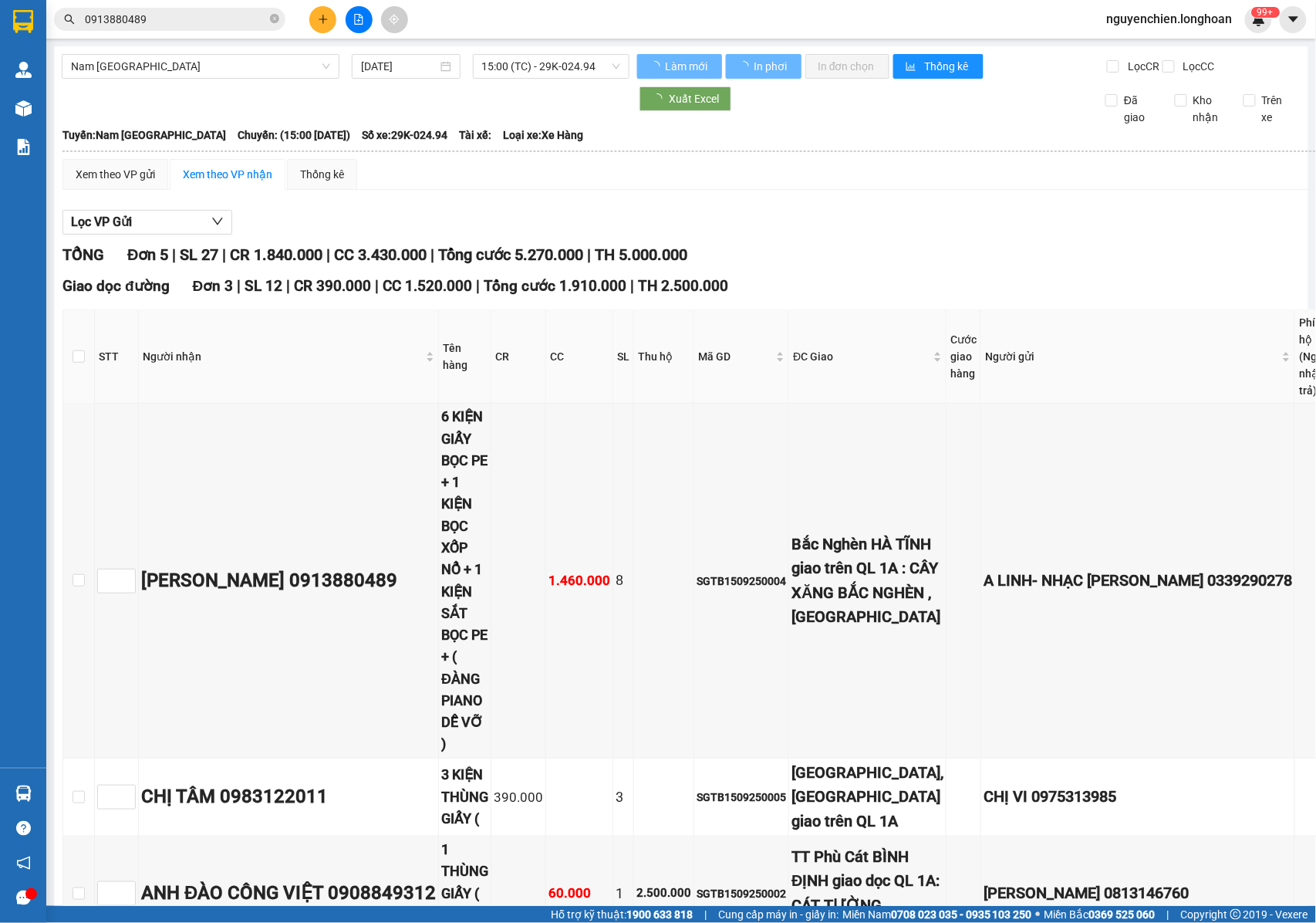
type input "5"
type input "4"
type input "3"
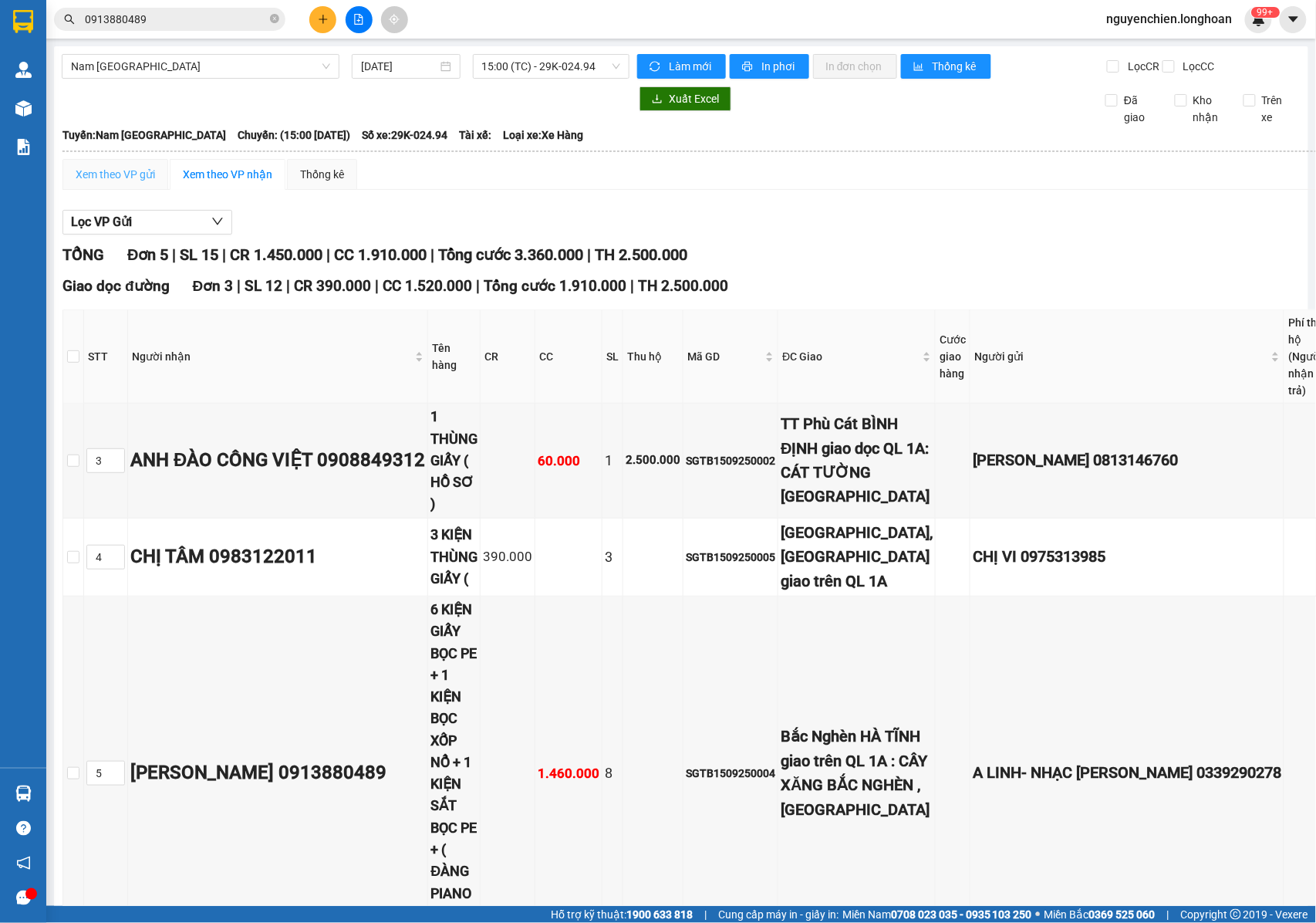
click at [127, 190] on div "Xem theo VP gửi" at bounding box center [115, 174] width 105 height 31
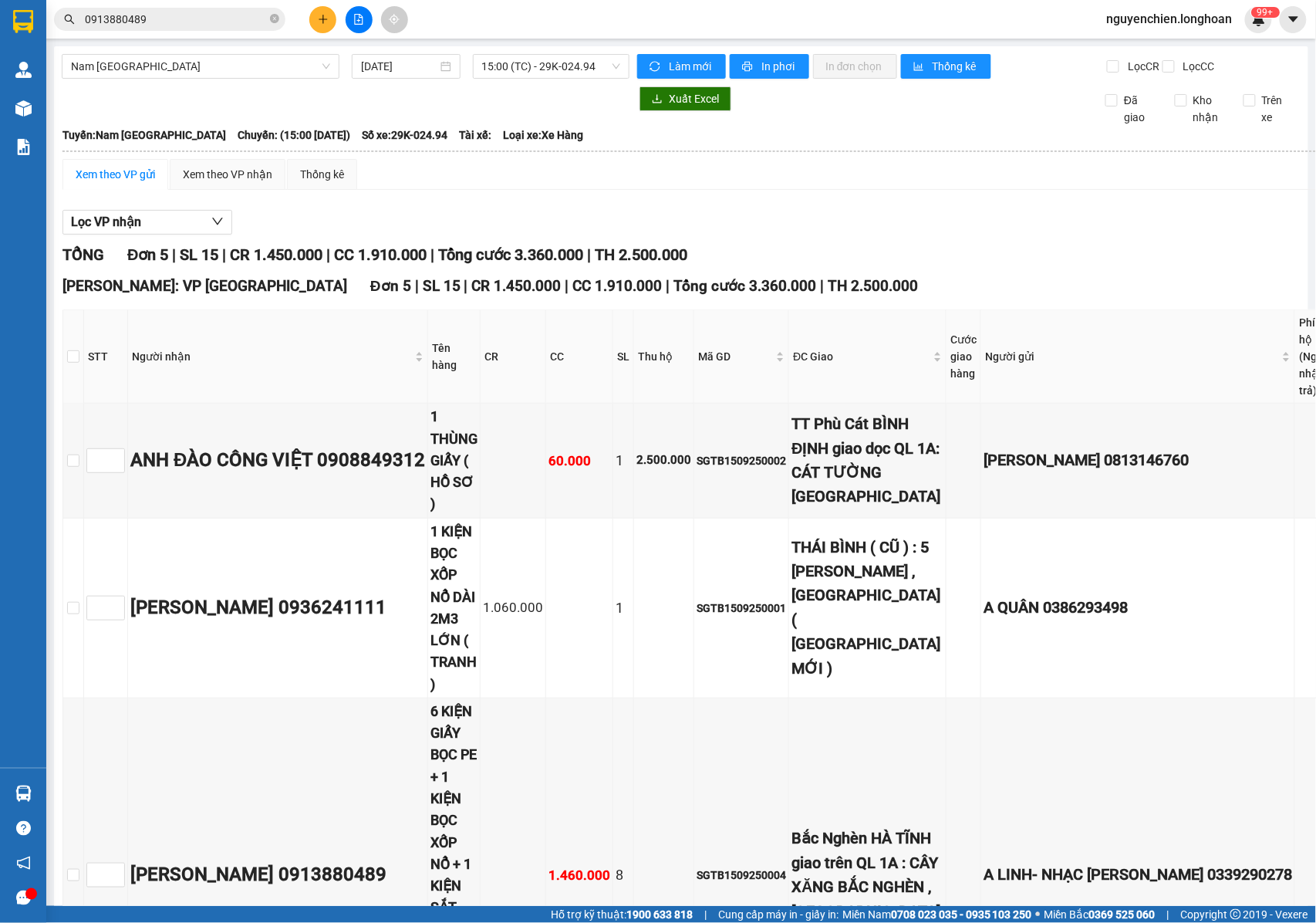
drag, startPoint x: 249, startPoint y: 201, endPoint x: 393, endPoint y: 276, distance: 162.4
click at [249, 190] on div "Xem theo VP nhận" at bounding box center [227, 174] width 115 height 31
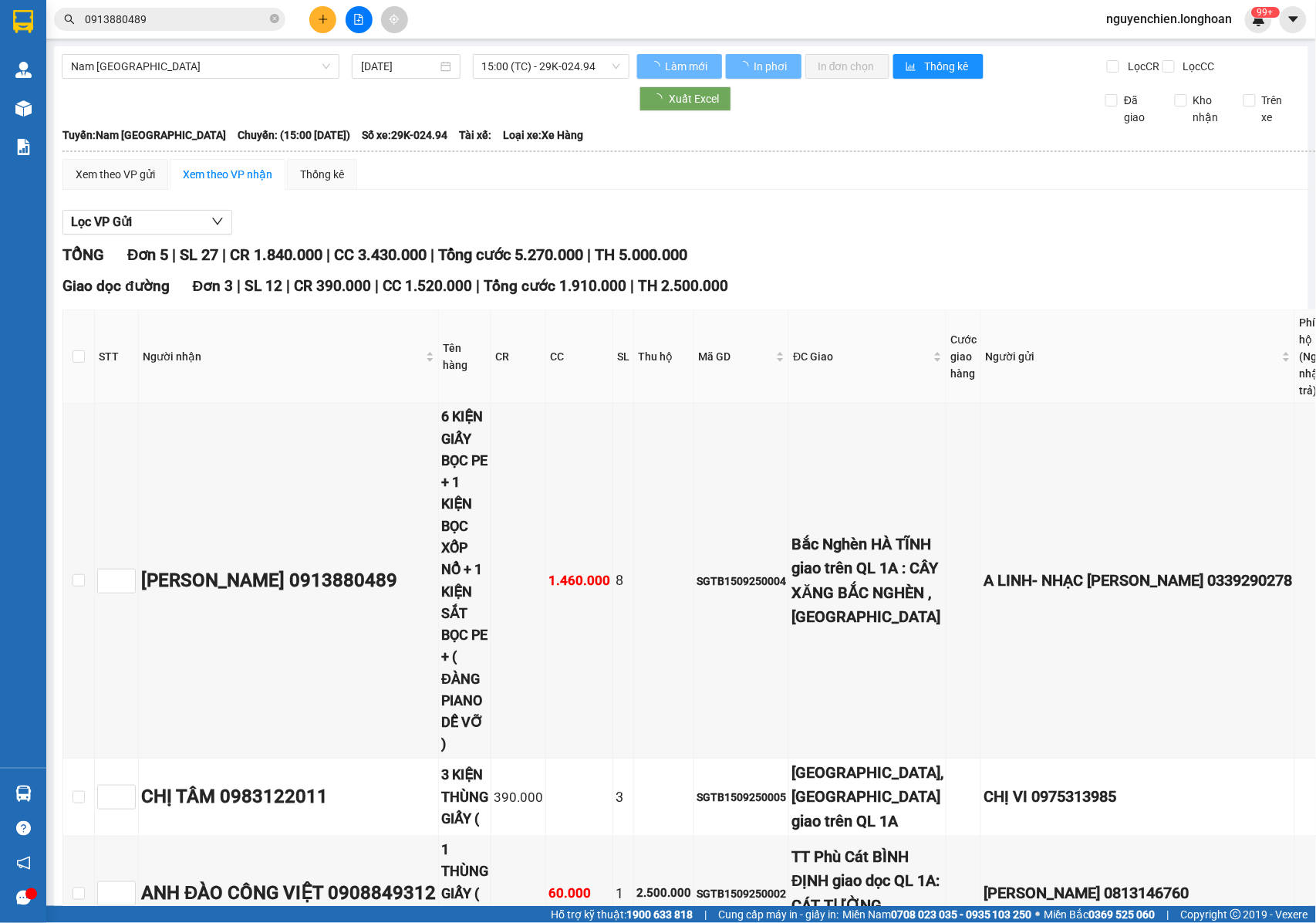
type input "5"
type input "4"
type input "3"
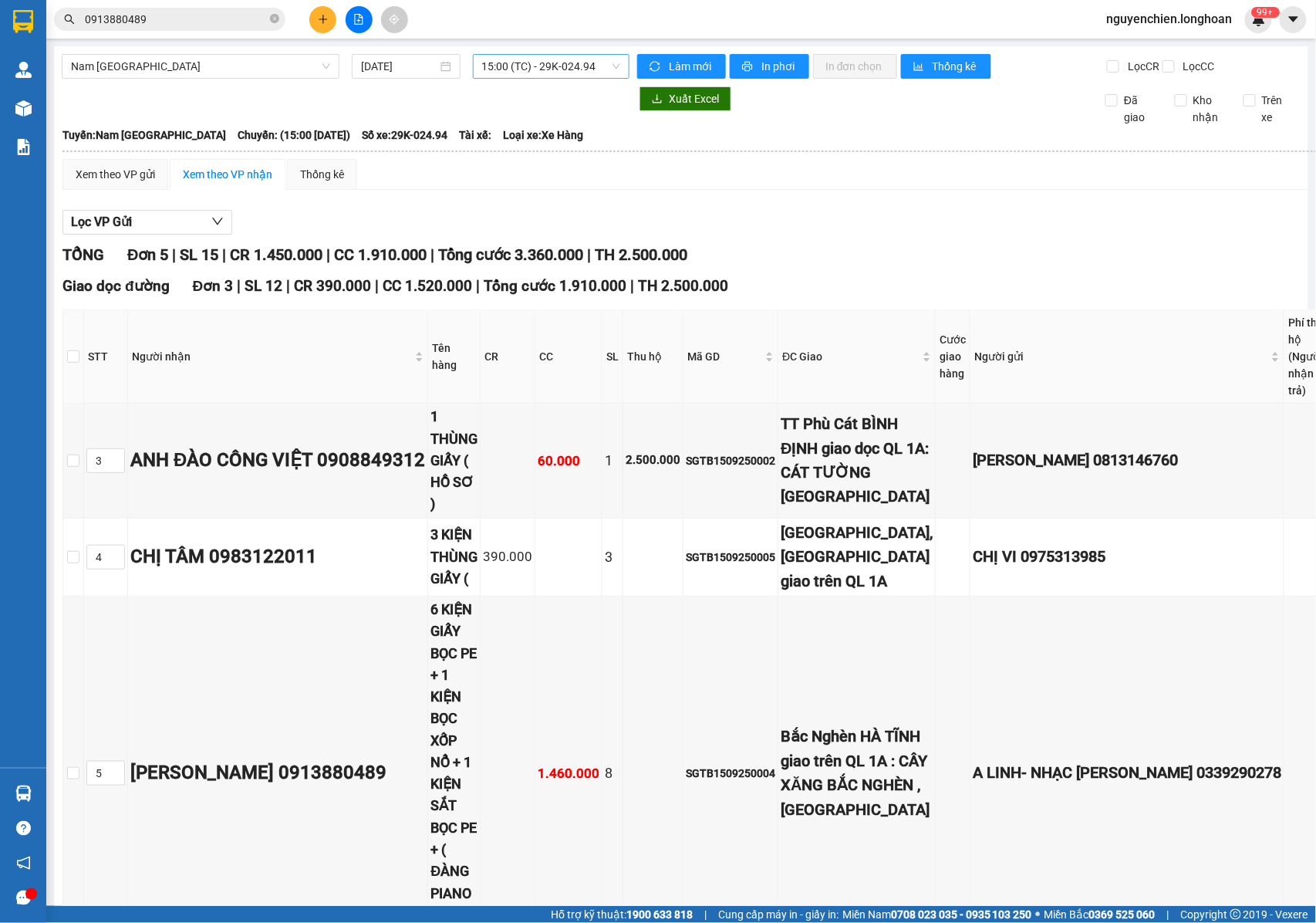
click at [543, 69] on span "15:00 (TC) - 29K-024.94" at bounding box center [551, 66] width 138 height 23
click at [528, 148] on div "21:00 (TC) - 29E-368.35" at bounding box center [537, 147] width 120 height 17
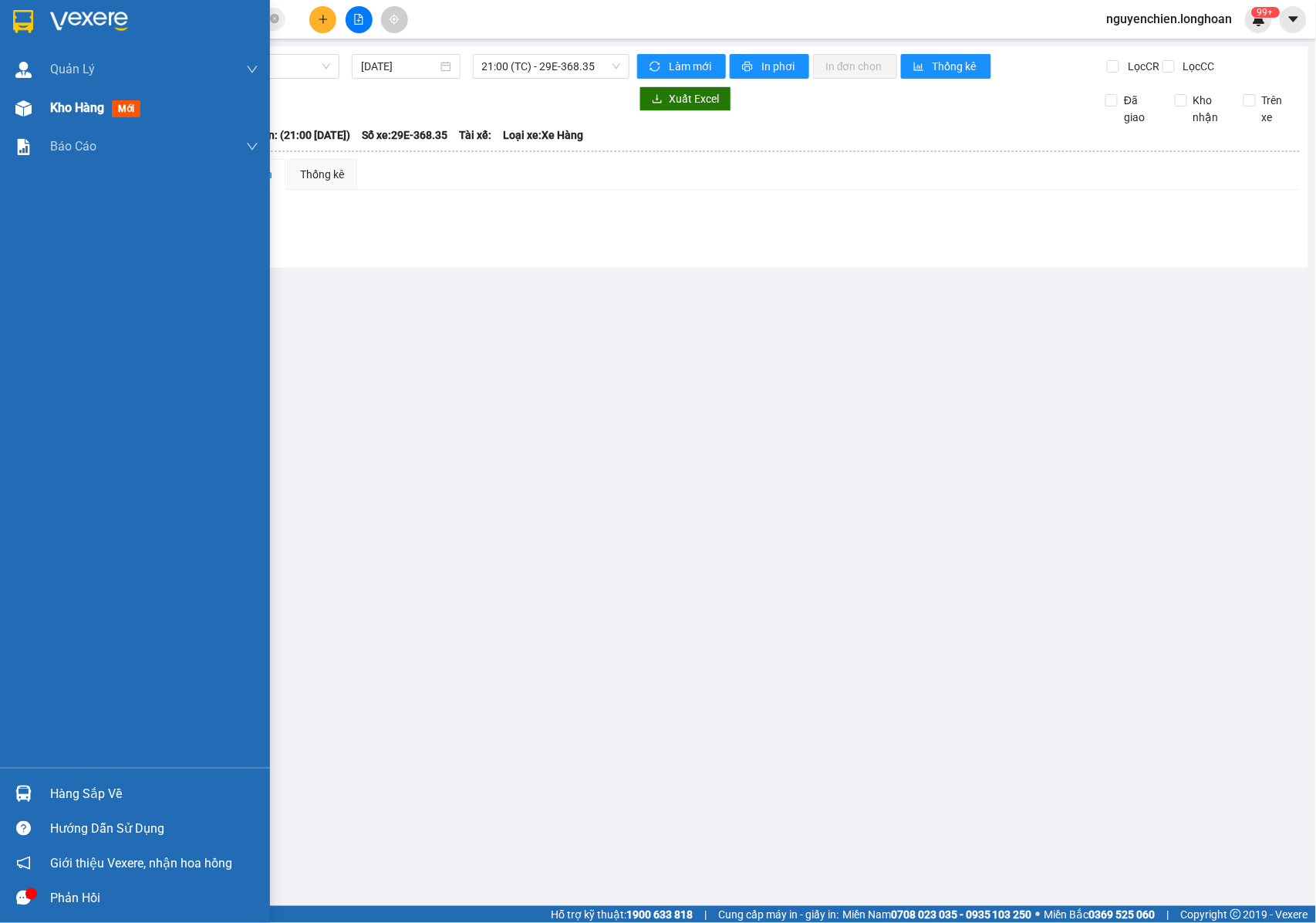
click at [10, 106] on div at bounding box center [24, 109] width 27 height 27
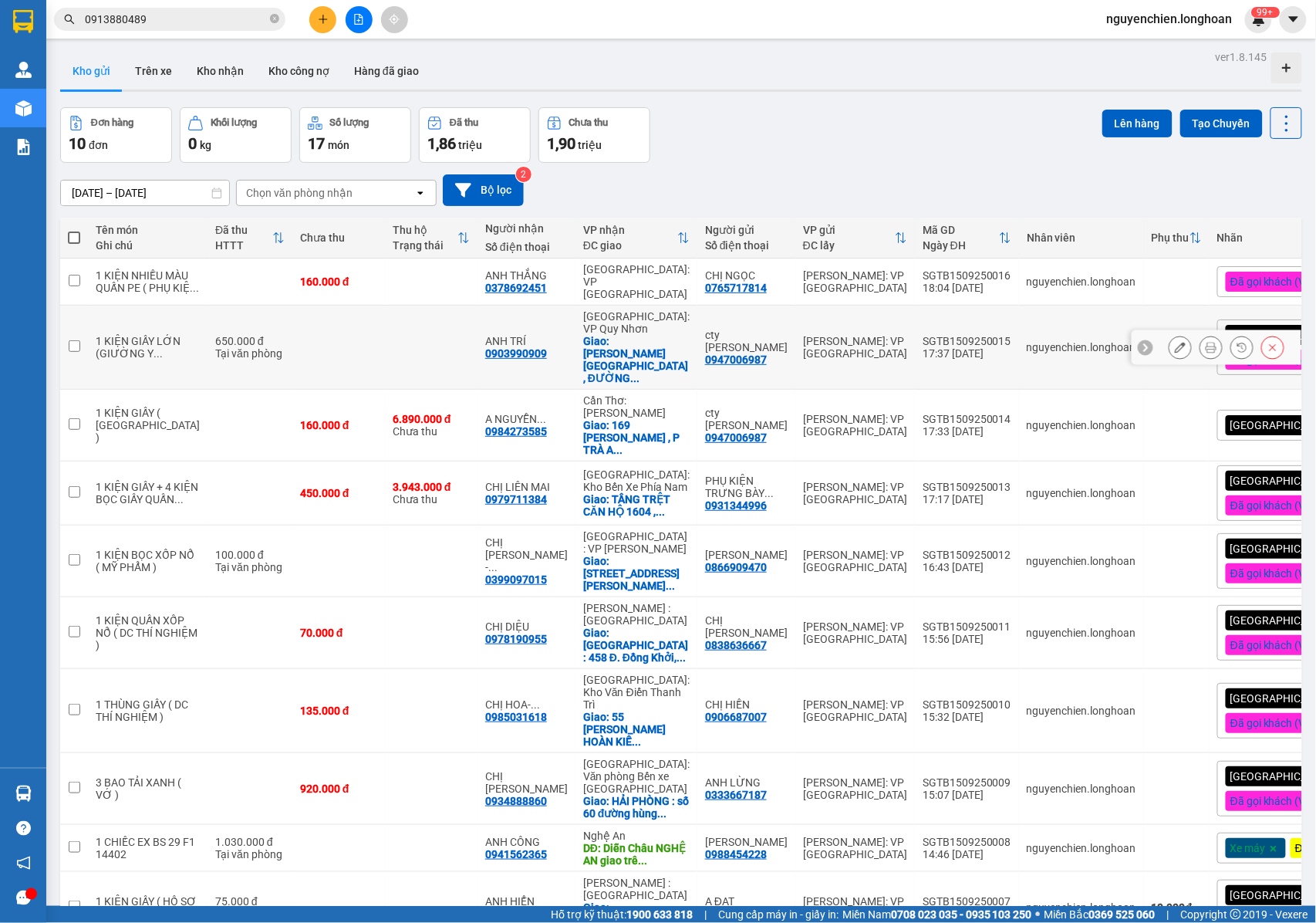
scroll to position [109, 0]
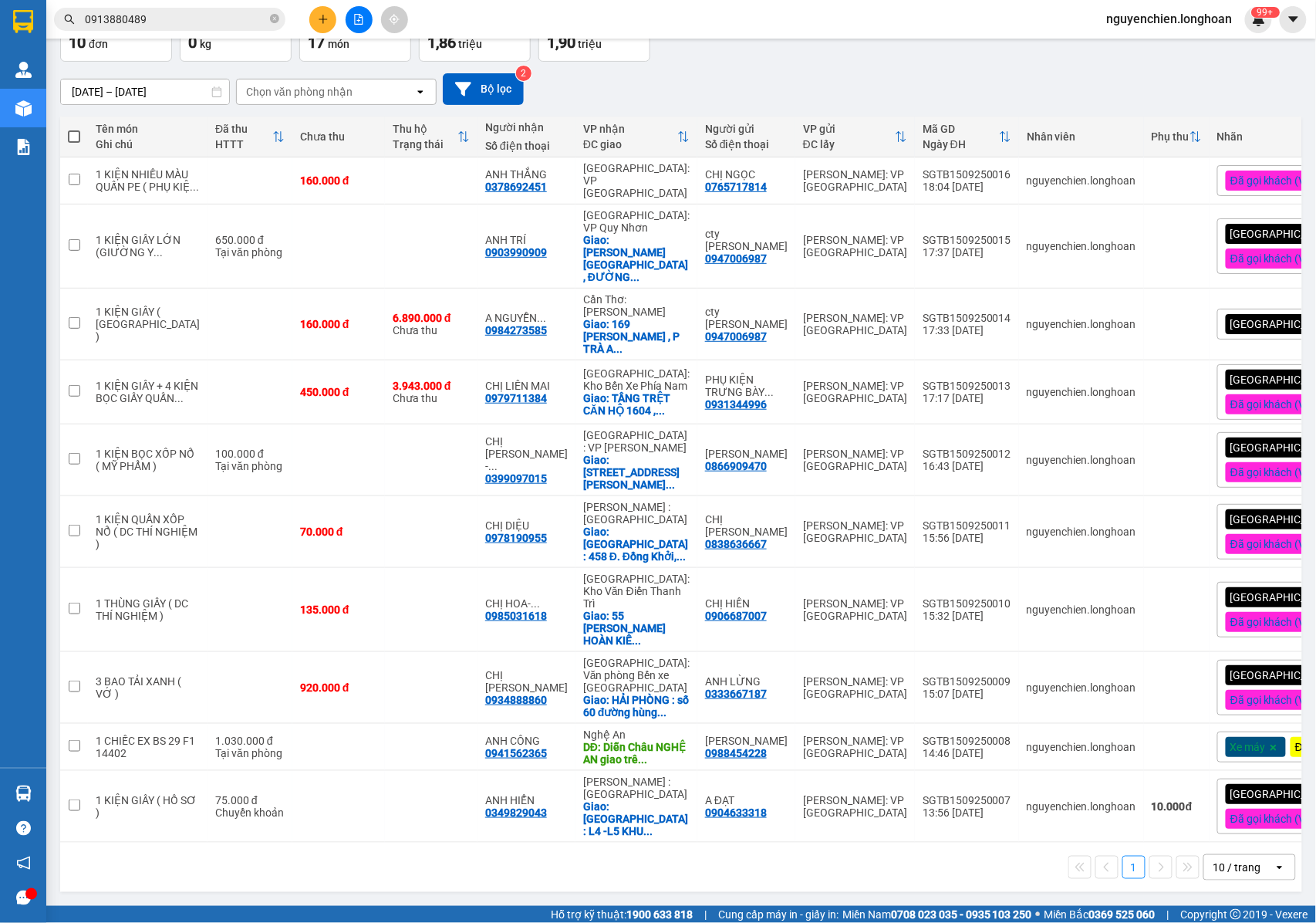
click at [176, 16] on input "0913880489" at bounding box center [176, 19] width 182 height 17
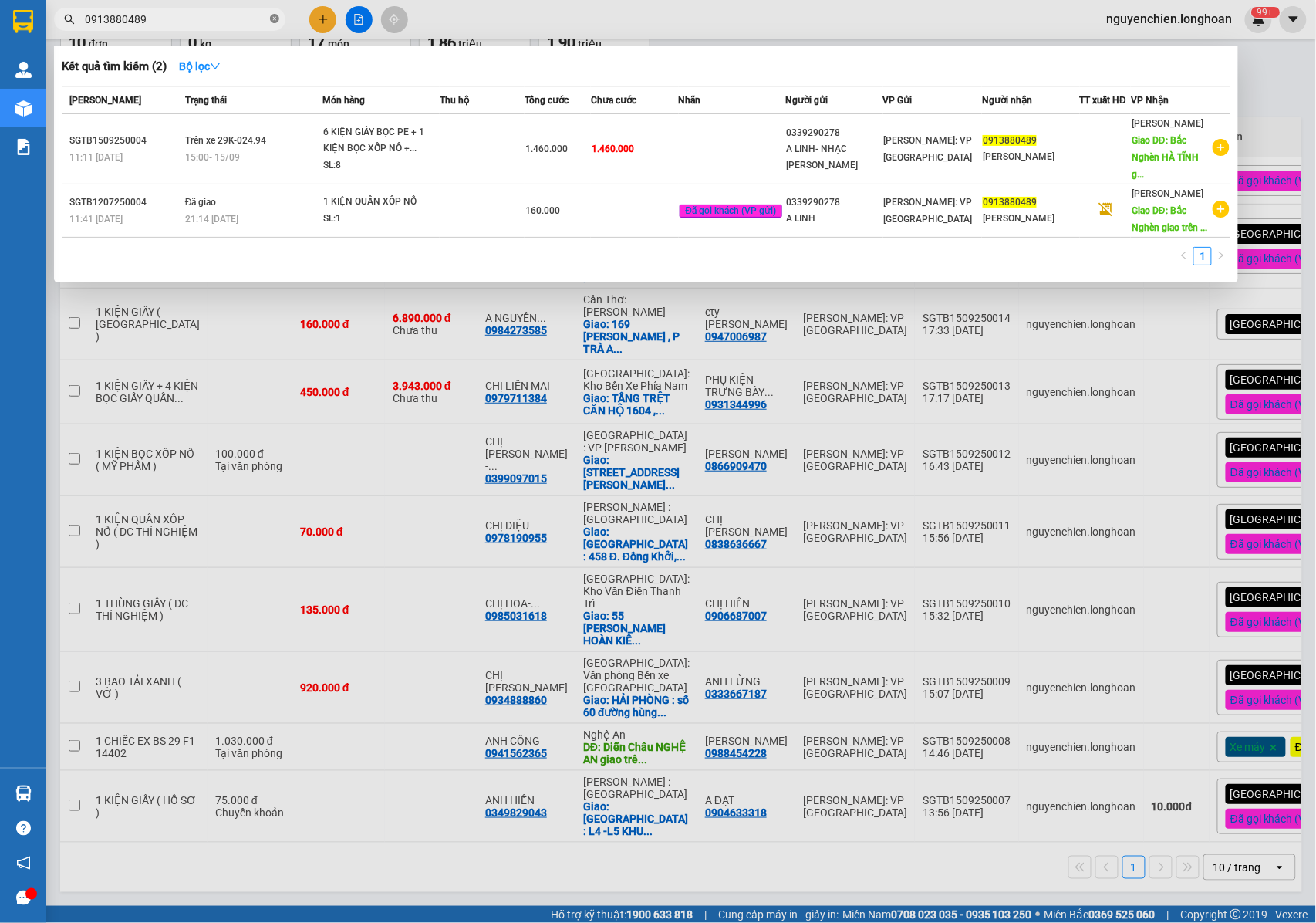
click at [271, 19] on icon "close-circle" at bounding box center [274, 18] width 9 height 9
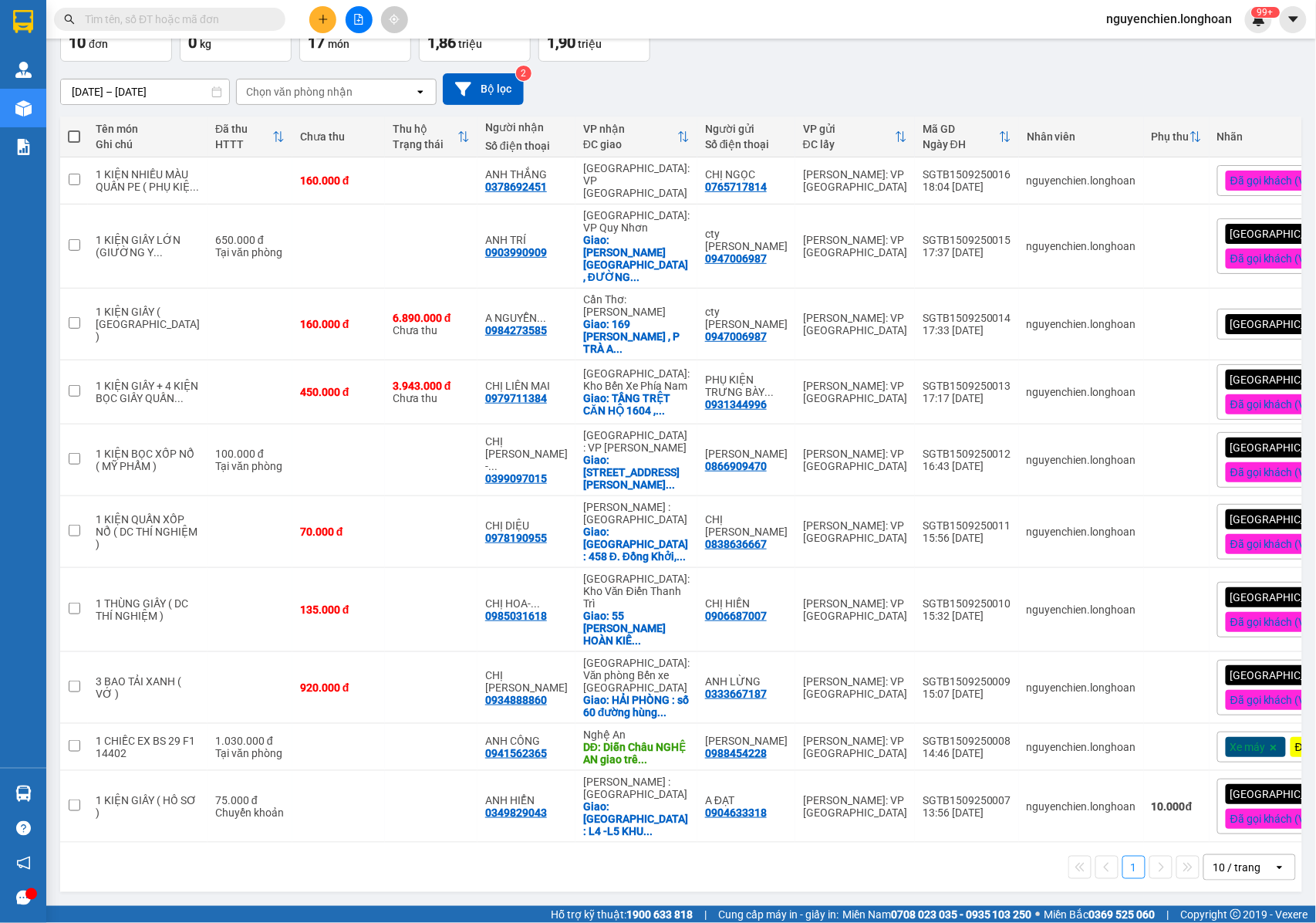
click at [187, 30] on span at bounding box center [169, 19] width 232 height 23
click at [188, 23] on input "text" at bounding box center [176, 19] width 182 height 17
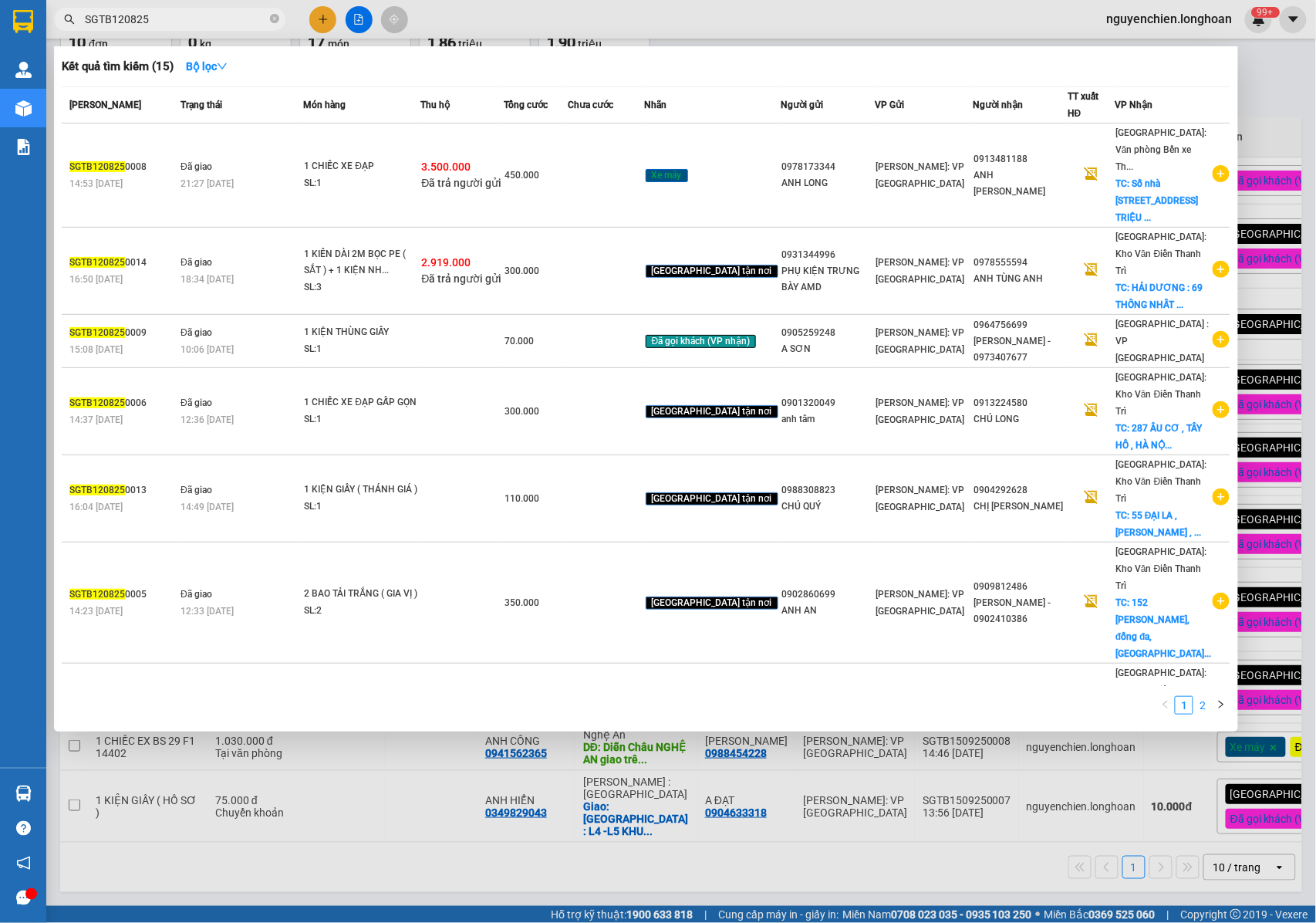
click at [1196, 706] on link "2" at bounding box center [1202, 706] width 17 height 17
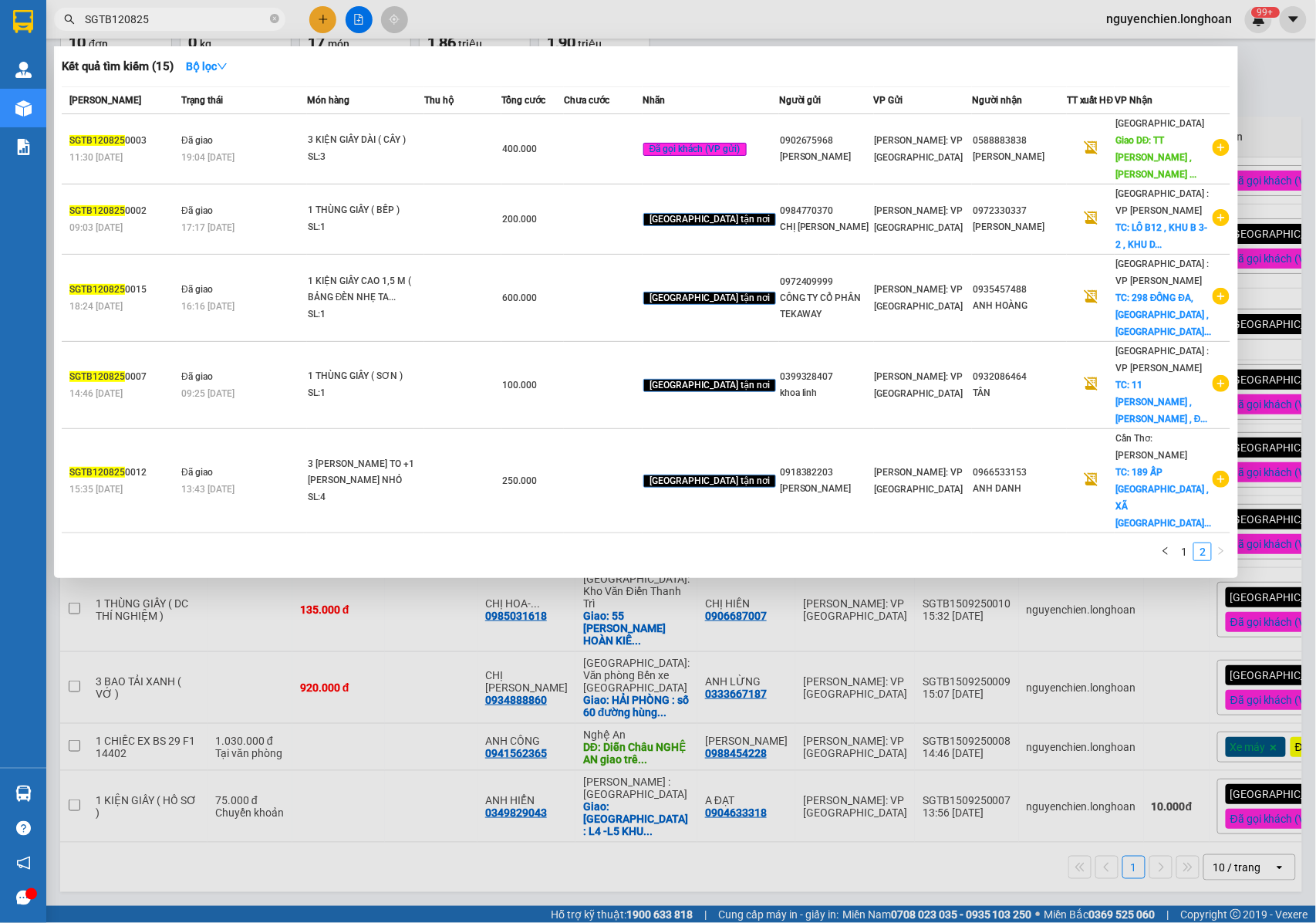
click at [120, 24] on input "SGTB120825" at bounding box center [176, 19] width 182 height 17
click at [1191, 543] on link "1" at bounding box center [1184, 551] width 17 height 17
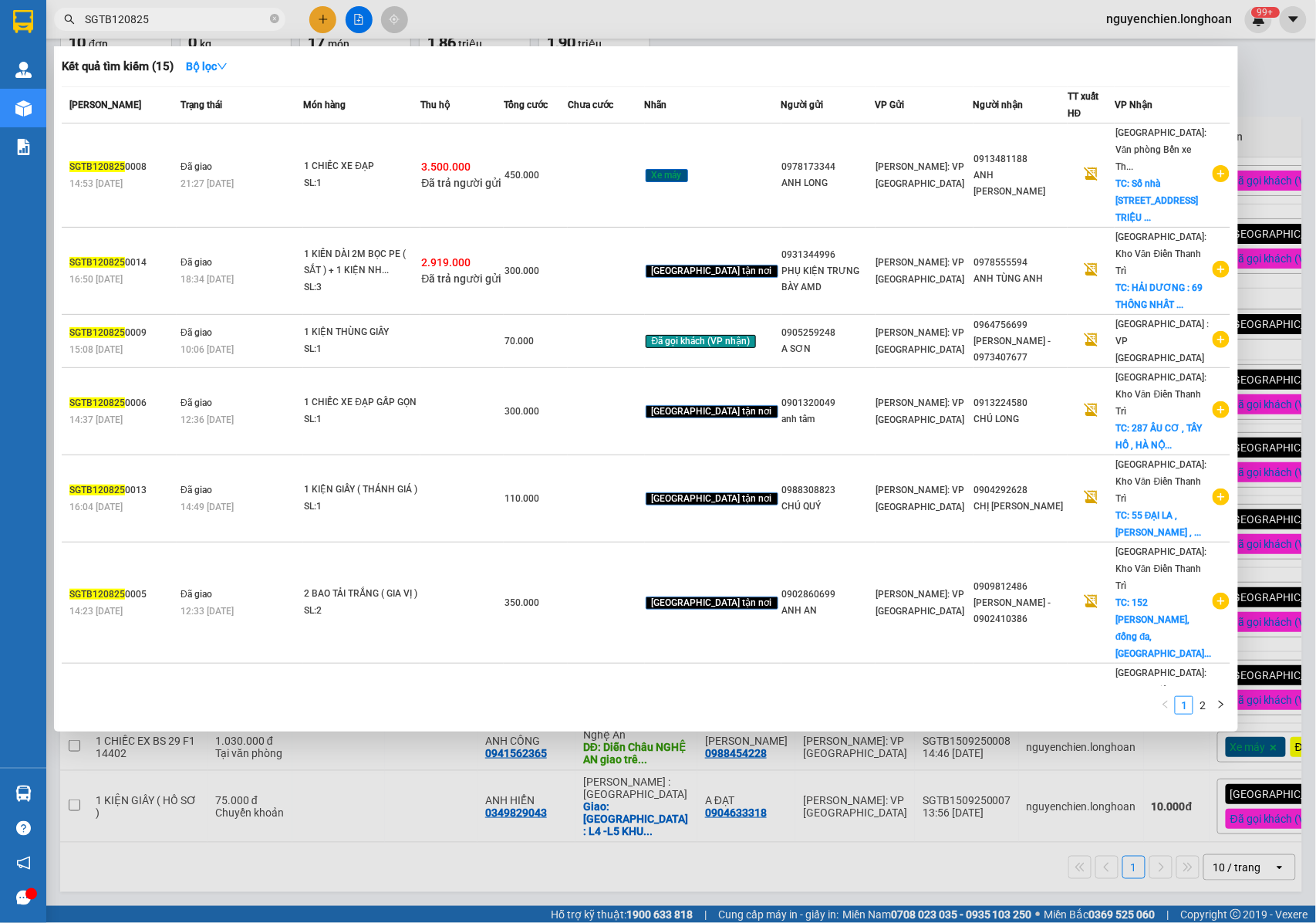
click at [131, 23] on input "SGTB120825" at bounding box center [176, 19] width 182 height 17
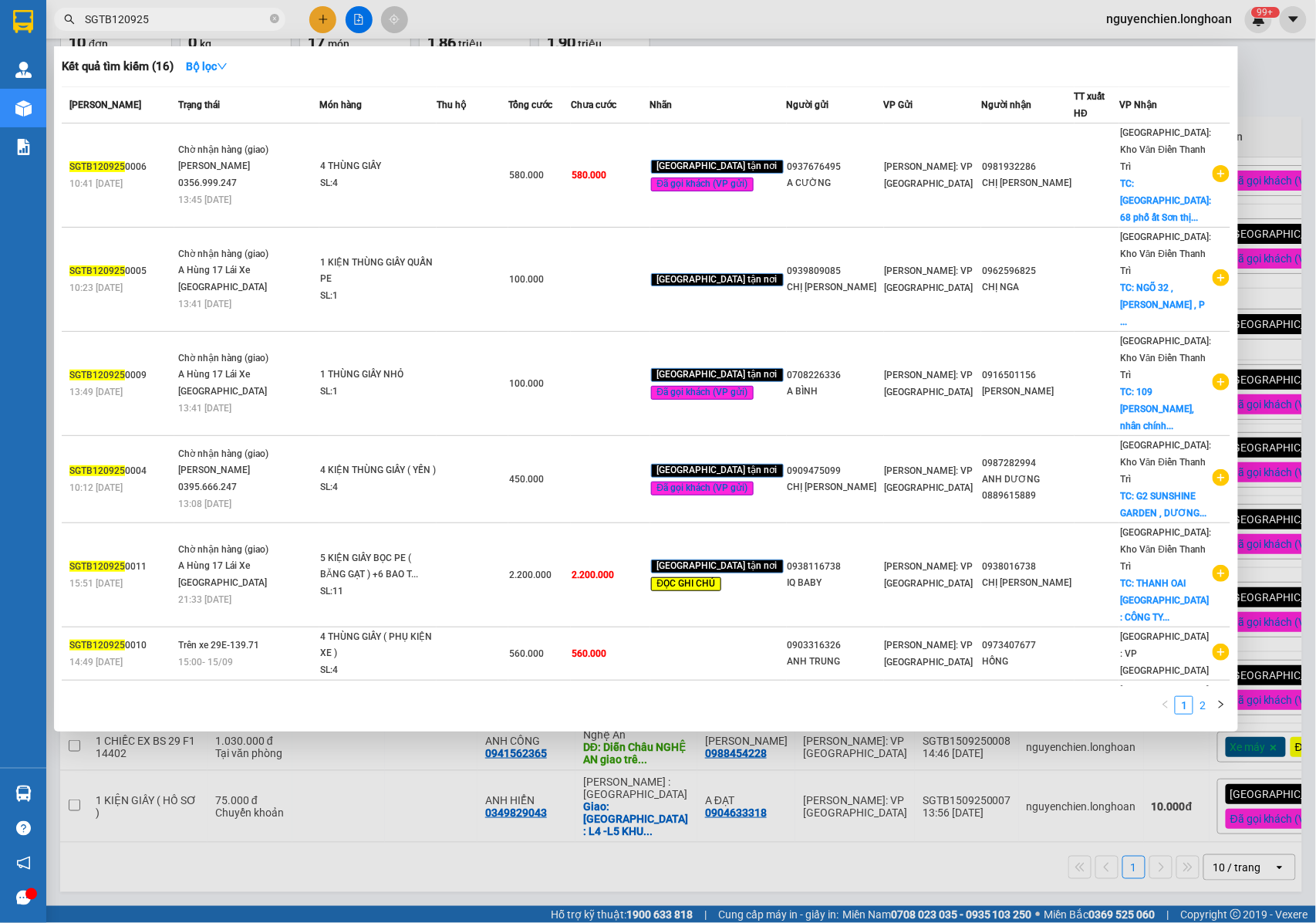
click at [1204, 705] on link "2" at bounding box center [1202, 706] width 17 height 17
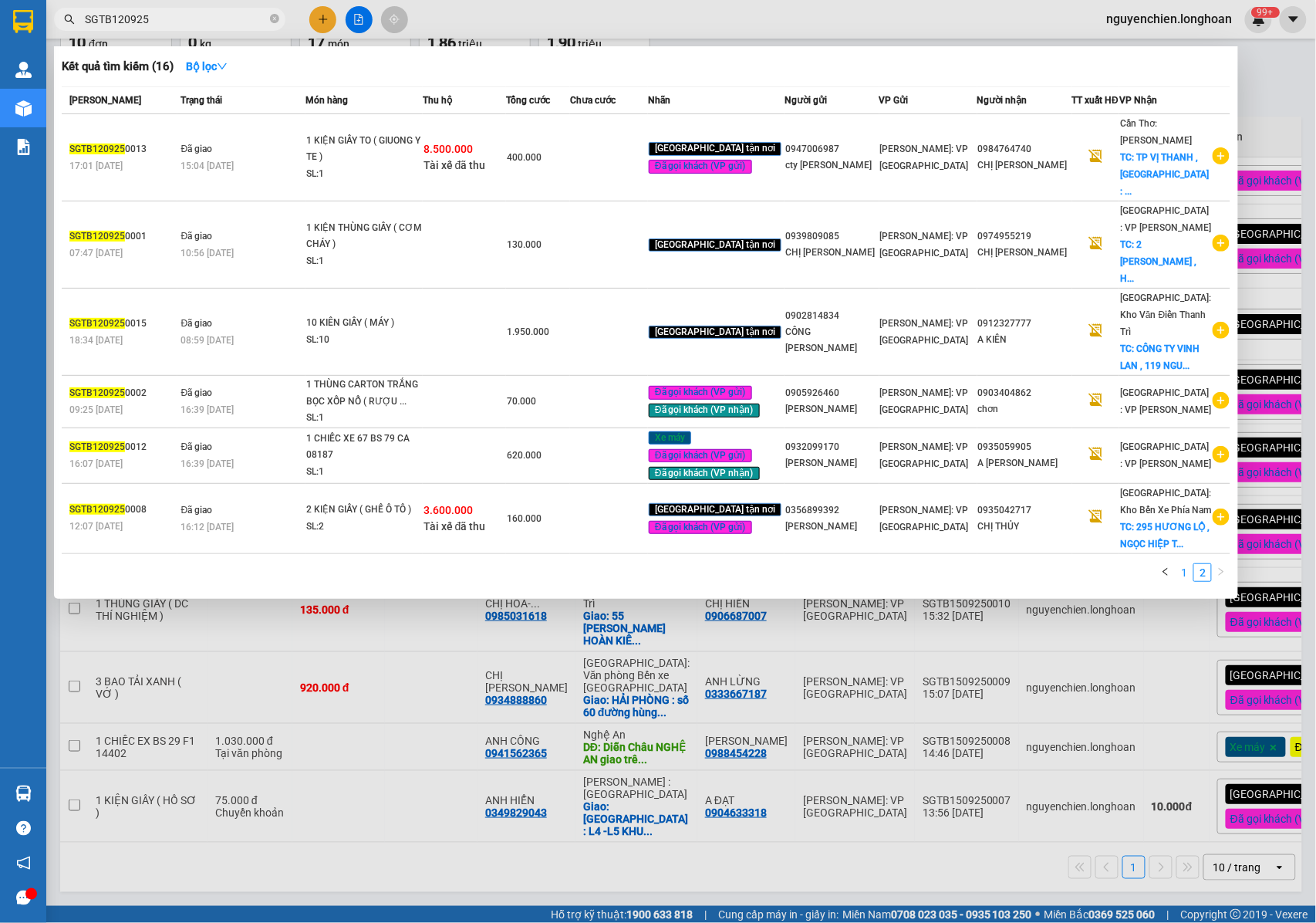
click at [1185, 564] on link "1" at bounding box center [1184, 572] width 17 height 17
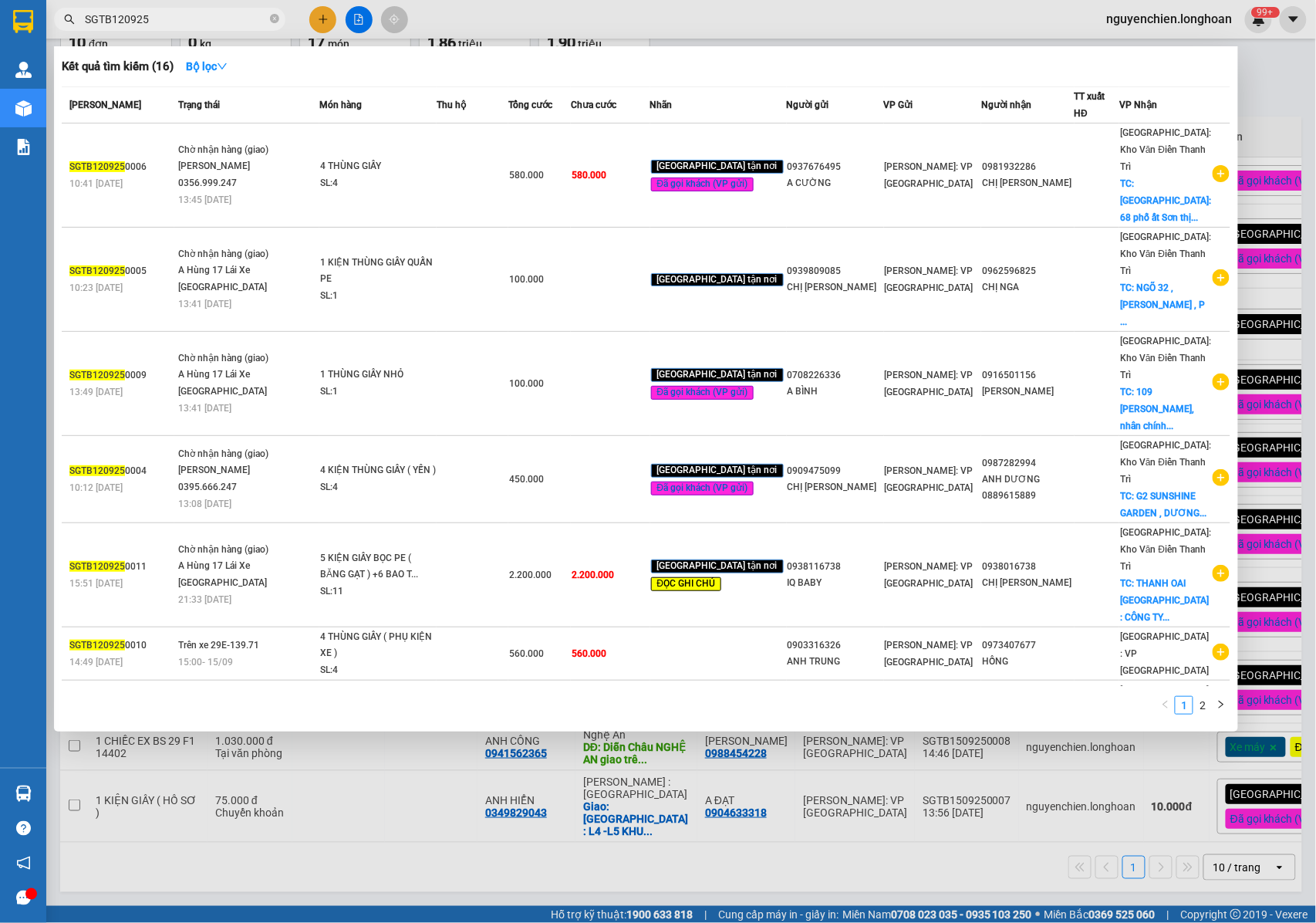
click at [121, 16] on input "SGTB120925" at bounding box center [176, 19] width 182 height 17
click at [1205, 707] on link "2" at bounding box center [1202, 706] width 17 height 17
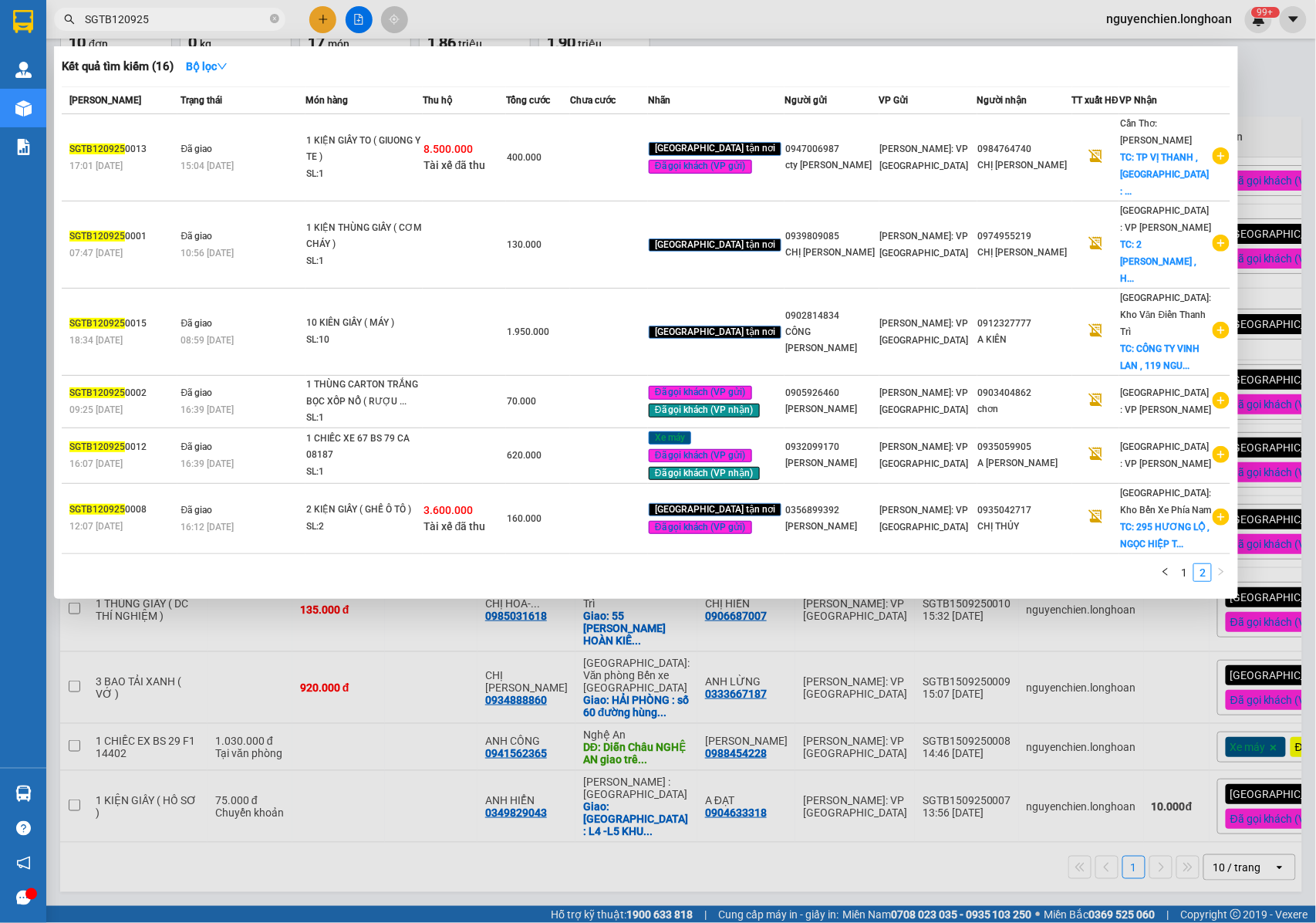
click at [119, 17] on input "SGTB120925" at bounding box center [176, 19] width 182 height 17
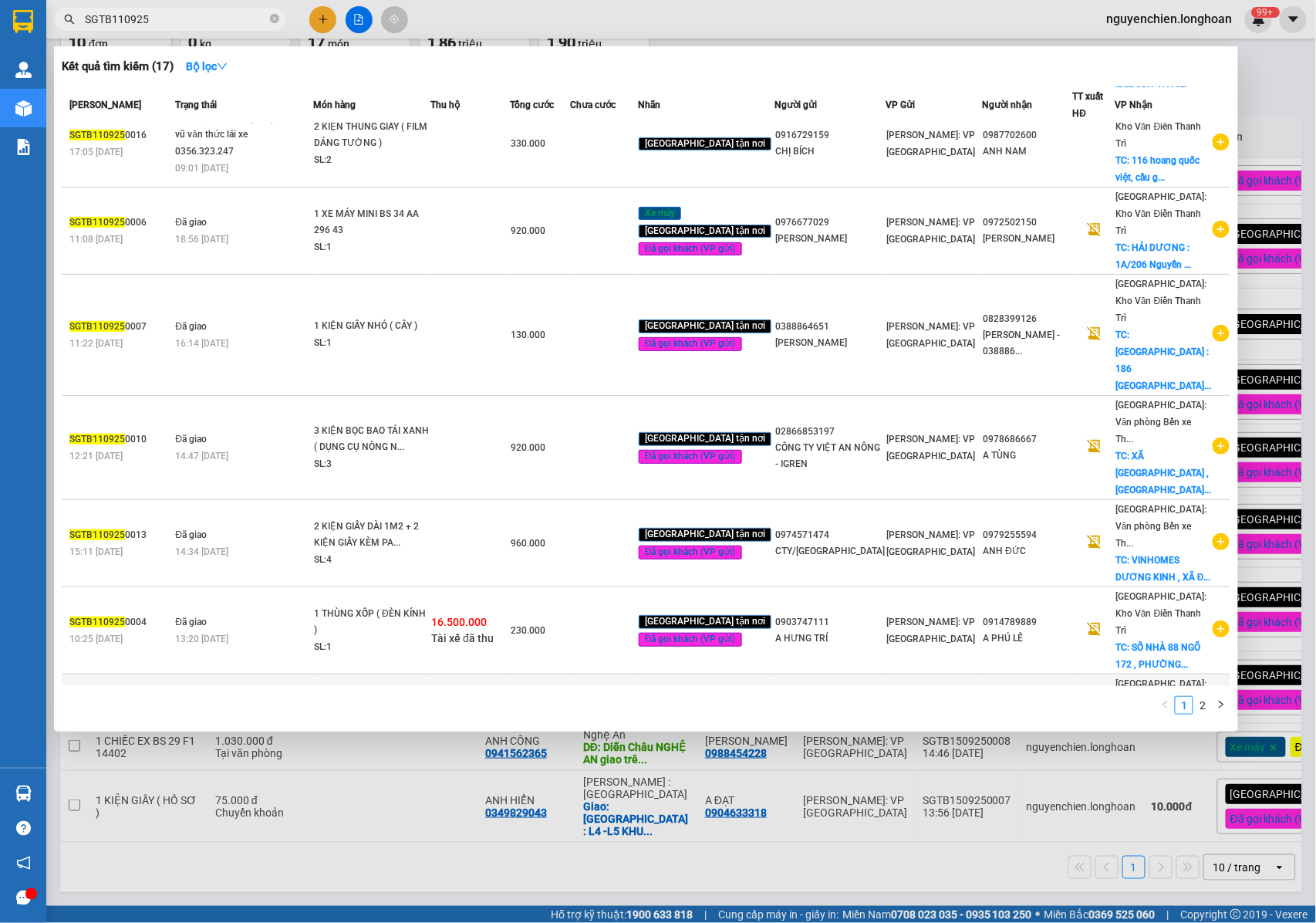
scroll to position [217, 0]
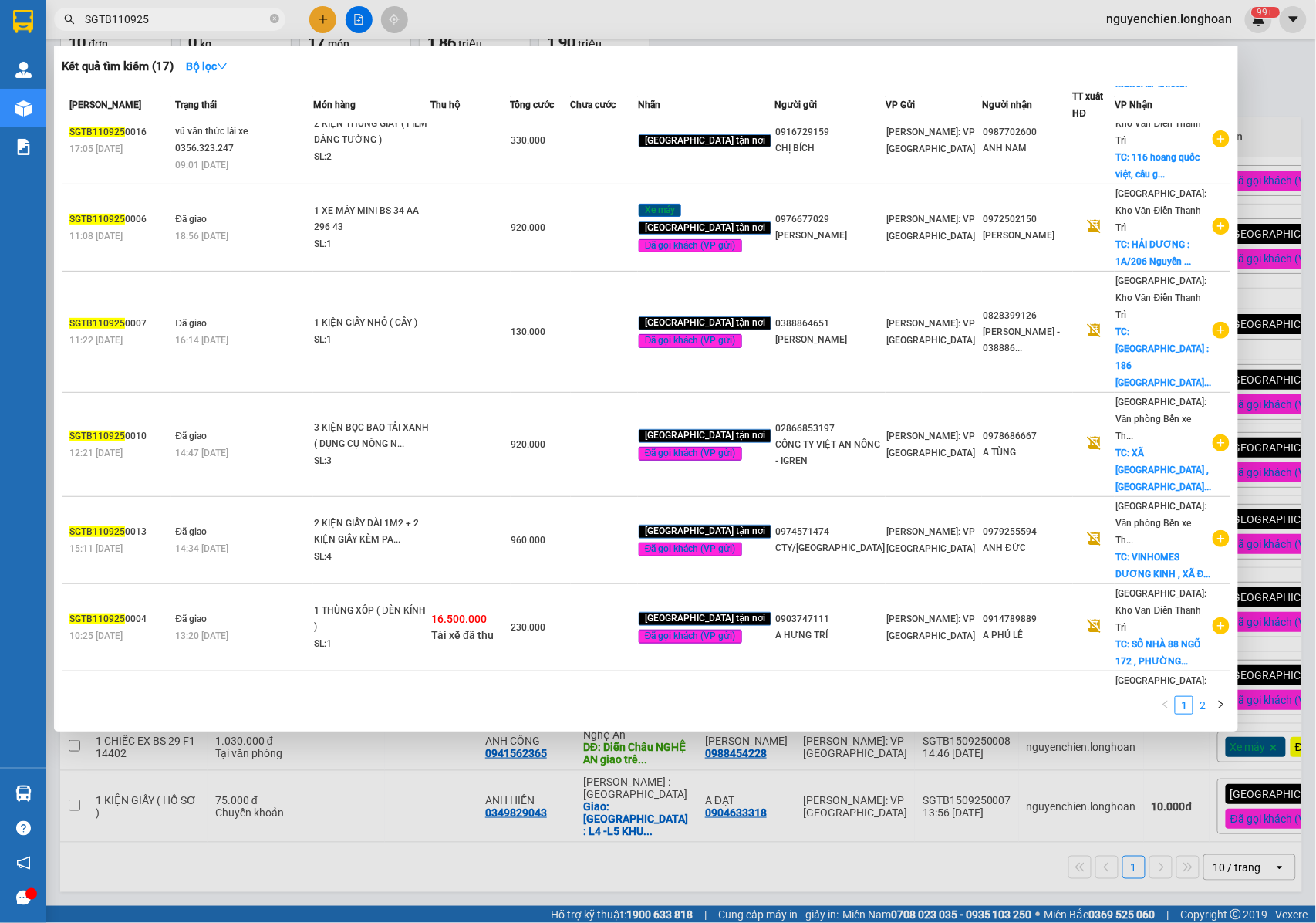
click at [1200, 711] on link "2" at bounding box center [1202, 706] width 17 height 17
click at [1206, 704] on link "2" at bounding box center [1202, 706] width 17 height 17
click at [1189, 707] on link "1" at bounding box center [1184, 706] width 17 height 17
click at [1201, 707] on link "2" at bounding box center [1202, 706] width 17 height 17
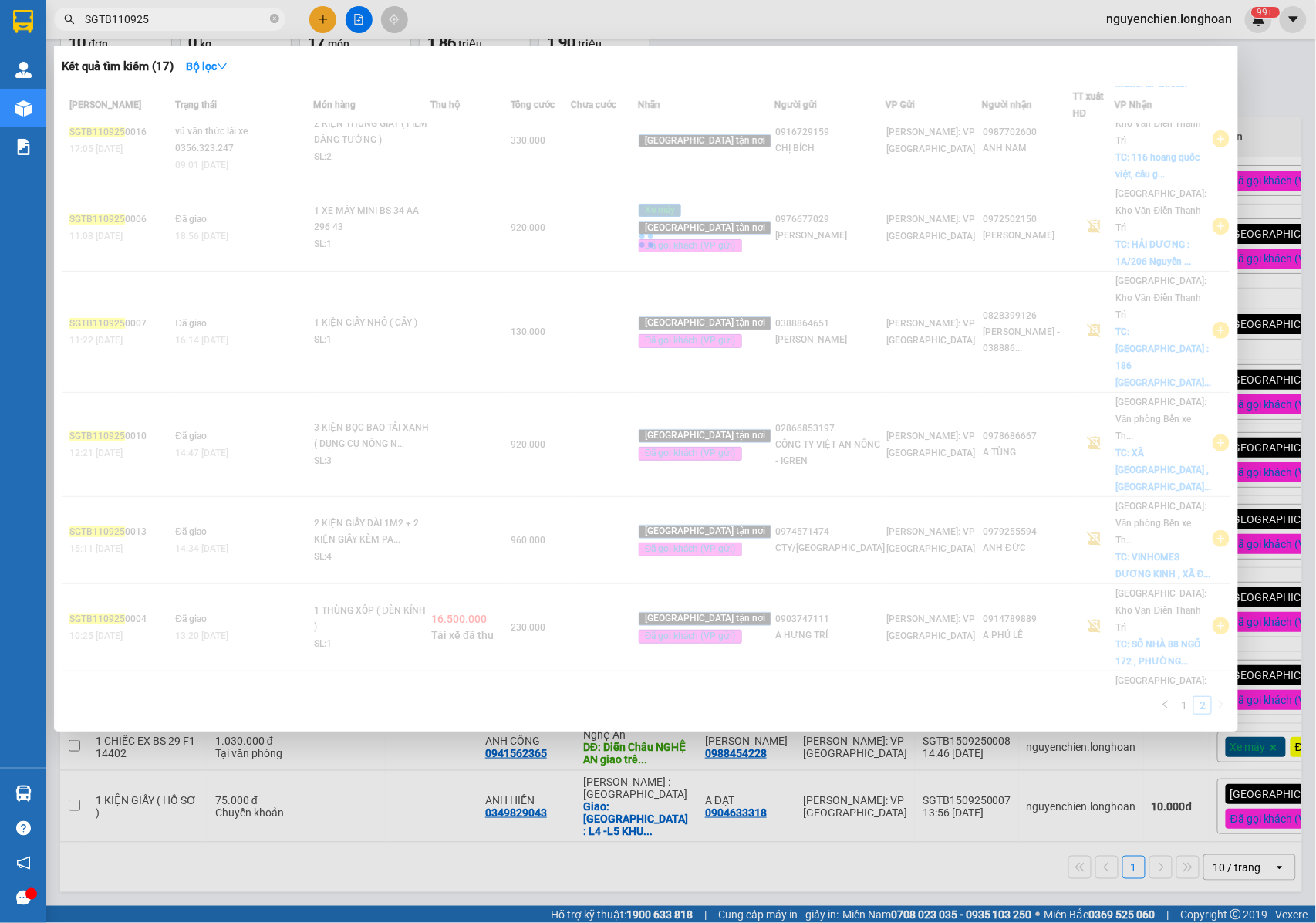
scroll to position [0, 0]
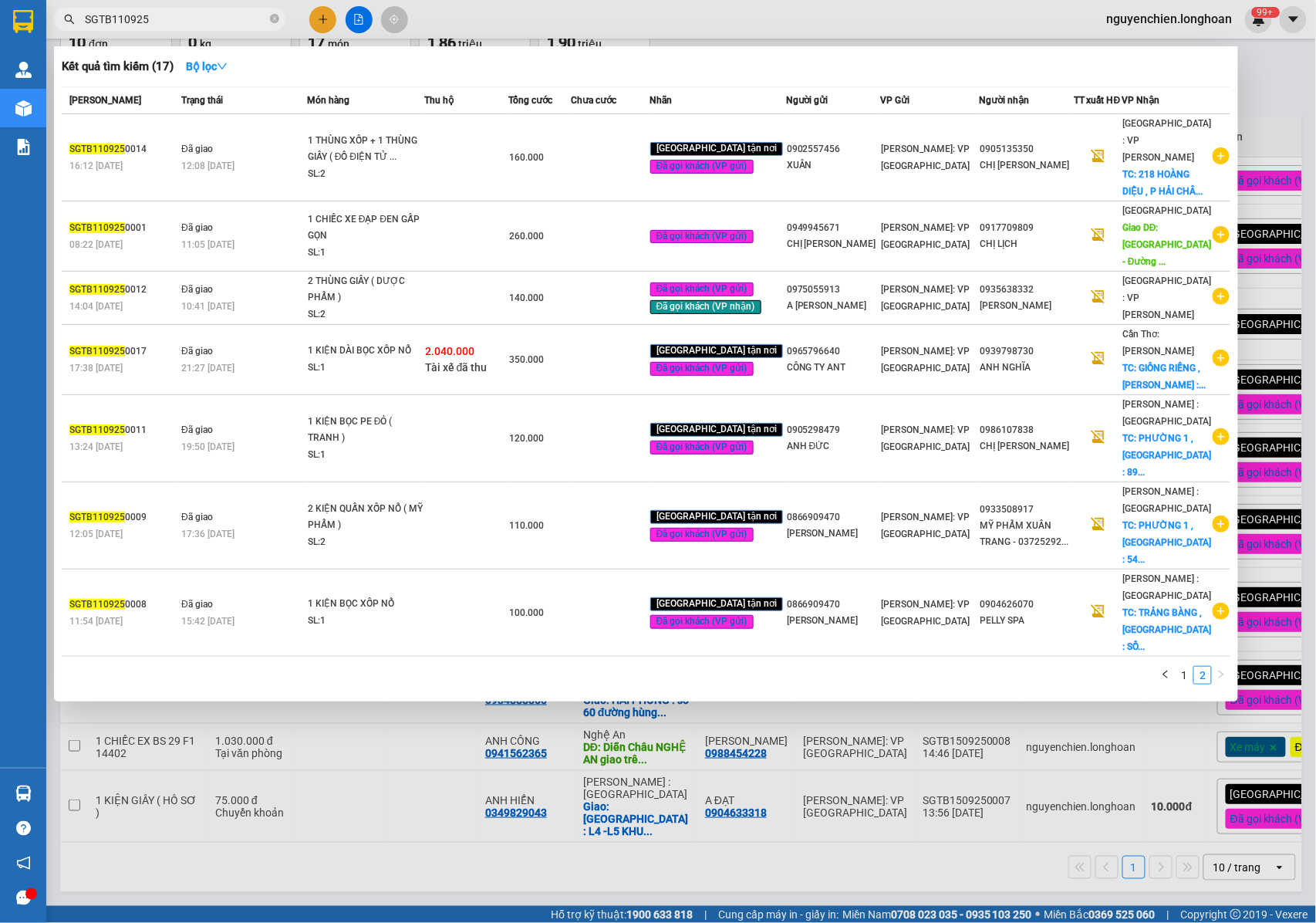
click at [119, 24] on input "SGTB110925" at bounding box center [176, 19] width 182 height 17
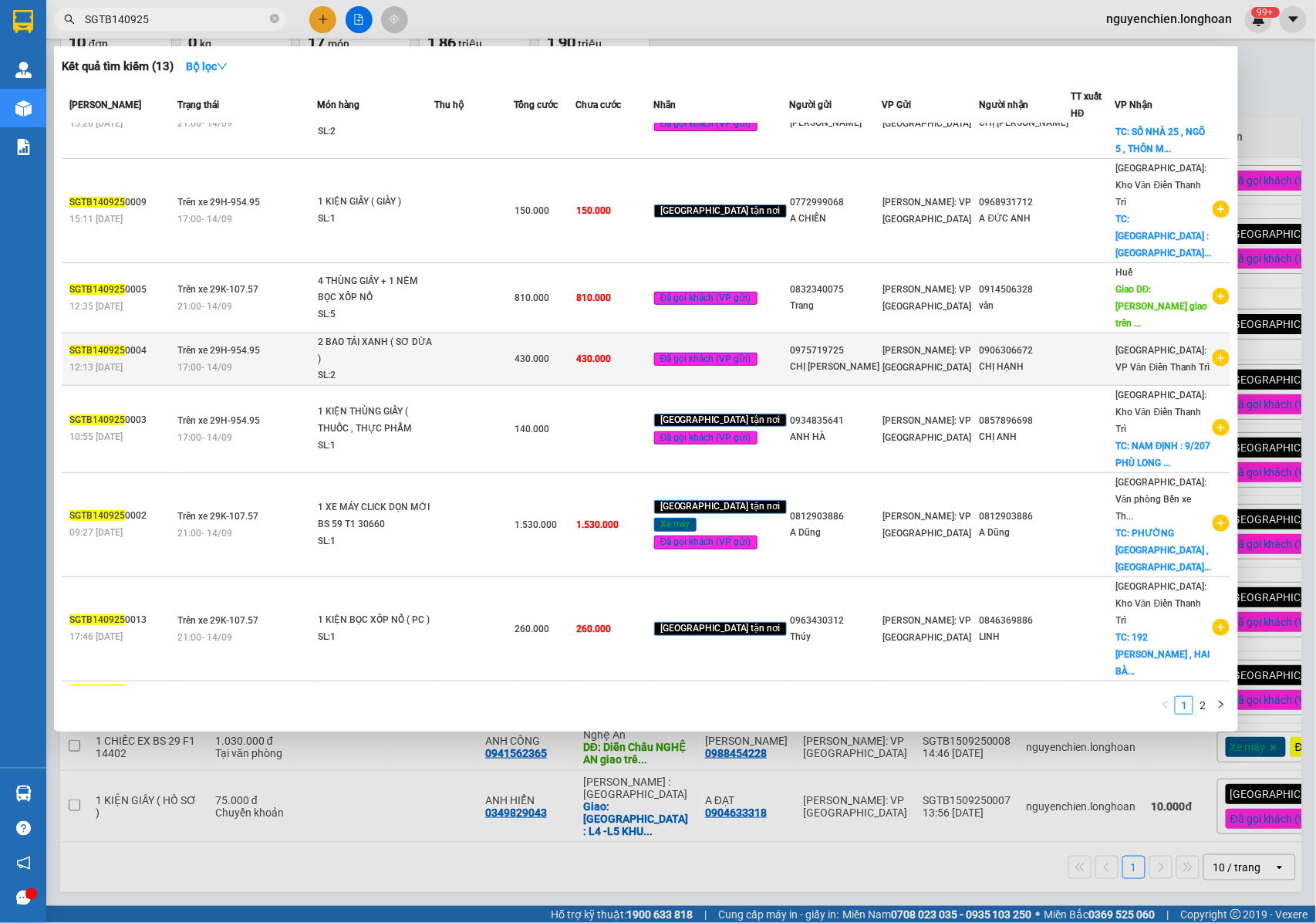
scroll to position [170, 0]
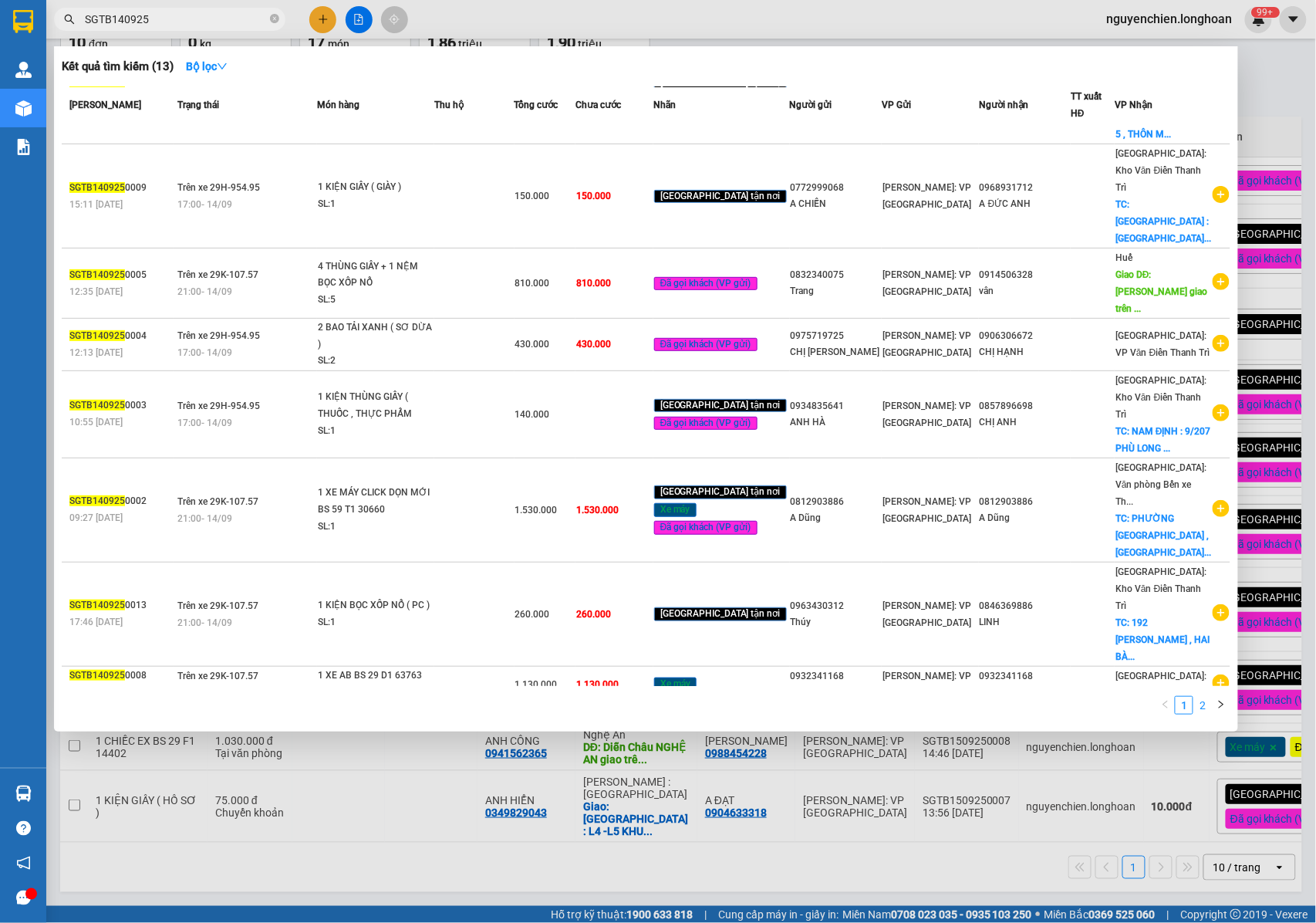
click at [1203, 705] on link "2" at bounding box center [1202, 706] width 17 height 17
click at [1182, 702] on link "1" at bounding box center [1184, 706] width 17 height 17
click at [1204, 706] on link "2" at bounding box center [1202, 706] width 17 height 17
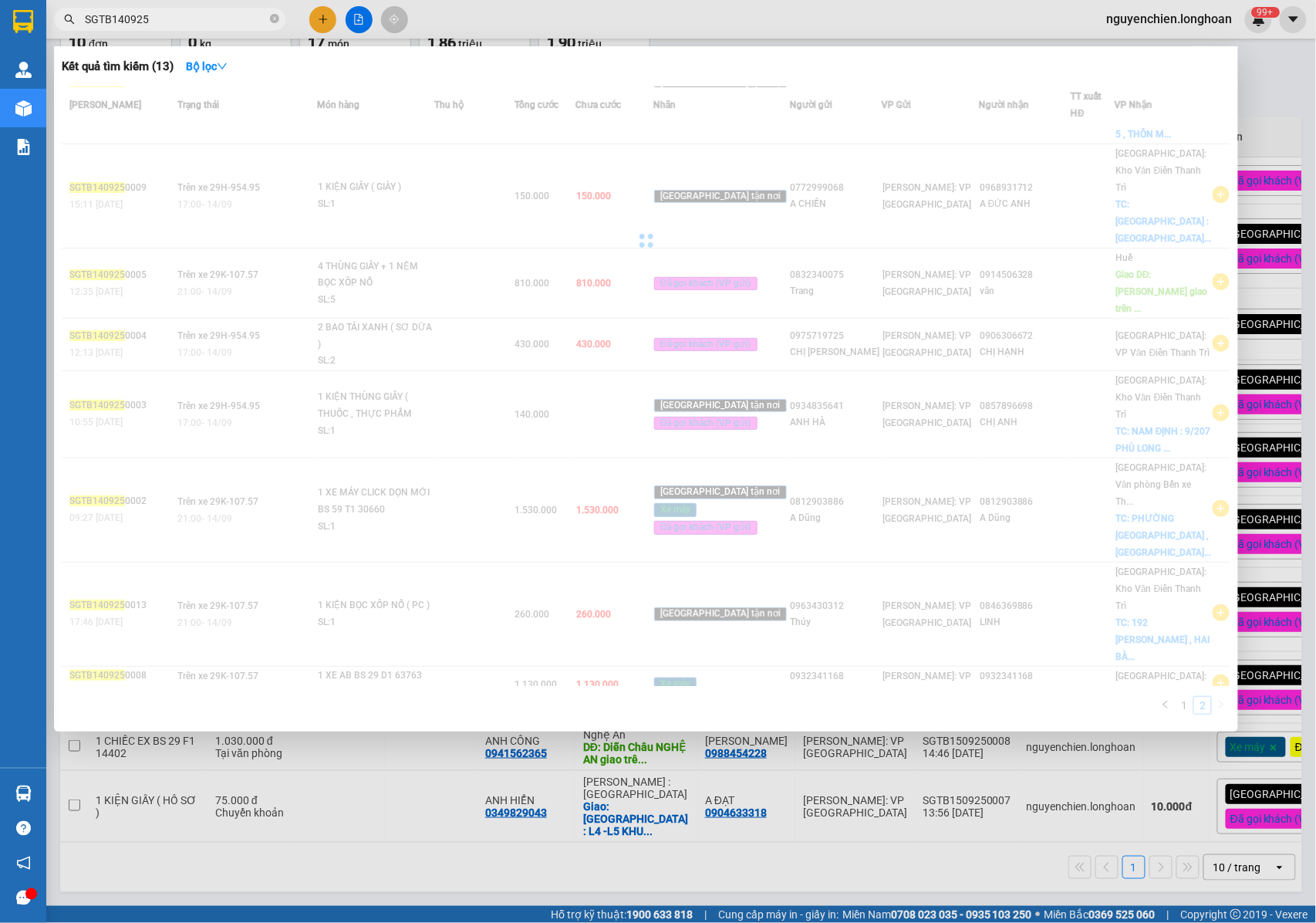
scroll to position [0, 0]
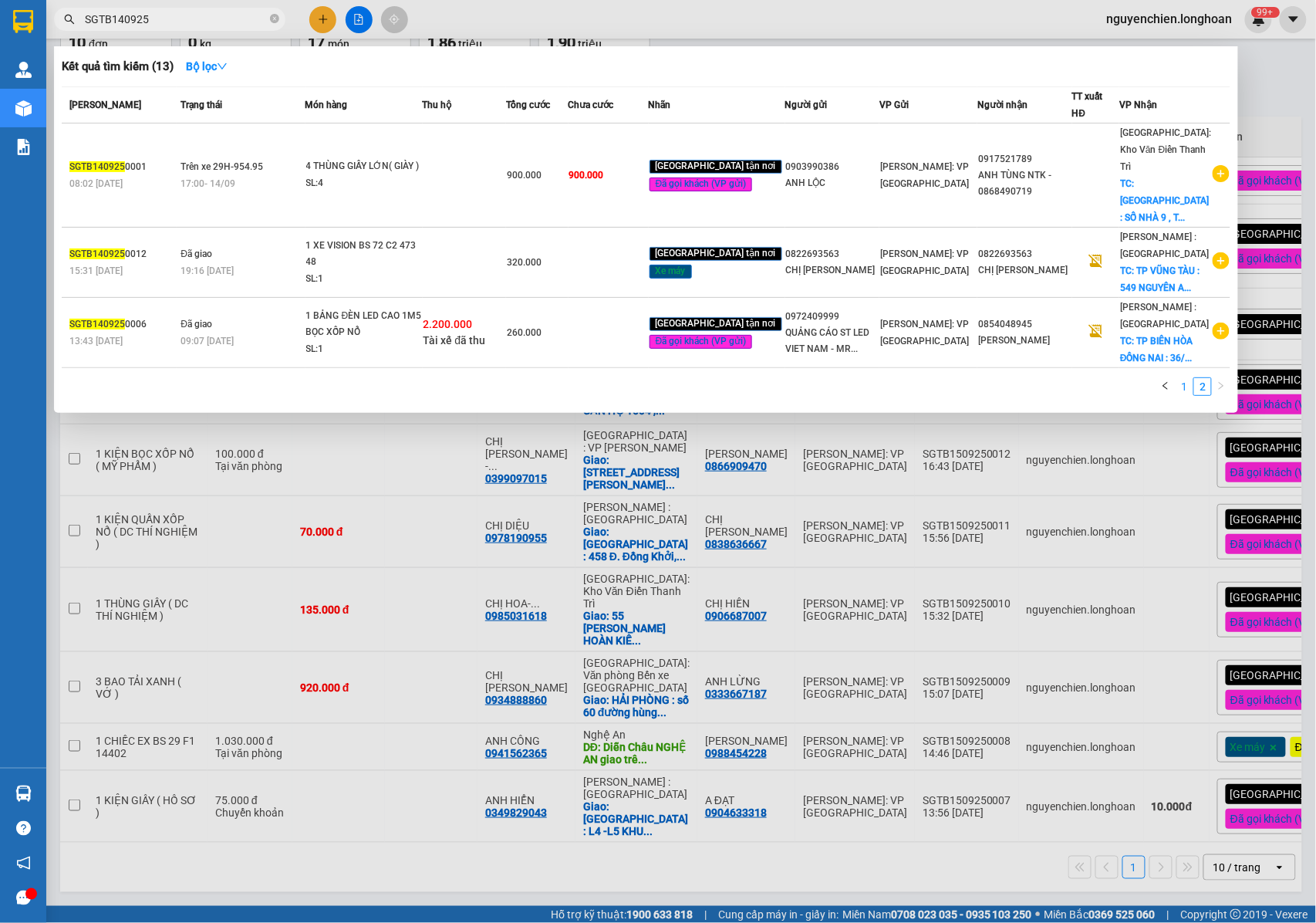
click at [1180, 378] on link "1" at bounding box center [1184, 387] width 17 height 17
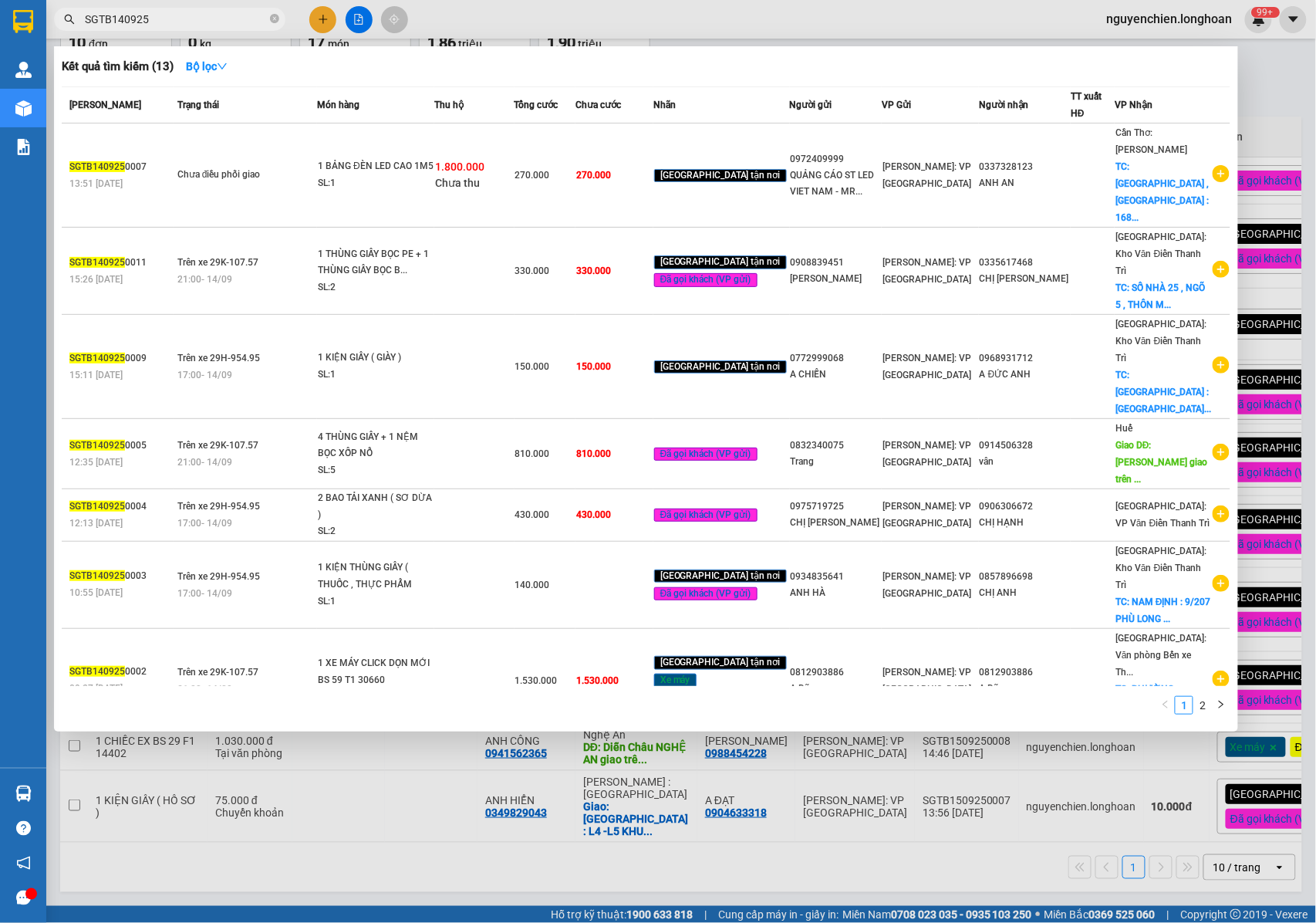
click at [119, 23] on input "SGTB140925" at bounding box center [176, 19] width 182 height 17
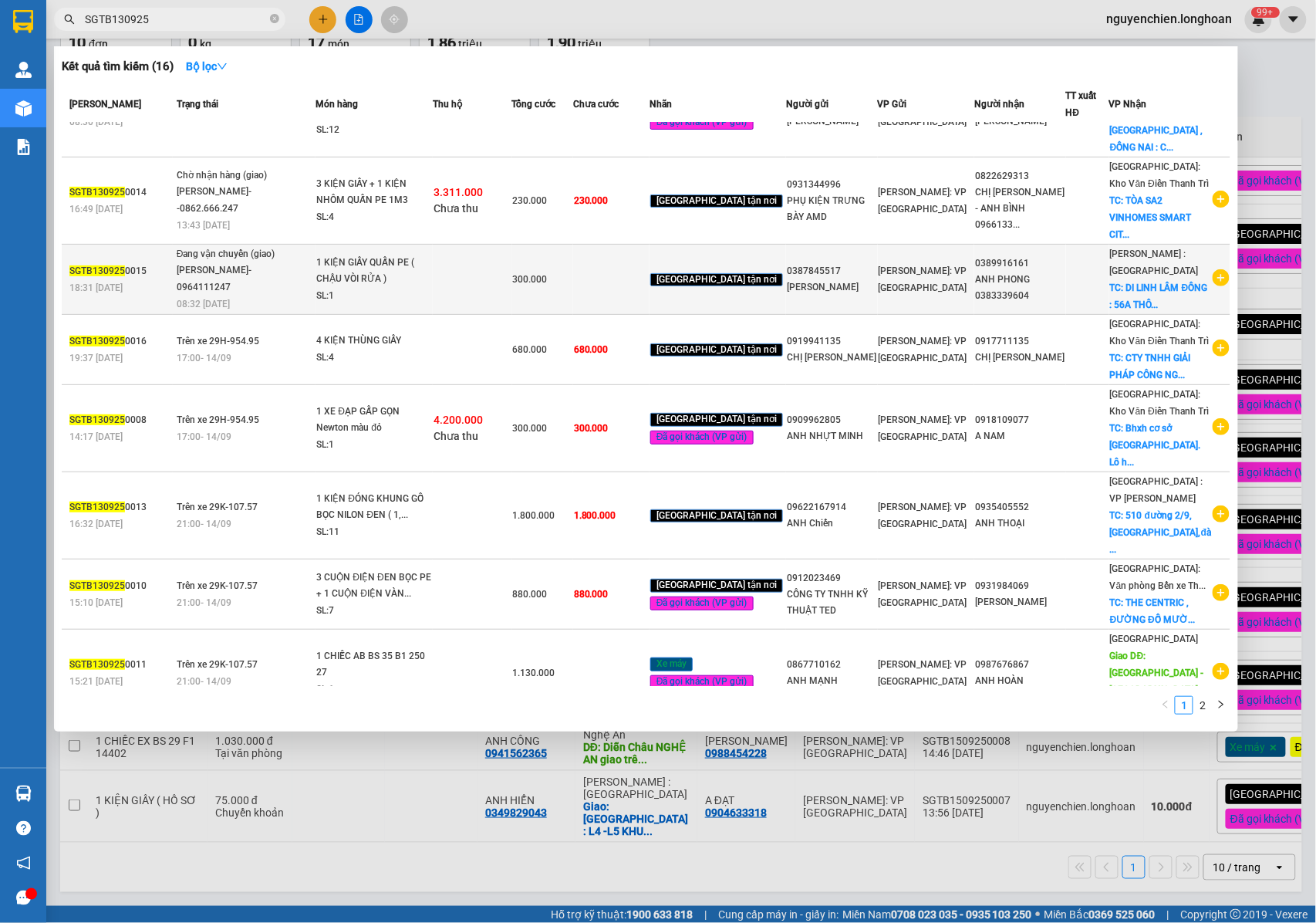
scroll to position [153, 0]
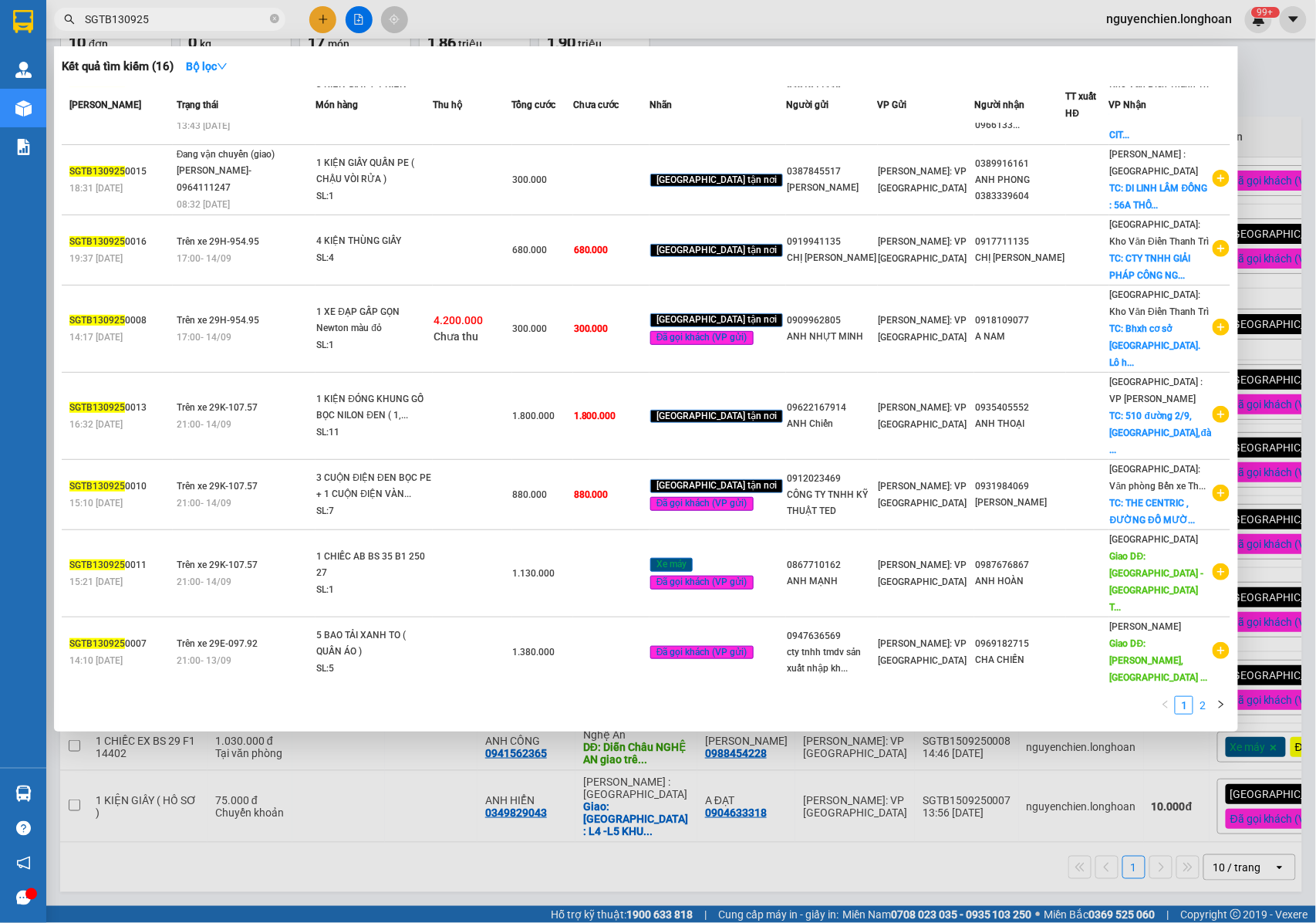
type input "SGTB130925"
click at [1196, 704] on link "2" at bounding box center [1202, 706] width 17 height 17
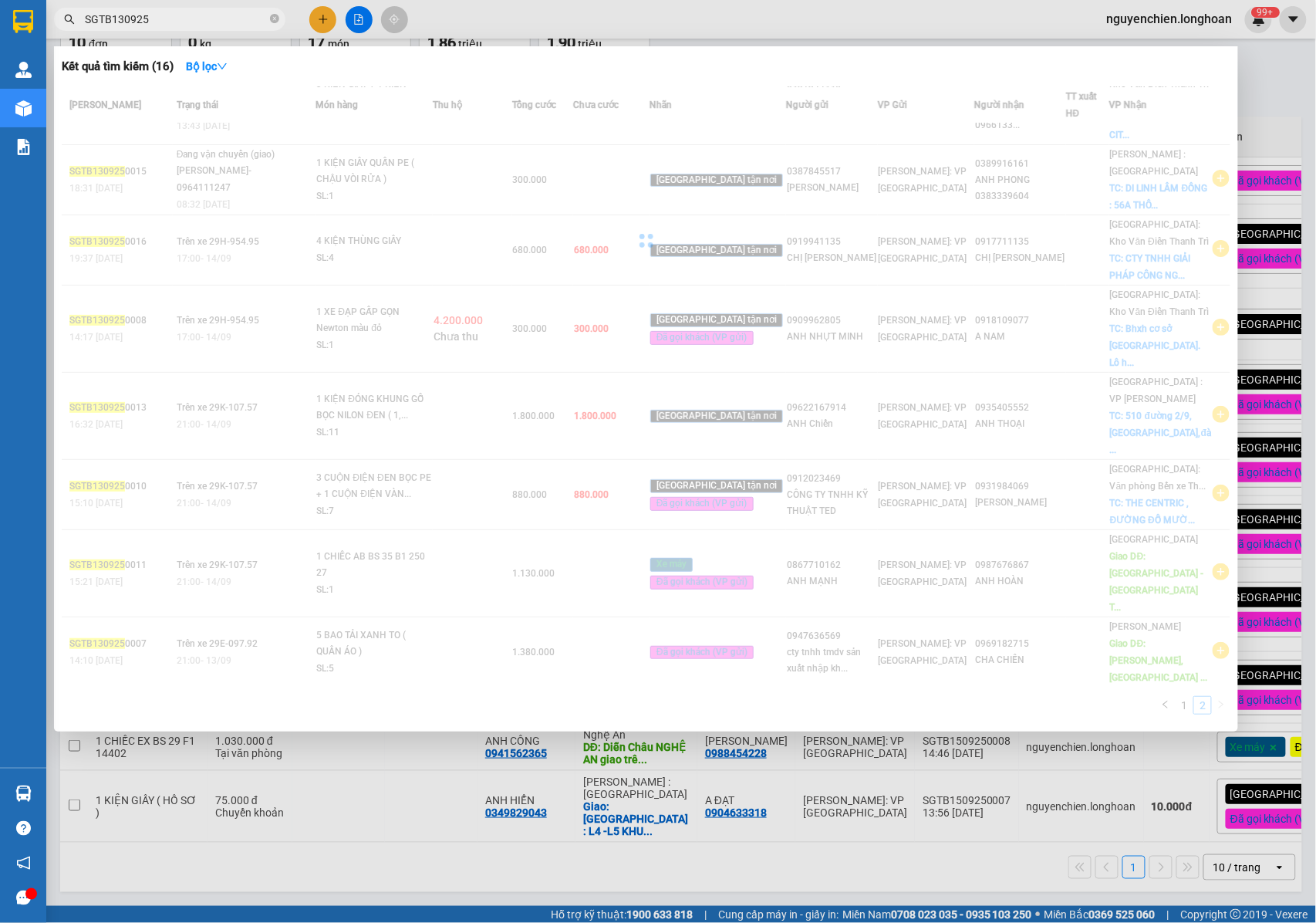
scroll to position [0, 0]
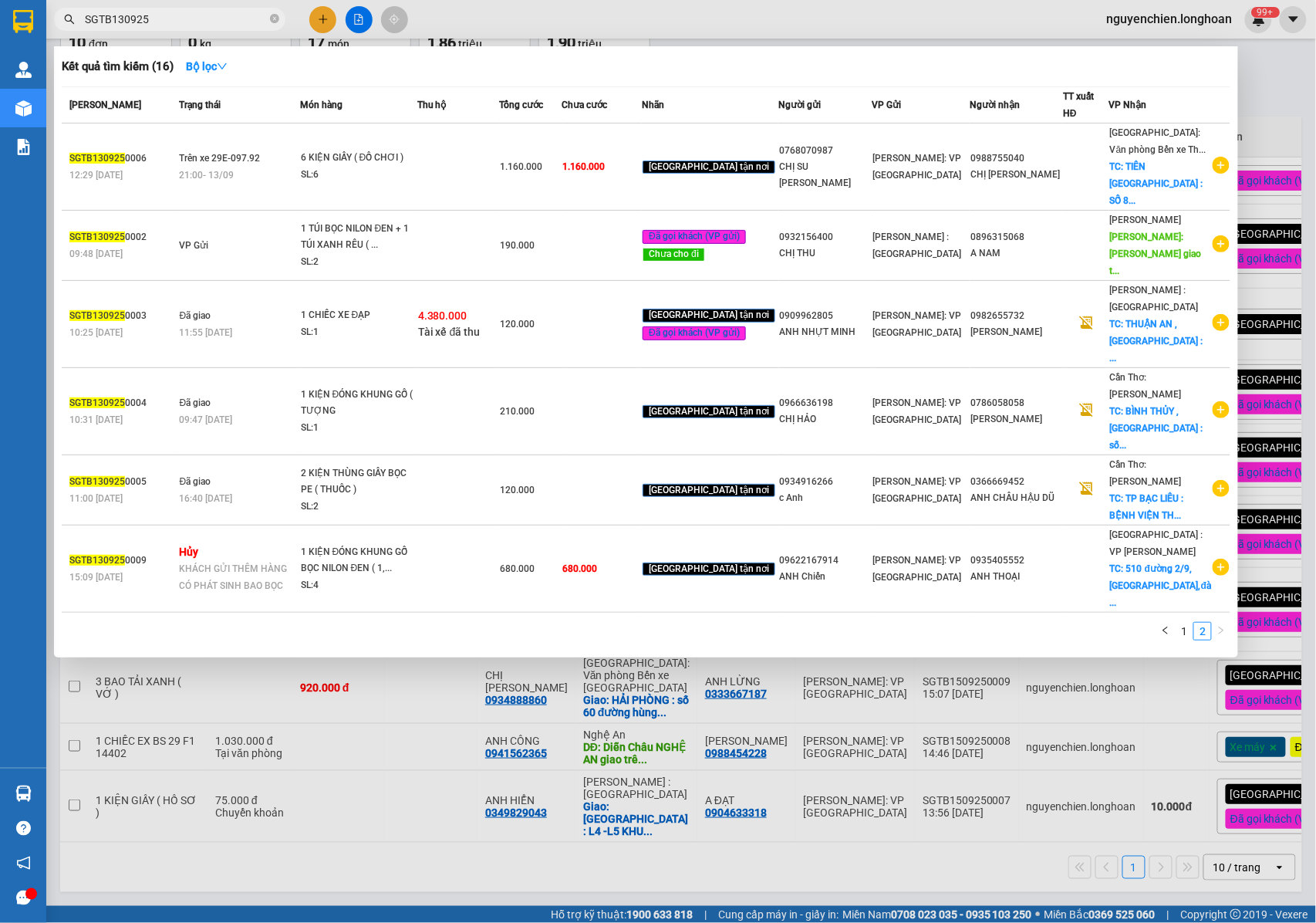
drag, startPoint x: 201, startPoint y: 24, endPoint x: 254, endPoint y: 23, distance: 53.0
click at [201, 23] on input "SGTB130925" at bounding box center [176, 19] width 182 height 17
click at [278, 23] on icon "close-circle" at bounding box center [274, 18] width 9 height 9
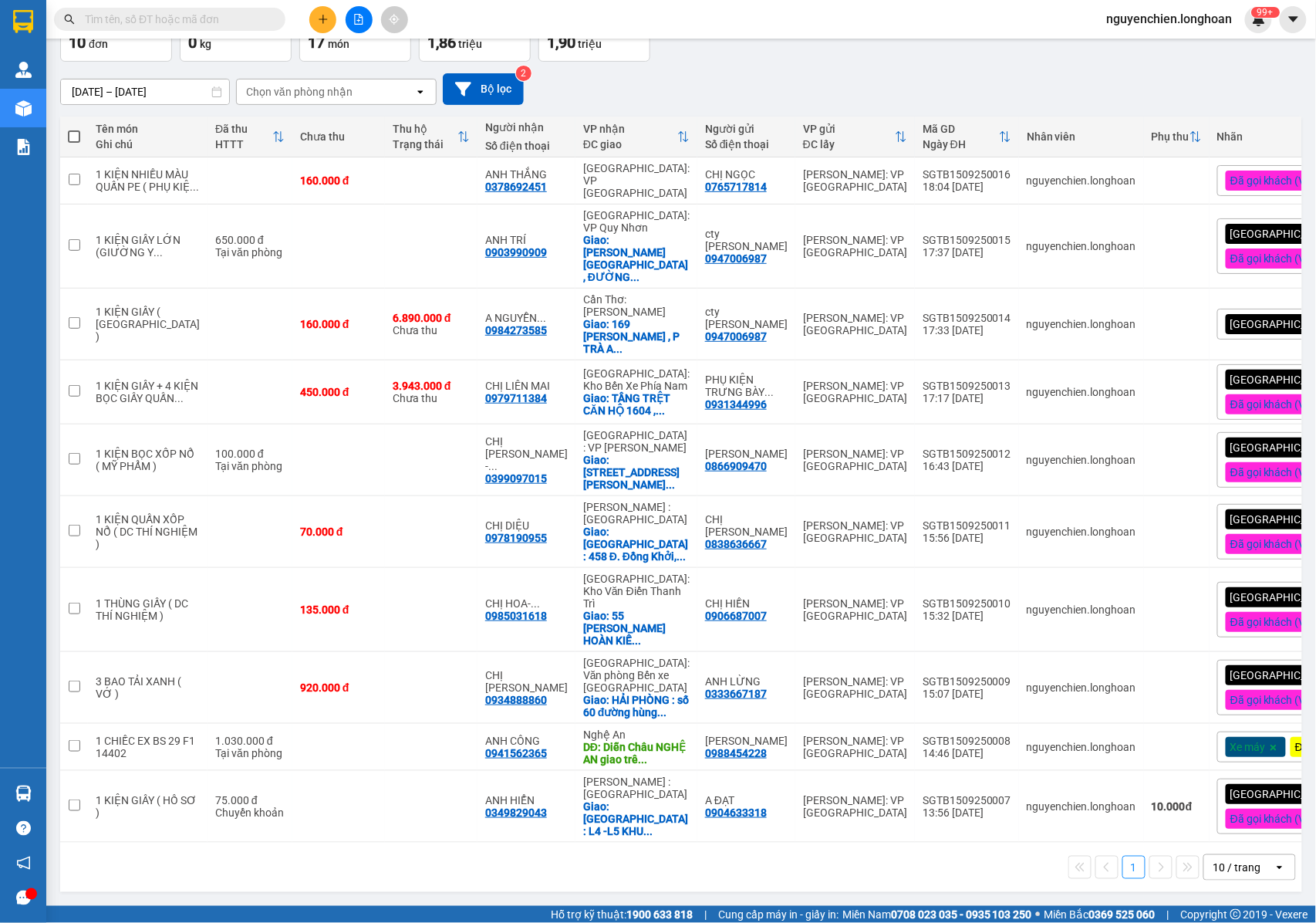
click at [223, 23] on input "text" at bounding box center [176, 19] width 182 height 17
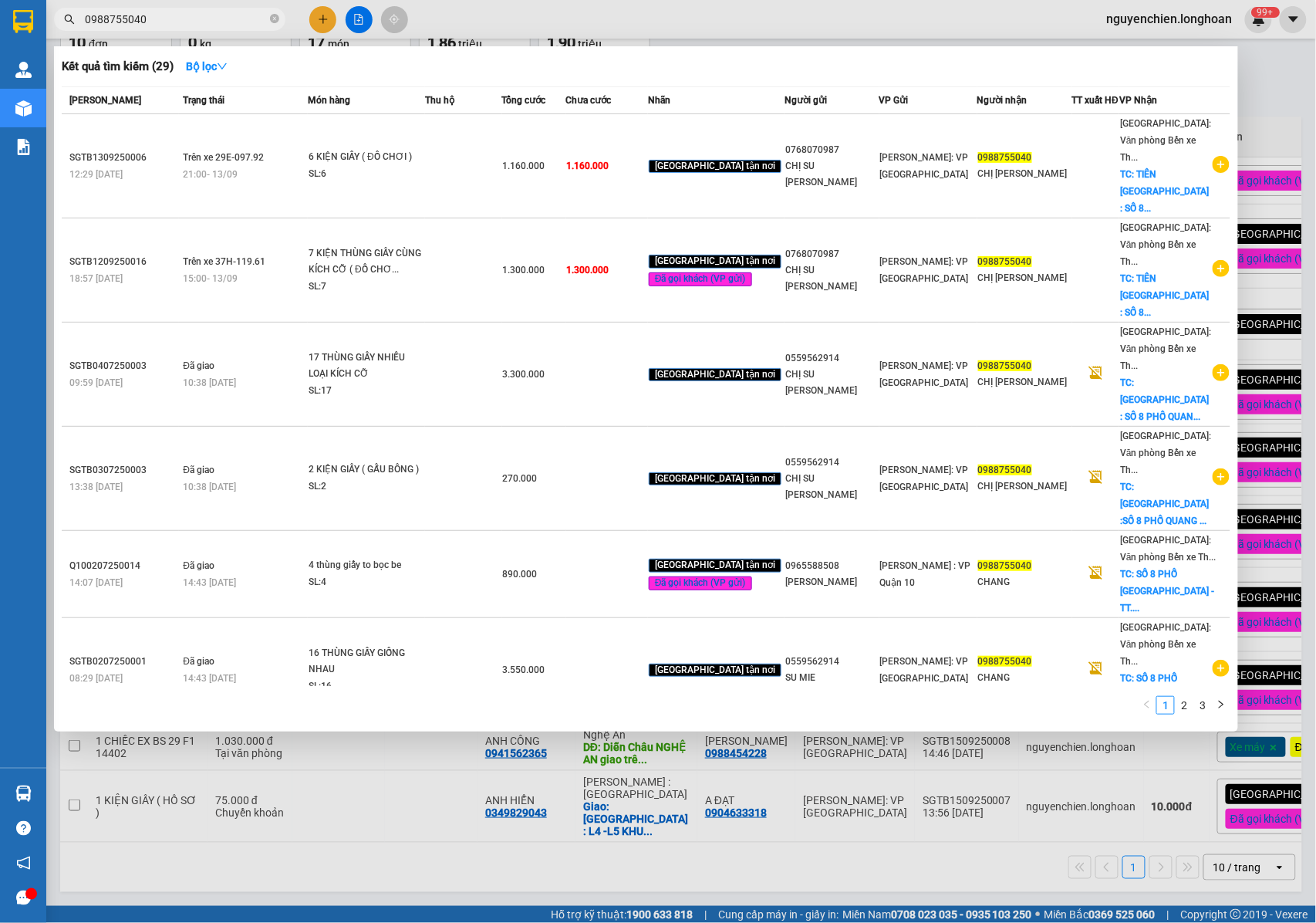
type input "0988755040"
click at [387, 852] on div at bounding box center [658, 461] width 1316 height 923
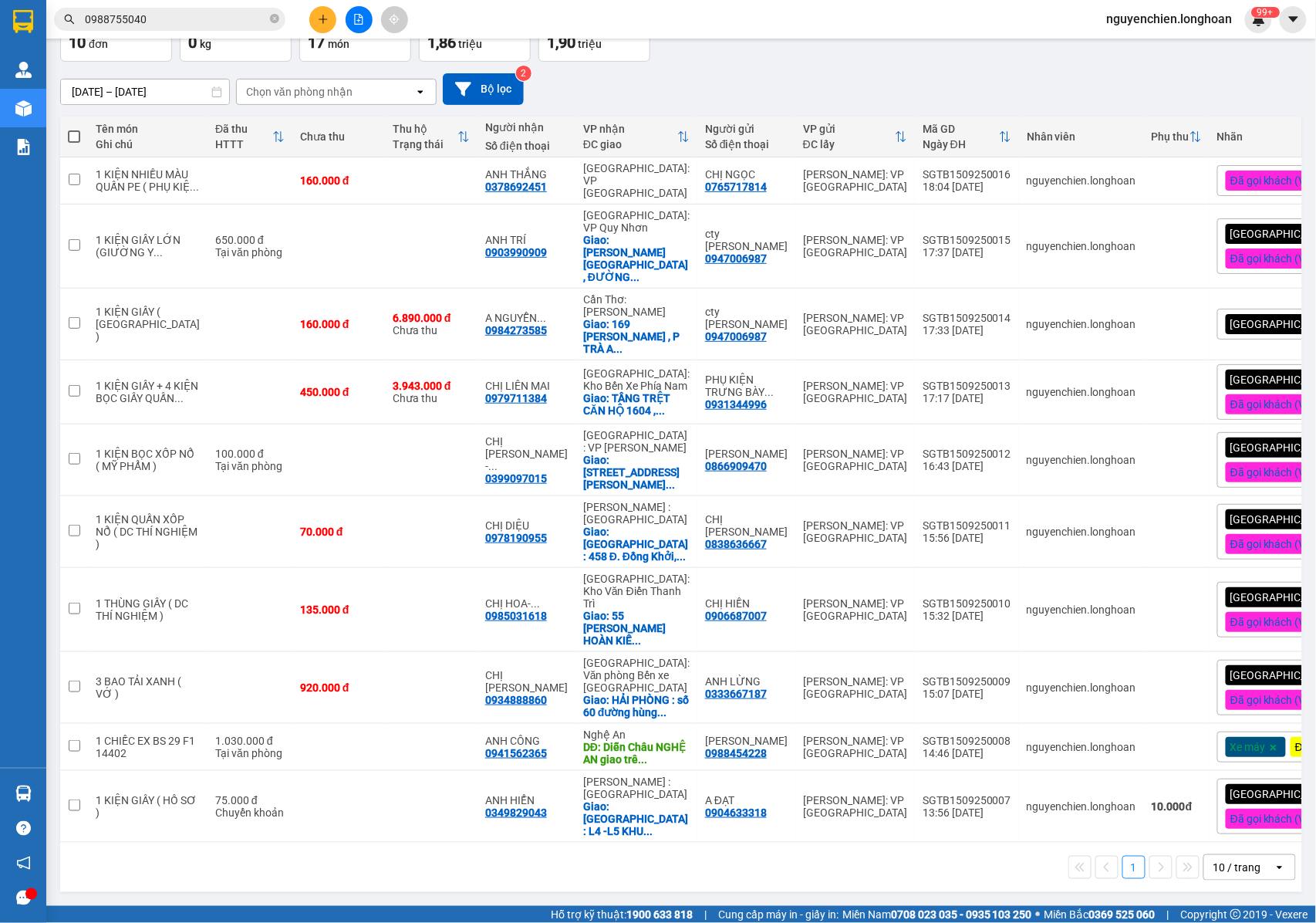
click at [204, 15] on input "0988755040" at bounding box center [176, 19] width 182 height 17
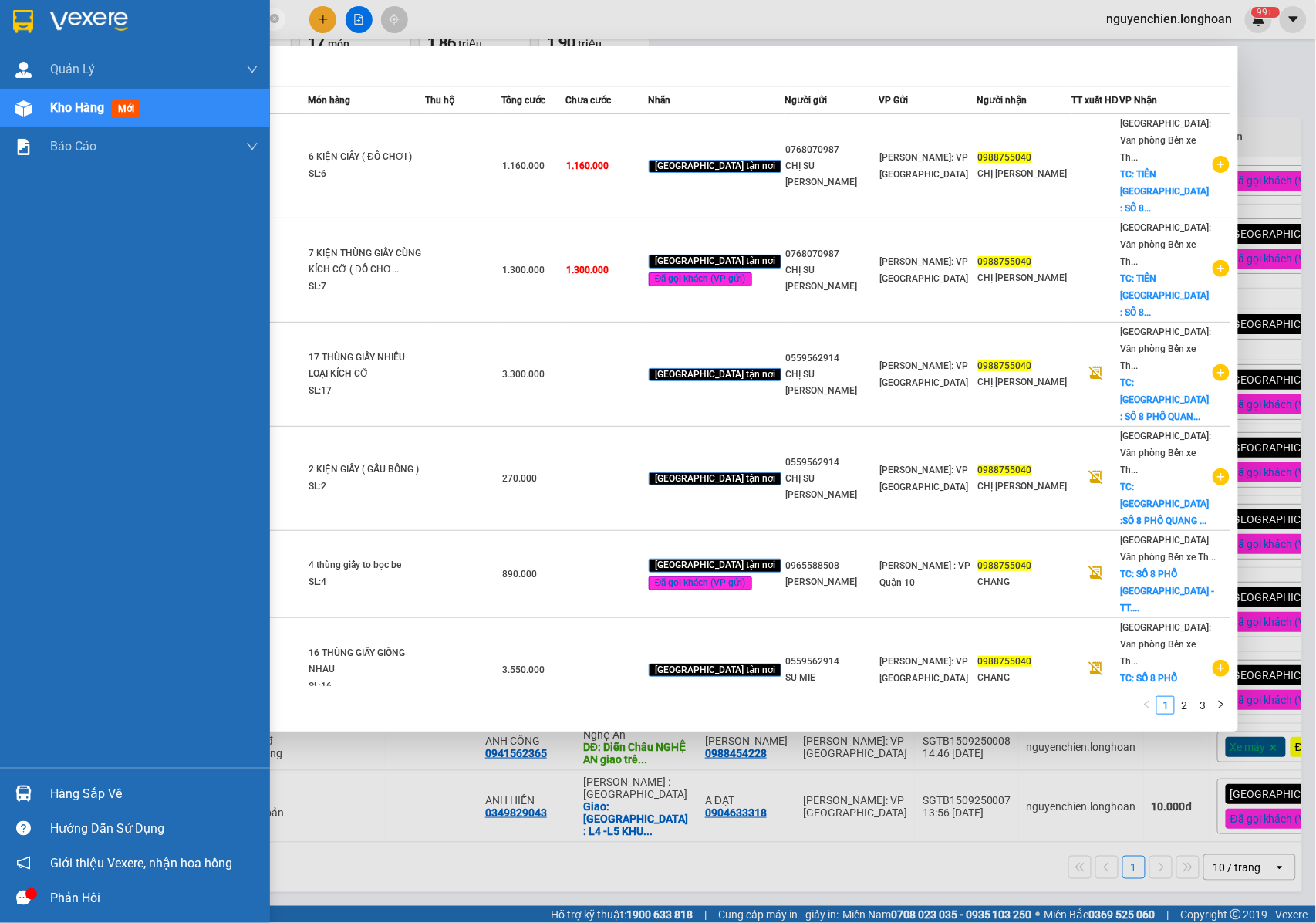
click at [23, 112] on img at bounding box center [23, 108] width 16 height 16
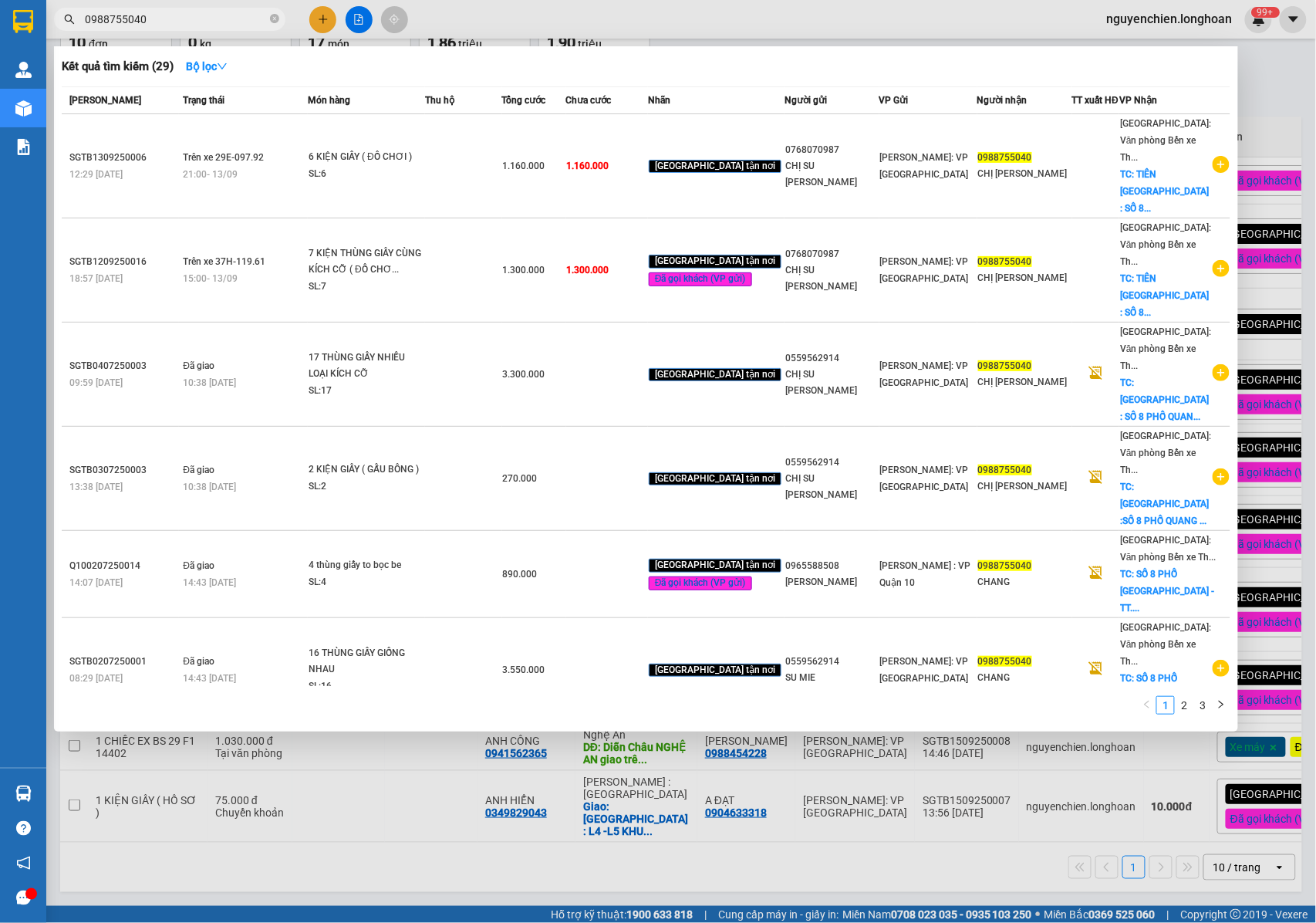
drag, startPoint x: 772, startPoint y: 890, endPoint x: 559, endPoint y: 748, distance: 256.0
click at [772, 889] on div at bounding box center [658, 461] width 1316 height 923
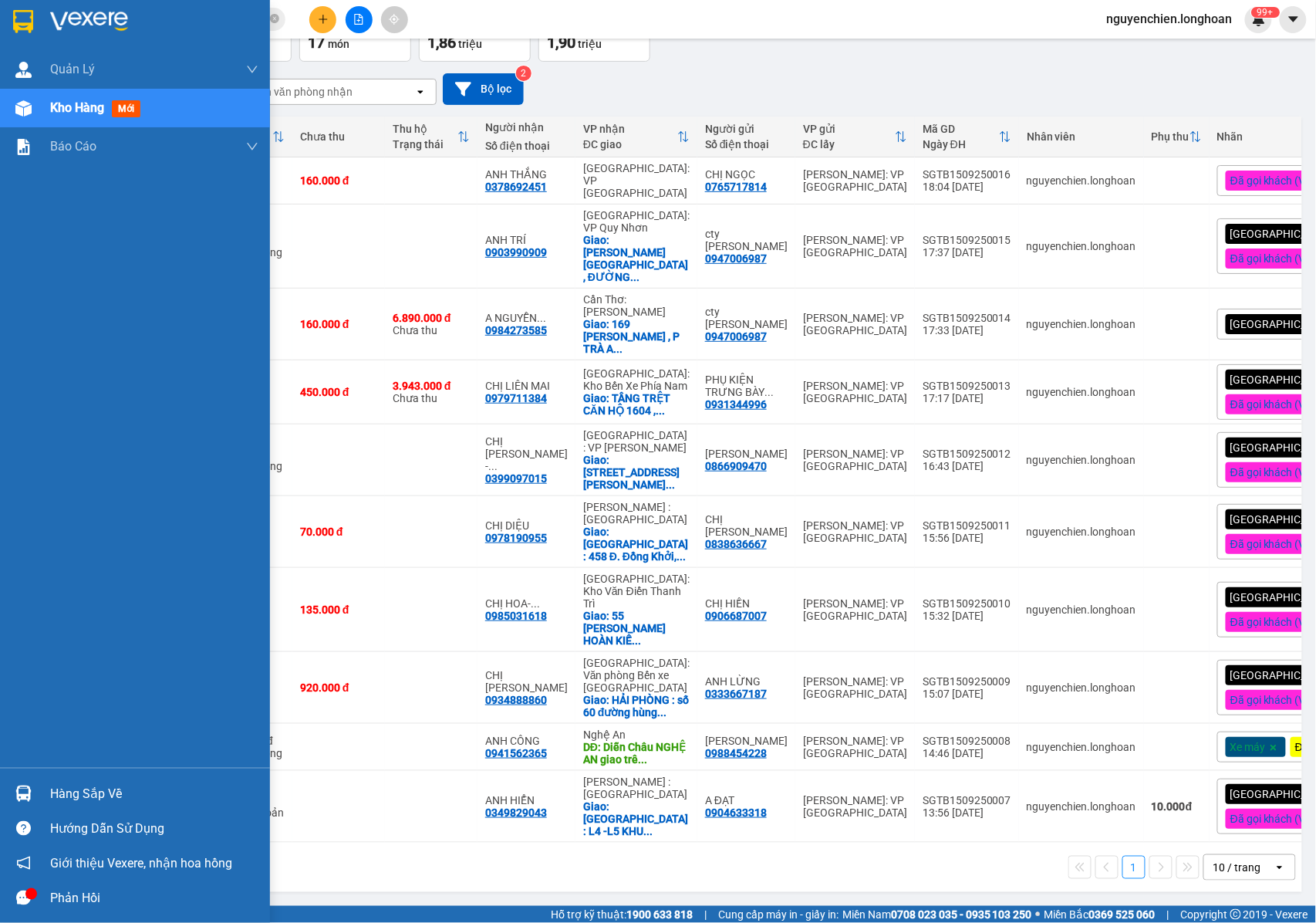
click at [25, 105] on img at bounding box center [23, 108] width 16 height 16
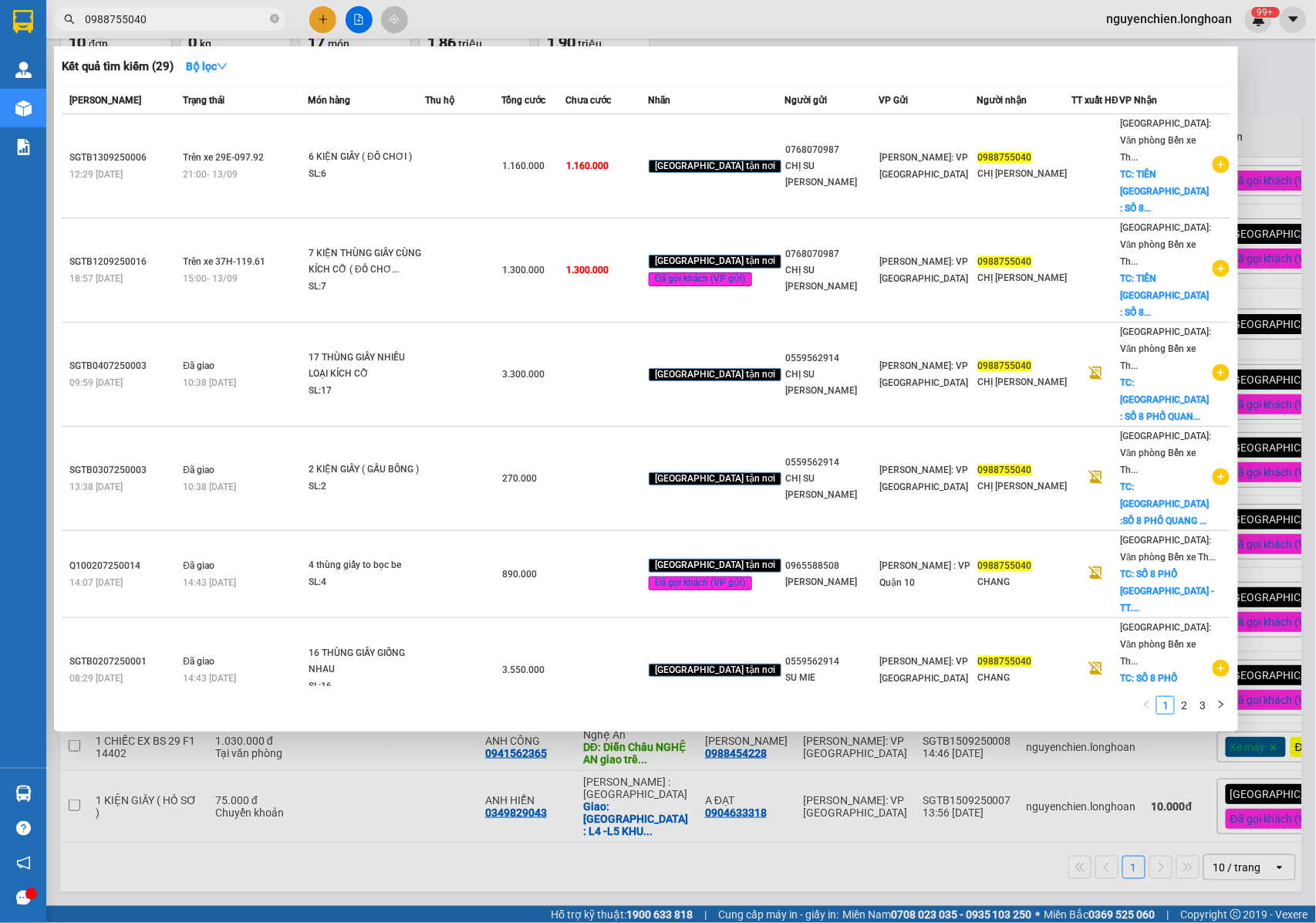
click at [162, 20] on input "0988755040" at bounding box center [176, 19] width 182 height 17
click at [278, 15] on icon "close-circle" at bounding box center [274, 18] width 9 height 9
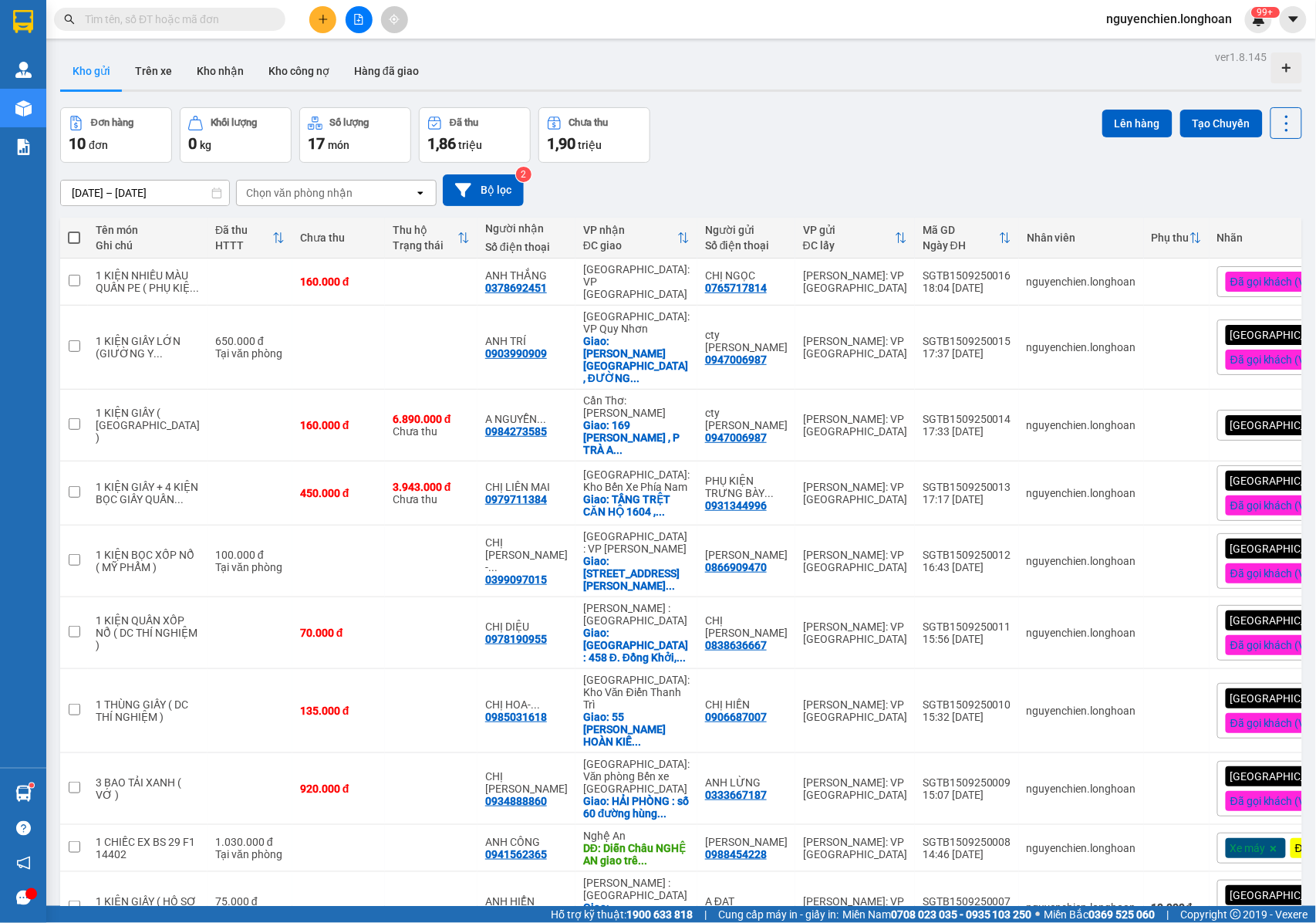
click at [192, 13] on input "text" at bounding box center [176, 19] width 182 height 17
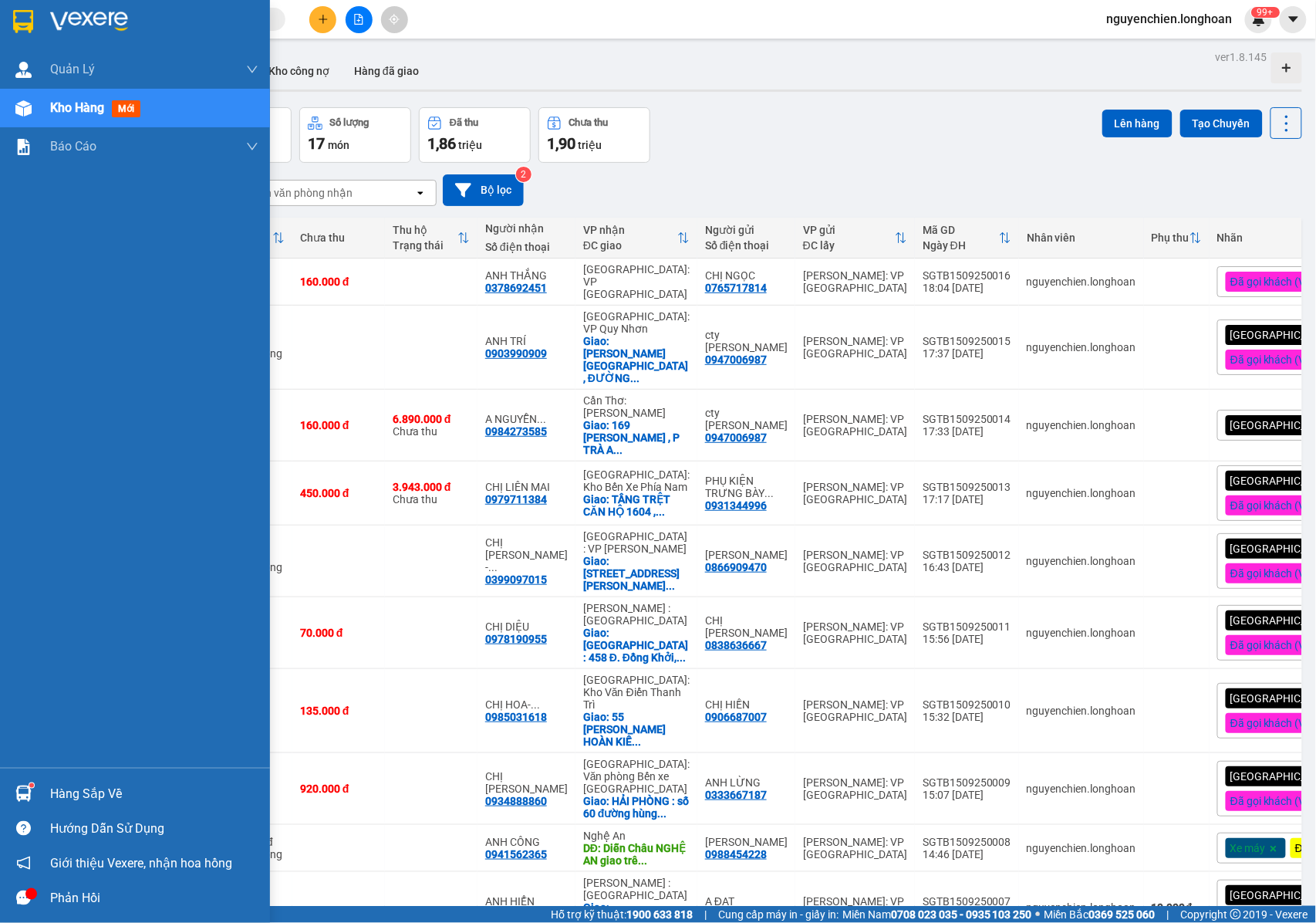
click at [15, 106] on img at bounding box center [23, 108] width 16 height 16
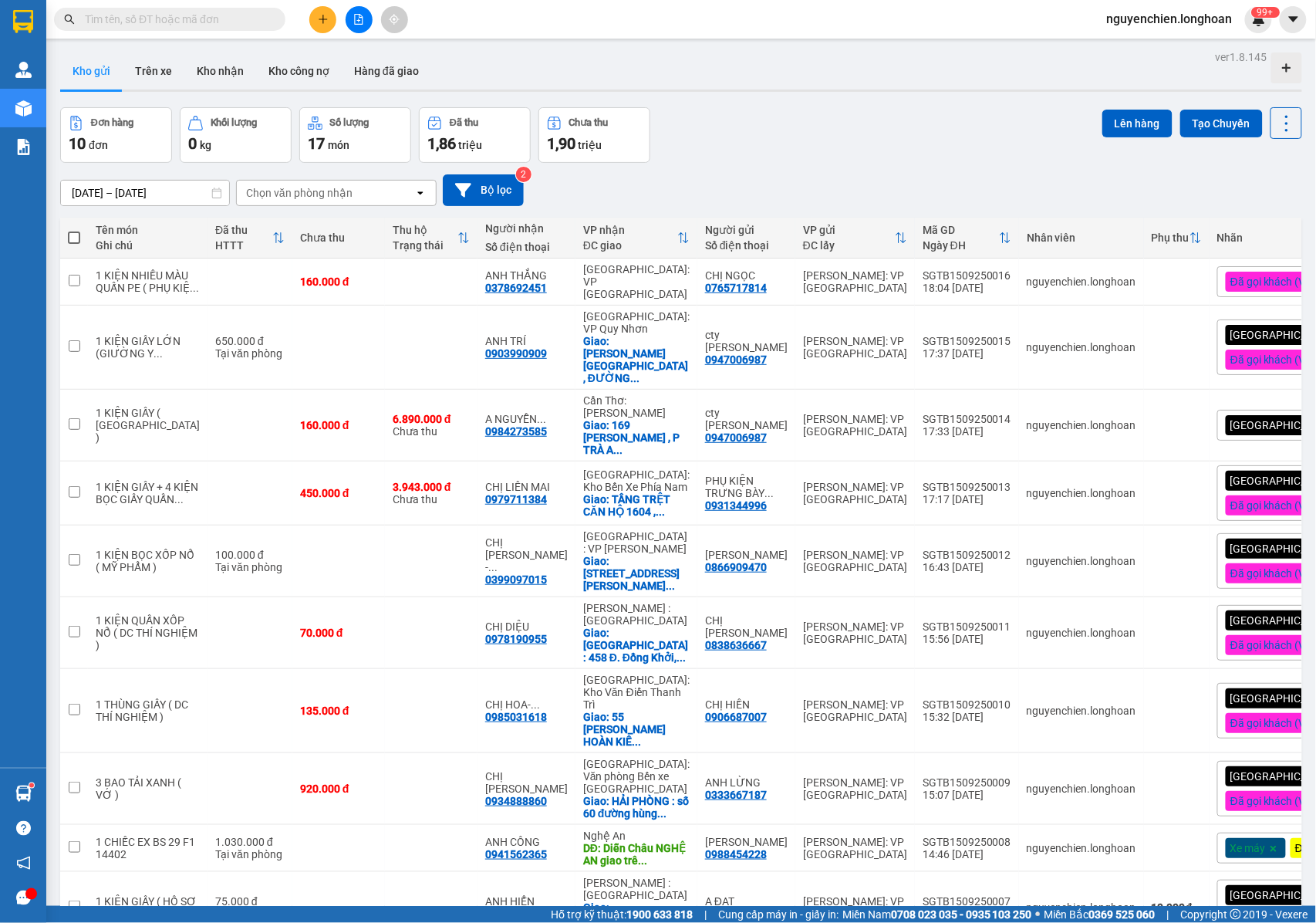
click at [190, 22] on input "text" at bounding box center [176, 19] width 182 height 17
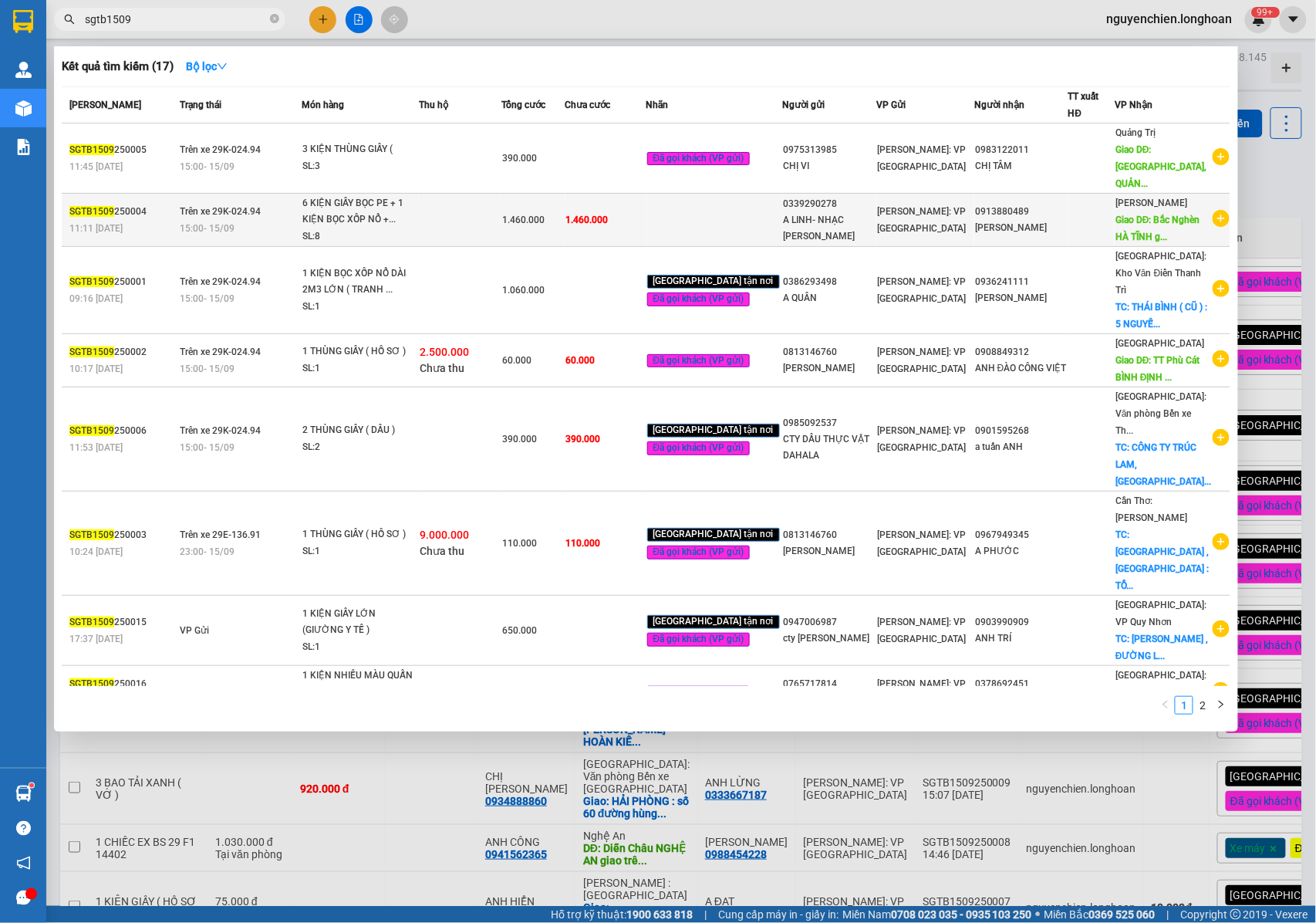
type input "sgtb1509"
click at [381, 201] on div "6 KIỆN GIẤY BỌC PE + 1 KIỆN BỌC XỐP NỔ +..." at bounding box center [360, 212] width 115 height 33
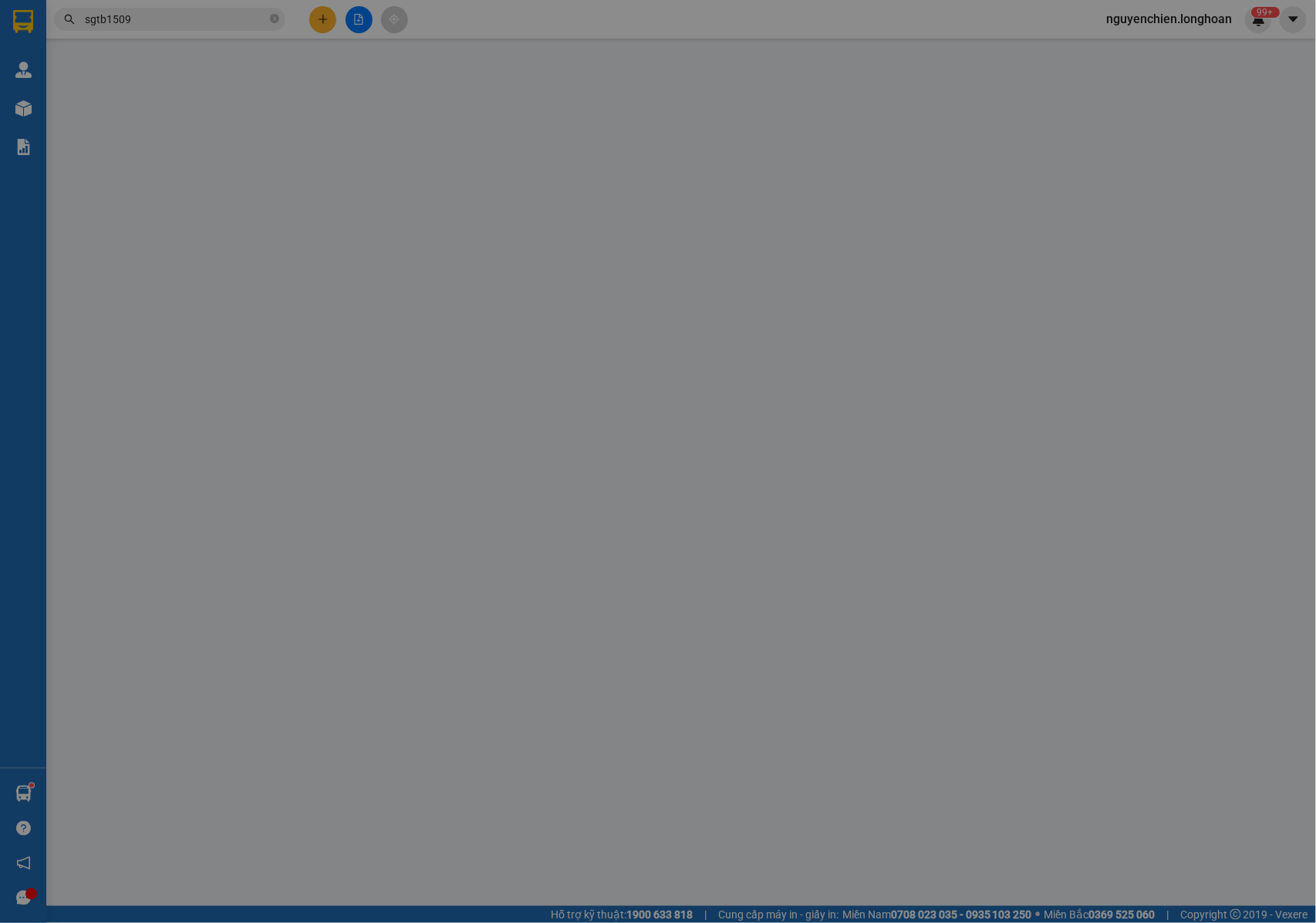
type input "0339290278"
type input "A LINH- NHẠC [PERSON_NAME]"
type input "0913880489"
type input "[PERSON_NAME]"
type input "Bắc Nghèn HÀ TĨNH giao trên QL 1A : CÂY XĂNG BẮC NGHÈN , [GEOGRAPHIC_DATA]"
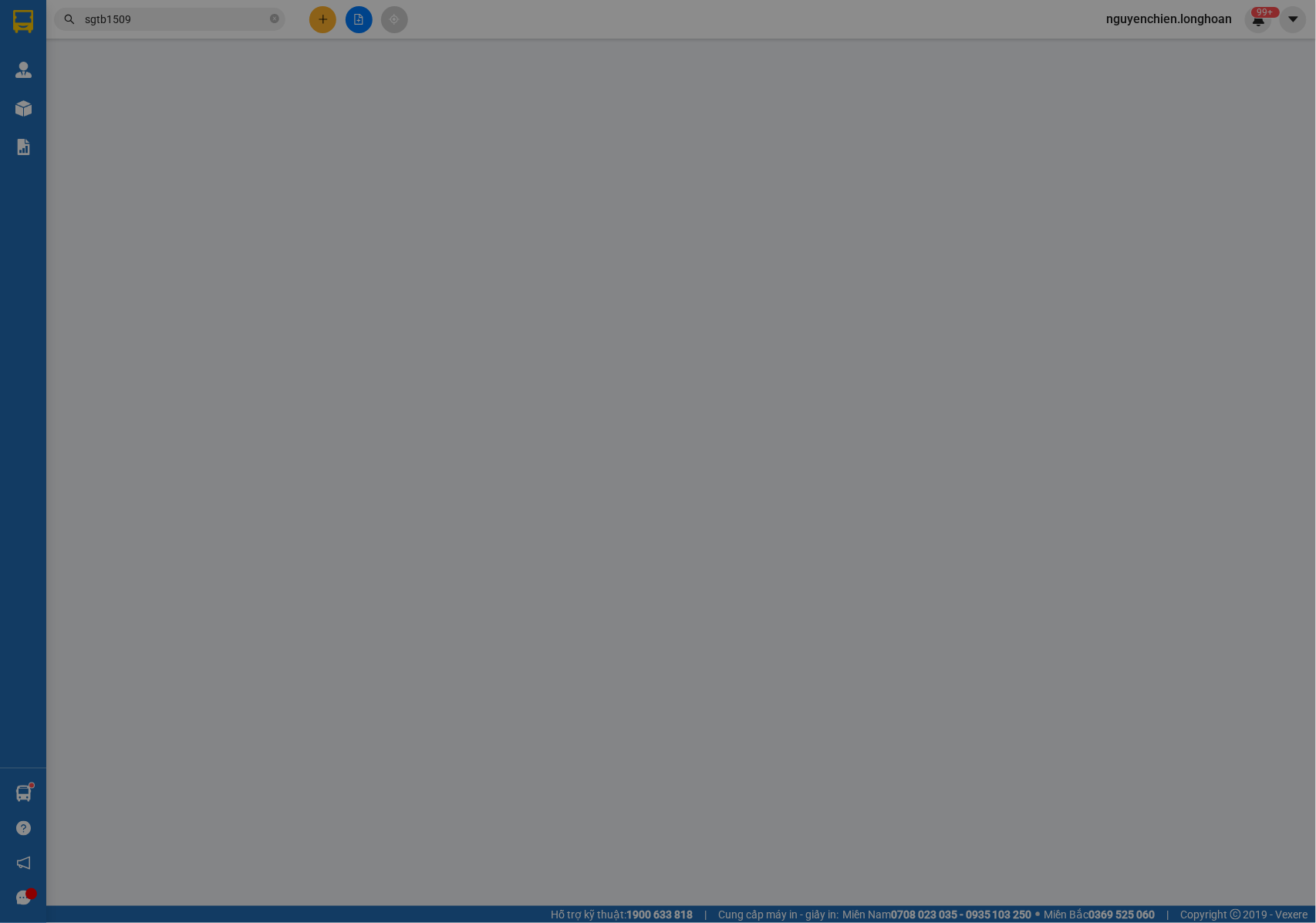
type input "NHẬN NGUYÊN KIỆN GIAO NGUYÊN KIỆN, HƯ VỠ K ĐỀN"
type input "1.460.000"
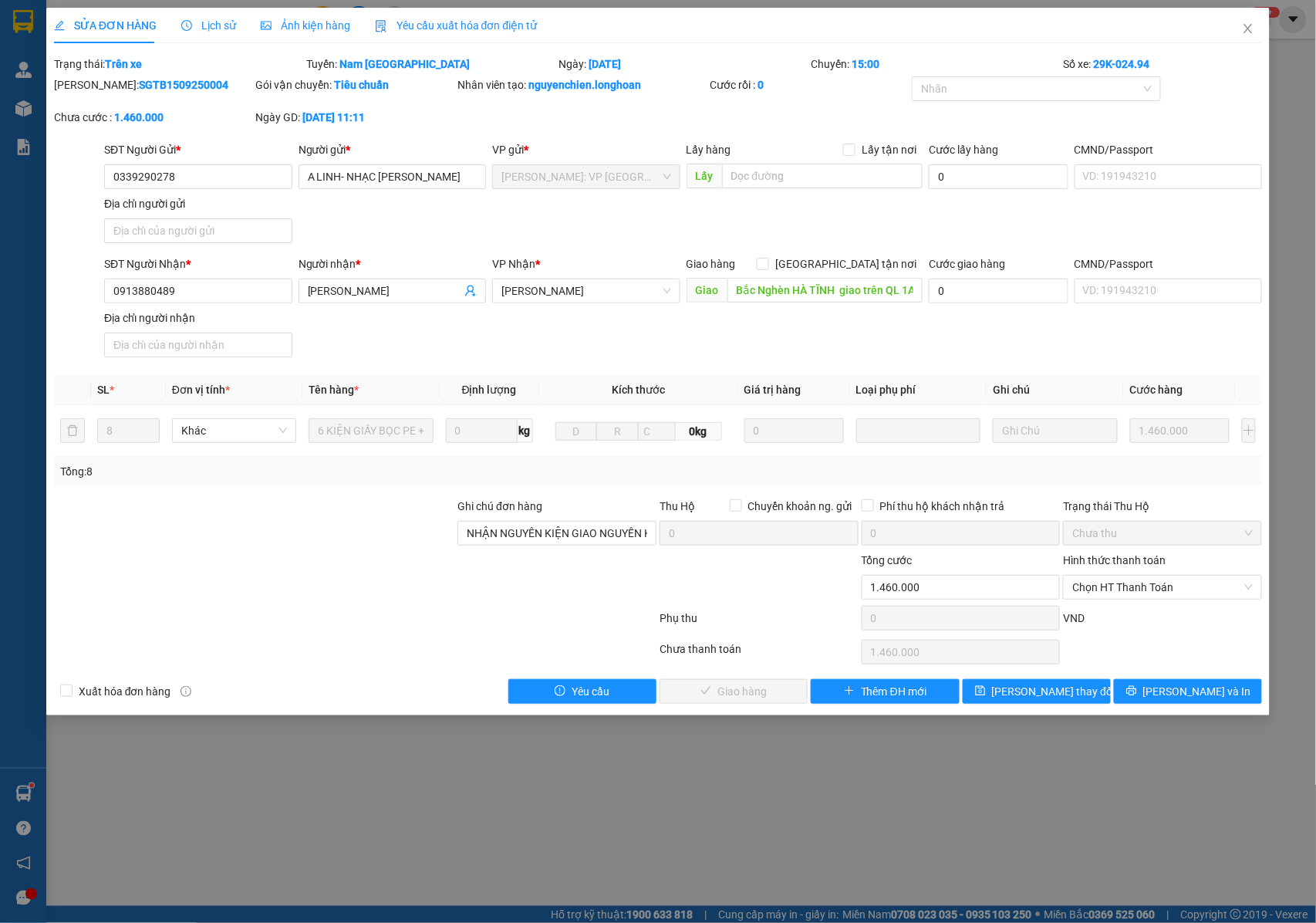
click at [205, 22] on span "Lịch sử" at bounding box center [208, 25] width 55 height 13
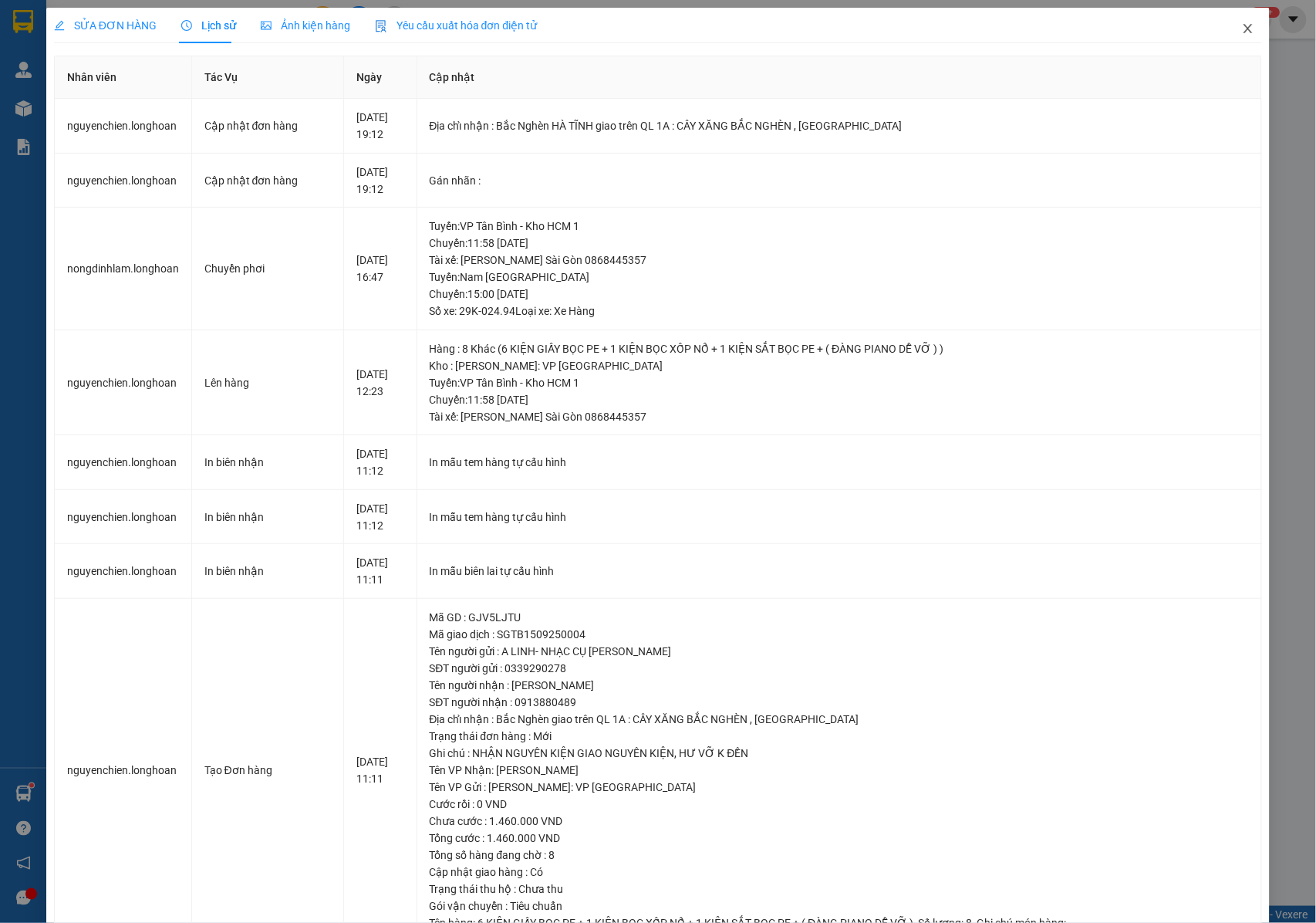
click at [1244, 23] on span "Close" at bounding box center [1247, 29] width 43 height 43
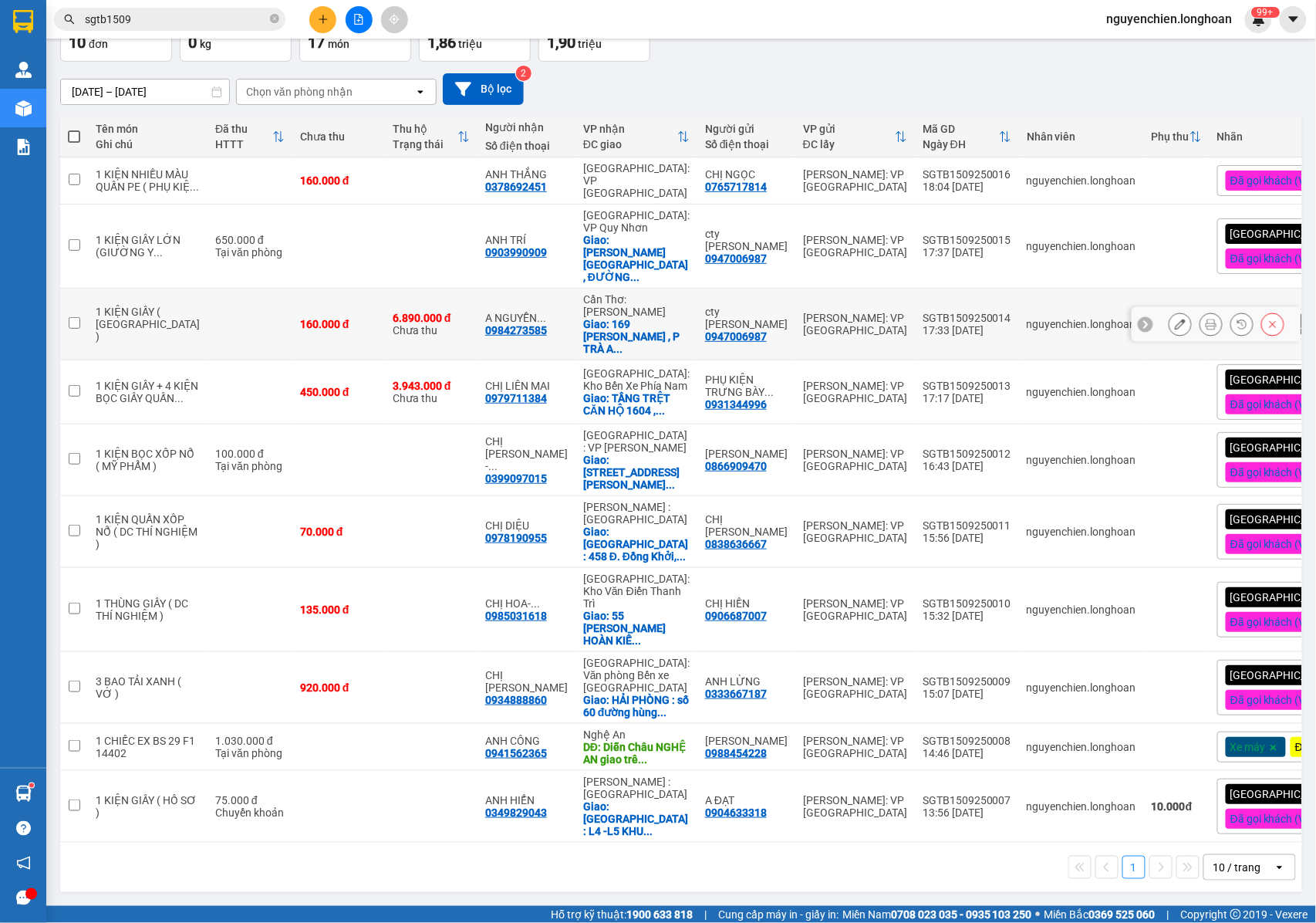
scroll to position [109, 0]
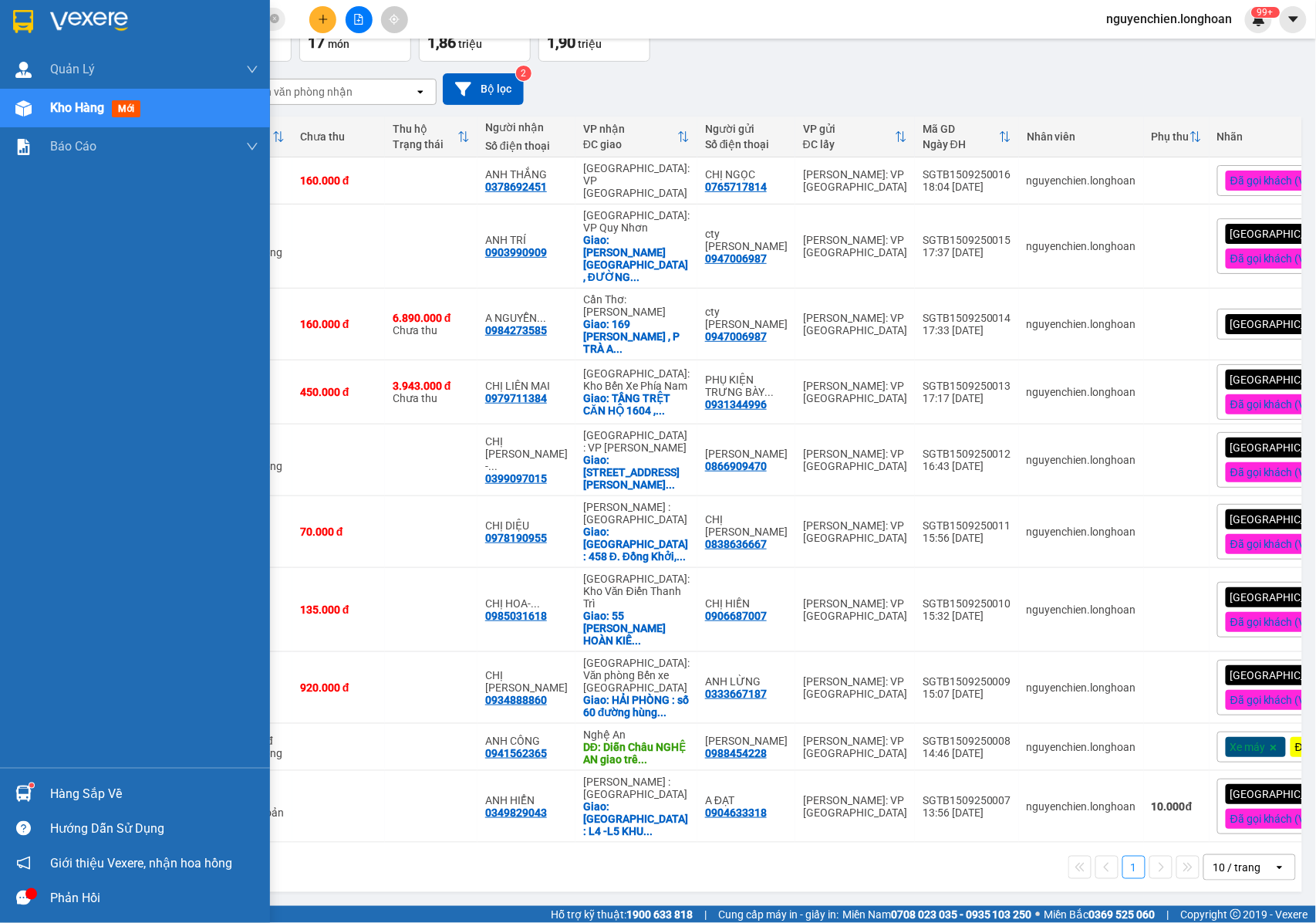
click at [100, 109] on span "Kho hàng" at bounding box center [77, 107] width 54 height 14
